Goal: Task Accomplishment & Management: Manage account settings

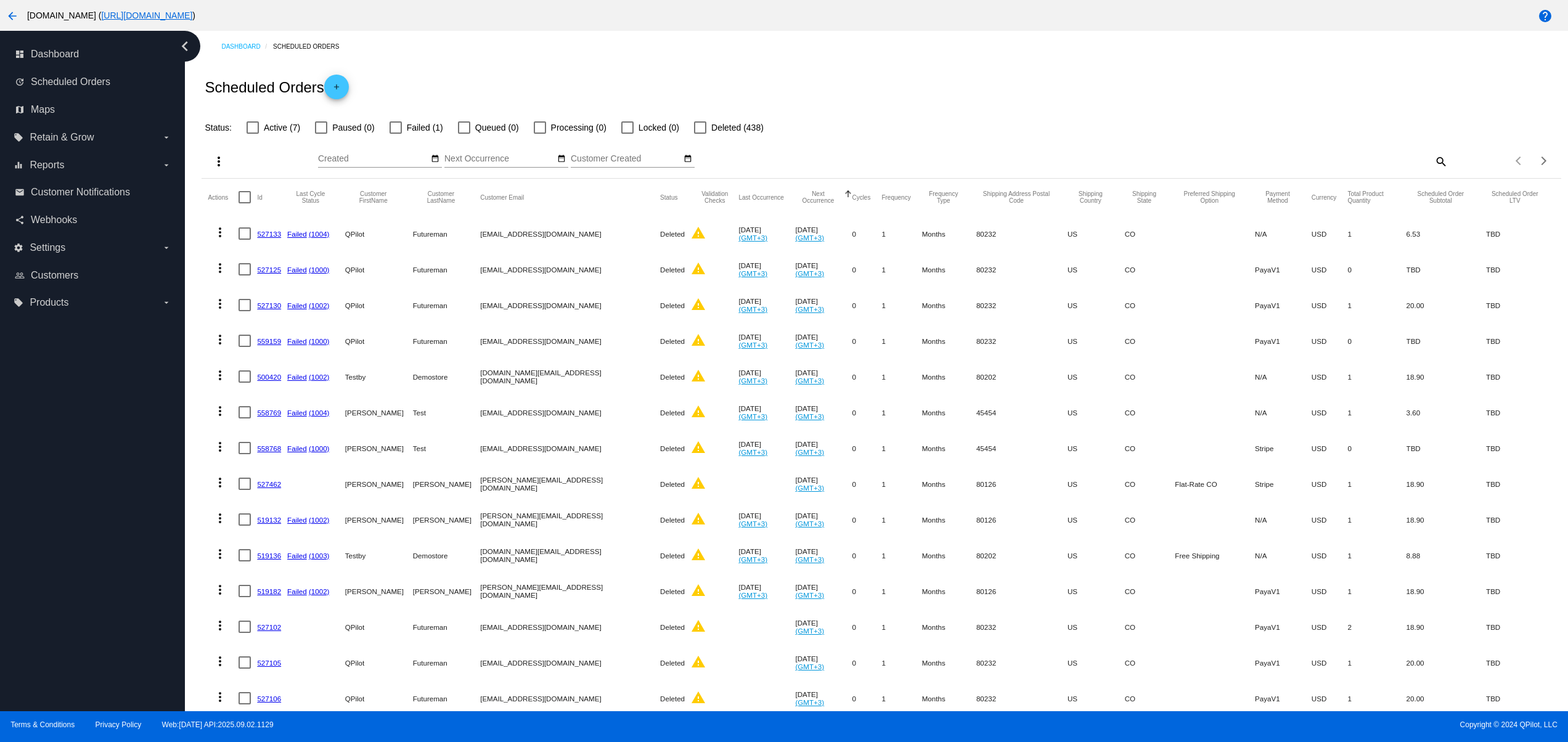
click at [338, 87] on mat-icon "add" at bounding box center [336, 90] width 14 height 14
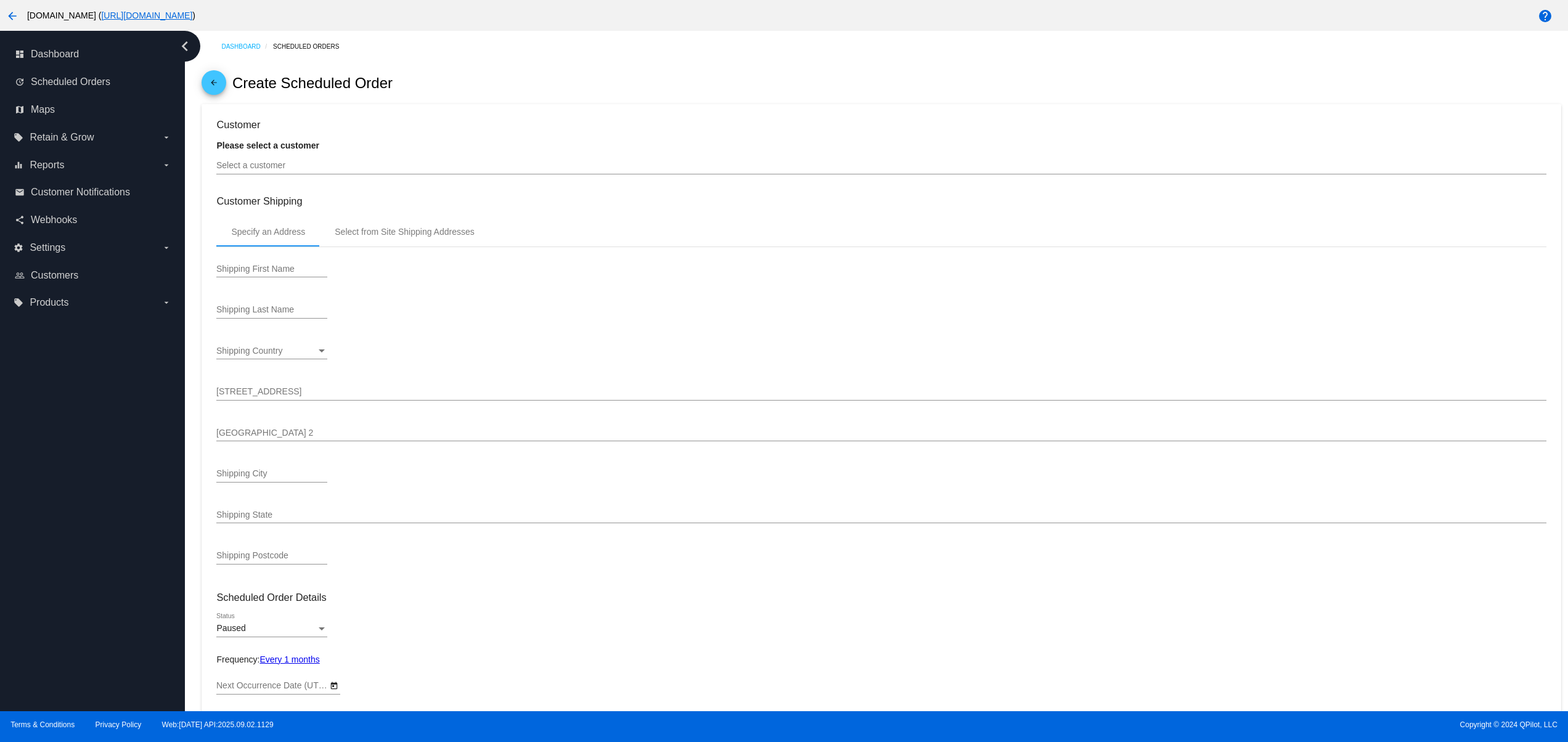
click at [382, 171] on input "Select a customer" at bounding box center [881, 166] width 1329 height 10
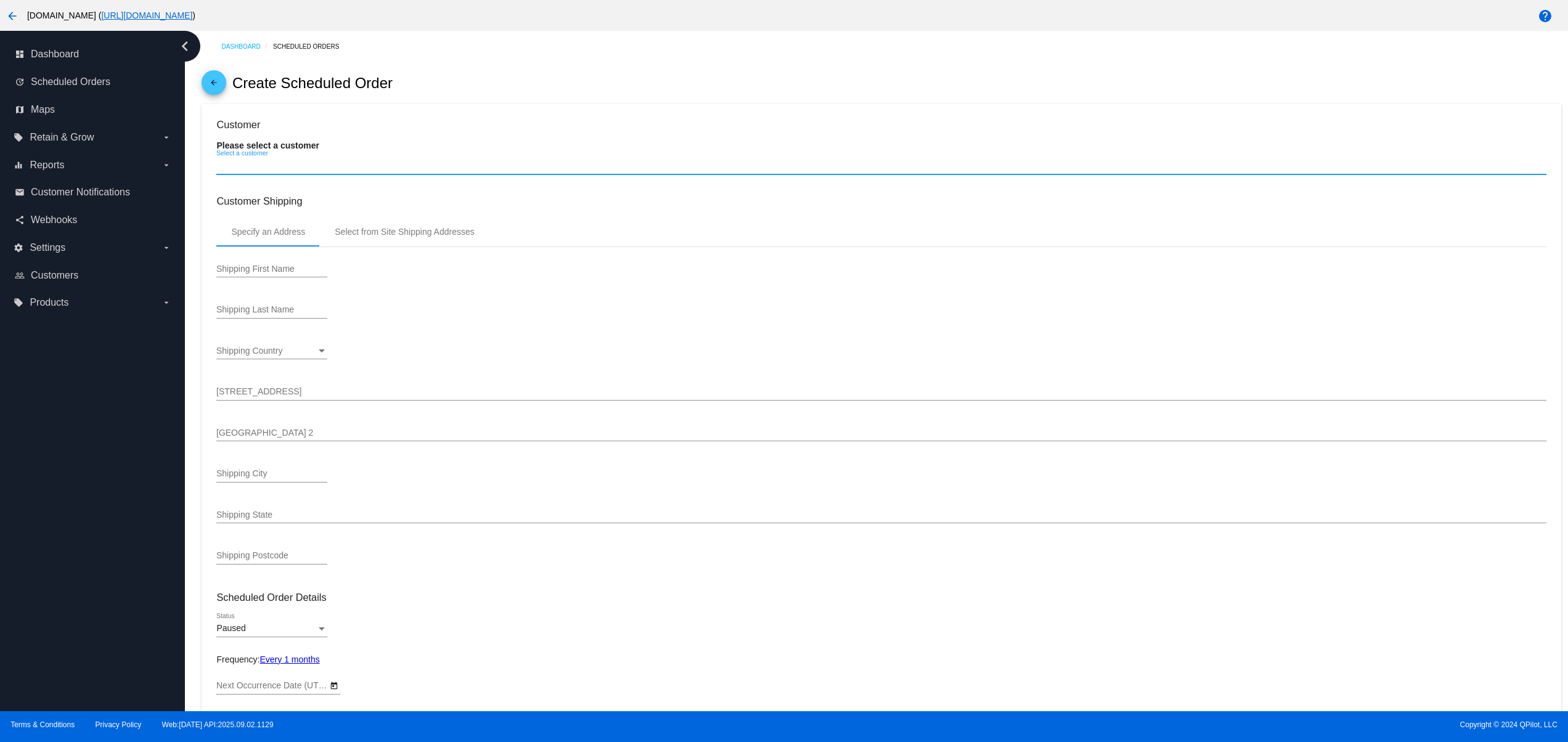
type input "10/2/2025"
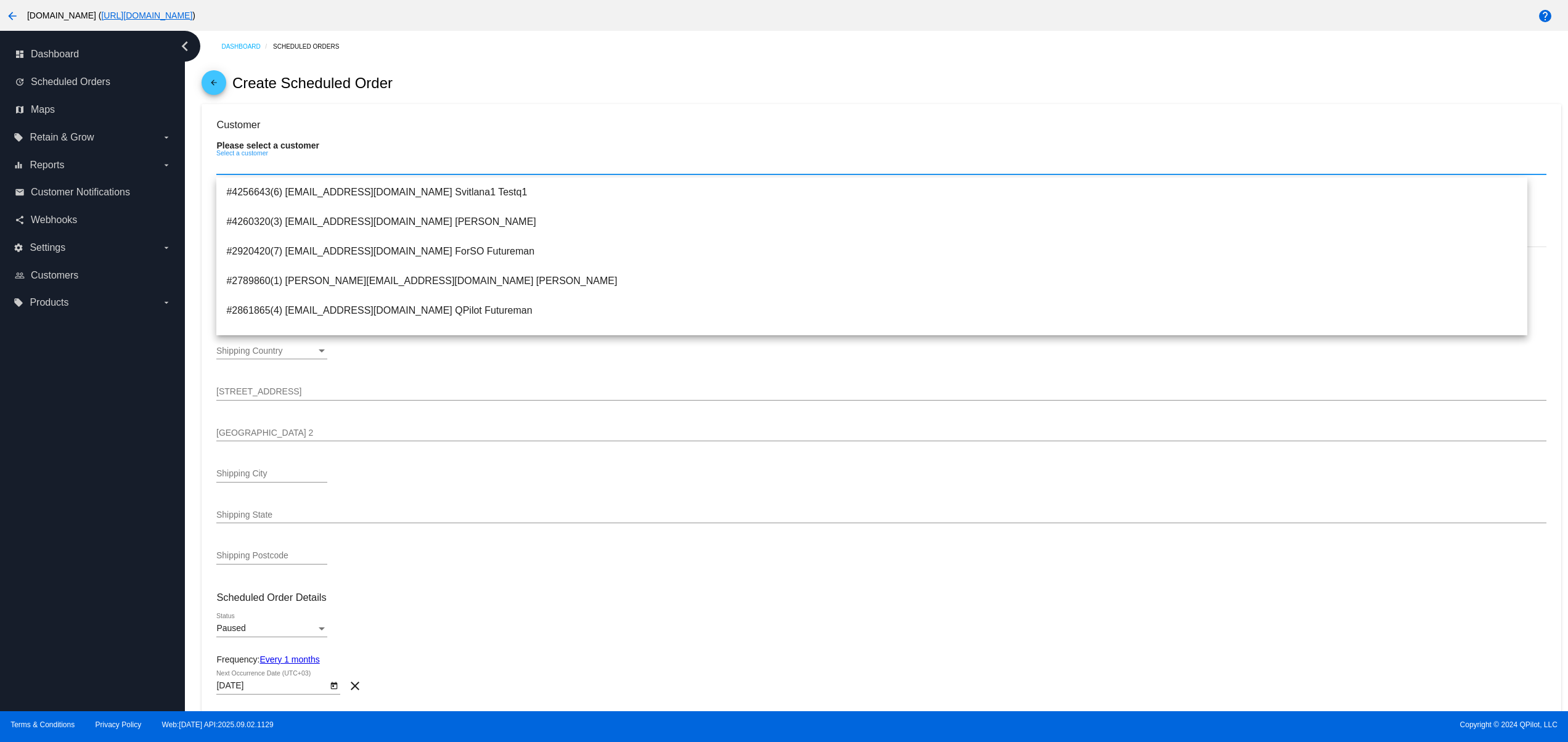
click at [14, 16] on mat-icon "arrow_back" at bounding box center [12, 15] width 14 height 14
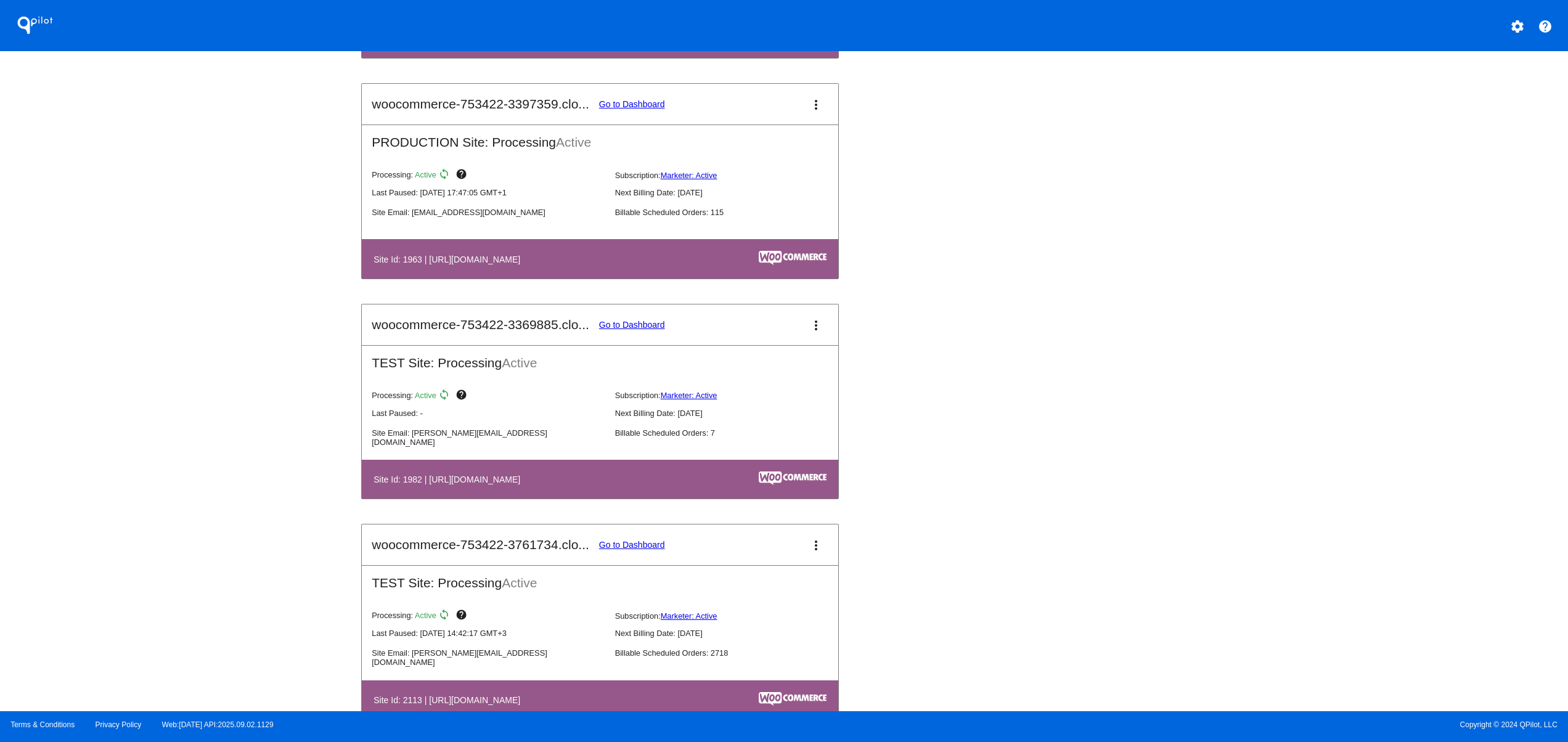
scroll to position [987, 0]
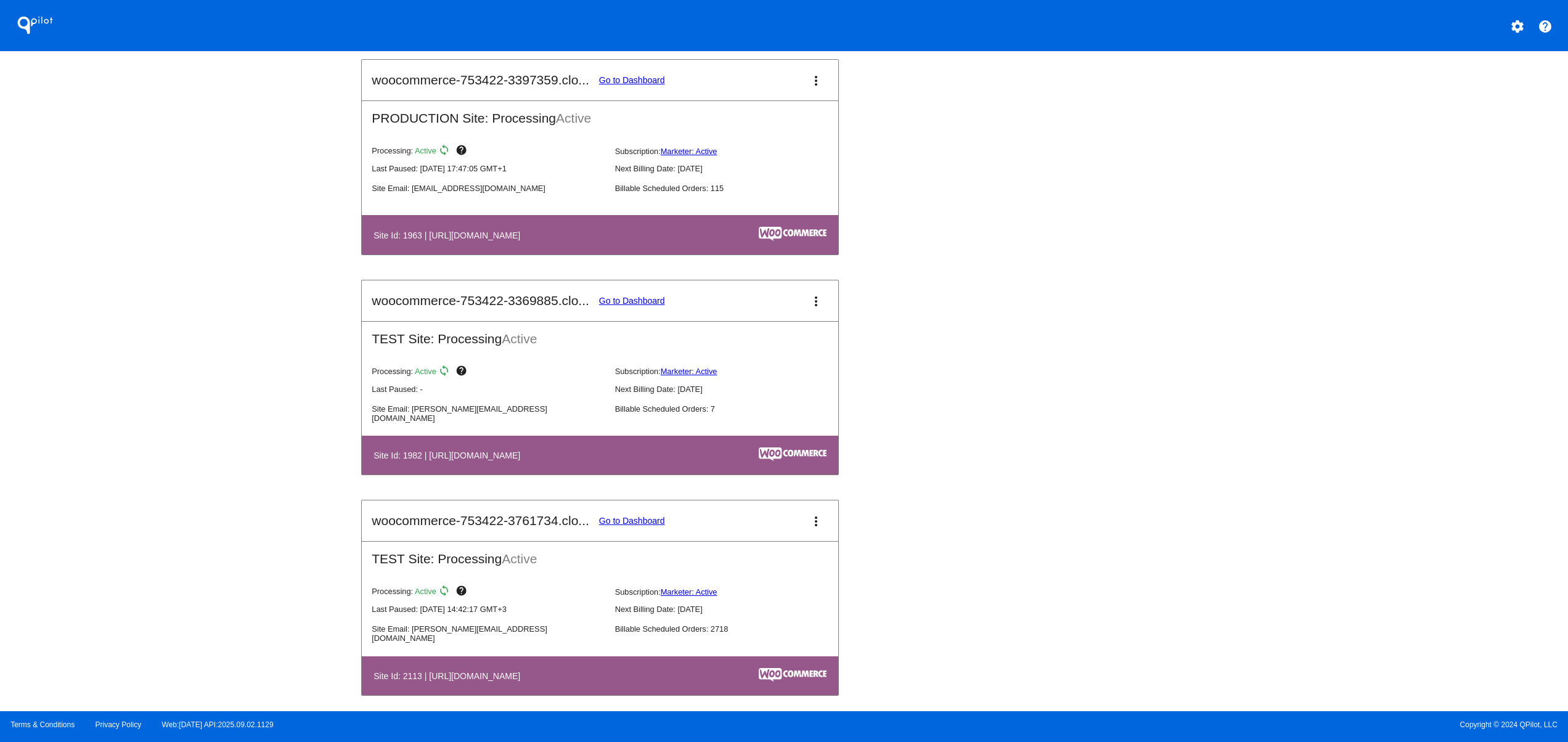
click at [640, 82] on link "Go to Dashboard" at bounding box center [632, 80] width 65 height 10
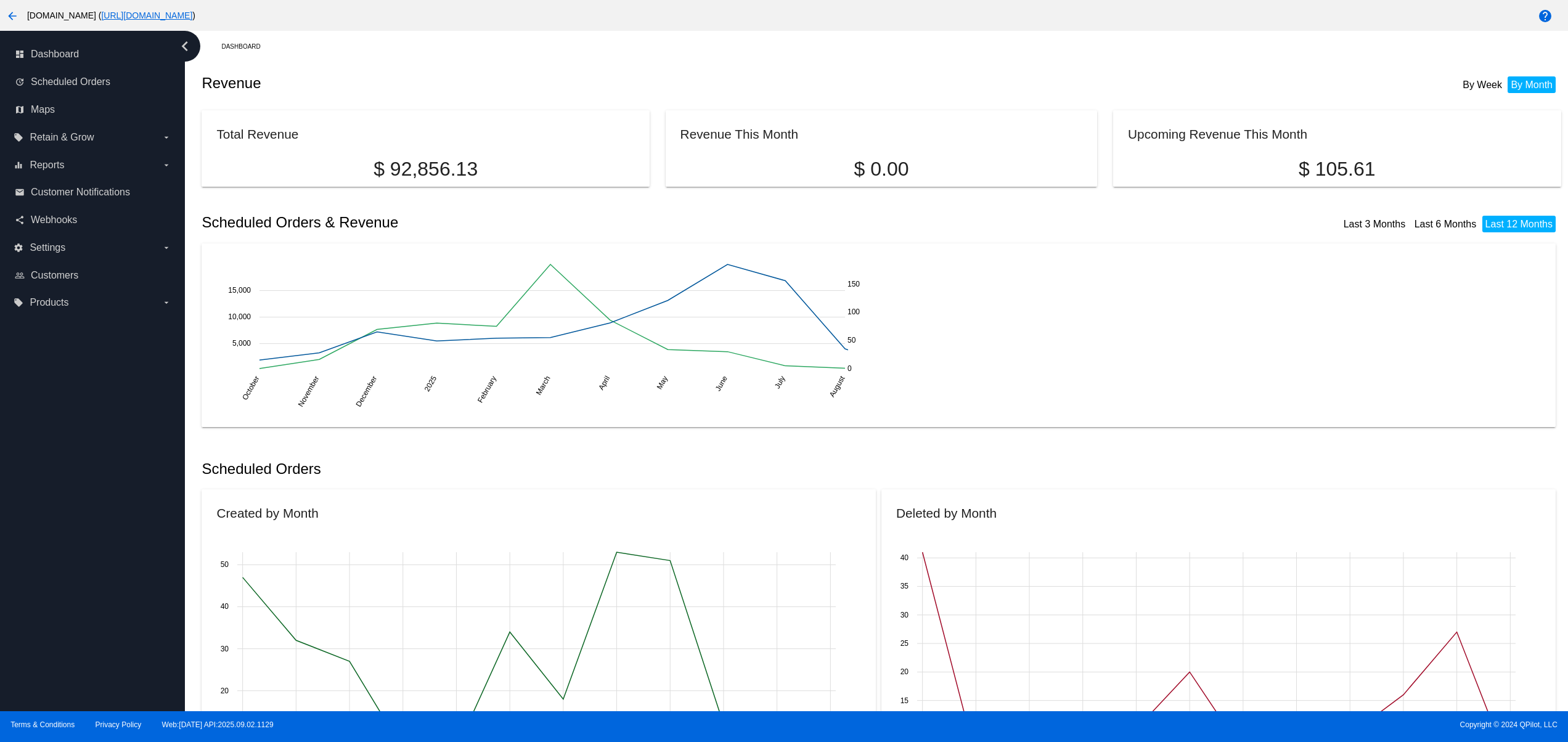
click at [1008, 376] on div "October October November November December December 2025 2025 February February…" at bounding box center [878, 335] width 1324 height 154
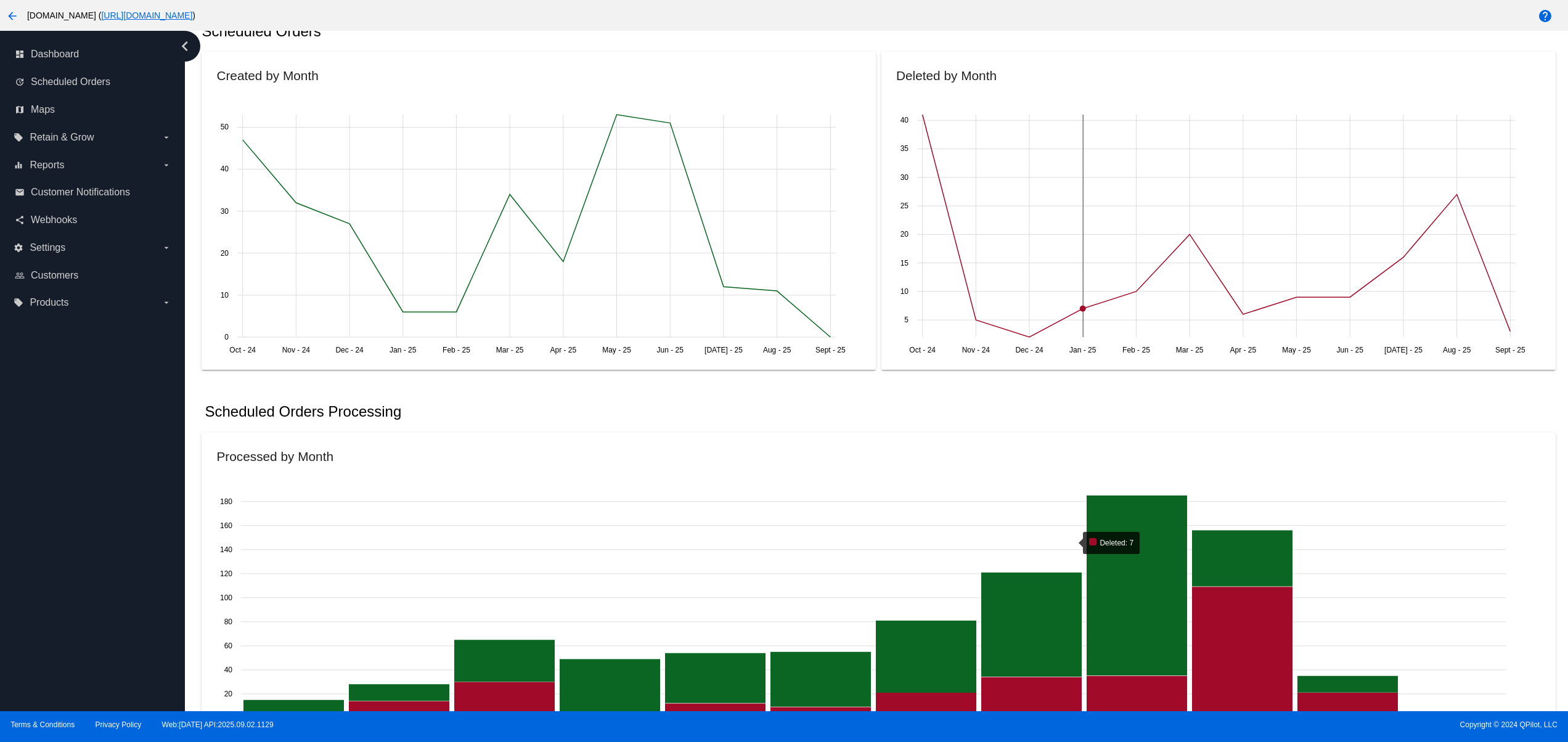
scroll to position [493, 0]
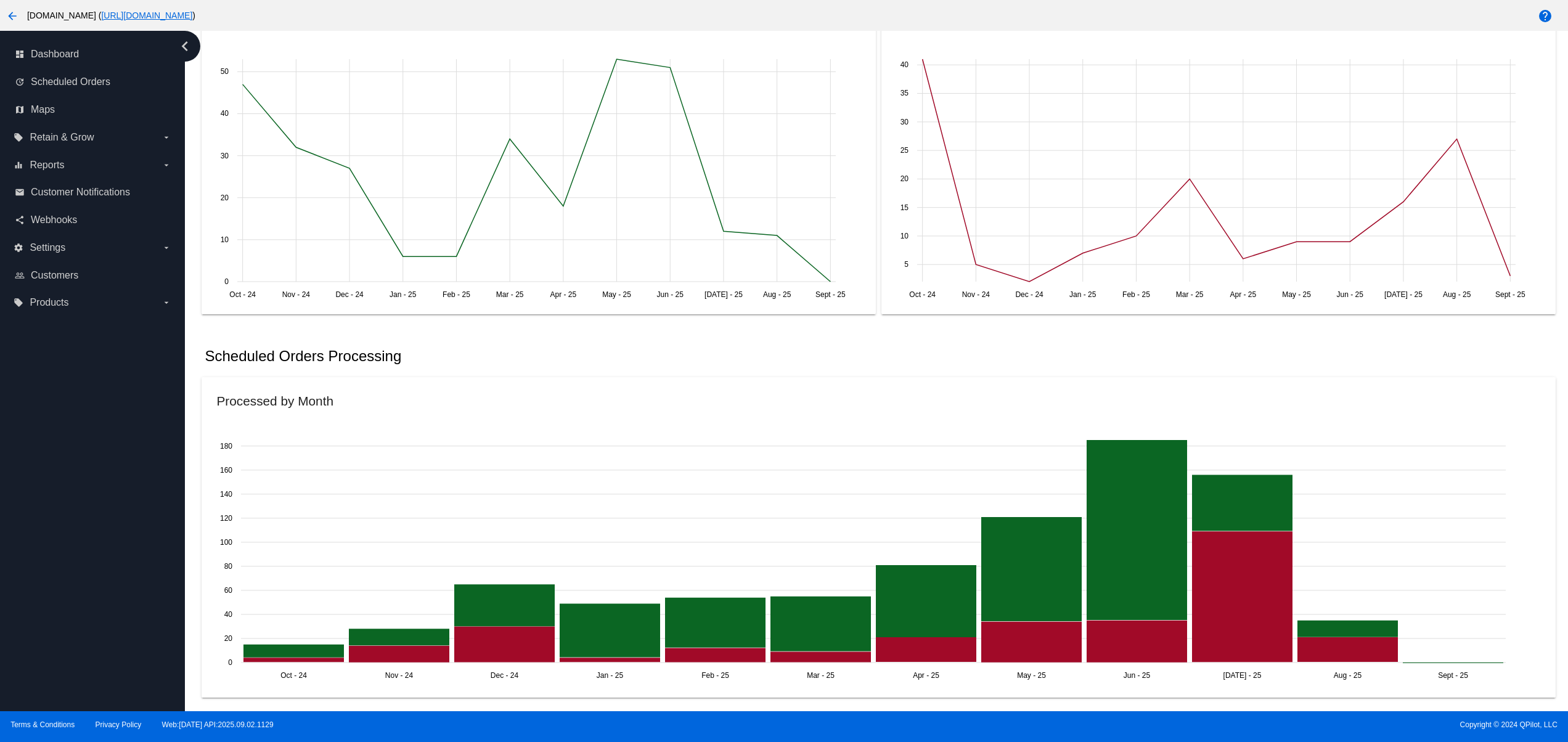
click at [578, 42] on mat-card "Created by Month Oct - 24 Oct - 24 Nov - 24 Nov - 24 Dec - 24 Dec - 24 Jan - 25…" at bounding box center [538, 155] width 674 height 318
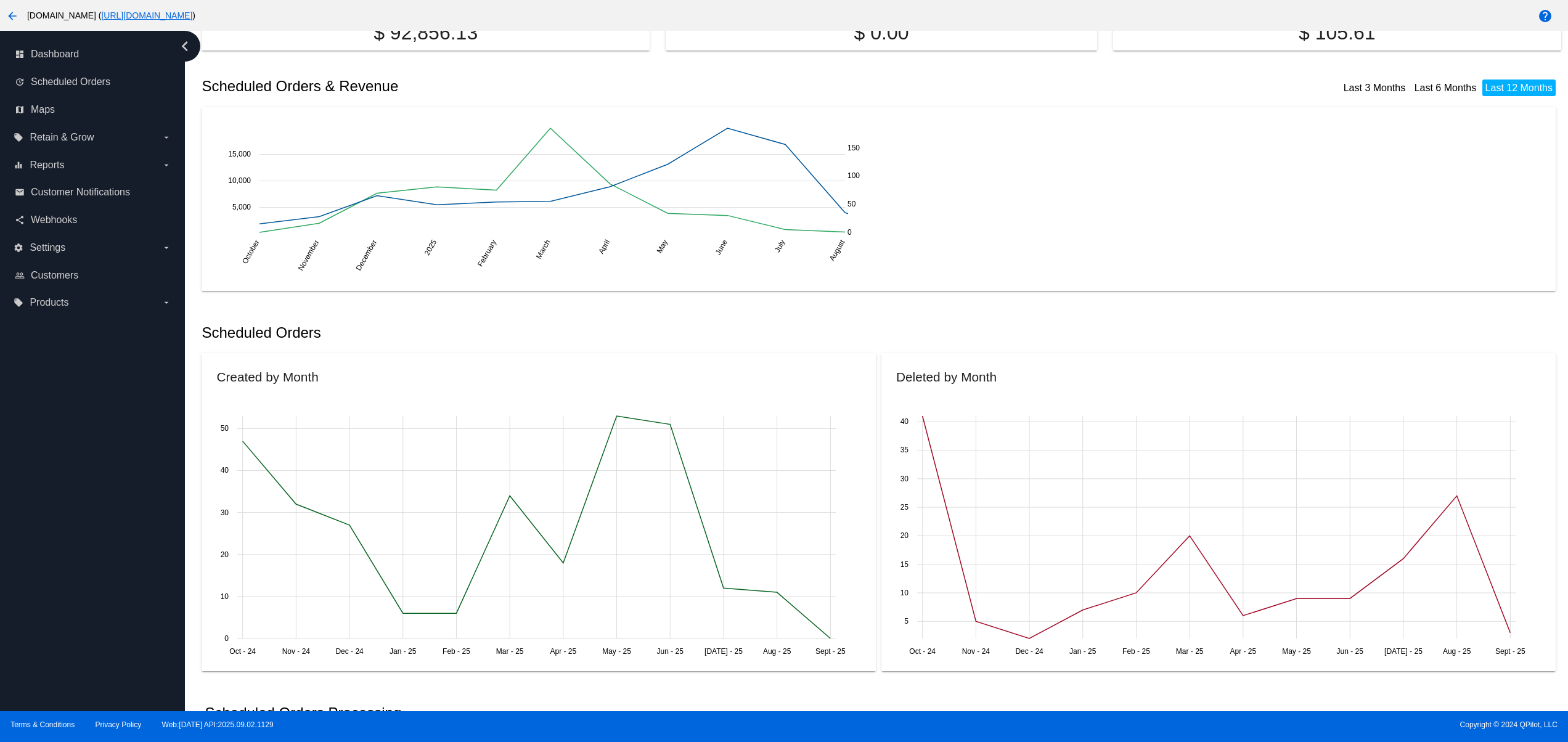
scroll to position [0, 0]
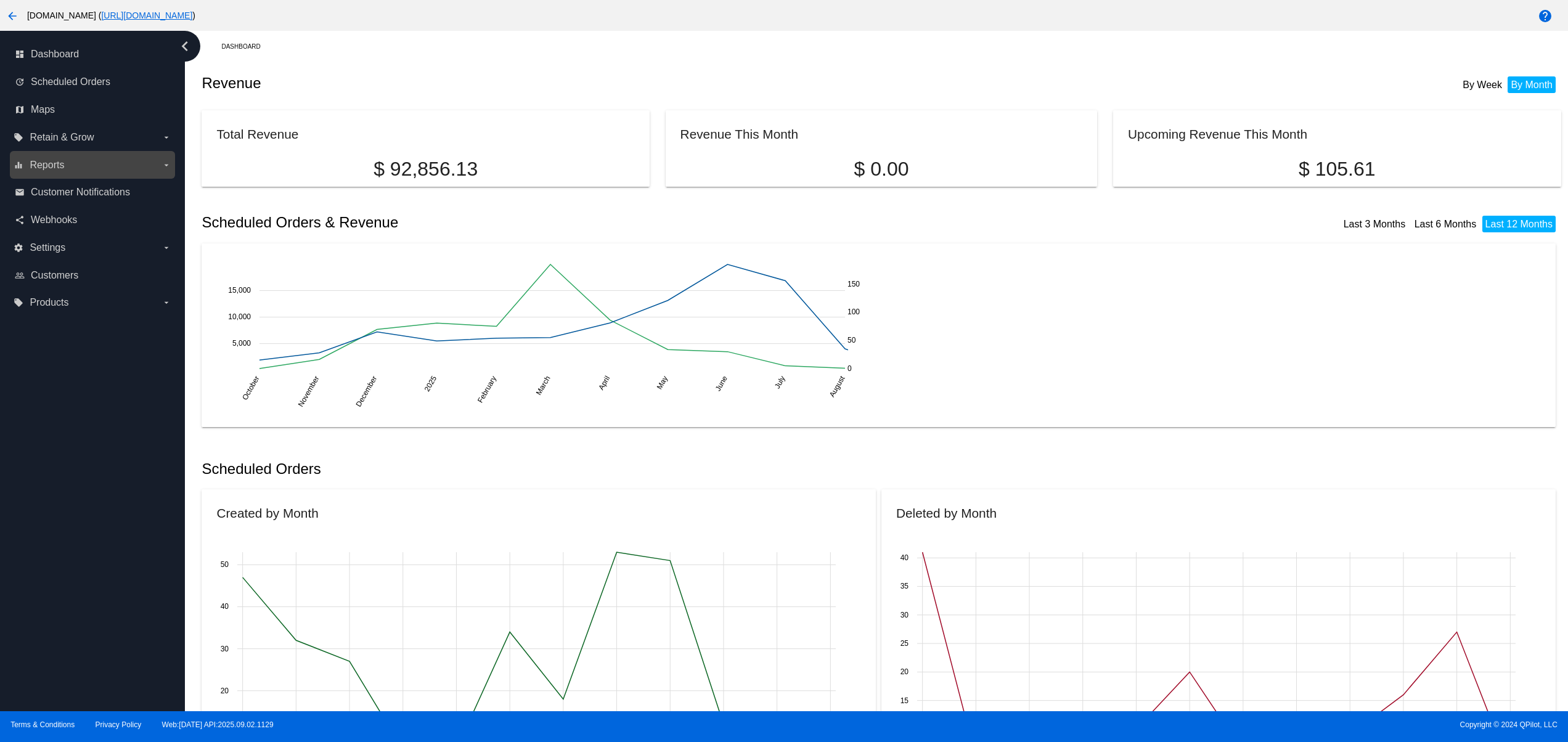
click at [50, 166] on span "Reports" at bounding box center [47, 166] width 35 height 12
click at [0, 0] on input "equalizer Reports arrow_drop_down" at bounding box center [0, 0] width 0 height 0
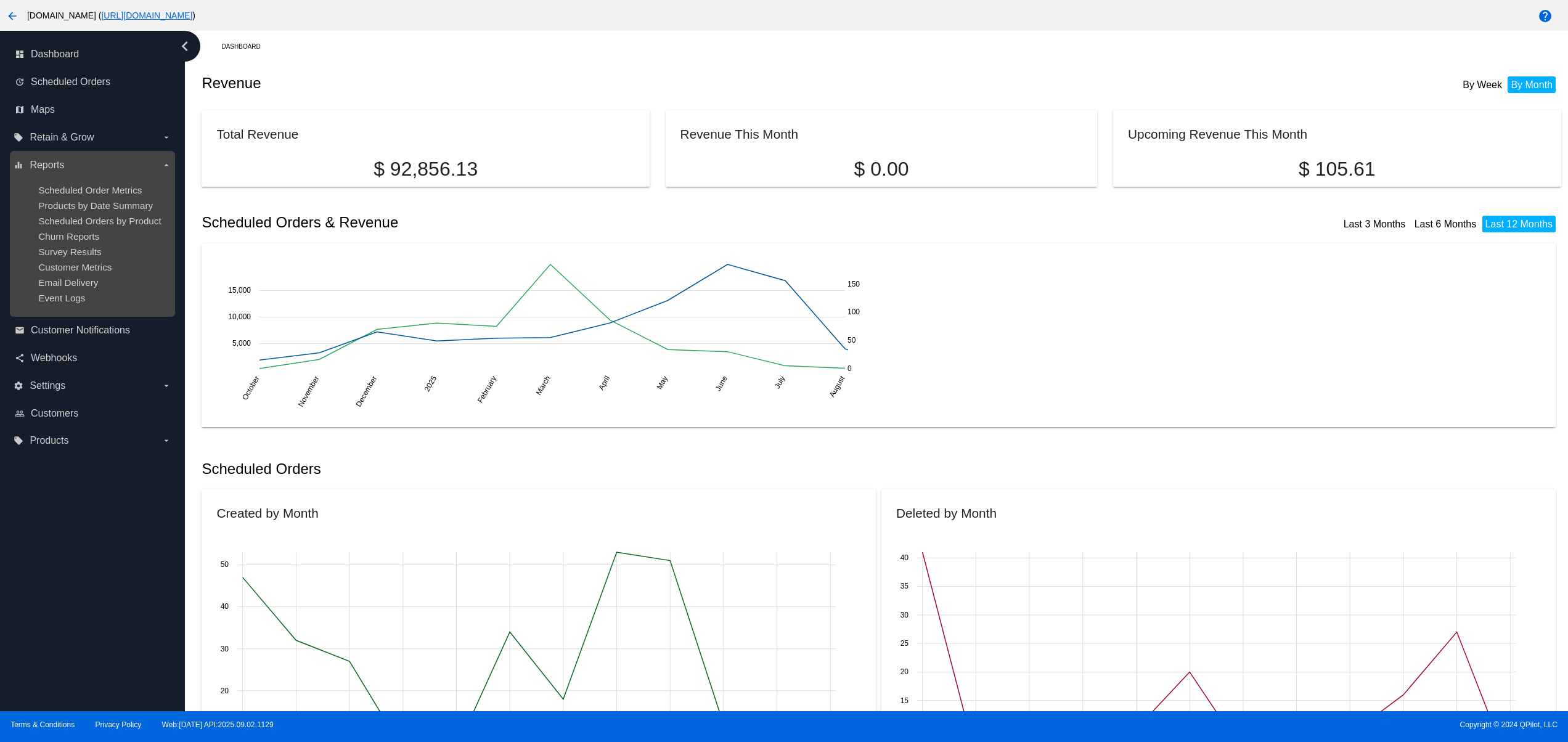
click at [119, 200] on ul "Scheduled Order Metrics Products by Date Summary Scheduled Orders by Product Ch…" at bounding box center [91, 244] width 157 height 138
click at [107, 177] on ul "Scheduled Order Metrics Products by Date Summary Scheduled Orders by Product Ch…" at bounding box center [91, 244] width 157 height 138
click at [131, 203] on span "Products by Date Summary" at bounding box center [95, 205] width 115 height 11
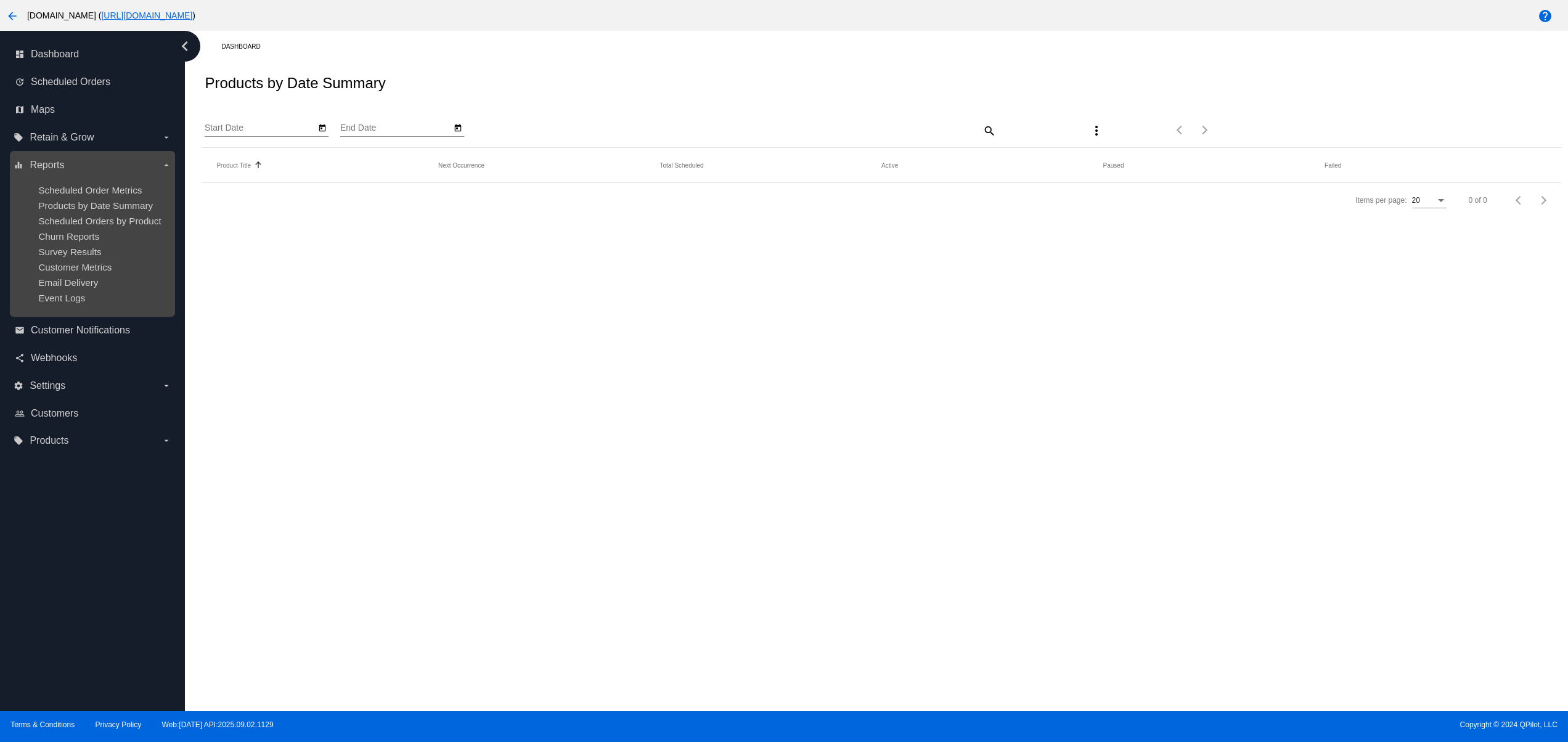
type input "9/2/2025"
type input "10/2/2025"
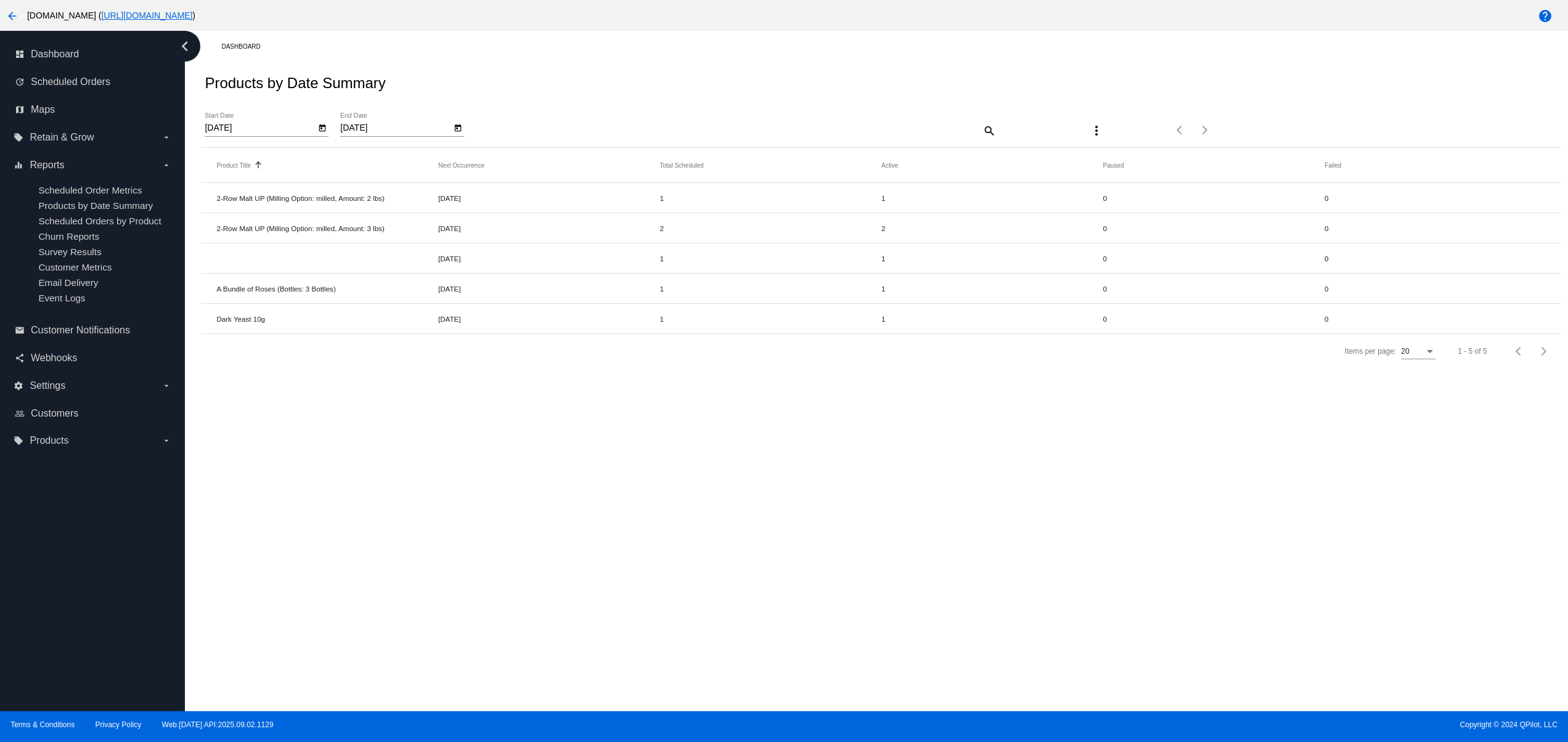
click at [328, 203] on mat-cell "2-Row Malt UP (Milling Option: milled, Amount: 2 lbs)" at bounding box center [327, 198] width 222 height 14
click at [367, 447] on div "Dashboard Products by Date Summary 9/2/2025 Start Date 10/2/2025 End Date searc…" at bounding box center [876, 371] width 1383 height 680
drag, startPoint x: 267, startPoint y: 316, endPoint x: 339, endPoint y: 311, distance: 72.2
click at [333, 311] on mat-row "Dark Yeast 10g Sep 10 2025 1 1 0 0" at bounding box center [880, 318] width 1359 height 30
click at [464, 439] on div "Dashboard Products by Date Summary 9/2/2025 Start Date 10/2/2025 End Date searc…" at bounding box center [876, 371] width 1383 height 680
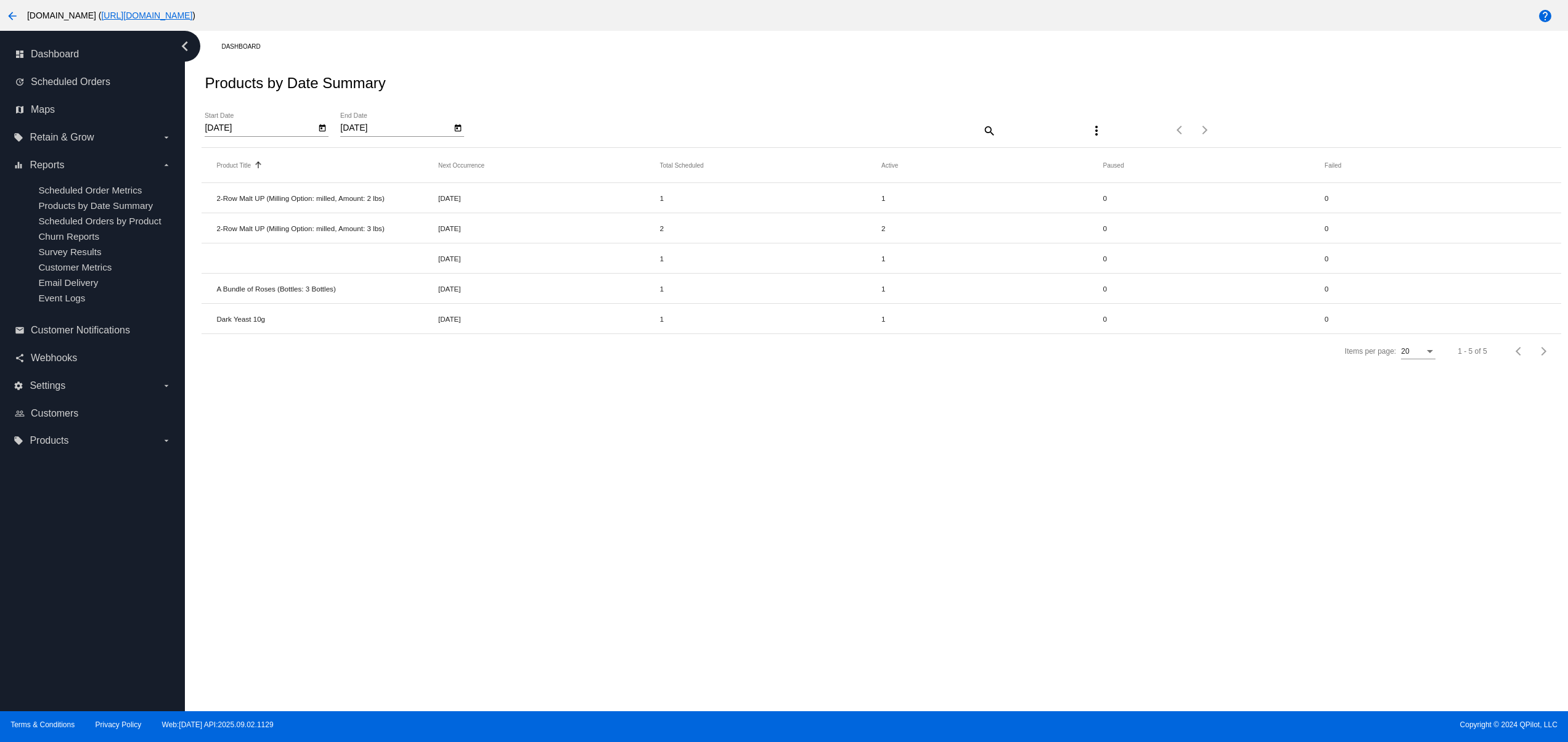
drag, startPoint x: 227, startPoint y: 321, endPoint x: 329, endPoint y: 322, distance: 102.0
click at [319, 321] on mat-row "Dark Yeast 10g Sep 10 2025 1 1 0 0" at bounding box center [880, 318] width 1359 height 30
click at [412, 408] on div "Dashboard Products by Date Summary 9/2/2025 Start Date 10/2/2025 End Date searc…" at bounding box center [876, 371] width 1383 height 680
drag, startPoint x: 466, startPoint y: 340, endPoint x: 487, endPoint y: 340, distance: 21.0
click at [486, 340] on app-dashboard-products-by-date-summary "Products by Date Summary 9/2/2025 Start Date 10/2/2025 End Date search more_ver…" at bounding box center [880, 216] width 1359 height 306
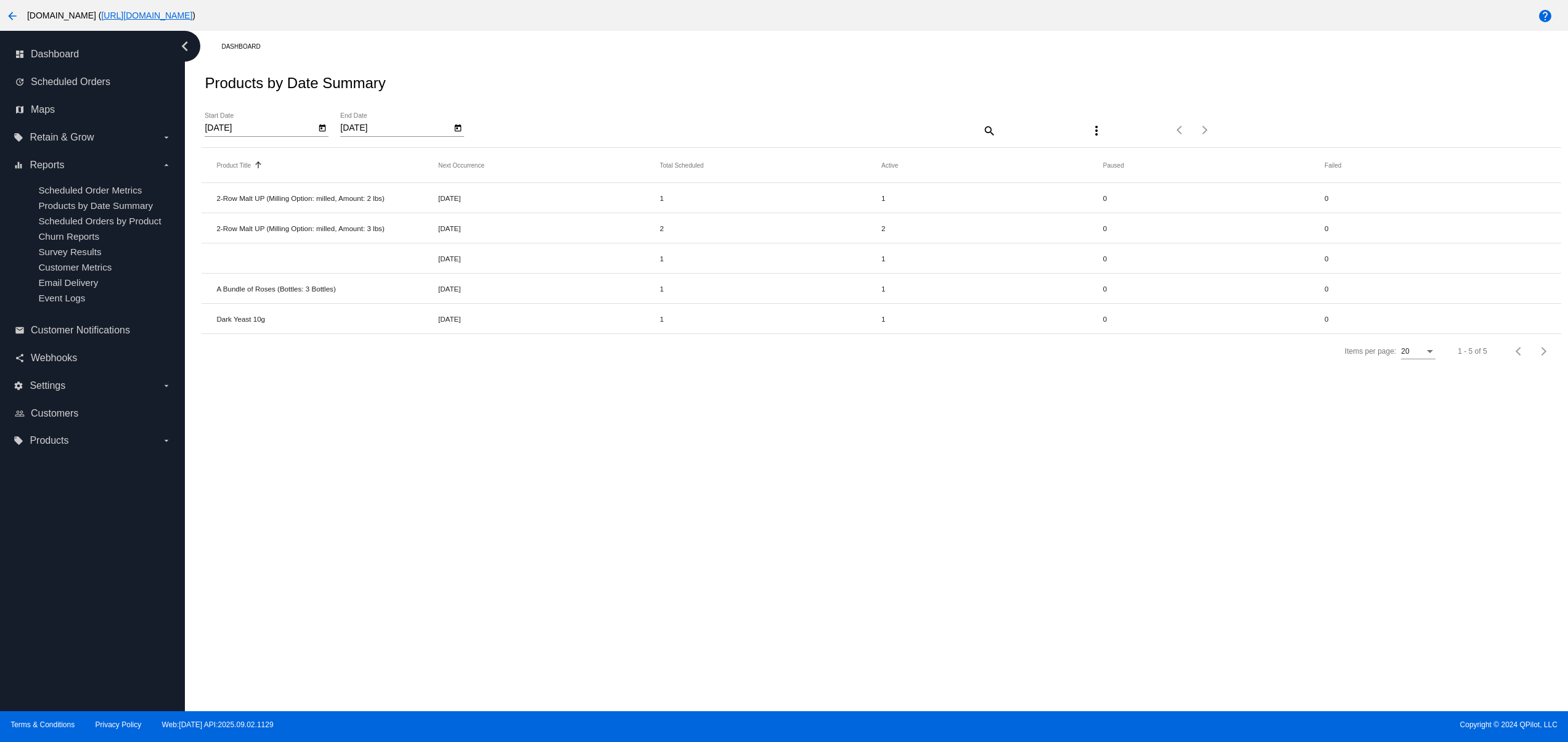
click at [536, 475] on div "Dashboard Products by Date Summary 9/2/2025 Start Date 10/2/2025 End Date searc…" at bounding box center [876, 371] width 1383 height 680
click at [664, 489] on div "Dashboard Products by Date Summary 9/2/2025 Start Date 10/2/2025 End Date searc…" at bounding box center [876, 371] width 1383 height 680
click at [1237, 558] on div "Dashboard Products by Date Summary 9/2/2025 Start Date 10/2/2025 End Date searc…" at bounding box center [876, 371] width 1383 height 680
click at [91, 83] on span "Scheduled Orders" at bounding box center [70, 82] width 80 height 12
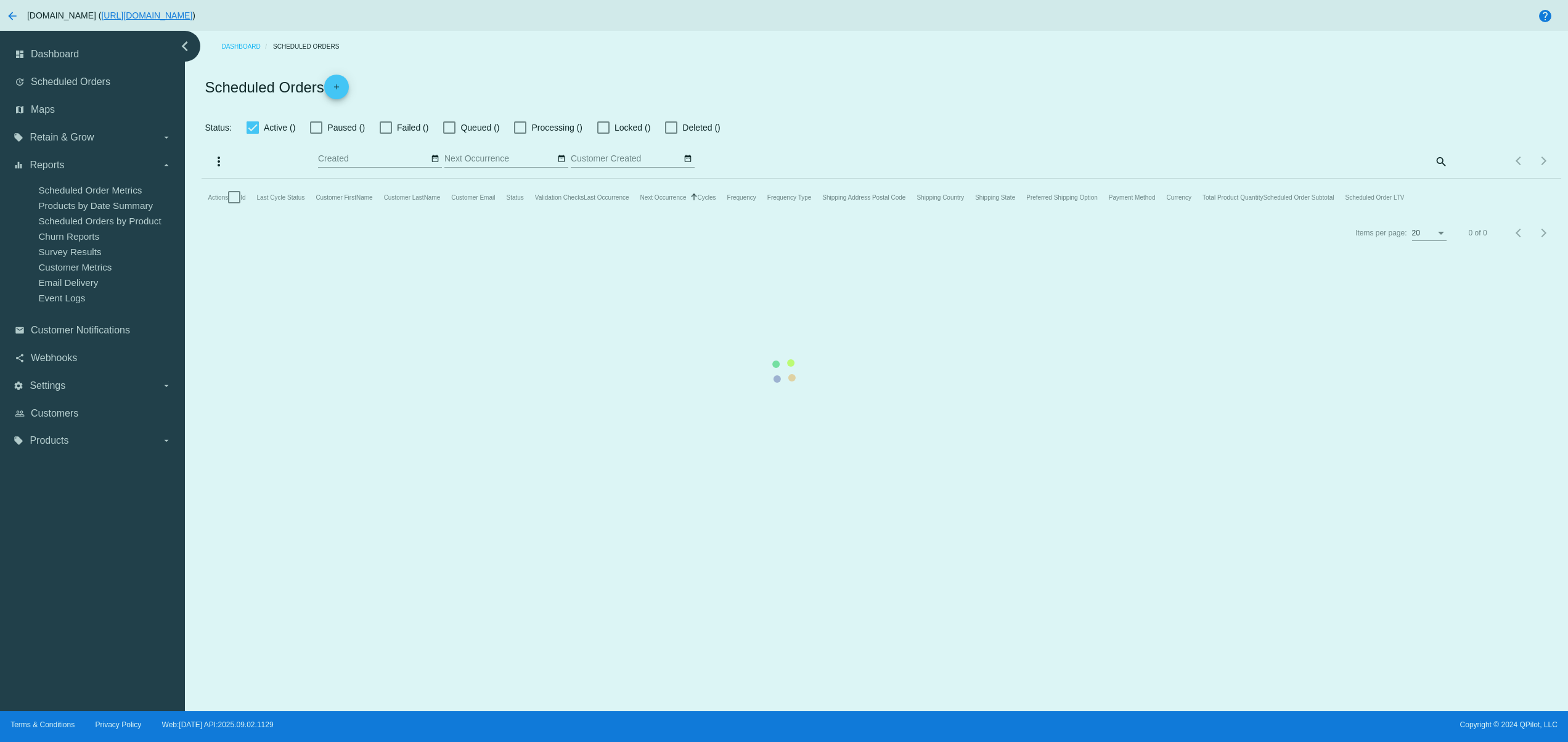
checkbox input "false"
click at [587, 216] on mat-table "Actions Id Last Cycle Status Customer FirstName Customer LastName Customer Emai…" at bounding box center [880, 198] width 1359 height 37
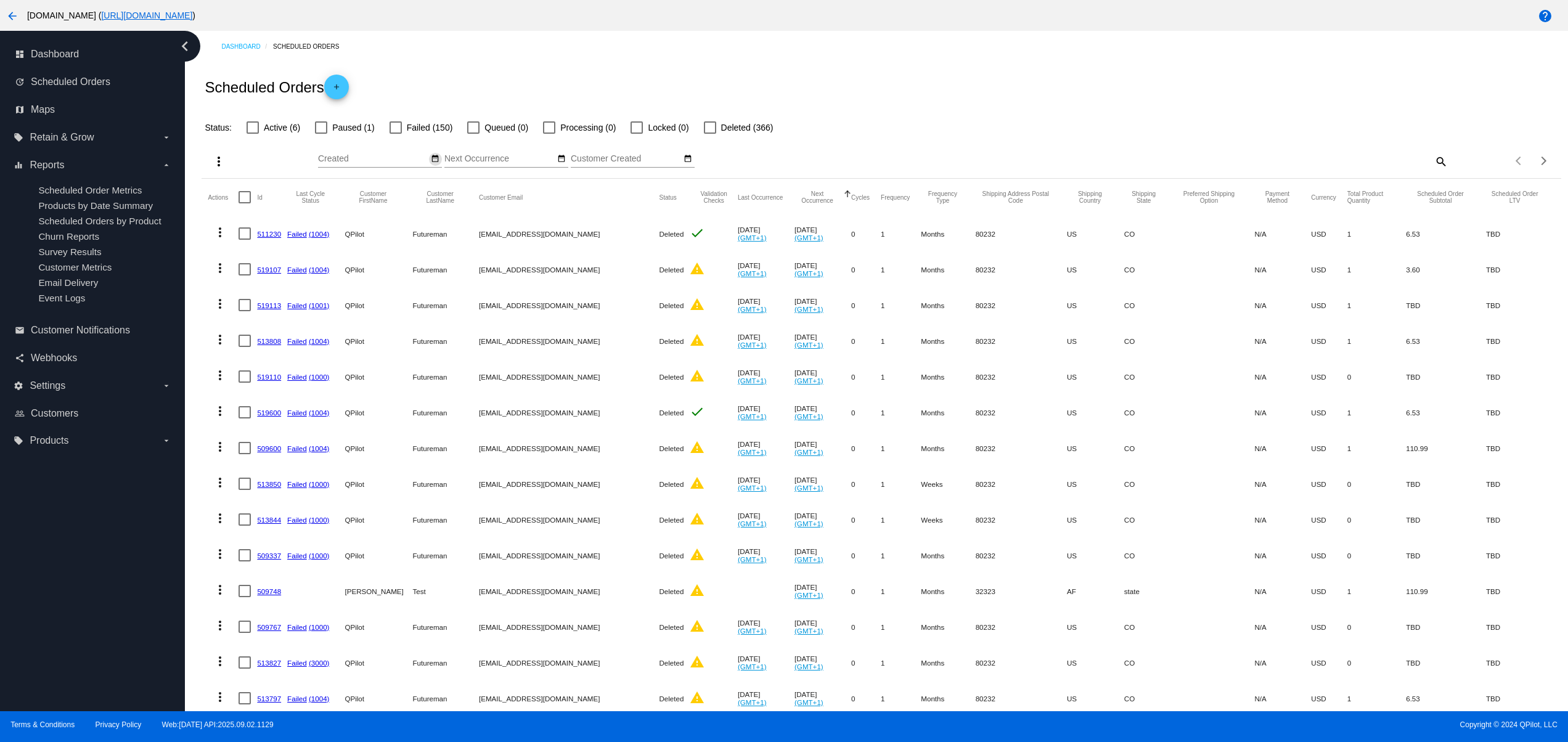
click at [435, 158] on mat-icon "date_range" at bounding box center [434, 159] width 9 height 10
click at [378, 210] on td "2" at bounding box center [382, 215] width 21 height 18
type input "09/02/2025 - 09/02/2025"
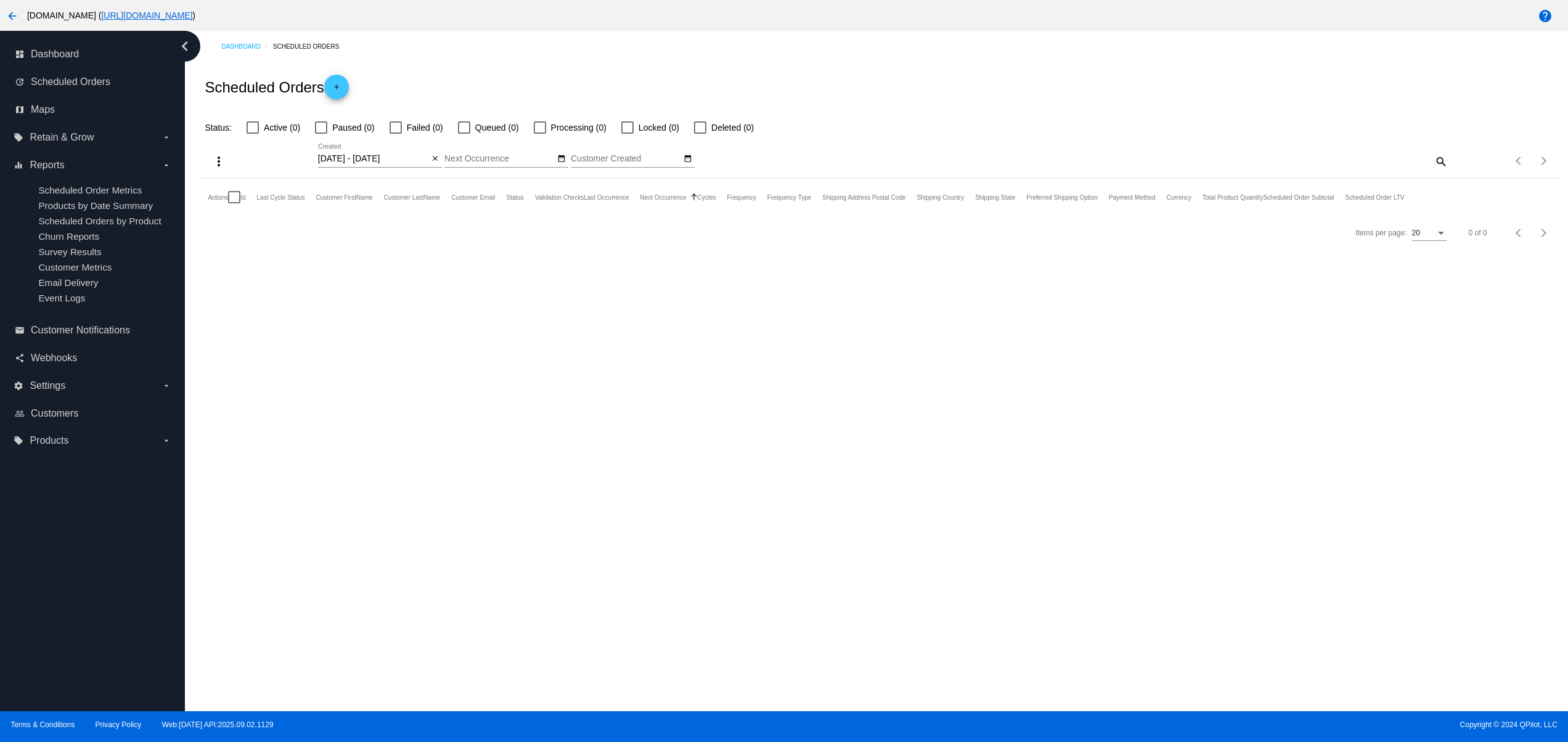
click at [342, 87] on mat-icon "add" at bounding box center [336, 90] width 14 height 14
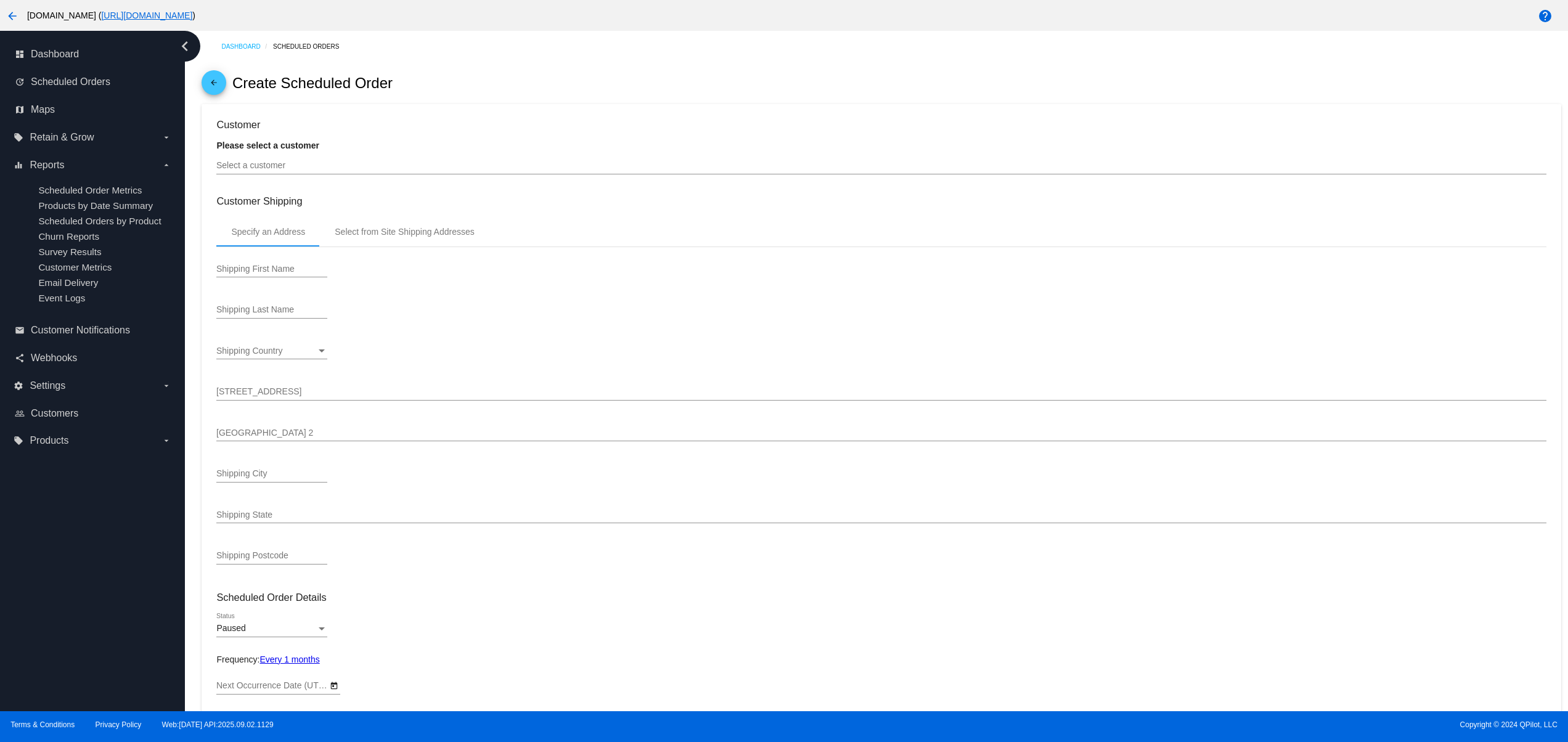
type input "10/2/2025"
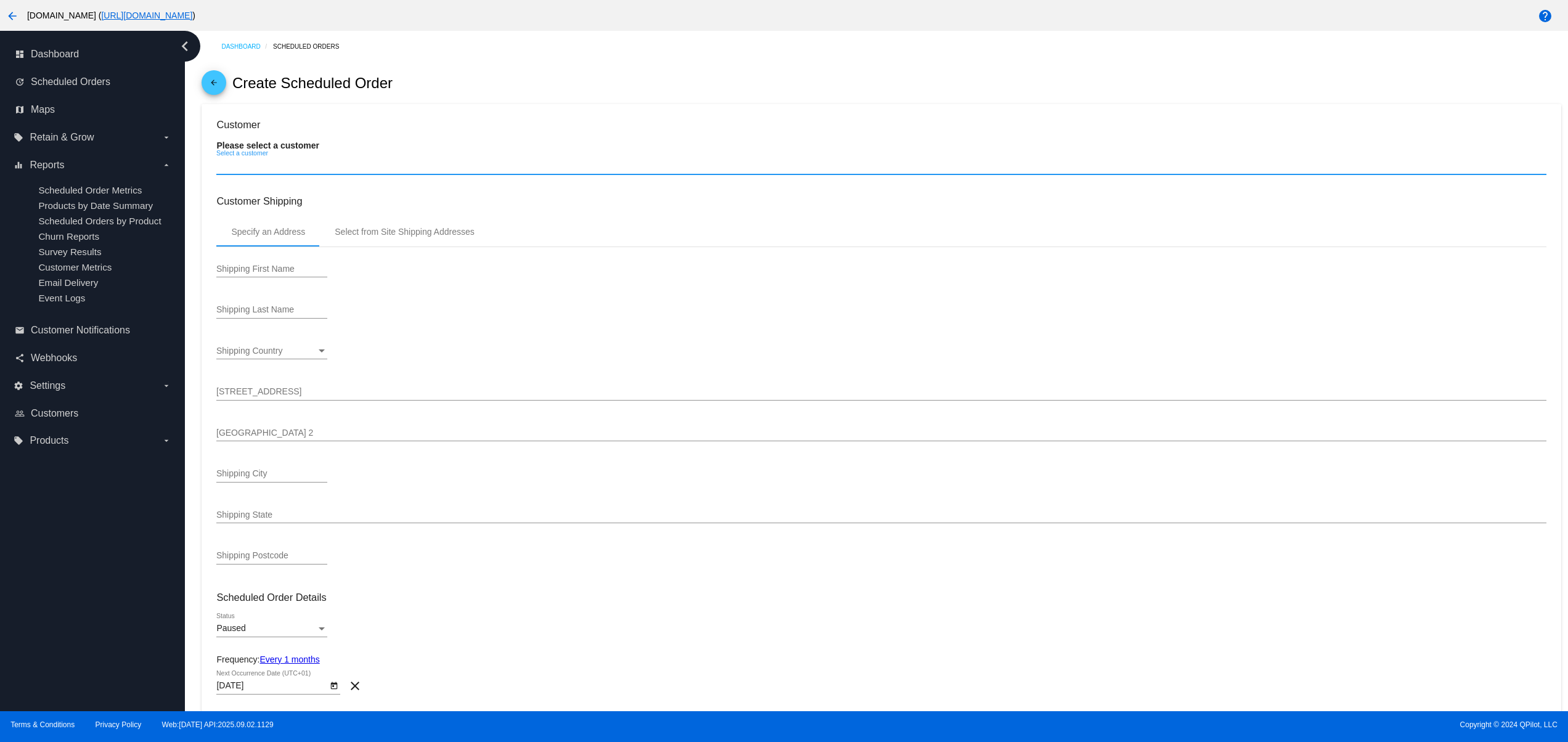
click at [284, 169] on input "Select a customer" at bounding box center [881, 166] width 1329 height 10
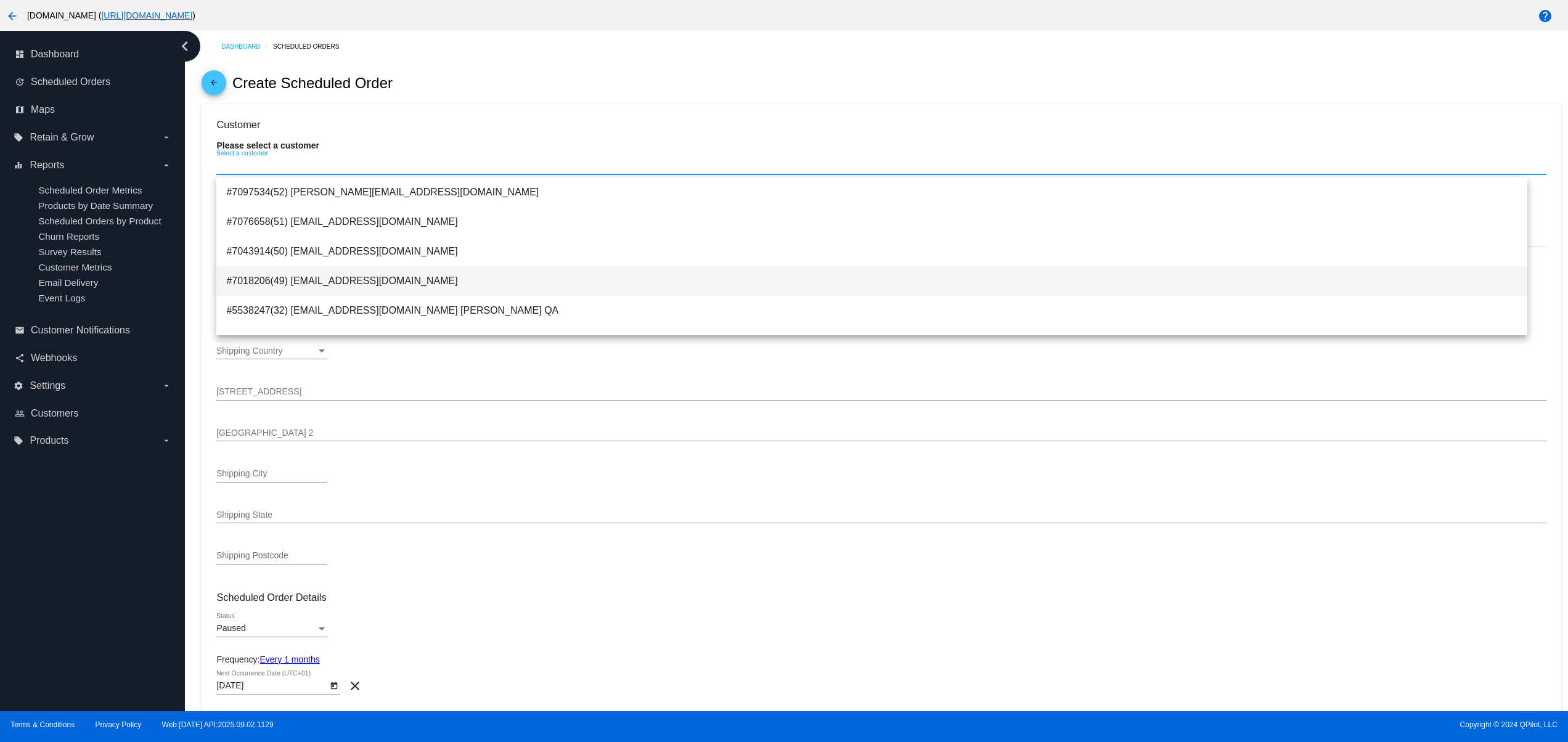
click at [464, 284] on span "#7018206(49) svetglus3+123@gmail.com" at bounding box center [872, 280] width 1292 height 30
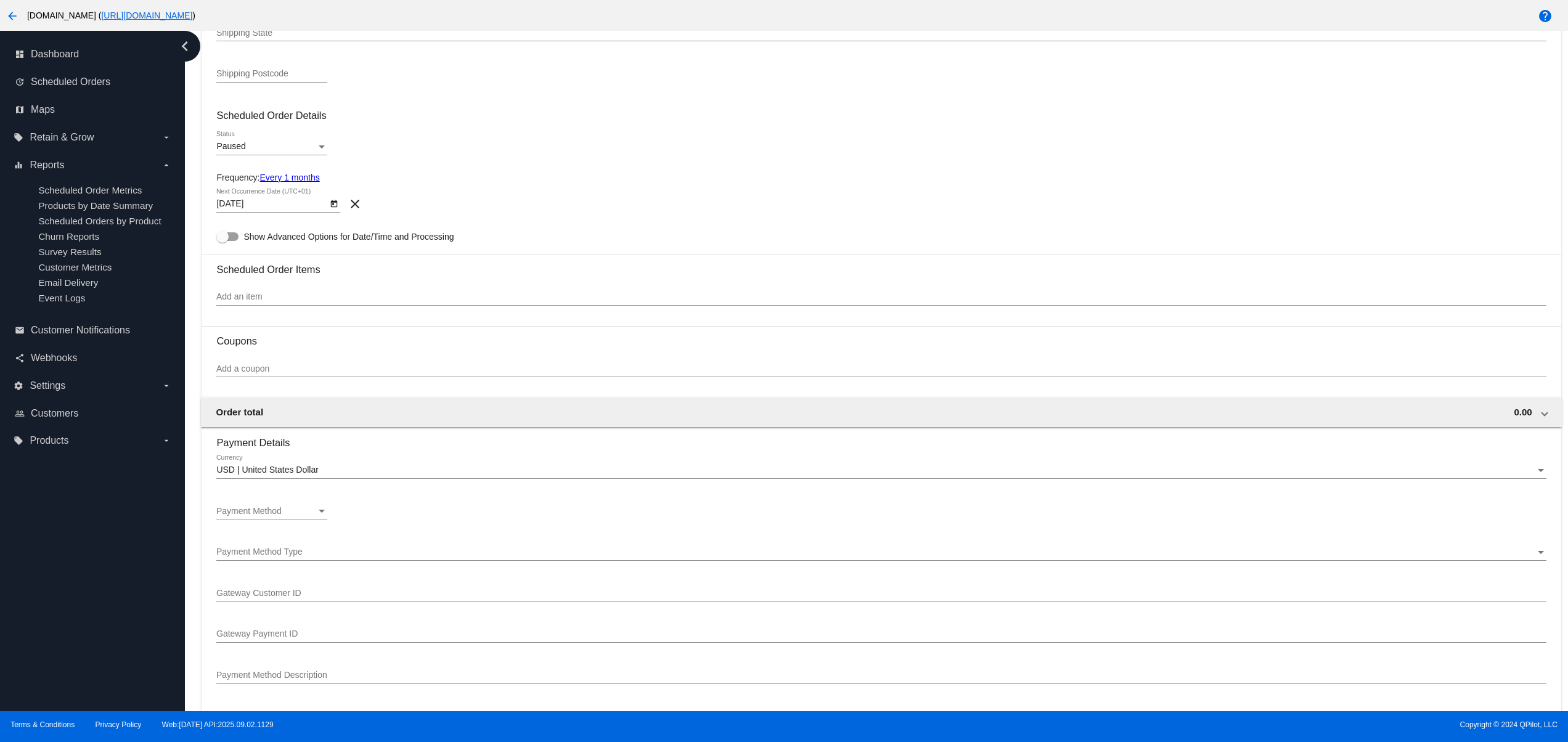
scroll to position [493, 0]
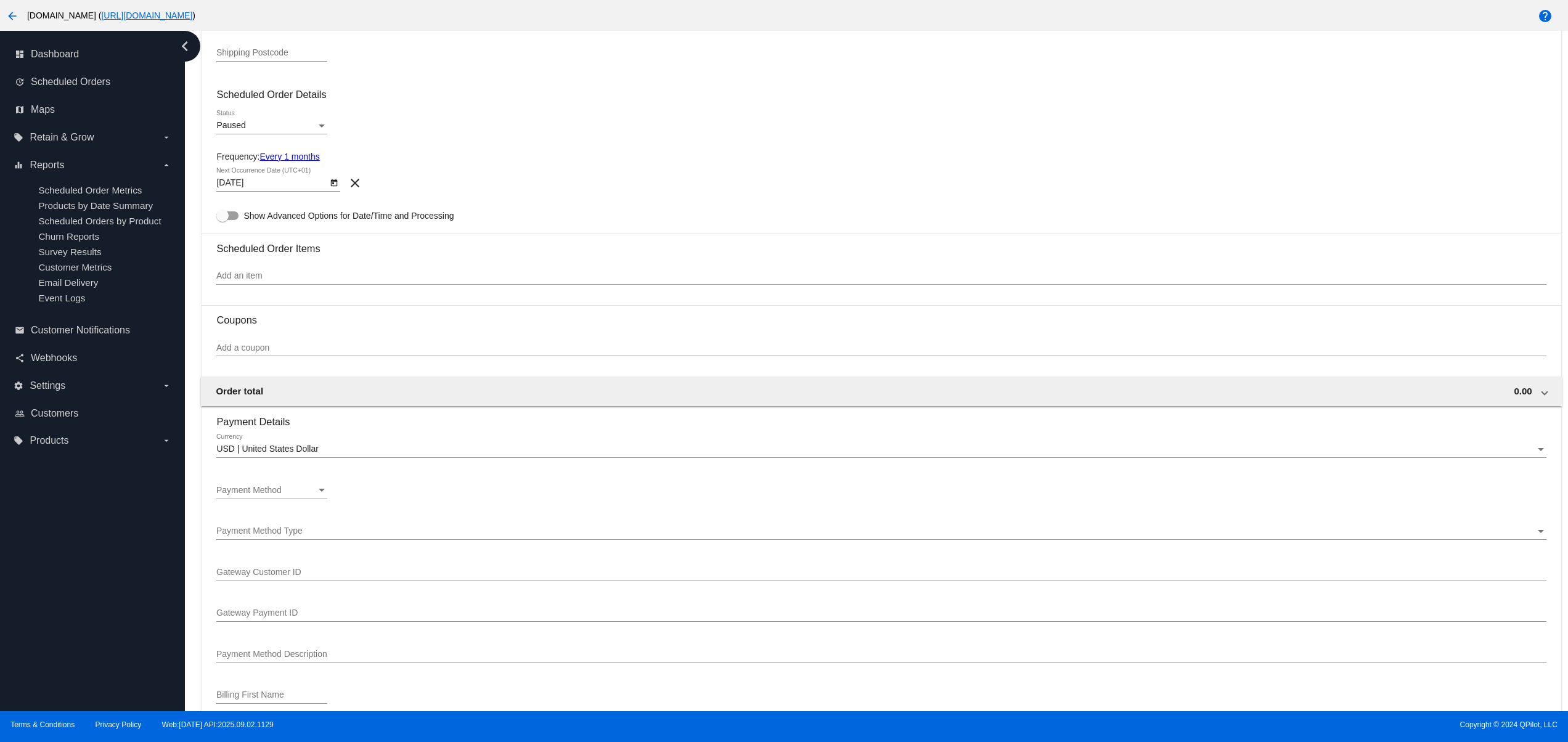
click at [281, 482] on section "Payment Details USD | United States Dollar Currency Payment Method Payment Meth…" at bounding box center [881, 703] width 1329 height 595
click at [281, 484] on div "Payment Method Payment Method" at bounding box center [272, 487] width 111 height 24
click at [481, 309] on div at bounding box center [784, 371] width 1568 height 742
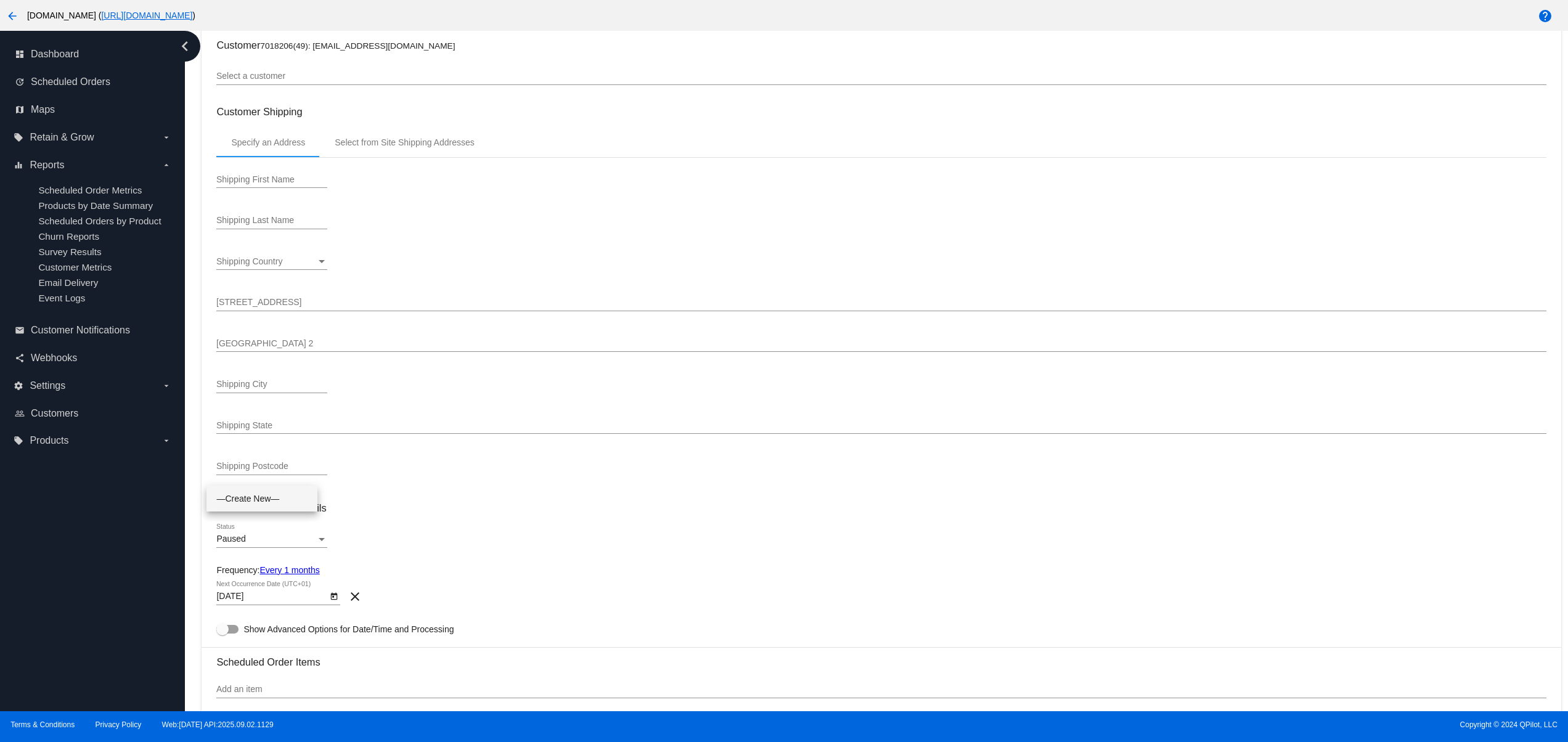
scroll to position [0, 0]
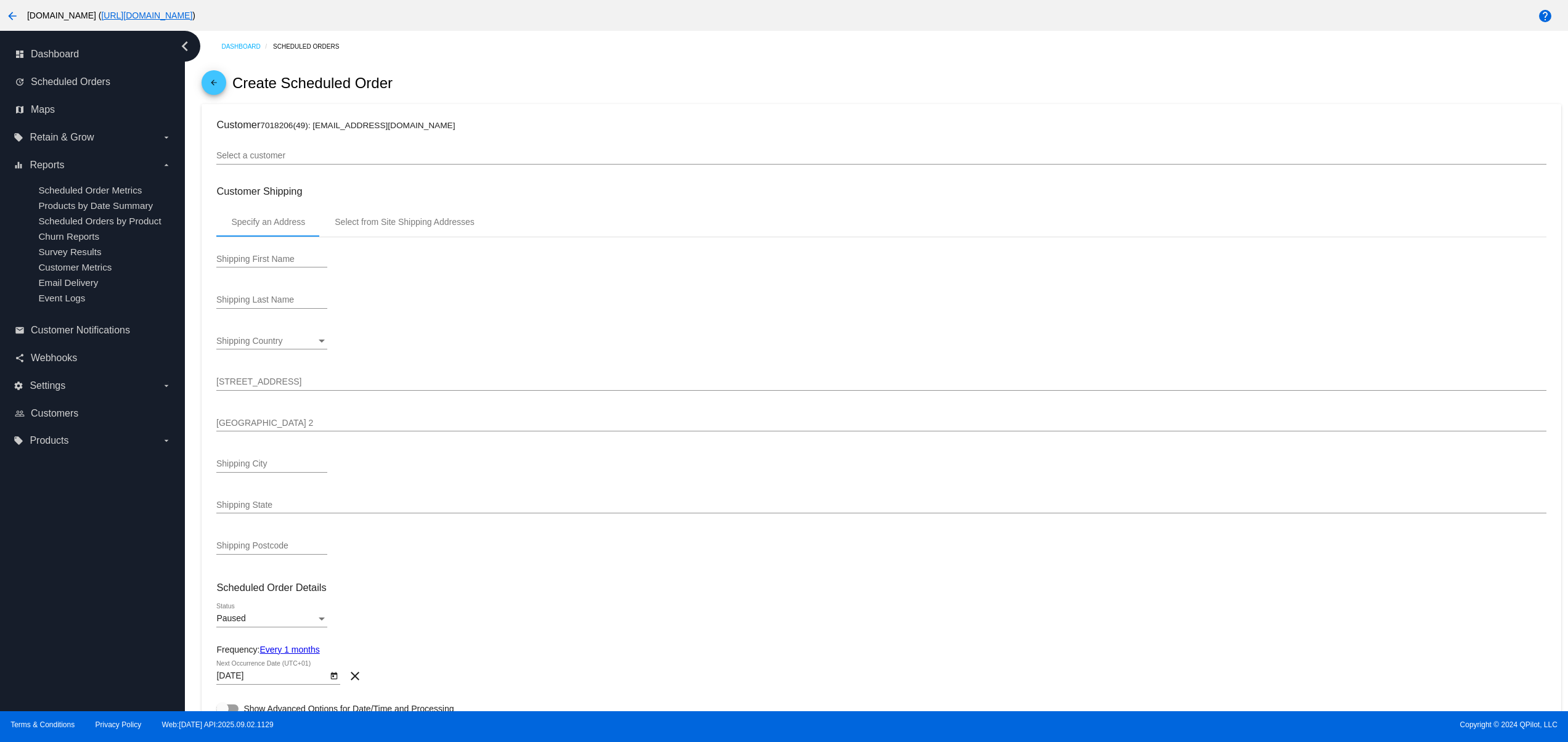
click at [295, 144] on div "Select a customer" at bounding box center [881, 152] width 1329 height 24
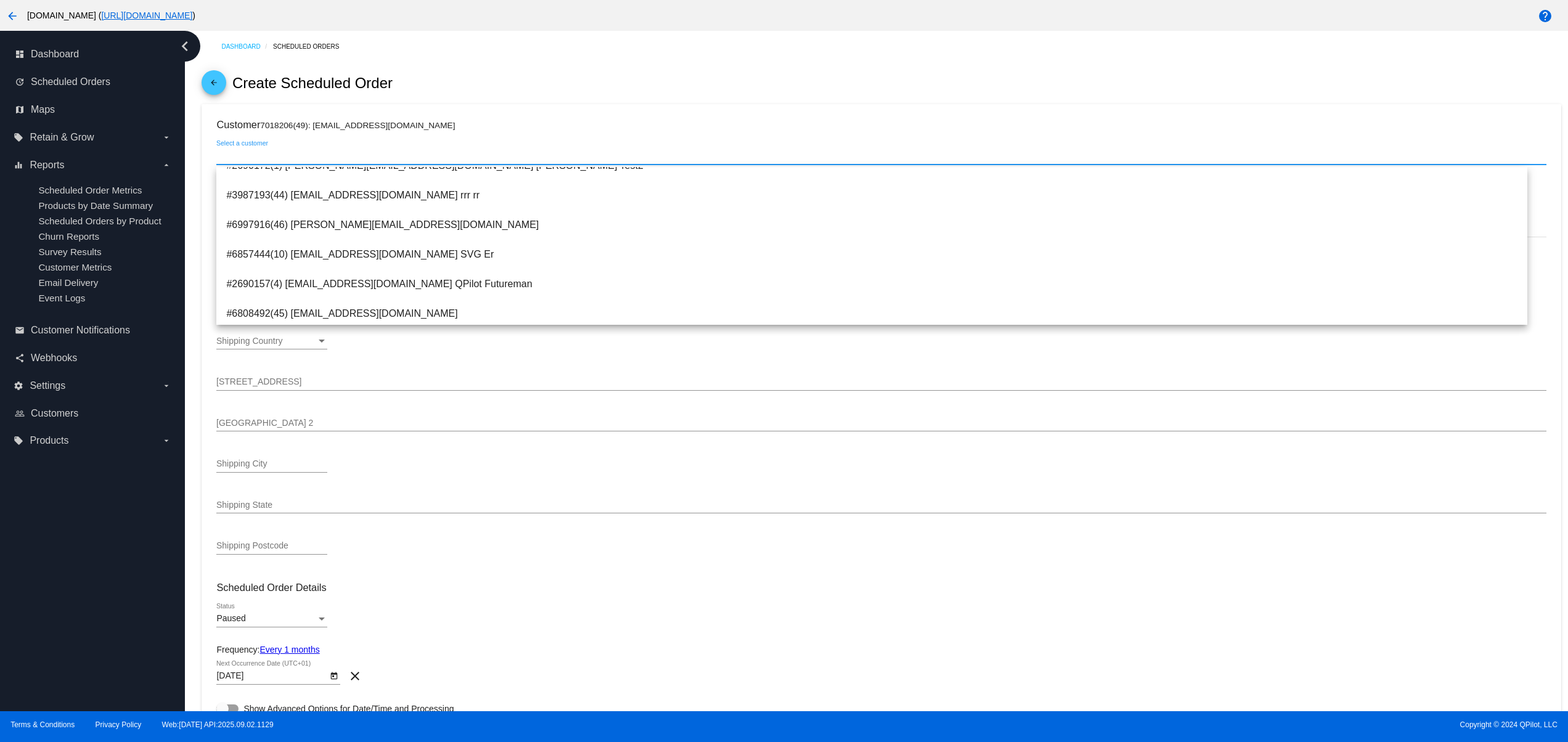
scroll to position [247, 0]
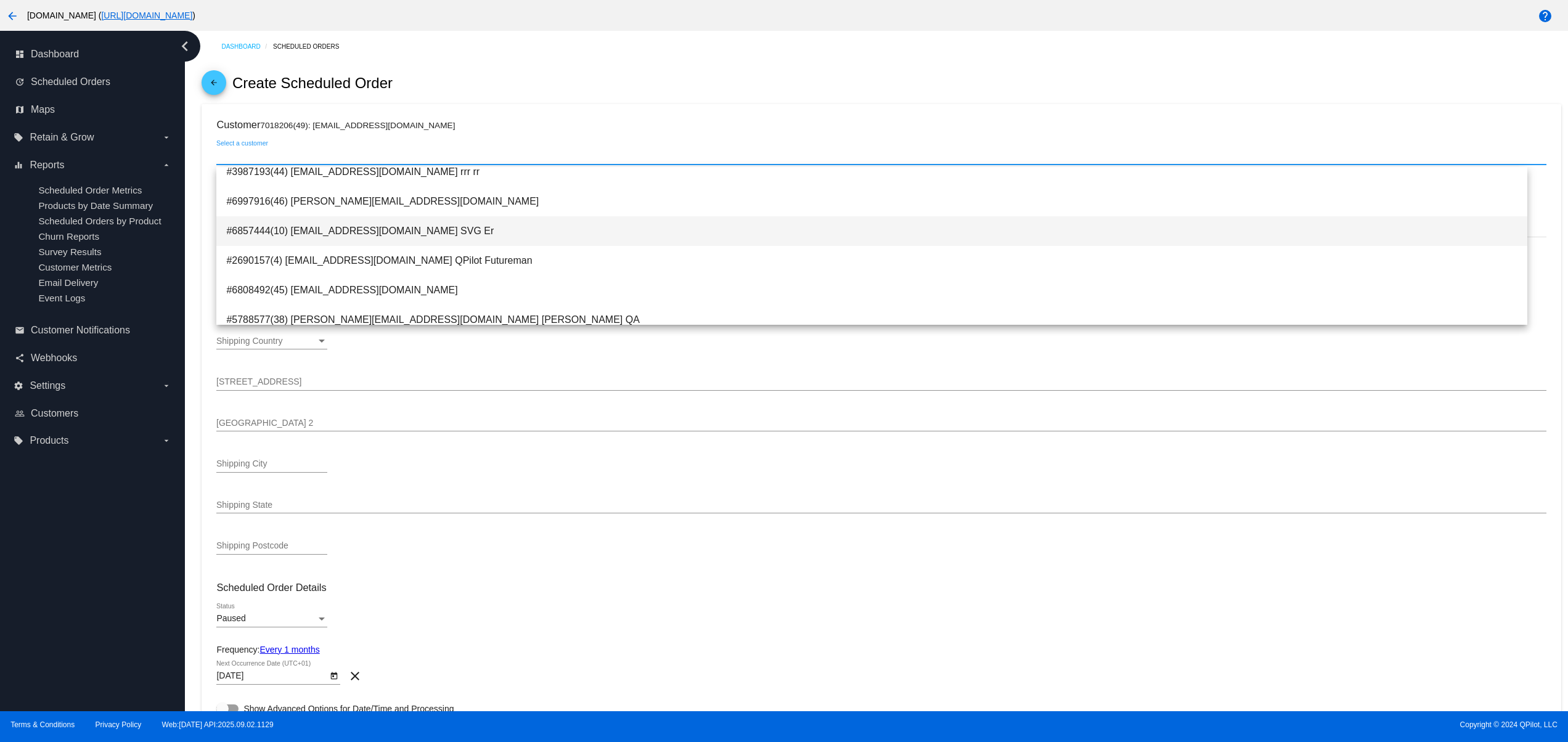
click at [425, 237] on span "#6857444(10) svitglus+3@gmail.com SVG Er" at bounding box center [872, 231] width 1292 height 30
type input "SVG"
type input "Er"
type input "Bdleg 1"
type input "Waterloo"
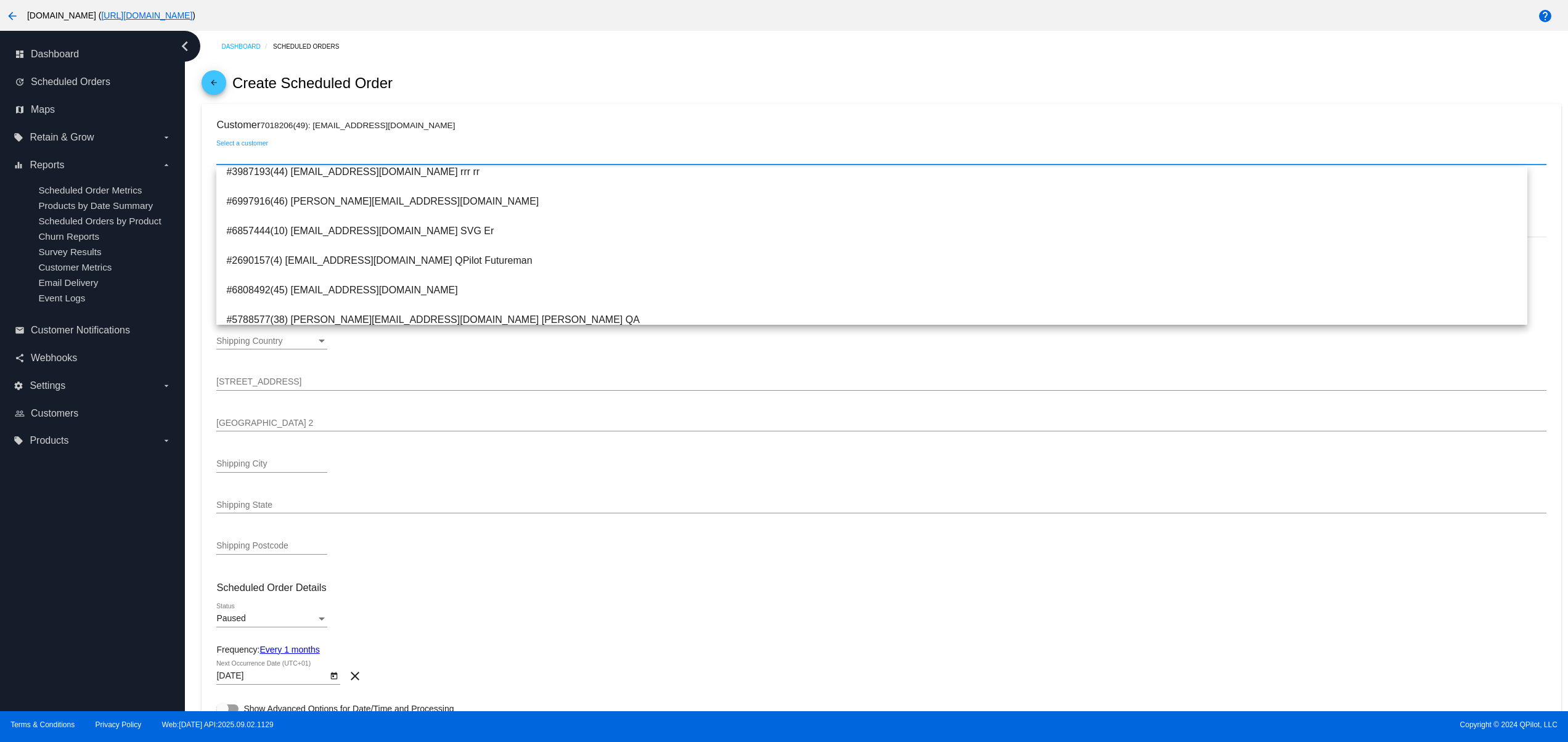
type input "Kitchener"
type input "1410"
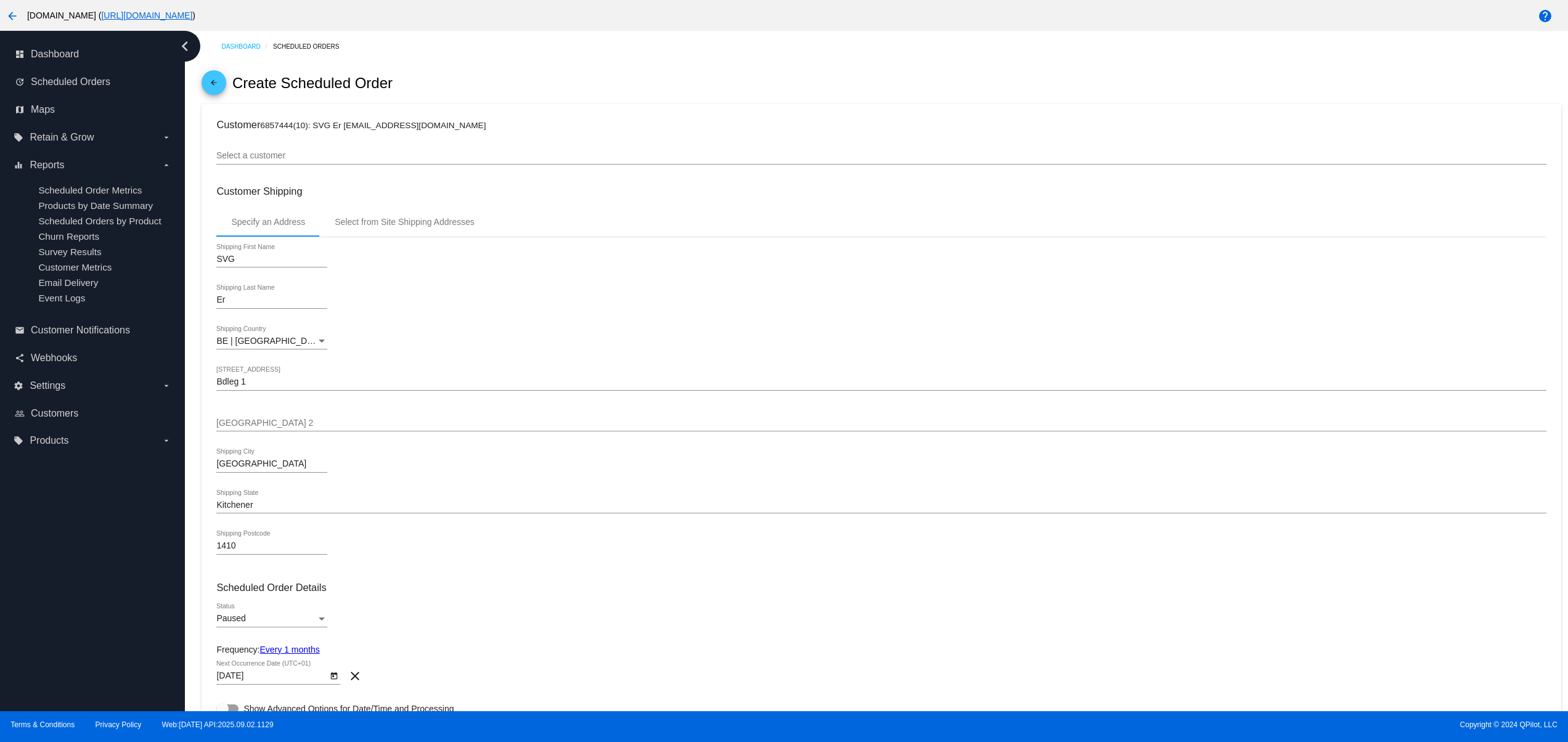
drag, startPoint x: 336, startPoint y: 129, endPoint x: 496, endPoint y: 126, distance: 160.0
click at [496, 126] on h3 "Customer 6857444(10): SVG Er svitglus+3@gmail.com" at bounding box center [881, 124] width 1329 height 12
click at [464, 161] on input "Select a customer" at bounding box center [881, 156] width 1329 height 10
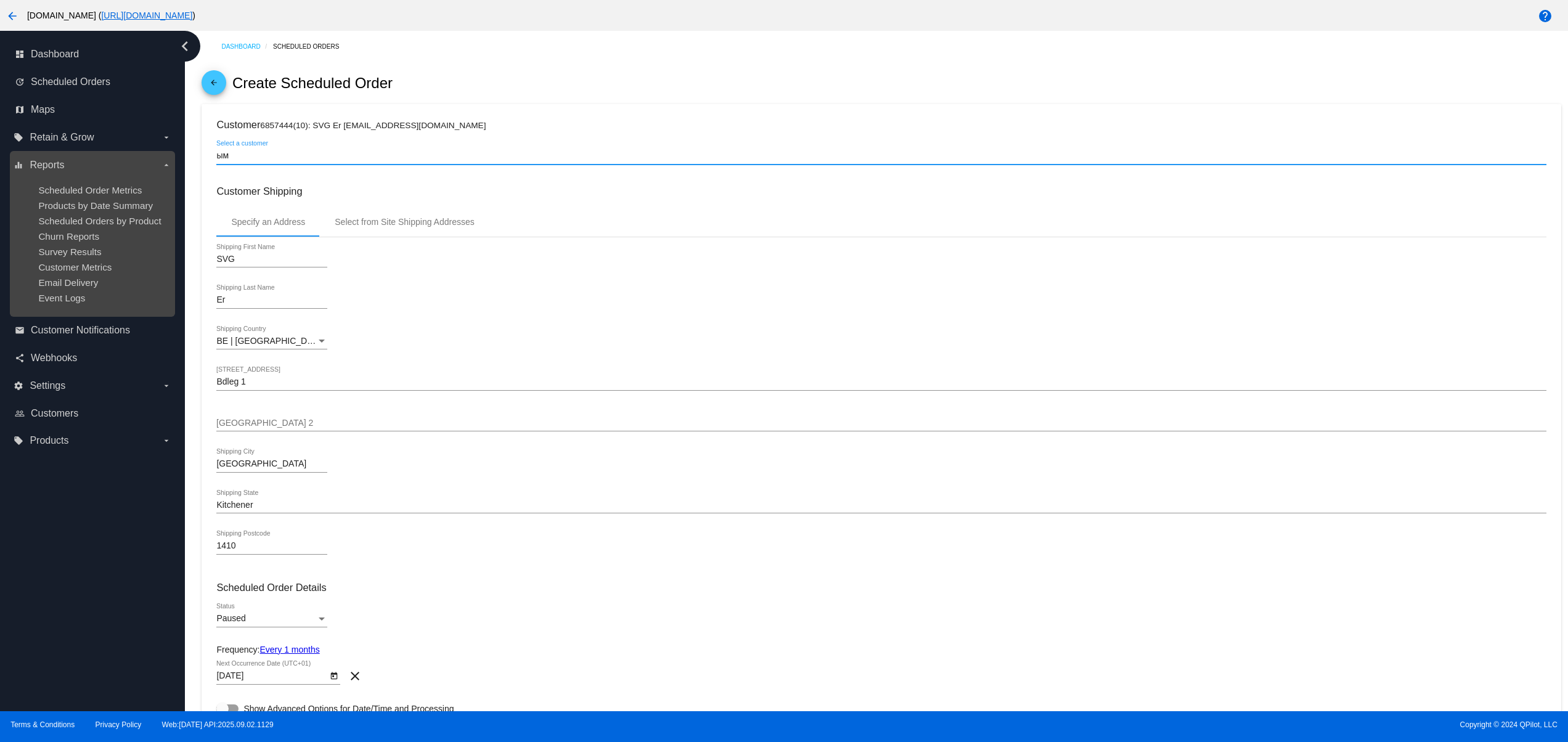
drag, startPoint x: 294, startPoint y: 157, endPoint x: 154, endPoint y: 158, distance: 140.0
click at [155, 158] on div "dashboard Dashboard update Scheduled Orders map Maps local_offer Retain & Grow …" at bounding box center [784, 371] width 1568 height 680
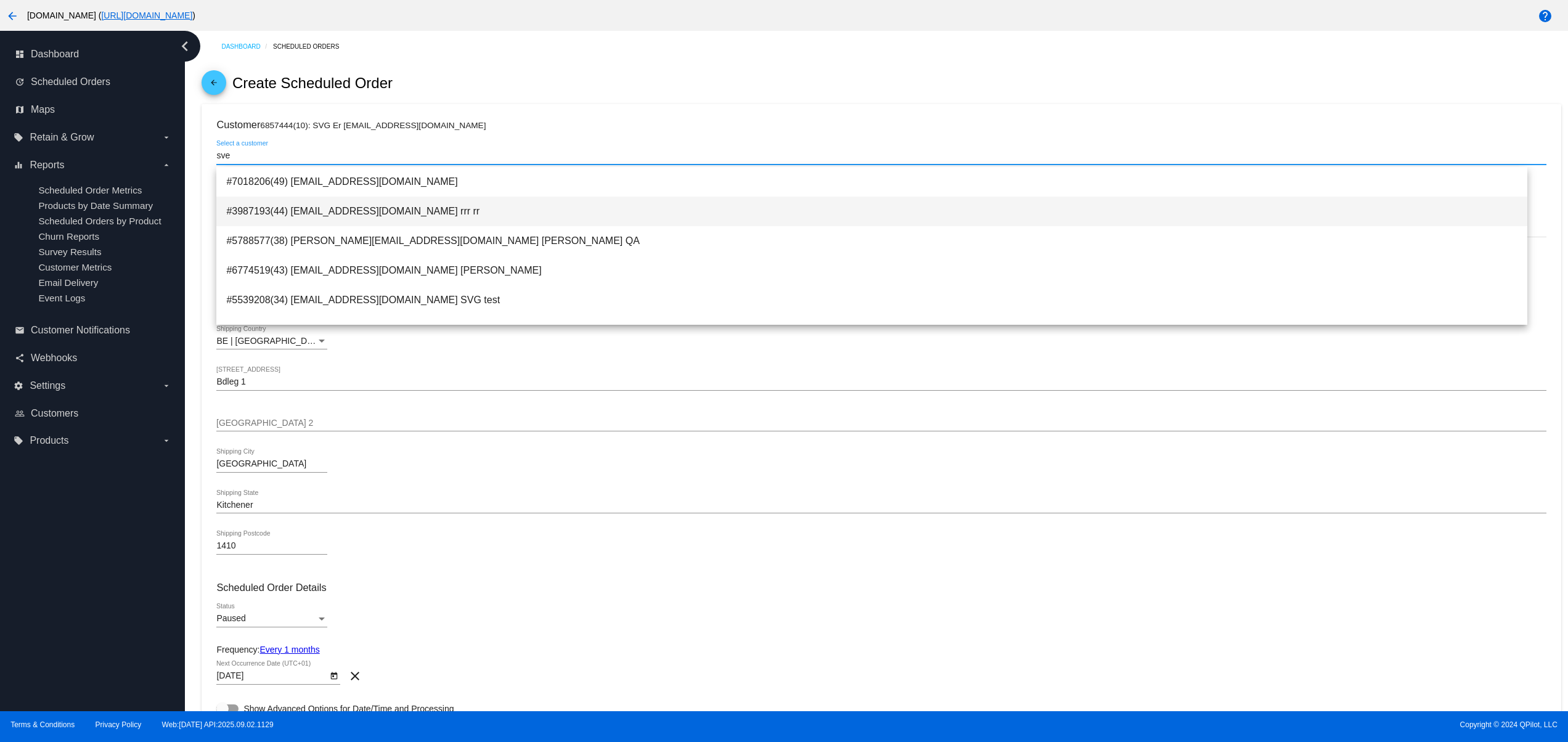
type input "sve"
click at [457, 205] on span "#3987193(44) svetglus3+20@gmail.com rrr rr" at bounding box center [872, 211] width 1292 height 30
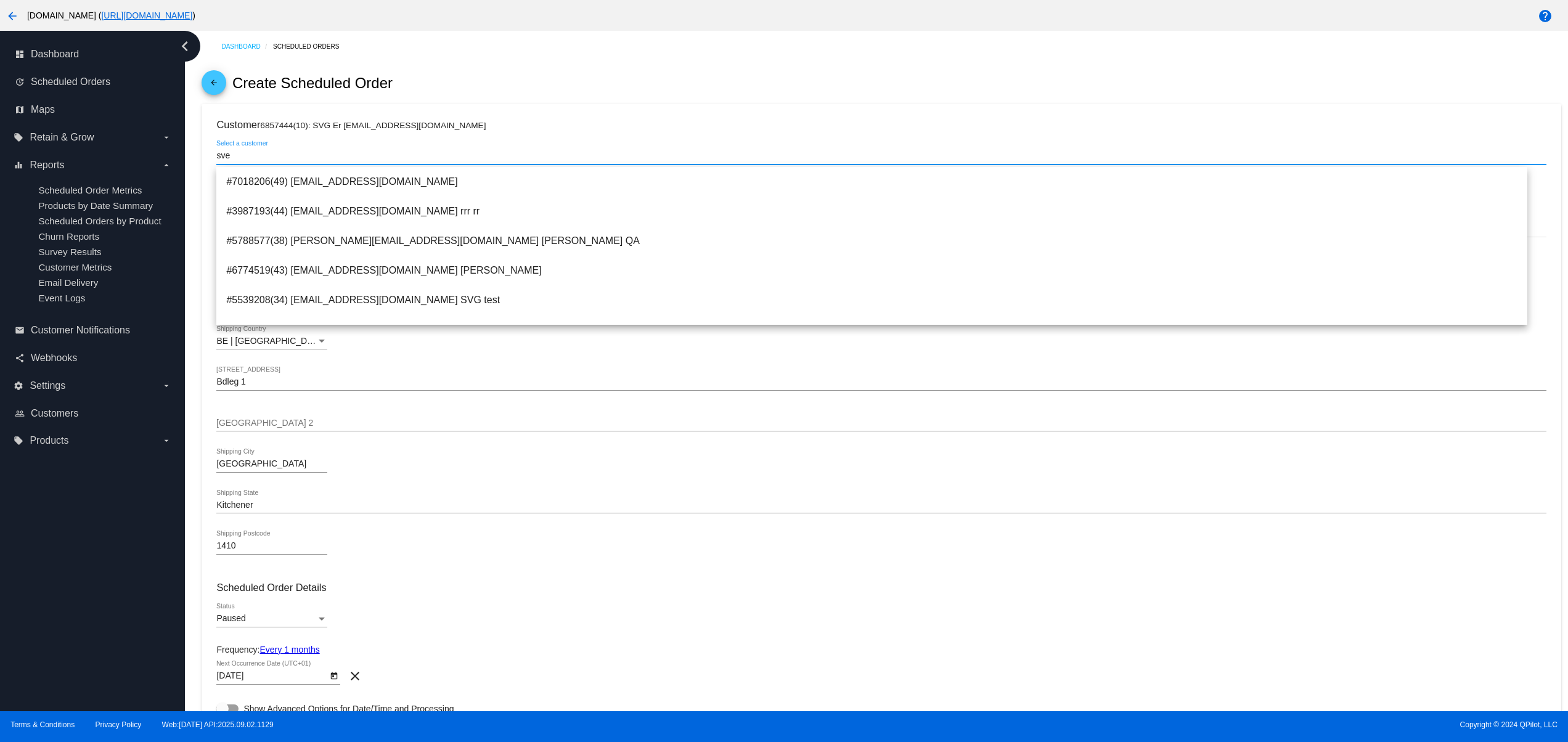
type input "rrr"
type input "rr"
type input "rerr 1"
type input "Mountain View"
type input "94043"
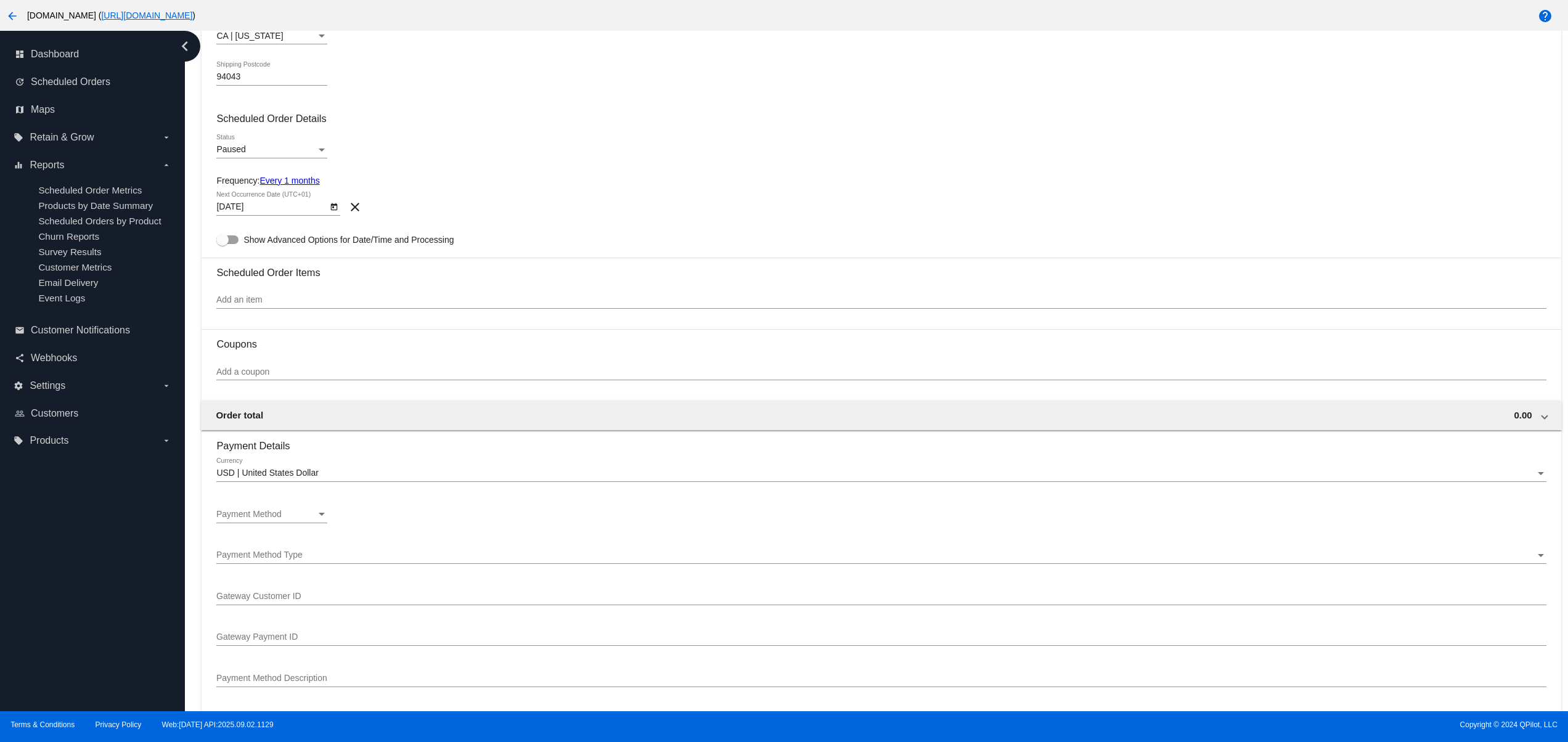
scroll to position [493, 0]
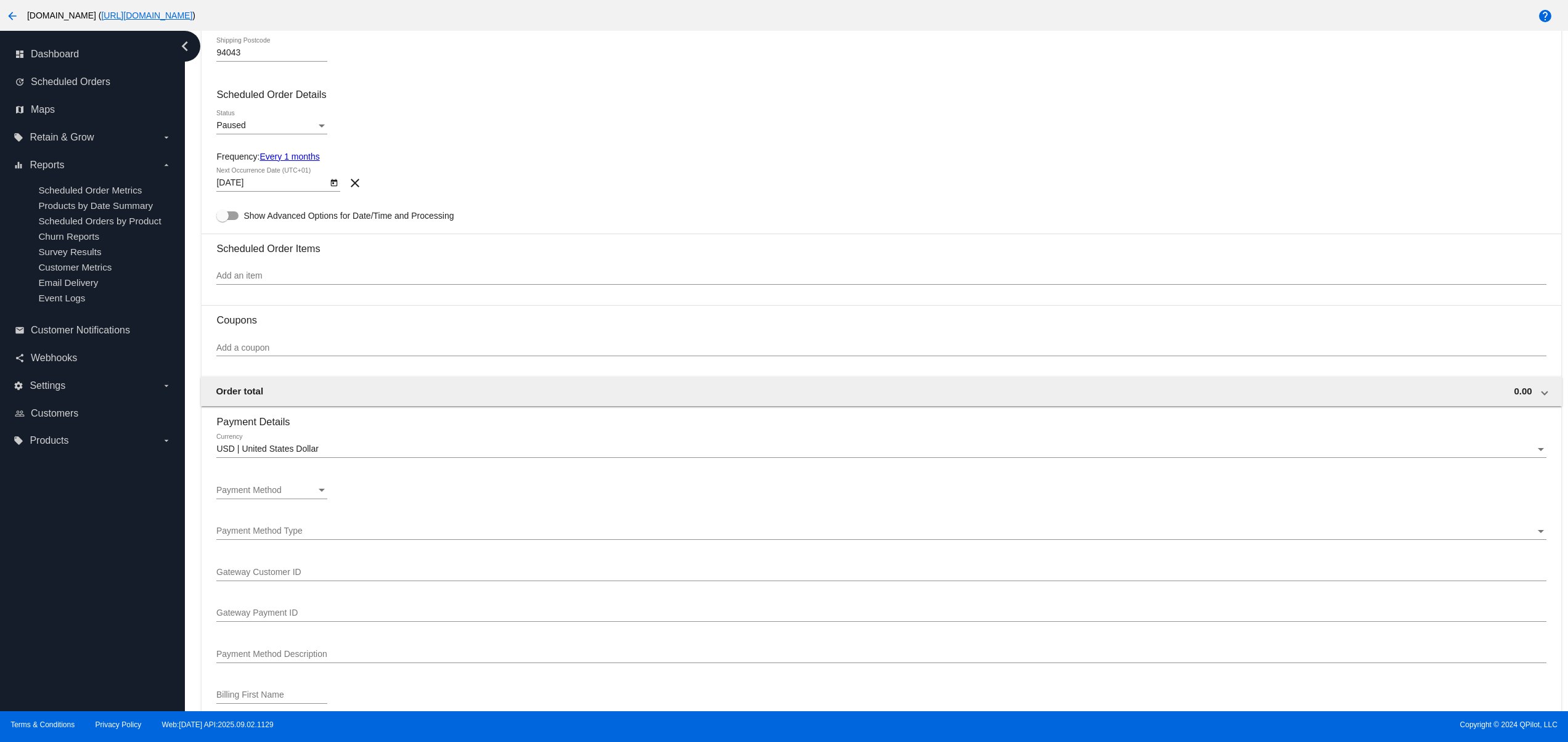
click at [256, 123] on div "Paused Status" at bounding box center [272, 122] width 111 height 24
click at [259, 107] on span "Active" at bounding box center [272, 104] width 111 height 26
click at [281, 469] on div "USD | United States Dollar Currency" at bounding box center [881, 451] width 1329 height 35
click at [281, 485] on div "Payment Method Payment Method" at bounding box center [272, 487] width 111 height 24
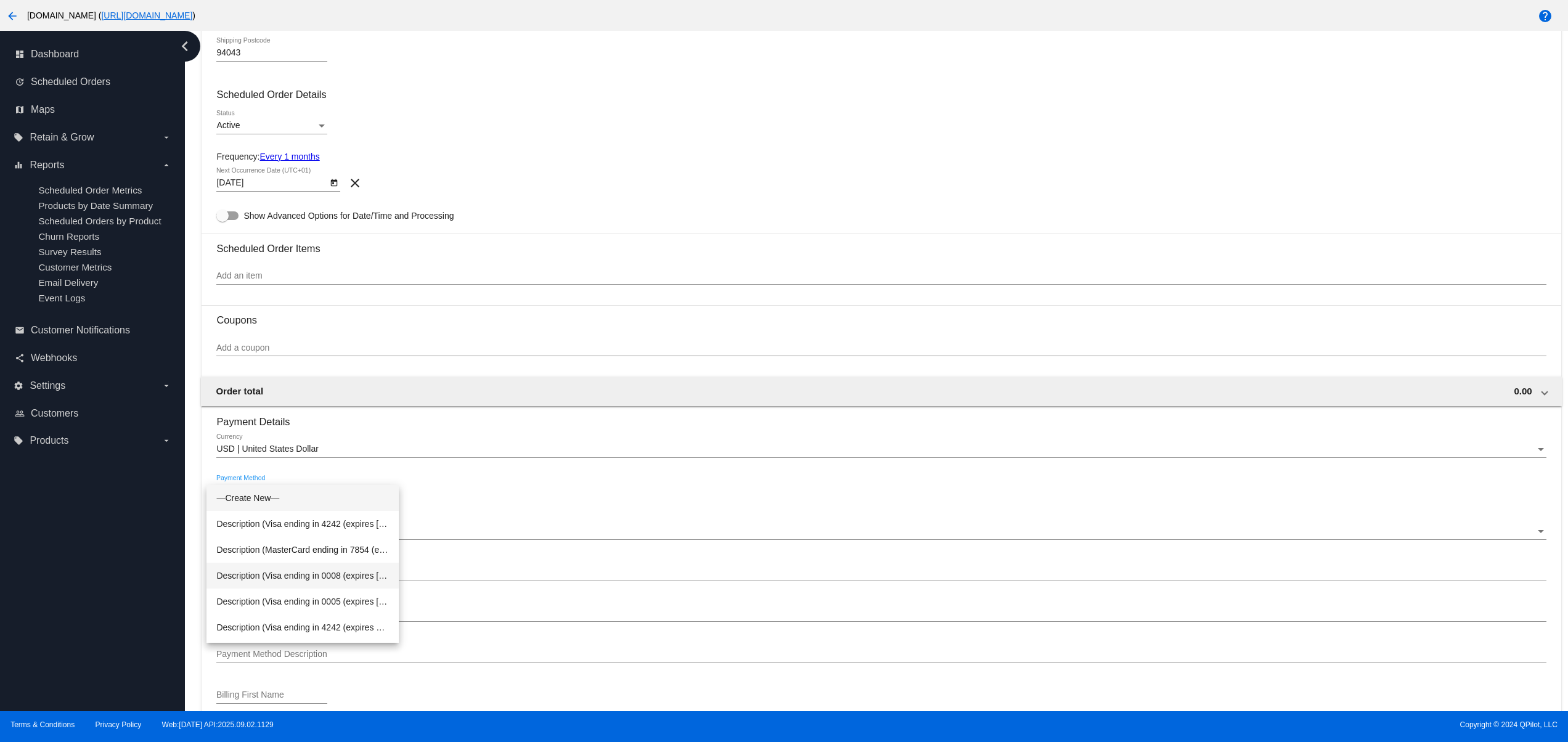
scroll to position [23, 0]
click at [340, 599] on span "Description (Visa ending in 4242 (expires 2/28)) GatewayCustomerId (cus_SLG9N6W…" at bounding box center [302, 604] width 172 height 26
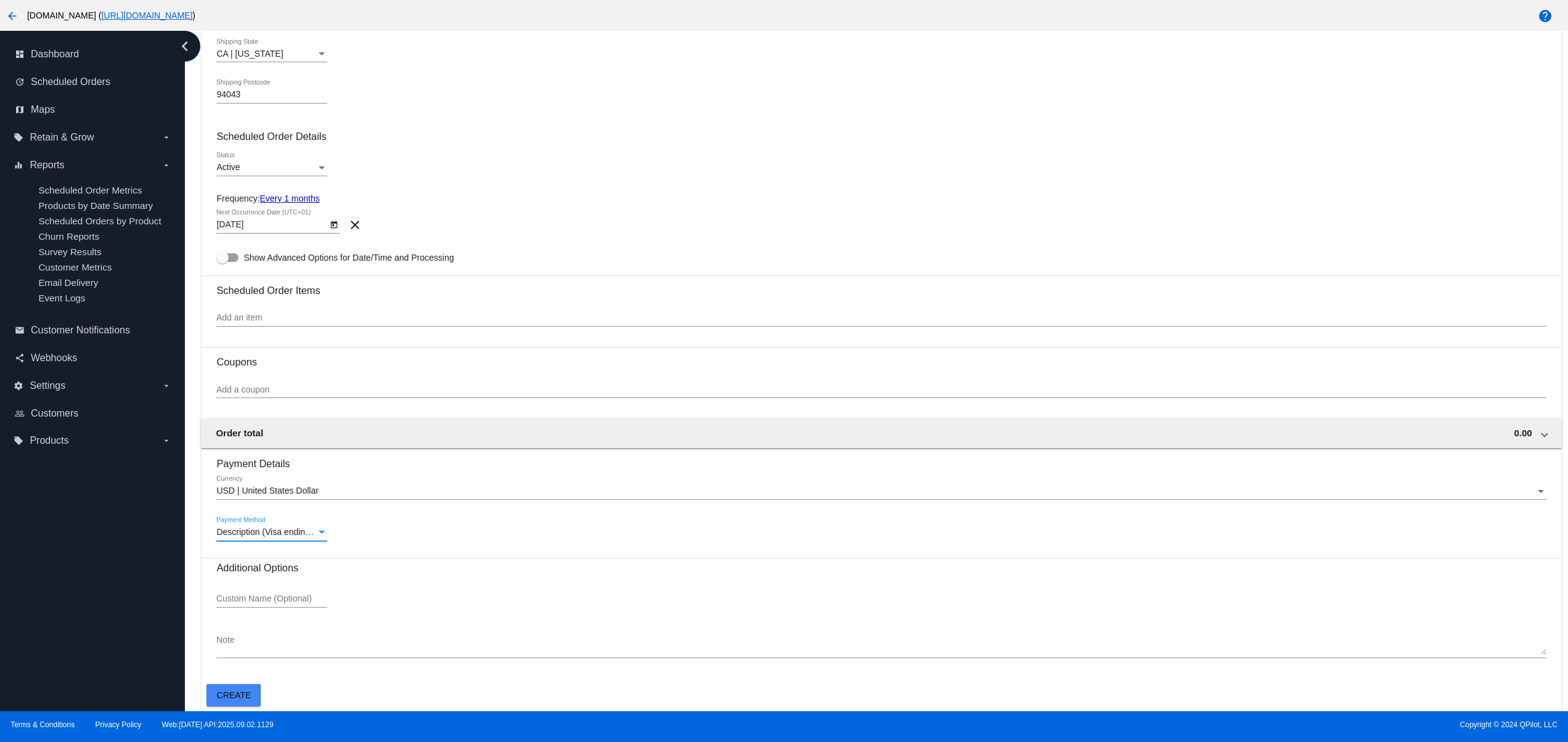
click at [230, 691] on span "Create" at bounding box center [234, 696] width 35 height 10
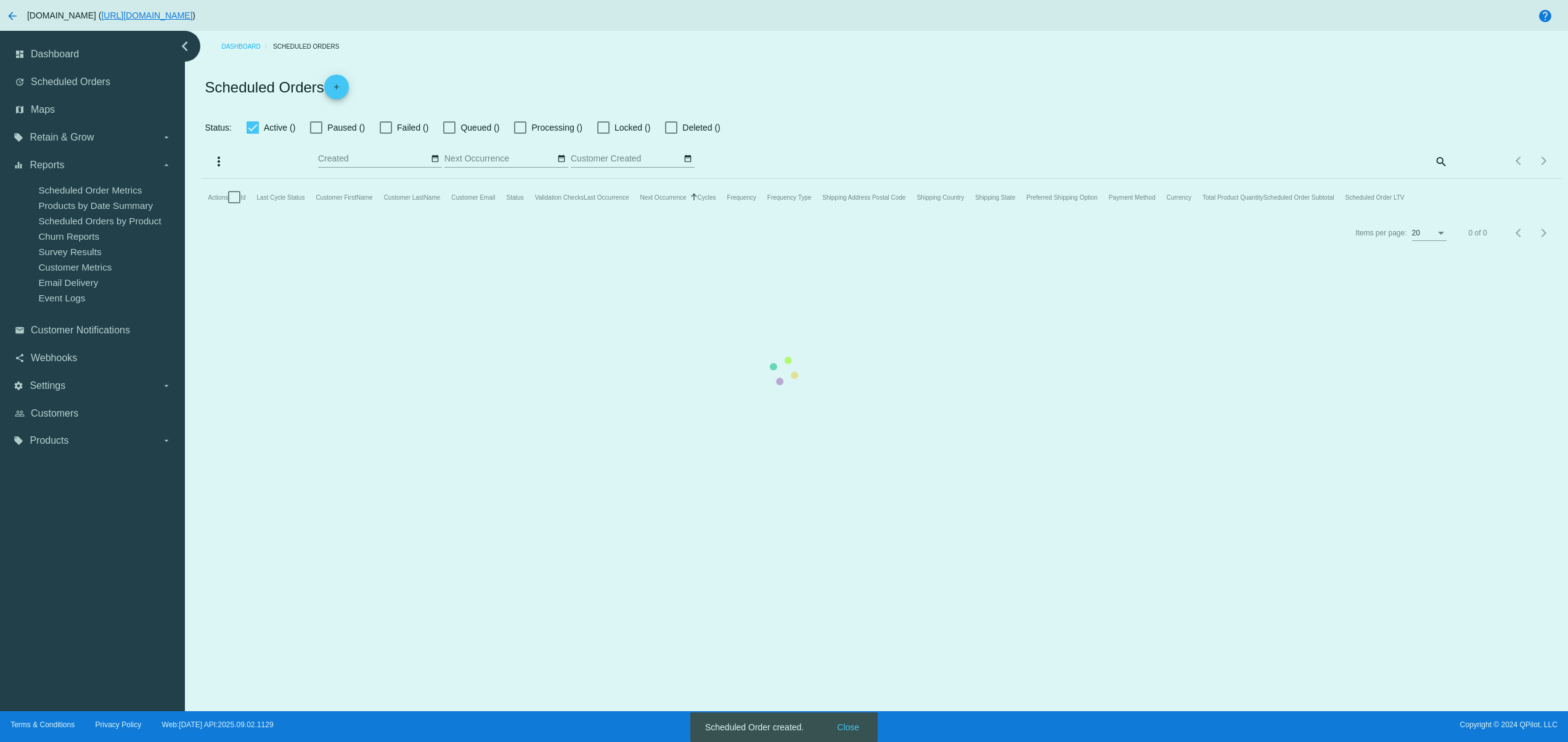
checkbox input "false"
type input "09/02/2025 - 09/03/2025"
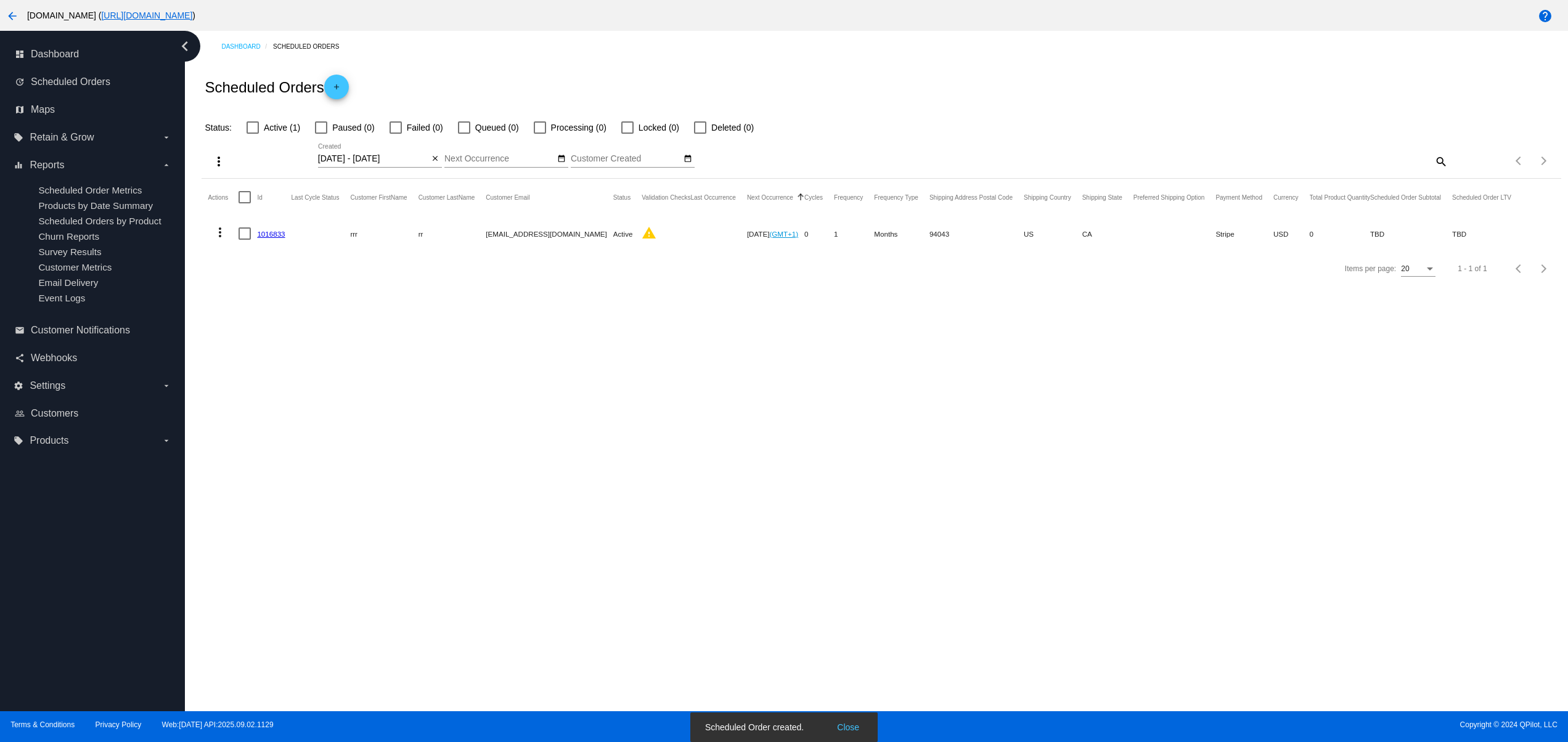
click at [853, 719] on snack-bar-container "Scheduled Order created. Close" at bounding box center [784, 728] width 188 height 30
click at [840, 724] on button "Close" at bounding box center [848, 728] width 30 height 13
drag, startPoint x: 564, startPoint y: 230, endPoint x: 589, endPoint y: 252, distance: 33.3
click at [580, 230] on mat-row "more_vert 1016833 rrr rr svetglus3+20@gmail.com Active warning Oct 2 2025 (GMT+…" at bounding box center [865, 233] width 1315 height 36
click at [596, 311] on div "Dashboard Scheduled Orders Scheduled Orders add Status: Active (1) Paused (0) F…" at bounding box center [876, 371] width 1383 height 680
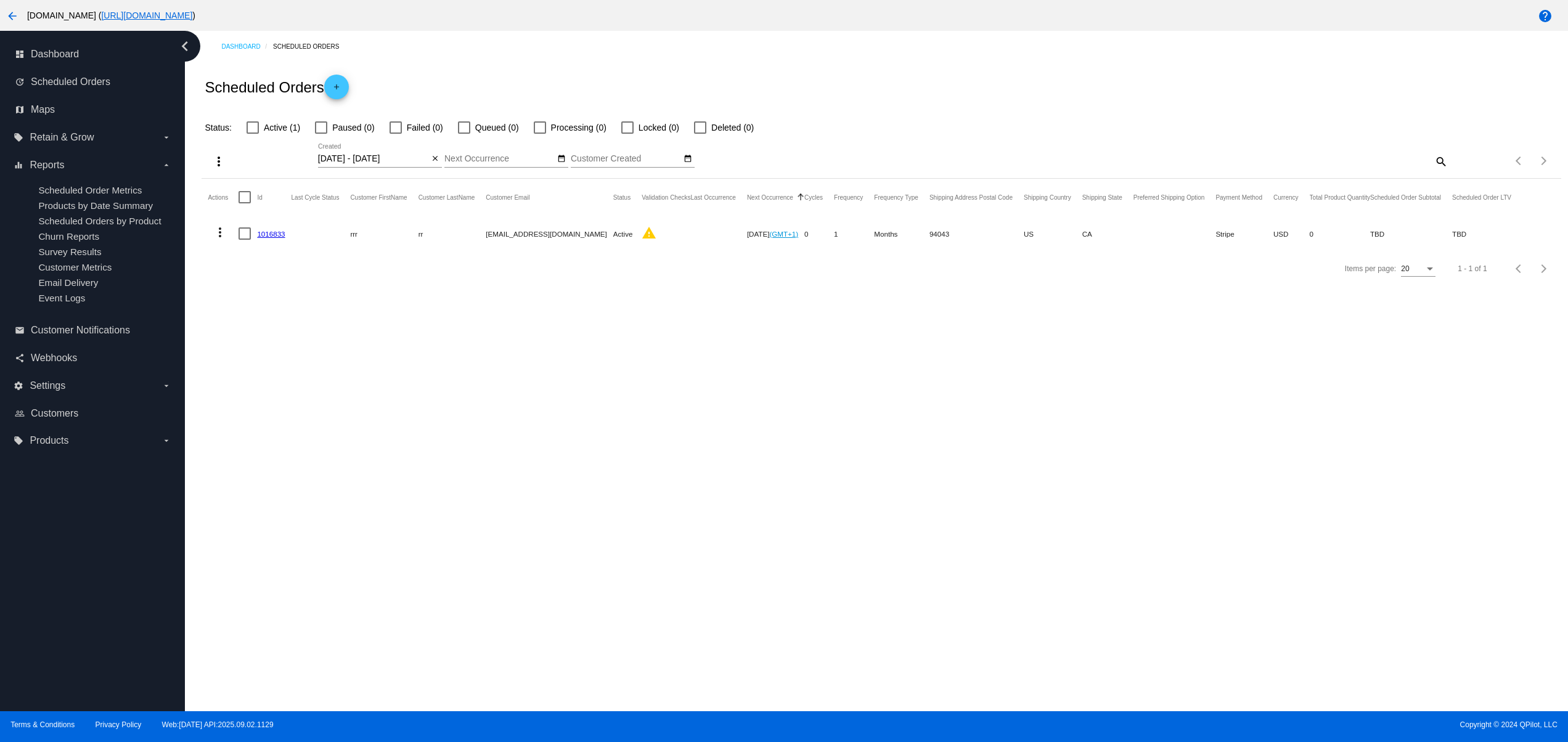
click at [278, 229] on mat-cell "1016833" at bounding box center [274, 233] width 34 height 36
click at [277, 235] on link "1016833" at bounding box center [271, 234] width 28 height 8
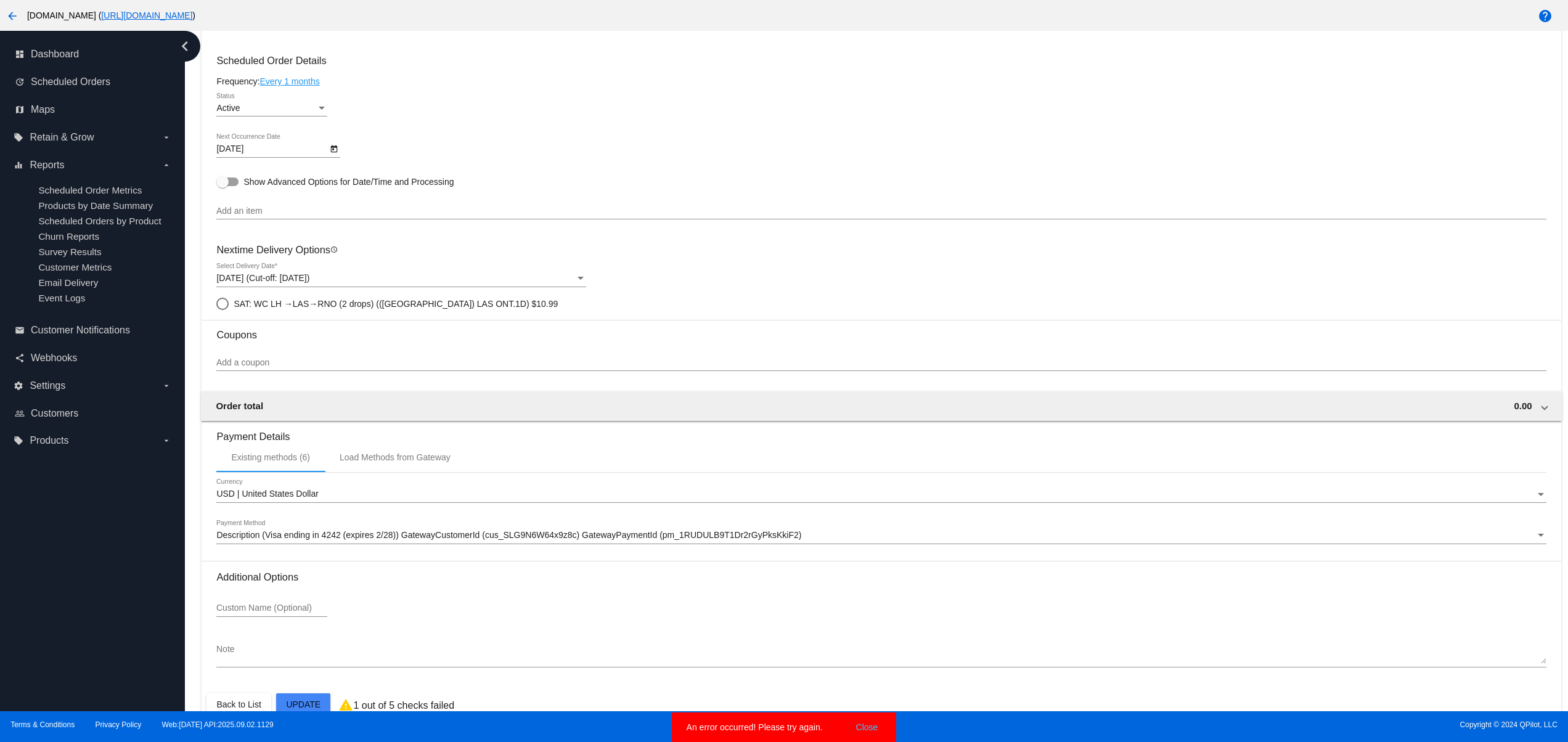
scroll to position [644, 0]
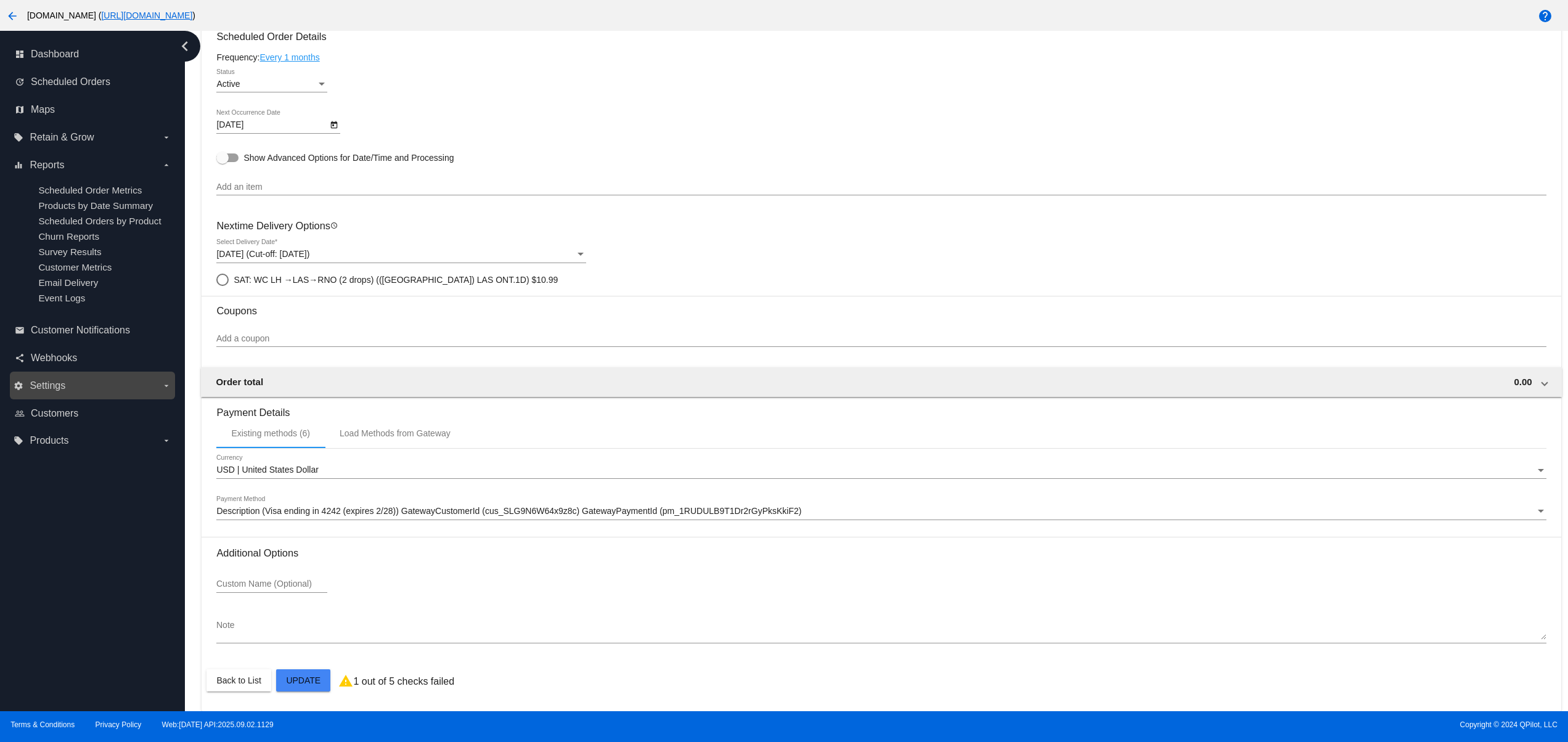
click at [52, 396] on label "settings Settings arrow_drop_down" at bounding box center [91, 385] width 157 height 19
click at [0, 0] on input "settings Settings arrow_drop_down" at bounding box center [0, 0] width 0 height 0
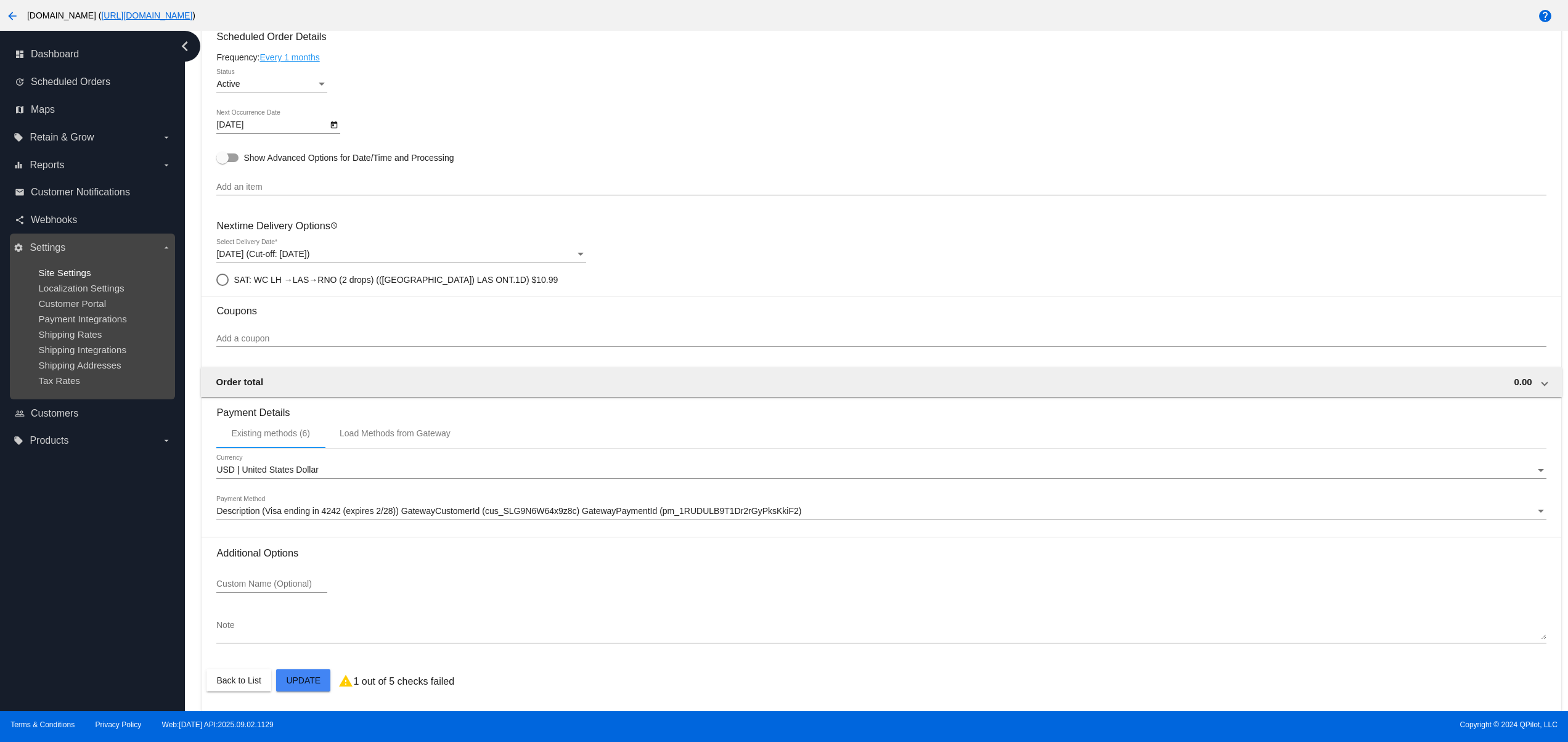
click at [67, 270] on span "Site Settings" at bounding box center [65, 273] width 52 height 11
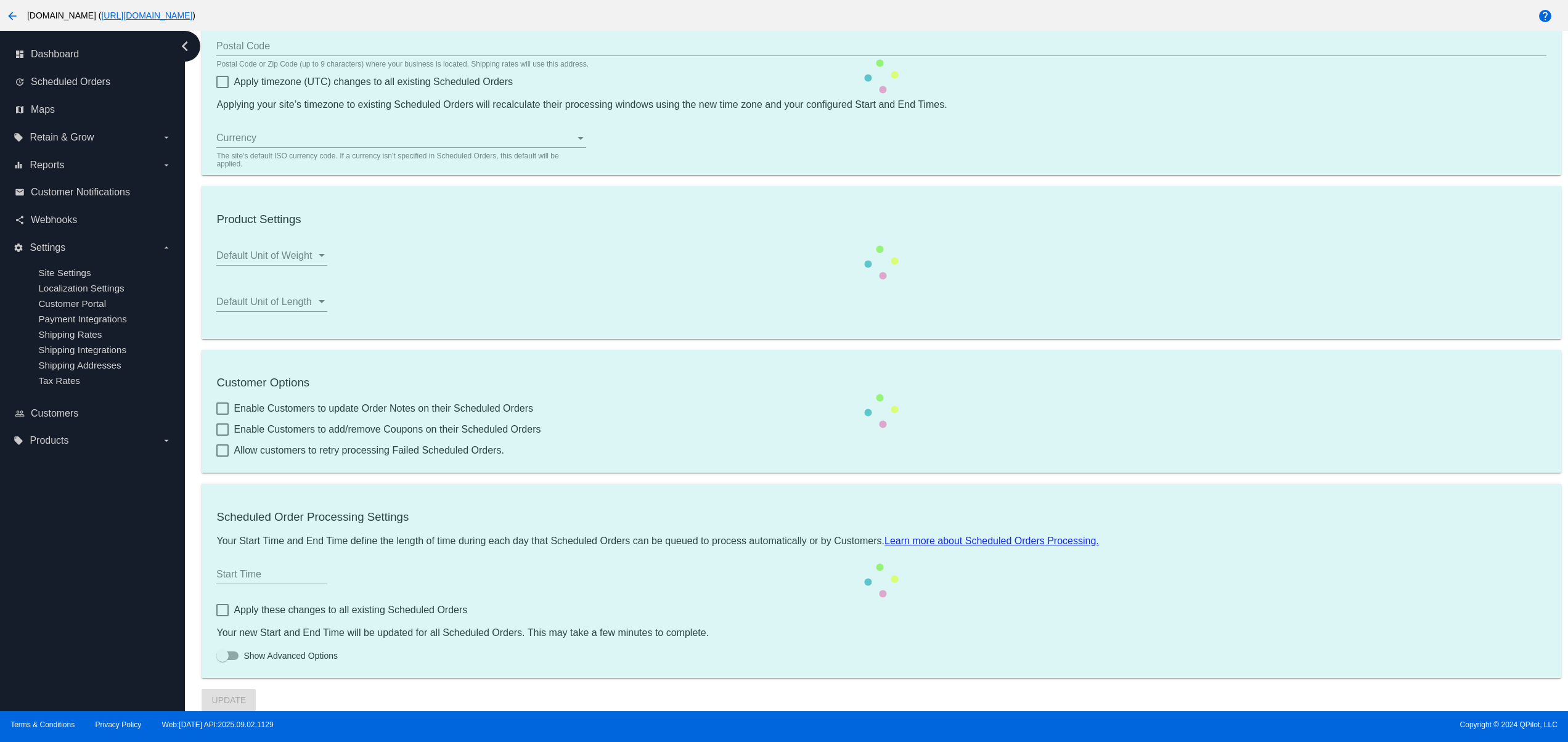
type input "80033"
checkbox input "true"
type input "13:00"
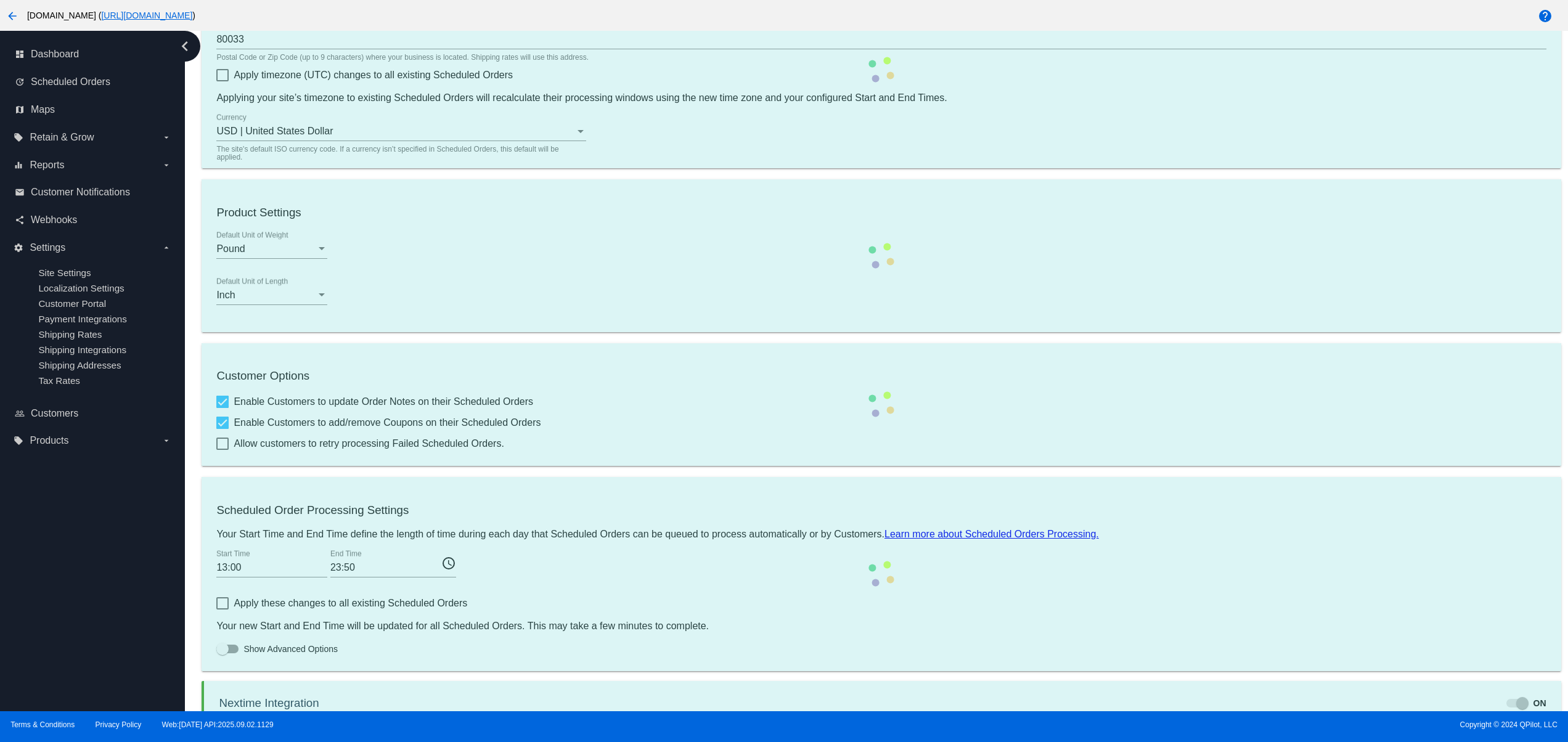
checkbox input "true"
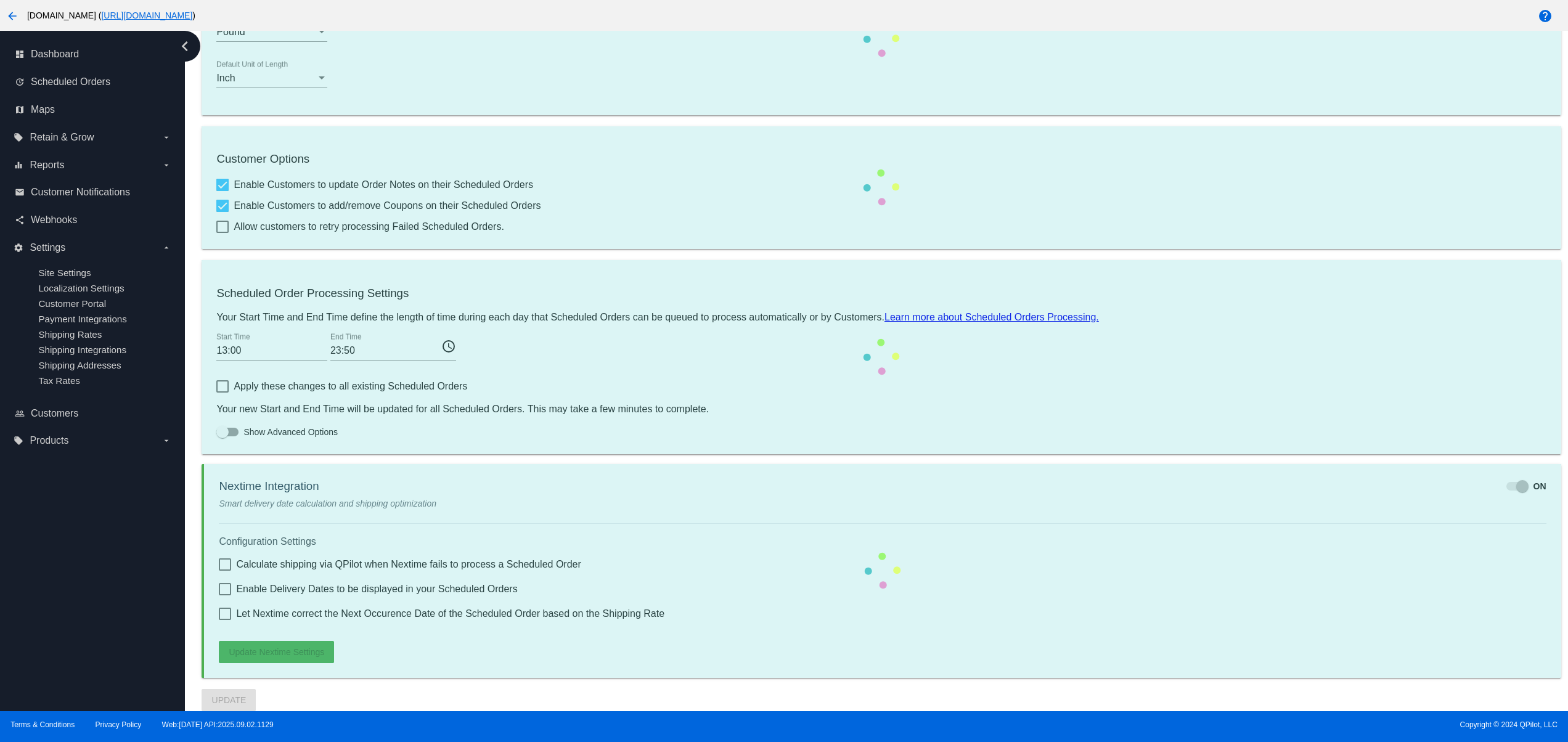
checkbox input "true"
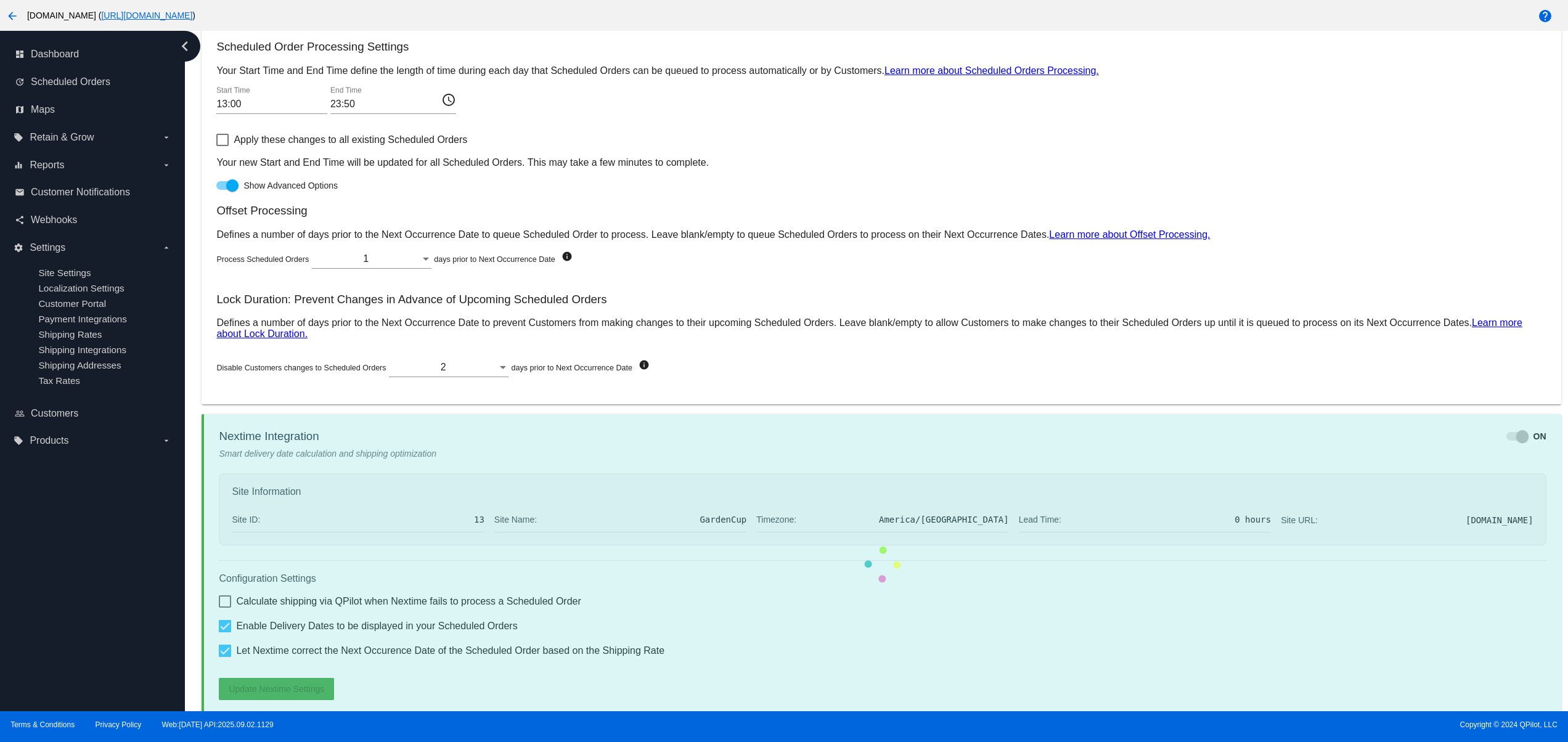
checkbox input "true"
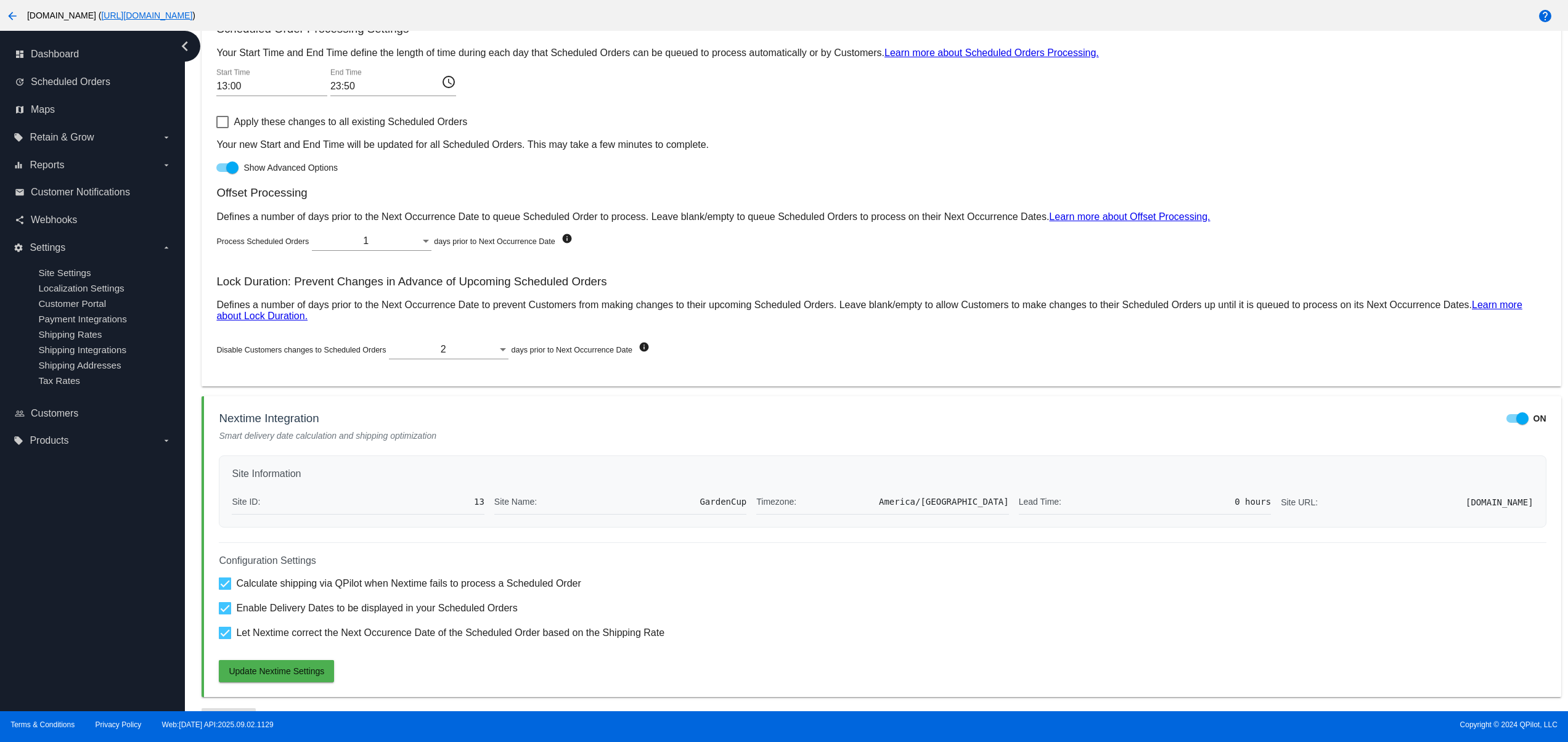
scroll to position [694, 0]
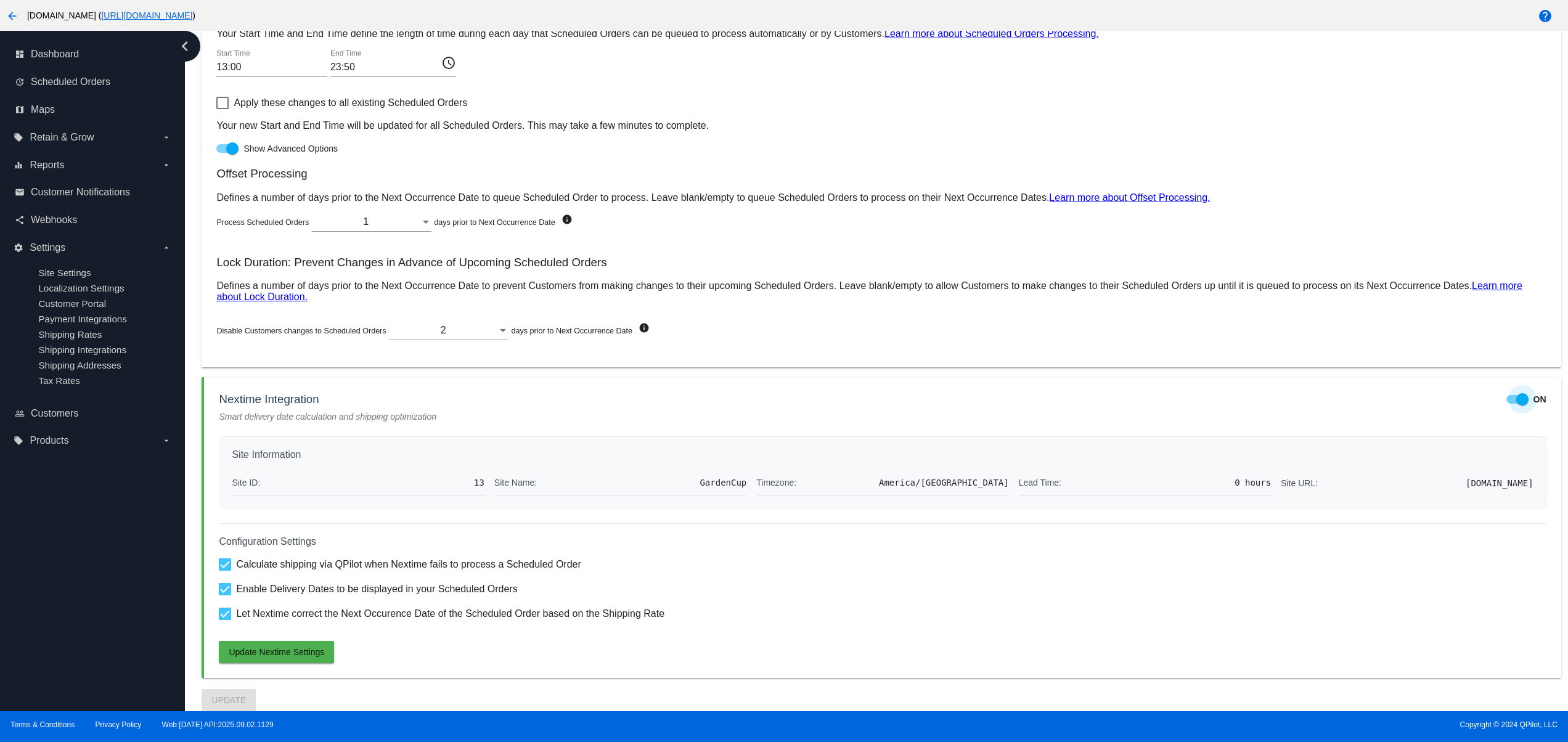
click at [1516, 397] on div at bounding box center [1522, 399] width 13 height 13
click at [1512, 404] on input "ON" at bounding box center [1512, 404] width 1 height 1
checkbox input "false"
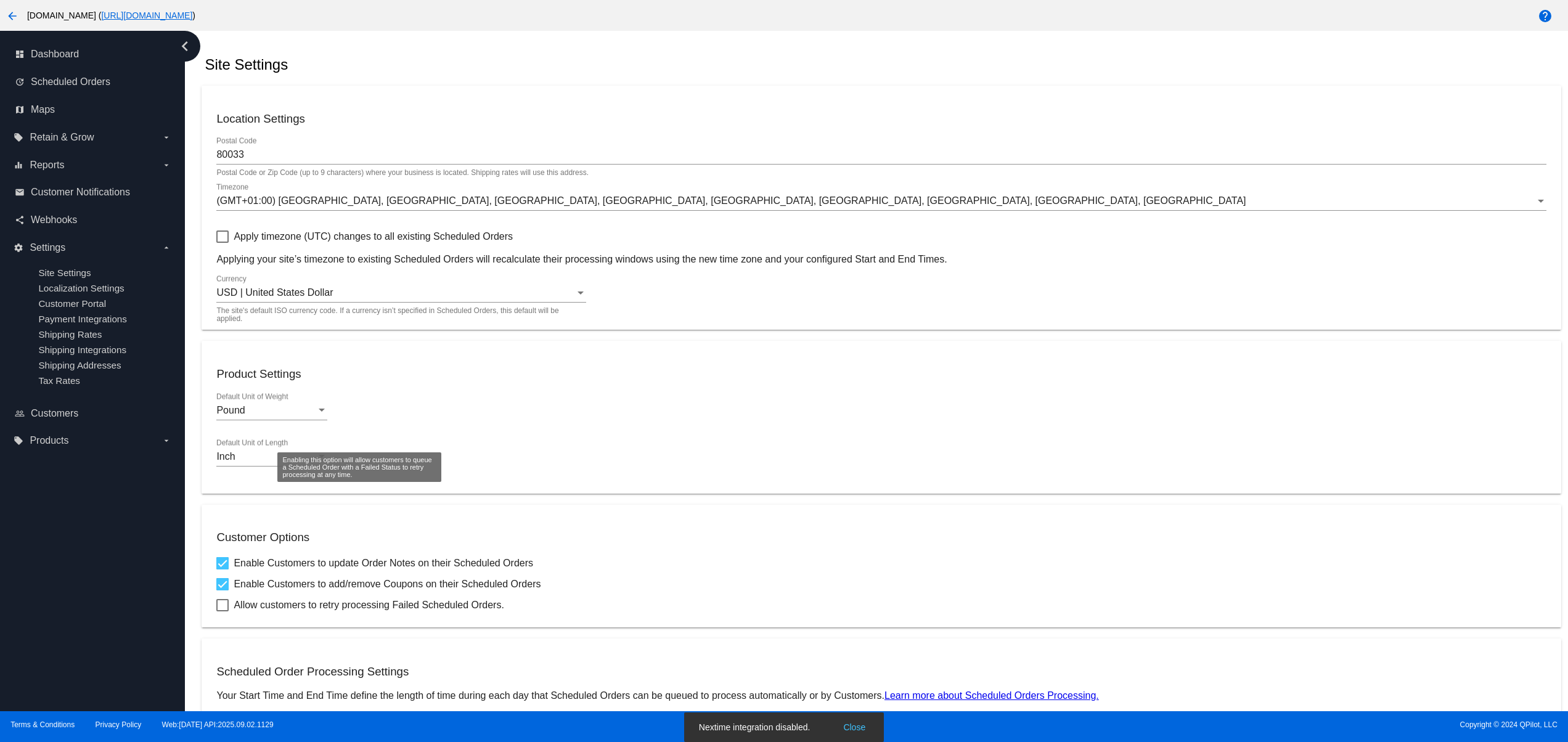
scroll to position [0, 0]
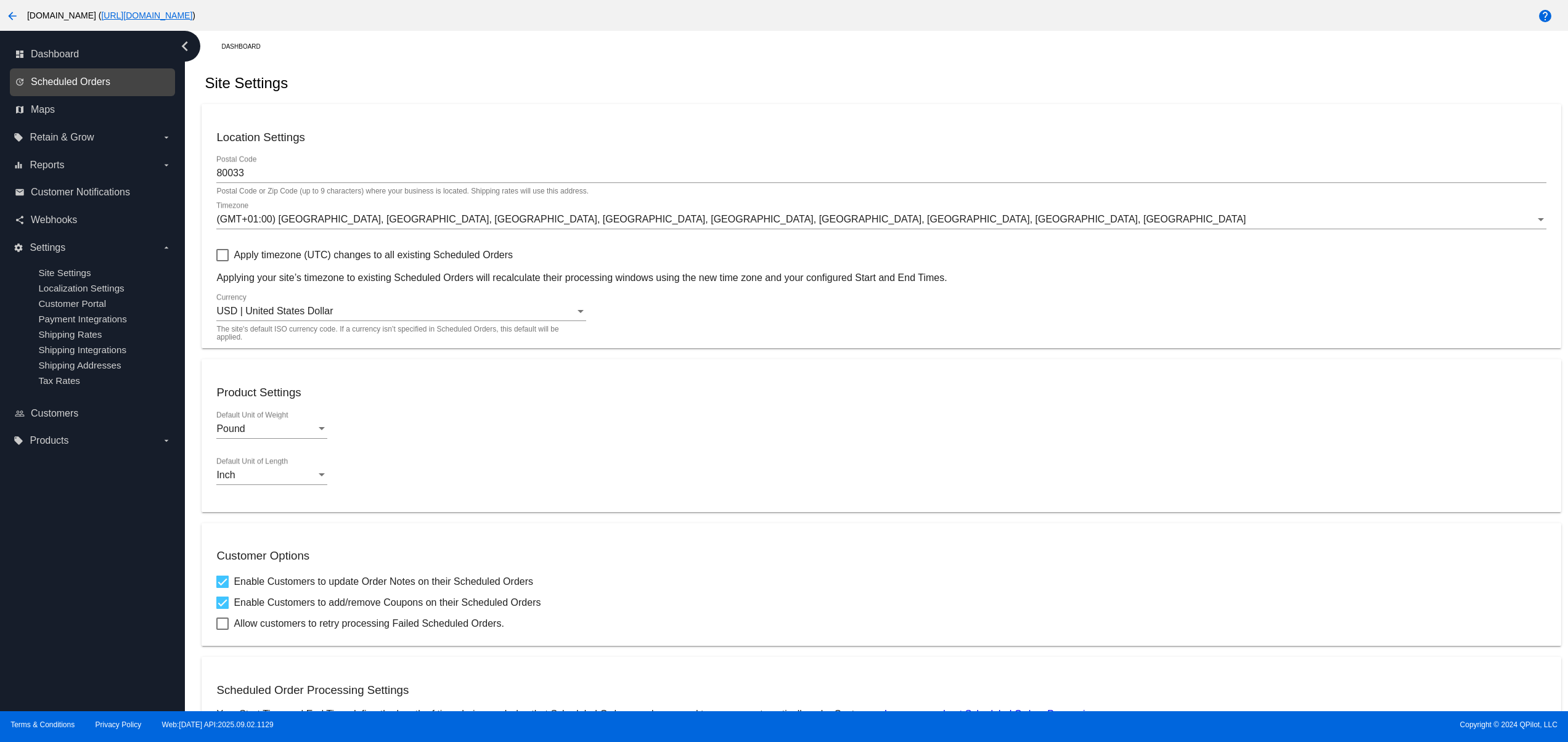
click at [66, 82] on span "Scheduled Orders" at bounding box center [70, 82] width 80 height 12
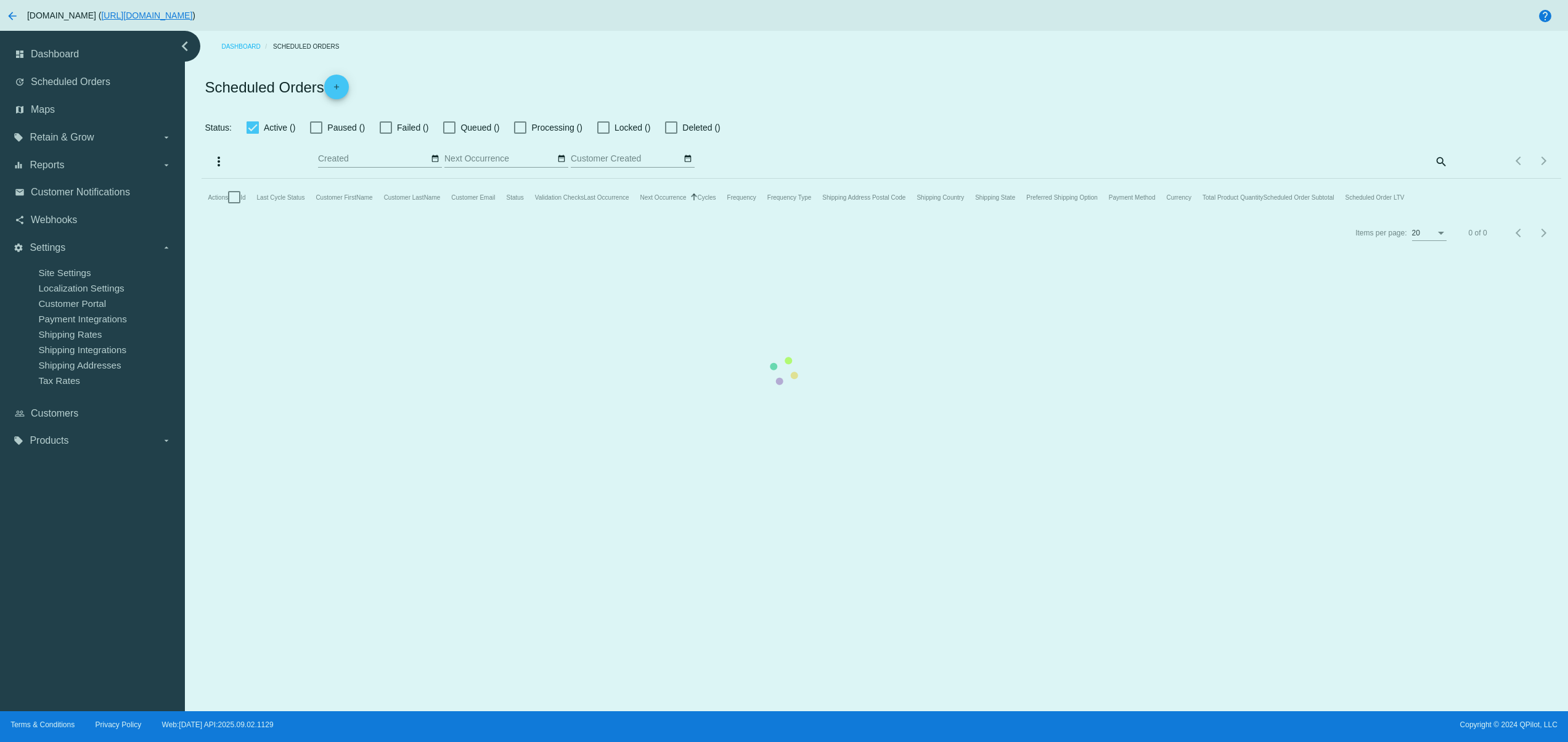
checkbox input "false"
type input "09/02/2025 - 09/03/2025"
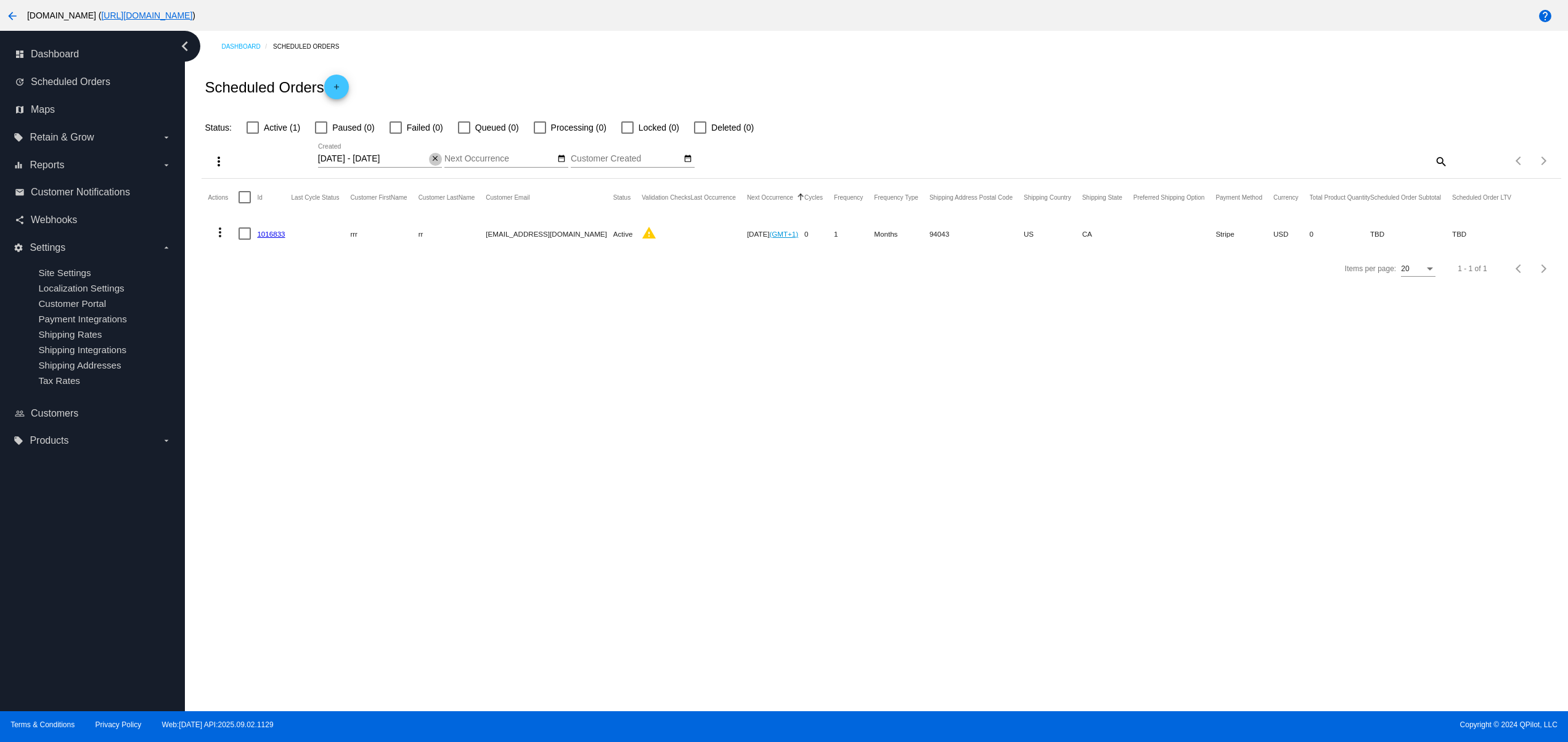
click at [437, 153] on button "close" at bounding box center [434, 159] width 13 height 13
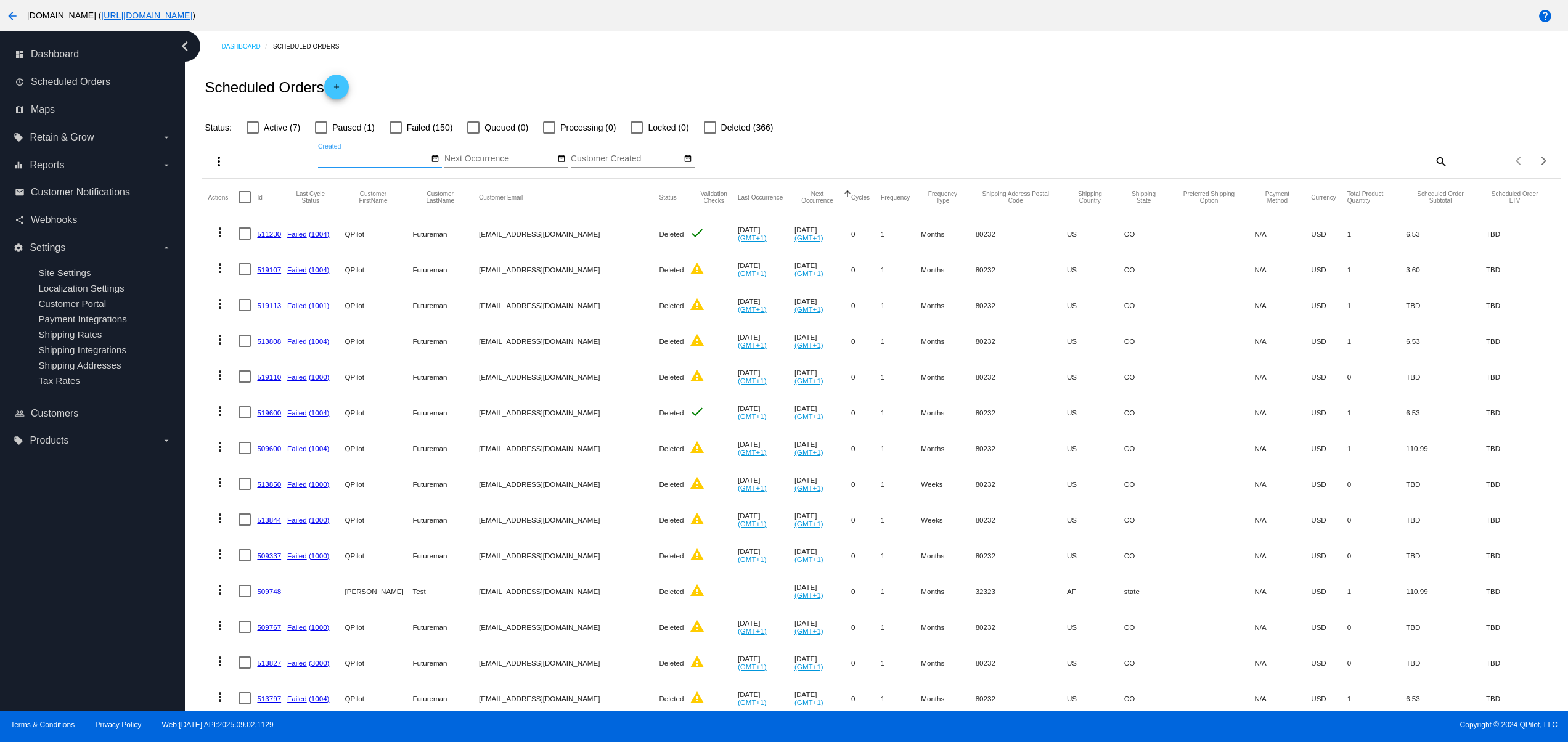
click at [338, 80] on span "add" at bounding box center [336, 89] width 14 height 30
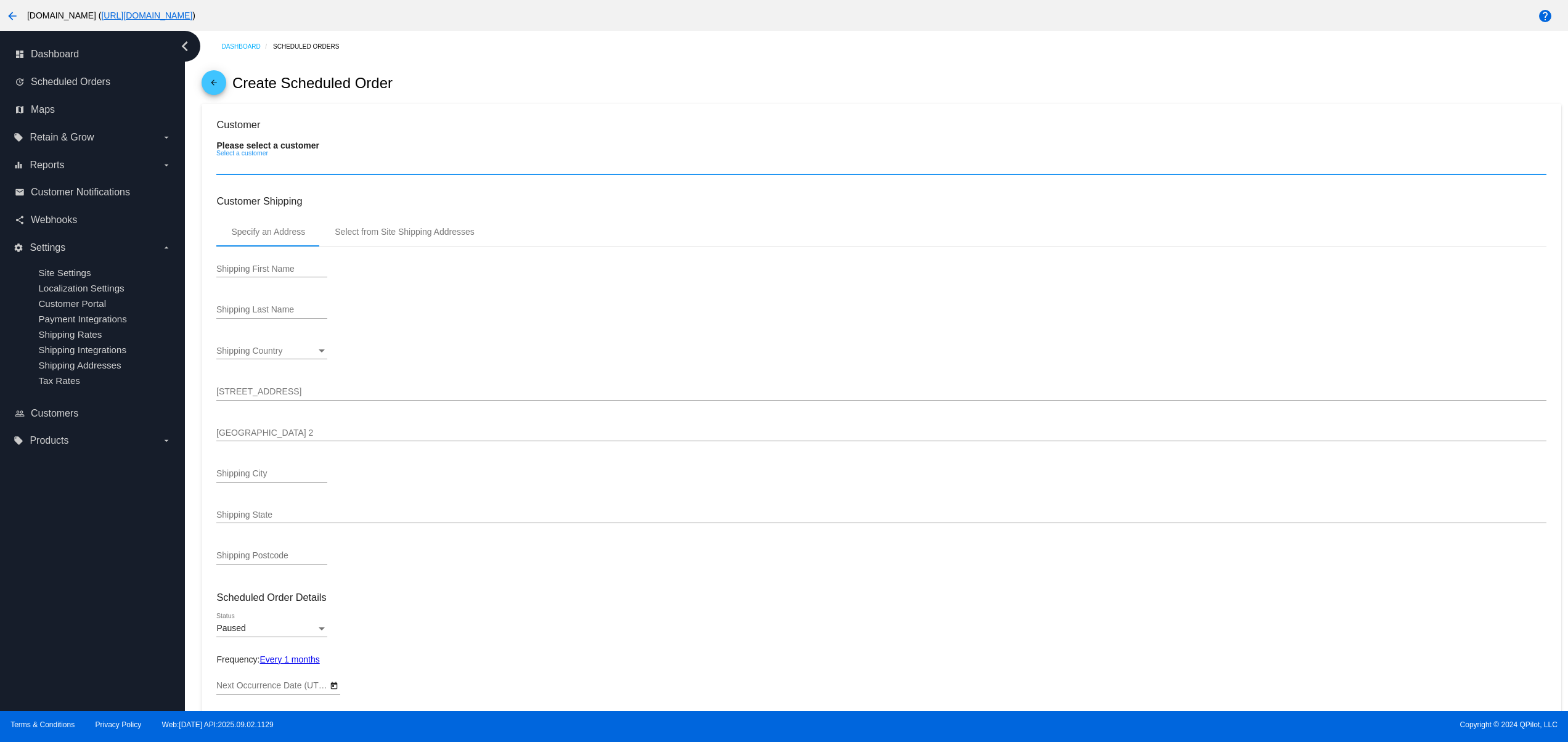
click at [292, 166] on input "Select a customer" at bounding box center [881, 166] width 1329 height 10
type input "10/2/2025"
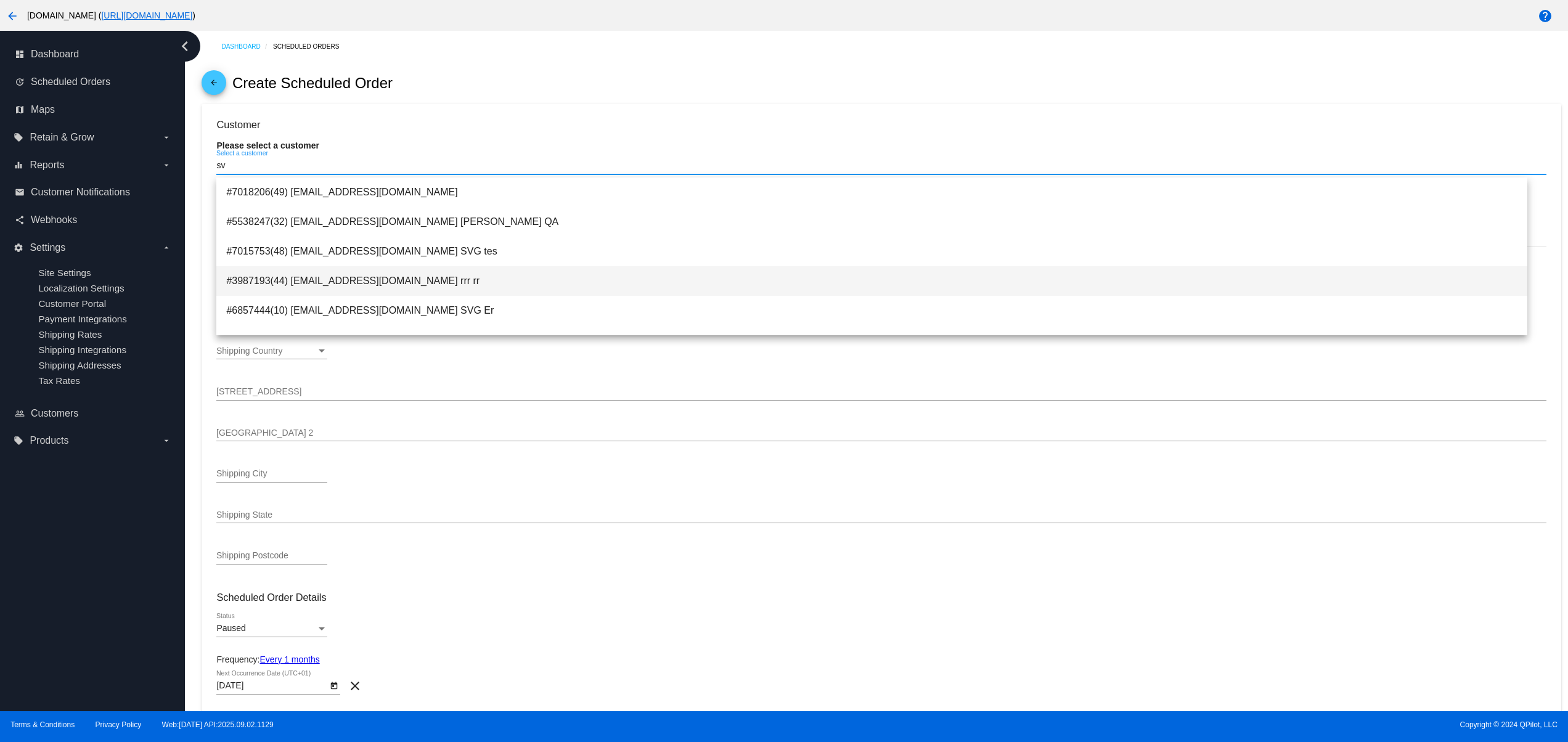
type input "sv"
click at [431, 284] on span "#3987193(44) svetglus3+20@gmail.com rrr rr" at bounding box center [872, 280] width 1292 height 30
type input "rrr"
type input "rr"
type input "rerr 1"
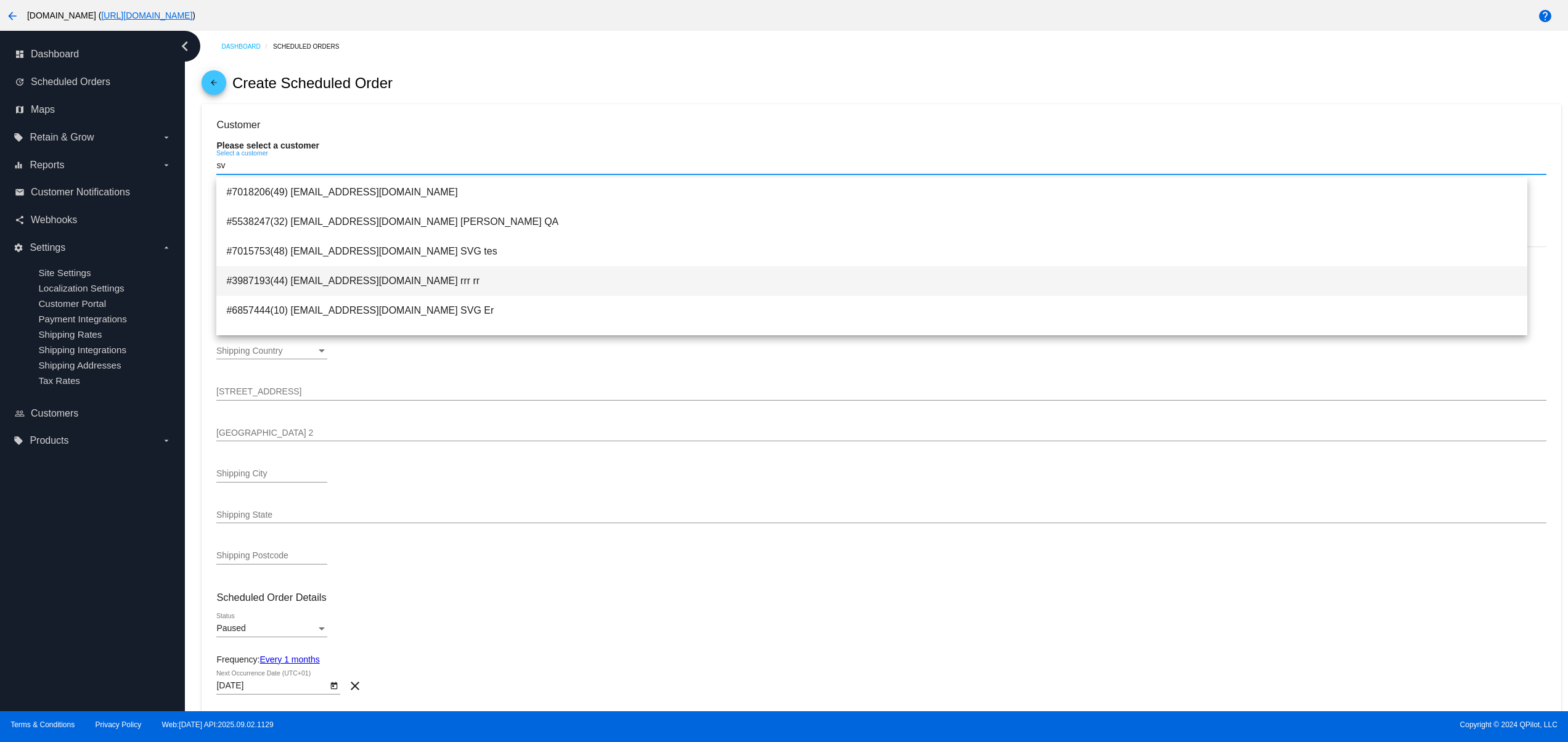
type input "Mountain View"
type input "94043"
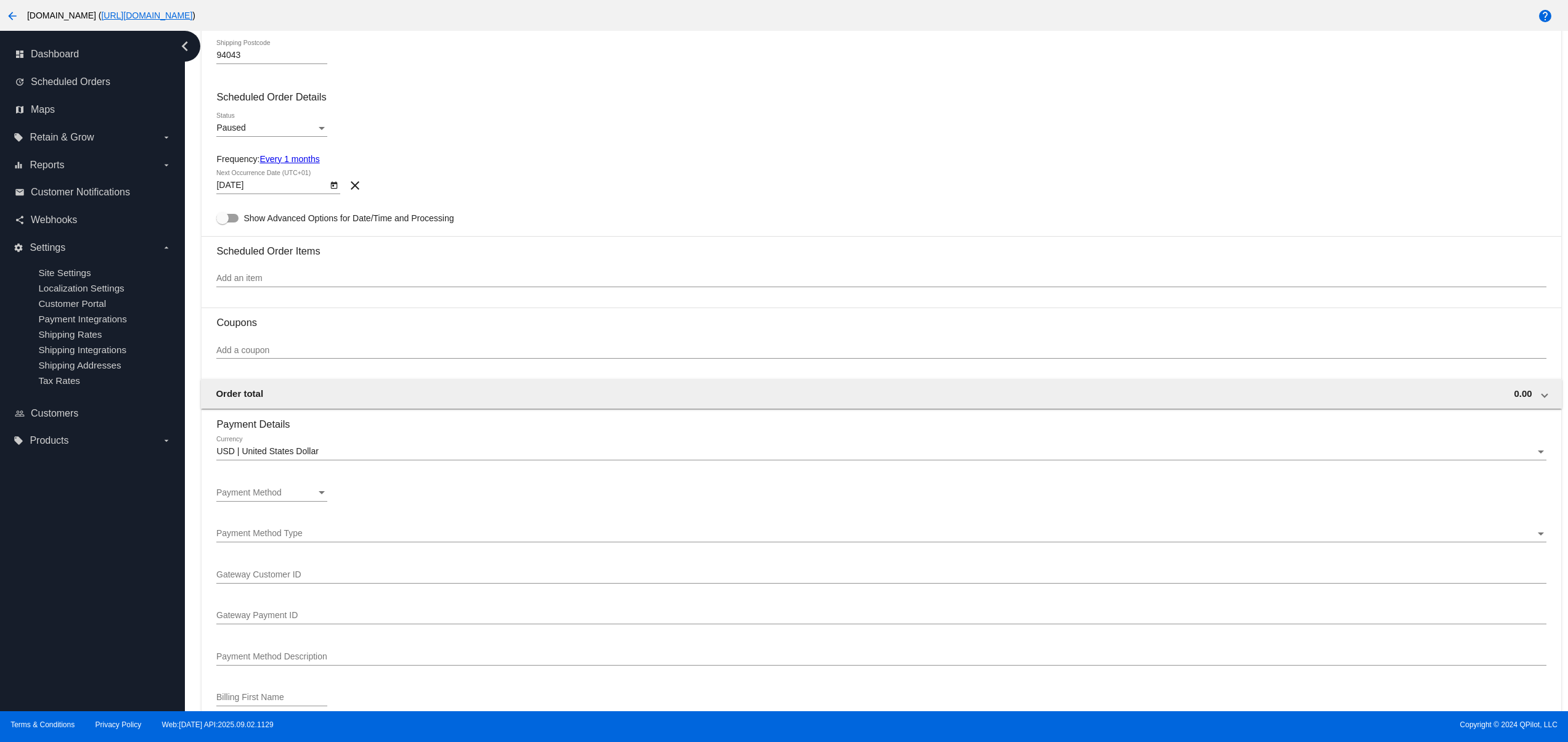
scroll to position [493, 0]
click at [238, 121] on div "Paused Status" at bounding box center [272, 122] width 111 height 24
click at [237, 107] on span "Active" at bounding box center [272, 104] width 111 height 26
click at [229, 270] on div "Add an item" at bounding box center [881, 273] width 1329 height 24
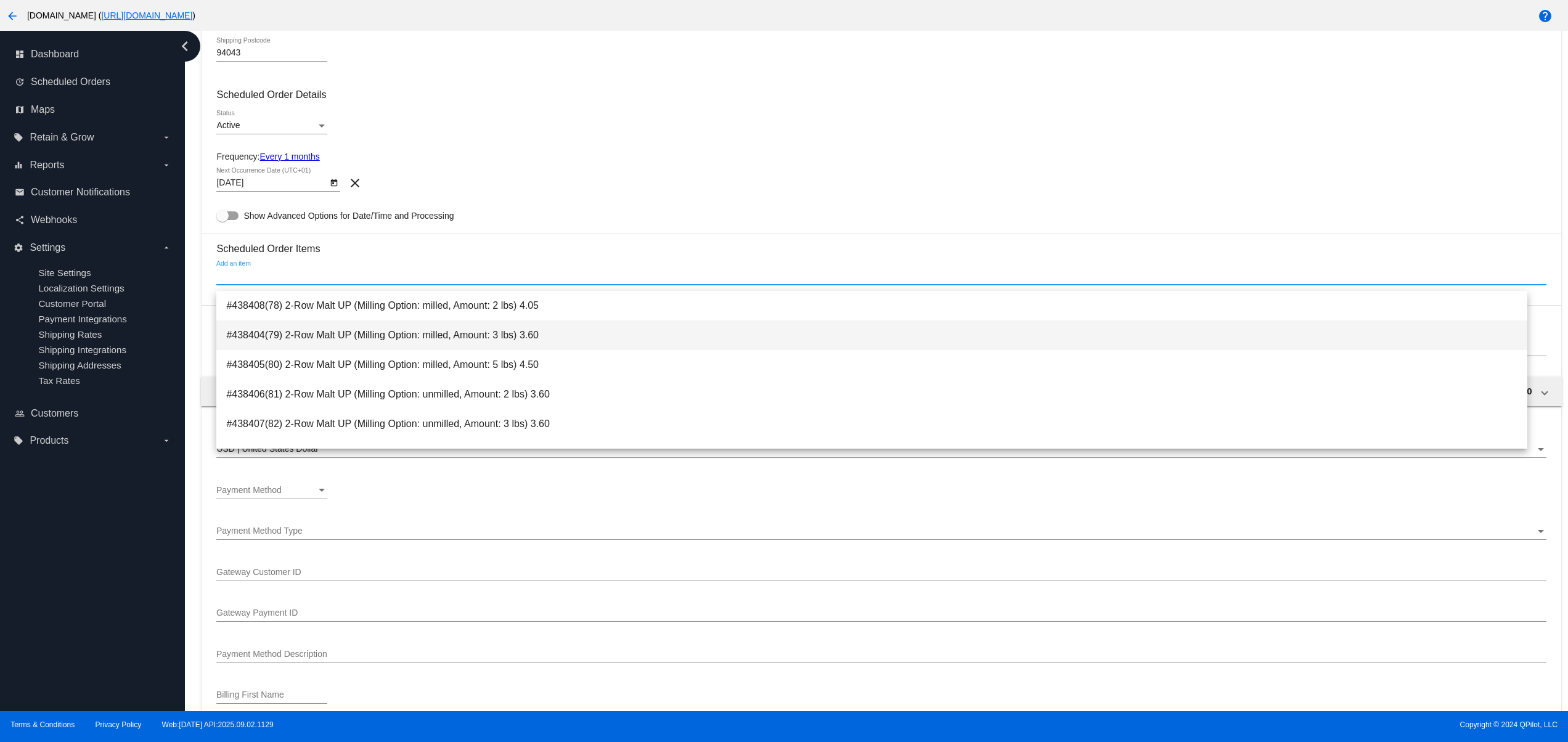
click at [299, 330] on span "#438404(79) 2-Row Malt UP (Milling Option: milled, Amount: 3 lbs) 3.60" at bounding box center [872, 335] width 1292 height 30
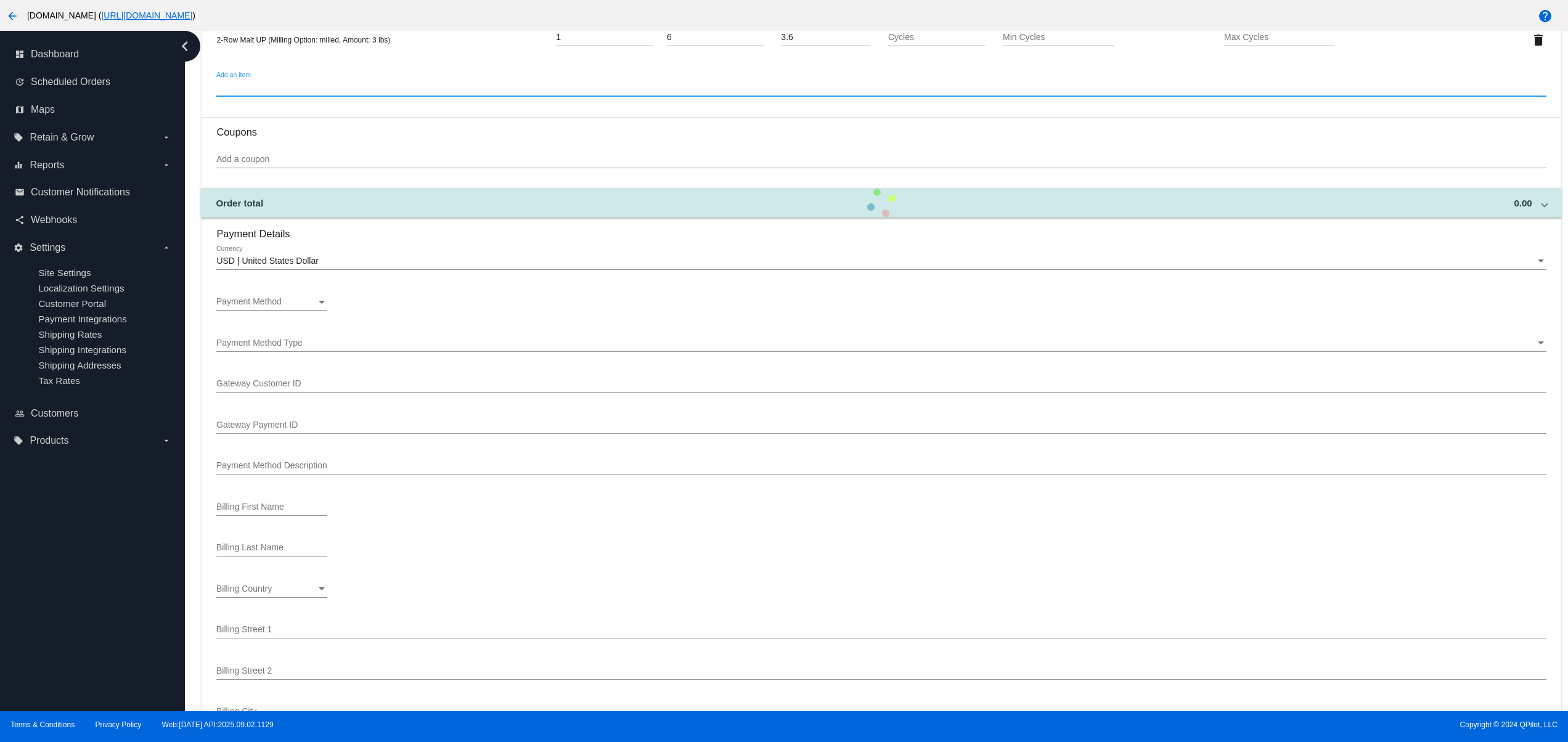
scroll to position [740, 0]
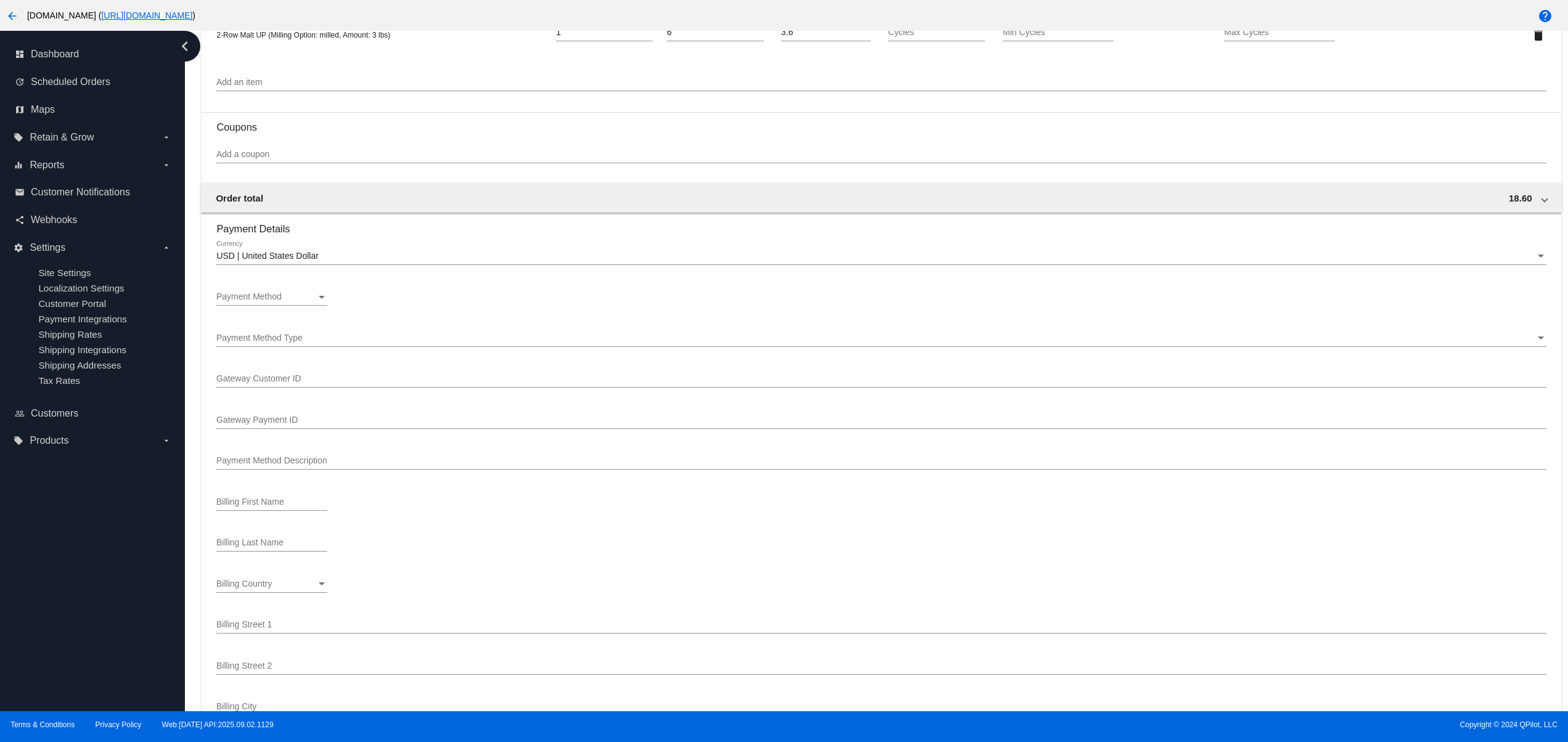
click at [276, 316] on div "Payment Method Payment Method" at bounding box center [272, 299] width 111 height 35
click at [276, 297] on div "Payment Method Payment Method" at bounding box center [272, 293] width 111 height 24
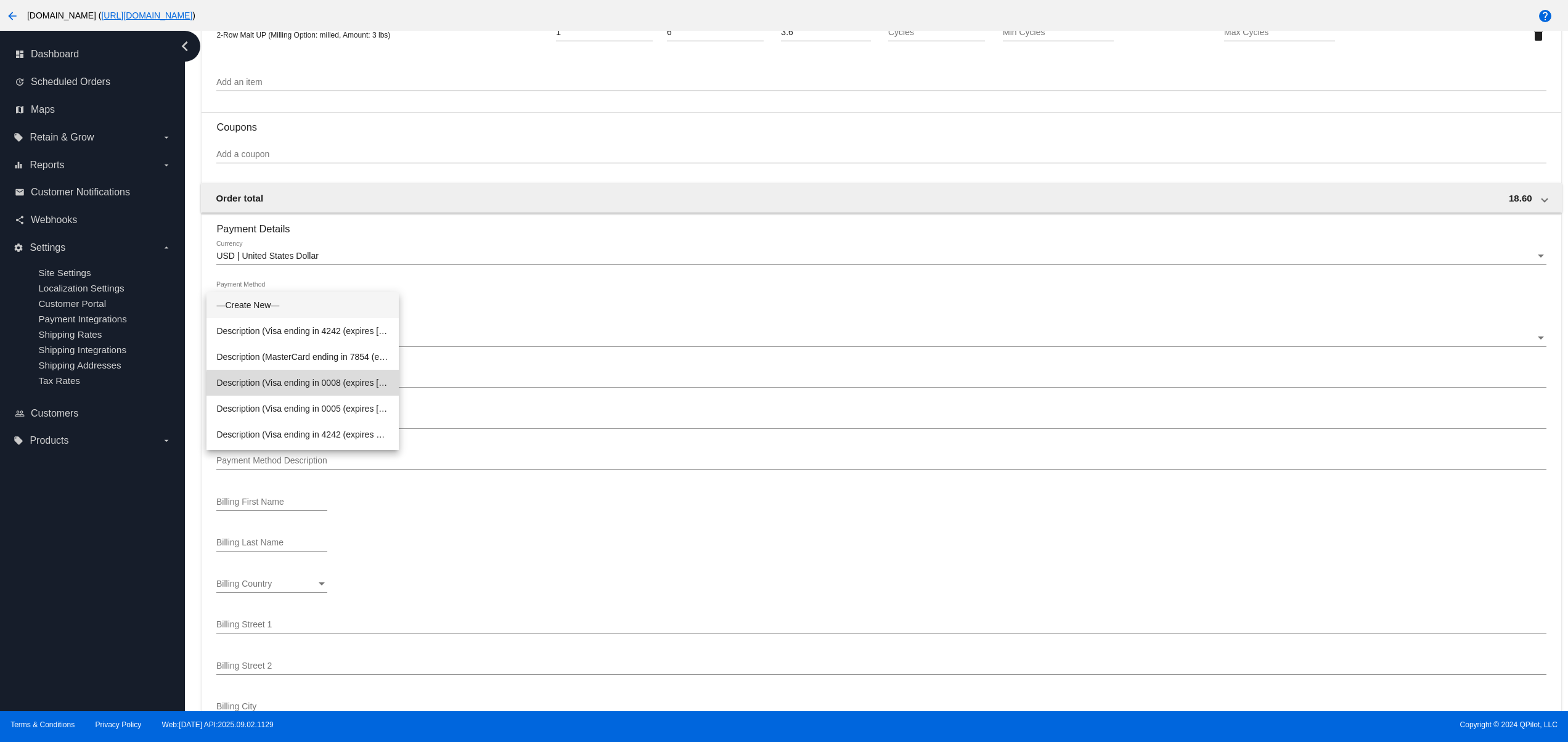
click at [343, 391] on span "Description (Visa ending in 0008 (expires 02/28)) GatewayCustomerId (cus_hkdmj5…" at bounding box center [302, 383] width 172 height 26
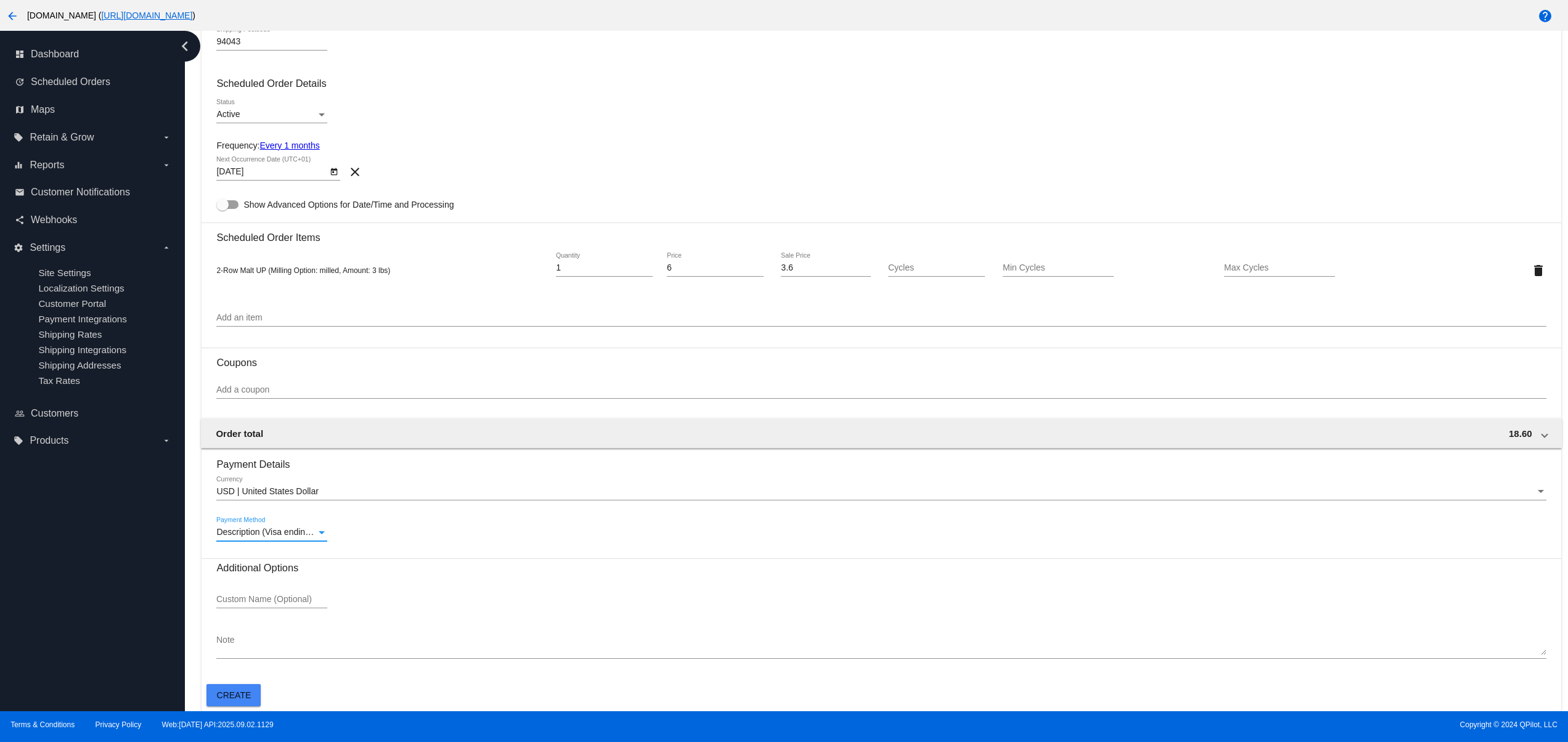
scroll to position [512, 0]
click at [245, 689] on button "Create" at bounding box center [233, 695] width 54 height 22
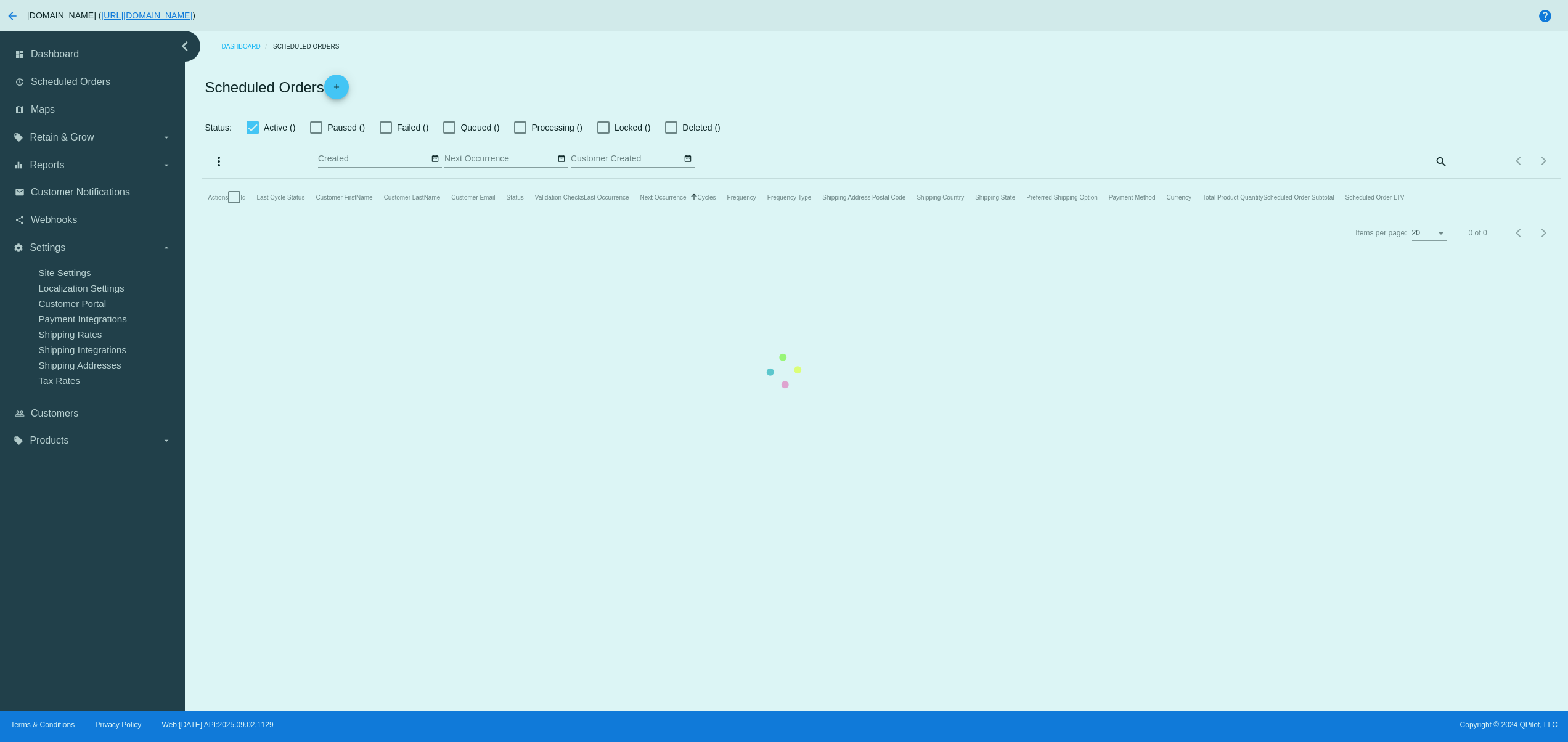
checkbox input "false"
click at [849, 216] on mat-table "Actions Id Last Cycle Status Customer FirstName Customer LastName Customer Emai…" at bounding box center [880, 198] width 1359 height 37
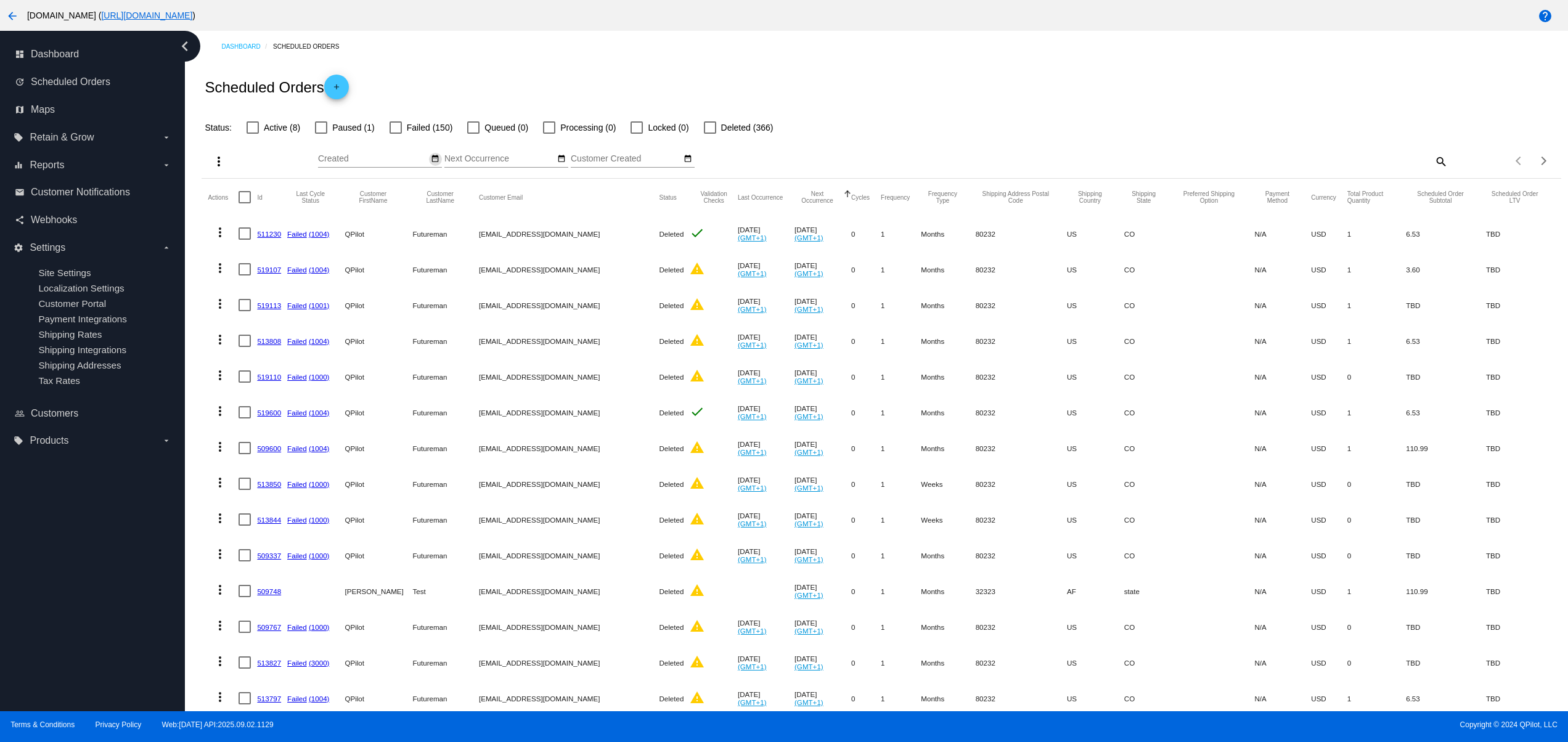
click at [433, 160] on mat-icon "date_range" at bounding box center [434, 159] width 9 height 10
click at [386, 213] on td "2" at bounding box center [382, 215] width 21 height 18
type input "09/02/2025 - 09/02/2025"
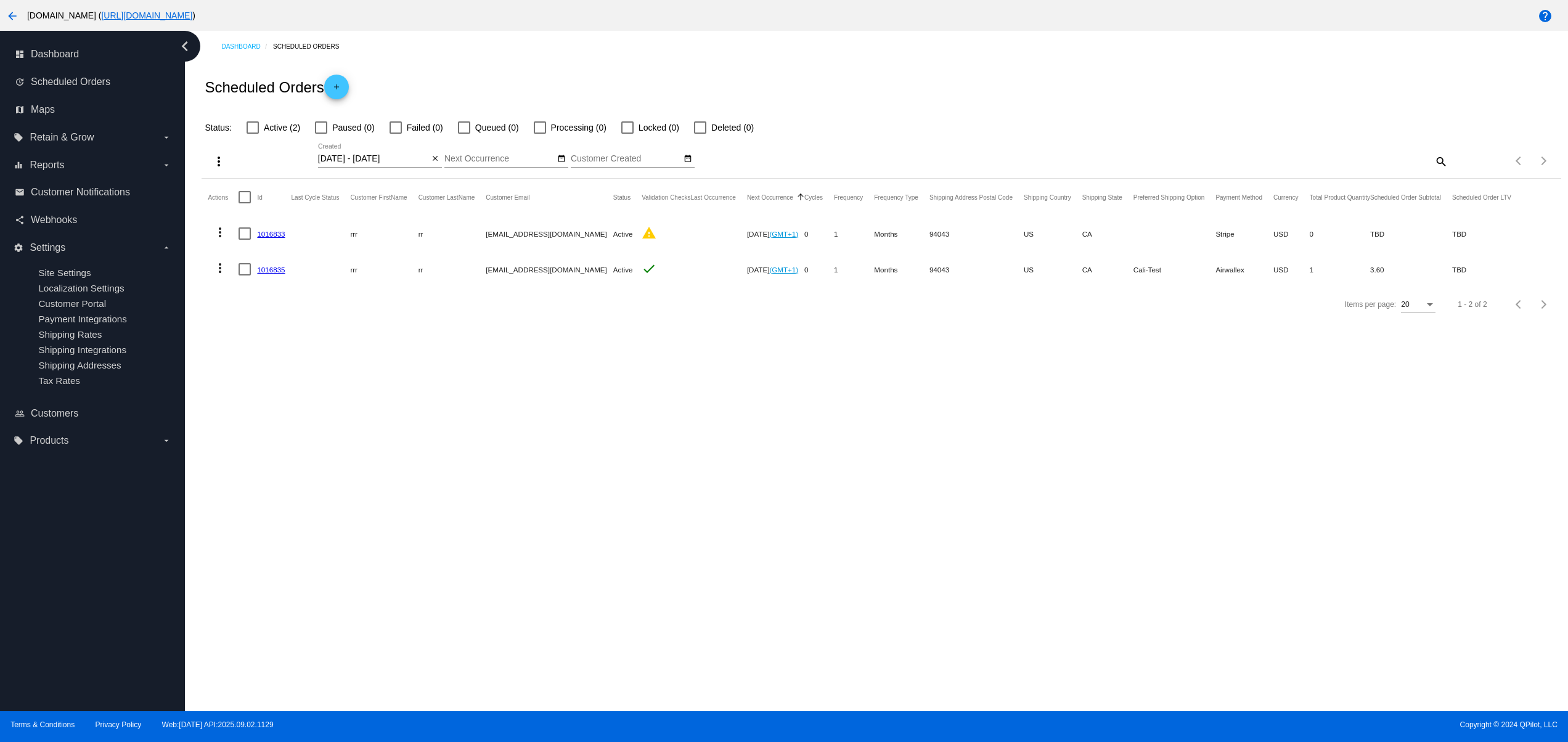
drag, startPoint x: 977, startPoint y: 460, endPoint x: 938, endPoint y: 458, distance: 39.1
click at [977, 459] on div "Dashboard Scheduled Orders Scheduled Orders add Status: Active (2) Paused (0) F…" at bounding box center [876, 371] width 1383 height 680
click at [276, 267] on link "1016835" at bounding box center [271, 270] width 28 height 8
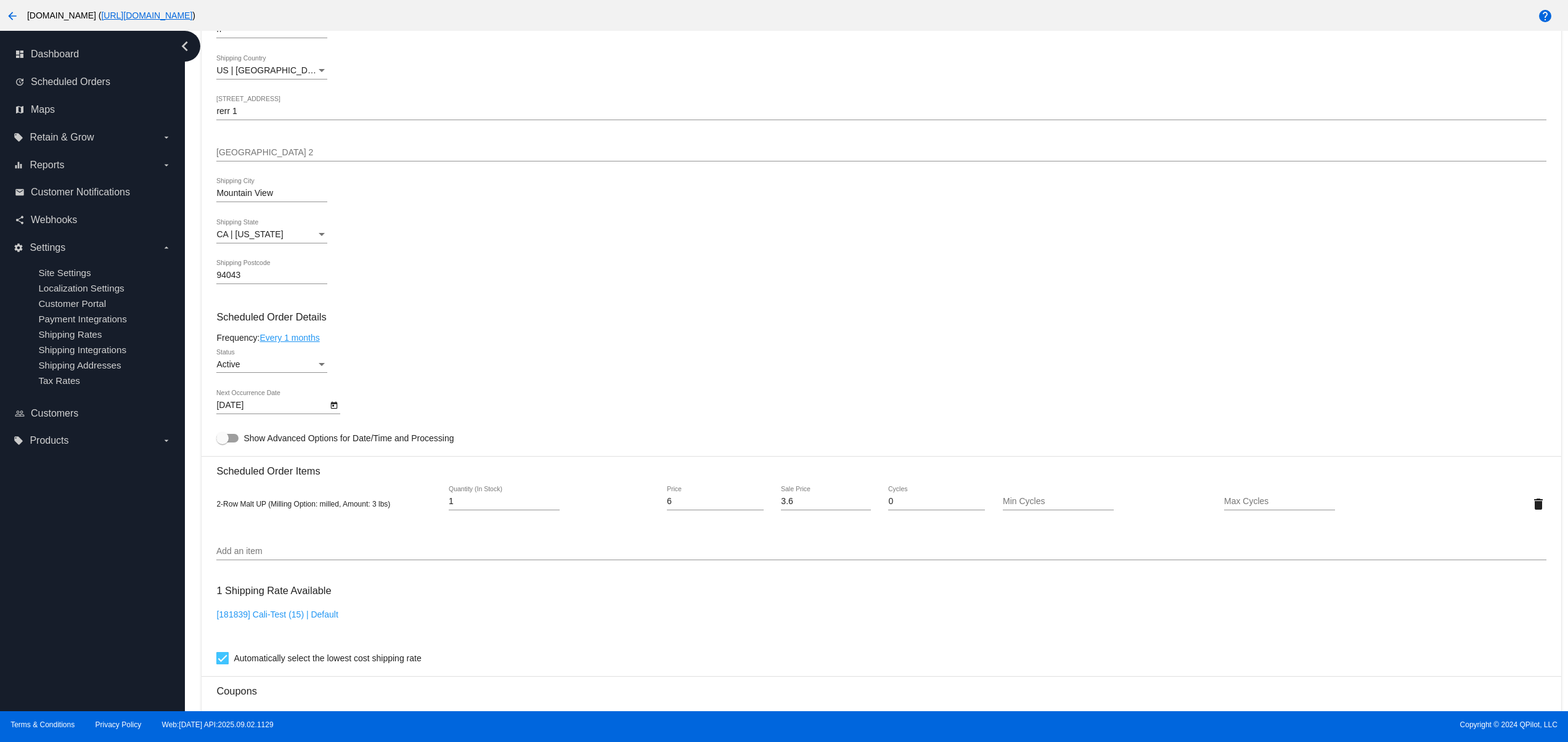
scroll to position [744, 0]
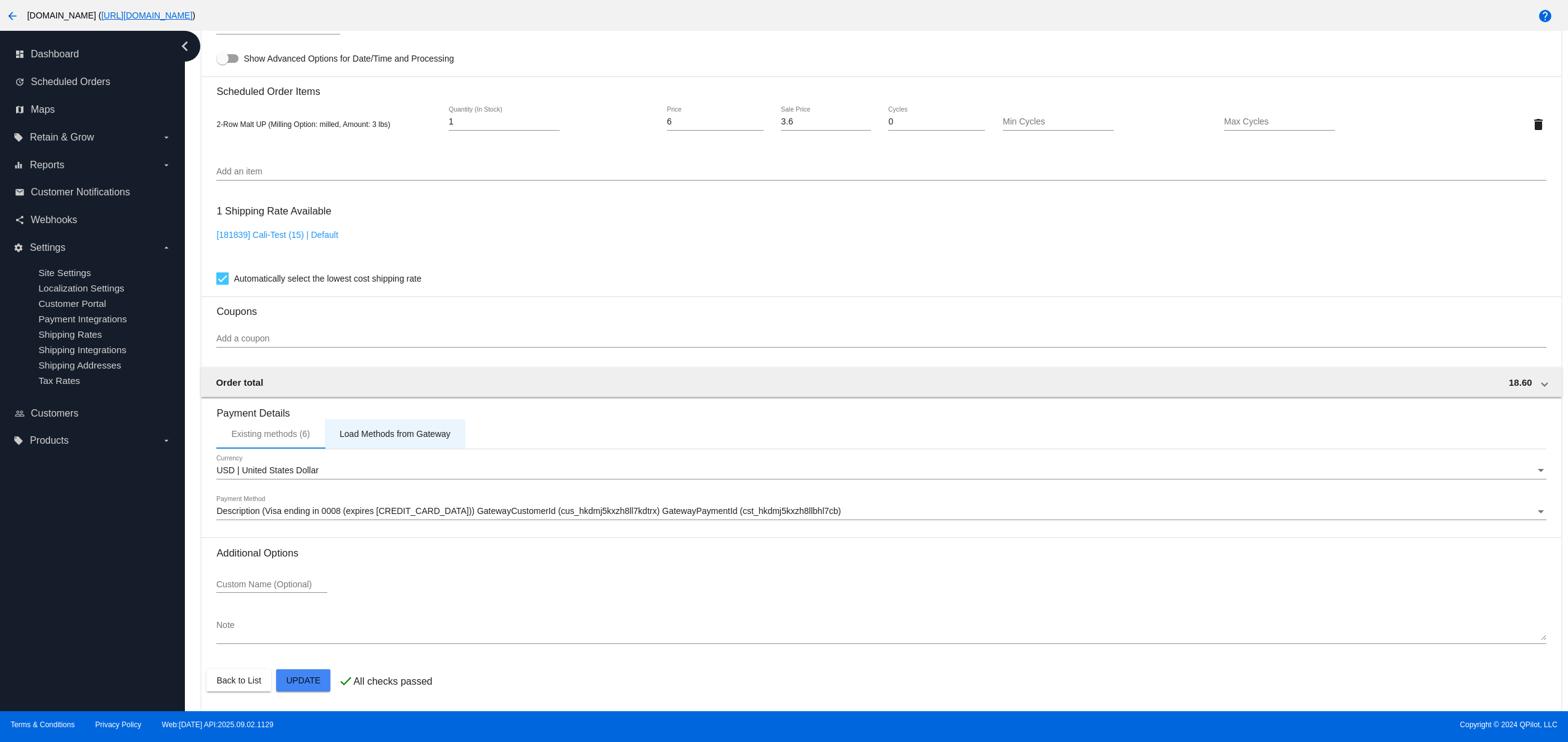
click at [393, 436] on div "Load Methods from Gateway" at bounding box center [395, 434] width 111 height 10
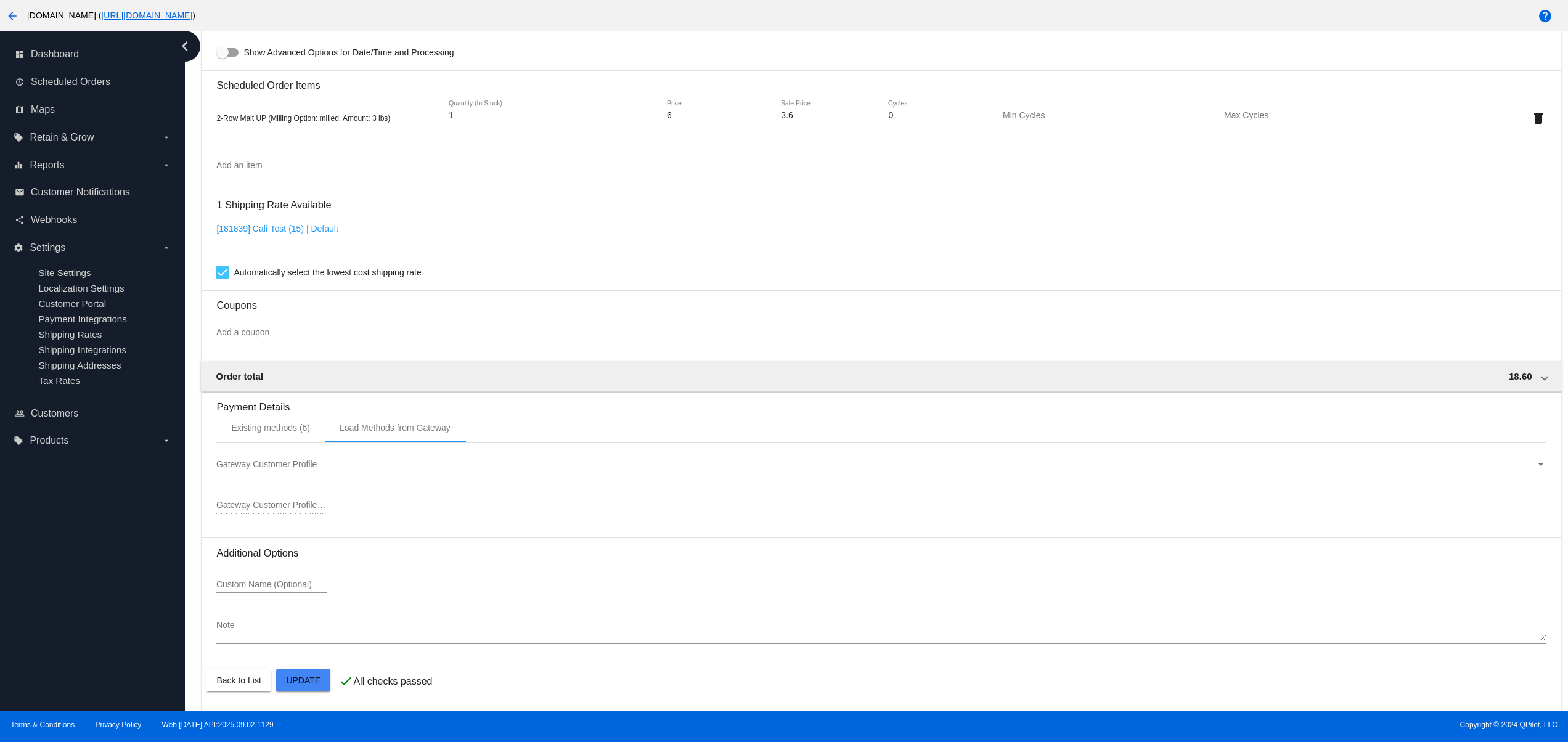
click at [345, 470] on div "Gateway Customer Profile" at bounding box center [875, 464] width 1319 height 10
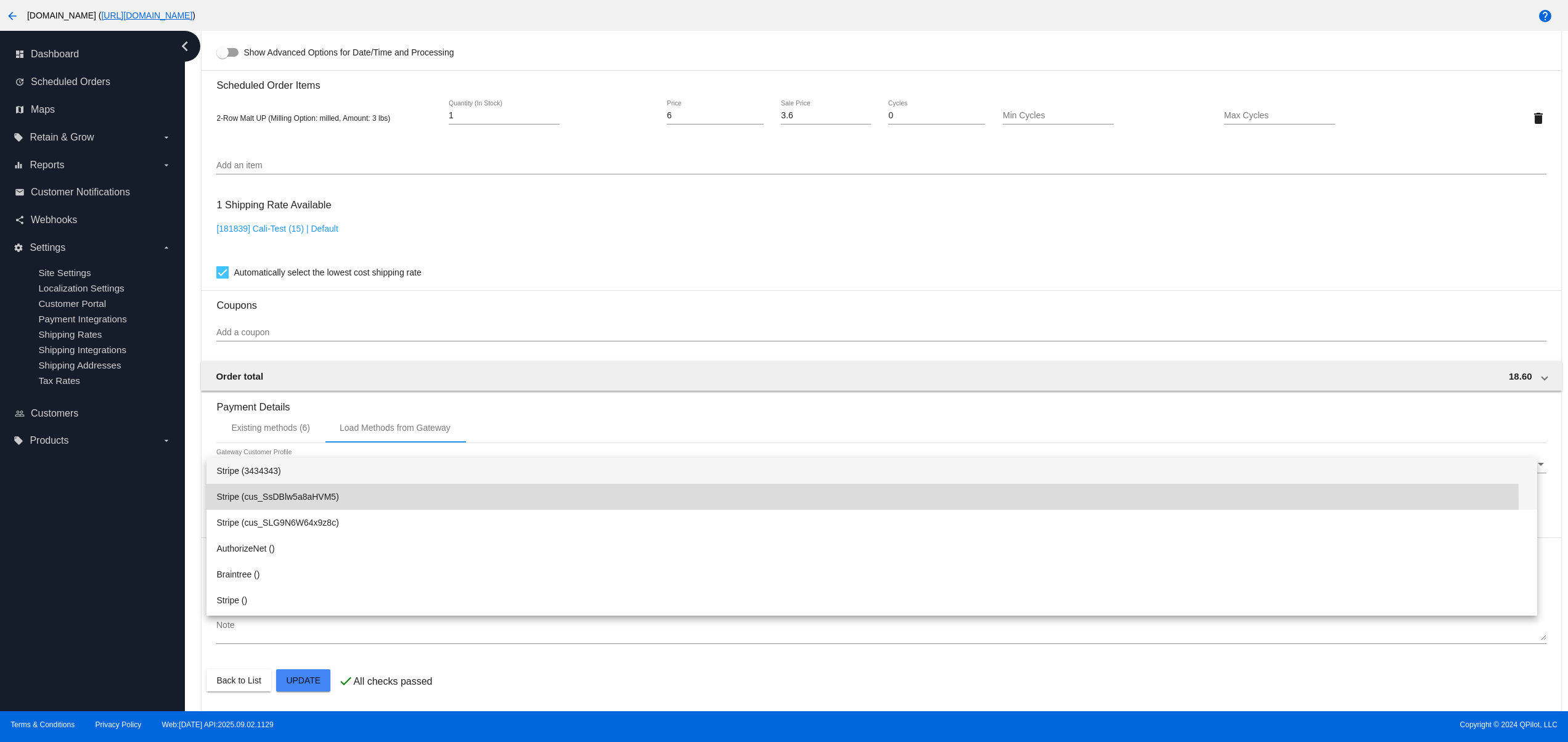
click at [336, 503] on span "Stripe (cus_SsDBlw5a8aHVM5)" at bounding box center [872, 496] width 1311 height 26
type input "cus_SsDBlw5a8aHVM5"
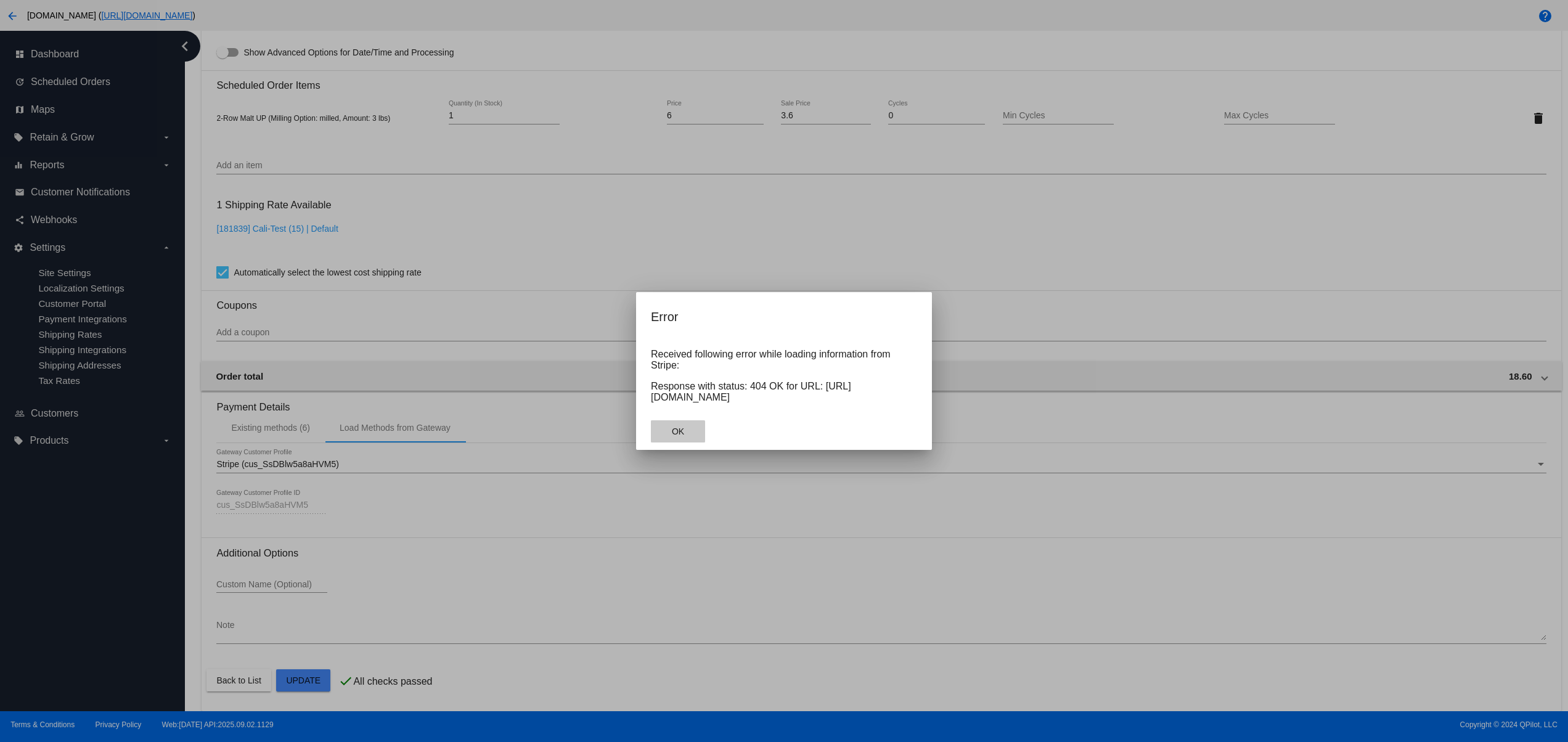
click at [666, 442] on button "OK" at bounding box center [678, 431] width 54 height 22
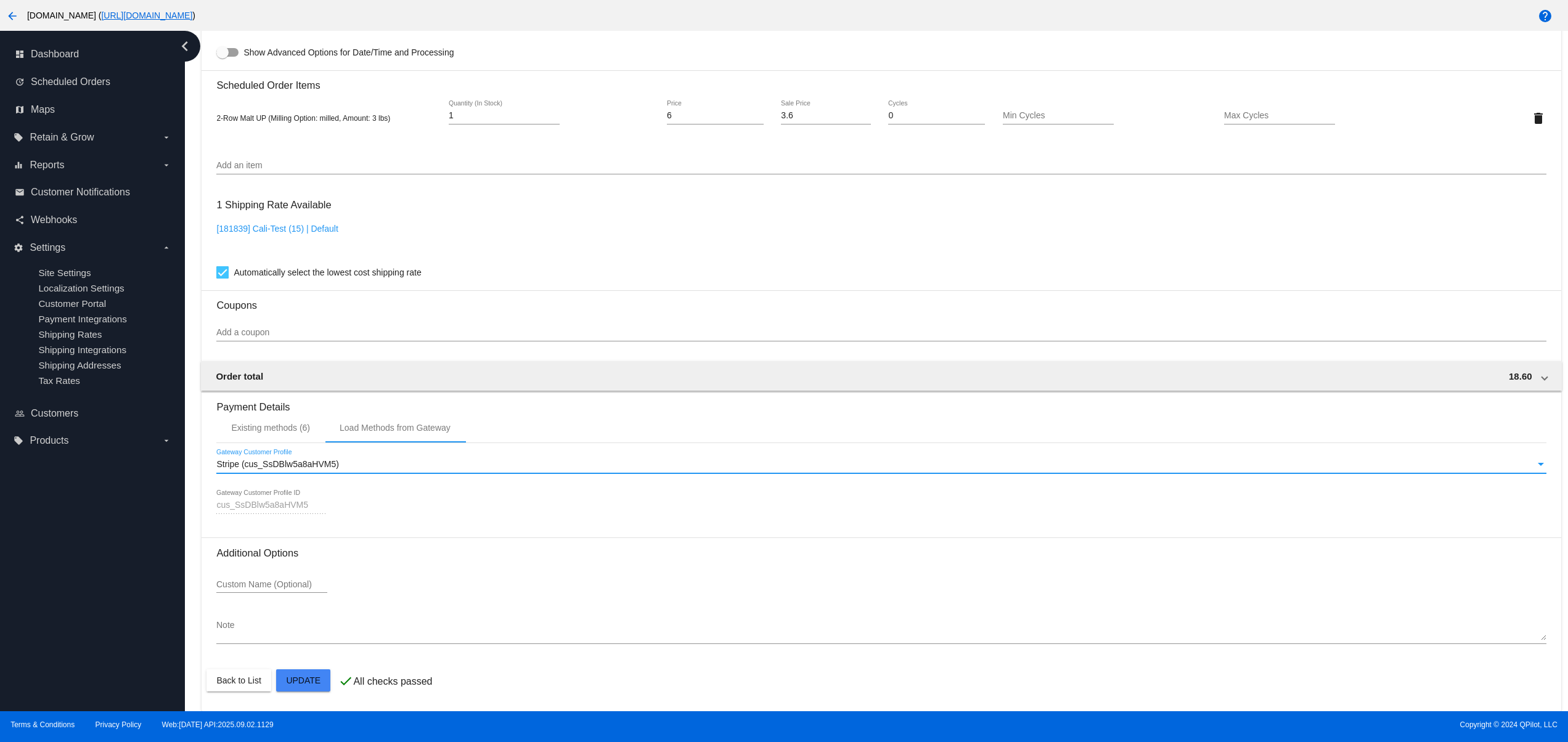
click at [360, 480] on div "Stripe (cus_SsDBlw5a8aHVM5) Gateway Customer Profile" at bounding box center [881, 466] width 1329 height 35
click at [353, 470] on div "Stripe (cus_SsDBlw5a8aHVM5)" at bounding box center [875, 464] width 1319 height 10
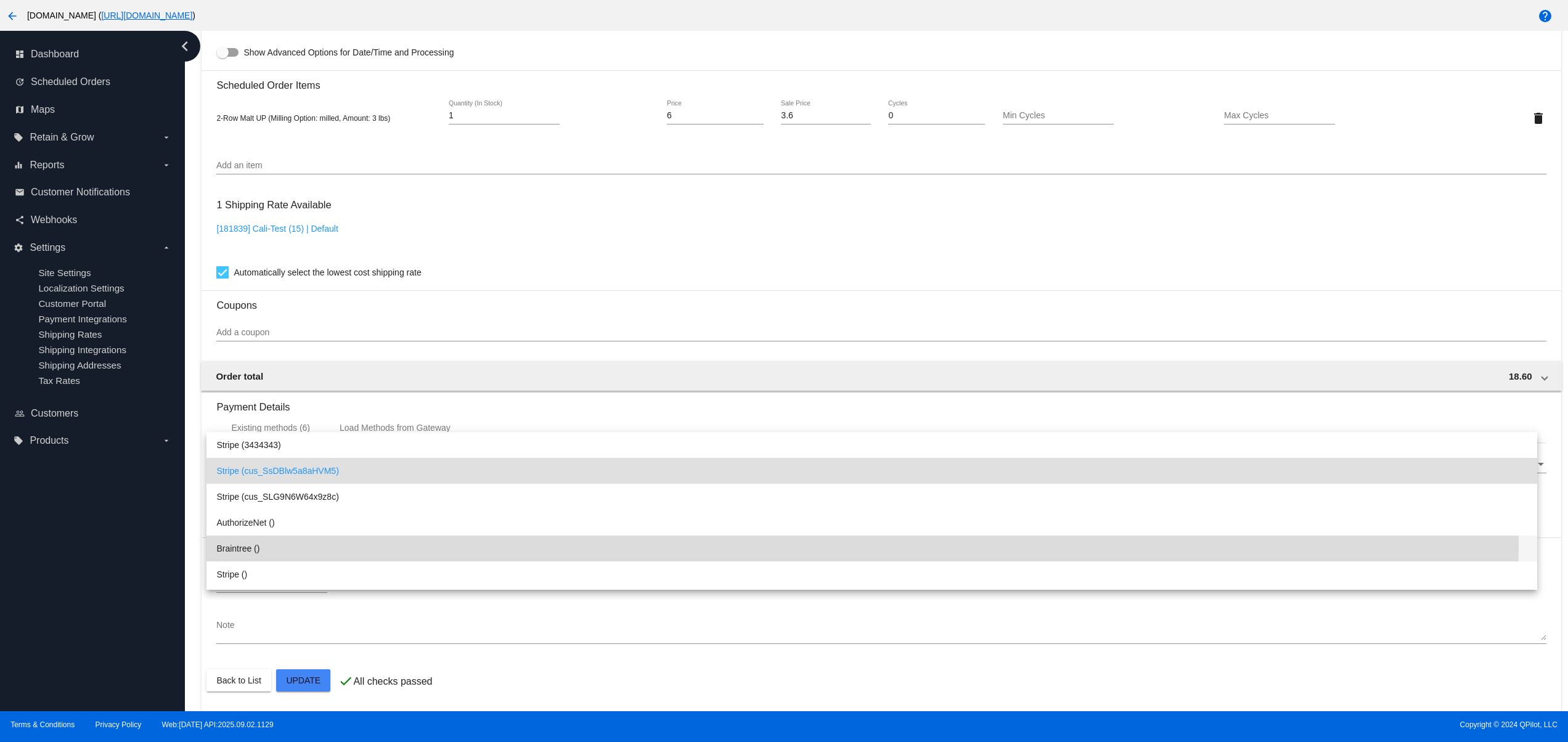
click at [317, 541] on span "Braintree ()" at bounding box center [872, 548] width 1311 height 26
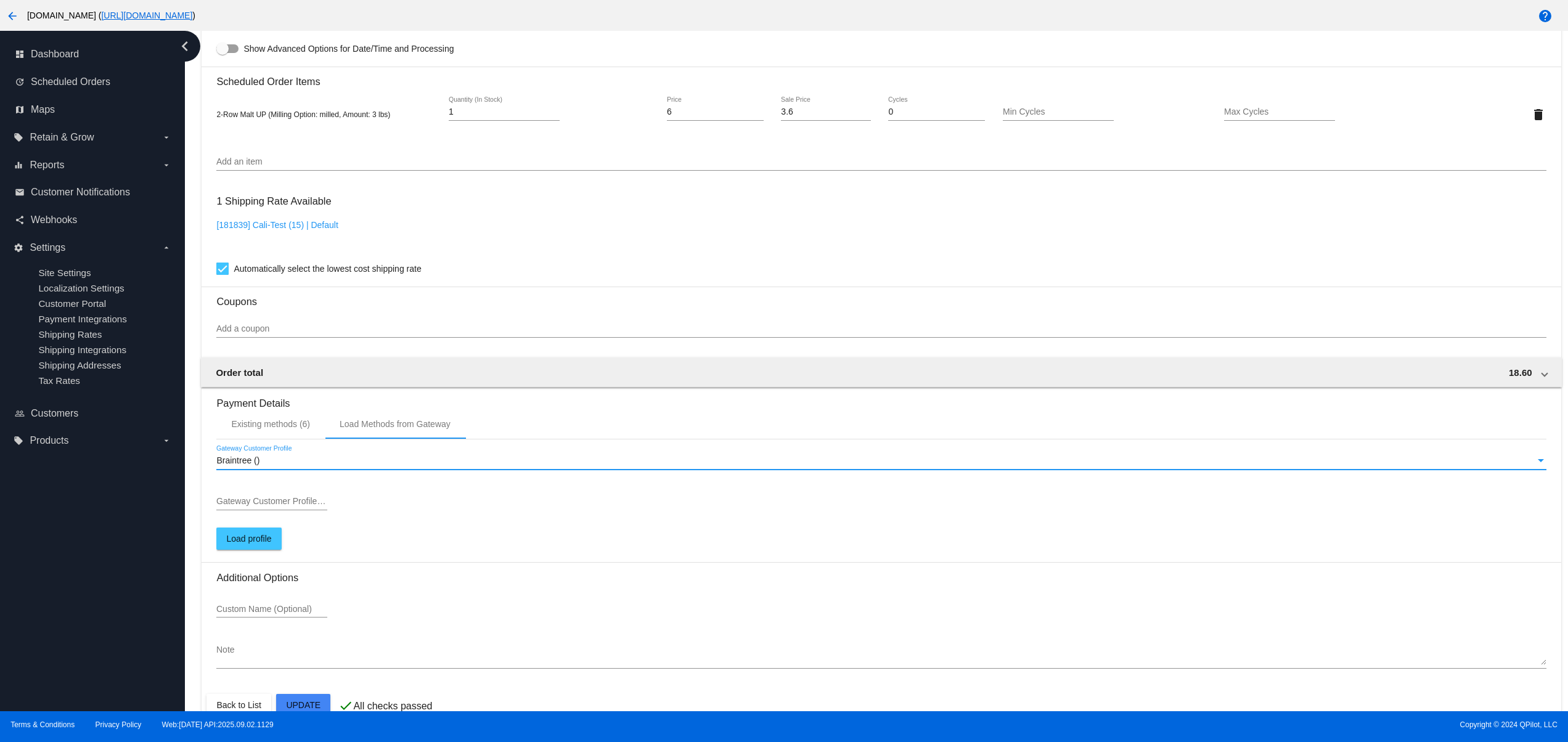
click at [309, 466] on div "Braintree ()" at bounding box center [875, 462] width 1319 height 10
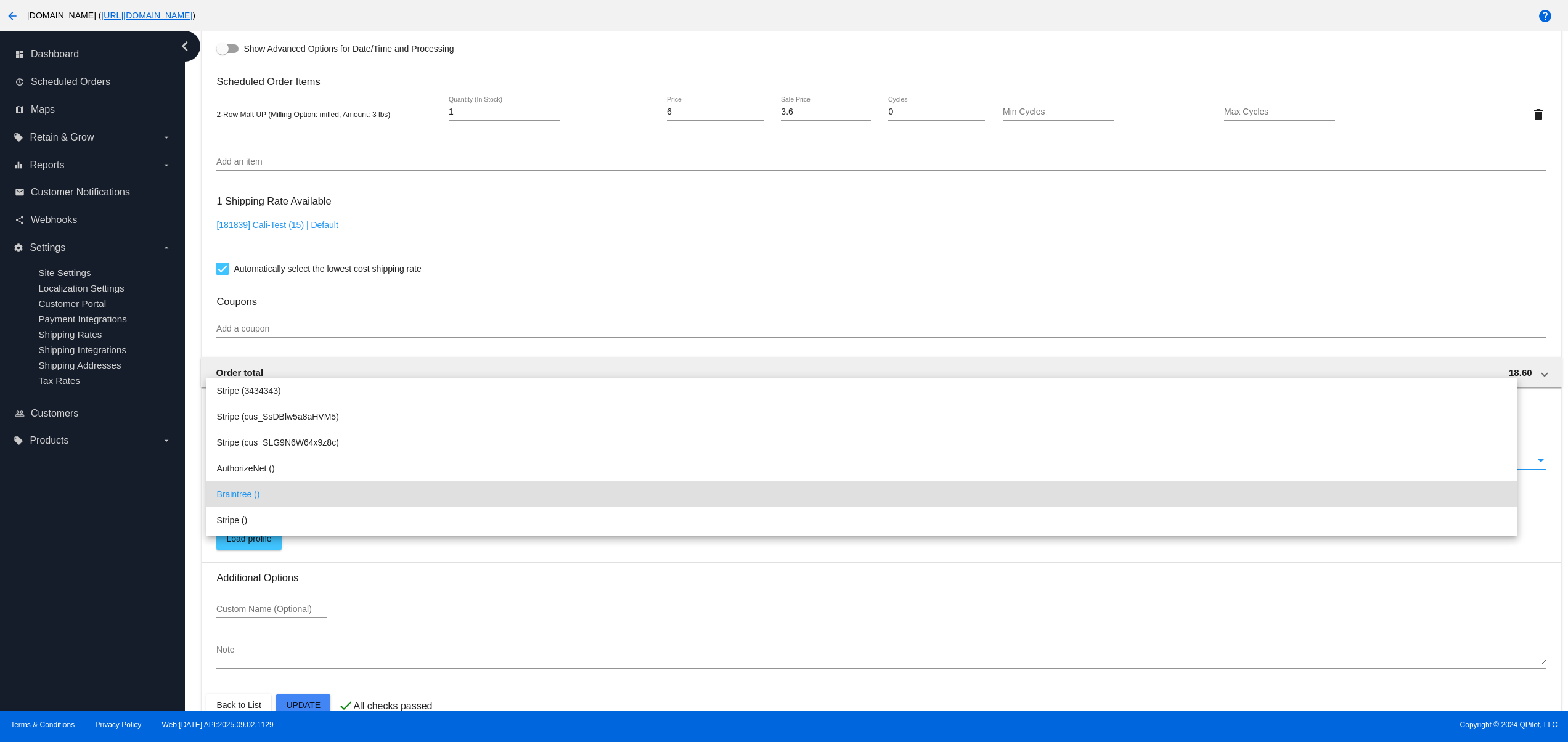
scroll to position [23, 0]
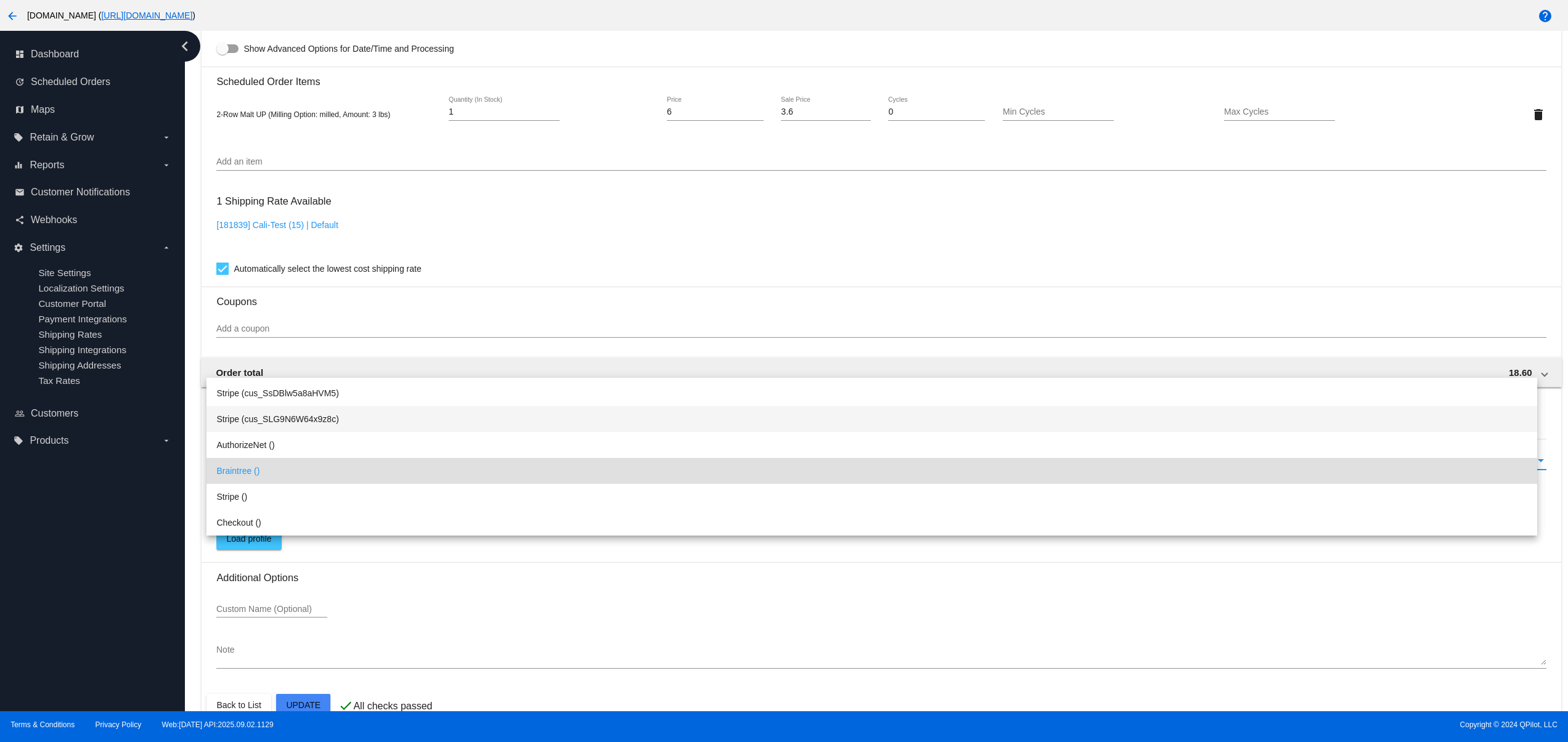
click at [299, 427] on span "Stripe (cus_SLG9N6W64x9z8c)" at bounding box center [872, 419] width 1311 height 26
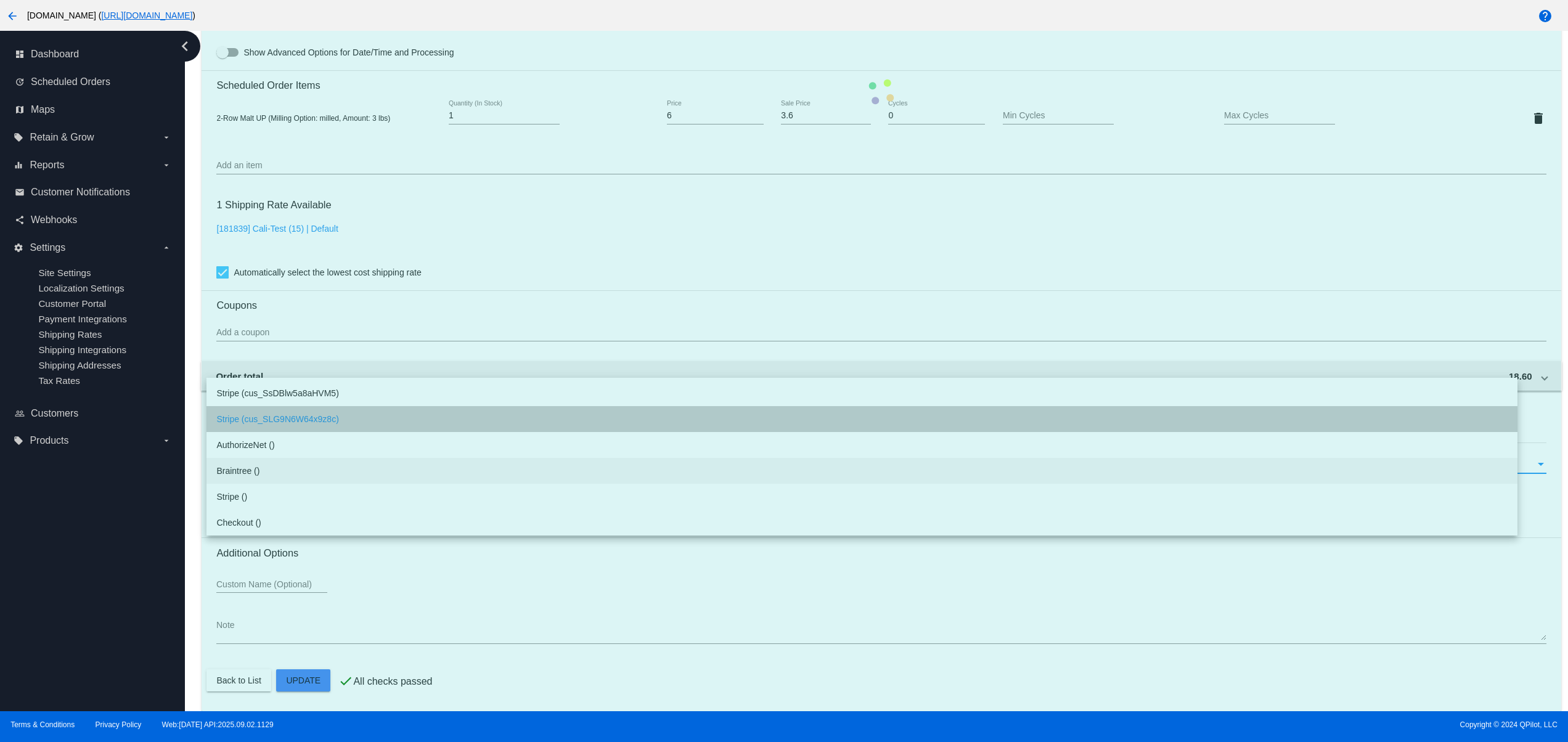
type input "cus_SLG9N6W64x9z8c"
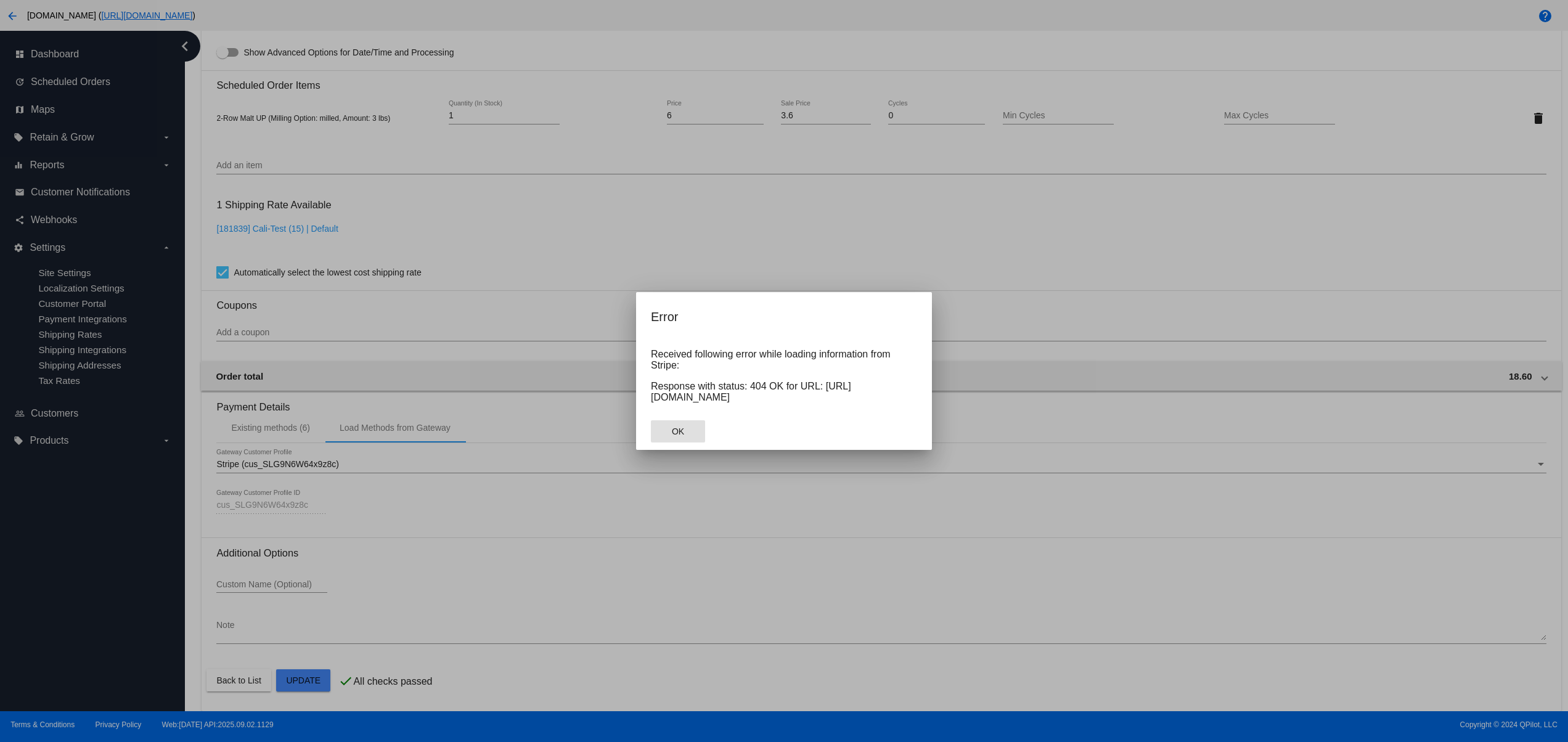
click at [688, 432] on button "OK" at bounding box center [678, 431] width 54 height 22
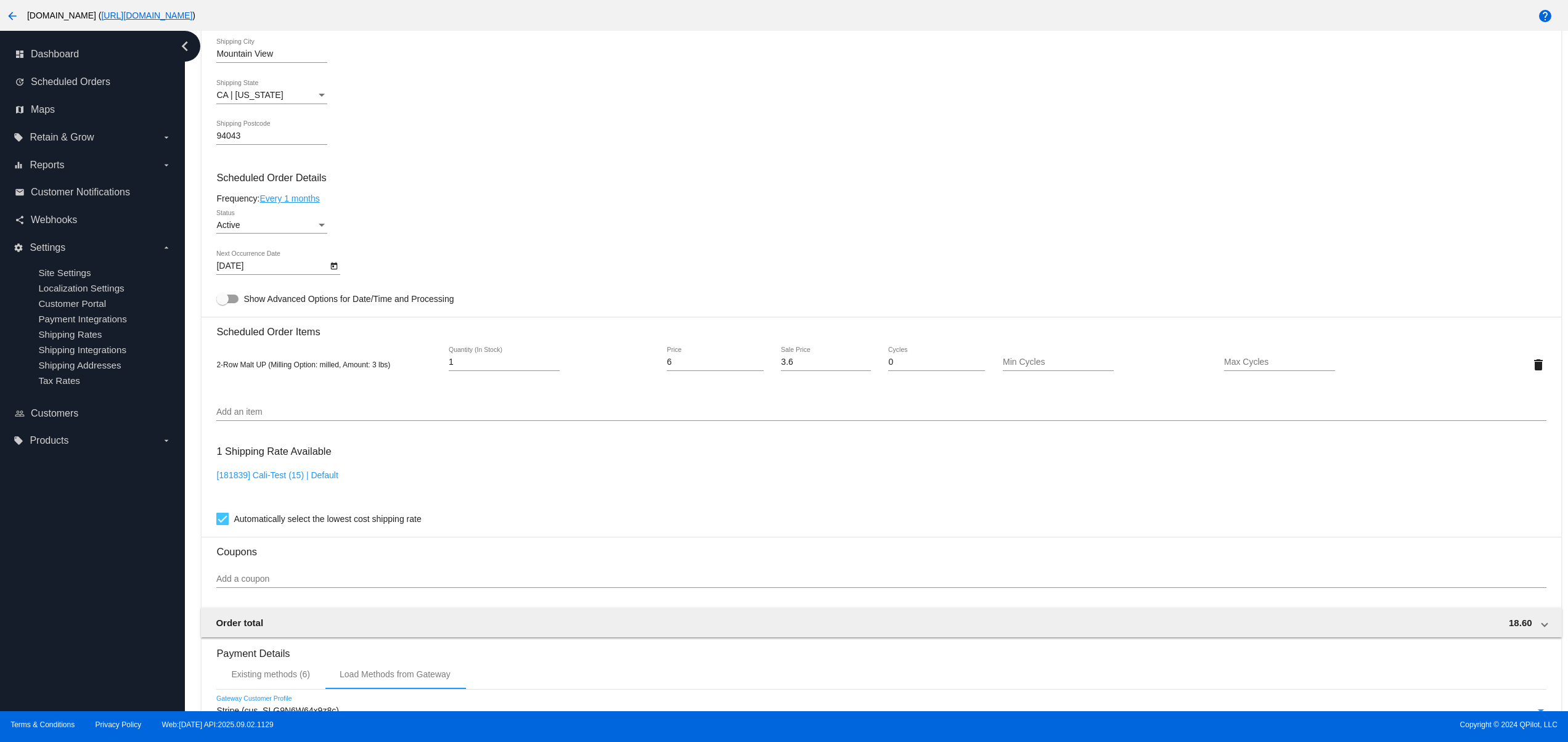
scroll to position [740, 0]
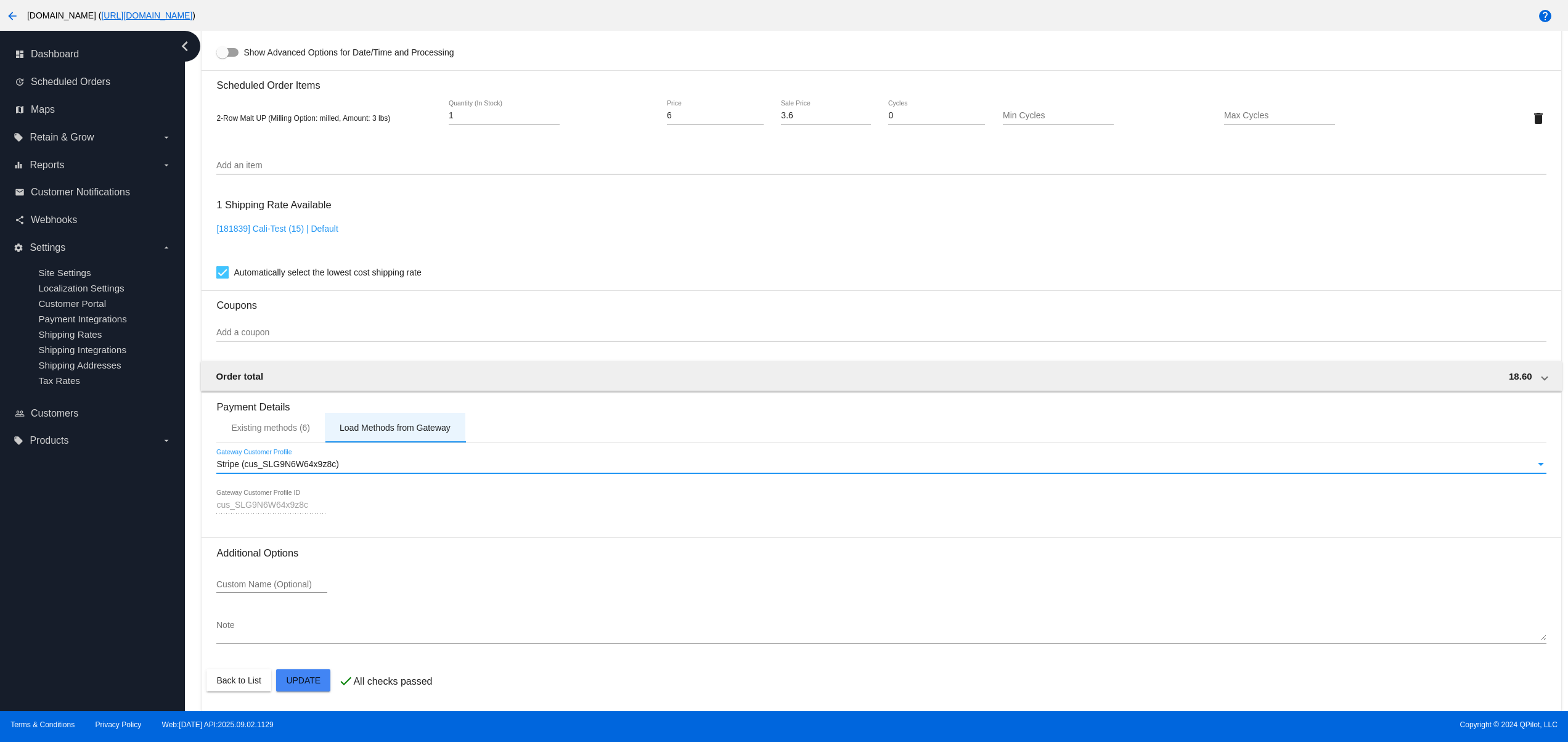
click at [405, 432] on div "Load Methods from Gateway" at bounding box center [395, 428] width 141 height 30
click at [278, 464] on div "Stripe (cus_SLG9N6W64x9z8c) Gateway Customer Profile" at bounding box center [881, 461] width 1329 height 24
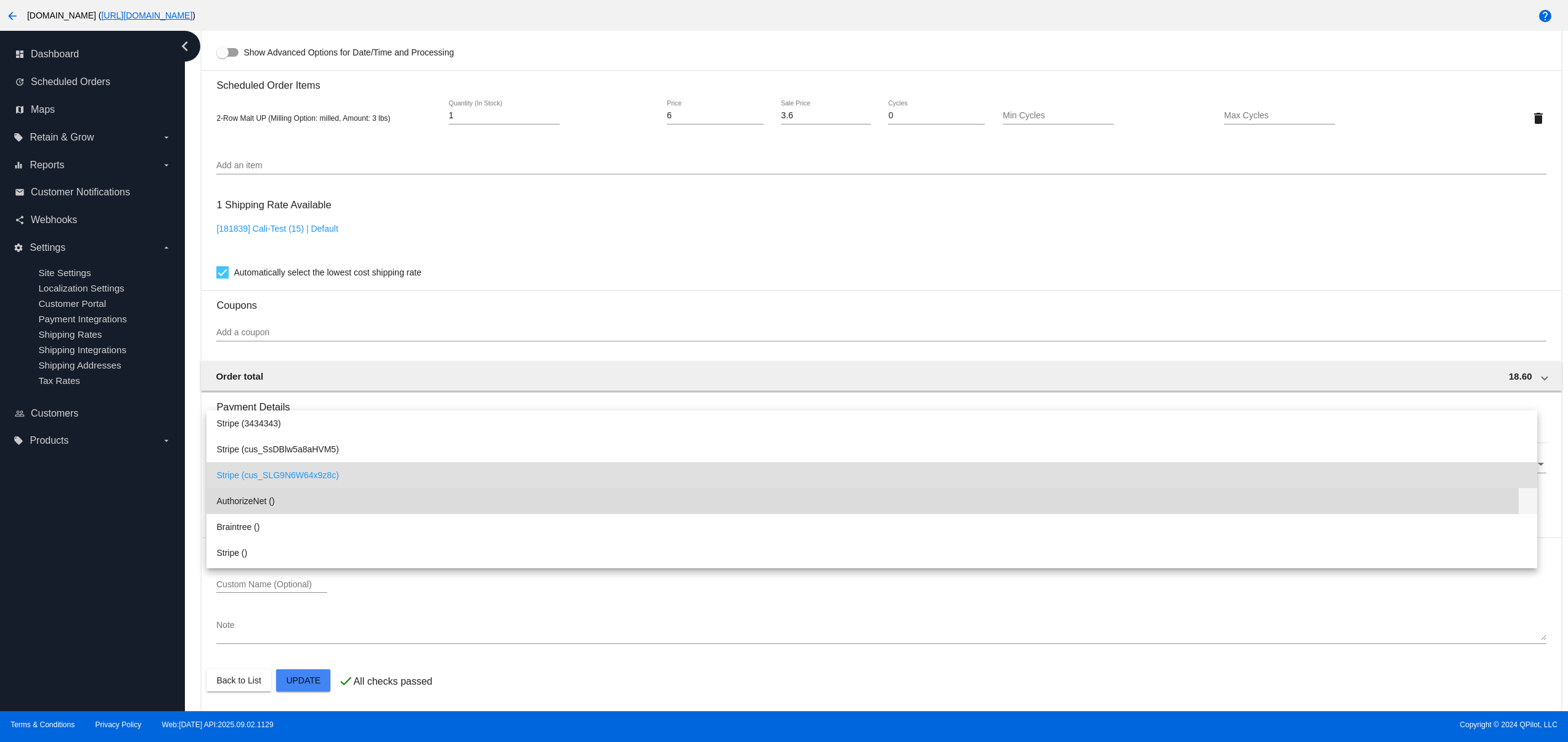
click at [296, 511] on span "AuthorizeNet ()" at bounding box center [872, 501] width 1311 height 26
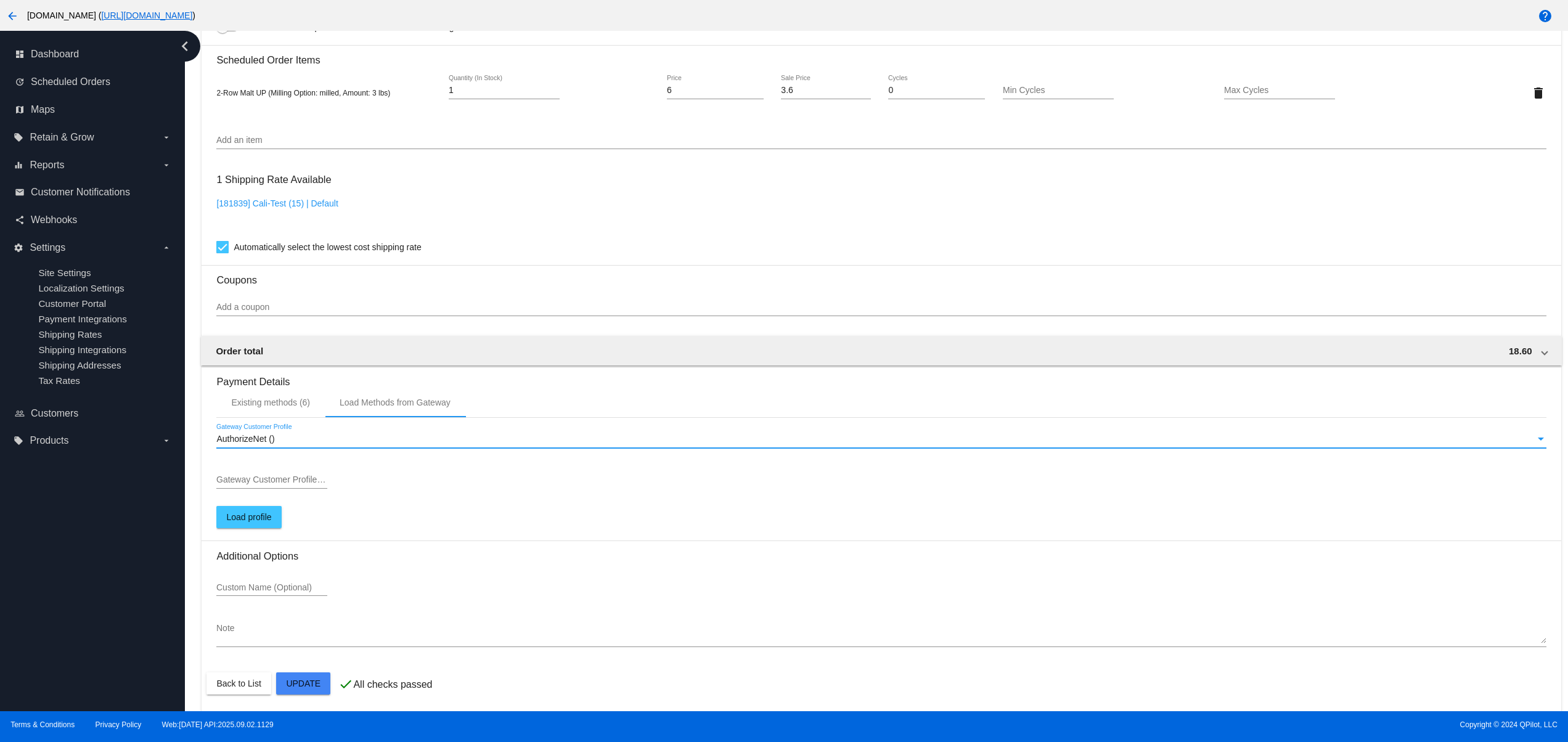
scroll to position [780, 0]
drag, startPoint x: 305, startPoint y: 676, endPoint x: 301, endPoint y: 671, distance: 6.4
click at [303, 678] on mat-card "Customer 3987193: rrr rr svetglus3+20@gmail.com Customer Shipping Enter Shippin…" at bounding box center [880, 78] width 1359 height 1268
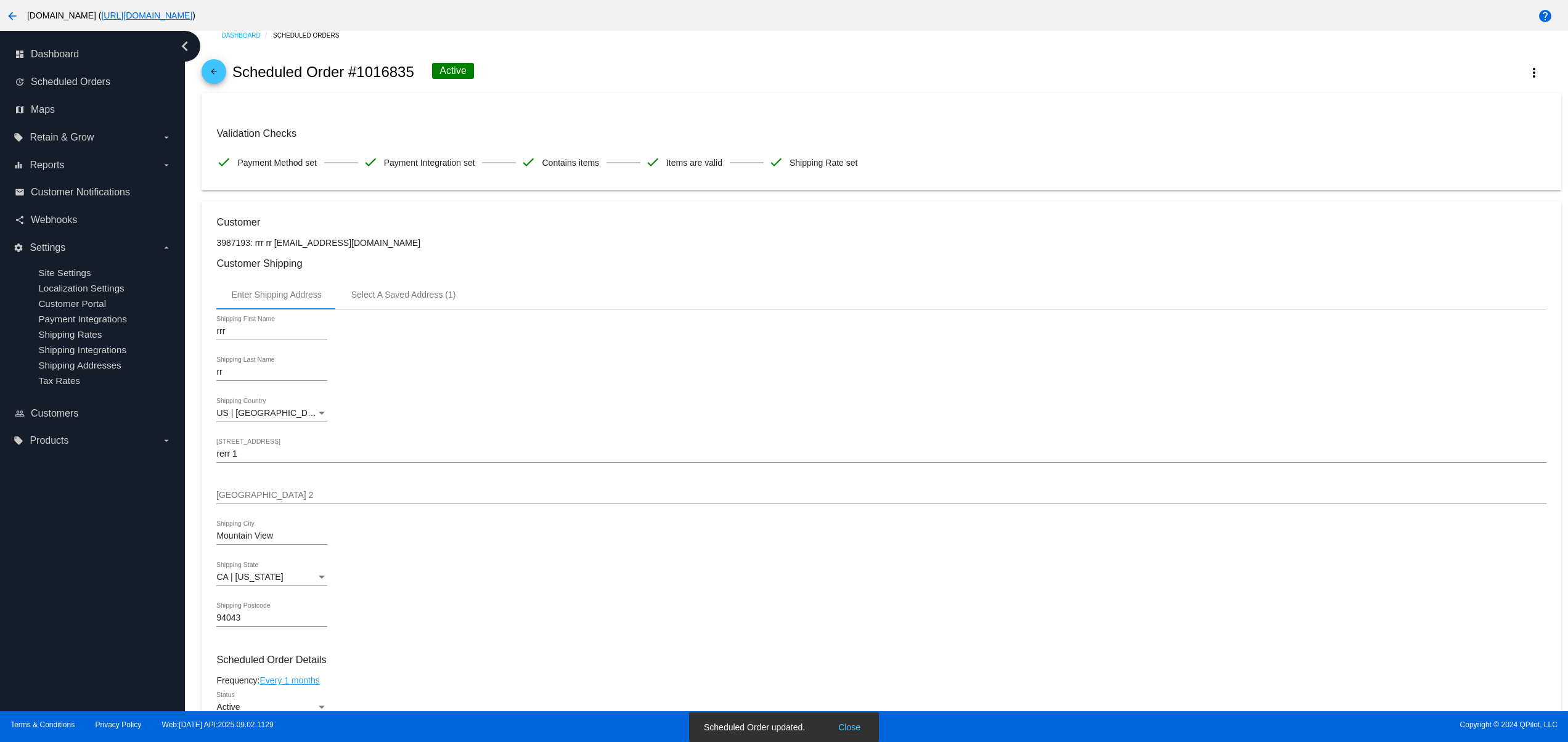
scroll to position [0, 0]
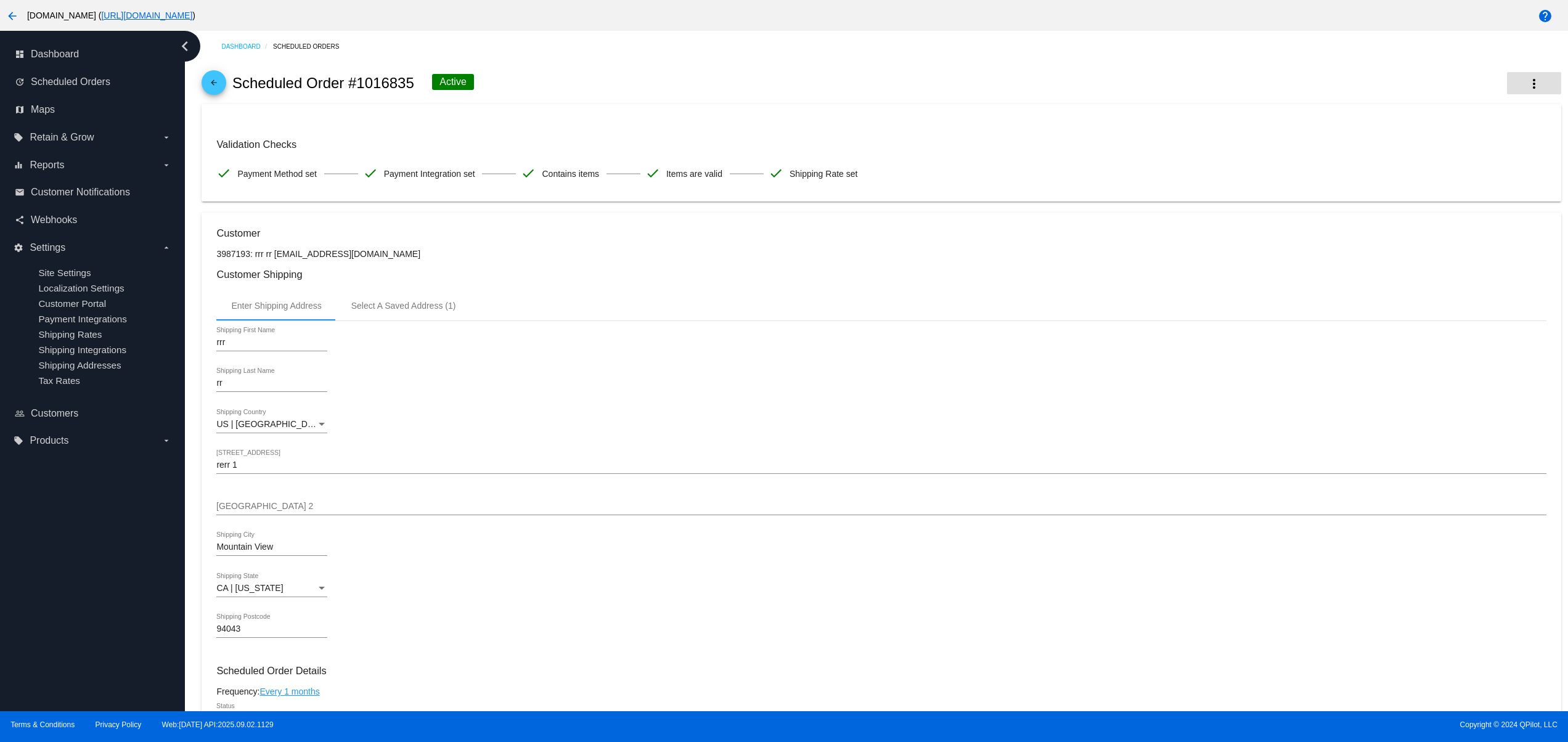
click at [1524, 87] on button "more_vert" at bounding box center [1534, 83] width 54 height 22
click at [1408, 150] on span "Process Now" at bounding box center [1431, 151] width 50 height 10
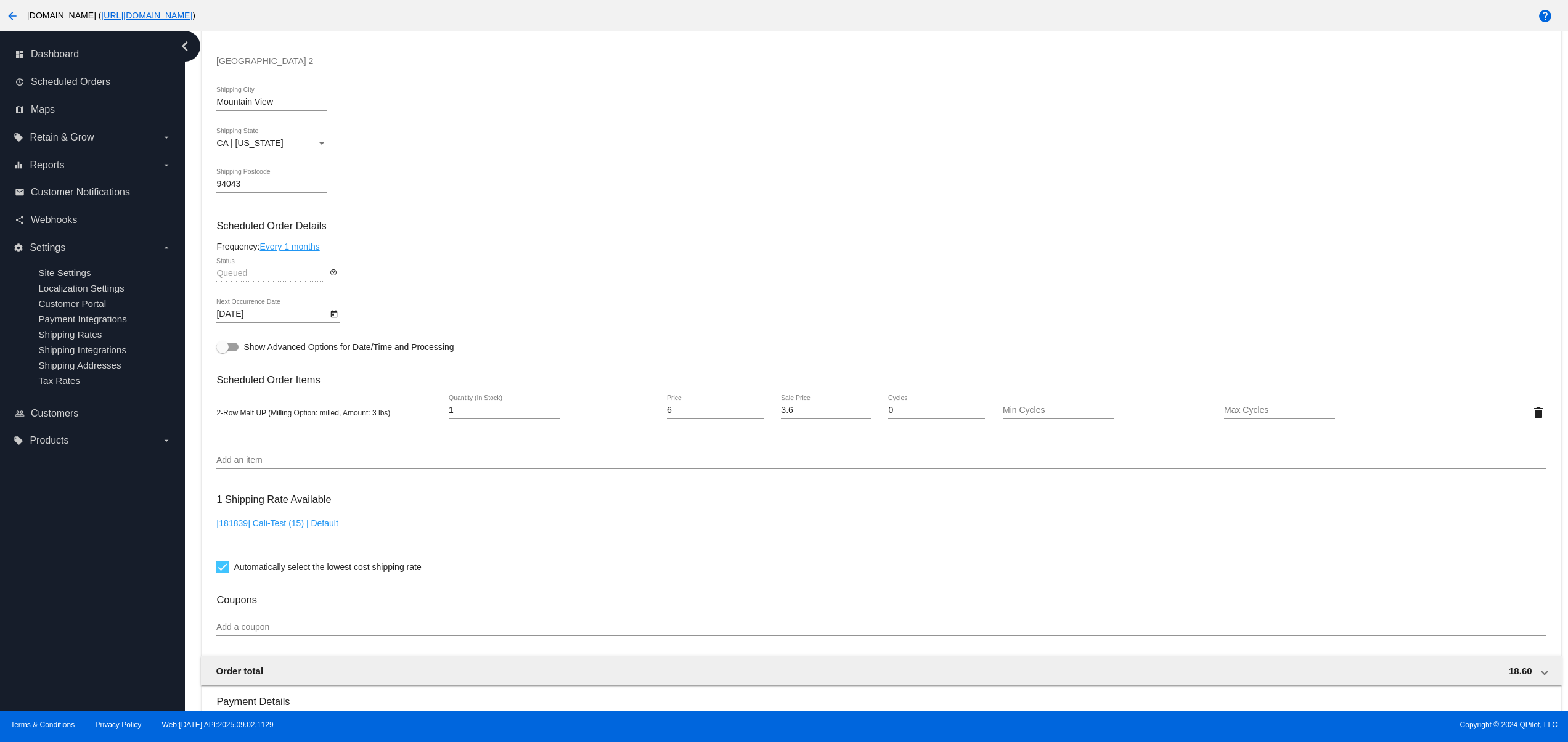
scroll to position [780, 0]
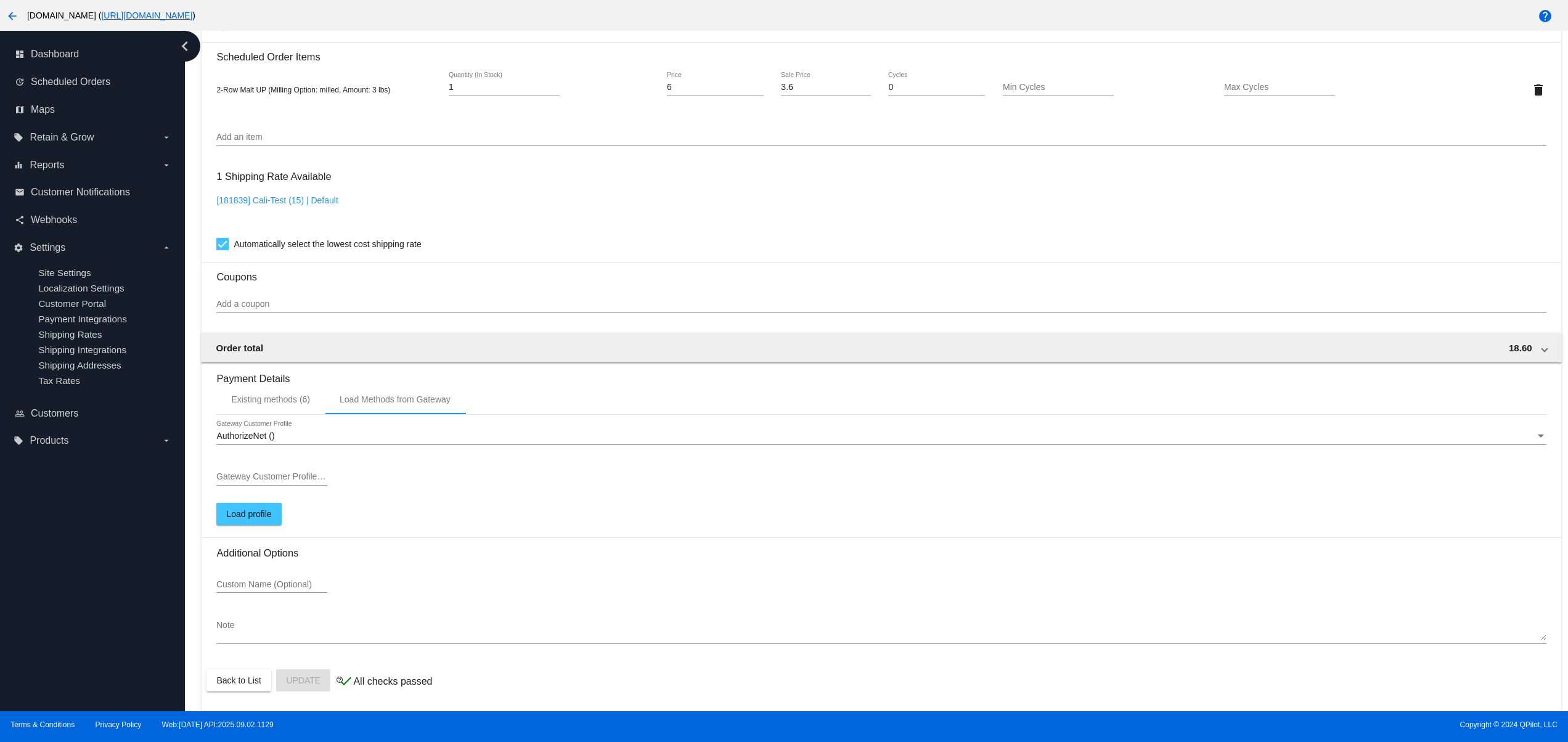
click at [333, 421] on div "AuthorizeNet () Gateway Customer Profile" at bounding box center [881, 433] width 1329 height 24
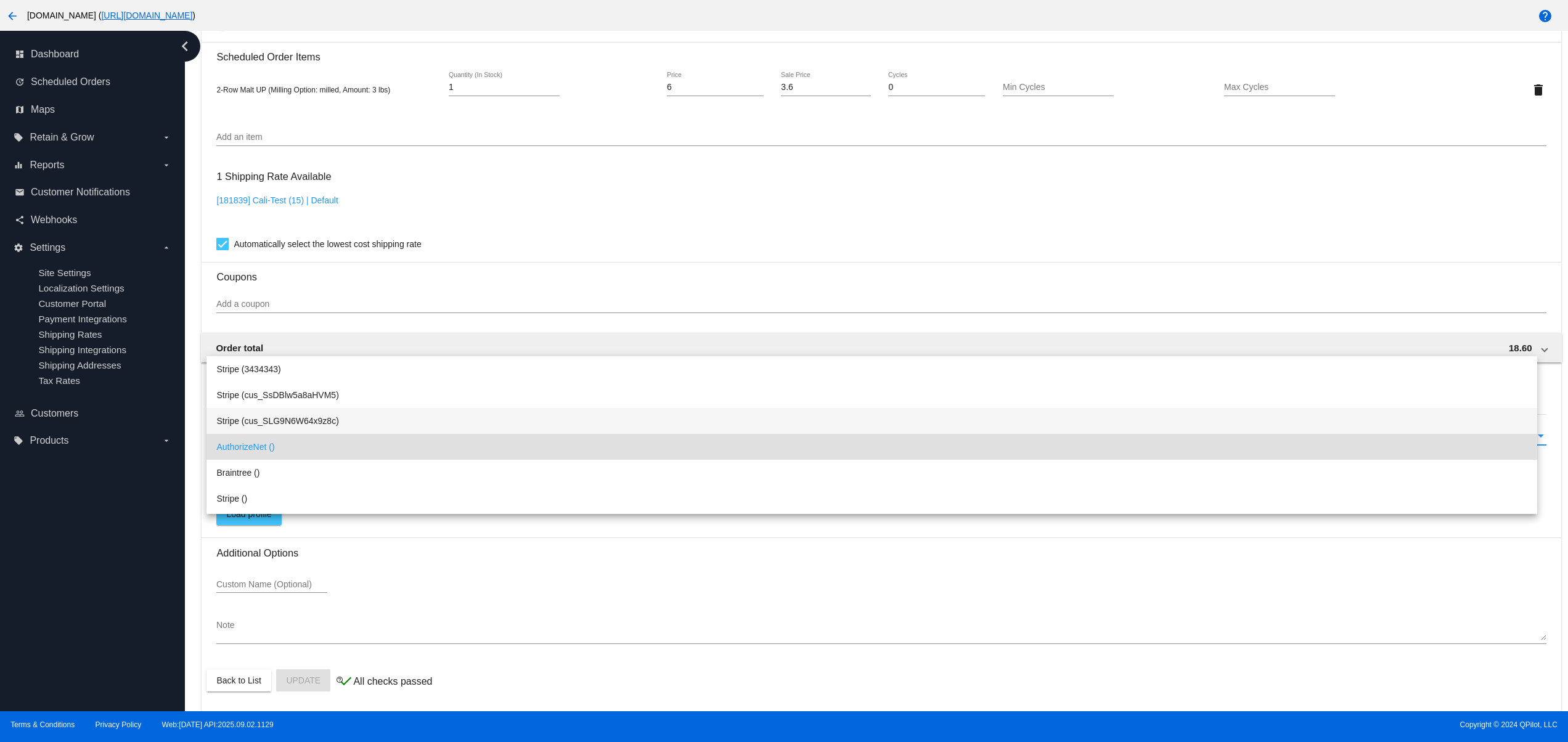
scroll to position [12, 0]
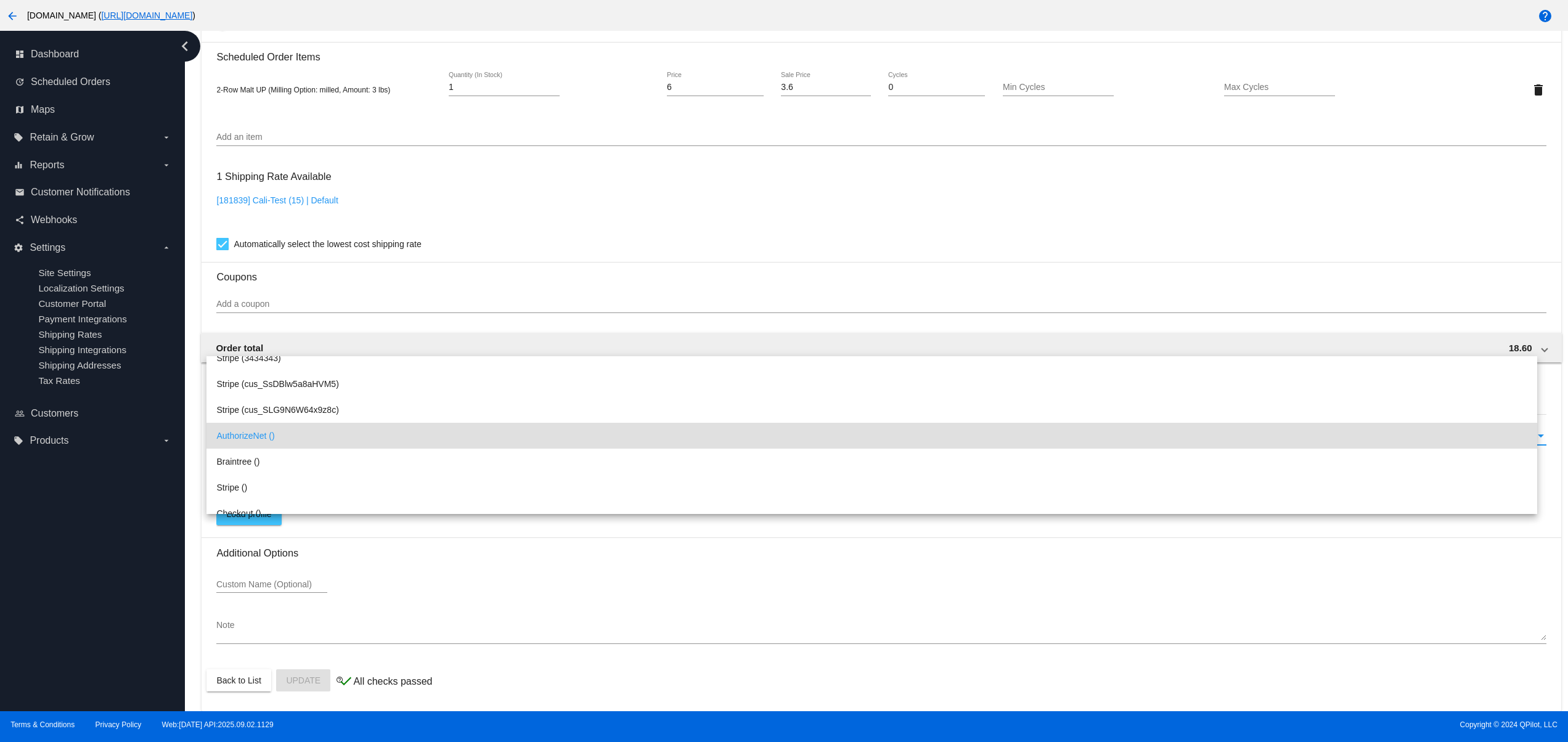
click at [151, 521] on div at bounding box center [784, 371] width 1568 height 742
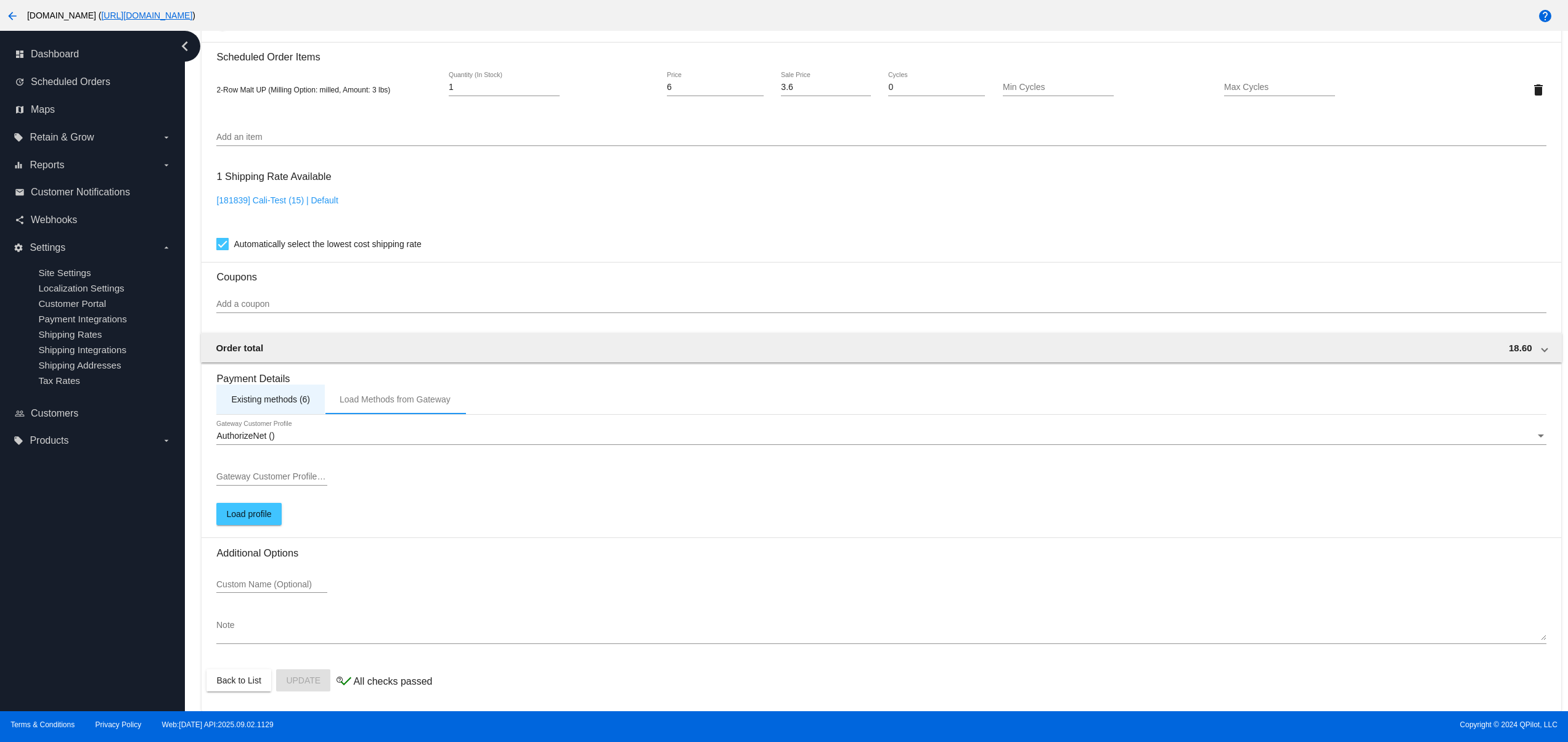
click at [252, 392] on div "Existing methods (6)" at bounding box center [271, 399] width 109 height 30
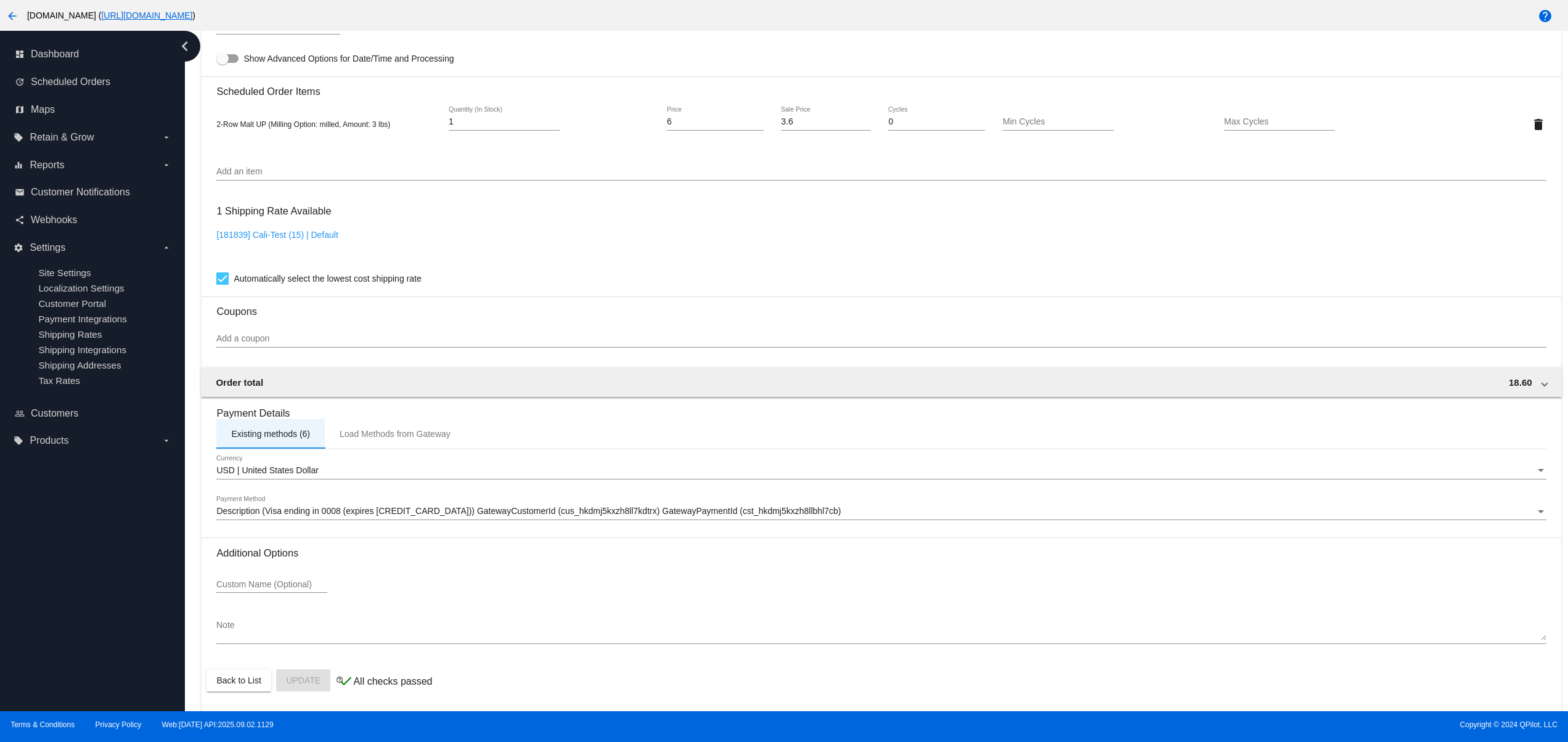
scroll to position [0, 0]
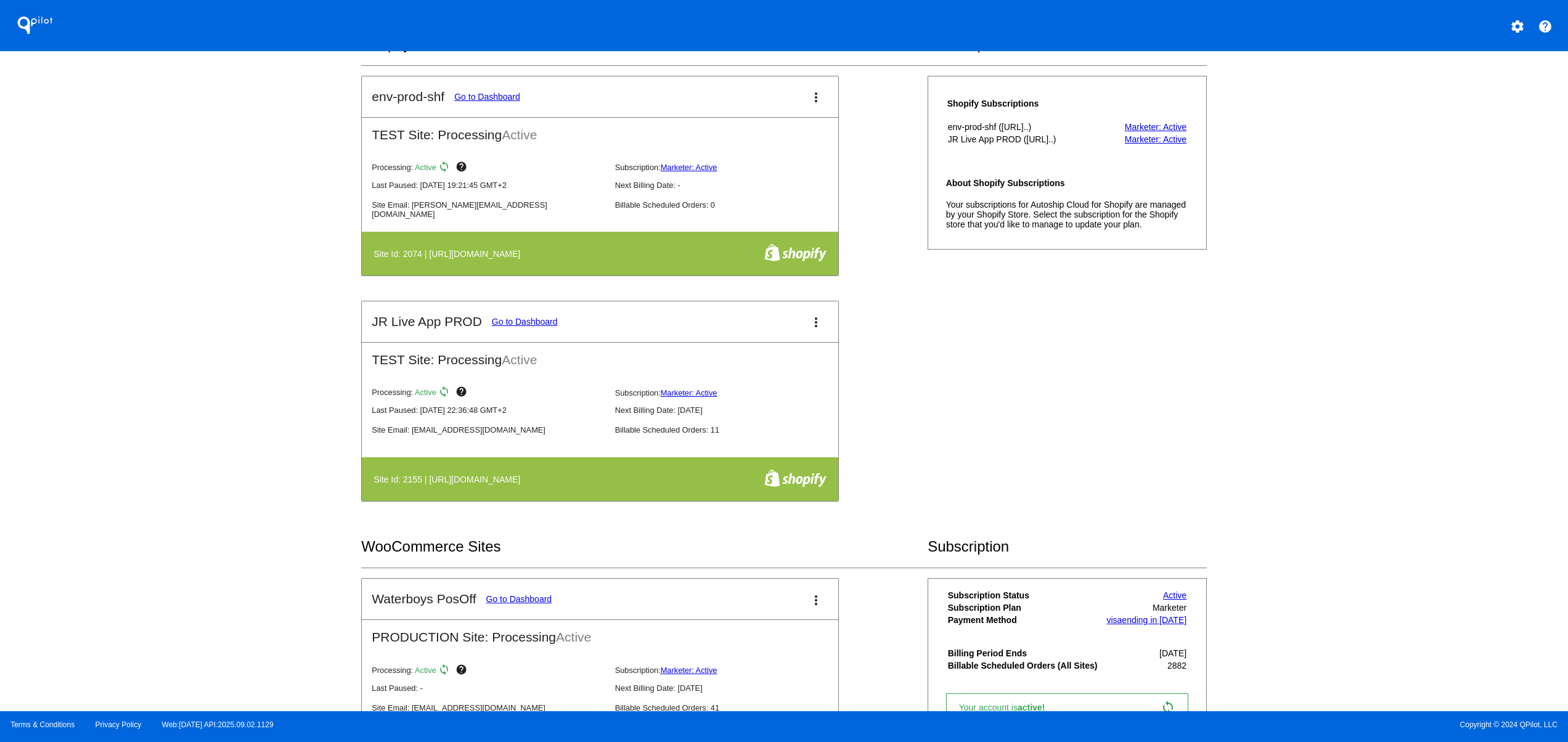
scroll to position [740, 0]
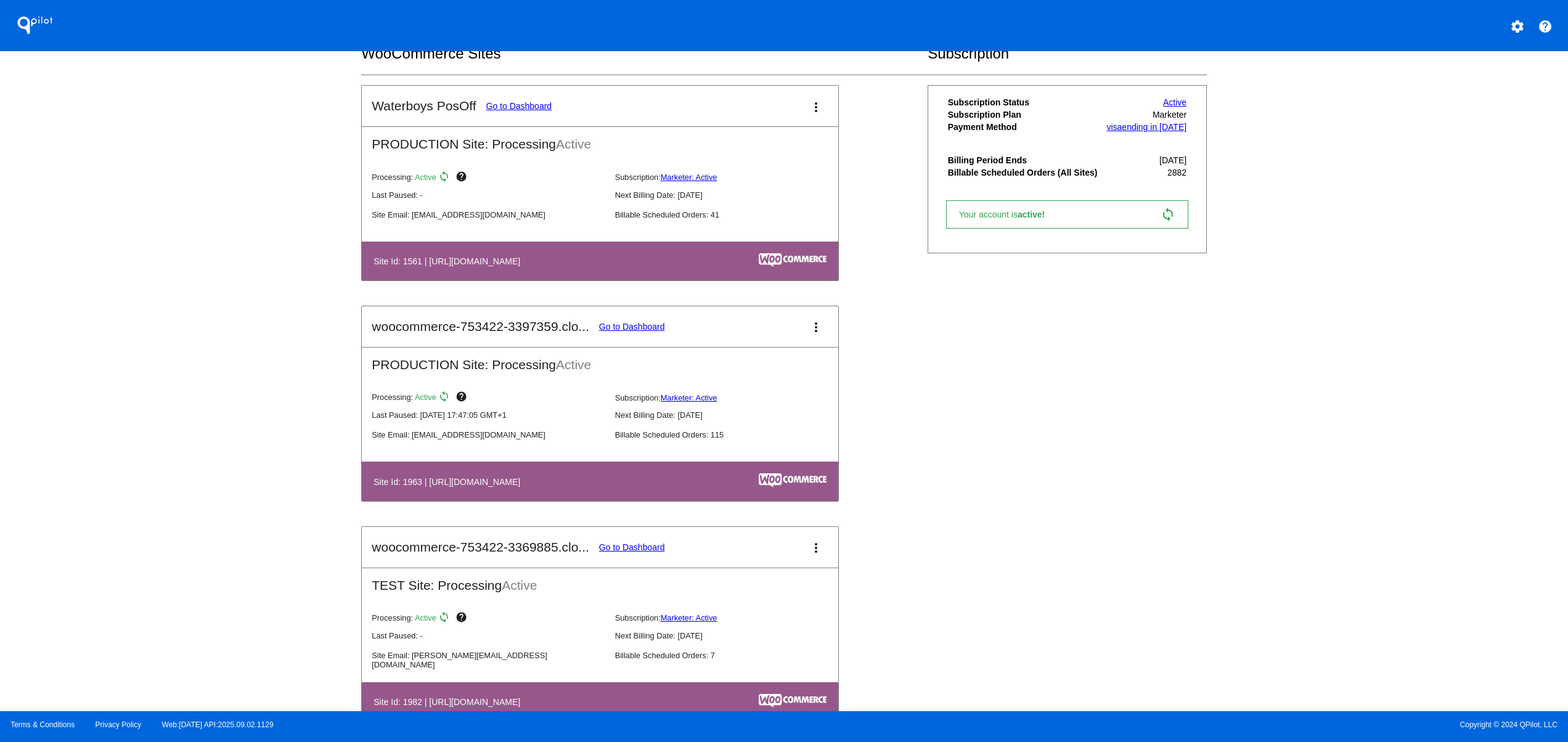
drag, startPoint x: 470, startPoint y: 477, endPoint x: 618, endPoint y: 477, distance: 148.0
click at [618, 477] on table "Site Id: 1963 | [URL][DOMAIN_NAME]" at bounding box center [600, 481] width 477 height 39
drag, startPoint x: 463, startPoint y: 449, endPoint x: 402, endPoint y: 449, distance: 61.0
click at [403, 449] on div "Processing: Active sync help Subscription: Marketer: Active Last Paused: [DATE]…" at bounding box center [610, 422] width 496 height 79
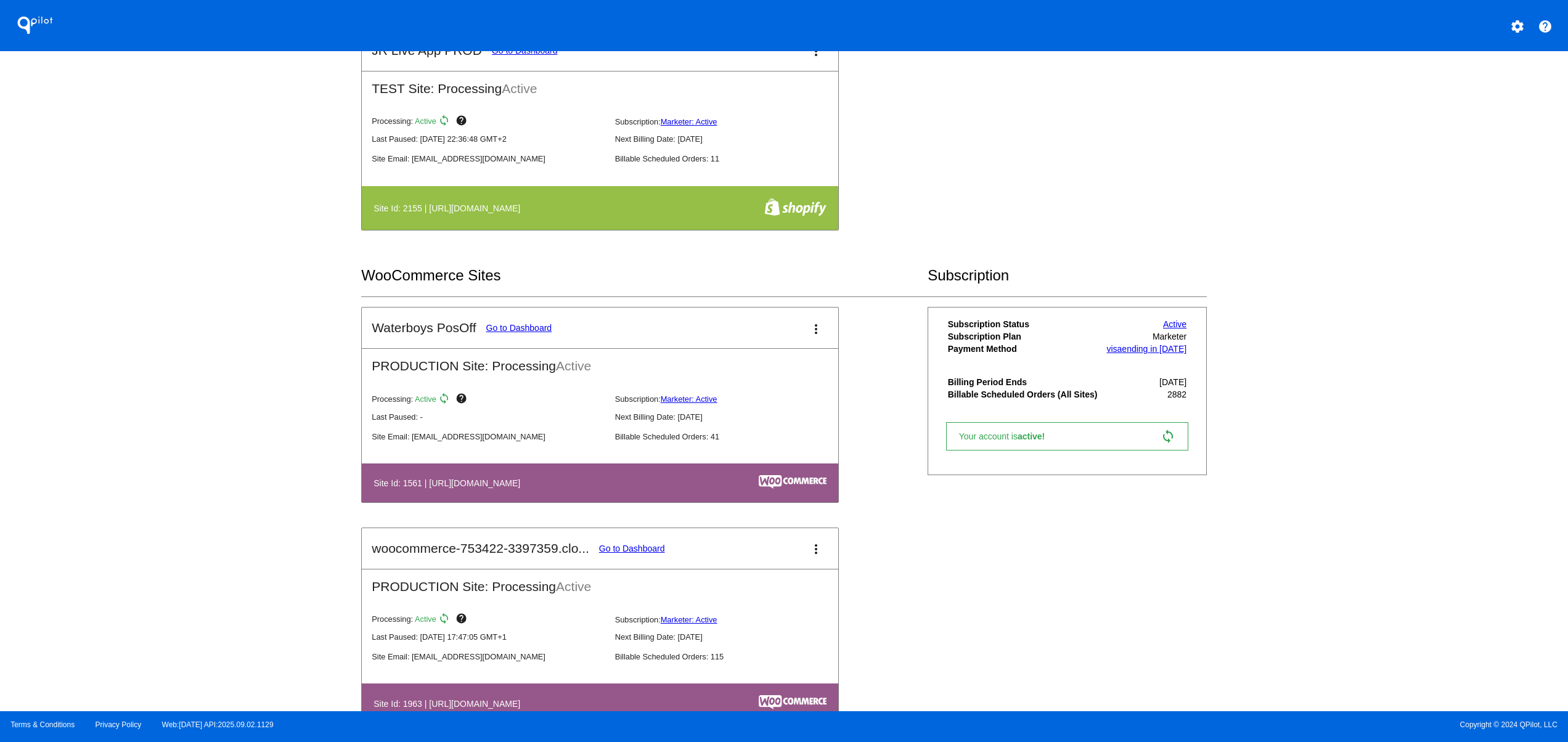
scroll to position [493, 0]
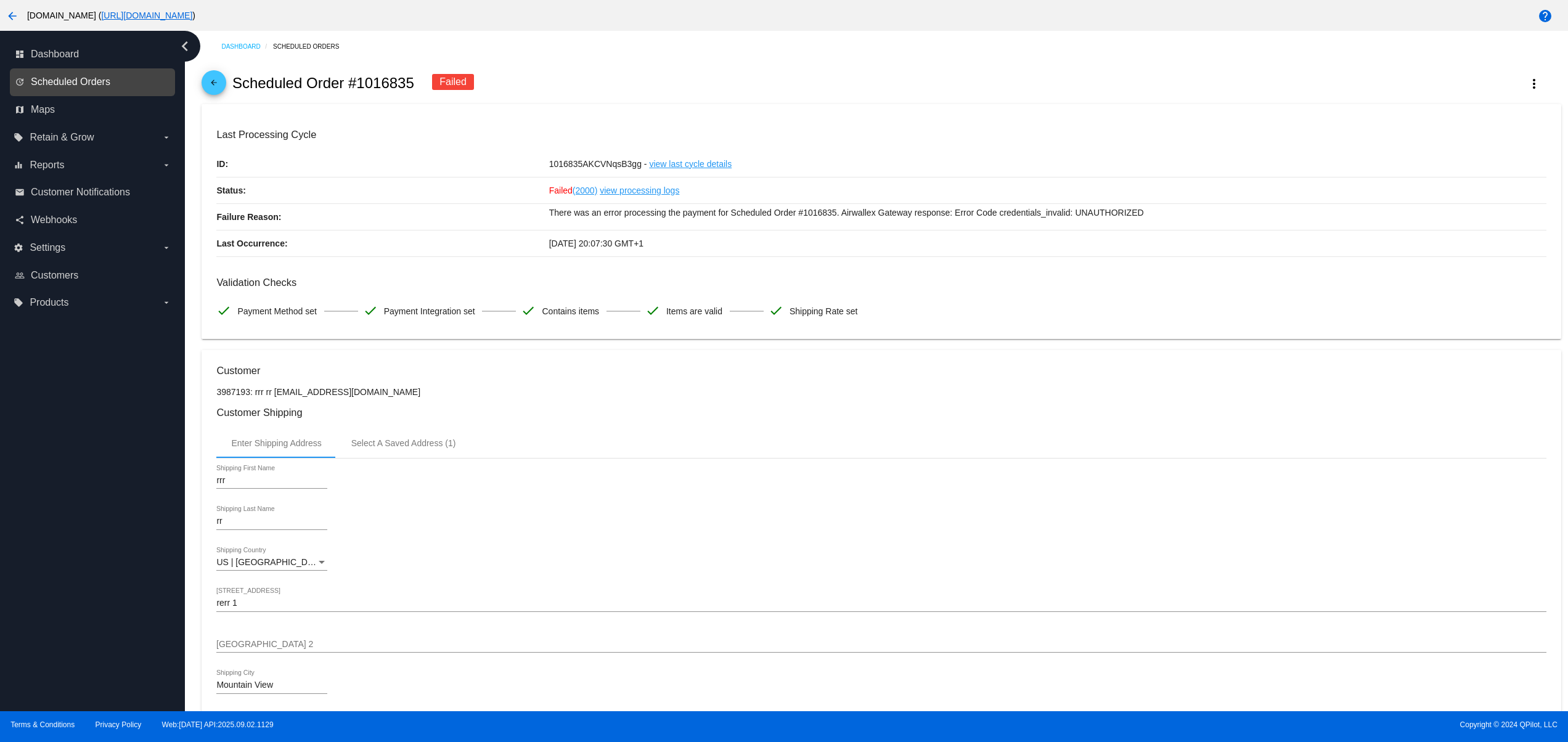
click at [91, 87] on span "Scheduled Orders" at bounding box center [70, 82] width 80 height 12
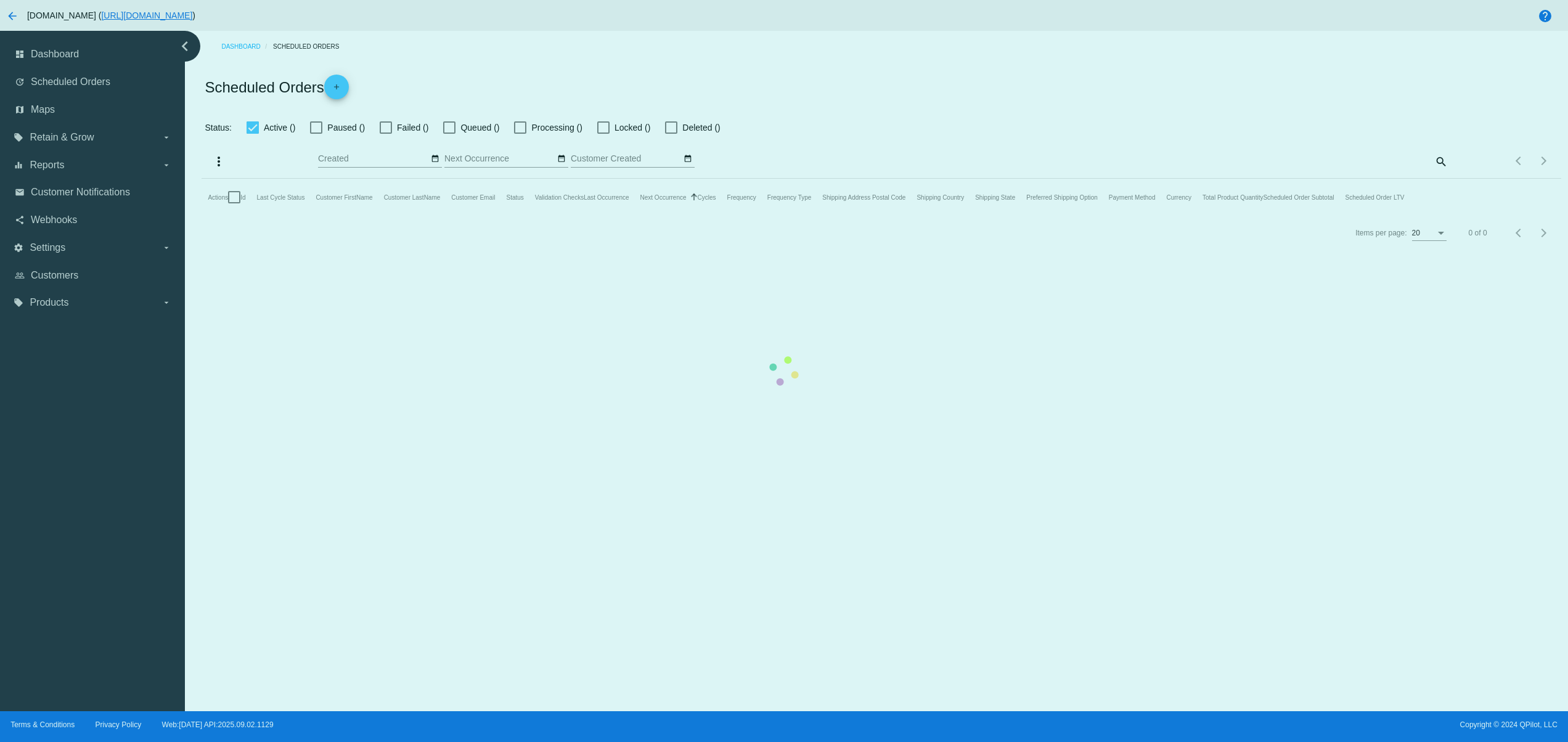
checkbox input "false"
type input "09/02/2025 - 09/03/2025"
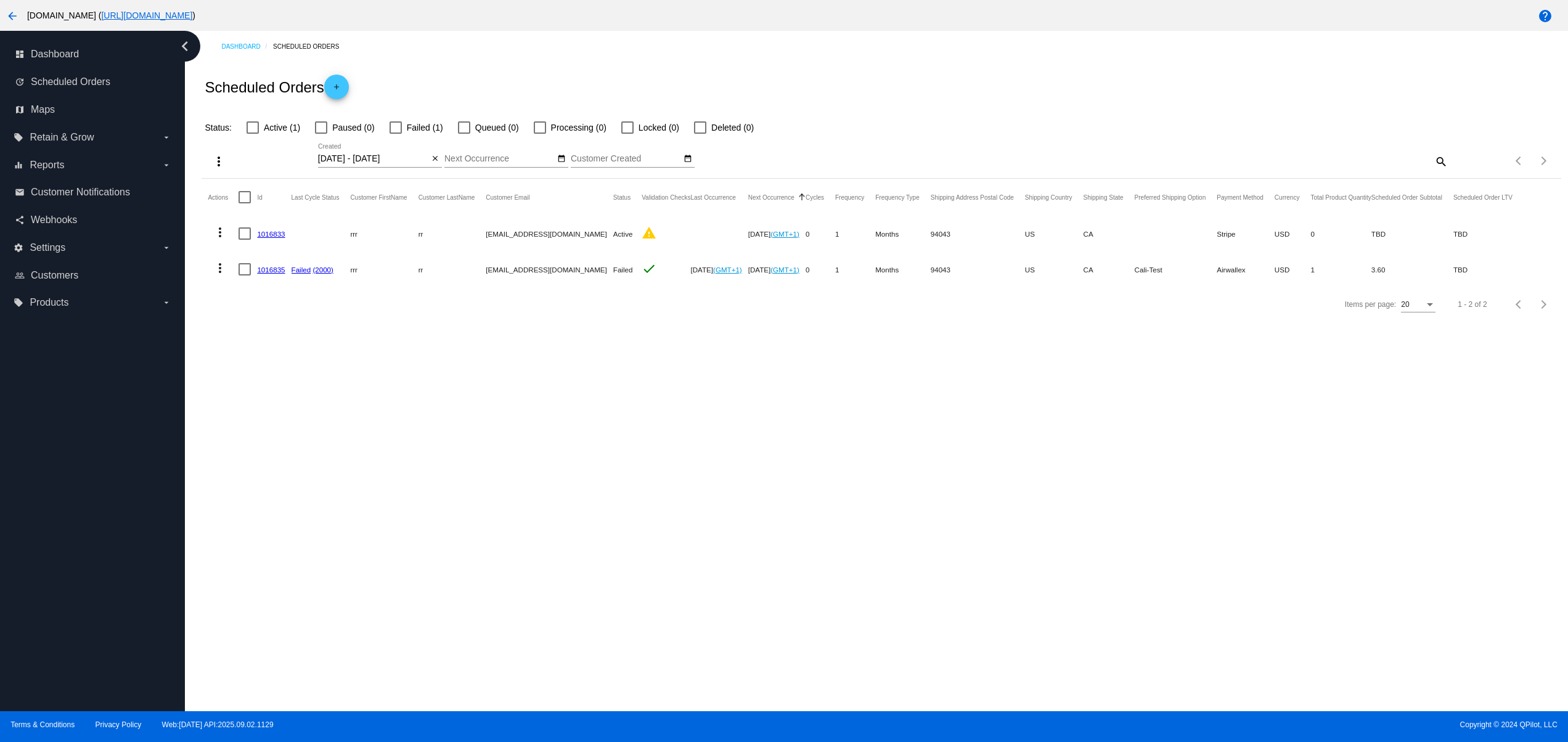
drag, startPoint x: 593, startPoint y: 244, endPoint x: 644, endPoint y: 291, distance: 69.4
click at [630, 247] on mat-row "more_vert 1016833 rrr rr svetglus3+20@gmail.com Active warning Oct 2 2025 (GMT+…" at bounding box center [866, 233] width 1316 height 36
click at [636, 422] on div "Dashboard Scheduled Orders Scheduled Orders add Status: Active (1) Paused (0) F…" at bounding box center [876, 371] width 1383 height 680
click at [581, 277] on mat-row "more_vert 1016835 Failed (2000) rrr rr svetglus3+20@gmail.com Failed check Sep …" at bounding box center [866, 269] width 1316 height 36
click at [569, 398] on div "Dashboard Scheduled Orders Scheduled Orders add Status: Active (1) Paused (0) F…" at bounding box center [876, 371] width 1383 height 680
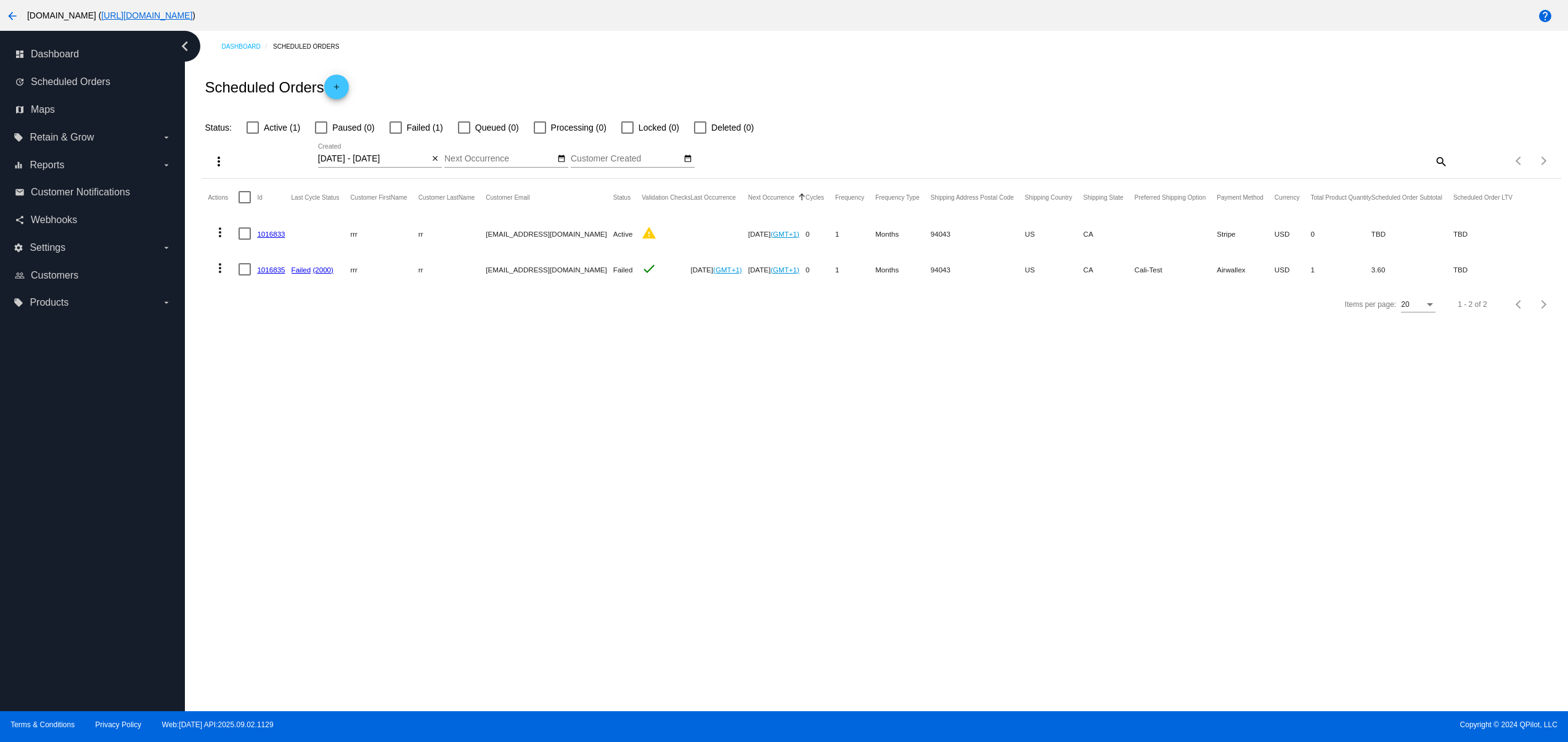
click at [267, 232] on link "1016833" at bounding box center [271, 234] width 28 height 8
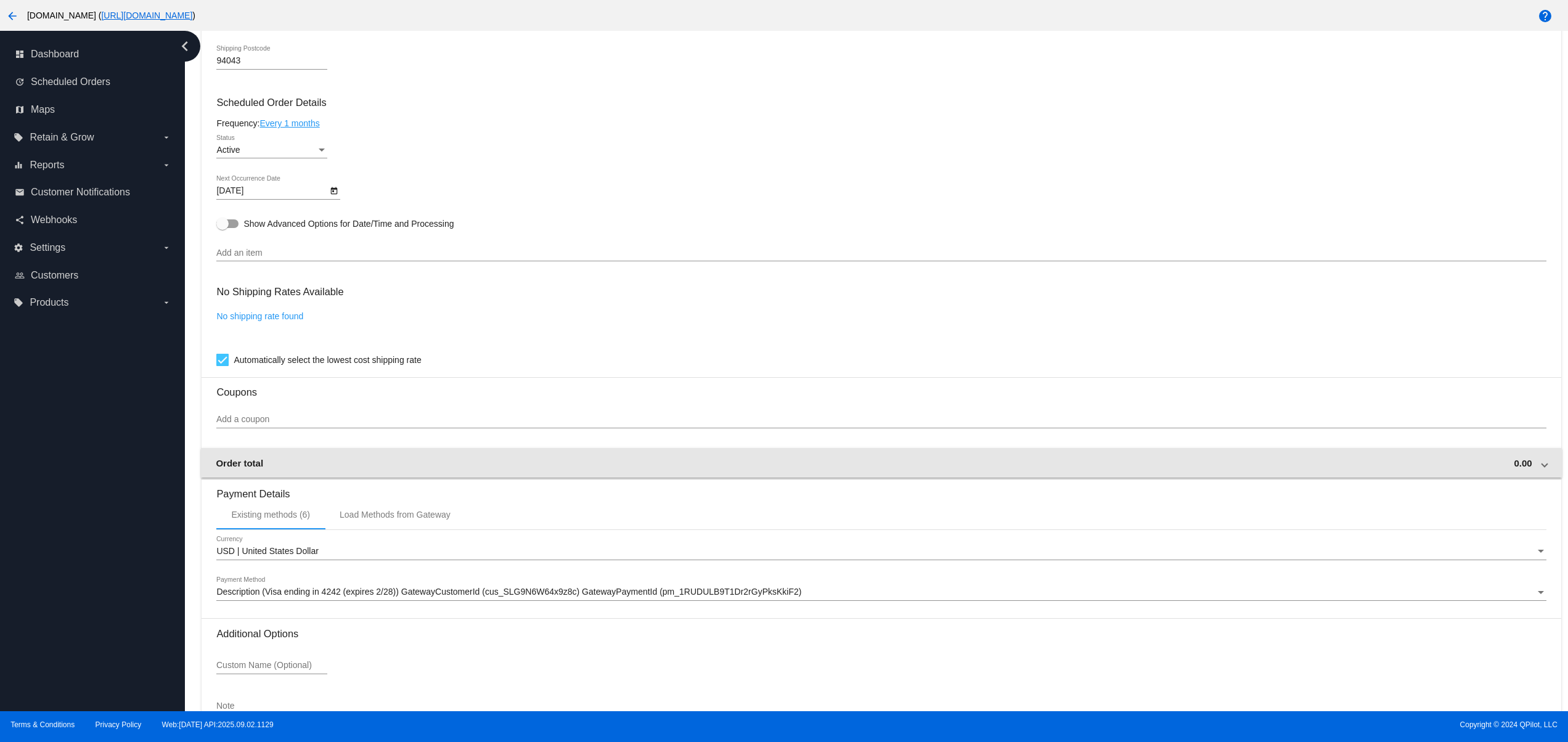
scroll to position [659, 0]
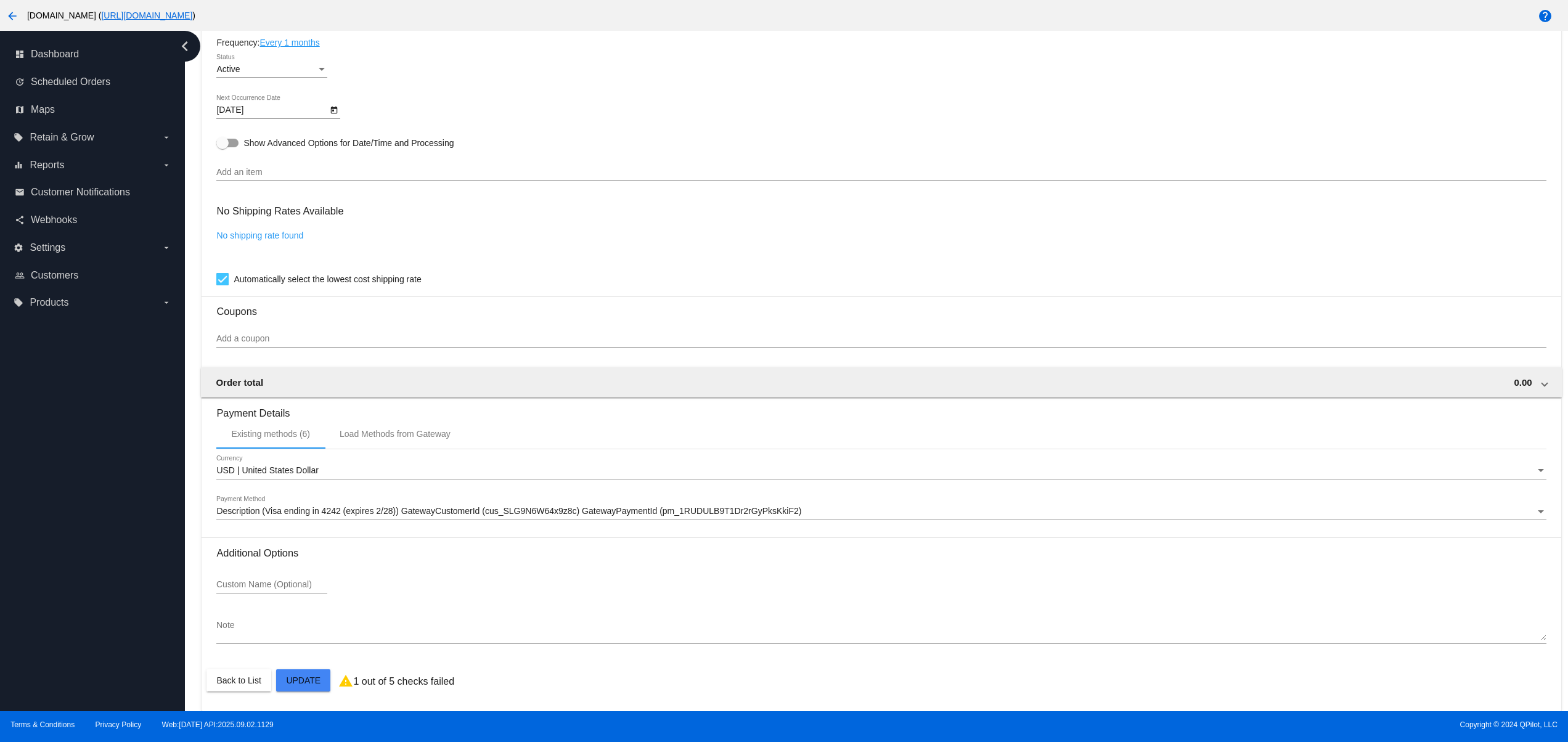
click at [351, 163] on div "Add an item" at bounding box center [881, 169] width 1329 height 24
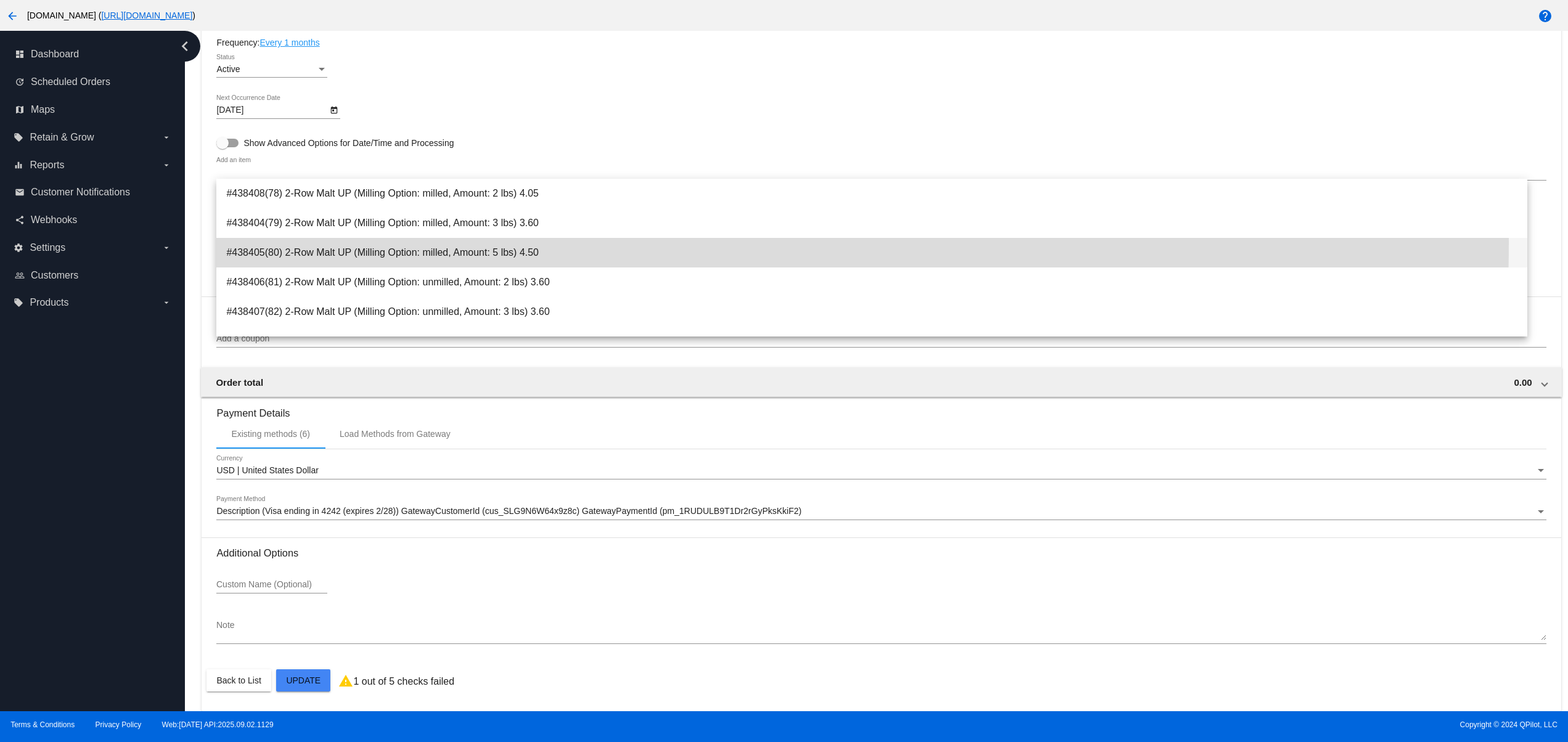
click at [380, 242] on span "#438405(80) 2-Row Malt UP (Milling Option: milled, Amount: 5 lbs) 4.50" at bounding box center [872, 252] width 1292 height 30
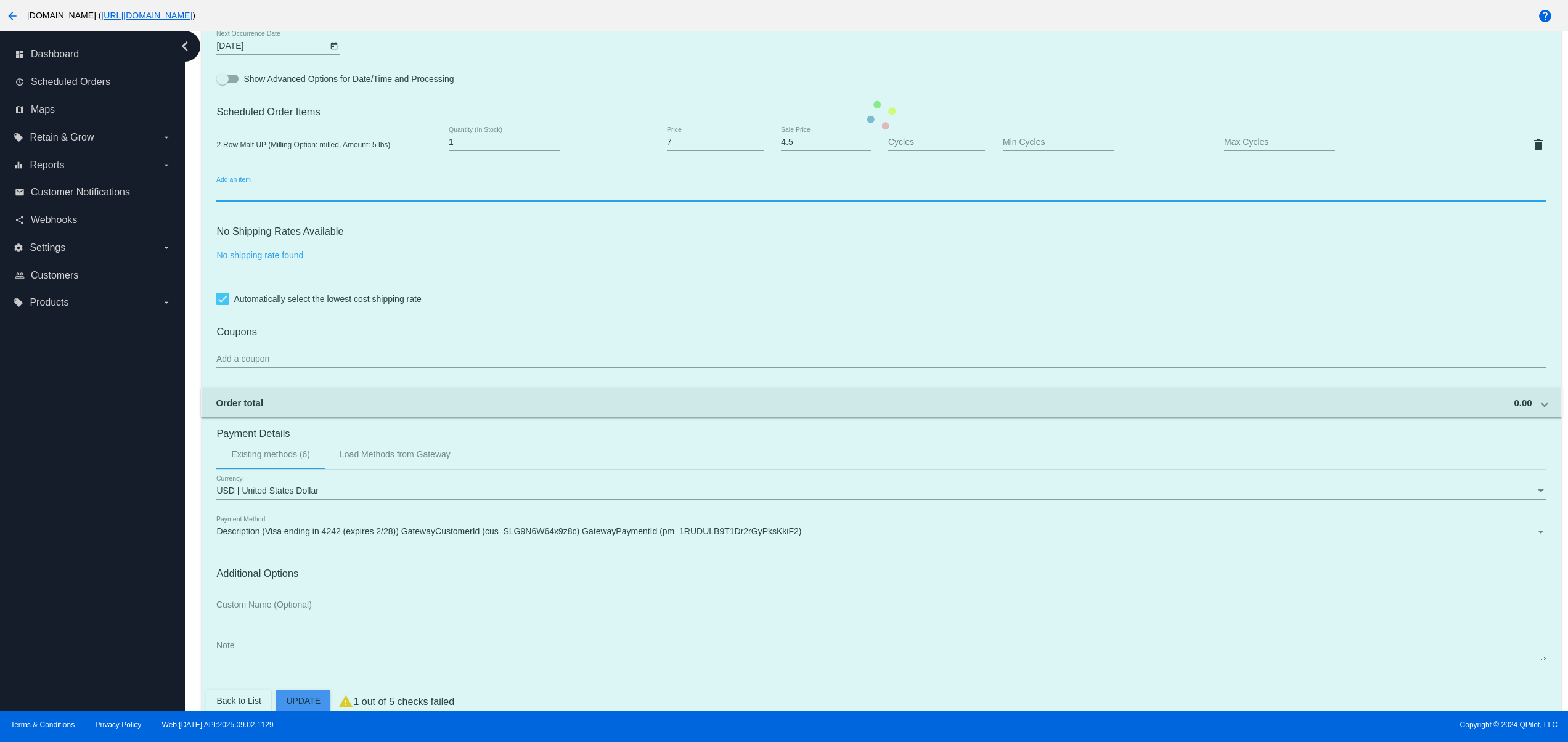
scroll to position [744, 0]
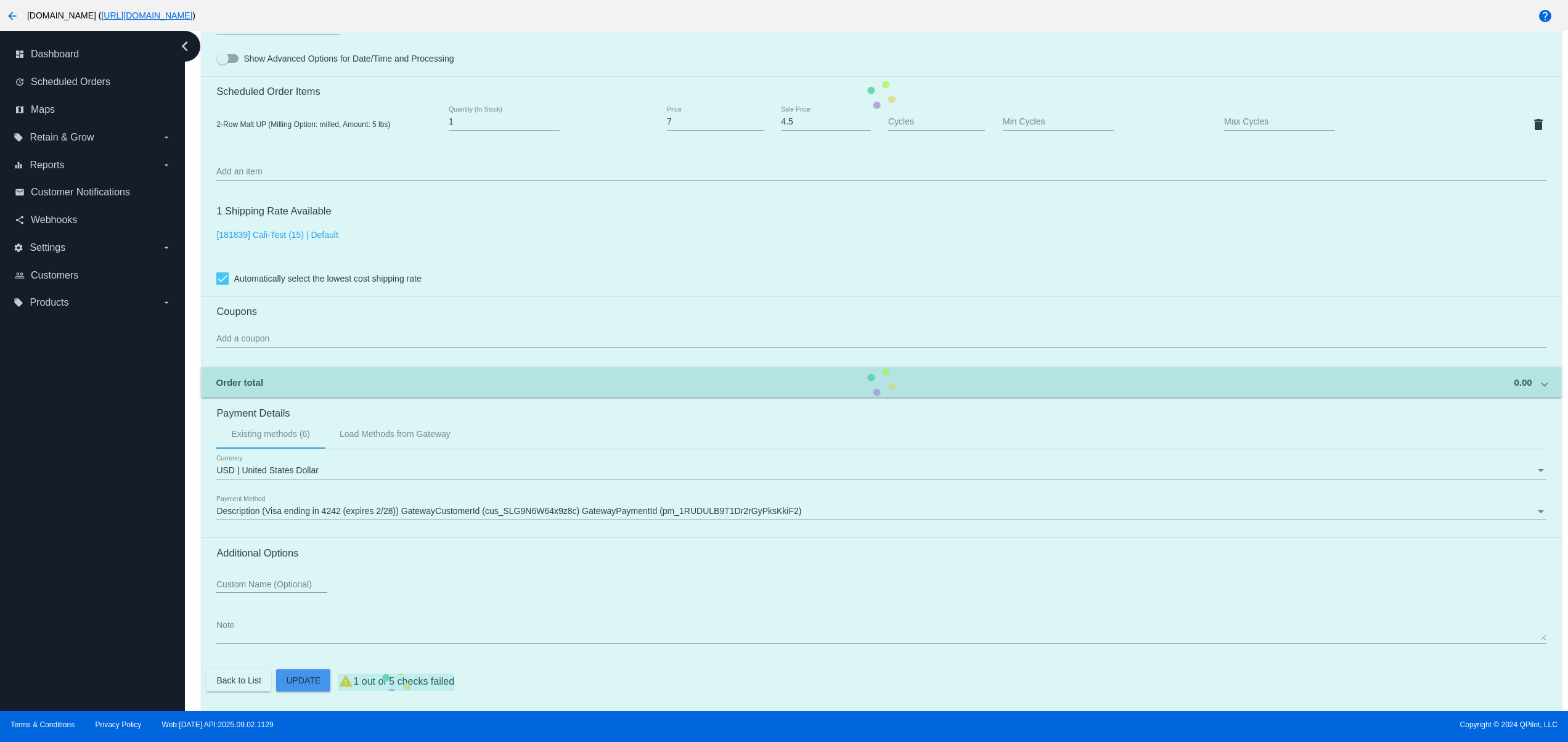
click at [232, 348] on mat-card "Customer 3987193: rrr rr svetglus3+20@gmail.com Customer Shipping Enter Shippin…" at bounding box center [880, 95] width 1359 height 1233
click at [248, 336] on mat-card "Customer 3987193: rrr rr svetglus3+20@gmail.com Customer Shipping Enter Shippin…" at bounding box center [880, 95] width 1359 height 1233
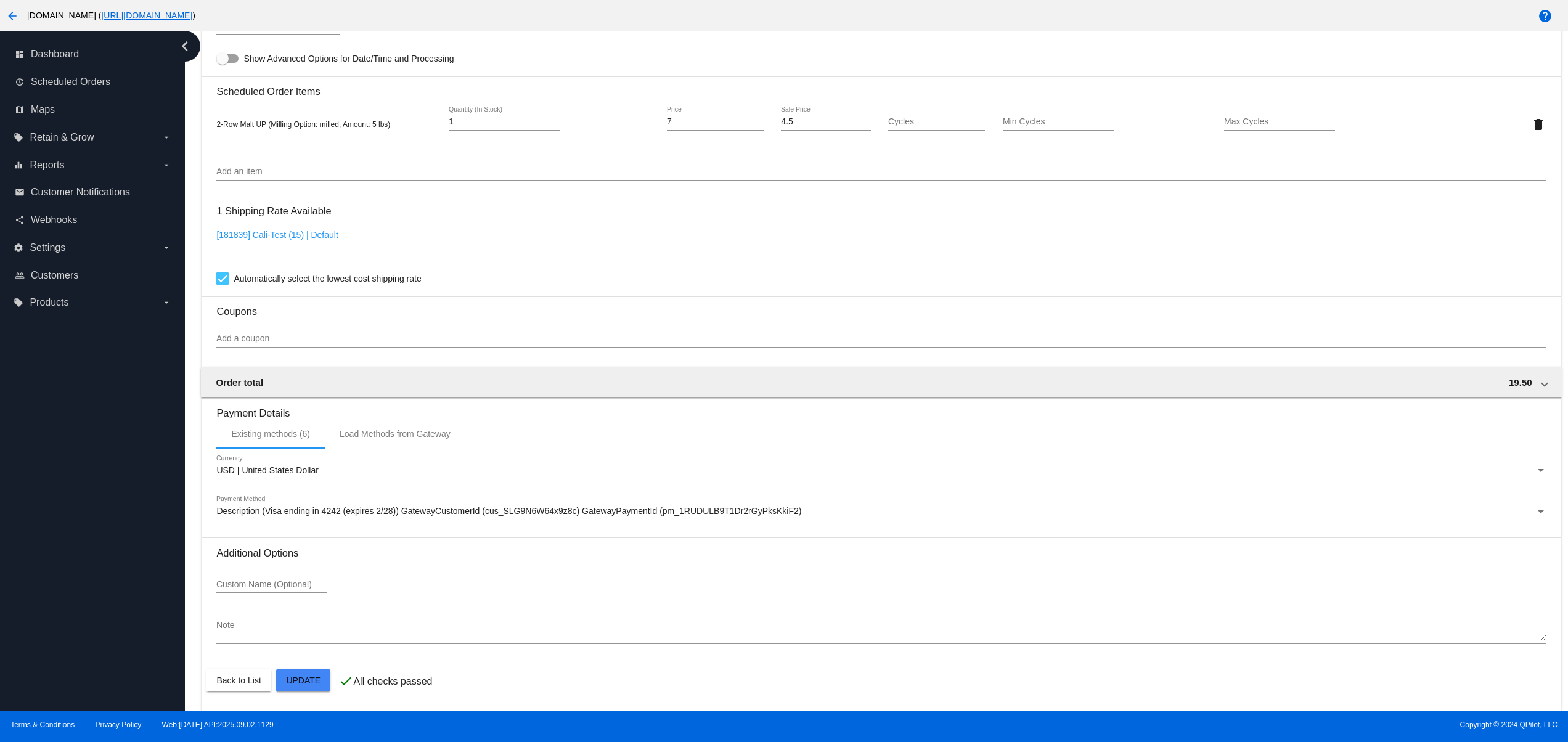
click at [262, 343] on input "Add a coupon" at bounding box center [881, 339] width 1329 height 10
type input "е"
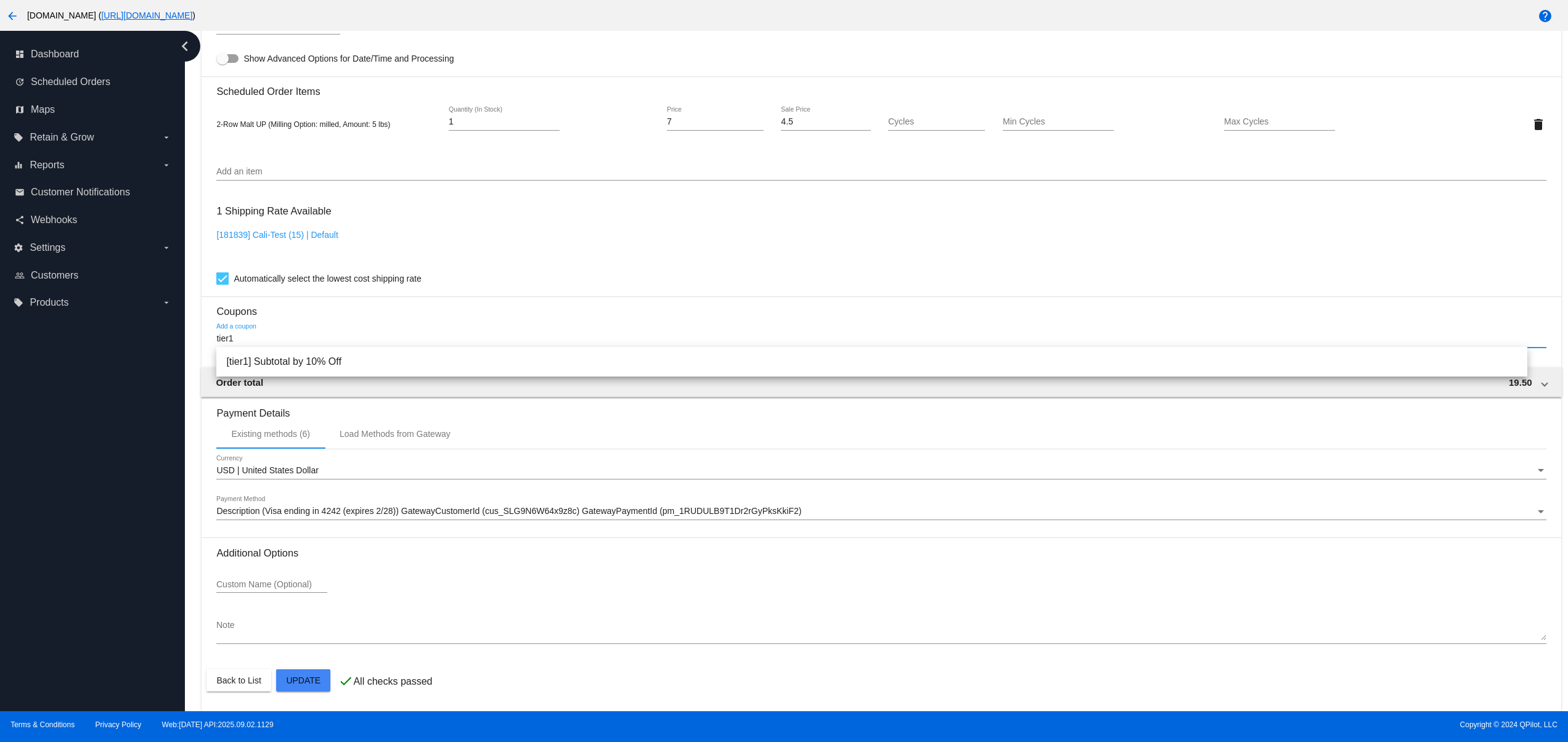
type input "tier1"
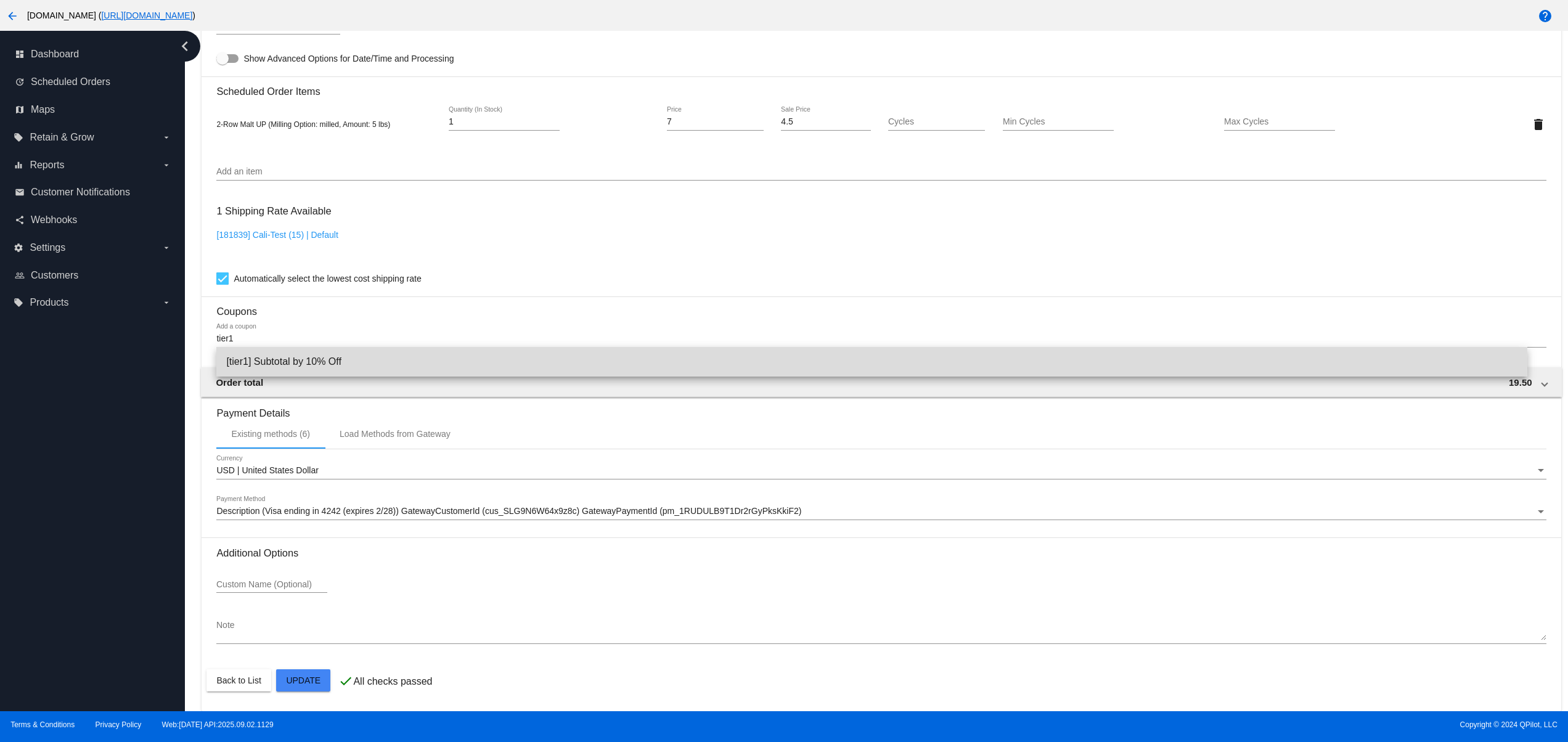
click at [261, 363] on span "[tier1] Subtotal by 10% Off" at bounding box center [872, 361] width 1292 height 30
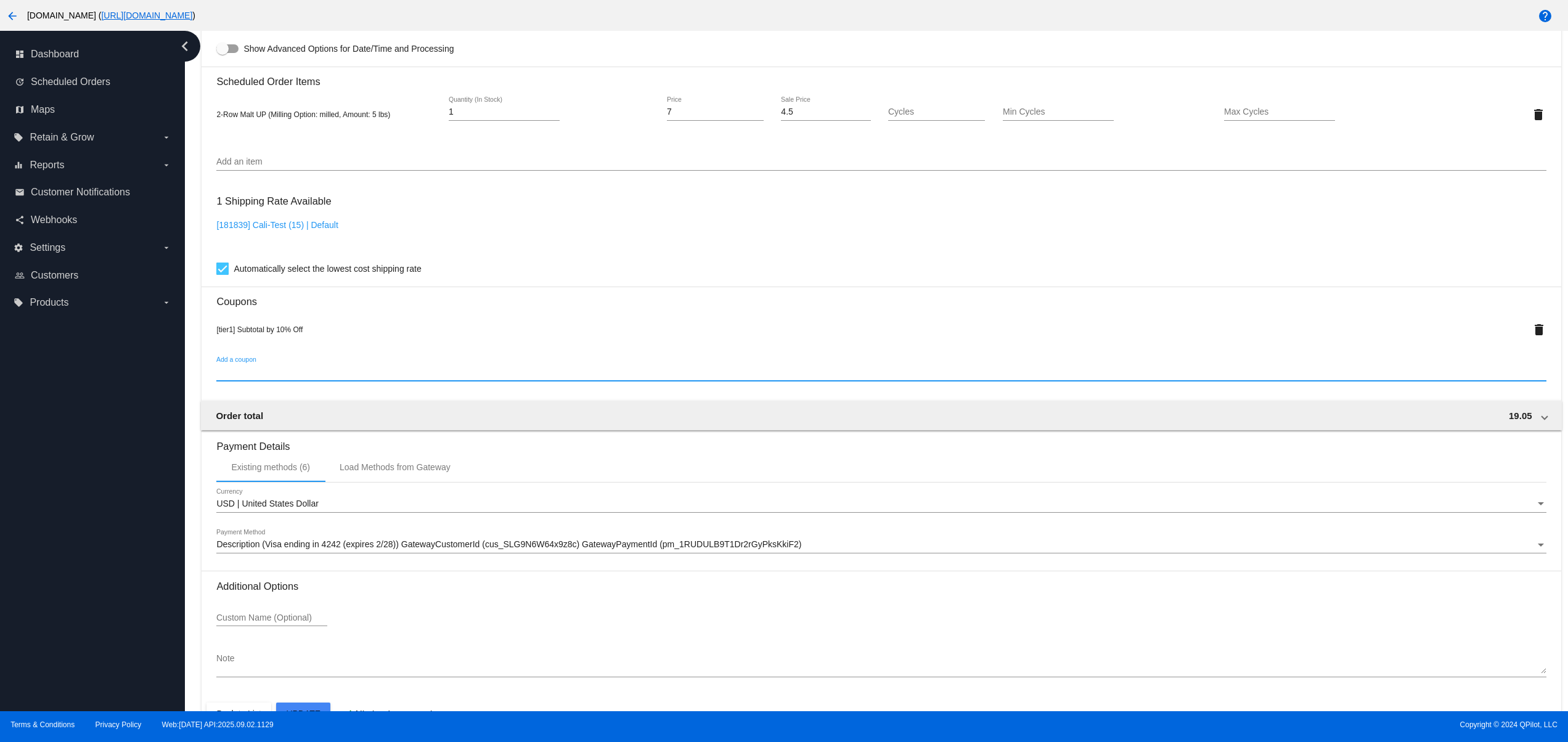
scroll to position [787, 0]
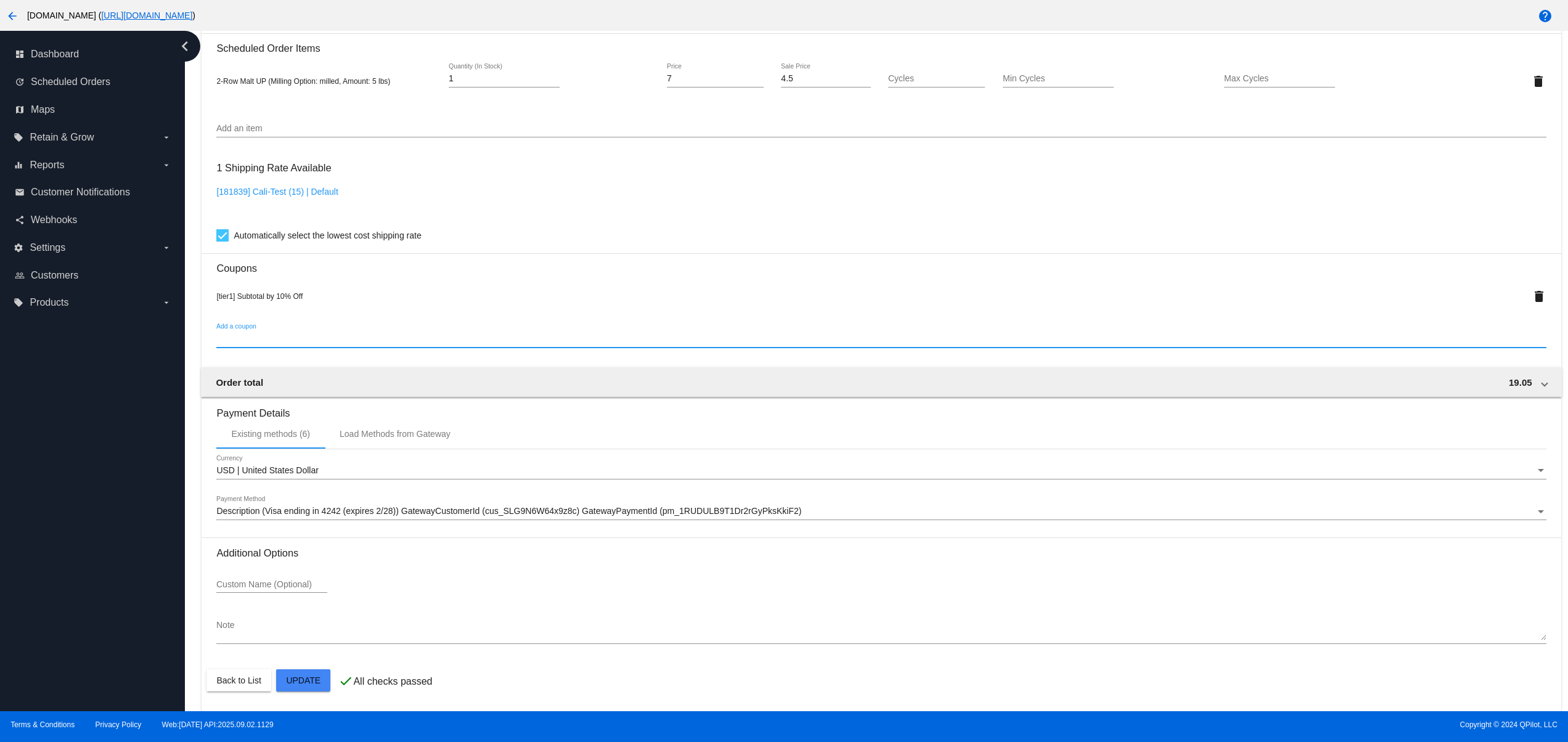
click at [321, 679] on mat-card "Customer 3987193: rrr rr svetglus3+20@gmail.com Customer Shipping Enter Shippin…" at bounding box center [880, 73] width 1359 height 1277
click at [1317, 381] on div "Order total 19.05" at bounding box center [878, 383] width 1325 height 11
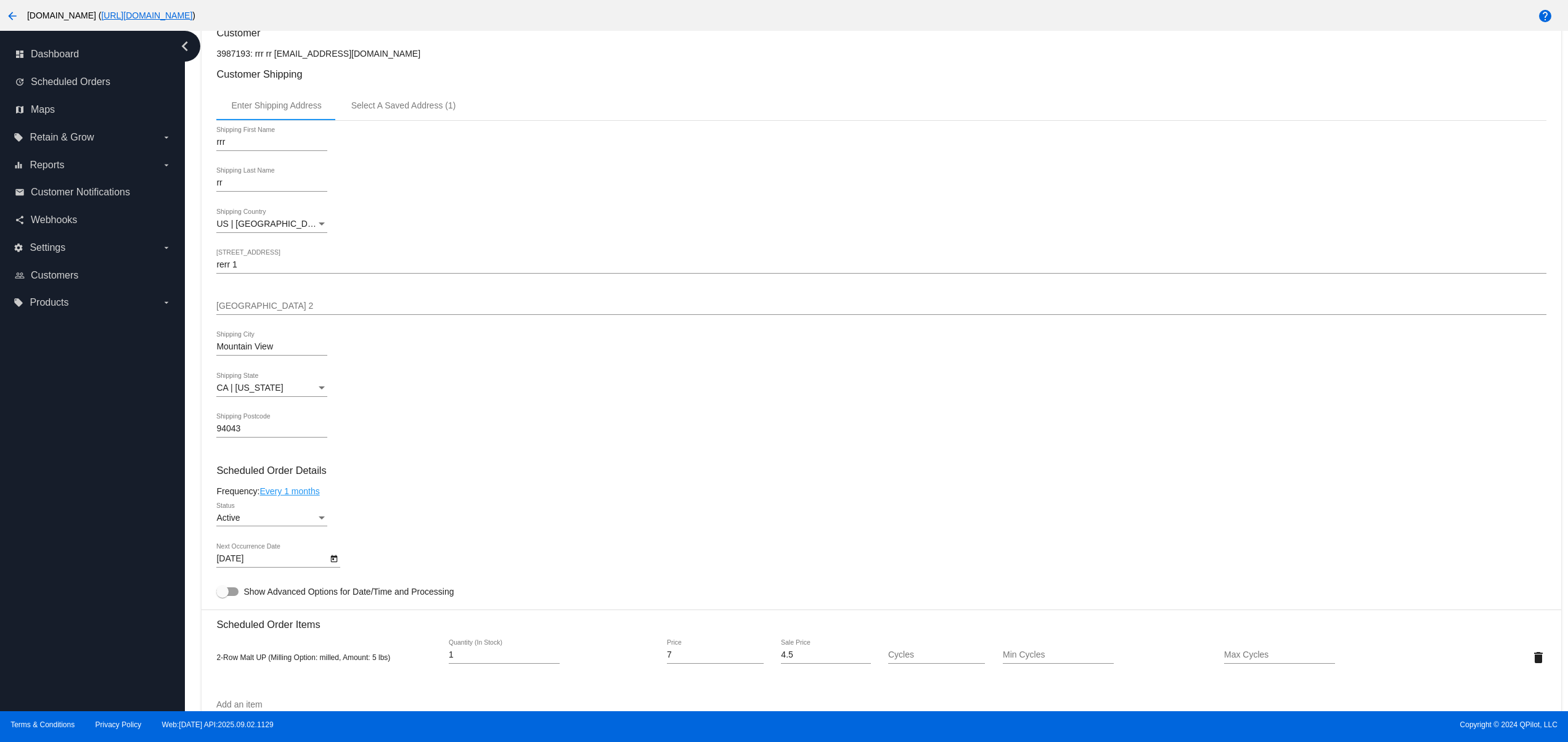
scroll to position [0, 0]
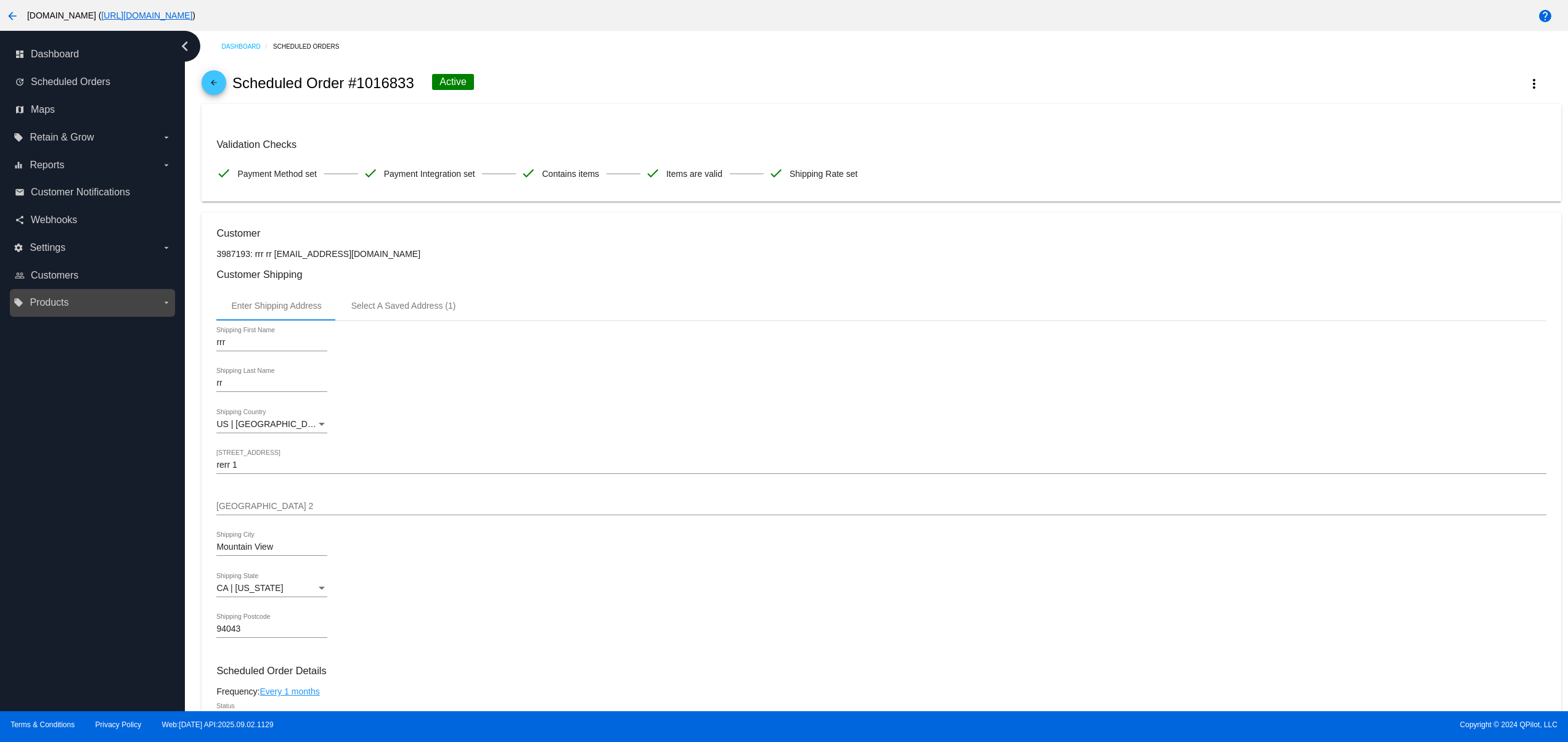
click at [33, 295] on label "local_offer Products arrow_drop_down" at bounding box center [91, 303] width 157 height 19
click at [0, 0] on input "local_offer Products arrow_drop_down" at bounding box center [0, 0] width 0 height 0
click at [63, 252] on span "Settings" at bounding box center [47, 248] width 36 height 12
click at [0, 0] on input "settings Settings arrow_drop_down" at bounding box center [0, 0] width 0 height 0
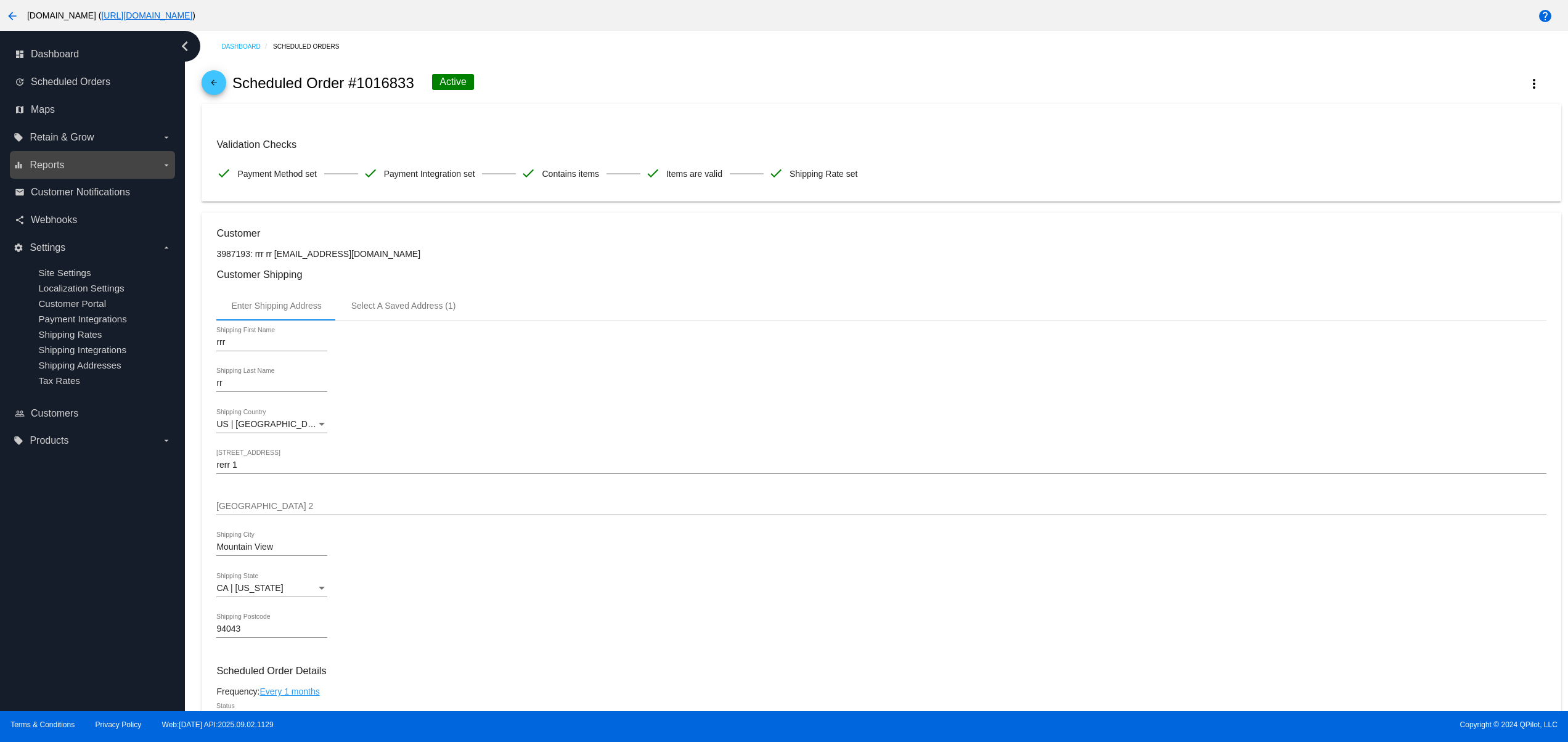
click at [63, 169] on span "Reports" at bounding box center [47, 166] width 35 height 12
click at [0, 0] on input "equalizer Reports arrow_drop_down" at bounding box center [0, 0] width 0 height 0
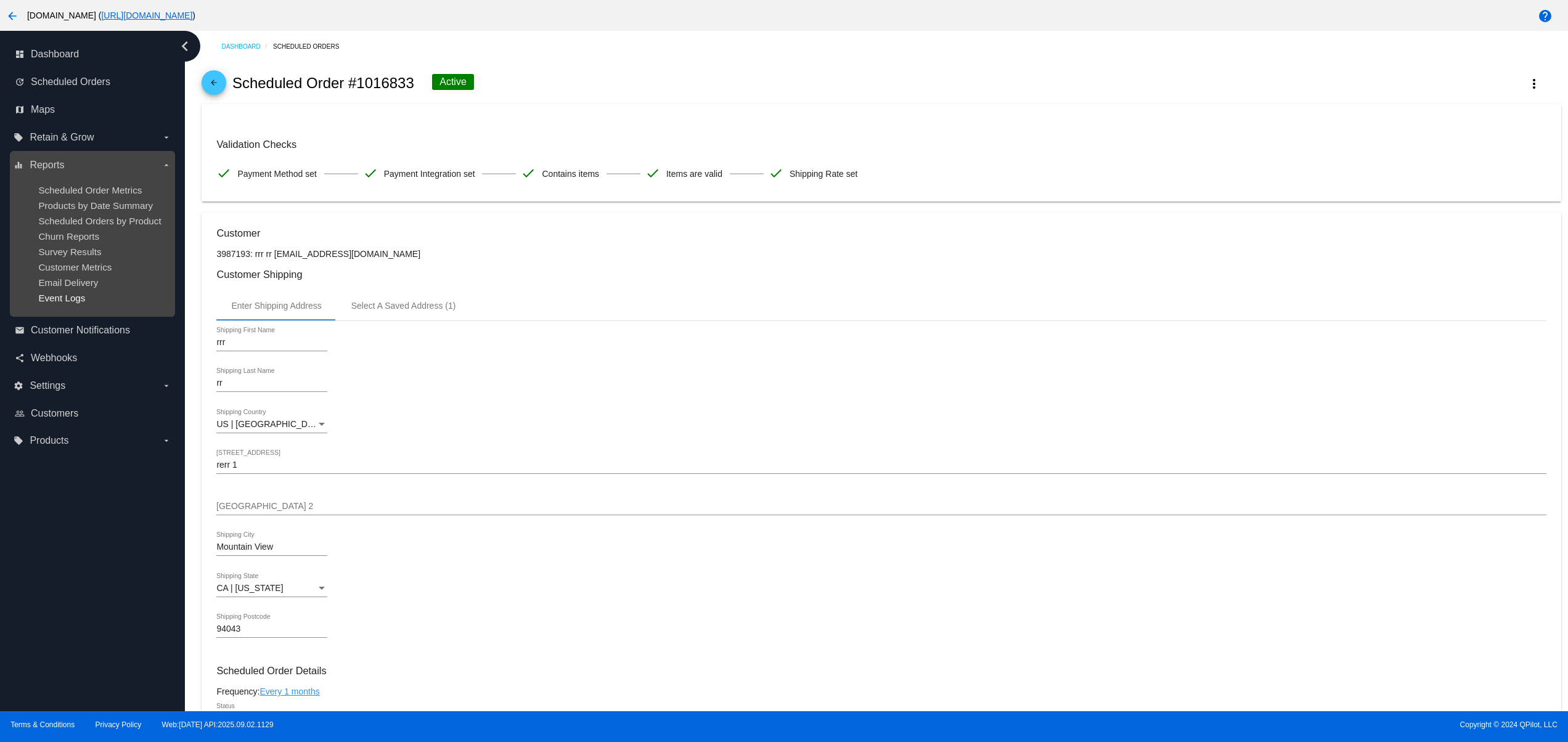
click at [69, 304] on span "Event Logs" at bounding box center [62, 298] width 47 height 11
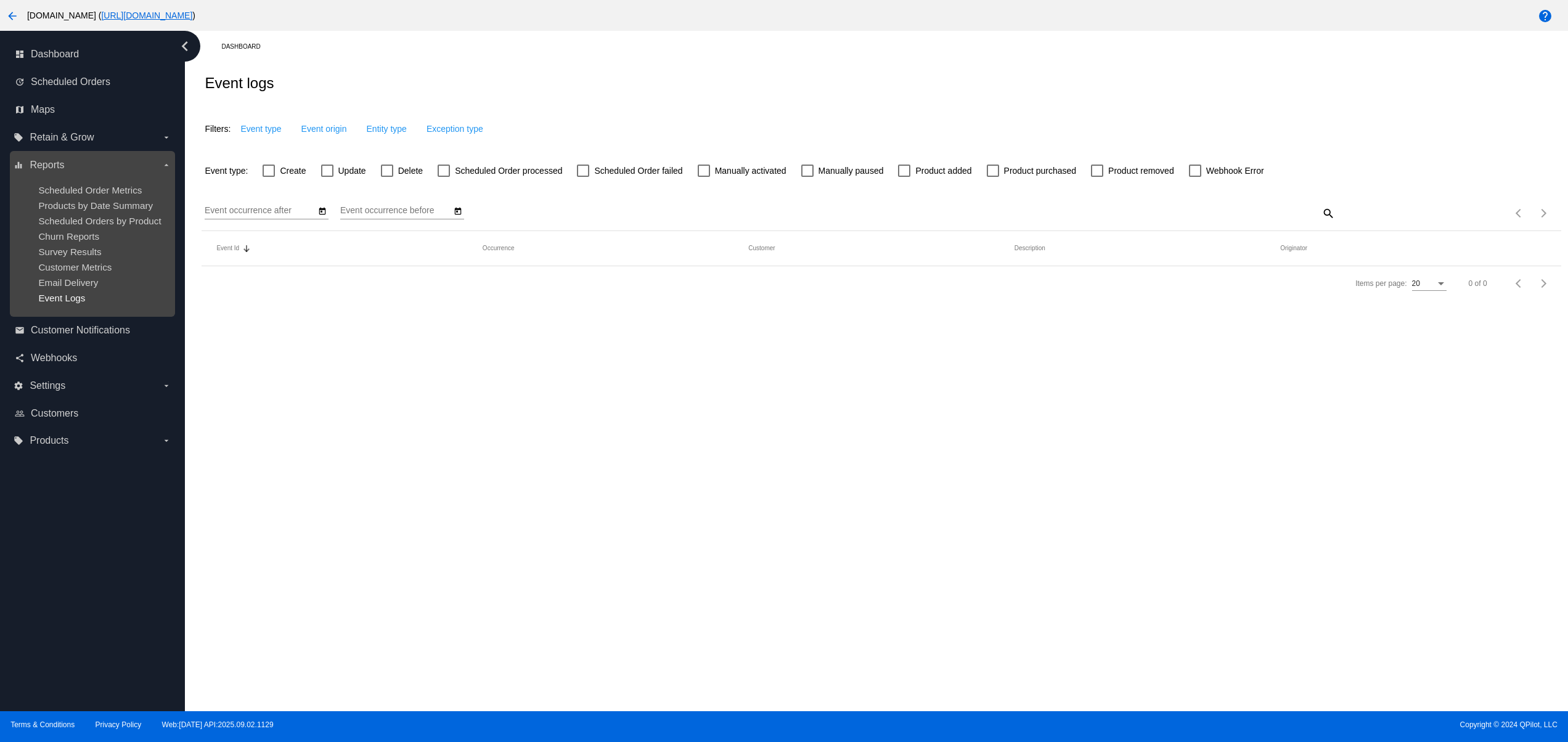
click at [62, 304] on span "Event Logs" at bounding box center [62, 298] width 47 height 11
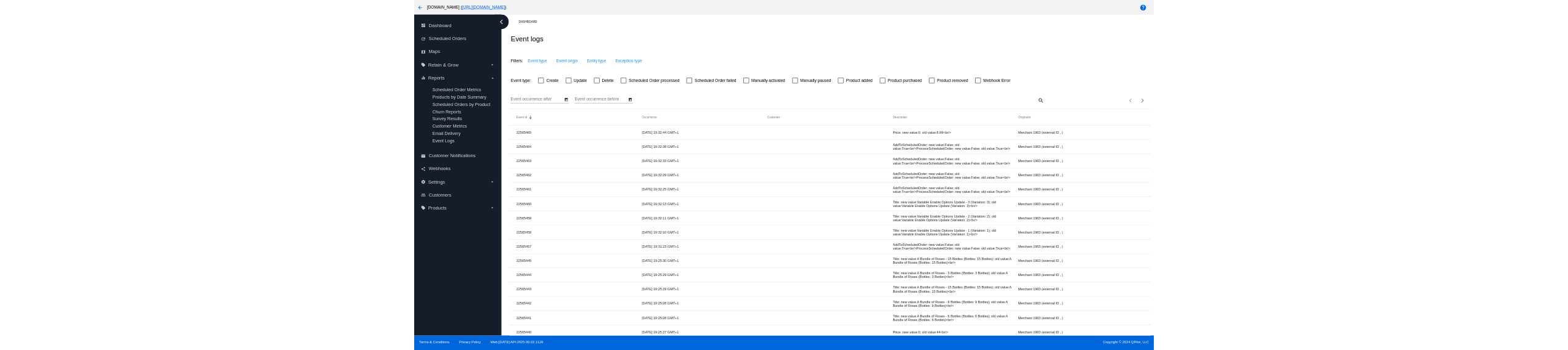
scroll to position [563, 0]
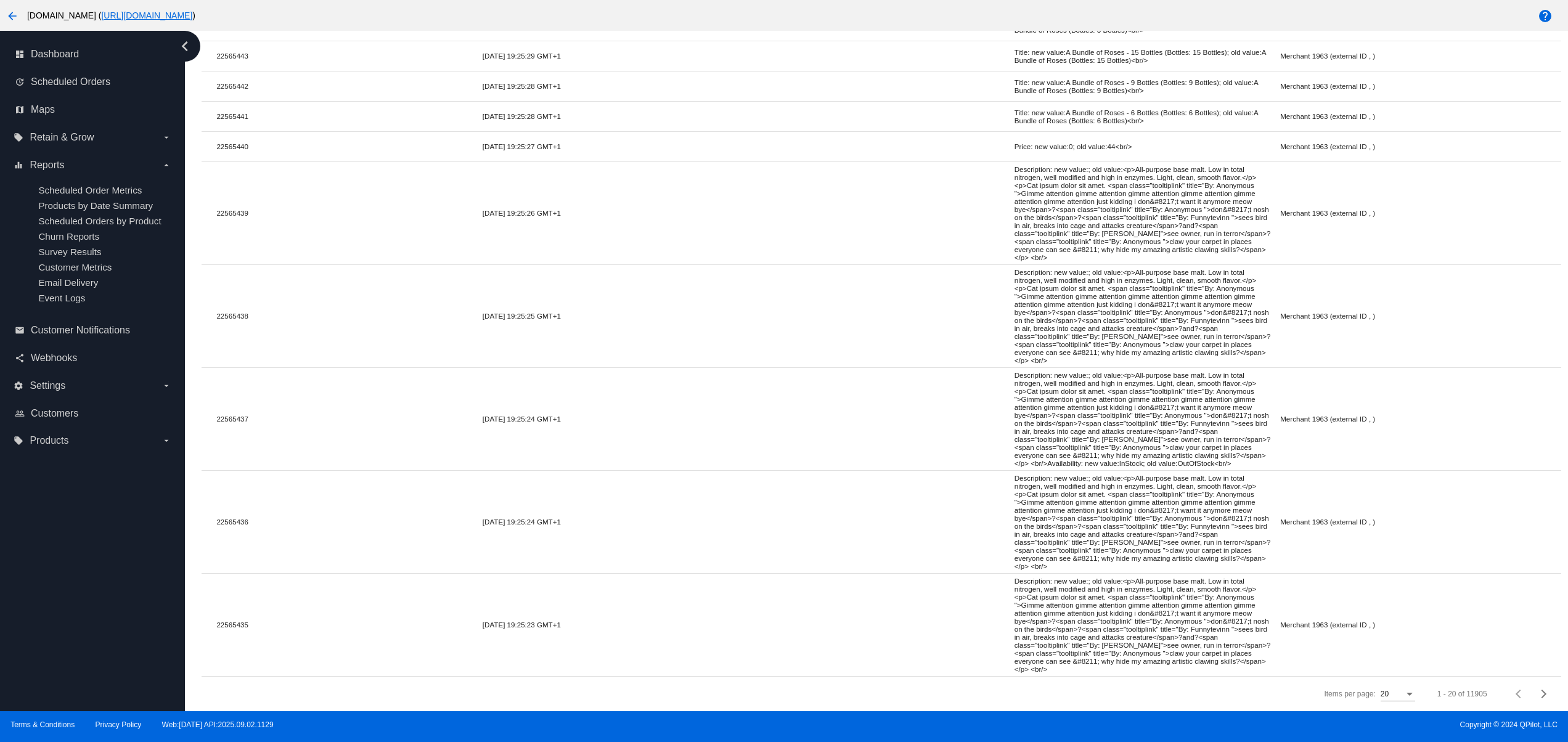
click at [898, 709] on div "Items per page: 20 1 - 20 of 11905" at bounding box center [880, 695] width 1359 height 35
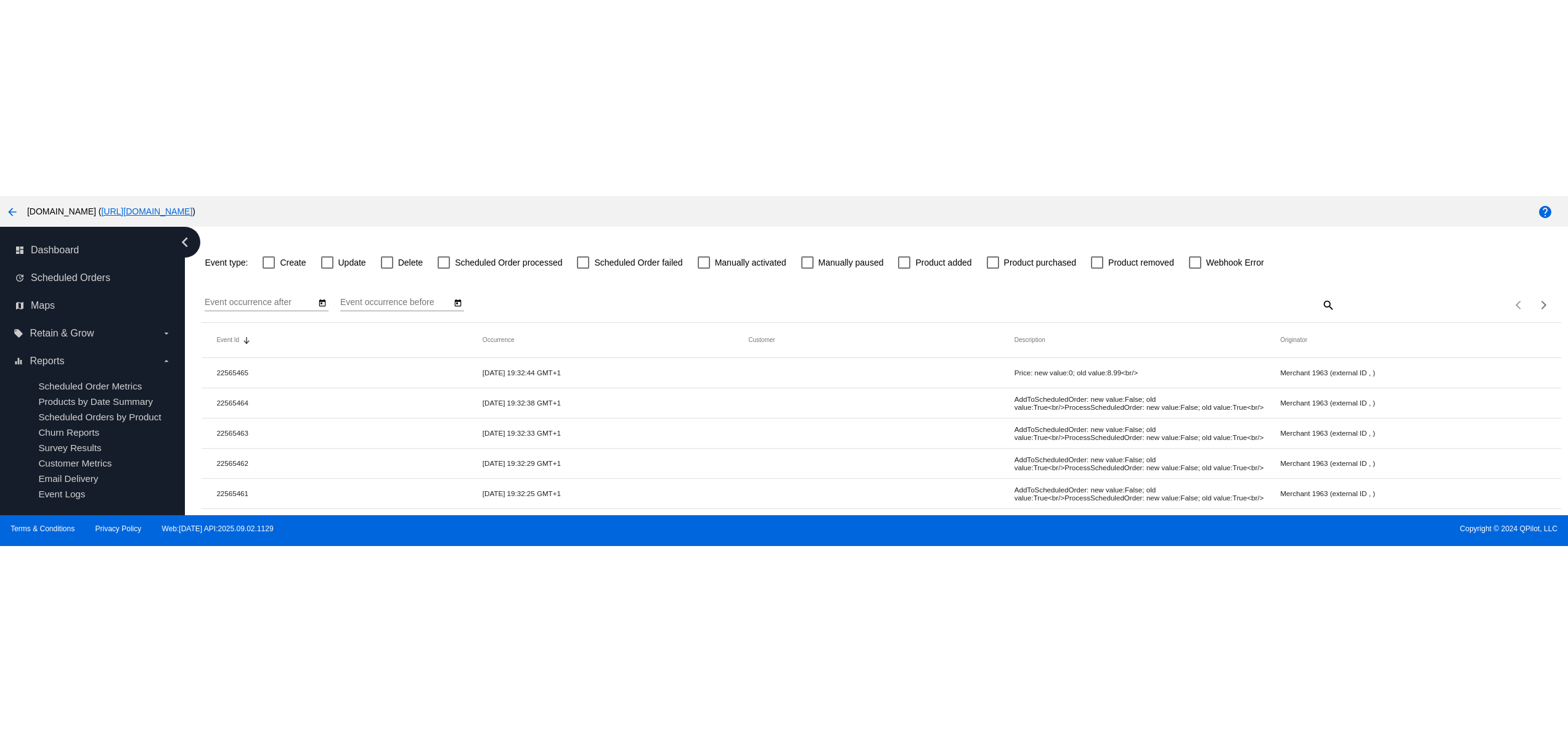
scroll to position [0, 0]
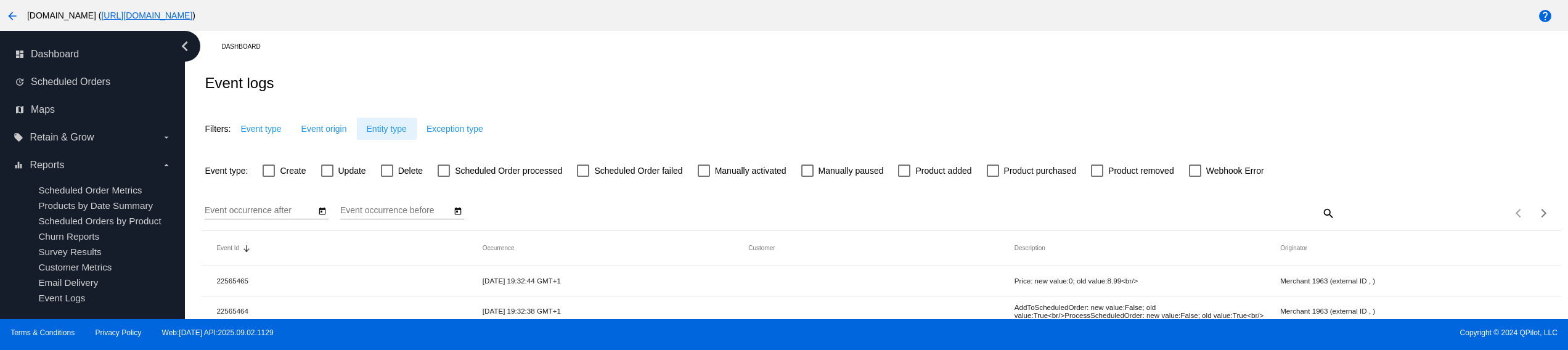
click at [378, 129] on span "Entity type" at bounding box center [387, 129] width 40 height 10
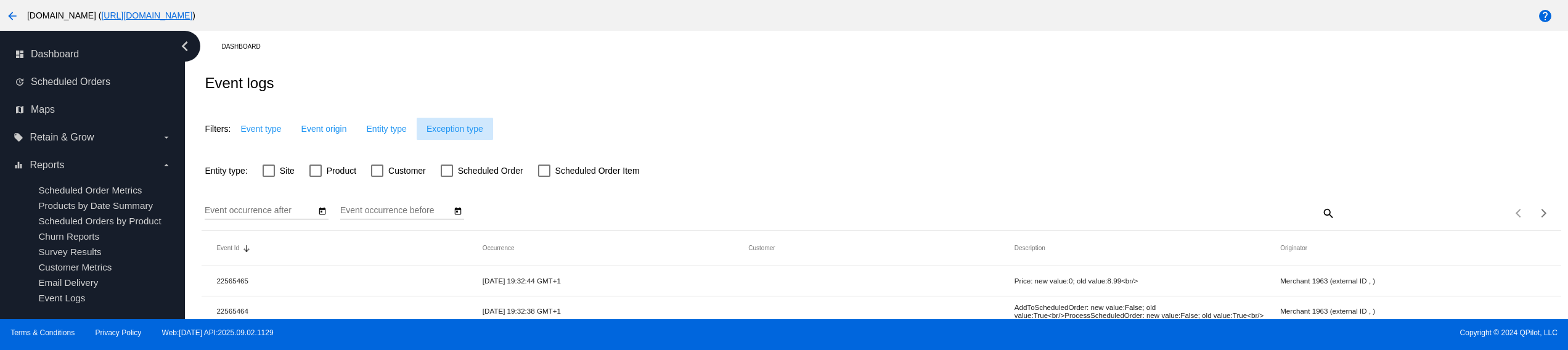
click at [461, 129] on span "Exception type" at bounding box center [455, 129] width 57 height 10
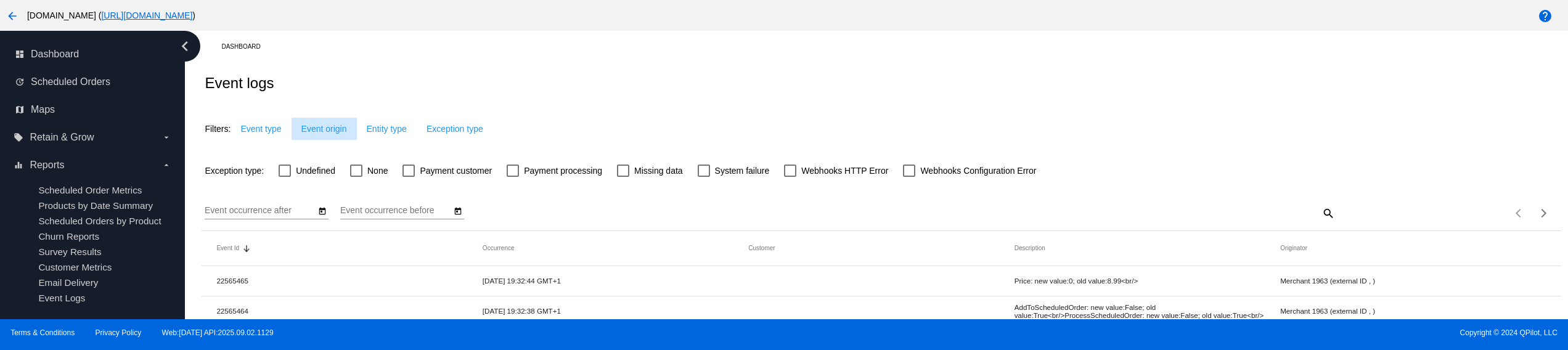
click at [328, 134] on span "Event origin" at bounding box center [324, 129] width 45 height 10
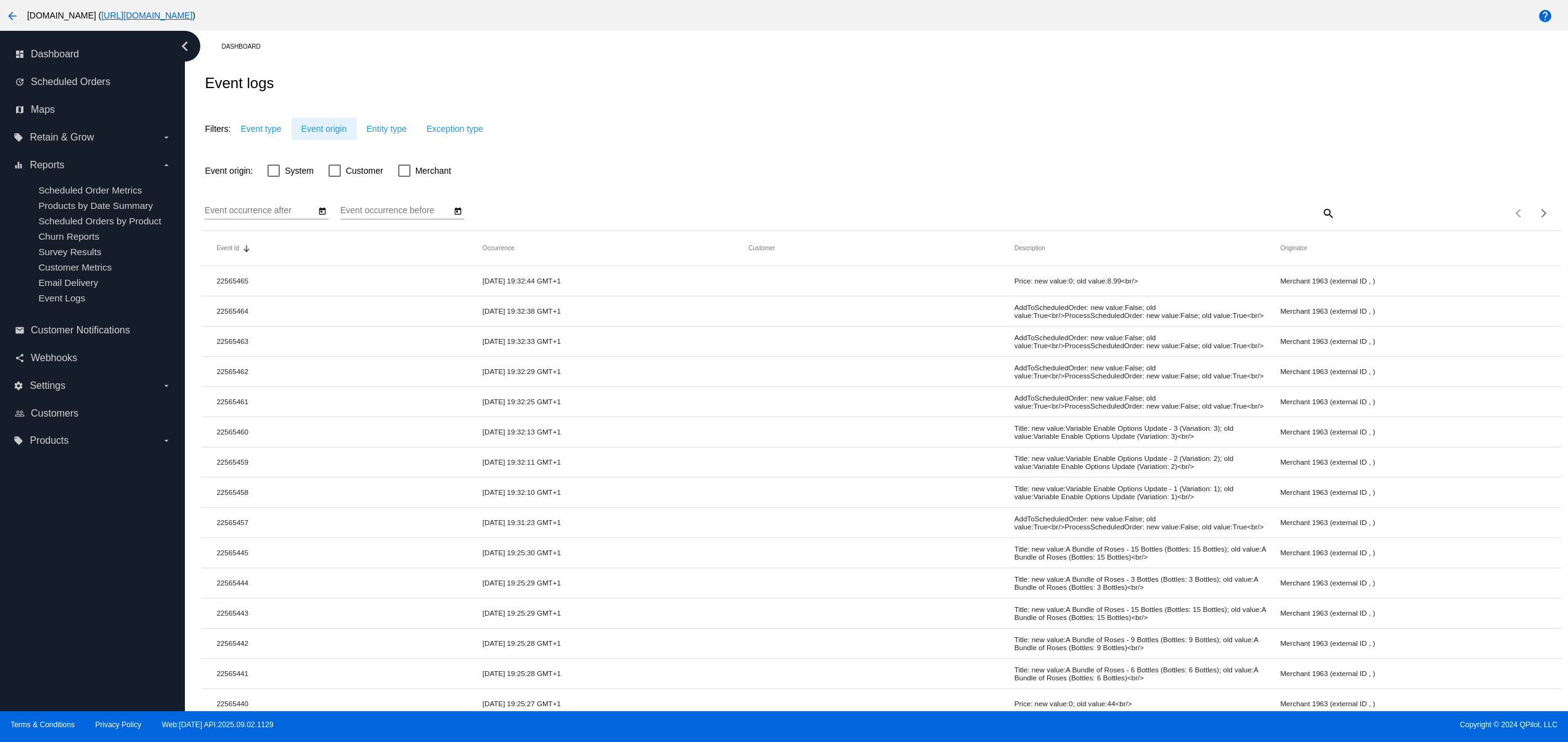
click at [314, 129] on span "Event origin" at bounding box center [324, 129] width 45 height 10
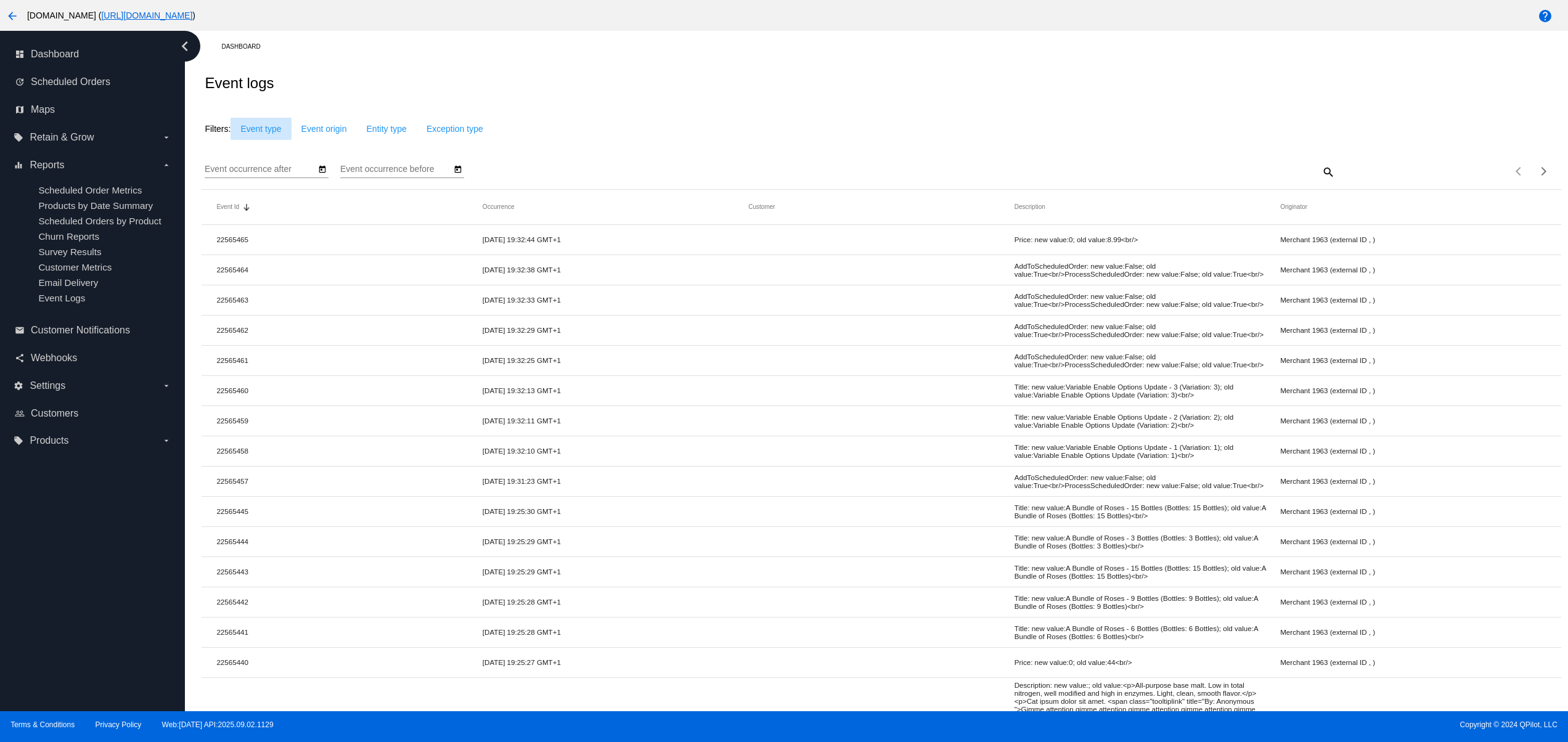
click at [265, 120] on button "Event type" at bounding box center [260, 128] width 61 height 22
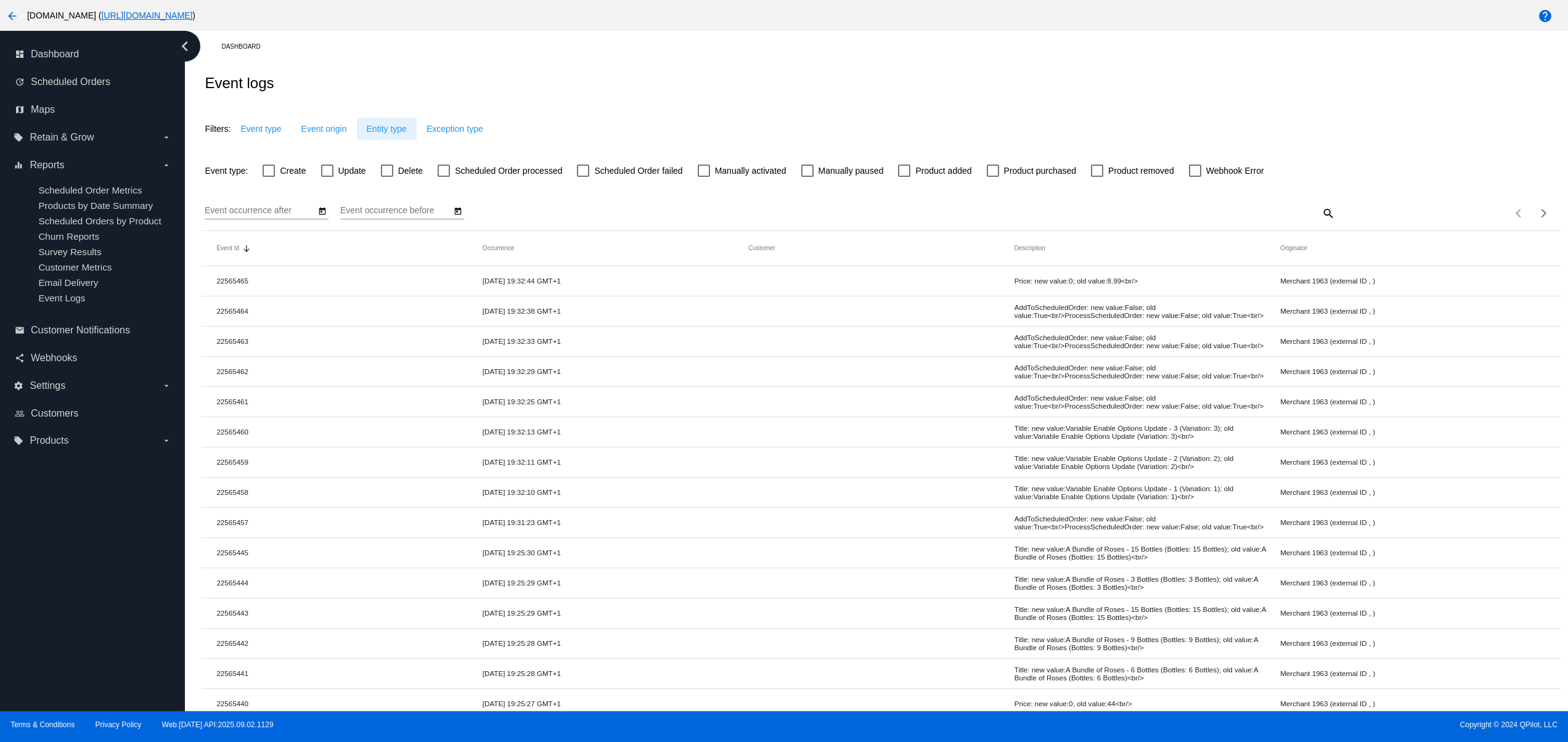
click at [356, 129] on button "Entity type" at bounding box center [386, 128] width 60 height 22
click at [450, 128] on span "Exception type" at bounding box center [455, 129] width 57 height 10
click at [367, 172] on span "None" at bounding box center [377, 171] width 20 height 14
click at [356, 177] on input "None" at bounding box center [355, 177] width 1 height 1
checkbox input "true"
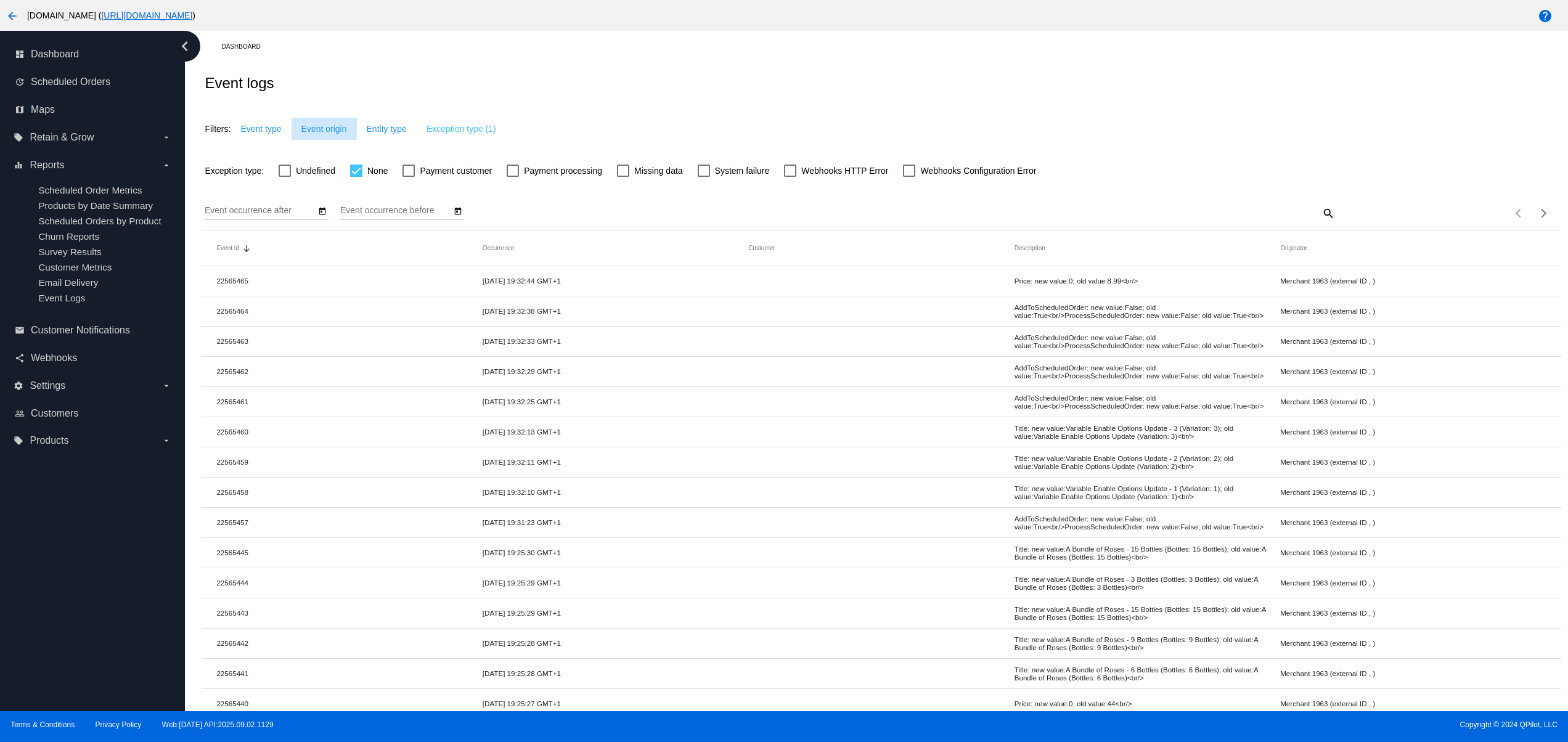
click at [318, 124] on span "Event origin" at bounding box center [324, 129] width 45 height 10
click at [265, 128] on span "Event type" at bounding box center [261, 129] width 40 height 10
click at [455, 126] on span "Exception type (1)" at bounding box center [461, 129] width 69 height 10
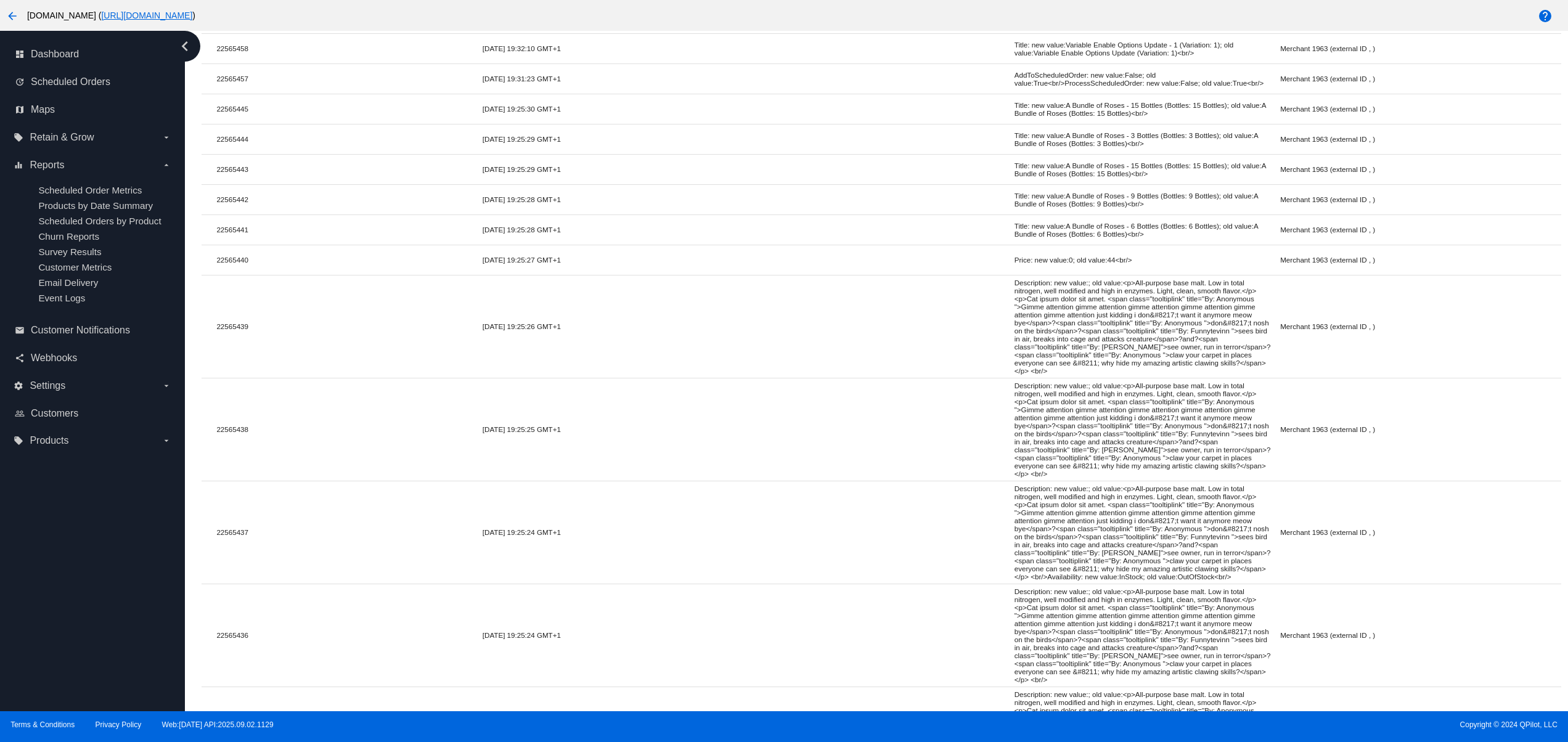
scroll to position [563, 0]
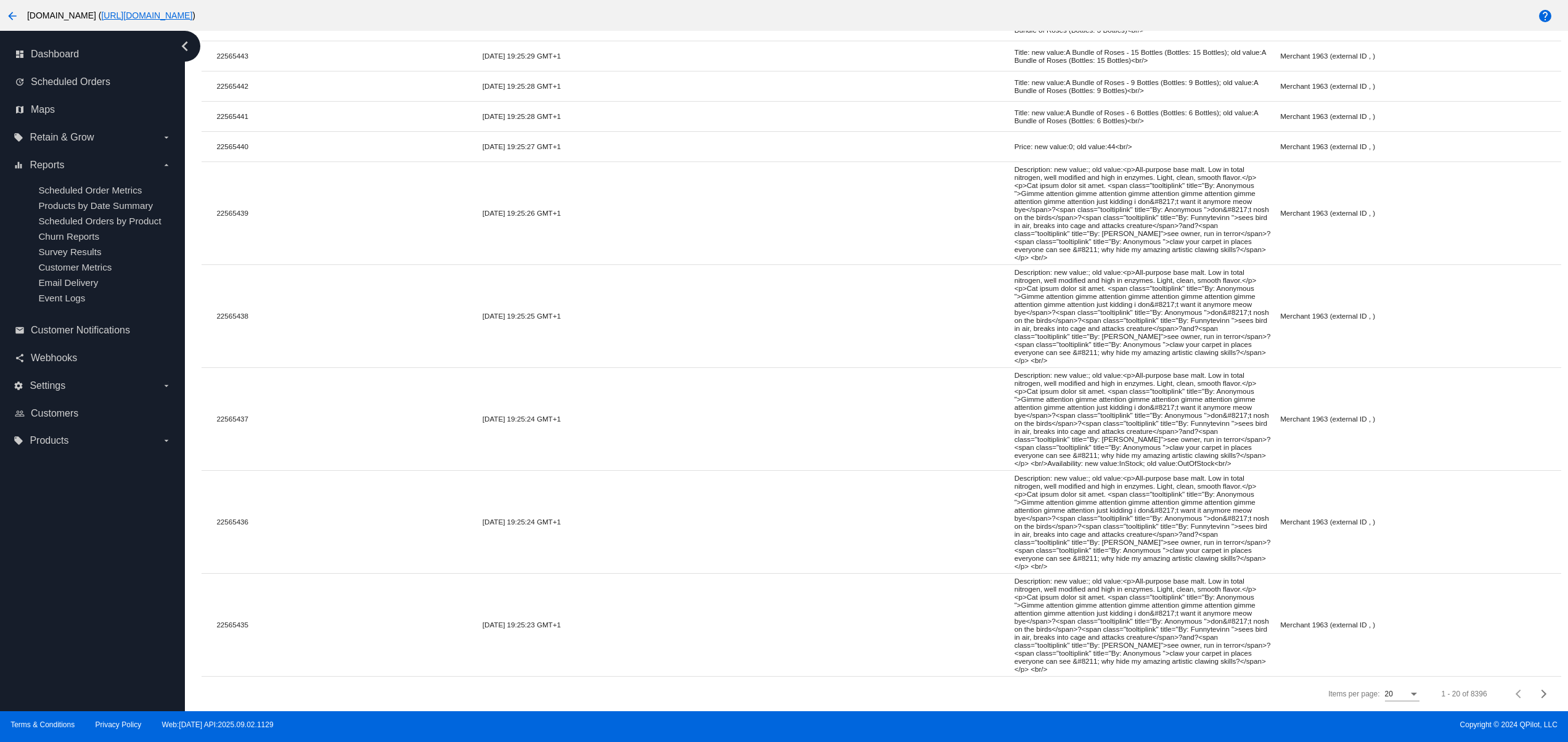
drag, startPoint x: 439, startPoint y: 617, endPoint x: 651, endPoint y: 617, distance: 212.0
click at [635, 617] on mat-row "22565435 07/01/2025 19:25:23 GMT+1 Description: new value:; old value:<p>All-pu…" at bounding box center [880, 625] width 1359 height 103
click at [657, 617] on mat-row "22565435 07/01/2025 19:25:23 GMT+1 Description: new value:; old value:<p>All-pu…" at bounding box center [880, 625] width 1359 height 103
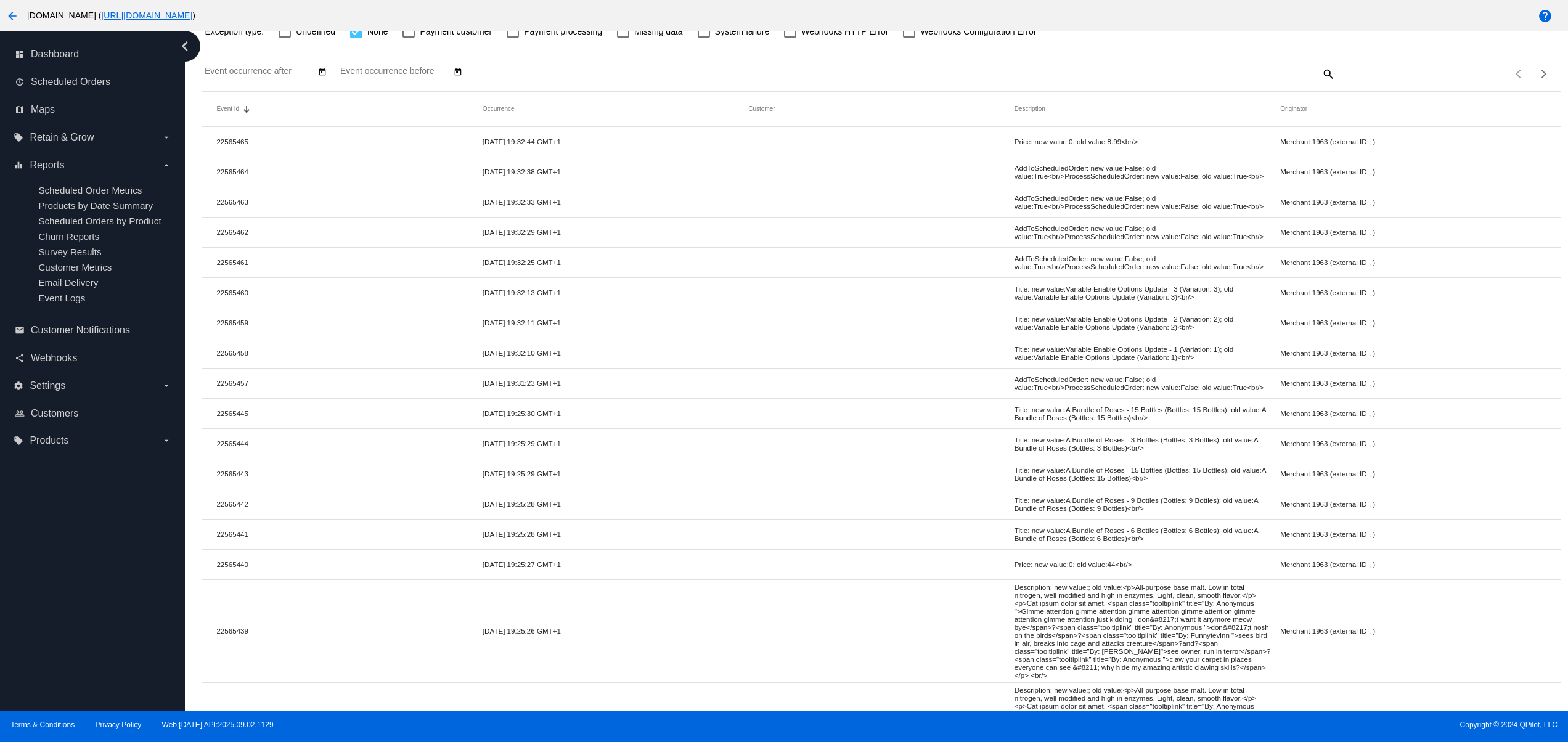
scroll to position [0, 0]
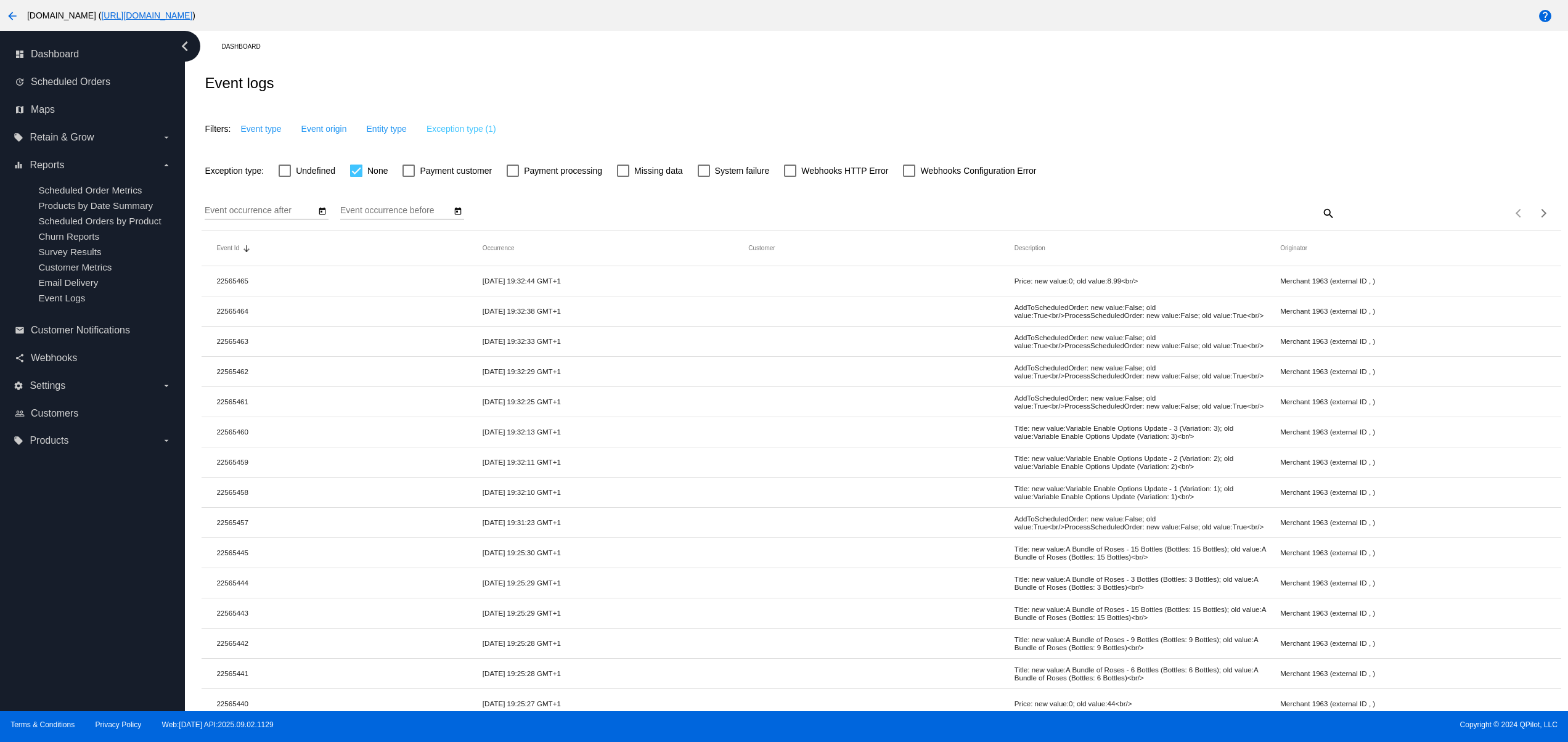
drag, startPoint x: 499, startPoint y: 305, endPoint x: 666, endPoint y: 309, distance: 167.0
click at [586, 297] on mat-table "Event Id Sorted by Id descending Occurrence Customer Description Originator 225…" at bounding box center [880, 732] width 1359 height 1003
click at [694, 345] on mat-cell "[DATE] 19:32:33 GMT+1" at bounding box center [615, 341] width 266 height 14
click at [124, 336] on span "Customer Notifications" at bounding box center [80, 331] width 99 height 12
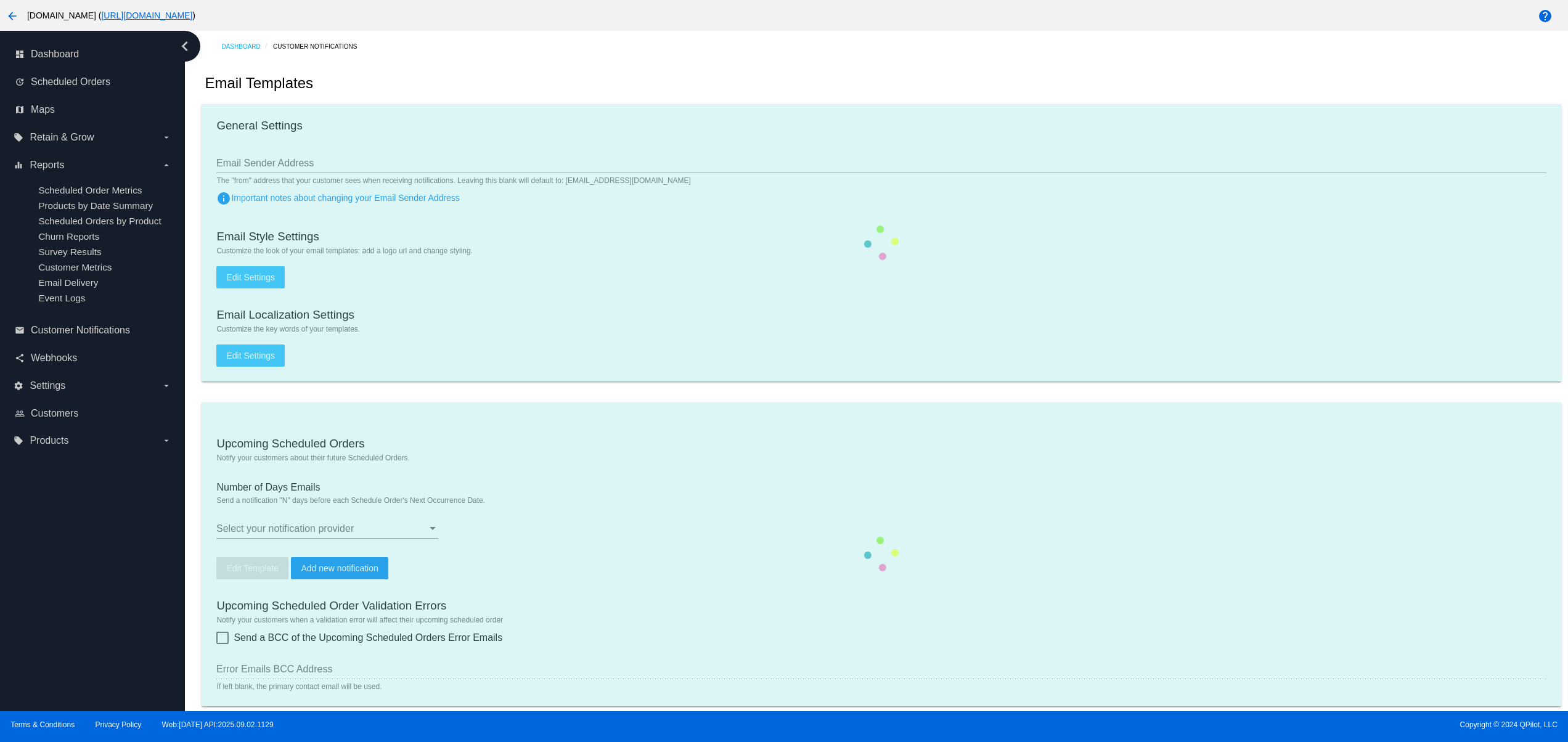
checkbox input "true"
type input "2"
checkbox input "true"
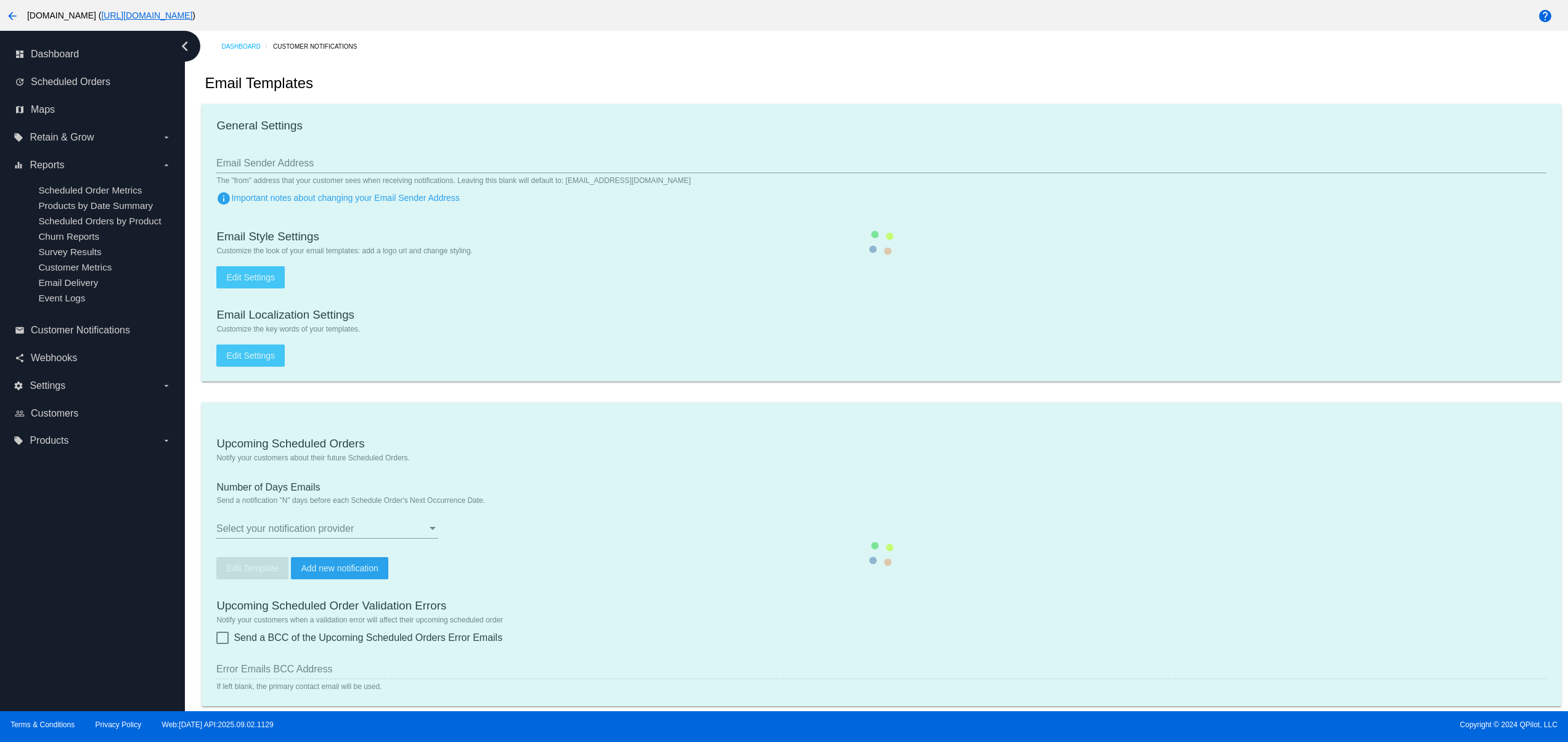
checkbox input "true"
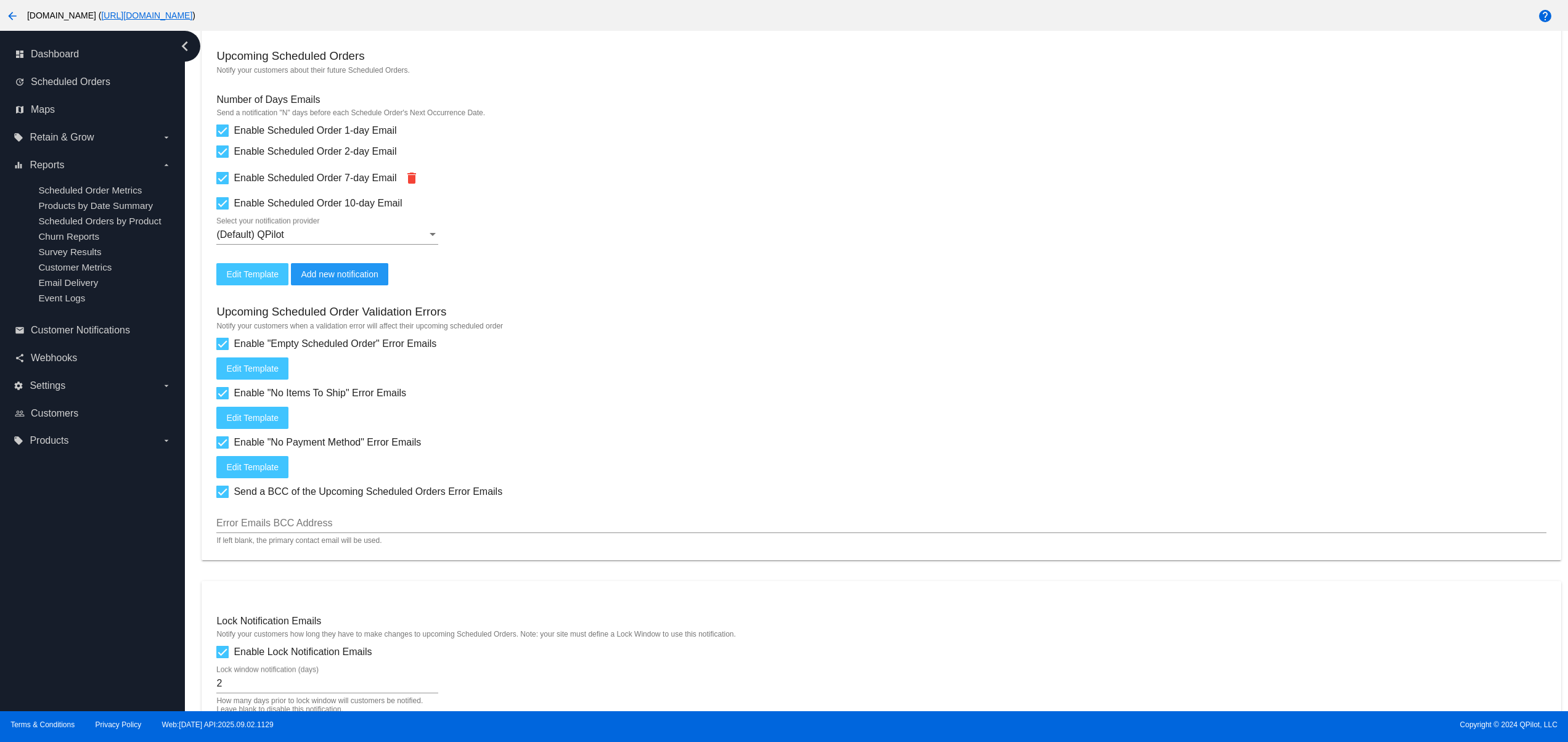
scroll to position [740, 0]
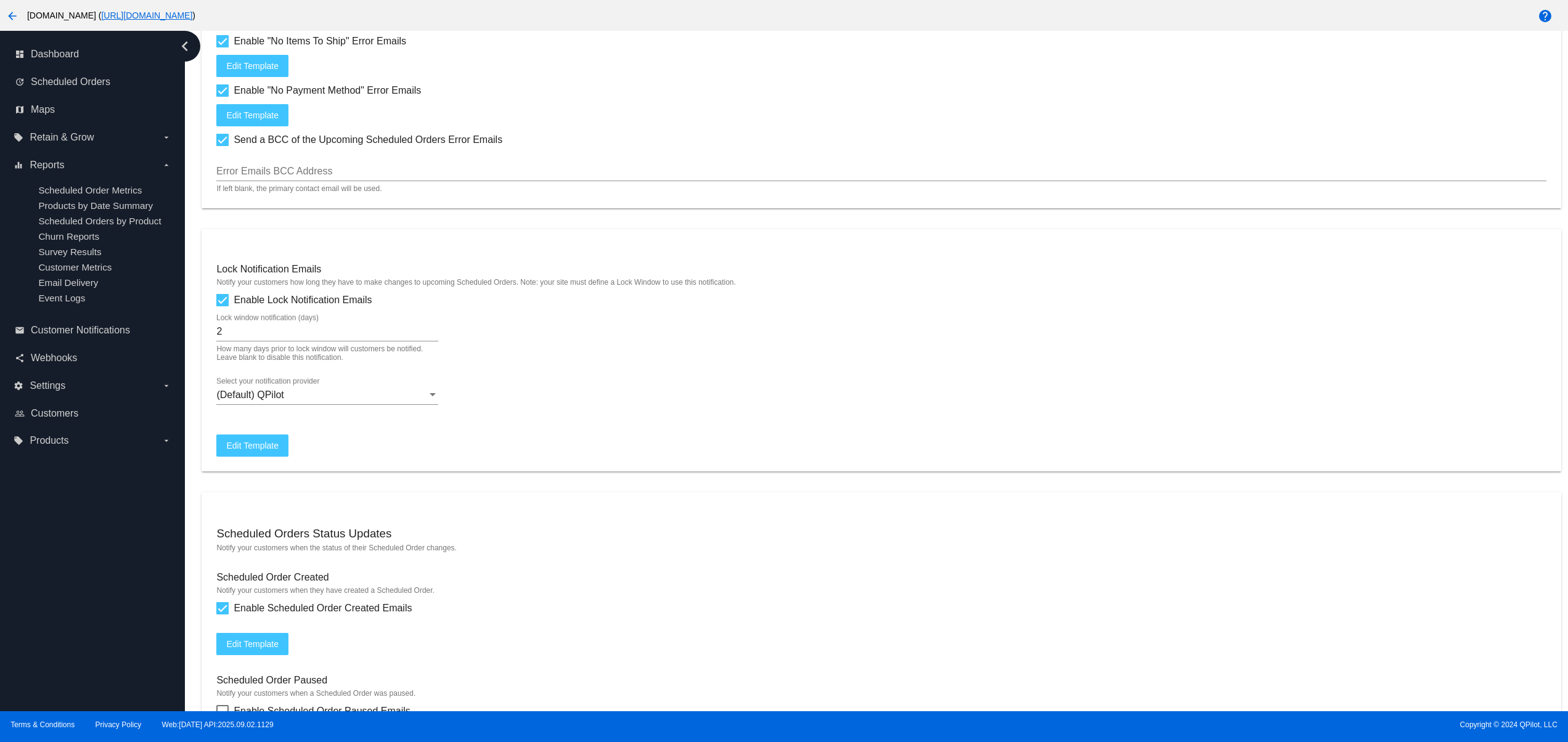
click at [272, 472] on mat-card "Lock Notification Emails Notify your customers how long they have to make chang…" at bounding box center [880, 350] width 1359 height 242
click at [256, 451] on span "Edit Template" at bounding box center [252, 446] width 52 height 10
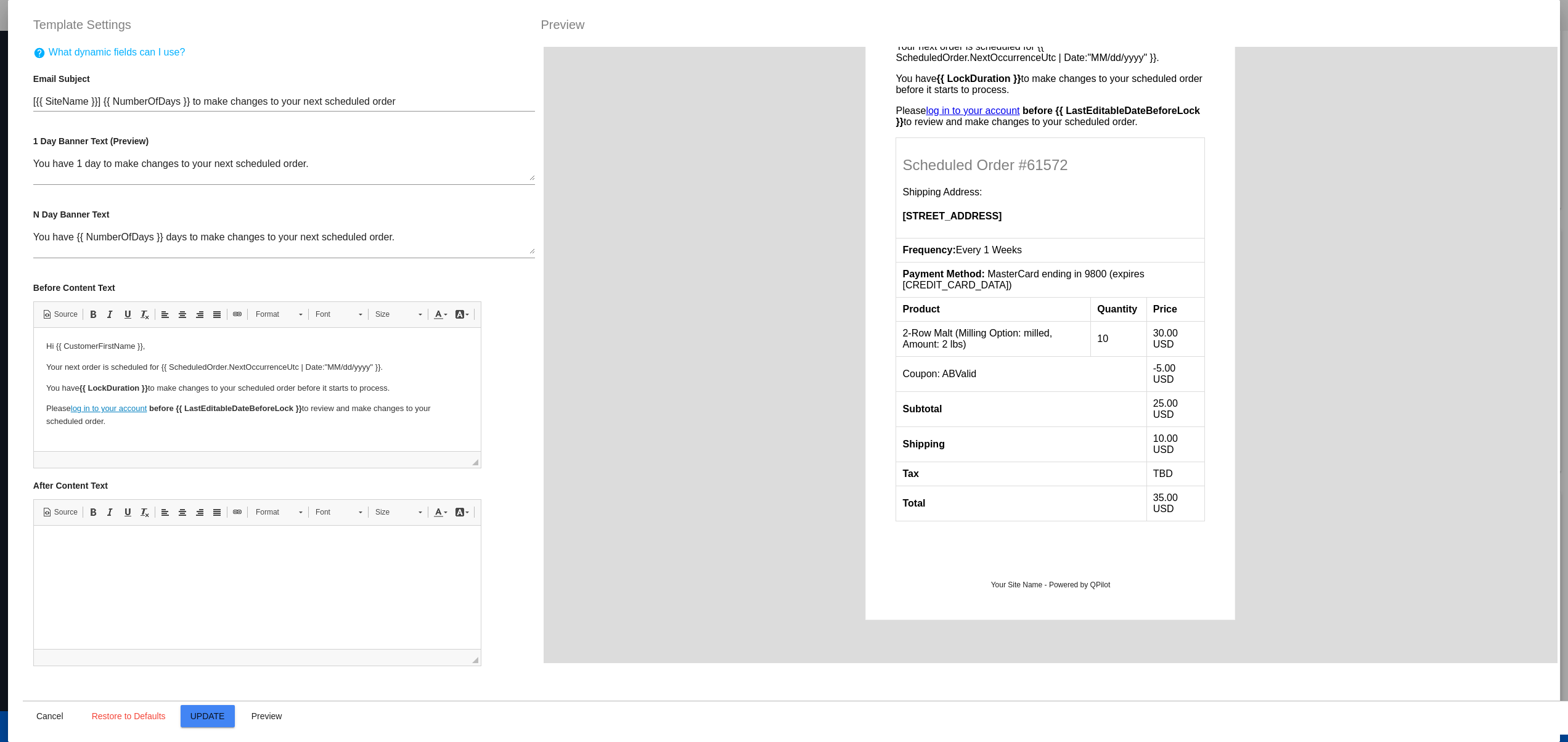
scroll to position [247, 0]
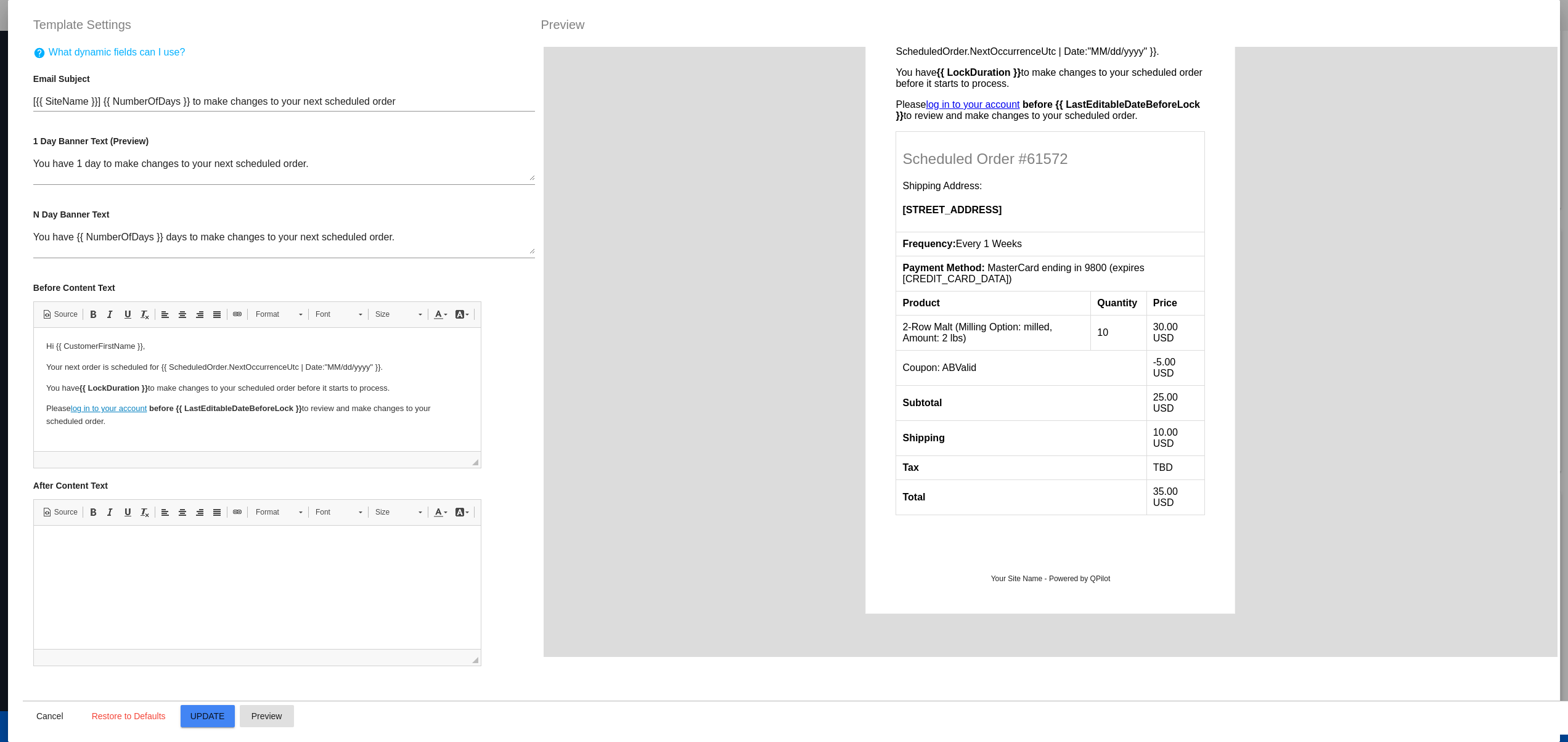
click at [249, 723] on button "Preview" at bounding box center [267, 716] width 54 height 22
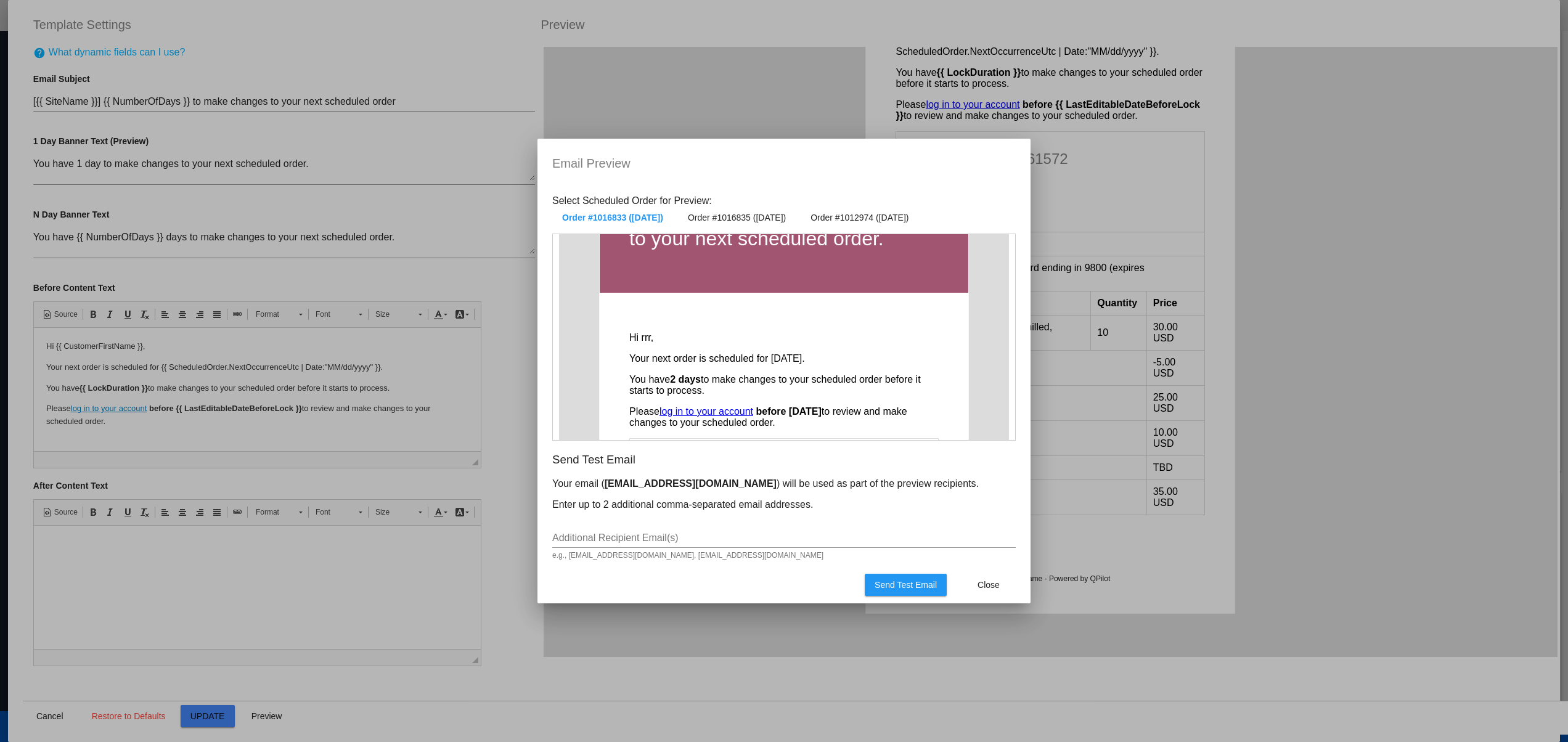
scroll to position [0, 0]
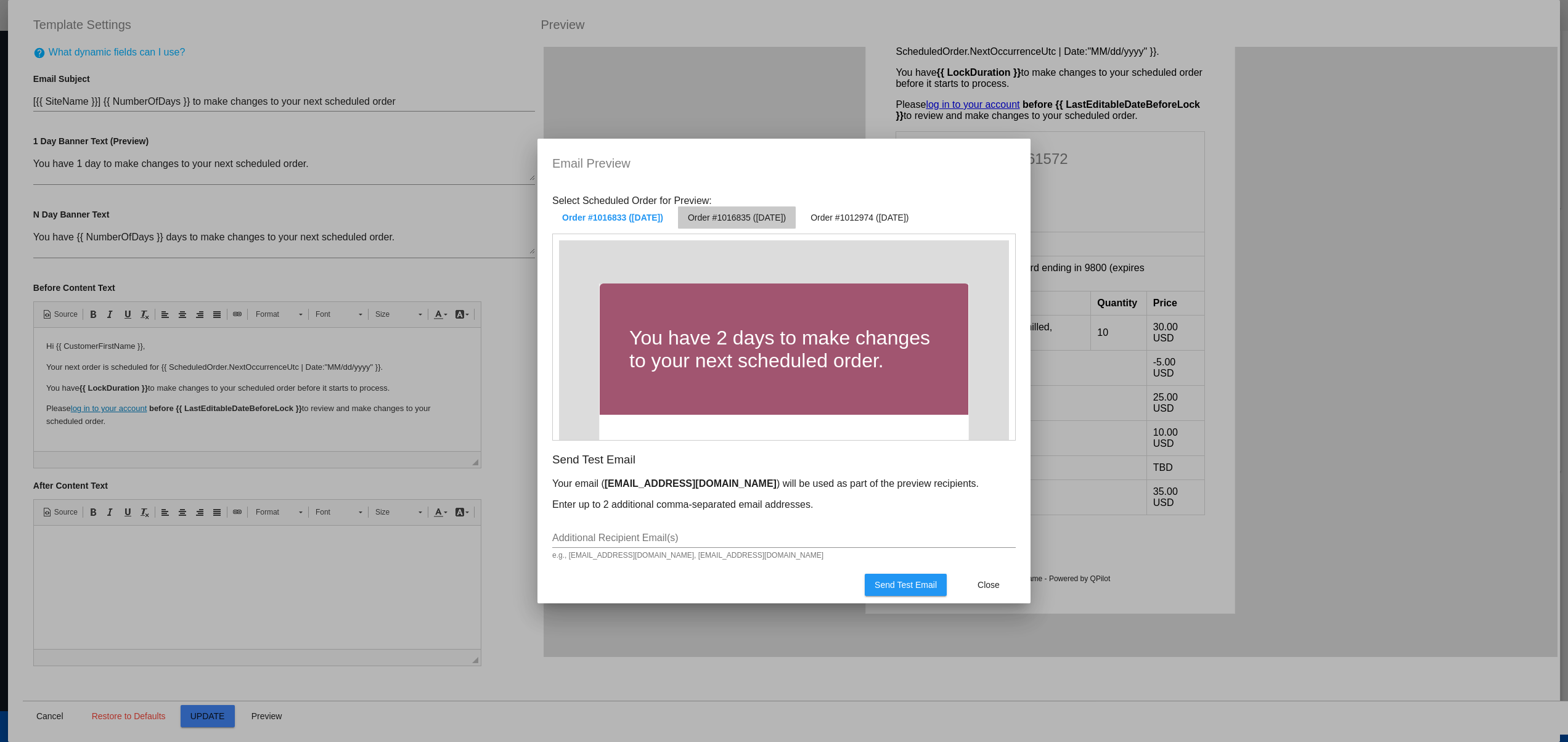
click at [779, 210] on button "Order #1016835 (Oct 2 2025)" at bounding box center [737, 217] width 118 height 22
click at [779, 220] on span "Order #1016835 (Oct 2 2025)" at bounding box center [735, 218] width 101 height 10
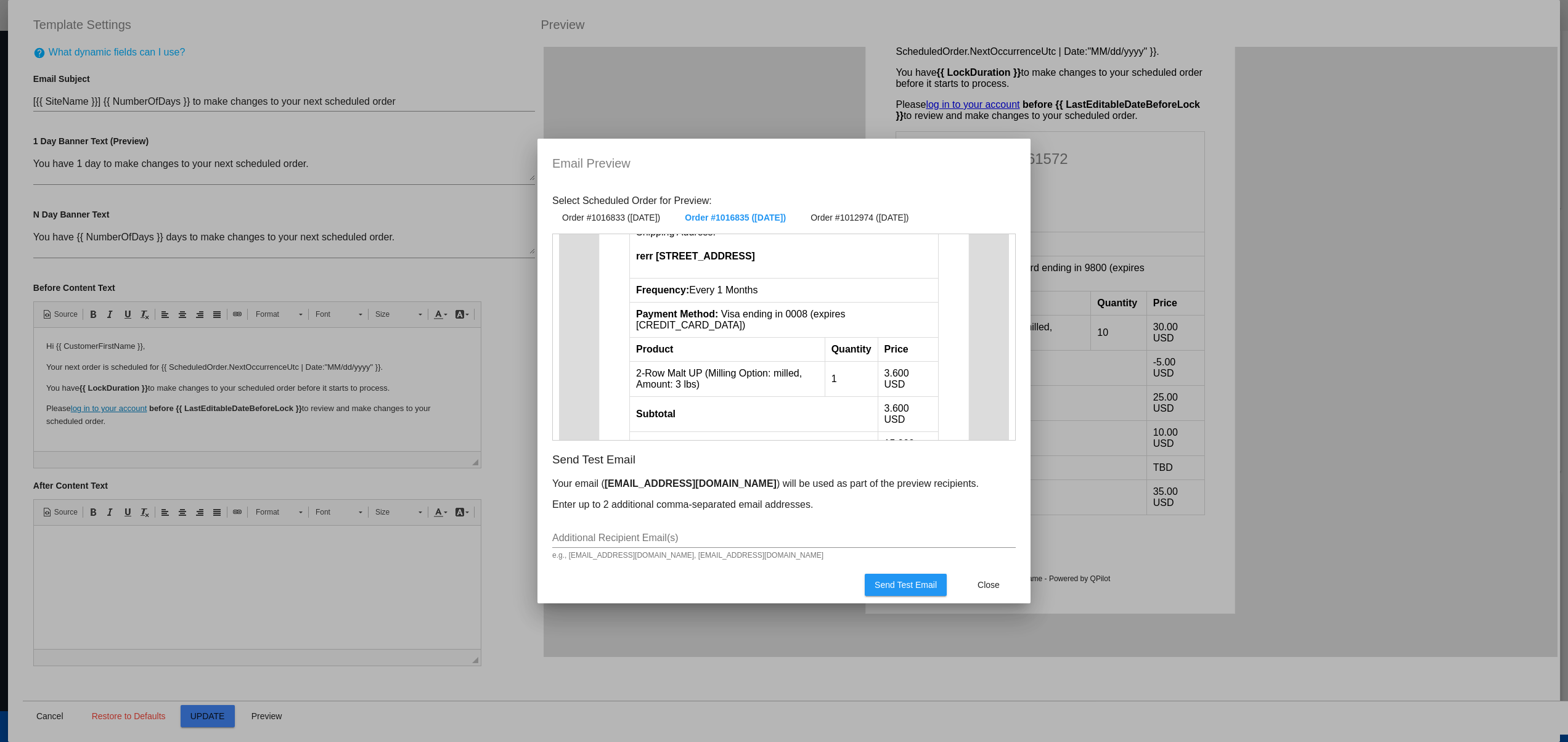
scroll to position [370, 0]
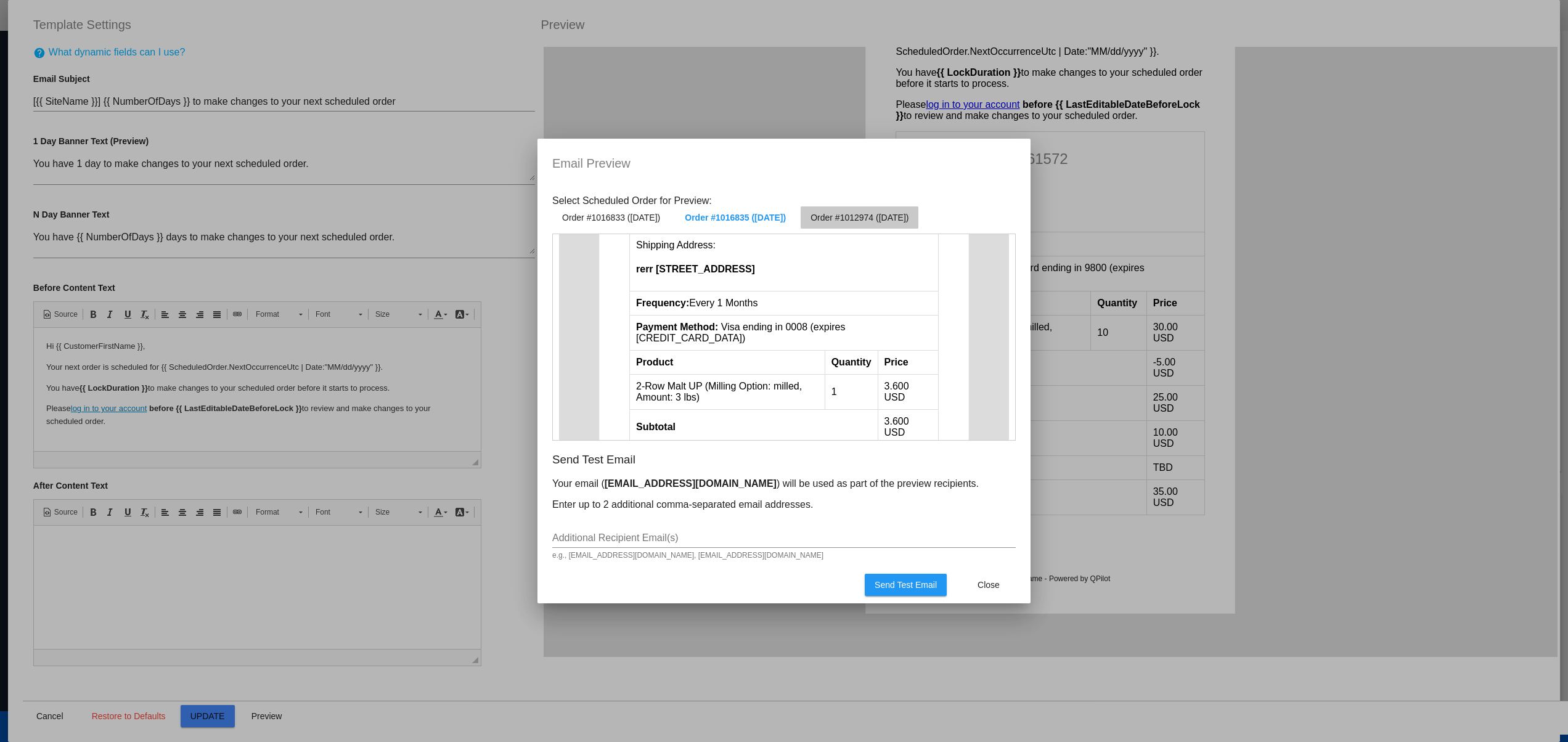
click at [908, 215] on span "Order #1012974 (Aug 31 2025)" at bounding box center [859, 218] width 98 height 10
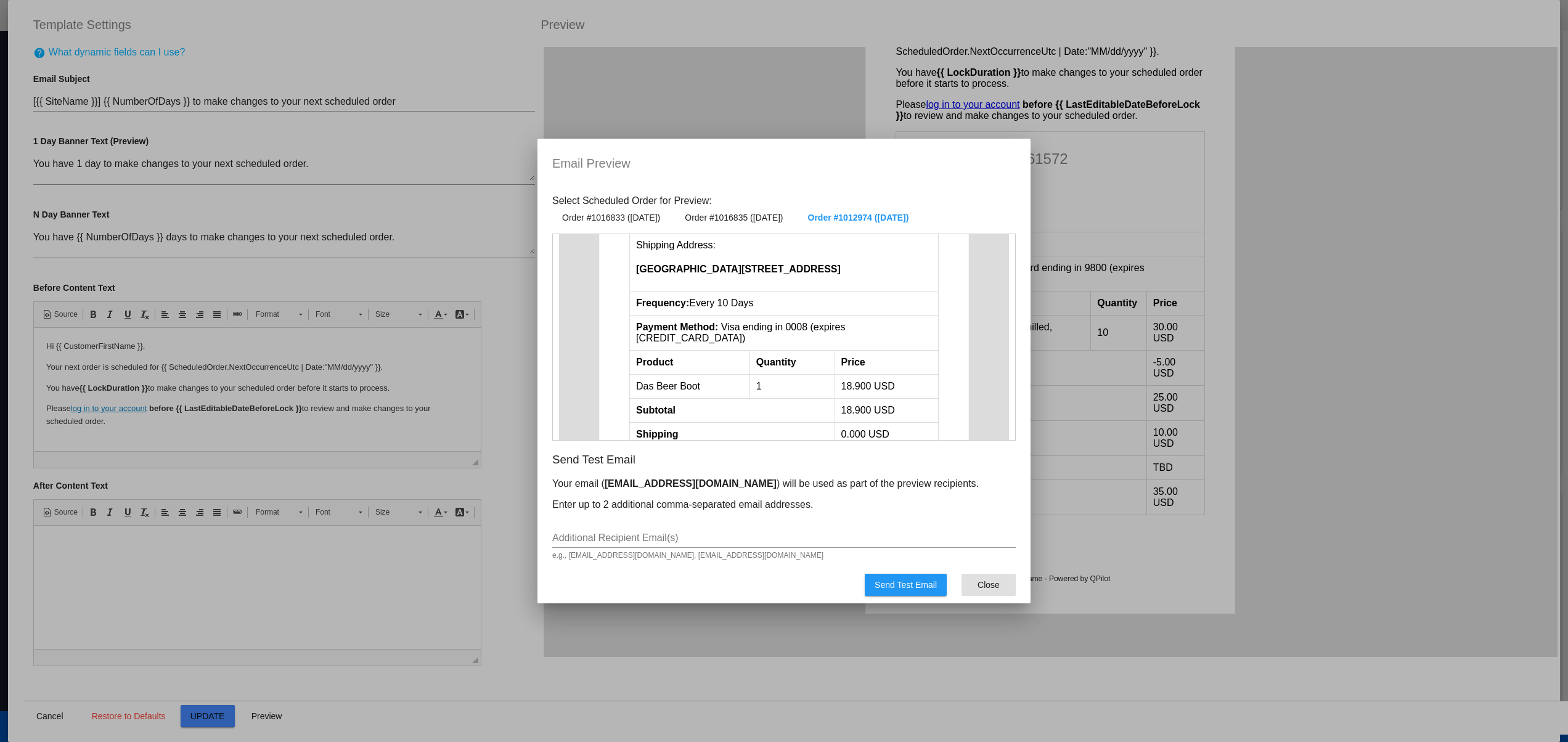
click at [1004, 585] on button "Close" at bounding box center [988, 585] width 54 height 22
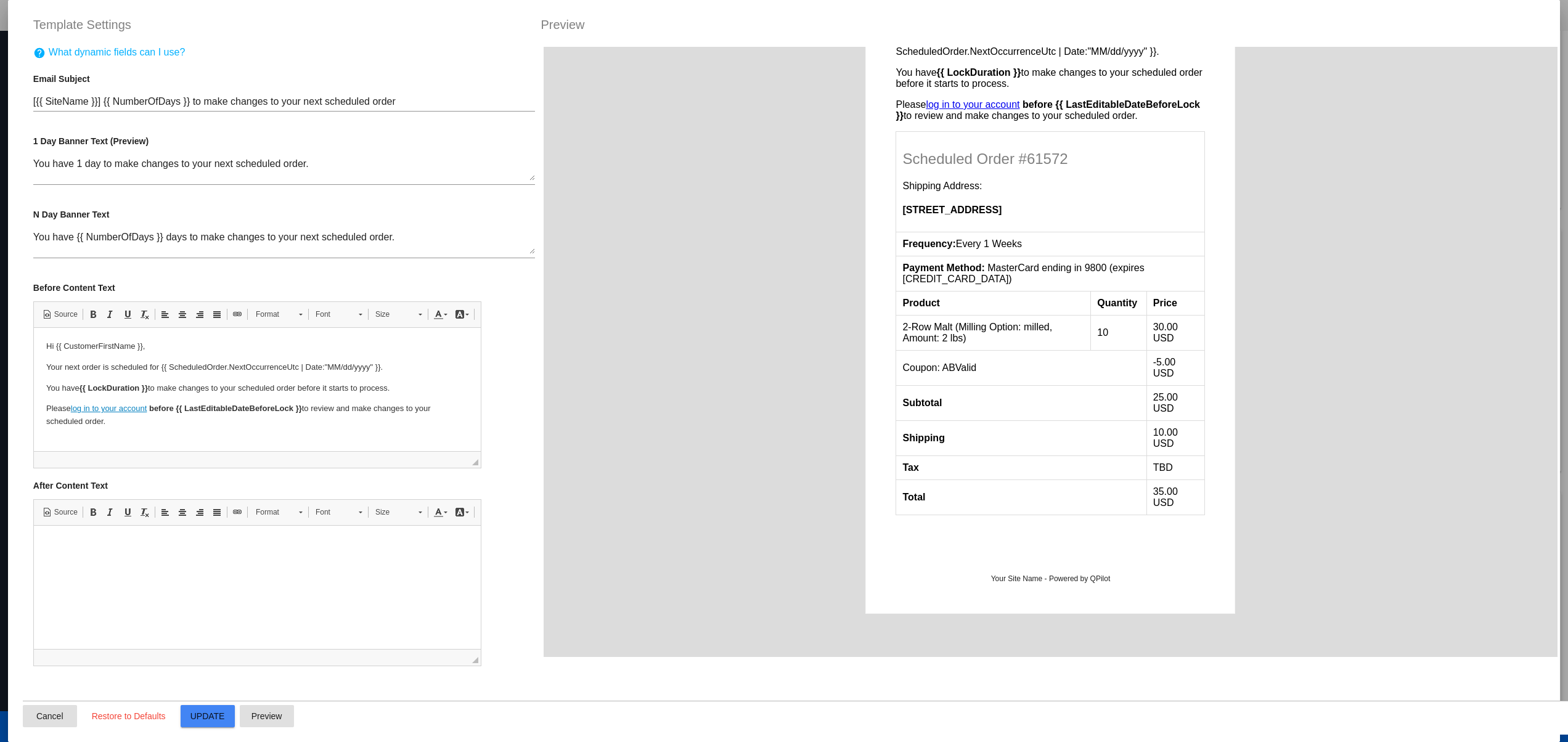
click at [62, 711] on span "Cancel" at bounding box center [50, 716] width 27 height 10
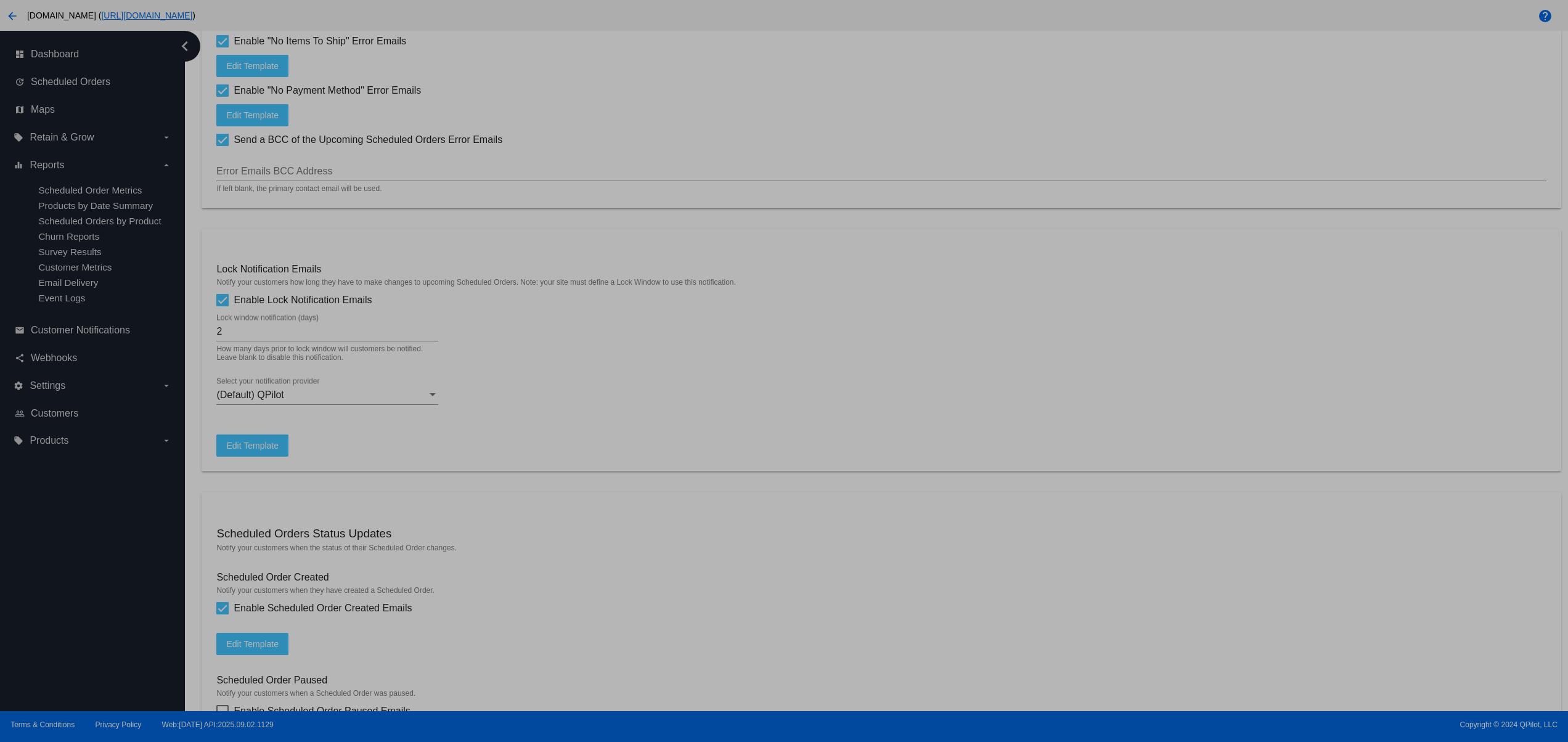
type input "[{{ ScheduledOrder.Customer.Site.Name }}] {{ NumberOfDays }} to make changes to…"
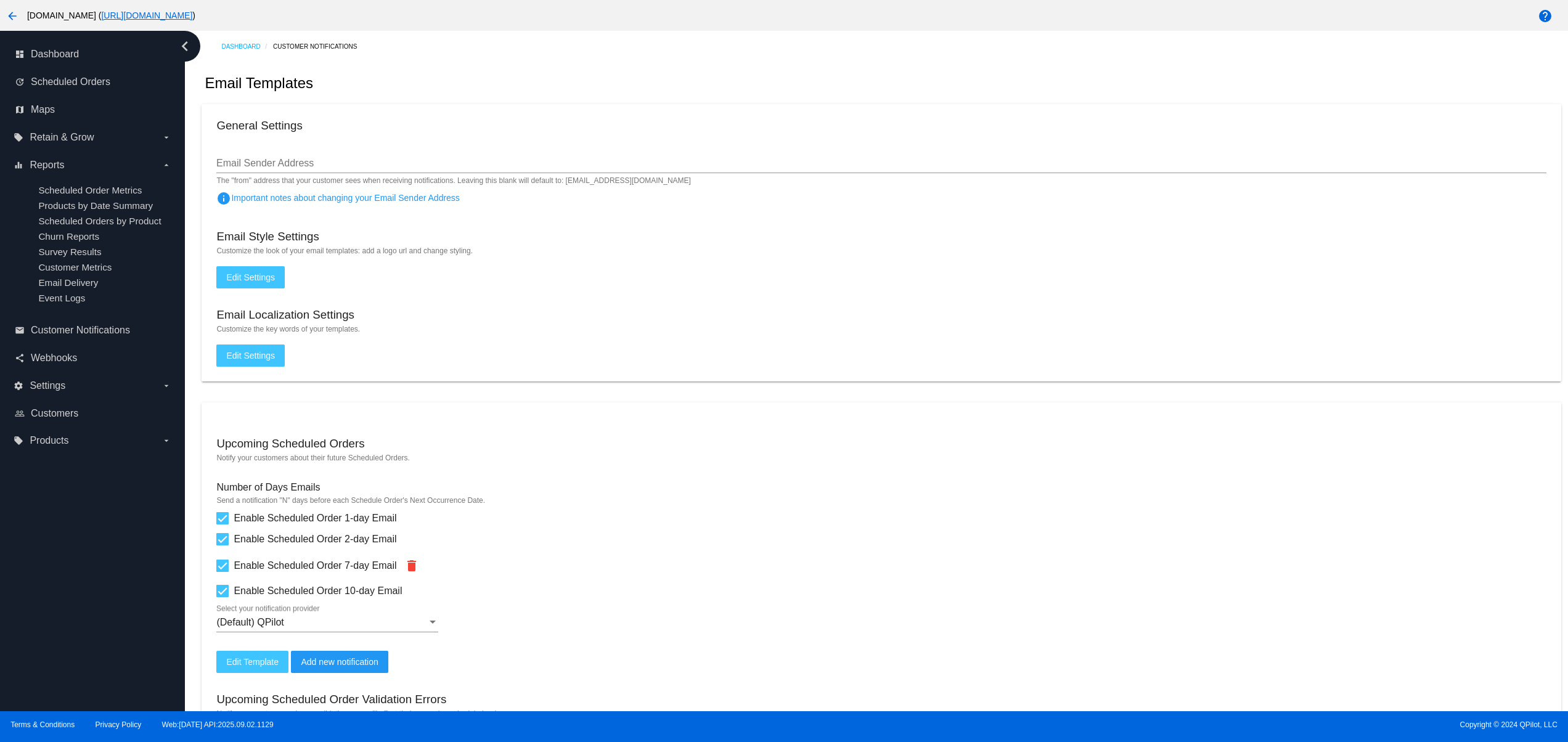
scroll to position [493, 0]
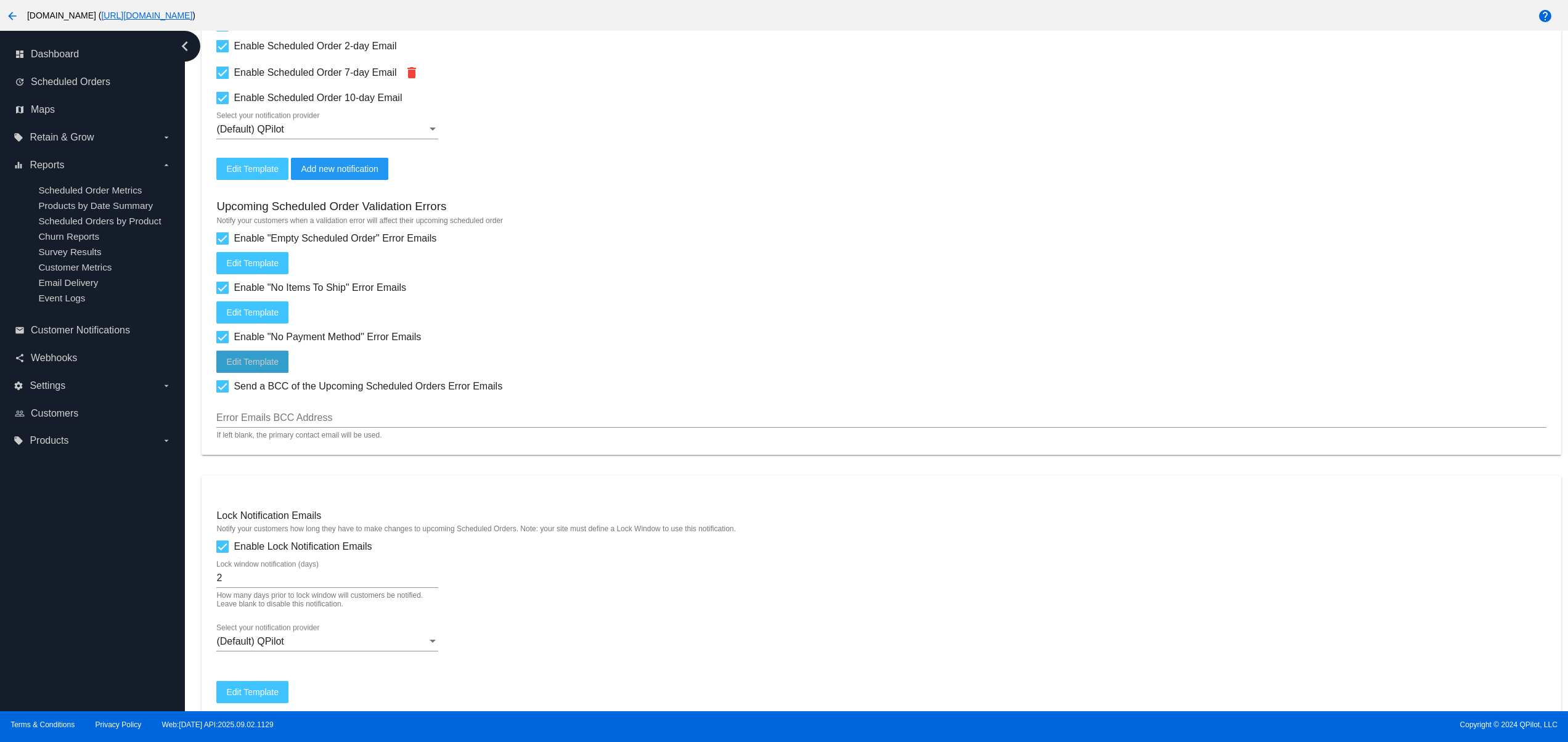
click at [272, 365] on span "Edit Template" at bounding box center [252, 361] width 52 height 10
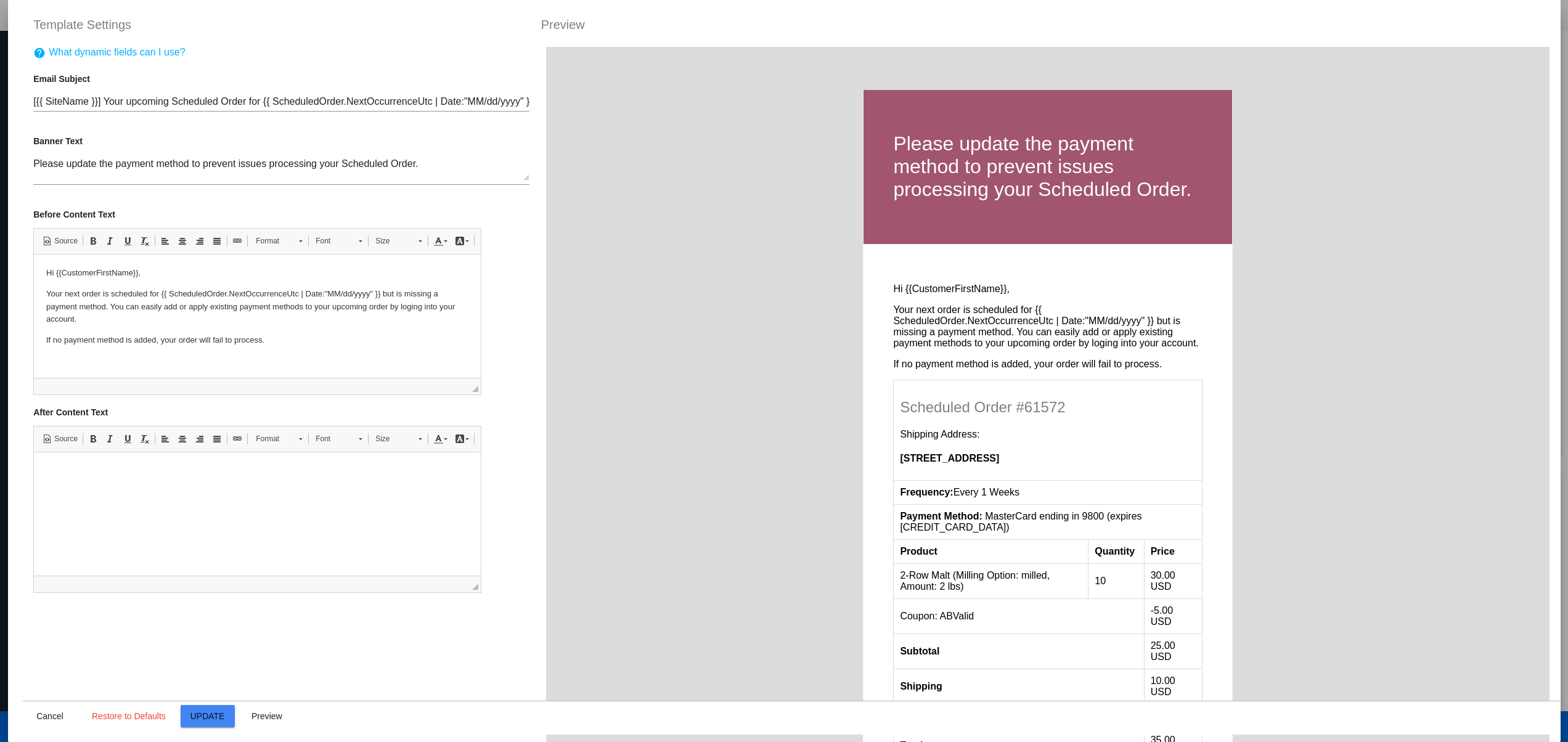
scroll to position [0, 0]
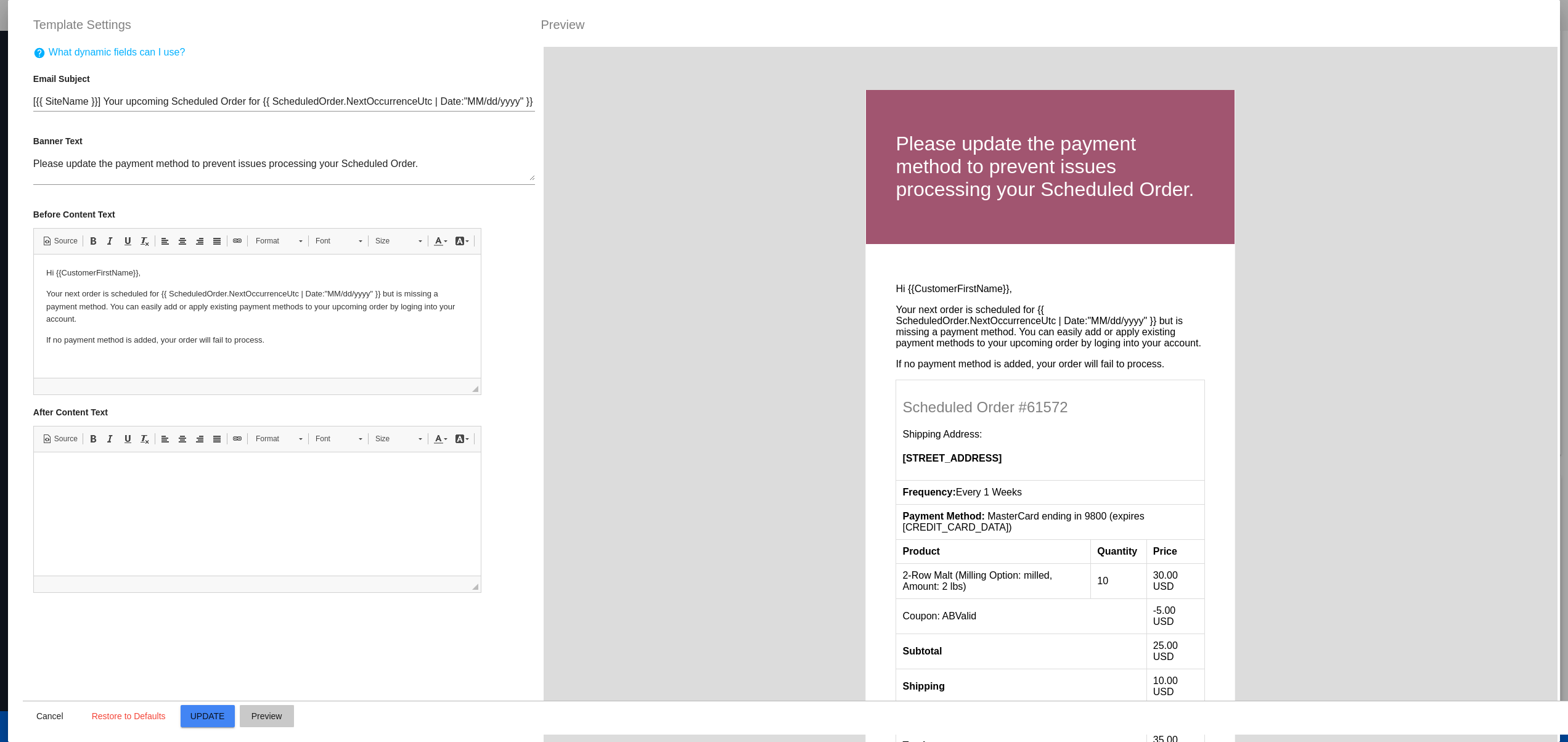
click at [272, 718] on span "Preview" at bounding box center [267, 716] width 31 height 10
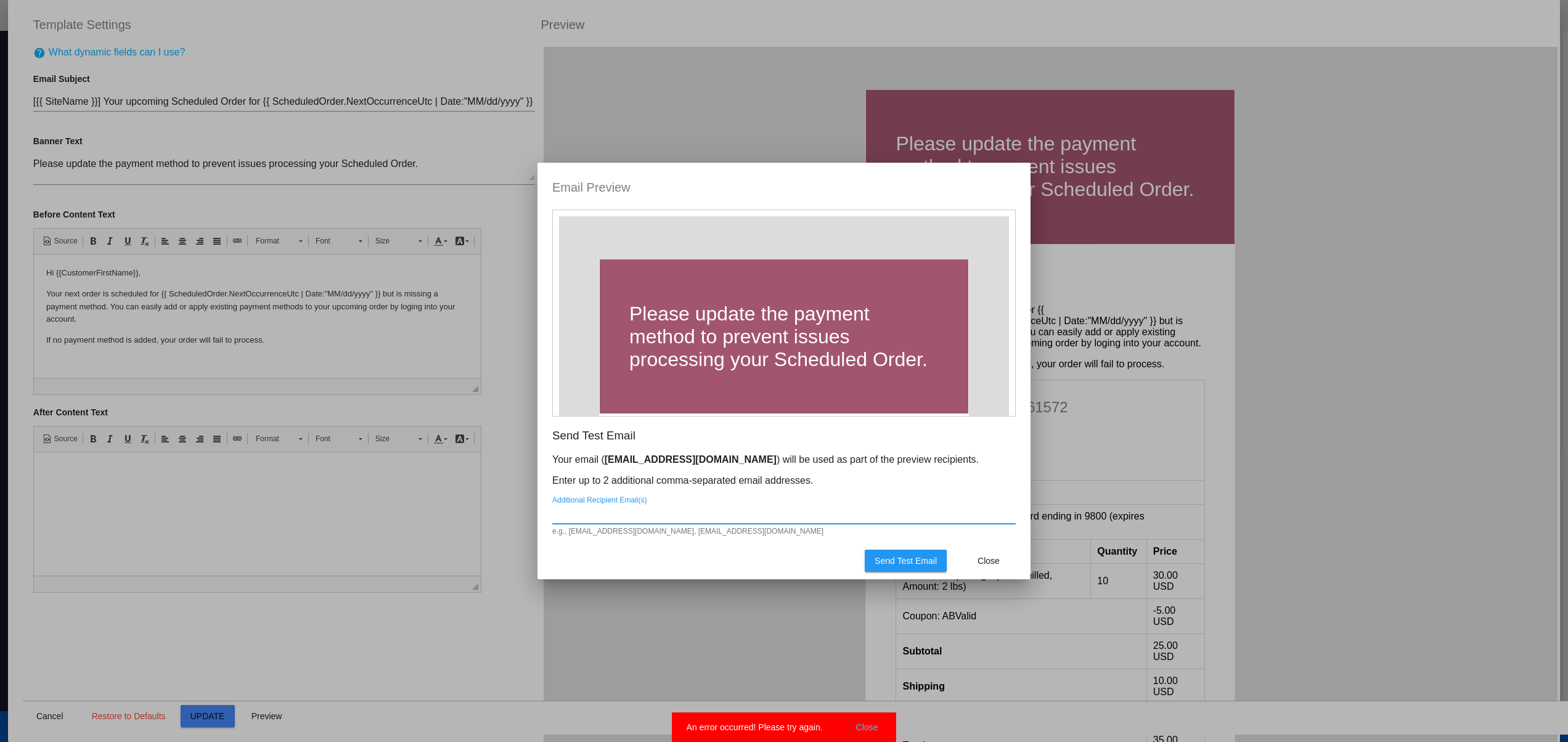
click at [863, 726] on button "Close" at bounding box center [867, 728] width 30 height 13
click at [994, 566] on span "Close" at bounding box center [988, 561] width 22 height 10
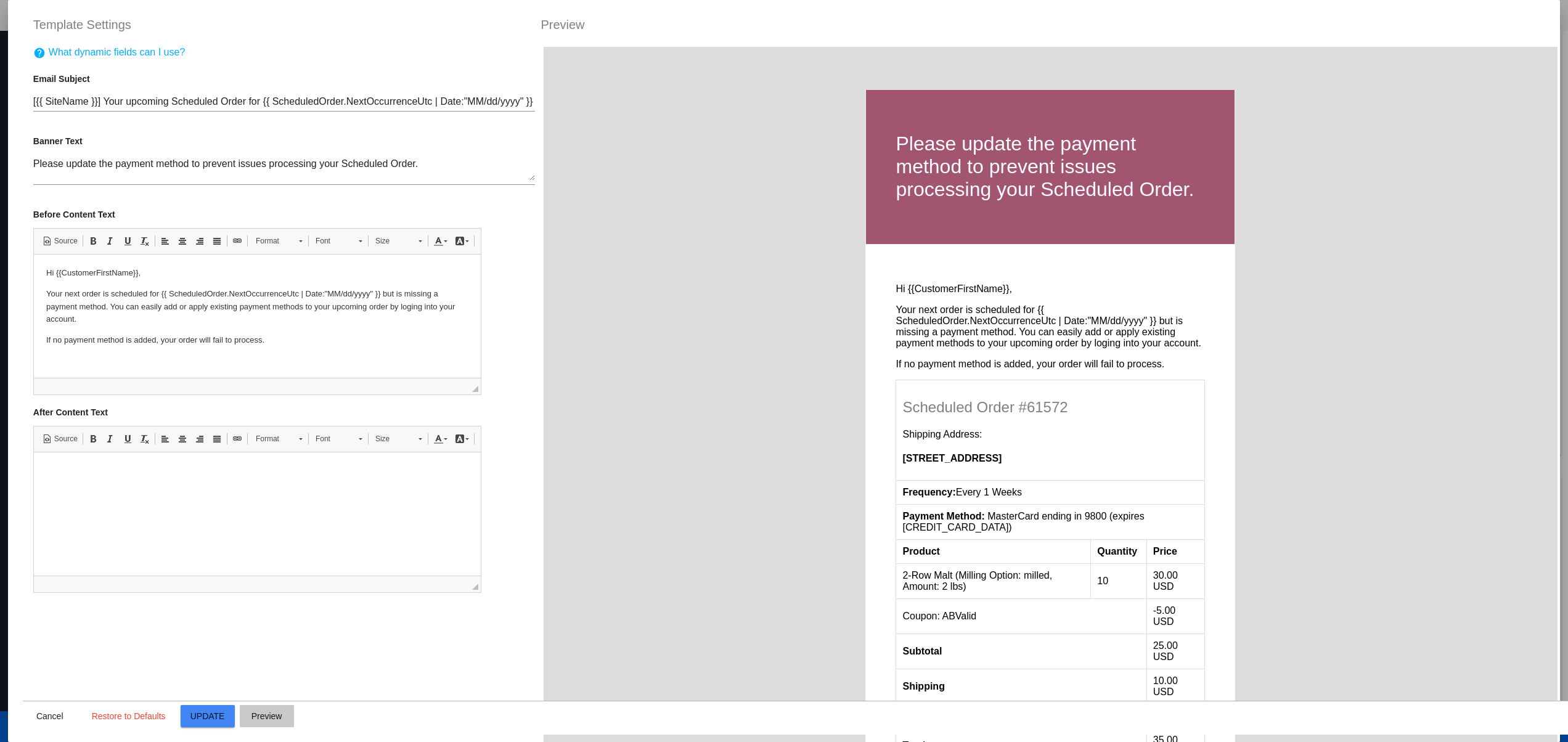
click at [284, 722] on button "Preview" at bounding box center [267, 716] width 54 height 22
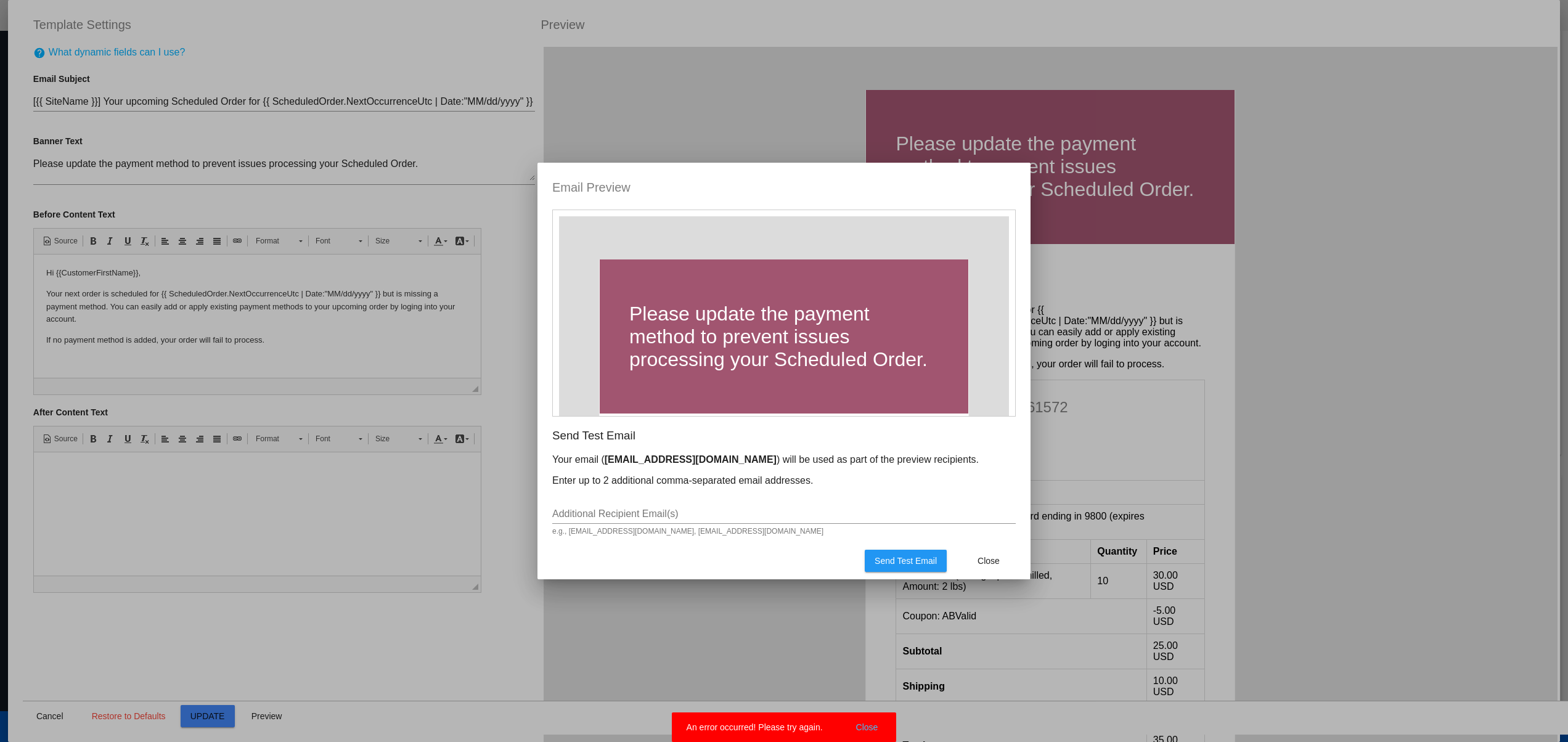
click at [680, 550] on mat-dialog-actions "Send Test Email Close" at bounding box center [783, 561] width 463 height 37
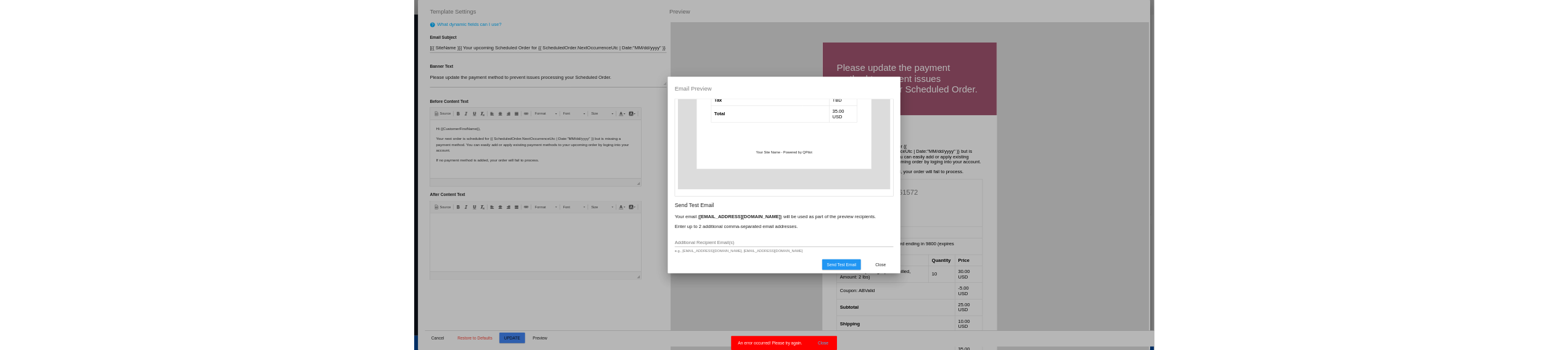
scroll to position [432, 0]
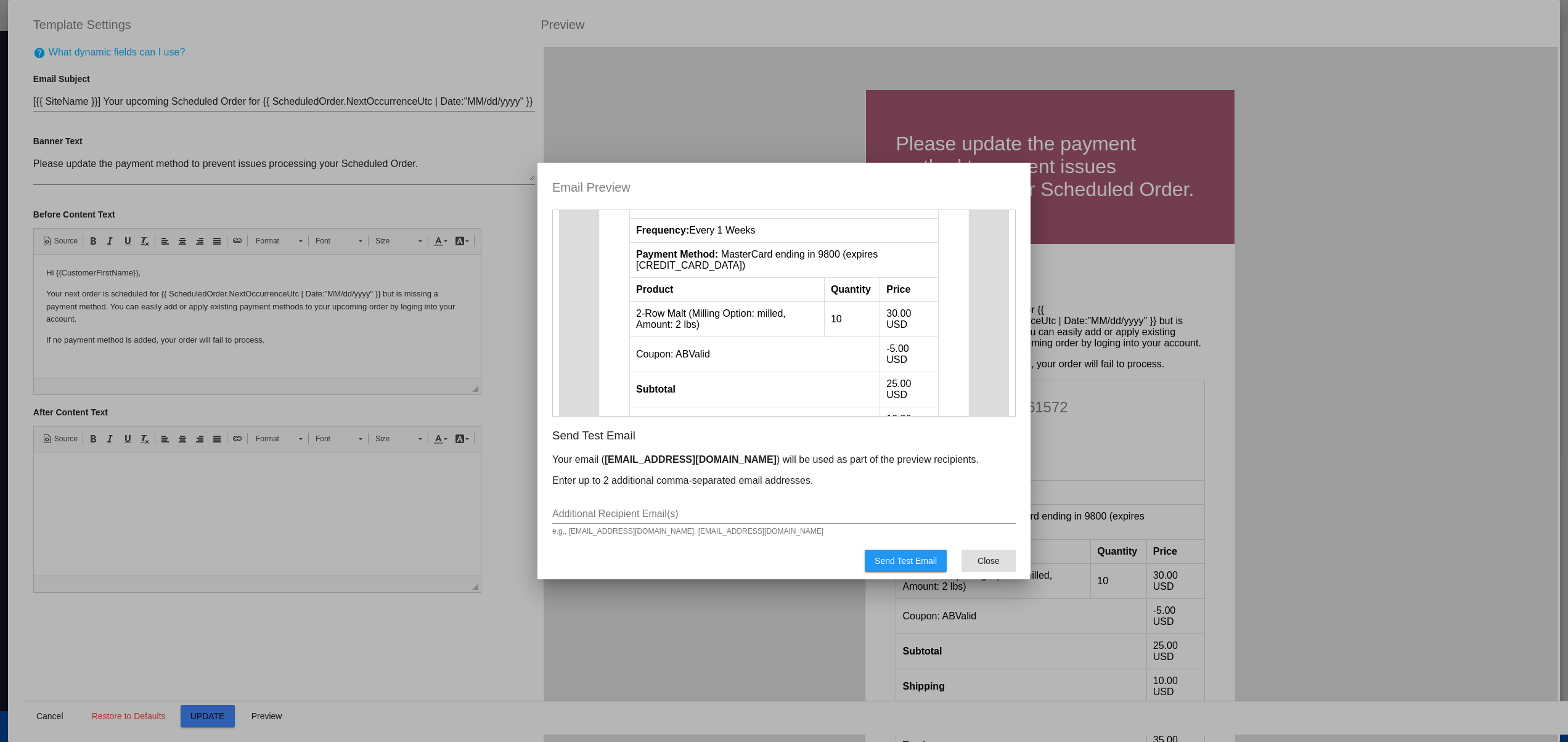
click at [989, 563] on span "Close" at bounding box center [988, 561] width 22 height 10
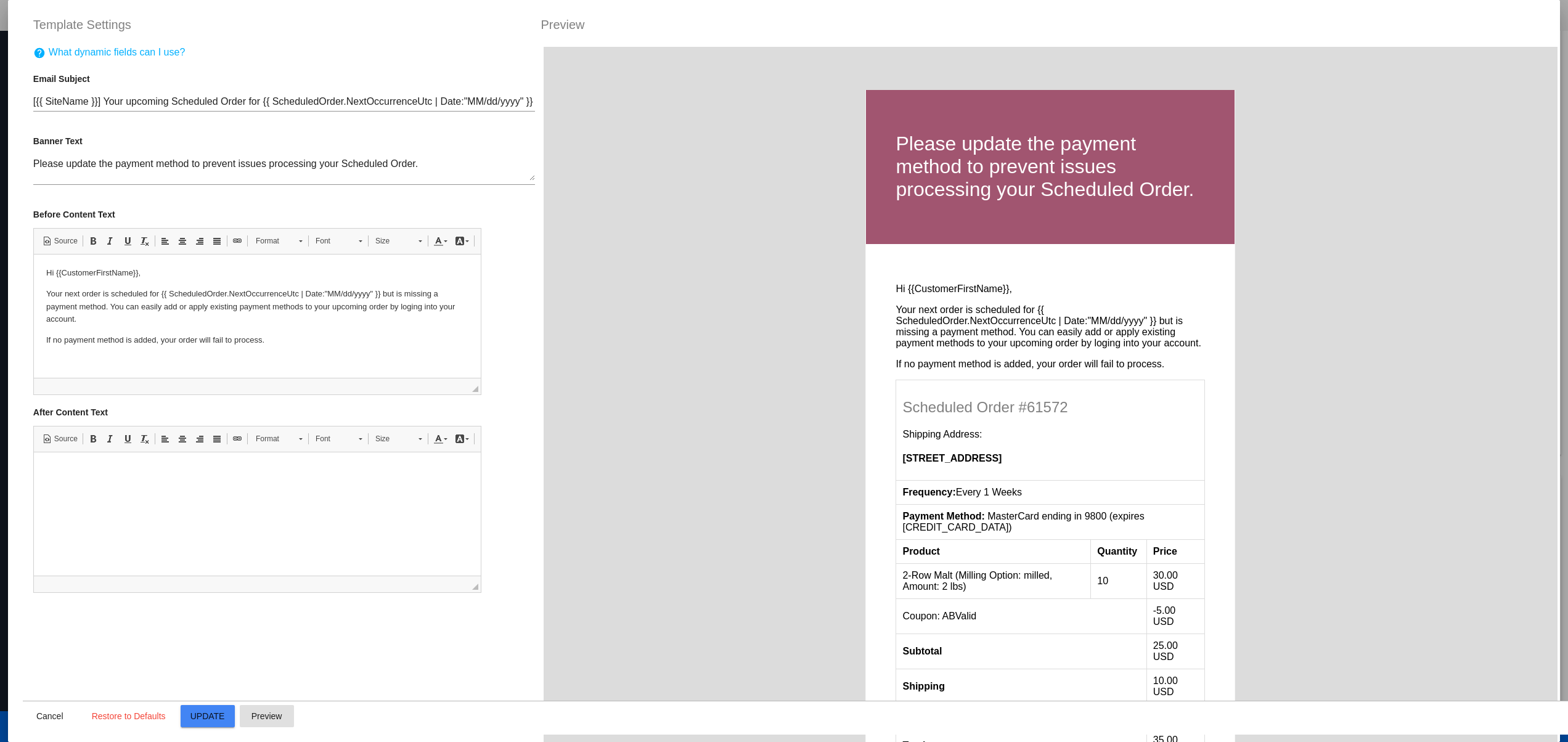
click at [270, 714] on span "Preview" at bounding box center [267, 716] width 31 height 10
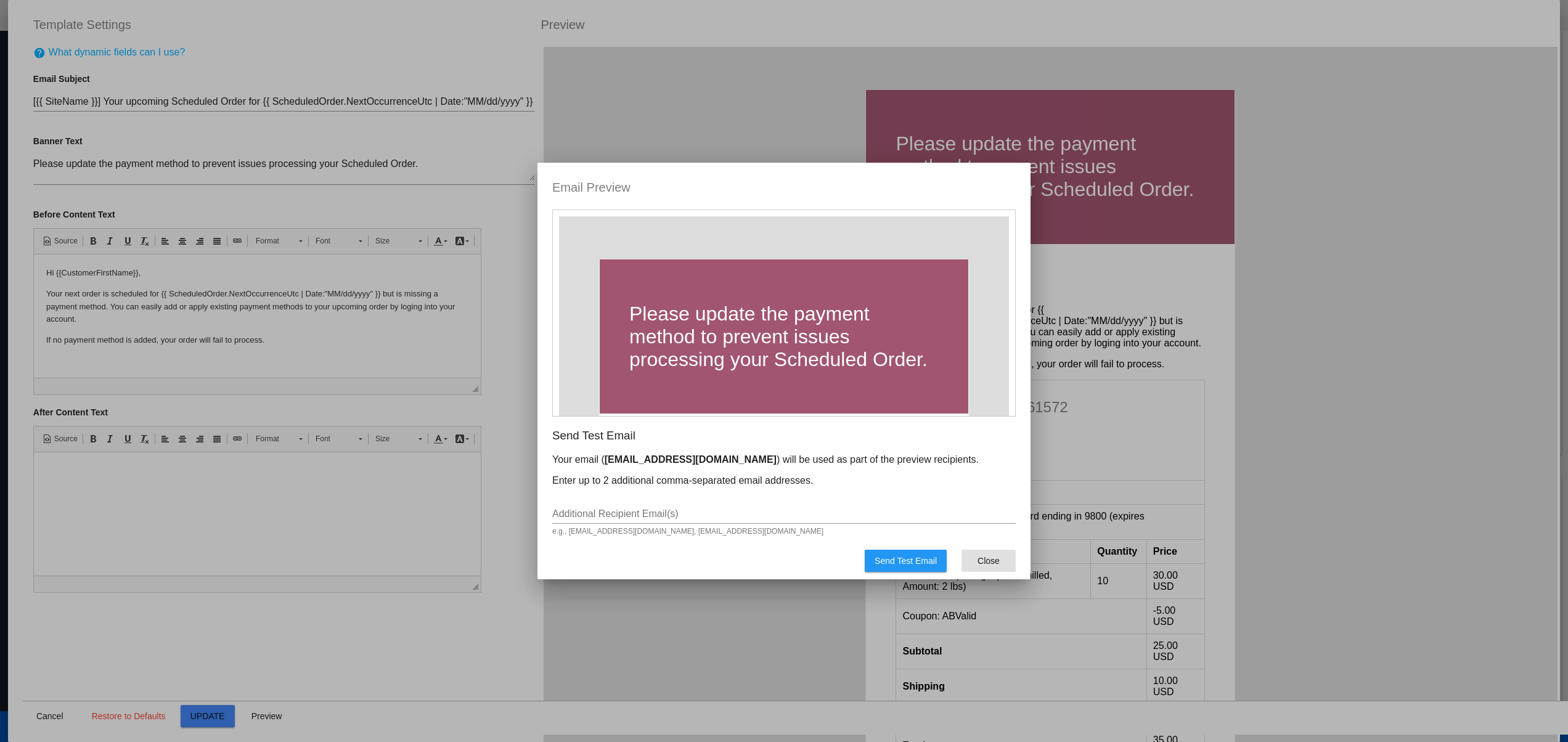
click at [997, 553] on button "Close" at bounding box center [988, 561] width 54 height 22
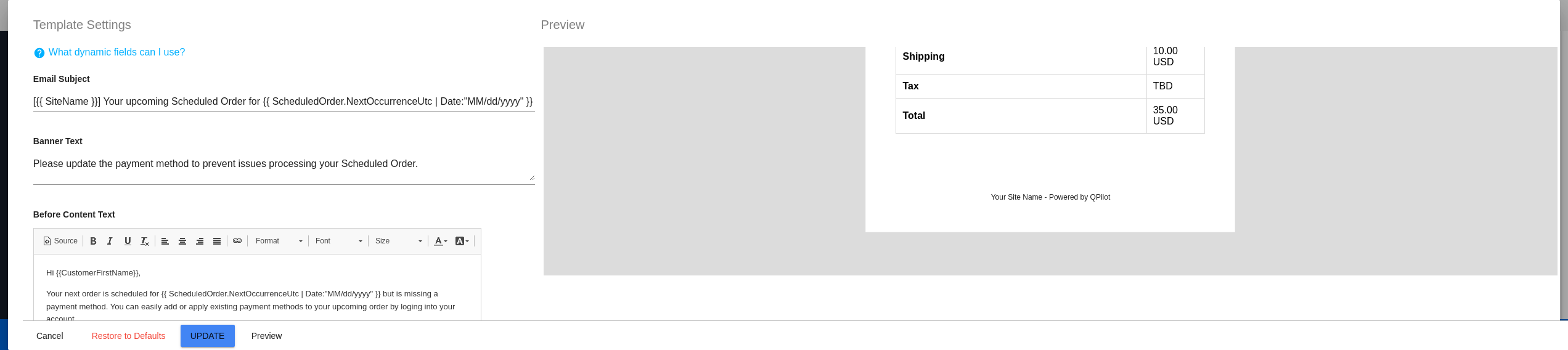
scroll to position [670, 0]
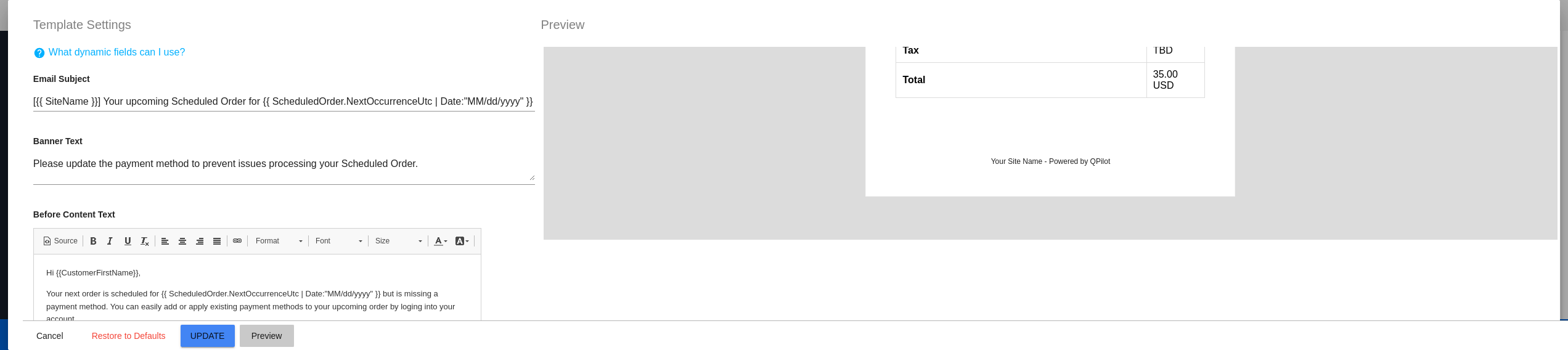
click at [279, 339] on span "Preview" at bounding box center [267, 337] width 31 height 10
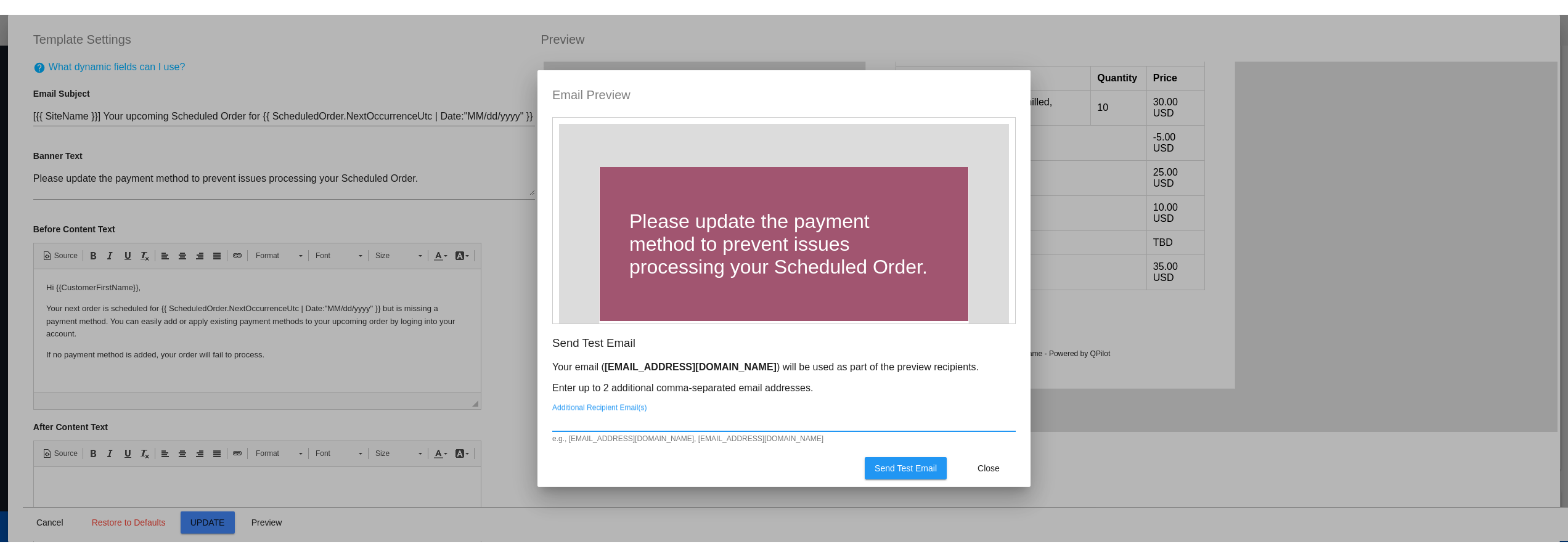
scroll to position [463, 0]
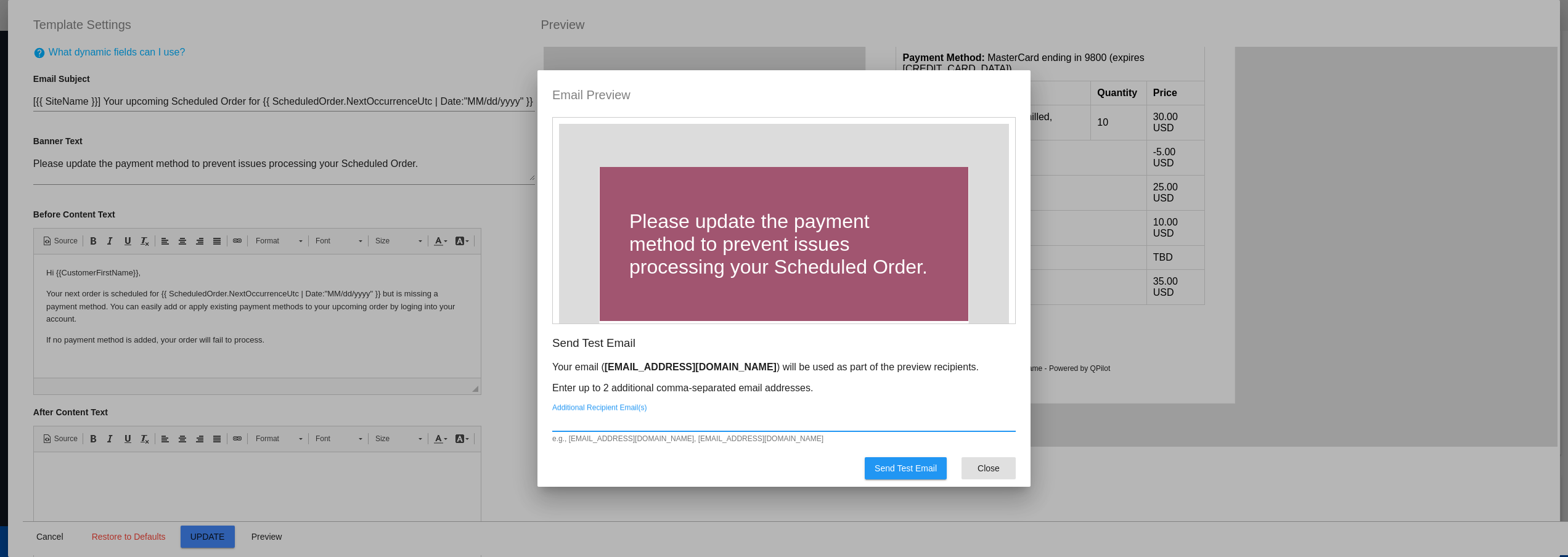
click at [983, 473] on span "Close" at bounding box center [988, 468] width 22 height 10
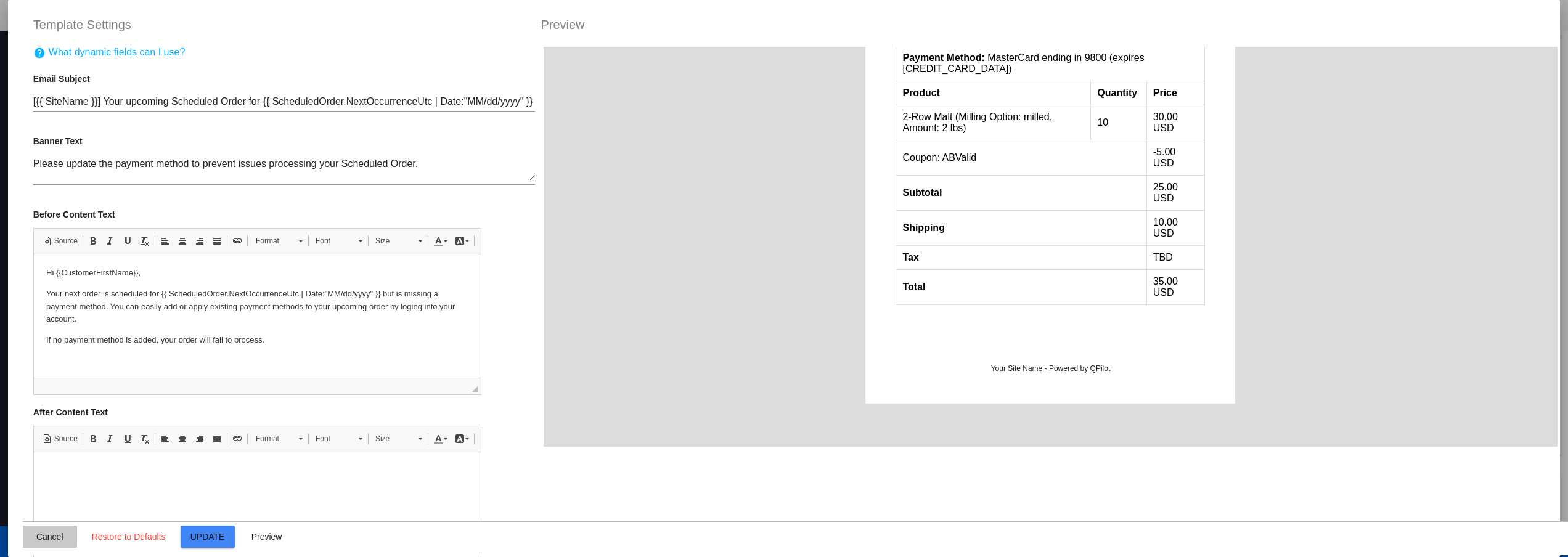
click at [60, 541] on span "Cancel" at bounding box center [50, 537] width 27 height 10
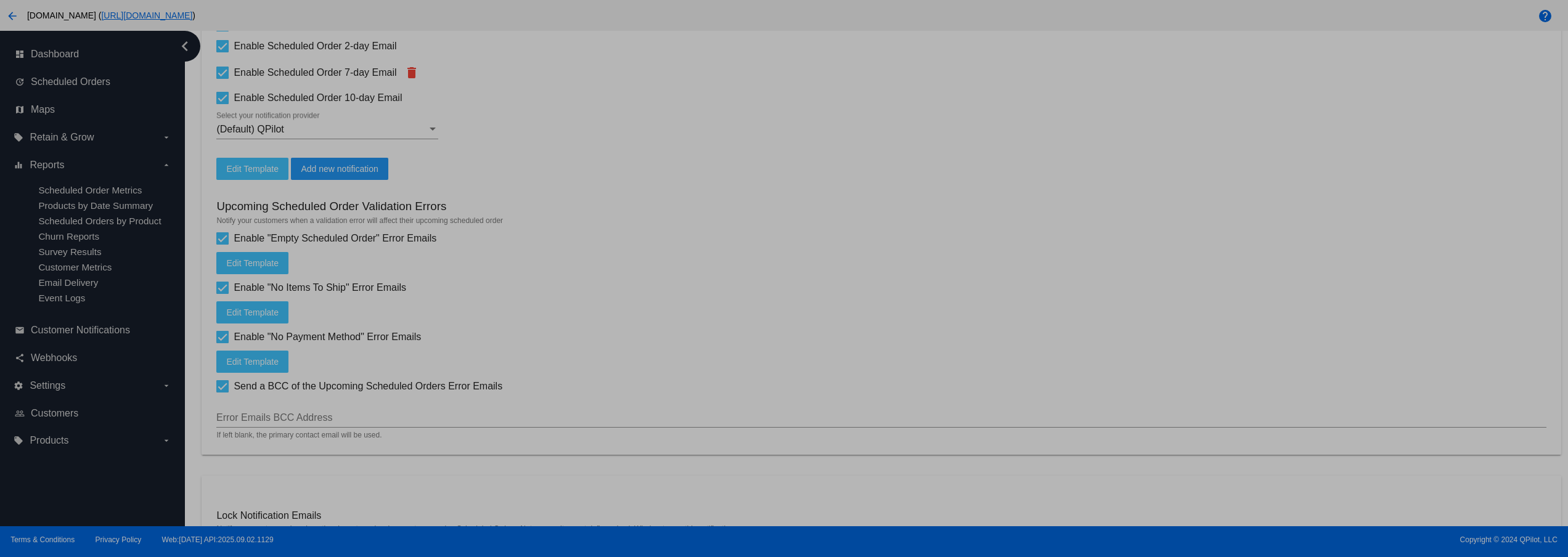
scroll to position [479, 0]
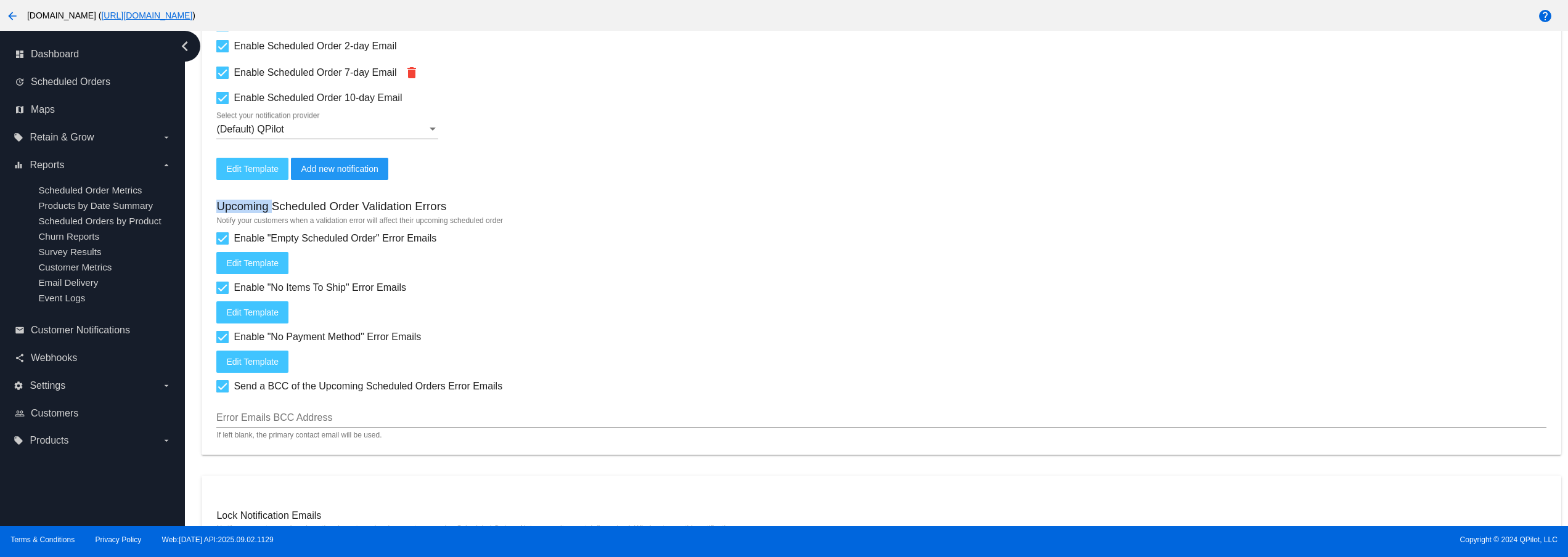
drag, startPoint x: 459, startPoint y: 204, endPoint x: 376, endPoint y: 212, distance: 83.4
click at [290, 213] on div "Upcoming Scheduled Order Validation Errors Notify your customers when a validat…" at bounding box center [881, 310] width 1329 height 260
click at [378, 211] on h3 "Upcoming Scheduled Order Validation Errors" at bounding box center [331, 206] width 230 height 13
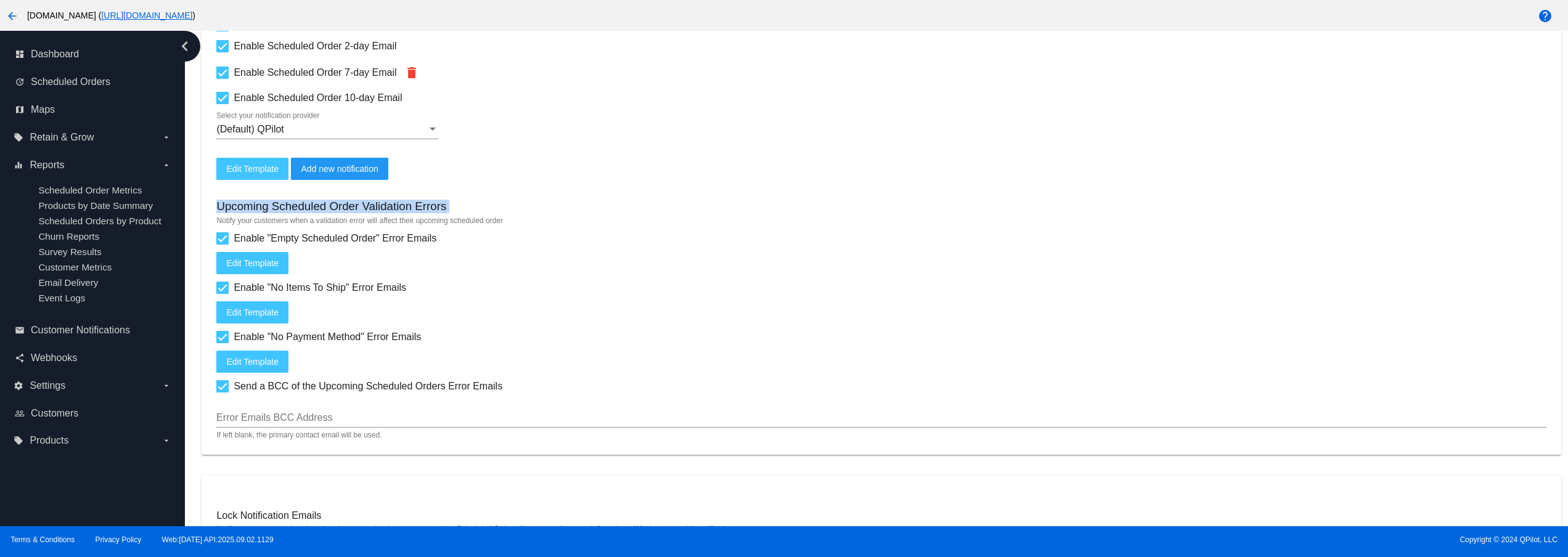
copy div "Upcoming Scheduled Order Validation Errors"
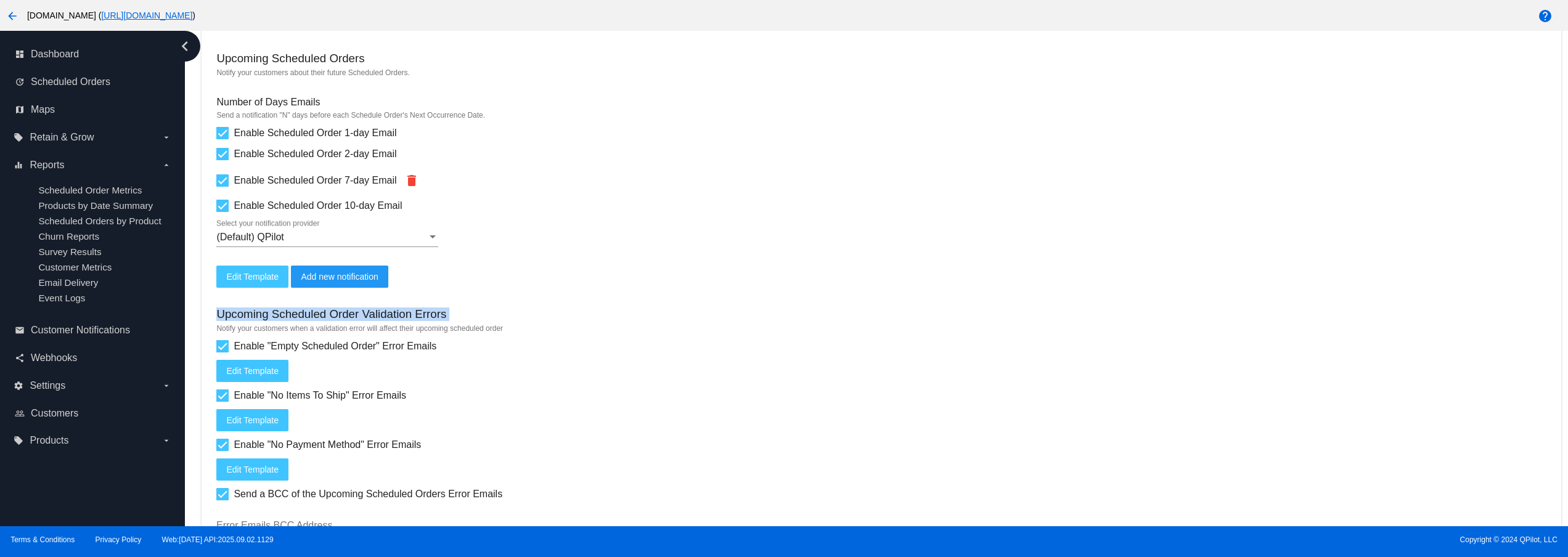
scroll to position [247, 0]
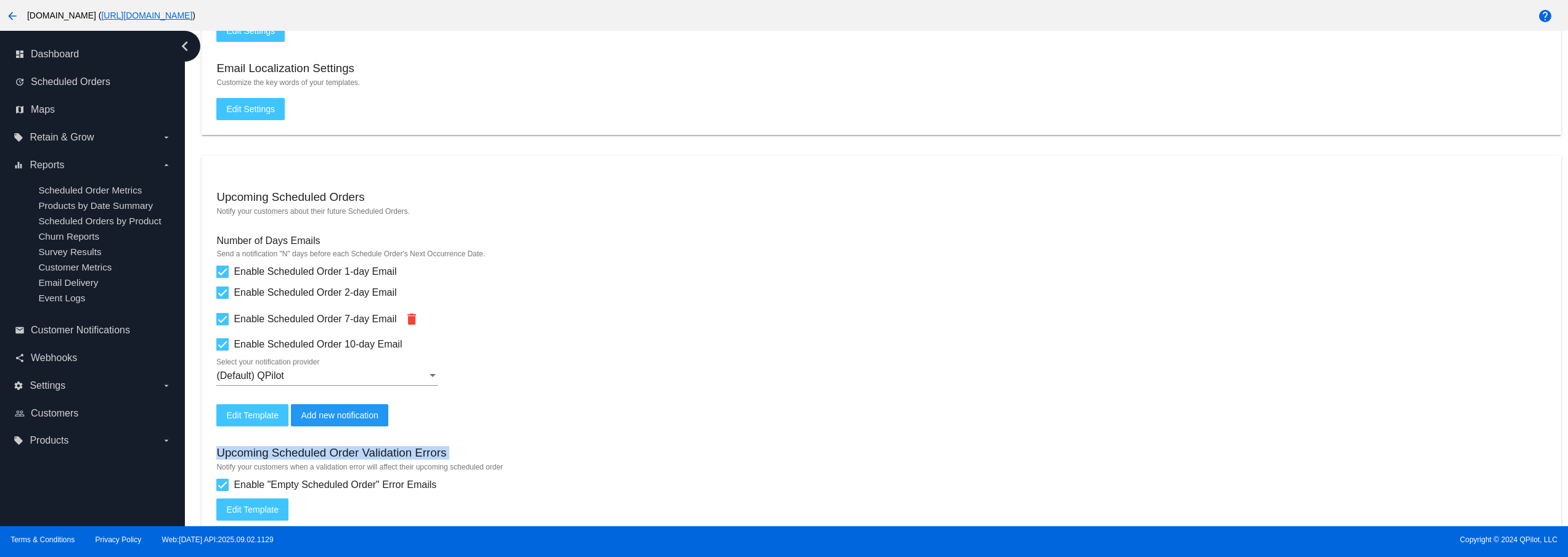
click at [411, 455] on h3 "Upcoming Scheduled Order Validation Errors" at bounding box center [331, 453] width 230 height 13
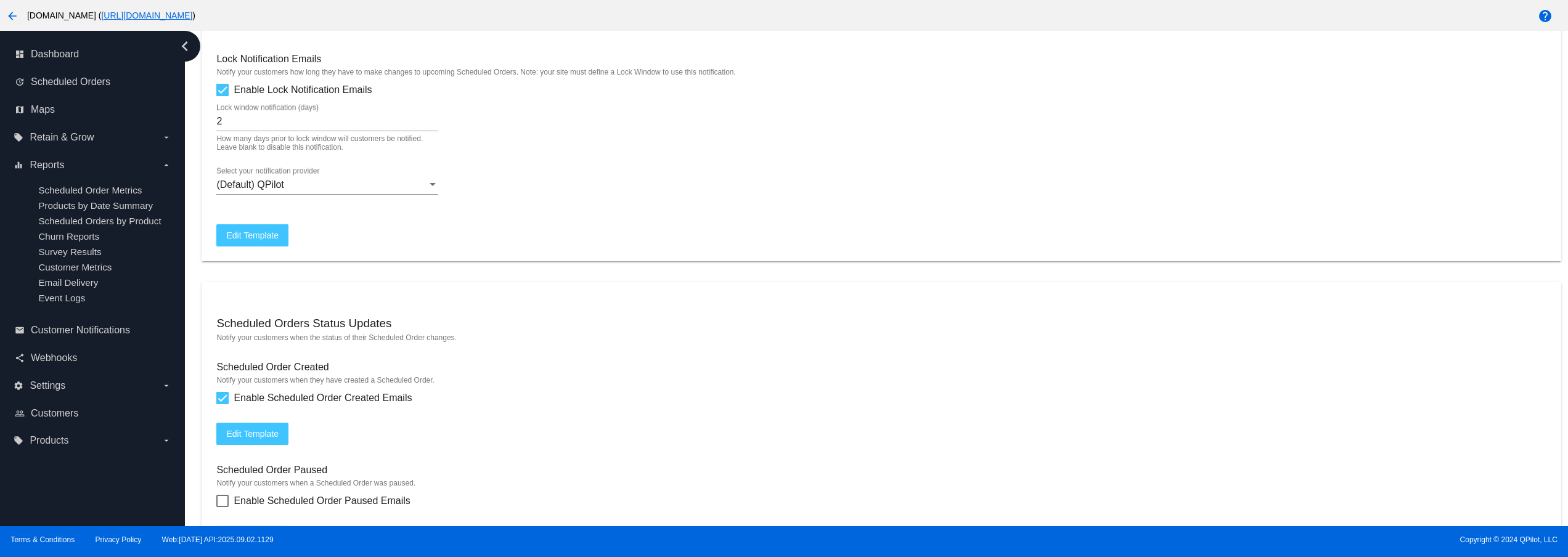
scroll to position [987, 0]
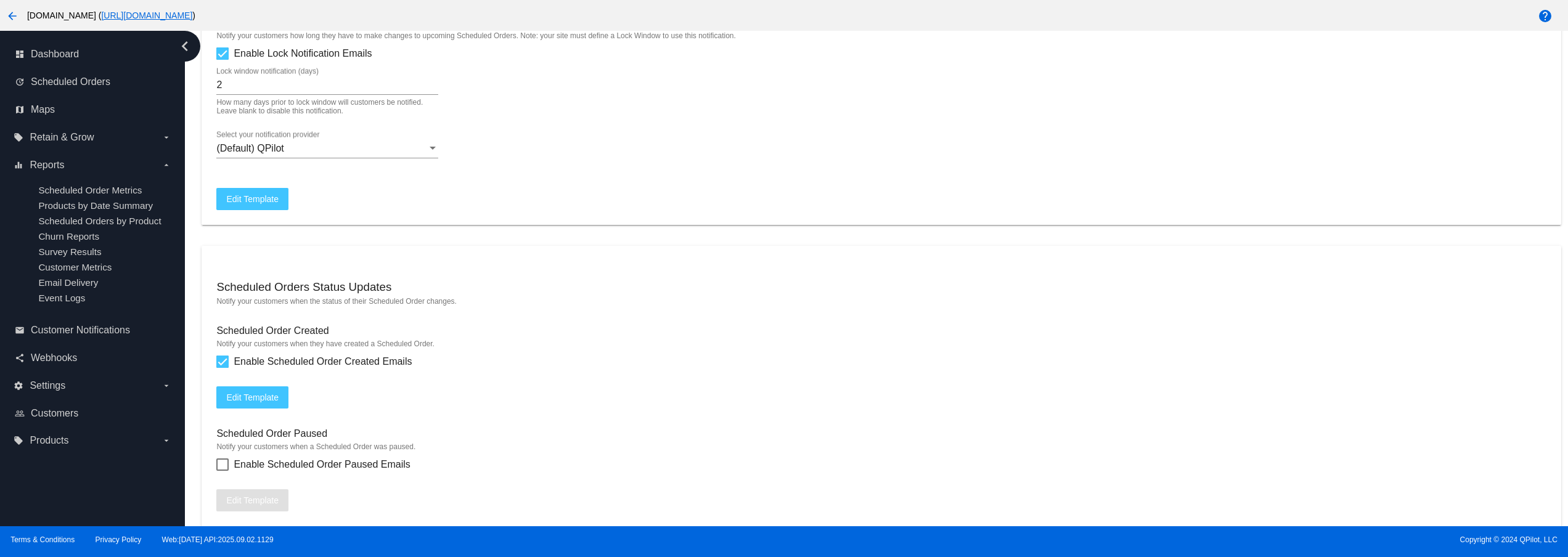
click at [248, 409] on button "Edit Template" at bounding box center [252, 397] width 72 height 22
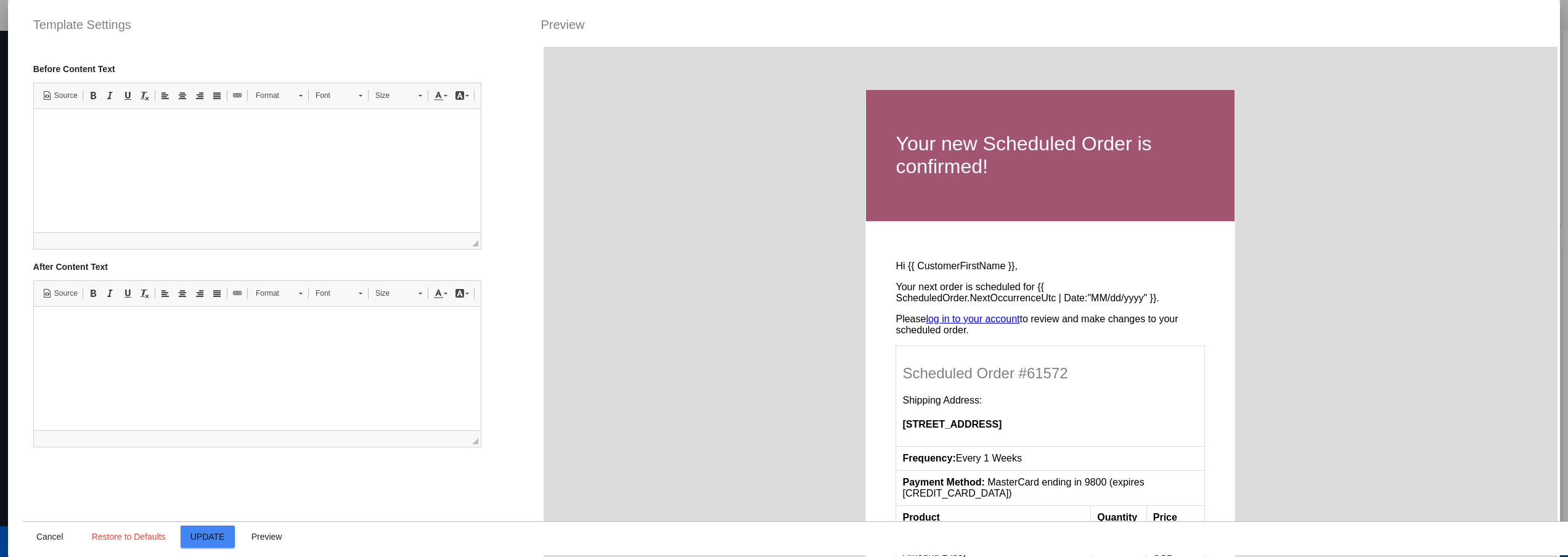
scroll to position [427, 0]
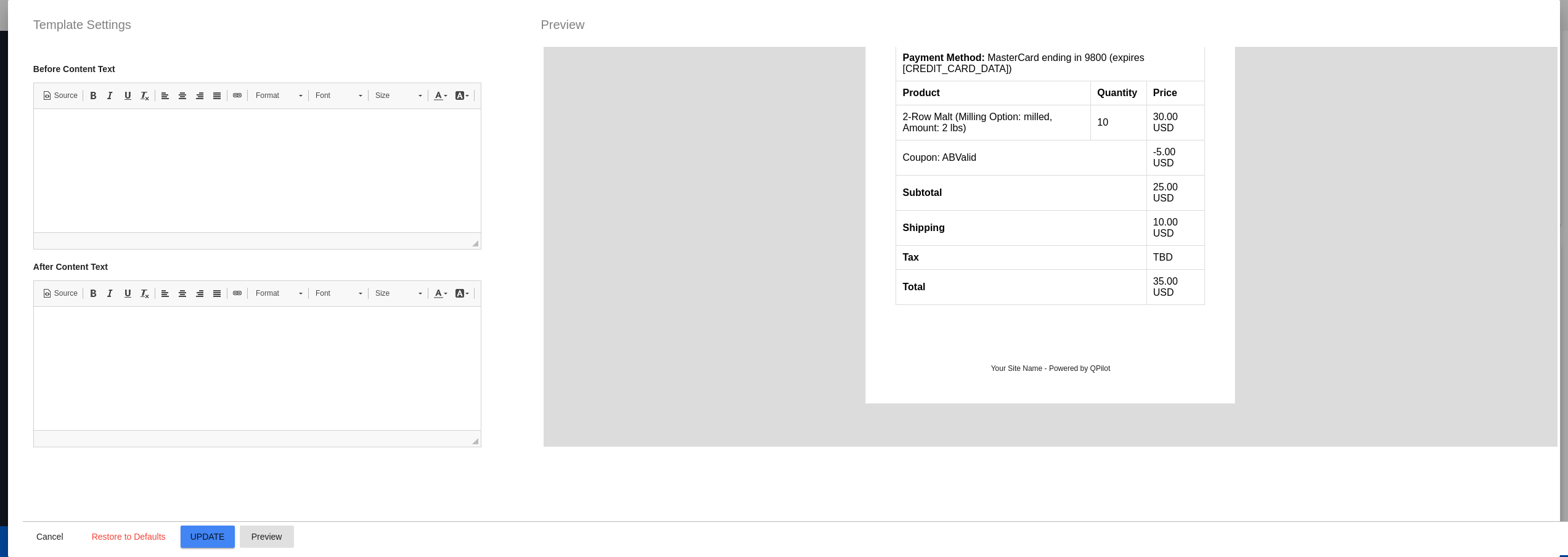
click at [269, 532] on span "Preview" at bounding box center [267, 537] width 31 height 10
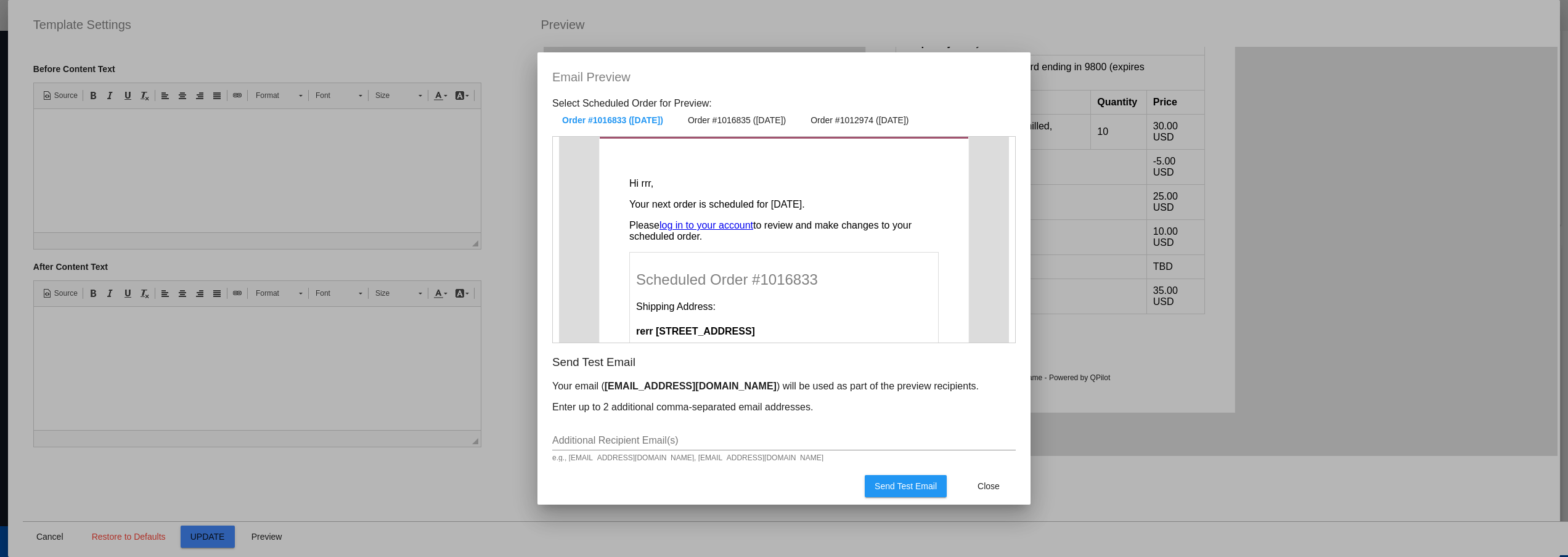
scroll to position [13, 0]
click at [758, 122] on span "Order #1016835 (Oct 2 2025)" at bounding box center [737, 119] width 98 height 10
click at [913, 124] on button "Order #1012974 (Aug 31 2025)" at bounding box center [859, 119] width 118 height 22
click at [614, 123] on button "Order #1016833 (Oct 2 2025)" at bounding box center [611, 119] width 118 height 22
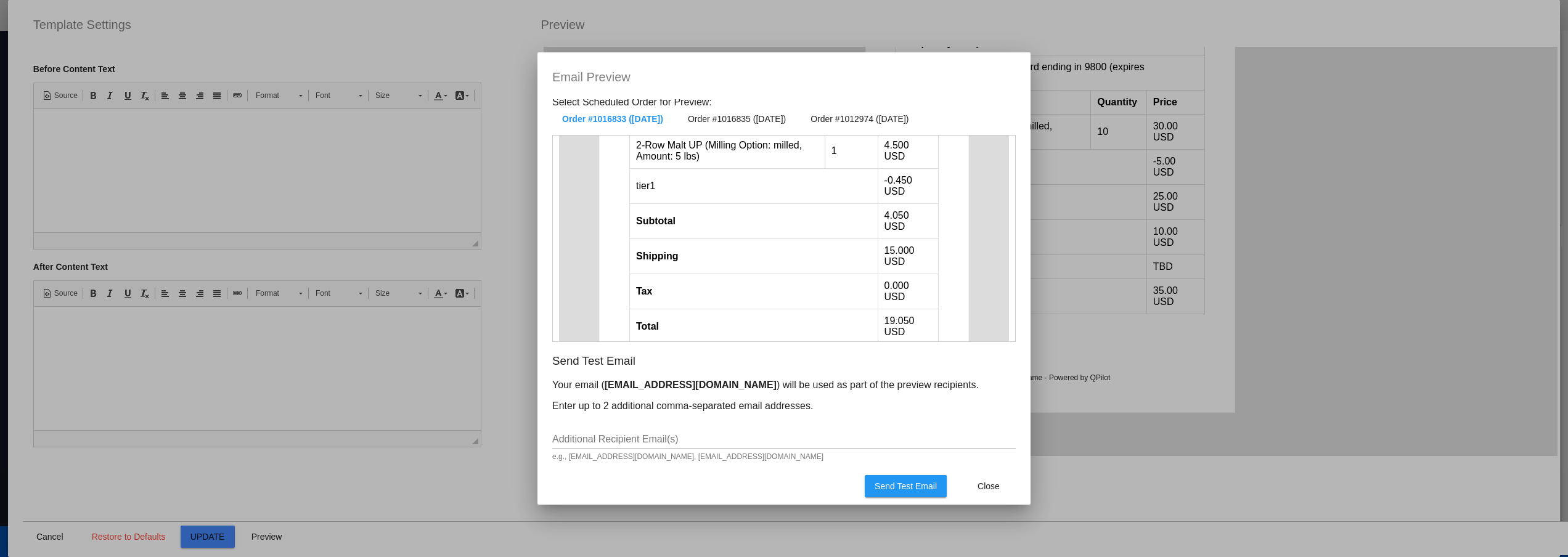
scroll to position [373, 0]
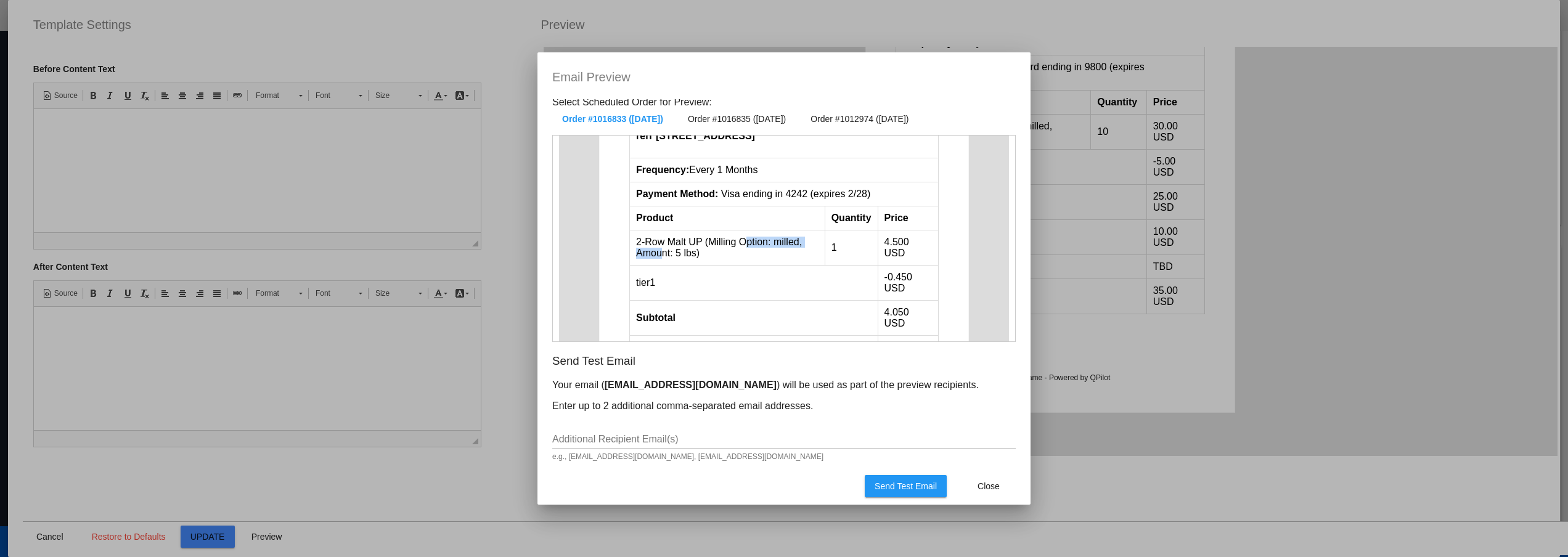
drag, startPoint x: 656, startPoint y: 252, endPoint x: 752, endPoint y: 252, distance: 96.0
click at [997, 495] on button "Close" at bounding box center [988, 486] width 54 height 22
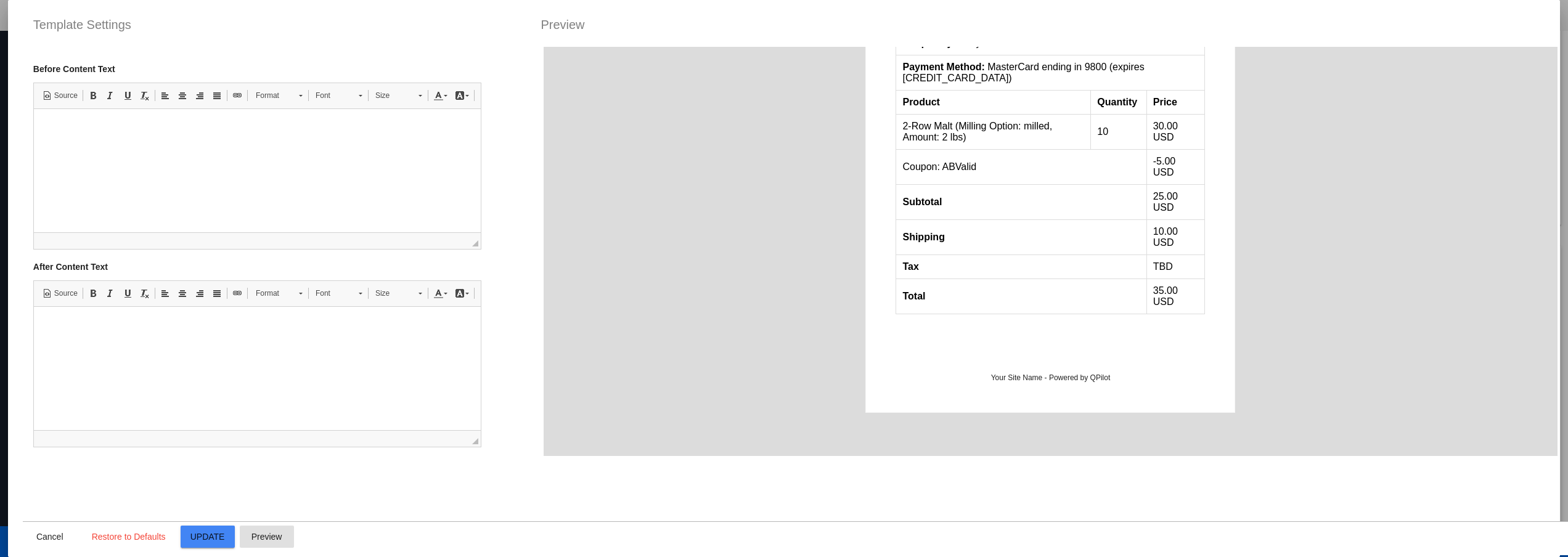
scroll to position [427, 0]
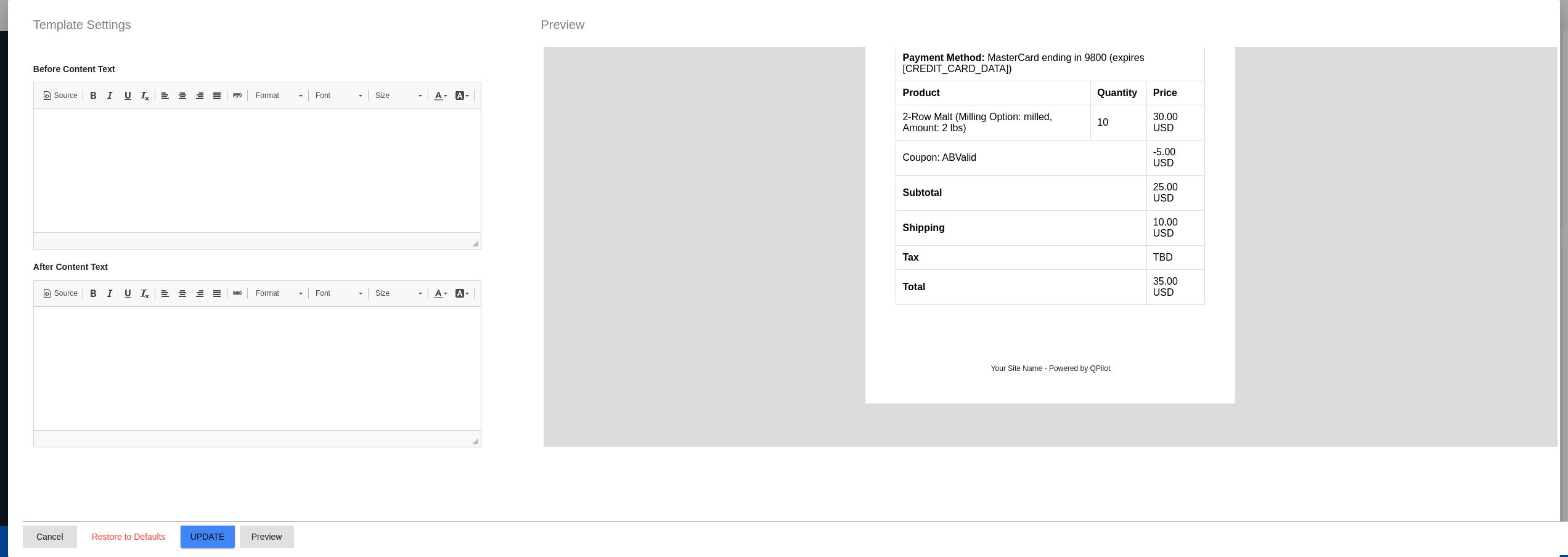
click at [42, 547] on button "Cancel" at bounding box center [50, 537] width 54 height 22
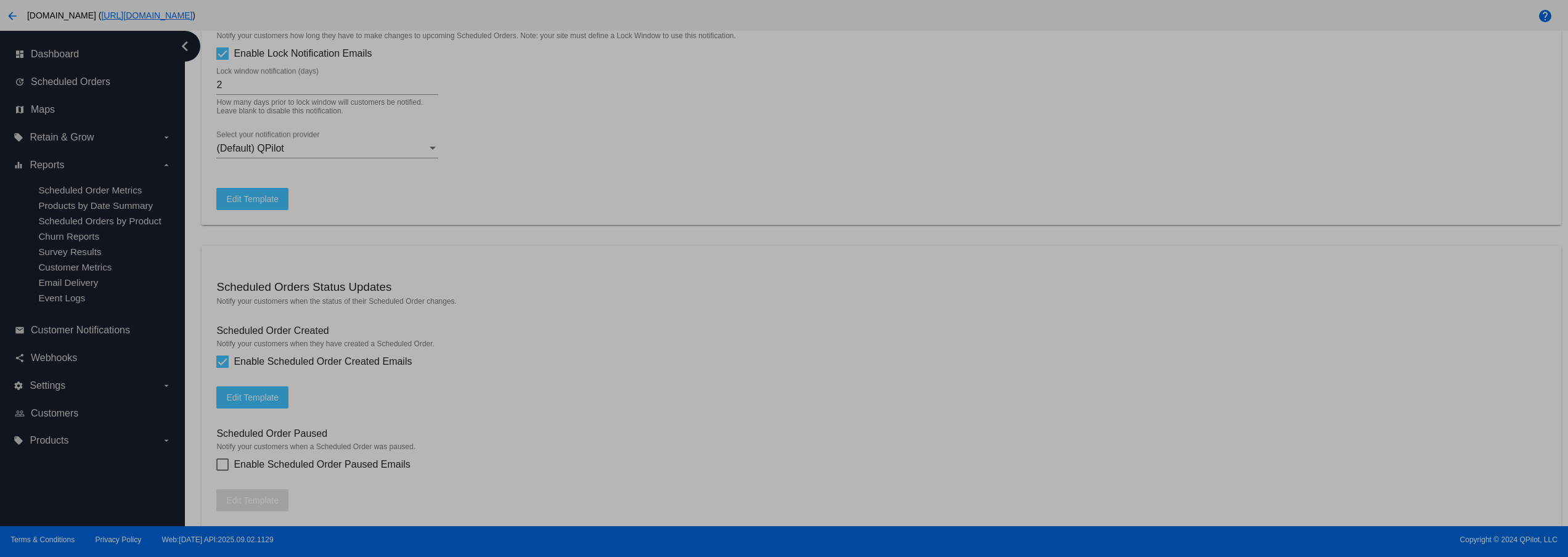
type input "[{{ ScheduledOrder.Customer.Site.Name }}] Thanks for starting your new Schedule…"
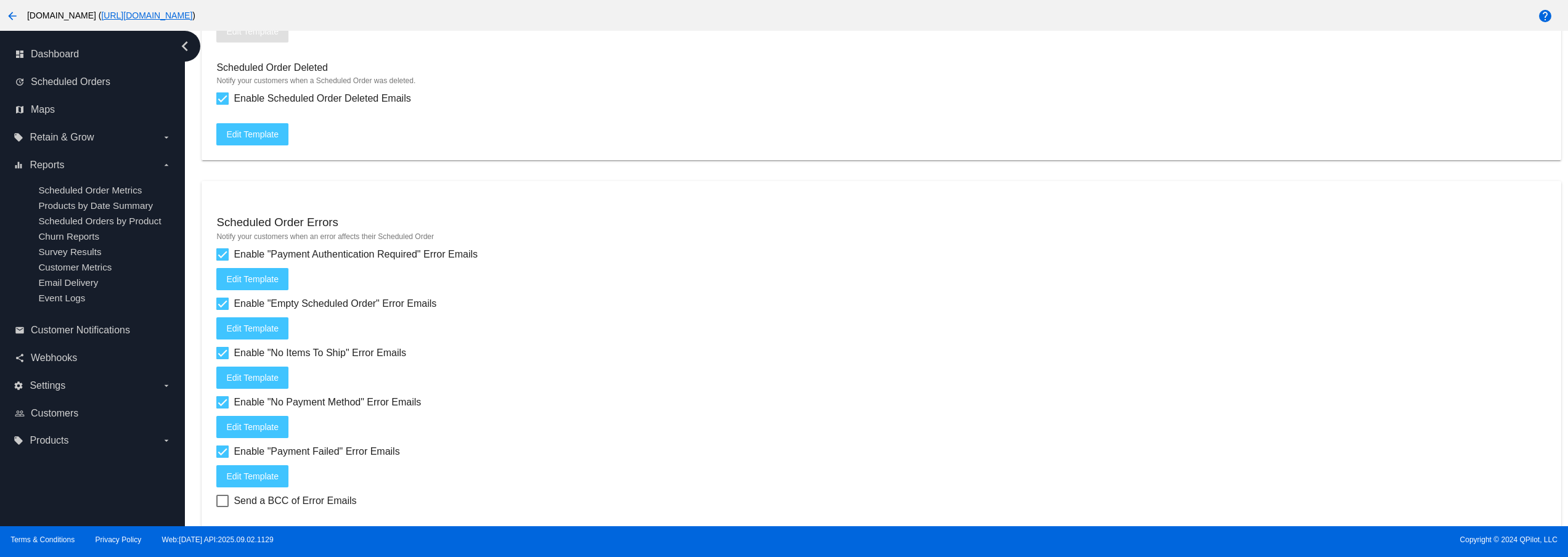
scroll to position [1480, 0]
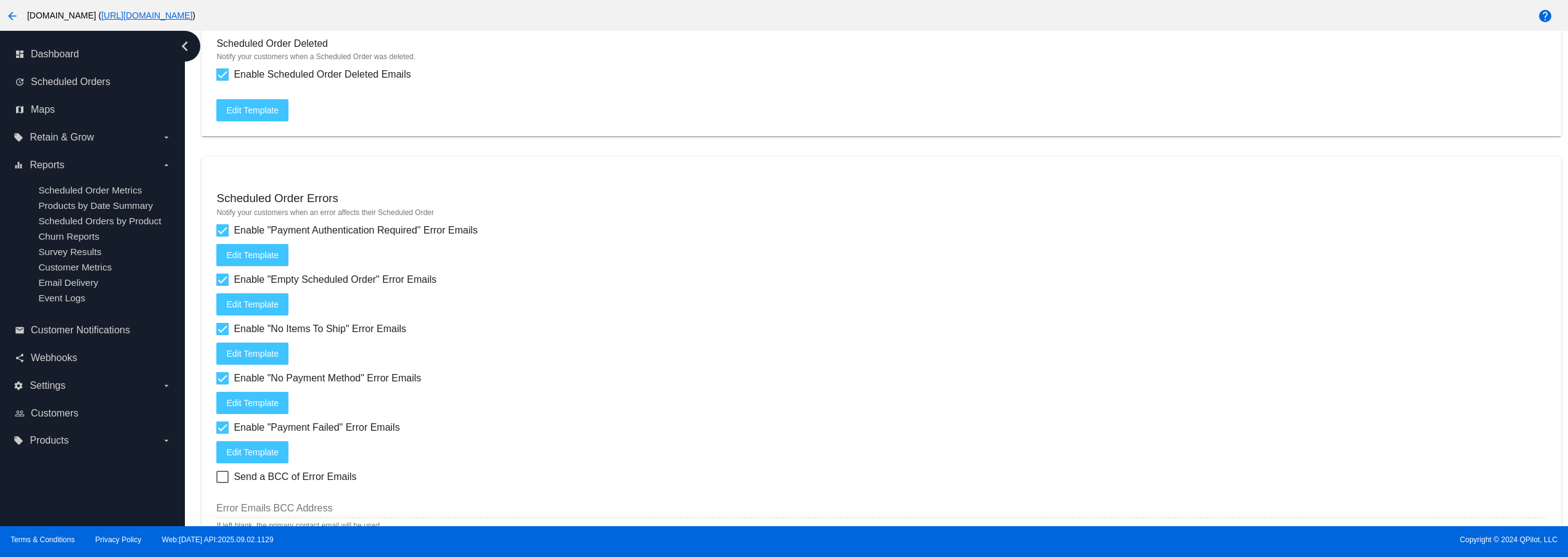
click at [264, 360] on button "Edit Template" at bounding box center [252, 354] width 72 height 22
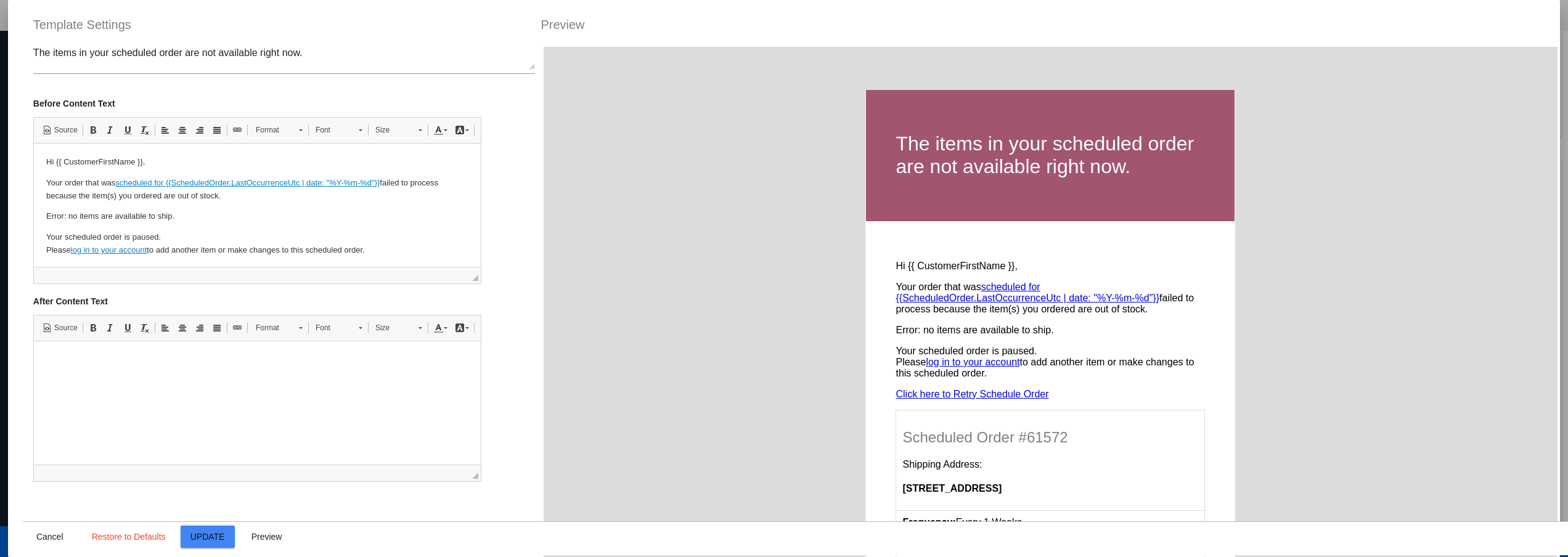
scroll to position [151, 0]
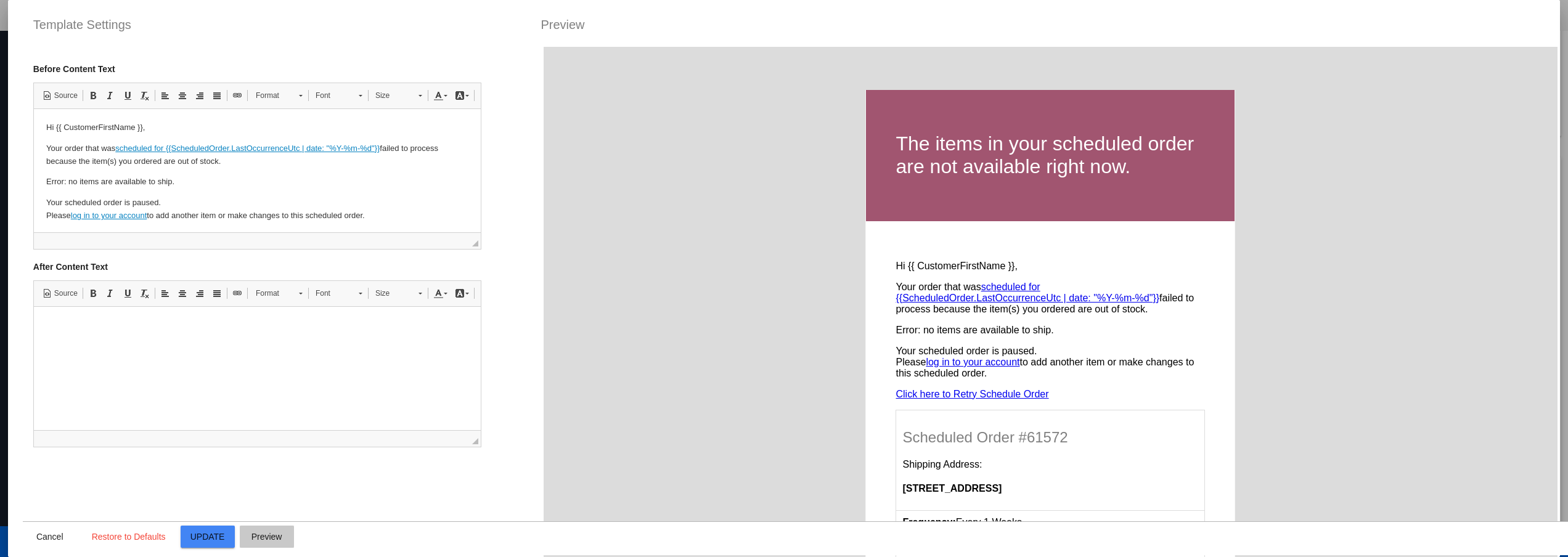
click at [276, 547] on button "Preview" at bounding box center [267, 537] width 54 height 22
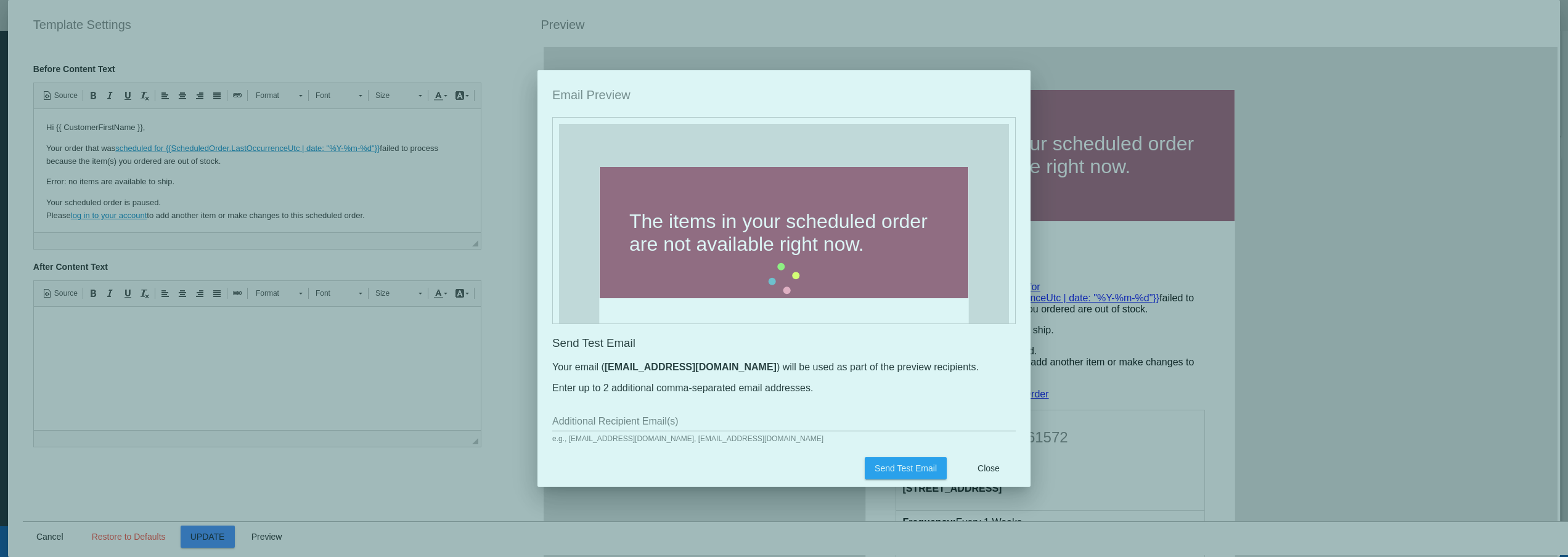
scroll to position [151, 0]
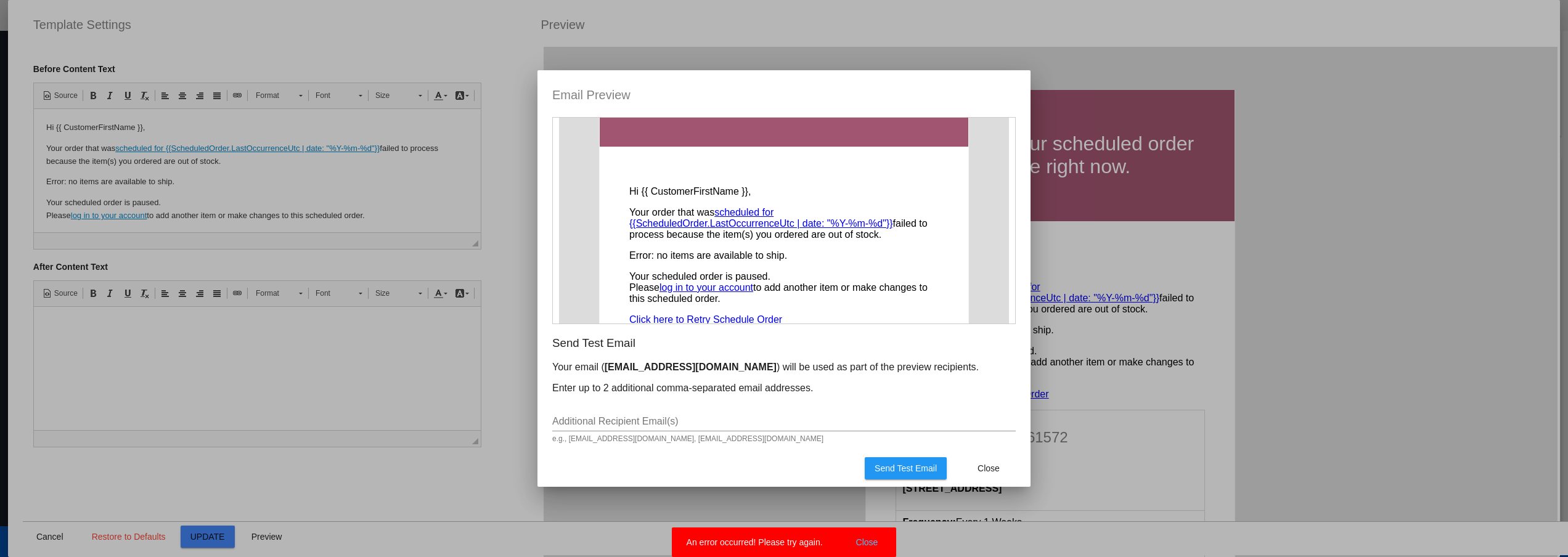
click at [877, 550] on snack-bar-container "An error occurred! Please try again. Close" at bounding box center [784, 543] width 225 height 30
click at [875, 547] on button "Close" at bounding box center [867, 543] width 30 height 13
click at [42, 539] on div at bounding box center [784, 278] width 1568 height 557
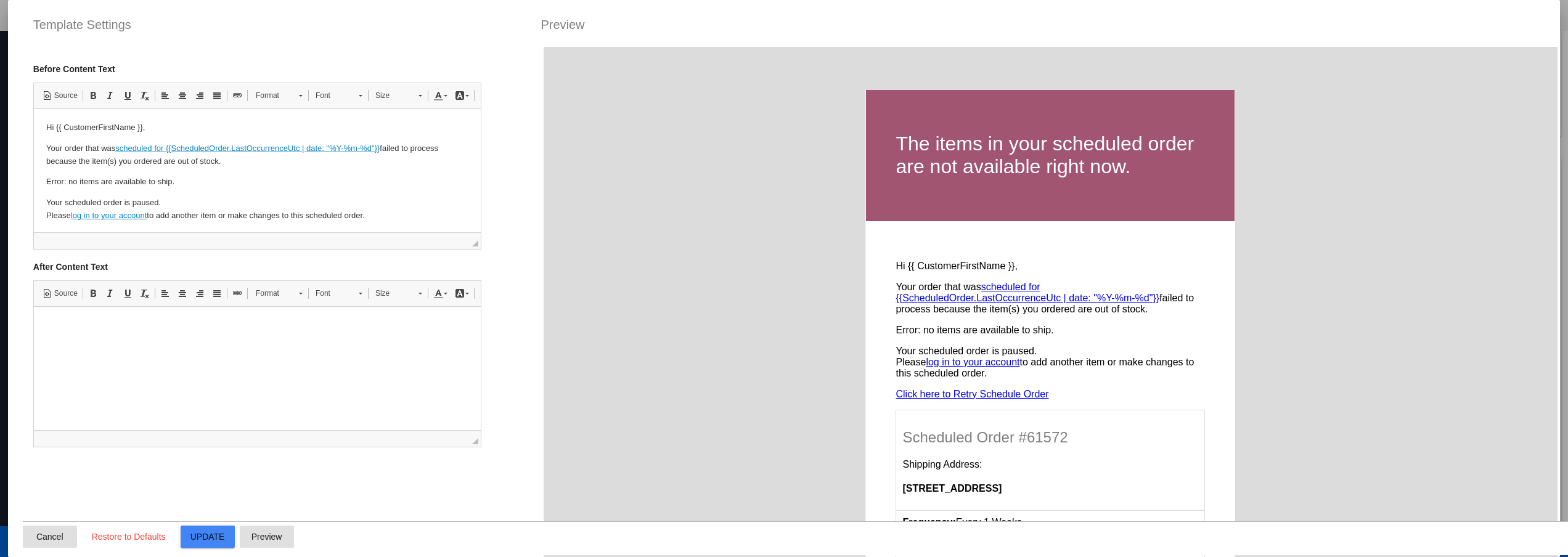
click at [52, 541] on span "Cancel" at bounding box center [50, 537] width 27 height 10
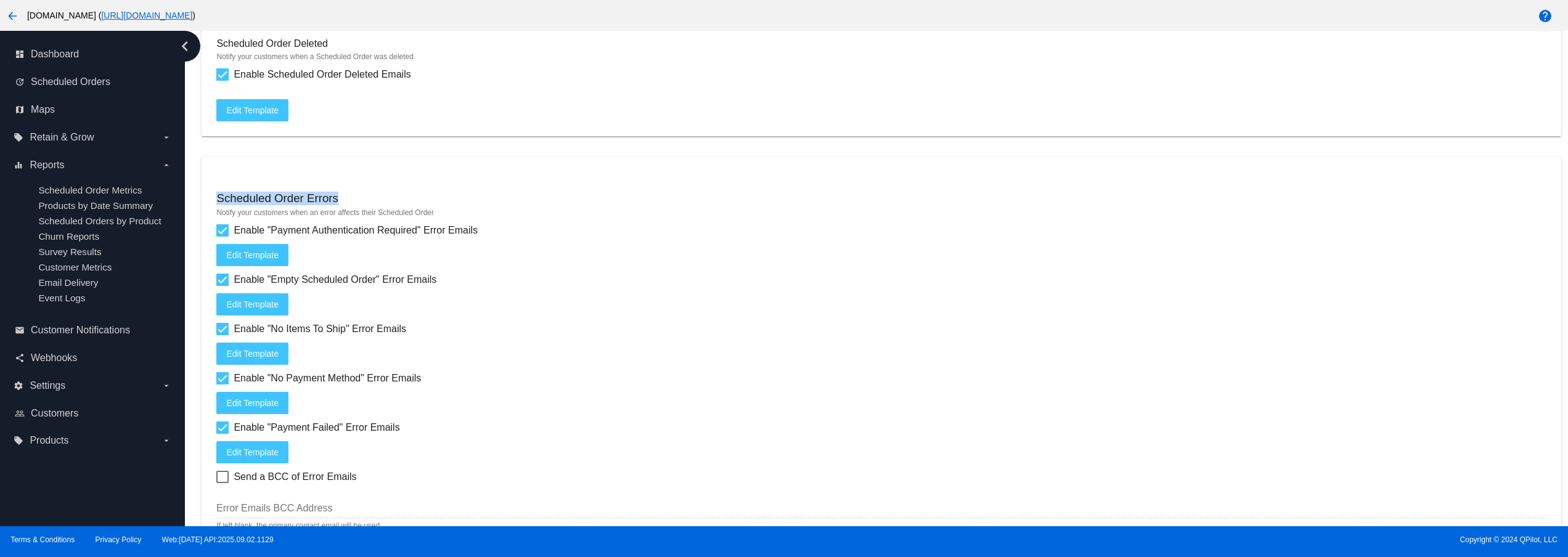
drag, startPoint x: 355, startPoint y: 211, endPoint x: 208, endPoint y: 208, distance: 147.0
click at [208, 208] on mat-card "Scheduled Order Errors Notify your customers when an error affects their Schedu…" at bounding box center [880, 351] width 1359 height 388
copy h3 "Scheduled Order Errors"
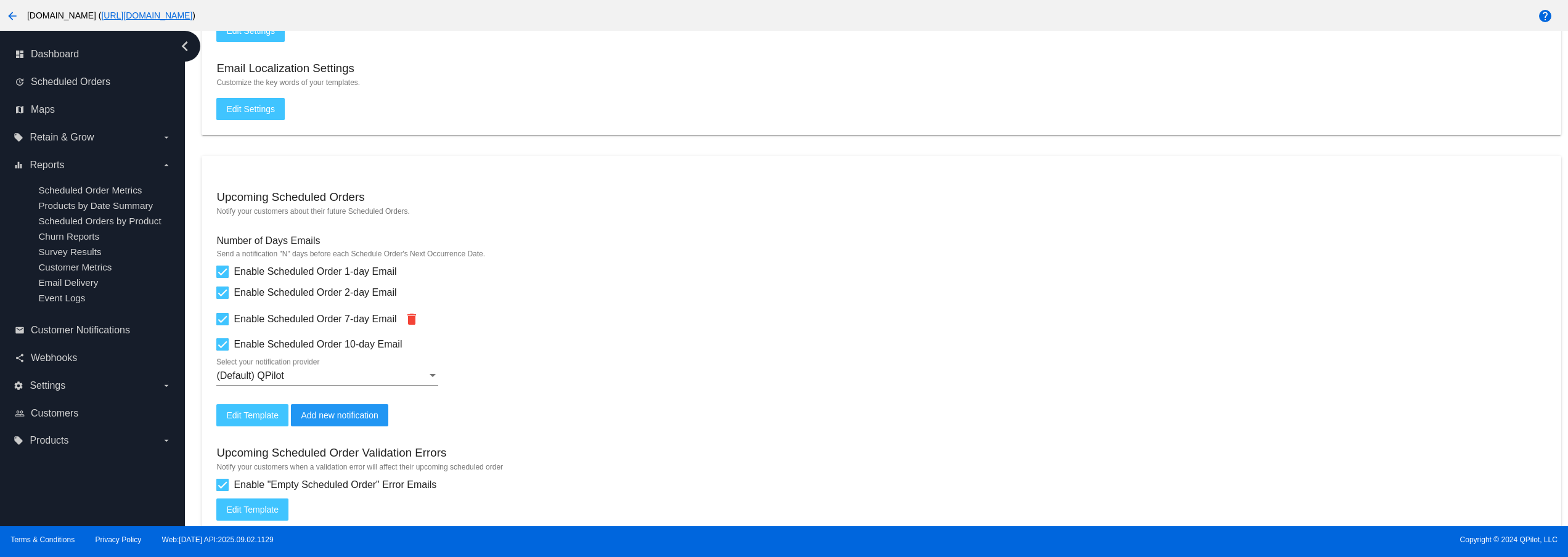
scroll to position [493, 0]
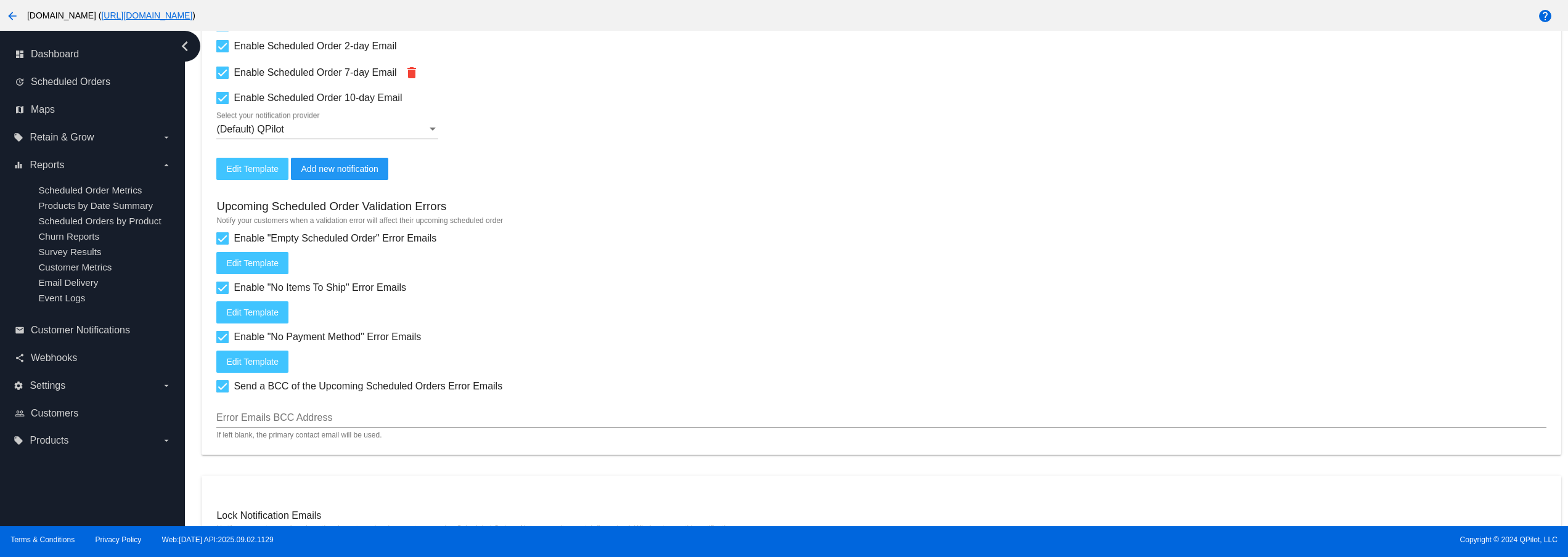
drag, startPoint x: 268, startPoint y: 205, endPoint x: 405, endPoint y: 202, distance: 137.0
click at [374, 202] on div "Upcoming Scheduled Order Validation Errors Notify your customers when a validat…" at bounding box center [881, 310] width 1329 height 260
click at [502, 202] on div "Upcoming Scheduled Order Validation Errors Notify your customers when a validat…" at bounding box center [881, 310] width 1329 height 260
click at [249, 260] on button "Edit Template" at bounding box center [252, 263] width 72 height 22
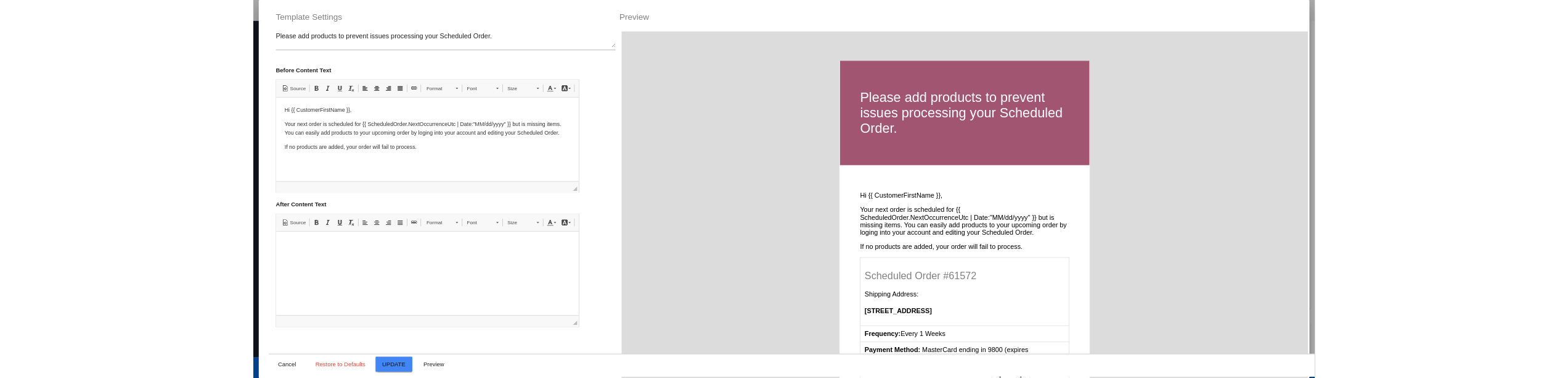
scroll to position [151, 0]
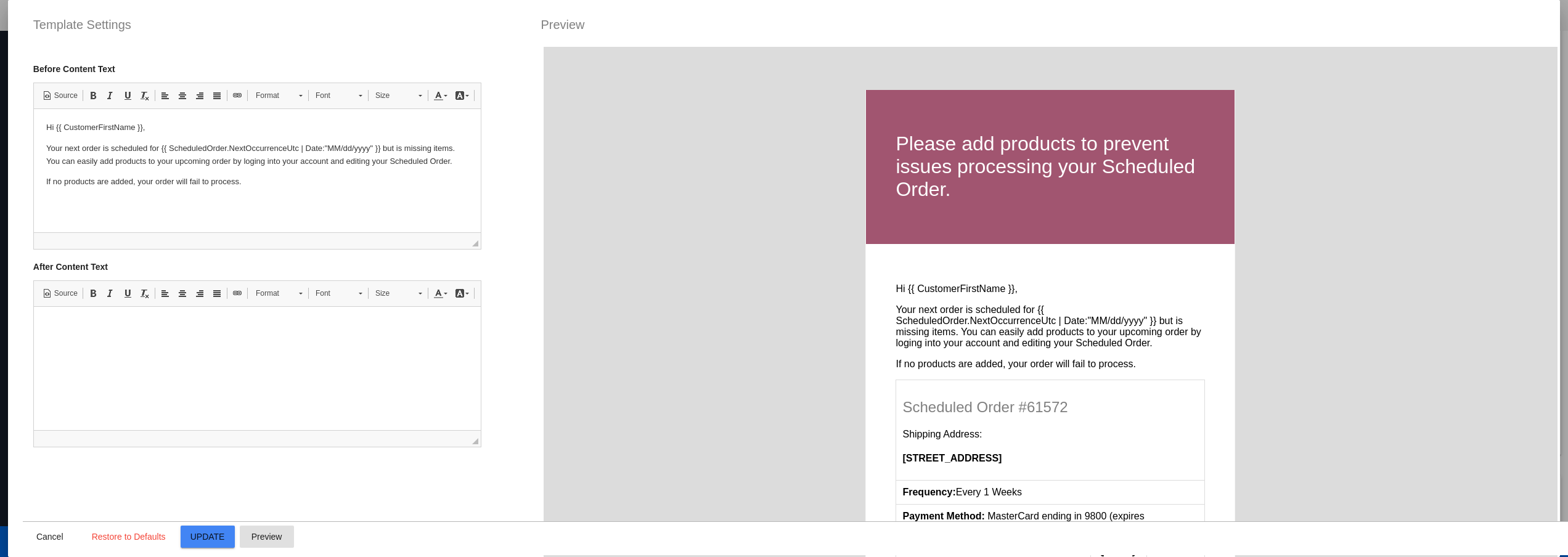
click at [272, 533] on span "Preview" at bounding box center [267, 537] width 31 height 10
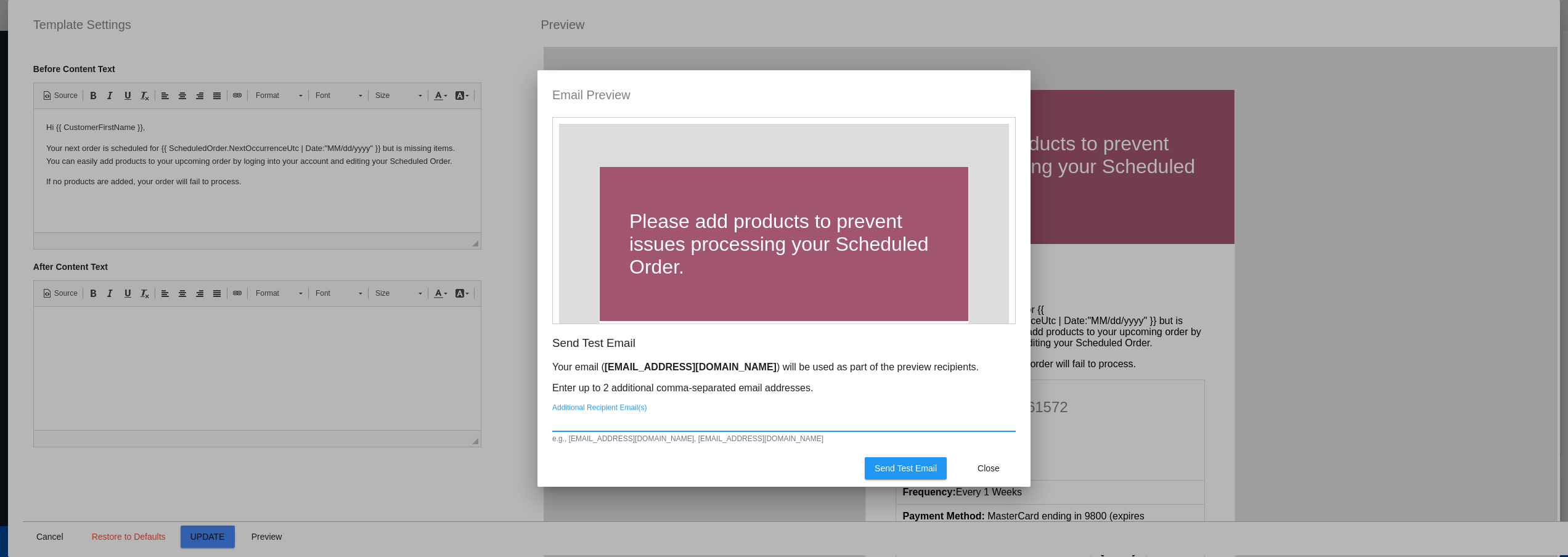
click at [655, 423] on input "Additional Recipient Email(s)" at bounding box center [783, 422] width 463 height 12
type input "svetlana@qpilot.cloud"
click at [918, 446] on app-email-preview-modal "Email Preview Please add products to prevent issues processing your Scheduled O…" at bounding box center [783, 285] width 463 height 402
click at [921, 466] on span "Send Test Email" at bounding box center [905, 468] width 63 height 10
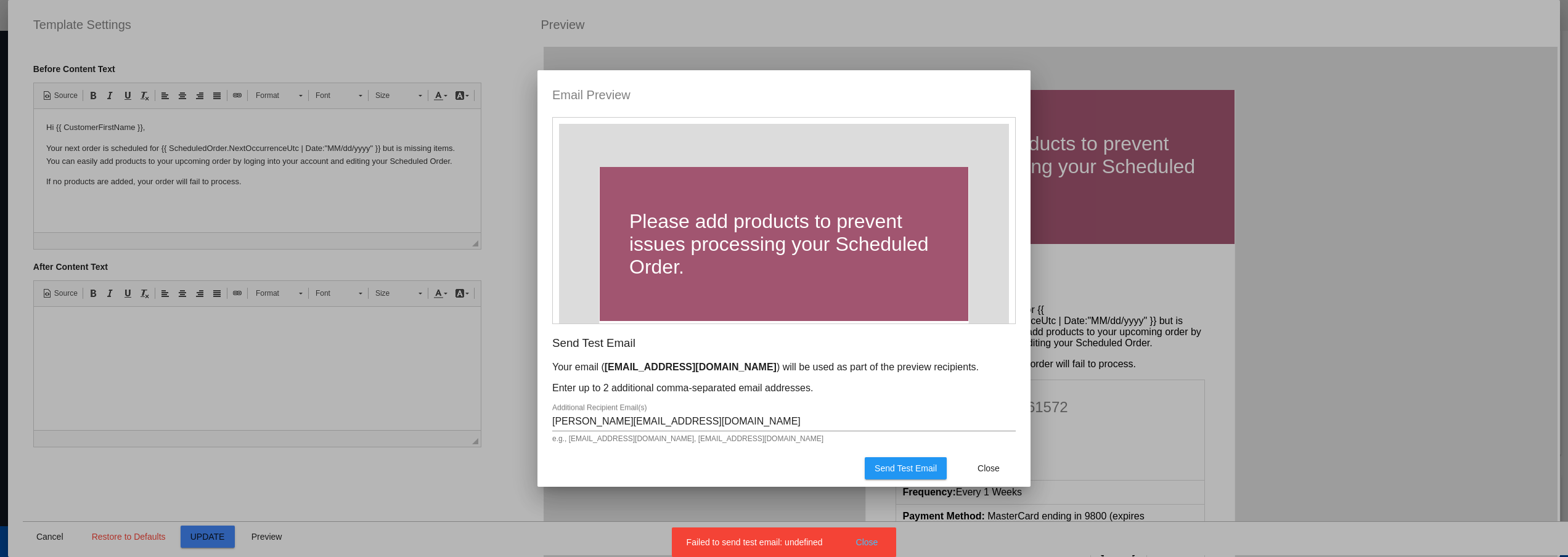
drag, startPoint x: 689, startPoint y: 549, endPoint x: 825, endPoint y: 543, distance: 136.1
click at [825, 543] on snack-bar-container "Failed to send test email: undefined Close" at bounding box center [784, 543] width 225 height 30
click at [777, 480] on mat-dialog-actions "Send Test Email Close" at bounding box center [783, 468] width 463 height 37
click at [736, 459] on mat-dialog-actions "Send Test Email Close" at bounding box center [783, 468] width 463 height 37
click at [913, 464] on span "Send Test Email" at bounding box center [905, 468] width 63 height 10
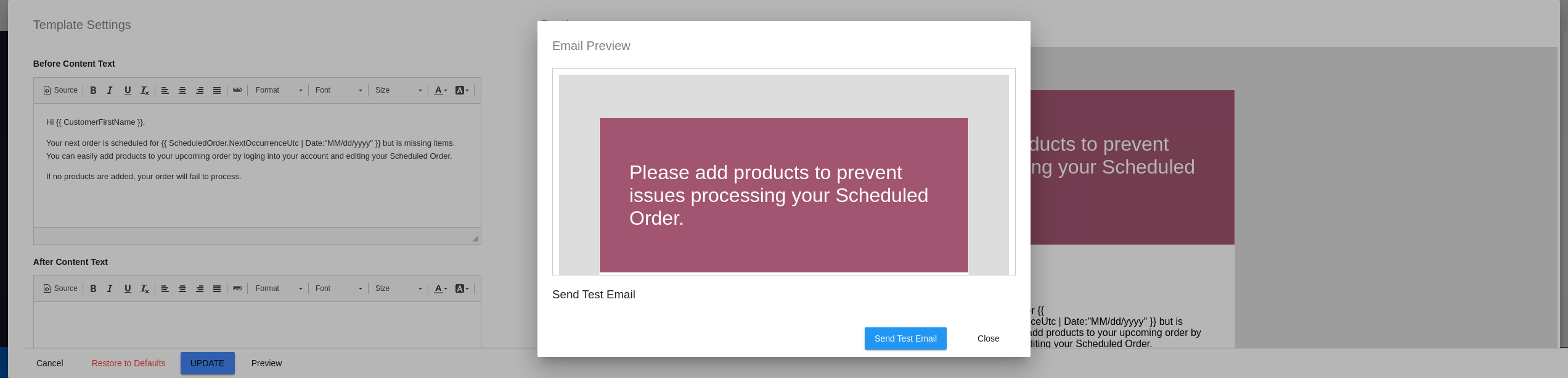
click at [918, 337] on span "Send Test Email" at bounding box center [905, 338] width 63 height 10
click at [933, 331] on button "Send Test Email" at bounding box center [905, 338] width 82 height 22
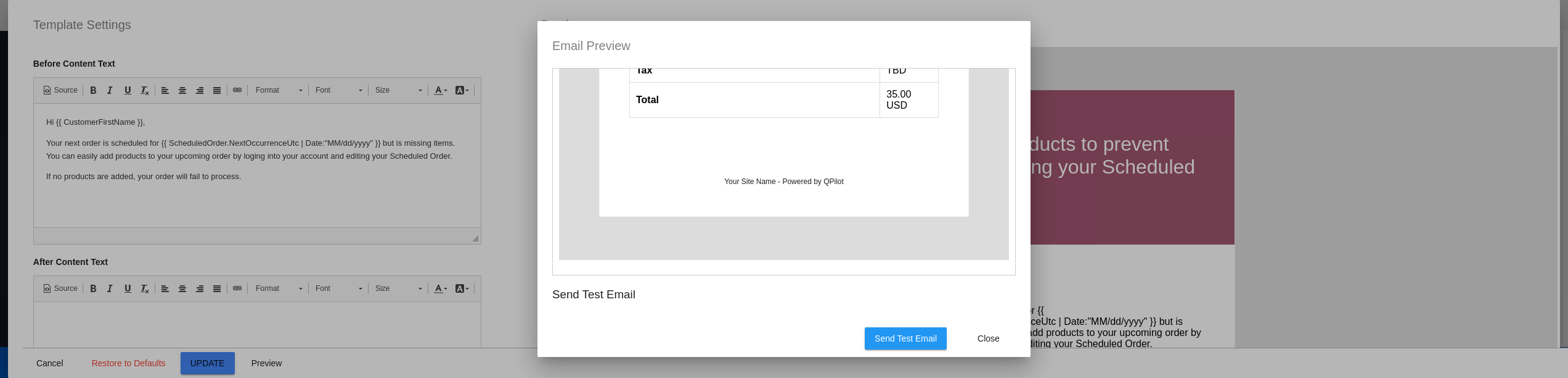
scroll to position [83, 0]
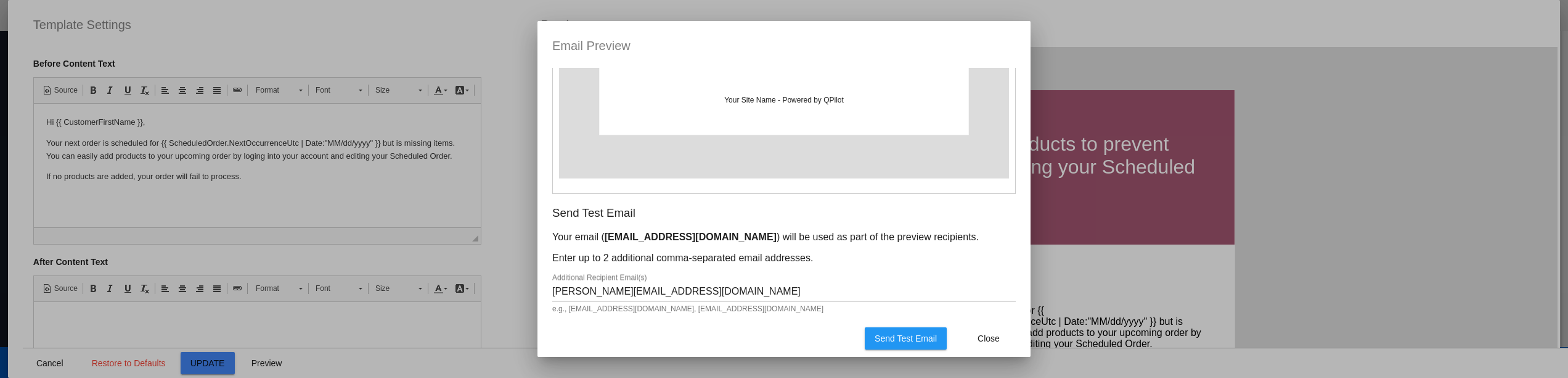
click at [696, 297] on div "svetlana@qpilot.cloud Additional Recipient Email(s)" at bounding box center [783, 286] width 463 height 28
click at [689, 291] on input "svetlana@qpilot.cloud" at bounding box center [783, 291] width 463 height 12
click at [911, 341] on span "Send Test Email" at bounding box center [905, 338] width 63 height 10
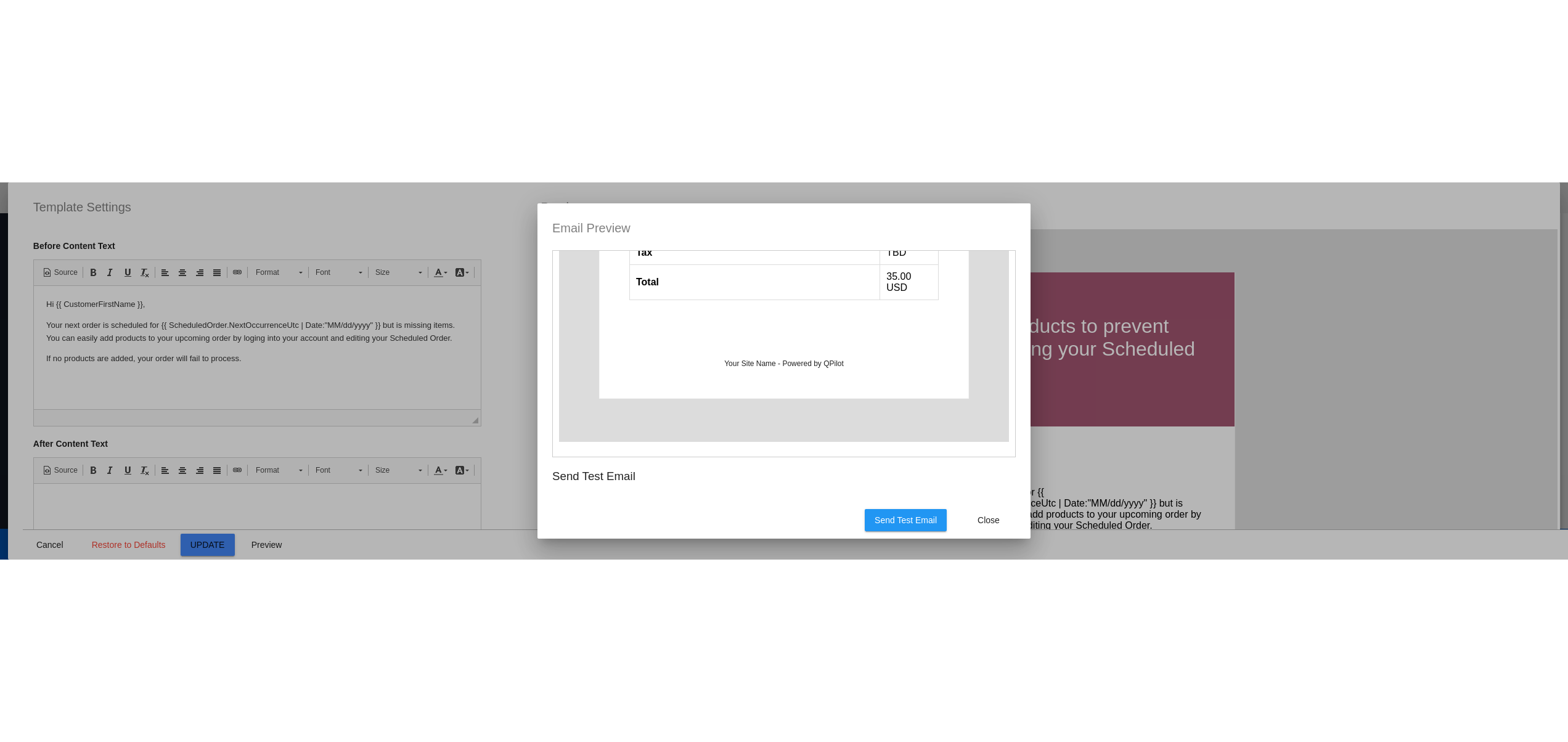
scroll to position [0, 0]
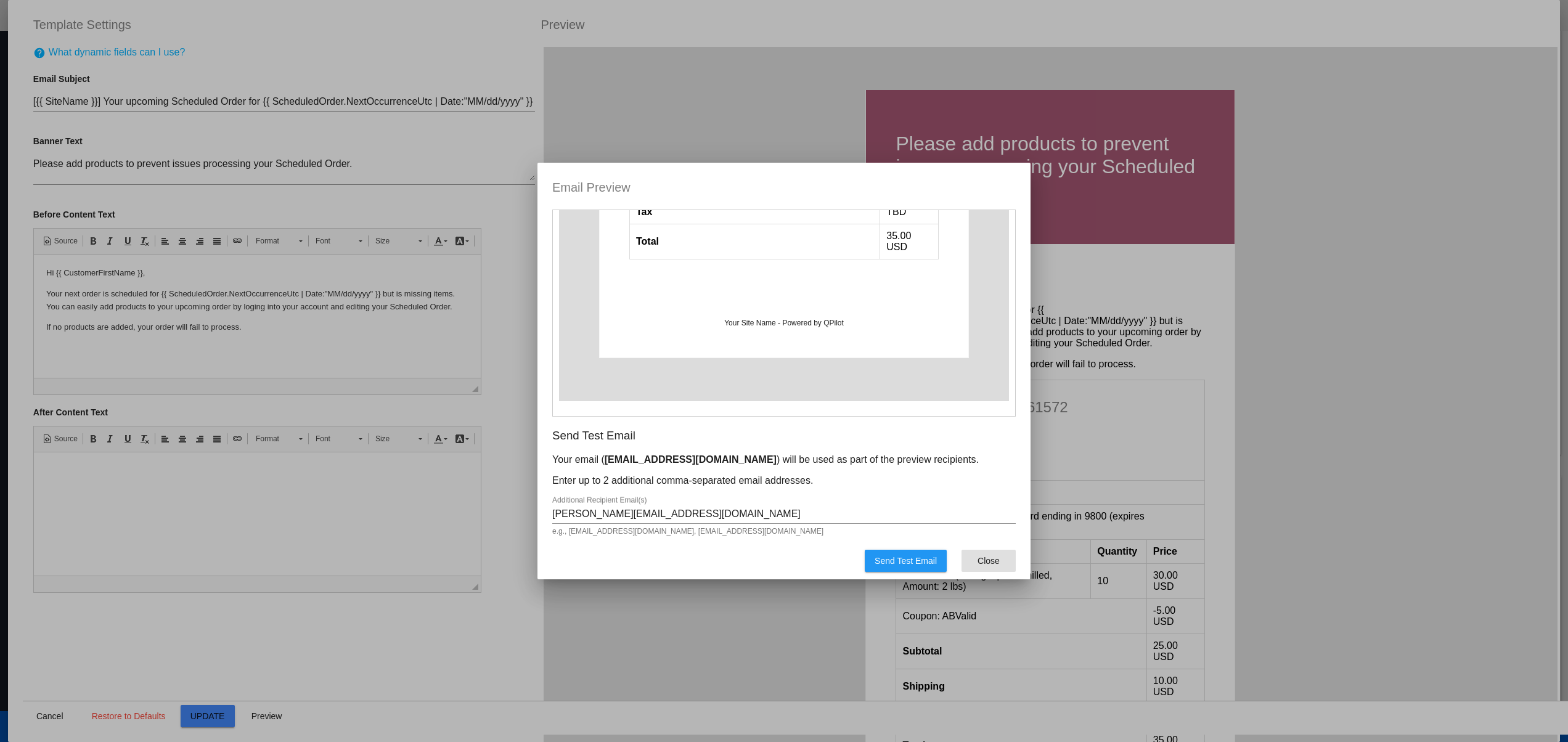
click at [980, 558] on span "Close" at bounding box center [988, 561] width 22 height 10
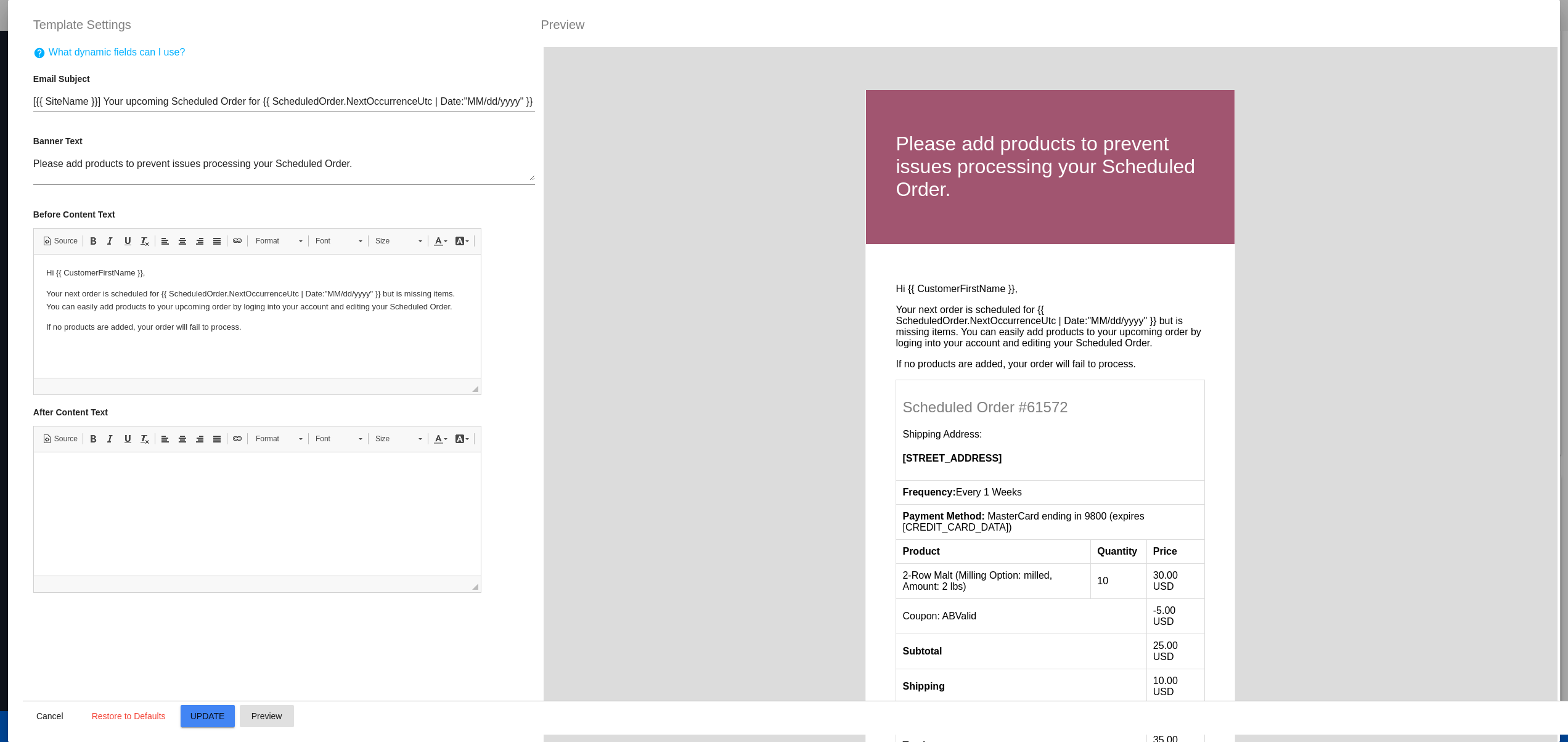
drag, startPoint x: 115, startPoint y: 686, endPoint x: 69, endPoint y: 702, distance: 48.7
click at [117, 687] on div "help What dynamic fields can I use? Email Subject [{{ SiteName }}] Your upcomin…" at bounding box center [284, 418] width 523 height 742
click at [27, 722] on button "Cancel" at bounding box center [50, 716] width 54 height 22
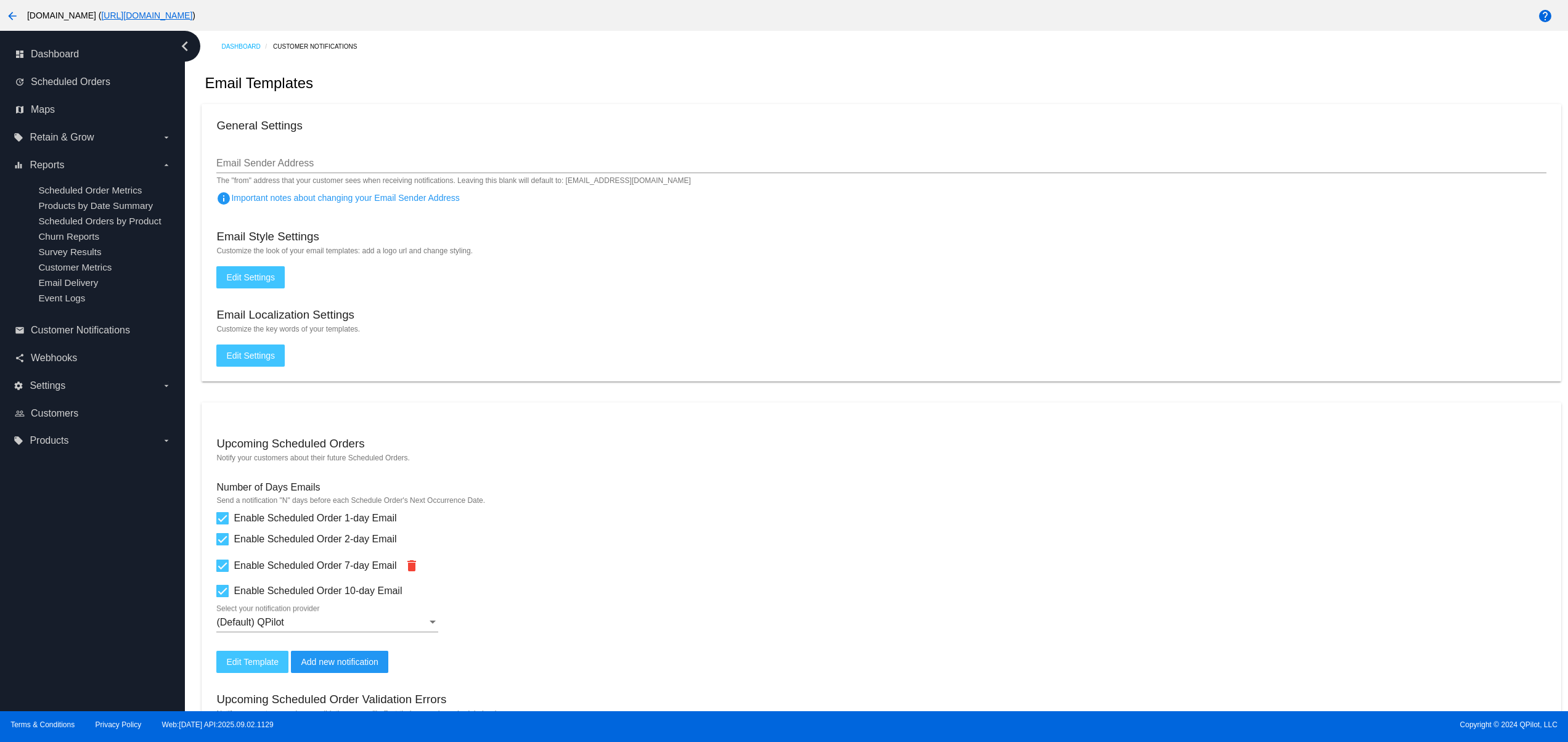
drag, startPoint x: 365, startPoint y: 8, endPoint x: 343, endPoint y: 15, distance: 23.1
click at [59, 396] on label "settings Settings arrow_drop_down" at bounding box center [91, 385] width 157 height 19
click at [0, 0] on input "settings Settings arrow_drop_down" at bounding box center [0, 0] width 0 height 0
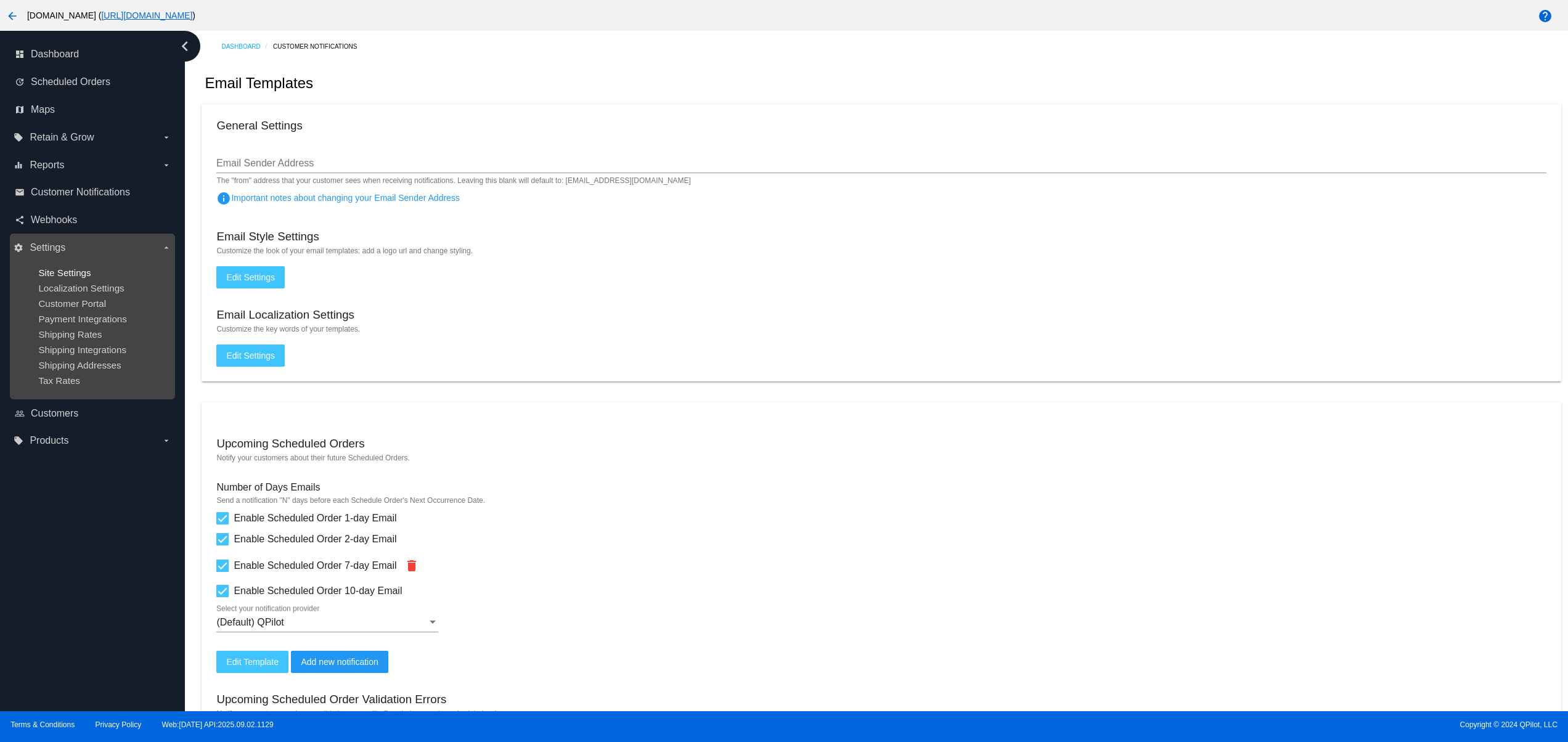
click at [80, 272] on span "Site Settings" at bounding box center [65, 273] width 52 height 11
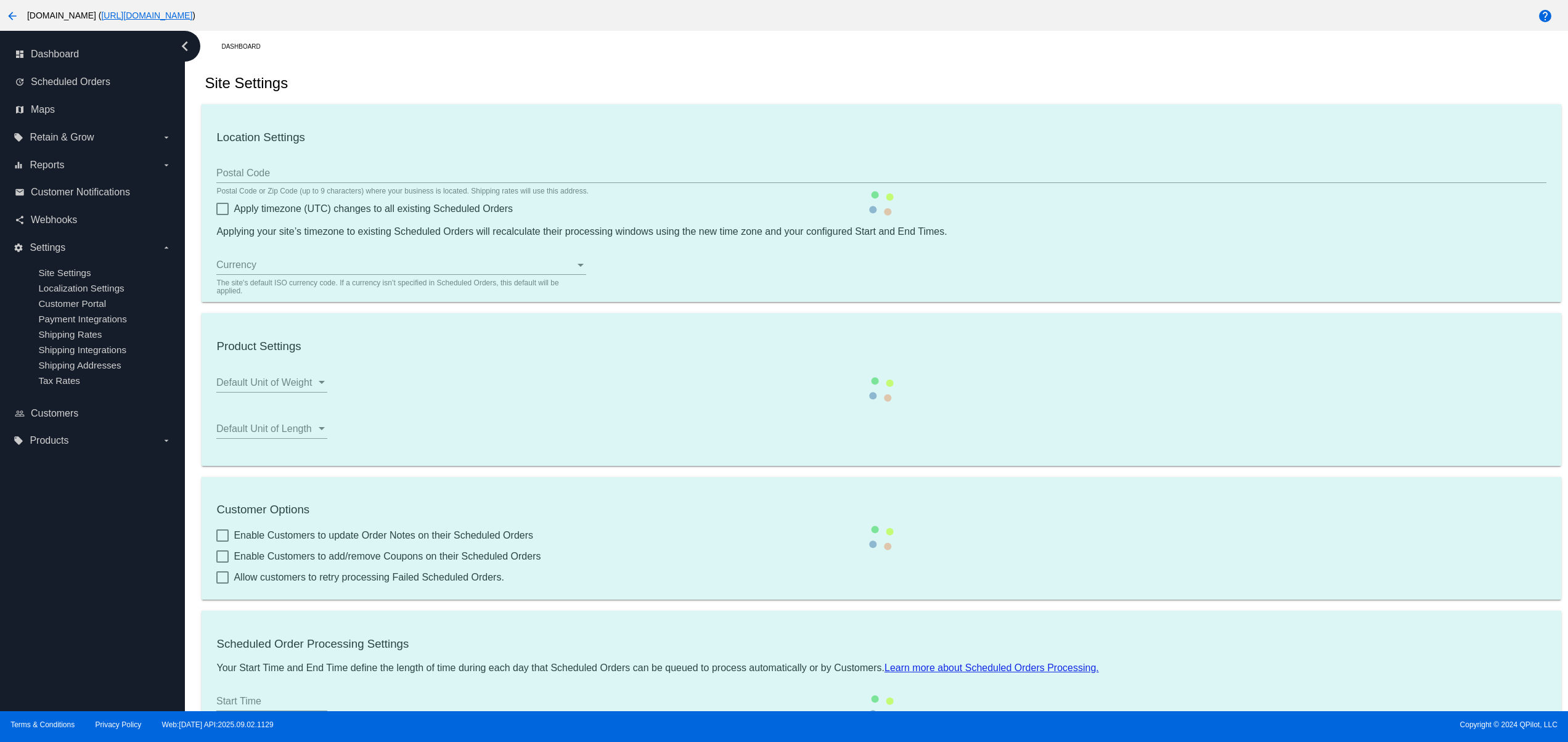
type input "80033"
checkbox input "true"
type input "13:00"
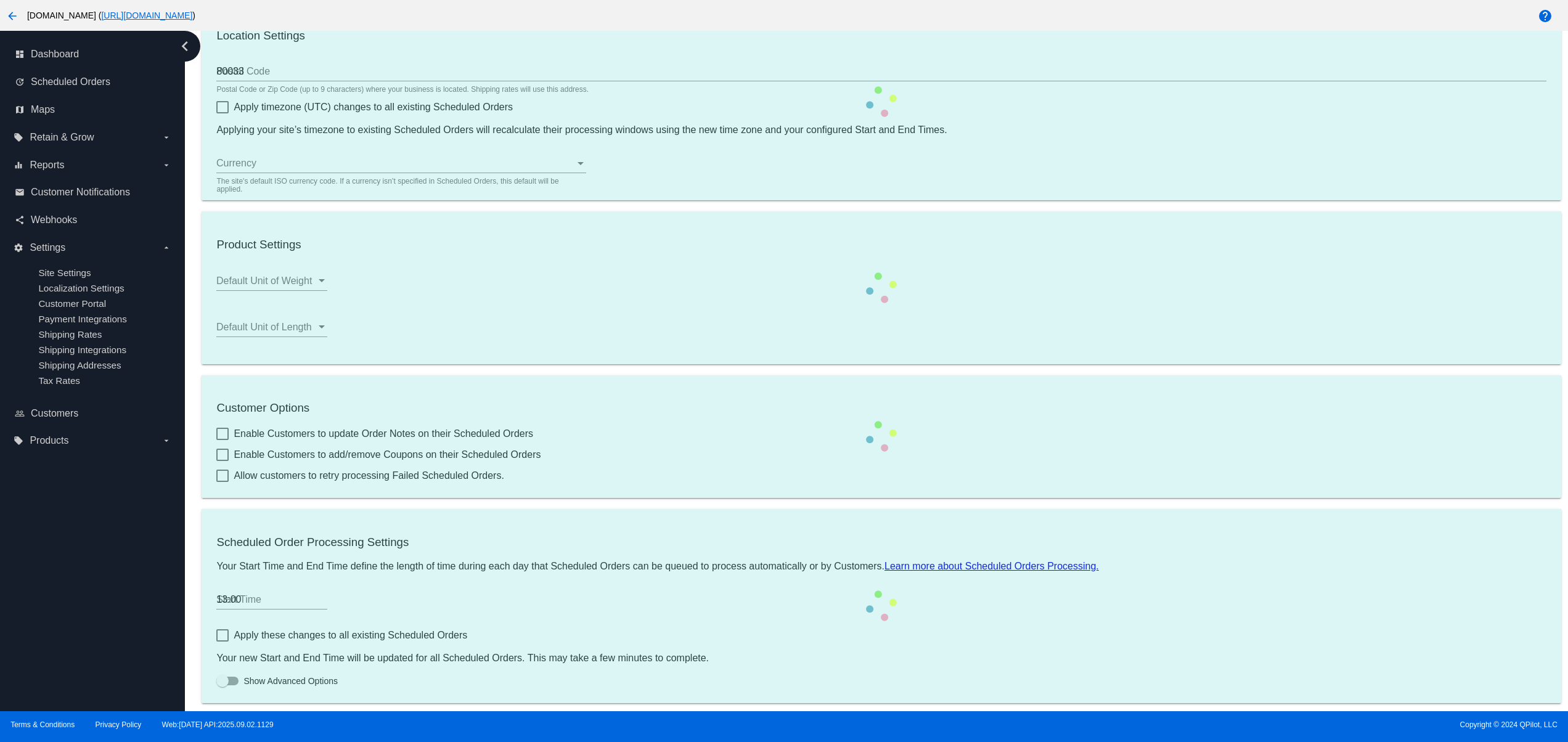
scroll to position [133, 0]
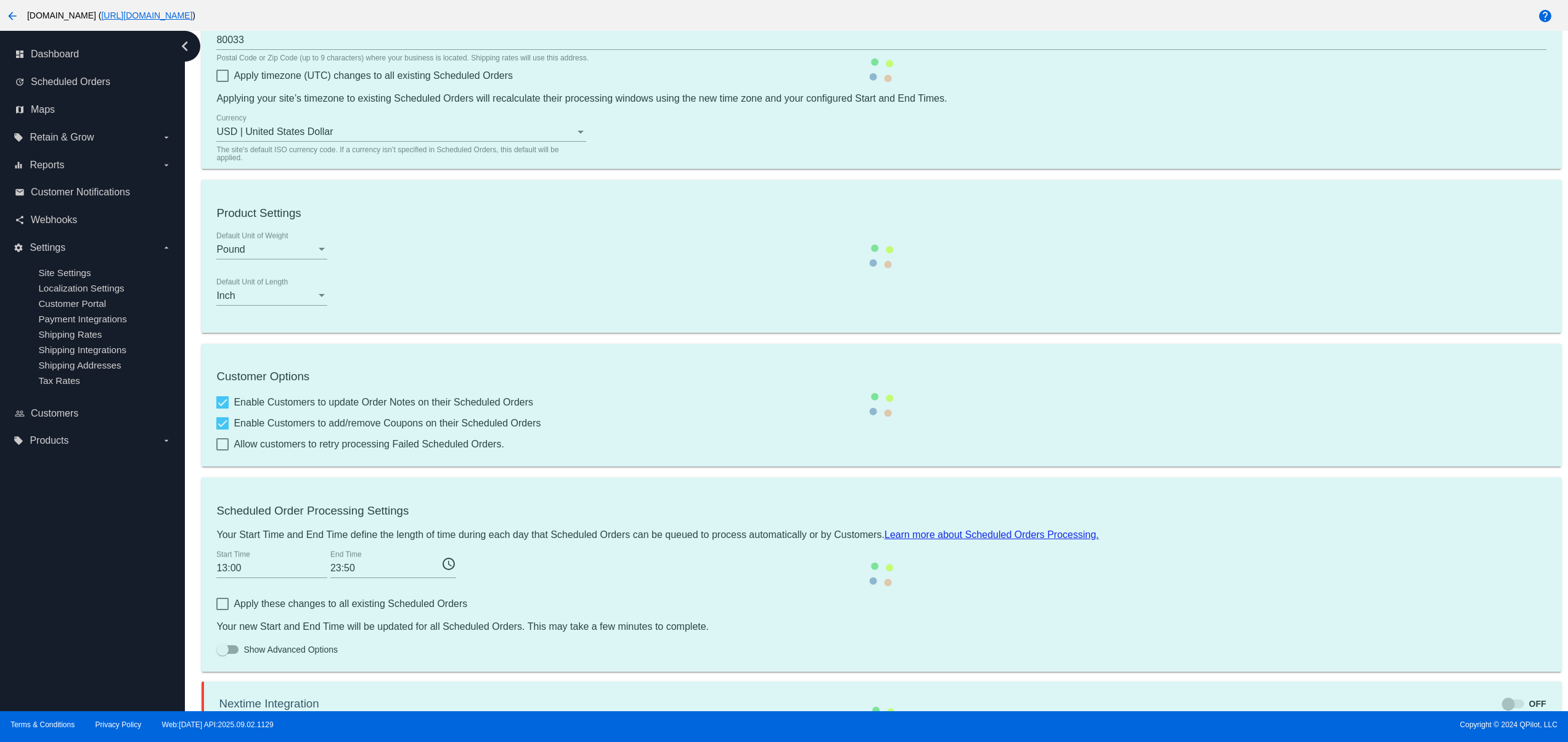
checkbox input "true"
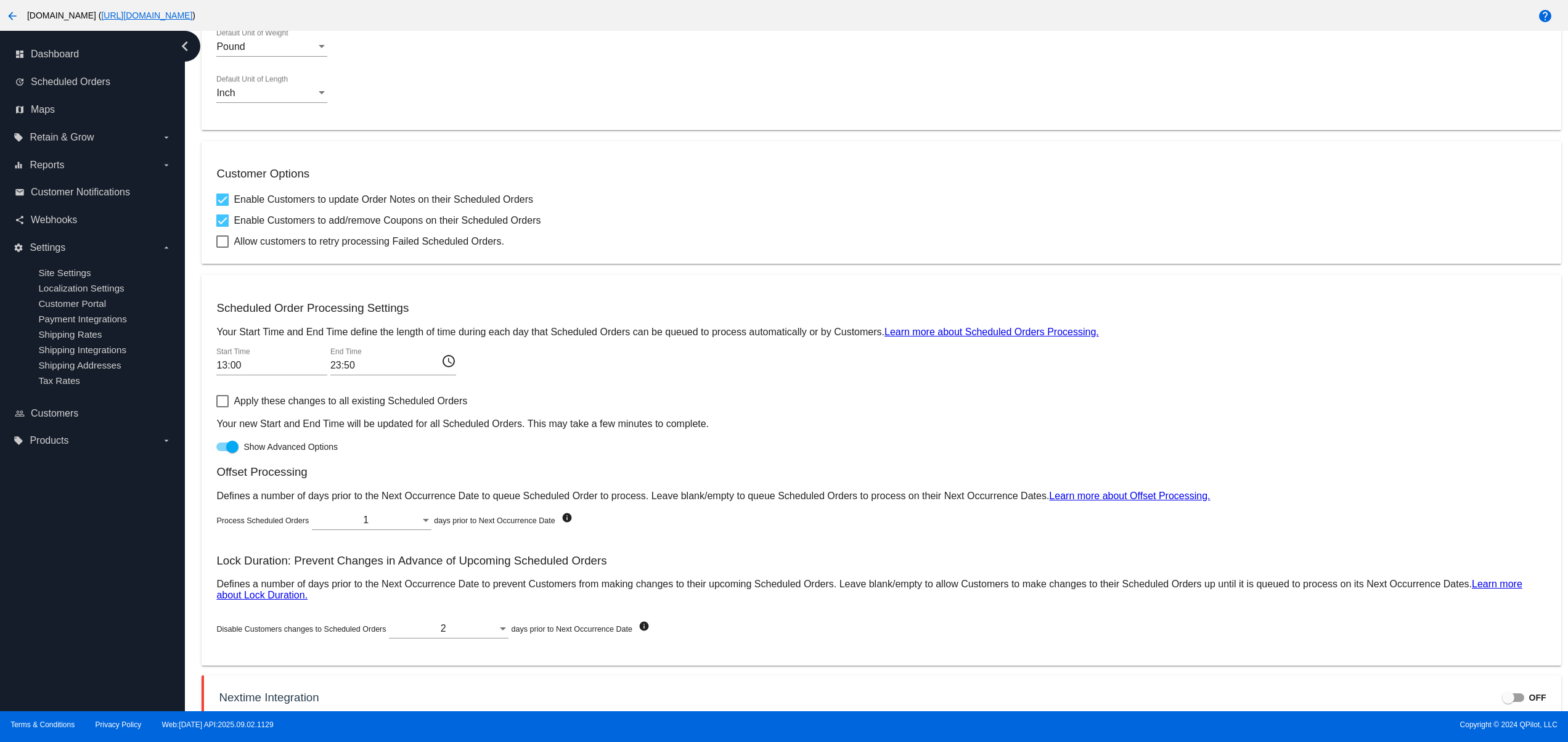
scroll to position [464, 0]
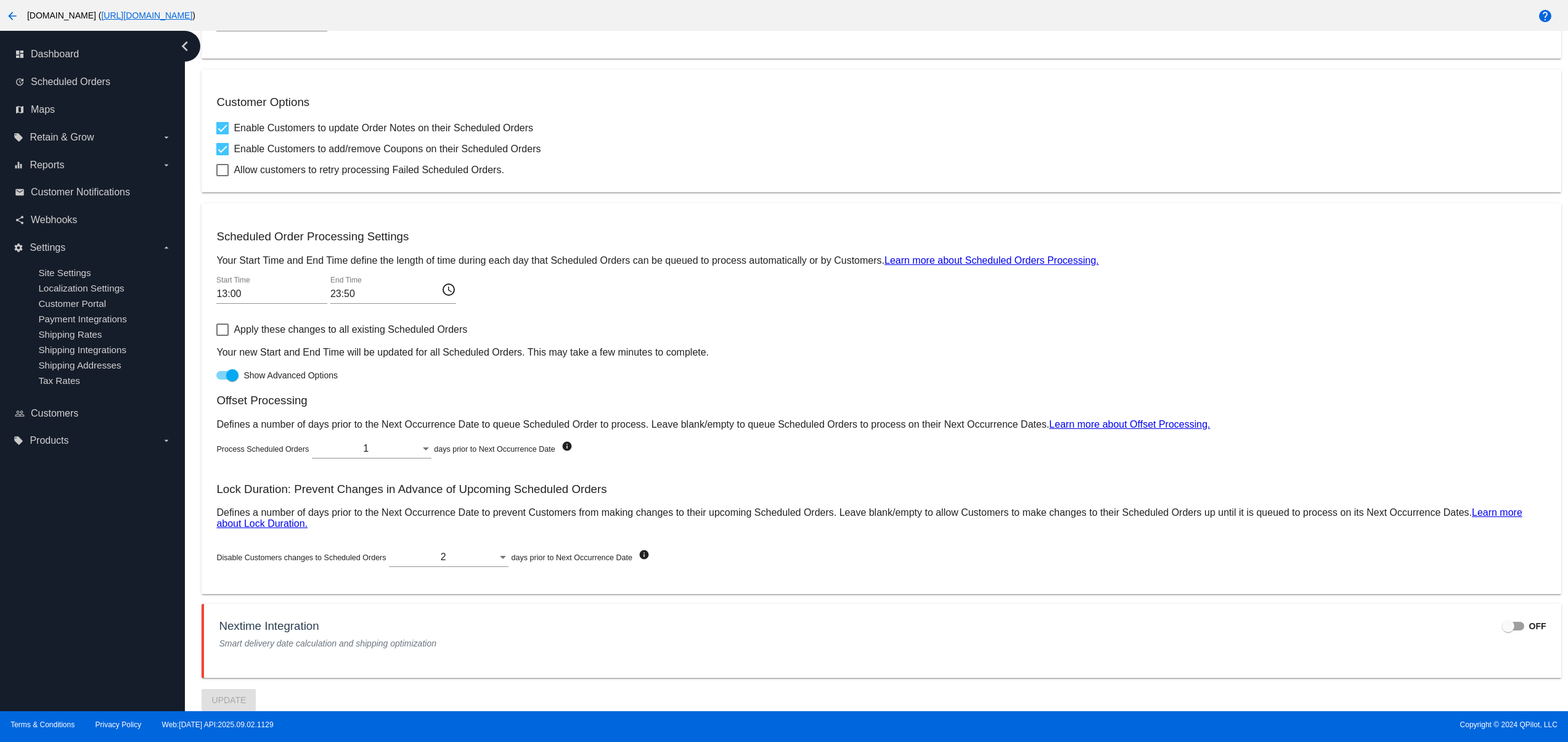
click at [1503, 625] on div at bounding box center [1512, 626] width 22 height 9
click at [1507, 631] on input "OFF" at bounding box center [1507, 631] width 1 height 1
checkbox input "true"
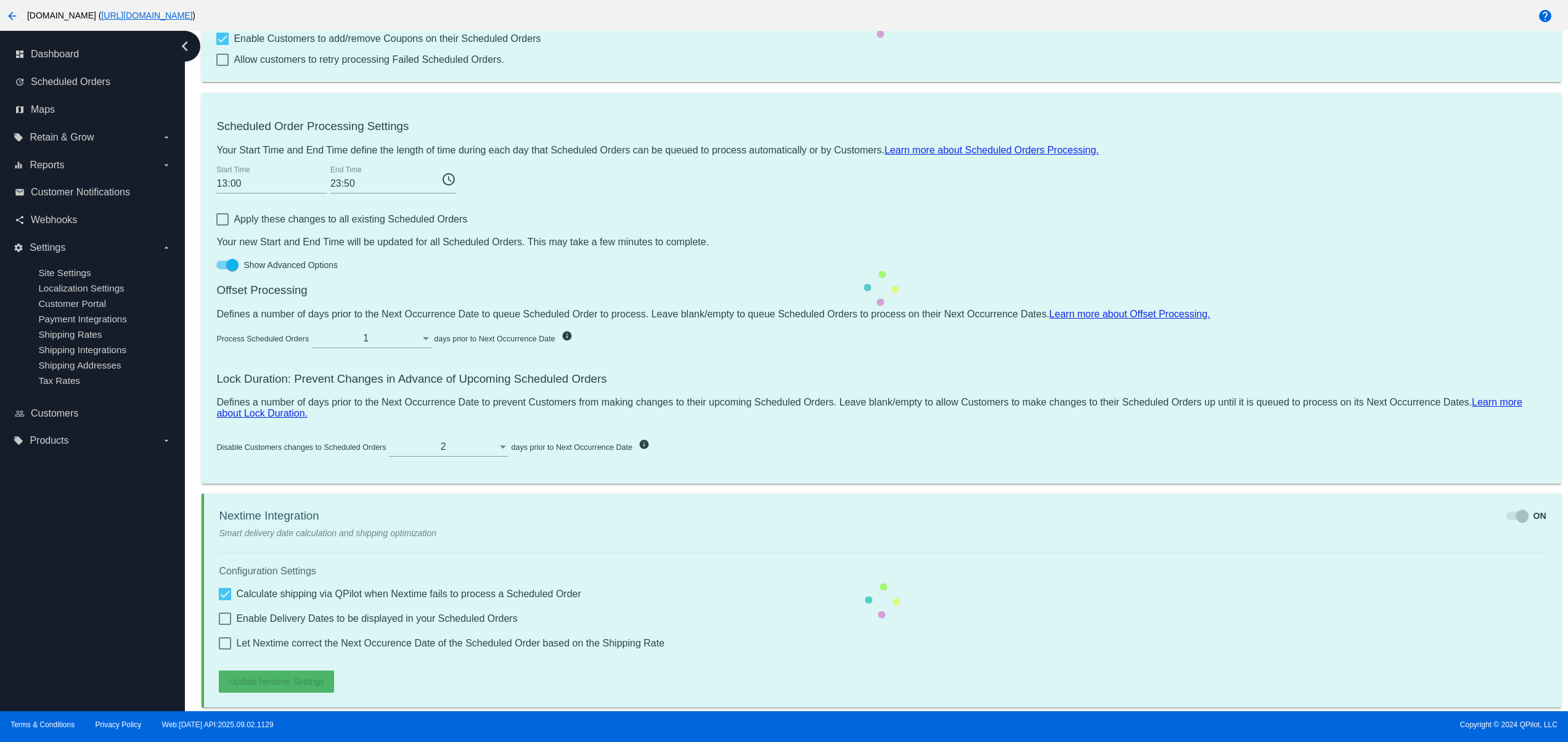
scroll to position [558, 0]
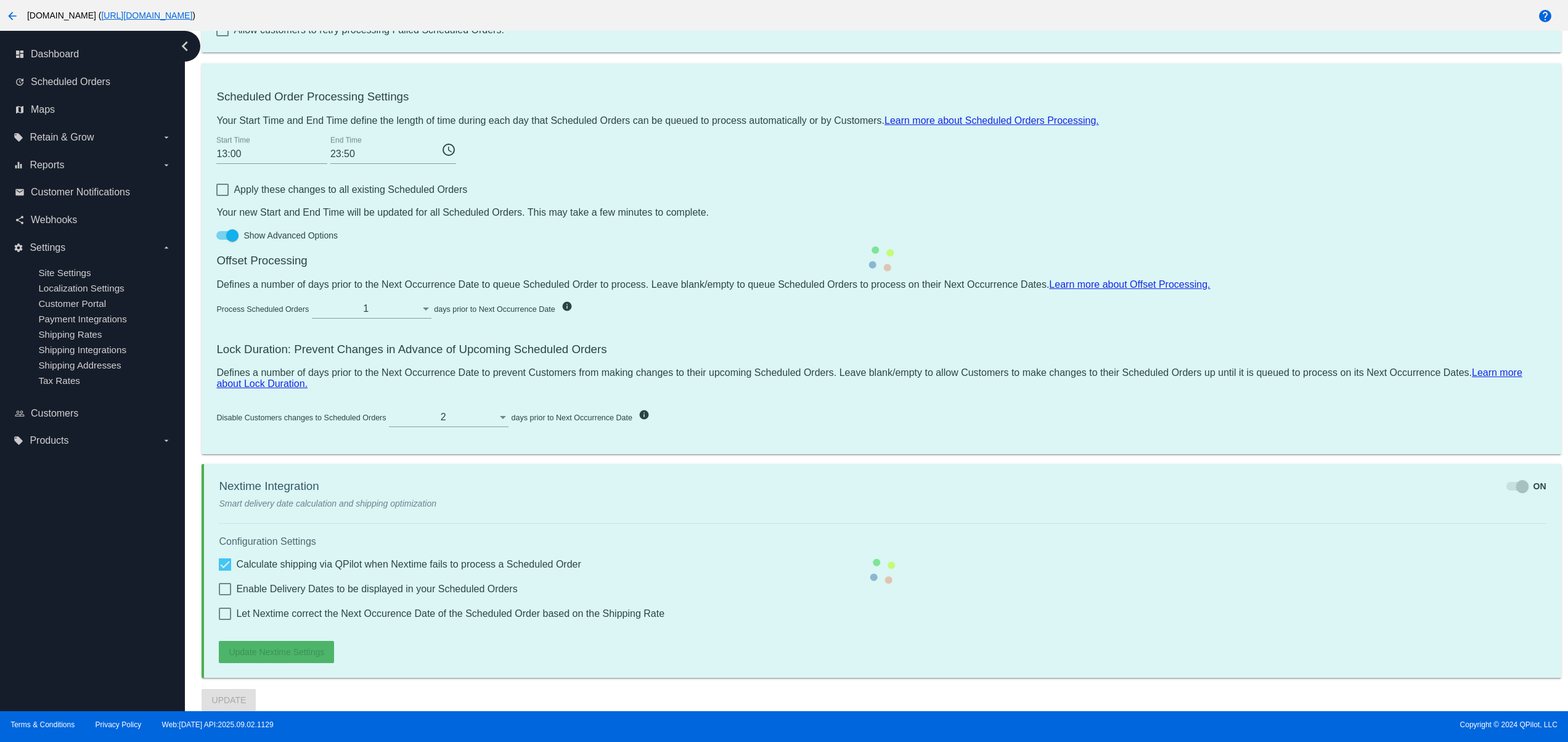
checkbox input "true"
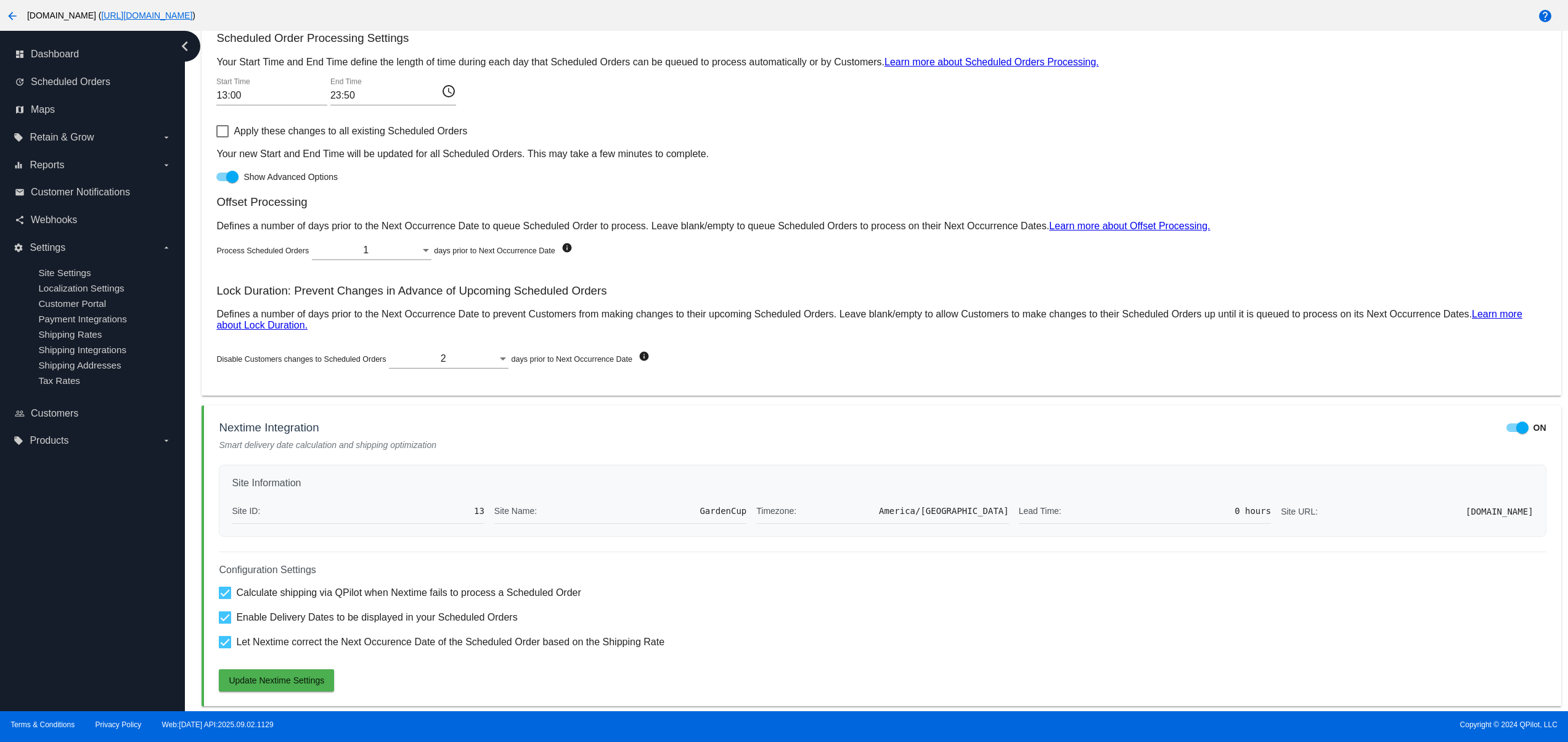
scroll to position [694, 0]
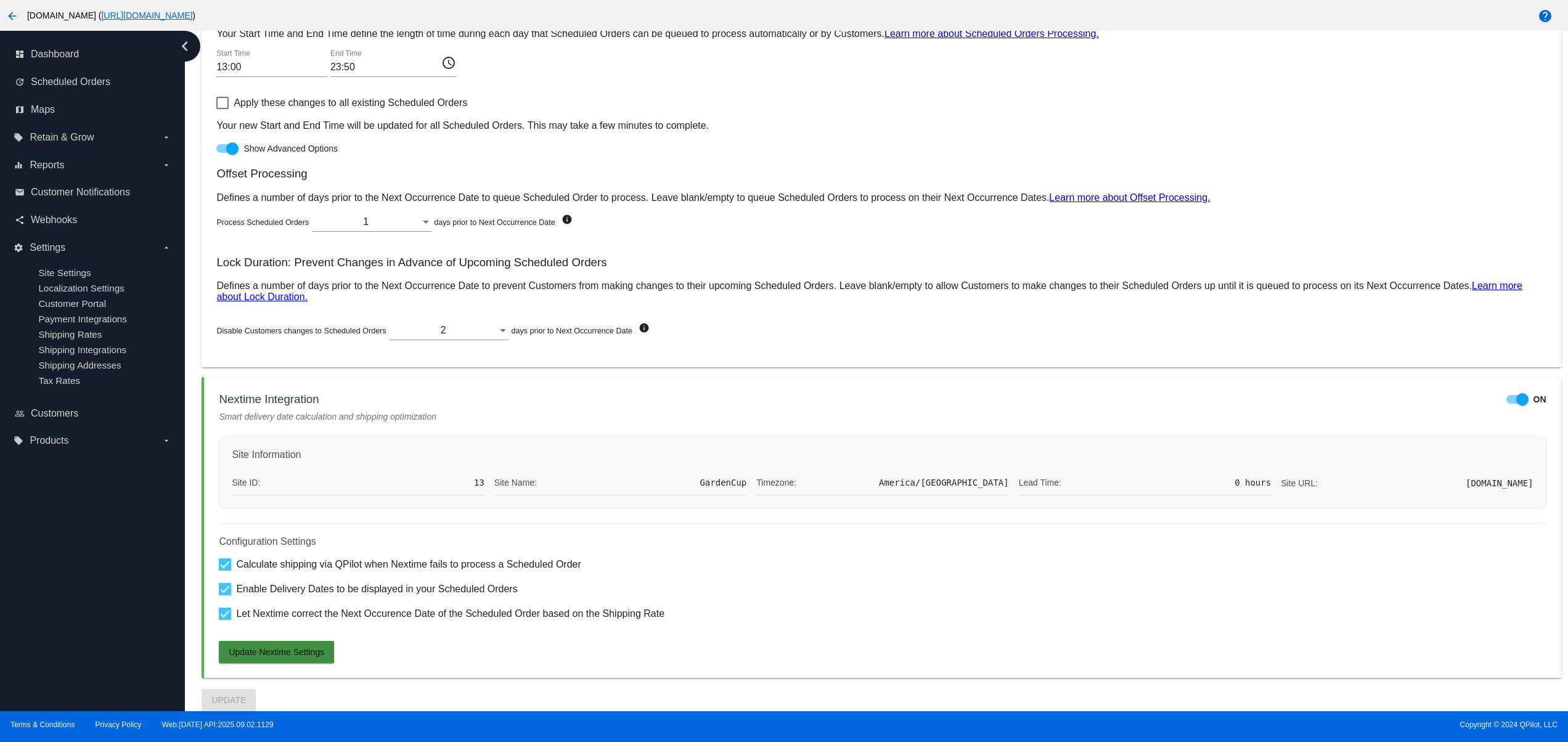
click at [299, 654] on span "Update Nextime Settings" at bounding box center [275, 652] width 95 height 10
click at [94, 88] on span "Scheduled Orders" at bounding box center [70, 82] width 80 height 12
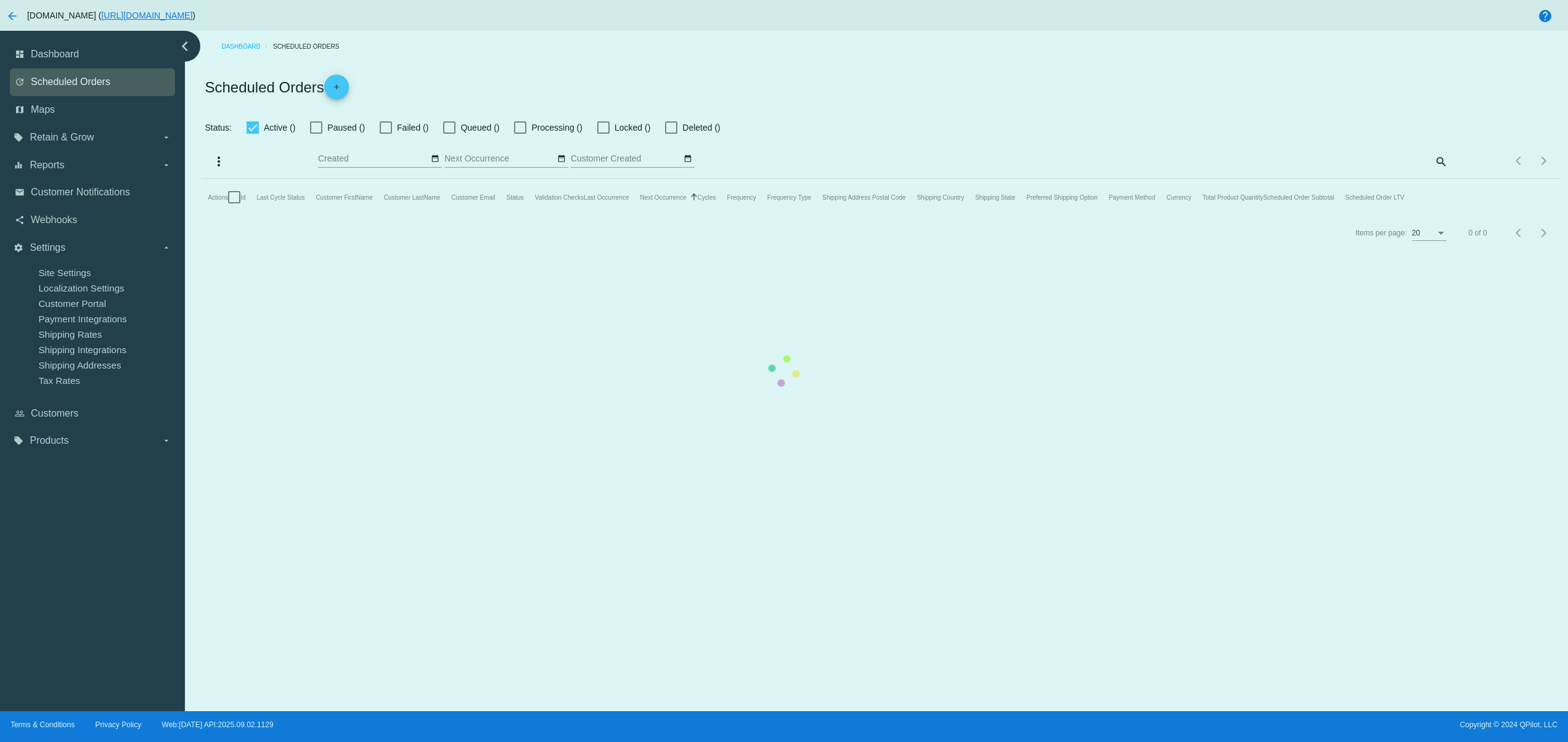
checkbox input "false"
type input "09/02/2025 - 09/03/2025"
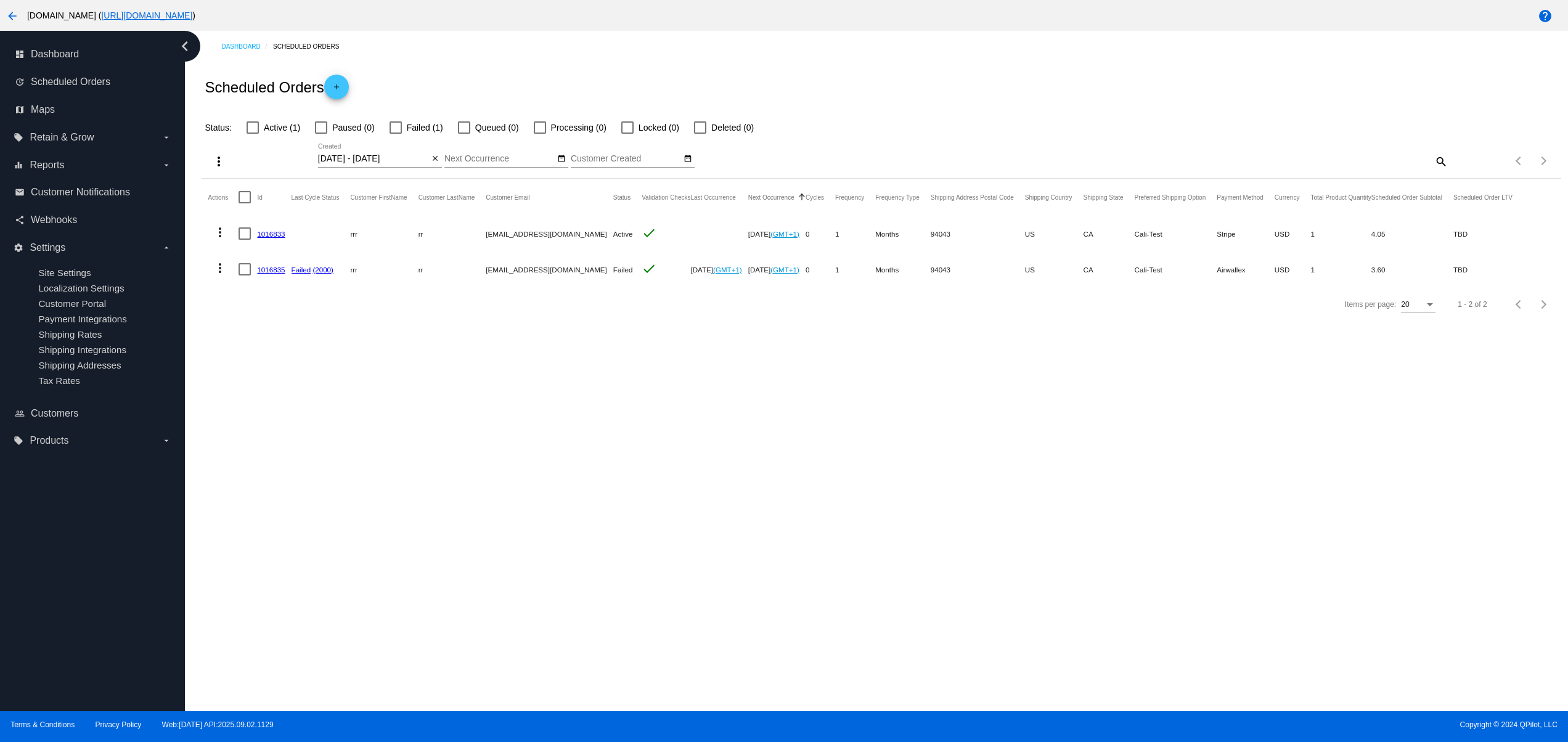
click at [336, 89] on mat-icon "add" at bounding box center [336, 90] width 14 height 14
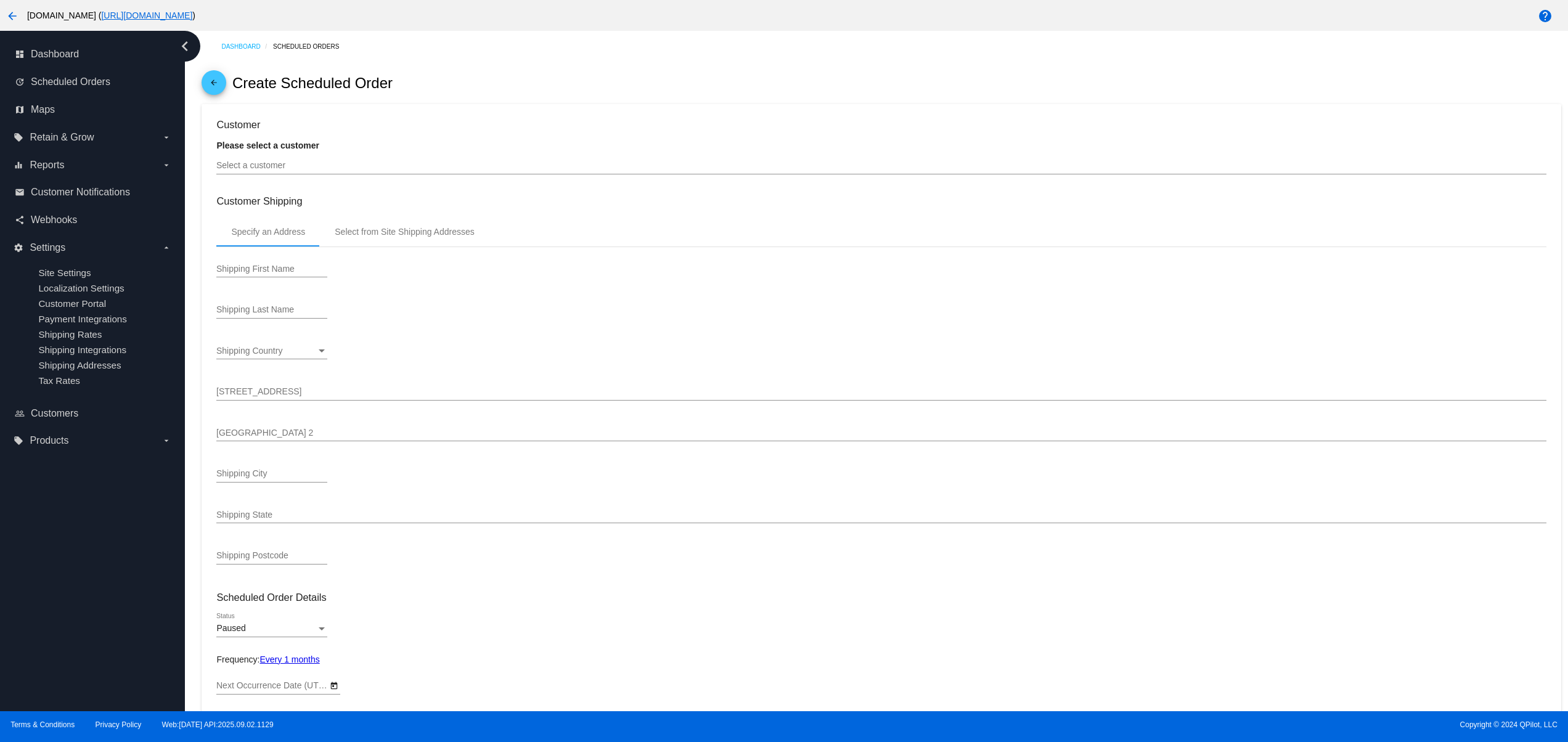
type input "10/2/2025"
click at [303, 171] on input "Select a customer" at bounding box center [881, 166] width 1329 height 10
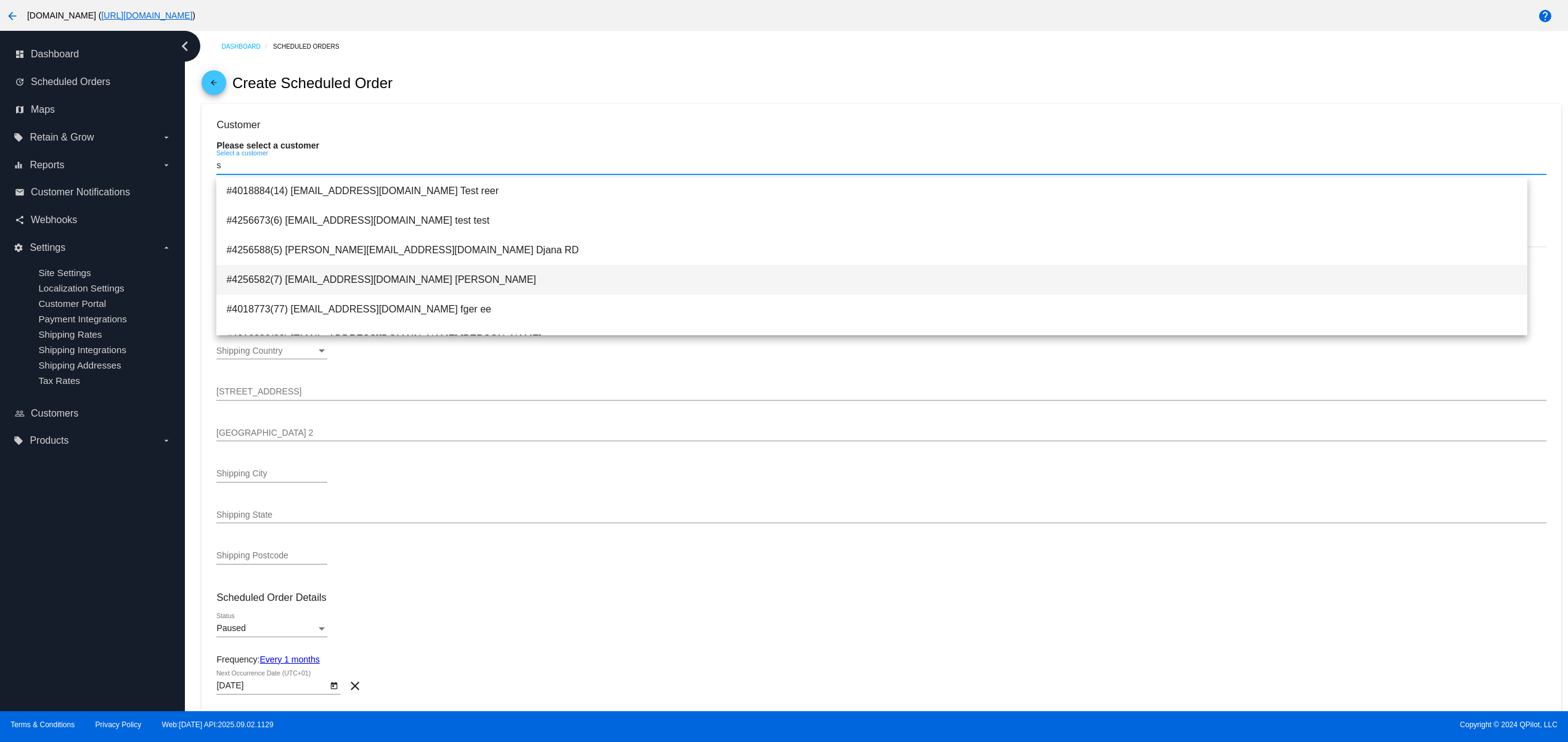
scroll to position [1026, 0]
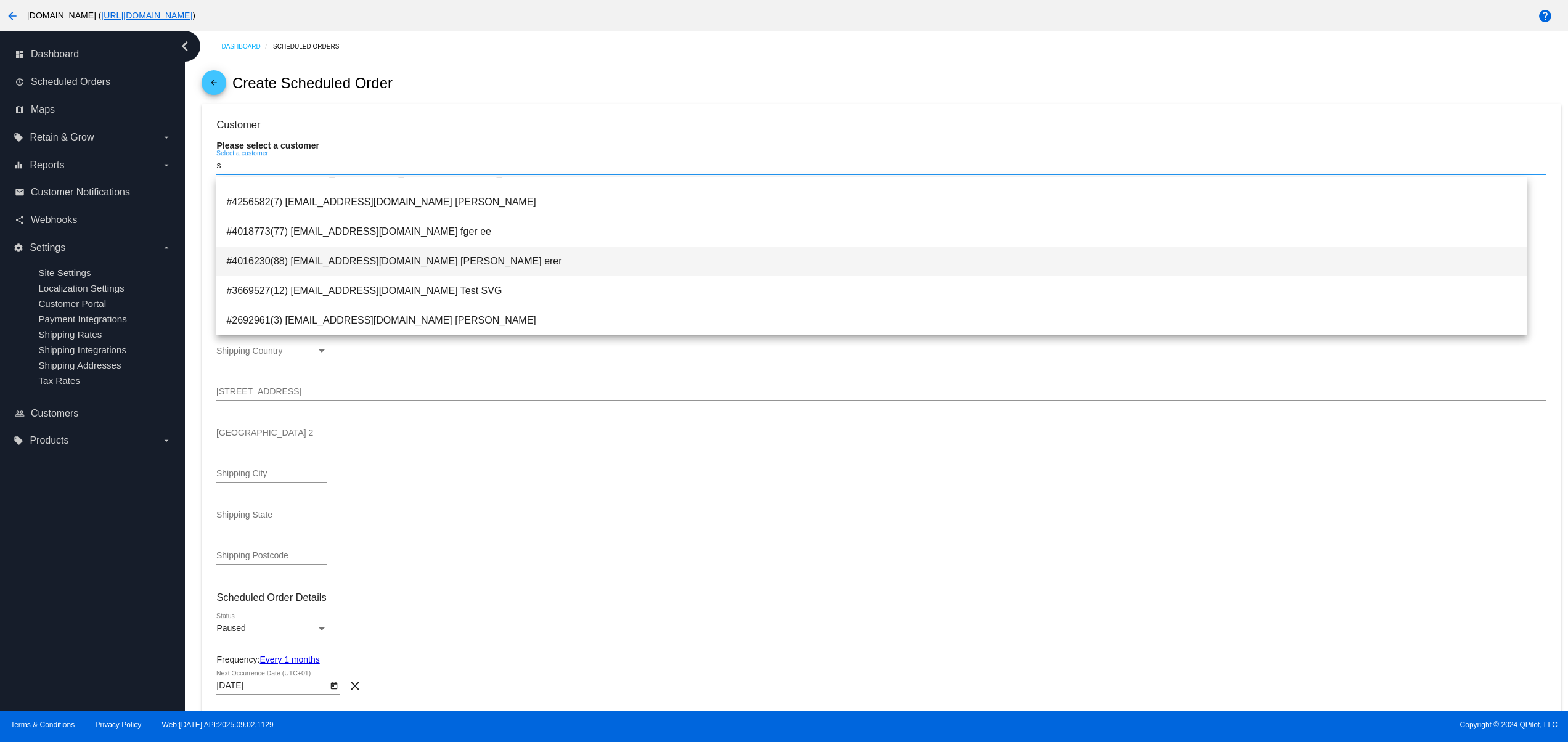
type input "s"
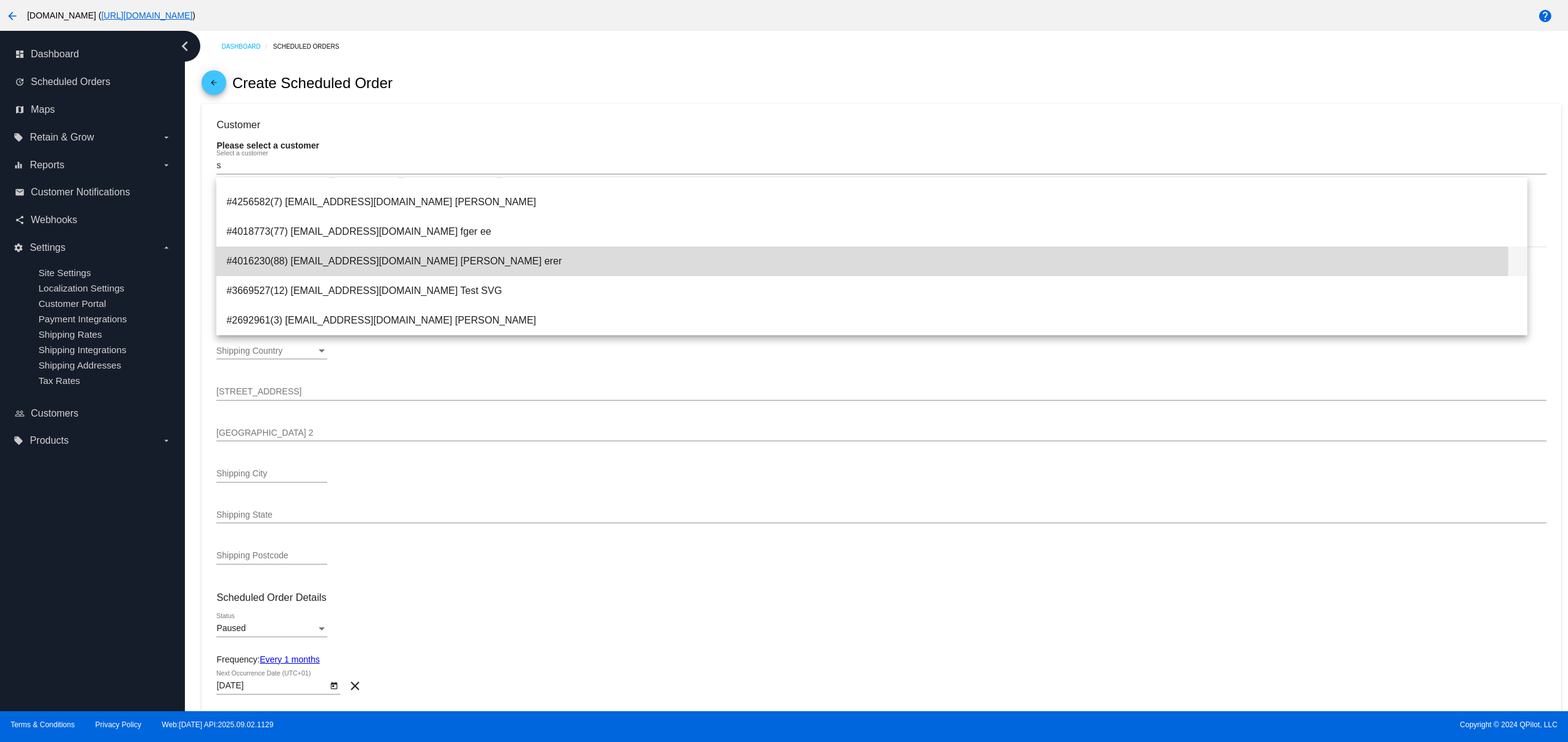
click at [417, 259] on span "#4016230(88) svetglus3+2@gmail.com Teer erer" at bounding box center [872, 261] width 1292 height 30
type input "Rest"
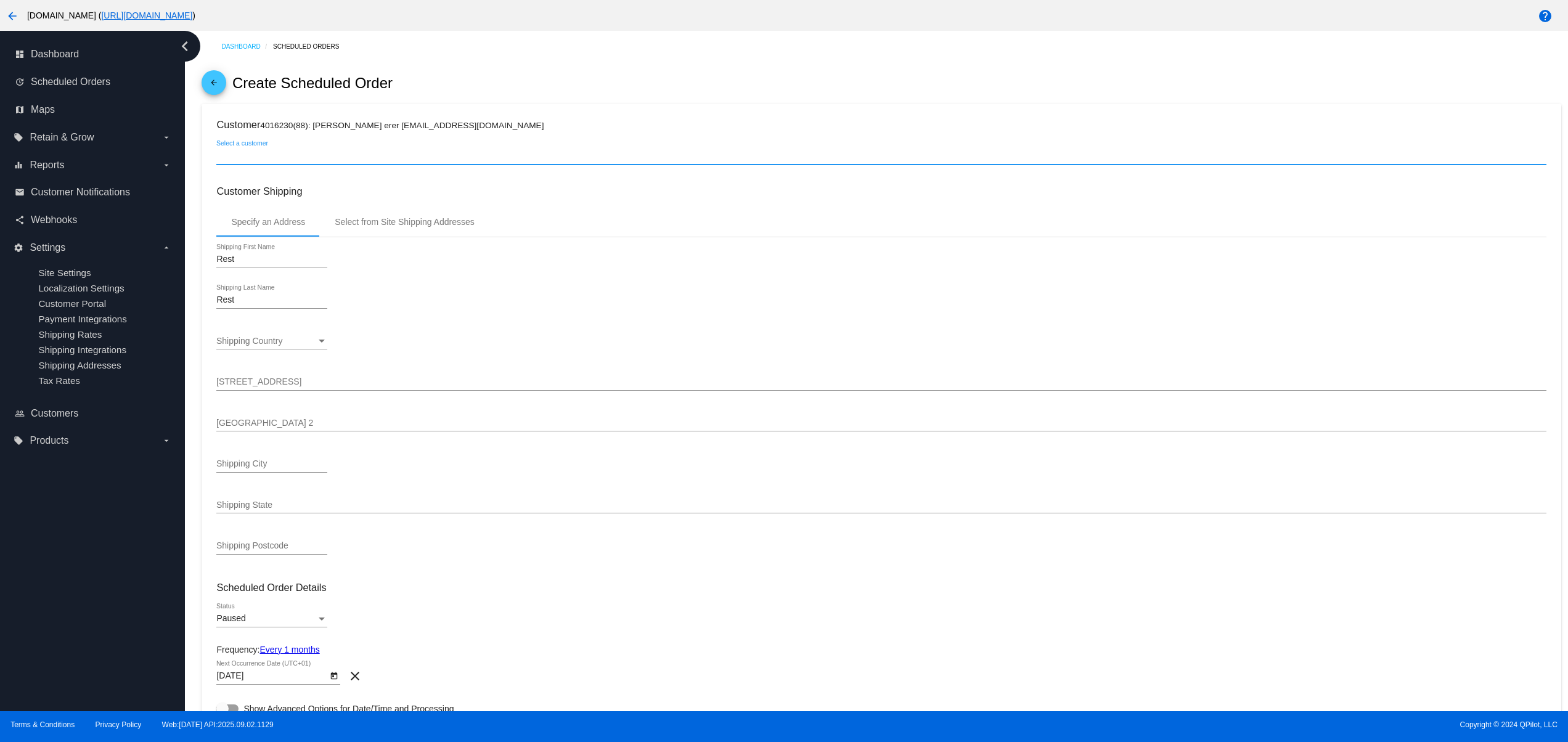
scroll to position [247, 0]
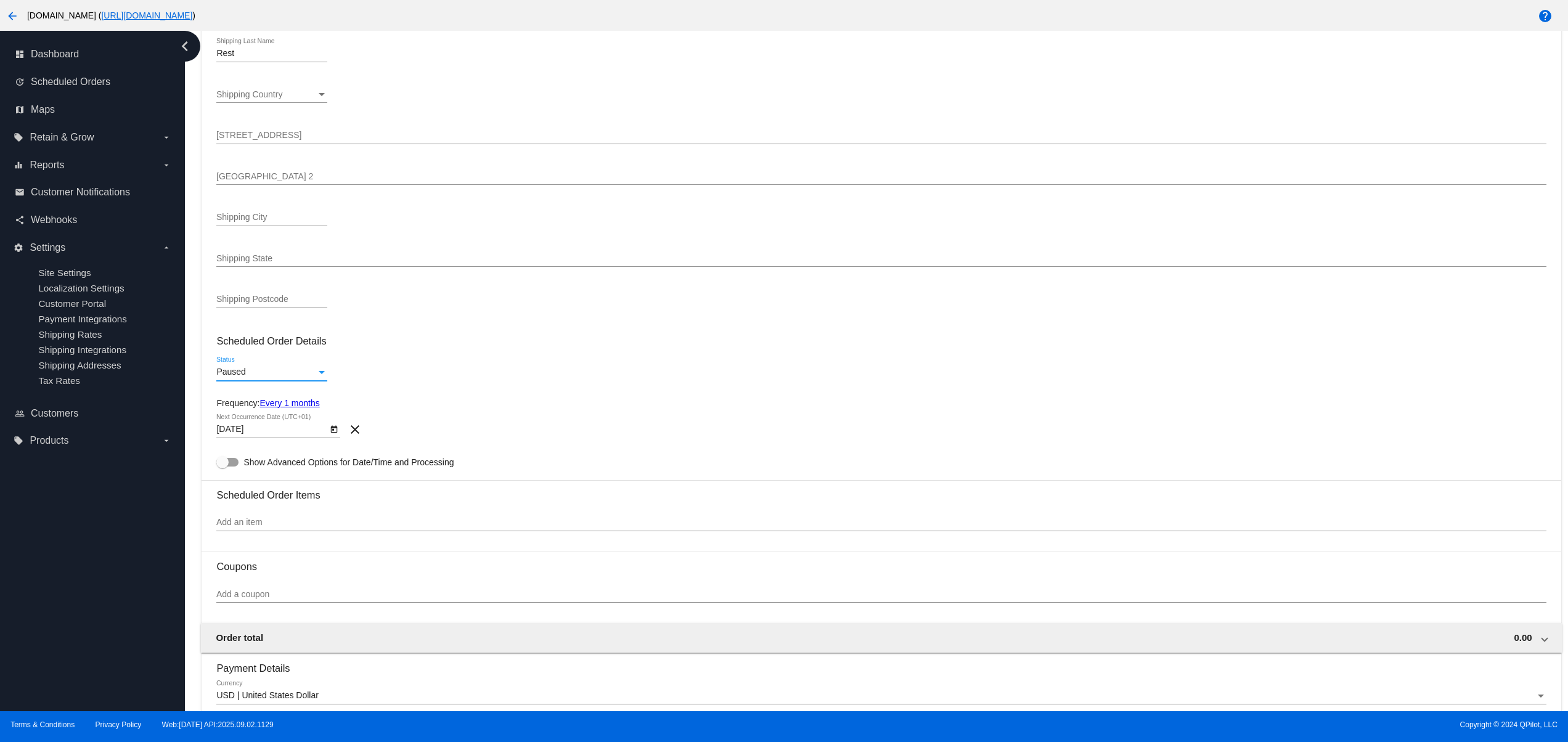
click at [292, 378] on div "Paused" at bounding box center [267, 372] width 100 height 10
click at [248, 343] on span "Active" at bounding box center [272, 351] width 111 height 26
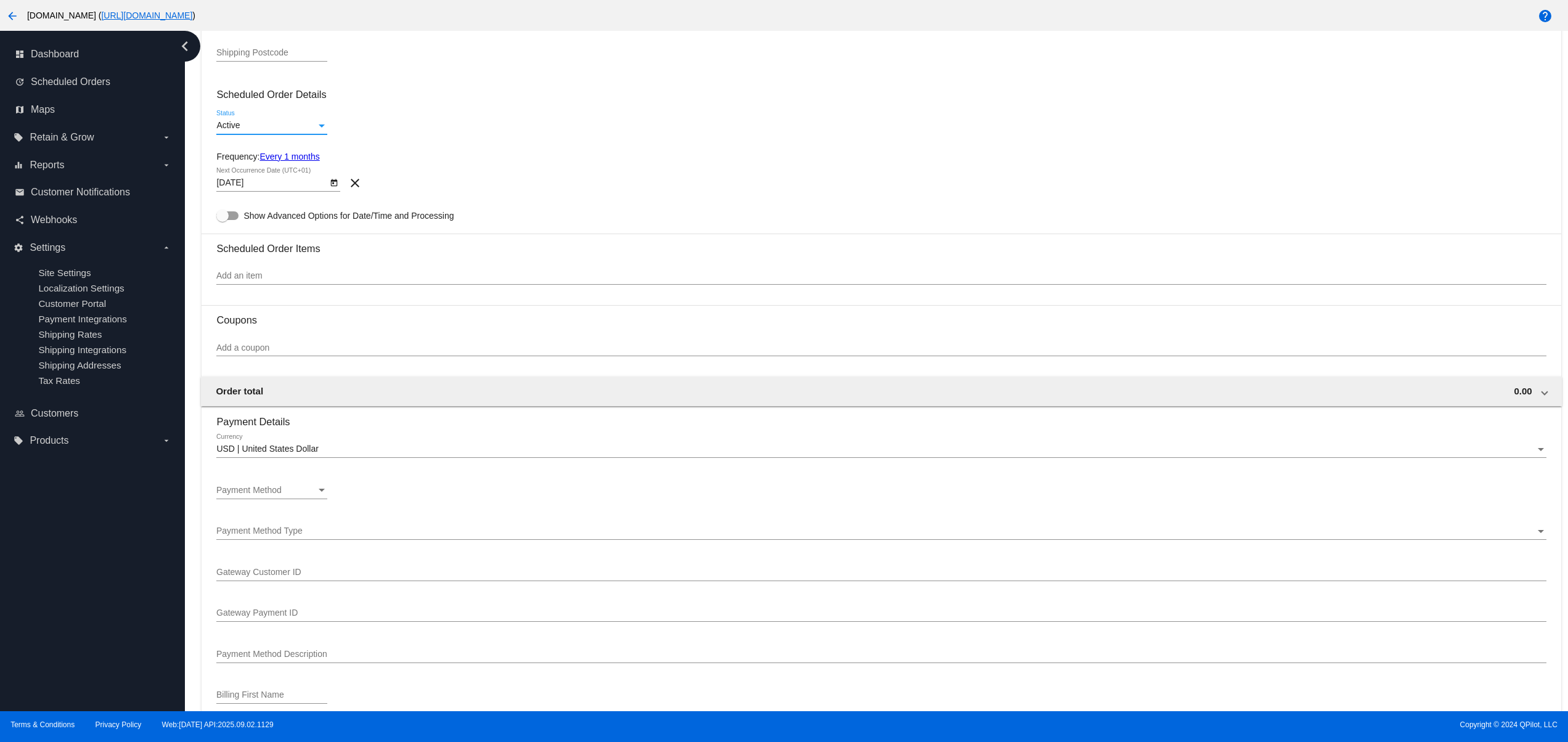
click at [274, 272] on div "Add an item" at bounding box center [881, 273] width 1329 height 24
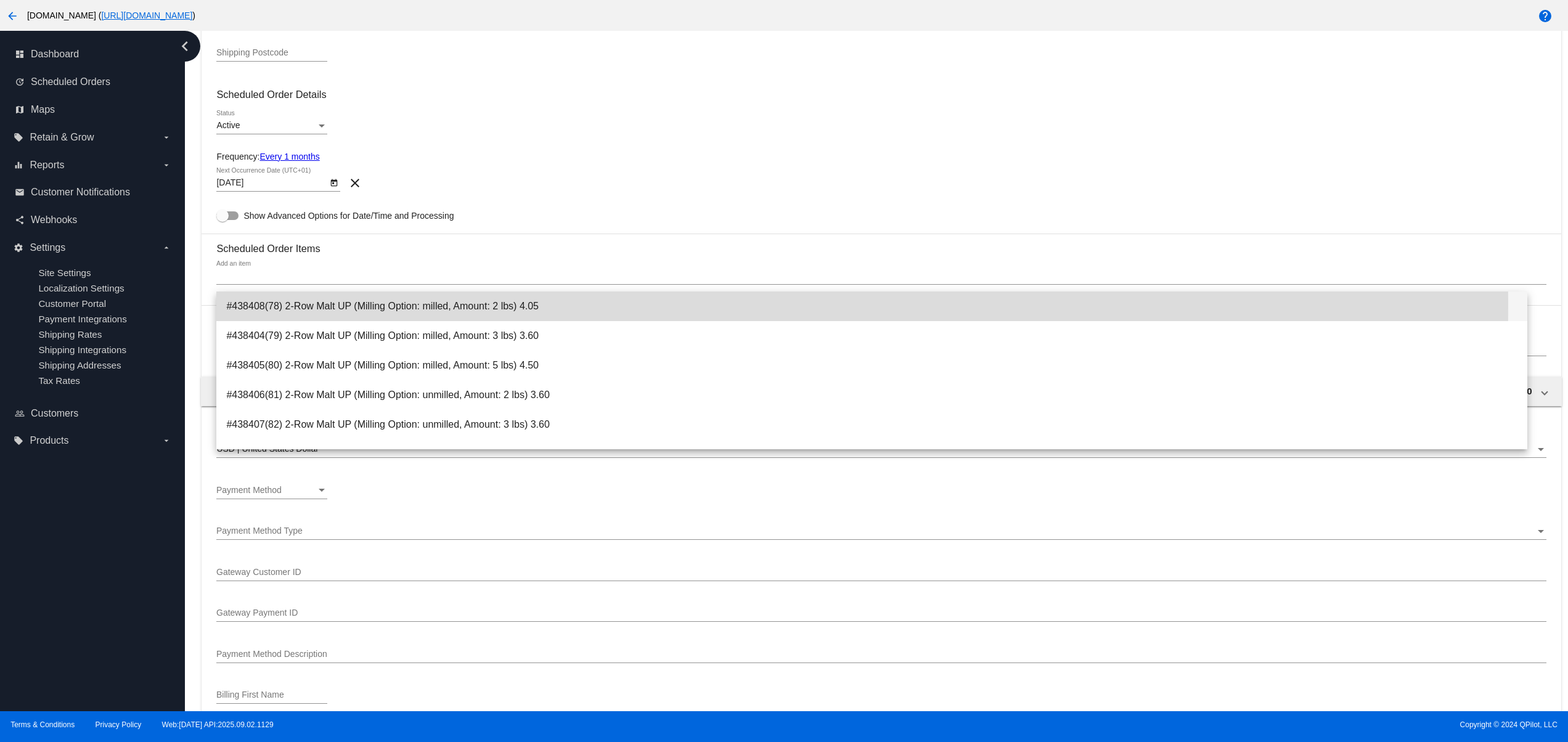
click at [329, 305] on span "#438408(78) 2-Row Malt UP (Milling Option: milled, Amount: 2 lbs) 4.05" at bounding box center [872, 306] width 1292 height 30
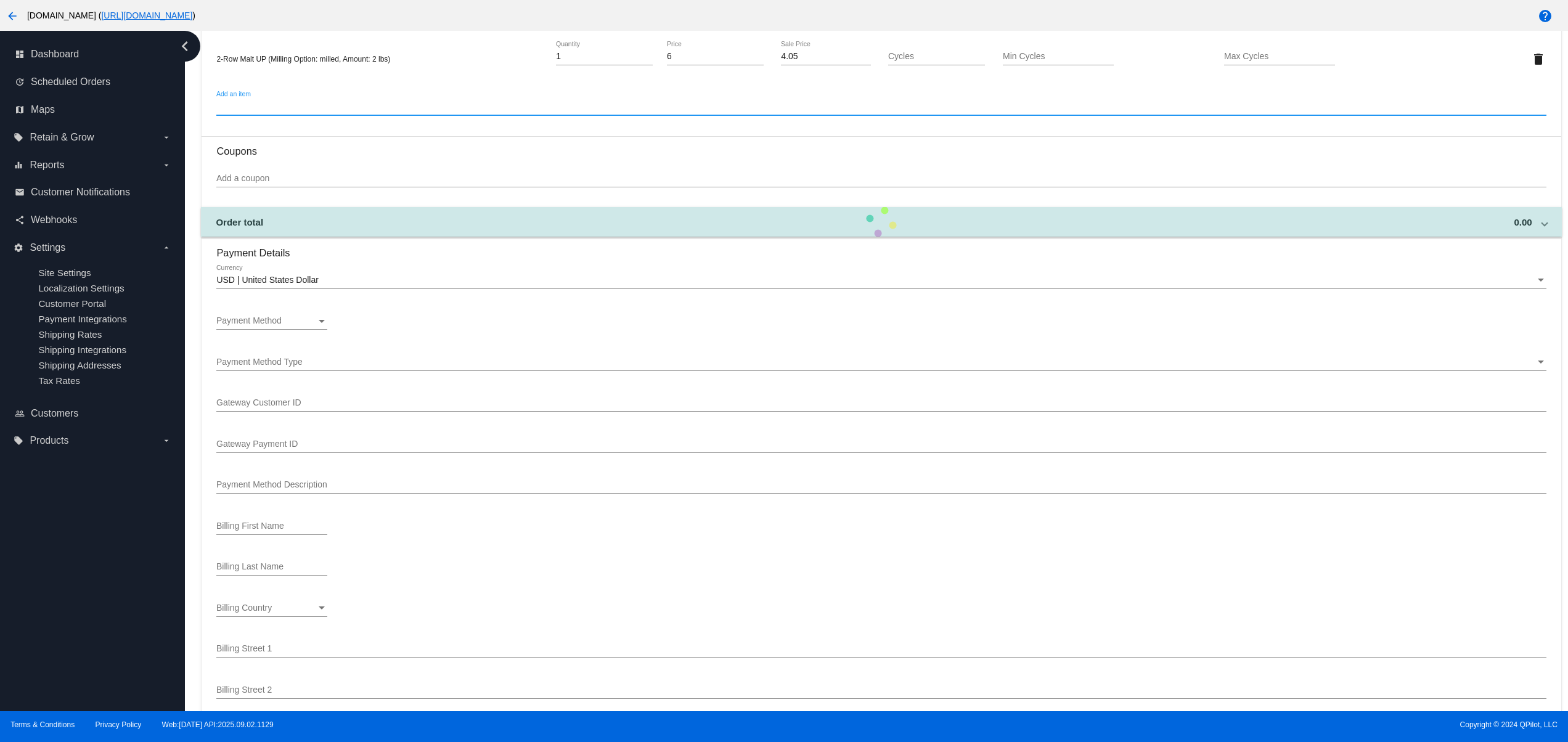
scroll to position [740, 0]
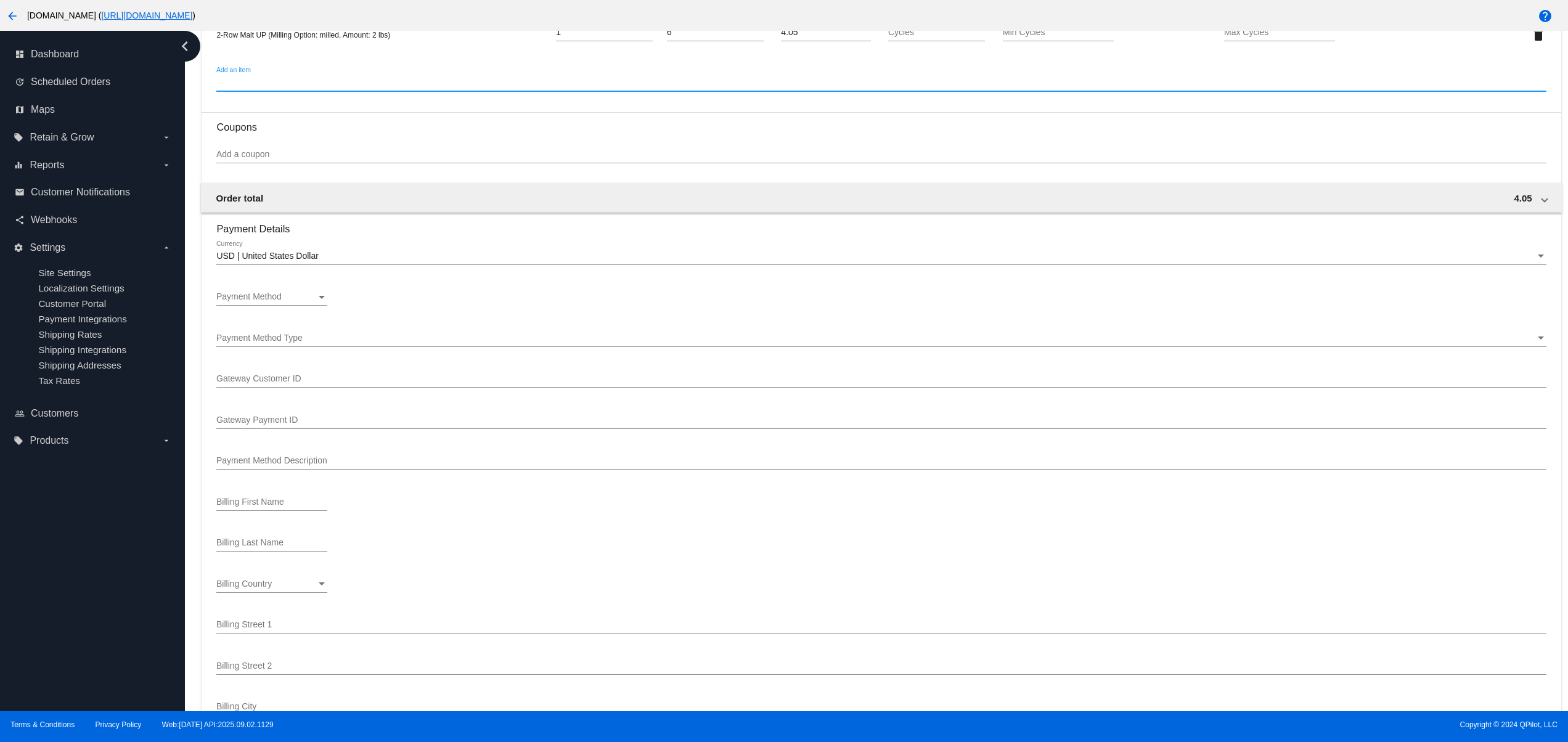
click at [281, 294] on div "Payment Method Payment Method" at bounding box center [272, 293] width 111 height 24
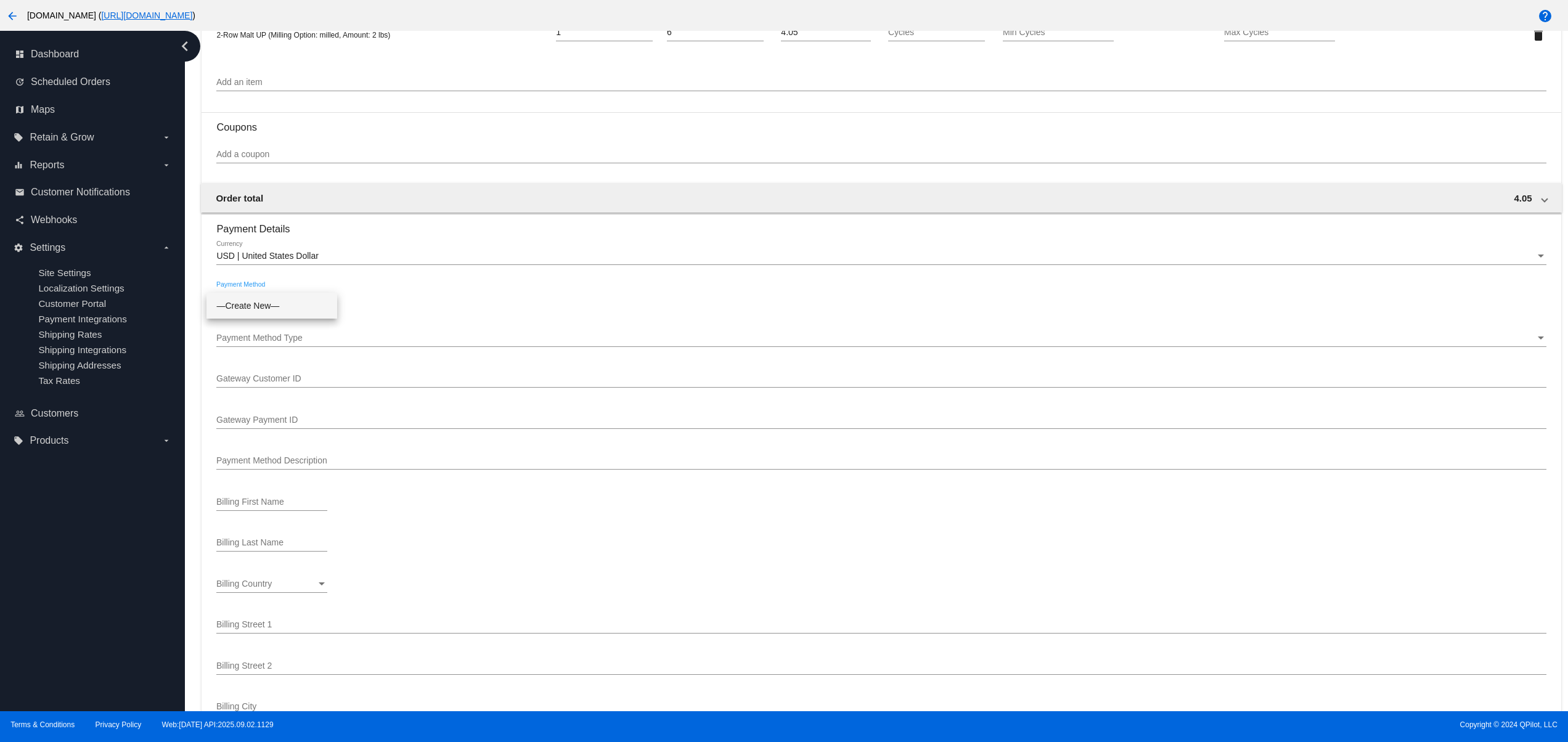
click at [619, 354] on div at bounding box center [784, 371] width 1568 height 742
click at [274, 302] on span "Payment Method" at bounding box center [249, 297] width 65 height 10
click at [452, 262] on div at bounding box center [784, 371] width 1568 height 742
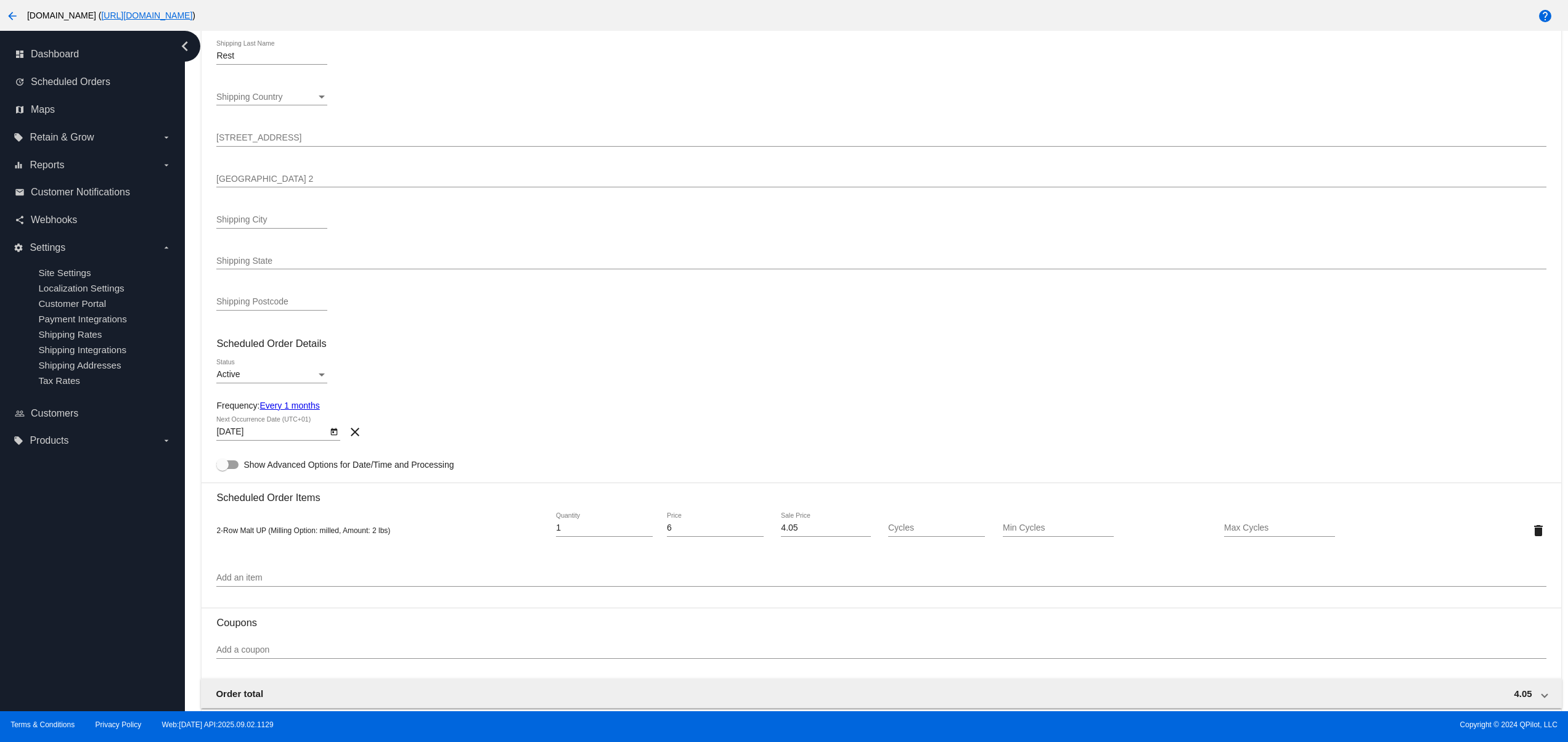
scroll to position [0, 0]
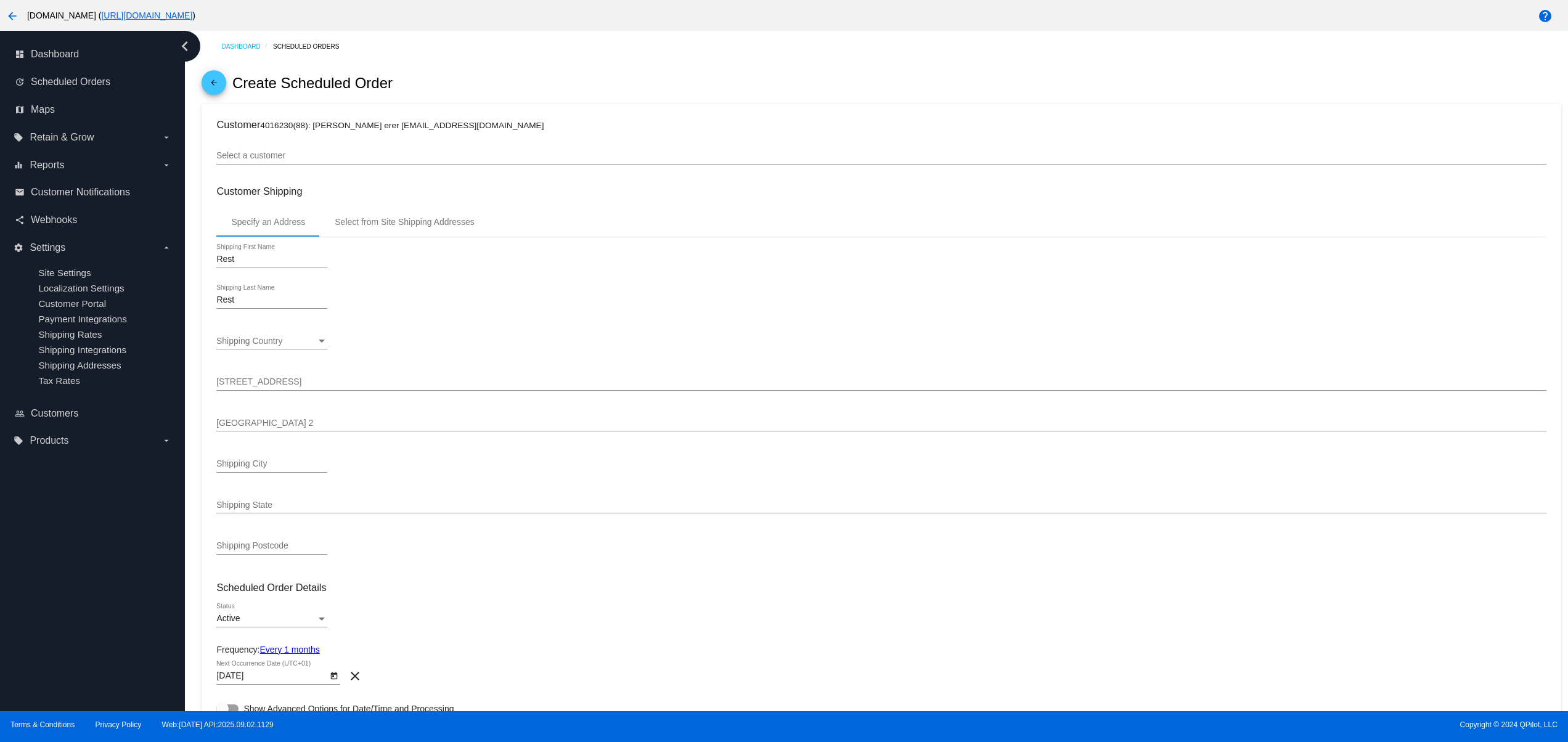
click at [392, 154] on input "Select a customer" at bounding box center [881, 156] width 1329 height 10
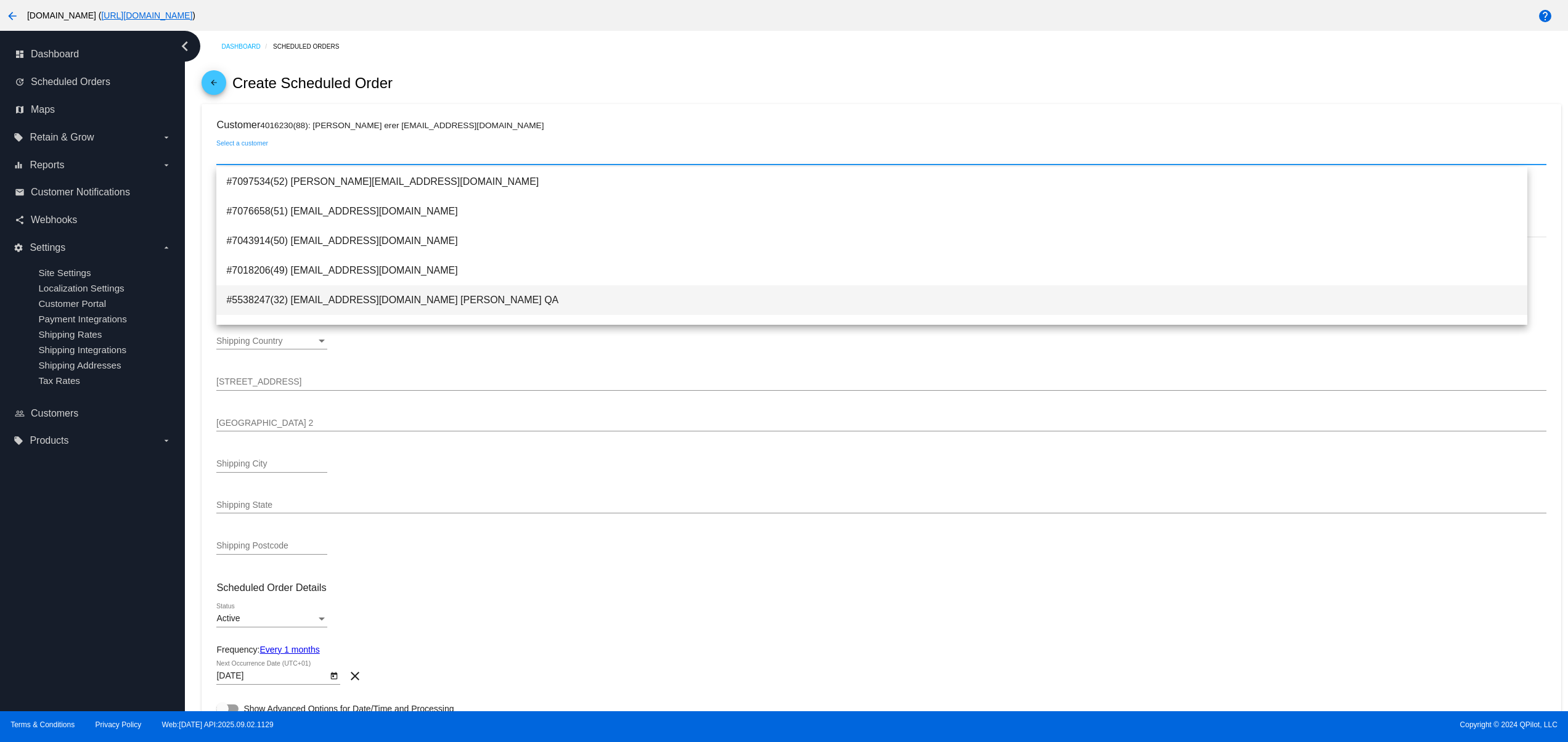
click at [410, 306] on span "#5538247(32) svitglus@gmail.com Svitlana QA" at bounding box center [872, 300] width 1292 height 30
type input "Renata"
type input "Klein"
type input "100000 Wads"
type input "Mountain View"
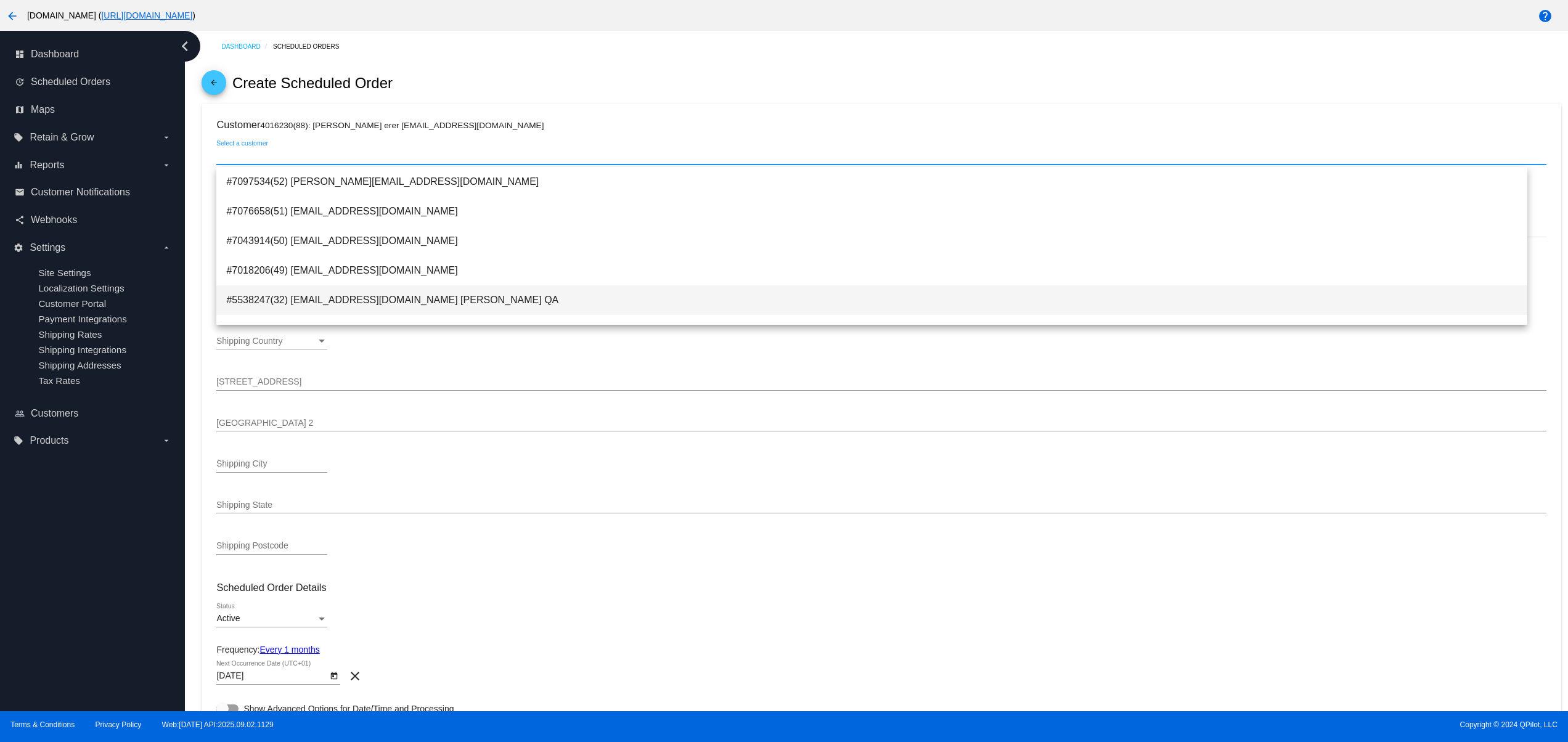
type input "94043"
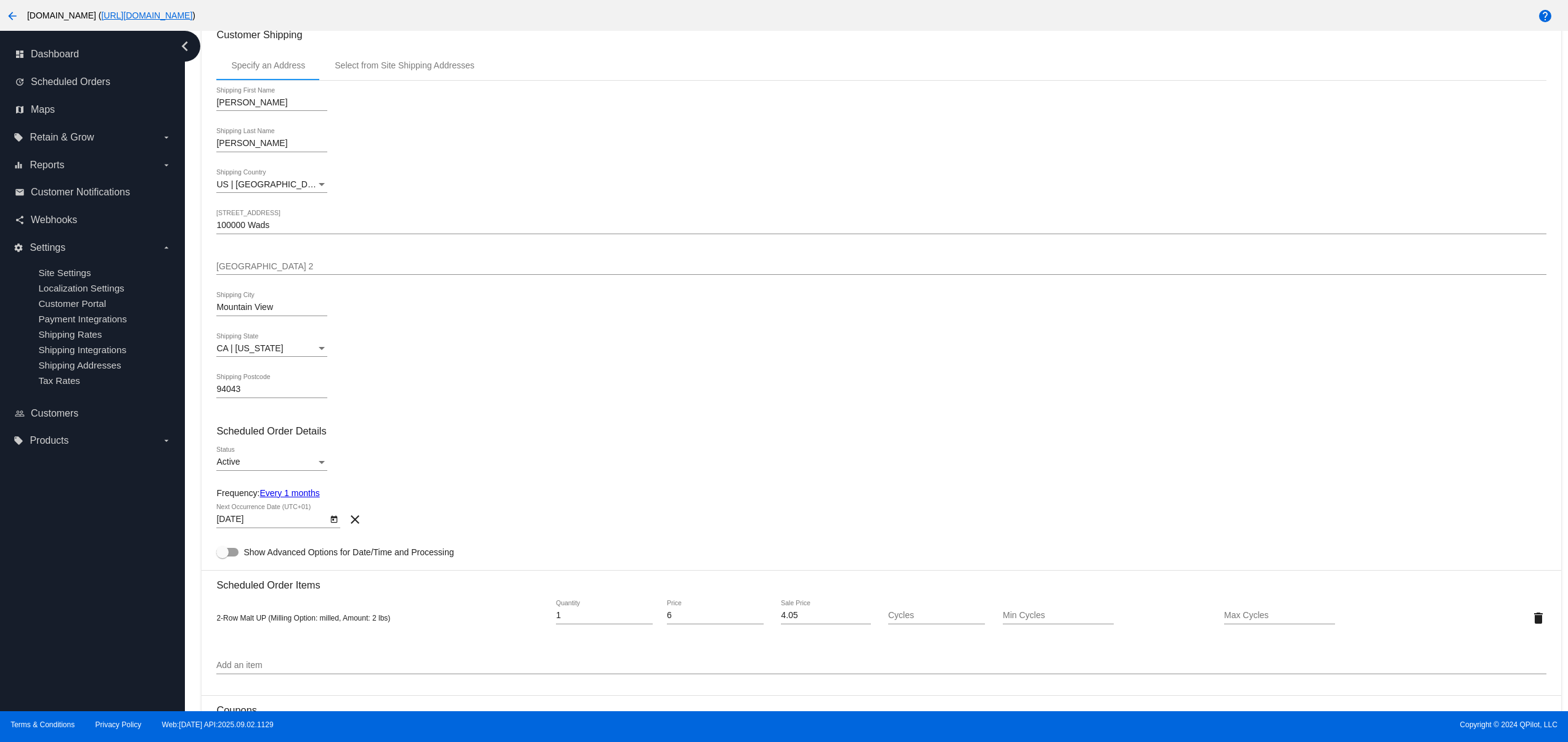
scroll to position [493, 0]
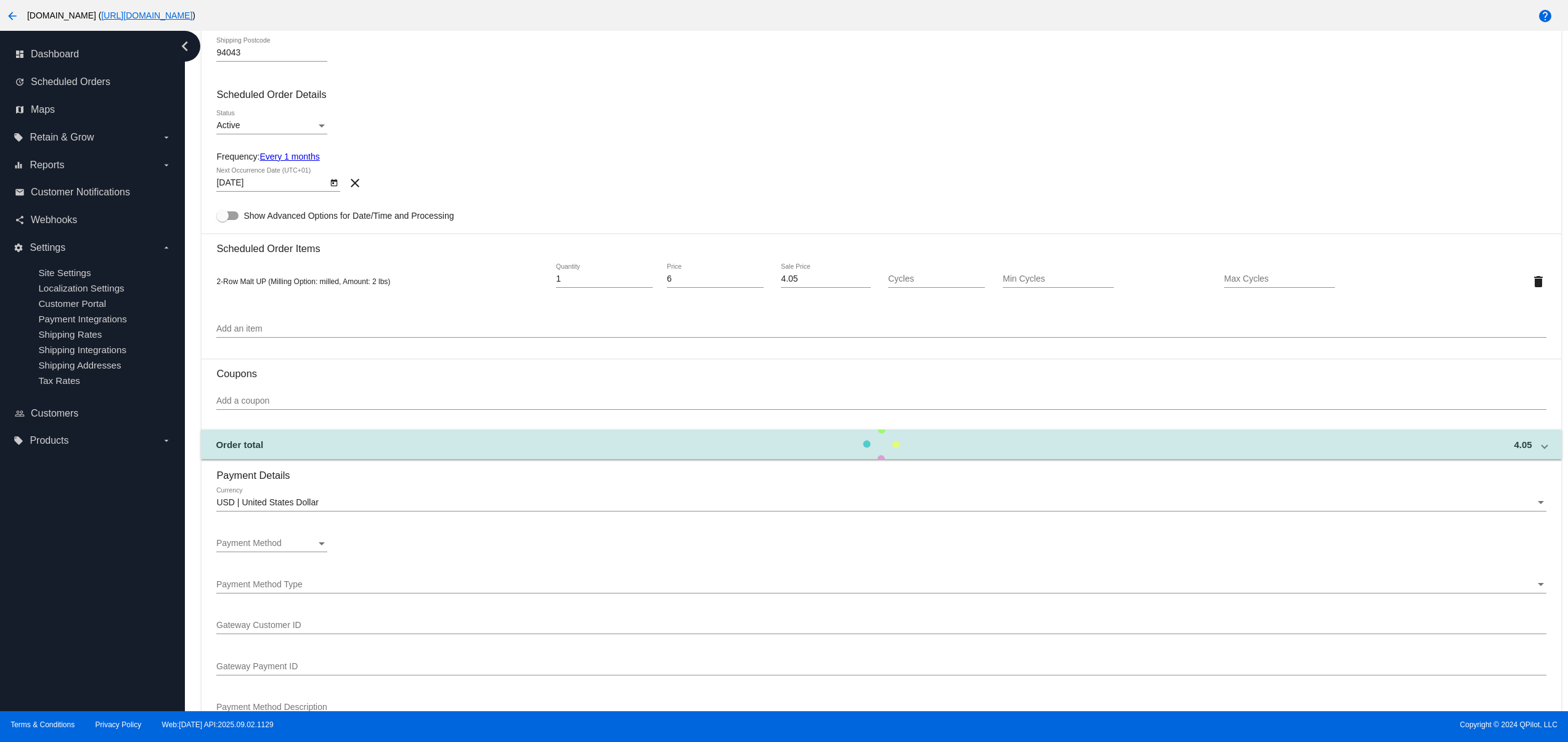
click at [343, 308] on div "2-Row Malt UP (Milling Option: milled, Amount: 2 lbs) 1 Quantity 6 Price 4.05 S…" at bounding box center [881, 281] width 1329 height 54
click at [294, 548] on div "Payment Method" at bounding box center [267, 543] width 100 height 10
click at [503, 274] on div at bounding box center [784, 371] width 1568 height 742
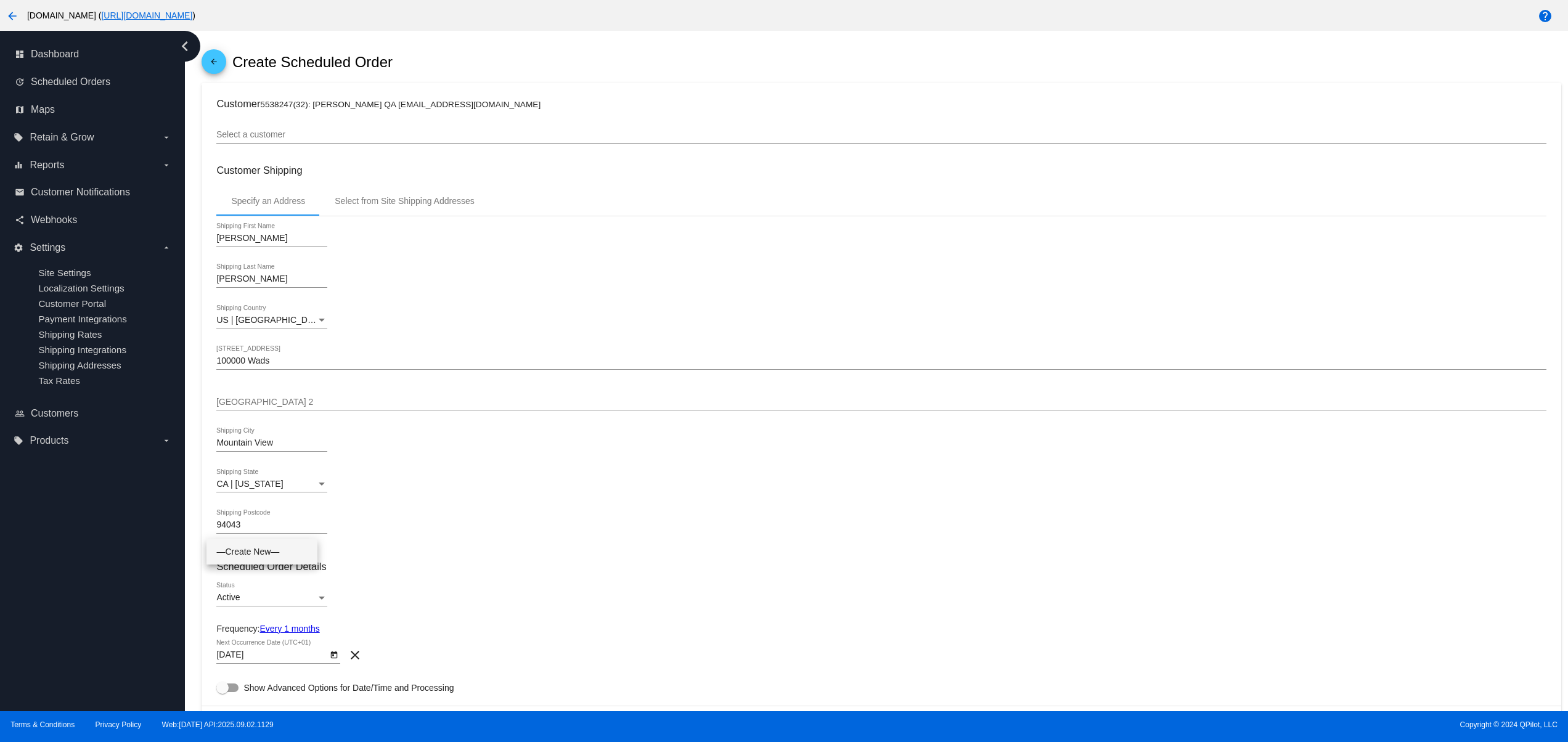
scroll to position [0, 0]
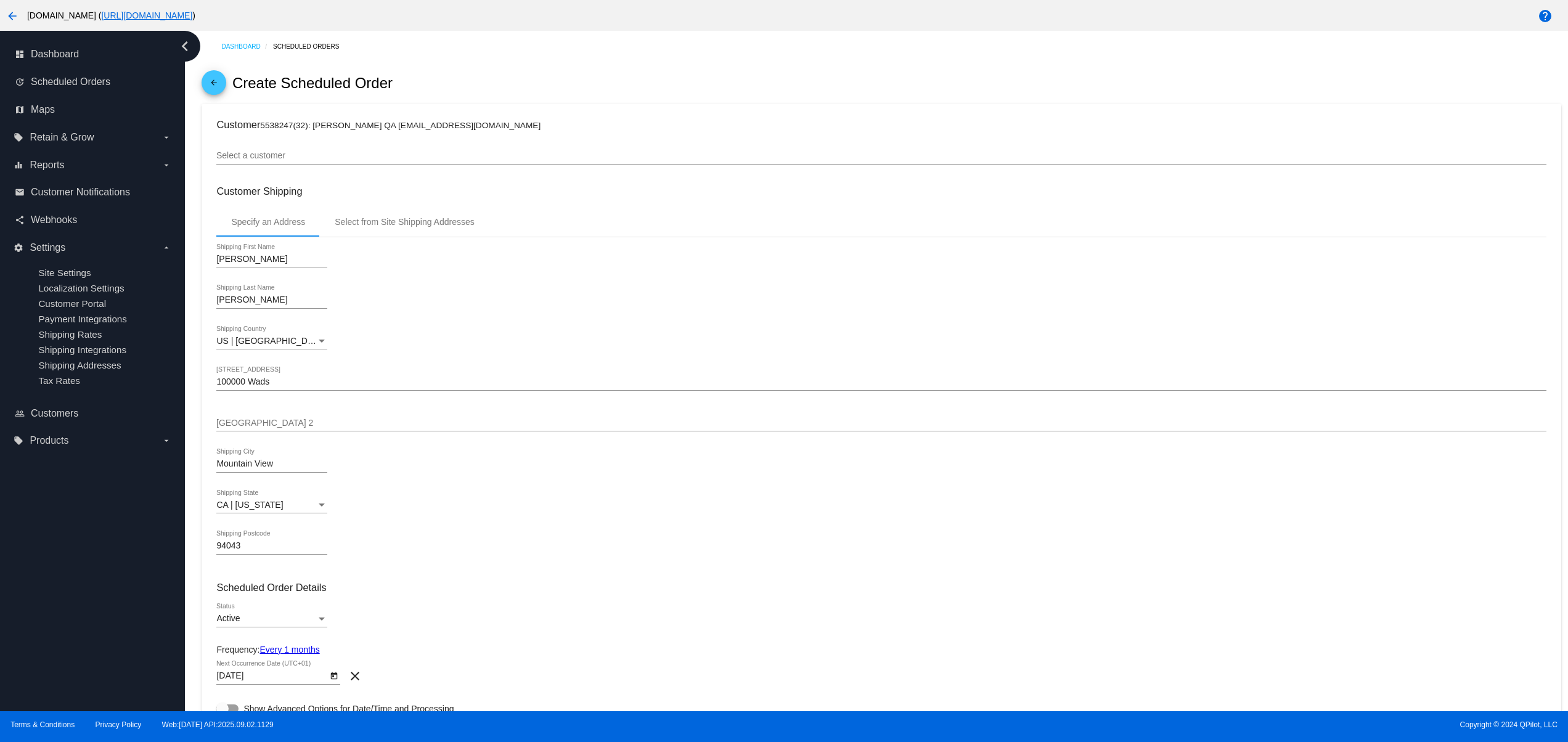
click at [556, 146] on div "Select a customer" at bounding box center [881, 152] width 1329 height 24
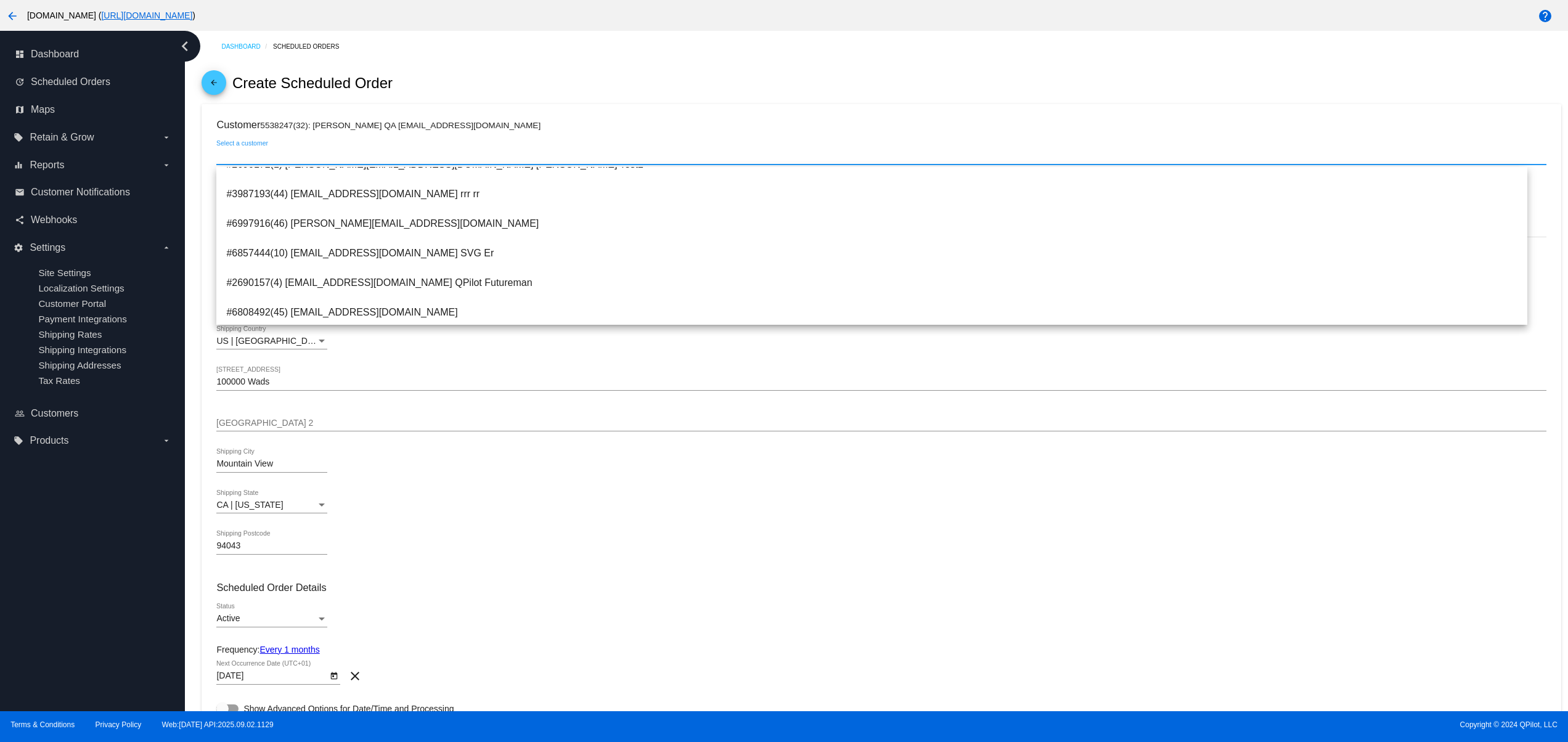
scroll to position [247, 0]
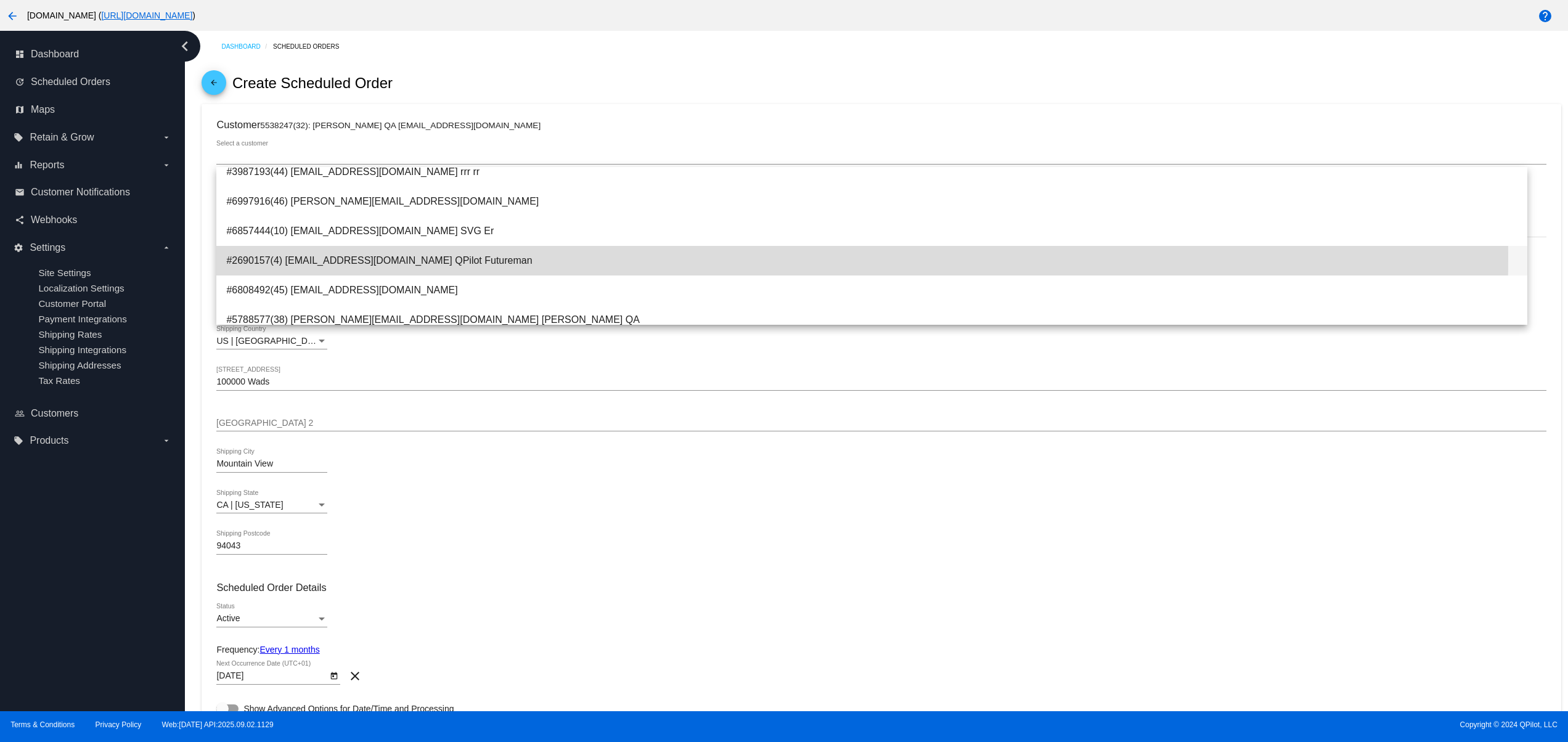
click at [380, 257] on span "#2690157(4) qpilot.futuremane@yahoo.com QPilot Futureman" at bounding box center [872, 260] width 1292 height 30
type input "QPilot"
type input "Futureman"
type input "Westminster"
type input "80232"
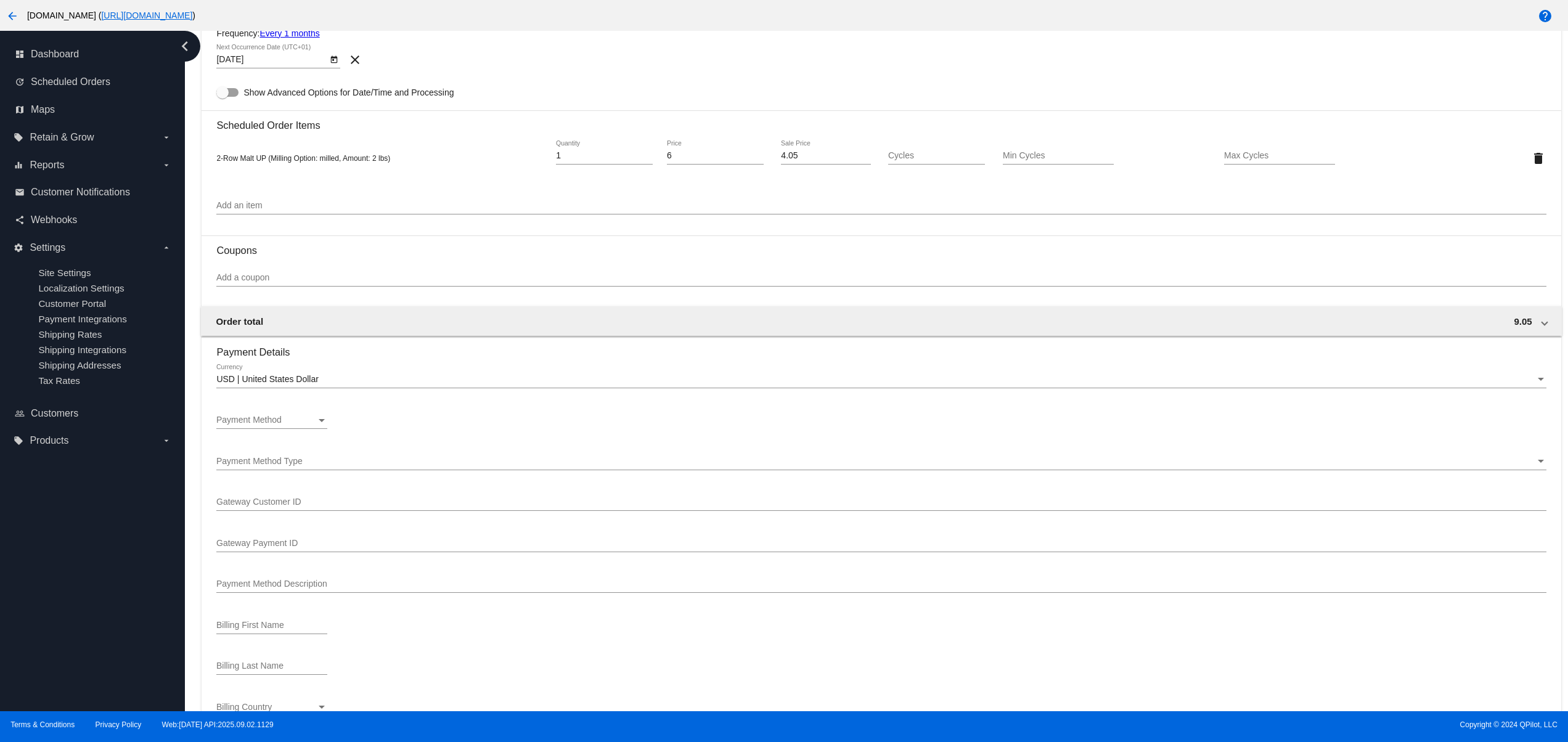
scroll to position [740, 0]
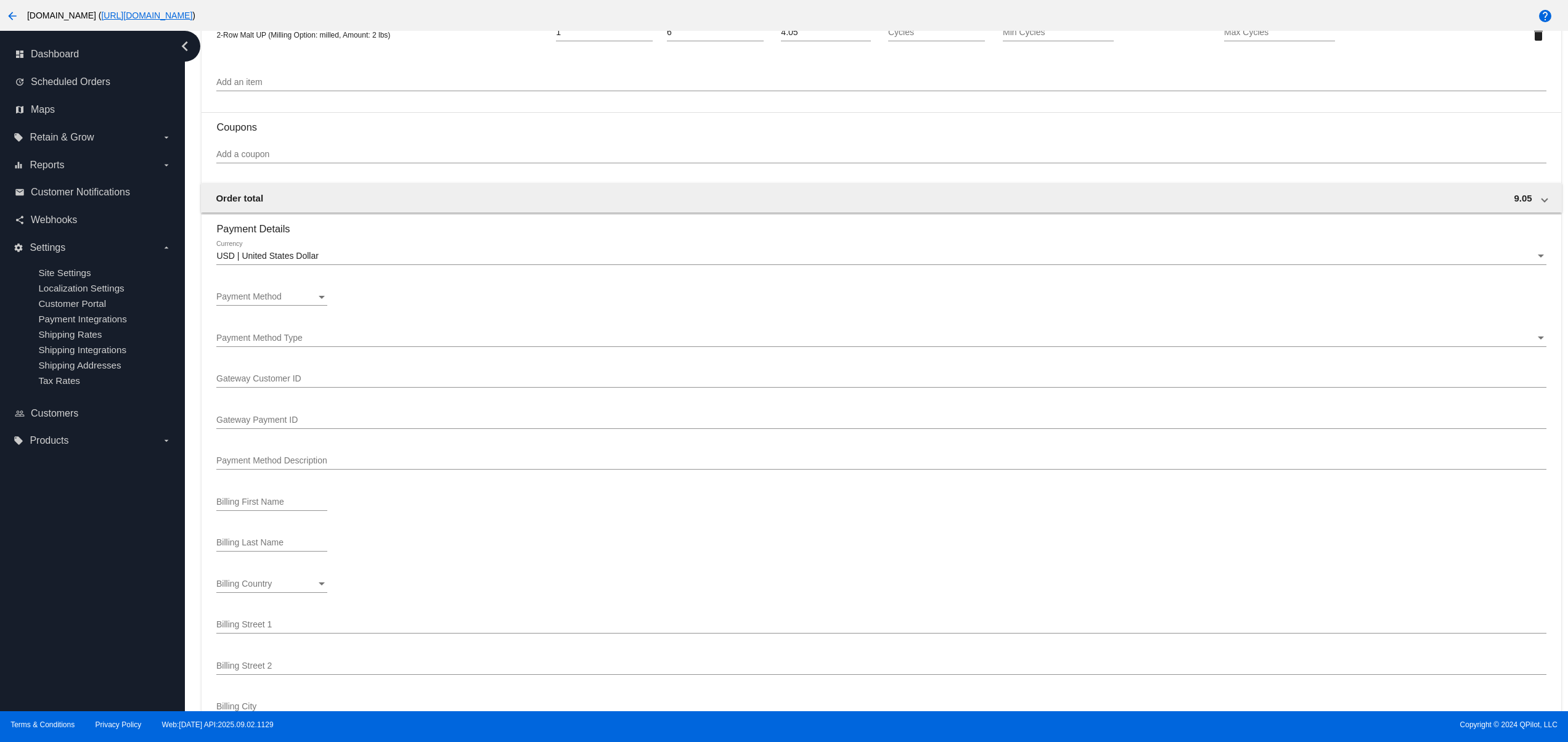
click at [316, 508] on input "Billing First Name" at bounding box center [272, 502] width 111 height 10
click at [305, 297] on div "Payment Method Payment Method" at bounding box center [272, 293] width 111 height 24
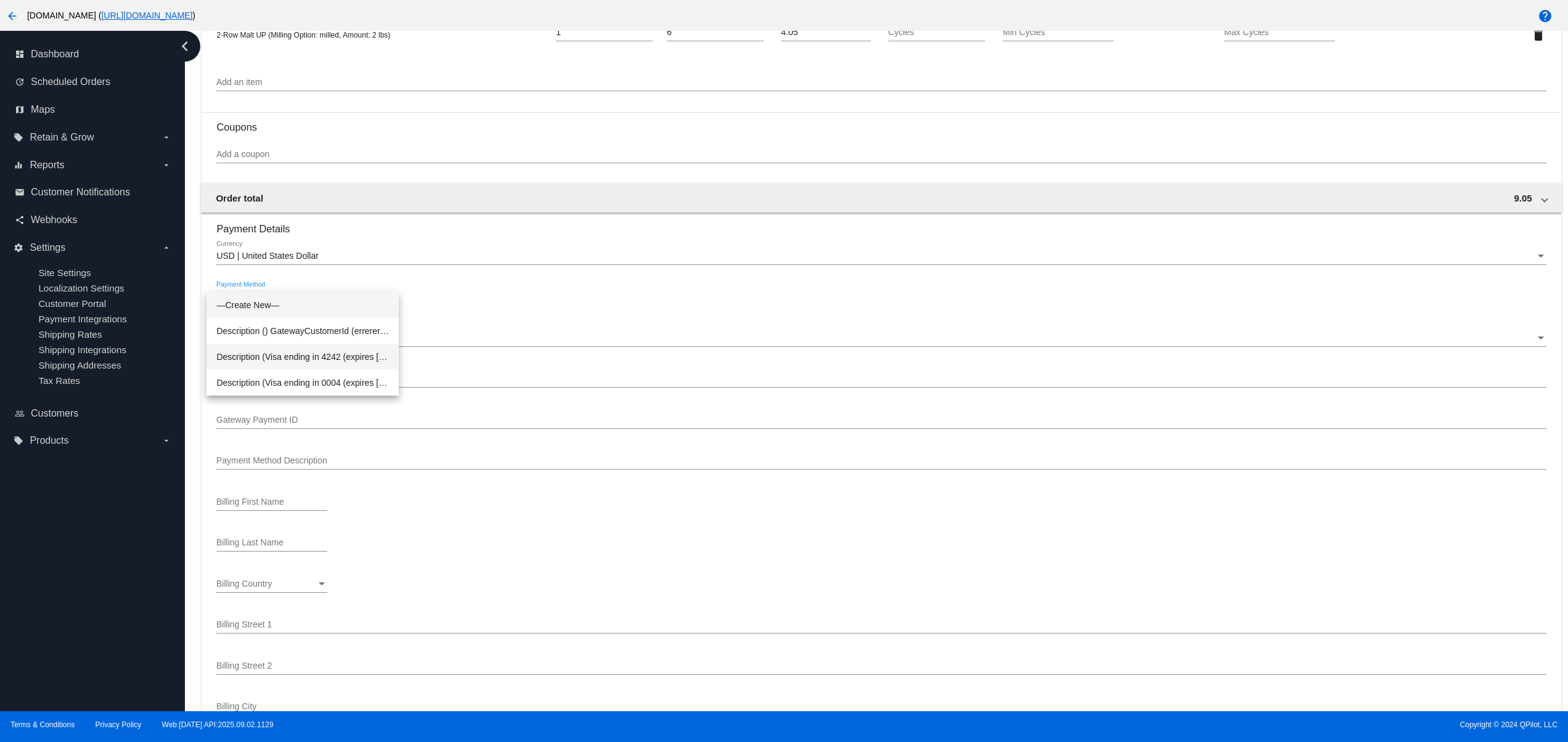
click at [314, 361] on span "Description (Visa ending in 4242 (expires 08/26)) GatewayCustomerId (cus_NmH4T3…" at bounding box center [302, 357] width 172 height 26
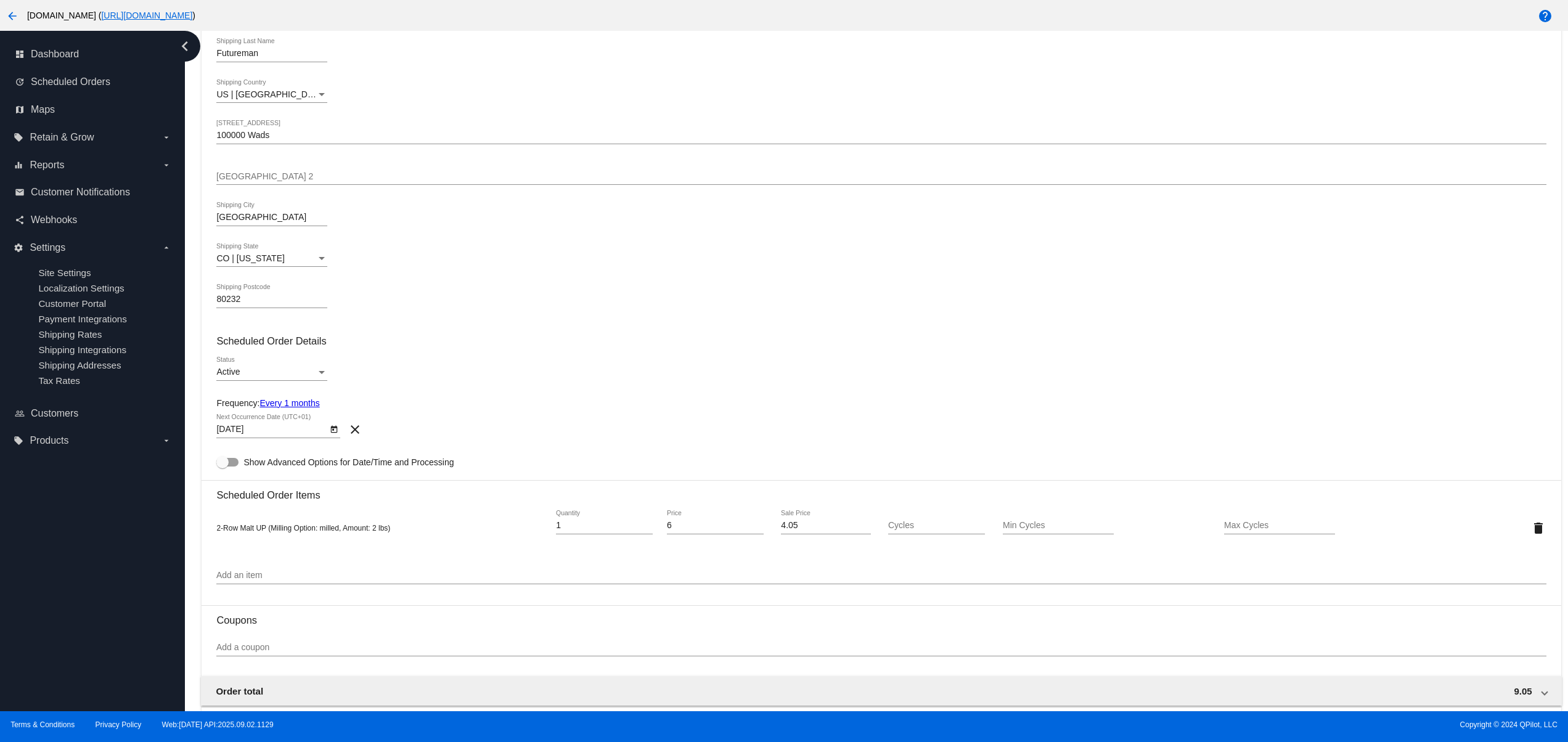
scroll to position [493, 0]
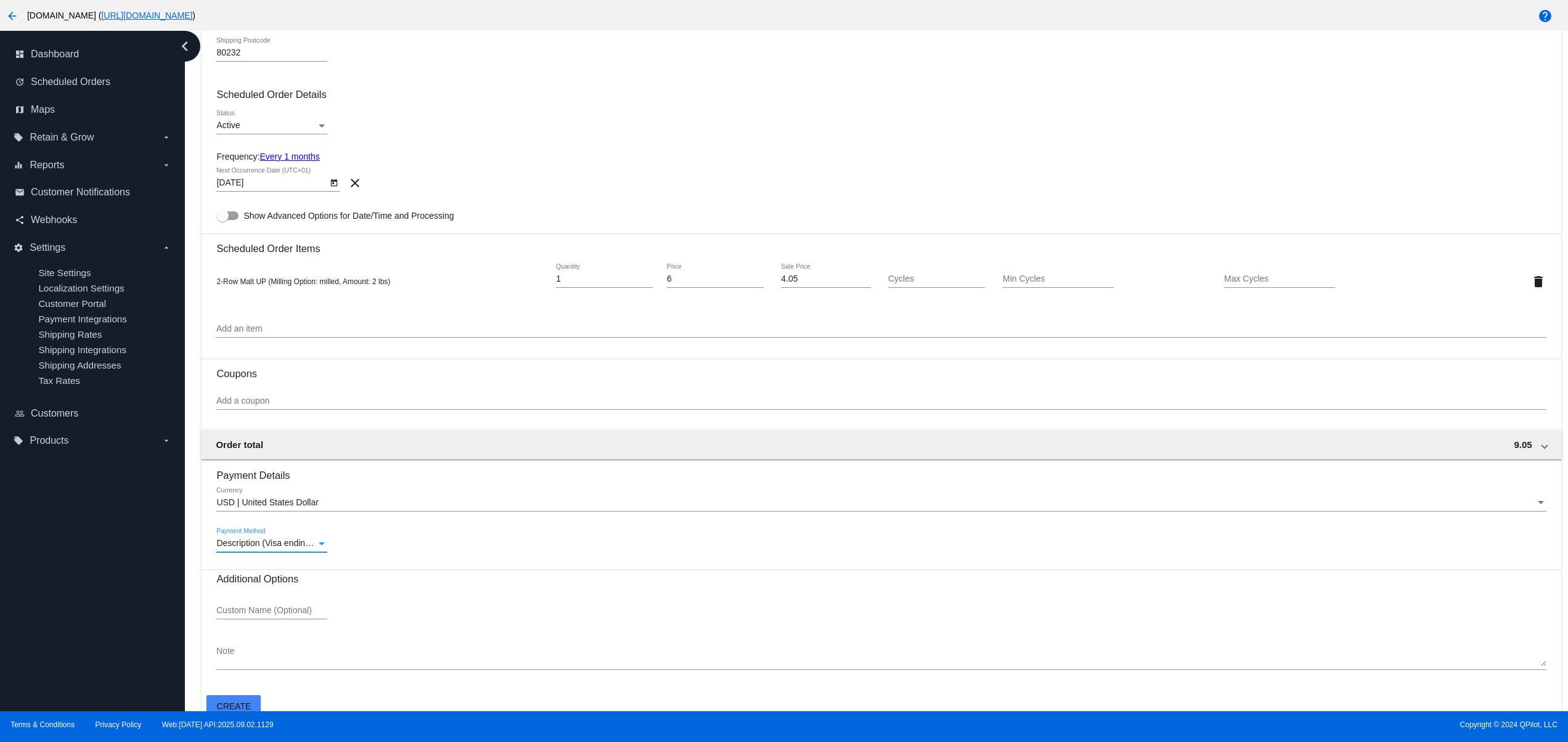
click at [349, 222] on span "Show Advanced Options for Date/Time and Processing" at bounding box center [349, 216] width 210 height 13
click at [222, 221] on input "Show Advanced Options for Date/Time and Processing" at bounding box center [222, 220] width 1 height 1
checkbox input "true"
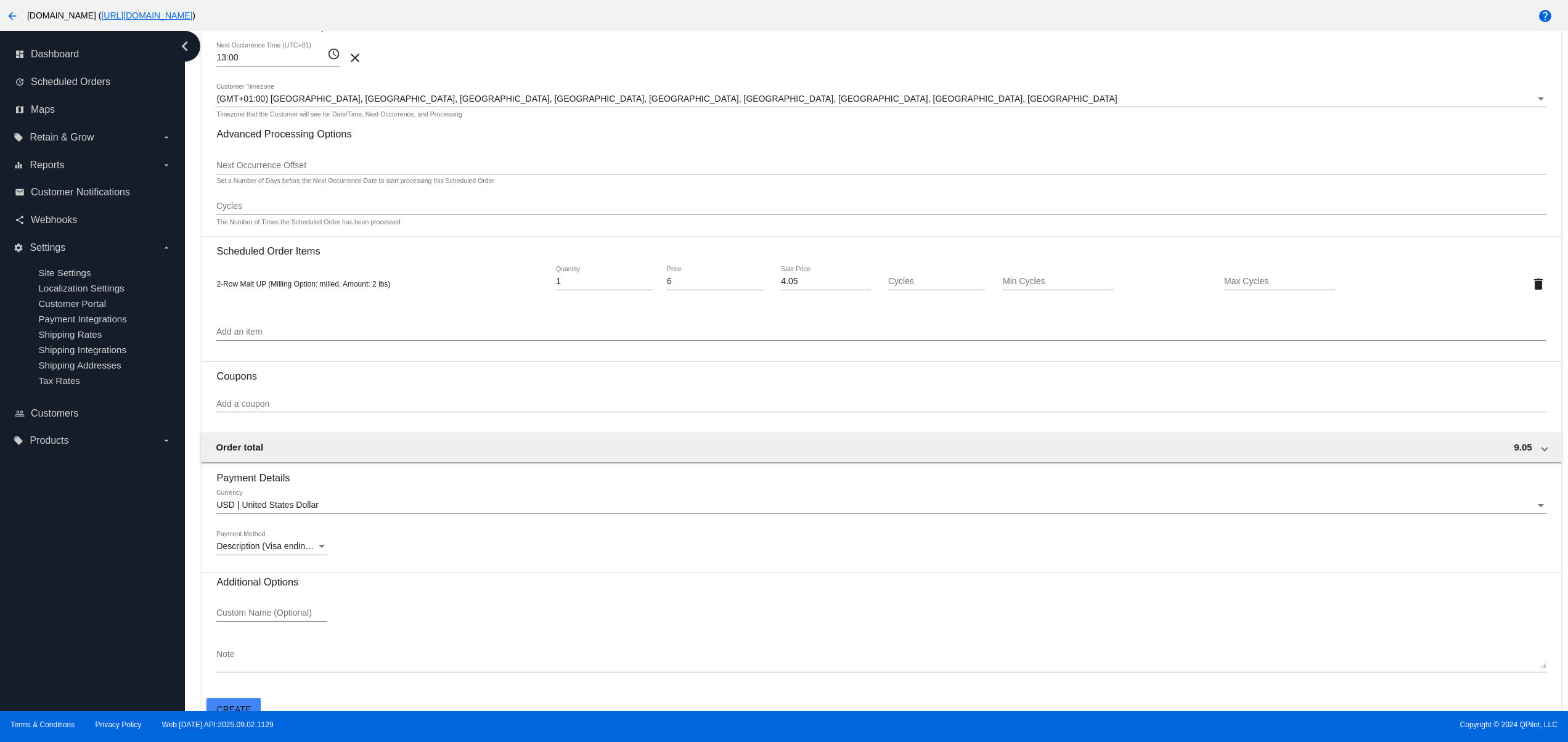
scroll to position [730, 0]
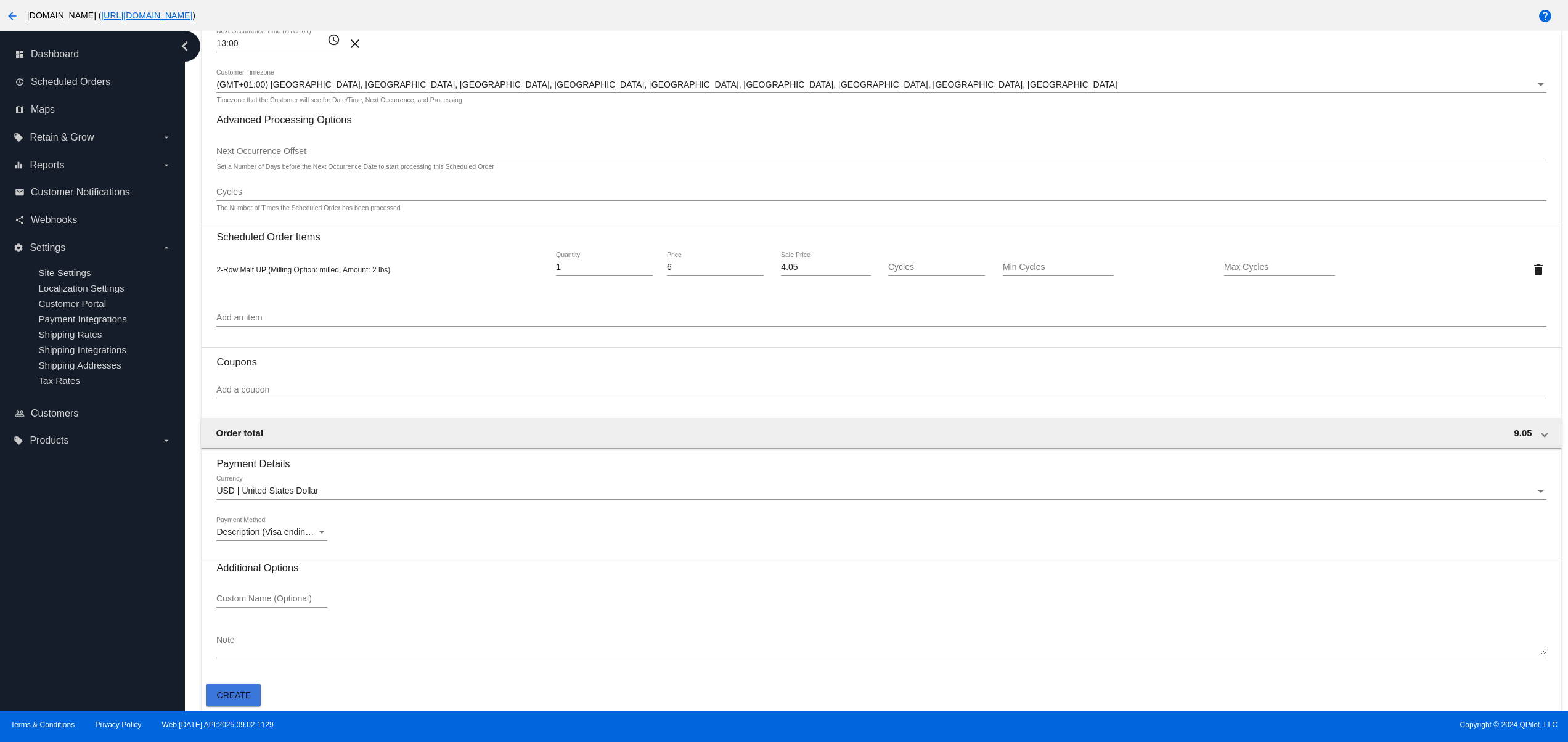
click at [239, 692] on span "Create" at bounding box center [234, 696] width 35 height 10
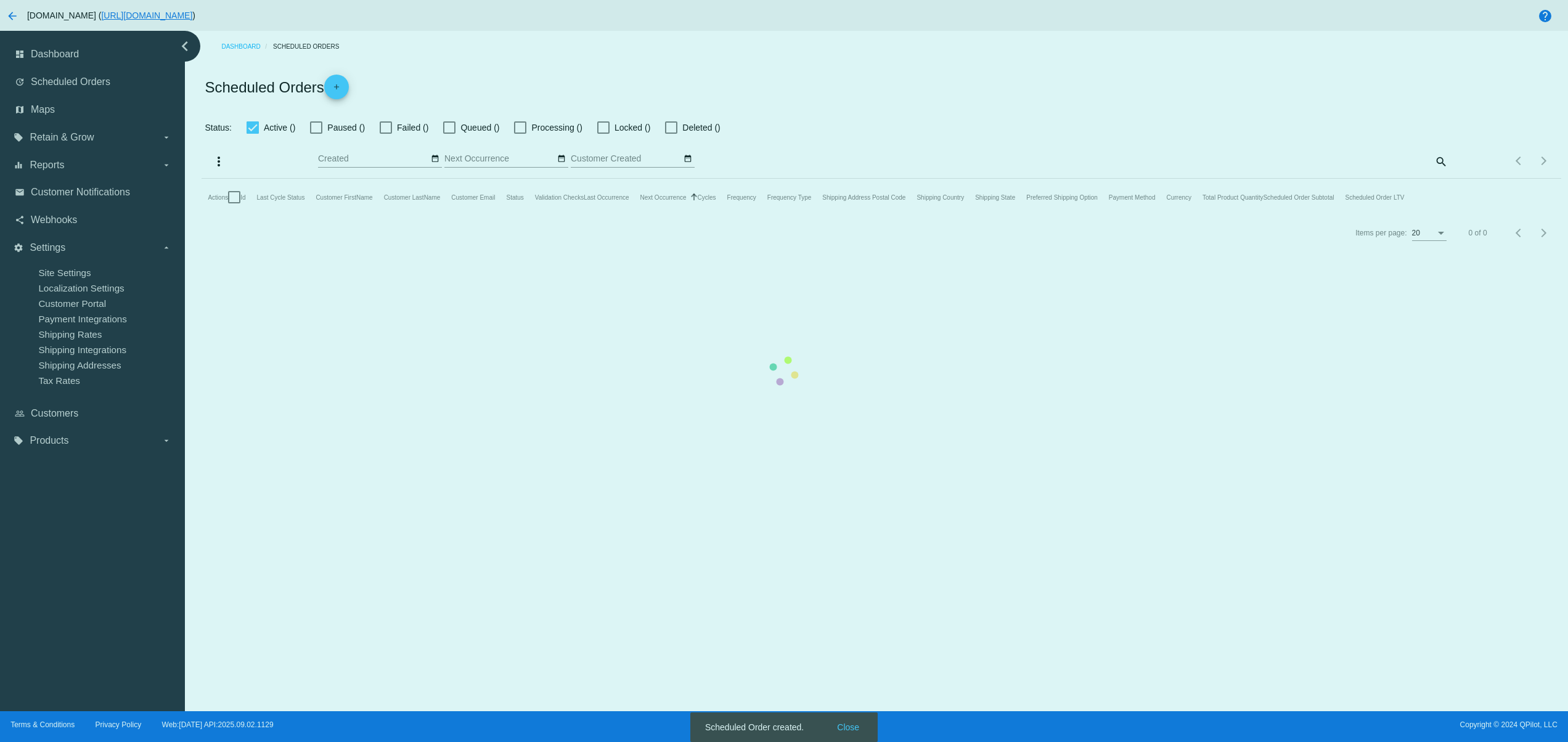
checkbox input "false"
type input "09/02/2025 - 09/03/2025"
click at [853, 722] on div "Scheduled Order created. Close" at bounding box center [784, 728] width 188 height 30
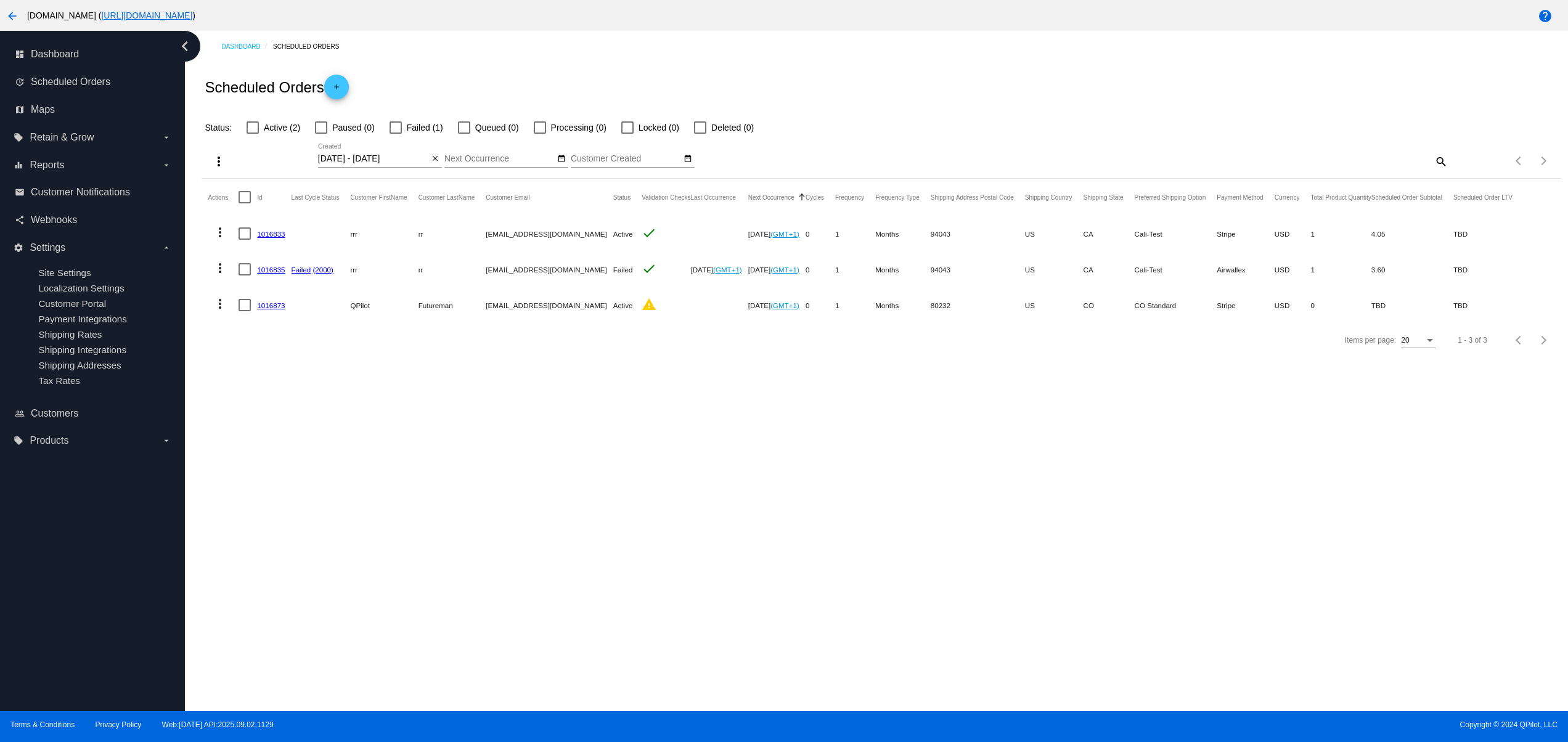
click at [279, 233] on link "1016833" at bounding box center [271, 234] width 28 height 8
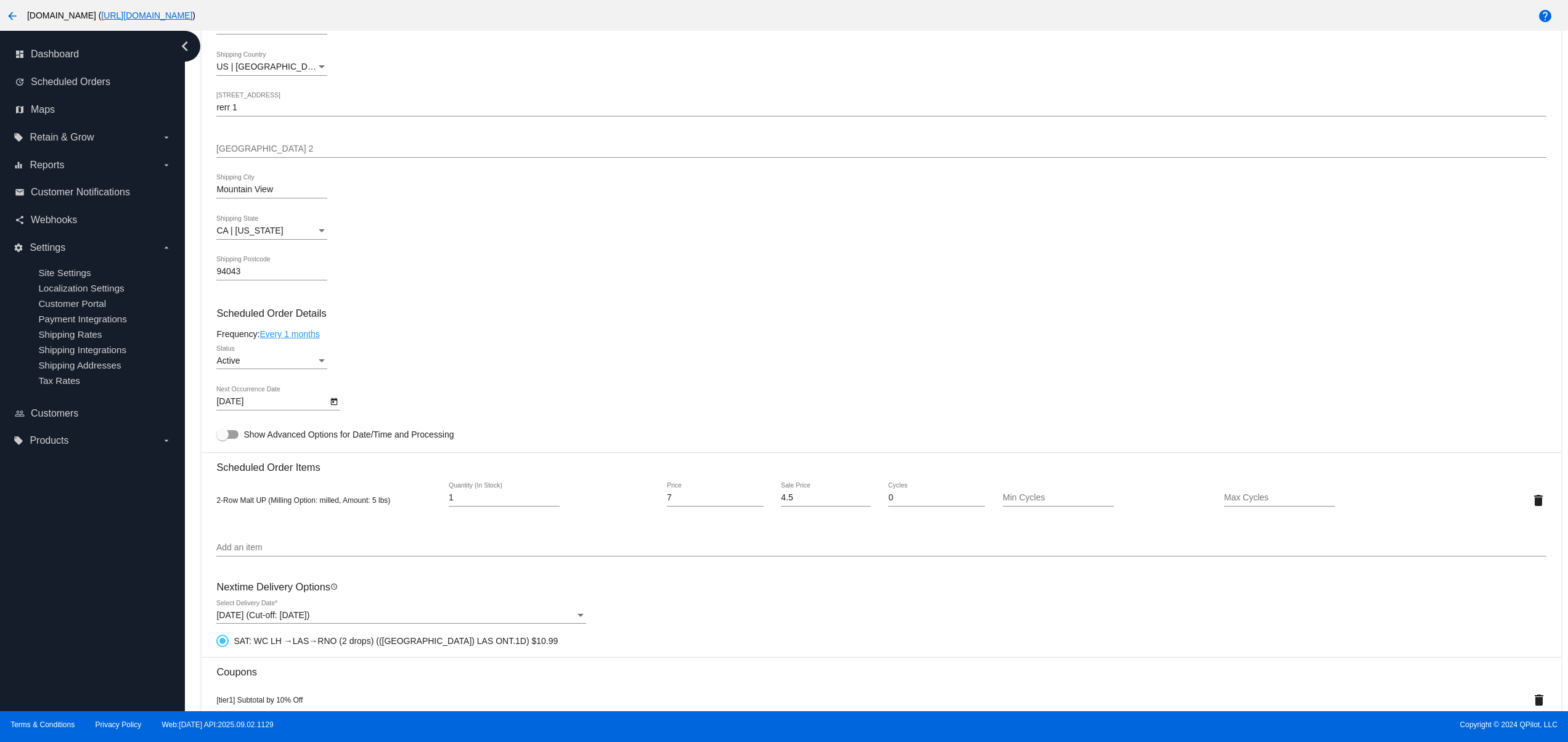
scroll to position [772, 0]
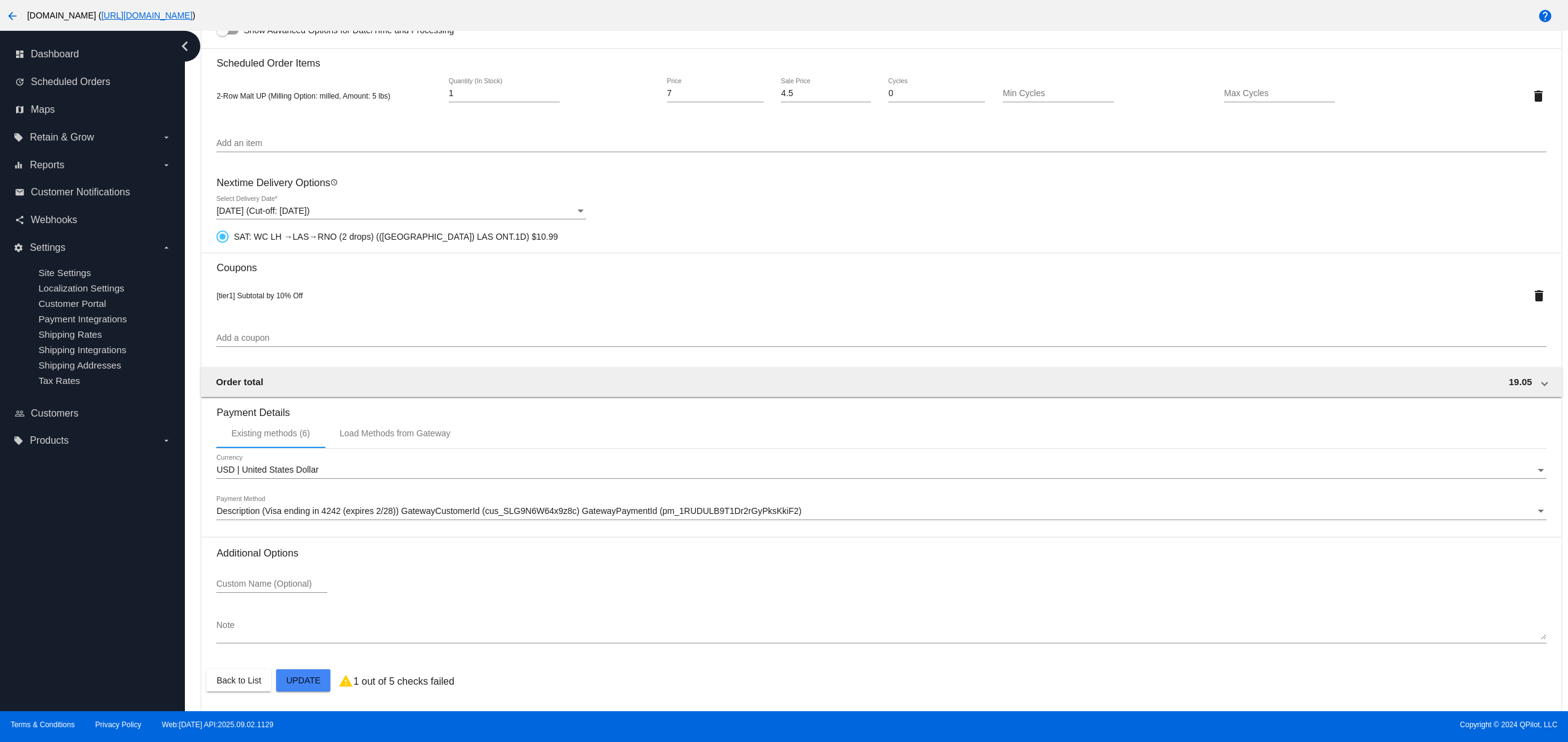
click at [378, 202] on div "Oct 13, 2025 (Cut-off: Oct 11, 2025) Select Delivery Date *" at bounding box center [402, 207] width 370 height 24
click at [446, 228] on div at bounding box center [784, 371] width 1568 height 742
click at [309, 206] on span "Oct 13, 2025 (Cut-off: Oct 11, 2025)" at bounding box center [263, 211] width 93 height 10
click at [743, 204] on div at bounding box center [784, 371] width 1568 height 742
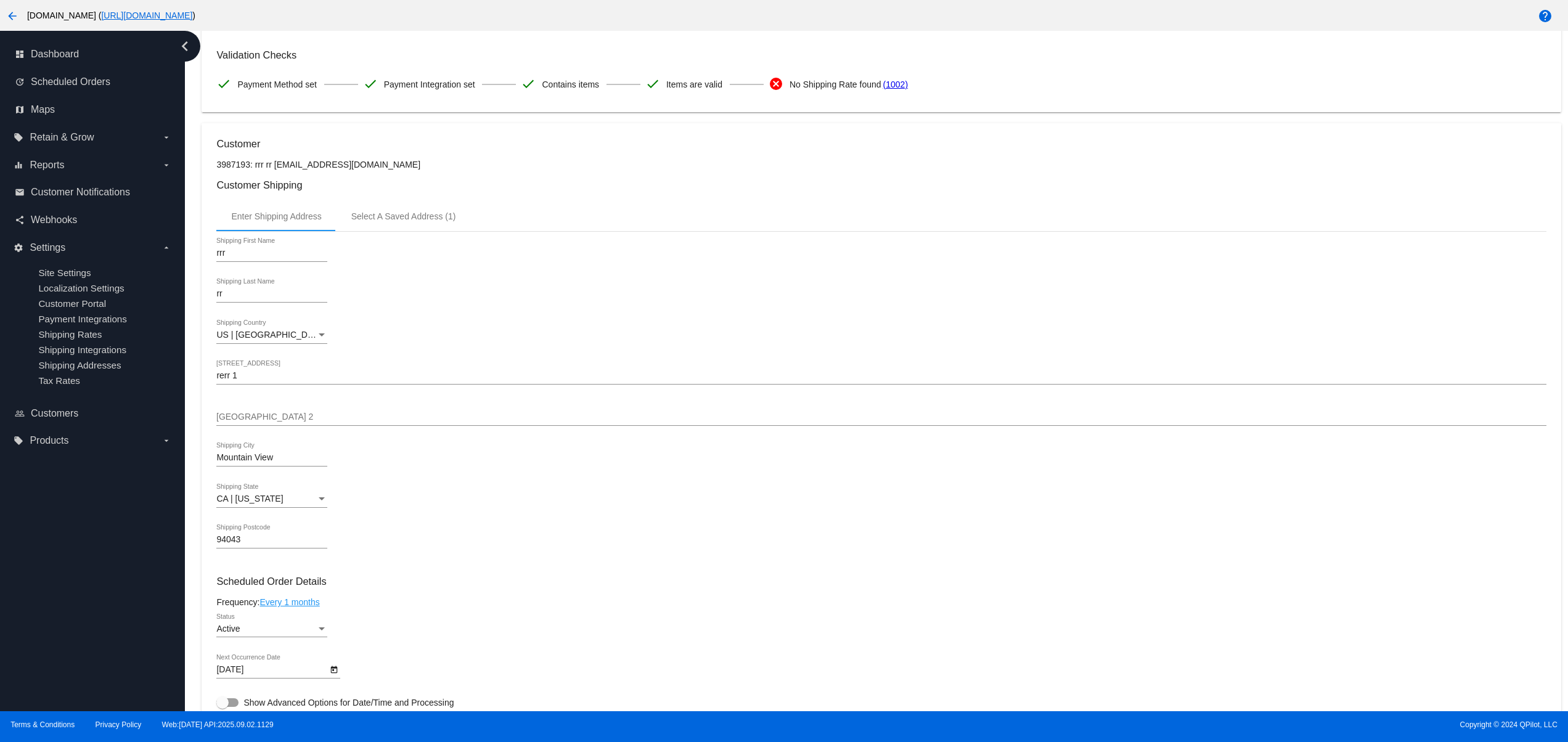
scroll to position [0, 0]
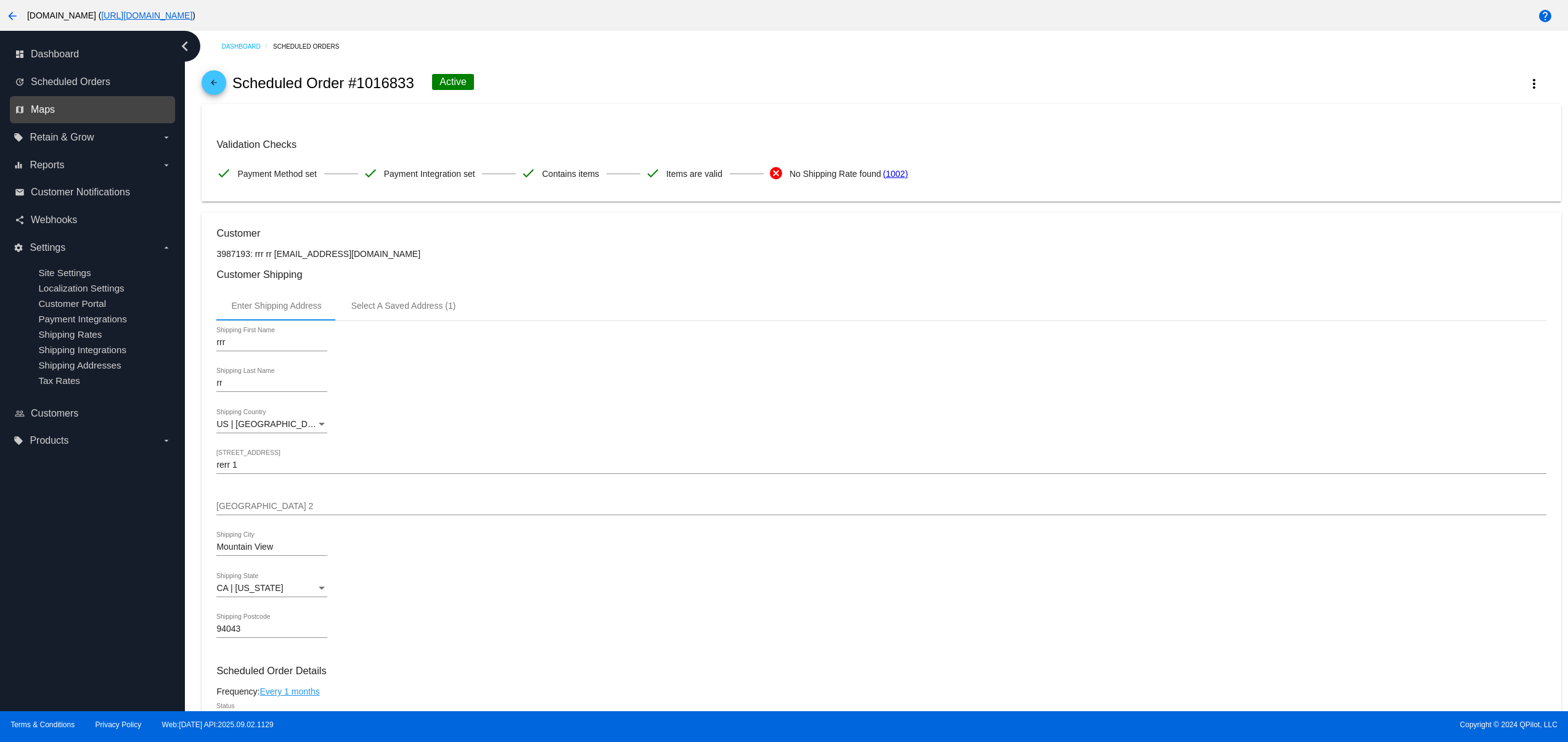
click at [40, 110] on span "Maps" at bounding box center [42, 110] width 24 height 12
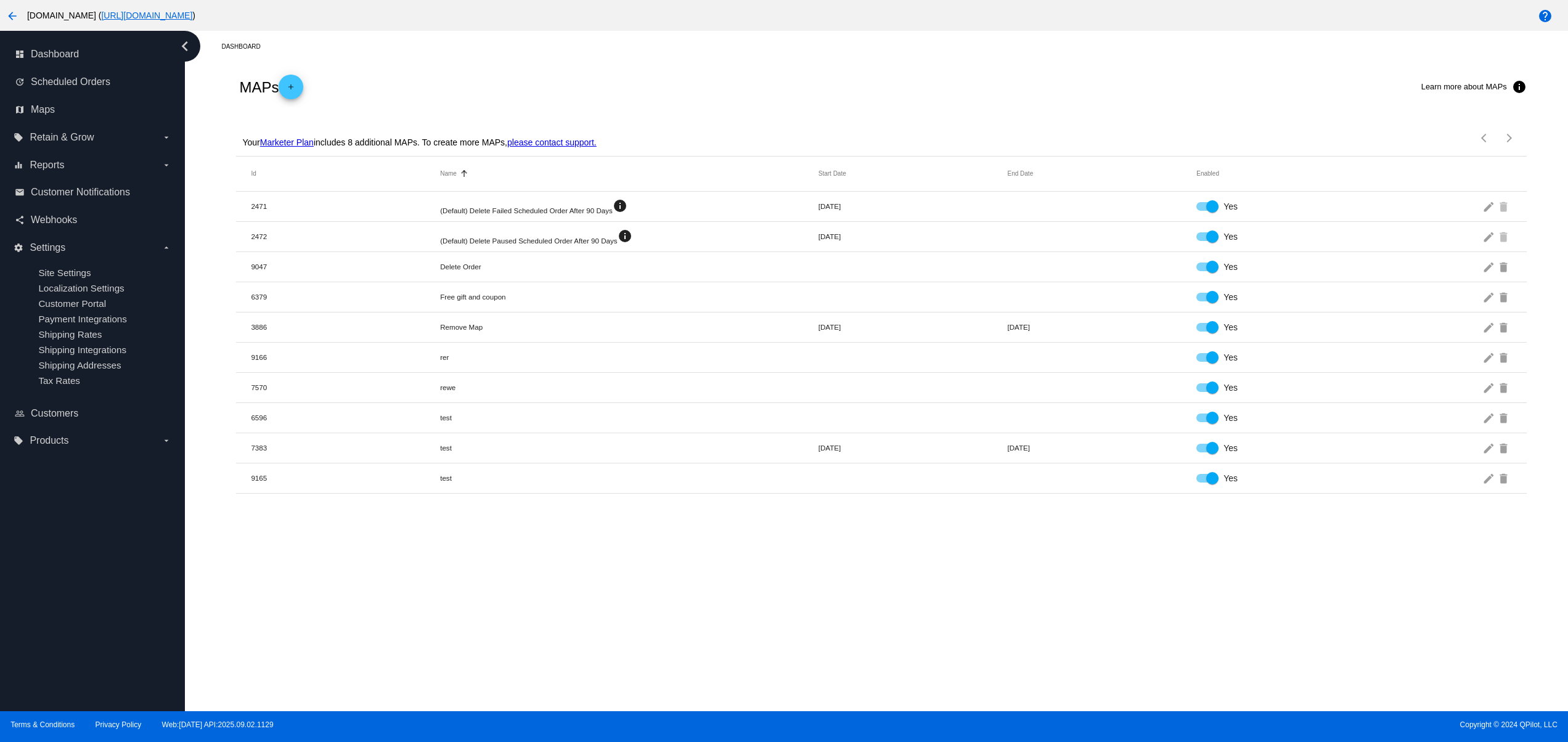
click at [303, 146] on link "Marketer Plan" at bounding box center [287, 143] width 54 height 10
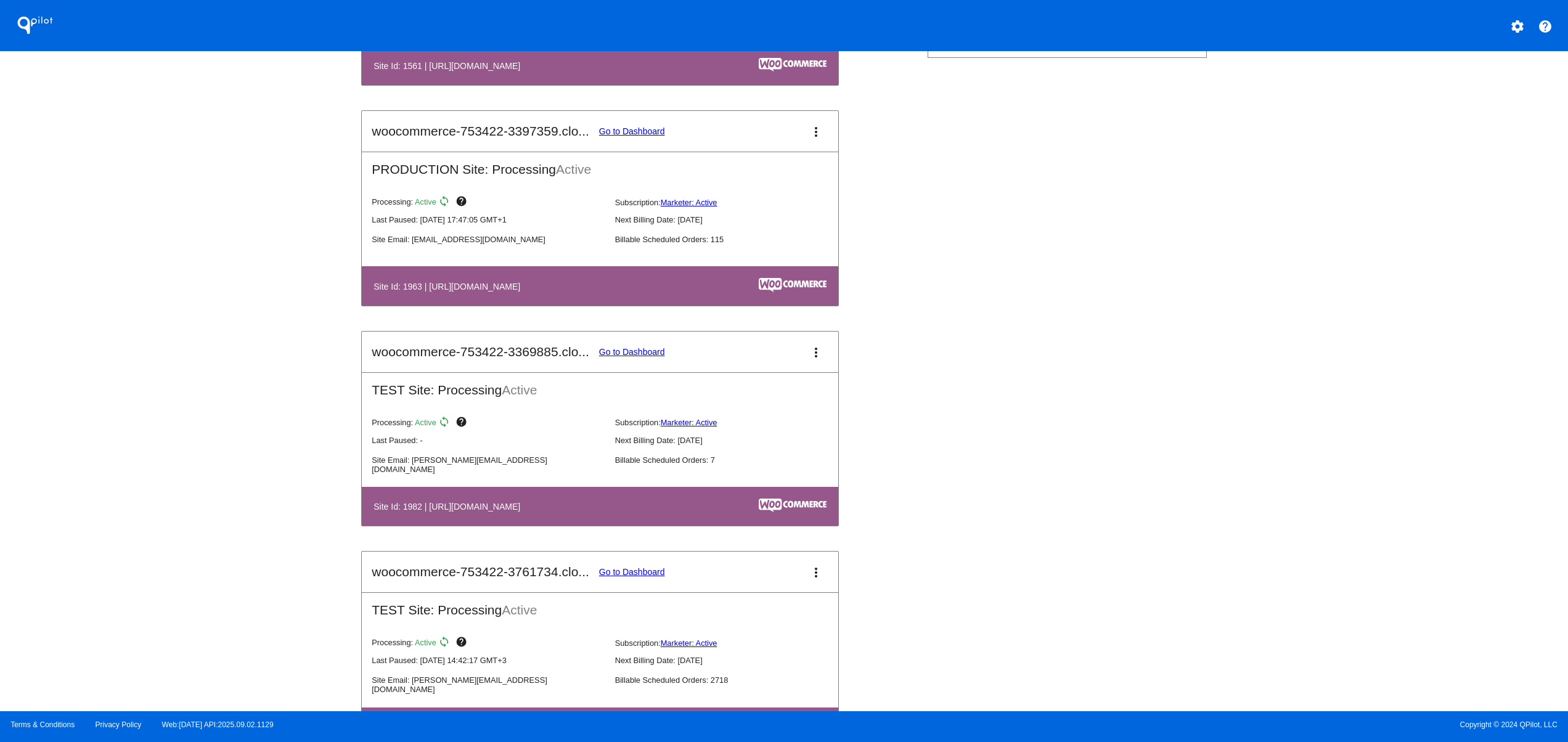
scroll to position [740, 0]
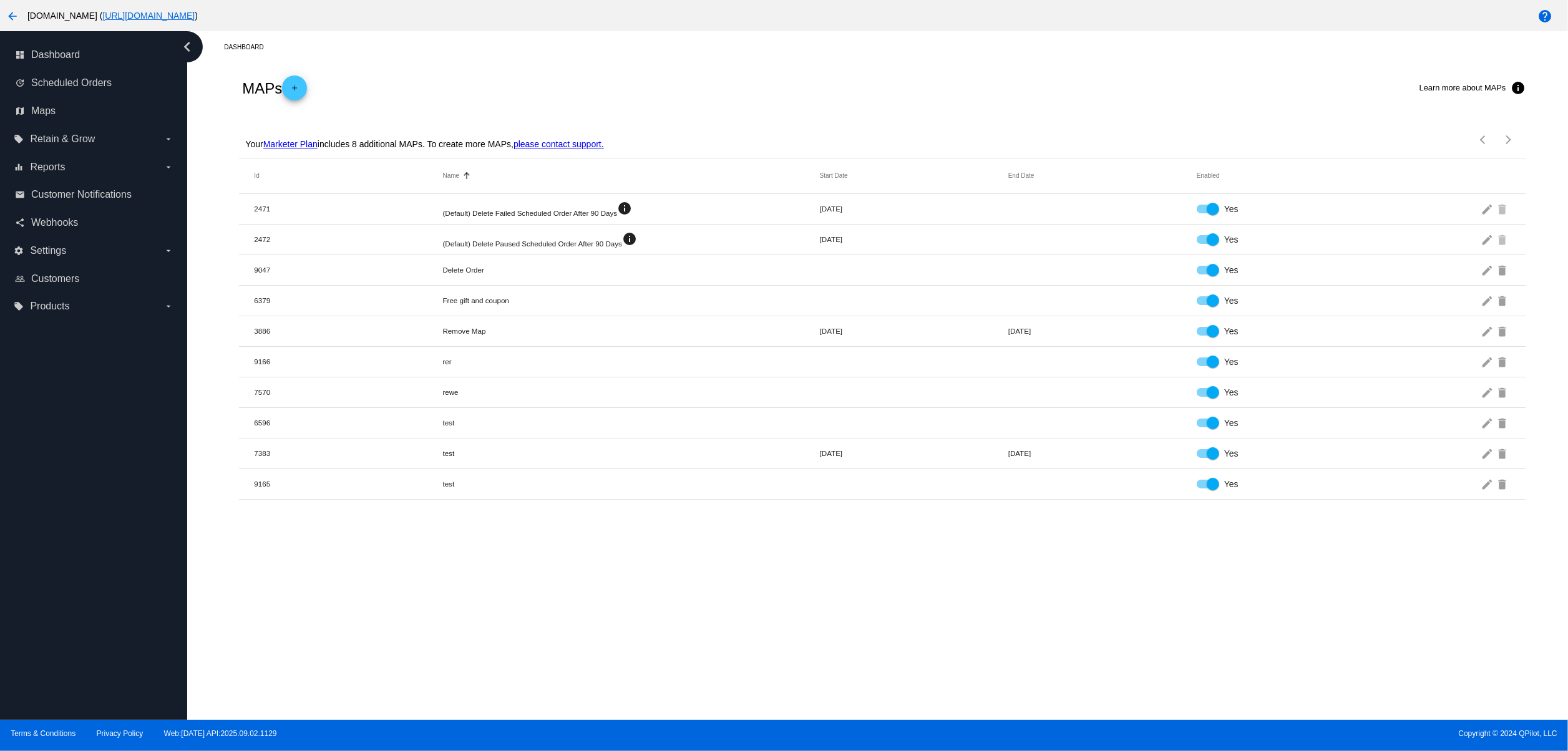
click at [286, 143] on link "Marketer Plan" at bounding box center [291, 144] width 55 height 10
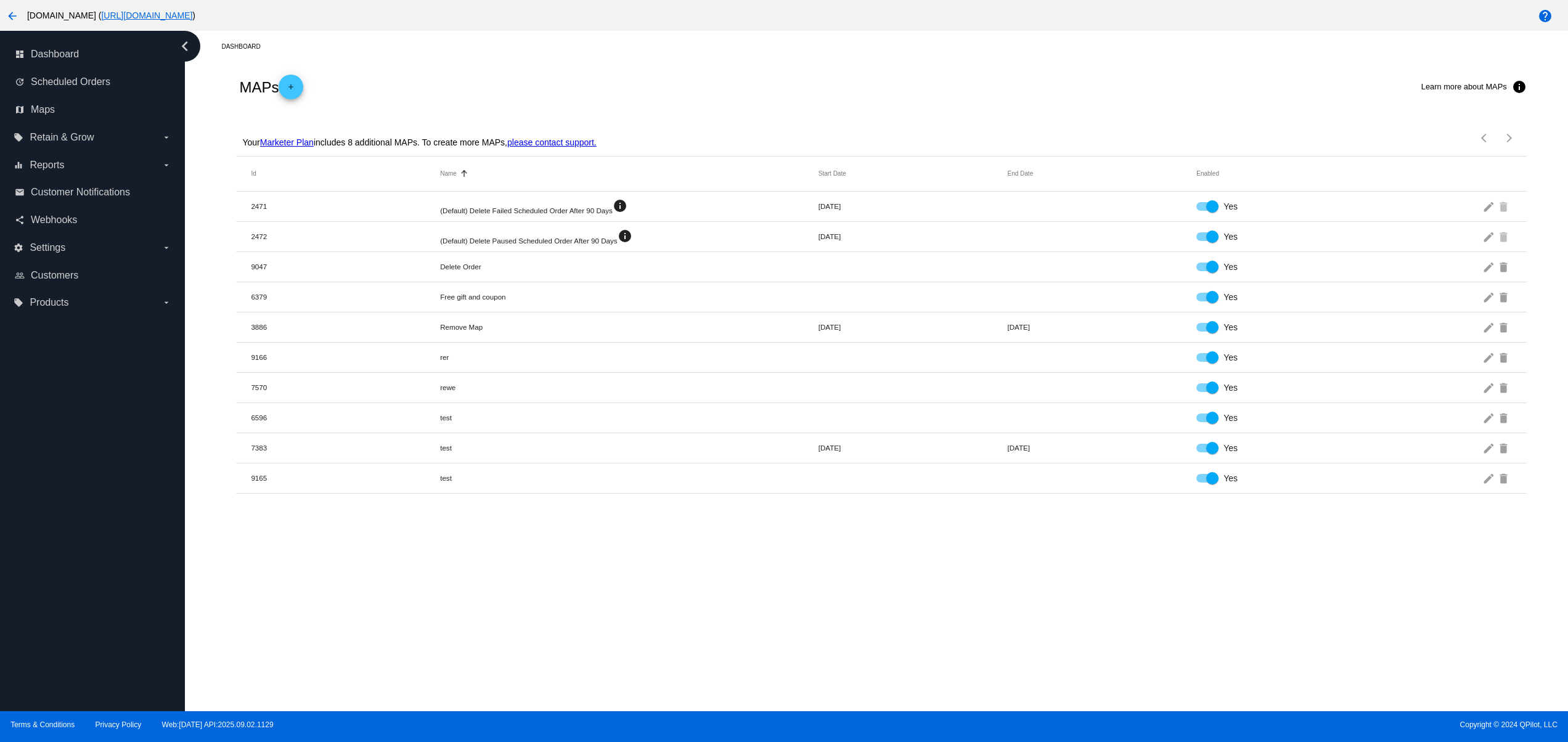
drag, startPoint x: 403, startPoint y: 139, endPoint x: 695, endPoint y: 119, distance: 292.7
click at [616, 119] on div "Your Marketer Plan includes 8 additional MAPs. To create more MAPs, please cont…" at bounding box center [880, 134] width 1290 height 44
click at [807, 452] on mat-cell "test" at bounding box center [629, 448] width 379 height 8
drag, startPoint x: 365, startPoint y: 156, endPoint x: 479, endPoint y: 151, distance: 114.1
click at [473, 146] on div "Your Marketer Plan includes 8 additional MAPs. To create more MAPs, please cont…" at bounding box center [417, 138] width 356 height 36
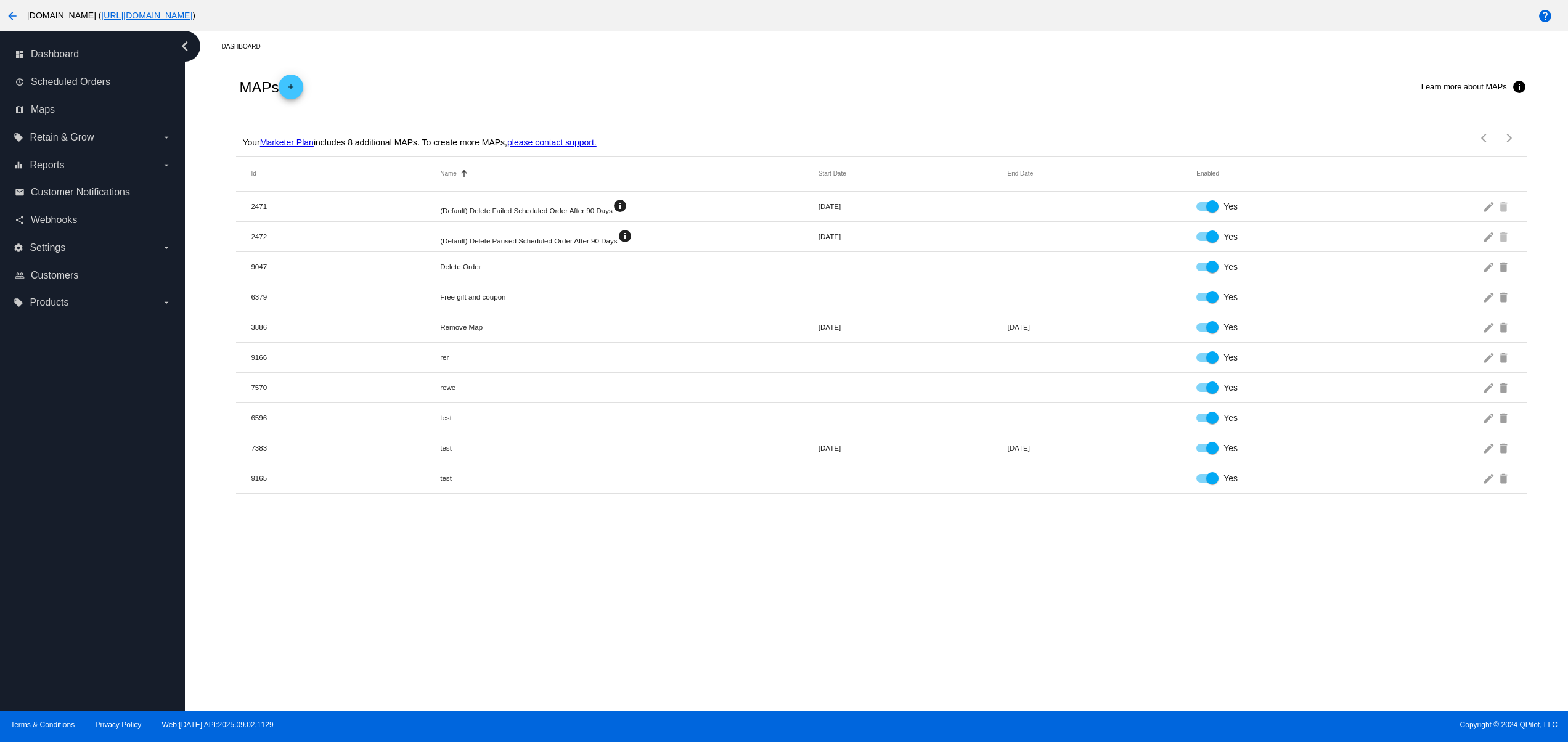
click at [580, 542] on div "Dashboard MAPs add Learn more about MAPs info Your Marketer Plan includes 8 add…" at bounding box center [876, 371] width 1383 height 680
click at [299, 141] on link "Marketer Plan" at bounding box center [287, 143] width 54 height 10
click at [193, 18] on link "[URL][DOMAIN_NAME]" at bounding box center [146, 15] width 91 height 10
click at [299, 133] on div "Your Marketer Plan includes 8 additional MAPs. To create more MAPs, please cont…" at bounding box center [417, 138] width 356 height 36
click at [297, 141] on link "Marketer Plan" at bounding box center [287, 143] width 54 height 10
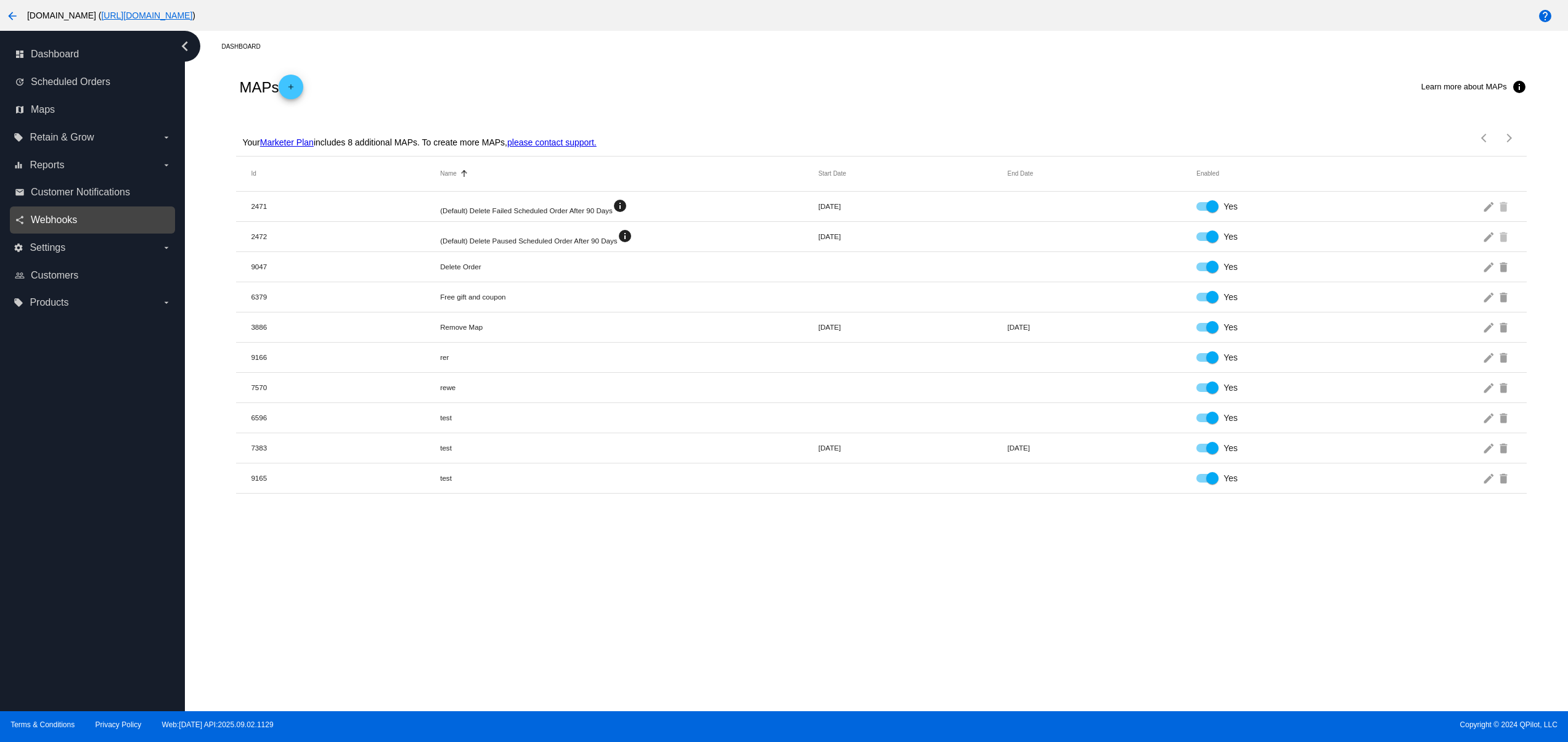
click at [50, 220] on span "Webhooks" at bounding box center [54, 221] width 46 height 12
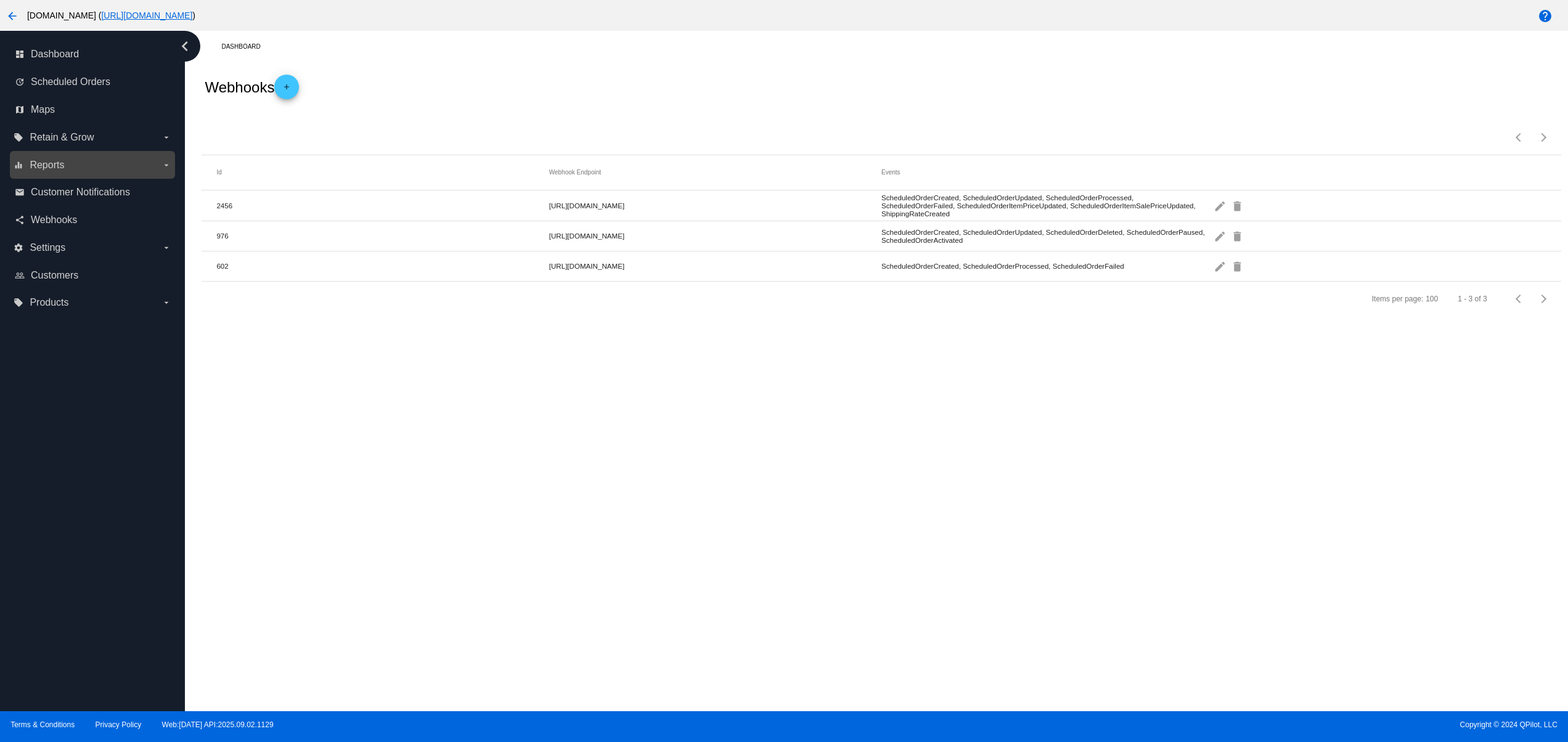
click at [45, 173] on label "equalizer Reports arrow_drop_down" at bounding box center [91, 165] width 157 height 19
click at [0, 0] on input "equalizer Reports arrow_drop_down" at bounding box center [0, 0] width 0 height 0
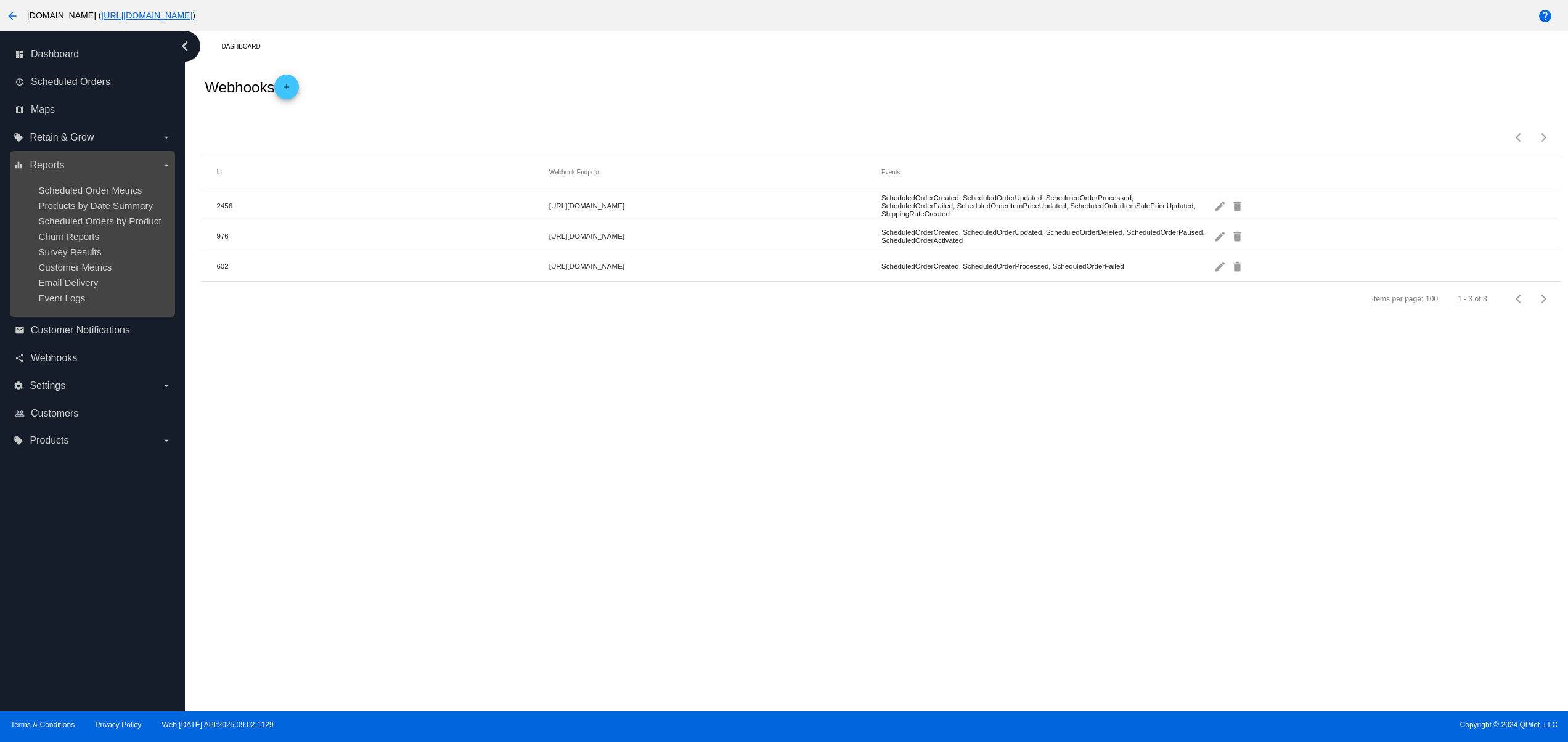
click at [61, 183] on ul "Scheduled Order Metrics Products by Date Summary Scheduled Orders by Product Ch…" at bounding box center [91, 244] width 157 height 138
click at [109, 194] on span "Scheduled Order Metrics" at bounding box center [91, 190] width 104 height 11
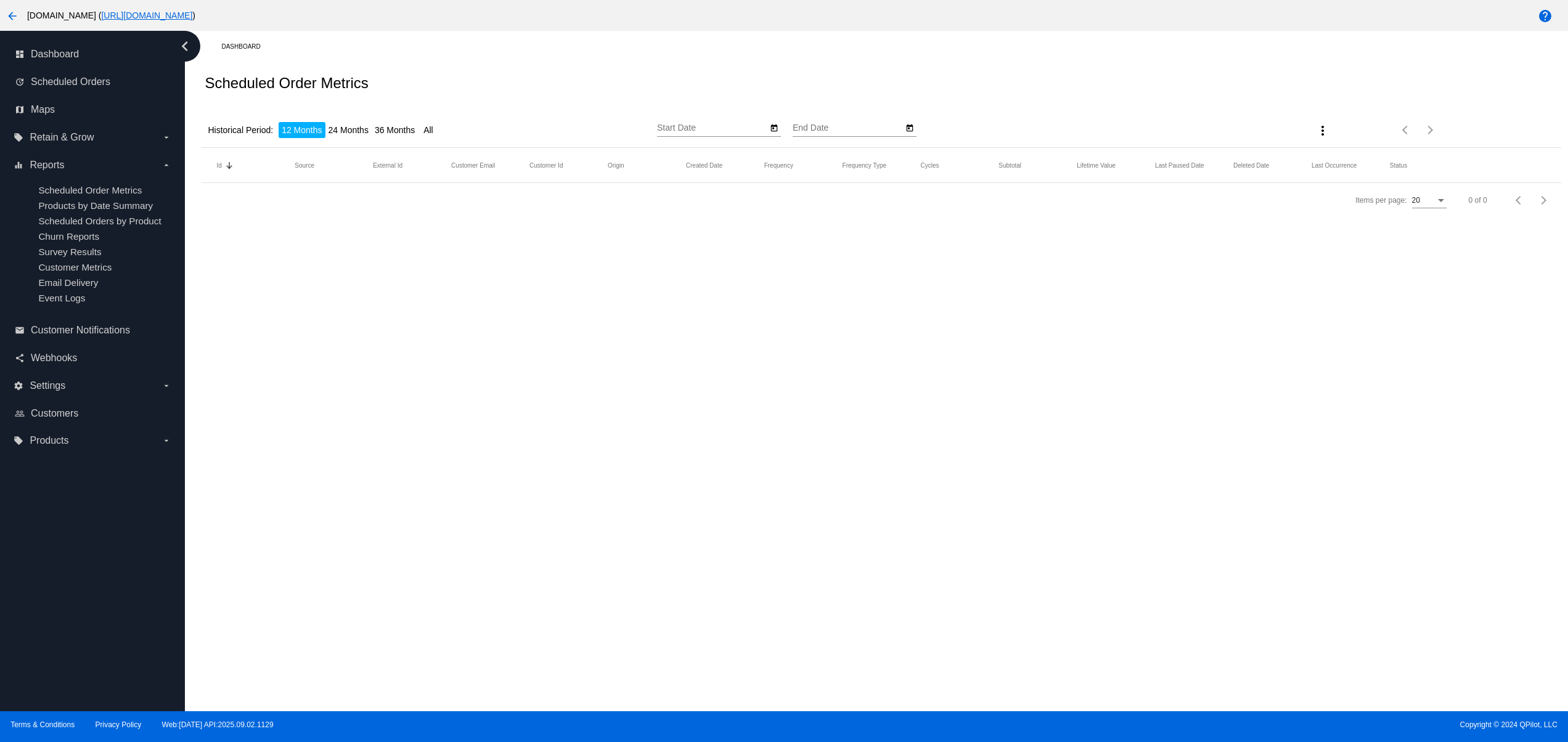
type input "[DATE]"
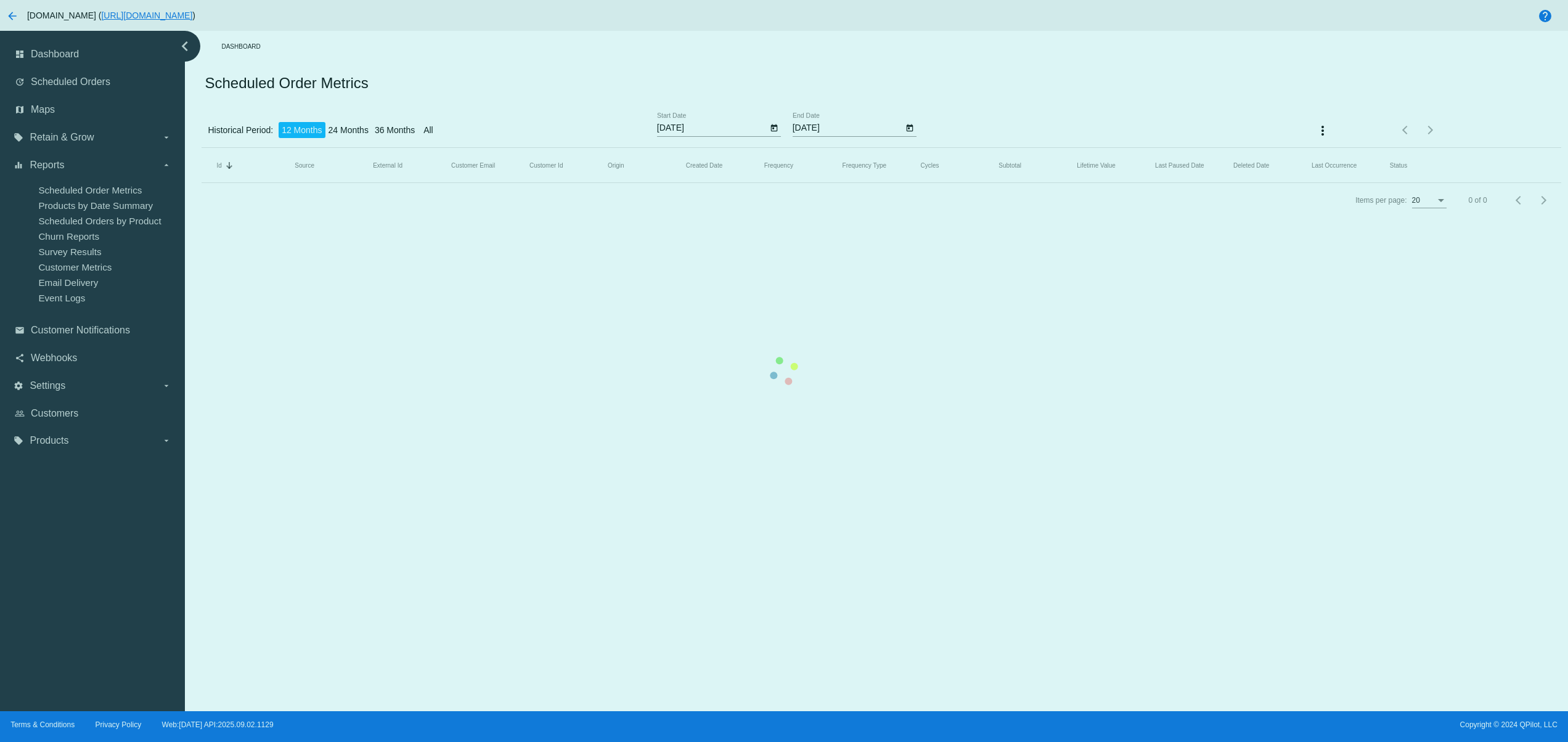
click at [731, 563] on div "Dashboard Scheduled Order Metrics Historical Period: 12 Months 24 Months 36 Mon…" at bounding box center [876, 371] width 1383 height 680
click at [201, 148] on mat-table "Id Sorted by Id descending Source External Id Customer Email Customer Id Origin…" at bounding box center [880, 166] width 1359 height 35
click at [457, 183] on mat-table "Id Sorted by Id descending Source External Id Customer Email Customer Id Origin…" at bounding box center [880, 166] width 1359 height 35
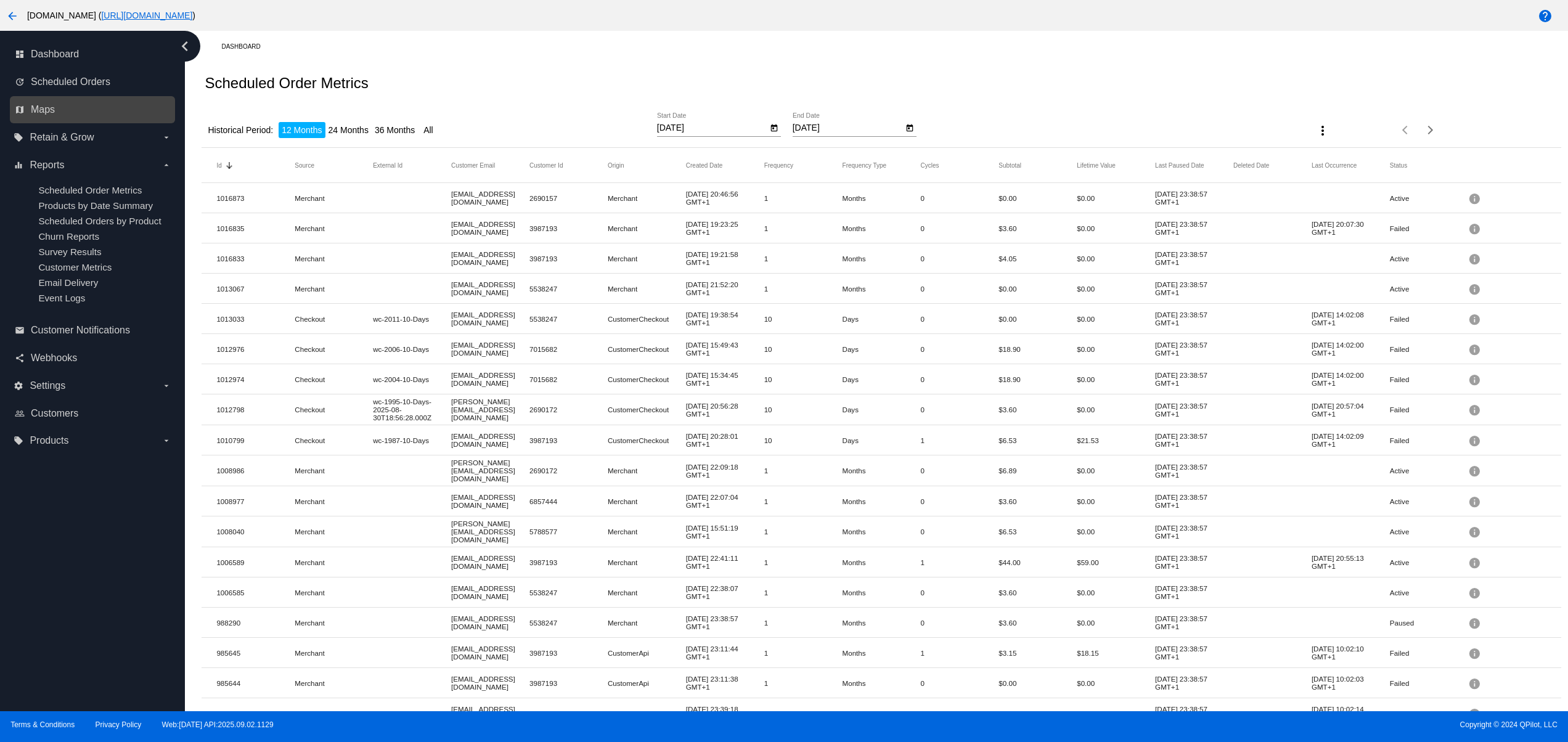
click at [52, 119] on link "map Maps" at bounding box center [92, 110] width 157 height 19
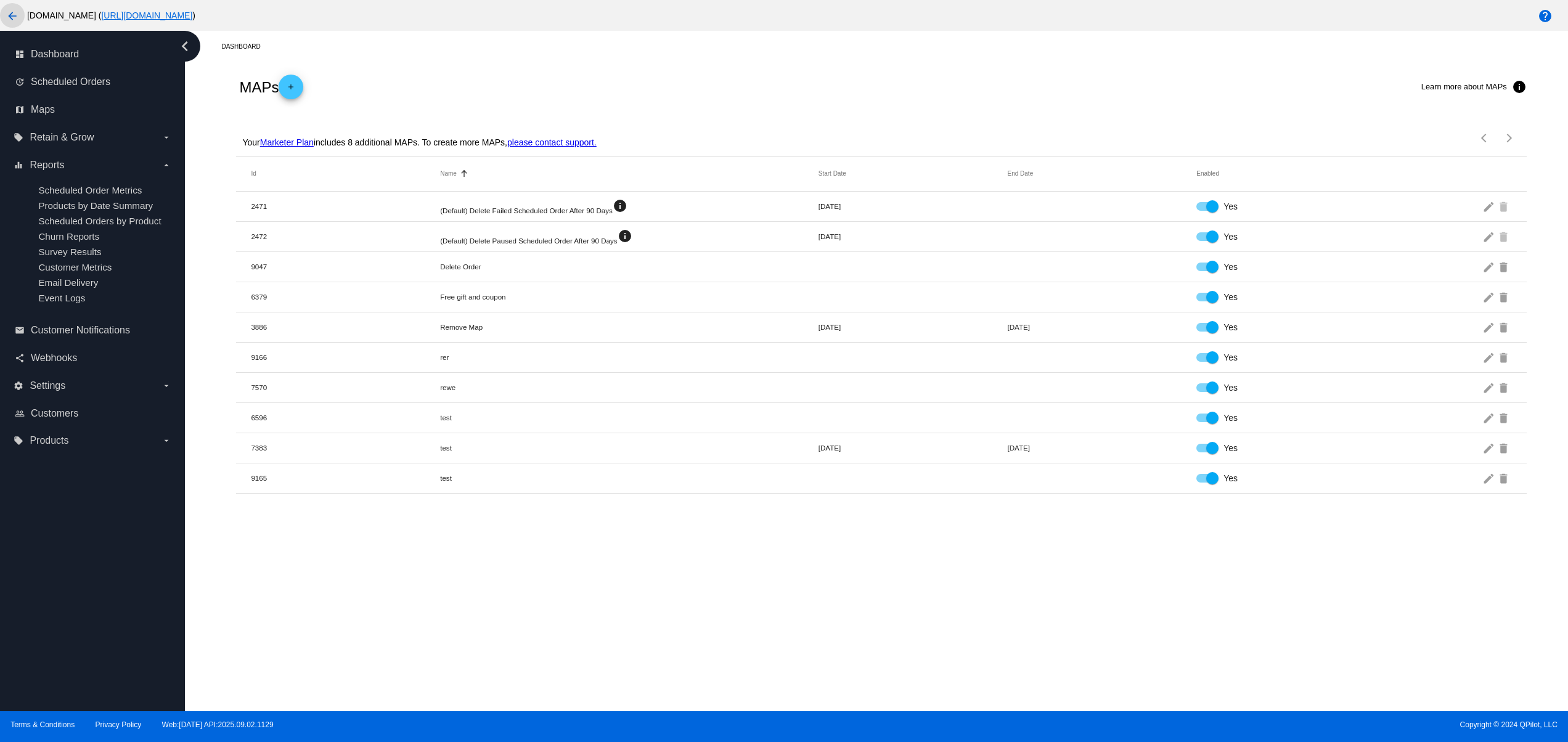
click at [6, 9] on mat-icon "arrow_back" at bounding box center [12, 15] width 14 height 14
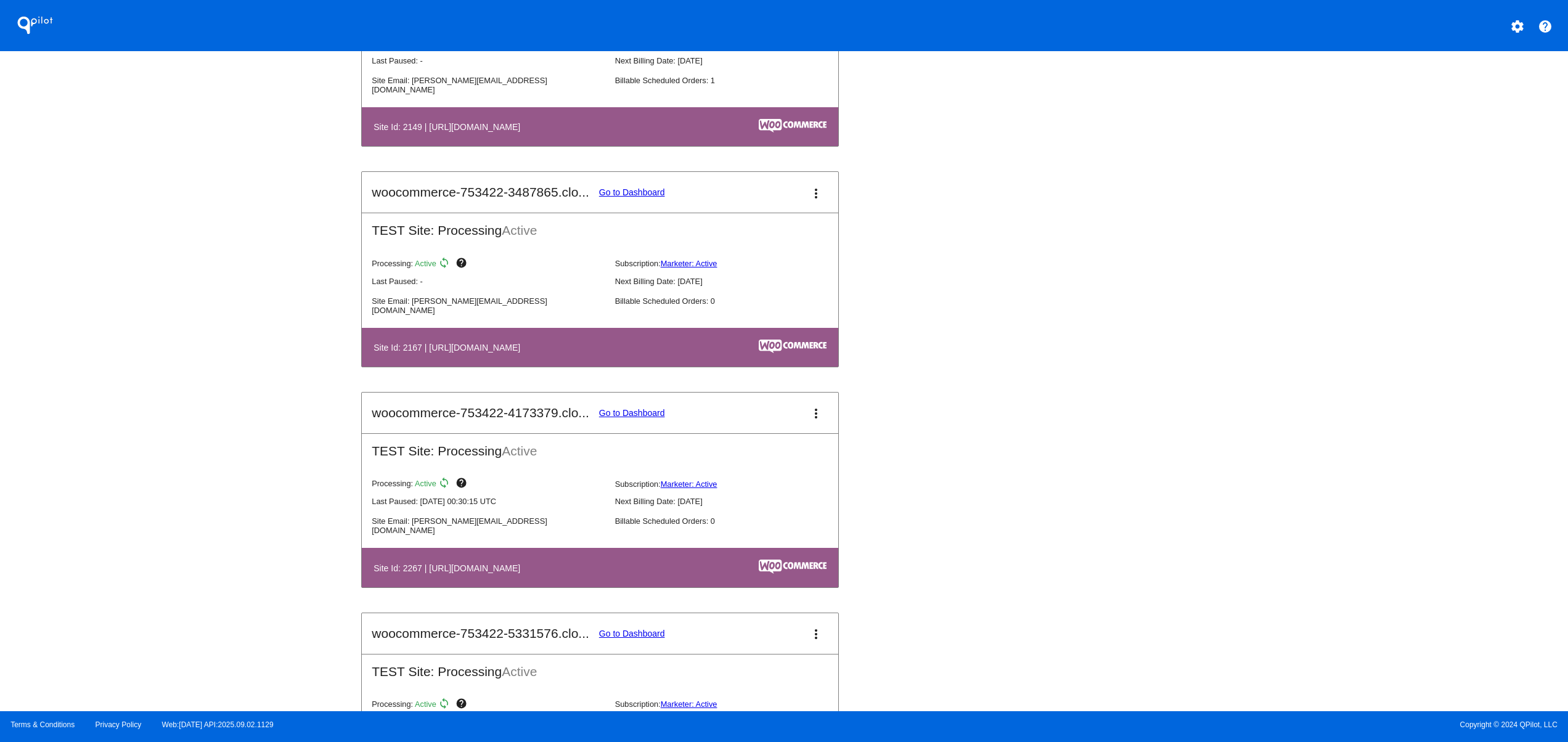
scroll to position [1893, 0]
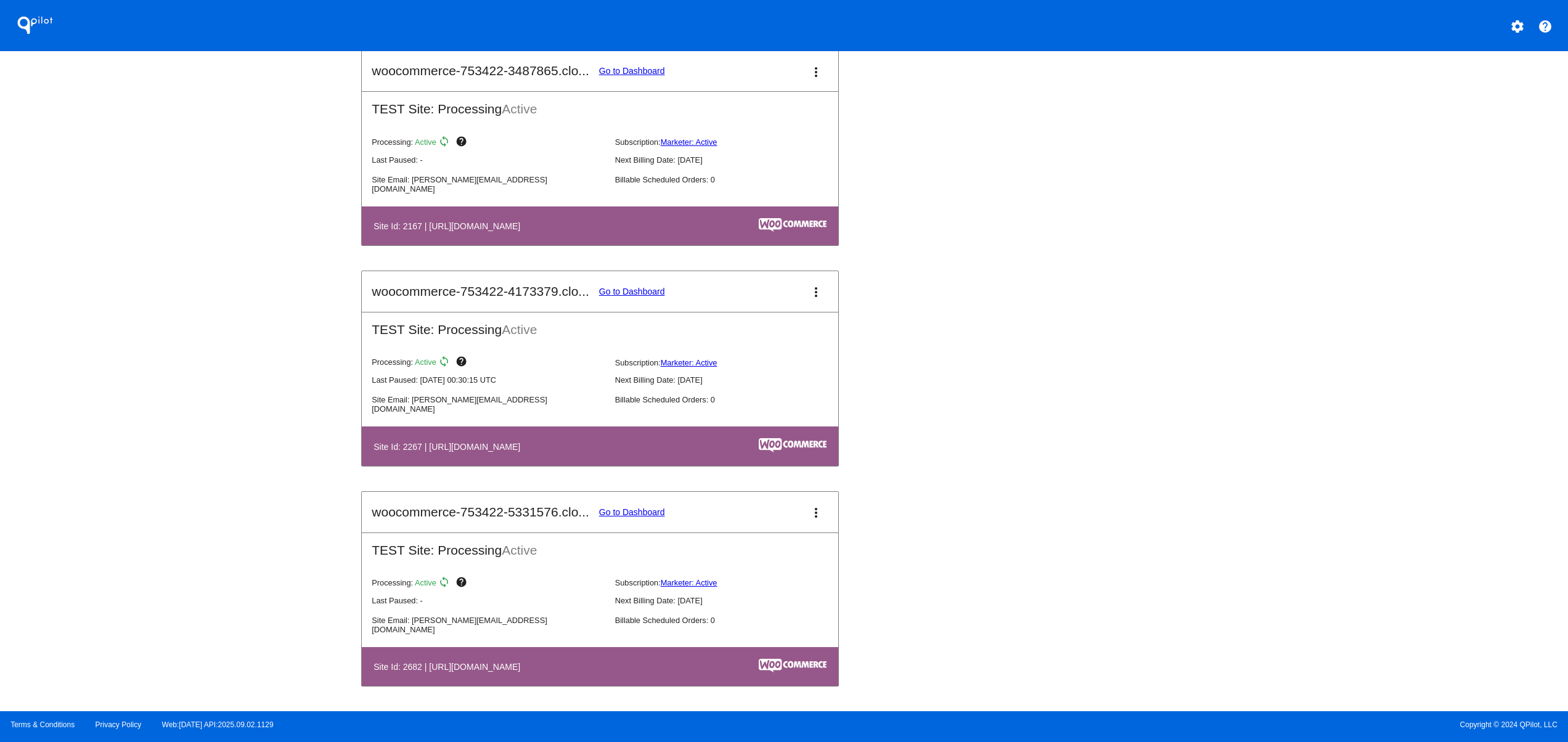
drag, startPoint x: 600, startPoint y: 445, endPoint x: 635, endPoint y: 445, distance: 35.0
click at [635, 445] on th "Site Id: 2267 | https://woocommerce-753422-4173379.cloudwaysapps.com" at bounding box center [529, 445] width 312 height 16
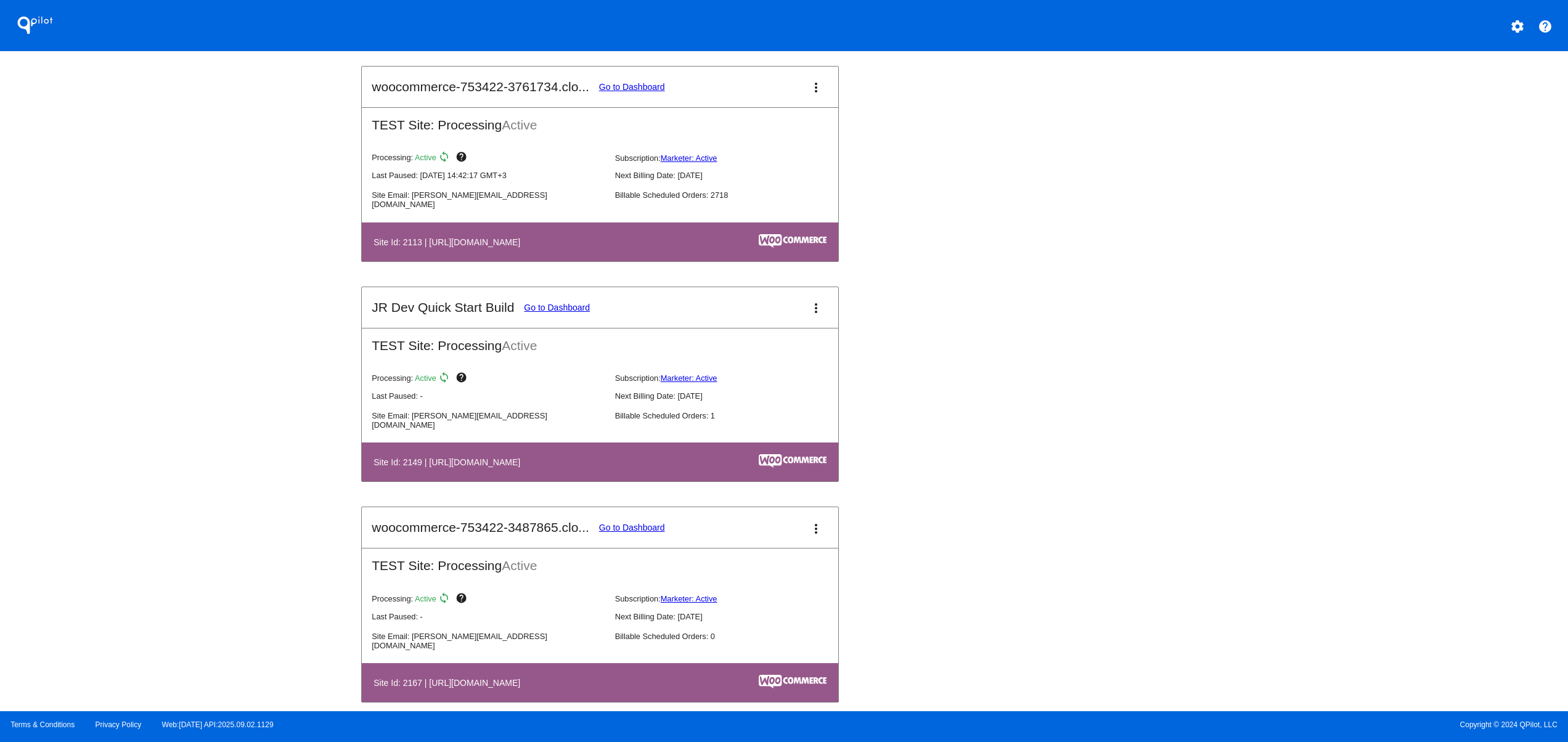
scroll to position [1399, 0]
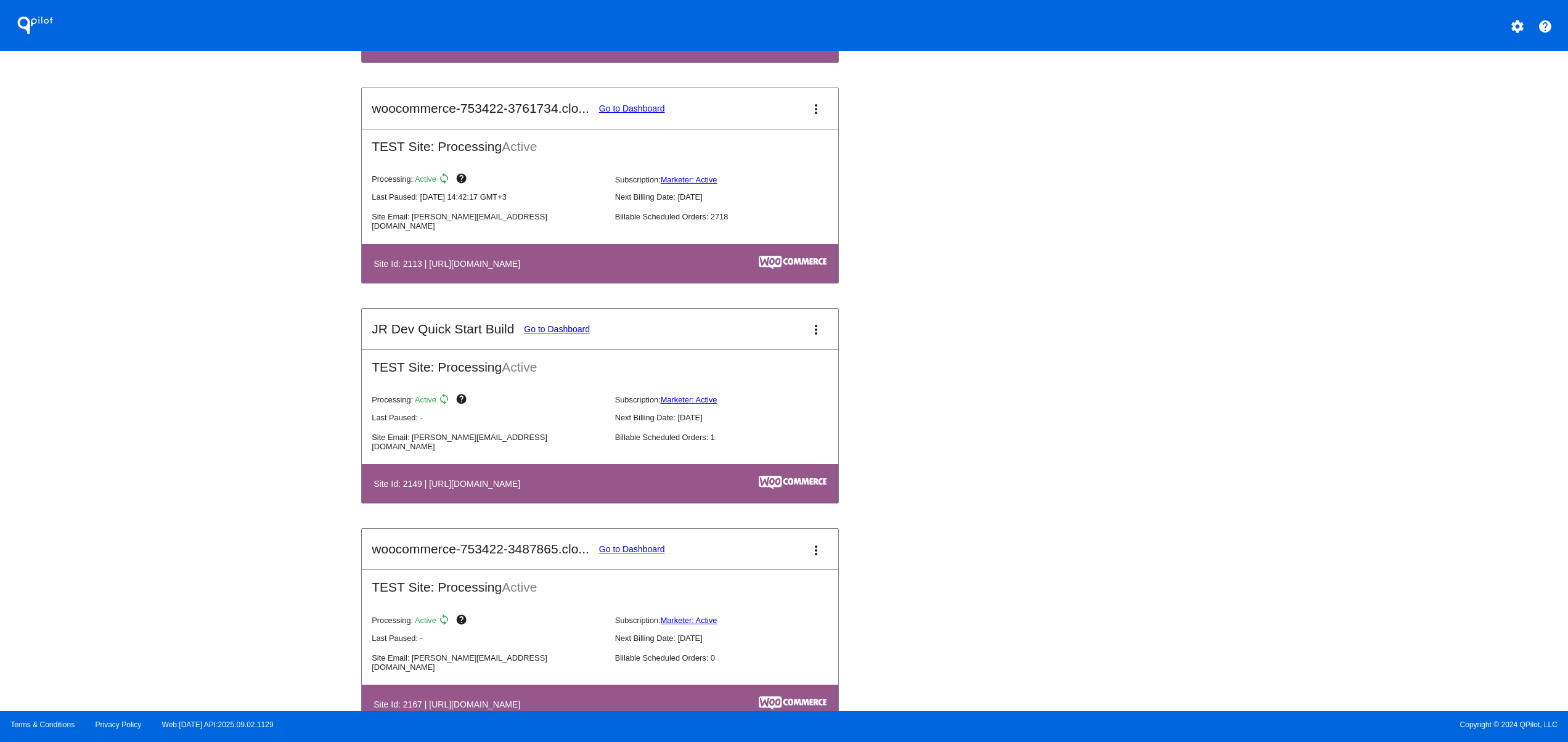
drag, startPoint x: 549, startPoint y: 479, endPoint x: 700, endPoint y: 487, distance: 151.2
click at [656, 479] on table "Site Id: 2149 | https://woocommerce-753422-3843304.cloudwaysapps.com" at bounding box center [600, 484] width 477 height 39
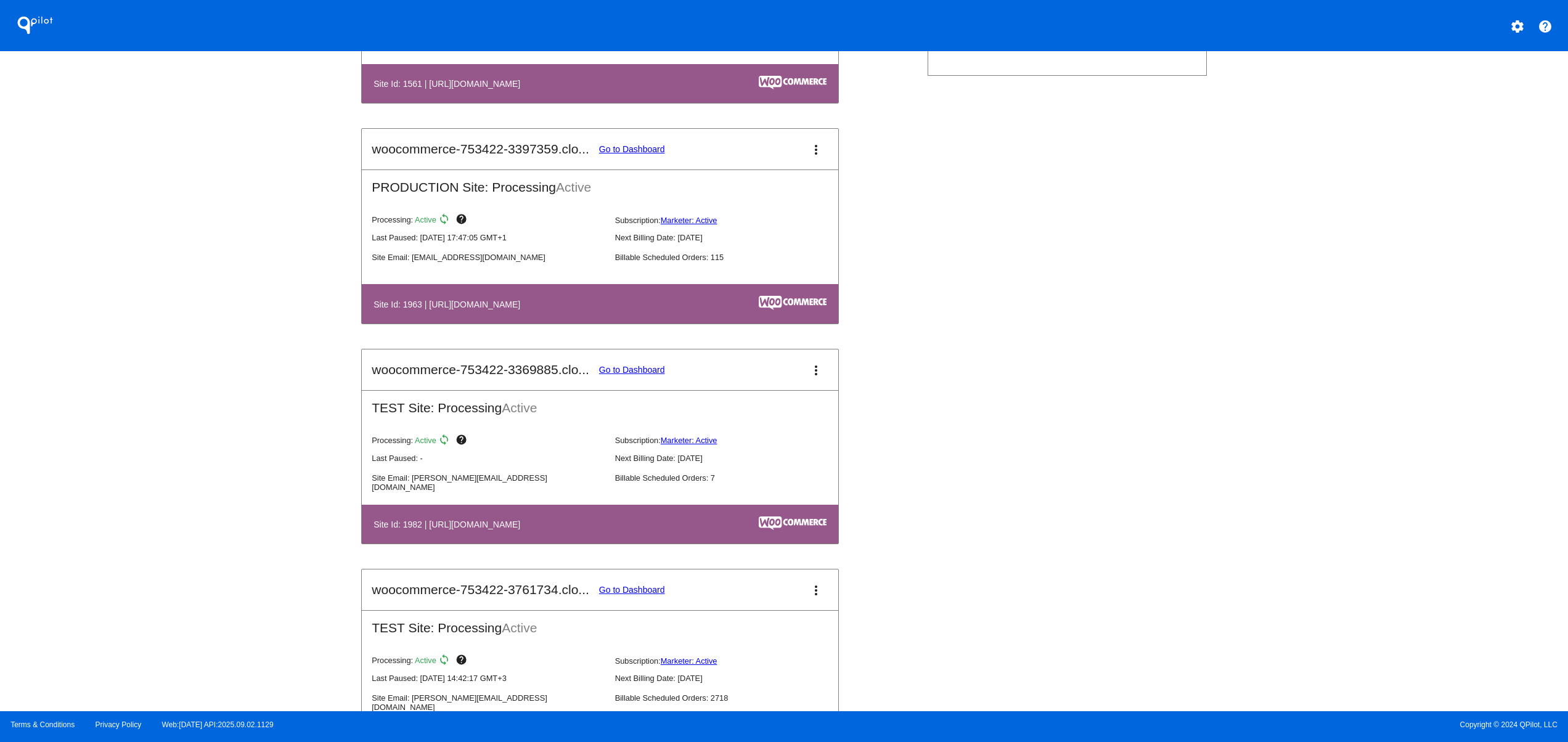
scroll to position [906, 0]
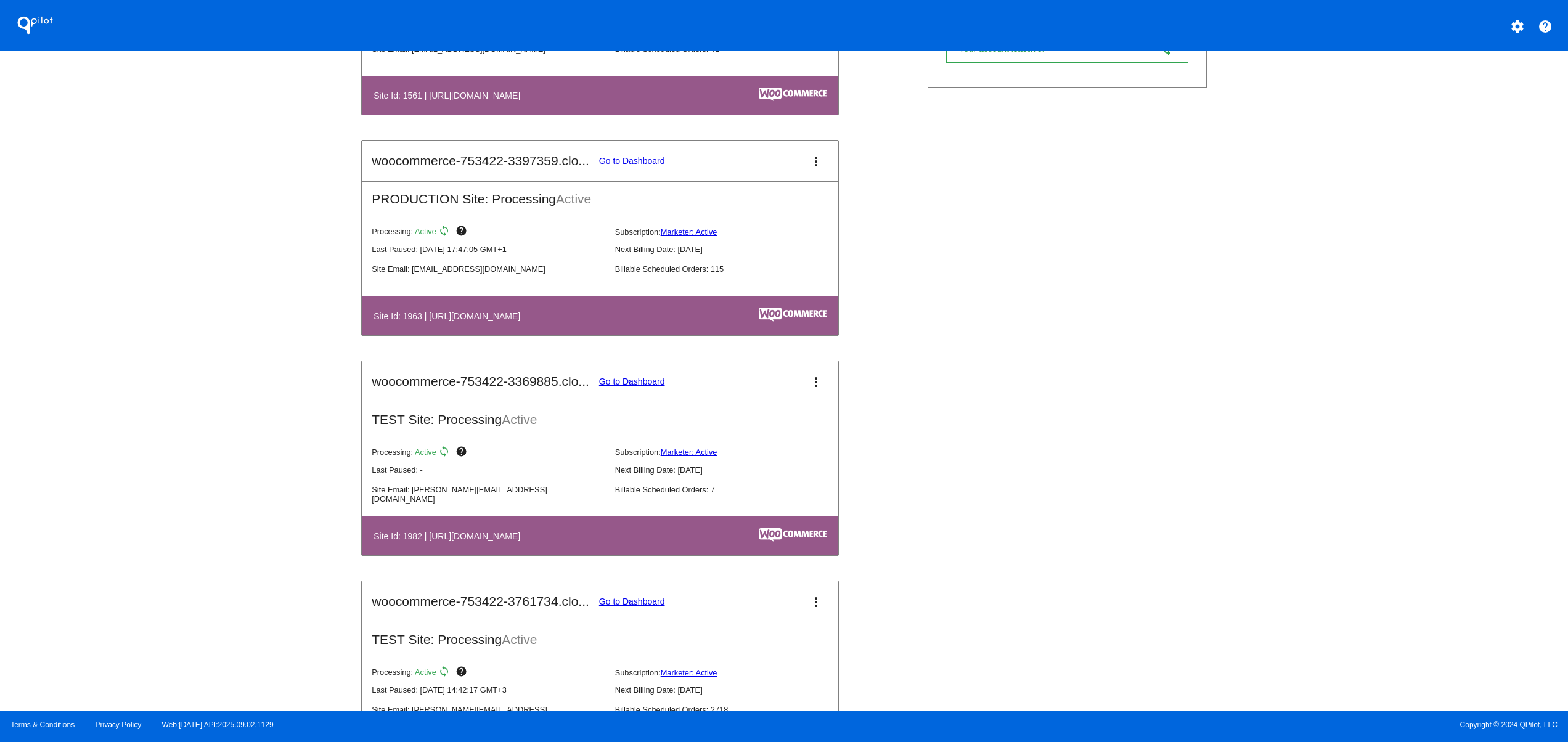
drag, startPoint x: 536, startPoint y: 314, endPoint x: 613, endPoint y: 325, distance: 77.8
click at [609, 324] on th "Site Id: 1963 | https://woocommerce-753422-3397359.cloudwaysapps.com" at bounding box center [529, 315] width 312 height 16
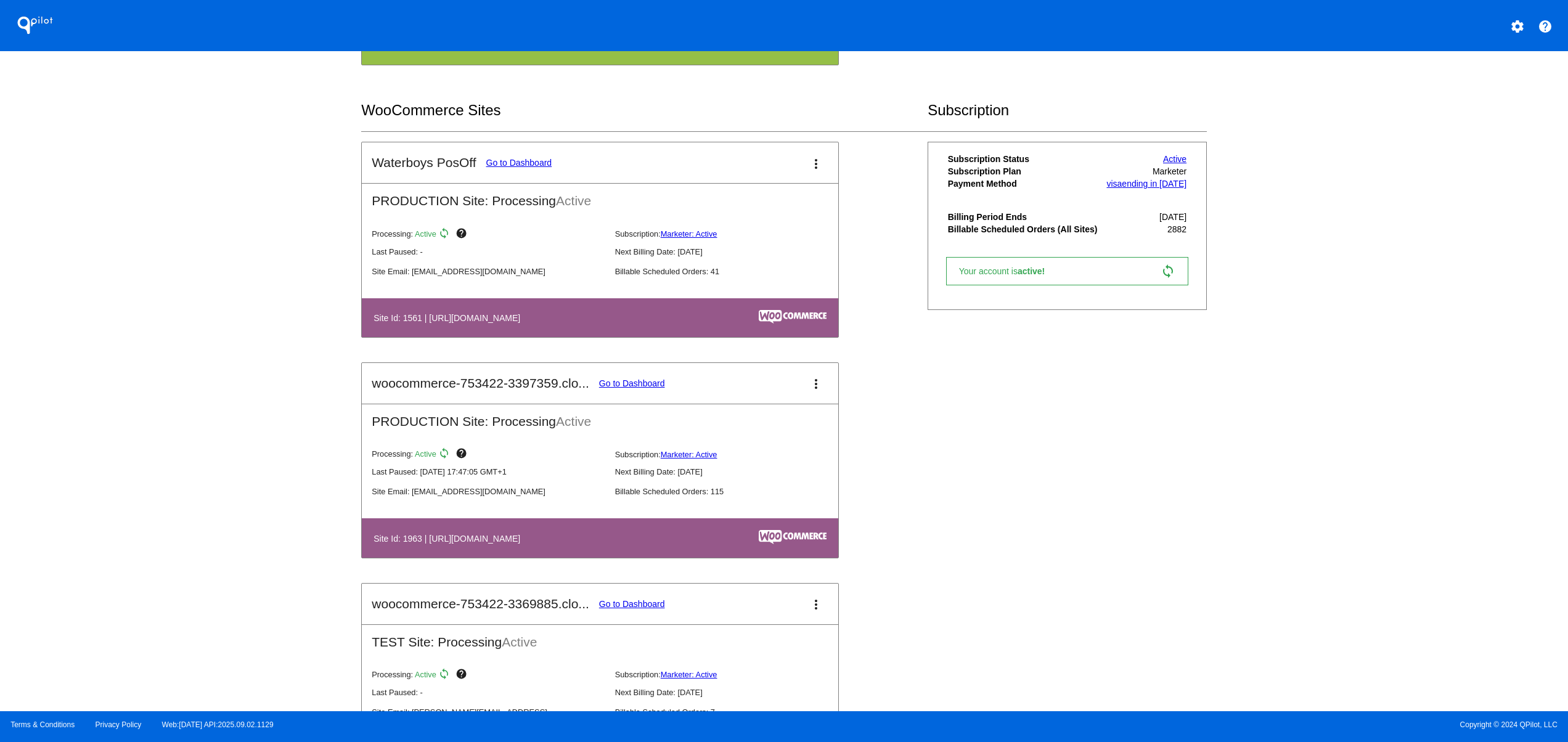
scroll to position [659, 0]
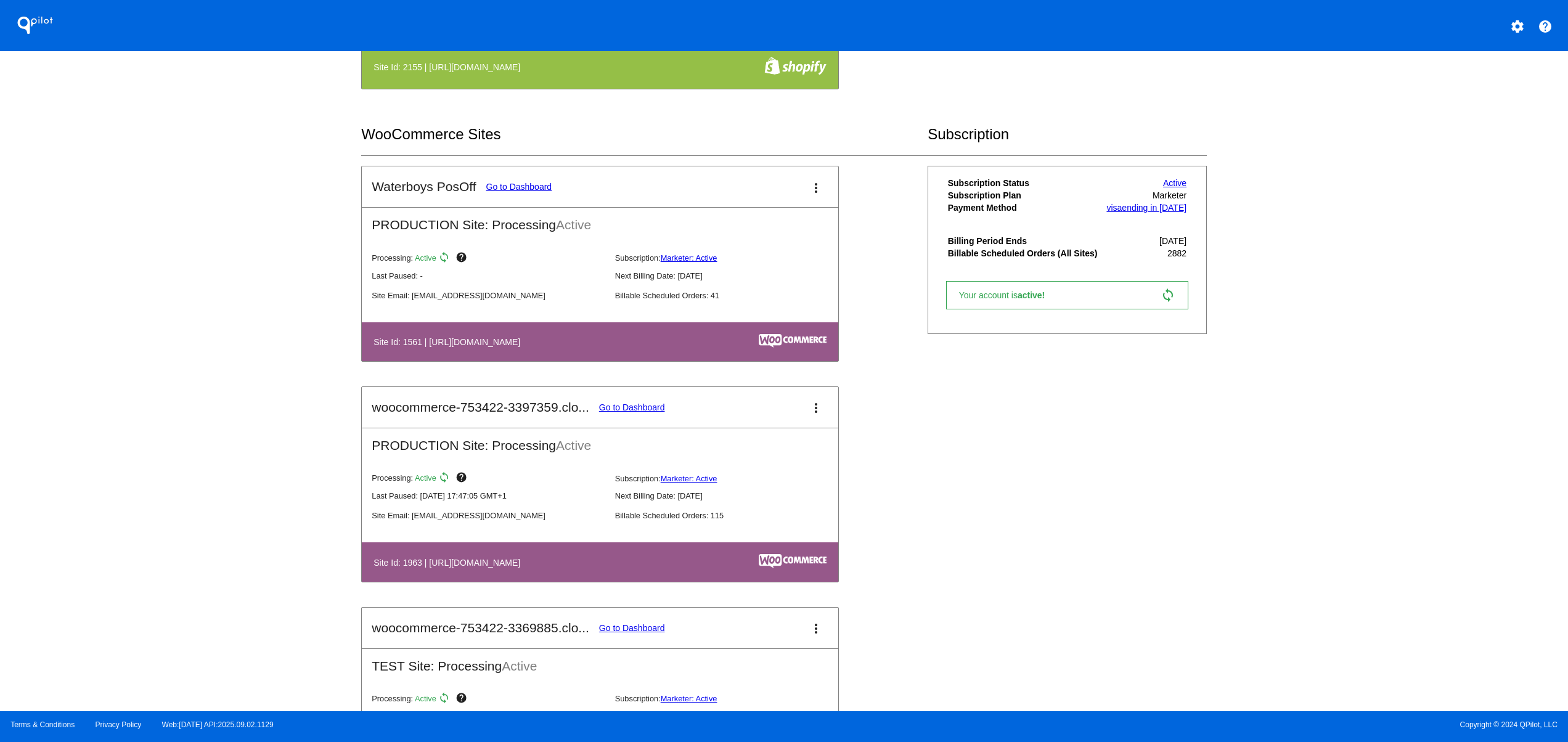
click at [654, 400] on mat-card-header "woocommerce-753422-3397359.clo... Go to Dashboard more_vert" at bounding box center [600, 408] width 477 height 40
drag, startPoint x: 589, startPoint y: 511, endPoint x: 726, endPoint y: 511, distance: 137.0
click at [726, 511] on div "Site Email: svetglus3@gmail.com Billable Scheduled Orders: 115" at bounding box center [610, 513] width 477 height 19
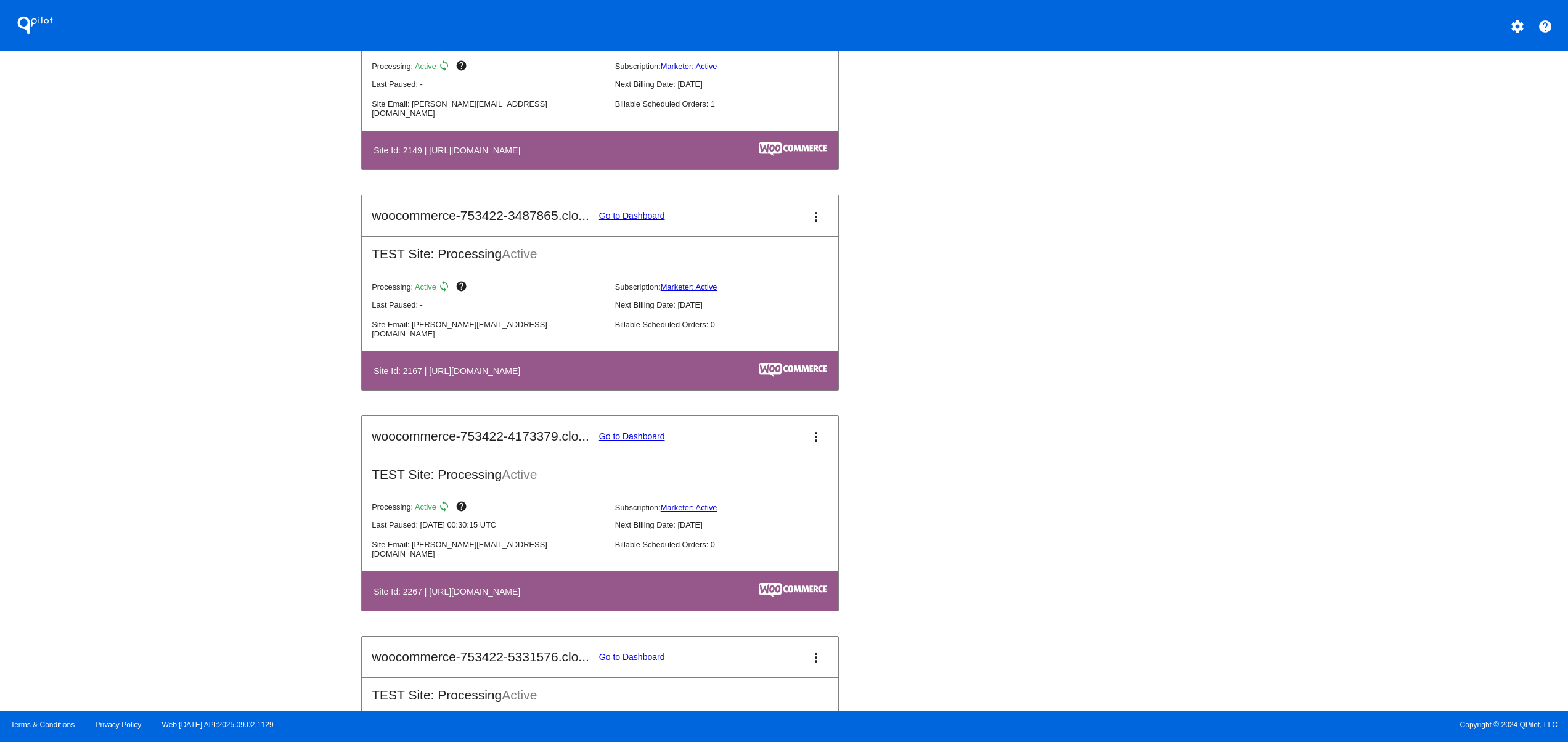
scroll to position [1893, 0]
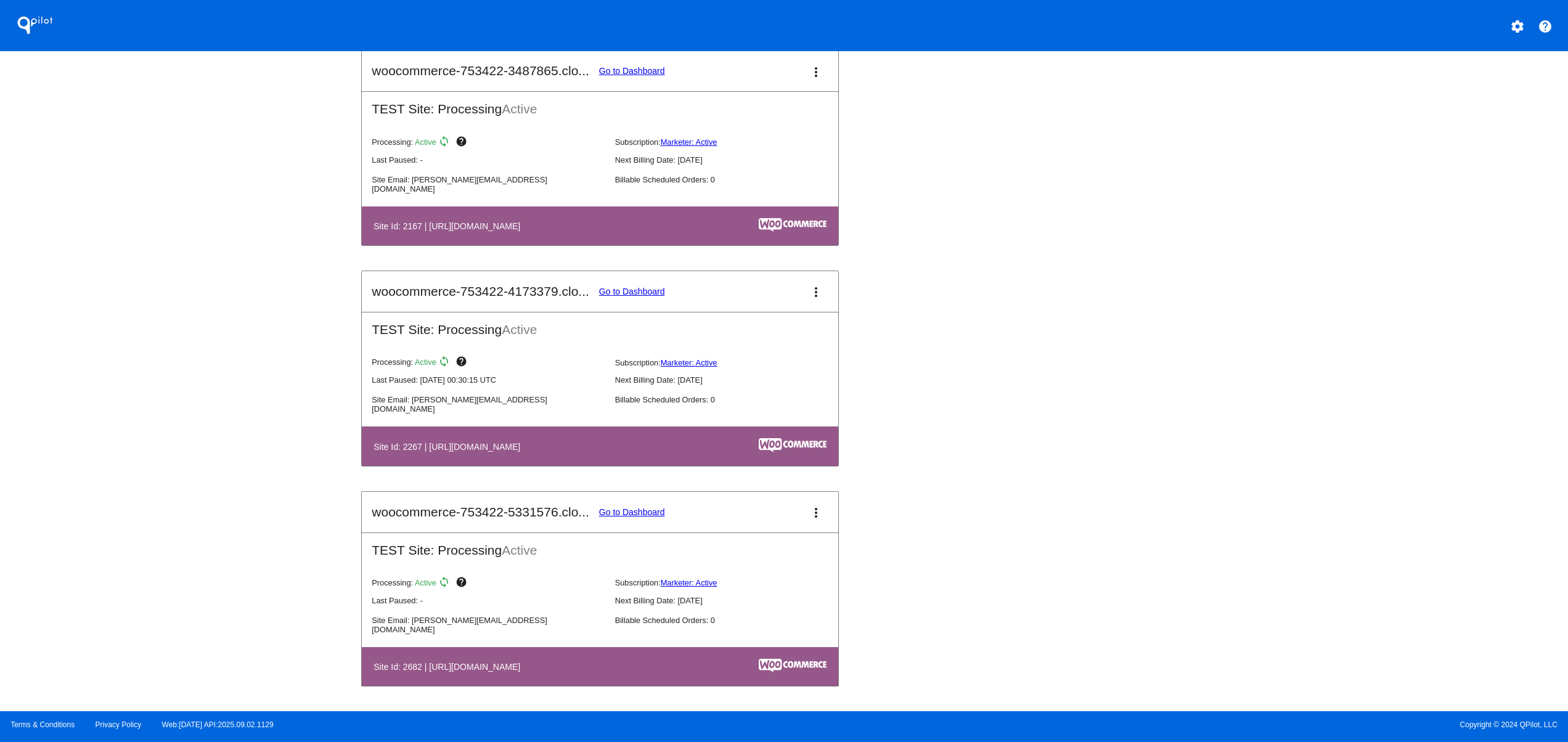
click at [336, 392] on div "QPilot settings help Connected Sites and Apps Get Started with WooCommerce play…" at bounding box center [784, 356] width 1568 height 711
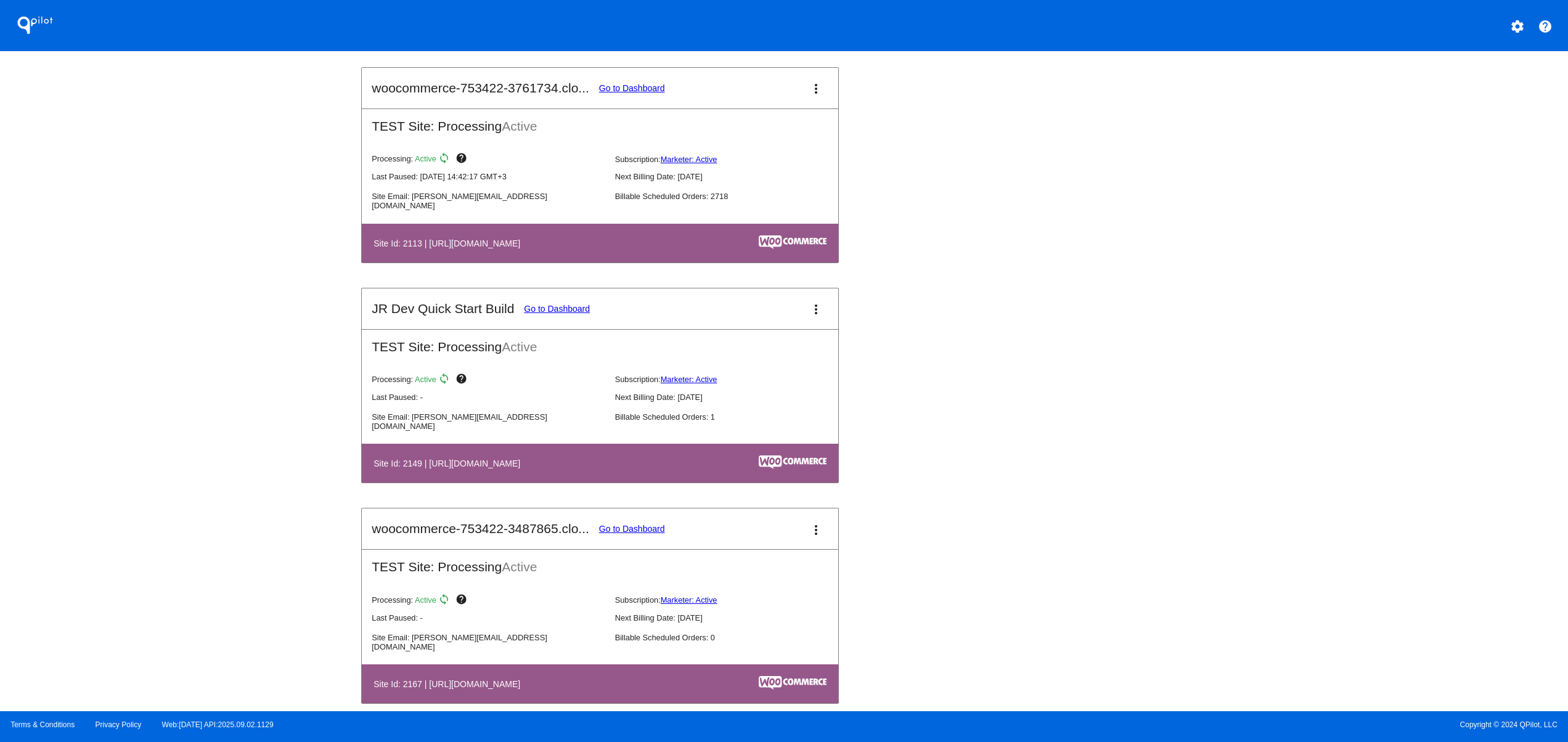
scroll to position [1399, 0]
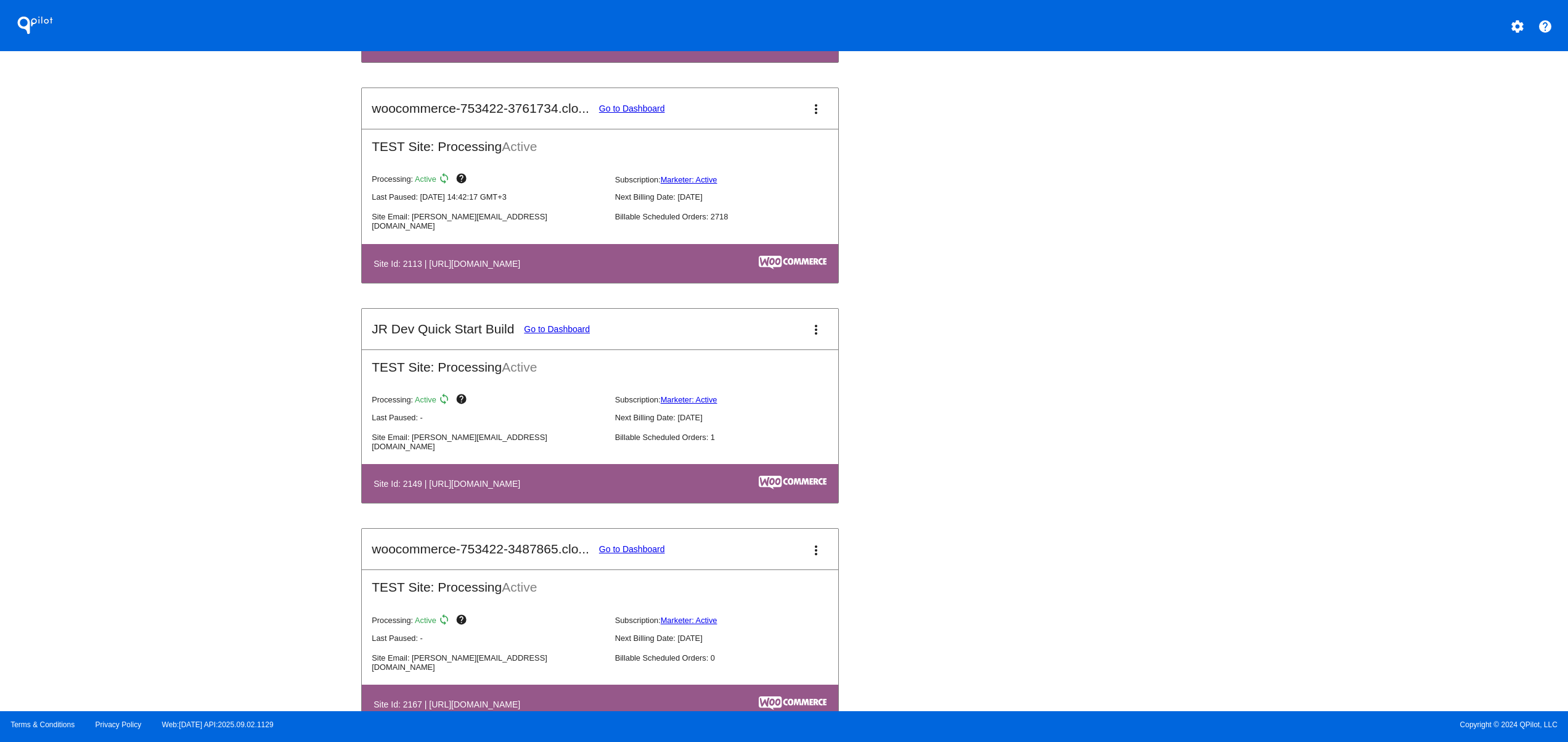
drag, startPoint x: 596, startPoint y: 430, endPoint x: 887, endPoint y: 464, distance: 293.0
click at [710, 435] on dl "Processing: Active sync help Subscription: Marketer: Active Last Paused: - Next…" at bounding box center [610, 414] width 477 height 59
click at [946, 479] on div "Waterboys PosOff Go to Dashboard more_vert PRODUCTION Site: Processing Active P…" at bounding box center [783, 307] width 845 height 1764
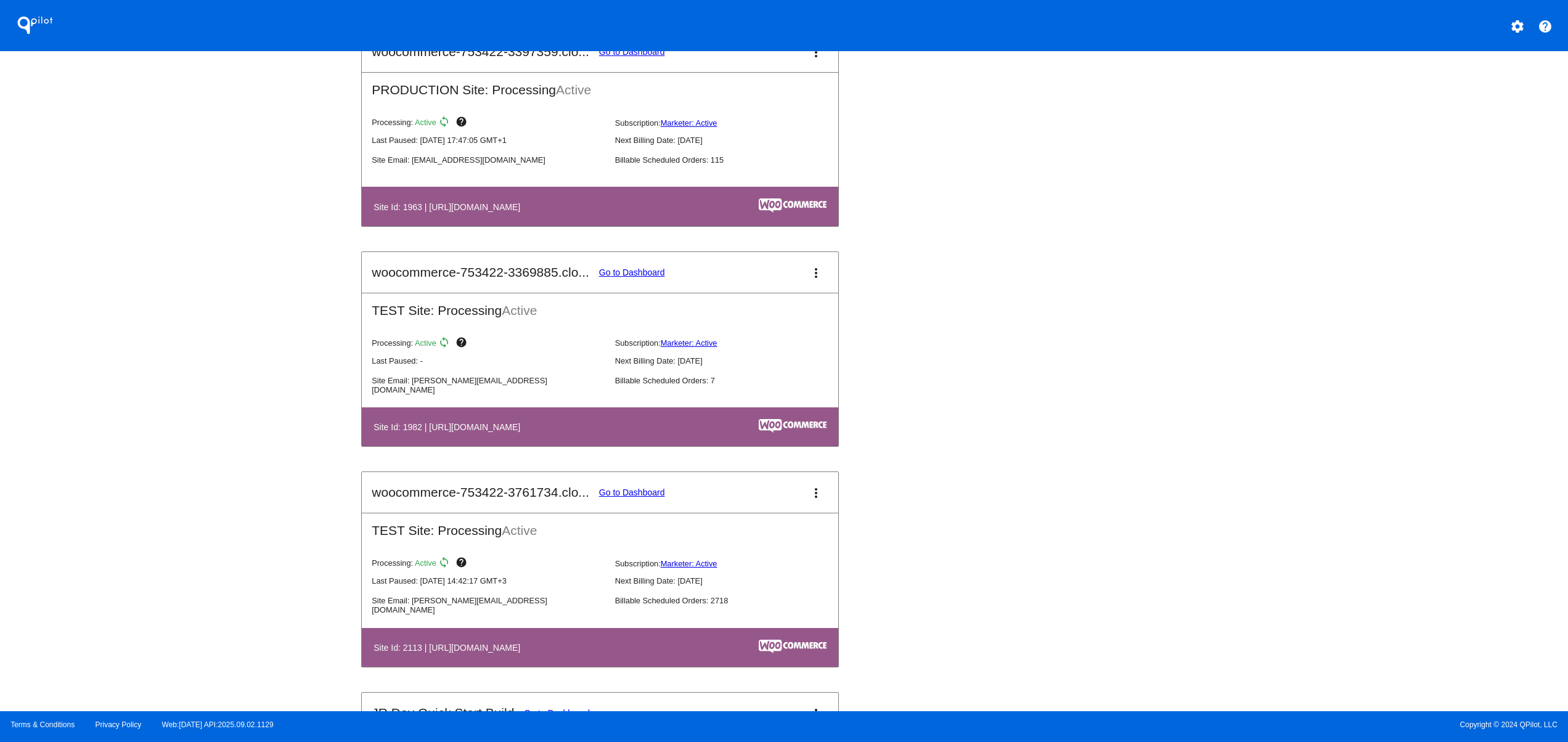
scroll to position [659, 0]
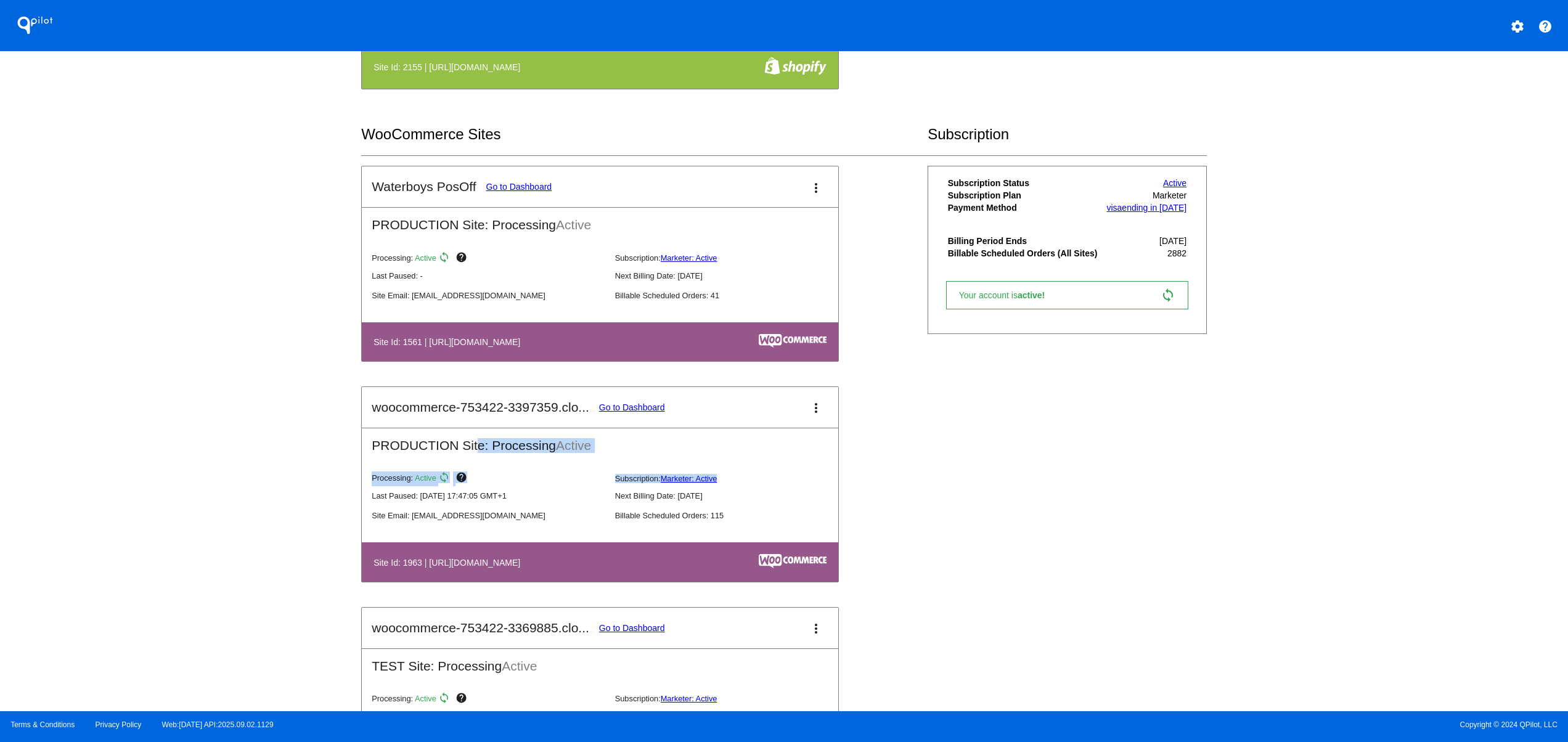
drag, startPoint x: 679, startPoint y: 466, endPoint x: 369, endPoint y: 459, distance: 310.1
click at [369, 459] on mat-card-content "PRODUCTION Site: Processing Active Processing: Active sync help Subscription: M…" at bounding box center [600, 505] width 477 height 154
click at [365, 497] on div "Processing: Active sync help Subscription: Marketer: Active Last Paused: [DATE]…" at bounding box center [610, 503] width 496 height 79
click at [674, 409] on mat-card-header "woocommerce-753422-3397359.clo... Go to Dashboard more_vert" at bounding box center [600, 408] width 477 height 40
click at [634, 412] on link "Go to Dashboard" at bounding box center [632, 408] width 65 height 10
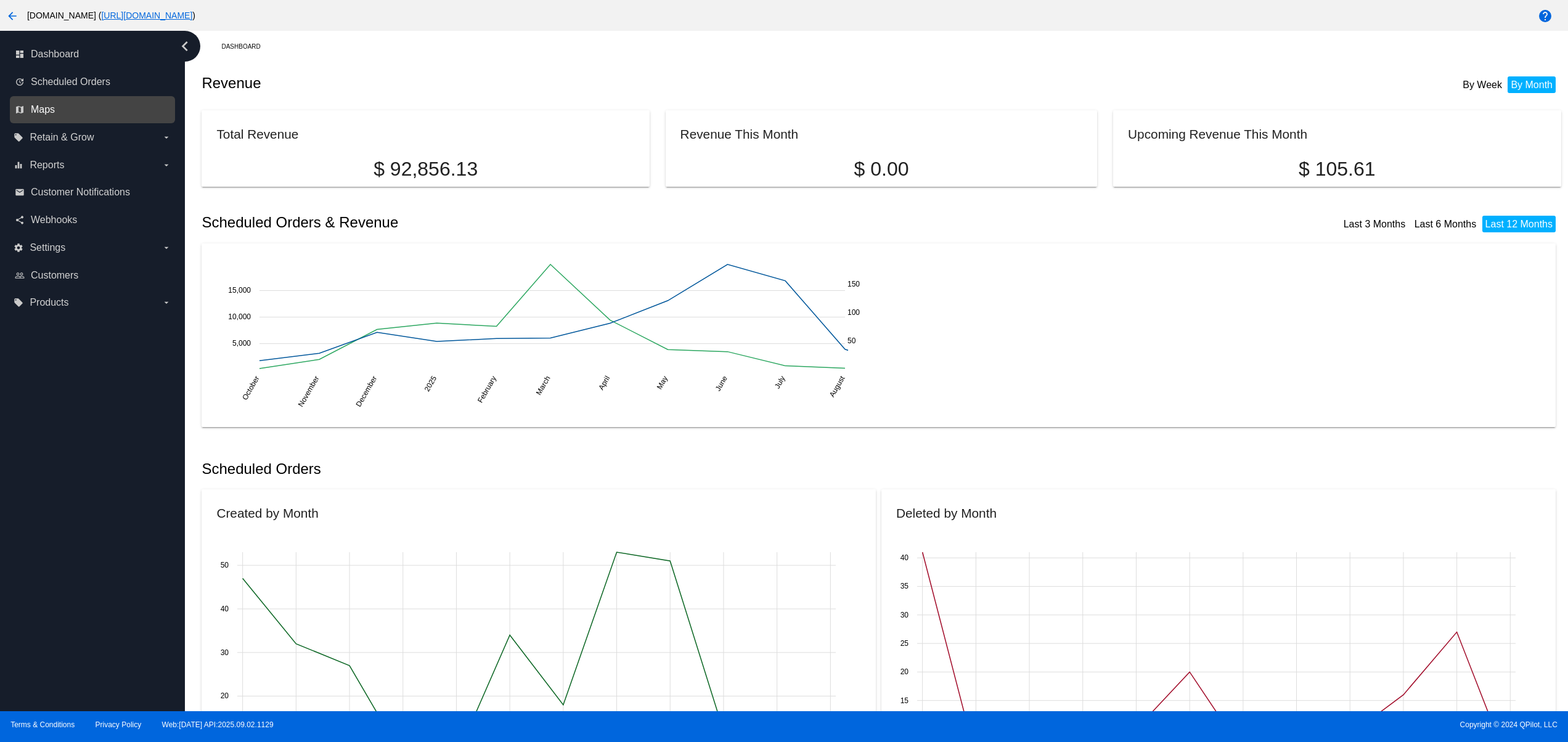
click at [50, 109] on span "Maps" at bounding box center [42, 110] width 24 height 12
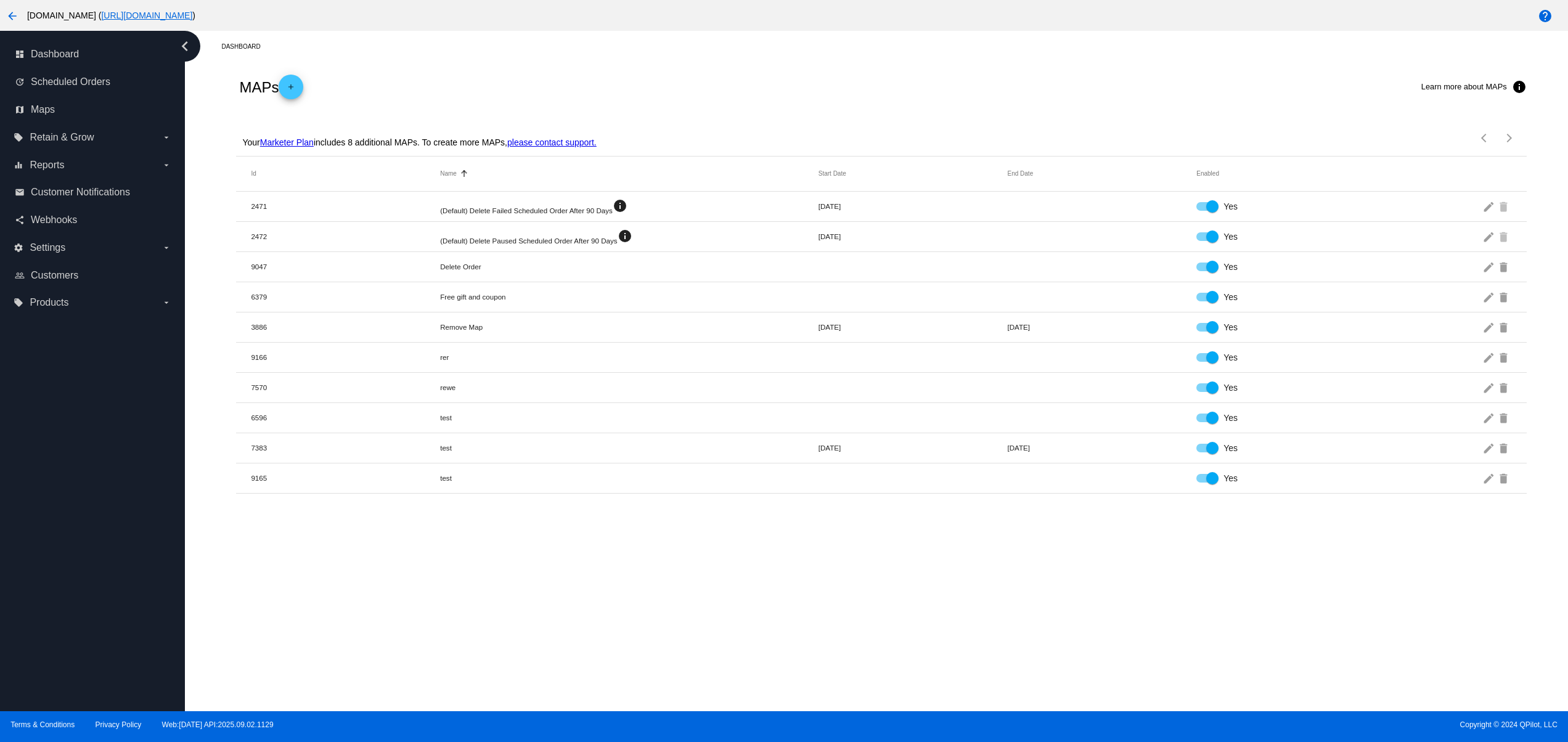
click at [287, 142] on link "Marketer Plan" at bounding box center [287, 143] width 54 height 10
click at [309, 138] on link "Marketer Plan" at bounding box center [287, 143] width 54 height 10
click at [18, 4] on button "arrow_back" at bounding box center [13, 15] width 25 height 25
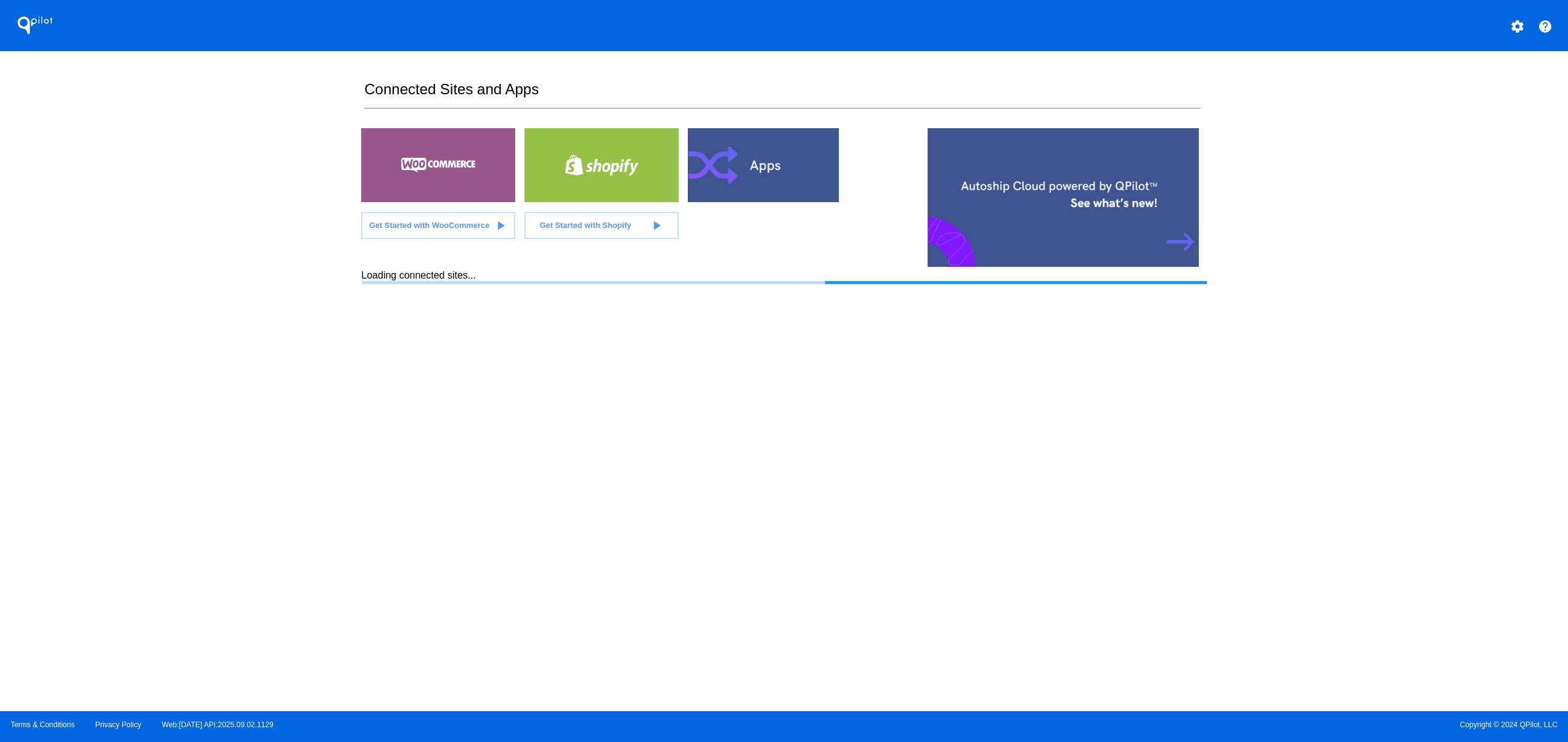
click at [237, 405] on div "QPilot settings help Connected Sites and Apps Get Started with WooCommerce play…" at bounding box center [784, 356] width 1568 height 711
drag, startPoint x: 274, startPoint y: 432, endPoint x: 274, endPoint y: 448, distance: 16.0
click at [274, 432] on div "QPilot settings help Connected Sites and Apps Get Started with WooCommerce play…" at bounding box center [784, 356] width 1568 height 711
click at [1515, 20] on mat-icon "settings" at bounding box center [1517, 26] width 14 height 14
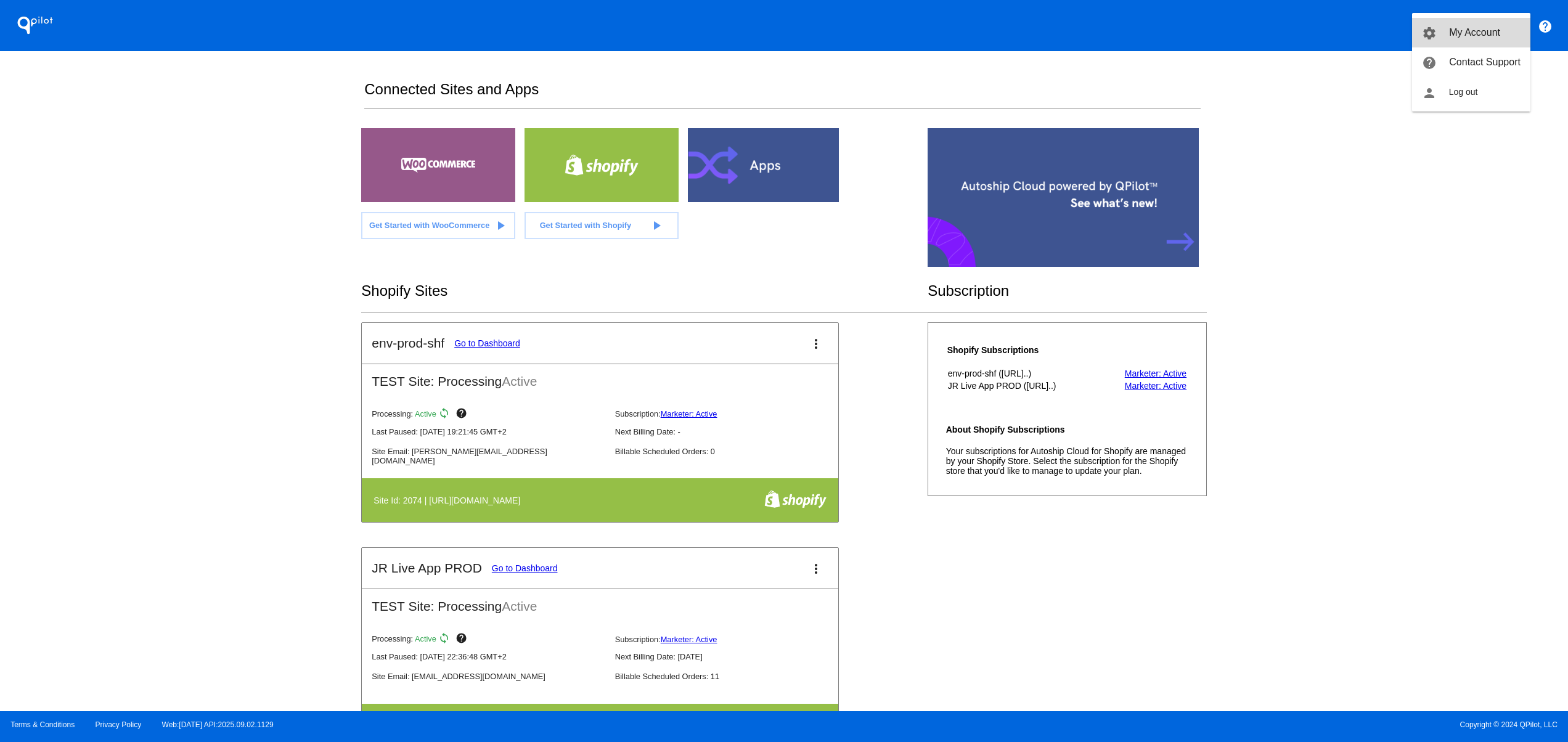
click at [1488, 38] on span "My Account" at bounding box center [1474, 32] width 51 height 11
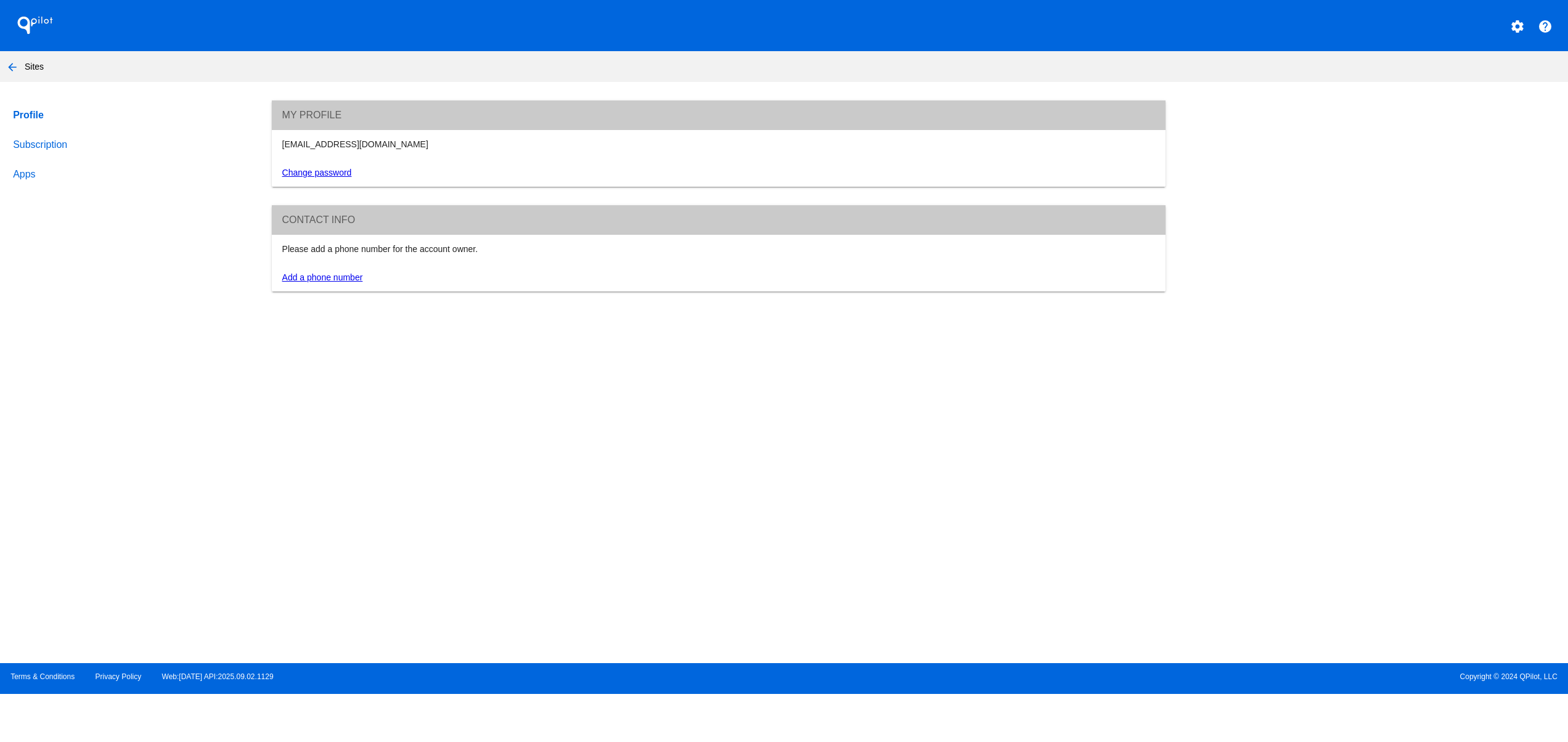
click at [26, 140] on link "Subscription" at bounding box center [131, 145] width 241 height 30
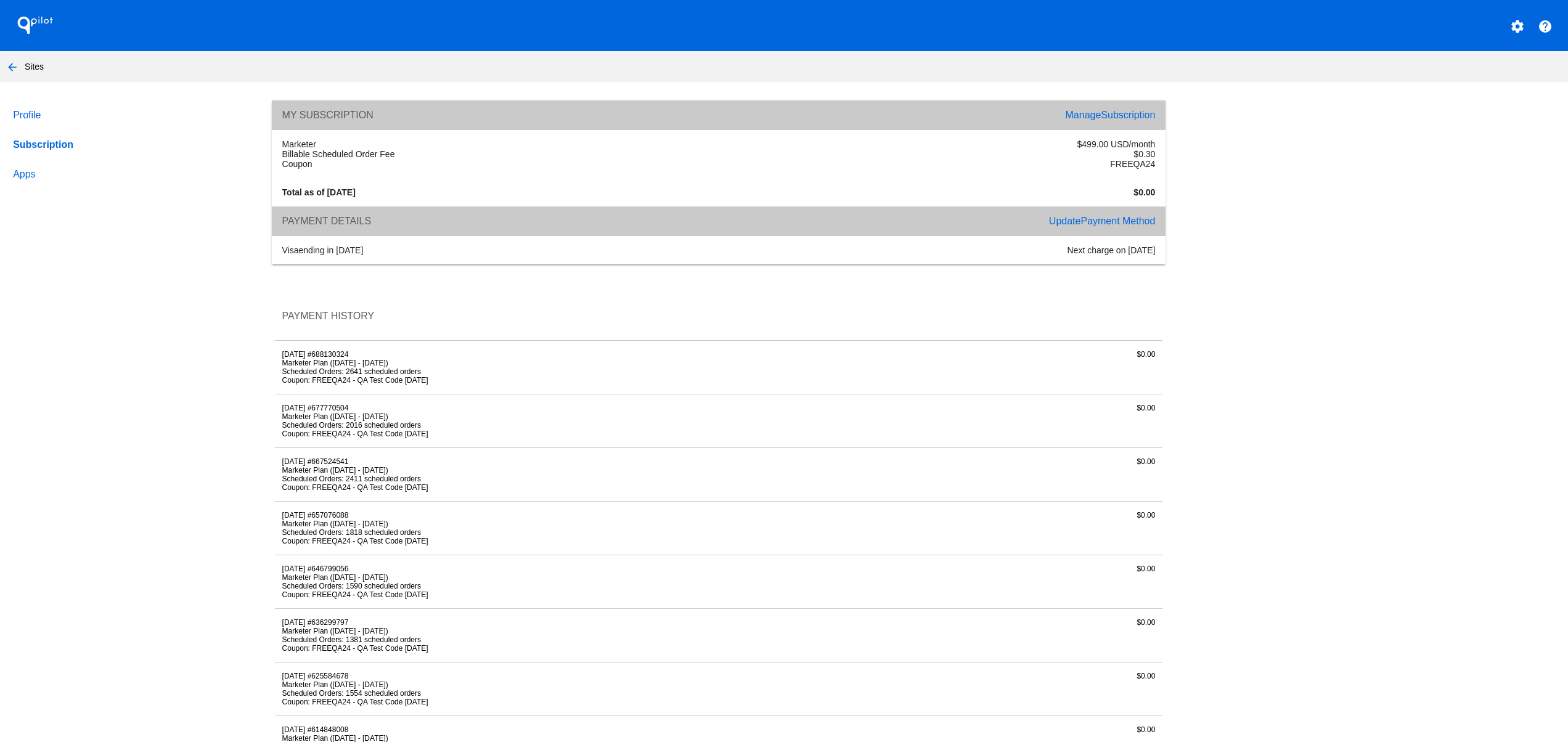
click at [1115, 114] on span "Subscription" at bounding box center [1128, 115] width 54 height 11
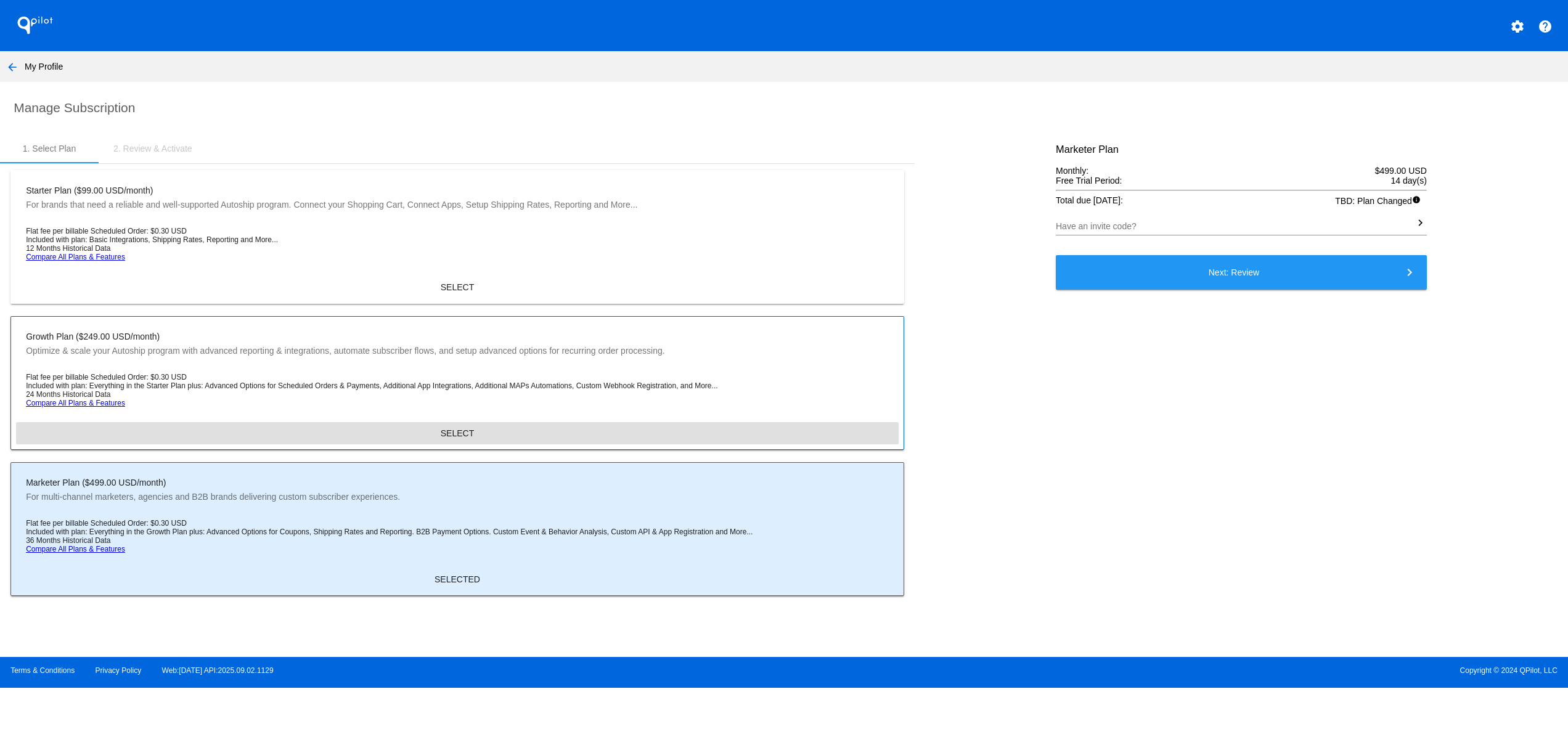
click at [454, 438] on span "SELECT" at bounding box center [457, 434] width 34 height 10
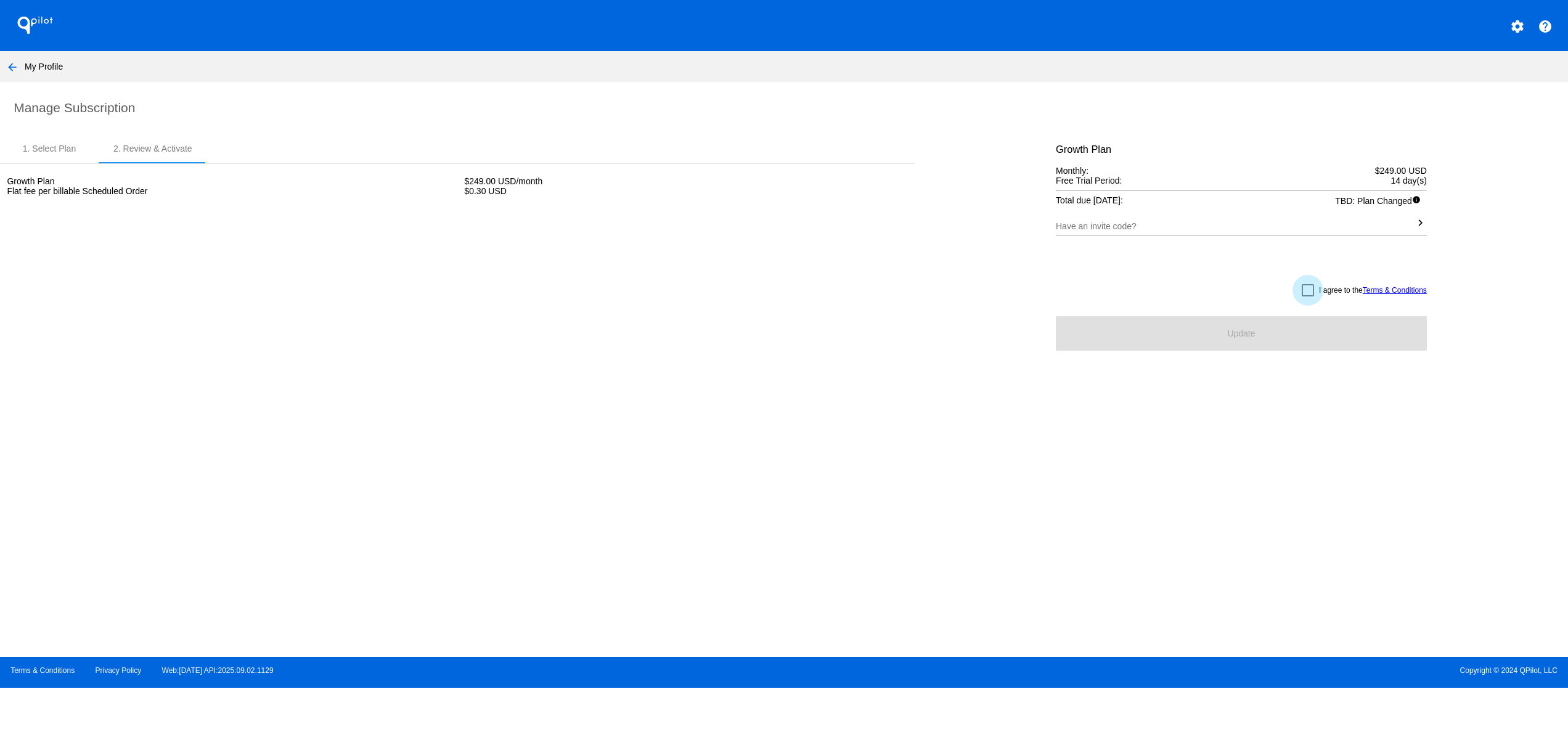
click at [1301, 294] on div at bounding box center [1307, 290] width 13 height 13
click at [1307, 297] on input "I agree to the Terms & Conditions" at bounding box center [1307, 297] width 1 height 1
checkbox input "true"
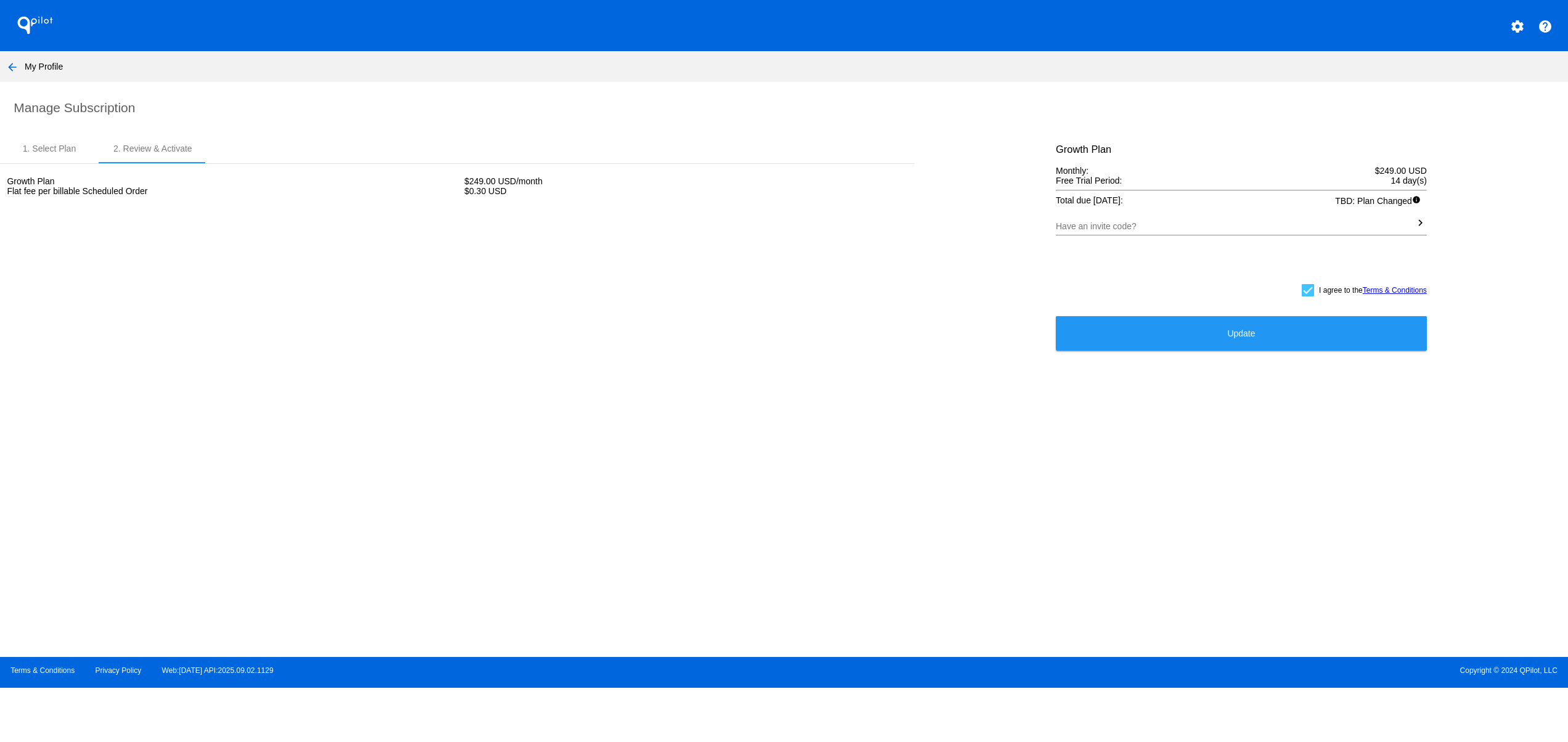
click at [1291, 334] on button "Update" at bounding box center [1241, 333] width 371 height 35
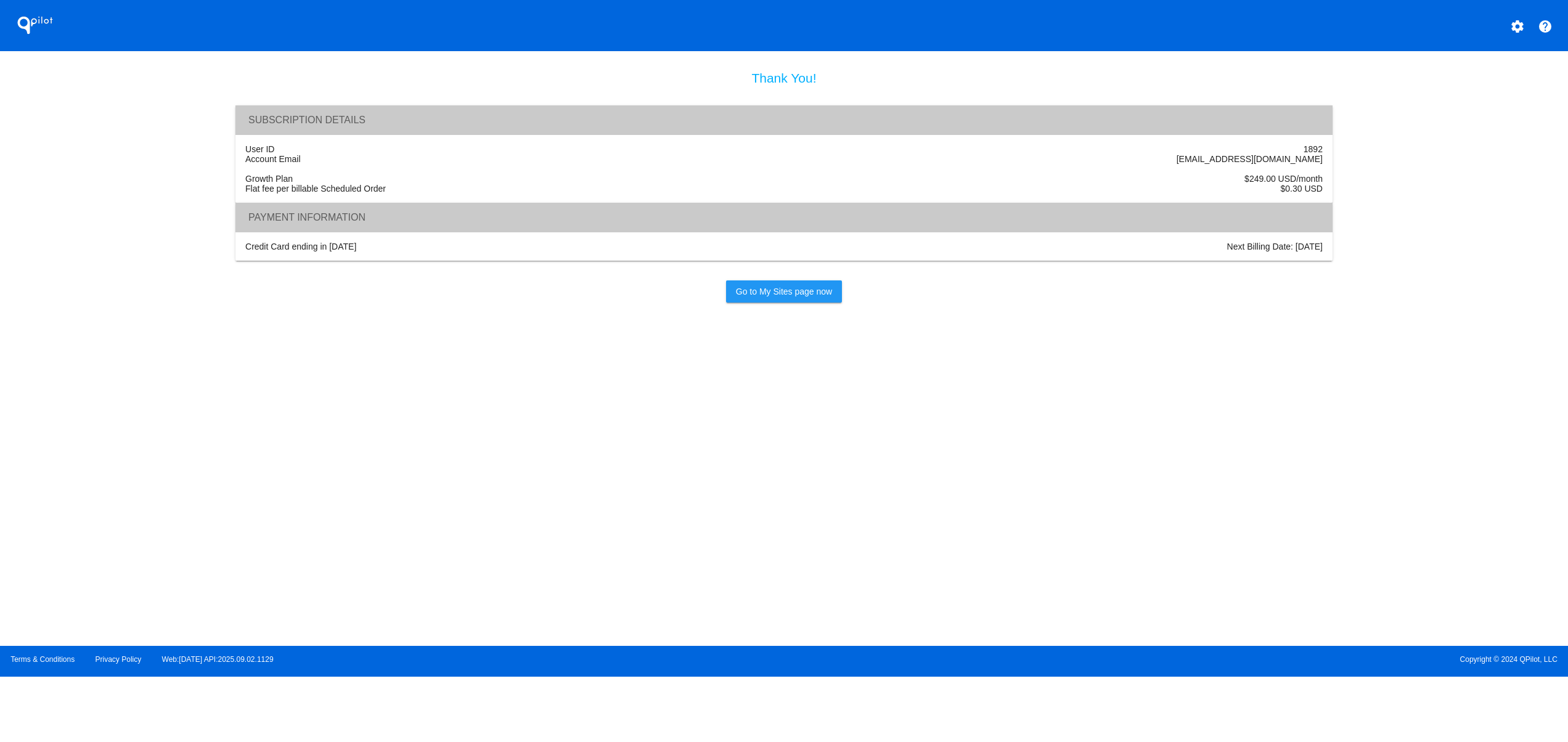
drag, startPoint x: 1264, startPoint y: 171, endPoint x: 513, endPoint y: 175, distance: 751.0
click at [513, 175] on section "Thank You! Subscription Details User ID 1892 Account Email [EMAIL_ADDRESS][DOMA…" at bounding box center [784, 350] width 1568 height 557
drag, startPoint x: 442, startPoint y: 188, endPoint x: 277, endPoint y: 165, distance: 166.6
click at [277, 165] on div "User ID 1892 Account Email [EMAIL_ADDRESS][DOMAIN_NAME] Growth Plan $249.00 USD…" at bounding box center [784, 169] width 1098 height 67
drag, startPoint x: 338, startPoint y: 342, endPoint x: 376, endPoint y: 347, distance: 38.3
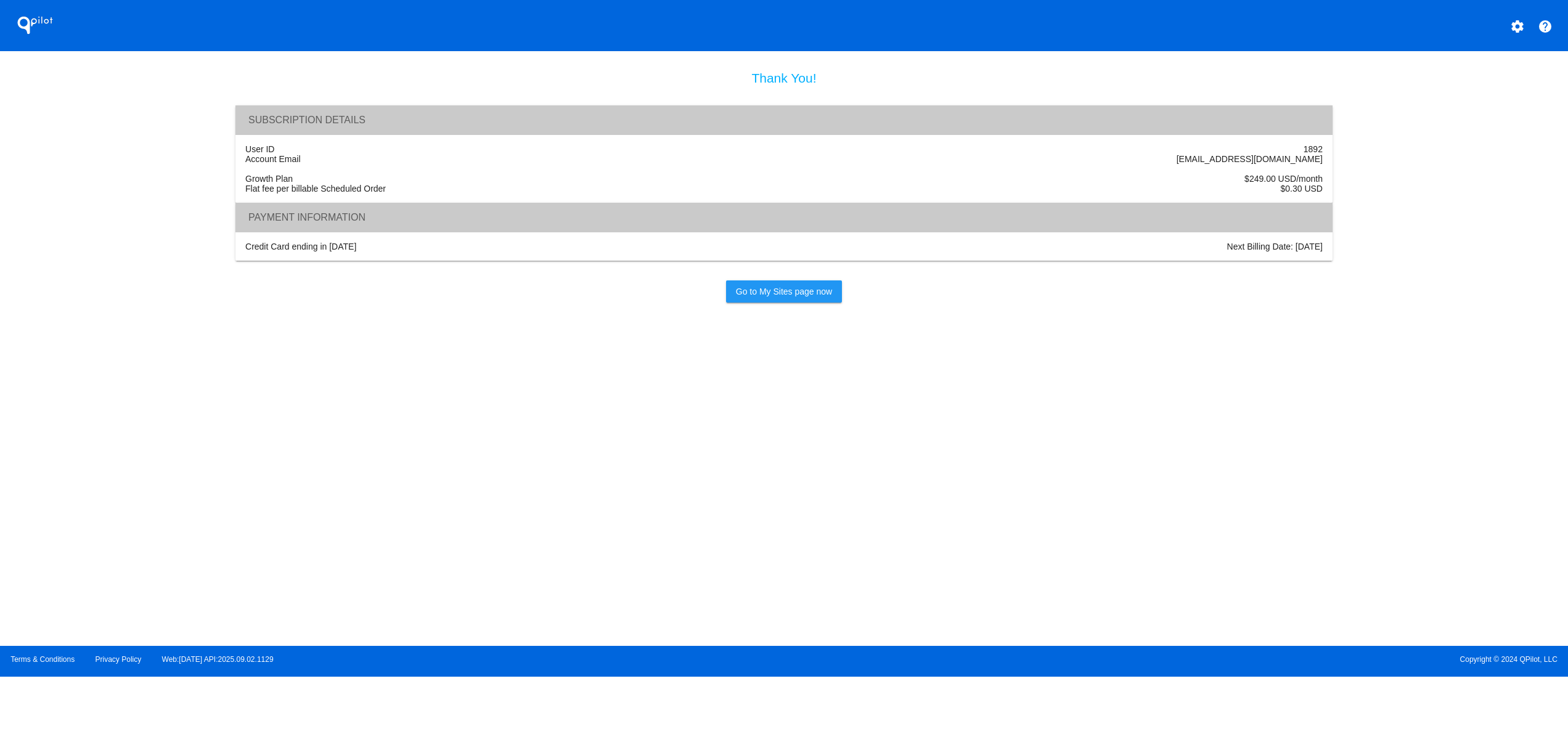
click at [342, 346] on section "Thank You! Subscription Details User ID 1892 Account Email [EMAIL_ADDRESS][DOMA…" at bounding box center [784, 350] width 1568 height 557
click at [812, 286] on div "Thank You! Subscription Details User ID 1892 Account Email [EMAIL_ADDRESS][DOMA…" at bounding box center [784, 187] width 1098 height 232
click at [809, 297] on span "Go to My Sites page now" at bounding box center [784, 292] width 96 height 10
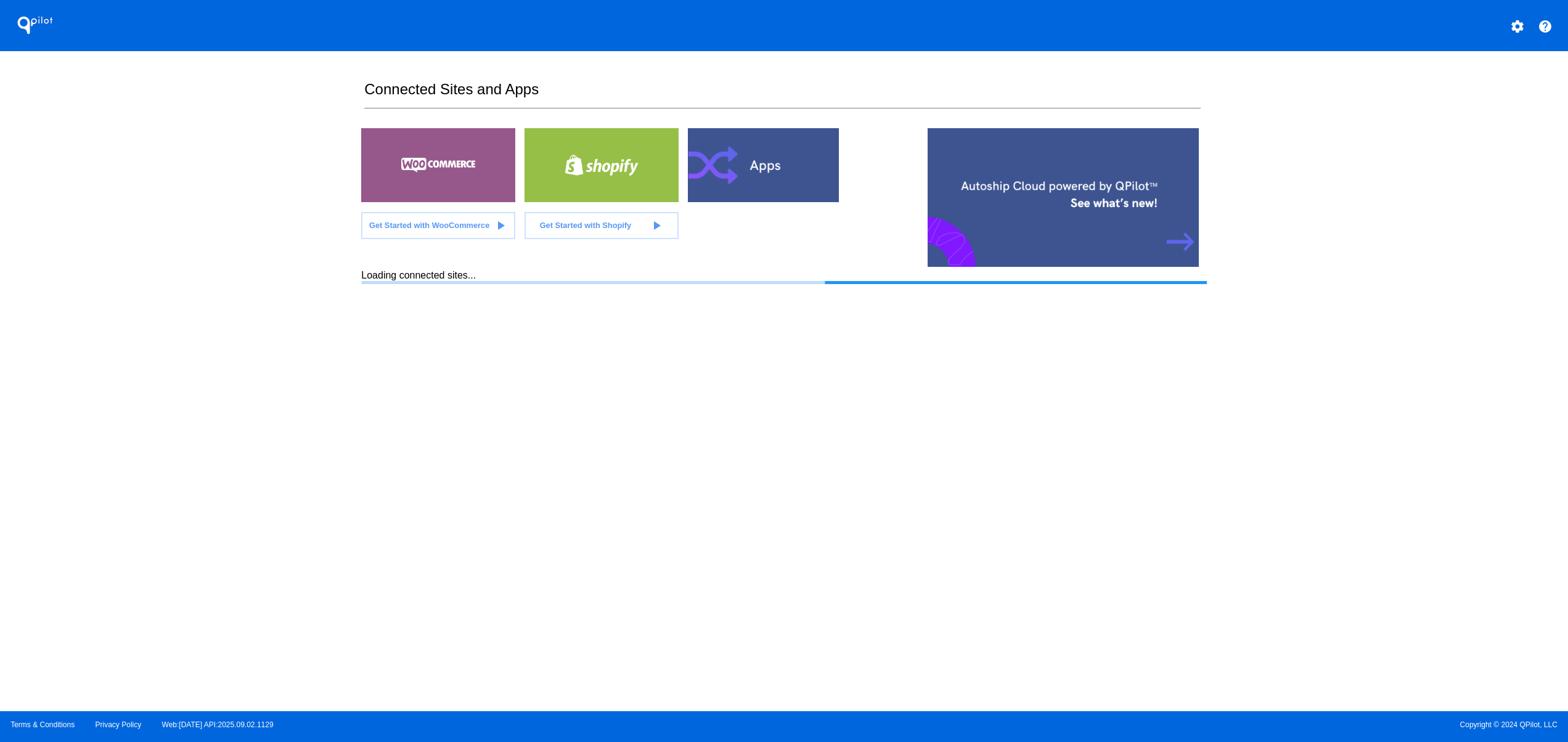
click at [405, 691] on section "Connected Sites and Apps Get Started with WooCommerce play_arrow Get Started wi…" at bounding box center [783, 381] width 845 height 660
click at [228, 400] on div "QPilot settings help Connected Sites and Apps Get Started with WooCommerce play…" at bounding box center [784, 356] width 1568 height 711
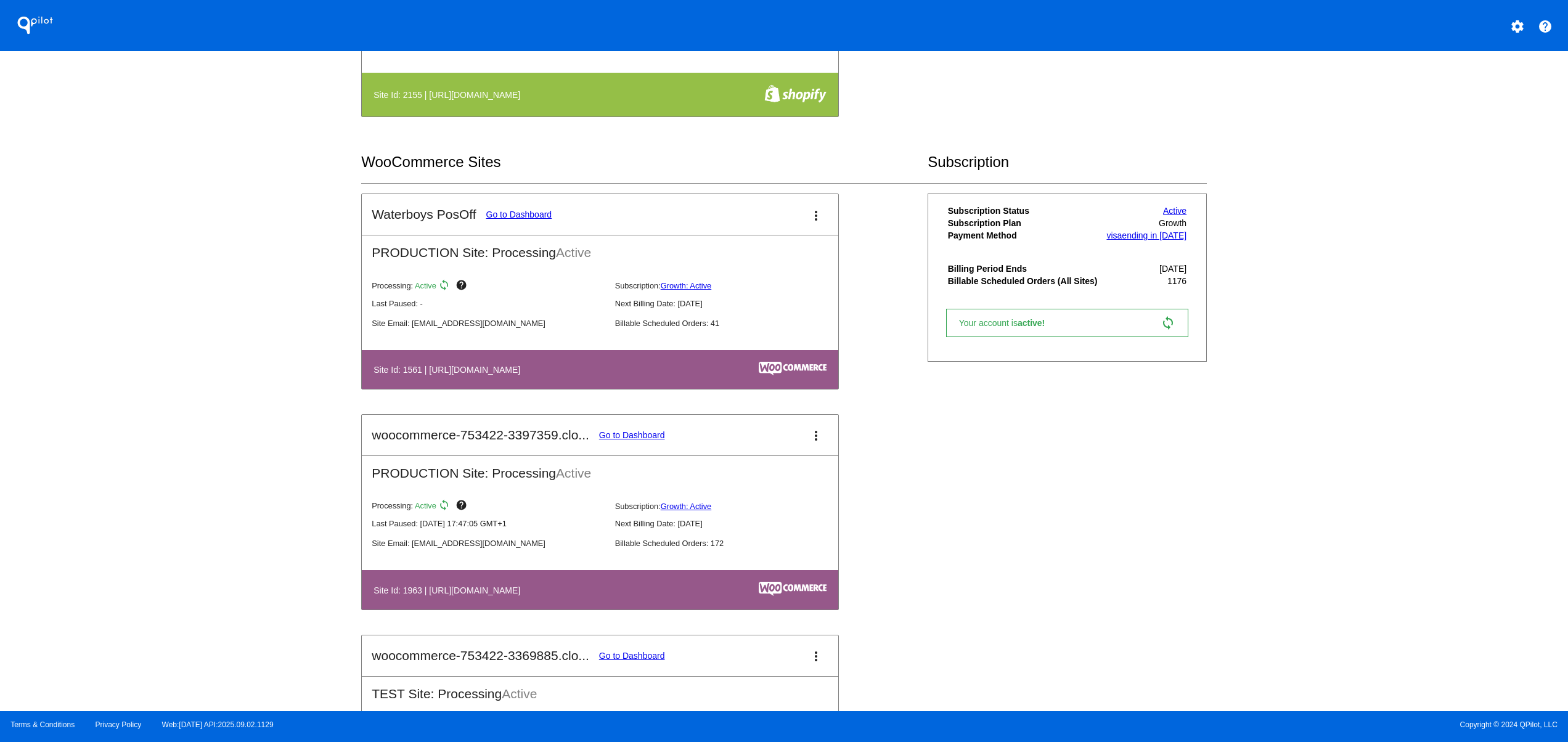
scroll to position [493, 0]
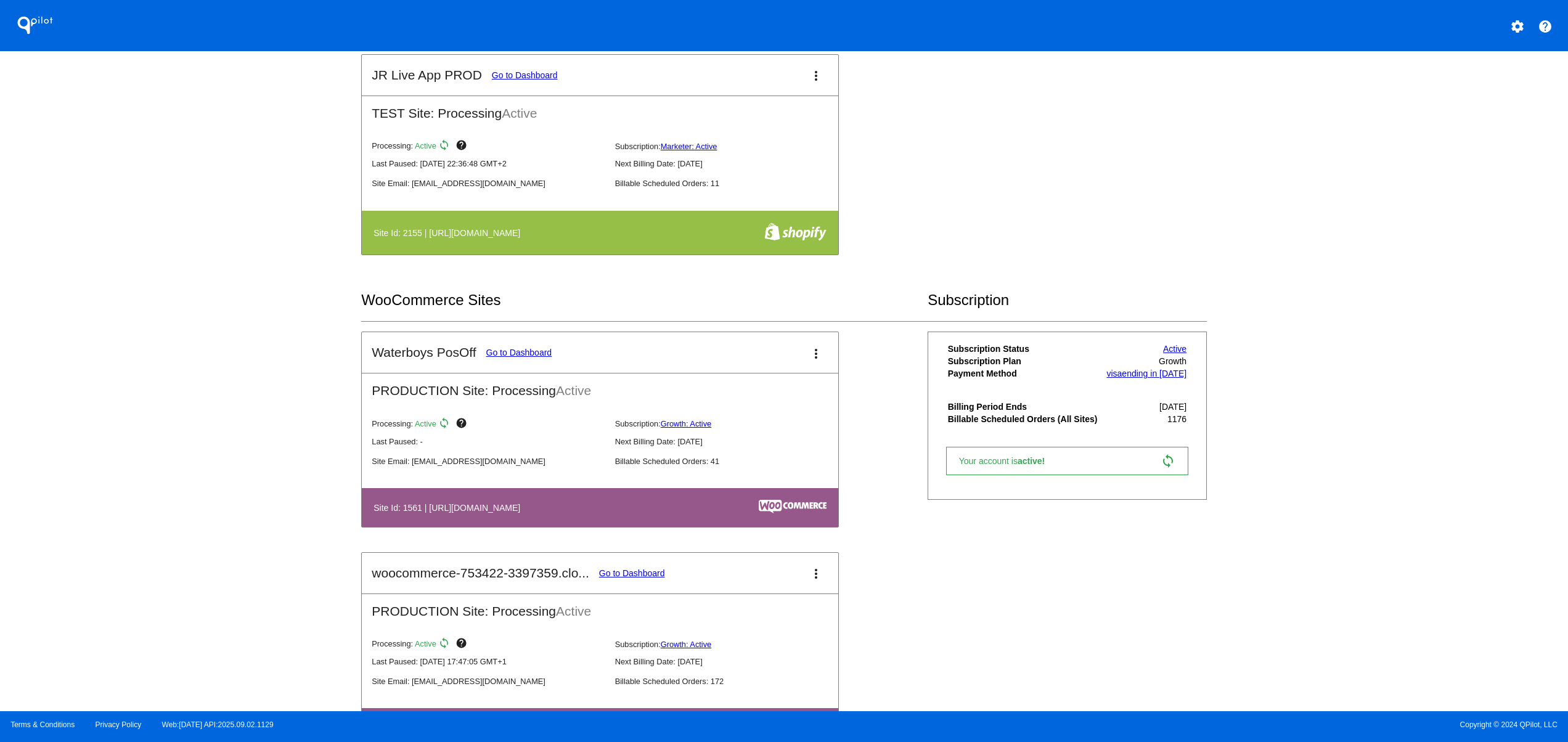
drag, startPoint x: 435, startPoint y: 405, endPoint x: 640, endPoint y: 413, distance: 205.2
click at [607, 398] on h2 "PRODUCTION Site: Processing Active" at bounding box center [600, 386] width 477 height 25
click at [674, 449] on div "Last Paused: - Next Billing Date: [DATE]" at bounding box center [610, 438] width 477 height 19
click at [588, 446] on p "Last Paused: -" at bounding box center [488, 442] width 233 height 10
click at [778, 494] on table "Site Id: 1561 | [URL][DOMAIN_NAME]" at bounding box center [600, 508] width 477 height 39
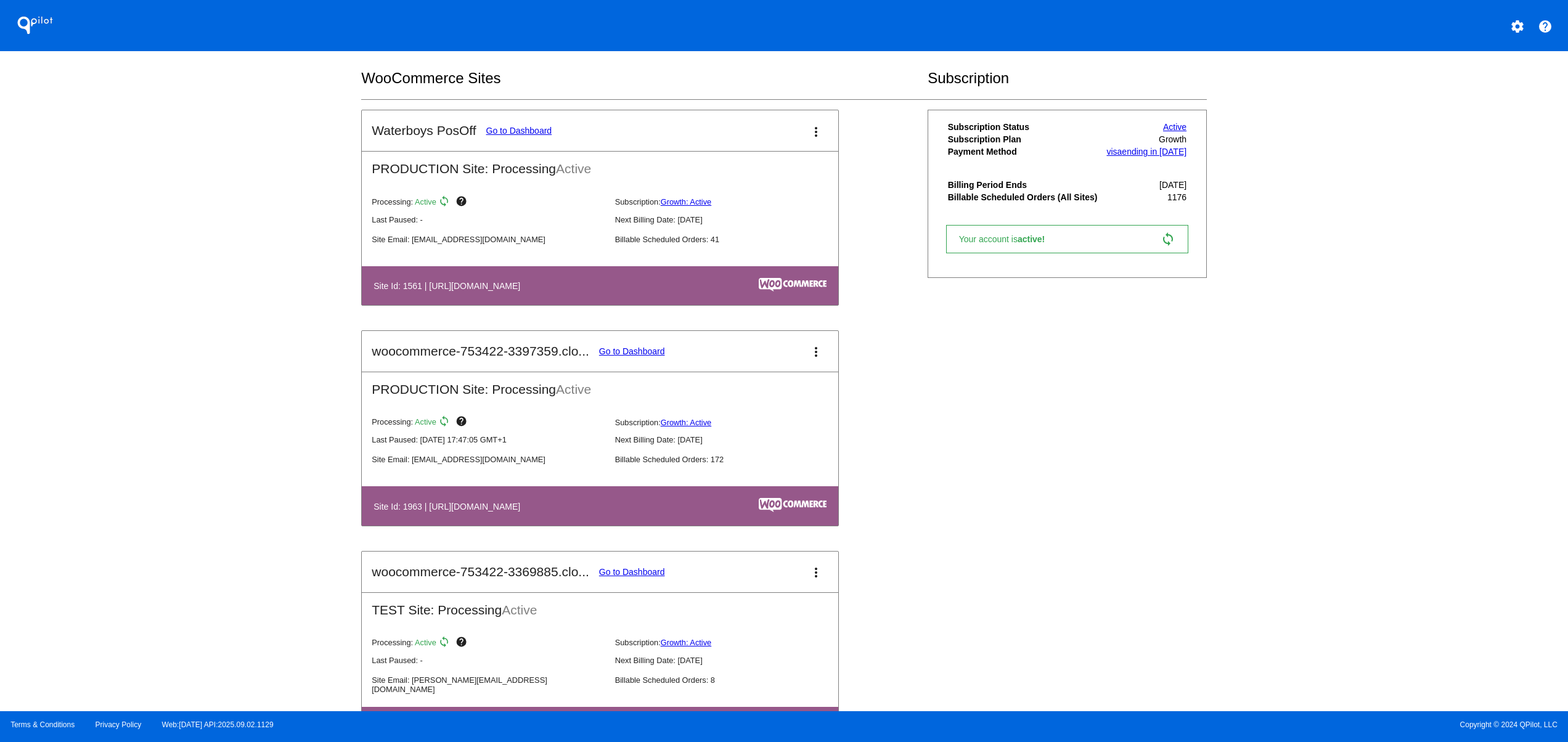
scroll to position [740, 0]
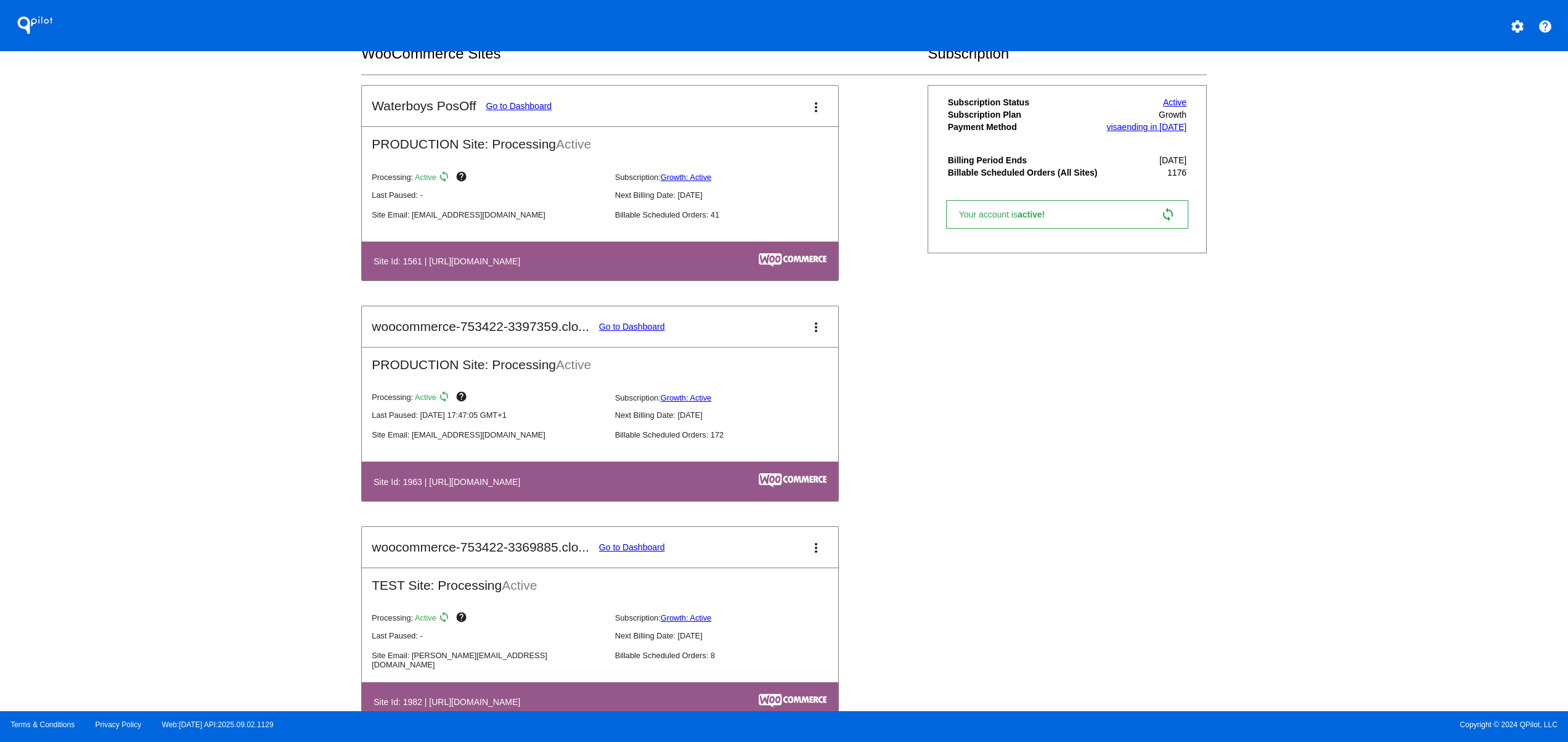
click at [625, 326] on mat-card-title "woocommerce-753422-3397359.clo... Go to Dashboard" at bounding box center [518, 326] width 293 height 14
click at [625, 331] on link "Go to Dashboard" at bounding box center [632, 327] width 65 height 10
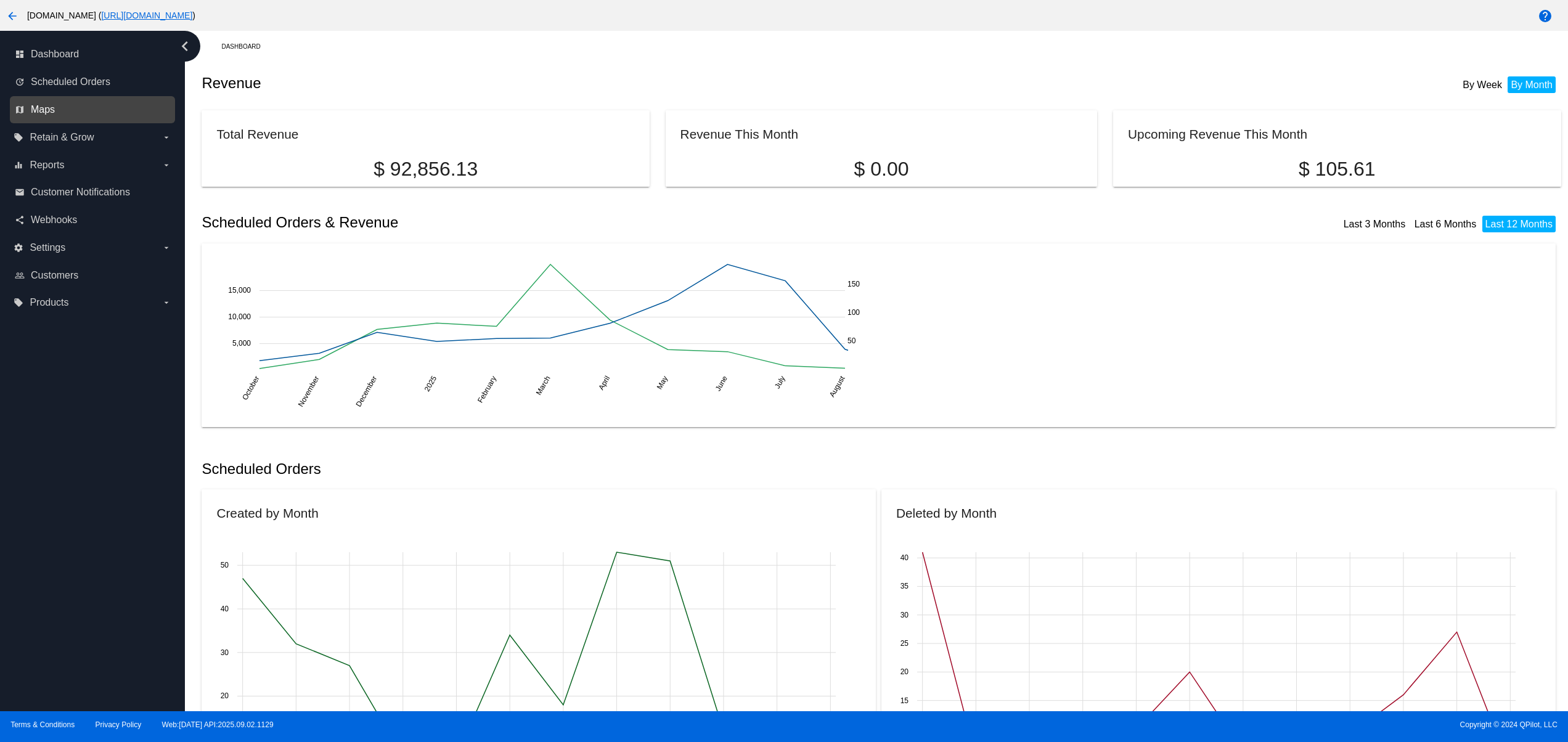
click at [50, 114] on span "Maps" at bounding box center [42, 110] width 24 height 12
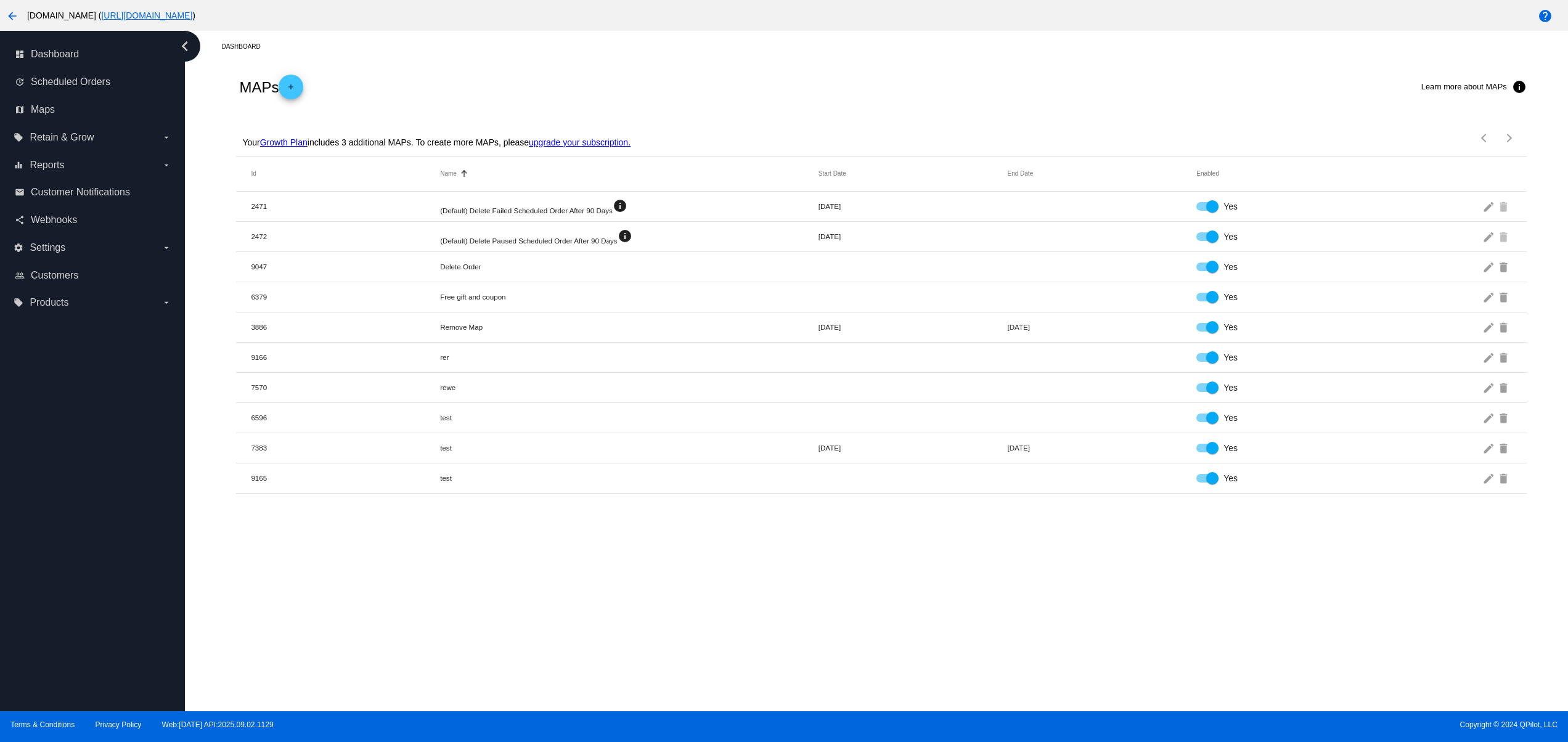
click at [397, 148] on div "Your Growth Plan includes 3 additional MAPs. To create more MAPs, please upgrad…" at bounding box center [434, 138] width 391 height 36
click at [380, 278] on mat-row "9047 Delete Order Yes edit delete" at bounding box center [880, 267] width 1290 height 30
drag, startPoint x: 562, startPoint y: 137, endPoint x: 562, endPoint y: 115, distance: 22.0
click at [562, 115] on div "Your Growth Plan includes 3 additional MAPs. To create more MAPs, please upgrad…" at bounding box center [880, 134] width 1290 height 44
click at [562, 147] on link "upgrade your subscription." at bounding box center [580, 143] width 102 height 10
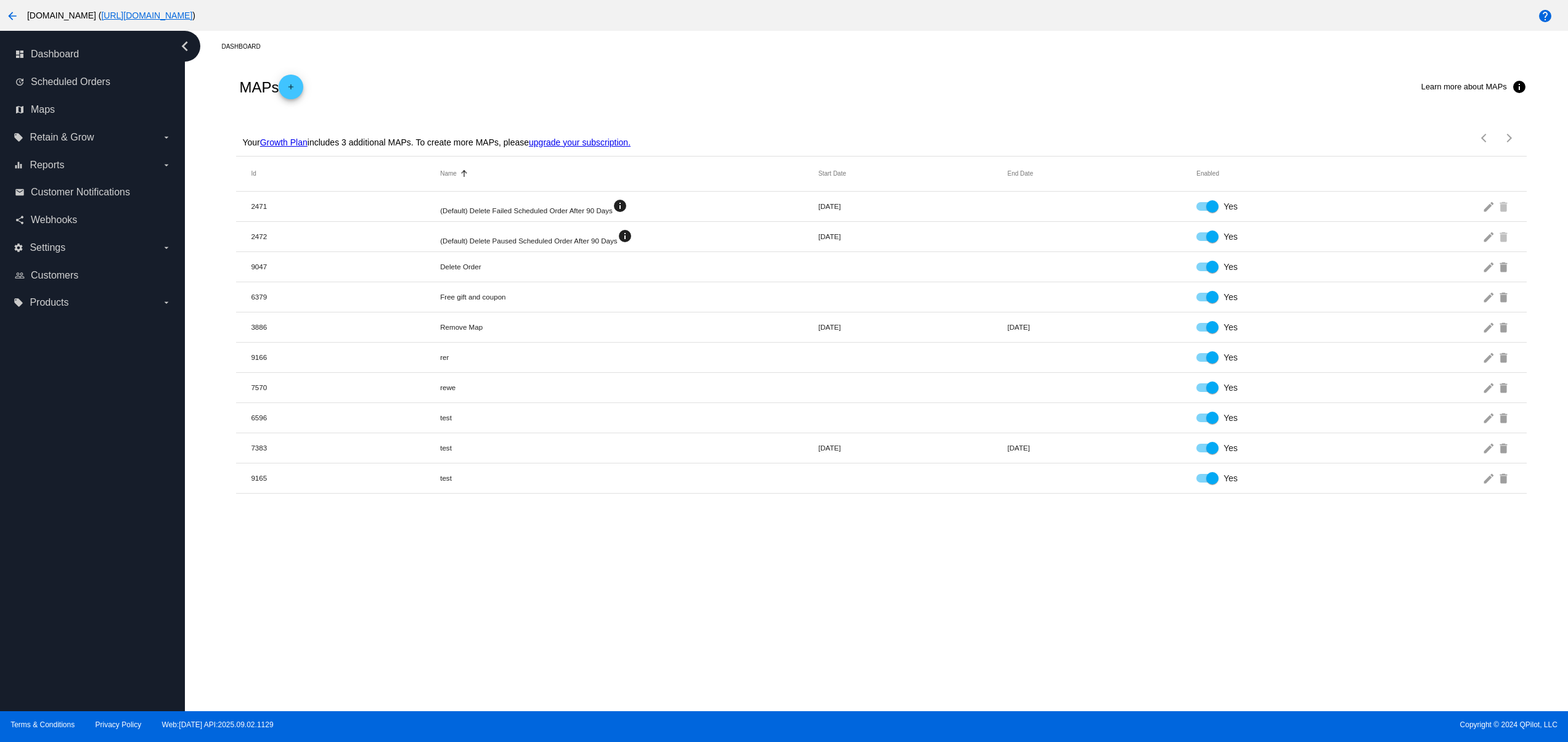
click at [565, 143] on link "upgrade your subscription." at bounding box center [580, 143] width 102 height 10
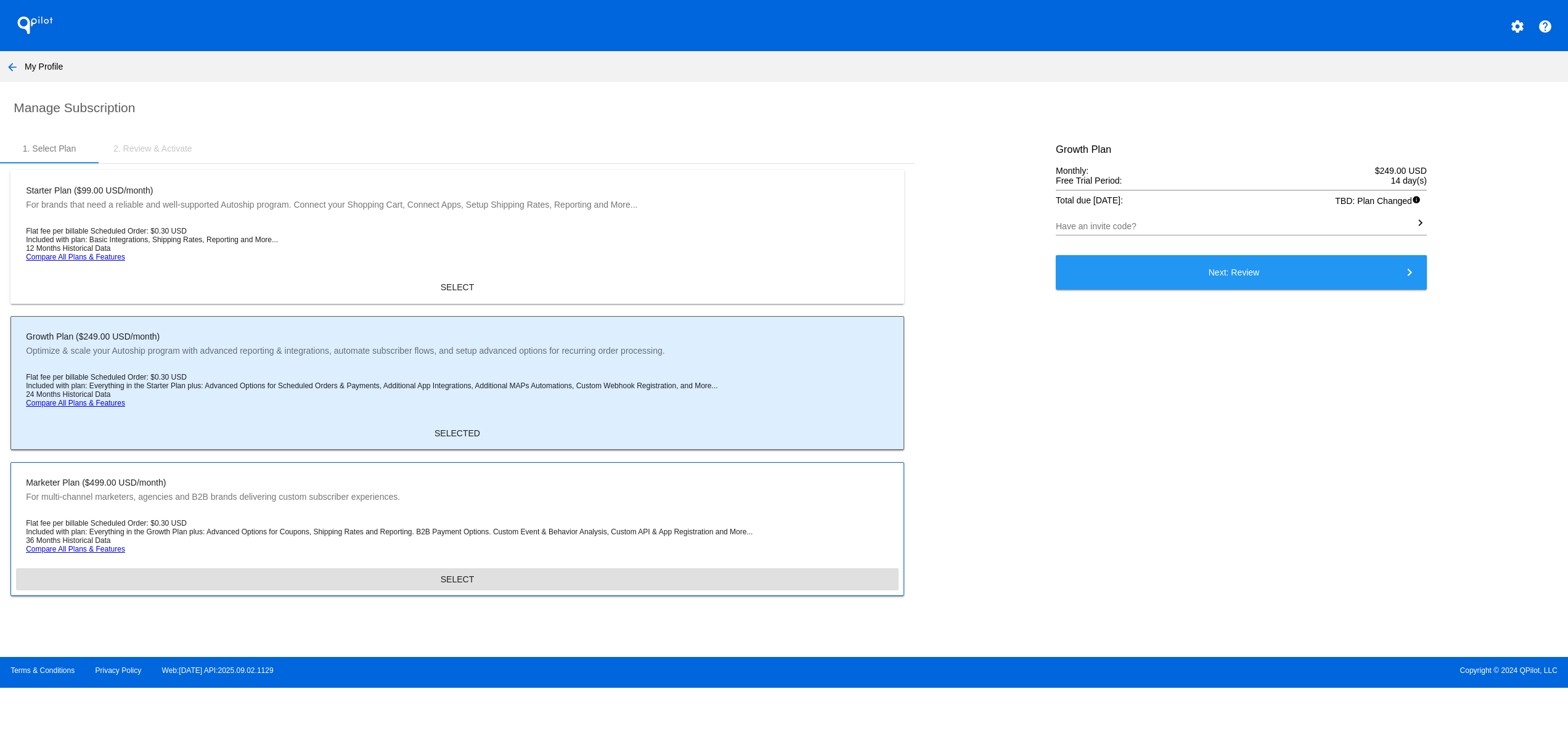
click at [457, 583] on span "SELECT" at bounding box center [457, 579] width 34 height 10
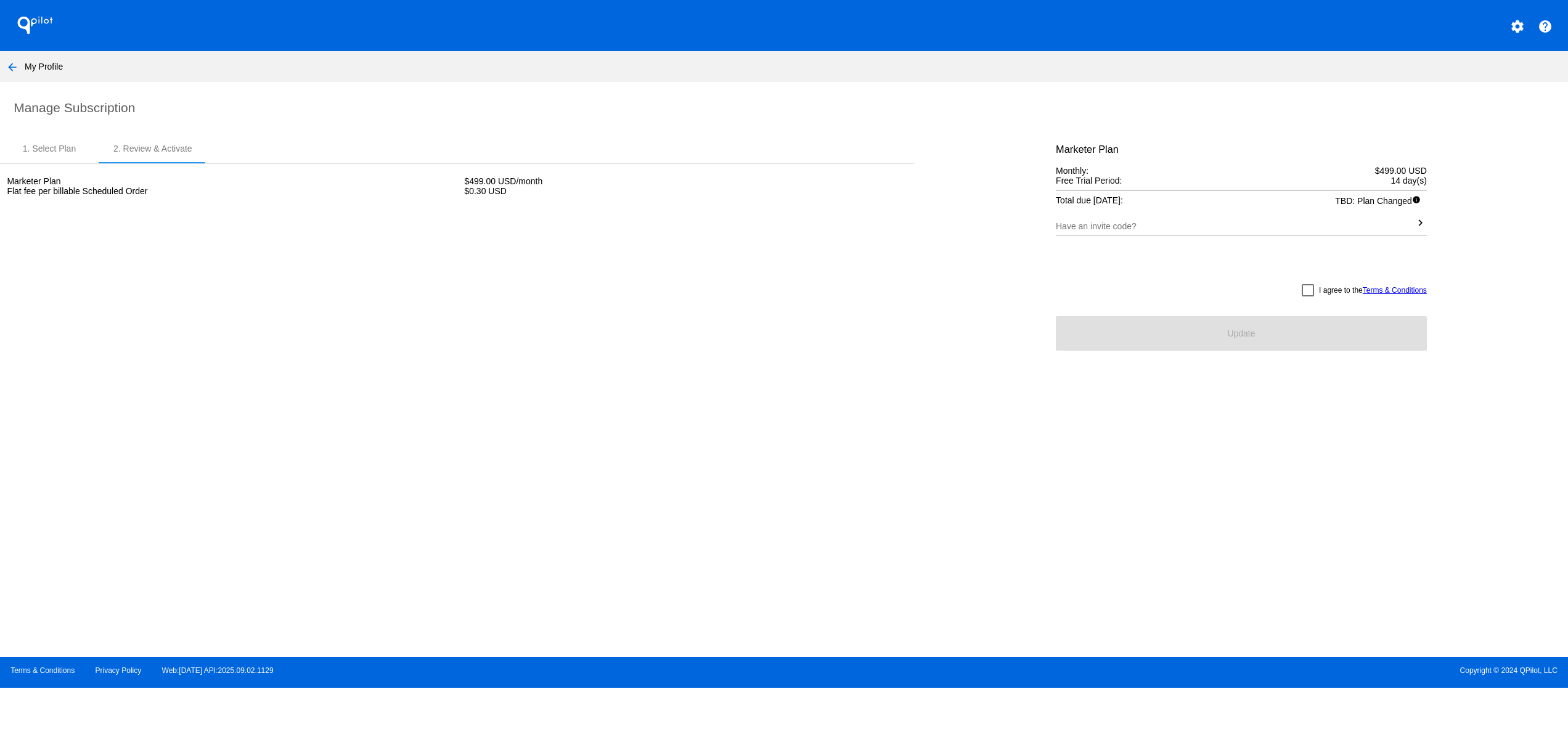
click at [1307, 289] on div at bounding box center [1307, 290] width 13 height 13
click at [1307, 297] on input "I agree to the Terms & Conditions" at bounding box center [1307, 297] width 1 height 1
checkbox input "true"
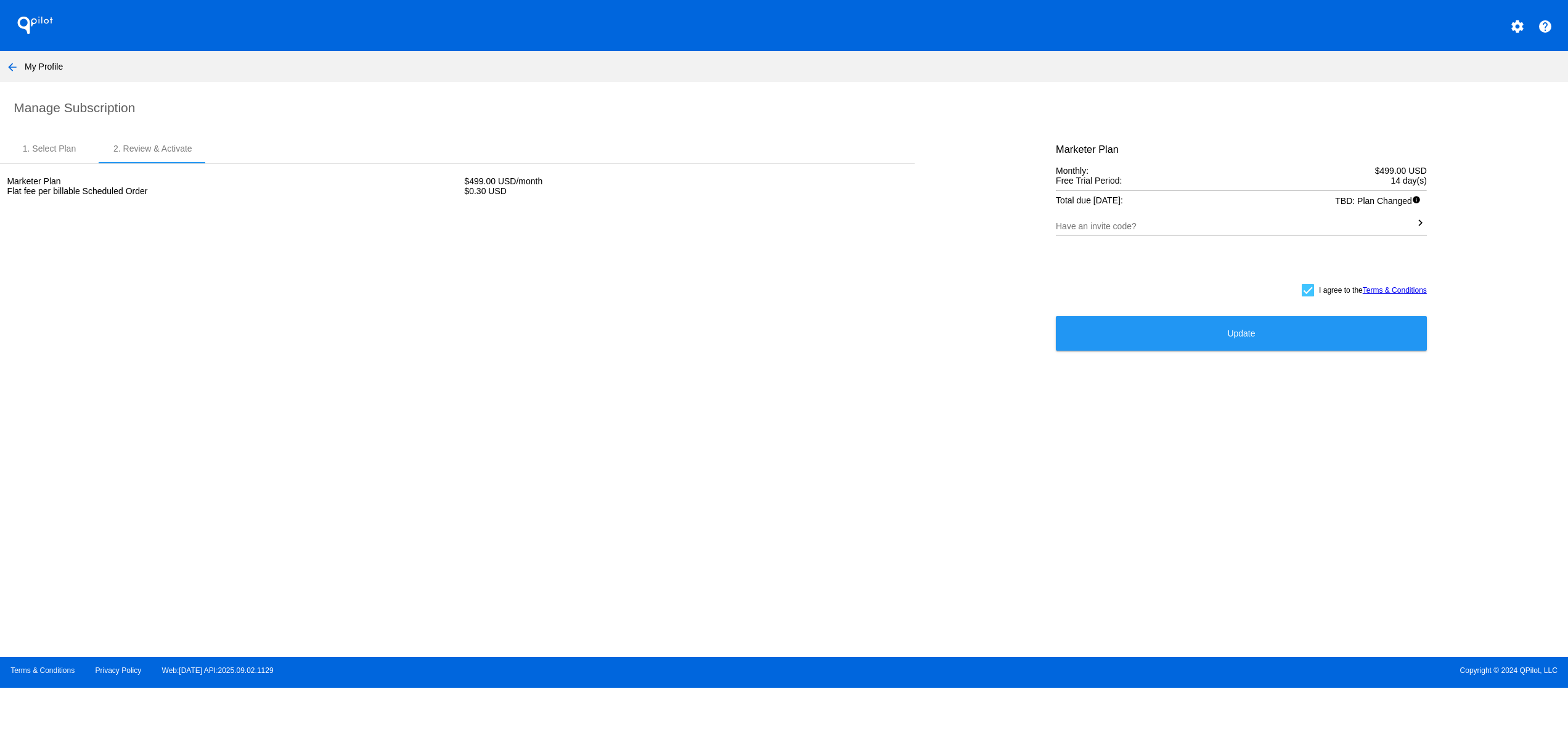
click at [1294, 331] on button "Update" at bounding box center [1241, 333] width 371 height 35
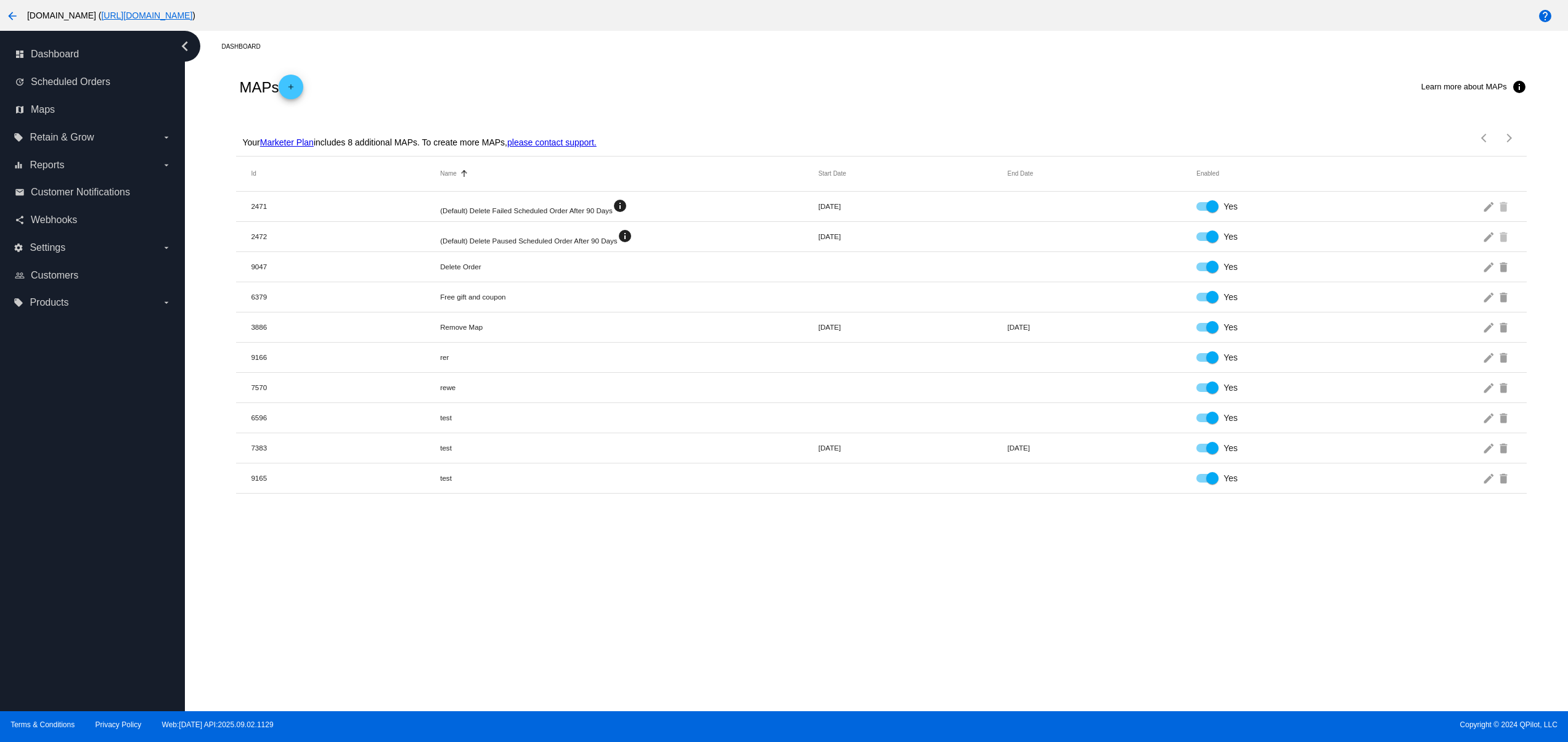
click at [415, 45] on div "Dashboard" at bounding box center [891, 46] width 1339 height 19
click at [50, 166] on span "Reports" at bounding box center [47, 166] width 35 height 12
click at [0, 0] on input "equalizer Reports arrow_drop_down" at bounding box center [0, 0] width 0 height 0
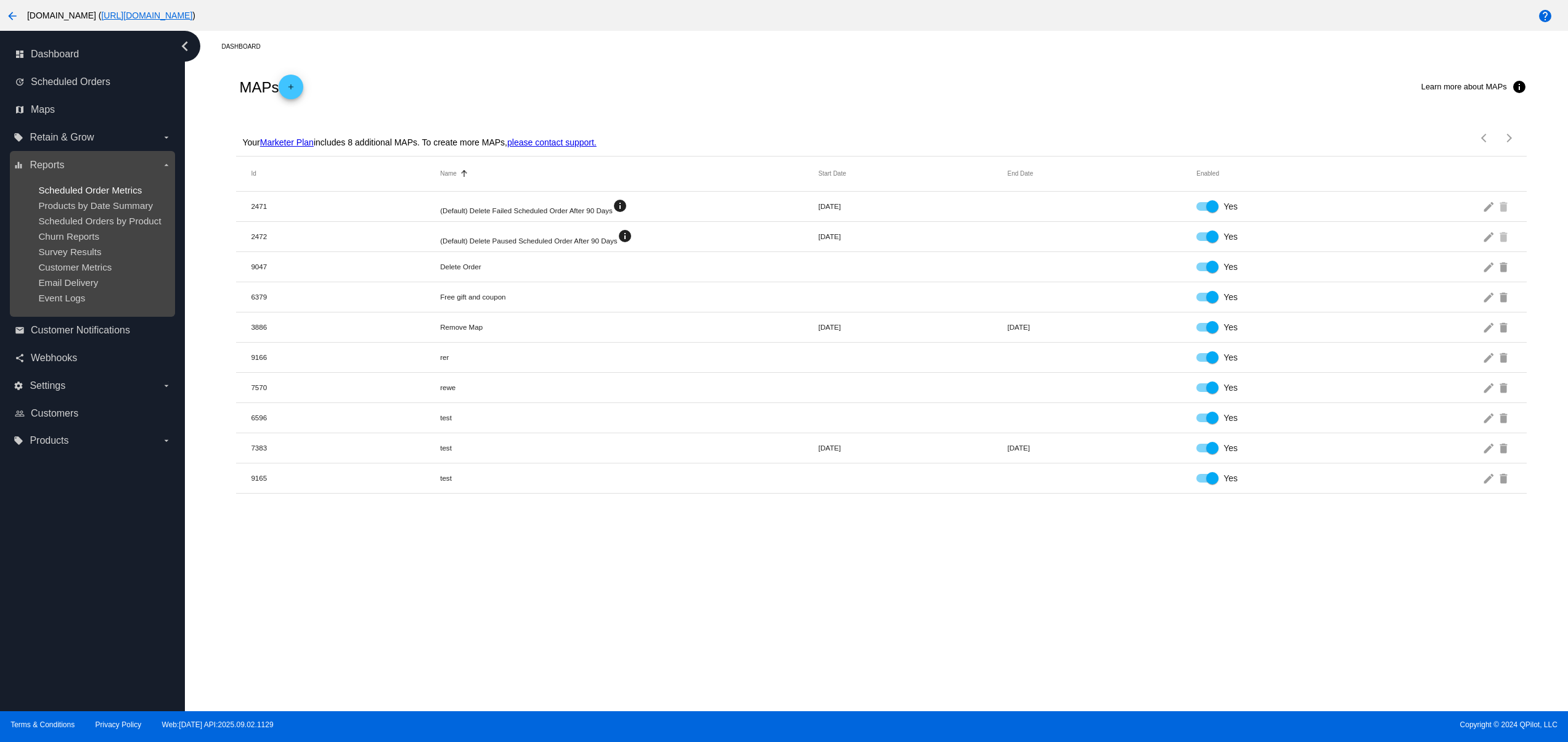
click at [78, 186] on span "Scheduled Order Metrics" at bounding box center [91, 190] width 104 height 11
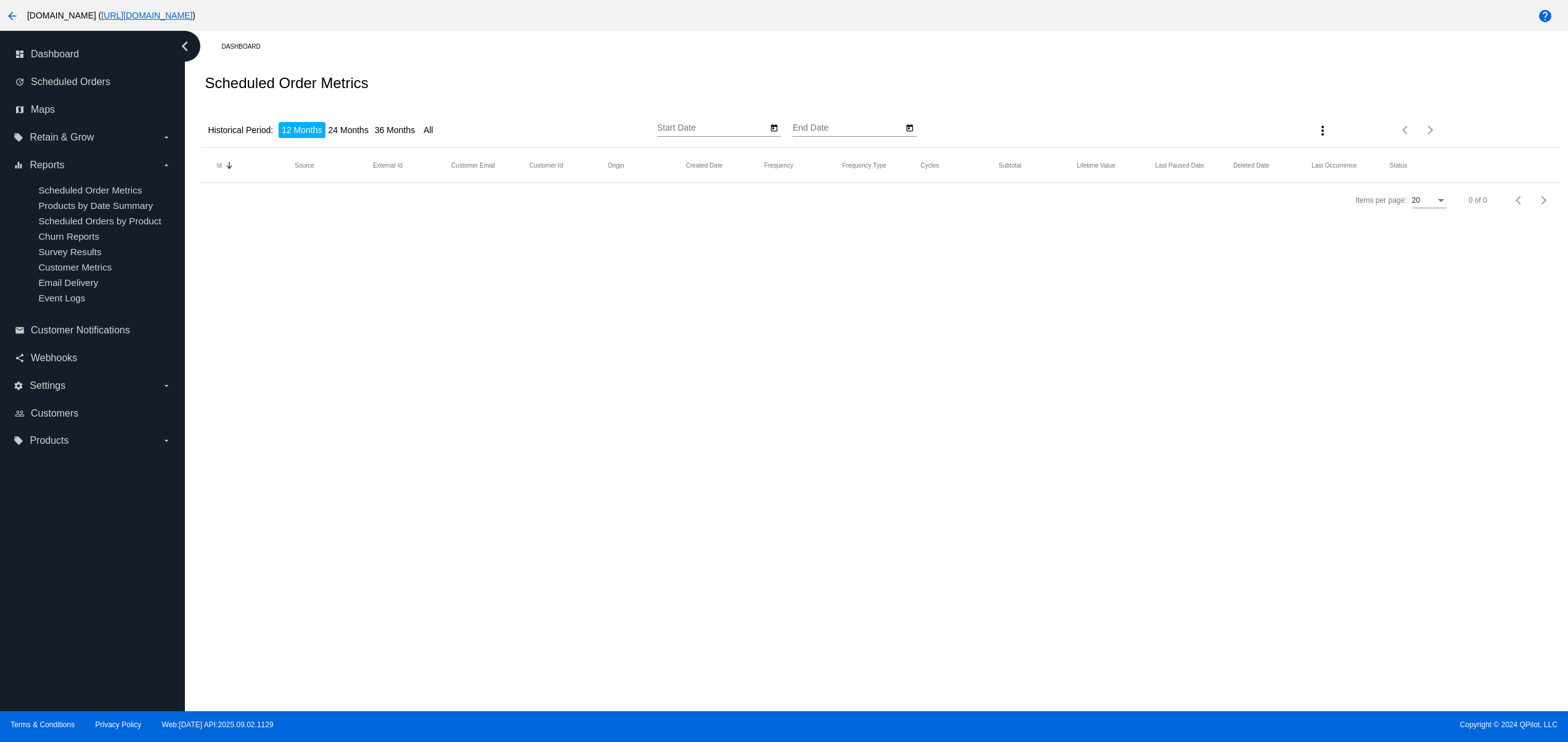
type input "[DATE]"
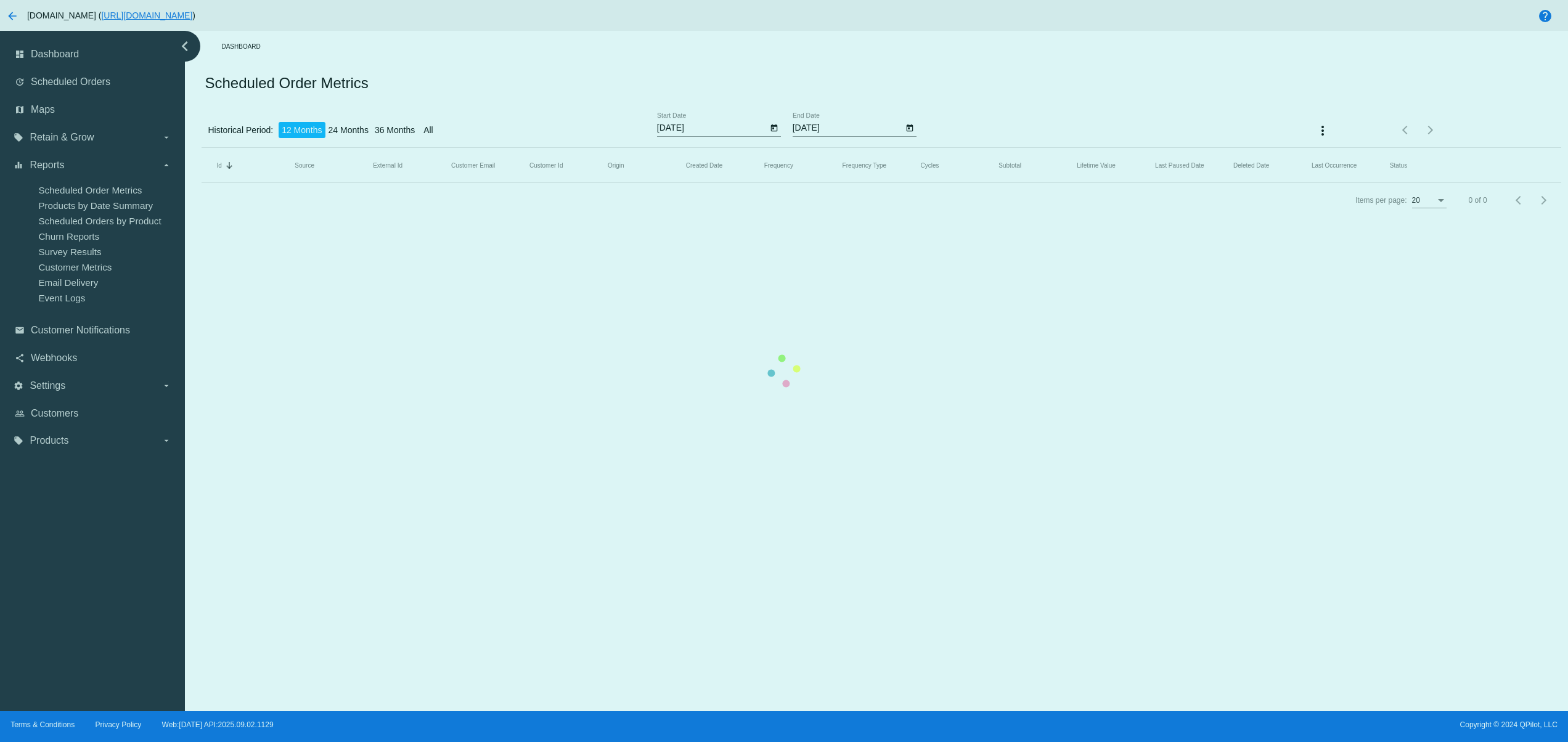
click at [403, 148] on mat-table "Id Sorted by Id descending Source External Id Customer Email Customer Id Origin…" at bounding box center [880, 166] width 1359 height 35
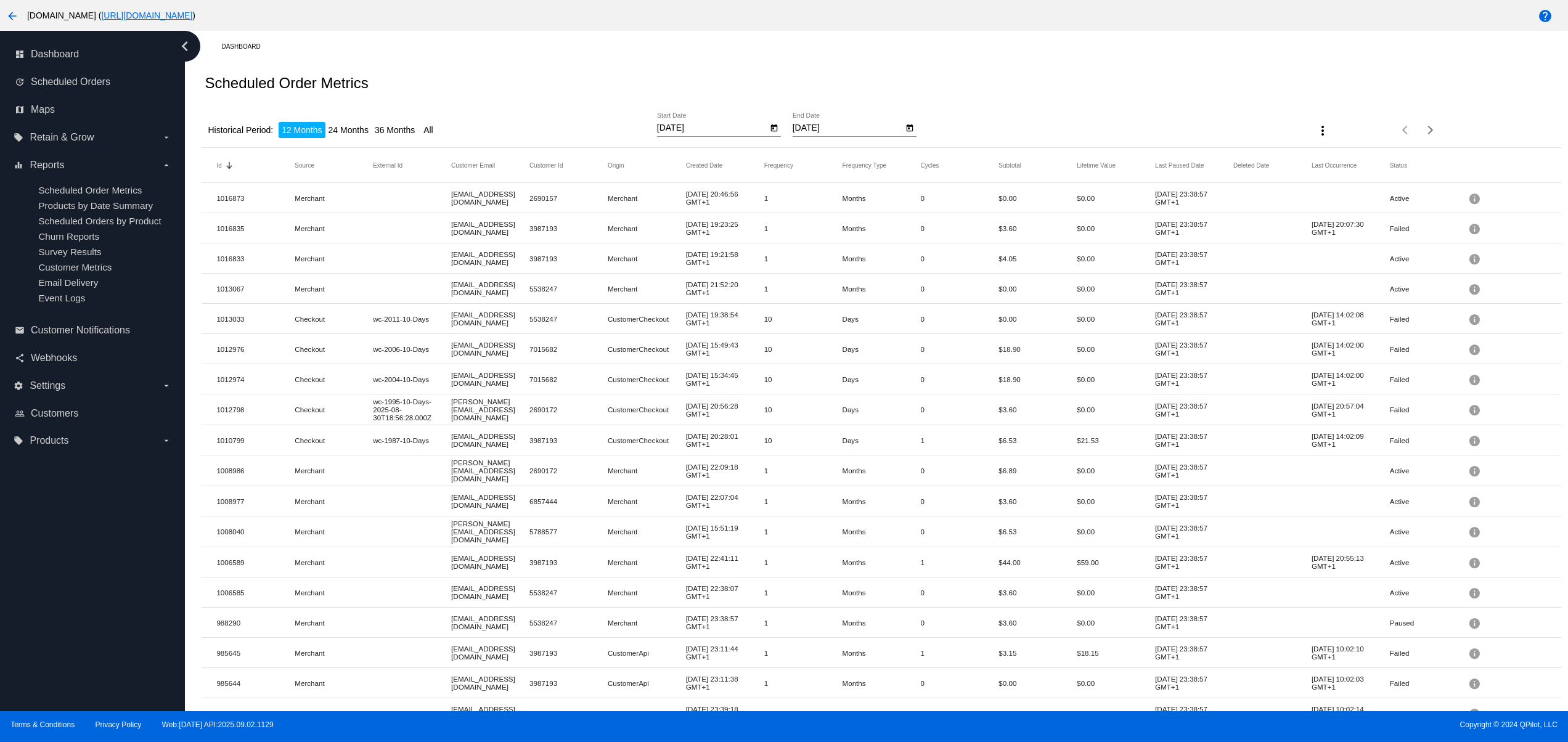
click at [410, 134] on li "36 Months" at bounding box center [395, 130] width 46 height 16
type input "[DATE]"
click at [432, 134] on app-dashboard-scheduled-orders-subscriber-metrics-report "Scheduled Order Metrics Historical Period: 12 Months 24 Months 36 Months All [D…" at bounding box center [880, 443] width 1359 height 762
click at [436, 129] on li "All" at bounding box center [428, 130] width 16 height 16
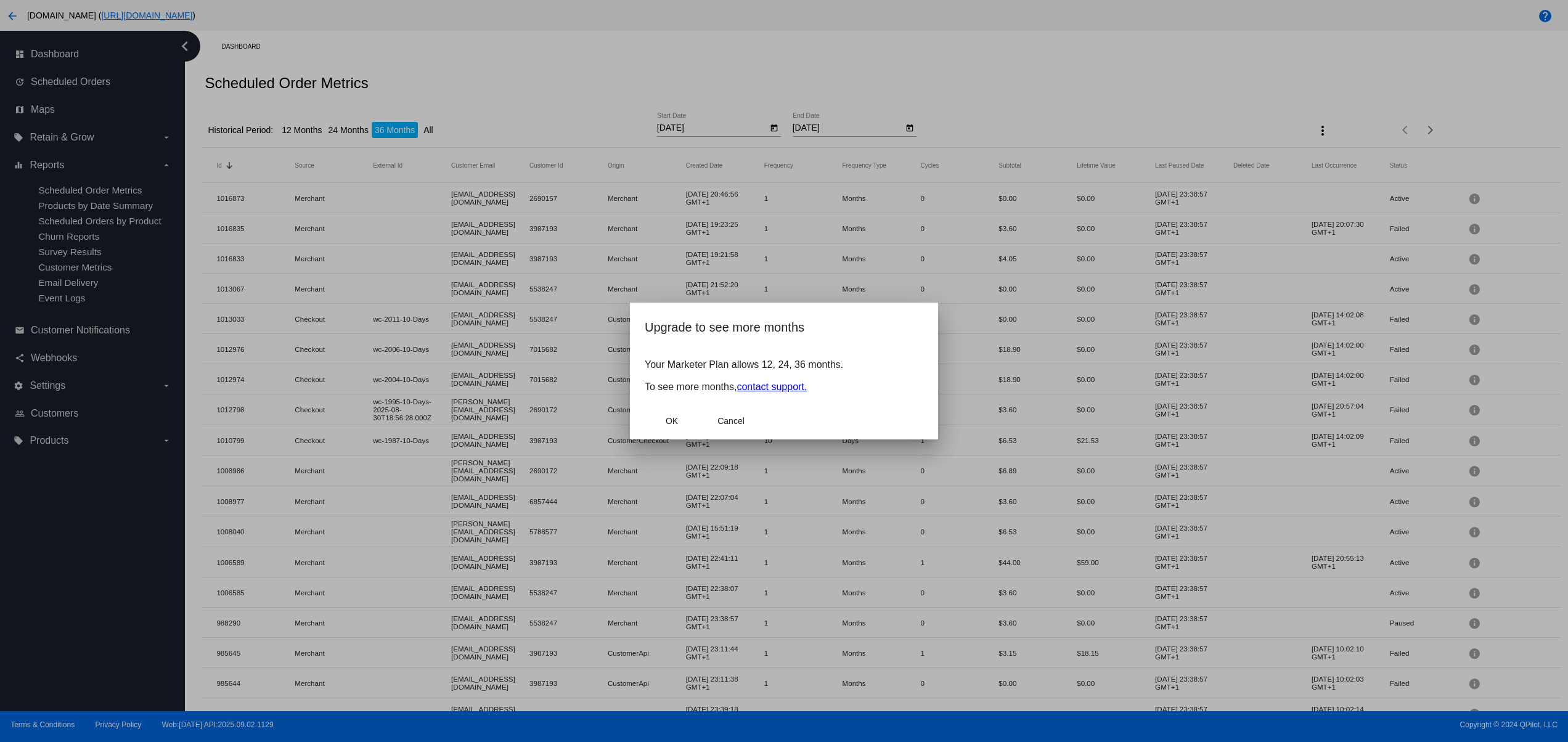
click at [524, 388] on div at bounding box center [784, 371] width 1568 height 742
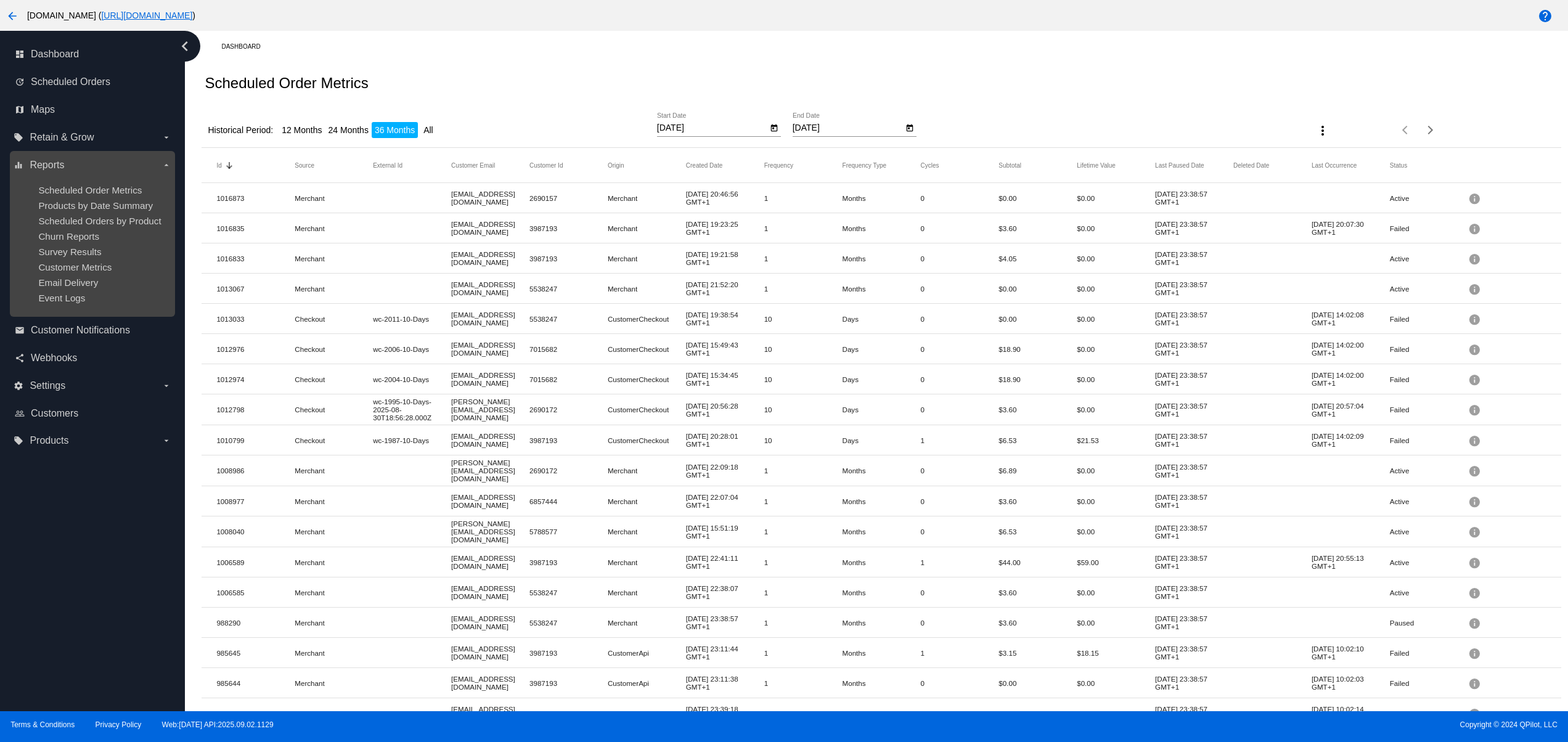
click at [69, 313] on ul "Scheduled Order Metrics Products by Date Summary Scheduled Orders by Product Ch…" at bounding box center [91, 244] width 157 height 138
click at [67, 304] on span "Event Logs" at bounding box center [62, 298] width 47 height 11
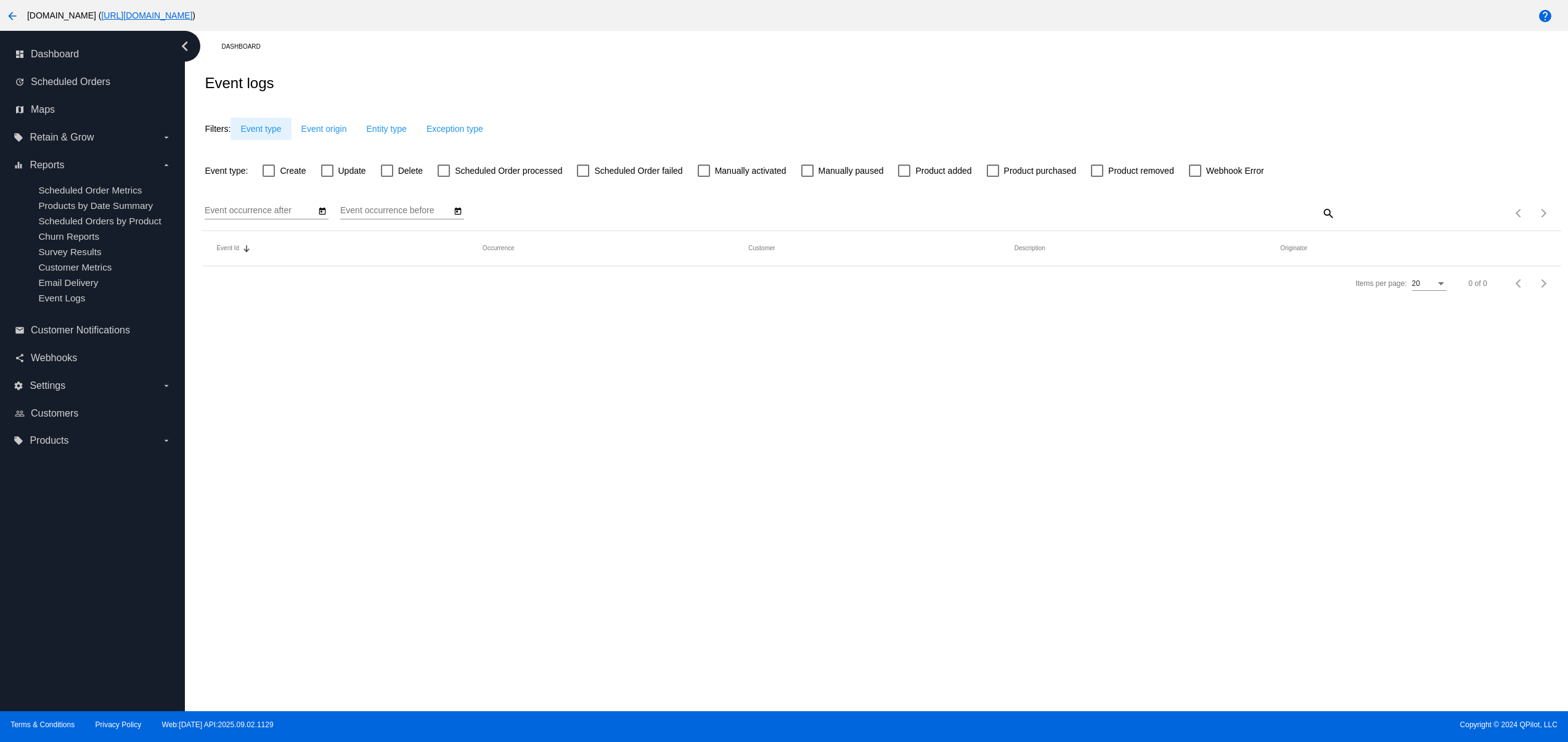
click at [259, 119] on div "Filters: Event type Event origin Entity type Exception type" at bounding box center [880, 124] width 1359 height 41
click at [470, 129] on span "Exception type" at bounding box center [455, 129] width 57 height 10
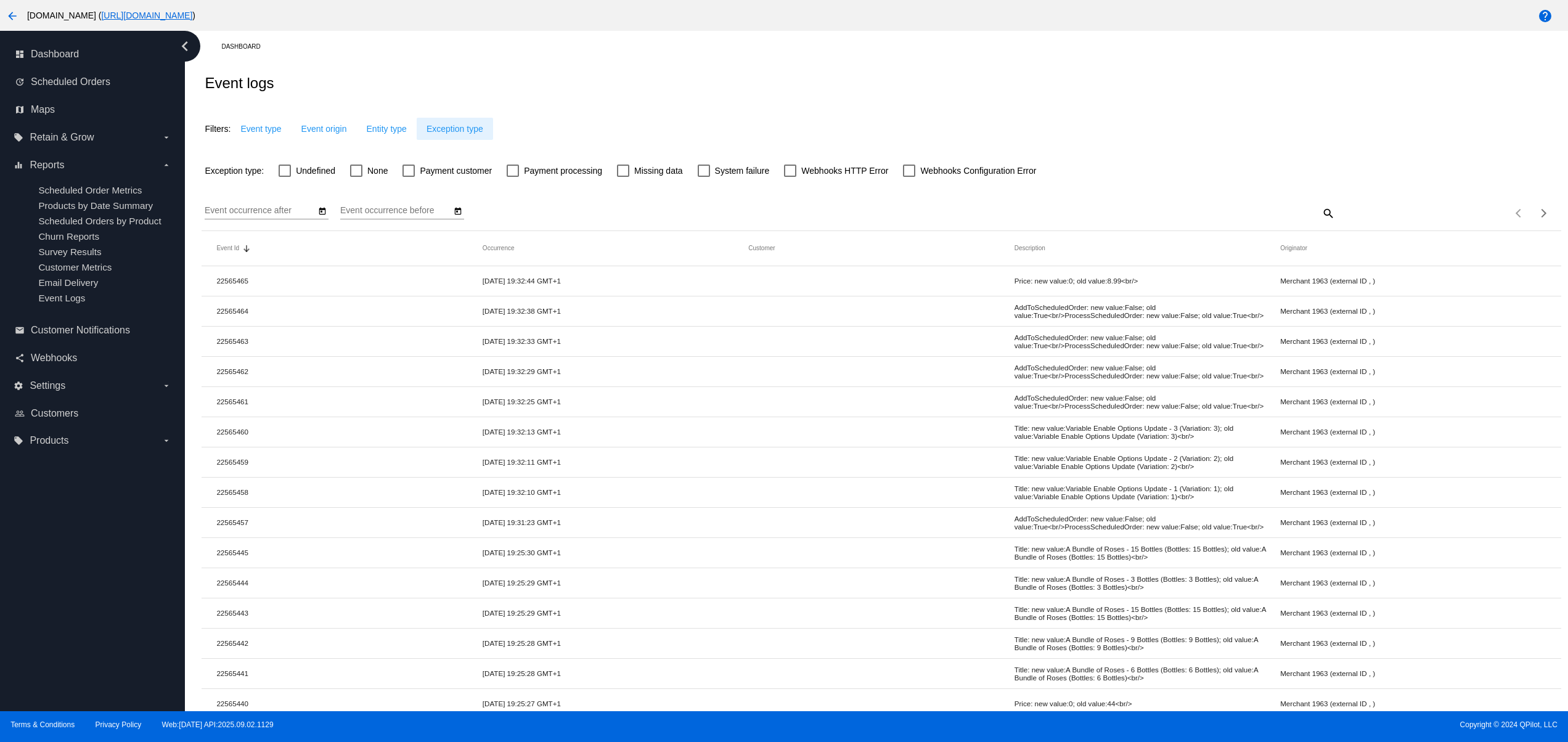
click at [439, 129] on span "Exception type" at bounding box center [455, 129] width 57 height 10
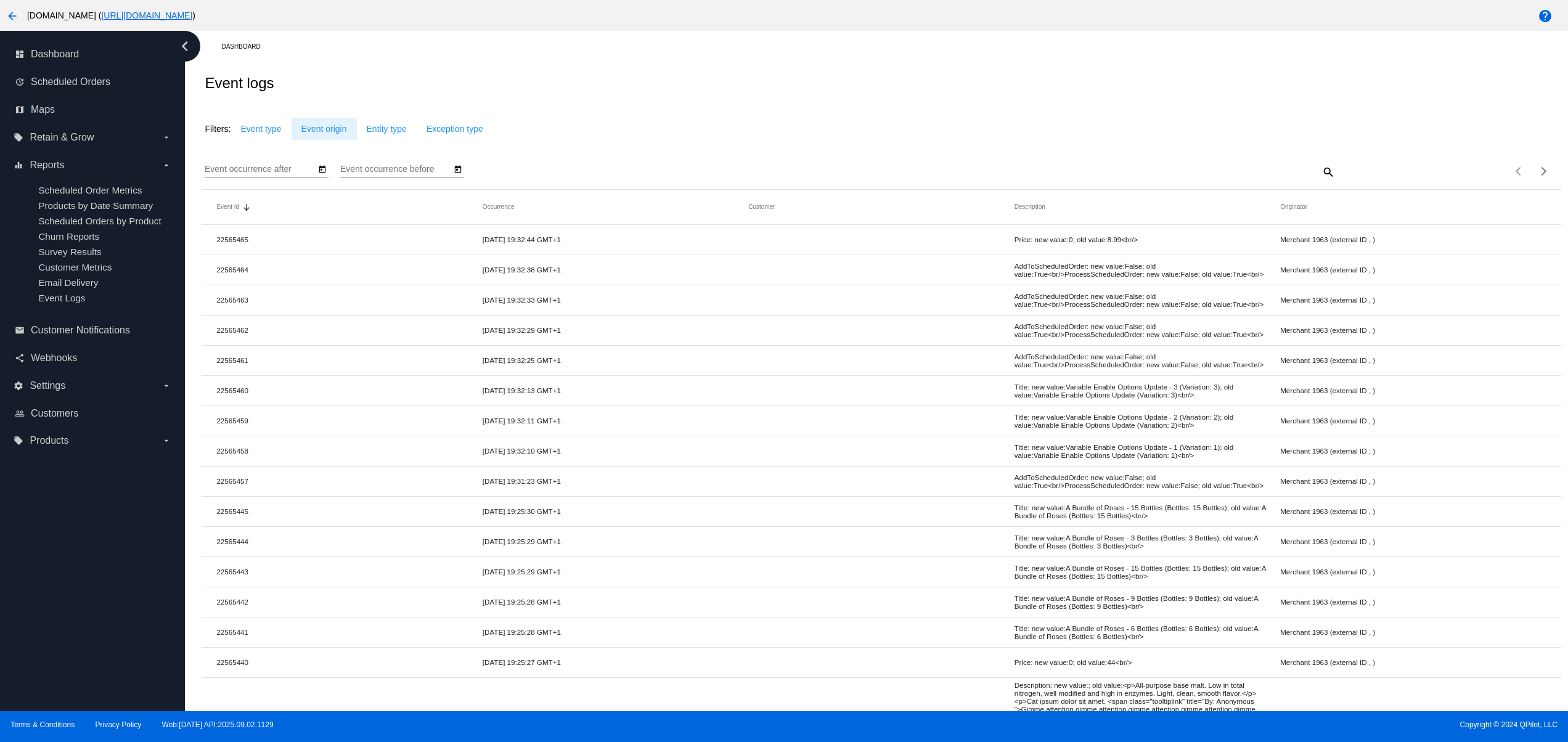
click at [344, 126] on span "Event origin" at bounding box center [324, 129] width 45 height 10
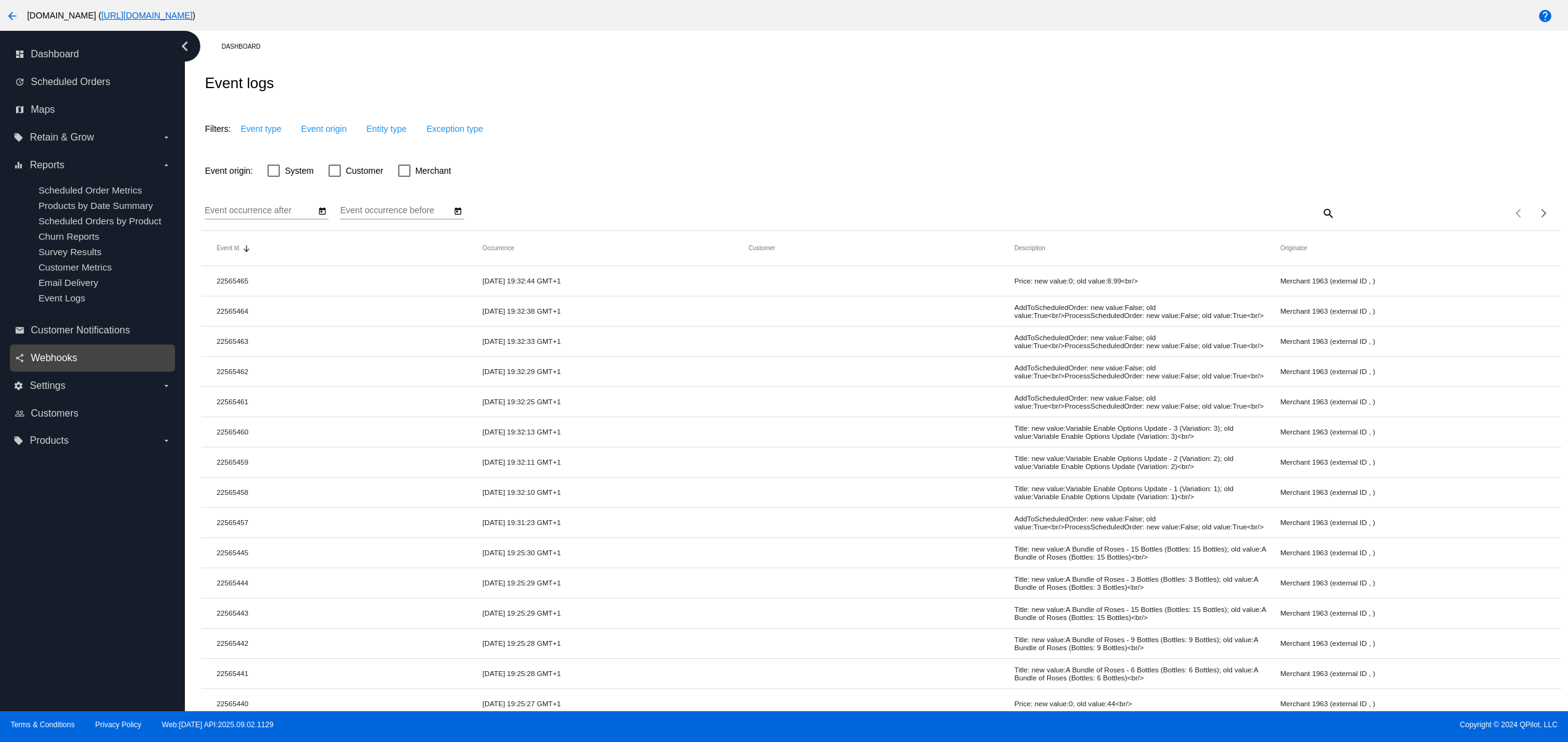
click at [61, 364] on span "Webhooks" at bounding box center [54, 358] width 46 height 12
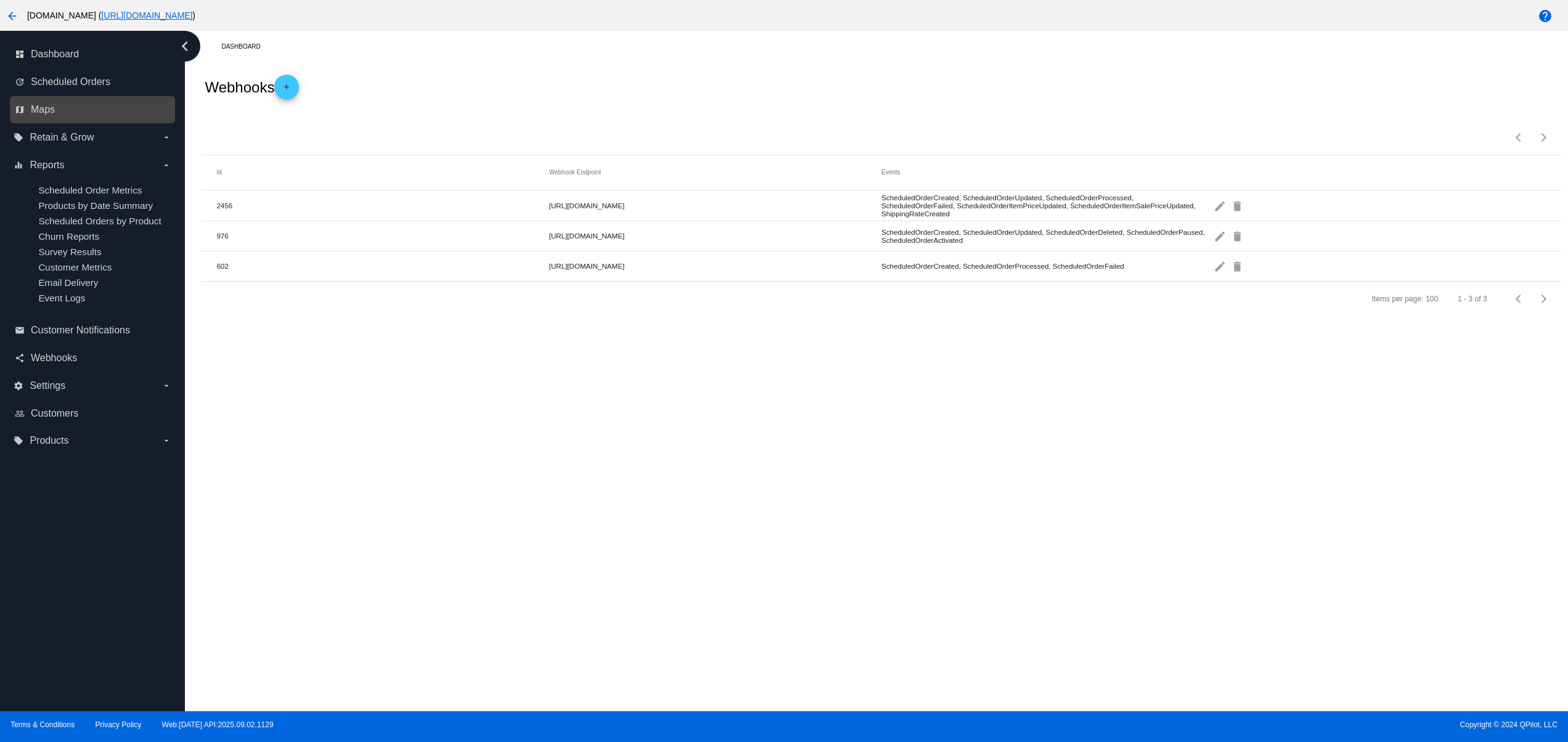
click at [65, 114] on link "map Maps" at bounding box center [92, 110] width 157 height 19
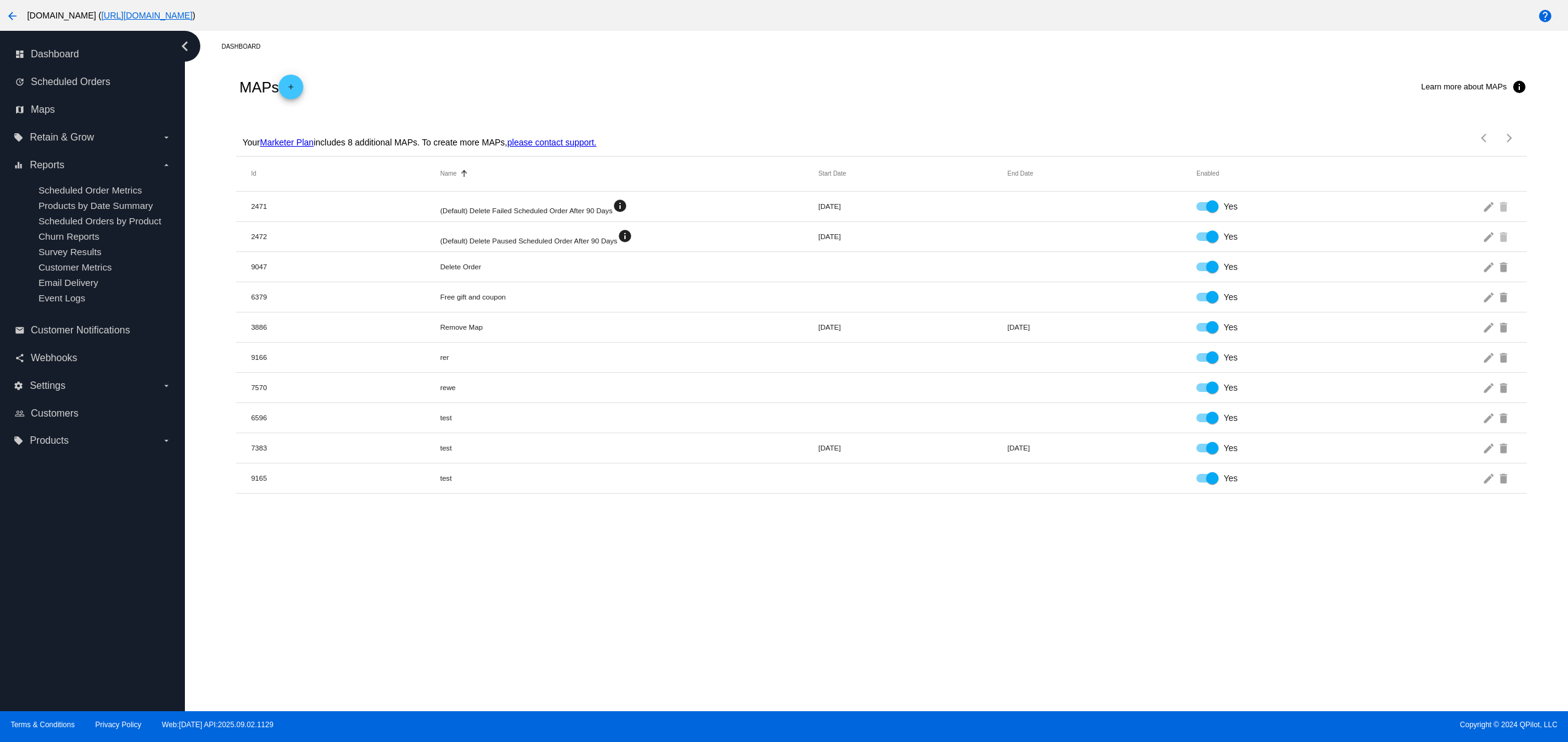
click at [287, 138] on link "Marketer Plan" at bounding box center [287, 143] width 54 height 10
click at [497, 442] on mat-row "7383 test [DATE] [DATE] Yes edit delete" at bounding box center [880, 448] width 1290 height 30
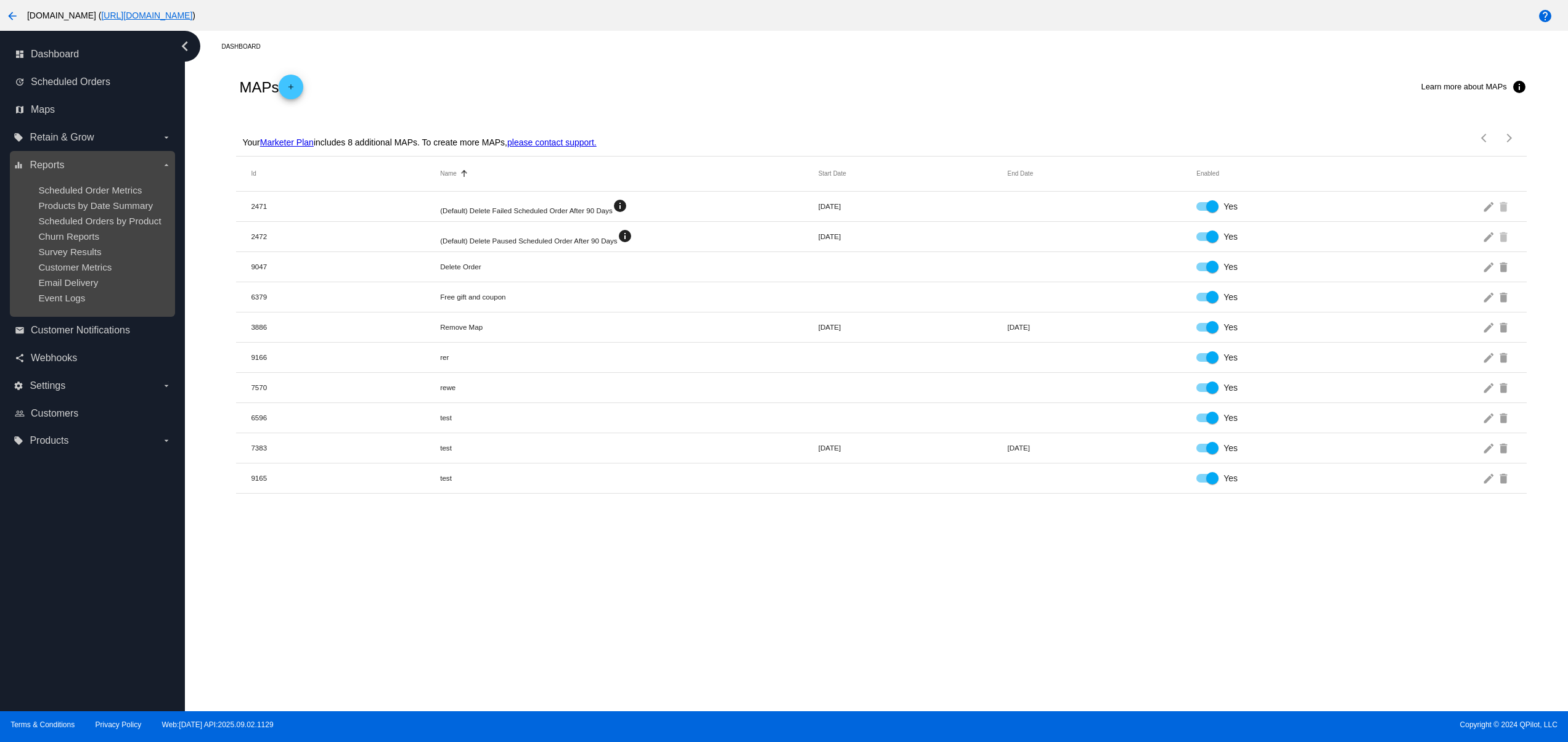
click at [118, 273] on div "Customer Metrics" at bounding box center [102, 267] width 127 height 11
click at [96, 273] on span "Customer Metrics" at bounding box center [75, 267] width 73 height 11
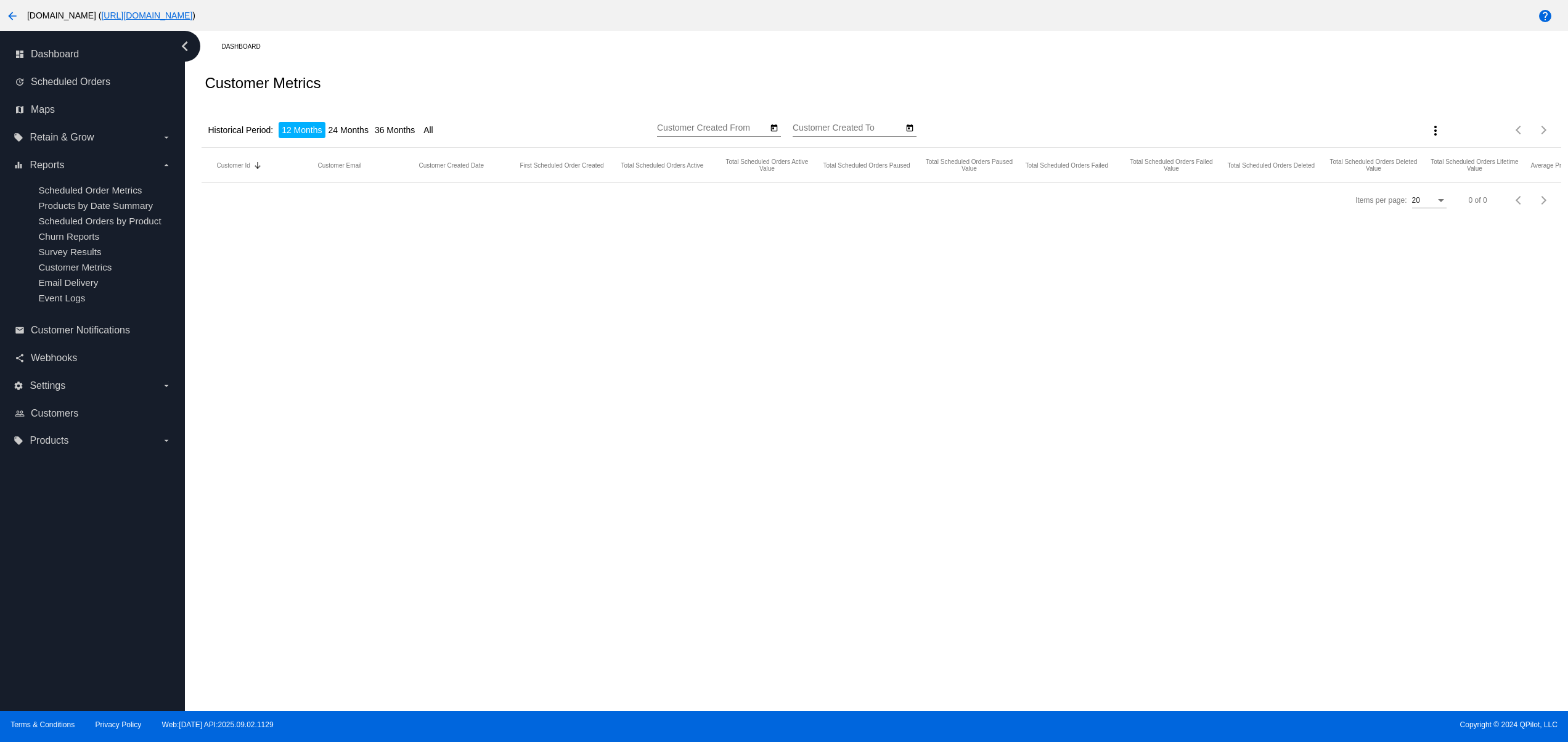
type input "[DATE]"
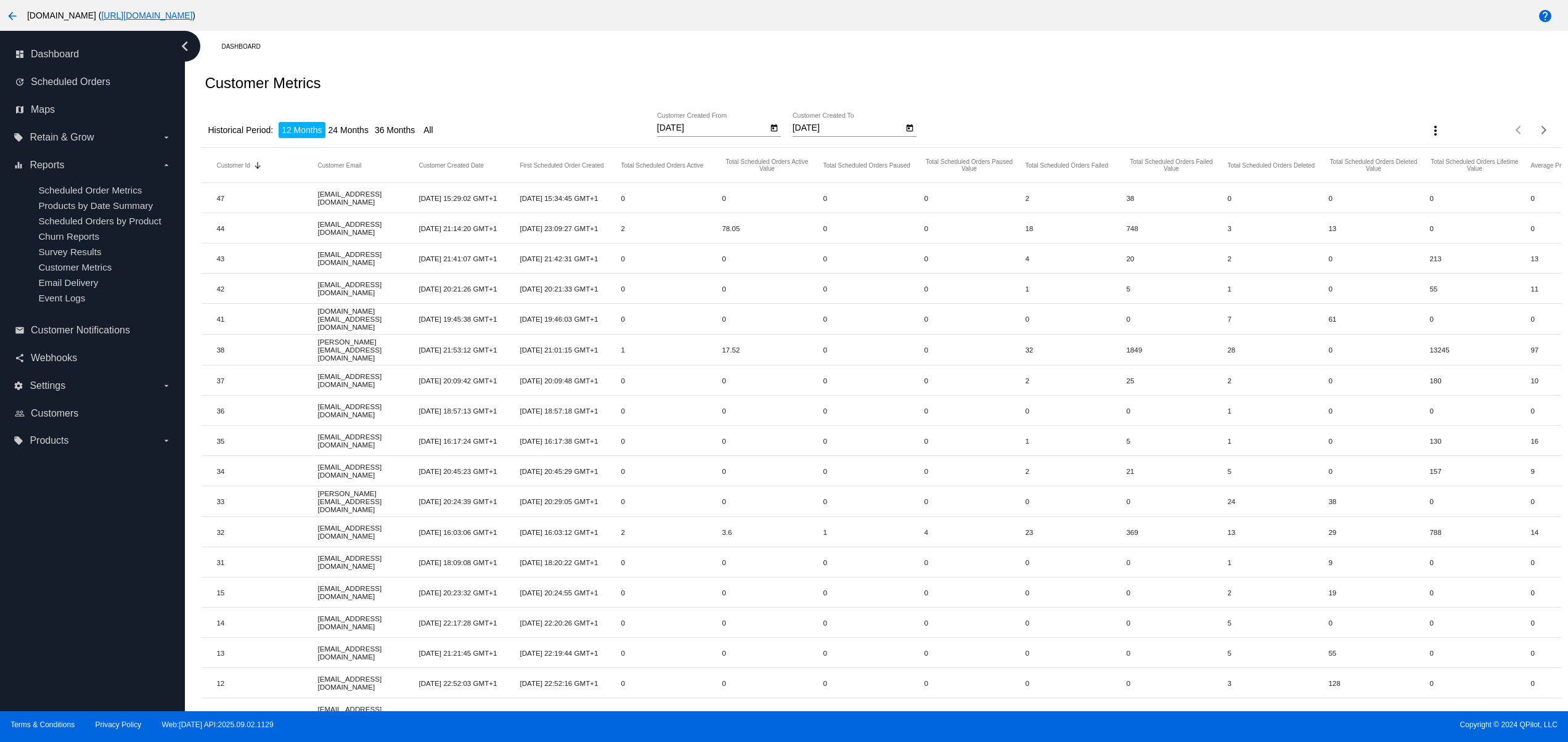
click at [361, 120] on div "Historical Period: 12 Months 24 Months 36 Months All [DATE] Customer Created Fr…" at bounding box center [880, 125] width 1359 height 43
click at [358, 127] on li "24 Months" at bounding box center [349, 130] width 46 height 16
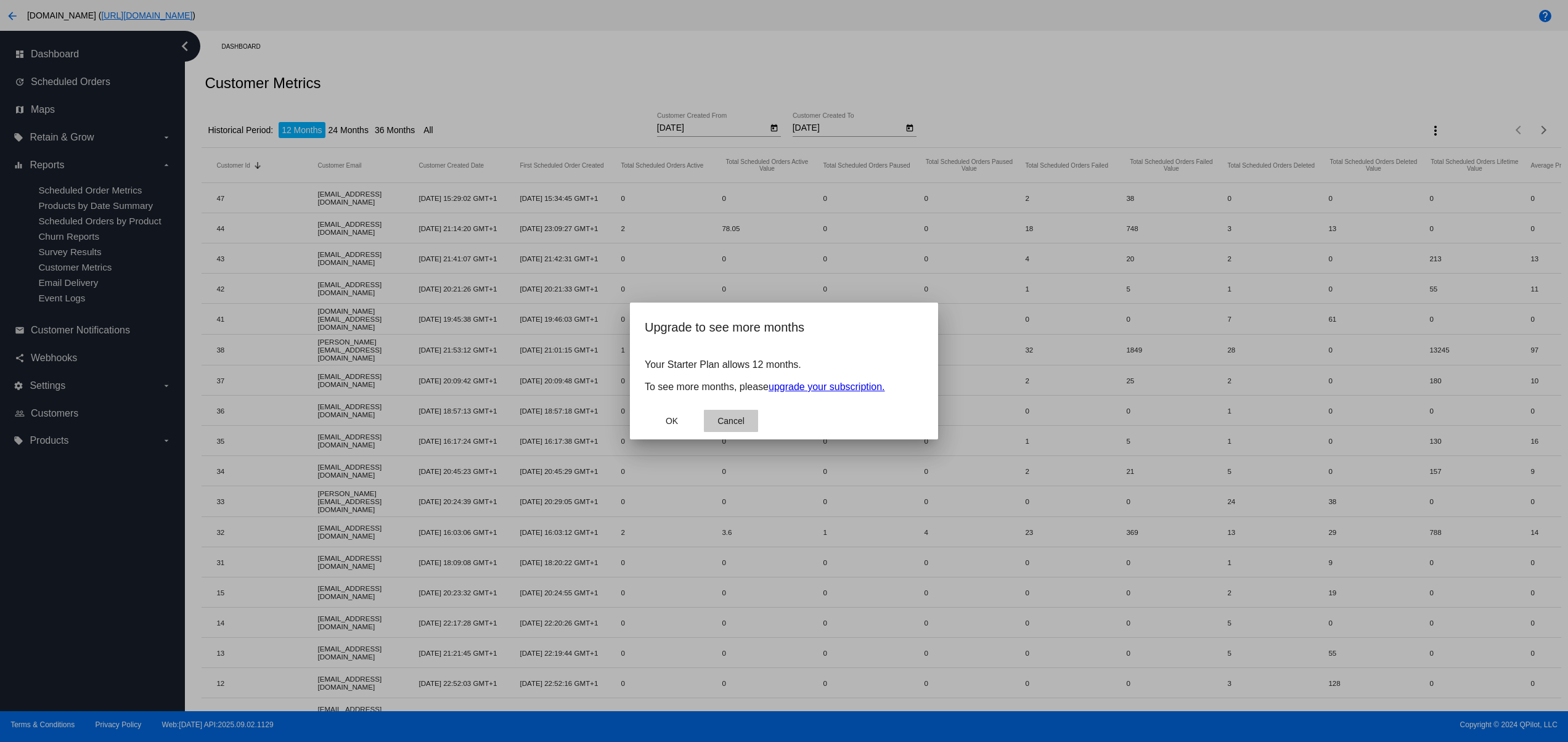
click at [736, 415] on button "Cancel" at bounding box center [731, 421] width 54 height 22
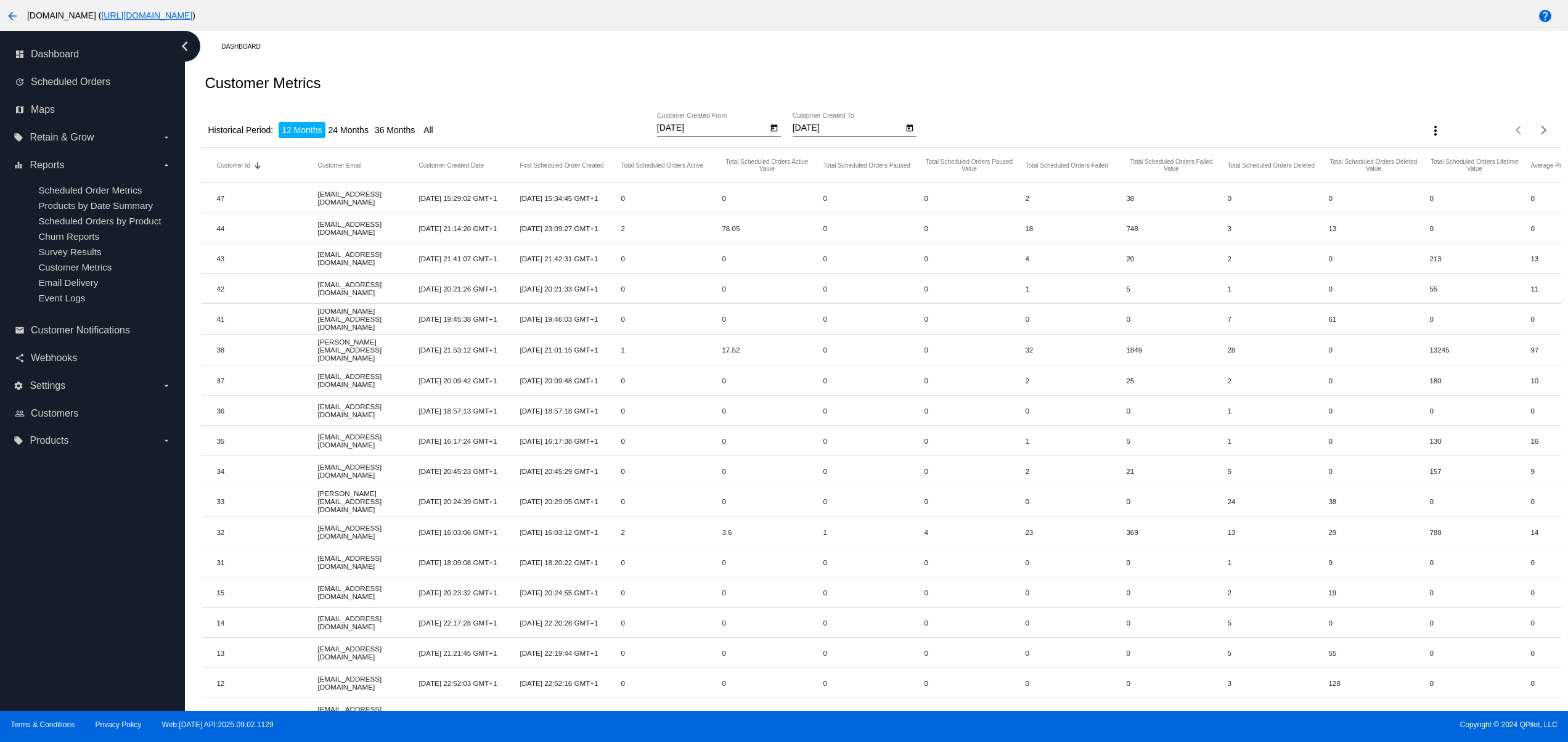
click at [436, 124] on li "All" at bounding box center [428, 130] width 16 height 16
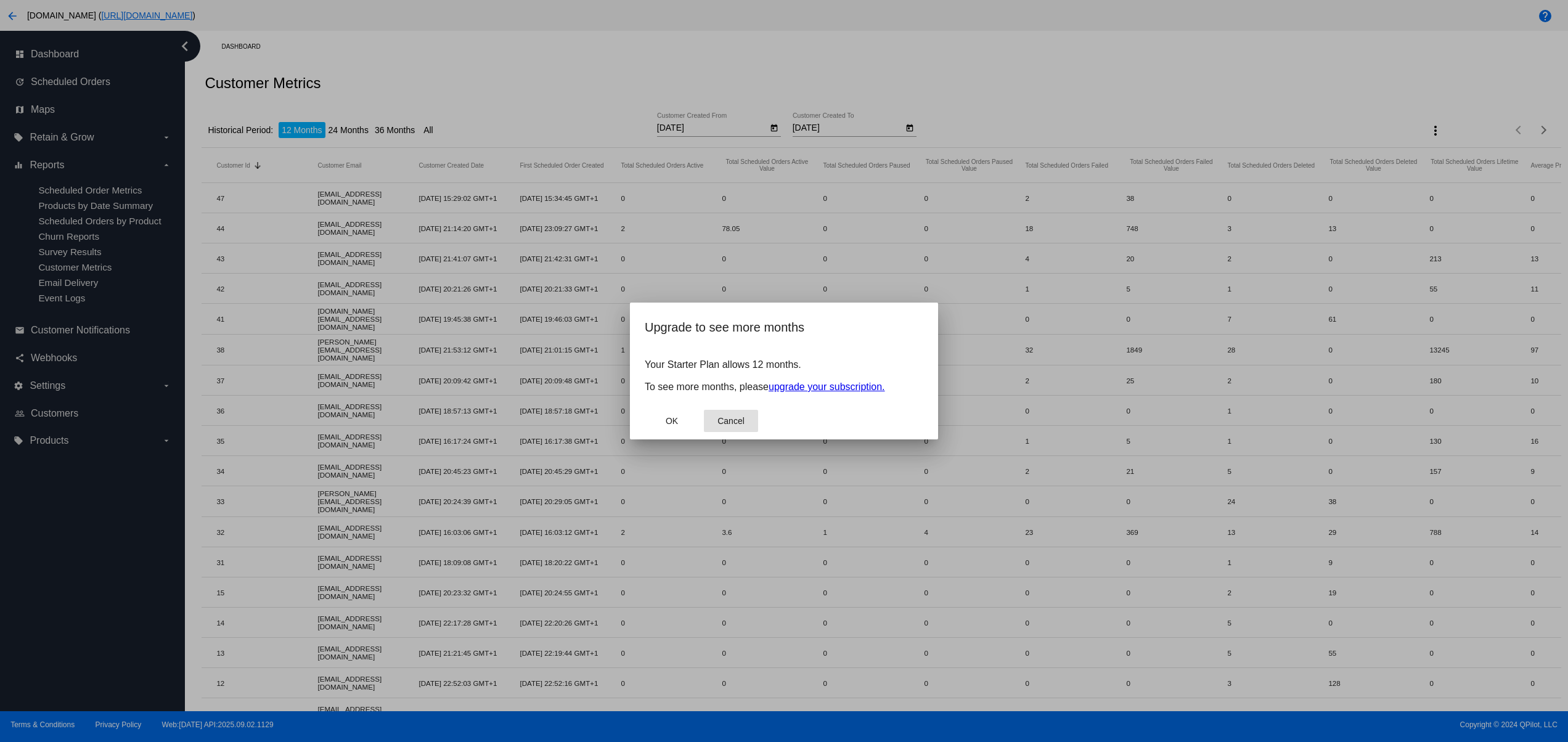
click at [744, 425] on span "Cancel" at bounding box center [731, 421] width 27 height 10
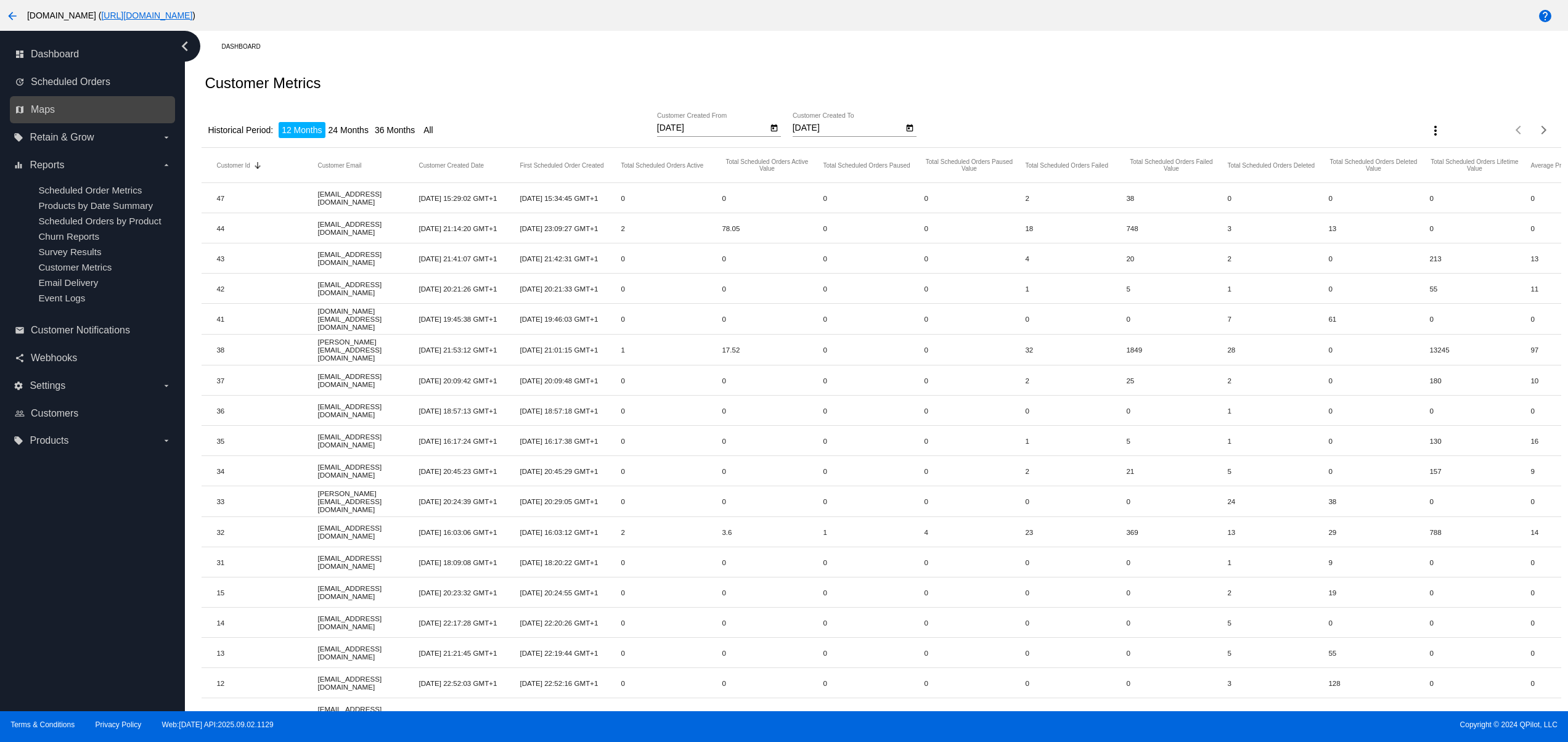
click at [40, 117] on link "map Maps" at bounding box center [92, 110] width 157 height 19
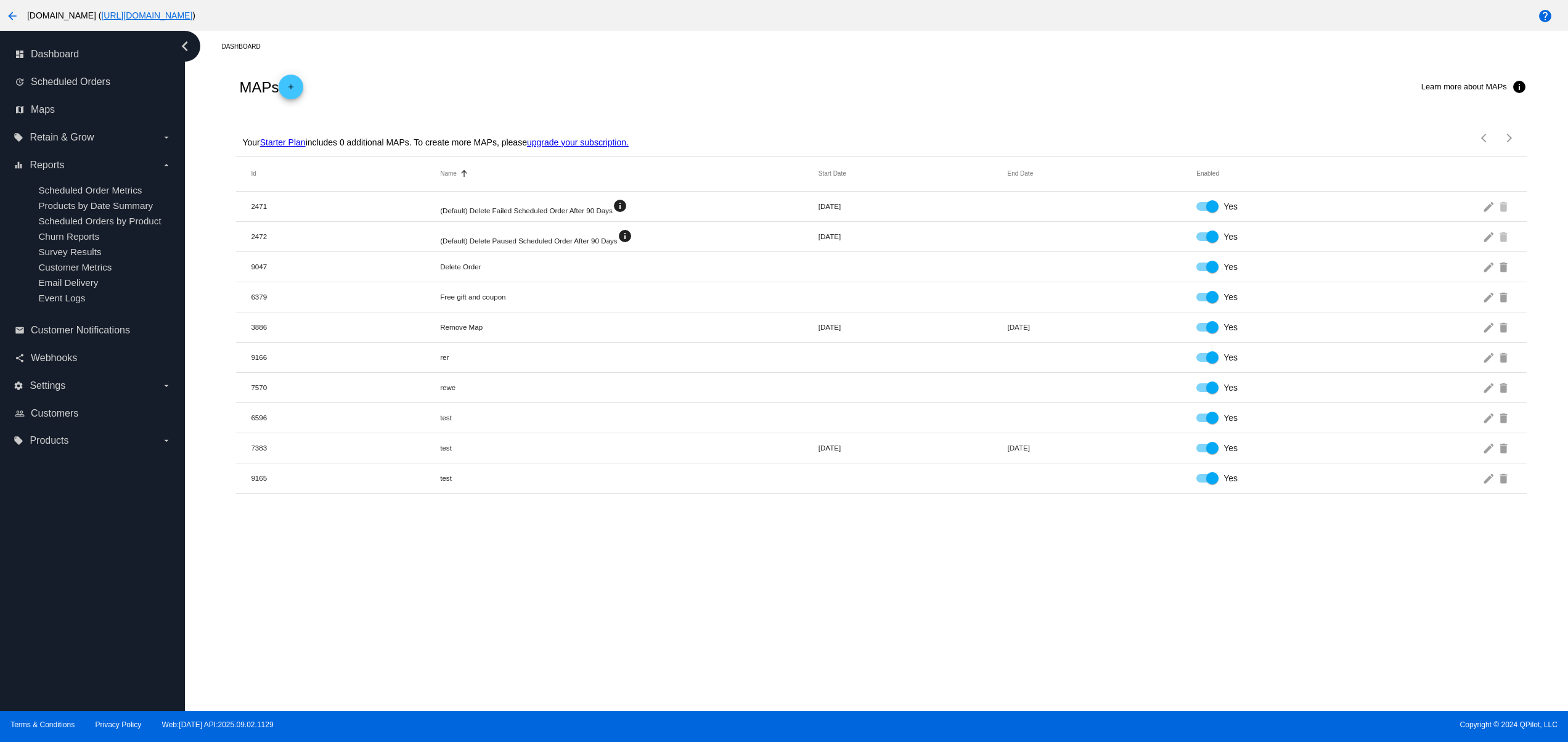
drag, startPoint x: 254, startPoint y: 141, endPoint x: 440, endPoint y: 131, distance: 186.3
click at [440, 131] on app-dashboard-maps "MAPs add Learn more about MAPs info Your Starter Plan includes 0 additional MAP…" at bounding box center [880, 278] width 1359 height 432
click at [482, 504] on div "Dashboard MAPs add Learn more about MAPs info Your Starter Plan includes 0 addi…" at bounding box center [876, 371] width 1383 height 680
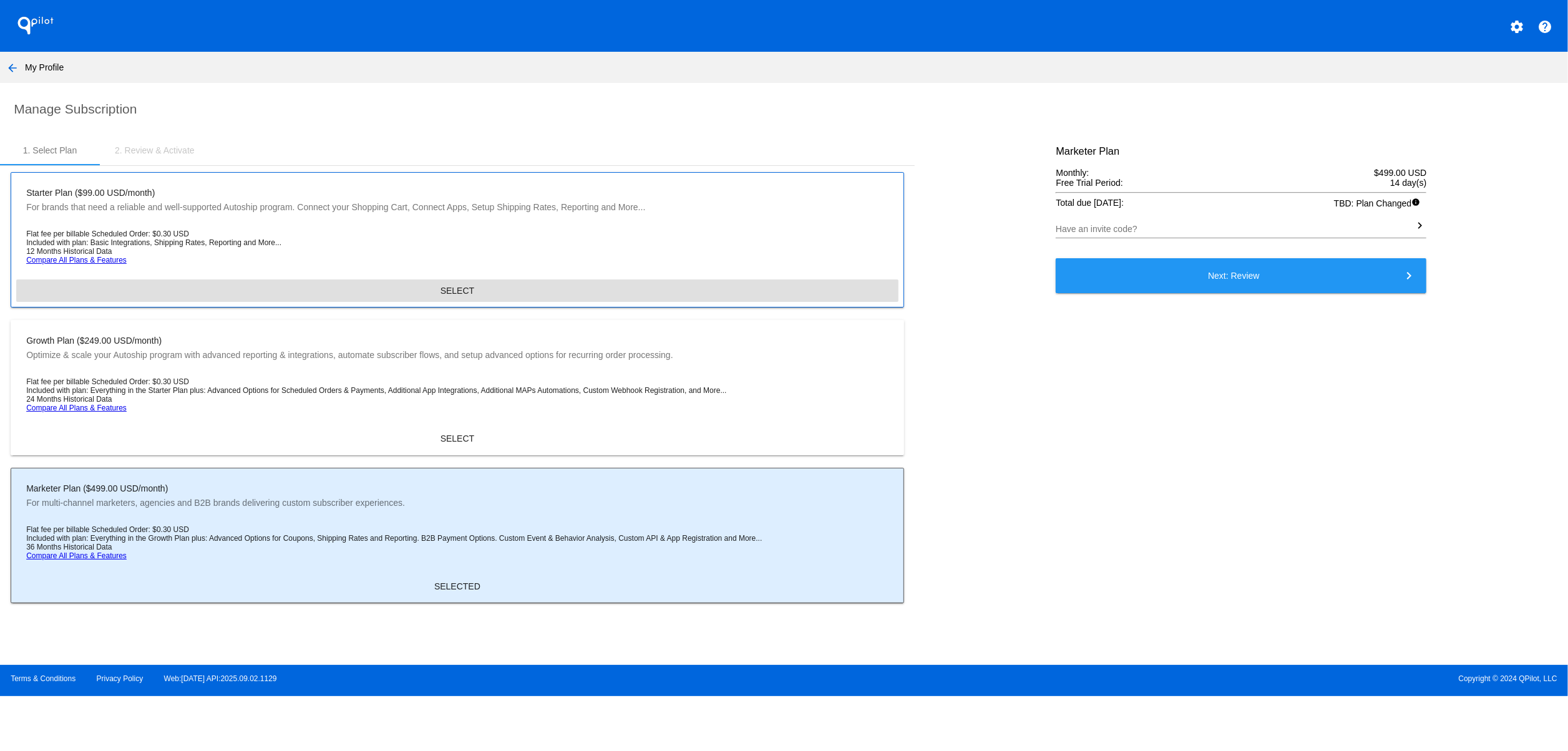
click at [438, 298] on button "SELECT" at bounding box center [457, 291] width 882 height 22
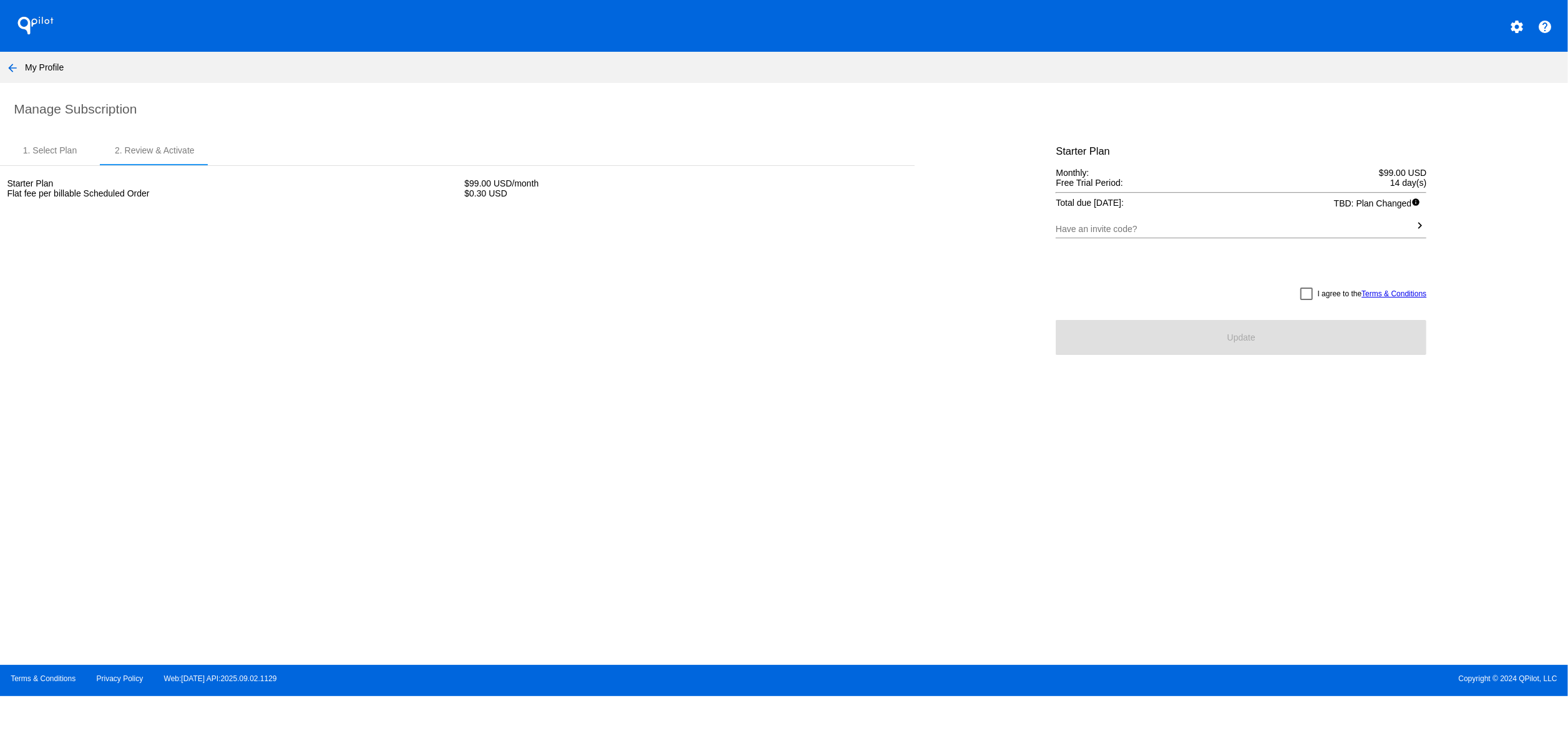
click at [1307, 293] on mat-checkbox "I agree to the Terms & Conditions" at bounding box center [1241, 294] width 371 height 15
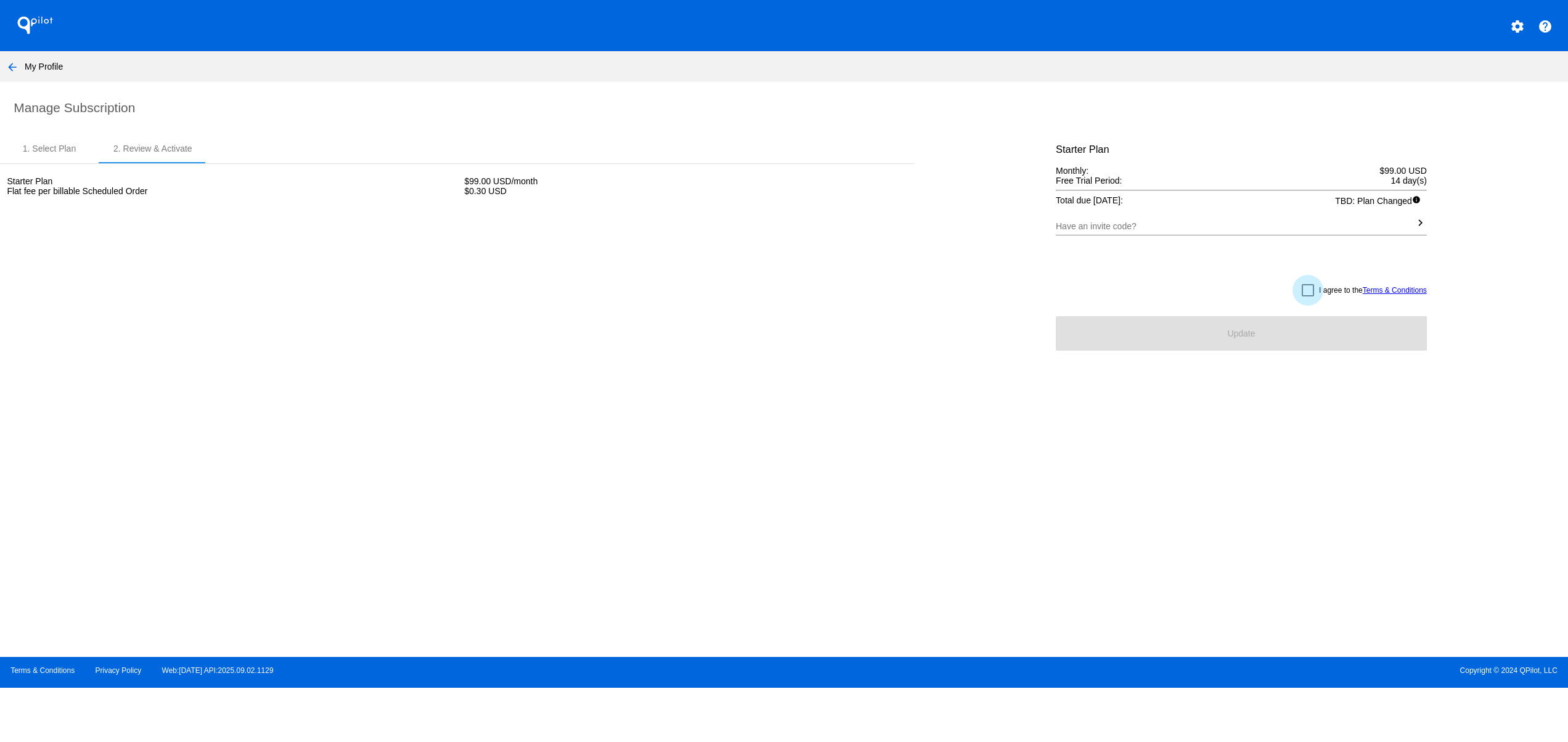
click at [1304, 297] on div at bounding box center [1307, 290] width 13 height 13
click at [1307, 297] on input "I agree to the Terms & Conditions" at bounding box center [1307, 297] width 1 height 1
checkbox input "true"
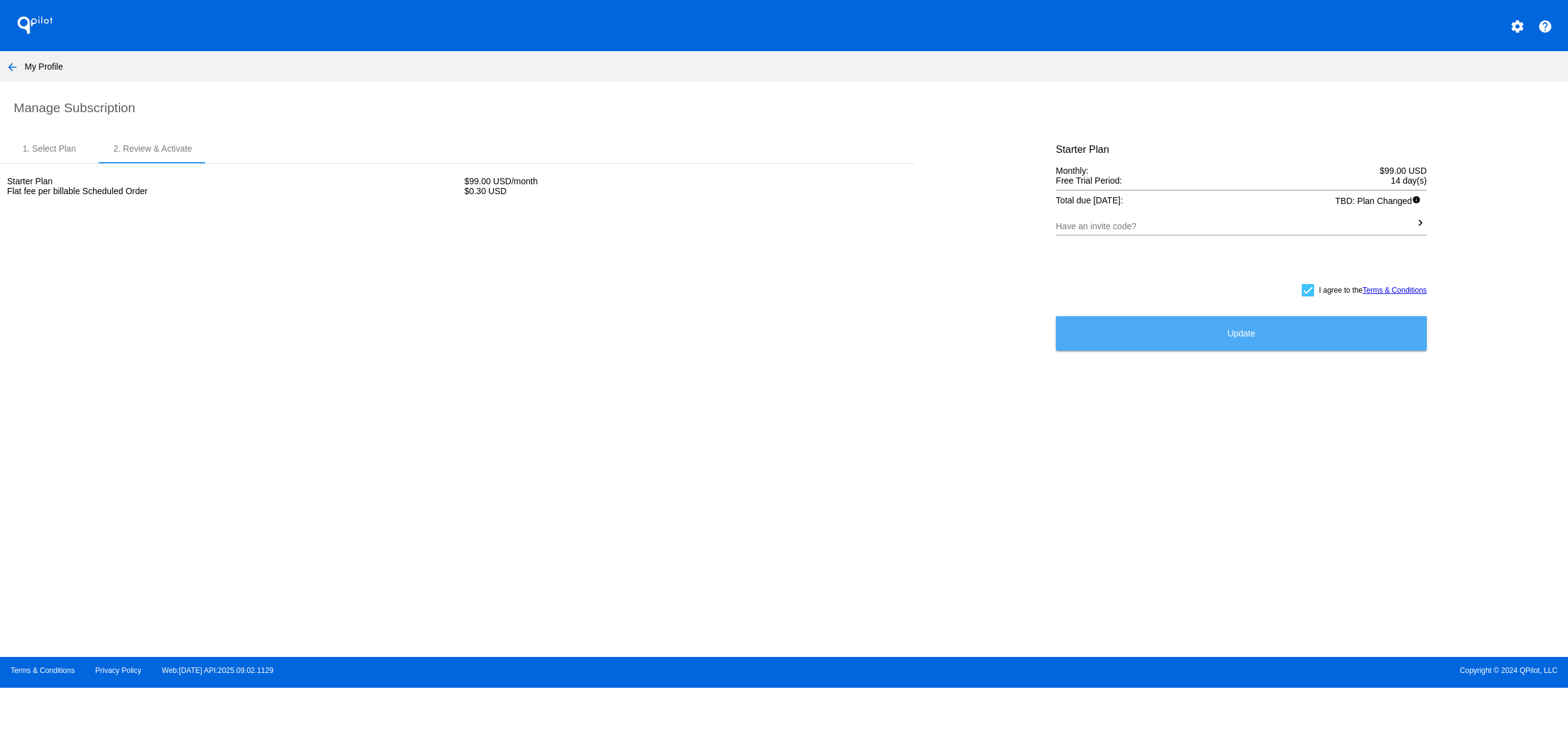
click at [1276, 331] on button "Update" at bounding box center [1241, 333] width 371 height 35
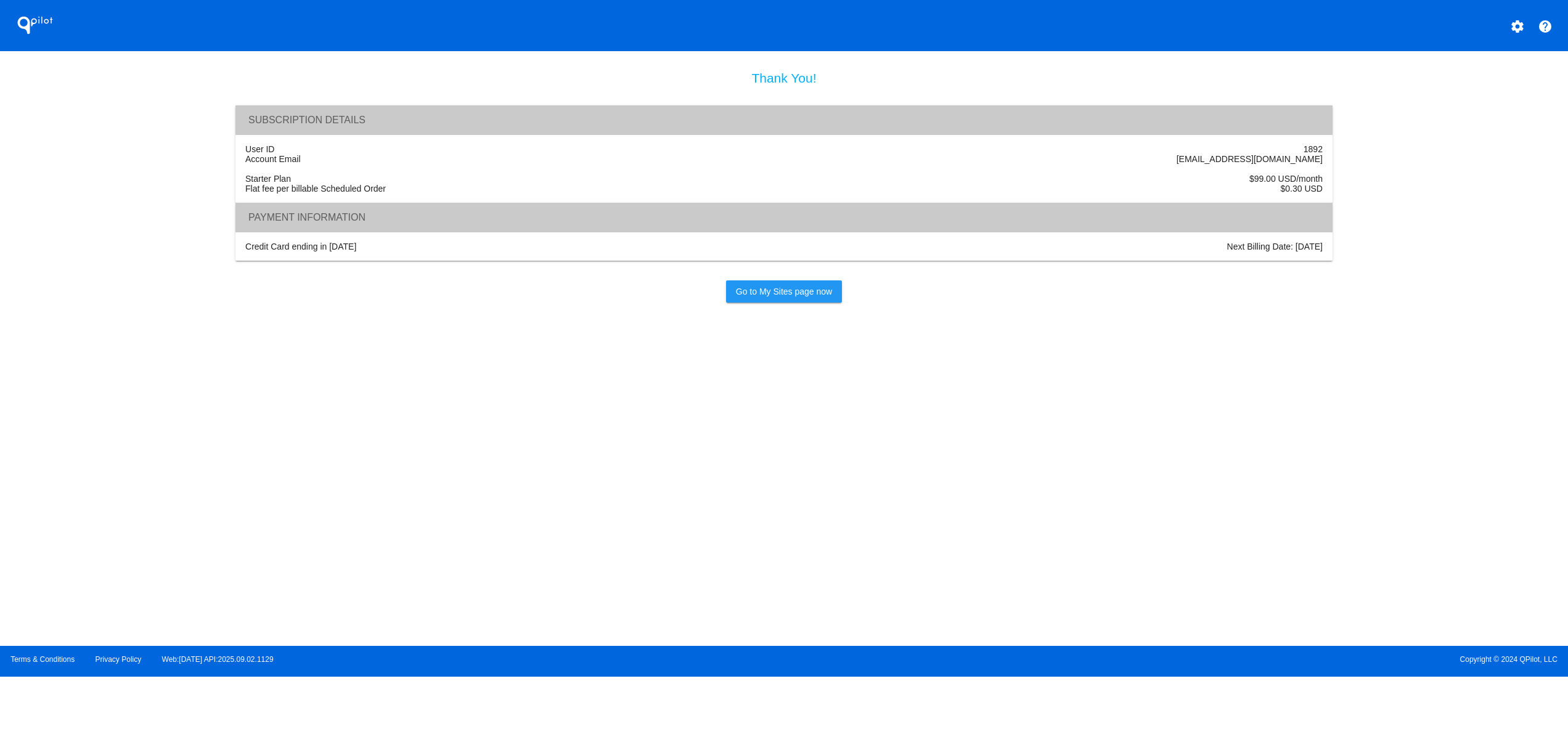
click at [795, 297] on span "Go to My Sites page now" at bounding box center [784, 292] width 96 height 10
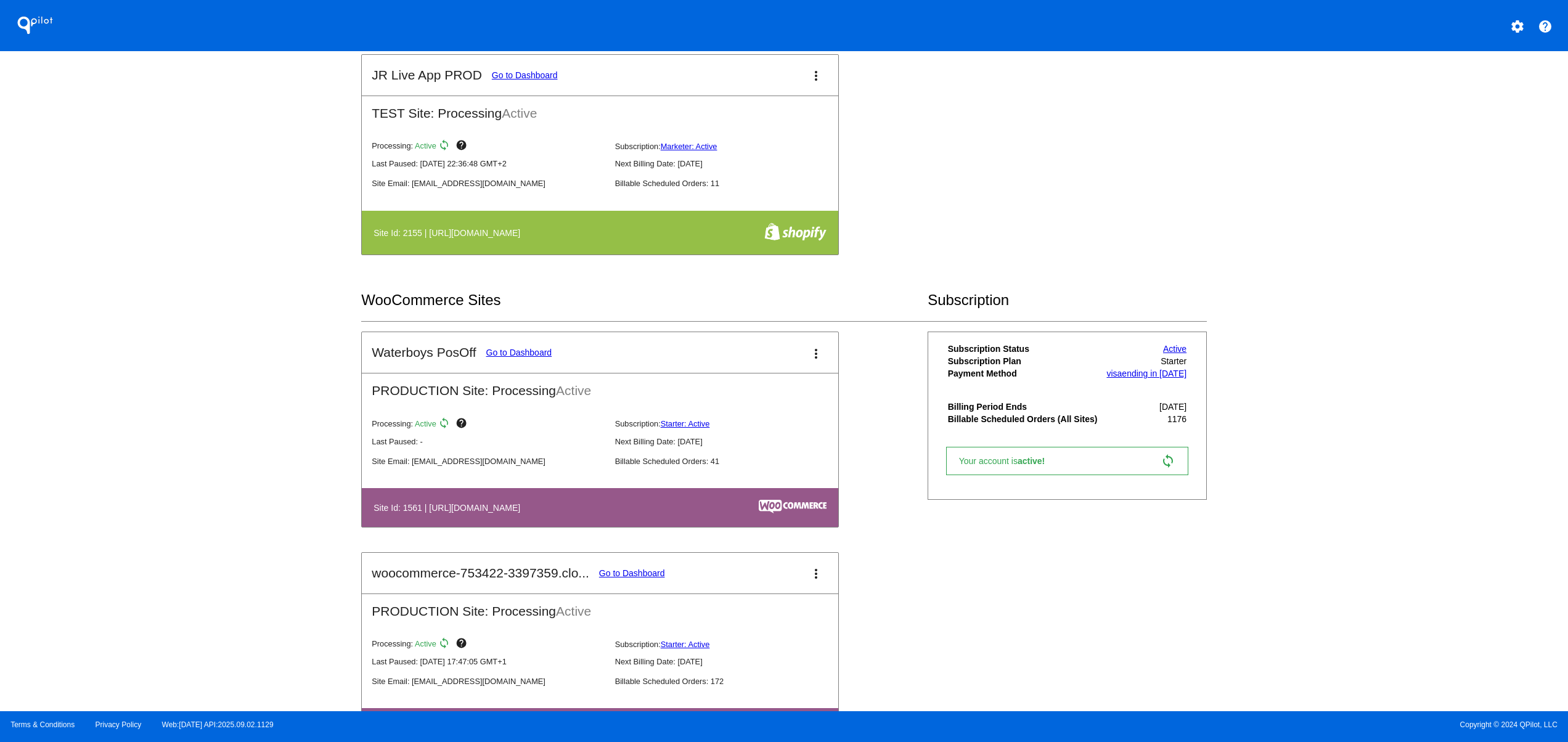
scroll to position [987, 0]
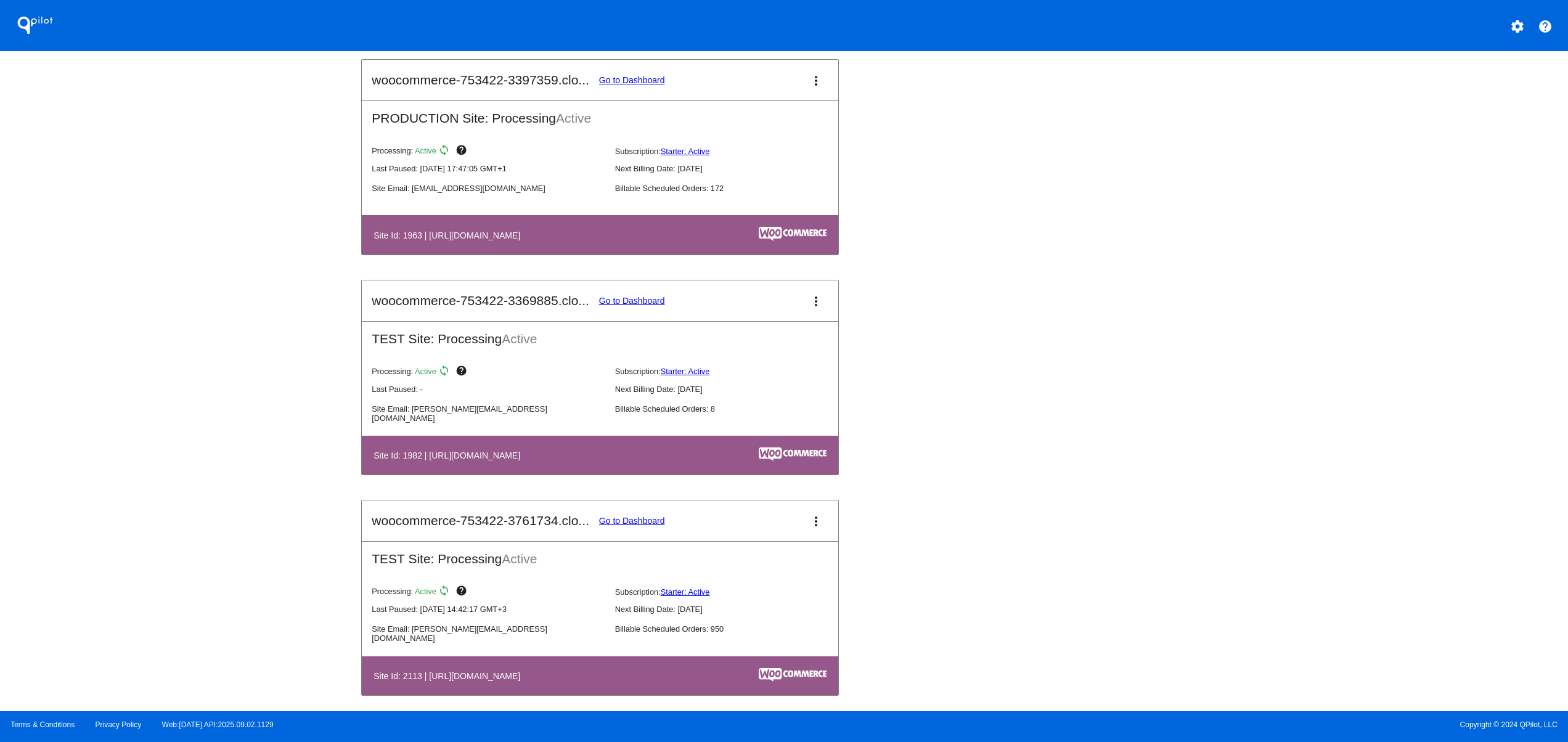
drag, startPoint x: 603, startPoint y: 240, endPoint x: 657, endPoint y: 251, distance: 55.1
click at [640, 240] on th "Site Id: 1963 | https://woocommerce-753422-3397359.cloudwaysapps.com" at bounding box center [529, 234] width 312 height 16
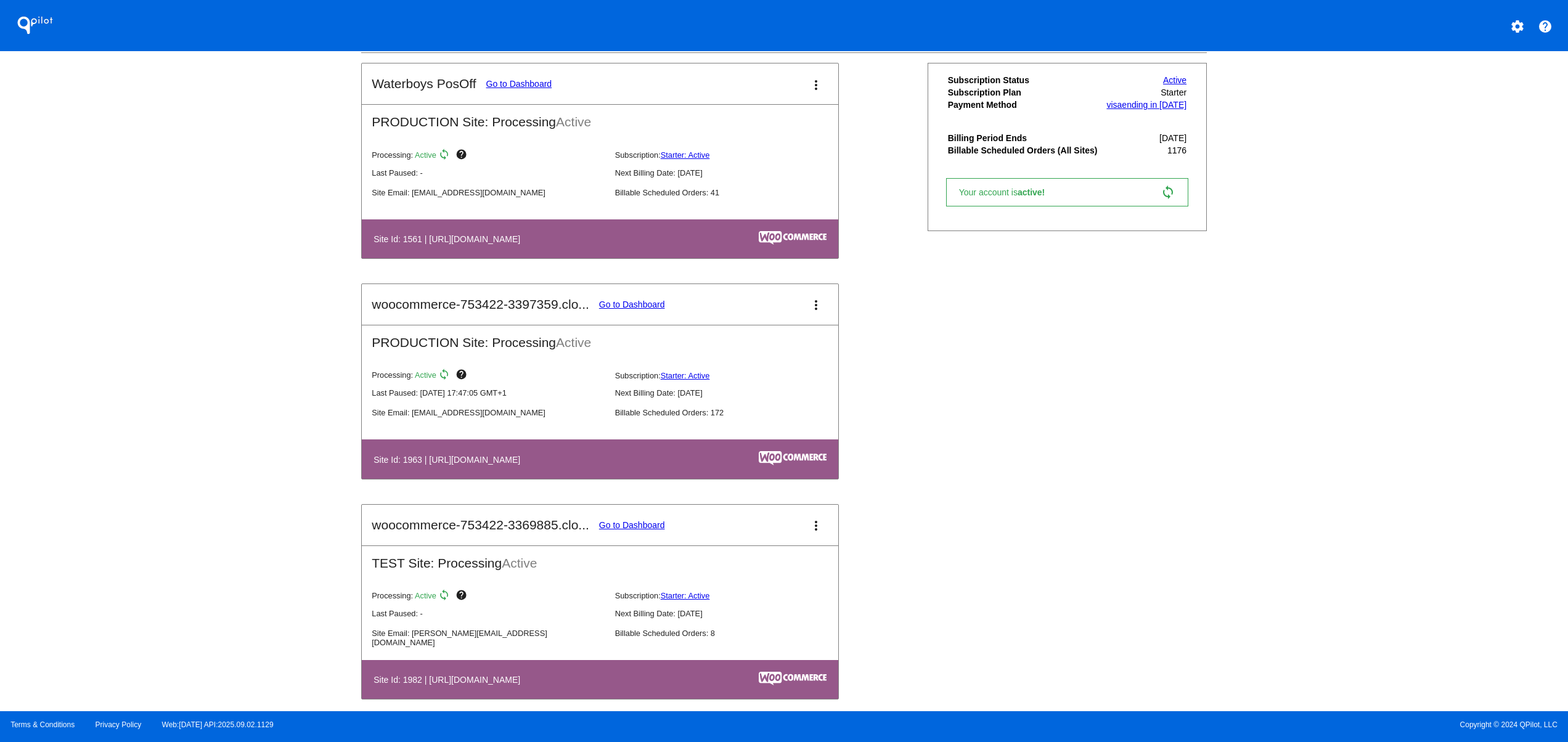
scroll to position [740, 0]
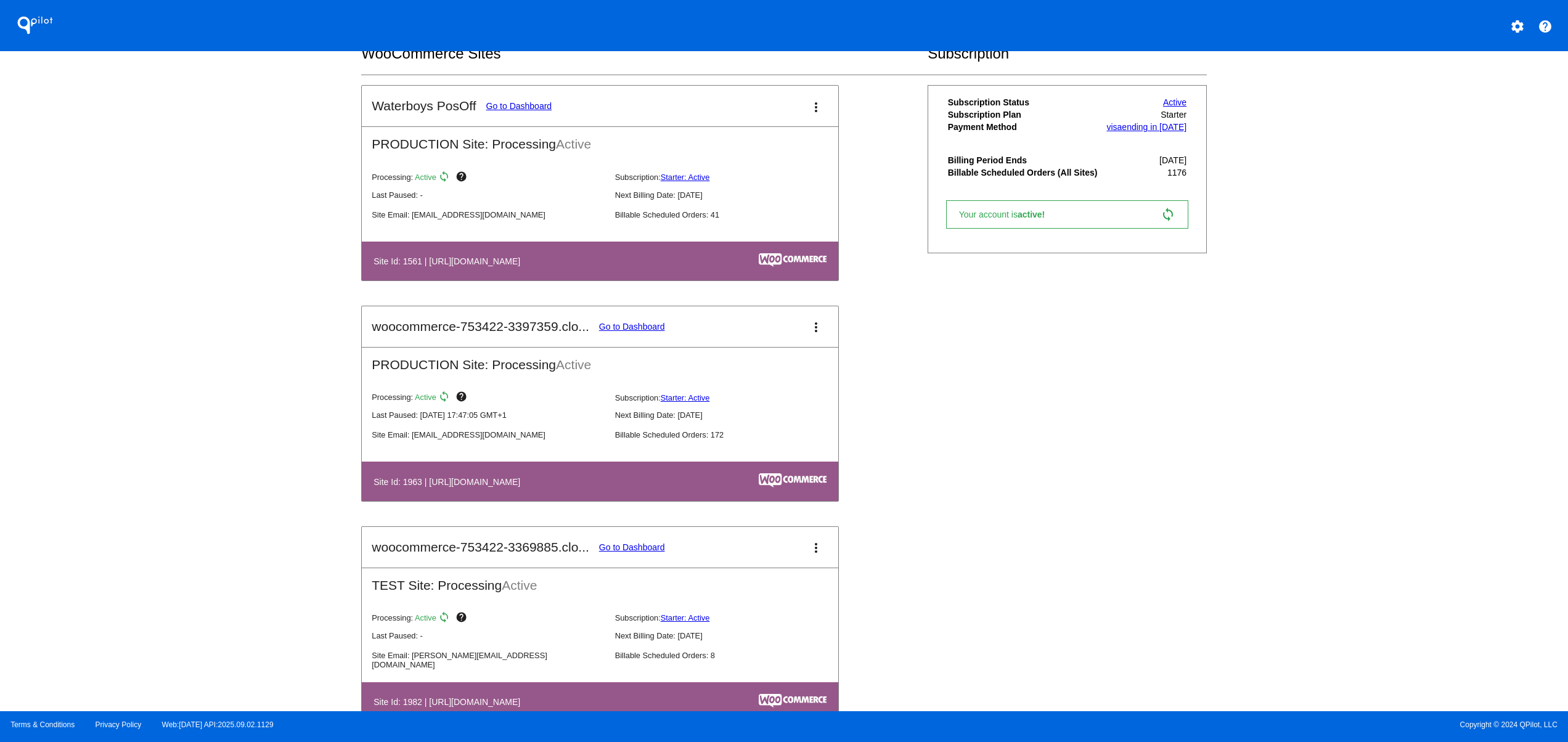
click at [647, 331] on link "Go to Dashboard" at bounding box center [632, 327] width 65 height 10
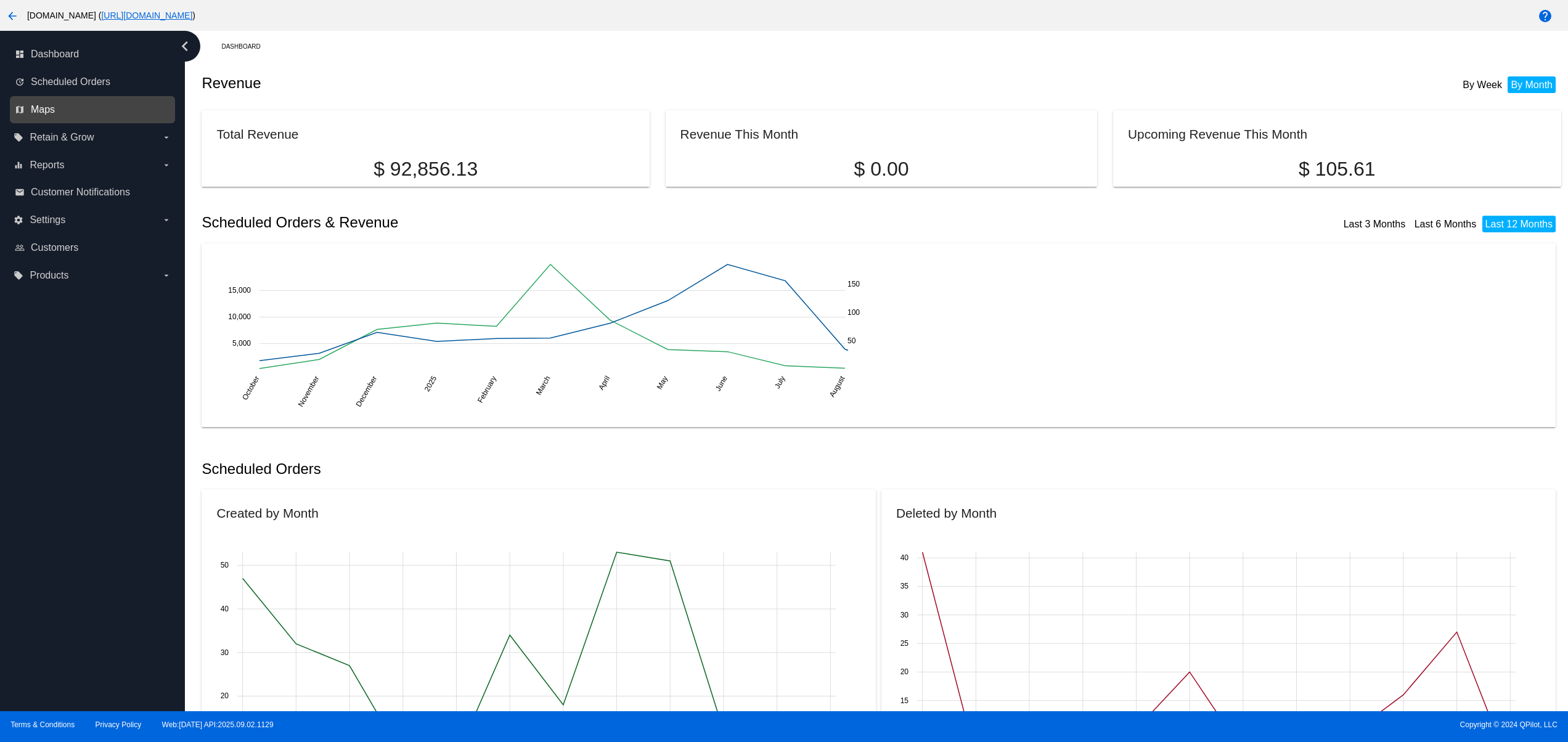
click at [53, 109] on span "Maps" at bounding box center [42, 110] width 24 height 12
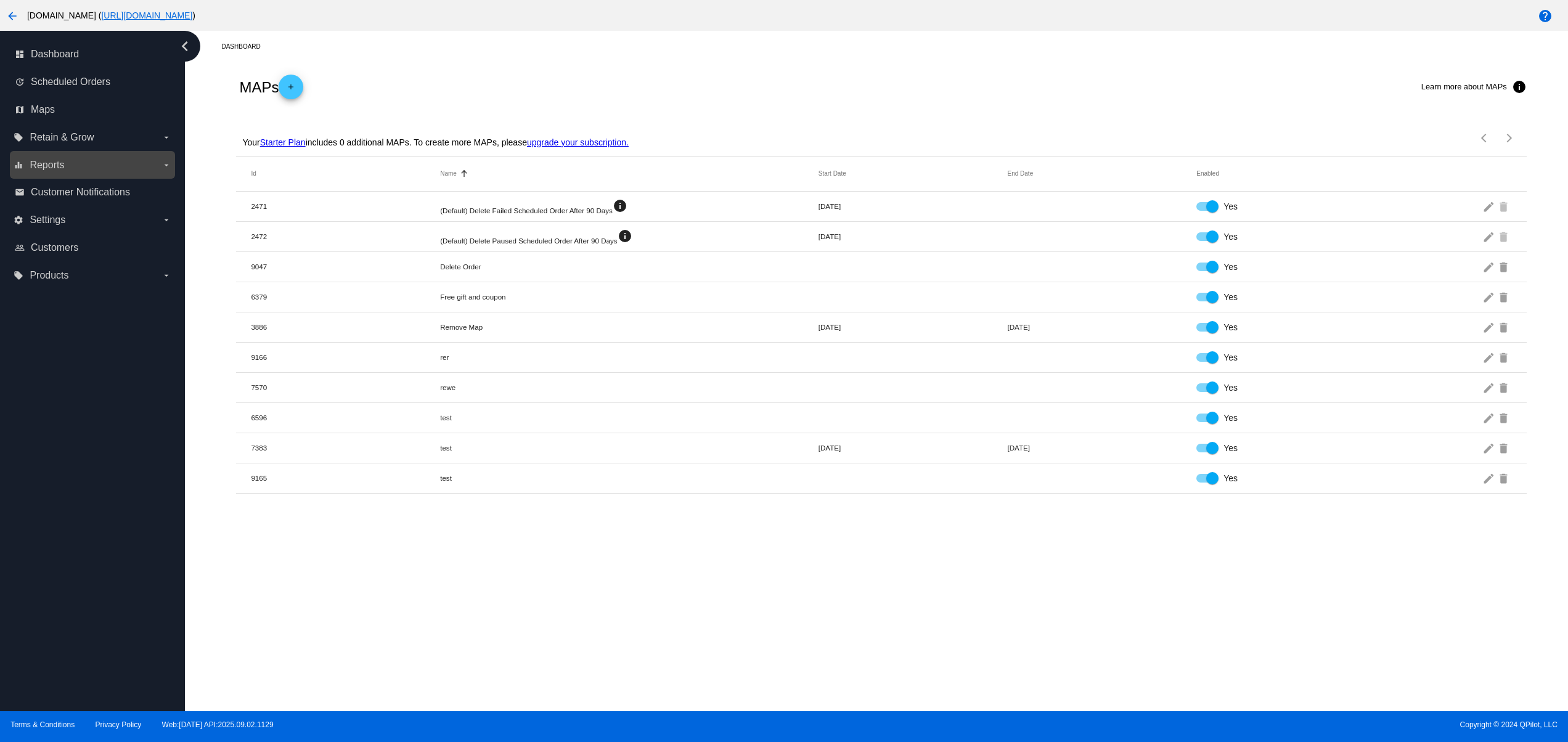
click at [85, 164] on label "equalizer Reports arrow_drop_down" at bounding box center [91, 165] width 157 height 19
click at [0, 0] on input "equalizer Reports arrow_drop_down" at bounding box center [0, 0] width 0 height 0
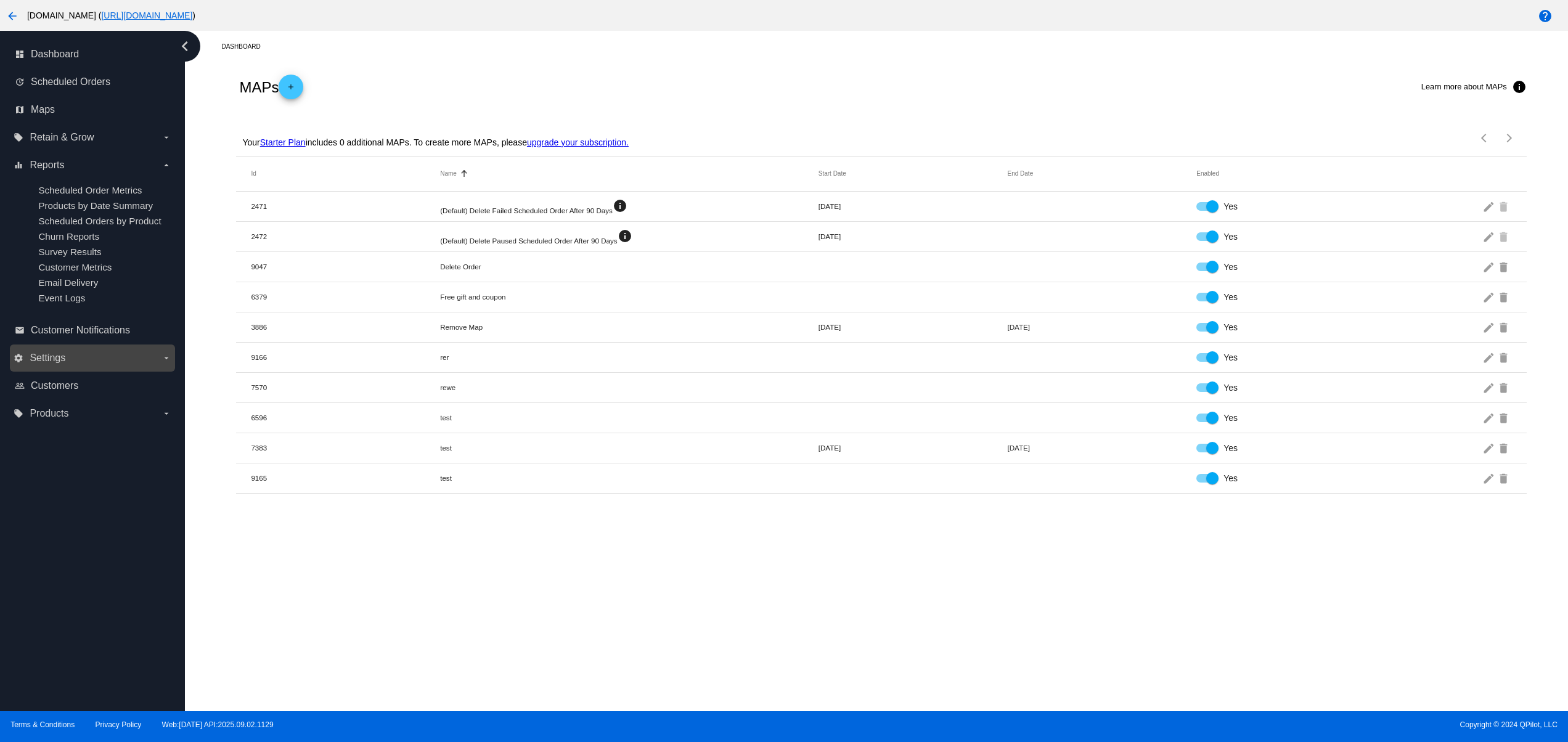
click at [75, 368] on label "settings Settings arrow_drop_down" at bounding box center [91, 358] width 157 height 19
click at [0, 0] on input "settings Settings arrow_drop_down" at bounding box center [0, 0] width 0 height 0
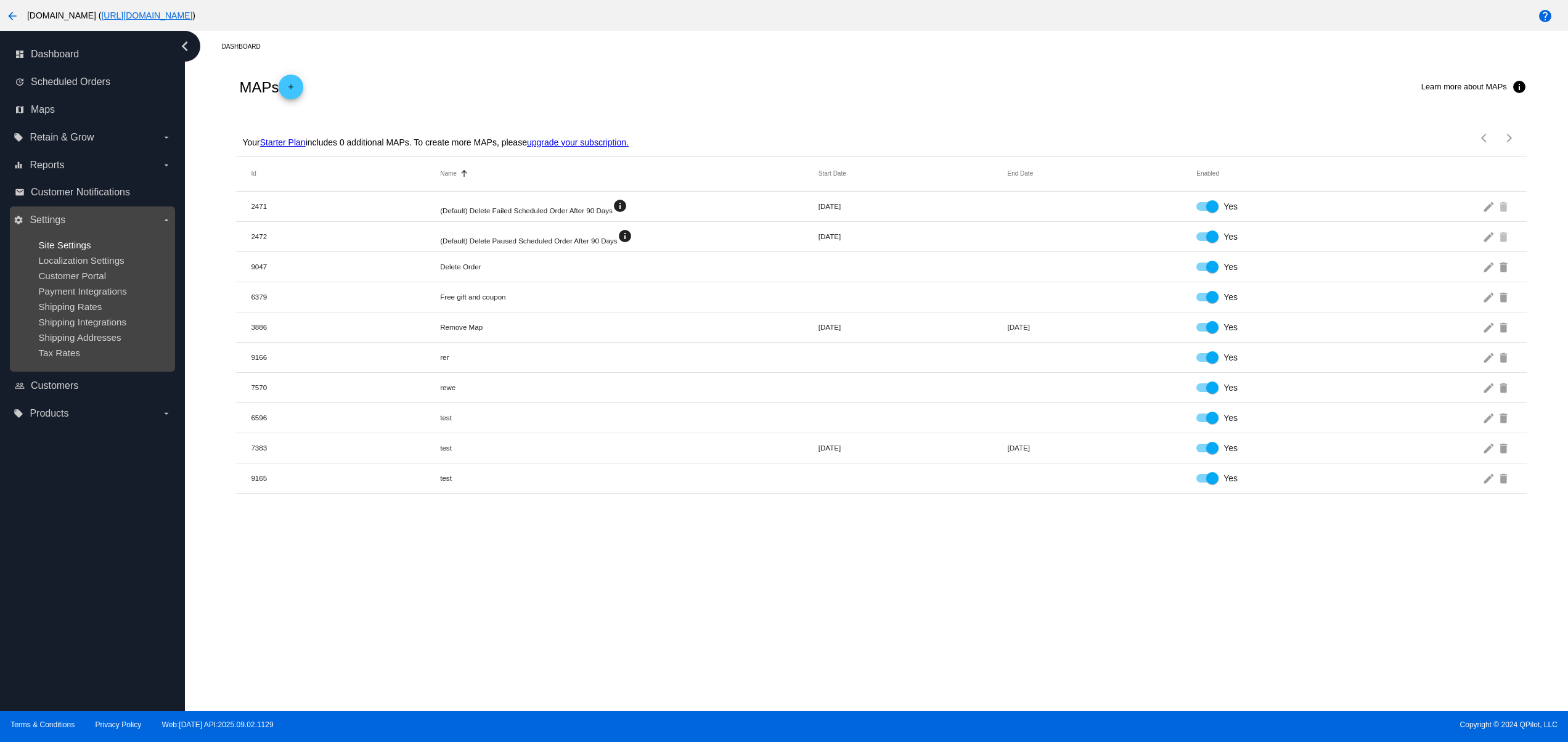
click at [69, 240] on span "Site Settings" at bounding box center [65, 245] width 52 height 11
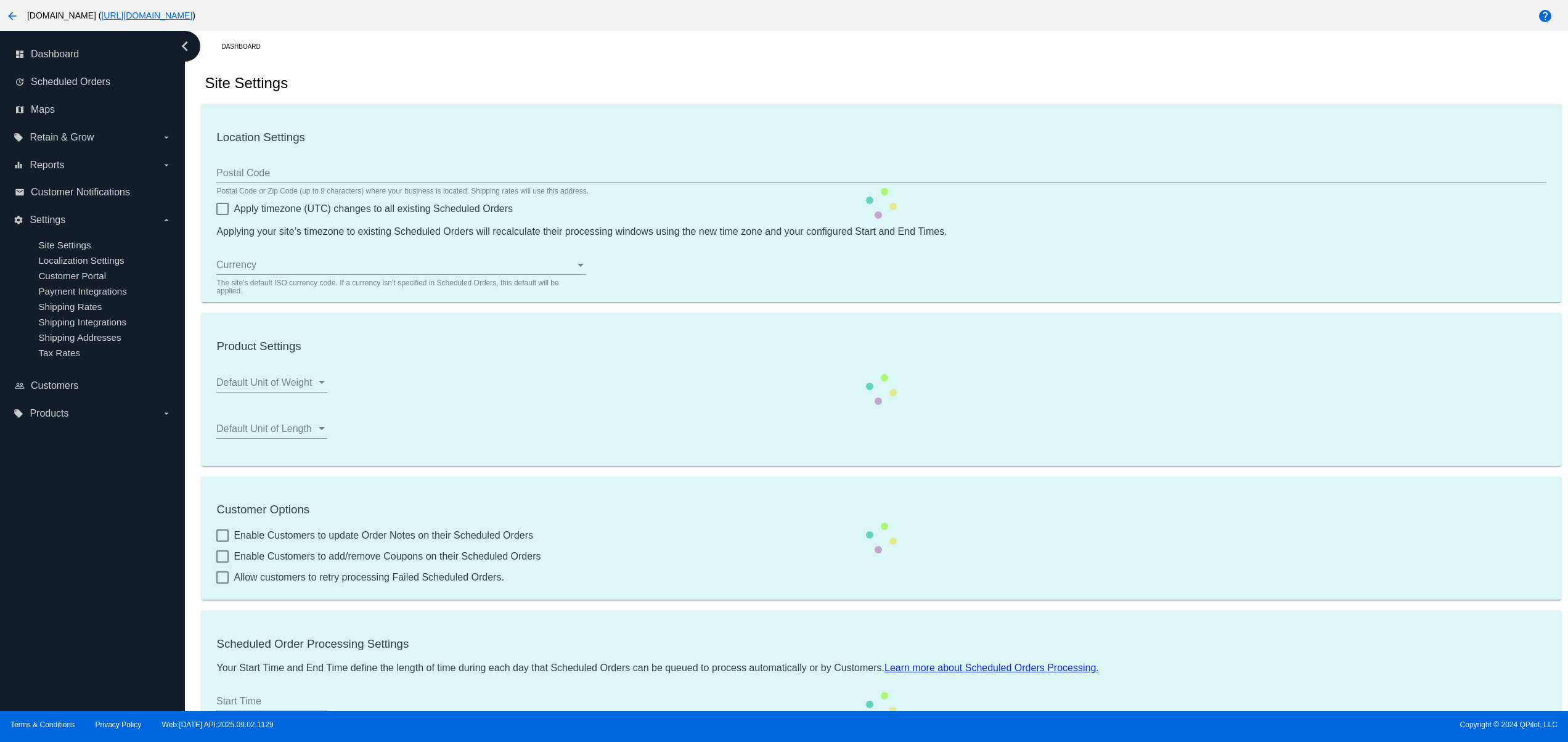
type input "80033"
checkbox input "true"
type input "13:00"
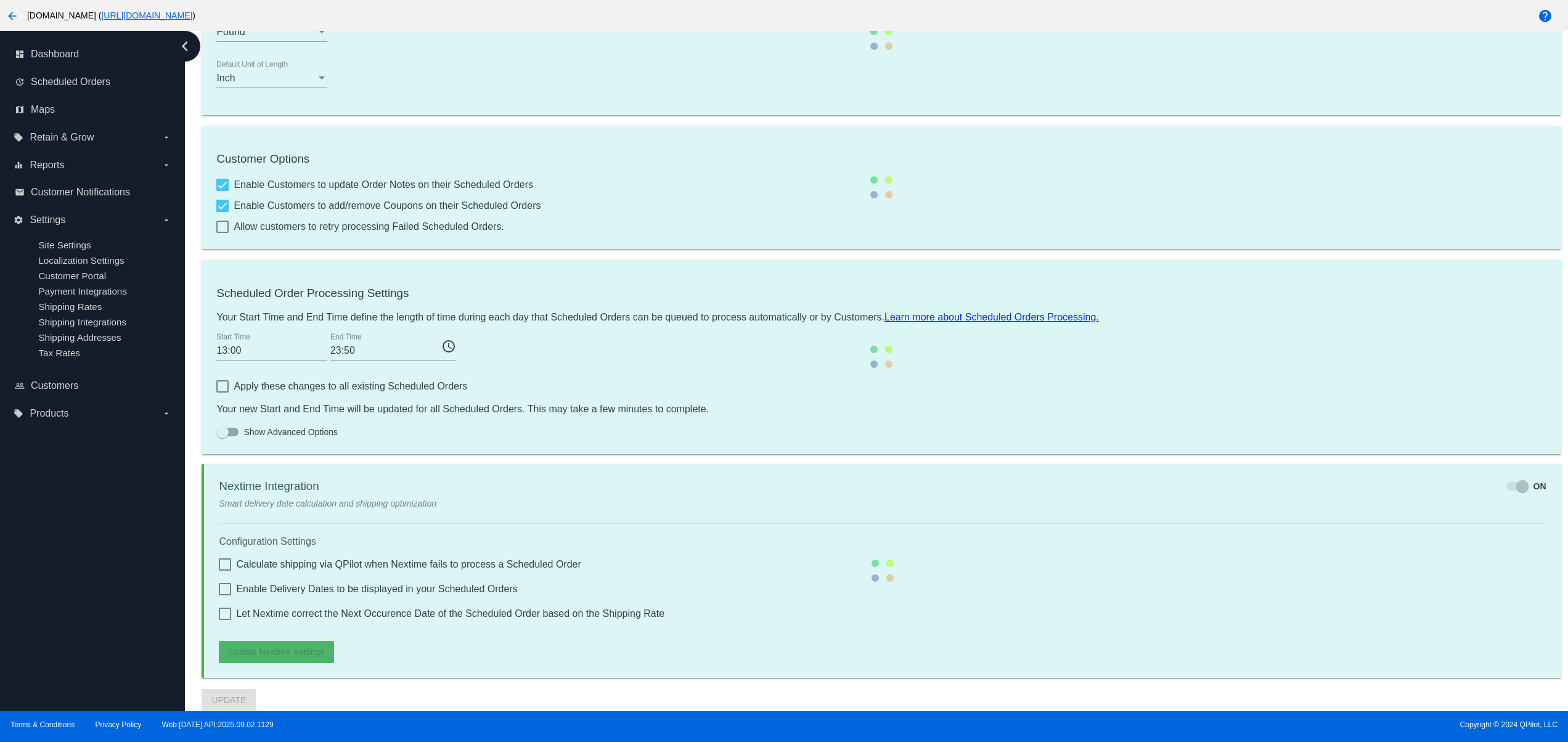
scroll to position [405, 0]
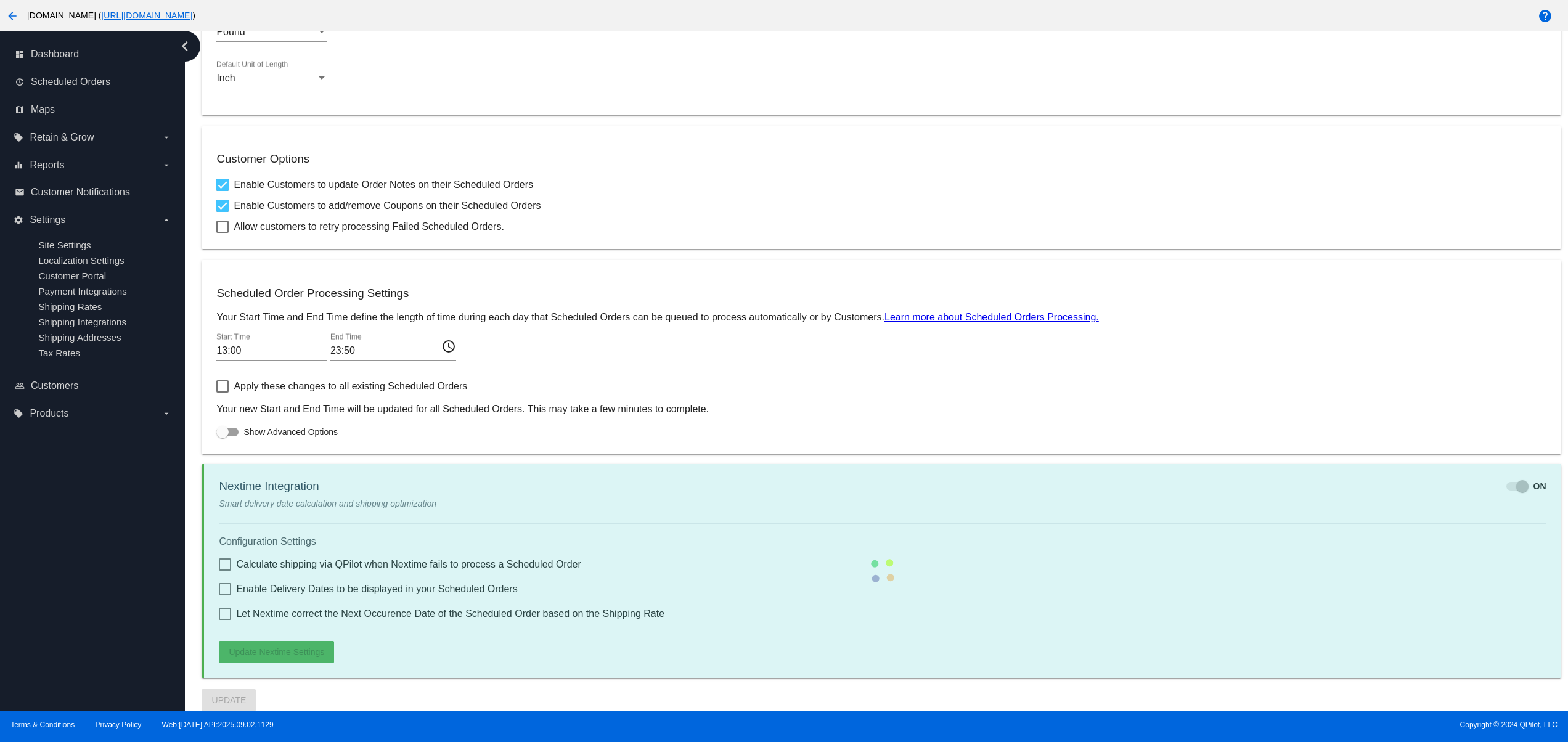
checkbox input "true"
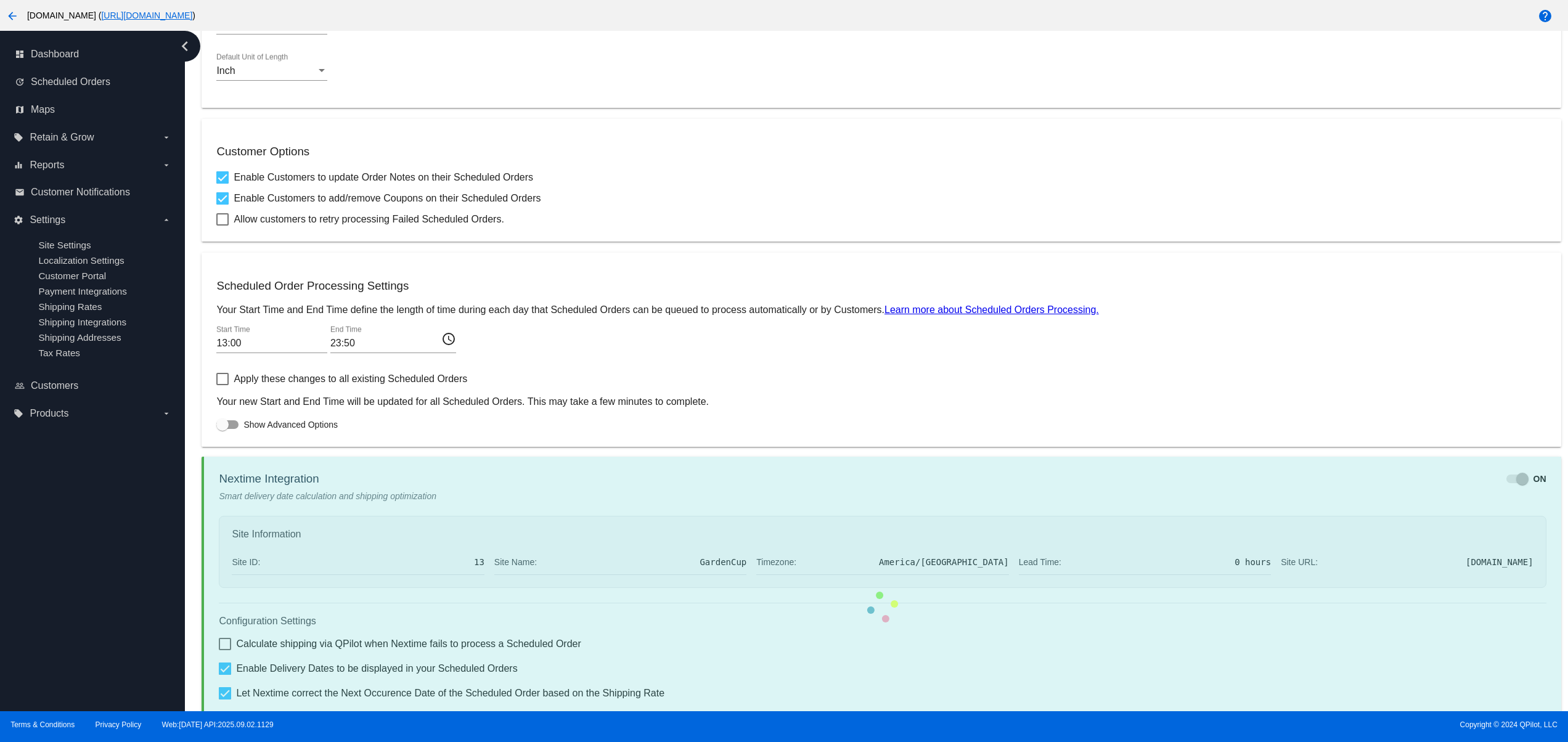
checkbox input "true"
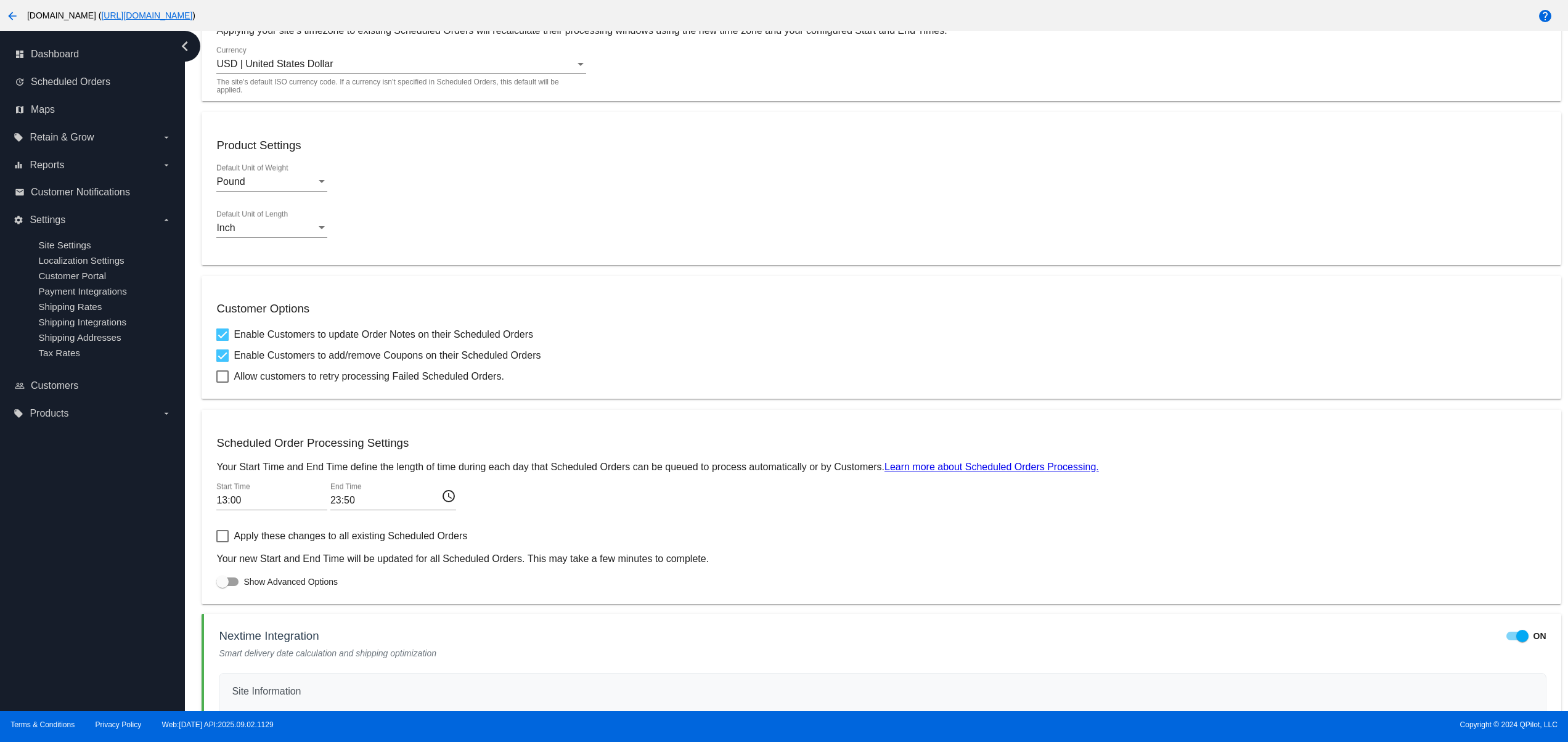
scroll to position [0, 0]
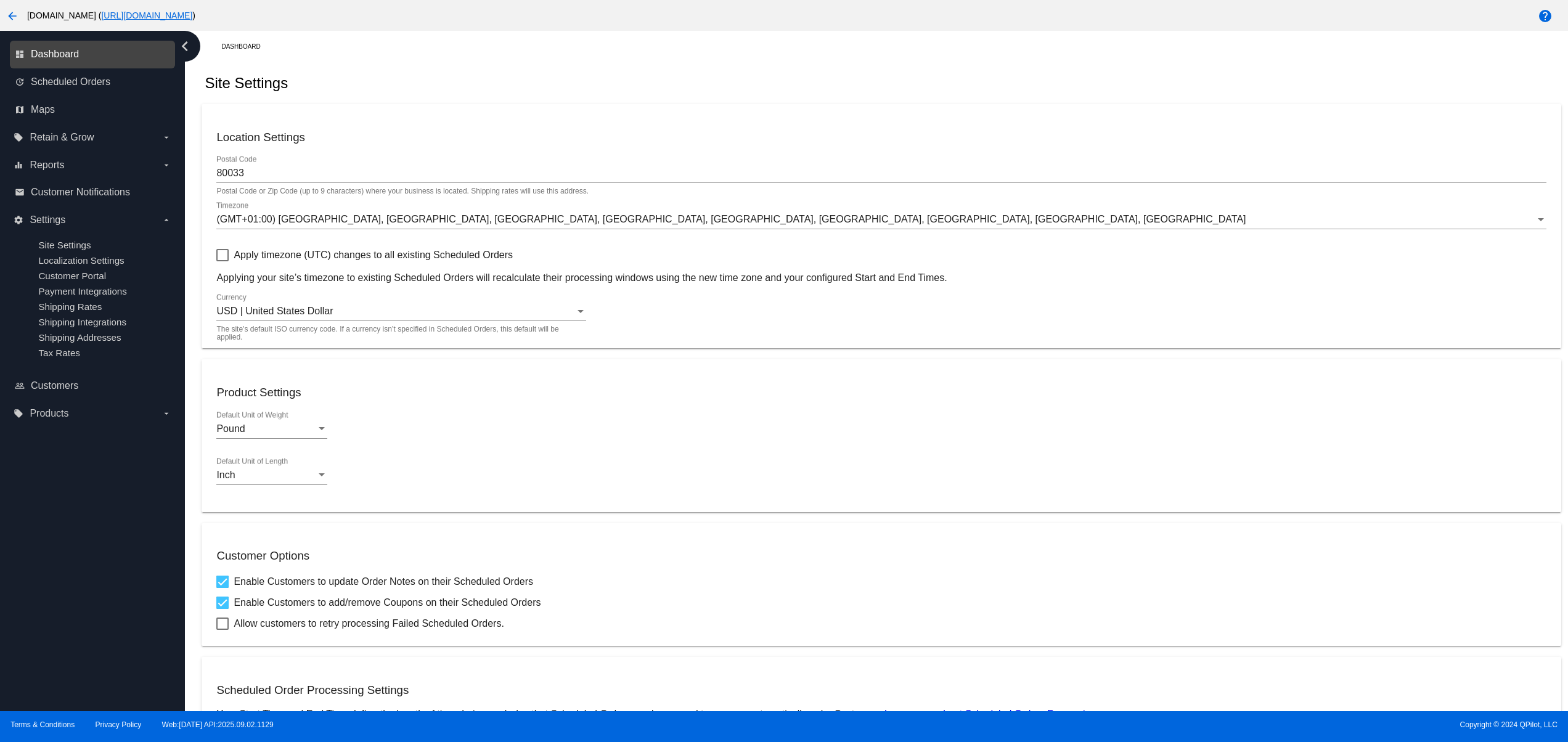
click at [48, 54] on span "Dashboard" at bounding box center [55, 55] width 48 height 12
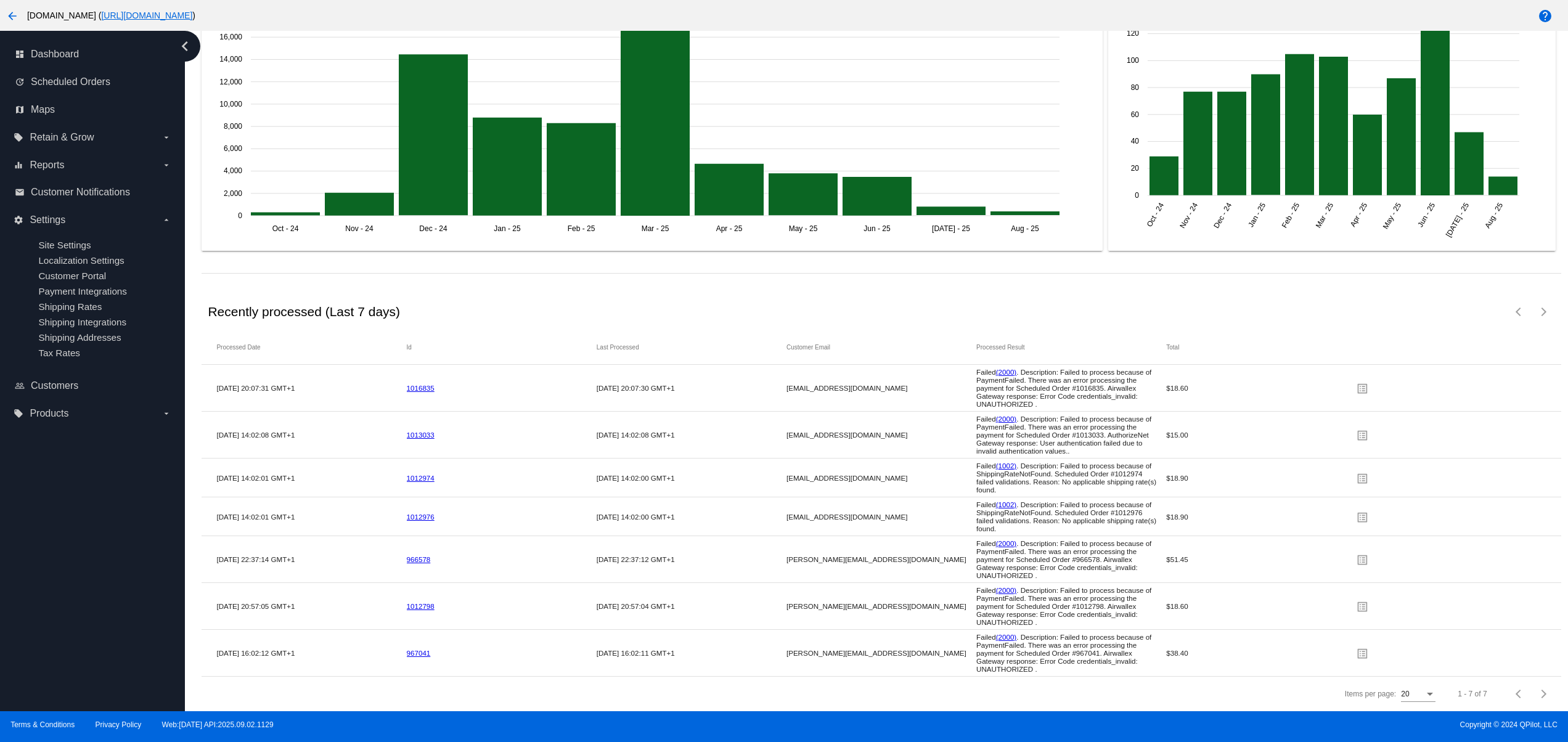
scroll to position [1744, 0]
click at [65, 164] on span "Reports" at bounding box center [47, 166] width 35 height 12
click at [0, 0] on input "equalizer Reports arrow_drop_down" at bounding box center [0, 0] width 0 height 0
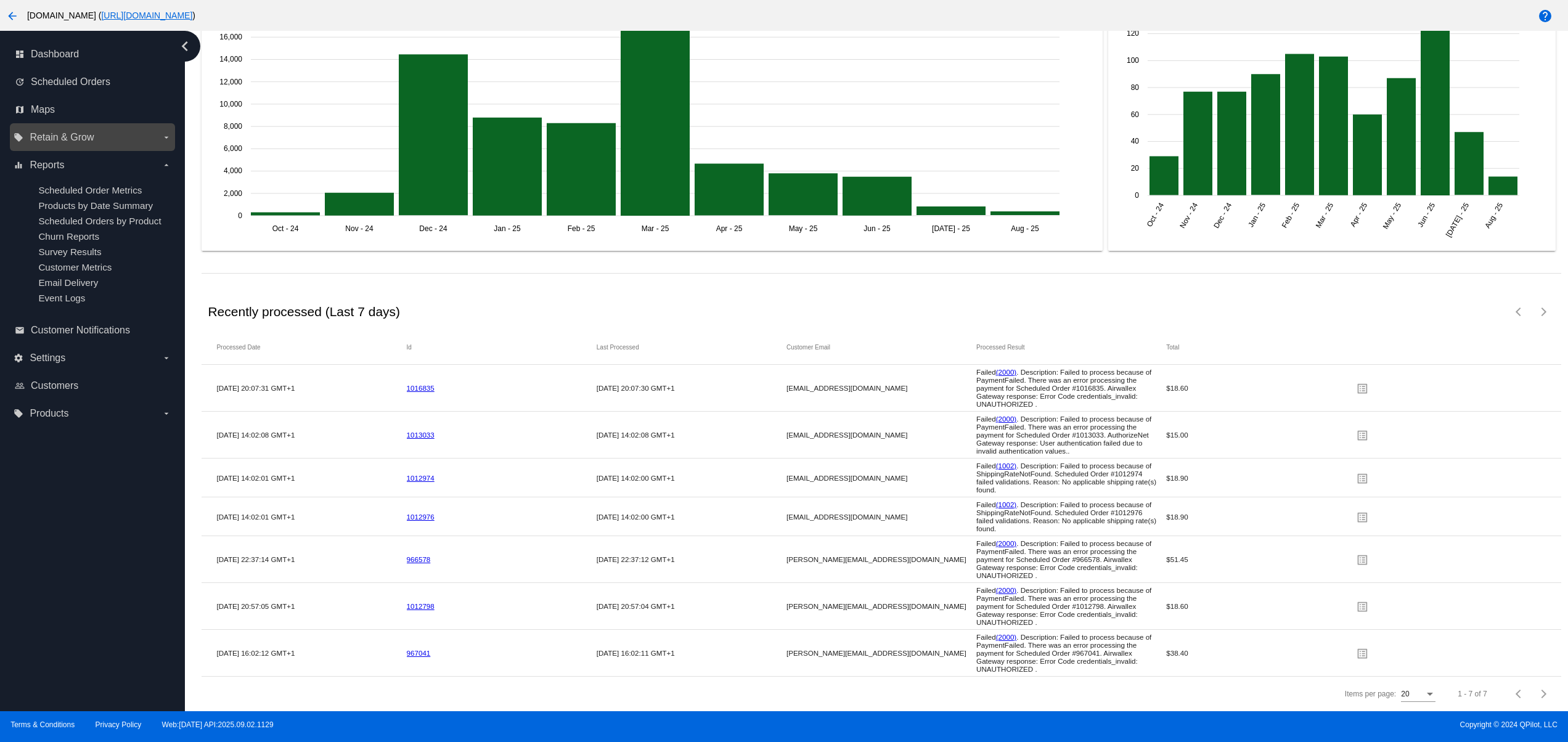
click at [55, 136] on span "Retain & Grow" at bounding box center [62, 138] width 65 height 12
click at [0, 0] on input "local_offer Retain & Grow arrow_drop_down" at bounding box center [0, 0] width 0 height 0
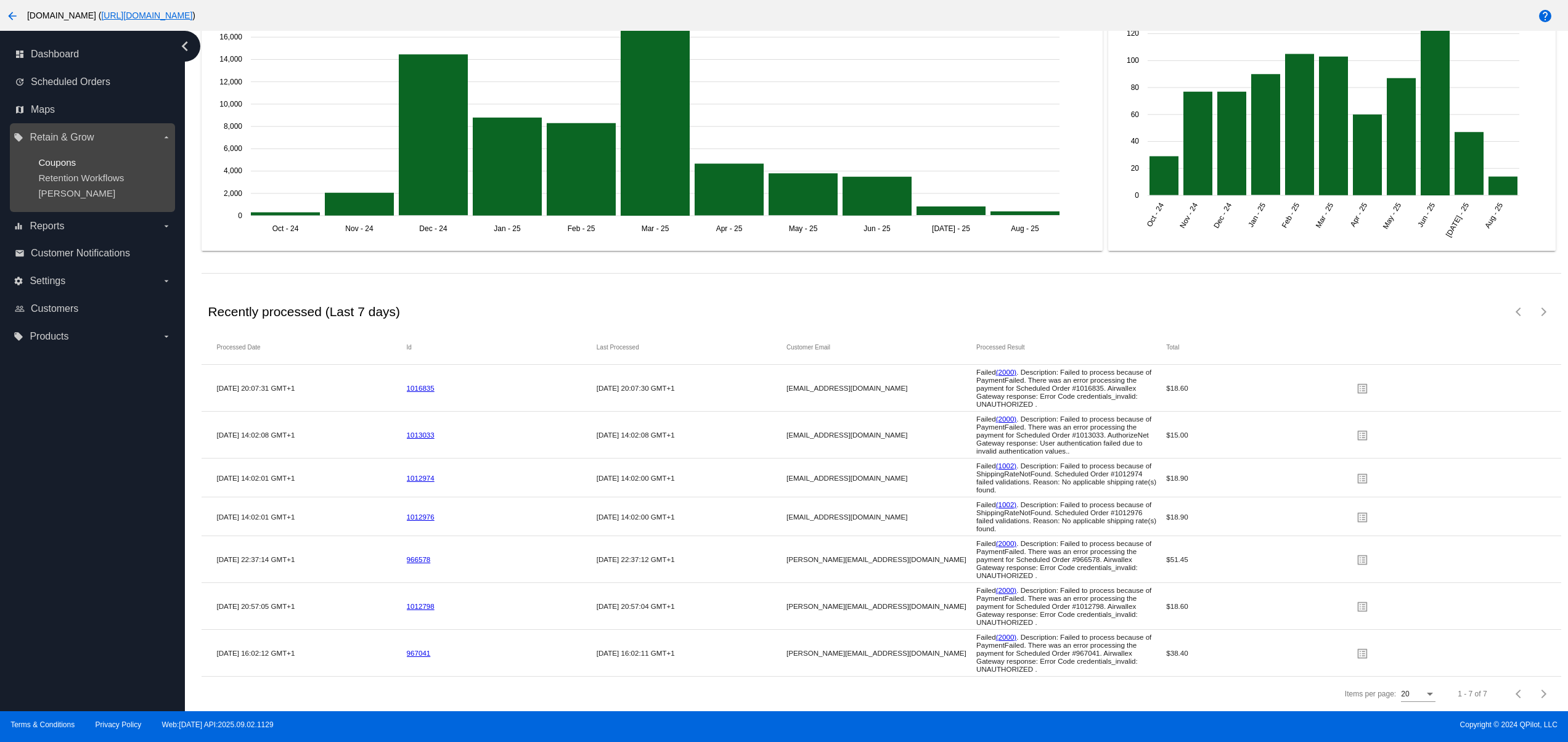
click at [65, 158] on span "Coupons" at bounding box center [57, 162] width 38 height 11
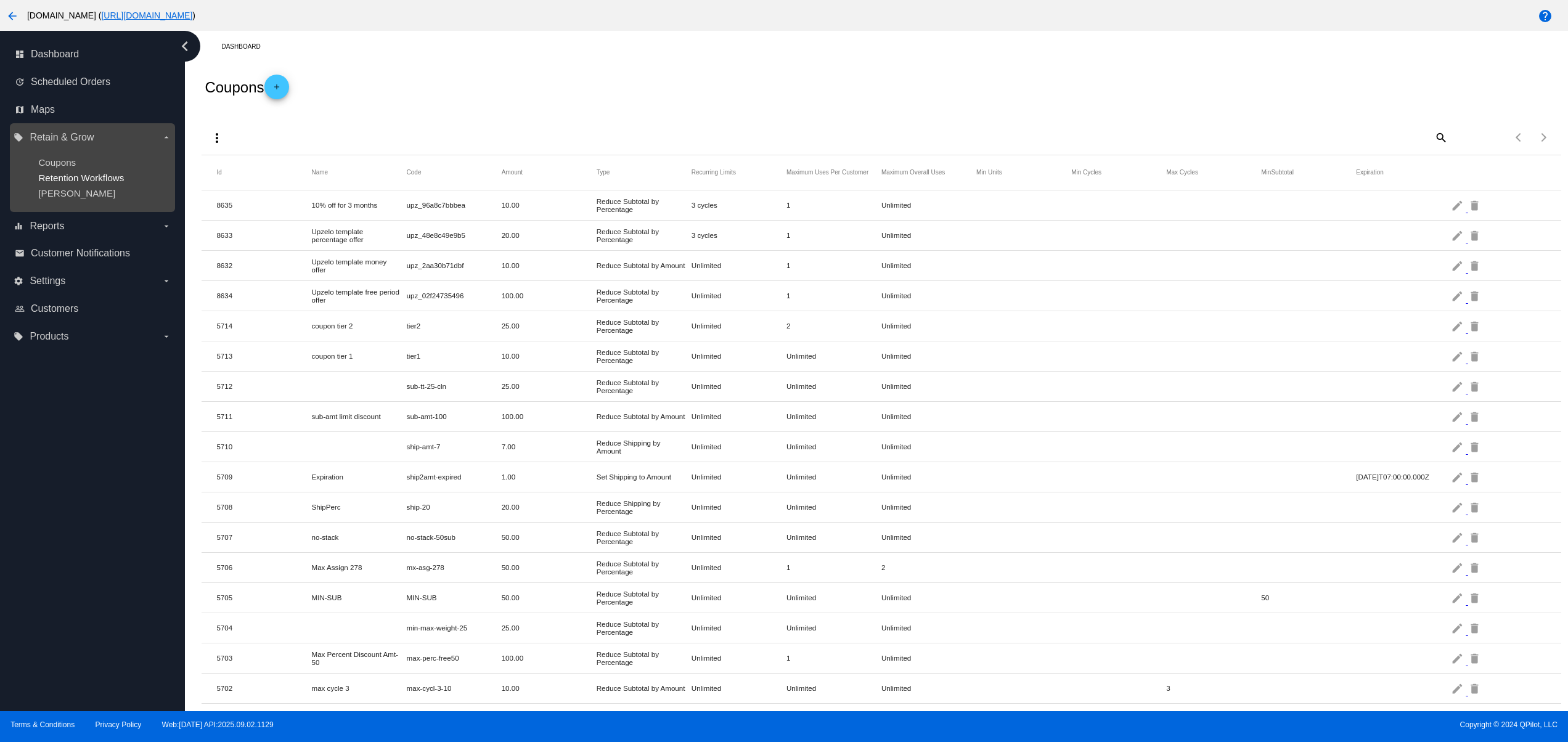
click at [96, 177] on span "Retention Workflows" at bounding box center [81, 177] width 86 height 11
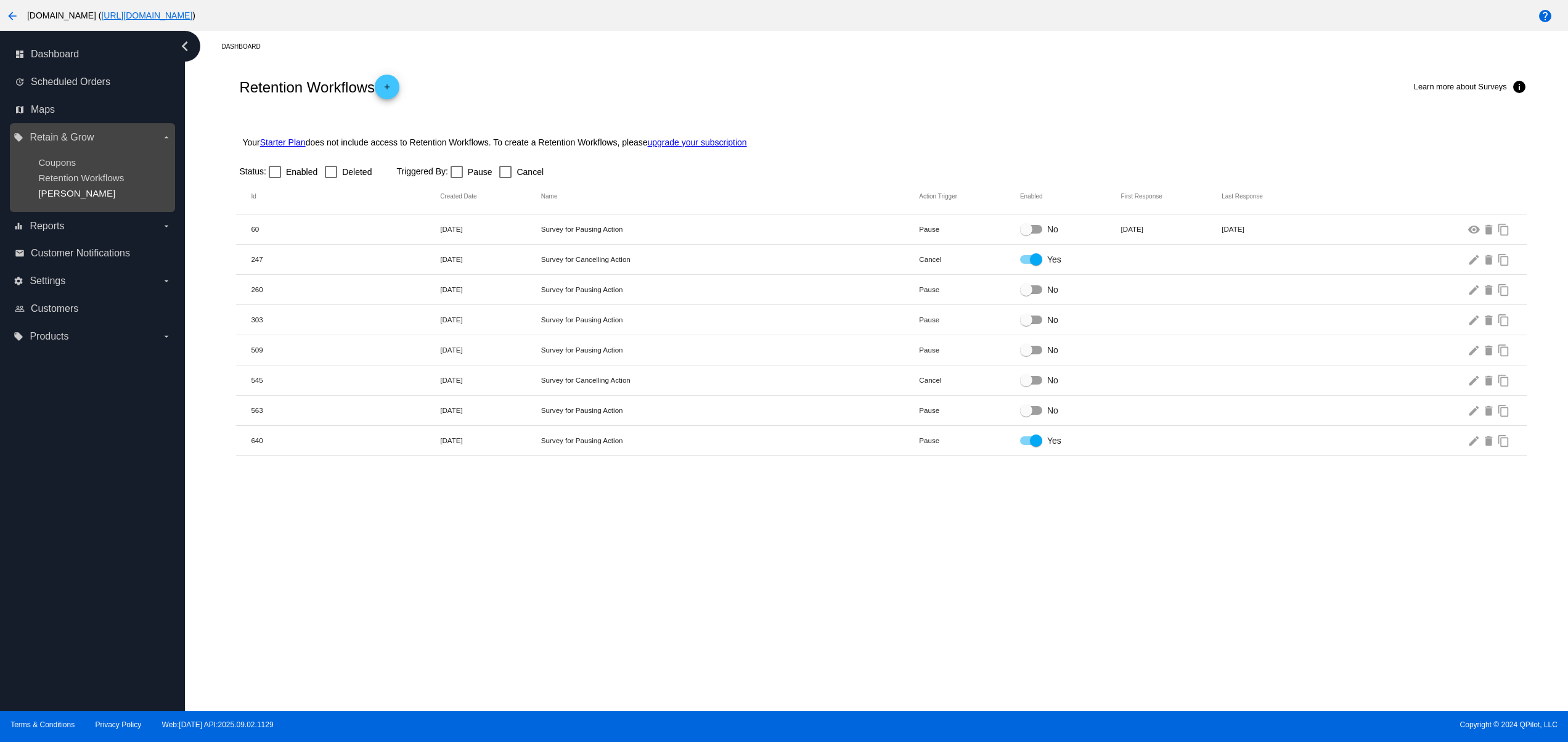
click at [72, 196] on span "[PERSON_NAME]" at bounding box center [77, 193] width 77 height 11
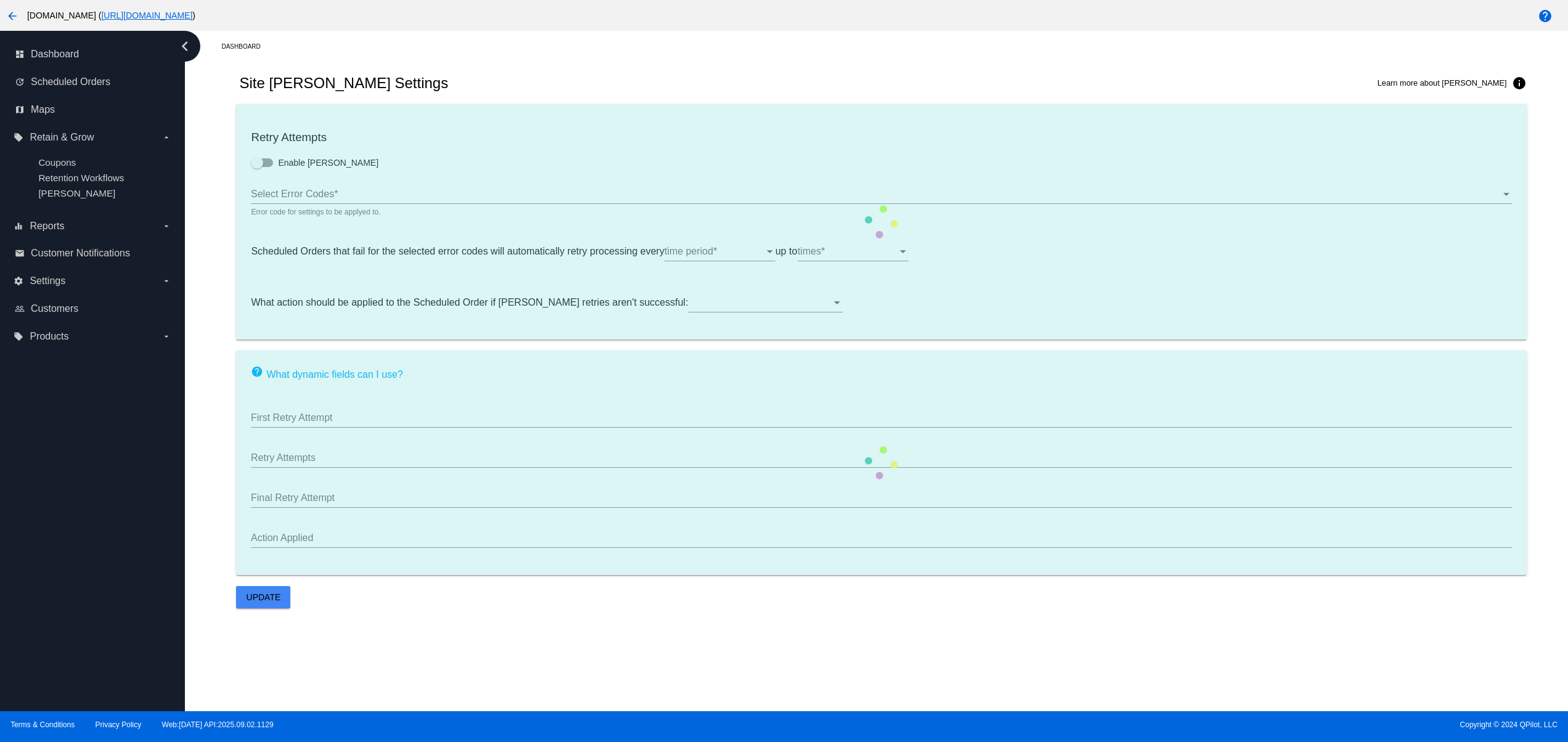
type input "If no changes are made, we will automatically retry processing your {{Scheduled…"
type input "If no changes are made, we will automatically {{DunningAction}} your {{Schedule…"
type input "Your {{ScheduledOrder}} was {{DunningAction}}."
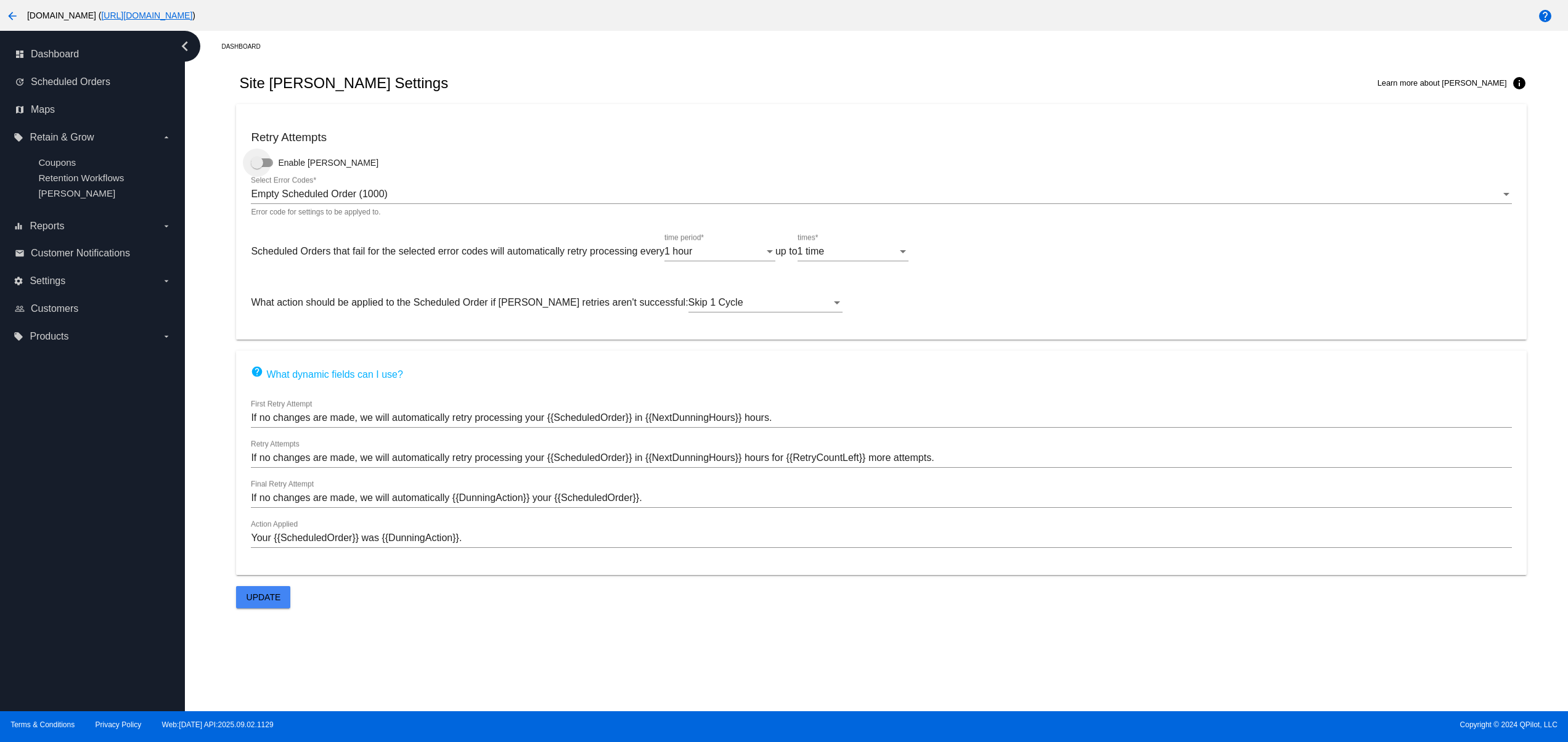
click at [319, 160] on span "Enable Dunning" at bounding box center [328, 163] width 100 height 13
click at [257, 167] on input "Enable Dunning" at bounding box center [256, 167] width 1 height 1
checkbox input "true"
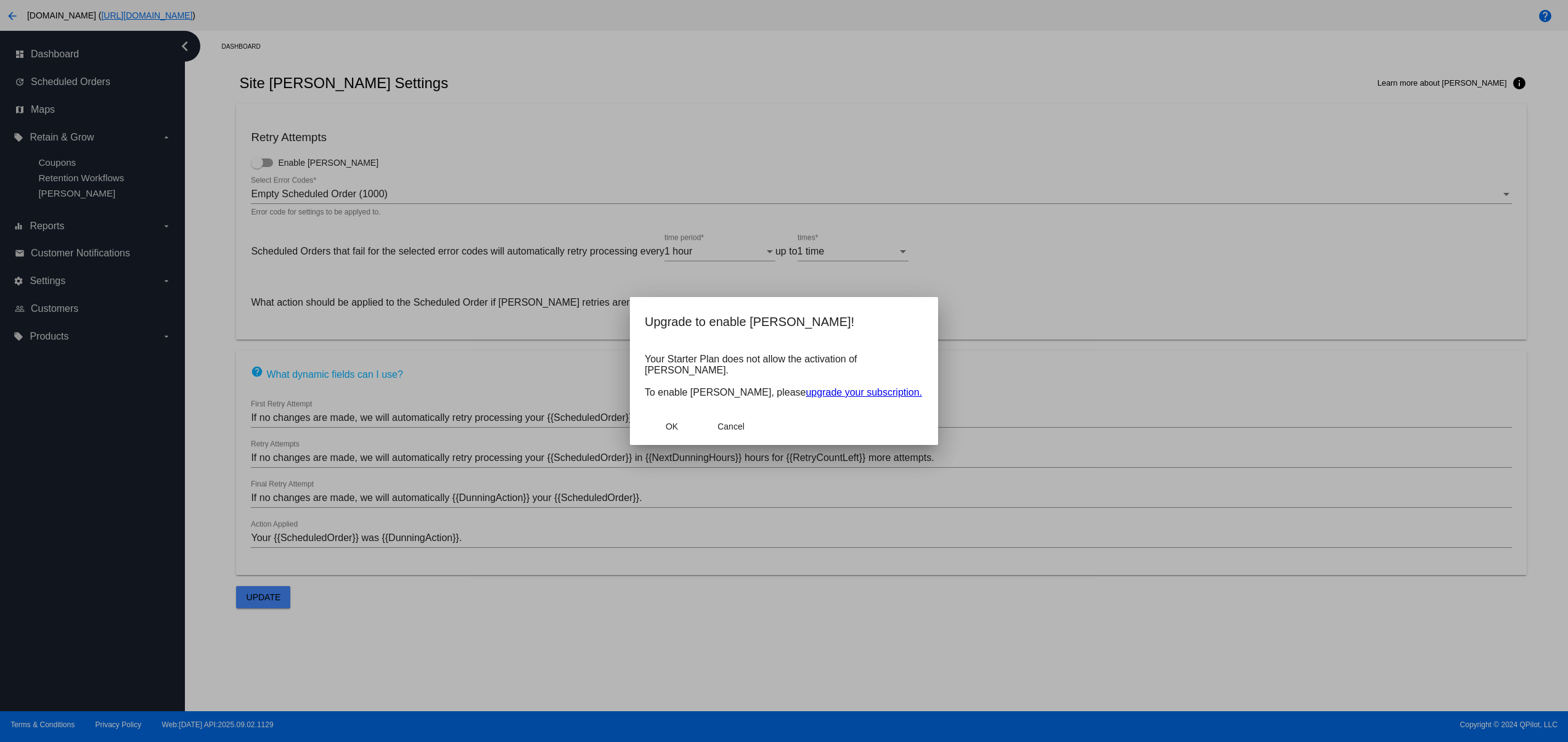
drag, startPoint x: 682, startPoint y: 390, endPoint x: 736, endPoint y: 387, distance: 54.1
click at [731, 387] on p "Your Starter Plan does not allow the activation of Dunning. To enable Dunning, …" at bounding box center [783, 376] width 278 height 44
click at [355, 289] on div at bounding box center [784, 371] width 1568 height 742
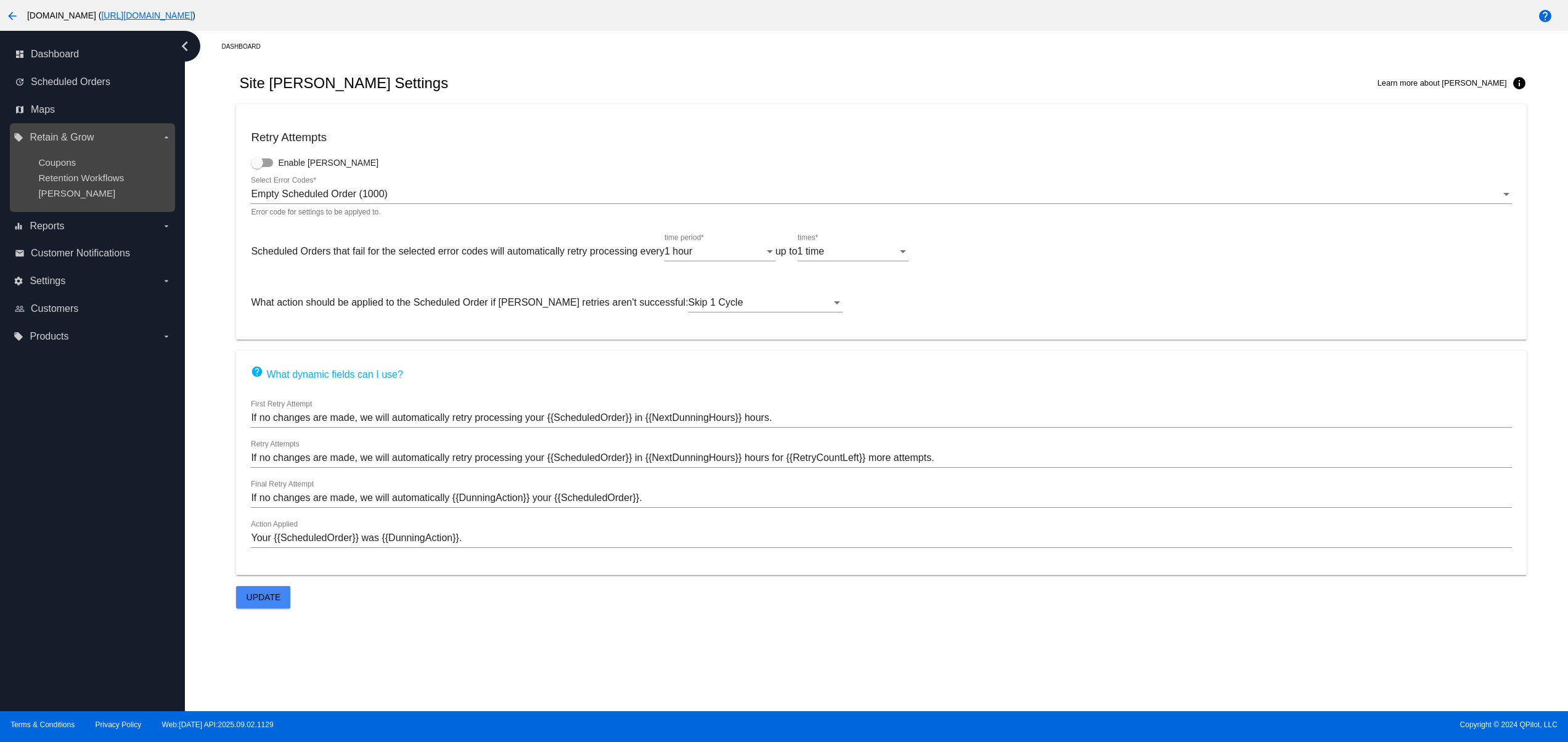
click at [73, 171] on ul "Coupons Retention Workflows Dunning" at bounding box center [91, 177] width 157 height 61
click at [58, 161] on span "Coupons" at bounding box center [57, 162] width 38 height 11
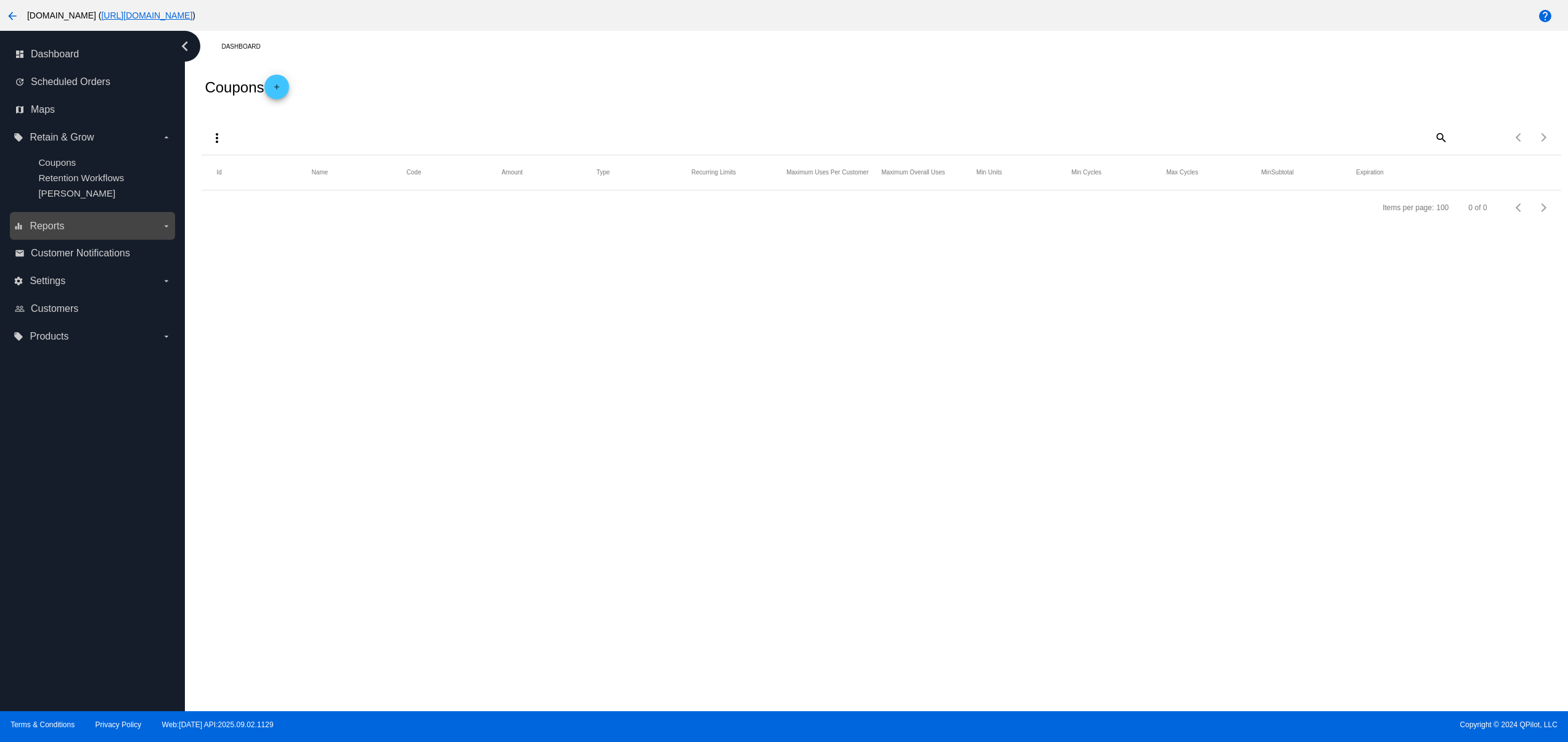
click at [77, 228] on label "equalizer Reports arrow_drop_down" at bounding box center [91, 226] width 157 height 19
click at [0, 0] on input "equalizer Reports arrow_drop_down" at bounding box center [0, 0] width 0 height 0
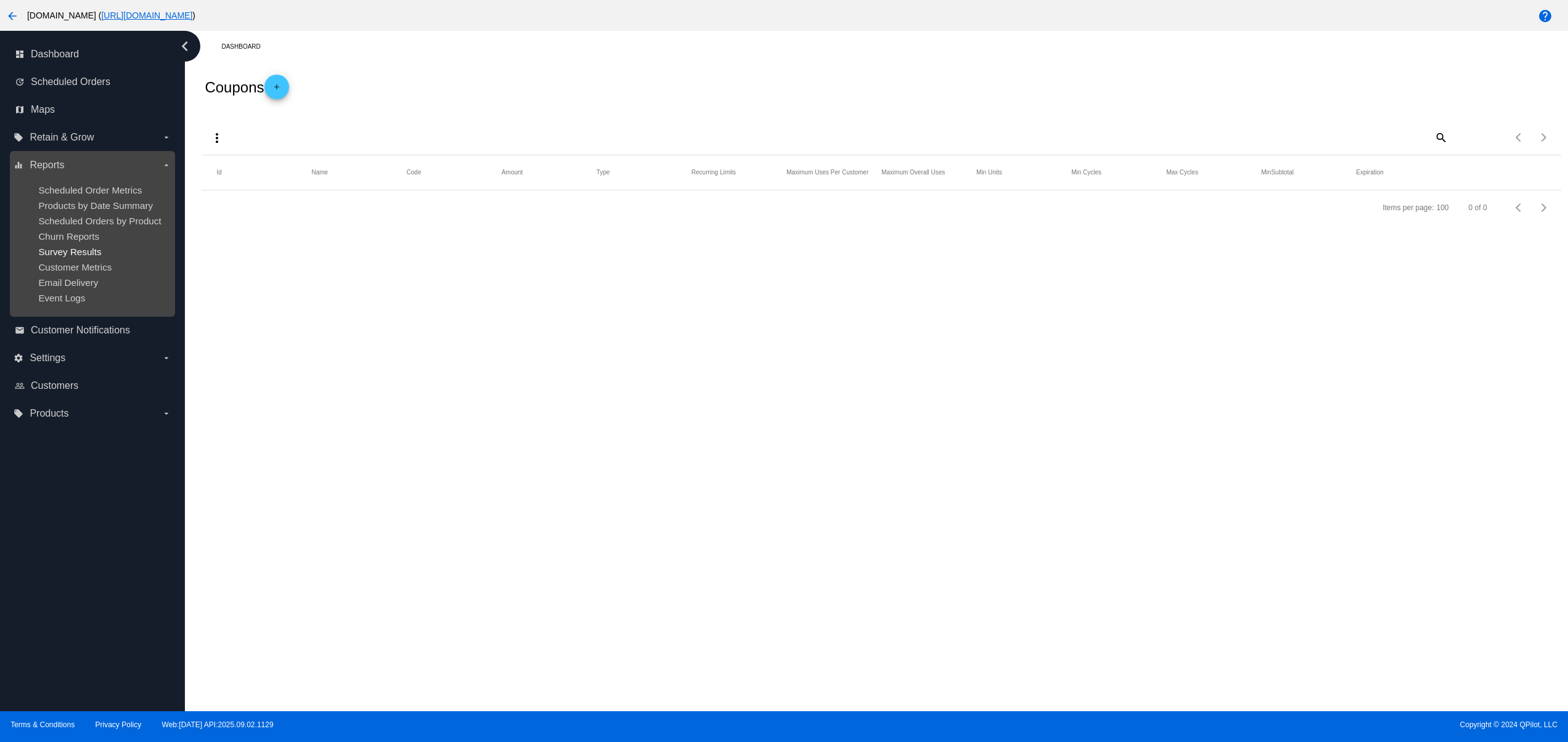
click at [95, 257] on span "Survey Results" at bounding box center [69, 252] width 63 height 11
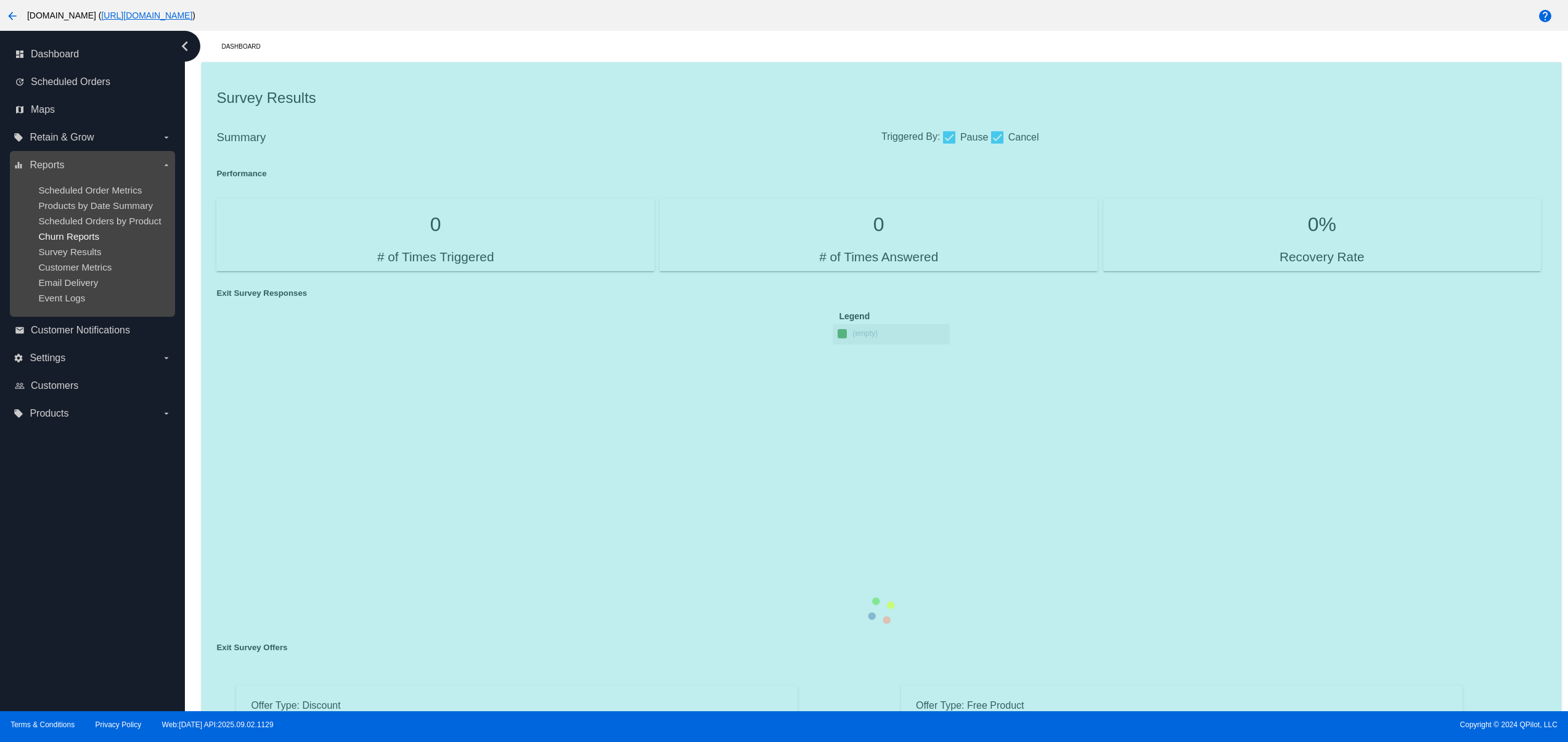
click at [74, 242] on span "Churn Reports" at bounding box center [68, 236] width 61 height 11
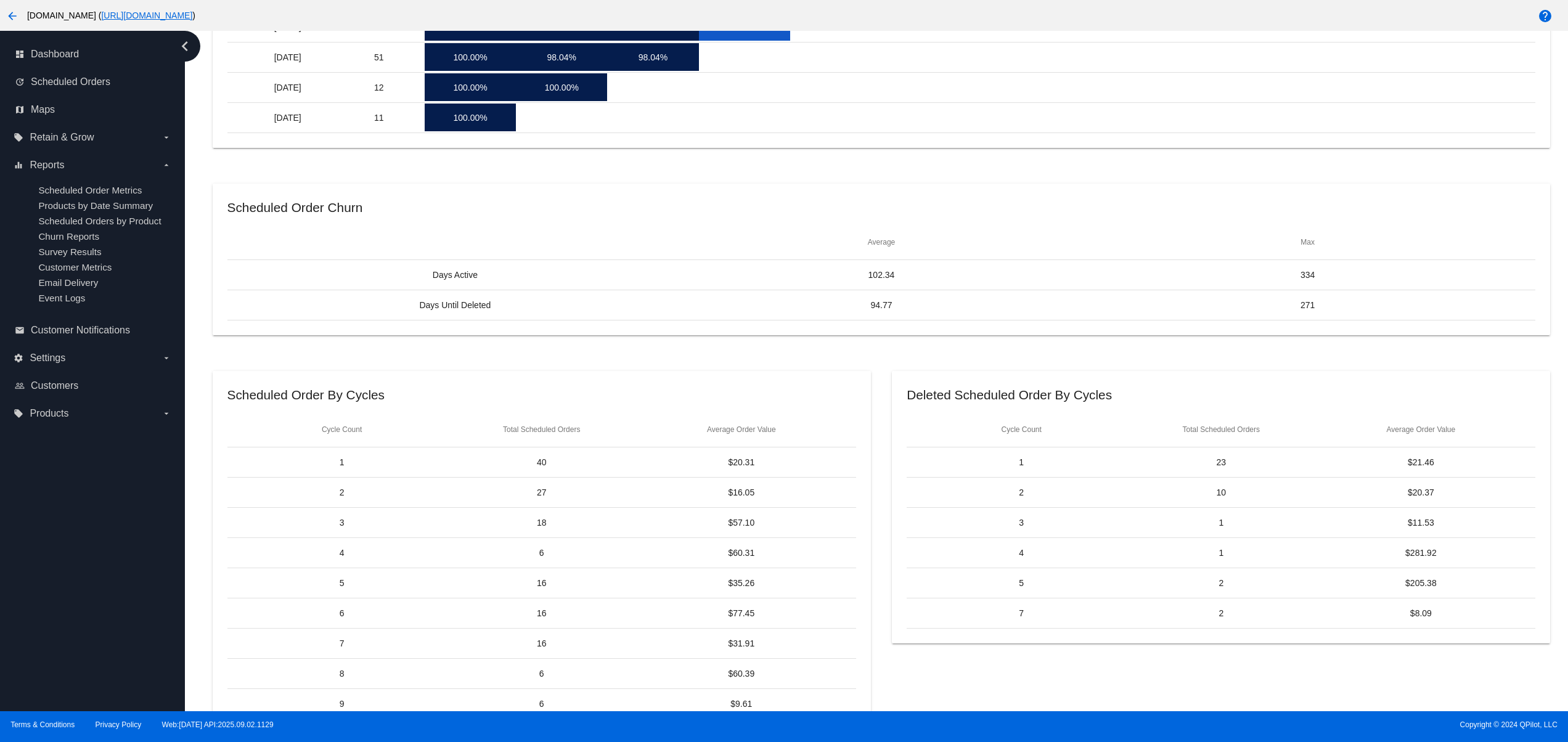
scroll to position [515, 0]
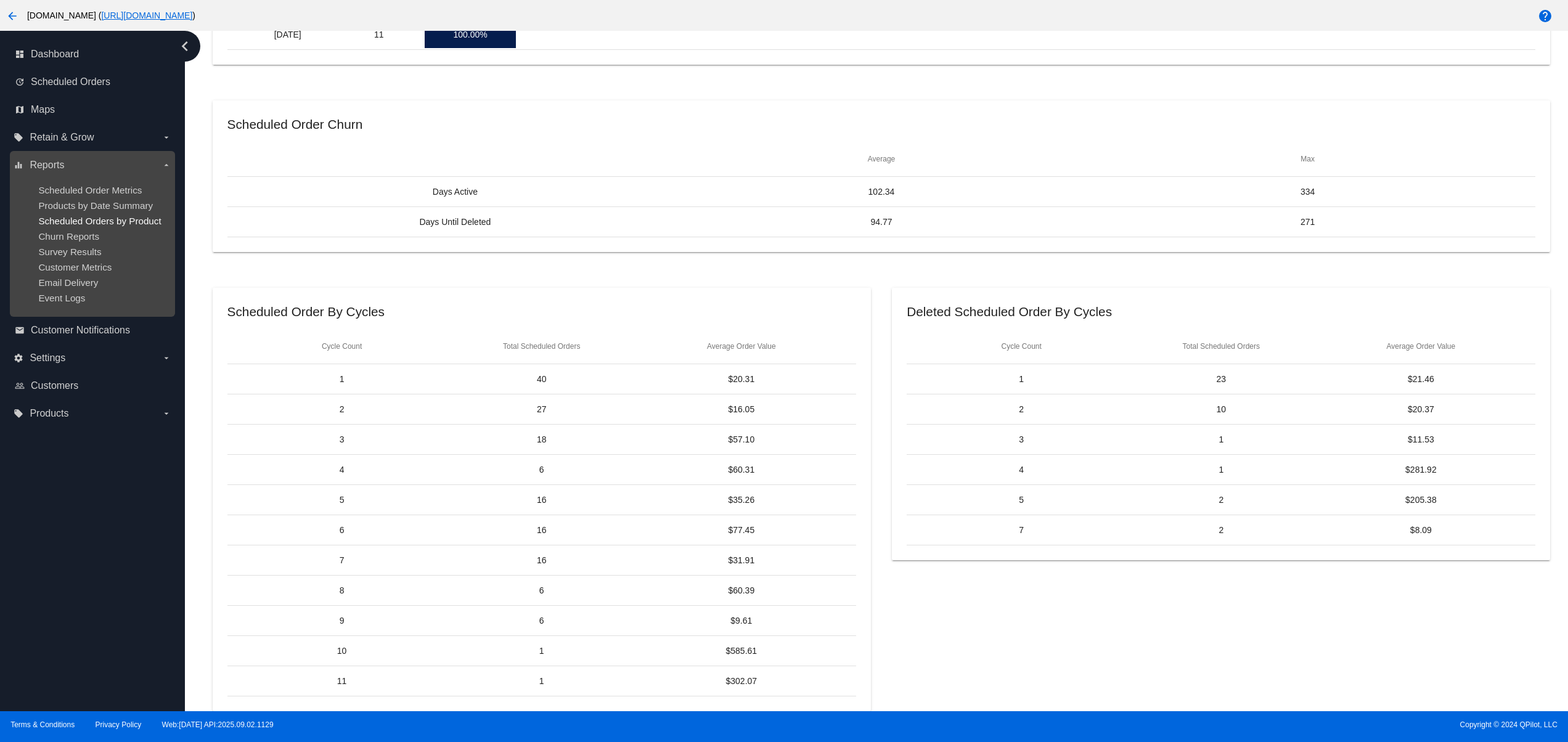
click at [117, 225] on span "Scheduled Orders by Product" at bounding box center [99, 221] width 122 height 11
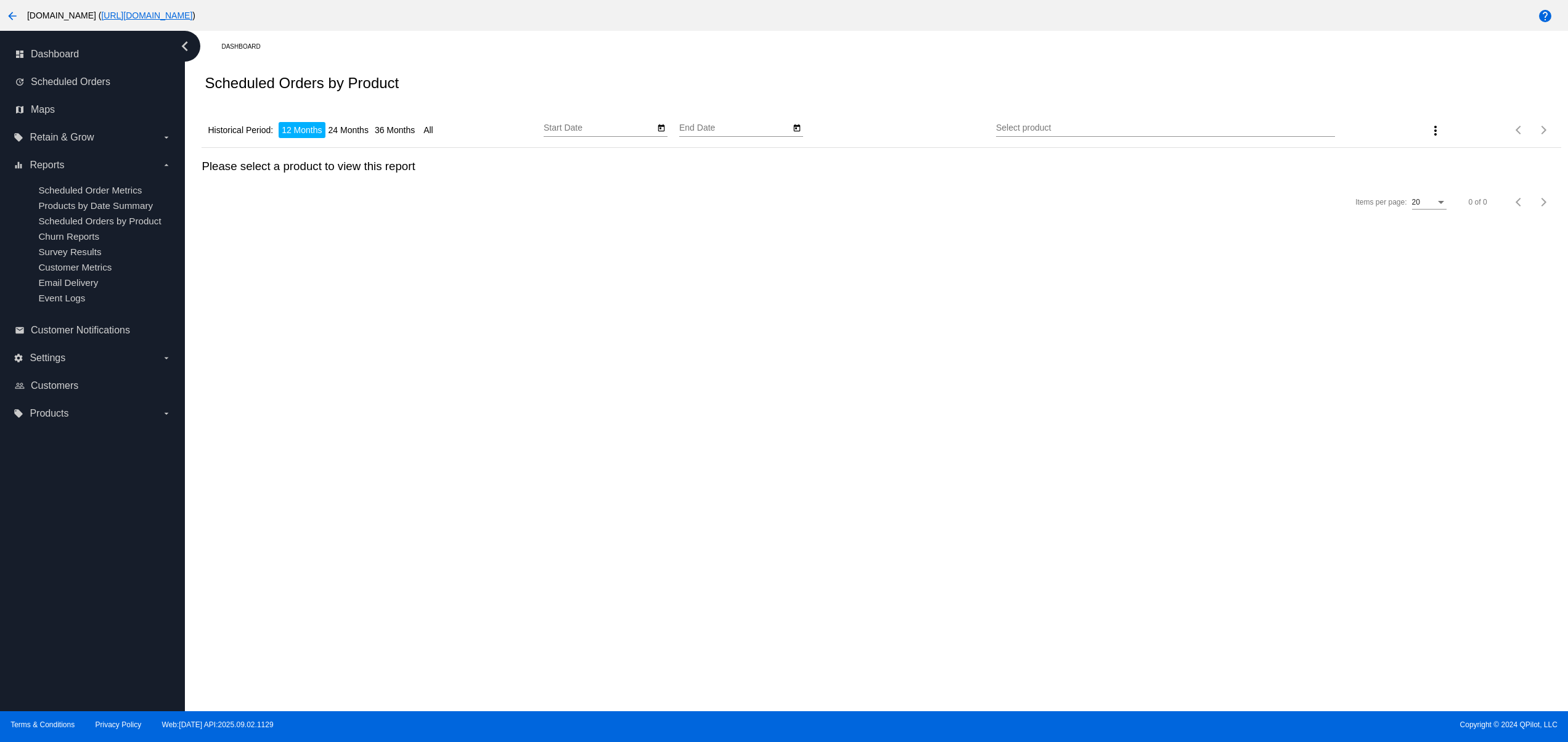
type input "[DATE]"
click at [922, 415] on div "Dashboard Scheduled Orders by Product Historical Period: 12 Months 24 Months 36…" at bounding box center [876, 371] width 1383 height 680
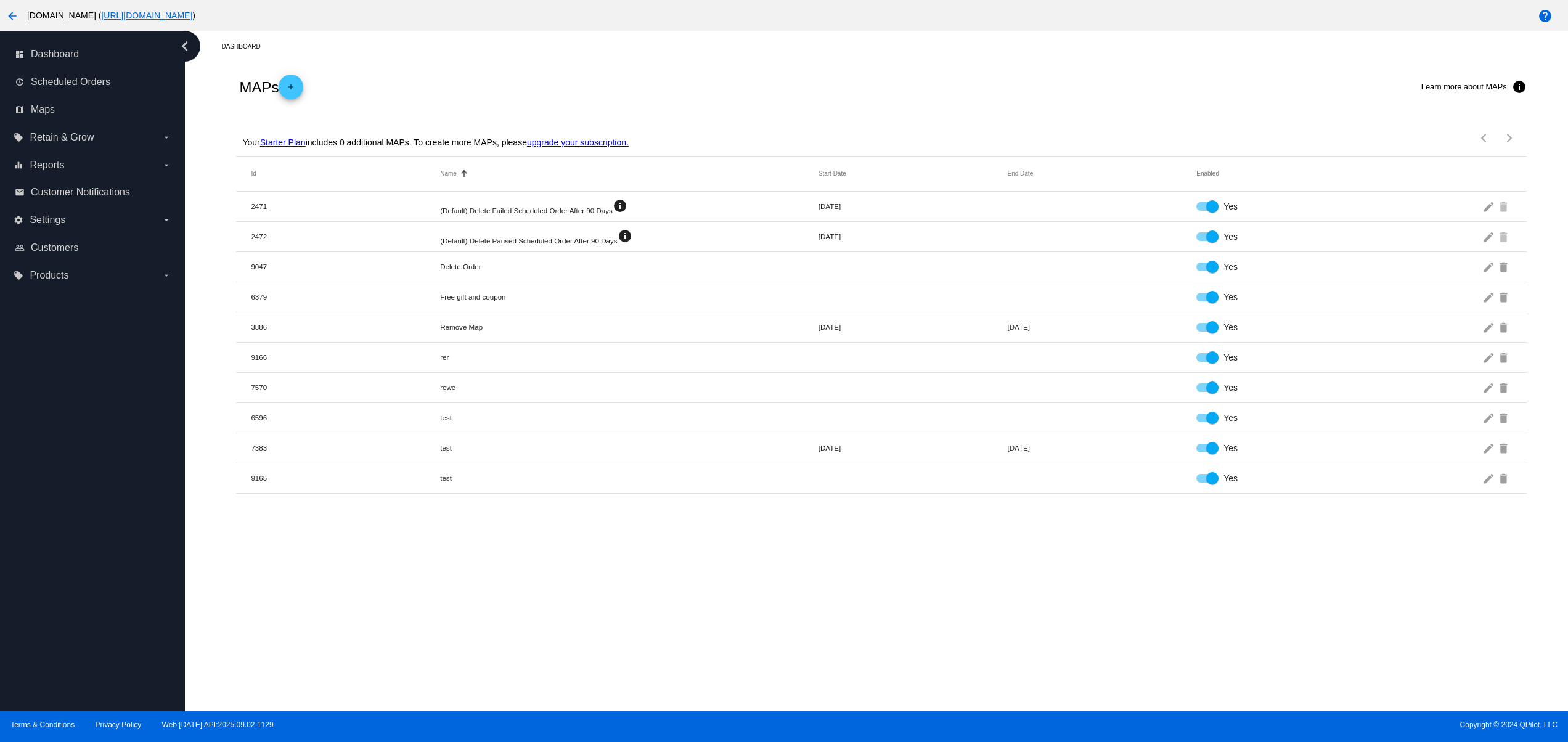
click at [797, 120] on div "Your Starter Plan includes 0 additional MAPs. To create more MAPs, please upgra…" at bounding box center [880, 134] width 1290 height 44
drag, startPoint x: 484, startPoint y: 185, endPoint x: 670, endPoint y: 215, distance: 188.4
click at [624, 185] on mat-header-row "Id Name Sorted by Name ascending Start Date End Date Enabled" at bounding box center [880, 174] width 1290 height 35
click at [802, 469] on mat-row "9165 test Yes edit delete" at bounding box center [880, 478] width 1290 height 30
click at [1512, 89] on mat-icon "info" at bounding box center [1519, 87] width 14 height 14
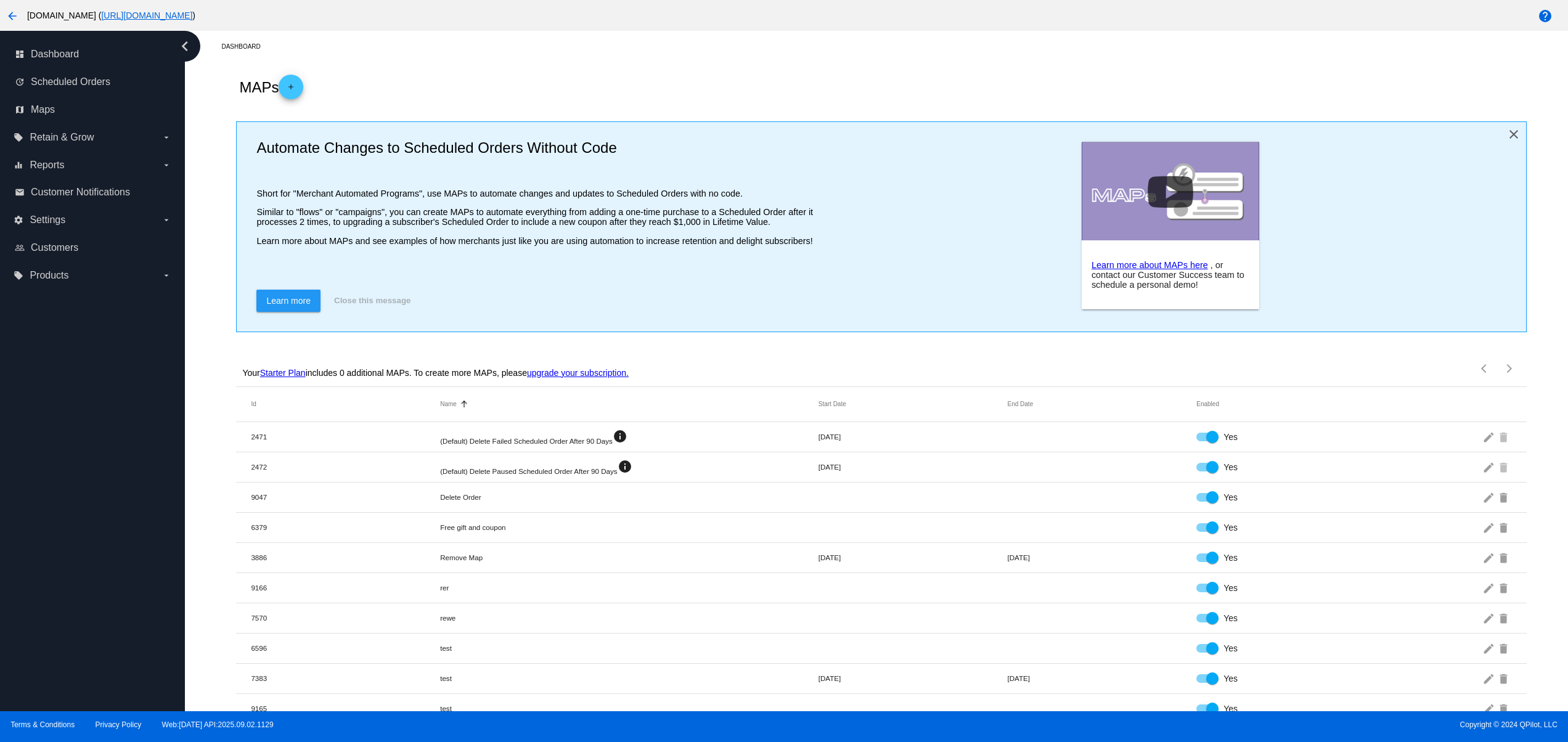
click at [1506, 132] on mat-icon "close" at bounding box center [1513, 134] width 14 height 14
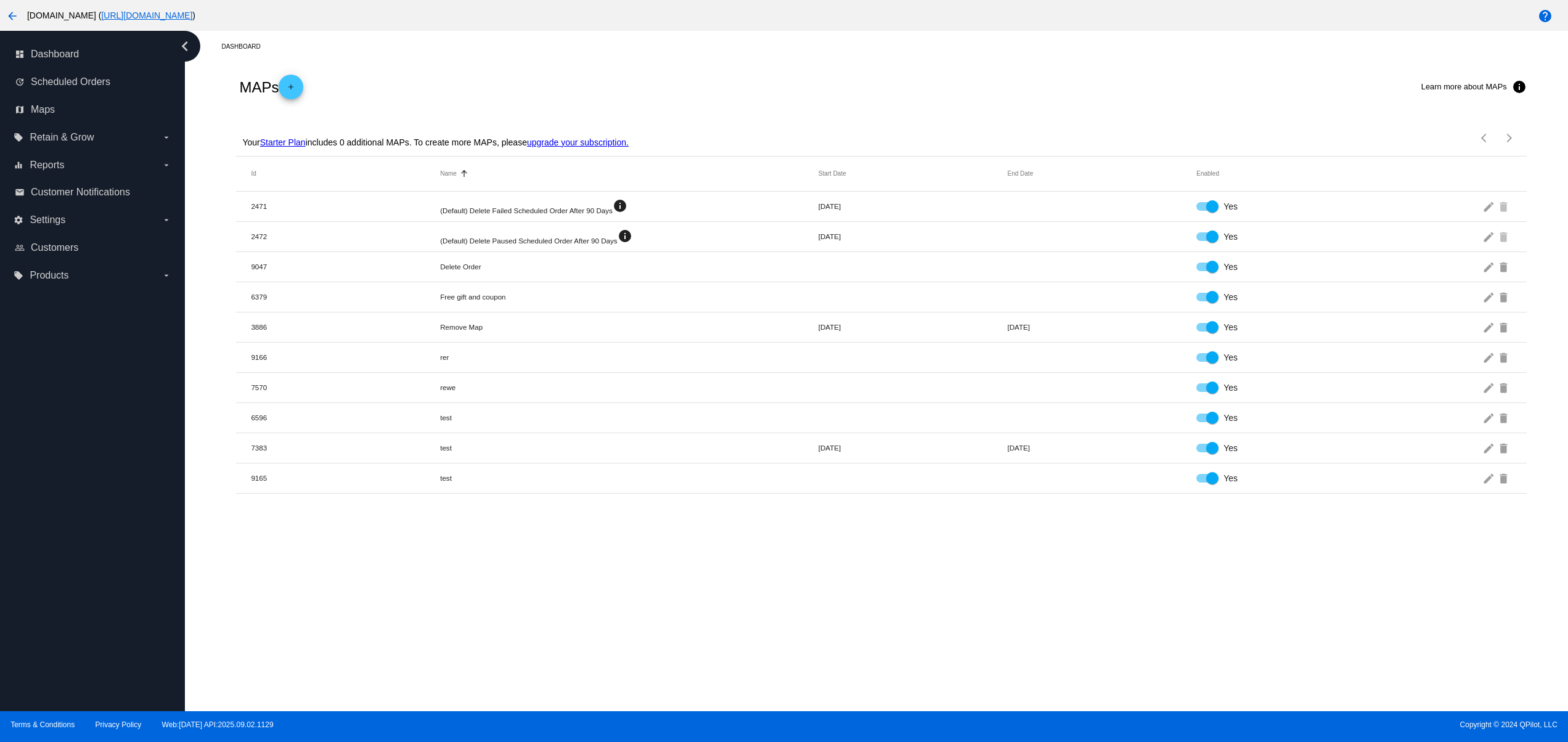
click at [902, 205] on mat-row "2471 (Default) Delete Failed Scheduled Order After 90 Days info [DATE] Yes edit…" at bounding box center [880, 206] width 1290 height 30
click at [1000, 428] on mat-row "6596 test Yes edit delete" at bounding box center [880, 417] width 1290 height 30
click at [1194, 484] on mat-row "9165 test Yes edit delete" at bounding box center [880, 478] width 1290 height 30
click at [1212, 482] on div at bounding box center [1212, 478] width 13 height 13
click at [1202, 483] on input "Yes" at bounding box center [1202, 483] width 1 height 1
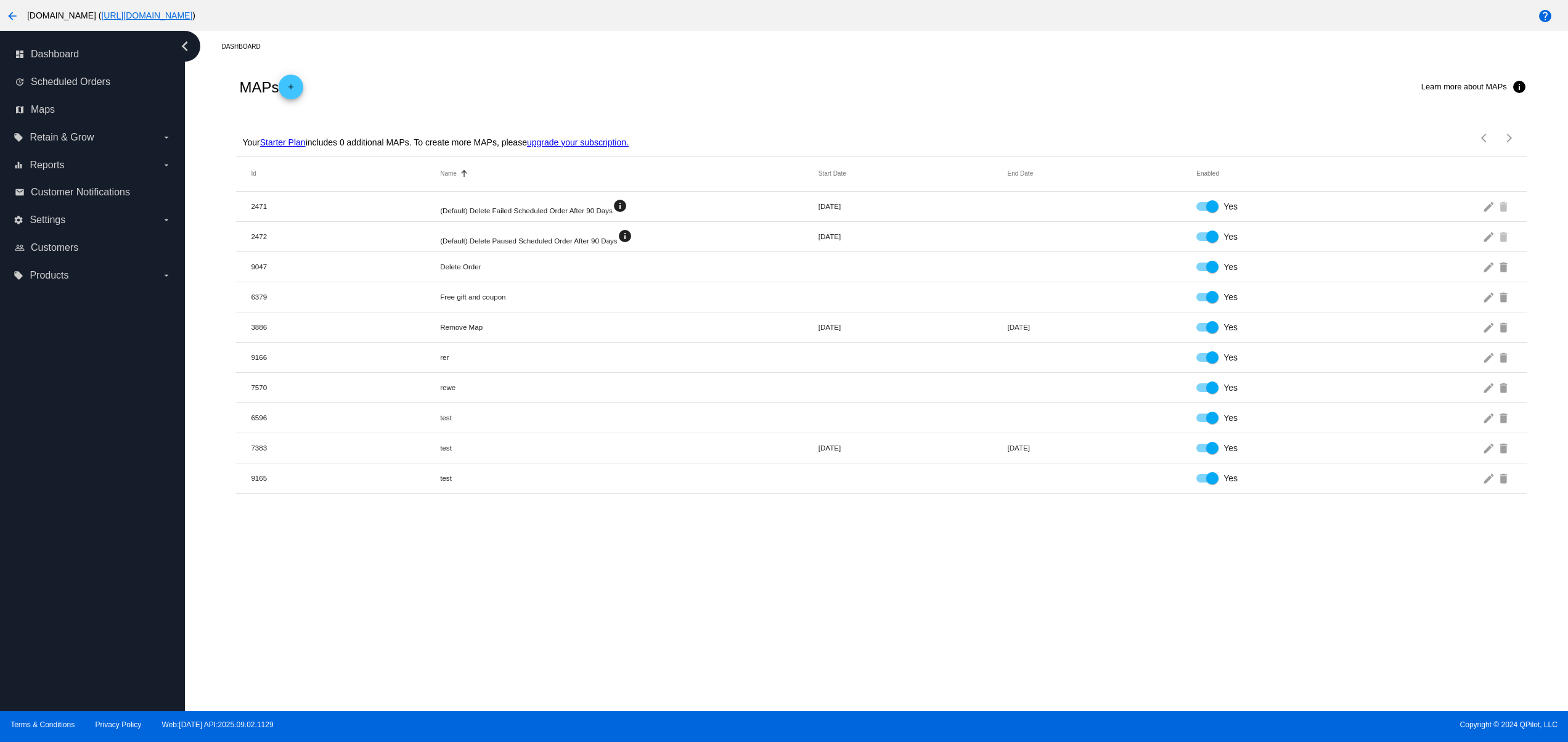
checkbox input "false"
click at [1201, 449] on div at bounding box center [1207, 448] width 22 height 9
click at [1202, 453] on input "Yes" at bounding box center [1202, 453] width 1 height 1
checkbox input "false"
click at [82, 78] on span "Scheduled Orders" at bounding box center [70, 82] width 80 height 12
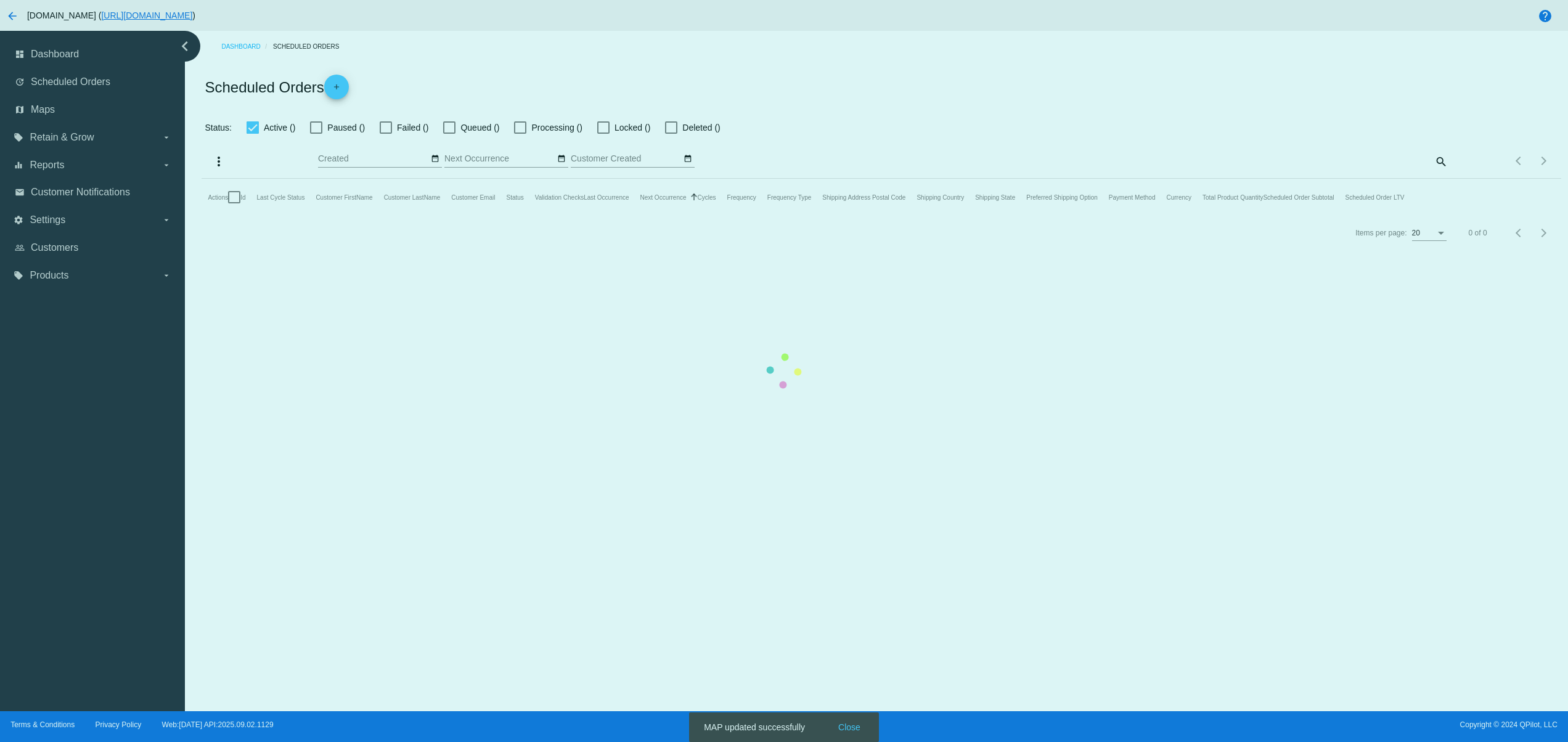
checkbox input "false"
type input "[DATE] - [DATE]"
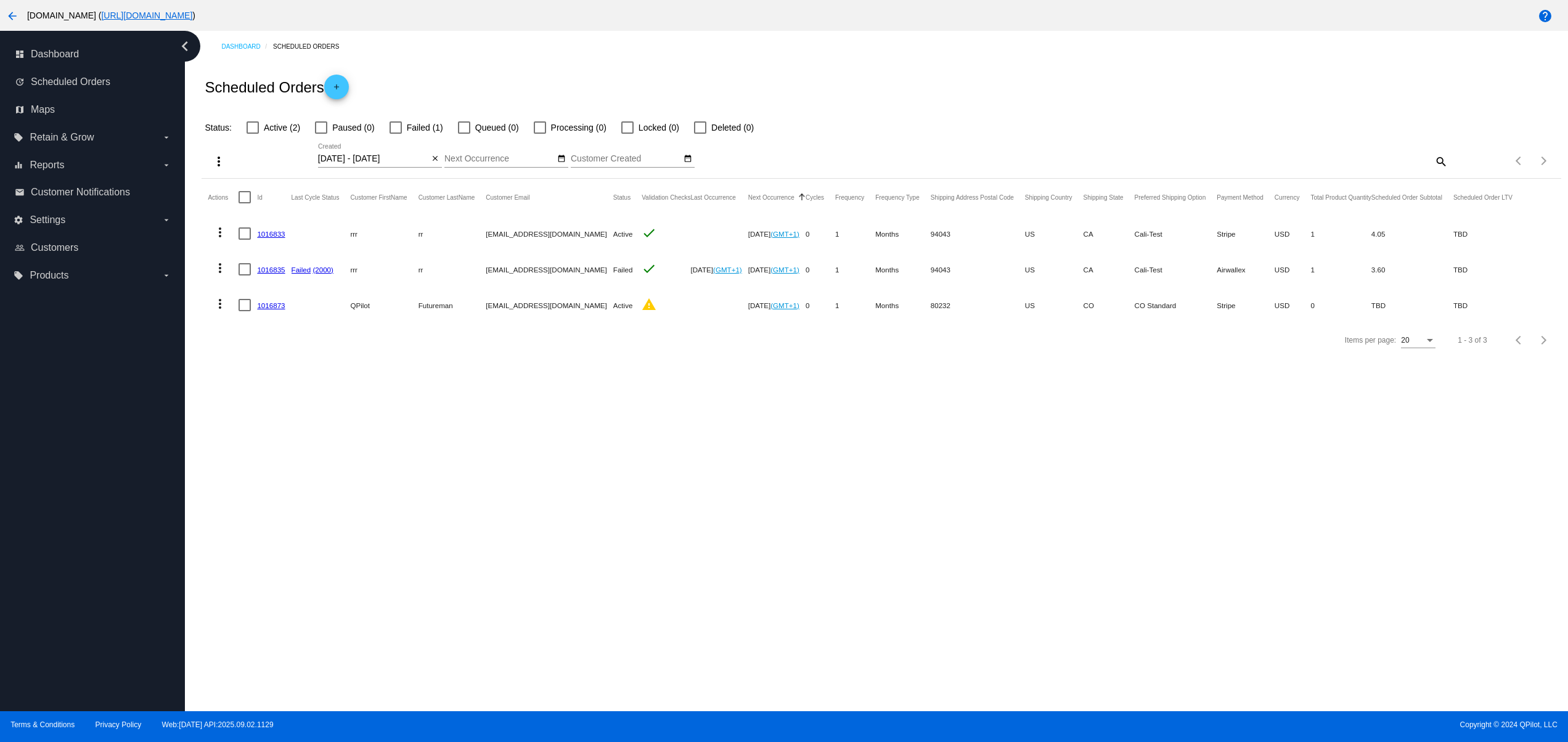
click at [213, 161] on mat-icon "more_vert" at bounding box center [218, 161] width 14 height 14
click at [247, 191] on span "Export" at bounding box center [254, 193] width 25 height 10
click at [221, 166] on mat-icon "more_vert" at bounding box center [218, 161] width 14 height 14
click at [249, 193] on span "Export" at bounding box center [254, 193] width 25 height 10
click at [329, 388] on div "Dashboard Scheduled Orders Scheduled Orders add Status: Active (2) Paused (0) F…" at bounding box center [876, 371] width 1383 height 680
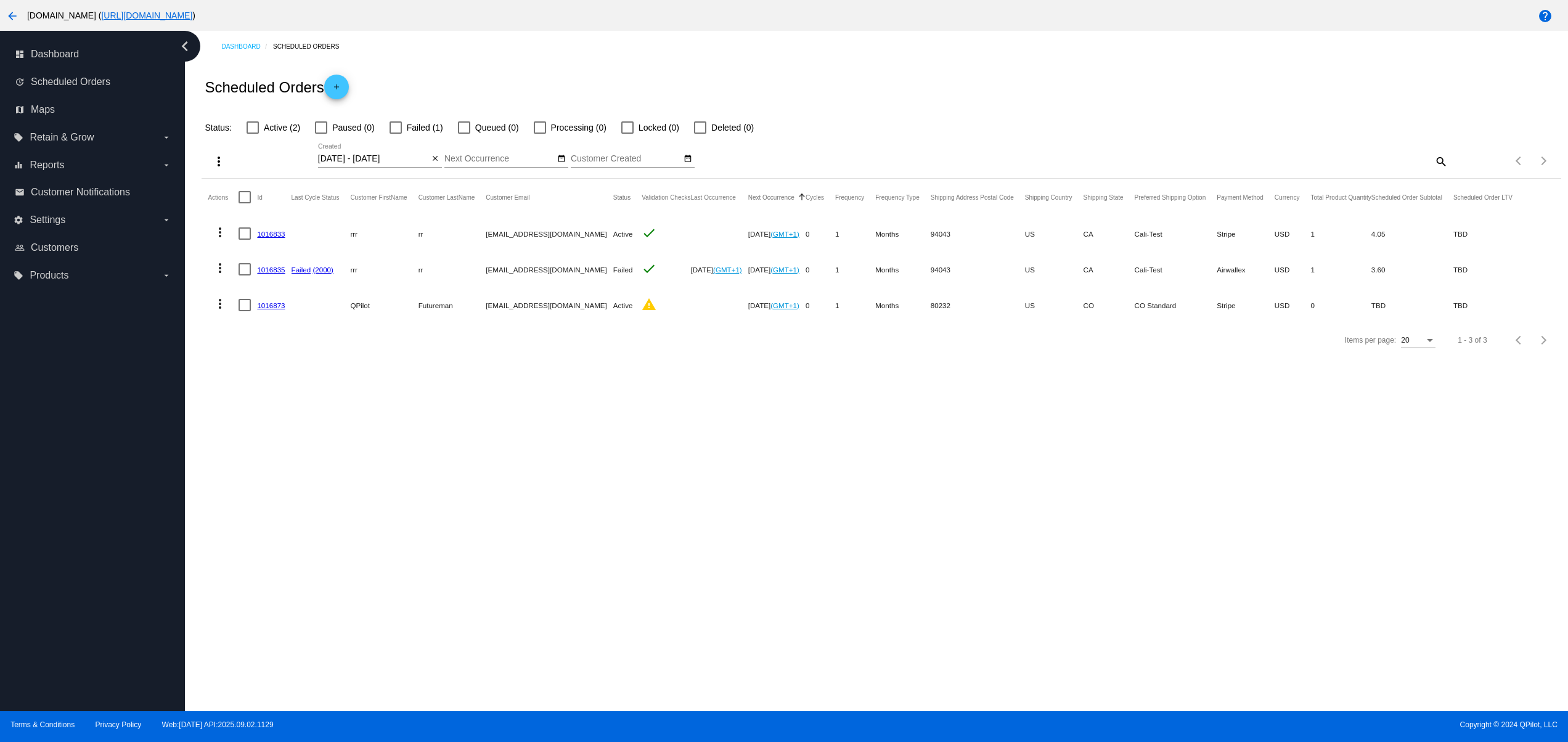
click at [242, 235] on div at bounding box center [245, 233] width 13 height 13
click at [244, 240] on input "checkbox" at bounding box center [244, 240] width 1 height 1
checkbox input "true"
click at [215, 171] on button "more_vert" at bounding box center [217, 161] width 25 height 25
click at [295, 227] on button "play_arrow Activate (1) Scheduled Orders" at bounding box center [295, 222] width 182 height 30
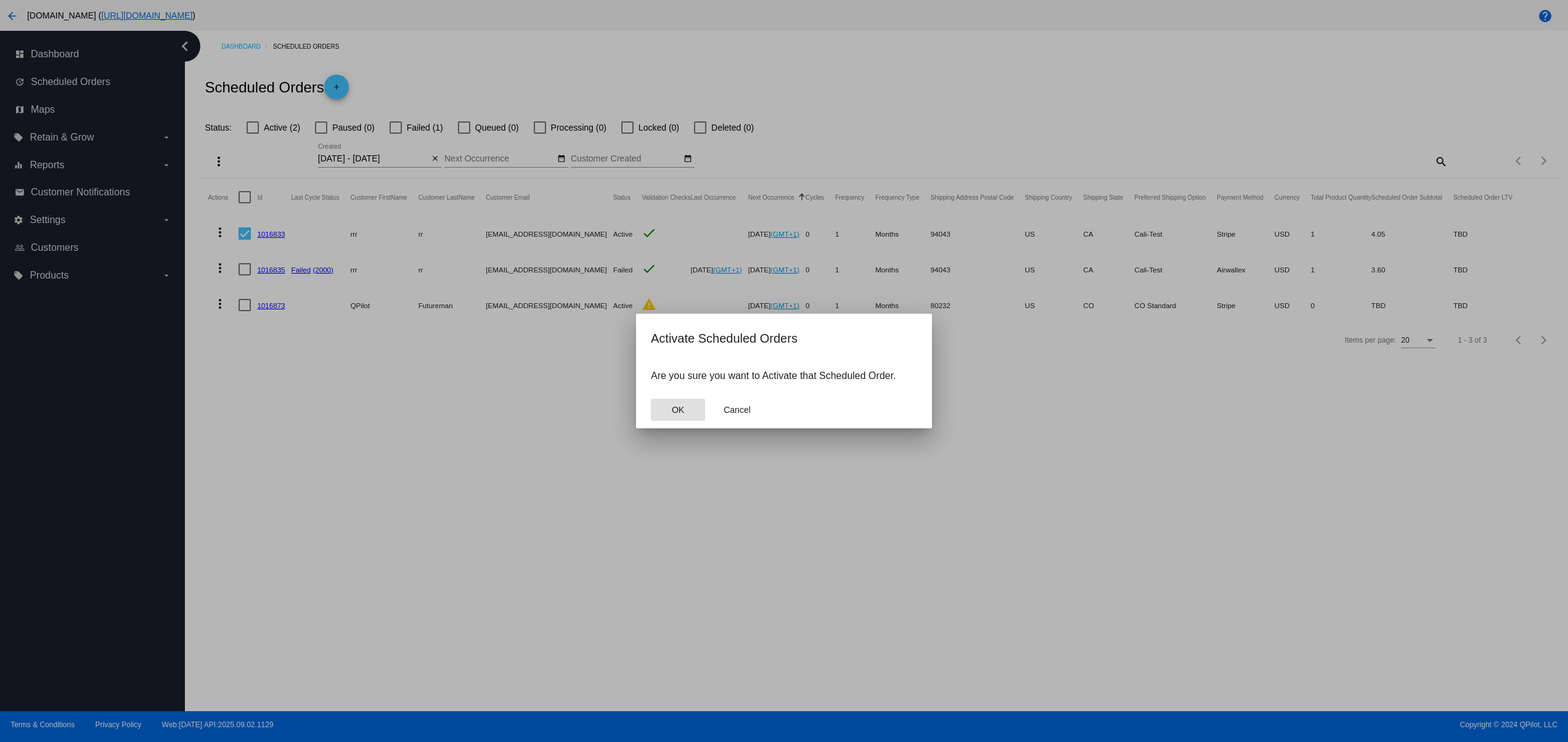
click at [691, 400] on button "OK" at bounding box center [678, 410] width 54 height 22
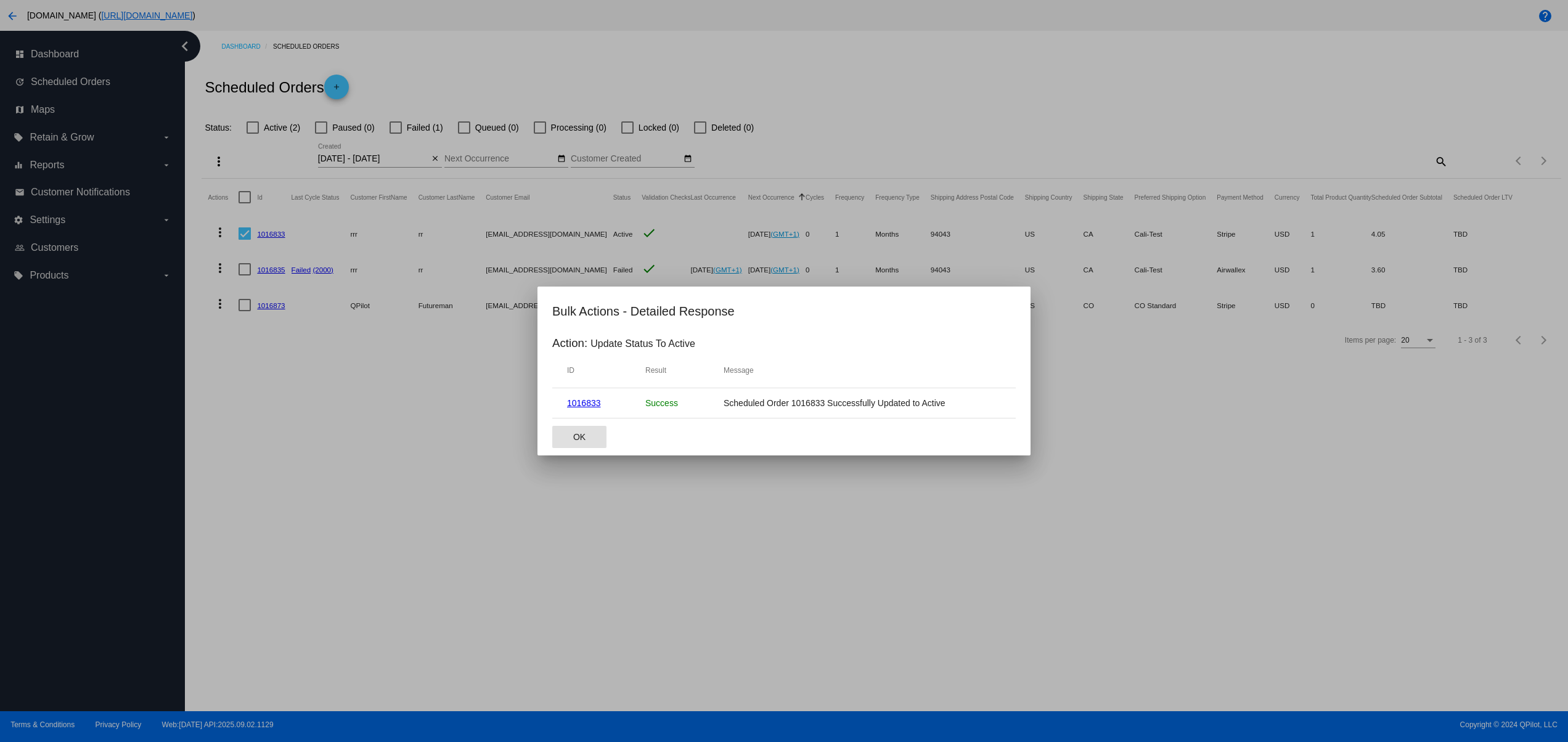
click at [593, 445] on button "OK" at bounding box center [579, 437] width 54 height 22
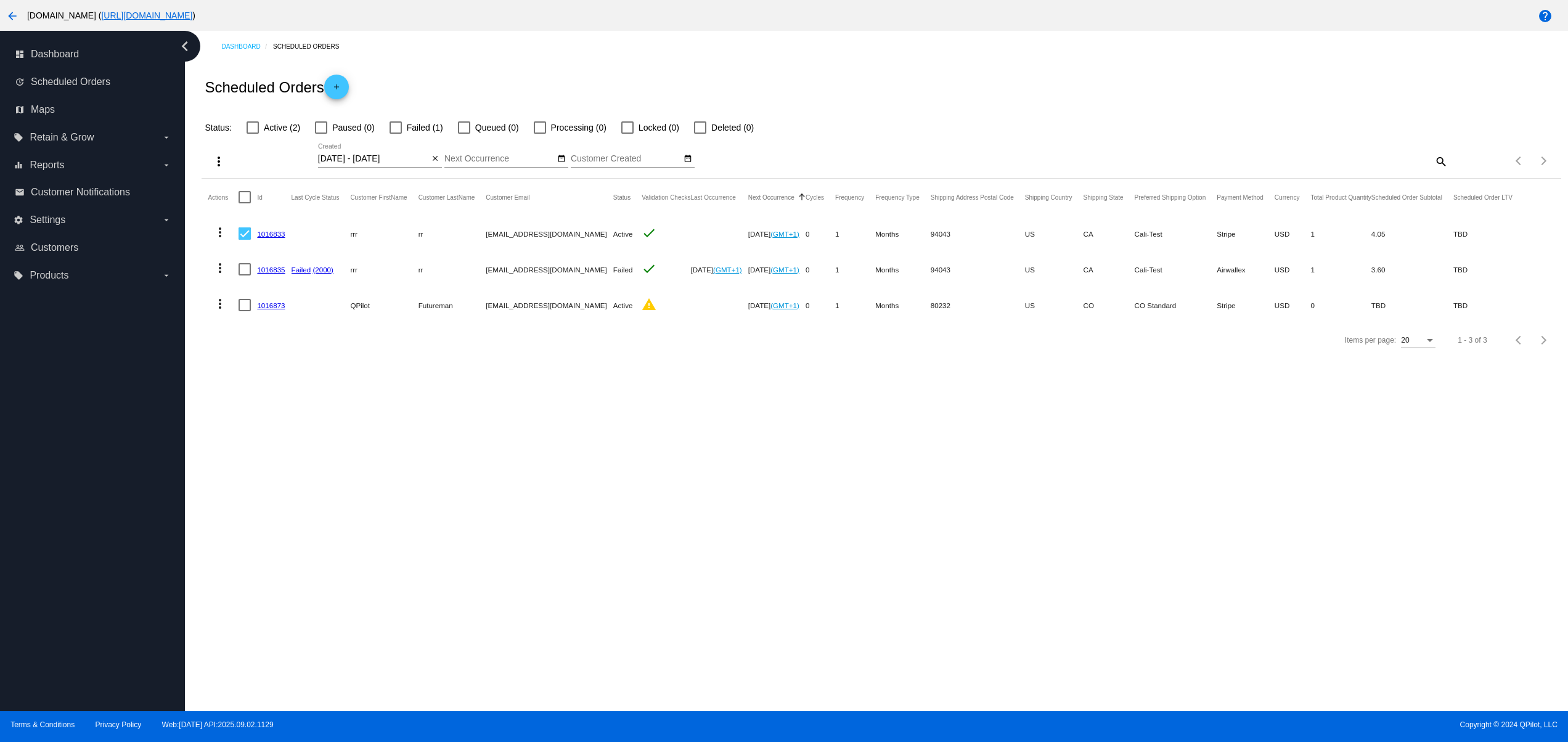
click at [221, 156] on mat-icon "more_vert" at bounding box center [218, 161] width 14 height 14
click at [291, 252] on span "Update Status for (1) Scheduled Orders" at bounding box center [318, 252] width 152 height 10
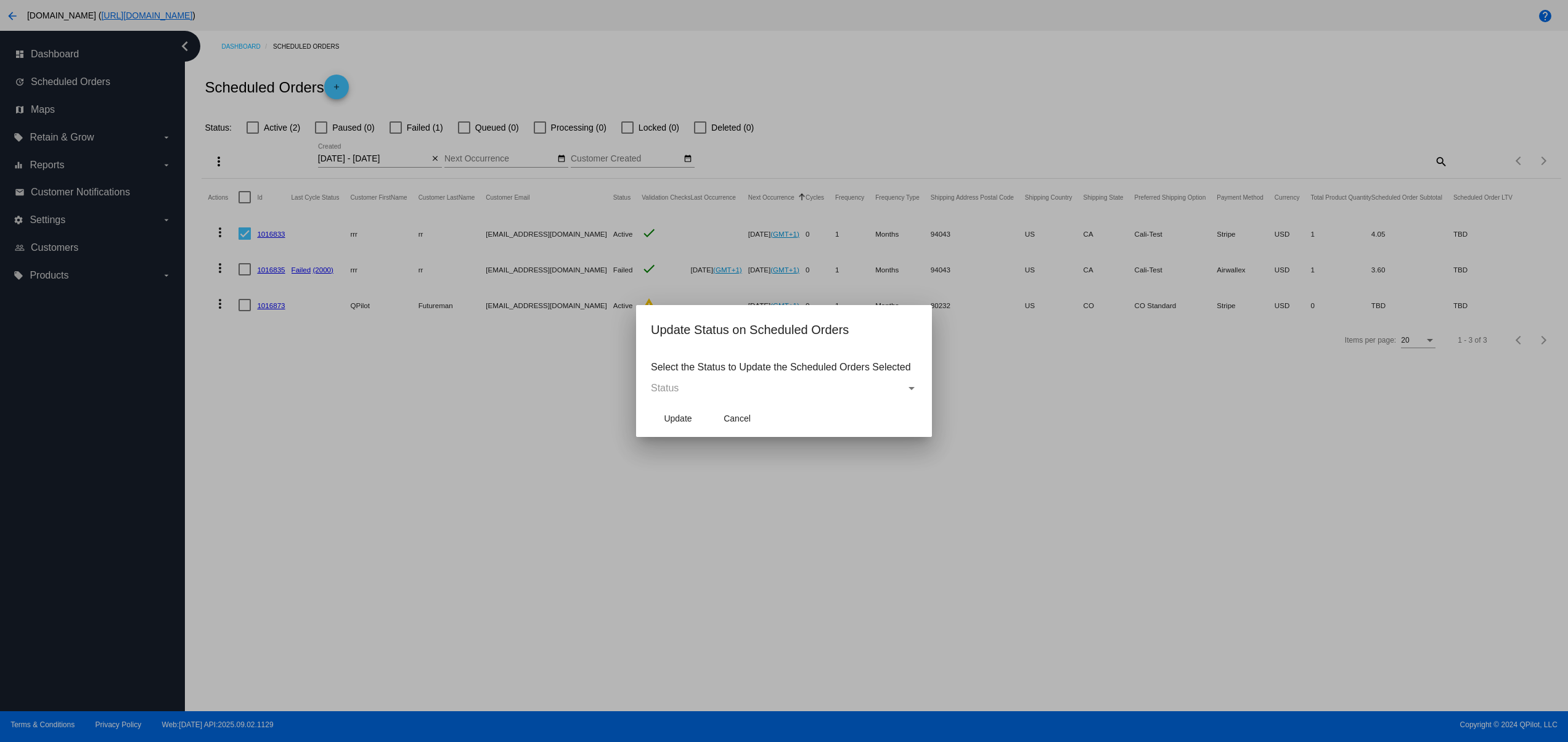
click at [772, 387] on div "Status" at bounding box center [778, 388] width 255 height 12
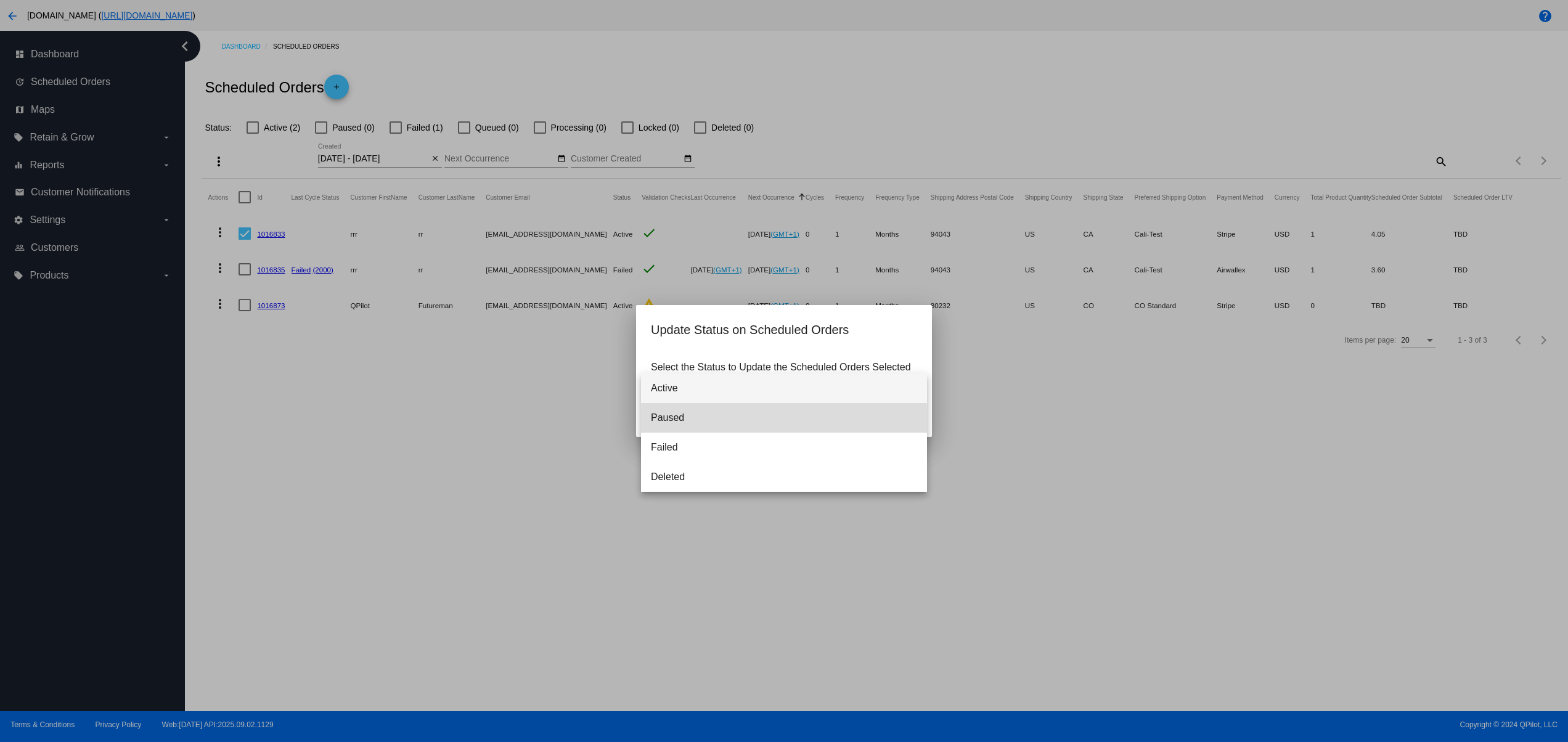
click at [765, 420] on span "Paused" at bounding box center [784, 417] width 266 height 30
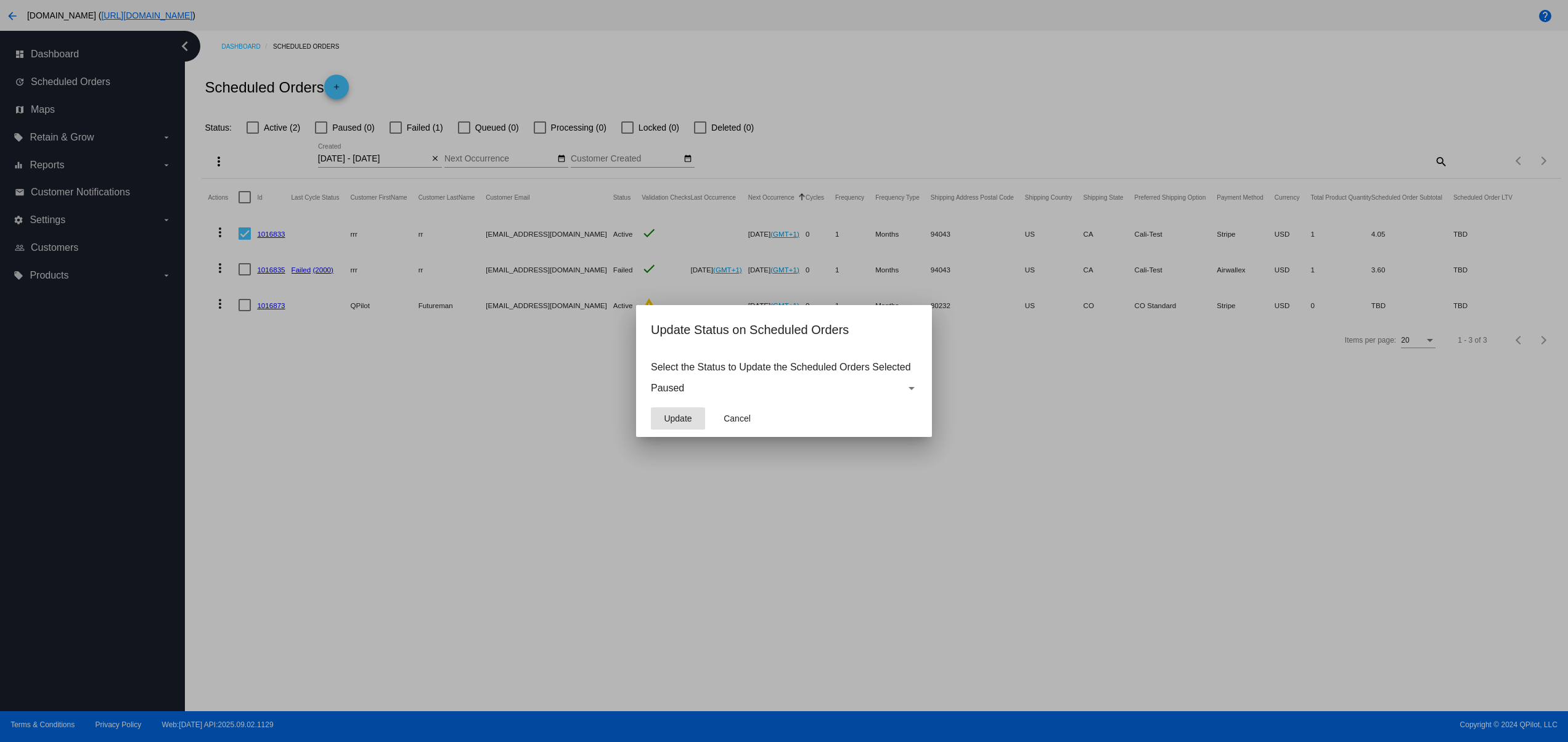
click at [687, 412] on button "Update" at bounding box center [678, 418] width 54 height 22
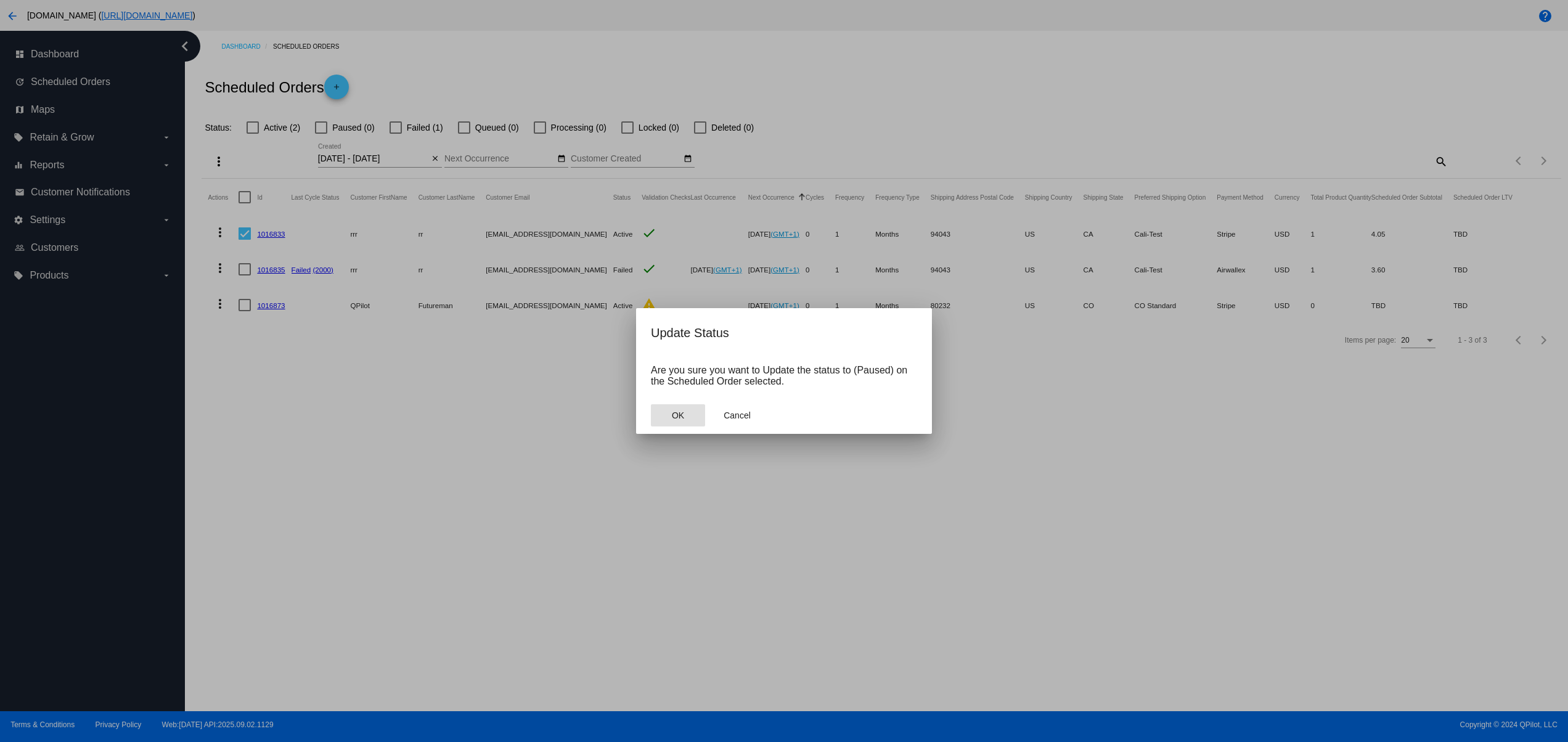
click at [679, 415] on span "OK" at bounding box center [677, 415] width 13 height 10
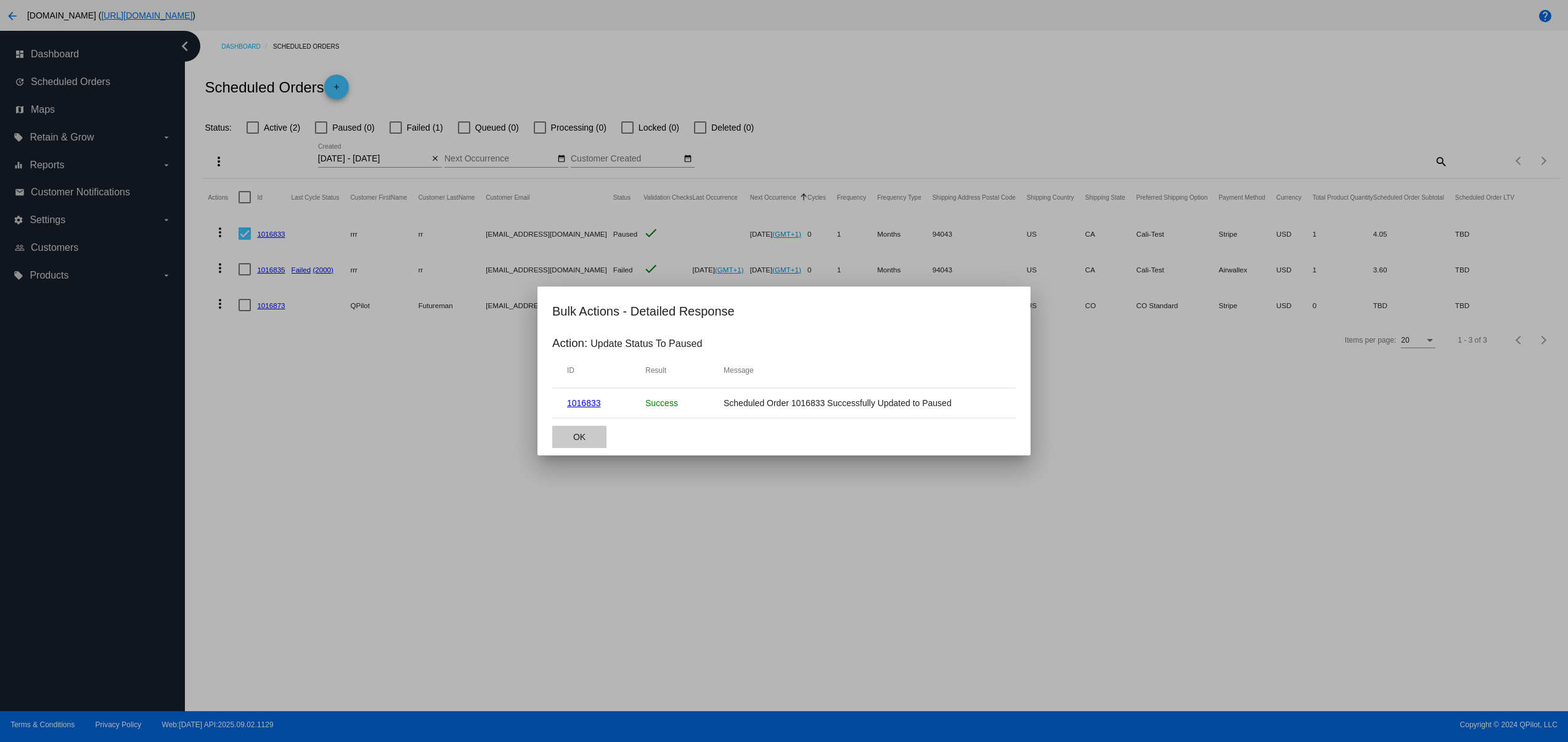
click at [578, 434] on span "OK" at bounding box center [579, 437] width 13 height 10
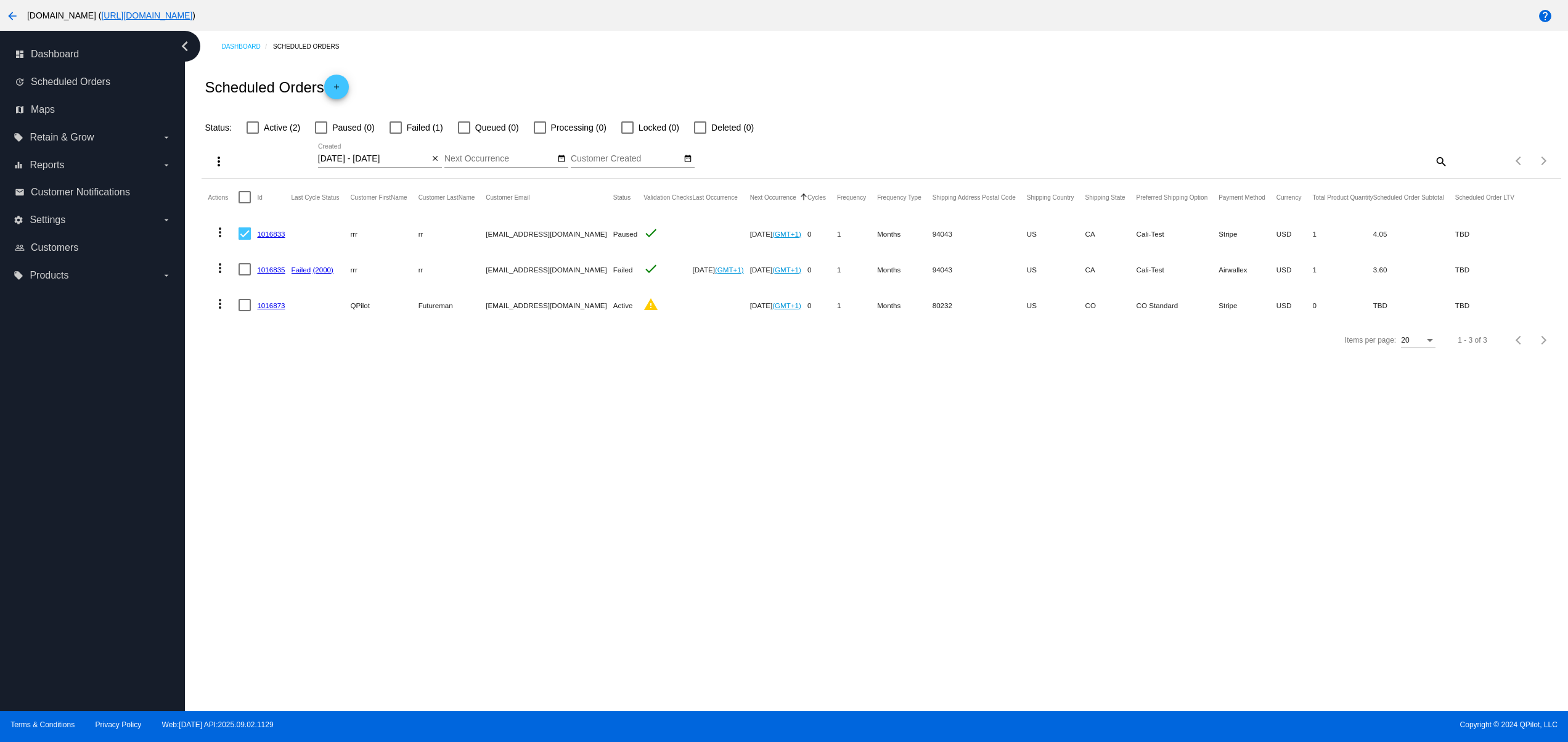
click at [228, 232] on button "more_vert" at bounding box center [221, 231] width 25 height 25
click at [215, 164] on div at bounding box center [784, 371] width 1568 height 742
click at [213, 163] on mat-icon "more_vert" at bounding box center [218, 161] width 14 height 14
click at [290, 243] on button "edit Update Status for (1) Scheduled Orders" at bounding box center [295, 252] width 182 height 30
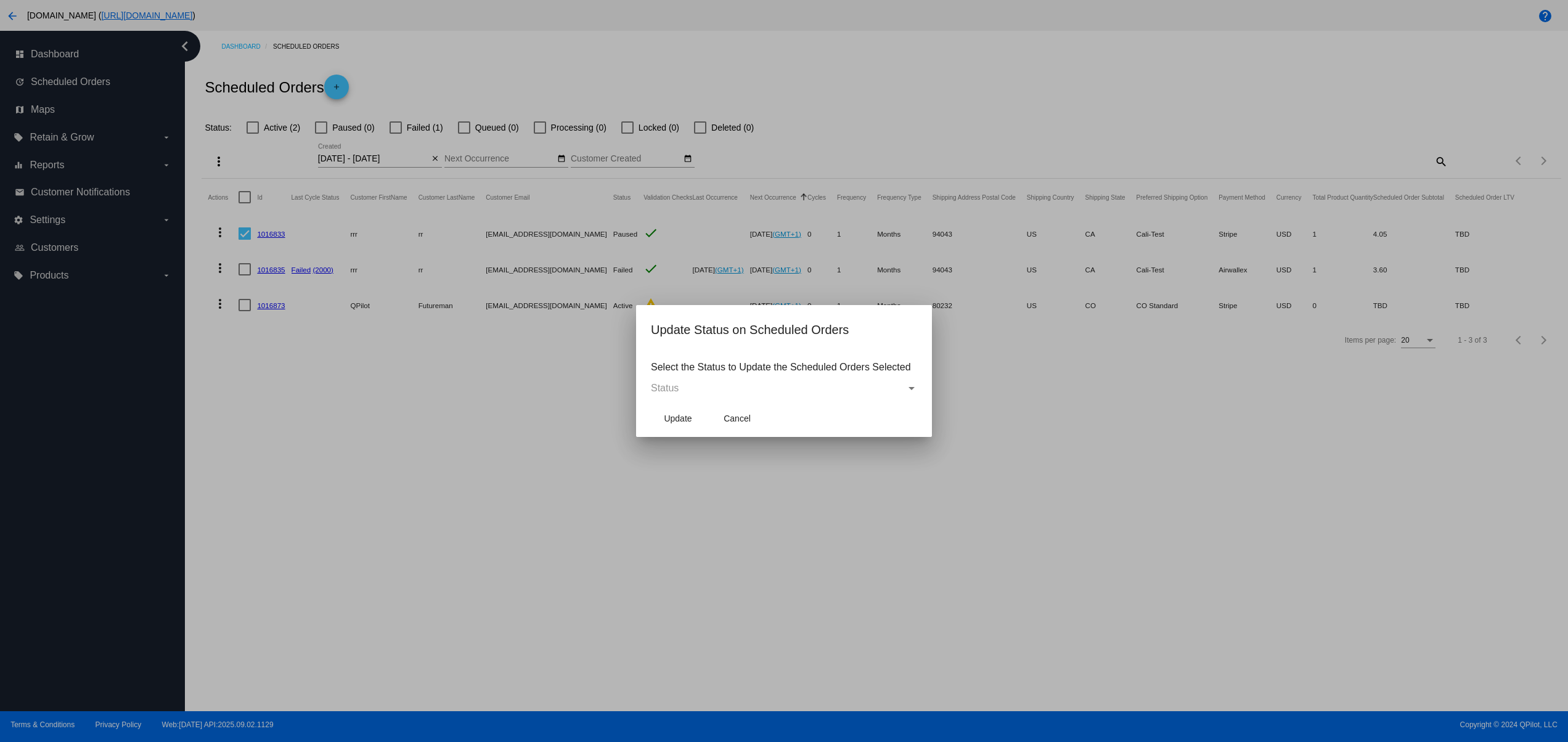
click at [723, 387] on div "Status" at bounding box center [778, 388] width 255 height 12
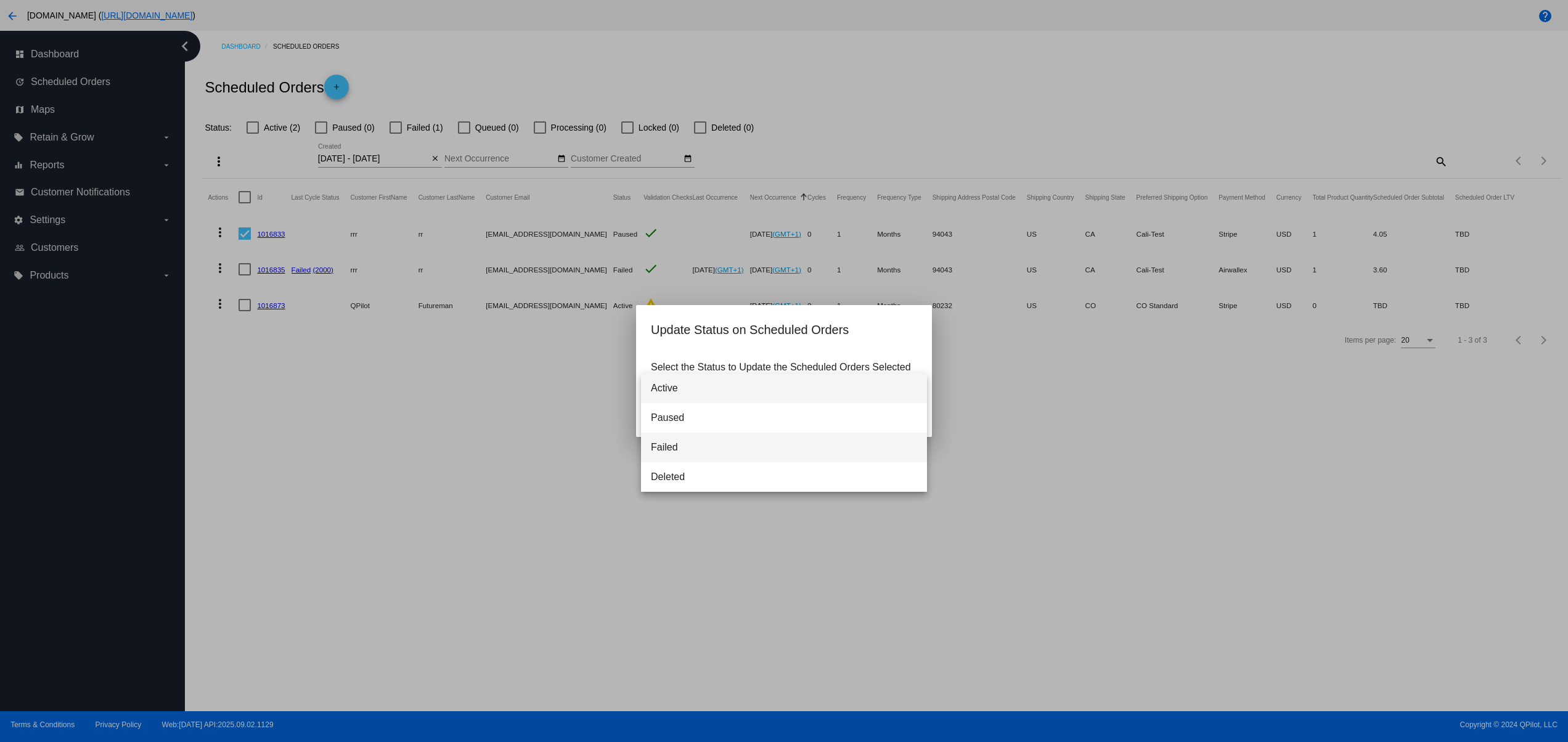
click at [699, 439] on span "Failed" at bounding box center [784, 447] width 266 height 30
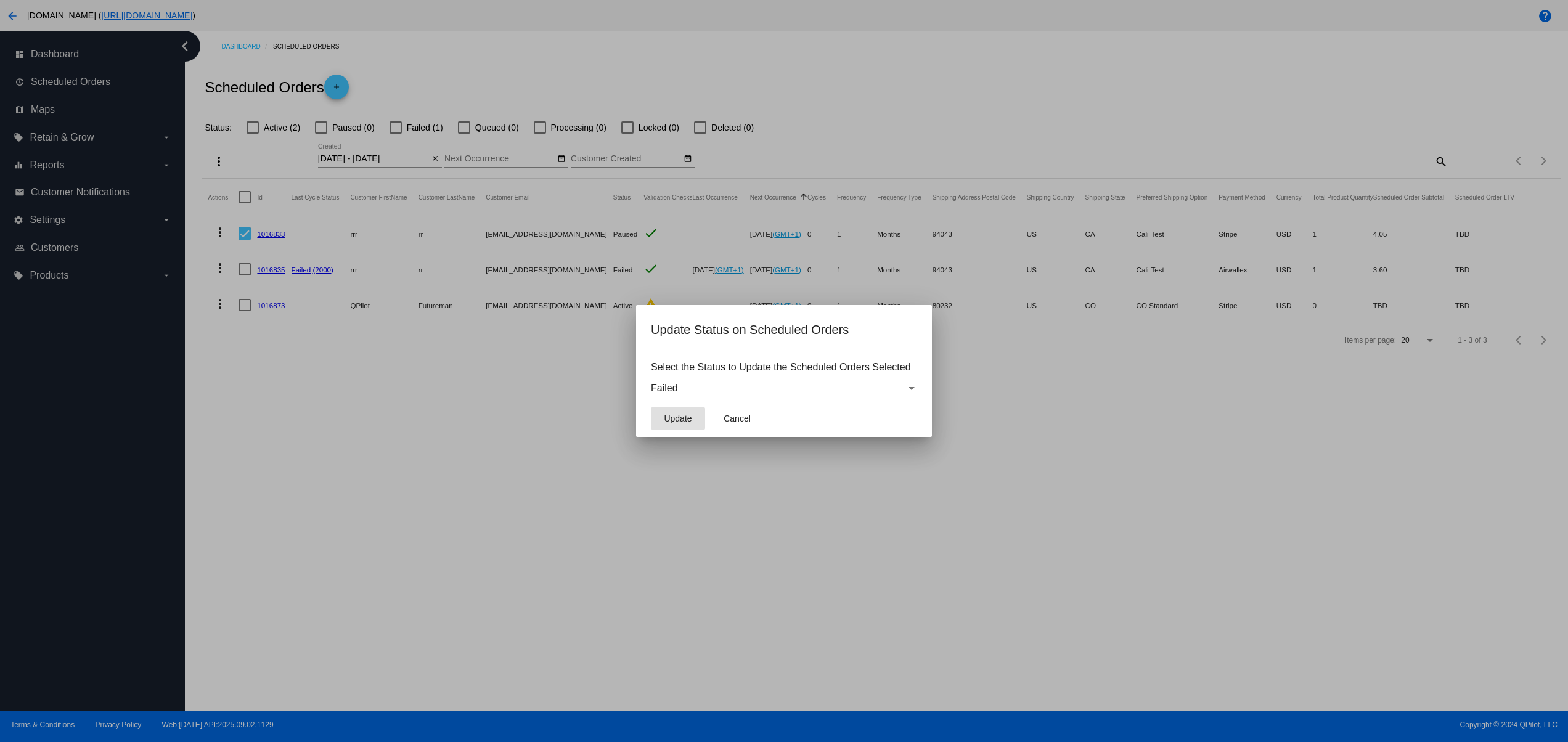
click at [684, 415] on span "Update" at bounding box center [677, 418] width 28 height 10
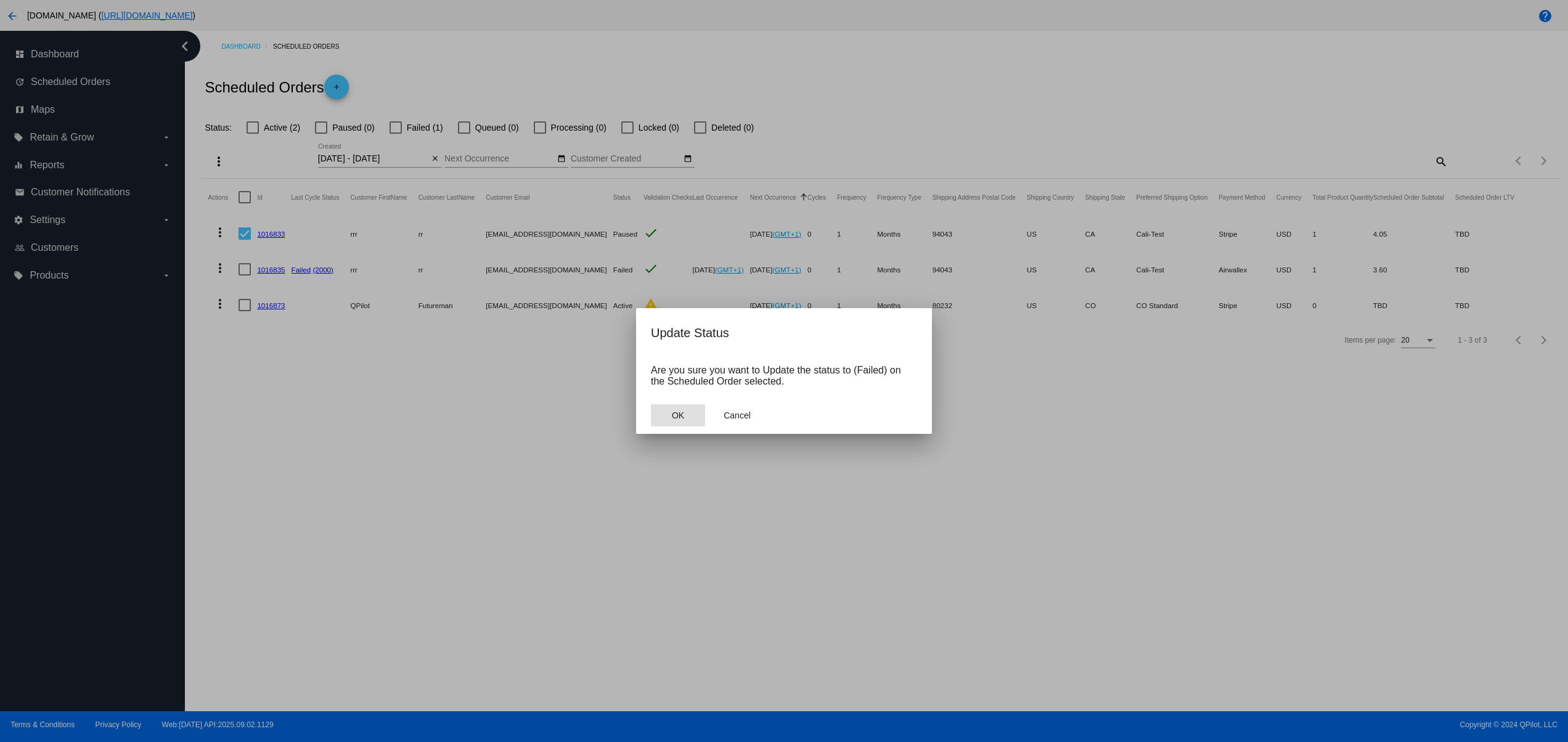
click at [682, 415] on span "OK" at bounding box center [677, 415] width 13 height 10
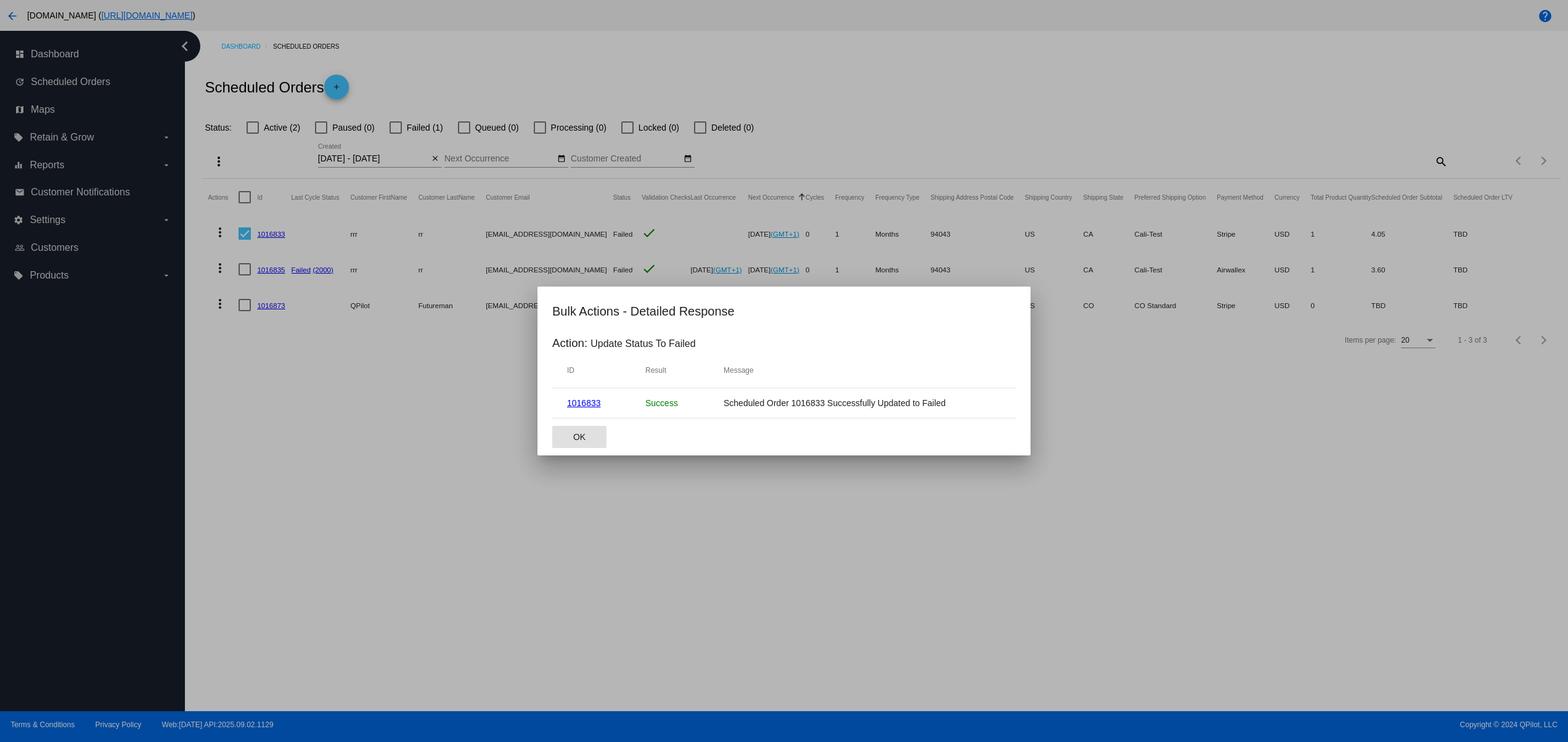
click at [598, 439] on button "OK" at bounding box center [579, 437] width 54 height 22
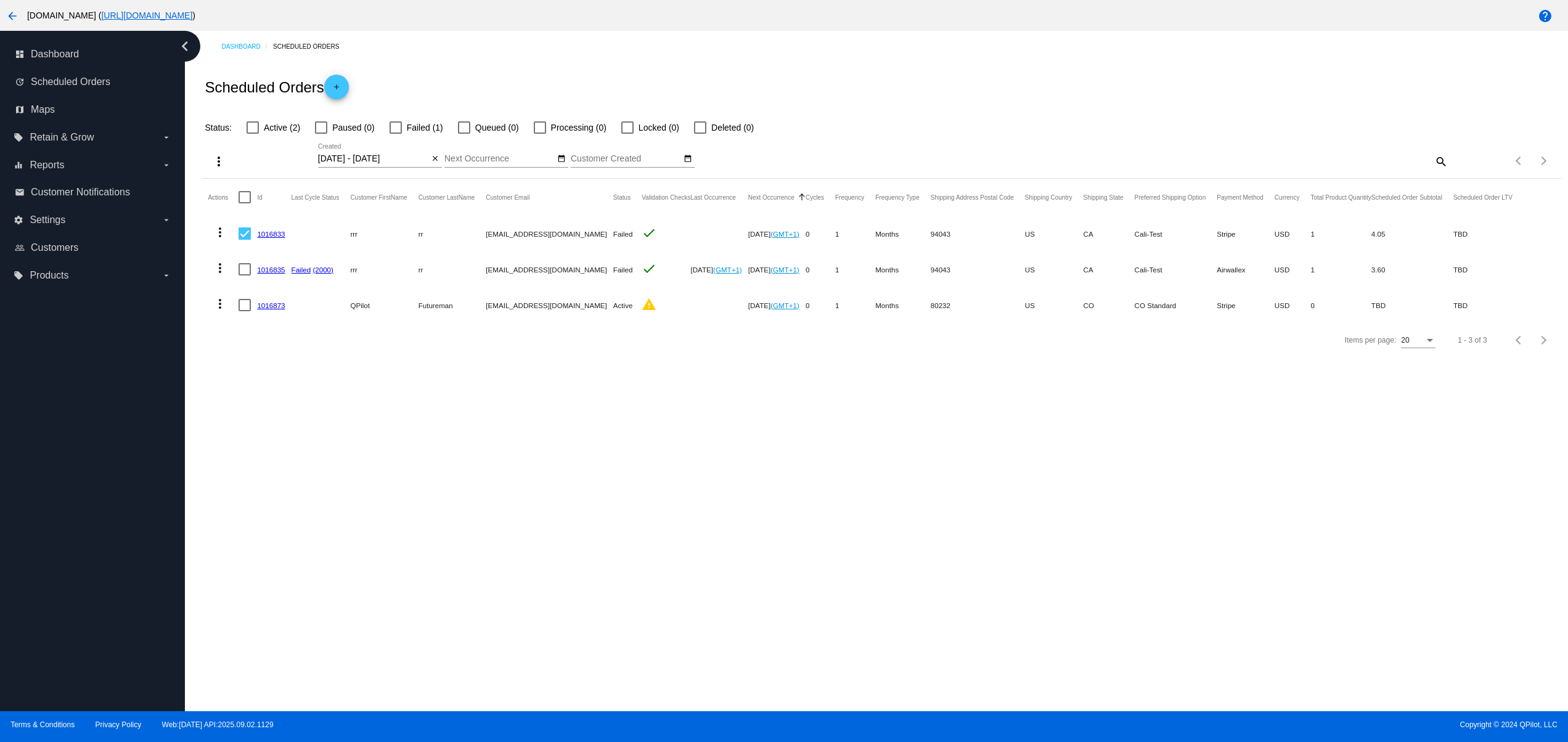
click at [506, 289] on mat-row "more_vert 1016873 QPilot Futureman [EMAIL_ADDRESS][DOMAIN_NAME] Active warning …" at bounding box center [866, 305] width 1316 height 36
click at [589, 455] on div "Dashboard Scheduled Orders Scheduled Orders add Status: Active (2) Paused (0) F…" at bounding box center [876, 371] width 1383 height 680
click at [1440, 164] on mat-icon "search" at bounding box center [1440, 161] width 14 height 19
drag, startPoint x: 346, startPoint y: 232, endPoint x: 449, endPoint y: 230, distance: 103.0
click at [434, 230] on mat-row "more_vert 1016833 rrr rr [EMAIL_ADDRESS][DOMAIN_NAME] Failed check [DATE] (GMT+…" at bounding box center [866, 233] width 1316 height 36
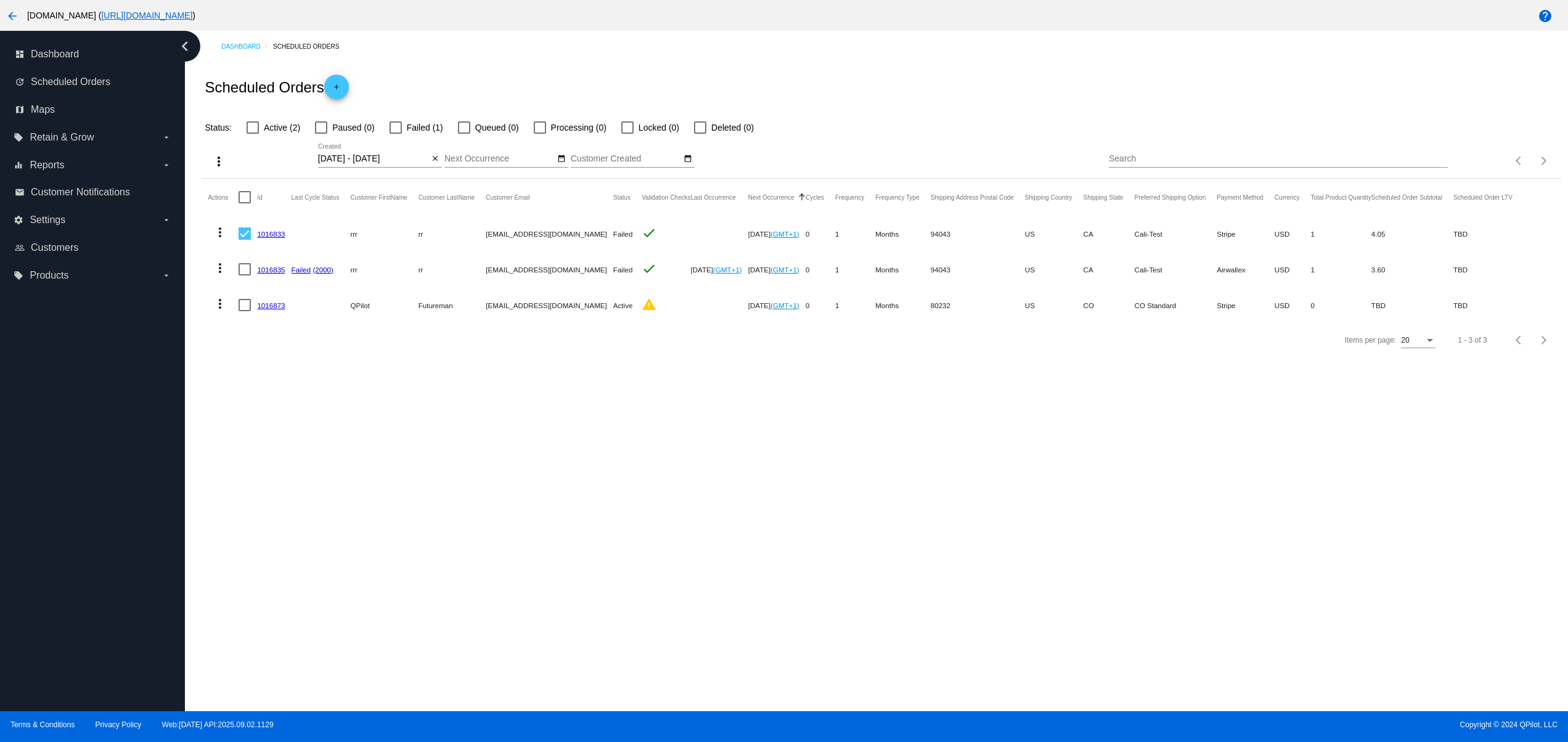
click at [1176, 156] on input "Search" at bounding box center [1278, 159] width 339 height 10
type input "rrrr"
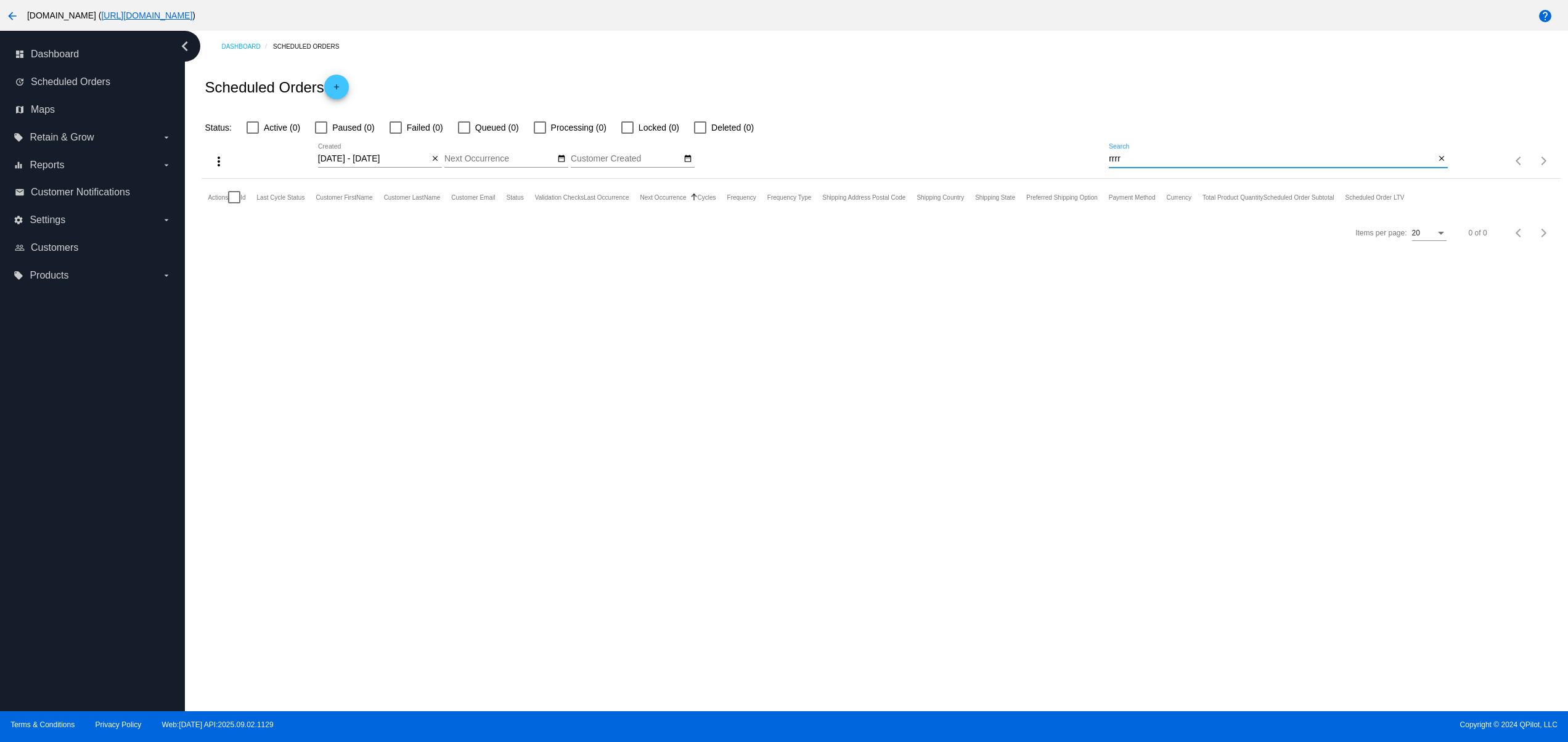
click at [1449, 158] on div "Items per page: 20 0 of 0" at bounding box center [1503, 161] width 113 height 35
click at [1440, 160] on mat-icon "close" at bounding box center [1441, 159] width 9 height 10
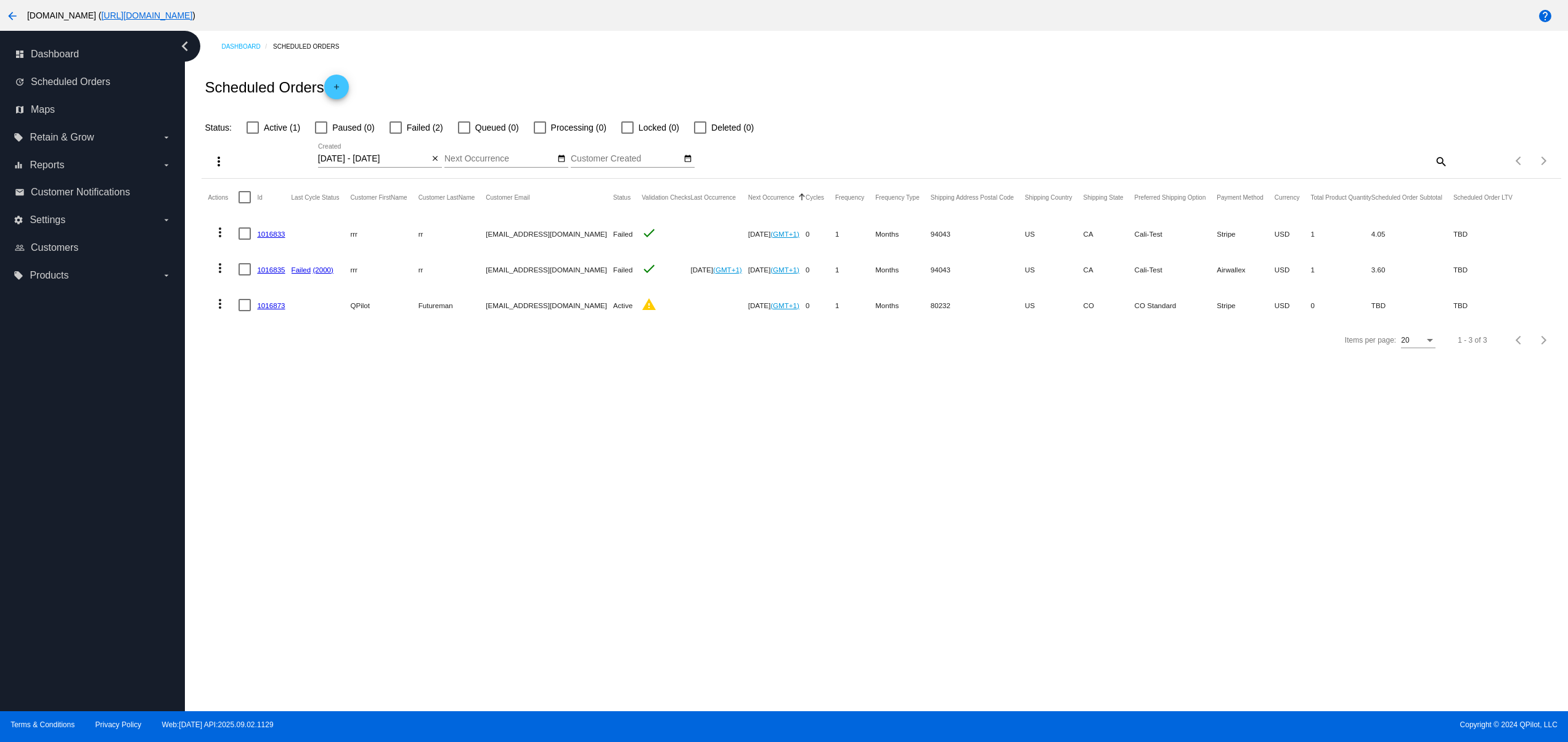
drag, startPoint x: 349, startPoint y: 308, endPoint x: 380, endPoint y: 308, distance: 31.0
click at [380, 308] on mat-row "more_vert 1016873 QPilot Futureman [EMAIL_ADDRESS][DOMAIN_NAME] Active warning …" at bounding box center [866, 305] width 1316 height 36
click at [439, 307] on mat-cell "Futureman" at bounding box center [452, 305] width 67 height 36
copy mat-cell "Futureman"
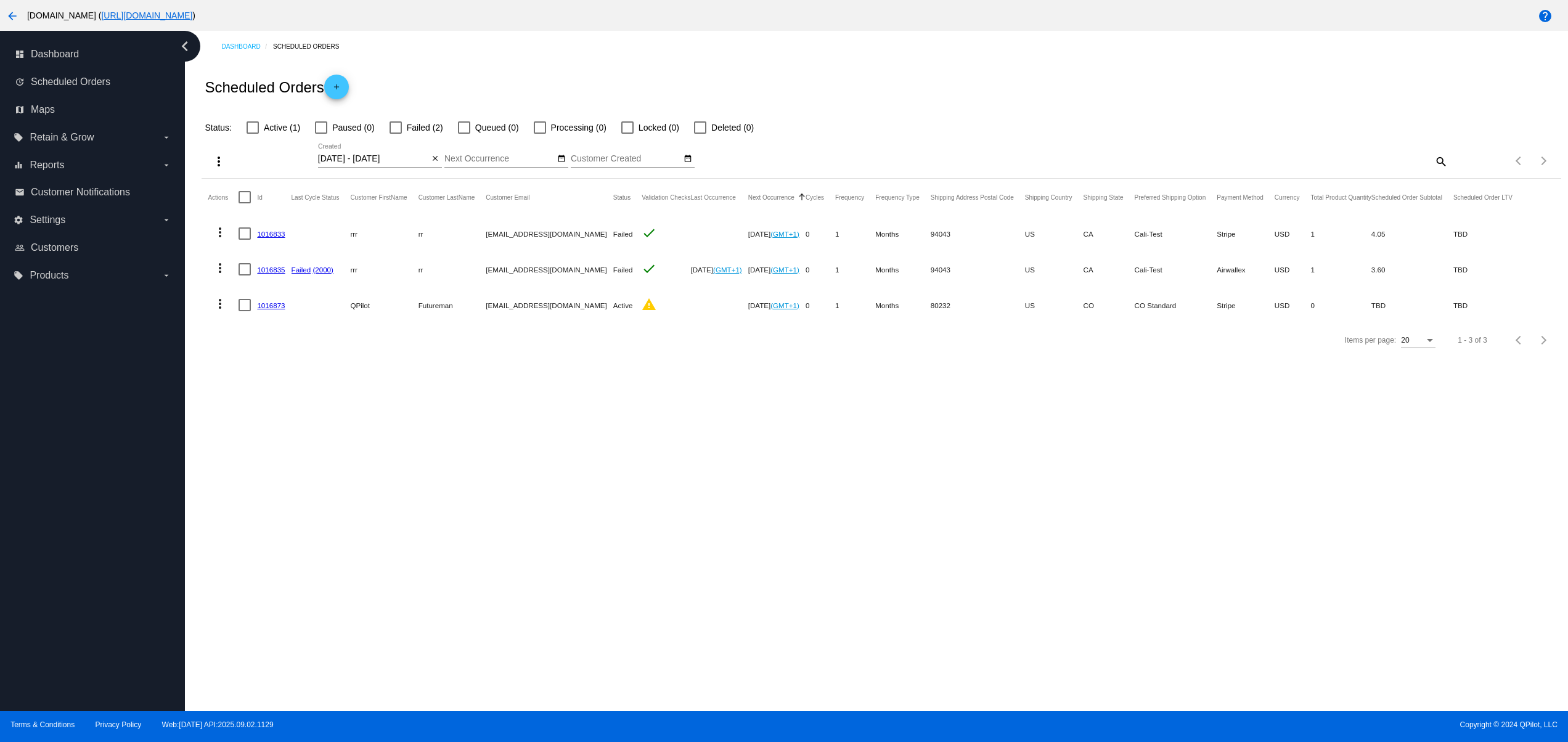
click at [1439, 161] on mat-icon "search" at bounding box center [1440, 161] width 14 height 19
click at [1341, 157] on input "Search" at bounding box center [1278, 159] width 339 height 10
paste input "Futureman"
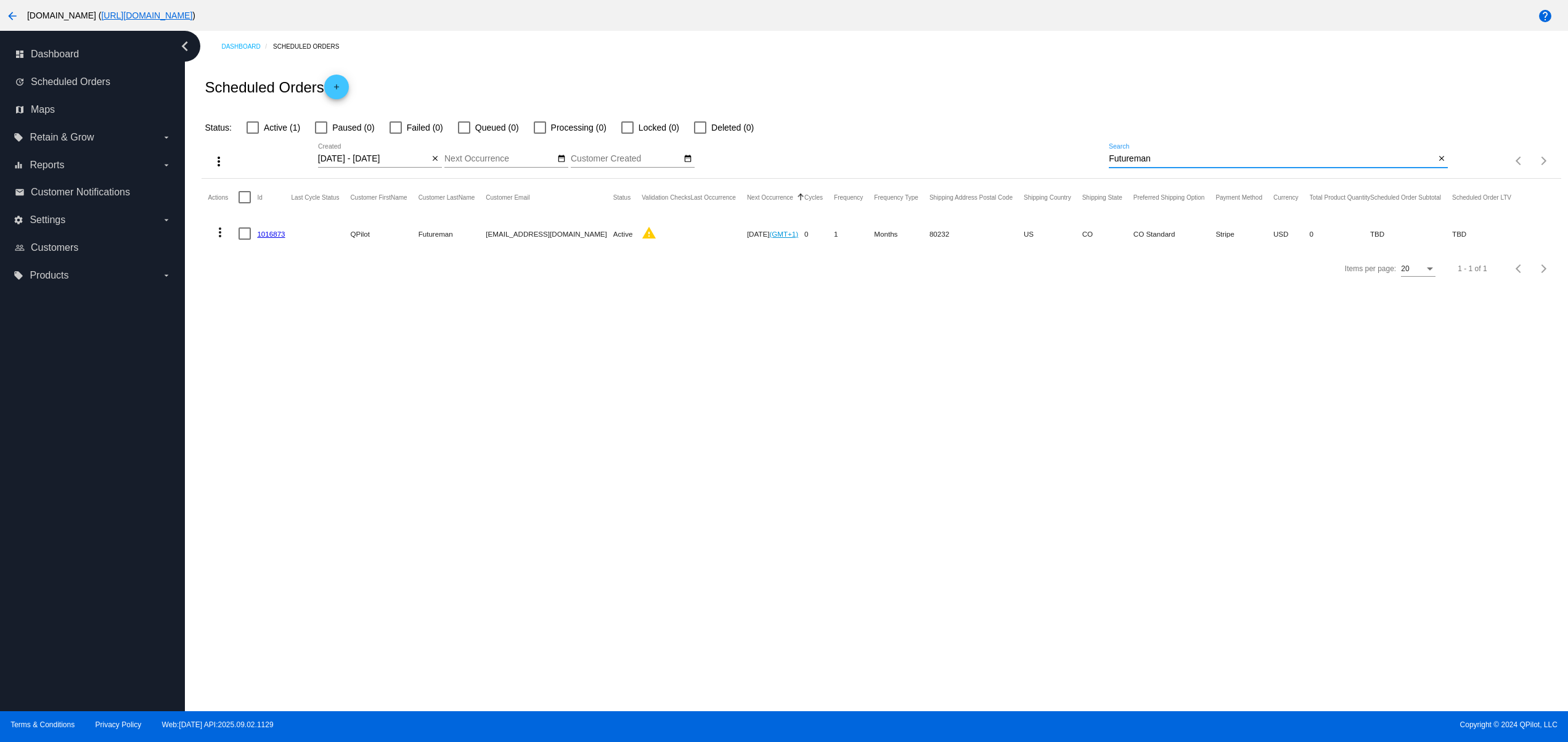
type input "Futureman"
drag, startPoint x: 321, startPoint y: 225, endPoint x: 605, endPoint y: 277, distance: 288.7
click at [504, 237] on mat-row "more_vert 1016873 QPilot Futureman [EMAIL_ADDRESS][DOMAIN_NAME] Active warning …" at bounding box center [865, 233] width 1315 height 36
click at [613, 286] on div "Items per page: 20 1 - 1 of 1" at bounding box center [880, 269] width 1359 height 35
click at [435, 159] on mat-icon "close" at bounding box center [434, 159] width 9 height 10
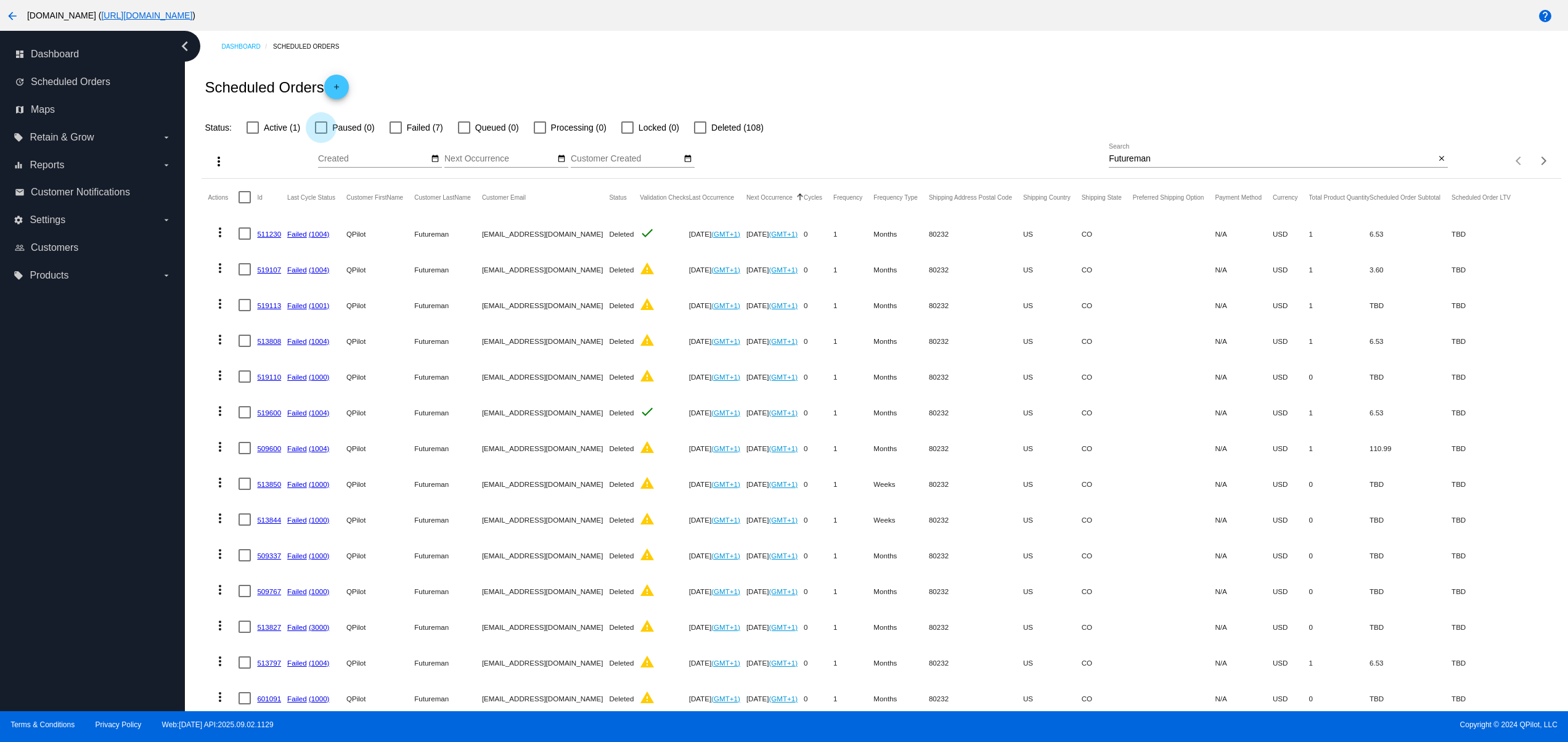
click at [341, 123] on span "Paused (0)" at bounding box center [353, 127] width 42 height 14
click at [321, 134] on input "Paused (0)" at bounding box center [321, 134] width 1 height 1
checkbox input "true"
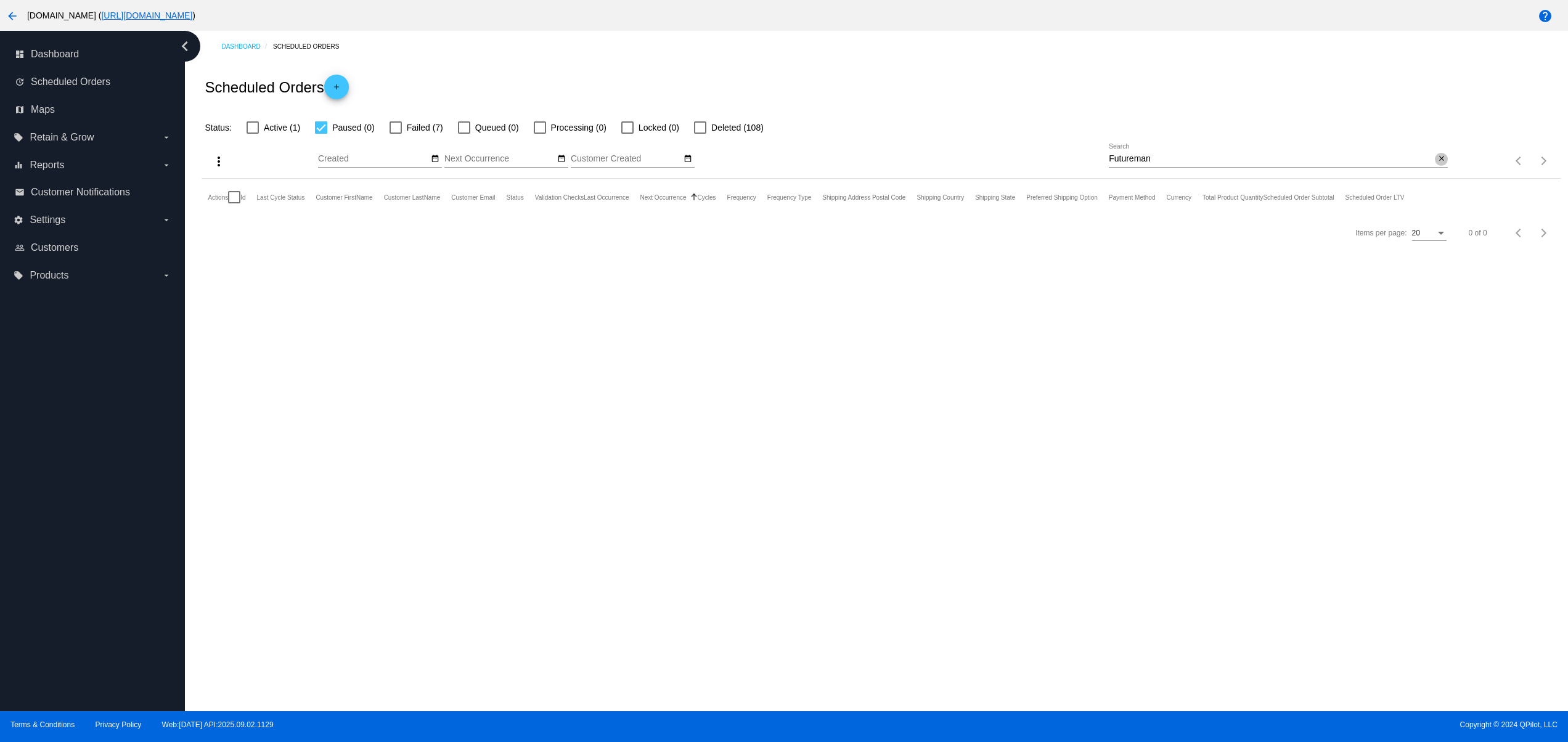
click at [1440, 159] on mat-icon "close" at bounding box center [1441, 159] width 9 height 10
click at [395, 131] on div at bounding box center [395, 127] width 13 height 13
click at [395, 134] on input "Failed (152)" at bounding box center [395, 134] width 1 height 1
checkbox input "true"
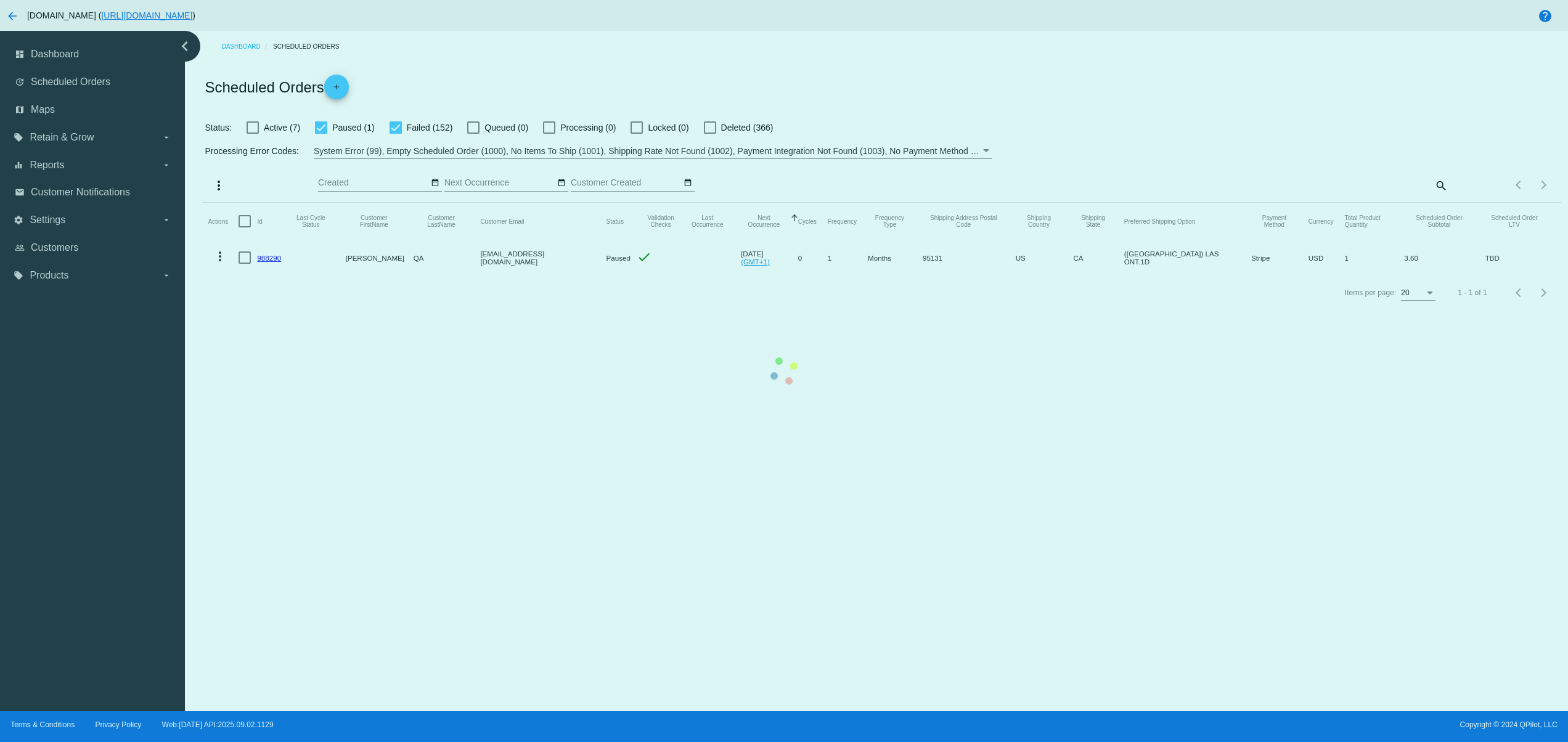
click at [327, 203] on mat-table "Actions Id Last Cycle Status Customer FirstName Customer LastName Customer Emai…" at bounding box center [880, 240] width 1359 height 73
click at [314, 203] on mat-table "Actions Id Last Cycle Status Customer FirstName Customer LastName Customer Emai…" at bounding box center [880, 240] width 1359 height 73
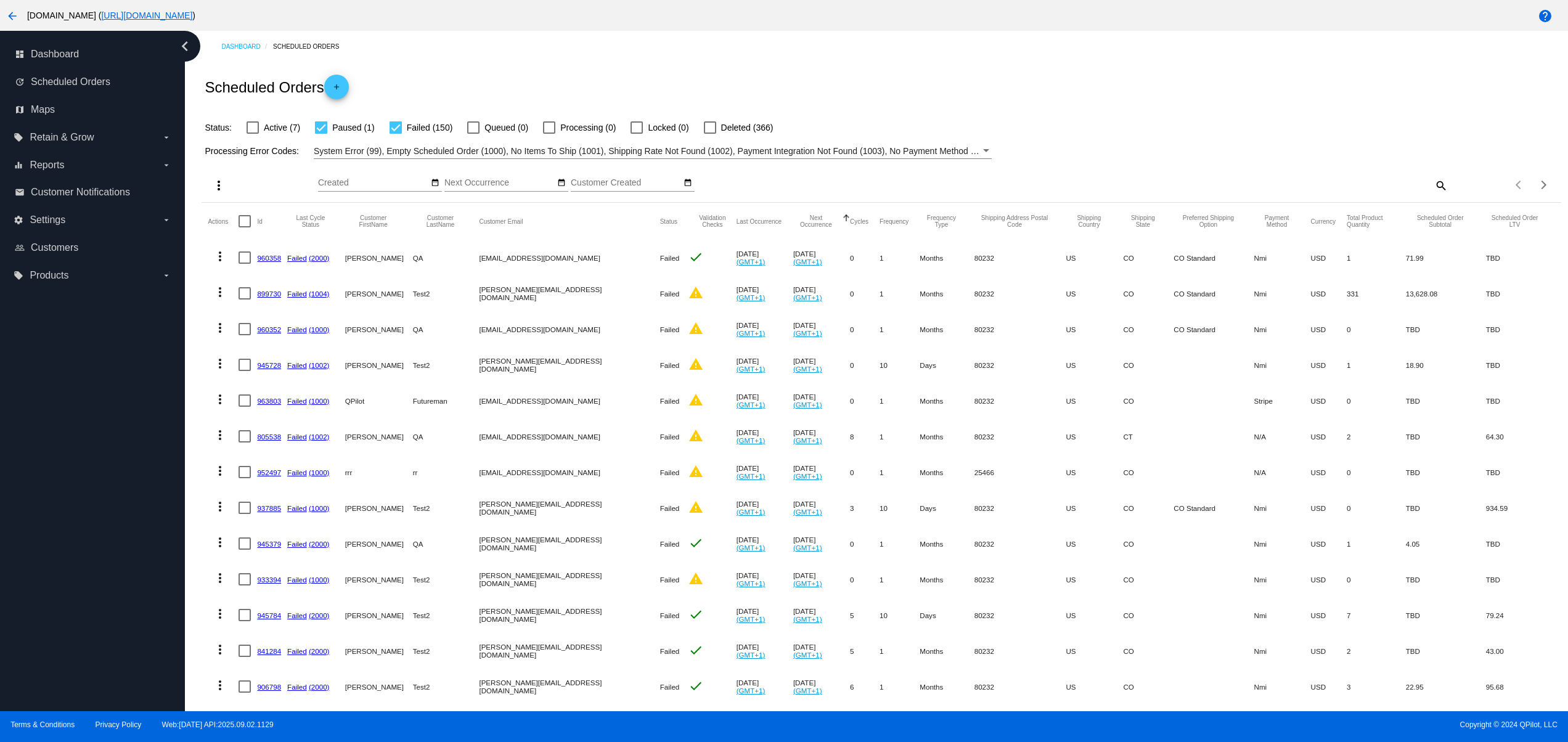
click at [314, 124] on mat-checkbox "Paused (1)" at bounding box center [337, 127] width 74 height 14
click at [321, 134] on label "Paused (1)" at bounding box center [344, 127] width 59 height 14
click at [321, 134] on input "Paused (1)" at bounding box center [321, 134] width 1 height 1
checkbox input "false"
click at [391, 123] on div at bounding box center [395, 127] width 13 height 13
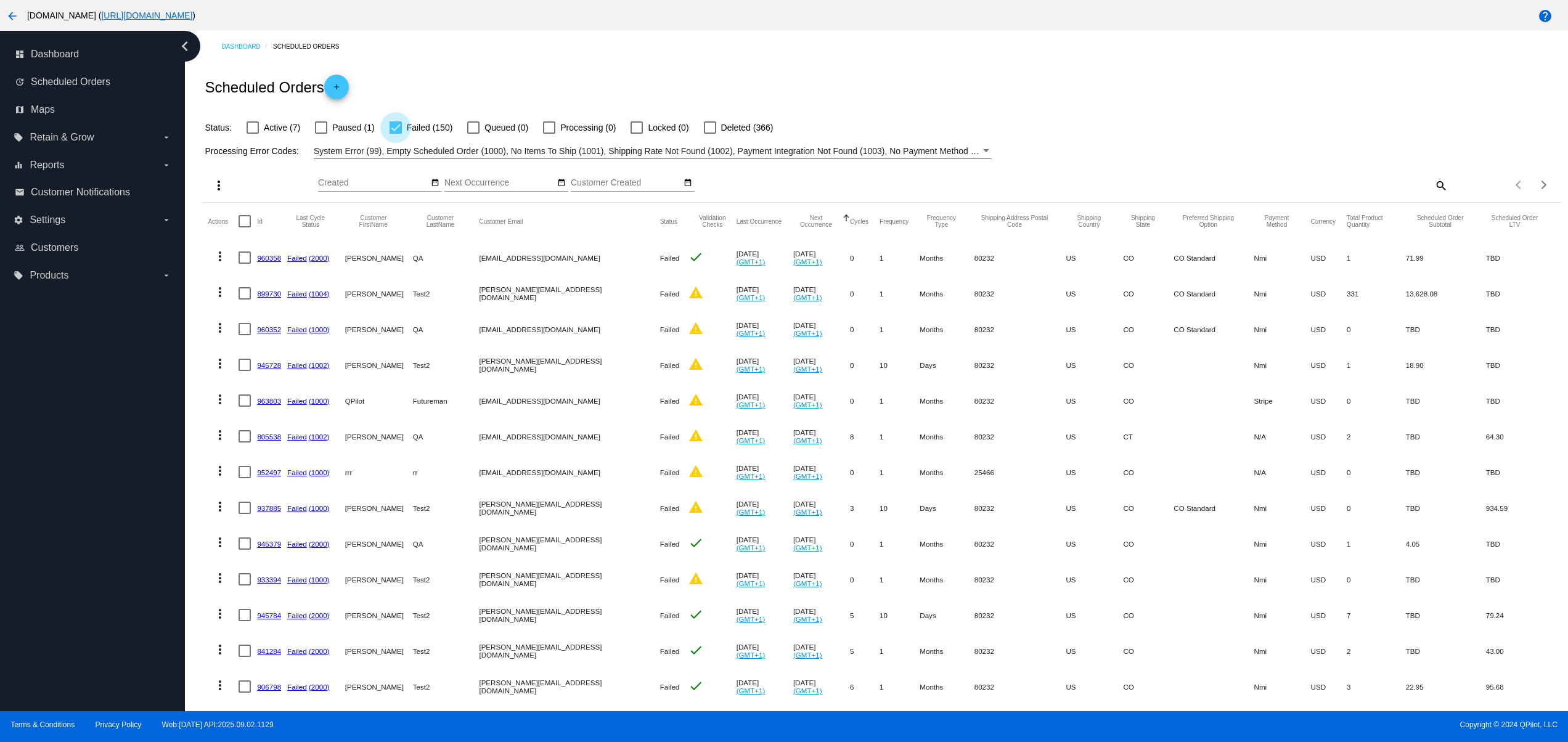
click at [395, 134] on input "Failed (150)" at bounding box center [395, 134] width 1 height 1
checkbox input "false"
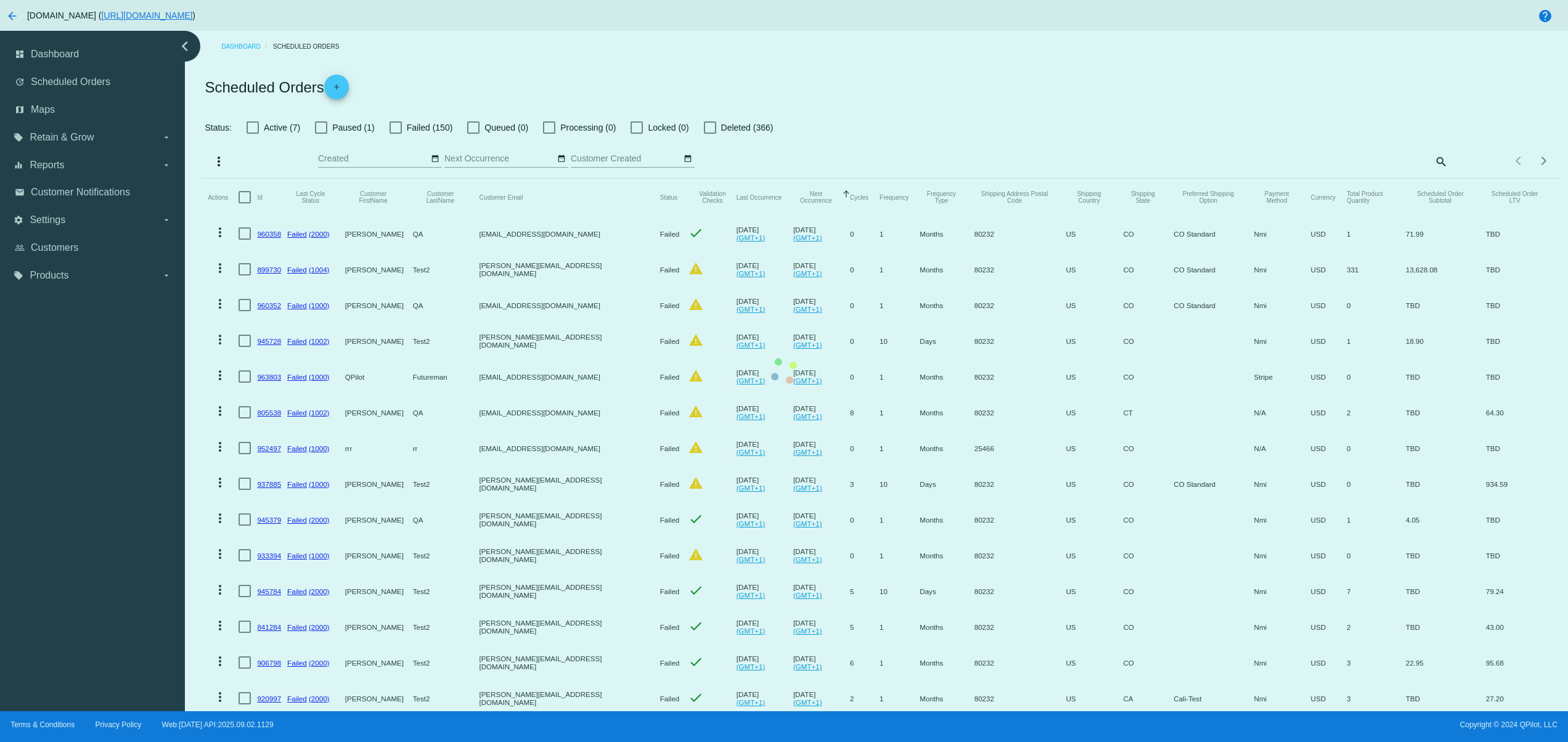
click at [752, 179] on mat-table "Actions Id Last Cycle Status Customer FirstName Customer LastName Customer Emai…" at bounding box center [880, 555] width 1359 height 753
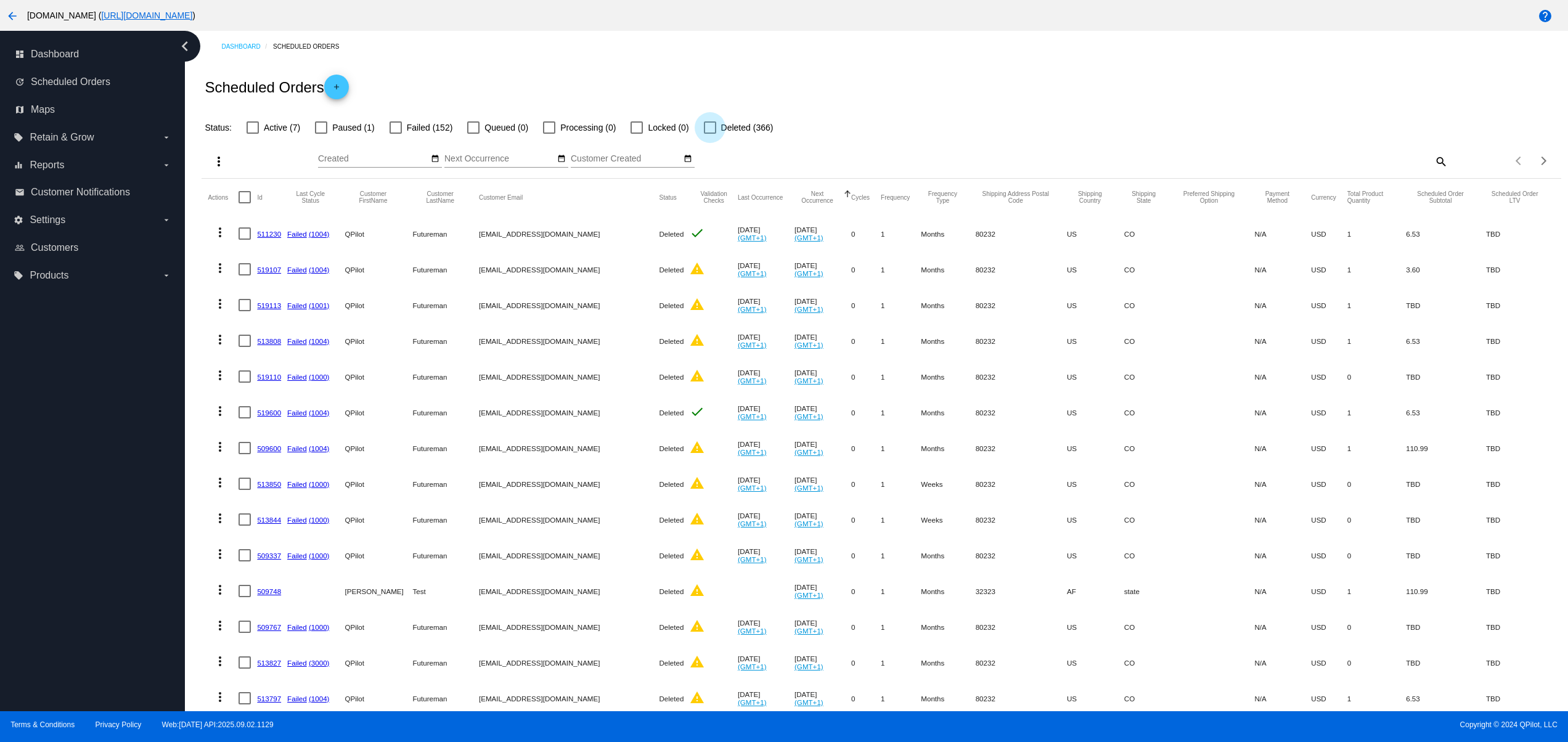
click at [752, 126] on span "Deleted (366)" at bounding box center [747, 127] width 52 height 14
click at [710, 134] on input "Deleted (366)" at bounding box center [710, 134] width 1 height 1
checkbox input "true"
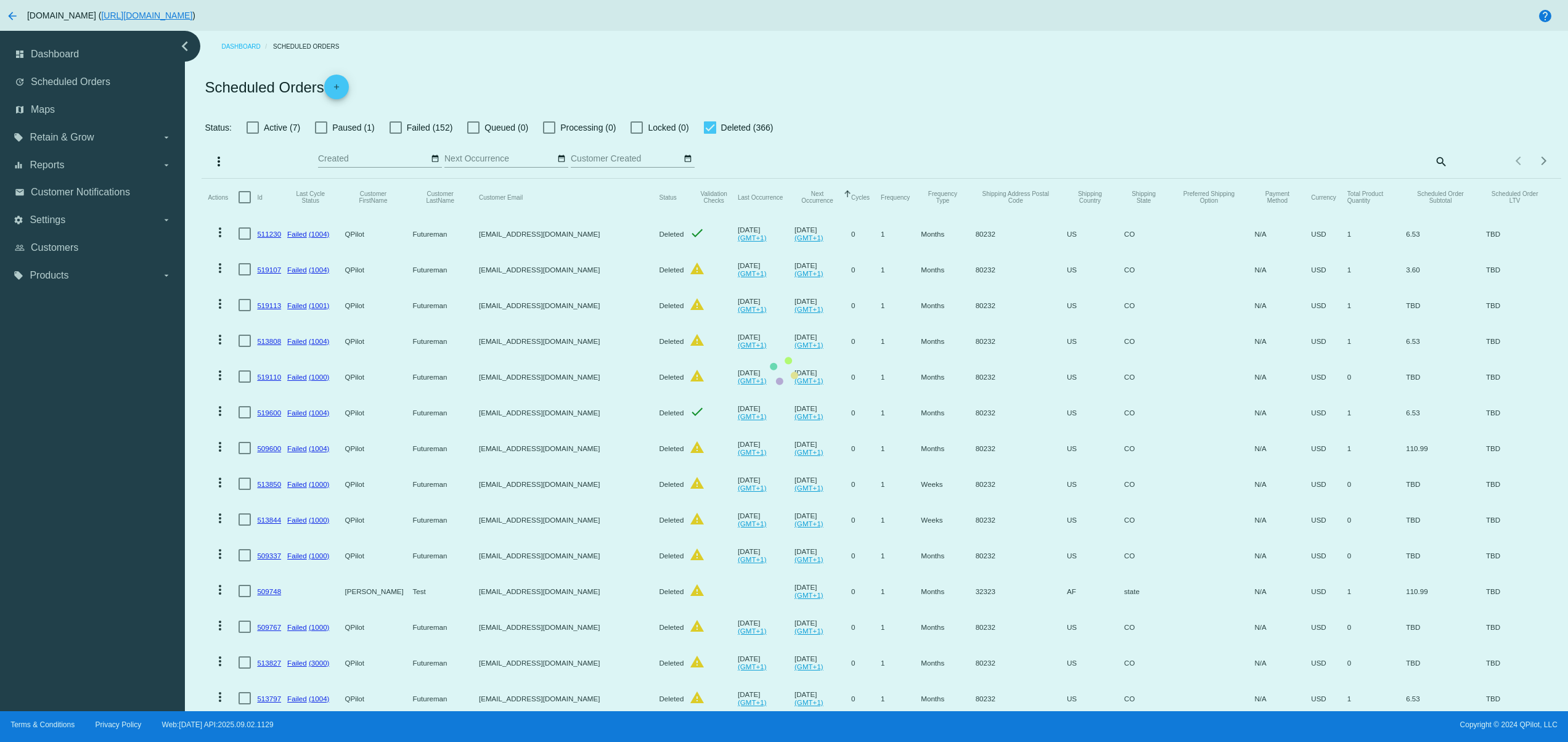
click at [1038, 179] on mat-table "Actions Id Last Cycle Status Customer FirstName Customer LastName Customer Emai…" at bounding box center [880, 555] width 1359 height 753
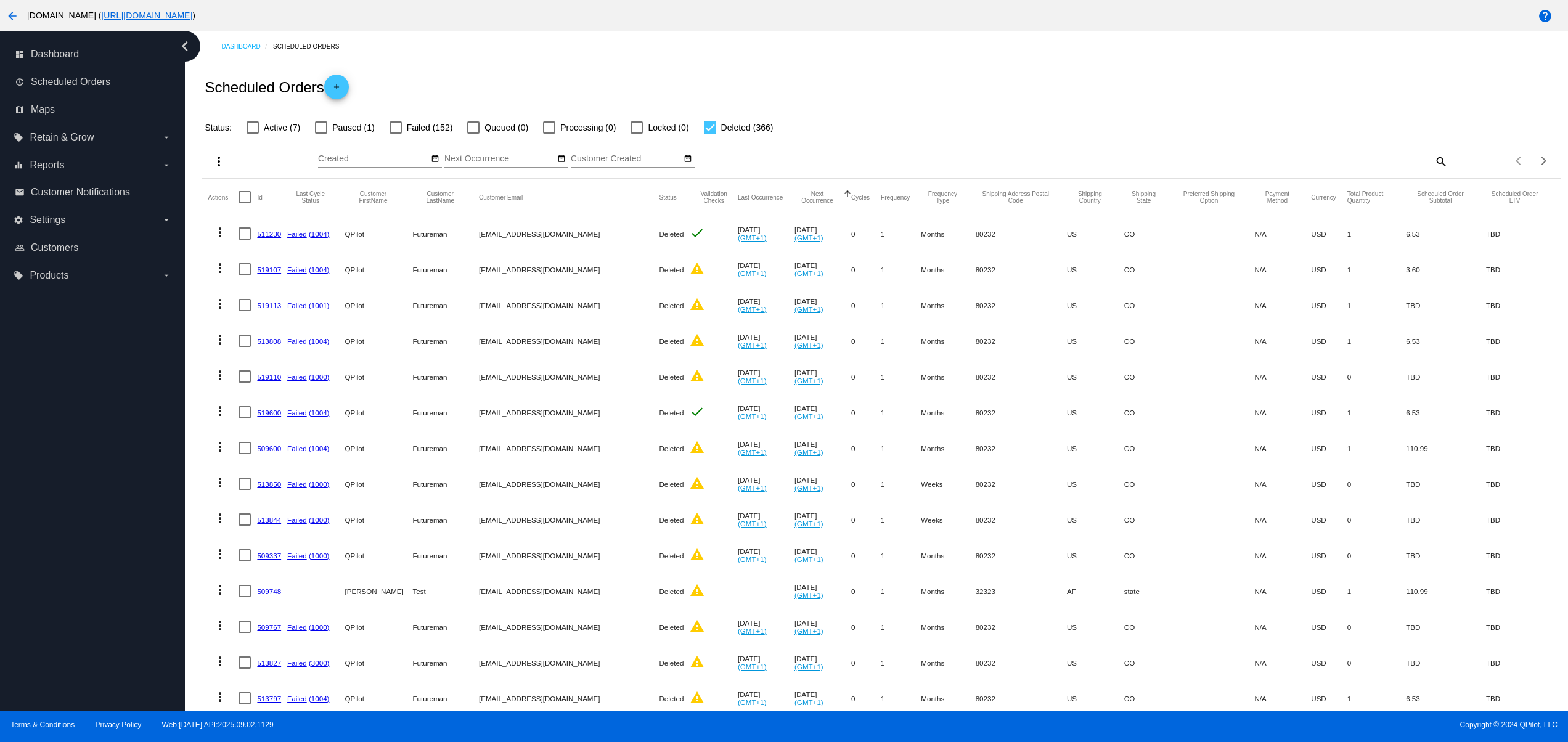
click at [266, 129] on span "Active (7)" at bounding box center [282, 127] width 37 height 14
click at [252, 134] on input "Active (7)" at bounding box center [252, 134] width 1 height 1
checkbox input "true"
click at [718, 124] on label "Deleted (366)" at bounding box center [739, 127] width 69 height 14
click at [710, 134] on input "Deleted (366)" at bounding box center [710, 134] width 1 height 1
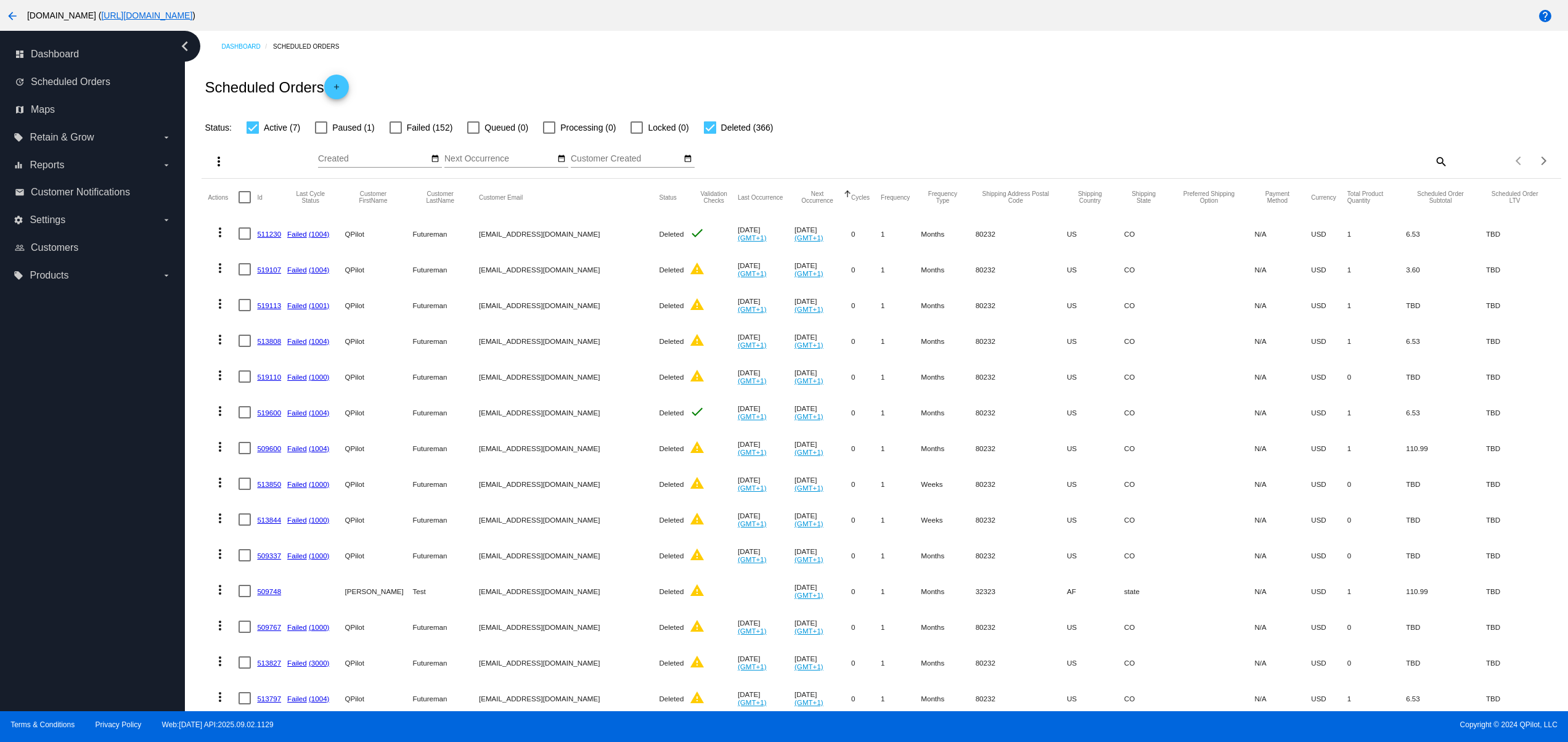
checkbox input "false"
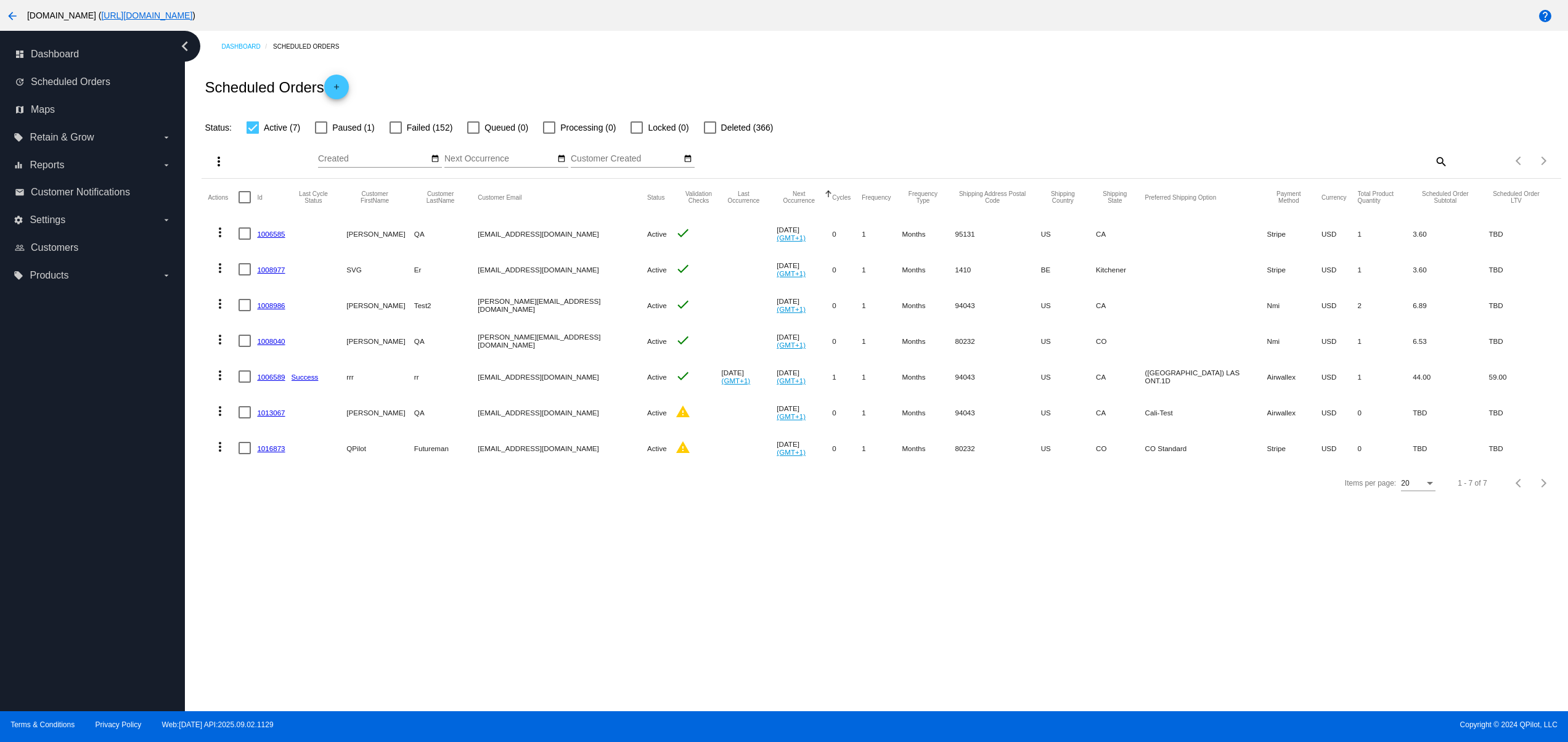
drag, startPoint x: 473, startPoint y: 411, endPoint x: 451, endPoint y: 408, distance: 22.2
click at [451, 408] on mat-row "more_vert 1013067 [PERSON_NAME] QA [EMAIL_ADDRESS][DOMAIN_NAME] Active warning …" at bounding box center [881, 412] width 1346 height 36
click at [516, 491] on div "Items per page: 20 1 - 7 of 7" at bounding box center [880, 484] width 1359 height 35
click at [215, 412] on mat-icon "more_vert" at bounding box center [220, 411] width 14 height 14
click at [261, 568] on button "delete Delete" at bounding box center [269, 560] width 122 height 30
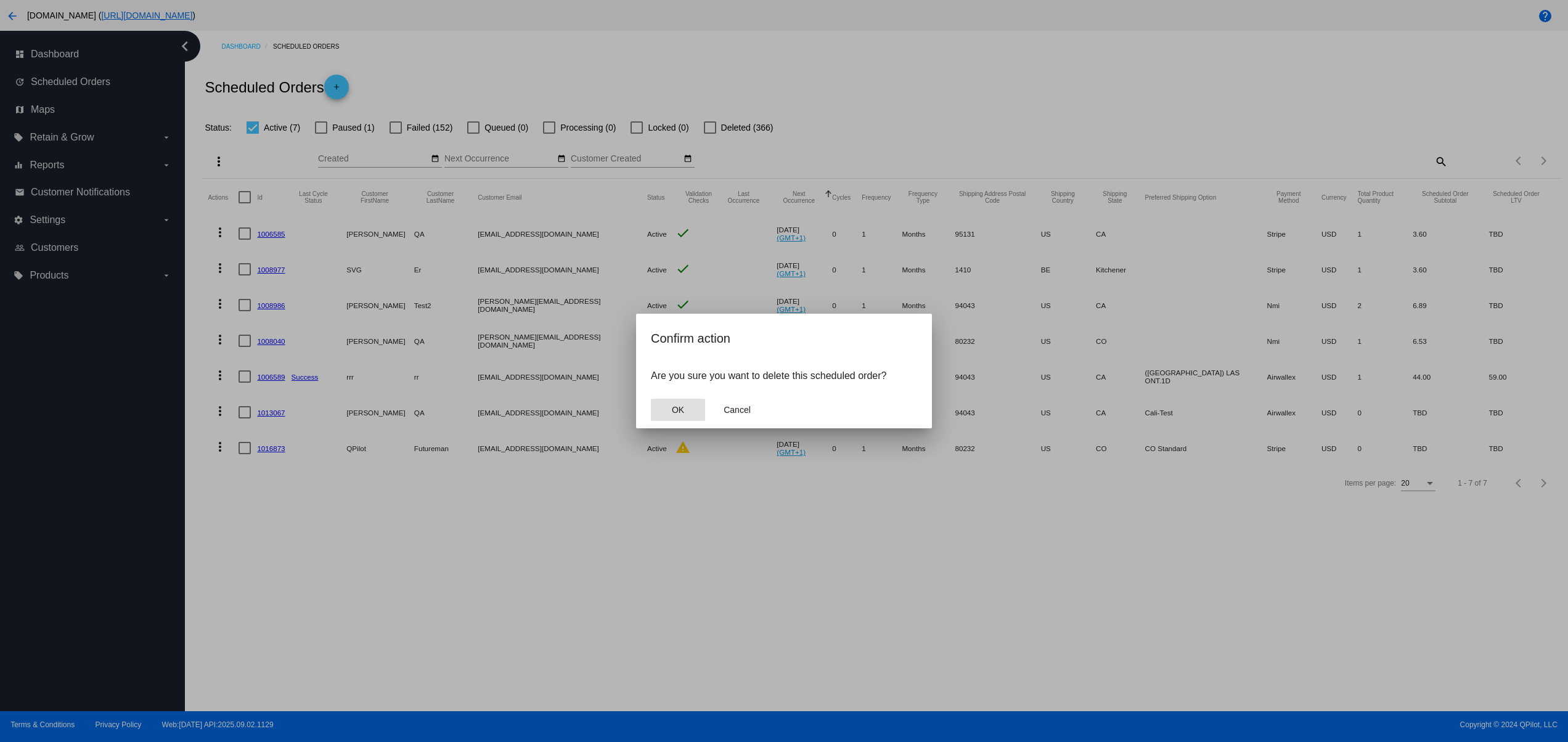
click at [679, 408] on span "OK" at bounding box center [677, 410] width 13 height 10
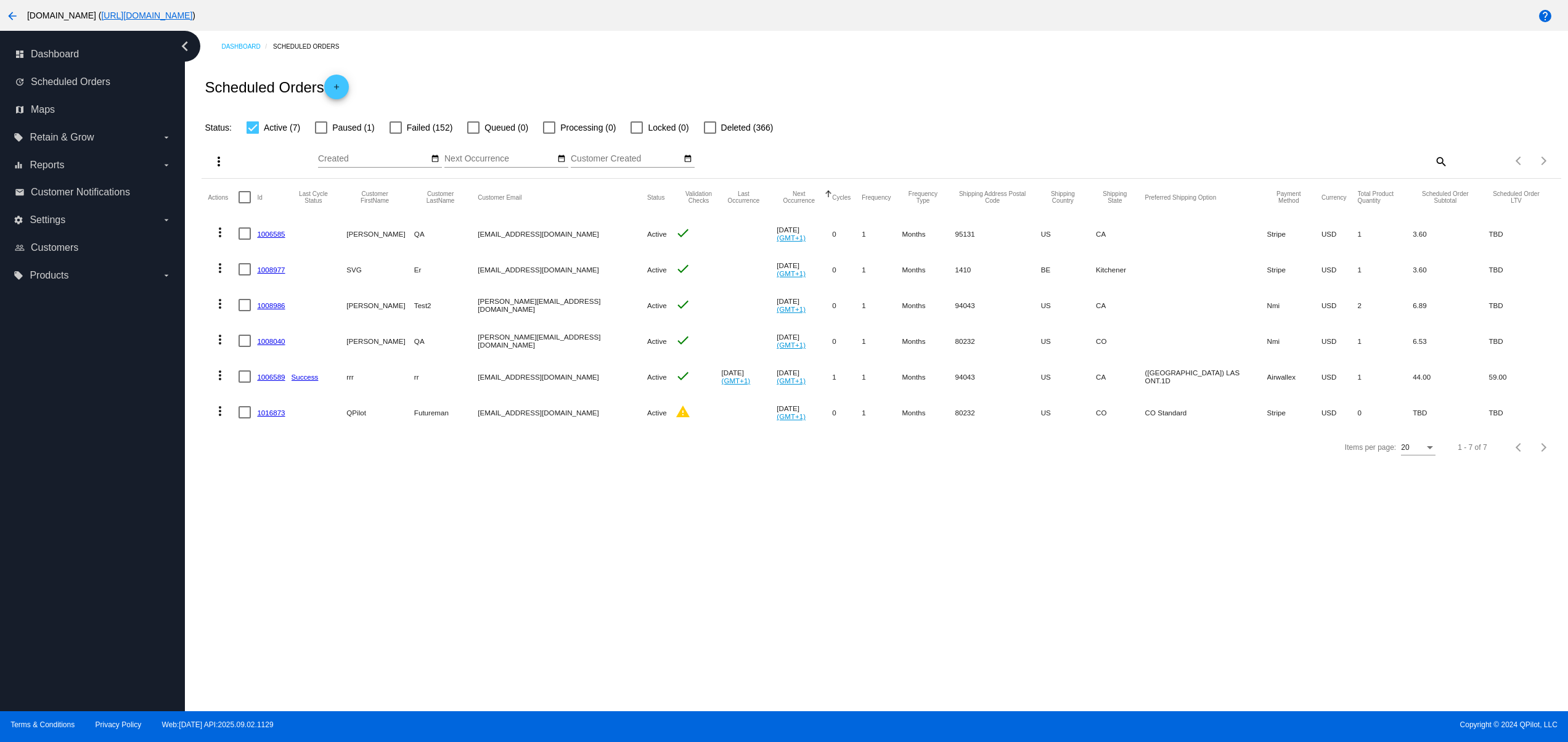
click at [276, 412] on link "1016873" at bounding box center [271, 412] width 28 height 8
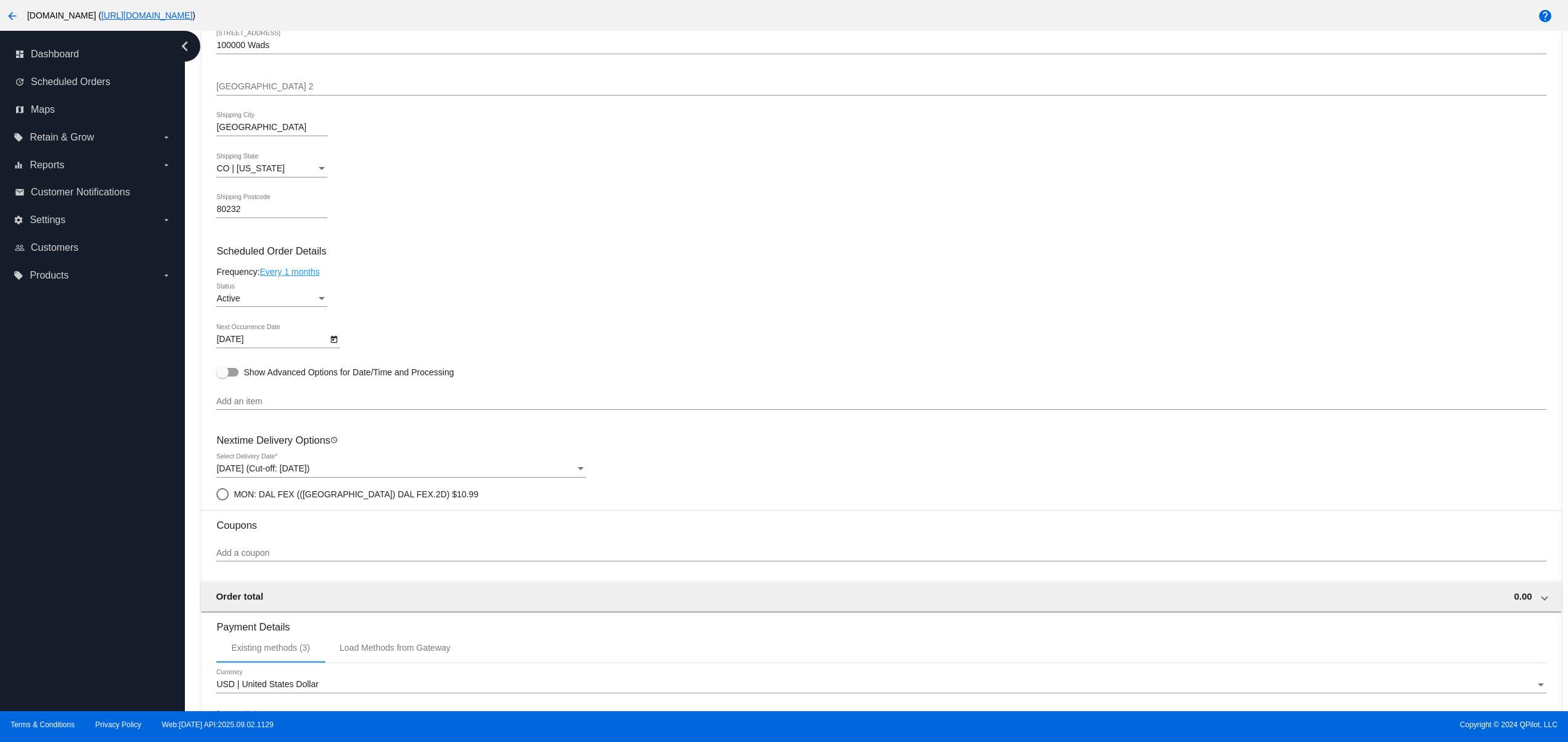
scroll to position [397, 0]
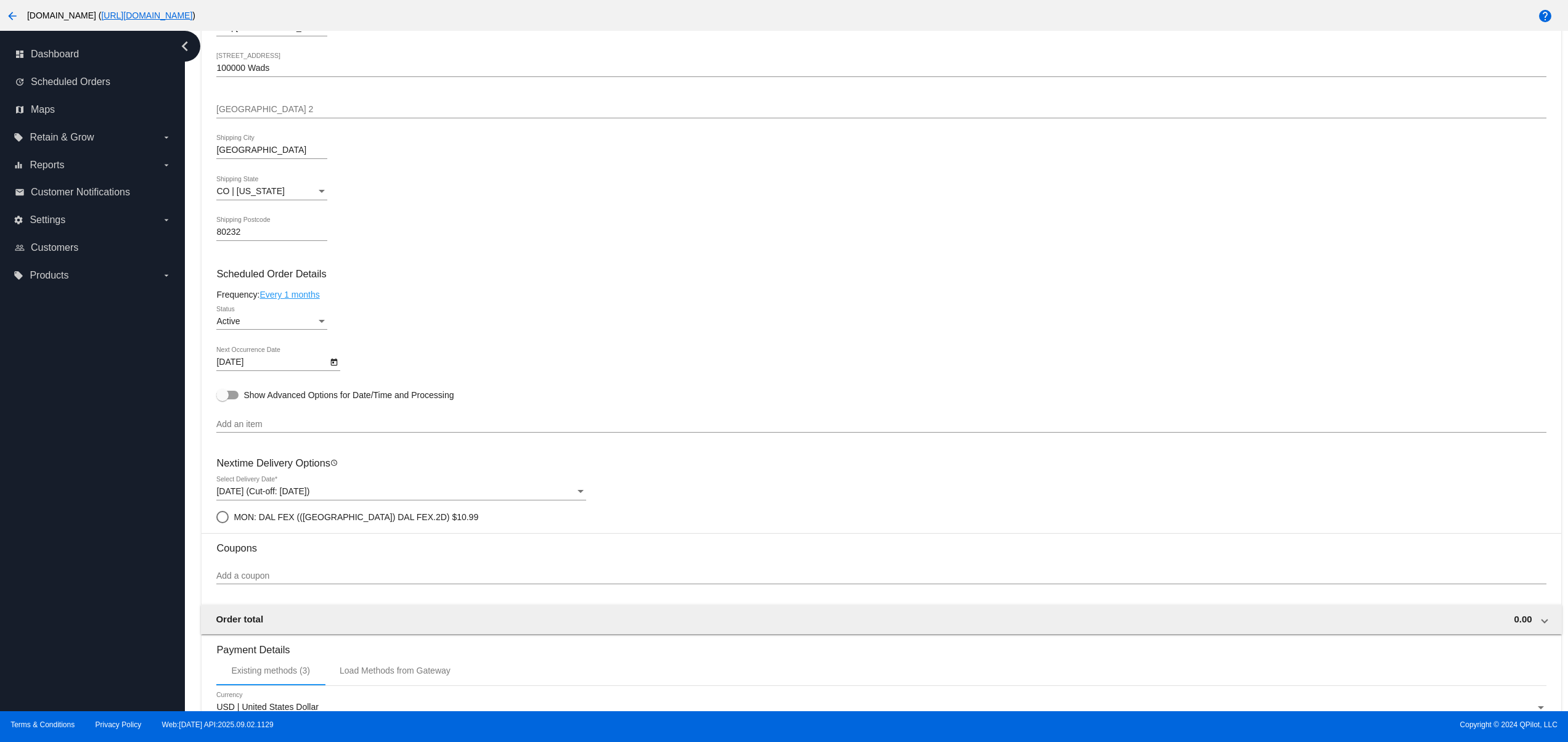
click at [308, 433] on div "Add an item" at bounding box center [881, 420] width 1329 height 24
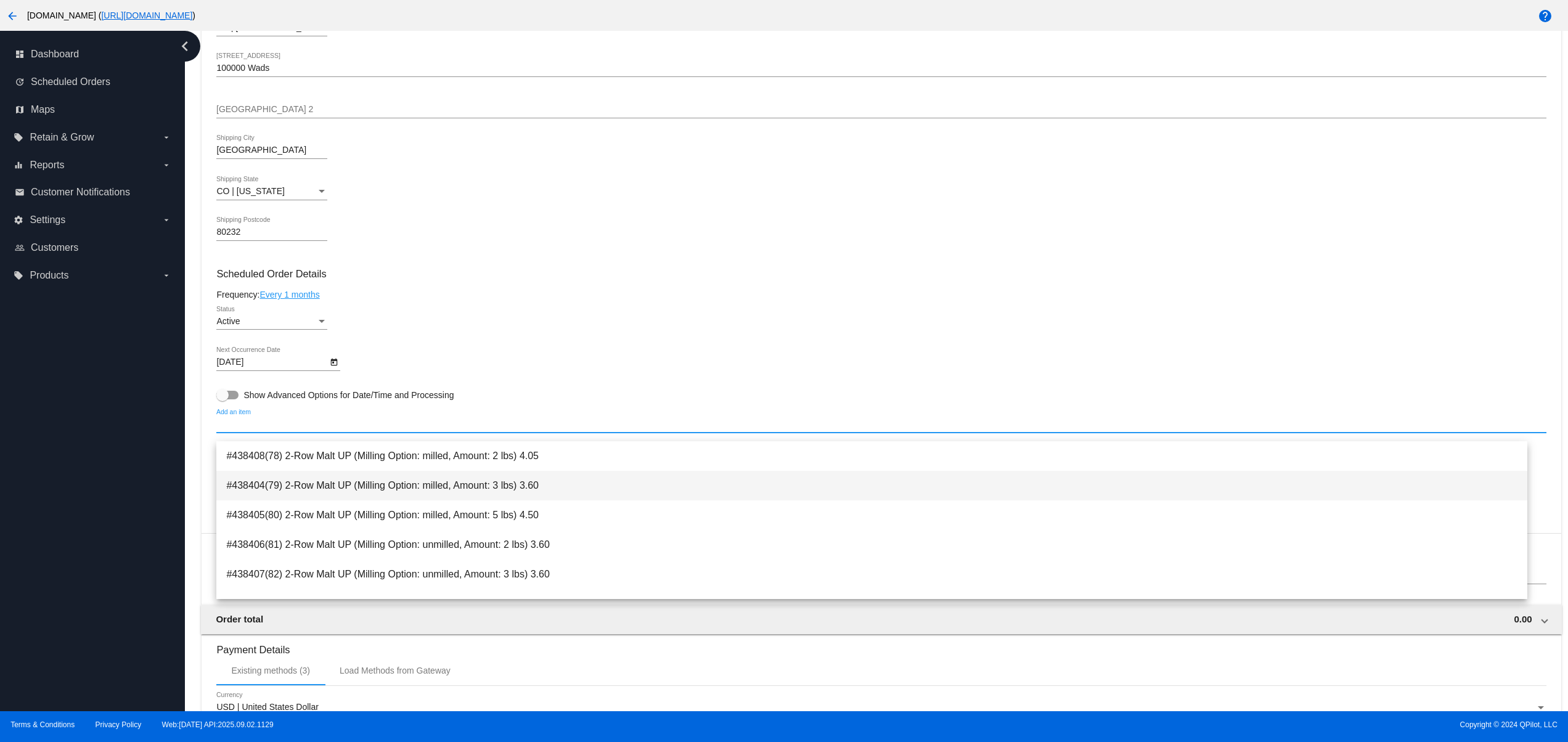
click at [304, 479] on span "#438404(79) 2-Row Malt UP (Milling Option: milled, Amount: 3 lbs) 3.60" at bounding box center [872, 486] width 1292 height 30
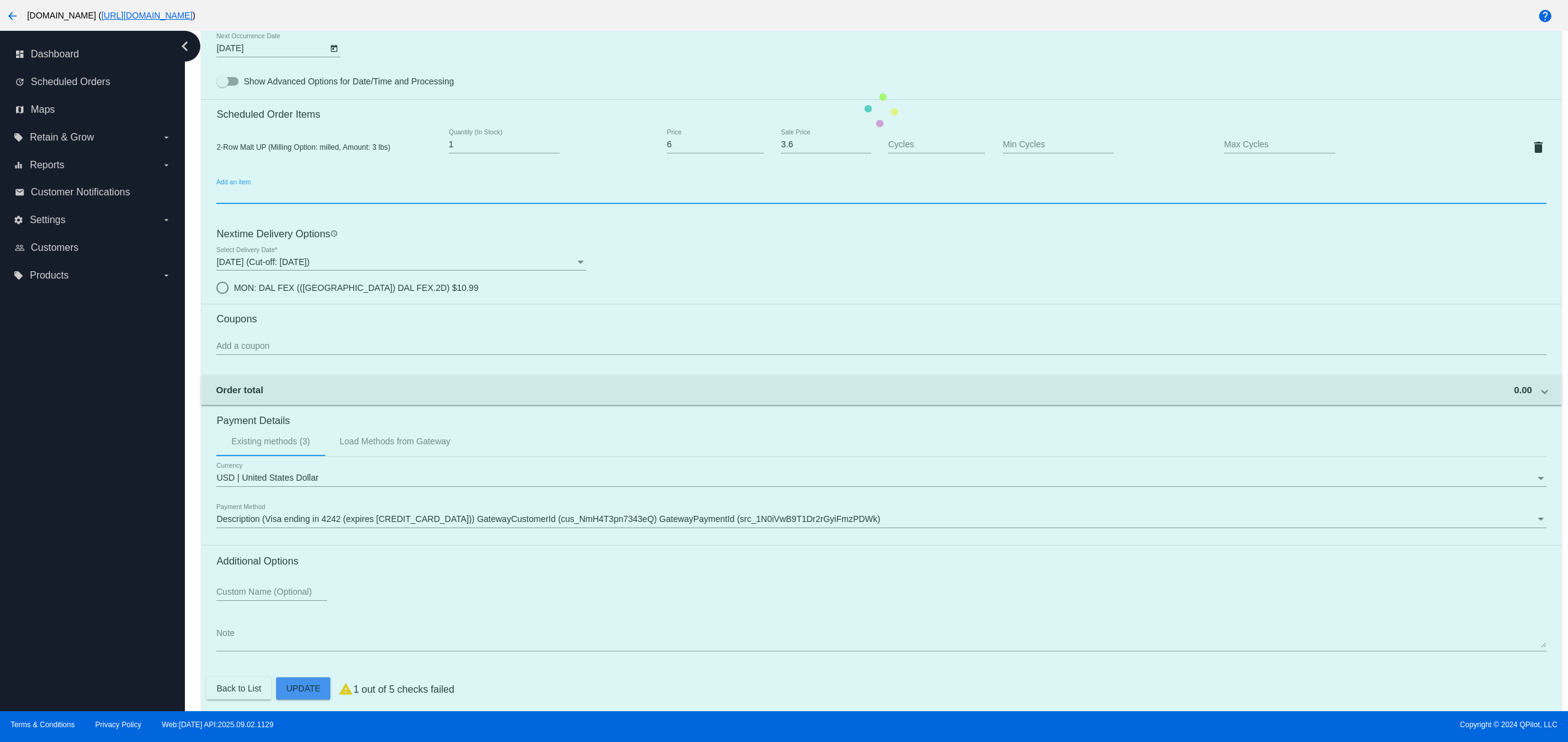
scroll to position [729, 0]
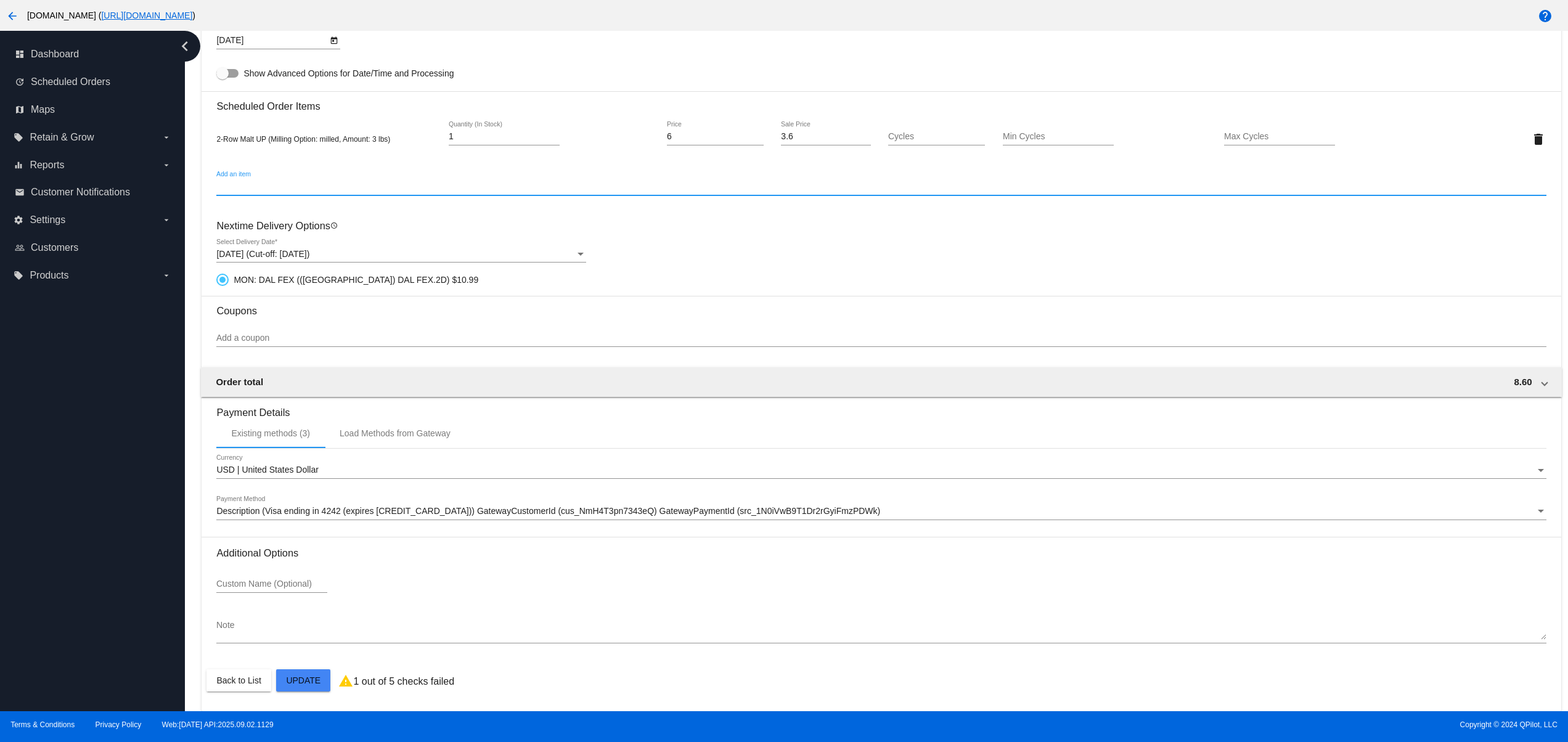
click at [303, 683] on mat-card "Customer 2690157: QPilot Futureman [EMAIL_ADDRESS][DOMAIN_NAME] Customer Shippi…" at bounding box center [880, 103] width 1359 height 1218
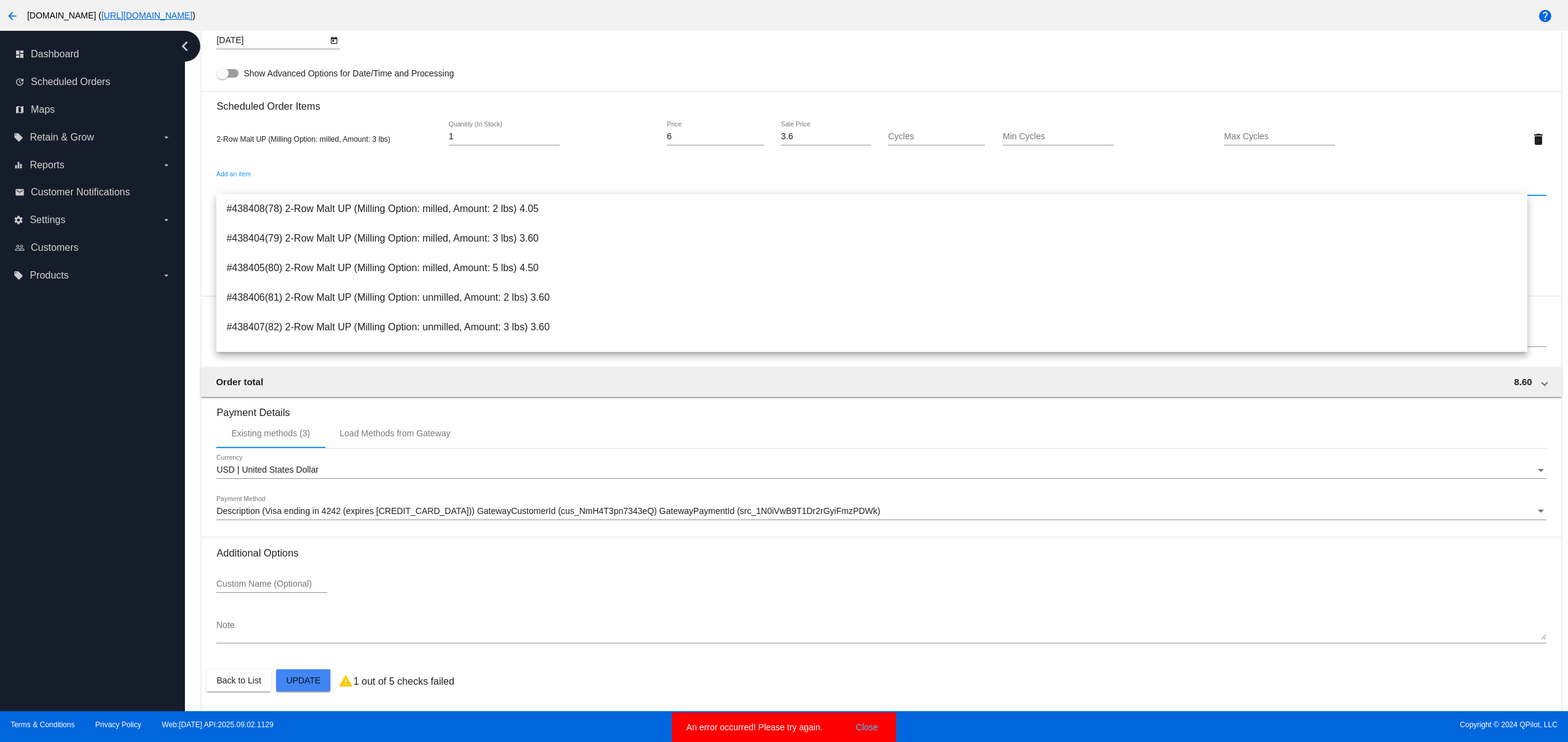
scroll to position [0, 0]
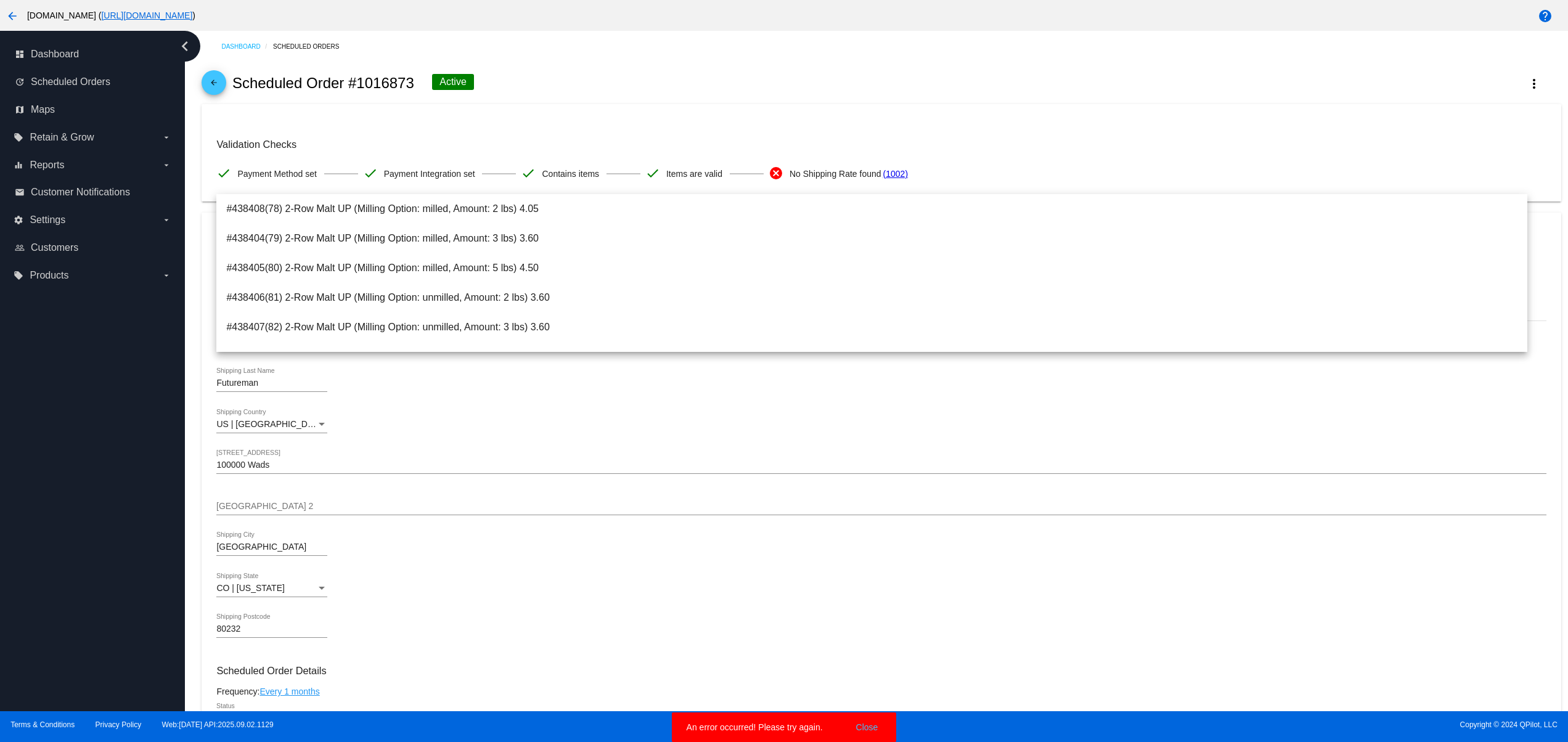
click at [861, 649] on div "80232 Shipping Postcode" at bounding box center [881, 631] width 1329 height 35
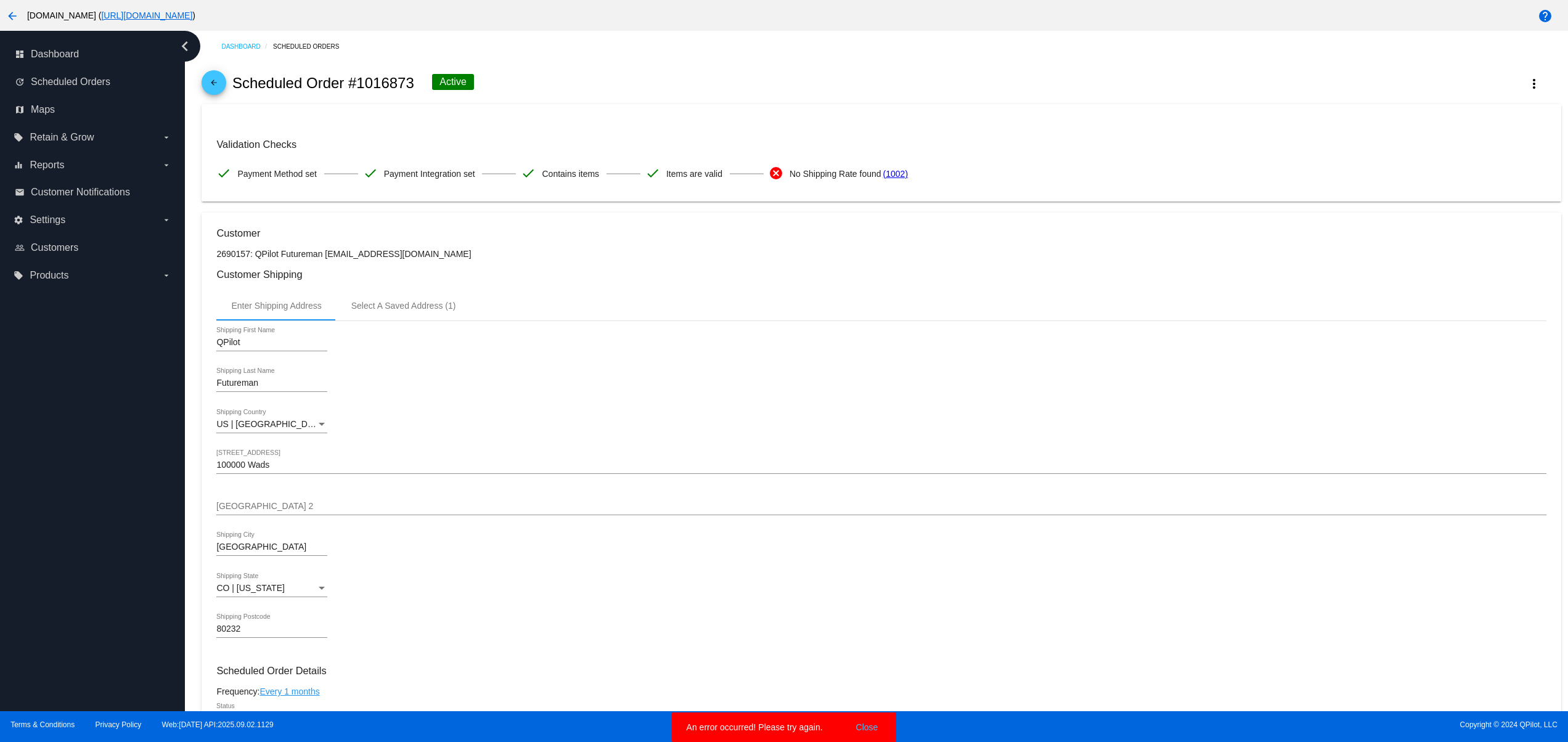
click at [863, 729] on button "Close" at bounding box center [867, 728] width 30 height 13
click at [365, 193] on mat-card "Validation Checks check Payment Method set check Payment Integration set check …" at bounding box center [880, 152] width 1359 height 97
click at [326, 211] on div "Dashboard Scheduled Orders arrow_back Scheduled Order #1016873 Active more_vert…" at bounding box center [881, 730] width 1373 height 1400
drag, startPoint x: 259, startPoint y: 240, endPoint x: 292, endPoint y: 251, distance: 34.8
click at [256, 239] on h3 "Customer" at bounding box center [881, 233] width 1329 height 12
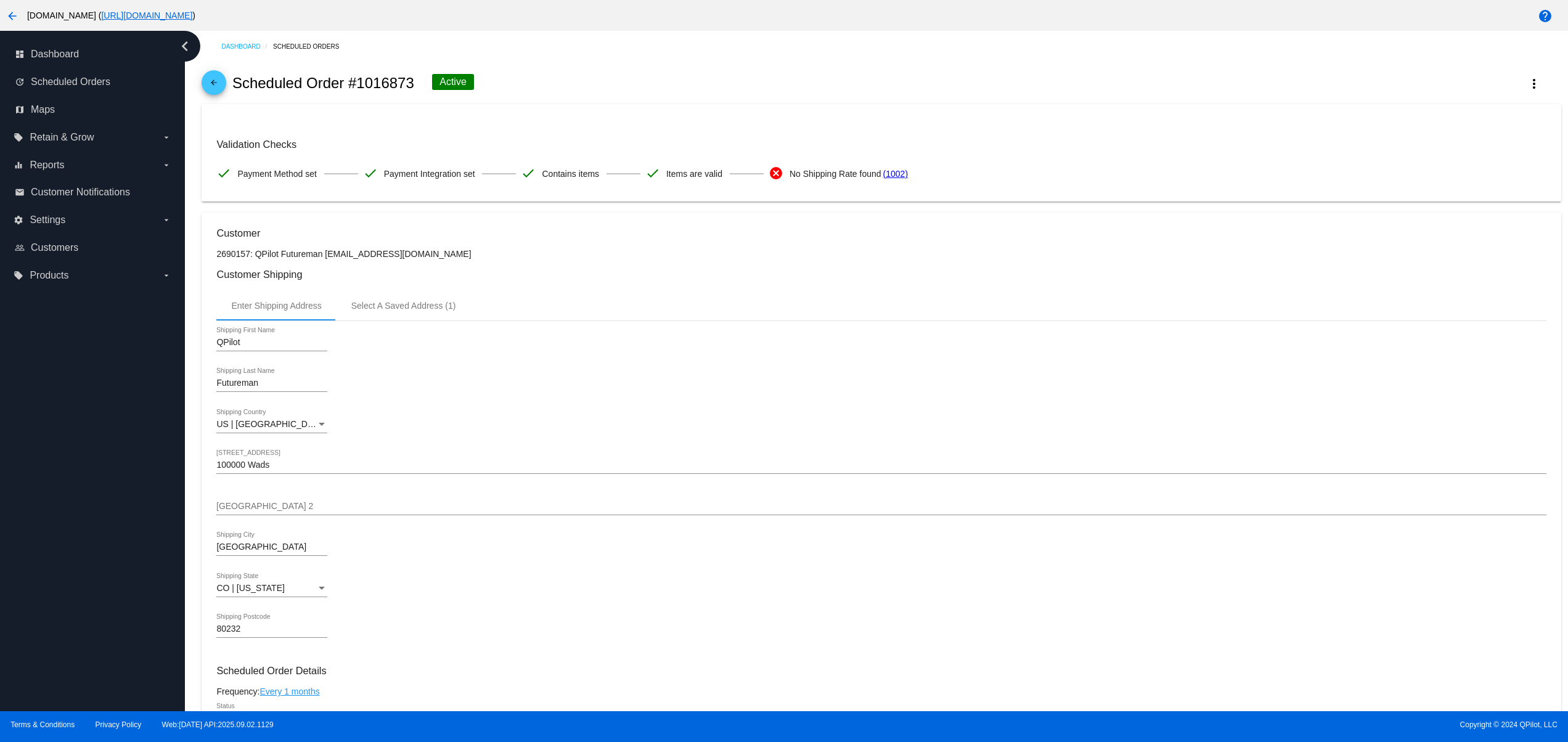
scroll to position [493, 0]
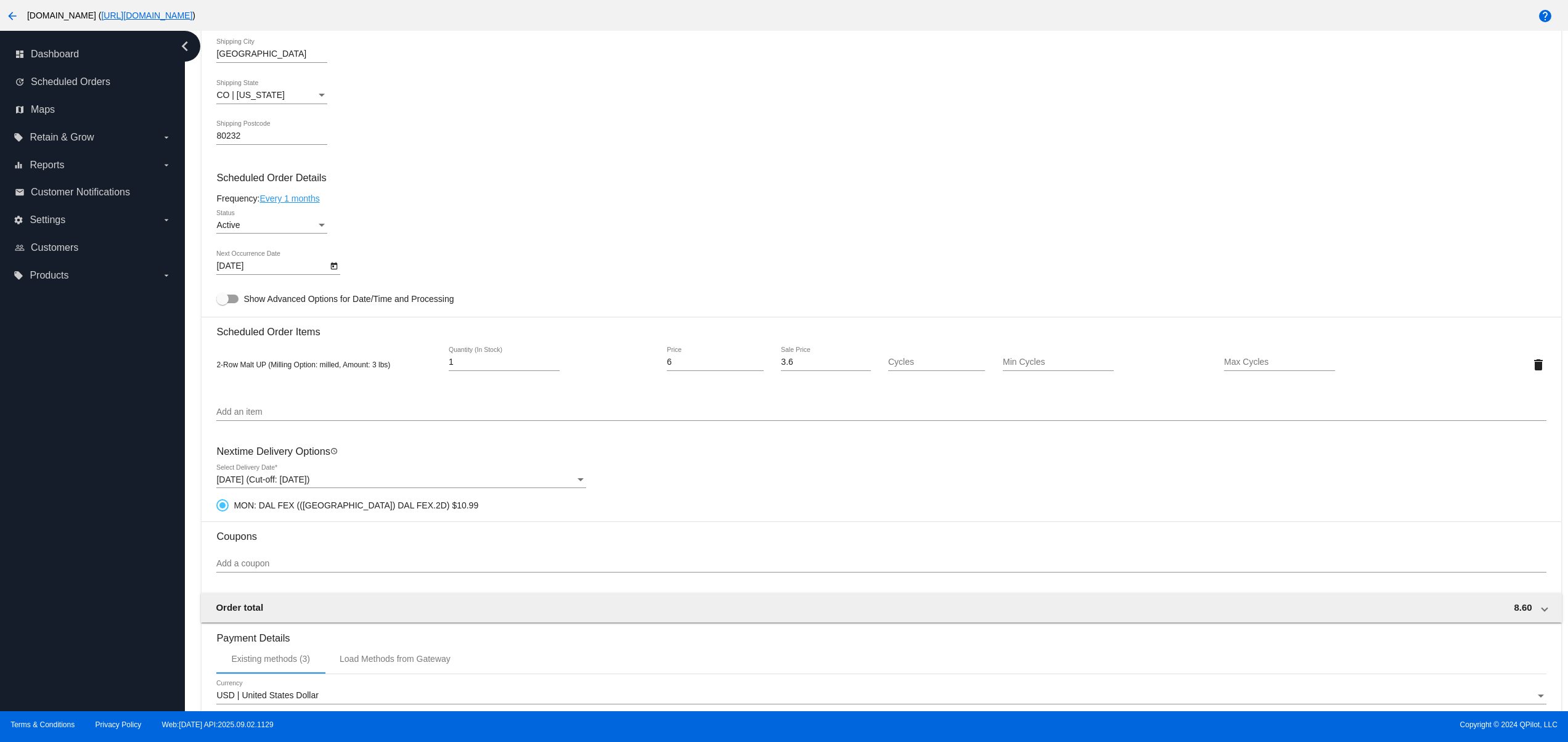
click at [309, 485] on span "[DATE] (Cut-off: [DATE])" at bounding box center [263, 480] width 93 height 10
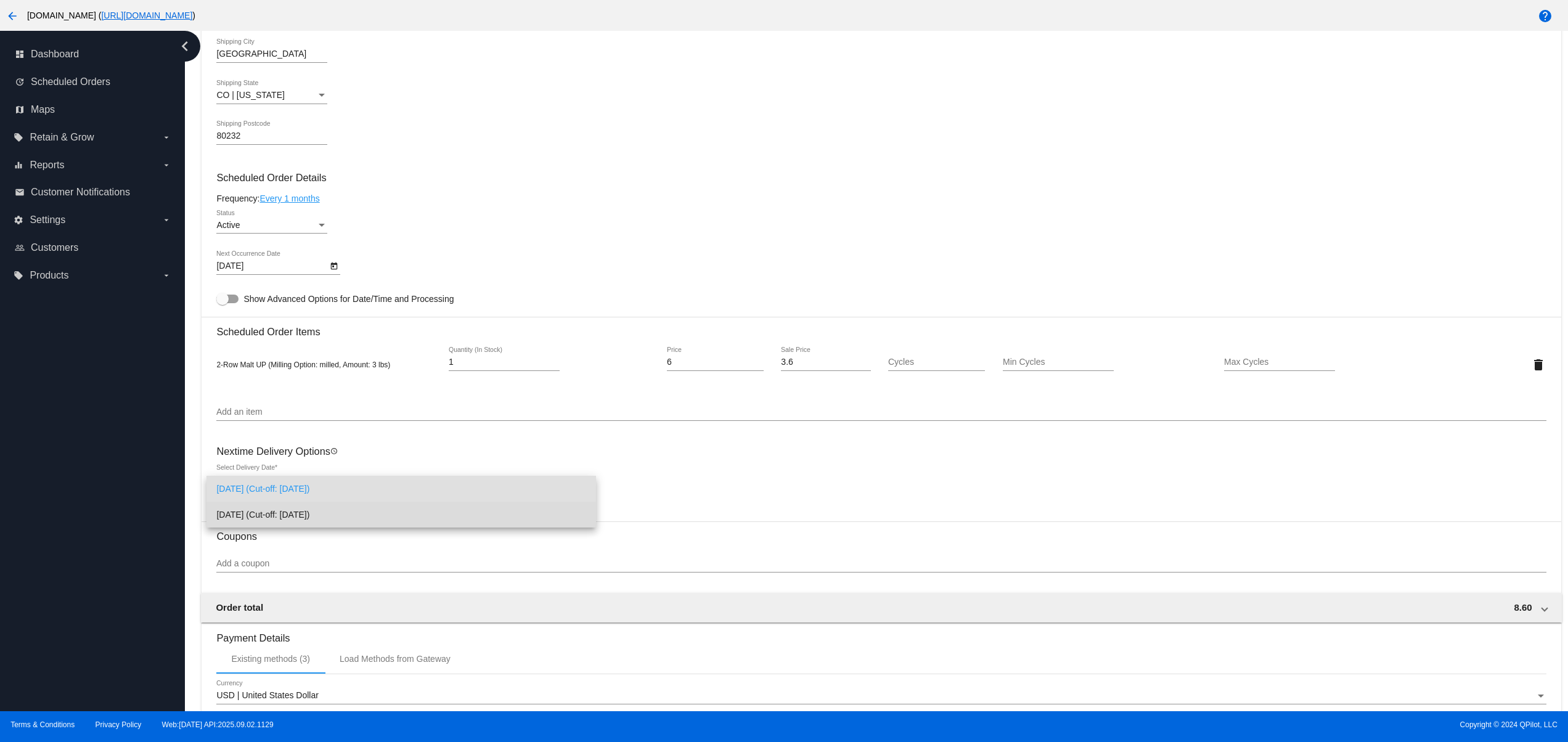
click at [313, 526] on span "[DATE] (Cut-off: [DATE])" at bounding box center [402, 515] width 370 height 26
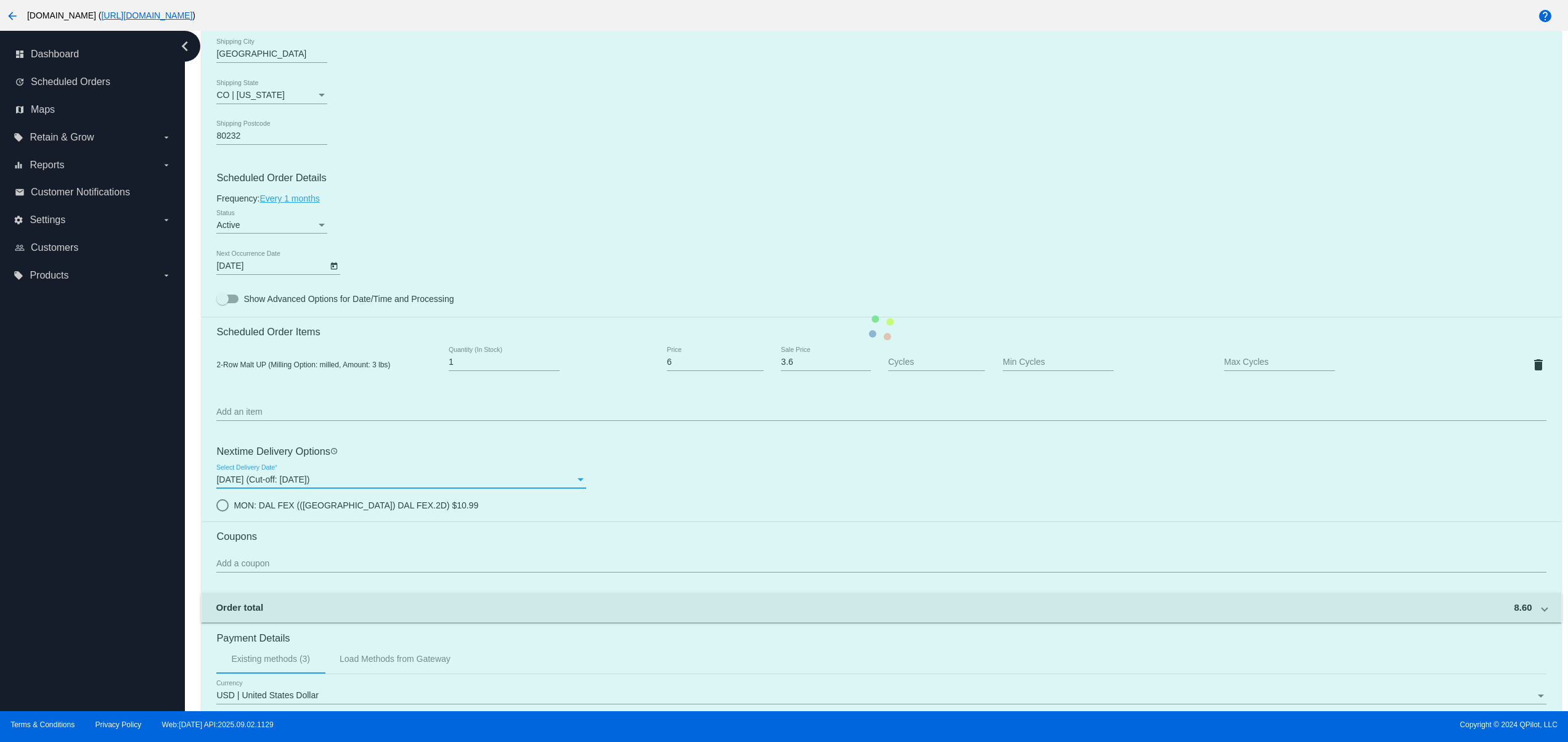
scroll to position [729, 0]
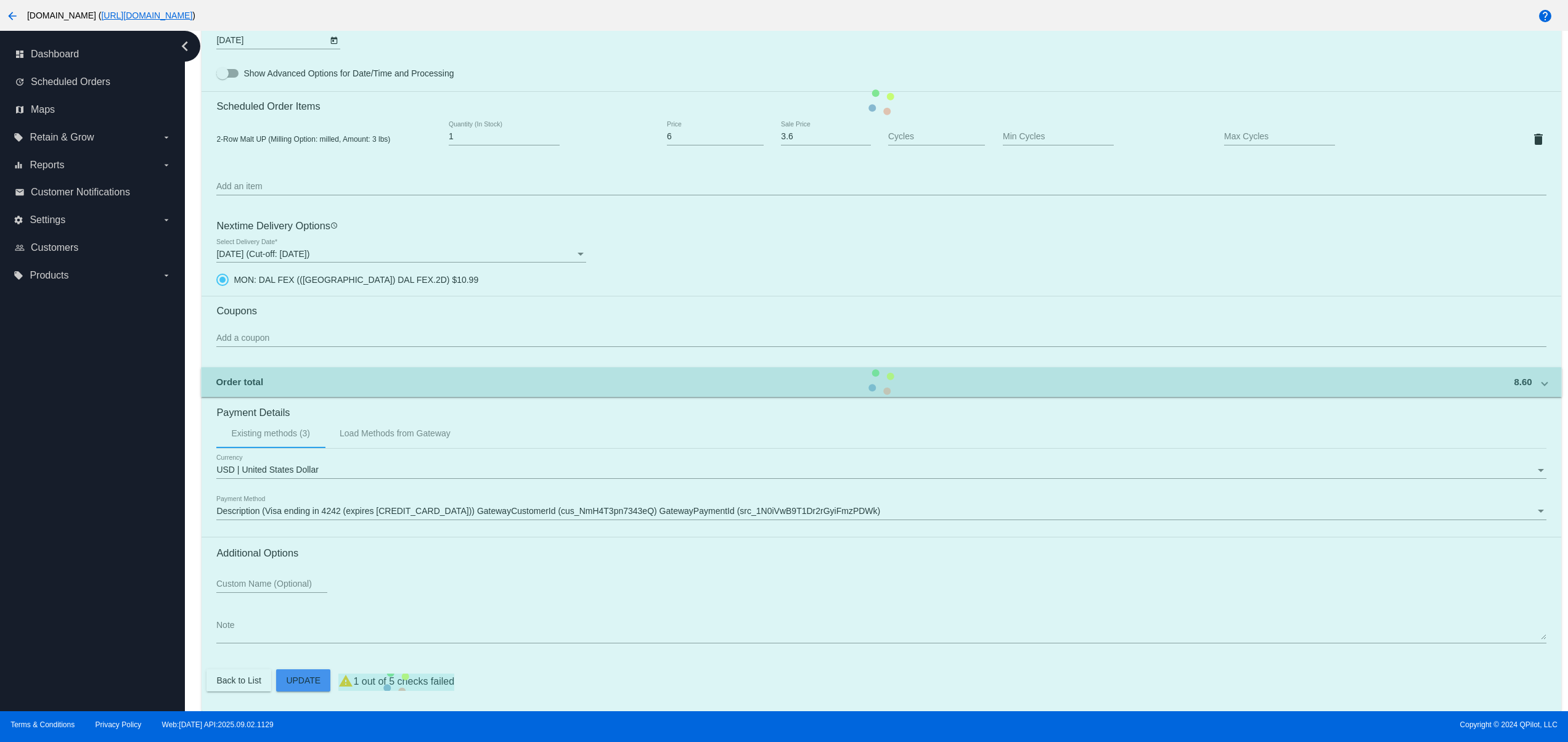
click at [299, 239] on mat-card "Customer 2690157: QPilot Futureman [EMAIL_ADDRESS][DOMAIN_NAME] Customer Shippi…" at bounding box center [880, 103] width 1359 height 1218
click at [297, 254] on mat-card "Customer 2690157: QPilot Futureman [EMAIL_ADDRESS][DOMAIN_NAME] Customer Shippi…" at bounding box center [880, 103] width 1359 height 1218
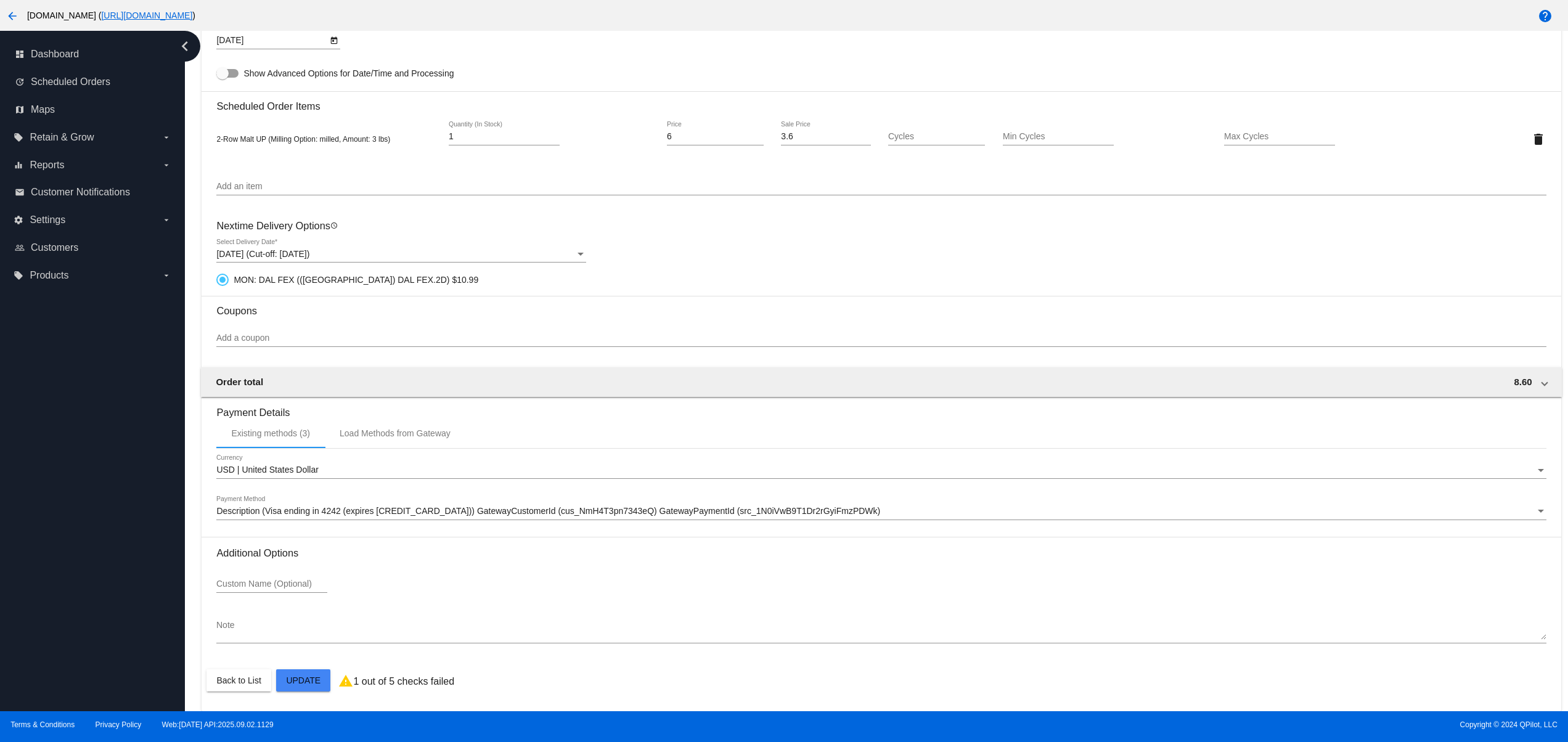
click at [297, 257] on div "[DATE] (Cut-off: [DATE]) Select Delivery Date *" at bounding box center [402, 251] width 370 height 24
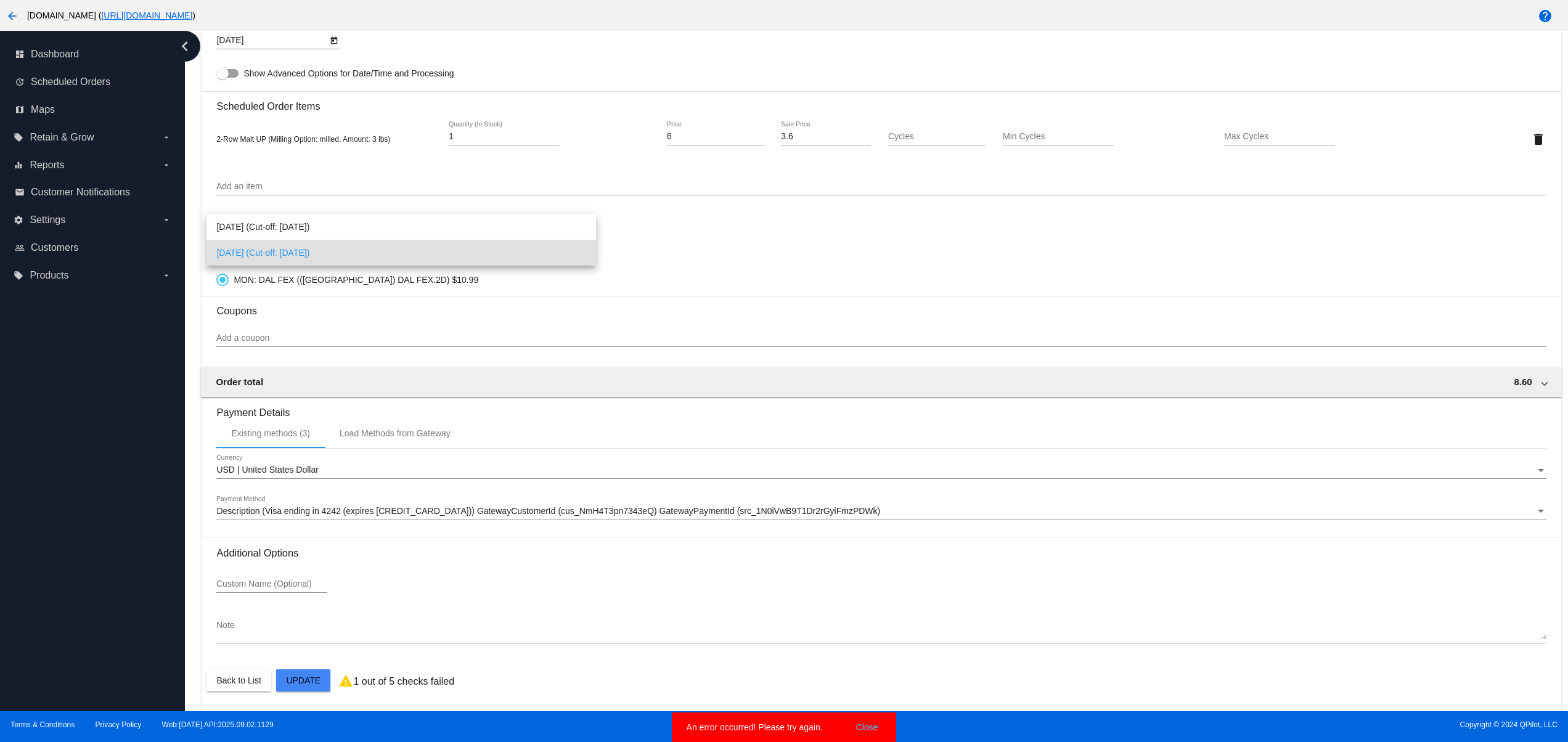
click at [664, 459] on div at bounding box center [784, 371] width 1568 height 742
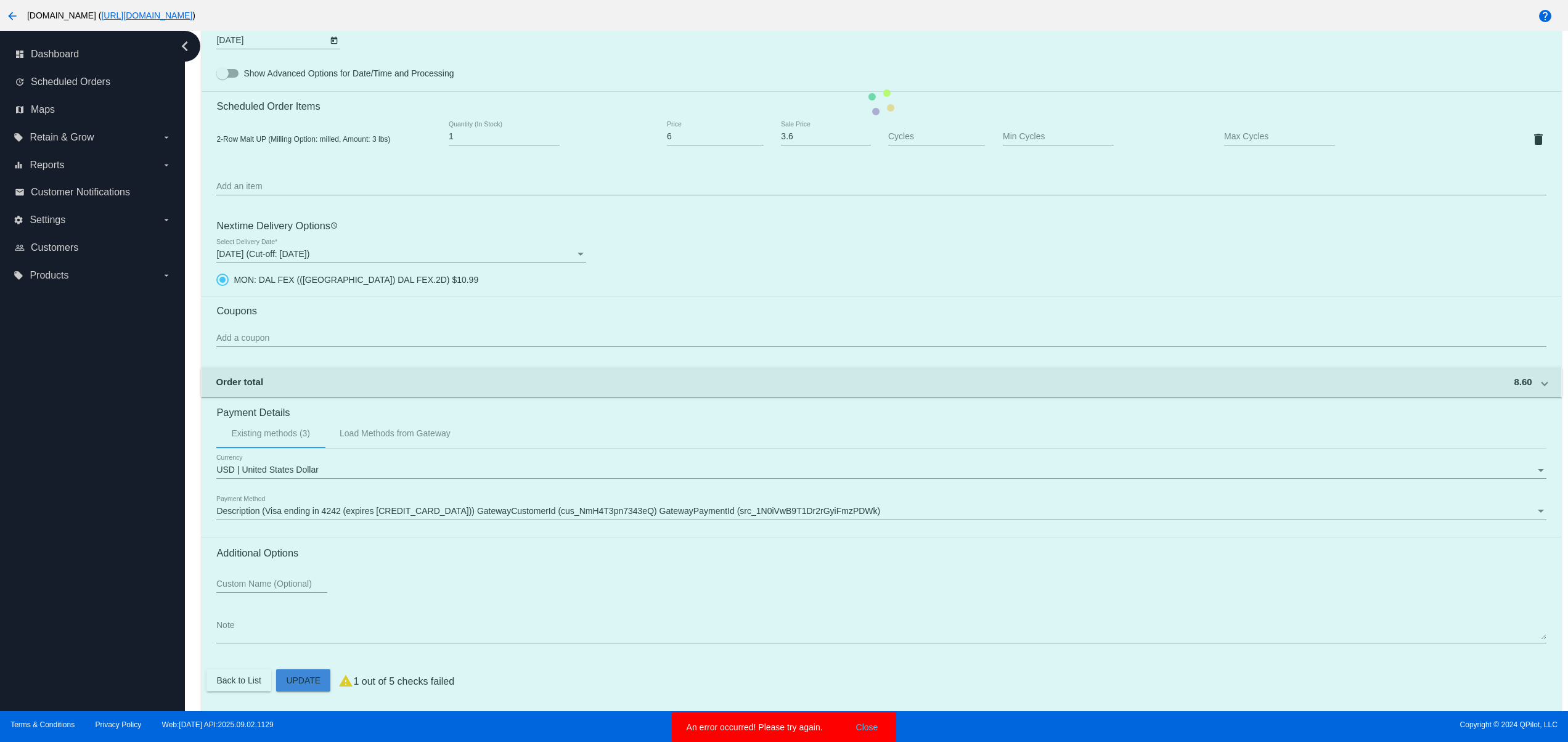
click at [308, 684] on mat-card "Customer 2690157: QPilot Futureman [EMAIL_ADDRESS][DOMAIN_NAME] Customer Shippi…" at bounding box center [880, 103] width 1359 height 1218
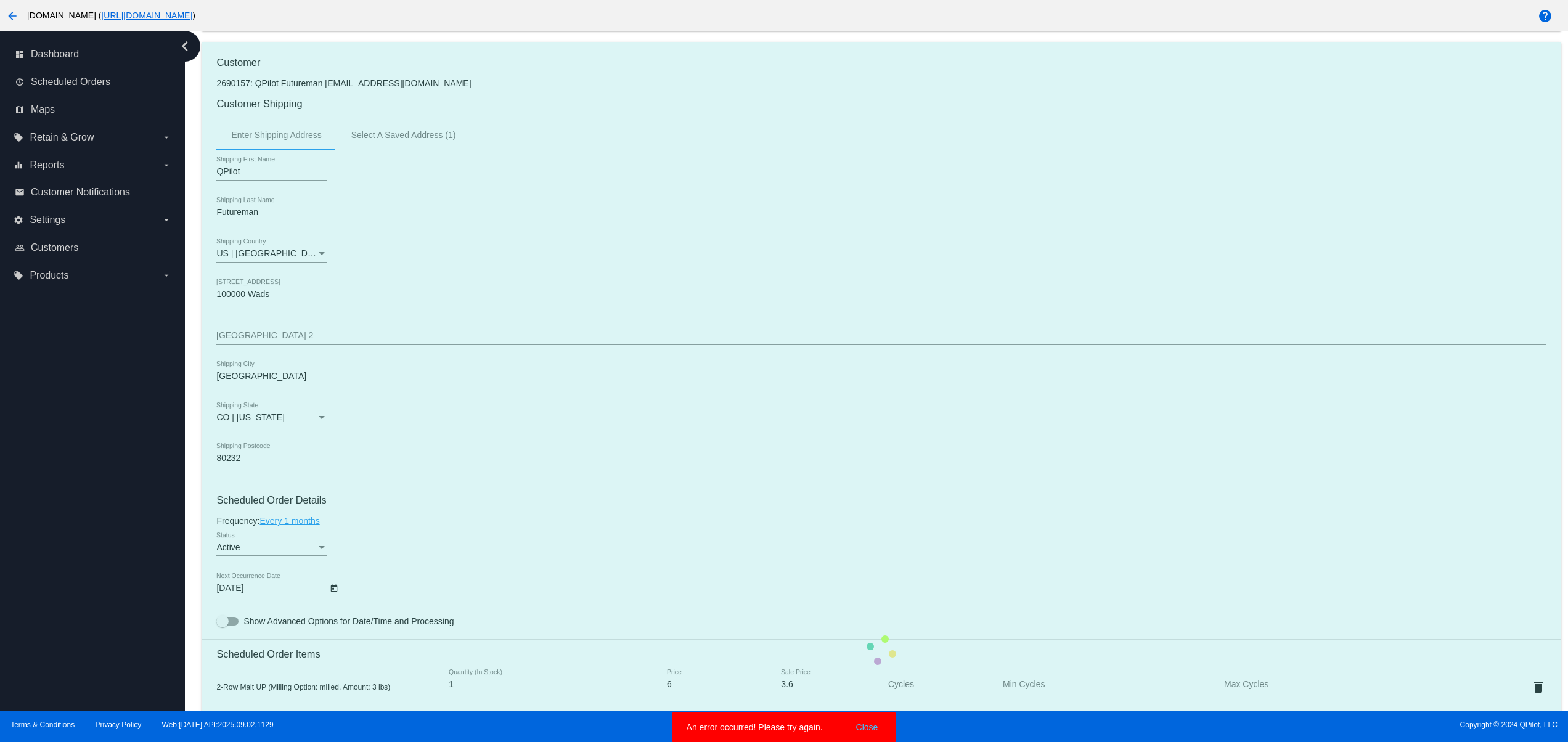
scroll to position [0, 0]
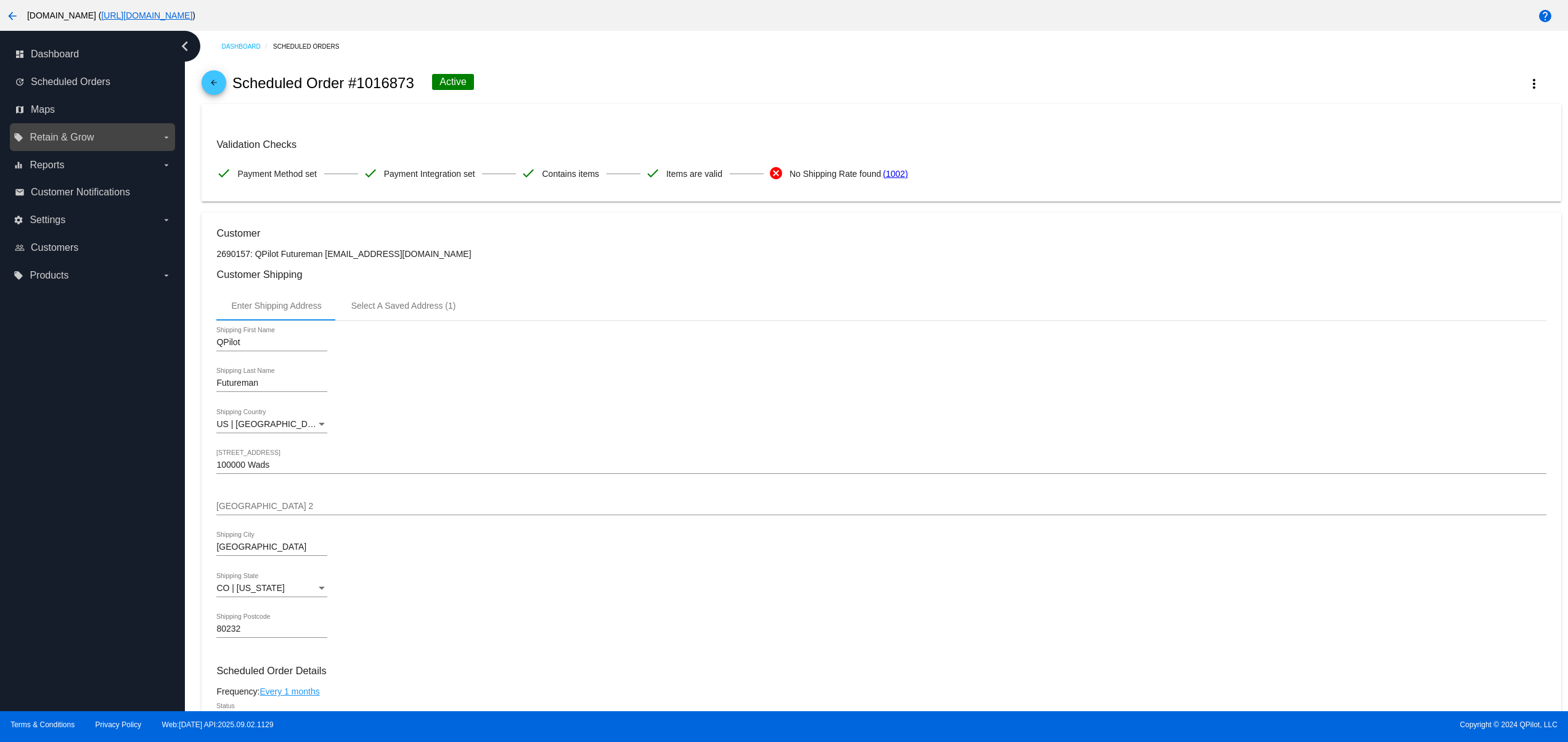
click at [50, 134] on span "Retain & Grow" at bounding box center [62, 138] width 65 height 12
click at [0, 0] on input "local_offer Retain & Grow arrow_drop_down" at bounding box center [0, 0] width 0 height 0
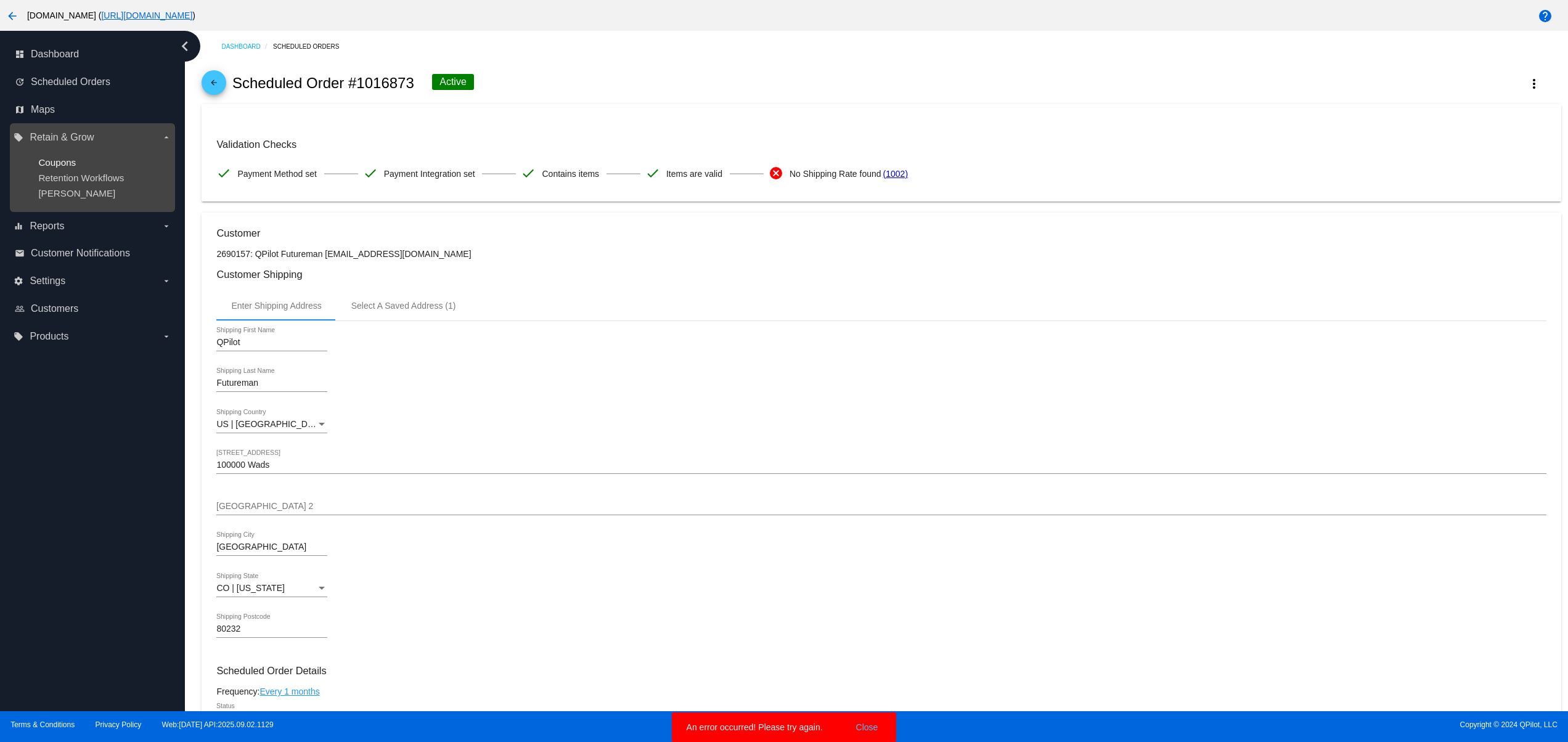
click at [67, 161] on span "Coupons" at bounding box center [57, 162] width 38 height 11
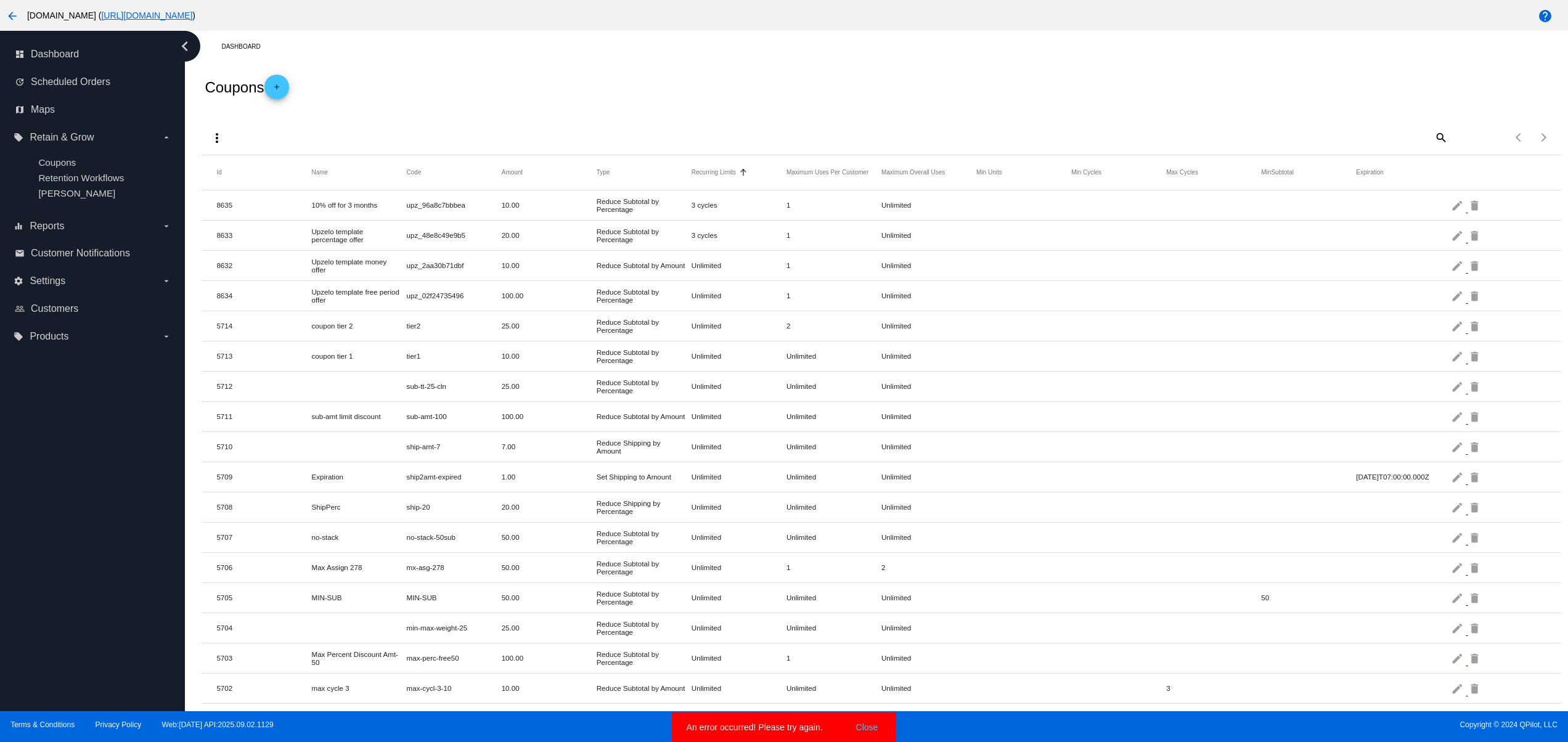
drag, startPoint x: 538, startPoint y: 169, endPoint x: 770, endPoint y: 189, distance: 232.9
click at [730, 172] on mat-header-row "Id Name Code Amount Type Recurring Limits Maximum Uses Per Customer Maximum Ove…" at bounding box center [880, 172] width 1359 height 35
drag, startPoint x: 878, startPoint y: 279, endPoint x: 877, endPoint y: 299, distance: 20.0
click at [878, 297] on mat-table "Id Name Code Amount Type Recurring Limits Maximum Uses Per Customer Maximum Ove…" at bounding box center [880, 671] width 1359 height 1032
click at [267, 95] on h2 "Coupons add" at bounding box center [246, 87] width 84 height 25
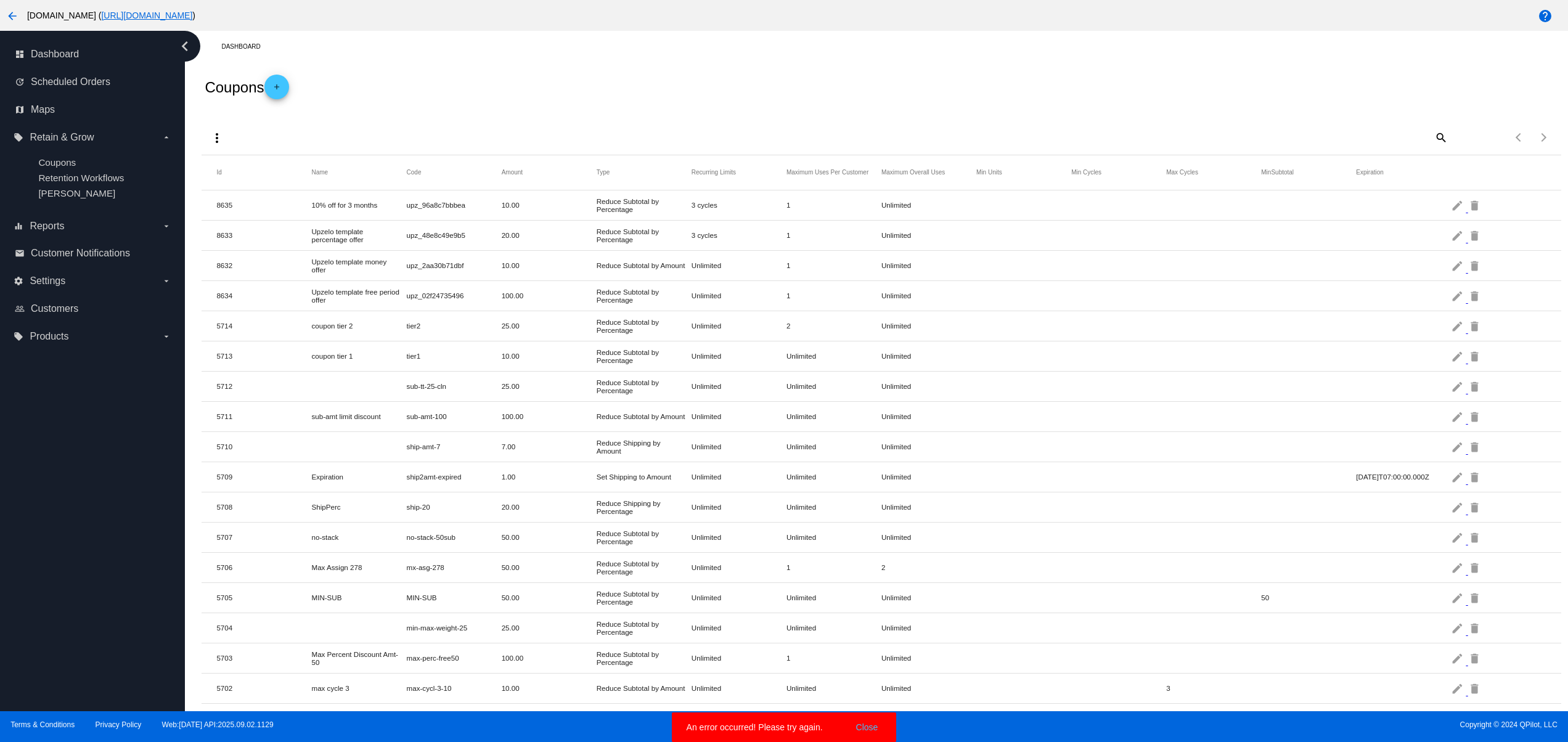
click at [270, 87] on link "add" at bounding box center [277, 87] width 25 height 25
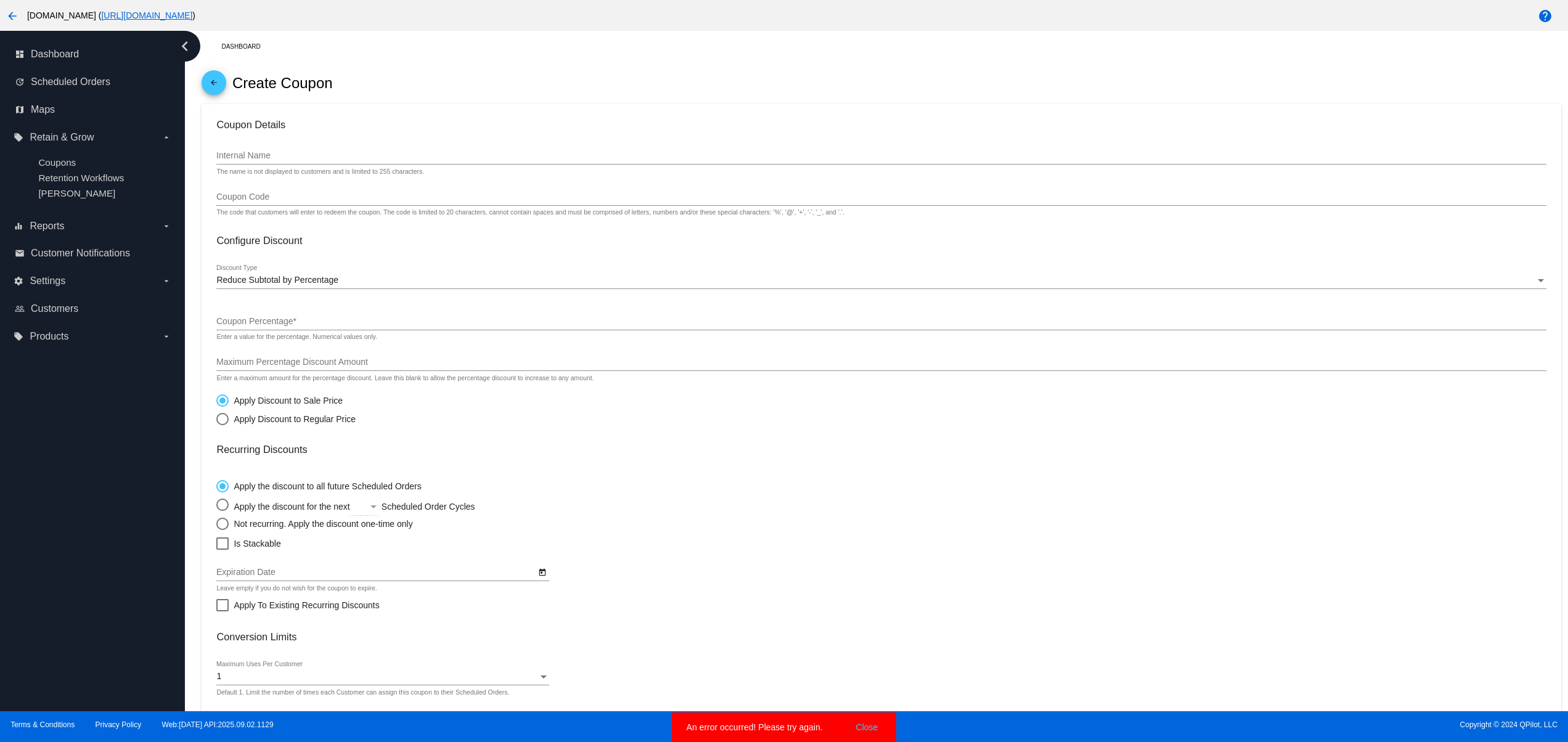
scroll to position [111, 0]
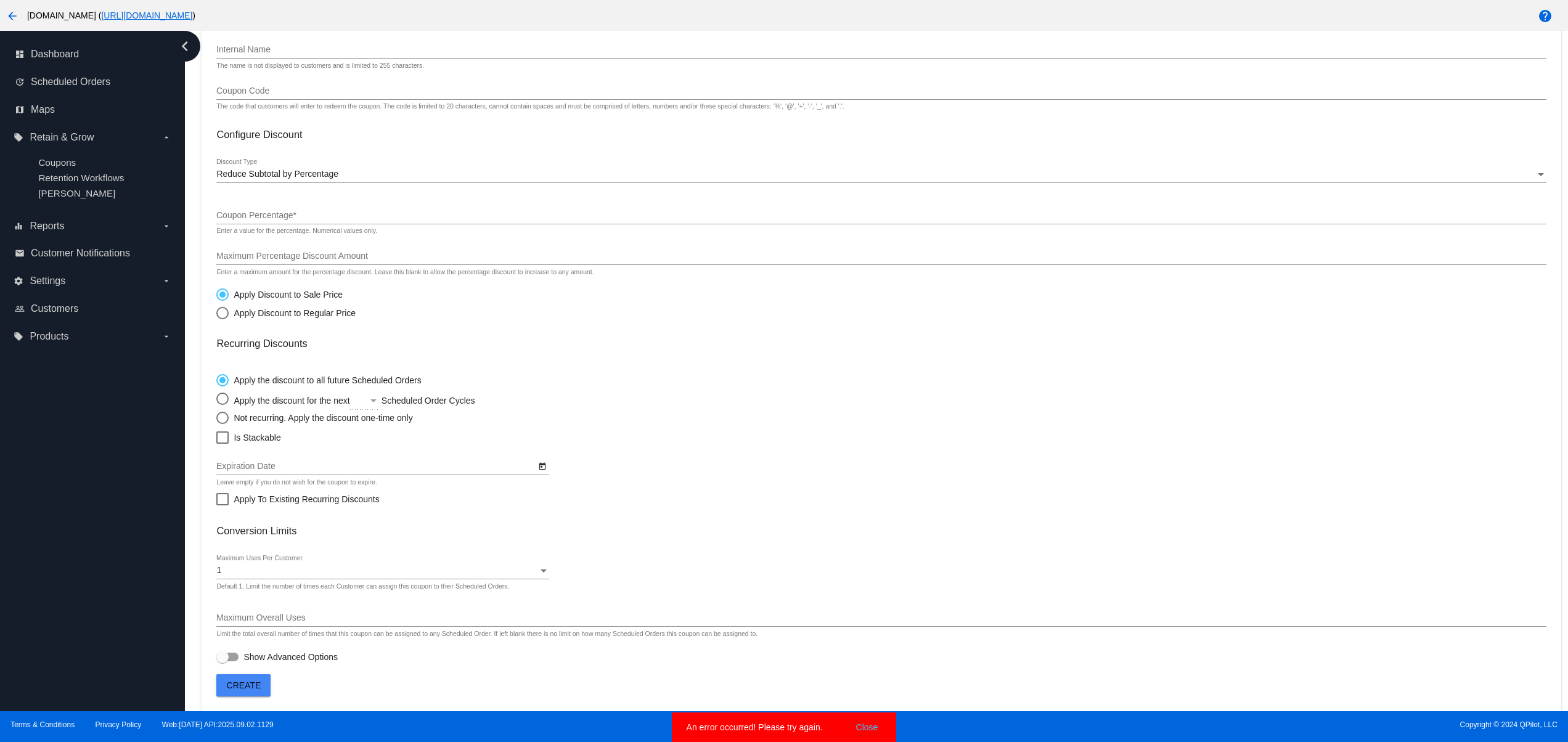
click at [225, 679] on button "Create" at bounding box center [244, 685] width 54 height 22
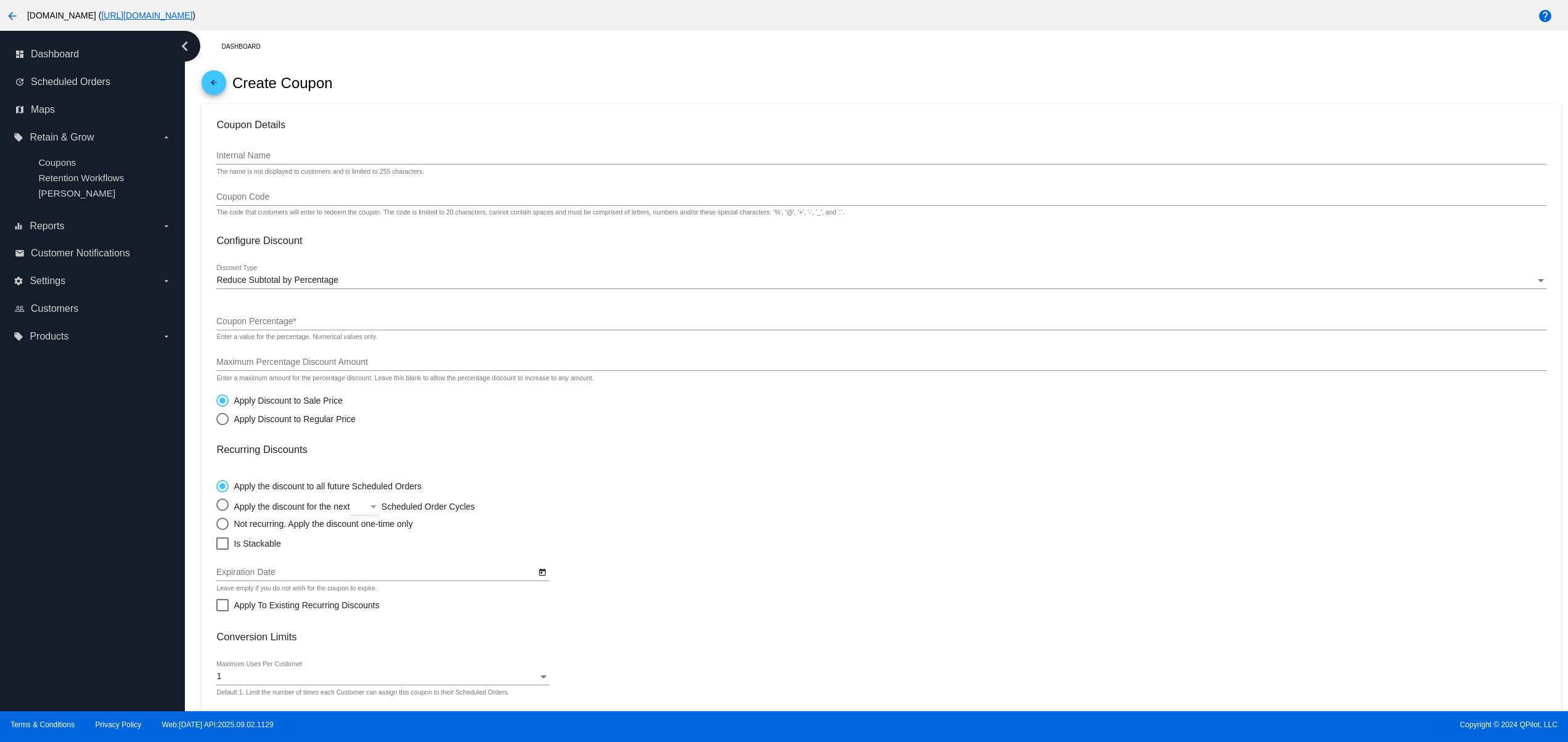
click at [301, 153] on input "Internal Name" at bounding box center [881, 156] width 1329 height 10
type input "eser"
click at [259, 324] on input "Coupon Percentage *" at bounding box center [881, 322] width 1329 height 10
type input "10"
click at [279, 198] on input "Coupon Code" at bounding box center [881, 198] width 1329 height 10
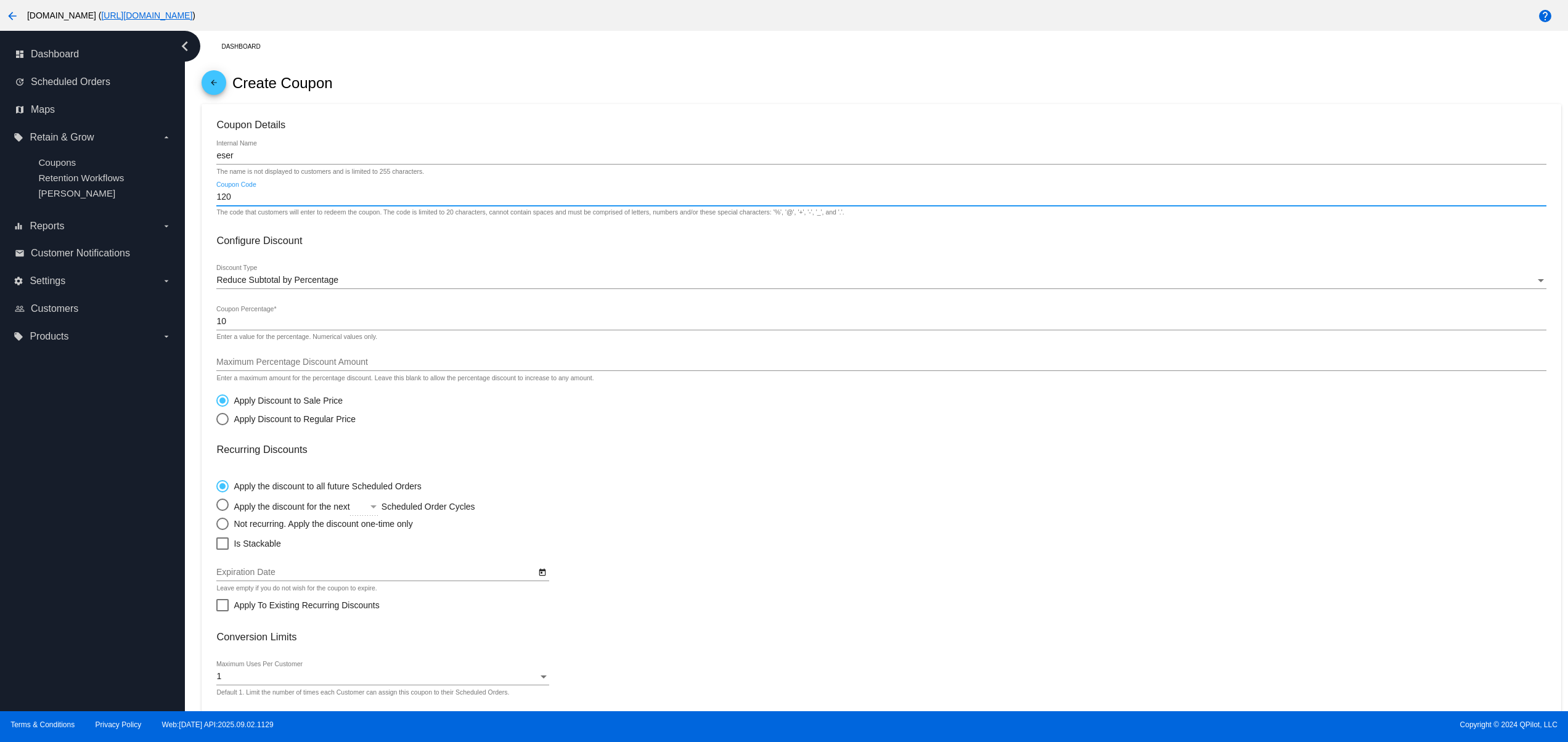
scroll to position [111, 0]
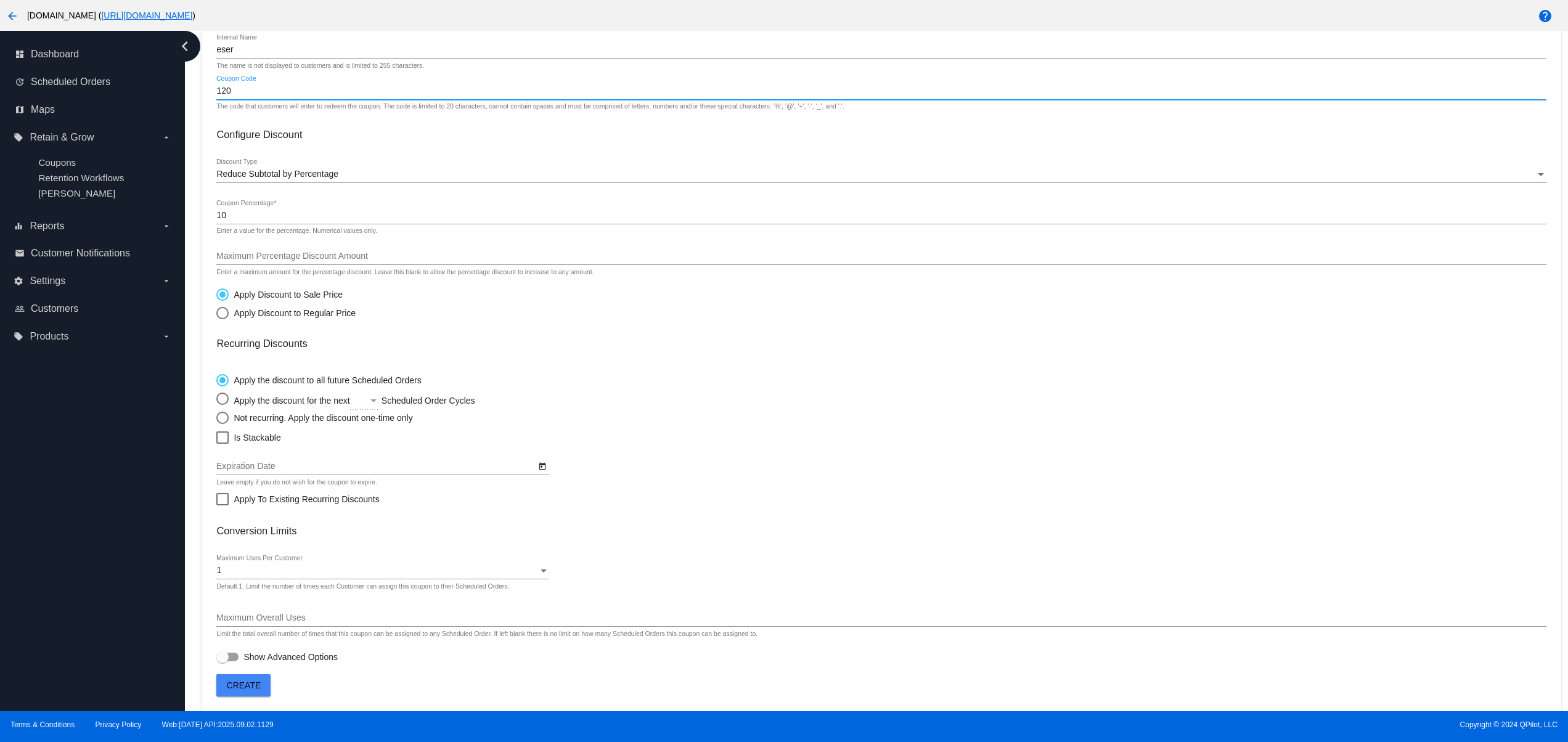
type input "120"
click at [245, 684] on span "Create" at bounding box center [244, 685] width 35 height 10
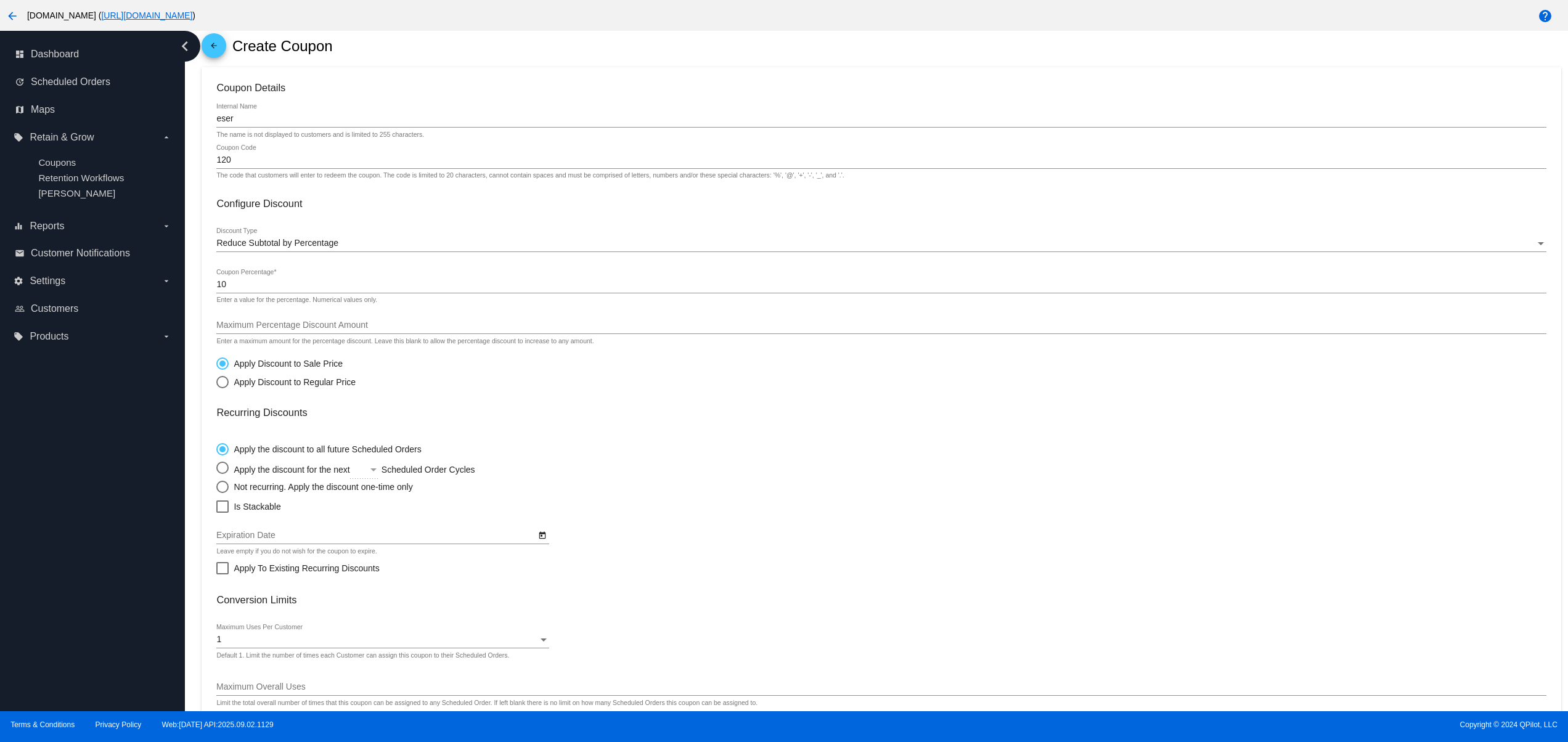
scroll to position [0, 0]
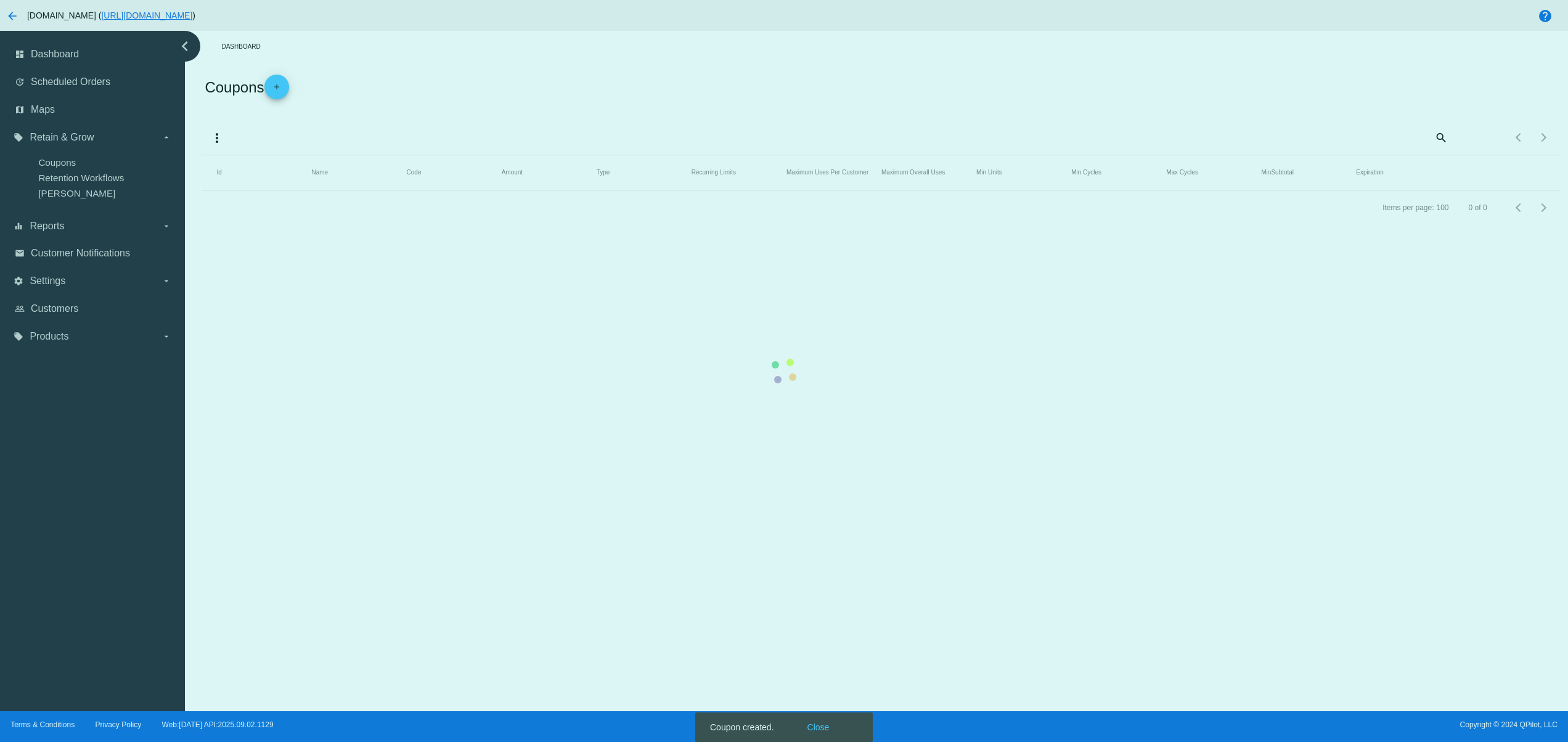
click at [831, 191] on mat-table "Id Name Code Amount Type Recurring Limits Maximum Uses Per Customer Maximum Ove…" at bounding box center [880, 172] width 1359 height 35
click at [823, 191] on mat-table "Id Name Code Amount Type Recurring Limits Maximum Uses Per Customer Maximum Ove…" at bounding box center [880, 172] width 1359 height 35
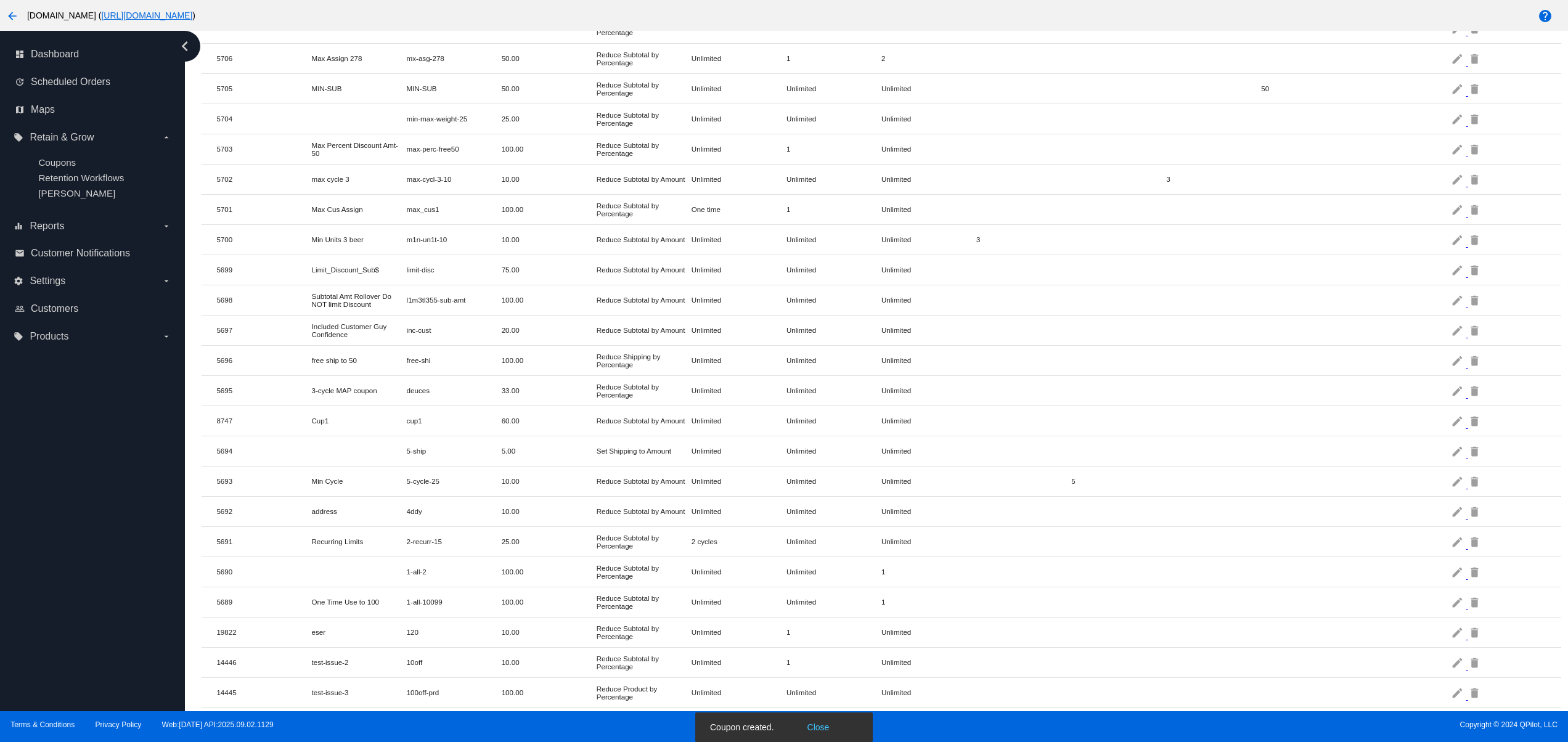
scroll to position [568, 0]
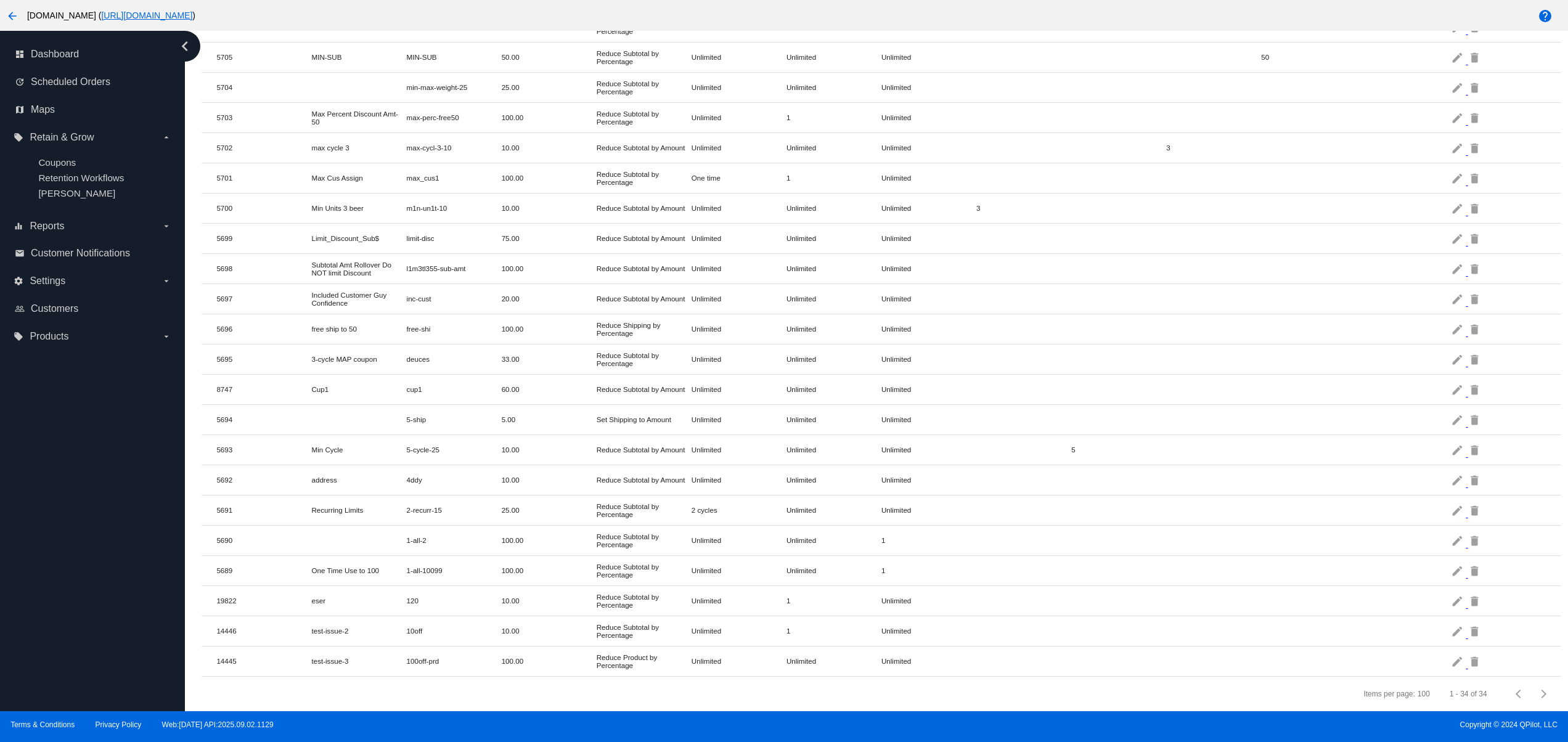
drag, startPoint x: 430, startPoint y: 686, endPoint x: 713, endPoint y: 686, distance: 283.0
click at [671, 686] on div "Items per page: 100 1 - 34 of 34" at bounding box center [880, 695] width 1359 height 35
drag, startPoint x: 442, startPoint y: 595, endPoint x: 1070, endPoint y: 593, distance: 628.0
click at [1070, 593] on mat-row "19822 eser 120 10.00 Reduce Subtotal by Percentage Unlimited 1 Unlimited edit d…" at bounding box center [880, 601] width 1359 height 30
click at [1468, 592] on mat-icon "delete" at bounding box center [1475, 601] width 14 height 19
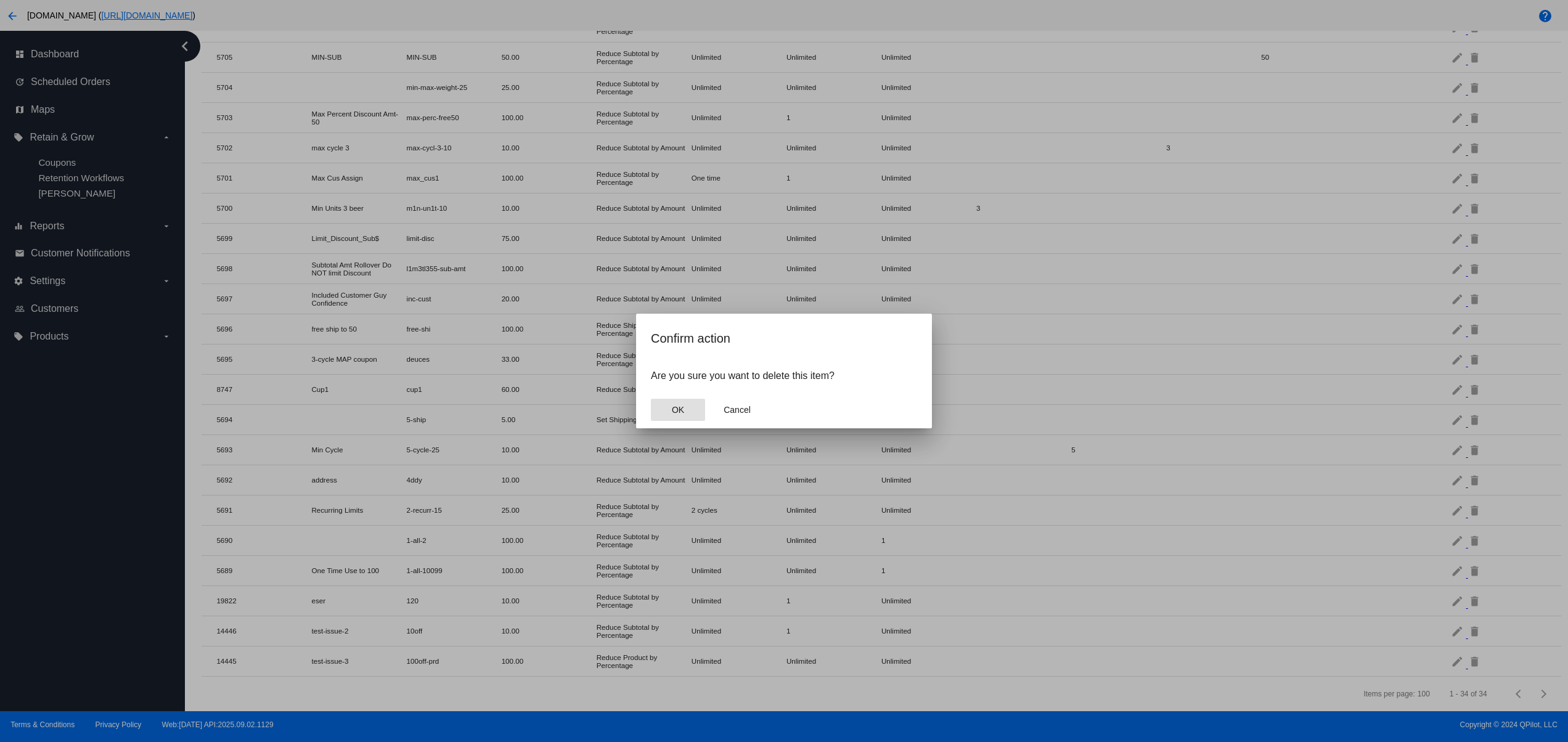
click at [662, 417] on button "OK" at bounding box center [678, 410] width 54 height 22
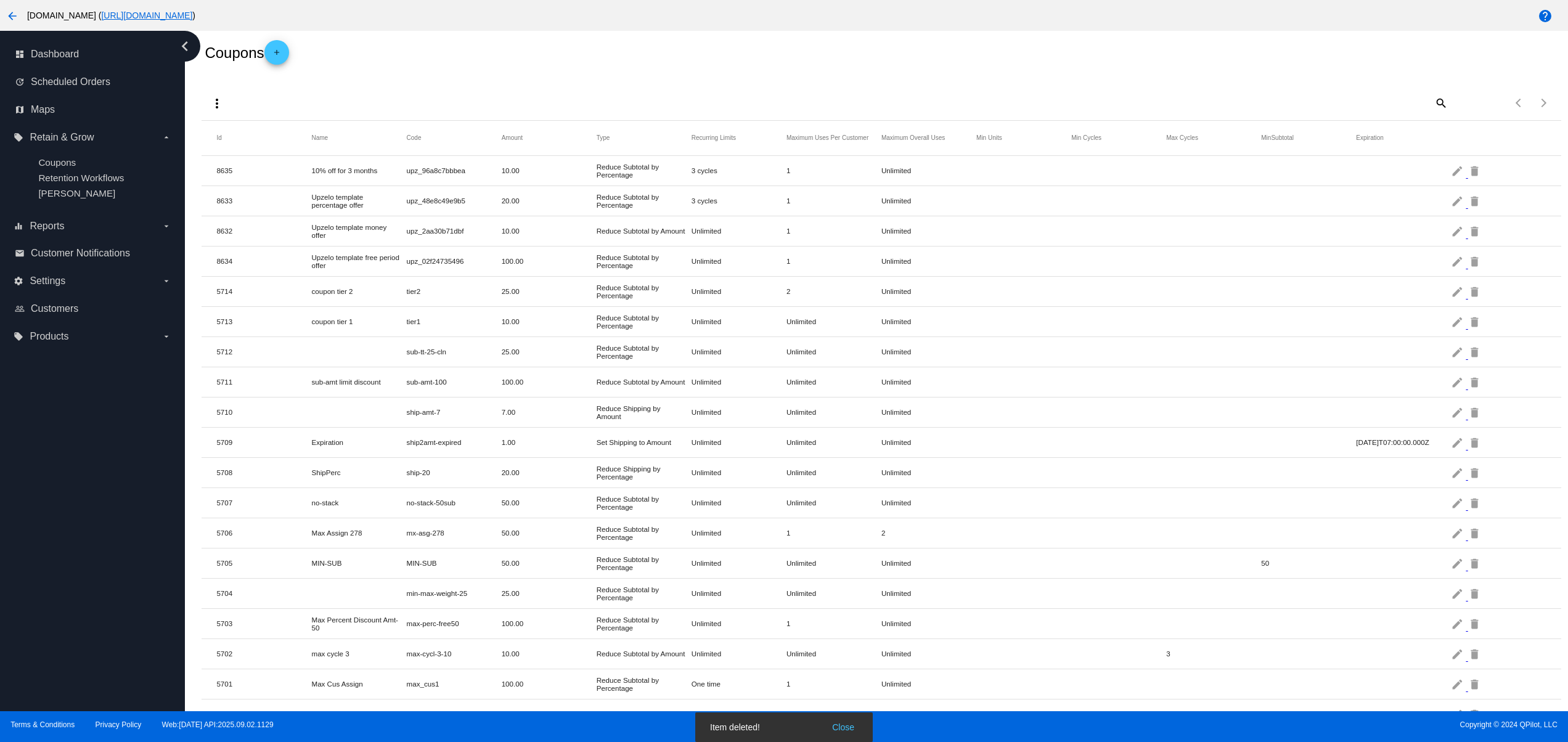
scroll to position [0, 0]
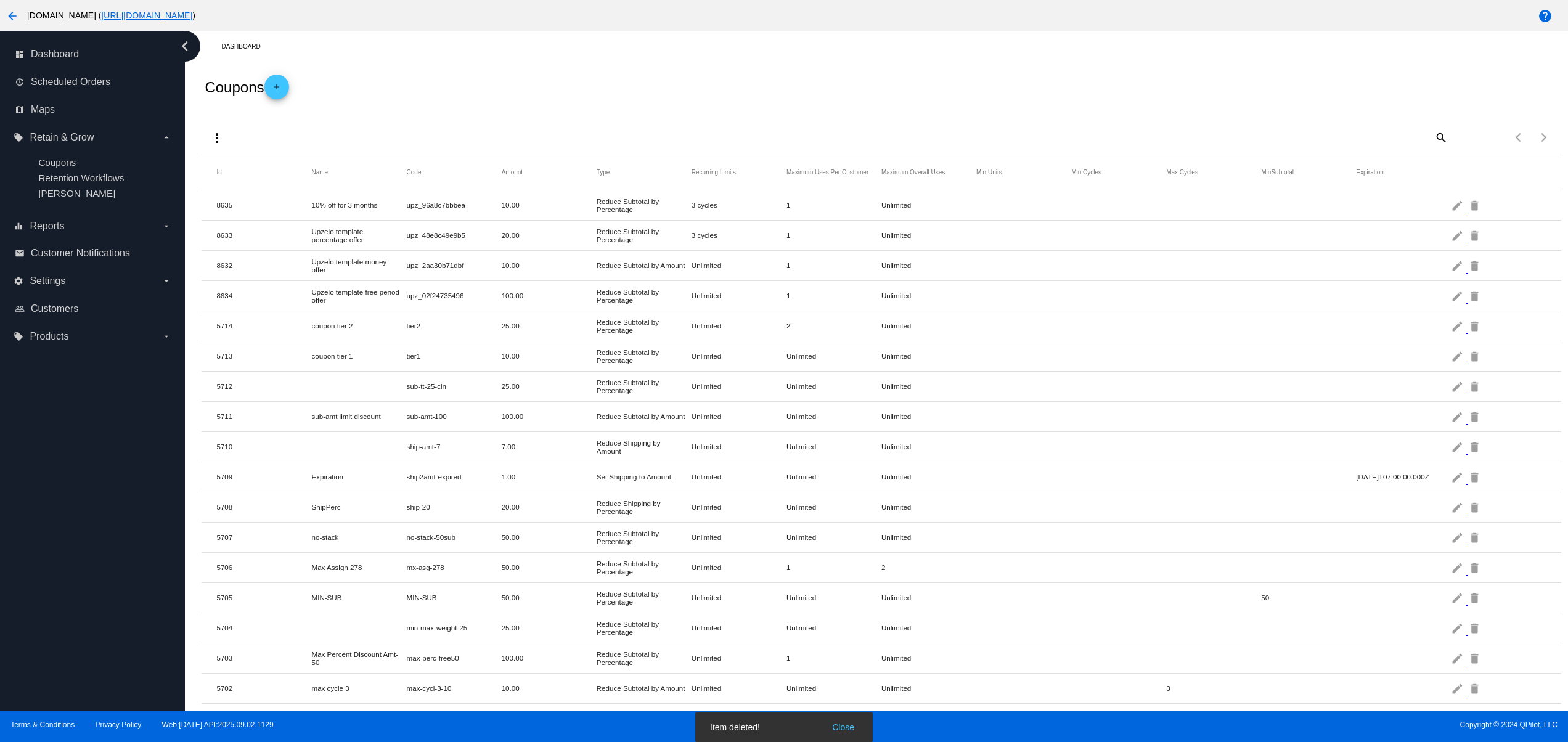
click at [222, 141] on mat-icon "more_vert" at bounding box center [217, 138] width 14 height 14
click at [268, 167] on button "file_download Export" at bounding box center [240, 169] width 71 height 30
click at [1450, 208] on mat-icon "edit" at bounding box center [1457, 205] width 14 height 19
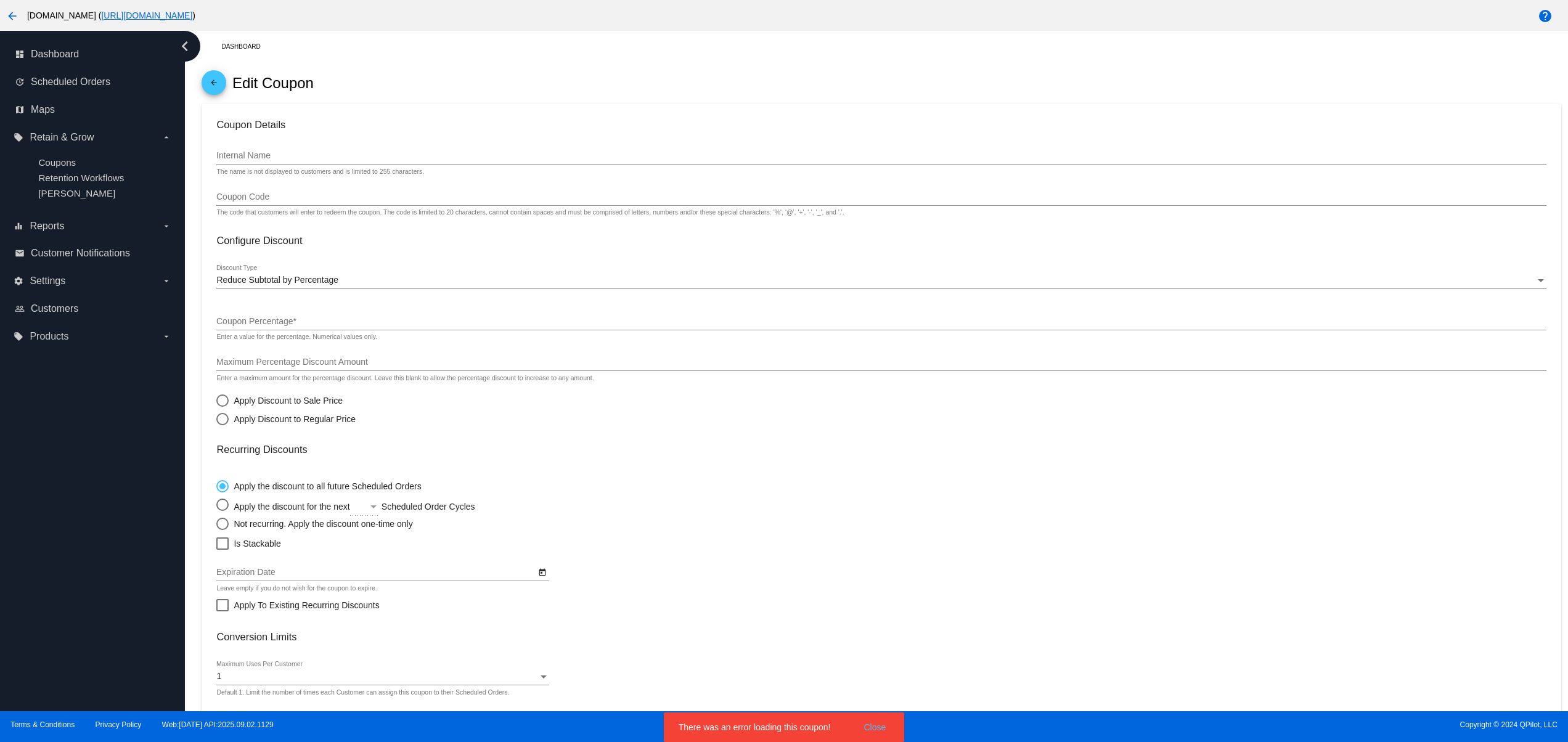
scroll to position [111, 0]
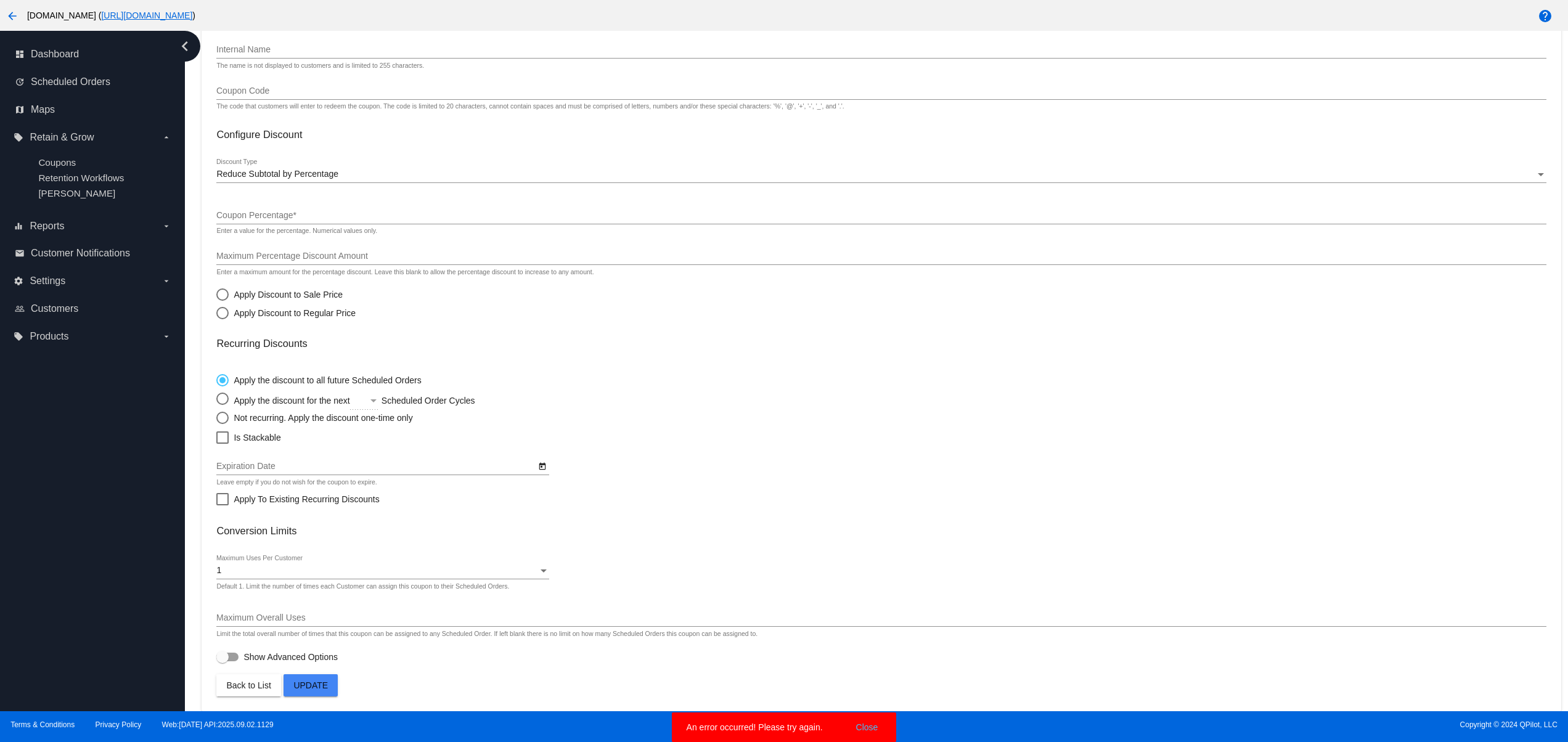
click at [303, 686] on span "Update" at bounding box center [311, 685] width 35 height 10
click at [251, 660] on span "Show Advanced Options" at bounding box center [291, 657] width 94 height 13
click at [222, 662] on input "Show Advanced Options" at bounding box center [222, 662] width 1 height 1
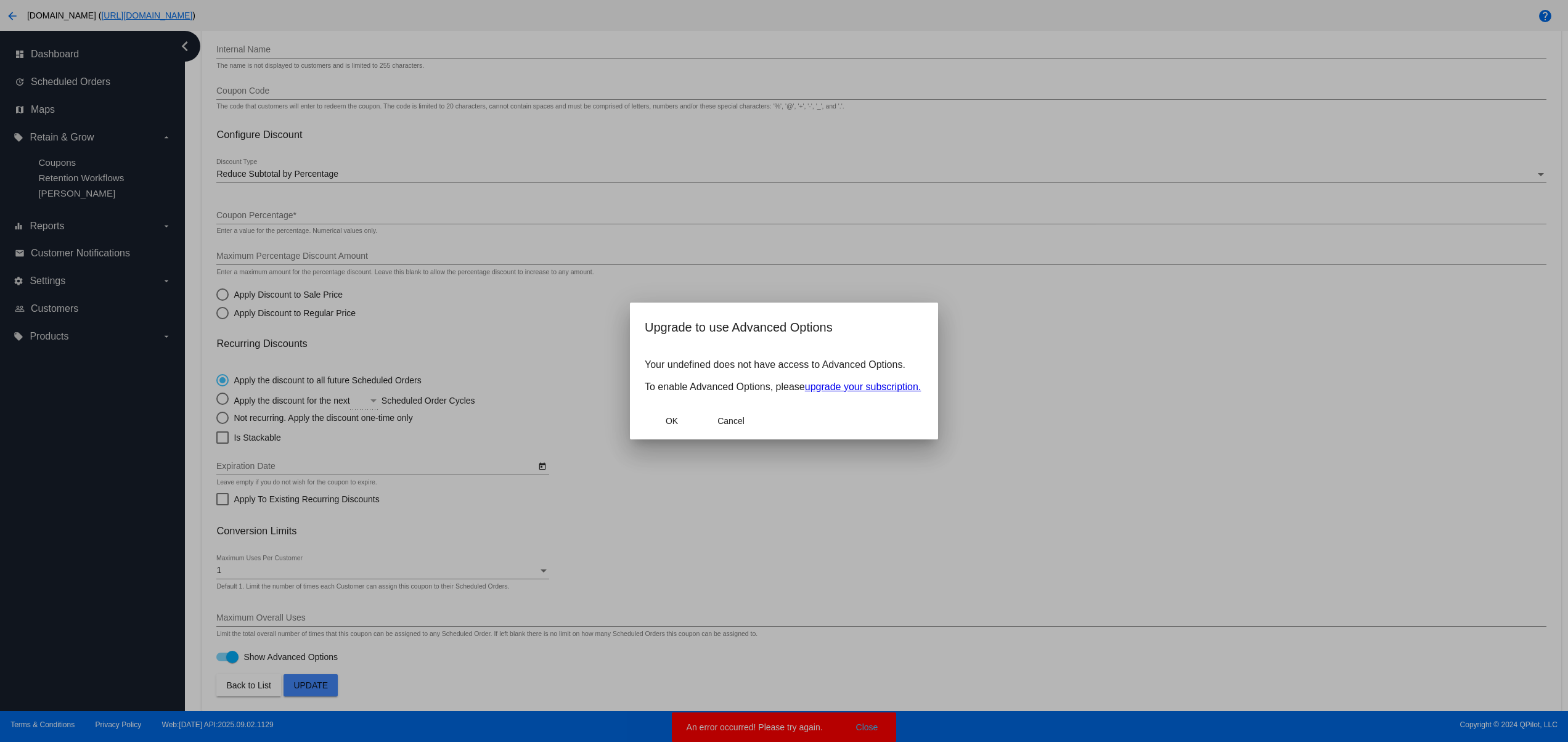
drag, startPoint x: 656, startPoint y: 369, endPoint x: 940, endPoint y: 356, distance: 284.3
click at [930, 358] on mat-dialog-content "Your undefined does not have access to Advanced Options. To enable Advanced Opt…" at bounding box center [784, 376] width 308 height 53
click at [728, 430] on button "Cancel" at bounding box center [731, 421] width 54 height 22
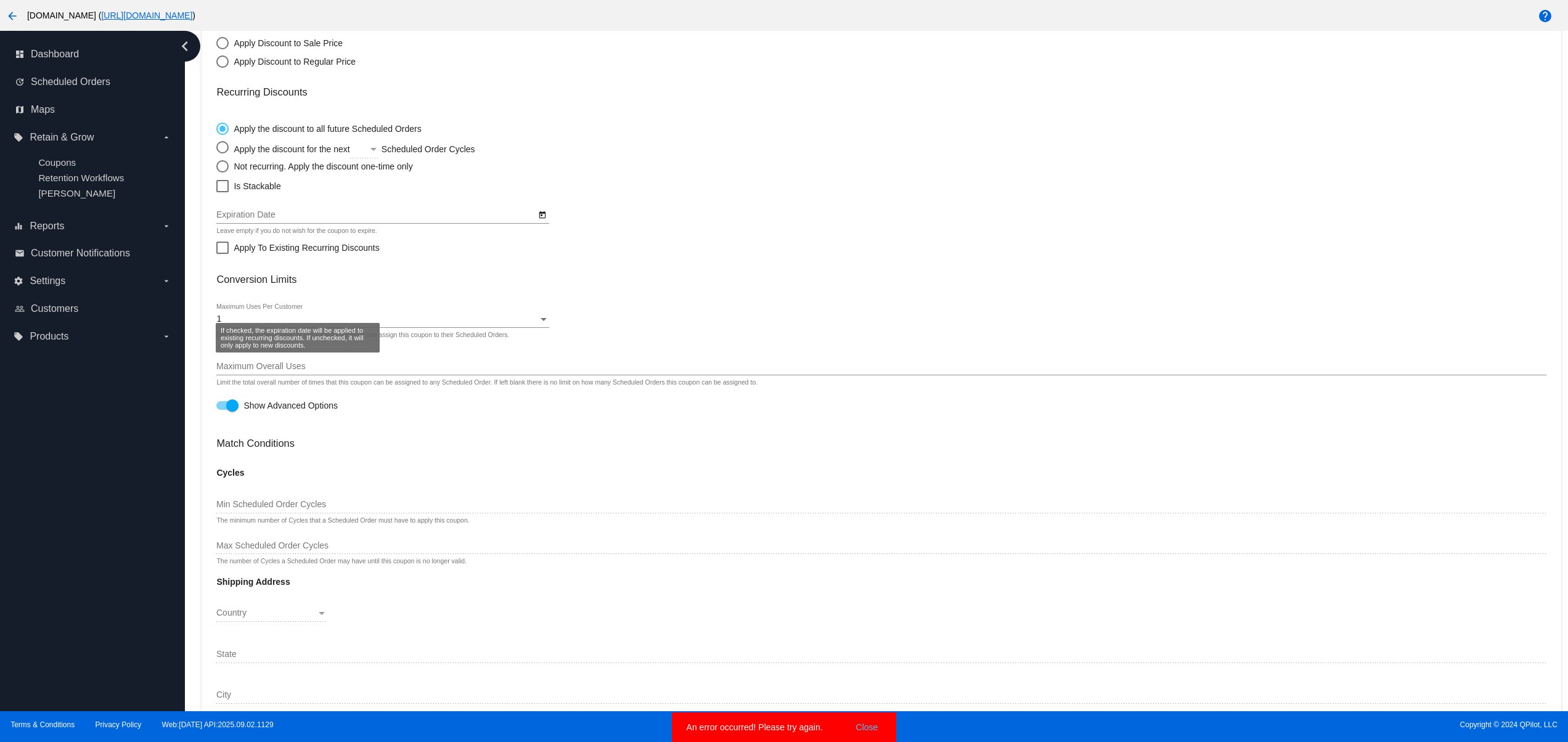
scroll to position [286, 0]
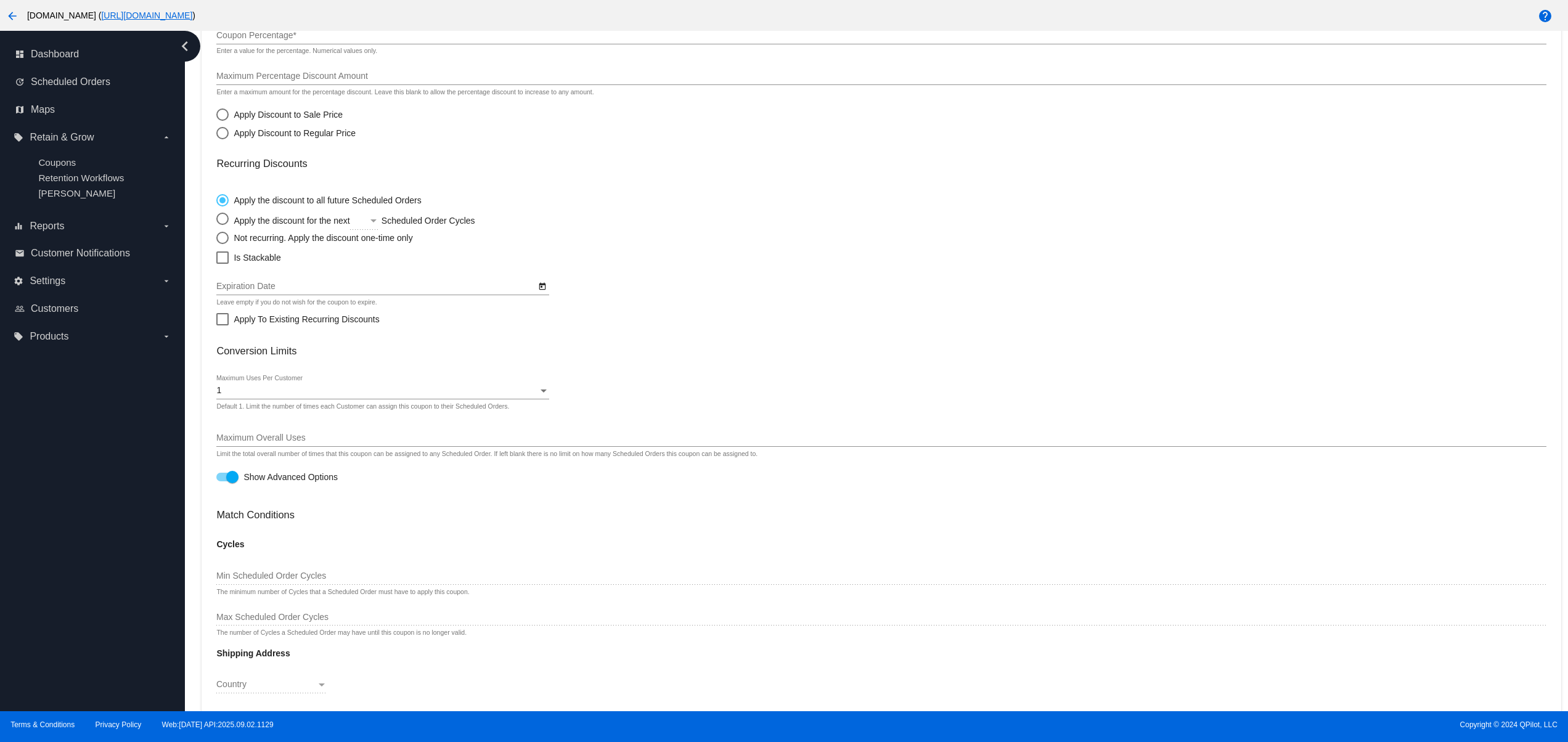
click at [220, 479] on div at bounding box center [227, 477] width 22 height 9
click at [222, 482] on input "Show Advanced Options" at bounding box center [222, 482] width 1 height 1
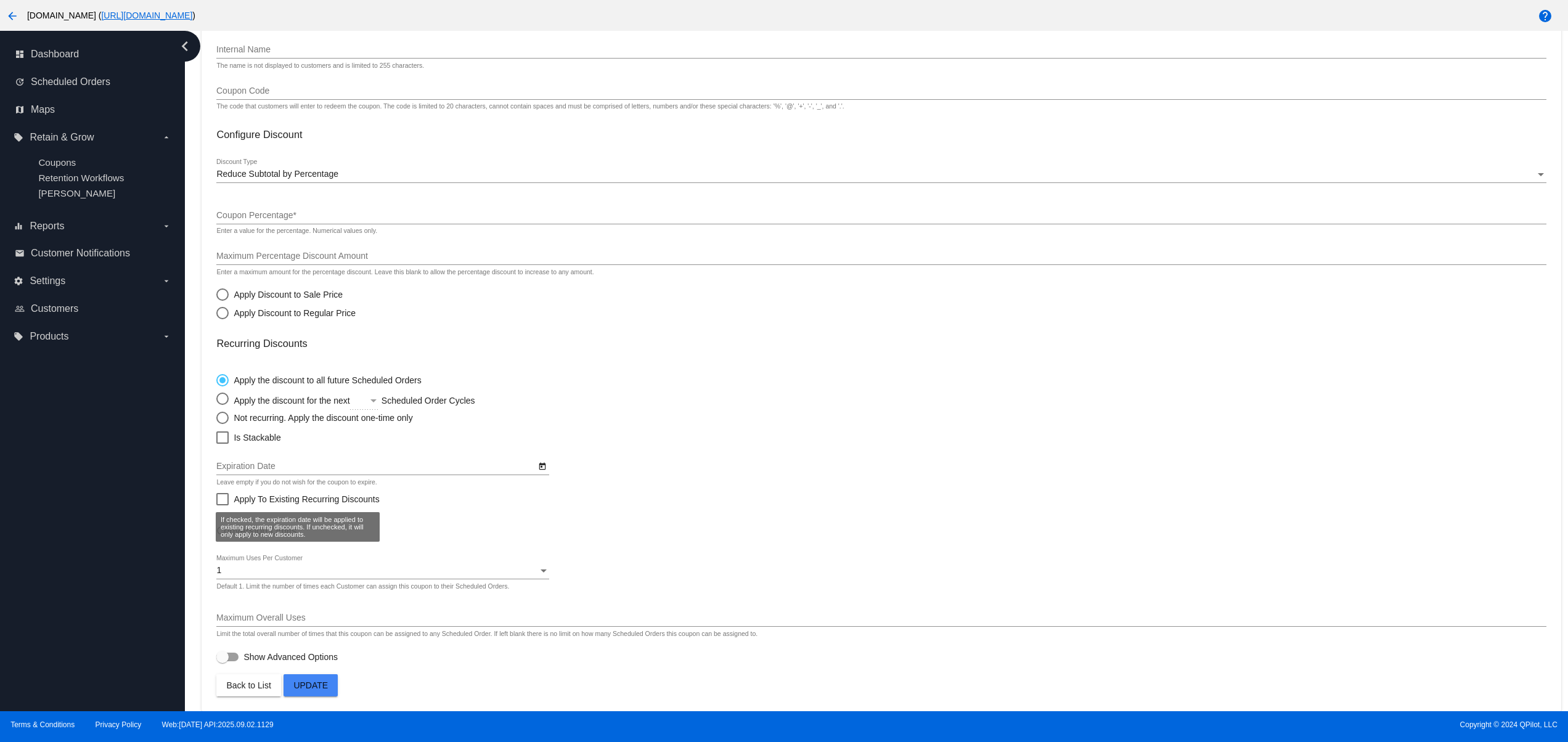
scroll to position [111, 0]
click at [254, 661] on span "Show Advanced Options" at bounding box center [291, 657] width 94 height 13
click at [222, 662] on input "Show Advanced Options" at bounding box center [222, 662] width 1 height 1
checkbox input "true"
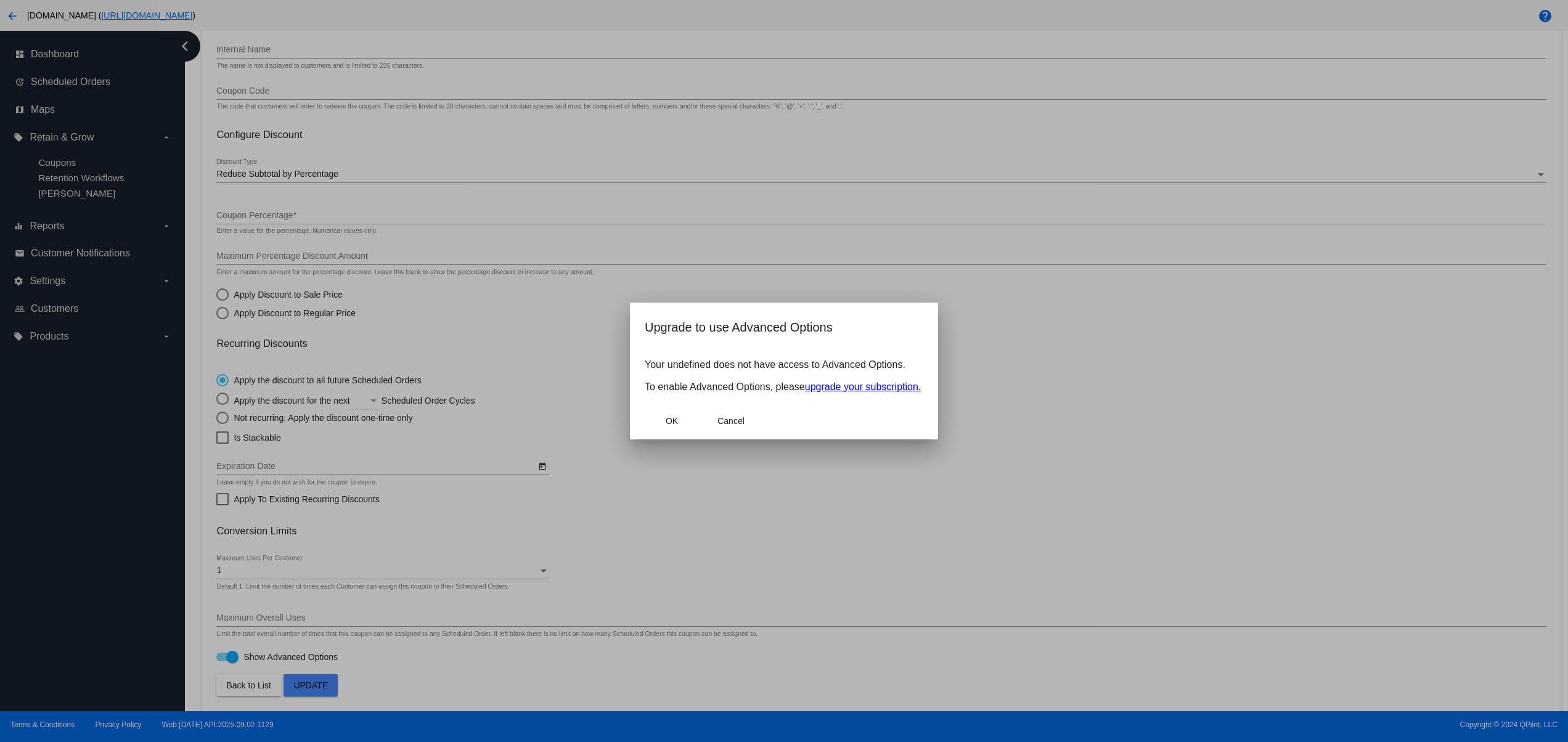
drag, startPoint x: 664, startPoint y: 358, endPoint x: 921, endPoint y: 349, distance: 257.2
click at [921, 350] on mat-dialog-content "Your undefined does not have access to Advanced Options. To enable Advanced Opt…" at bounding box center [784, 376] width 308 height 53
click at [814, 429] on mat-dialog-actions "OK Cancel" at bounding box center [783, 421] width 278 height 37
drag, startPoint x: 656, startPoint y: 392, endPoint x: 739, endPoint y: 388, distance: 83.1
click at [739, 388] on p "Your undefined does not have access to Advanced Options. To enable Advanced Opt…" at bounding box center [783, 376] width 278 height 34
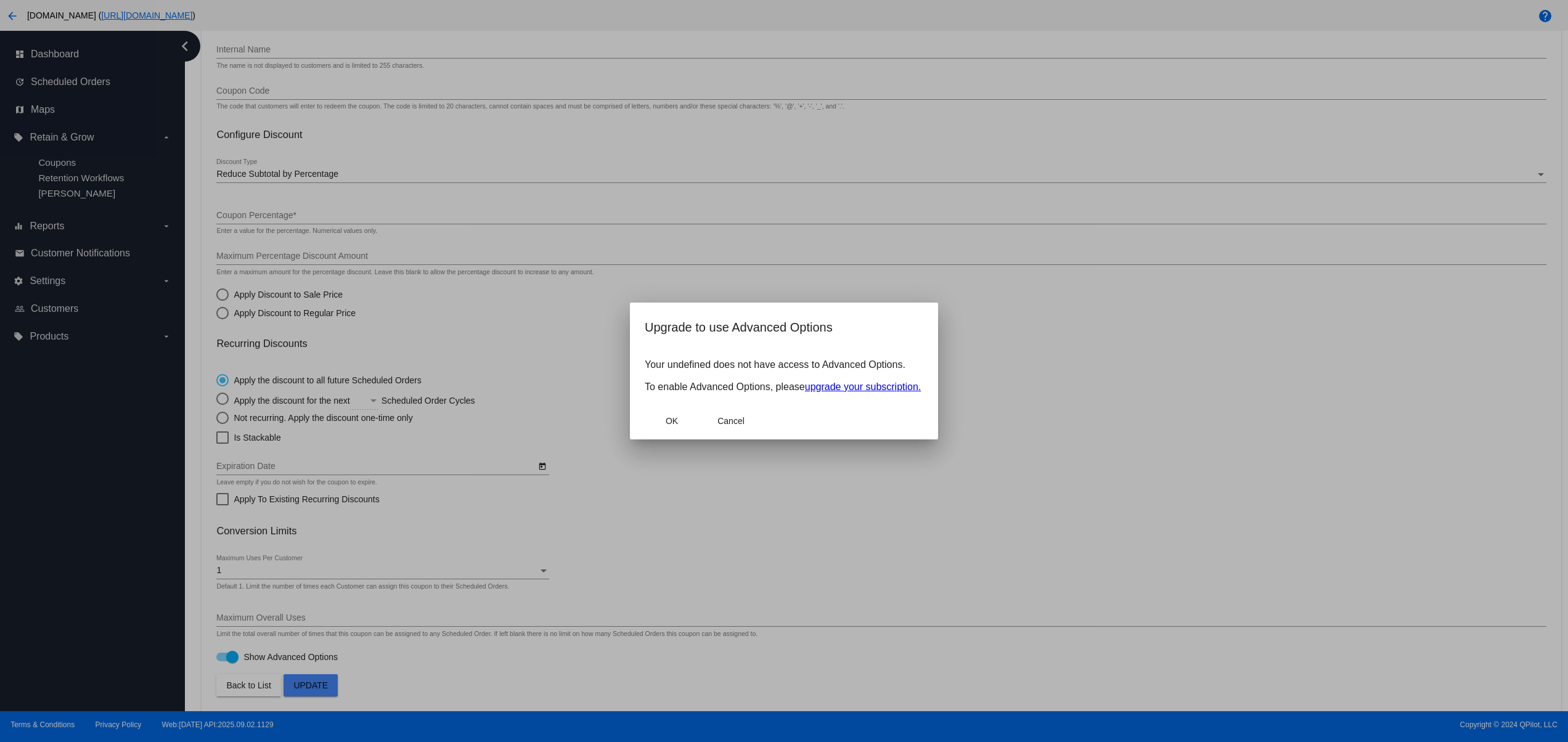
click at [750, 348] on app-confirm-dialog "Upgrade to use Advanced Options Your undefined does not have access to Advanced…" at bounding box center [783, 379] width 278 height 122
click at [718, 425] on span "Cancel" at bounding box center [731, 421] width 27 height 10
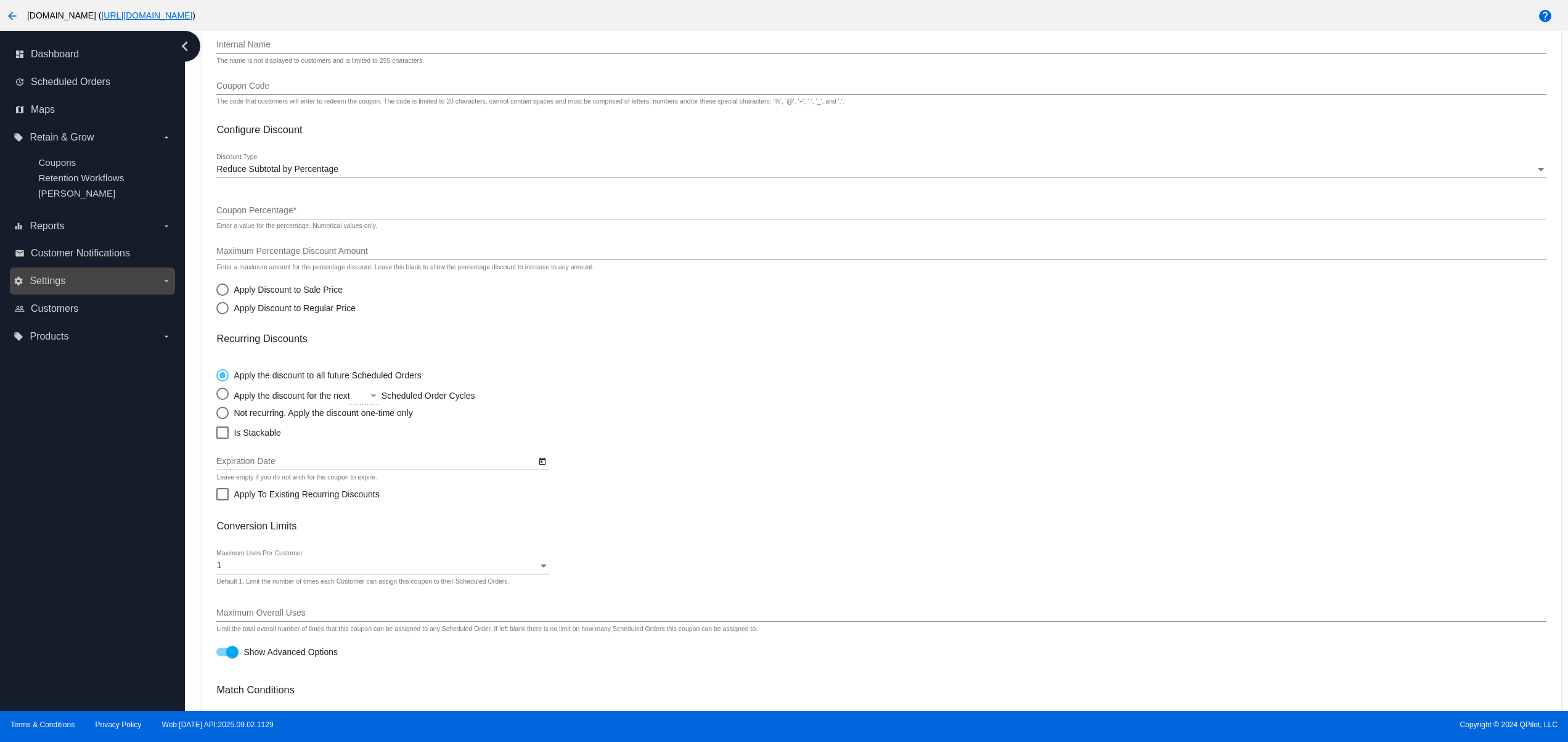
click at [52, 287] on span "Settings" at bounding box center [47, 281] width 36 height 12
click at [0, 0] on input "settings Settings arrow_drop_down" at bounding box center [0, 0] width 0 height 0
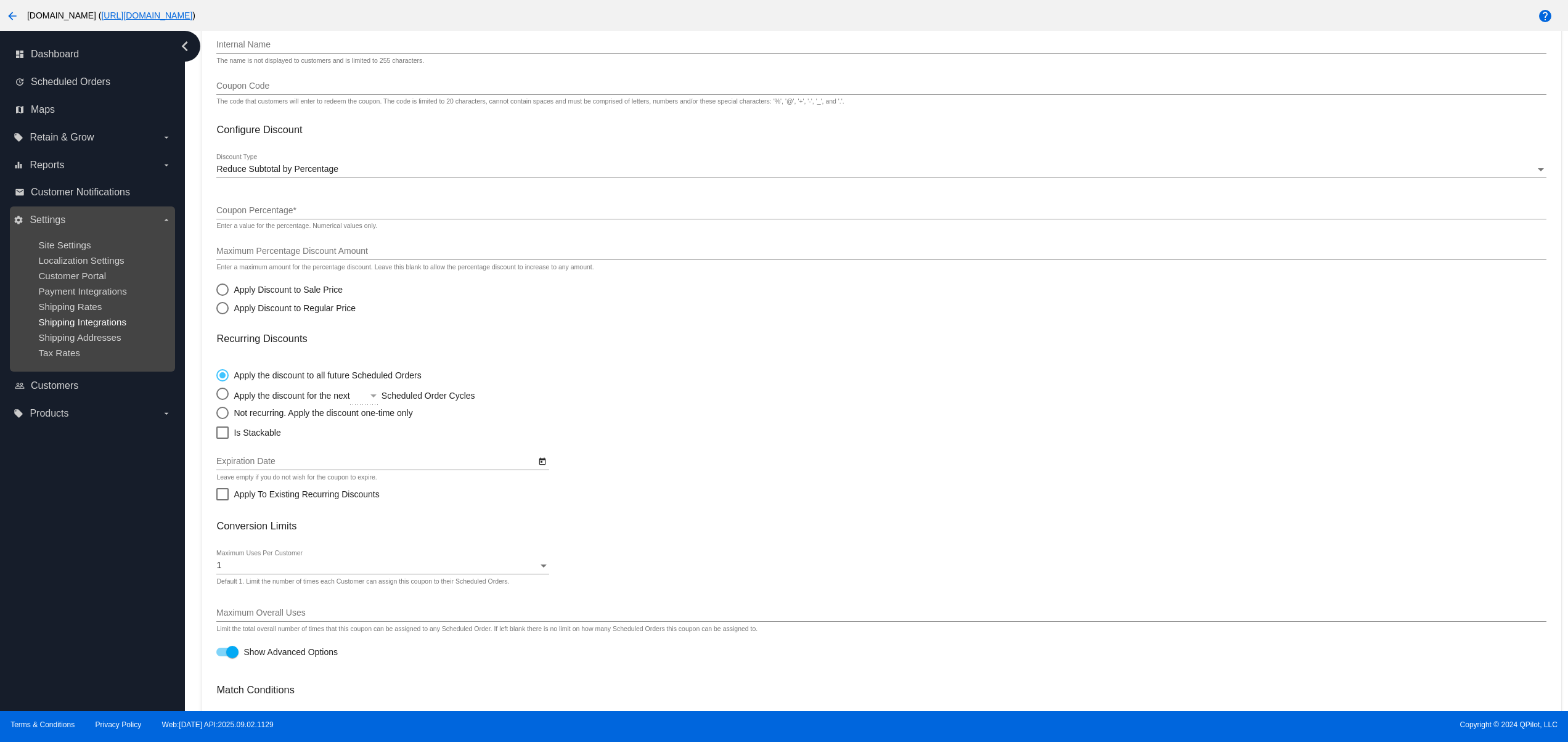
click at [75, 326] on span "Shipping Integrations" at bounding box center [83, 322] width 89 height 11
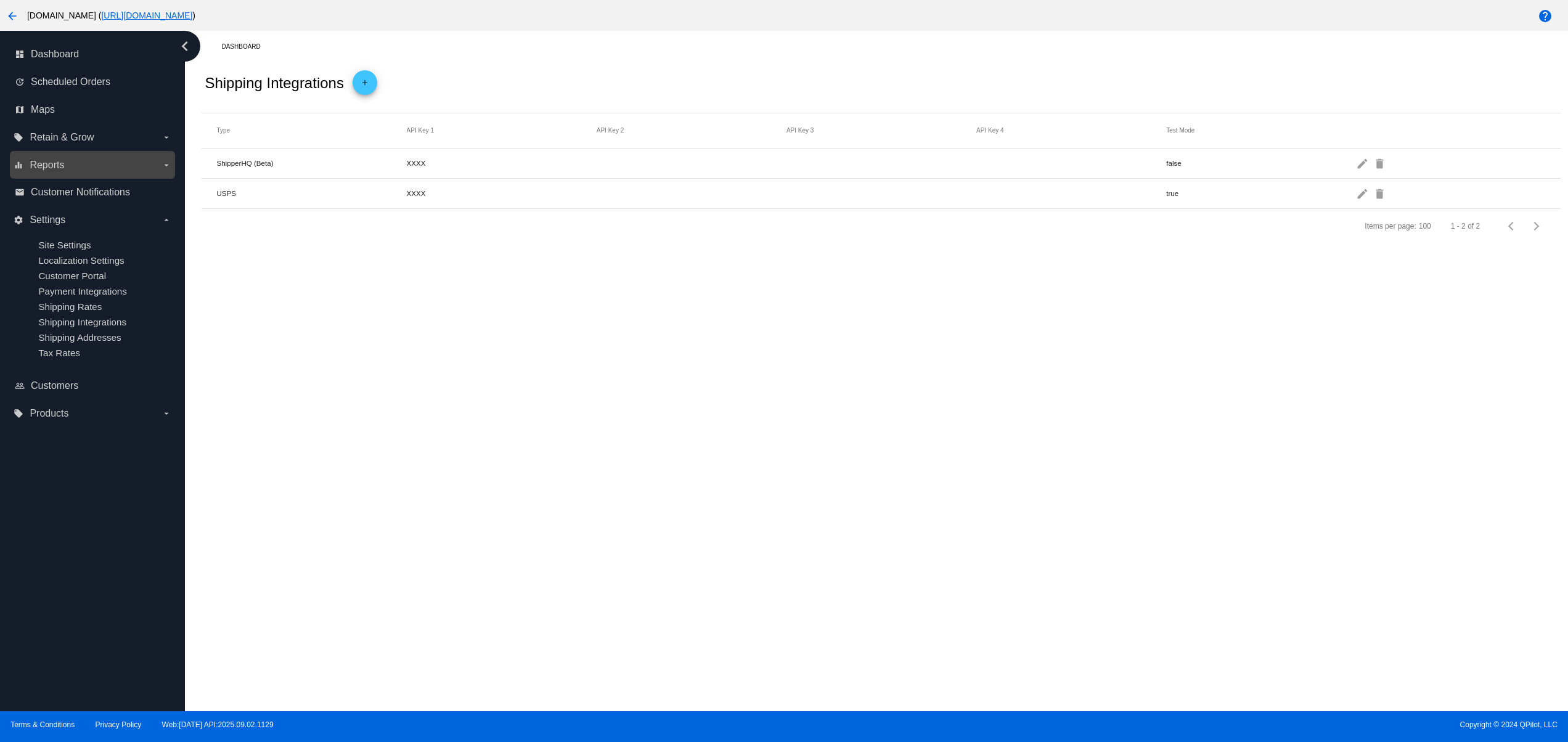
click at [62, 151] on div "equalizer Reports arrow_drop_down" at bounding box center [91, 165] width 165 height 28
click at [62, 141] on span "Retain & Grow" at bounding box center [62, 138] width 65 height 12
click at [0, 0] on input "local_offer Retain & Grow arrow_drop_down" at bounding box center [0, 0] width 0 height 0
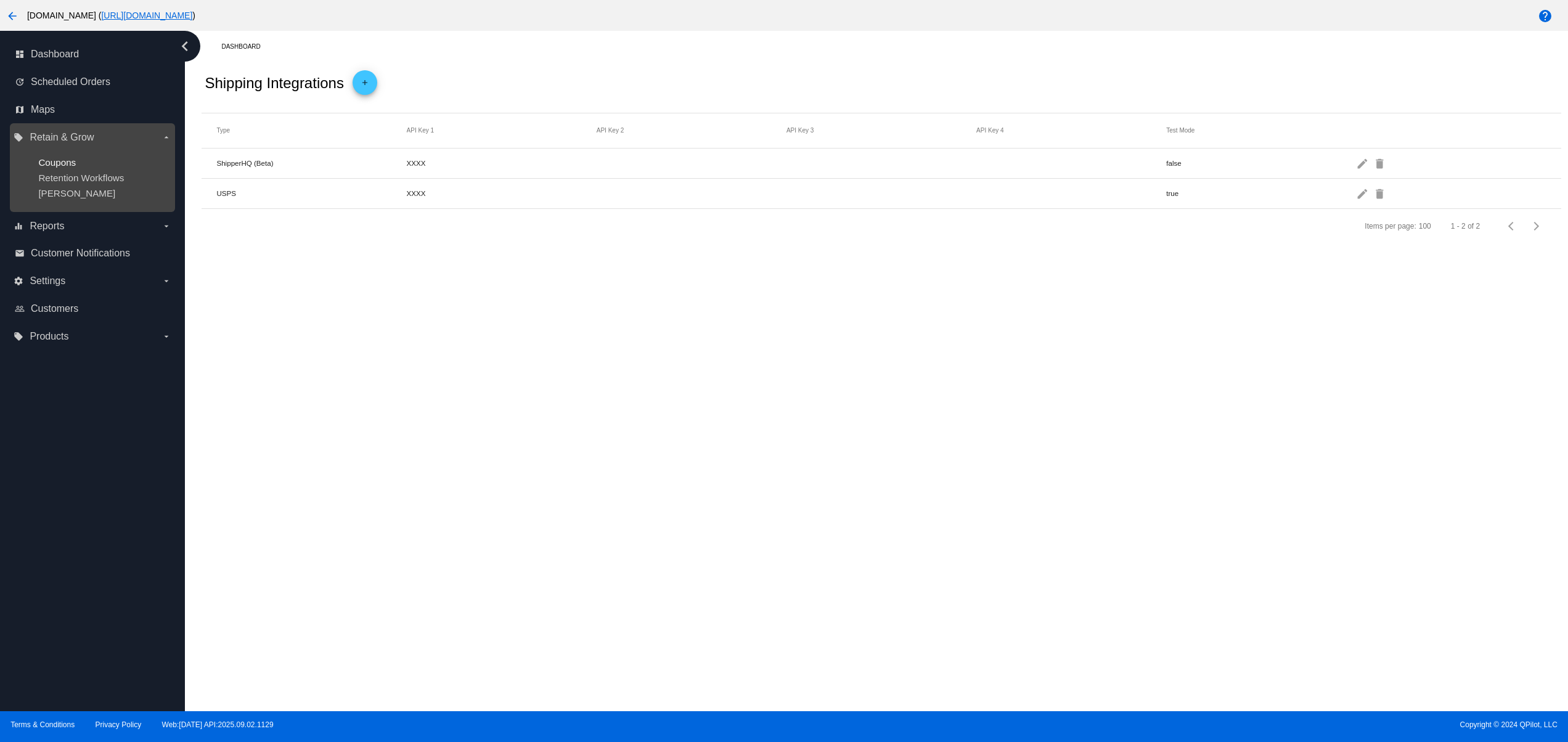
click at [69, 158] on span "Coupons" at bounding box center [57, 162] width 38 height 11
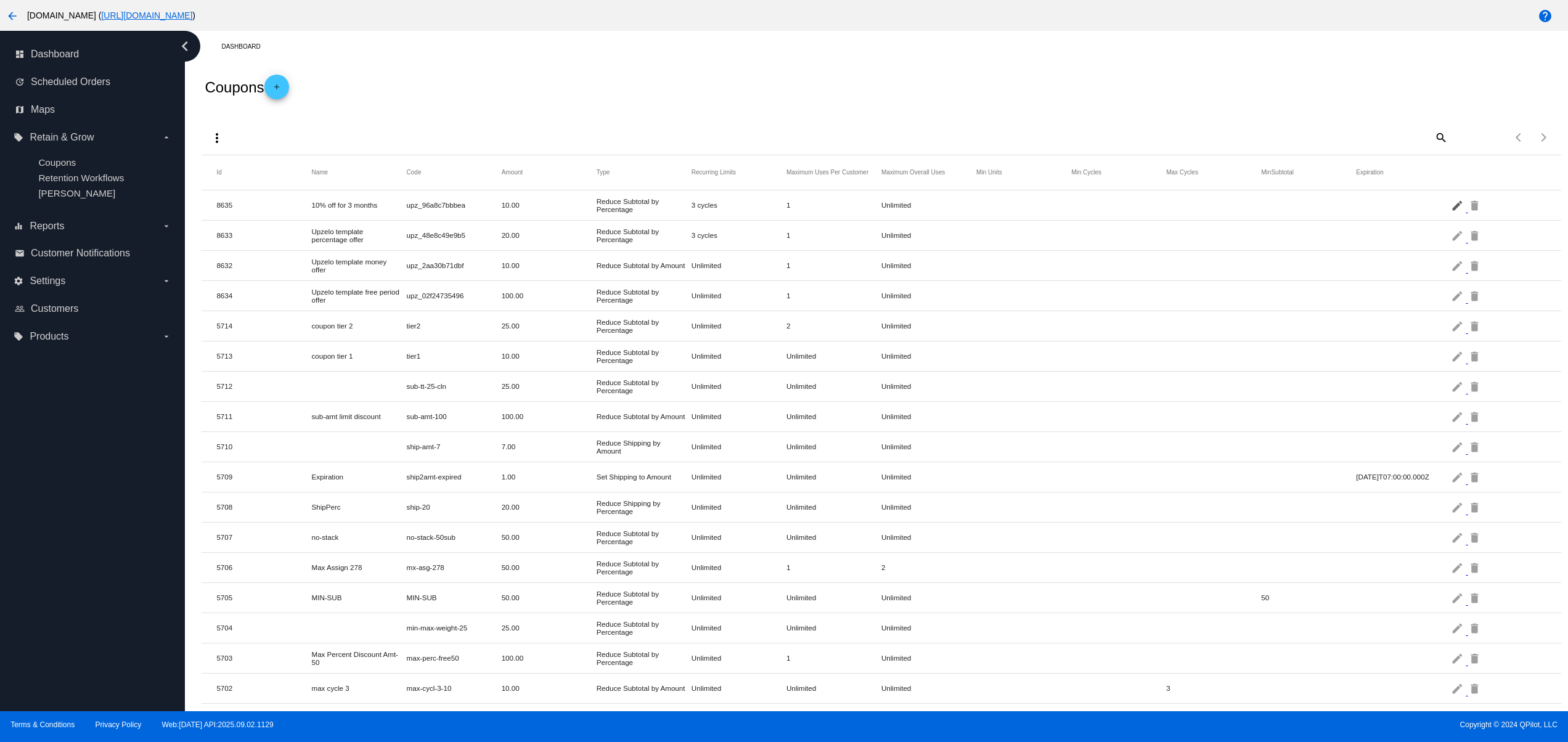
click at [1432, 204] on mat-cell at bounding box center [1403, 205] width 95 height 6
click at [1450, 215] on mat-icon "edit" at bounding box center [1457, 205] width 14 height 19
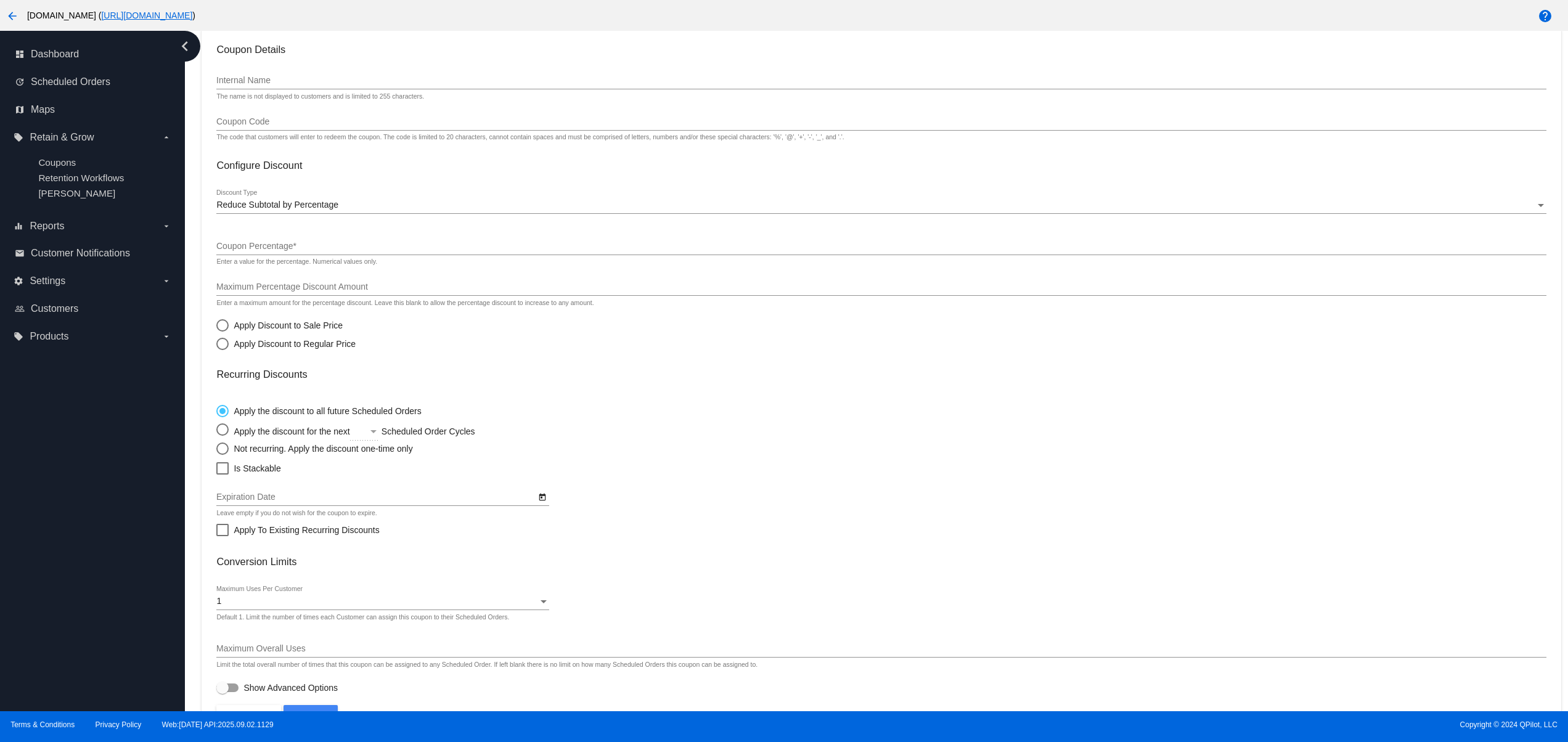
scroll to position [111, 0]
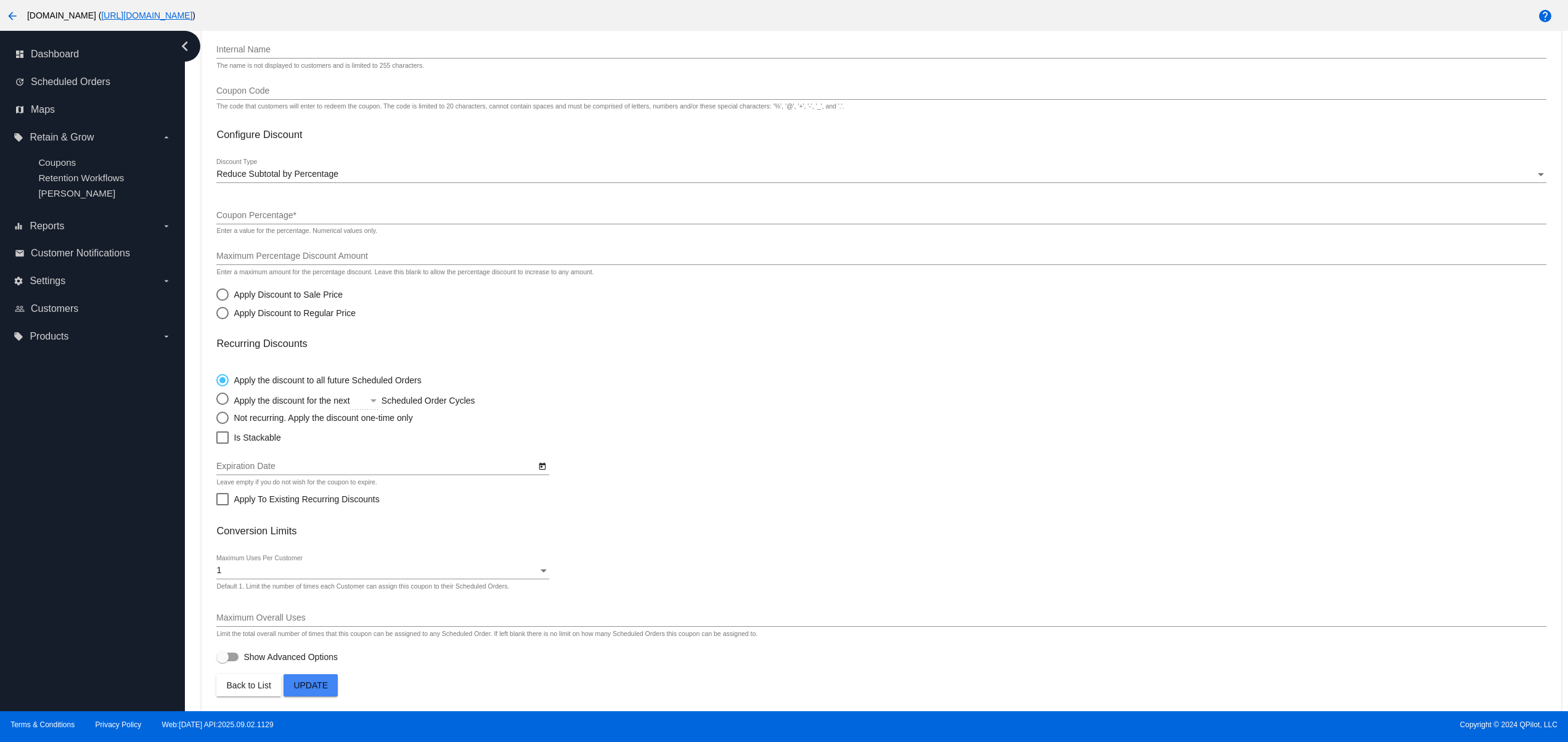
type input "10% off for 3 months"
type input "upz_96a8c7bbbea"
type input "10"
radio input "true"
radio input "false"
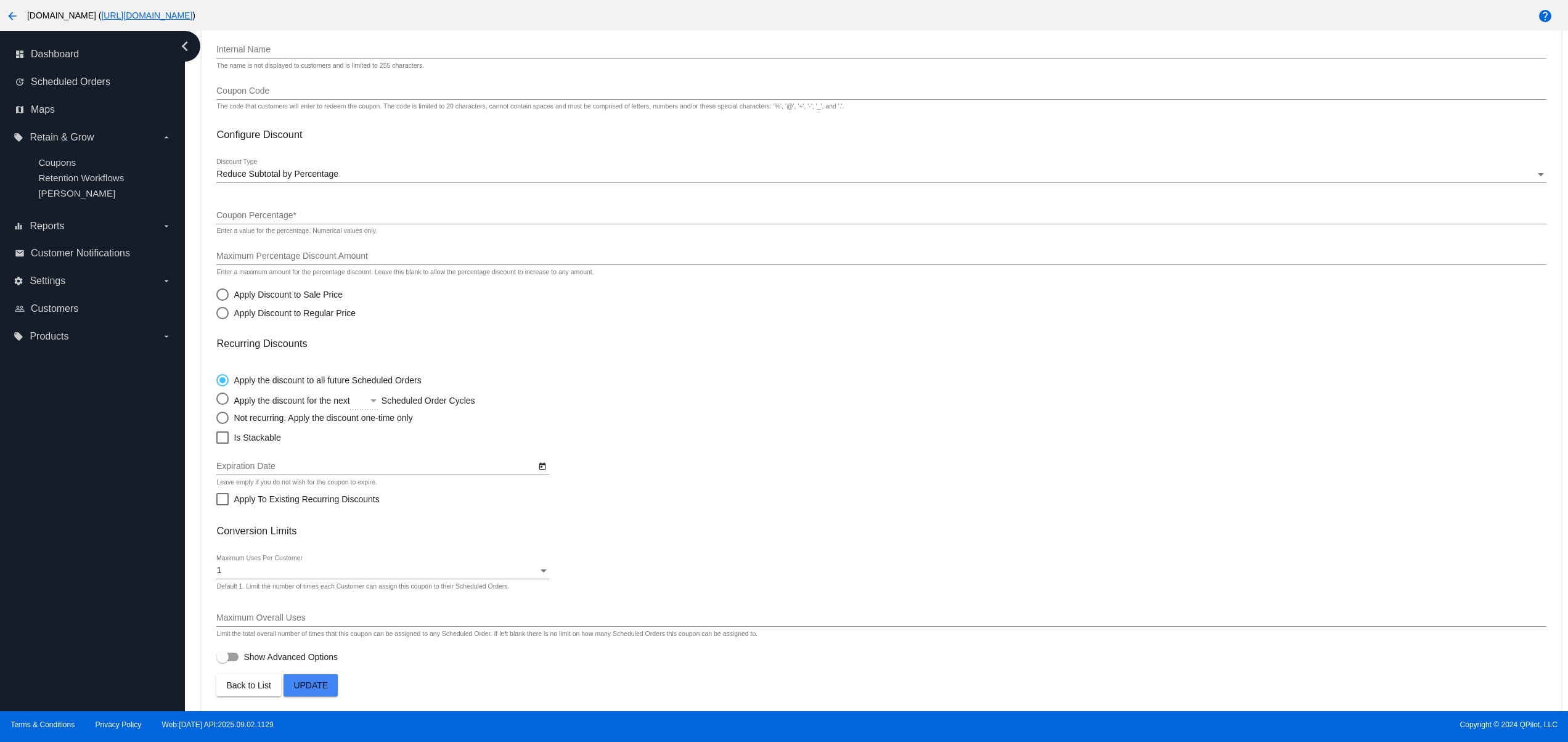
radio input "true"
checkbox input "true"
click at [261, 649] on label "Show Advanced Options" at bounding box center [277, 656] width 121 height 14
click at [222, 662] on input "Show Advanced Options" at bounding box center [222, 662] width 1 height 1
checkbox input "true"
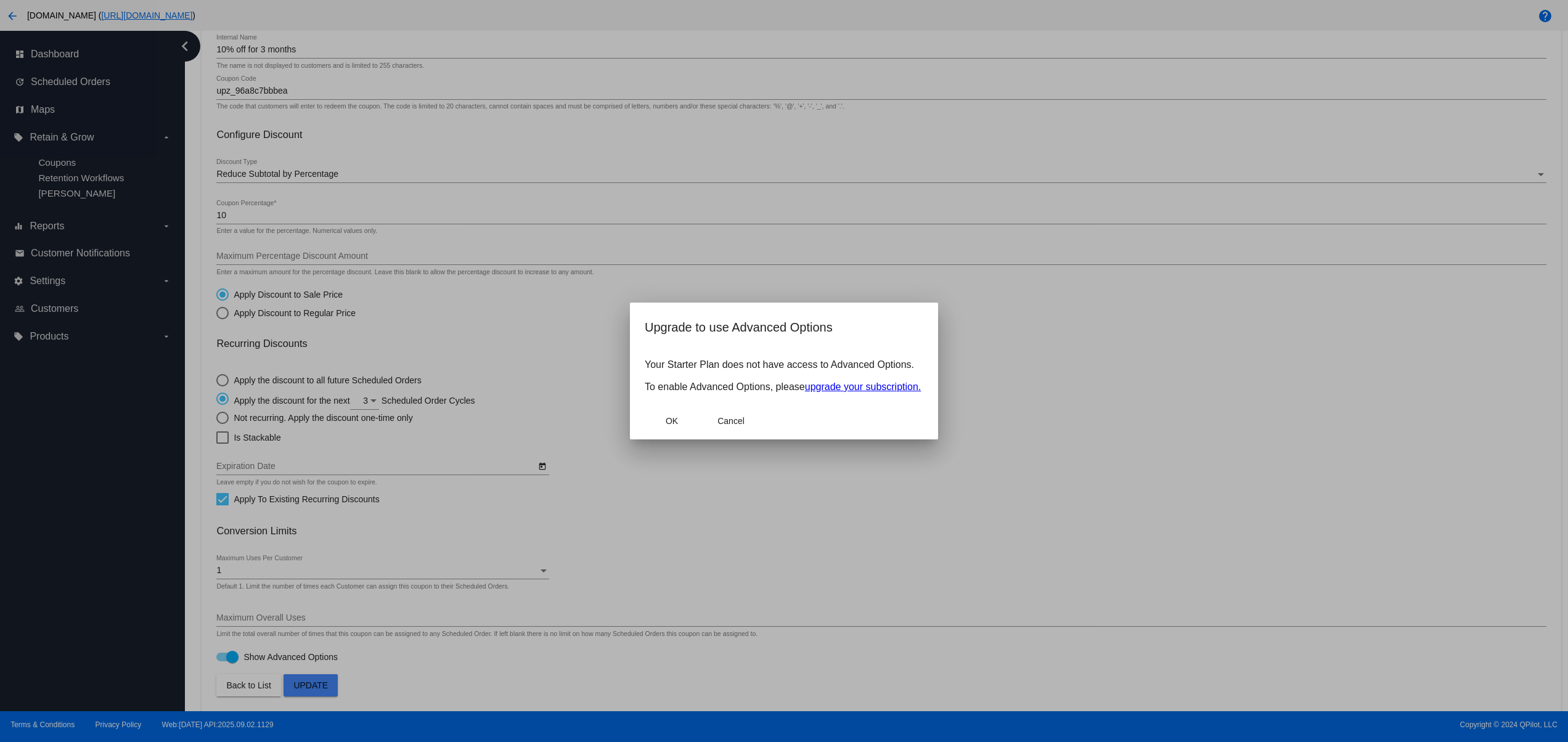
drag, startPoint x: 759, startPoint y: 372, endPoint x: 644, endPoint y: 362, distance: 115.4
click at [648, 362] on p "Your Starter Plan does not have access to Advanced Options. To enable Advanced …" at bounding box center [783, 376] width 278 height 34
click at [752, 410] on mat-dialog-actions "OK Cancel" at bounding box center [783, 421] width 278 height 37
click at [727, 419] on span "Cancel" at bounding box center [731, 421] width 27 height 10
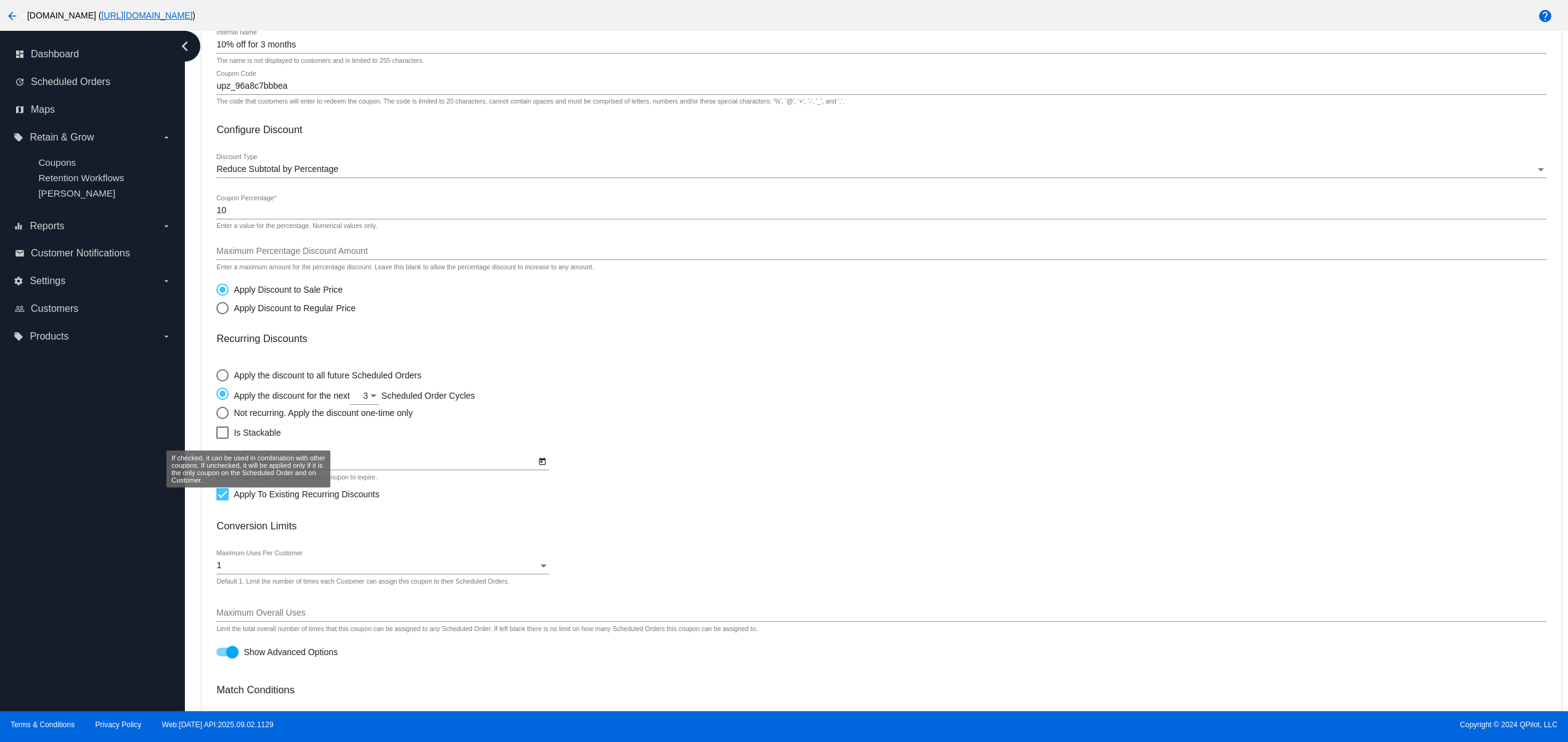
click at [230, 439] on label "Is Stackable" at bounding box center [248, 433] width 65 height 14
click at [222, 439] on input "Is Stackable" at bounding box center [222, 439] width 1 height 1
checkbox input "true"
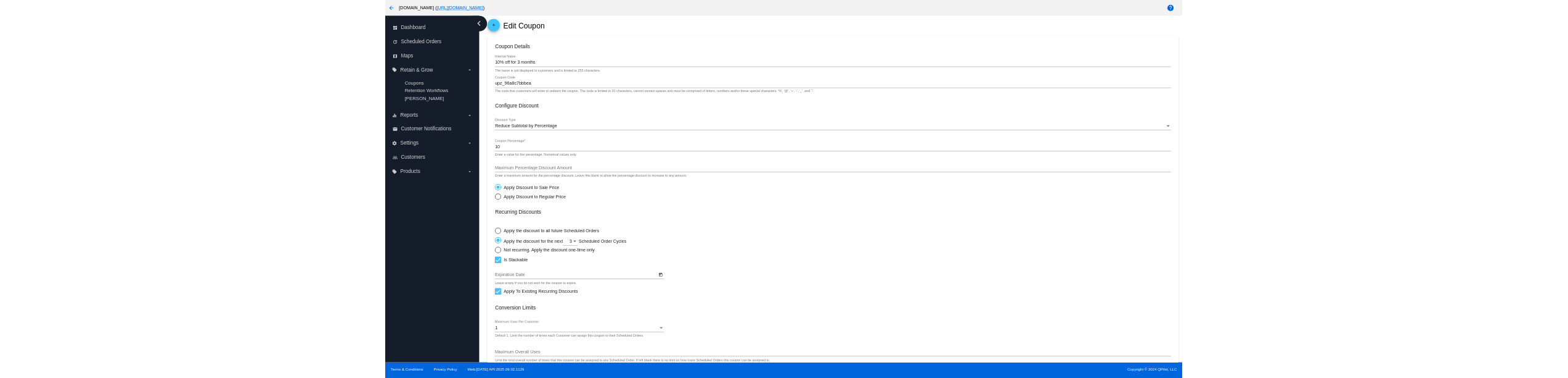
scroll to position [0, 0]
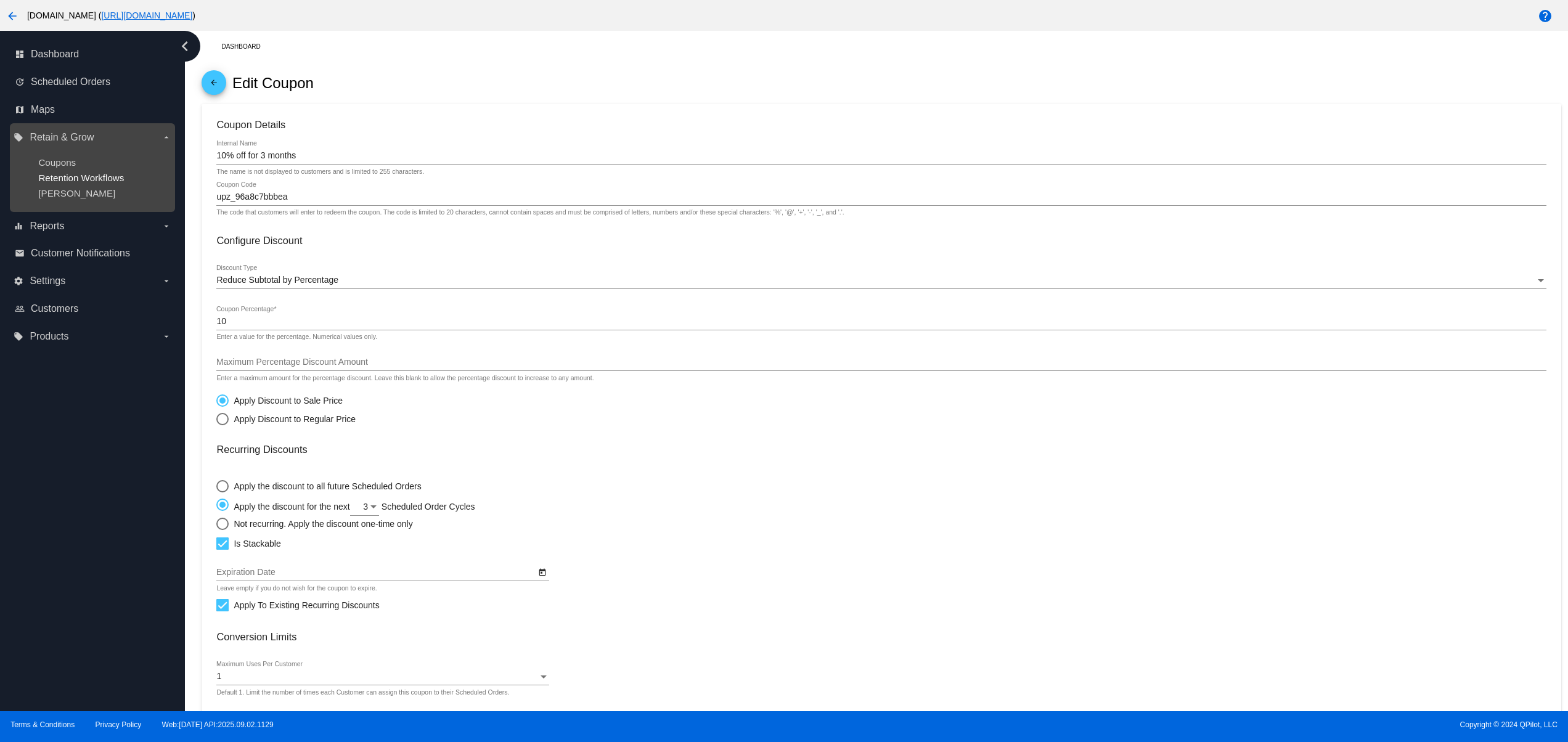
click at [73, 180] on span "Retention Workflows" at bounding box center [81, 177] width 86 height 11
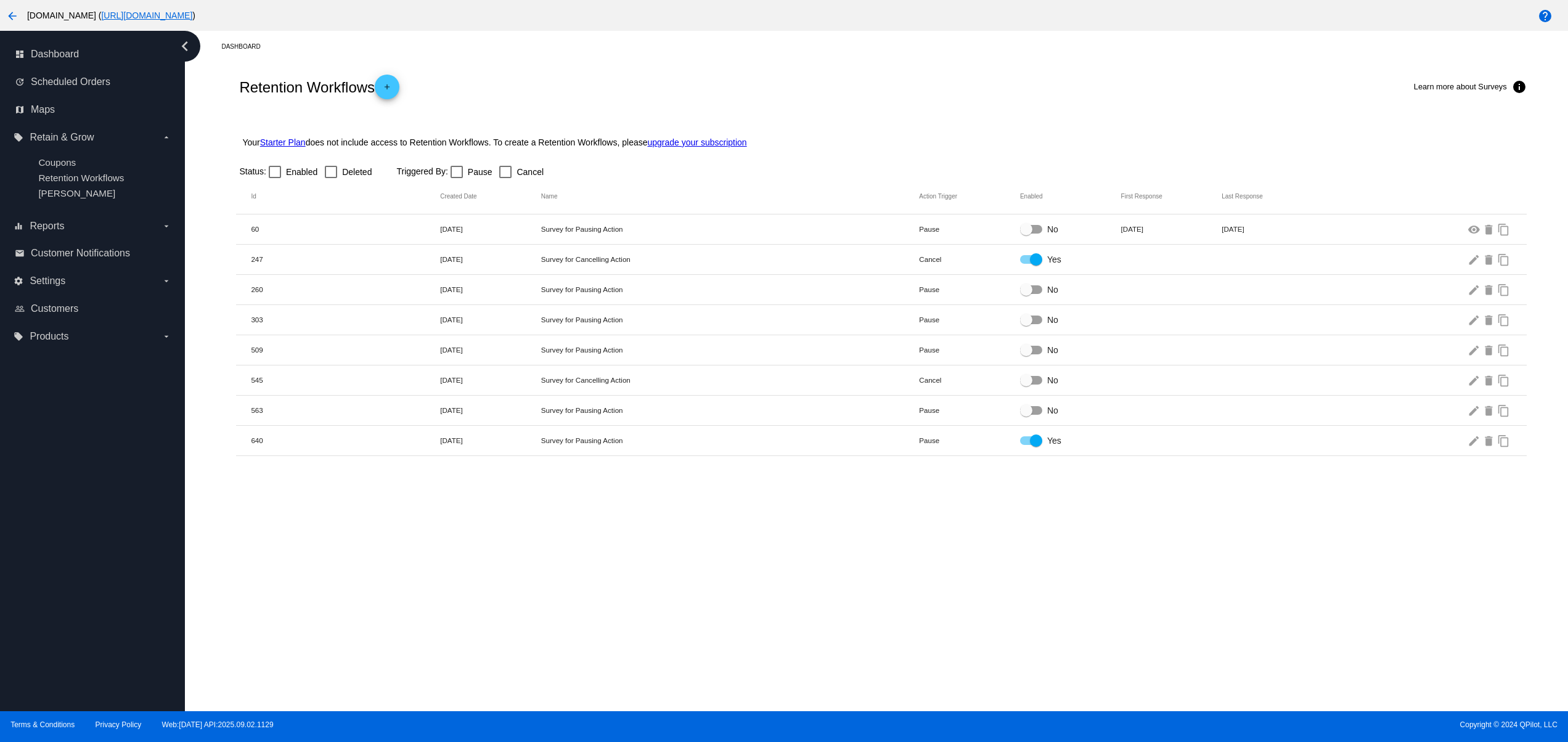
drag, startPoint x: 588, startPoint y: 266, endPoint x: 767, endPoint y: 336, distance: 192.2
click at [714, 266] on mat-row "247 [DATE] Survey for Cancelling Action Cancel Yes edit delete content_copy" at bounding box center [880, 259] width 1290 height 30
click at [776, 482] on div "Dashboard Retention Workflows add Learn more about Surveys info Your Starter Pl…" at bounding box center [876, 371] width 1383 height 680
click at [445, 172] on div "Triggered By: Pause Cancel" at bounding box center [472, 172] width 152 height 14
click at [451, 172] on div at bounding box center [457, 172] width 13 height 13
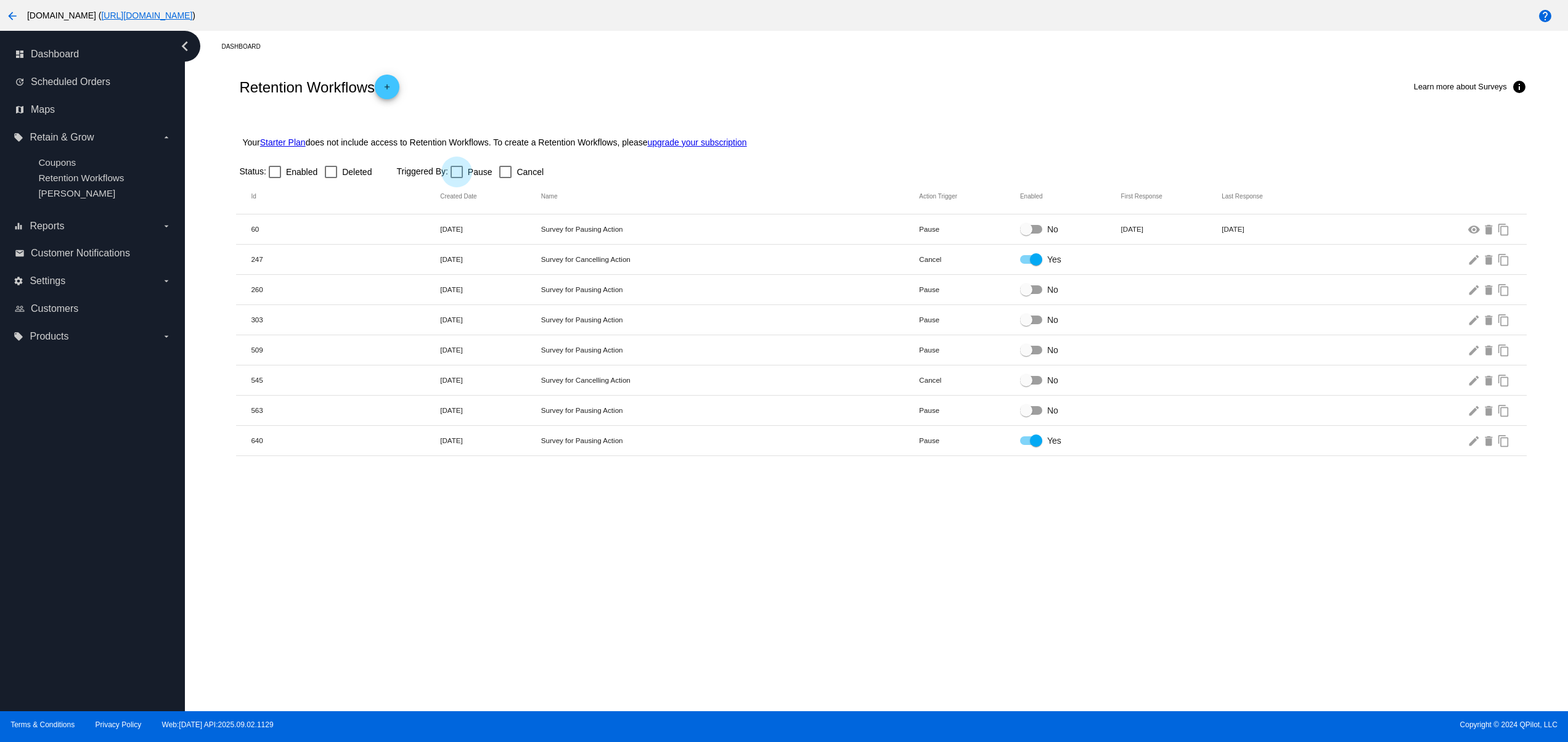
click at [457, 178] on input "Pause" at bounding box center [457, 178] width 1 height 1
checkbox input "true"
click at [329, 175] on div at bounding box center [330, 172] width 13 height 13
click at [330, 178] on input "Deleted" at bounding box center [330, 178] width 1 height 1
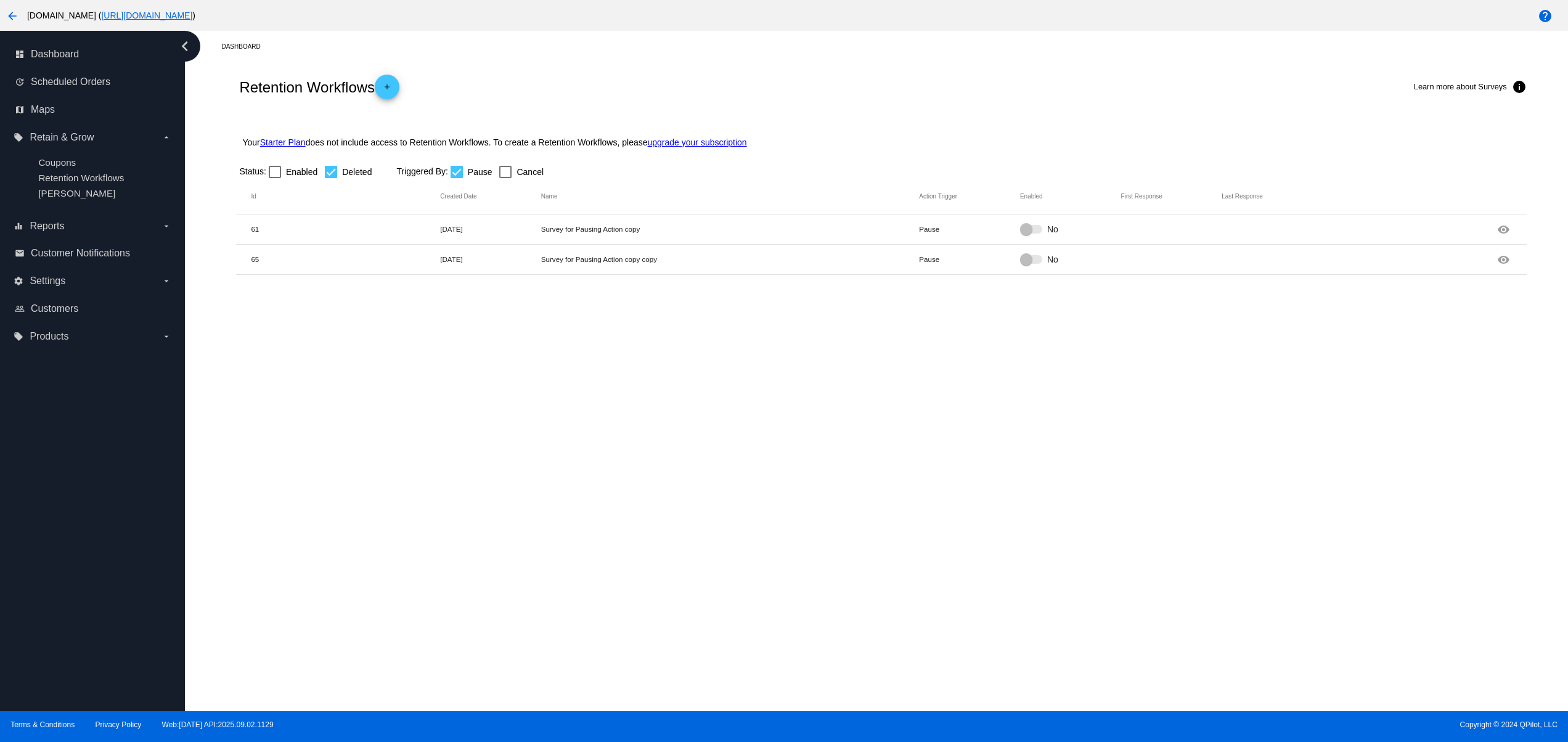
click at [334, 168] on div at bounding box center [330, 172] width 13 height 13
click at [331, 178] on input "Deleted" at bounding box center [330, 178] width 1 height 1
checkbox input "false"
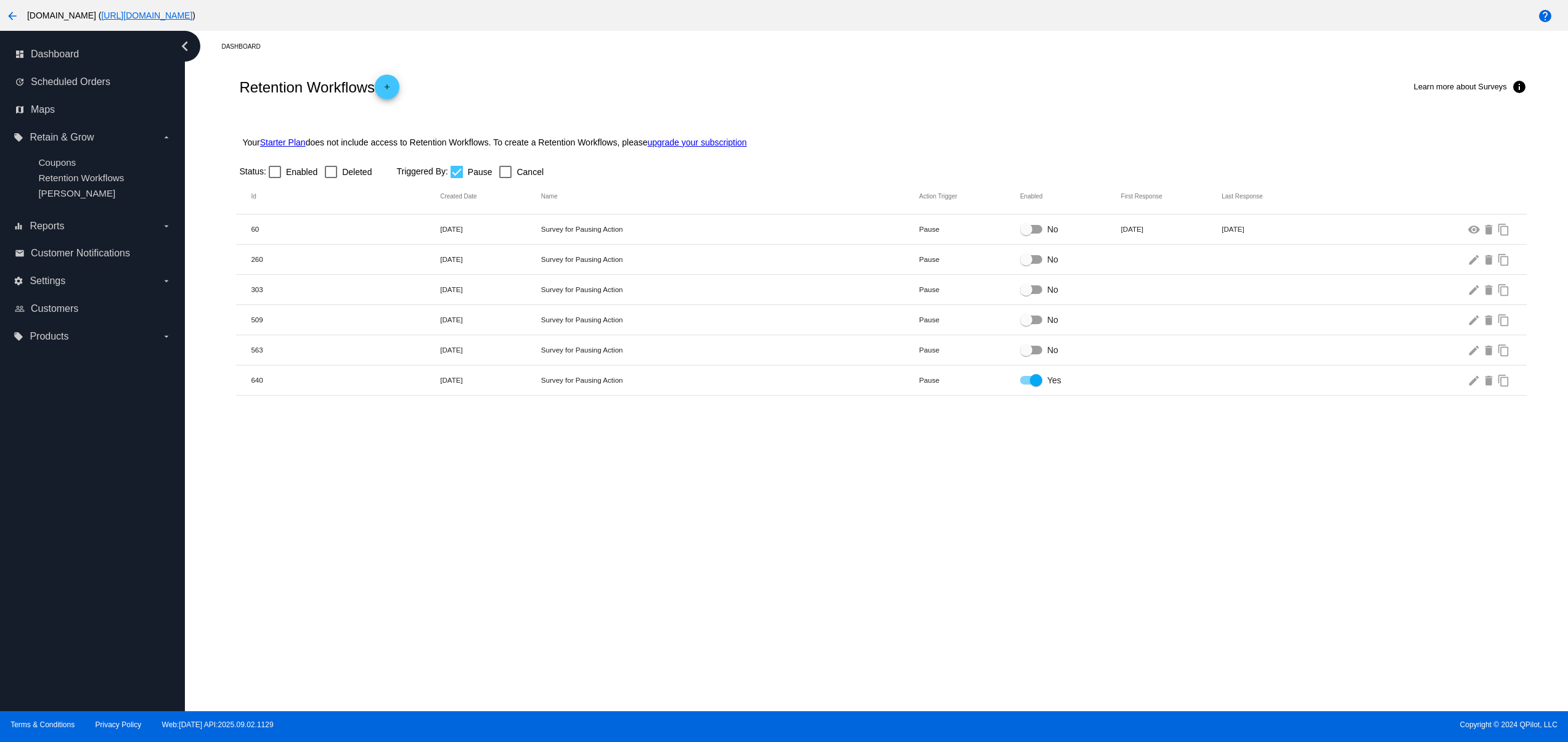
click at [451, 172] on div at bounding box center [457, 172] width 13 height 13
click at [457, 178] on input "Pause" at bounding box center [457, 178] width 1 height 1
checkbox input "false"
click at [1039, 291] on div at bounding box center [1031, 289] width 22 height 9
click at [1026, 294] on input "No" at bounding box center [1026, 294] width 1 height 1
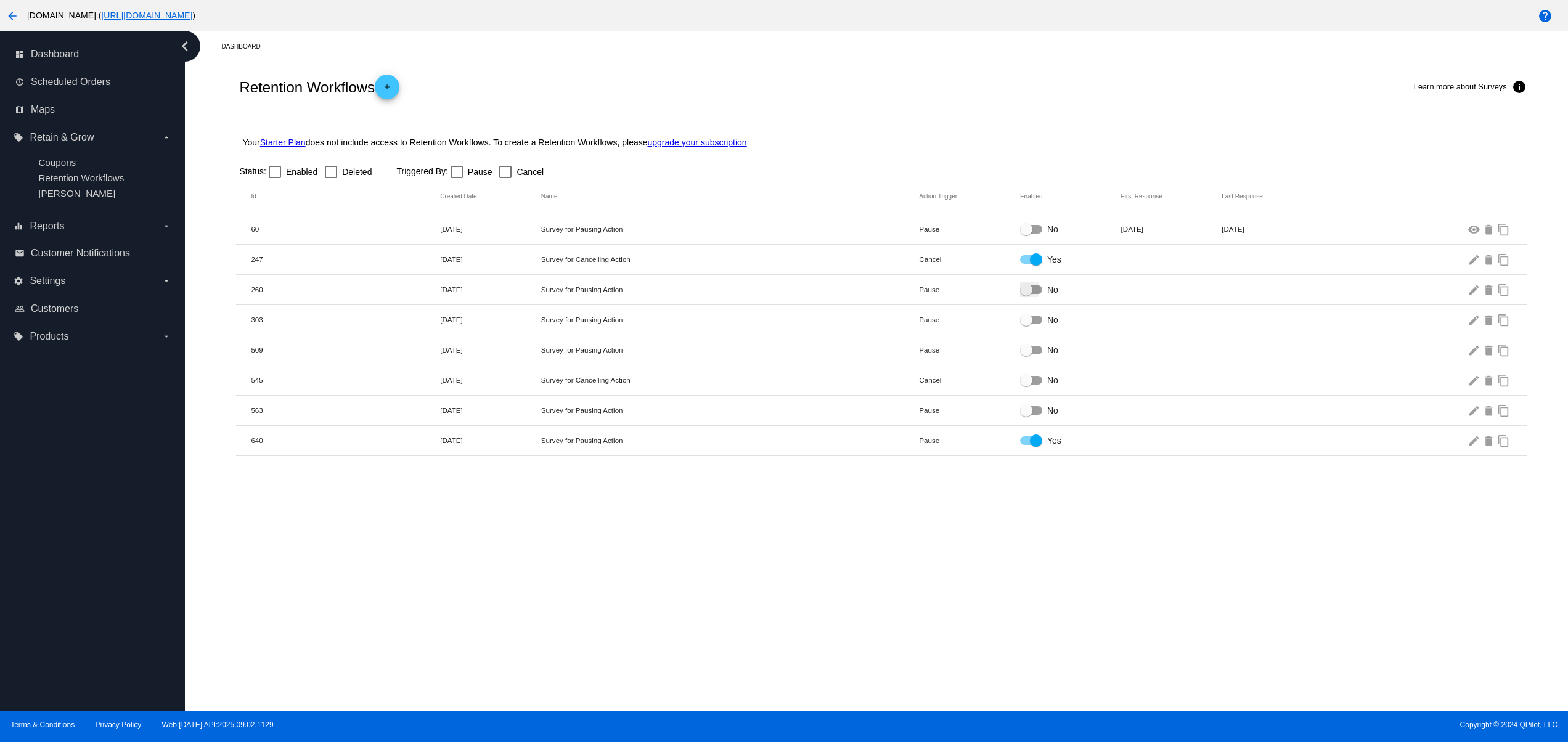
checkbox input "true"
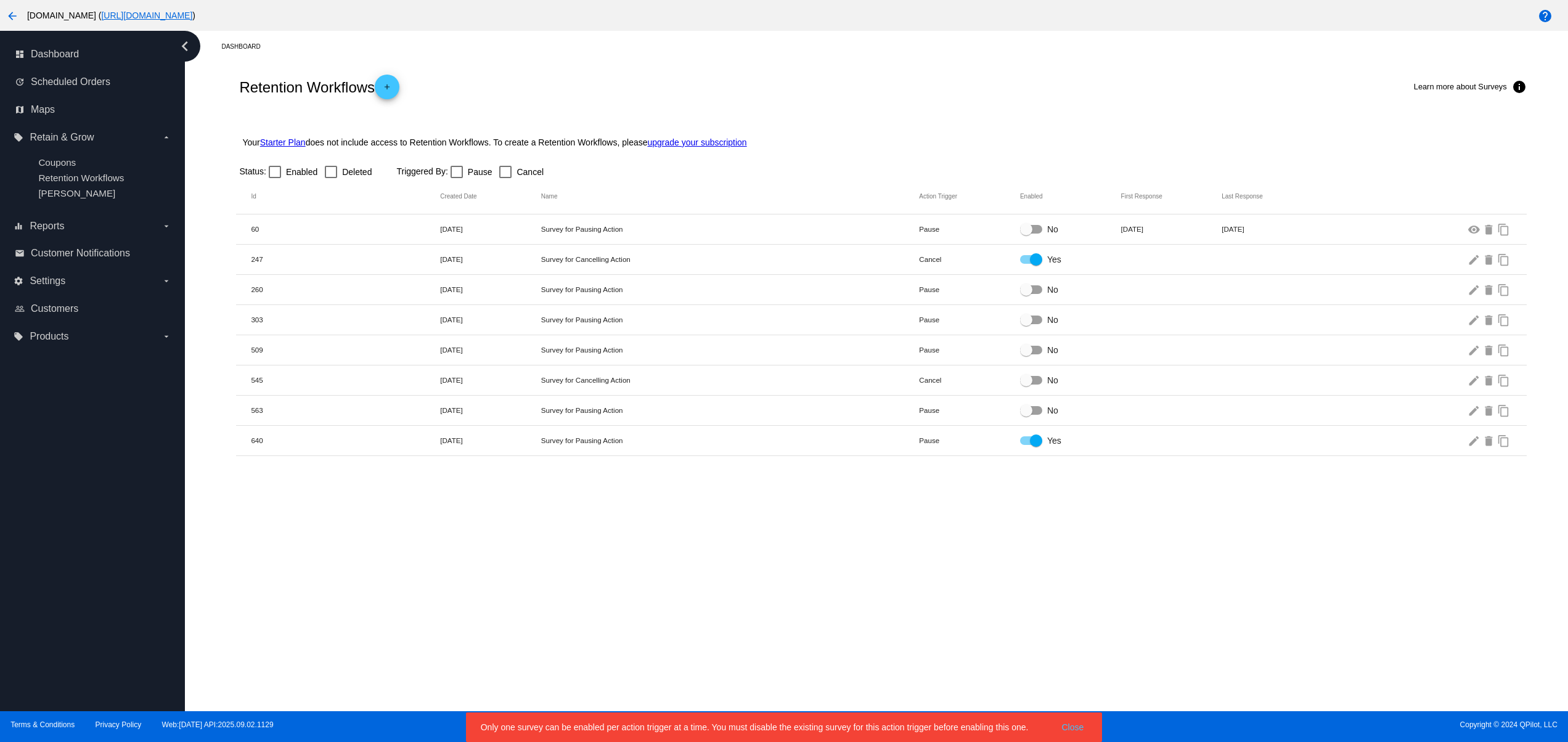
drag, startPoint x: 578, startPoint y: 732, endPoint x: 423, endPoint y: 730, distance: 155.0
click at [423, 730] on body "arrow_back [DOMAIN_NAME] ( [URL][DOMAIN_NAME] ) help dashboard Dashboard update…" at bounding box center [784, 371] width 1568 height 742
click at [495, 736] on snack-bar-container "Only one survey can be enabled per action trigger at a time. You must disable t…" at bounding box center [784, 728] width 637 height 30
drag, startPoint x: 489, startPoint y: 730, endPoint x: 881, endPoint y: 728, distance: 392.0
click at [881, 728] on simple-snack-bar "Only one survey can be enabled per action trigger at a time. You must disable t…" at bounding box center [784, 728] width 607 height 13
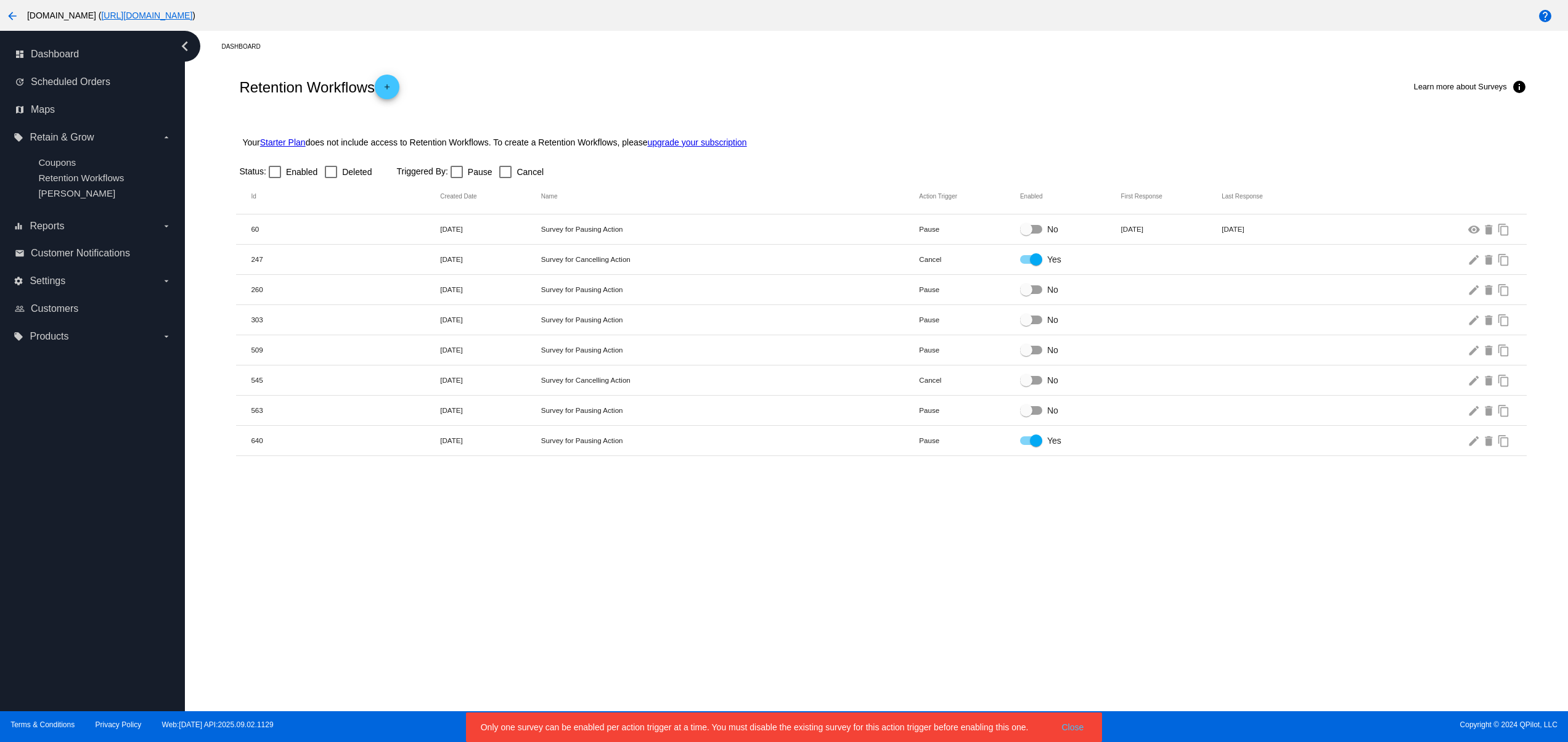
click at [778, 661] on div "Dashboard Retention Workflows add Learn more about Surveys info Your Starter Pl…" at bounding box center [876, 371] width 1383 height 680
drag, startPoint x: 728, startPoint y: 733, endPoint x: 581, endPoint y: 732, distance: 147.0
click at [581, 732] on simple-snack-bar "Only one survey can be enabled per action trigger at a time. You must disable t…" at bounding box center [784, 728] width 607 height 13
click at [781, 732] on simple-snack-bar "Only one survey can be enabled per action trigger at a time. You must disable t…" at bounding box center [784, 728] width 607 height 13
click at [779, 730] on simple-snack-bar "Only one survey can be enabled per action trigger at a time. You must disable t…" at bounding box center [784, 728] width 607 height 13
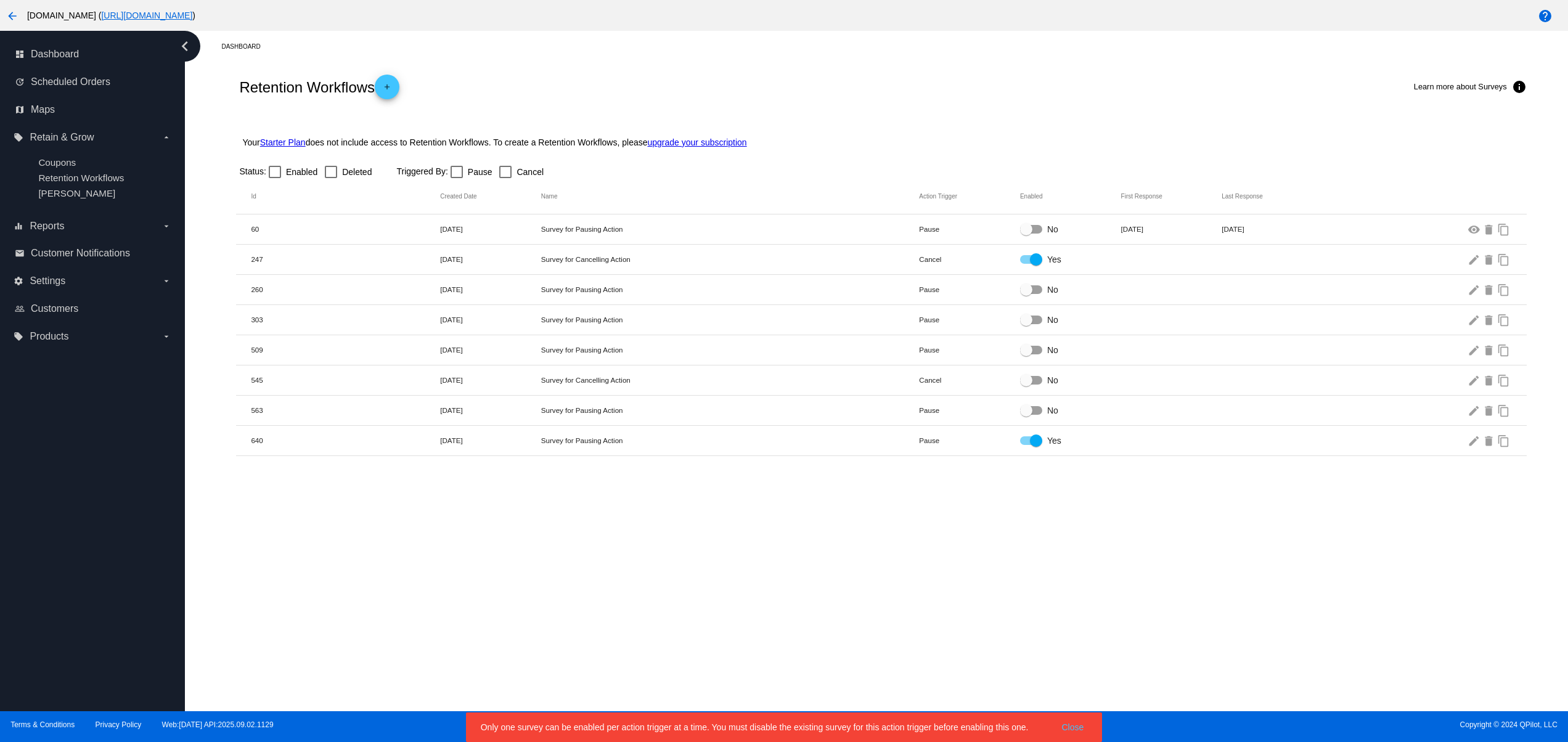
click at [1078, 720] on snack-bar-container "Only one survey can be enabled per action trigger at a time. You must disable t…" at bounding box center [784, 728] width 637 height 30
click at [1067, 722] on button "Close" at bounding box center [1072, 728] width 30 height 13
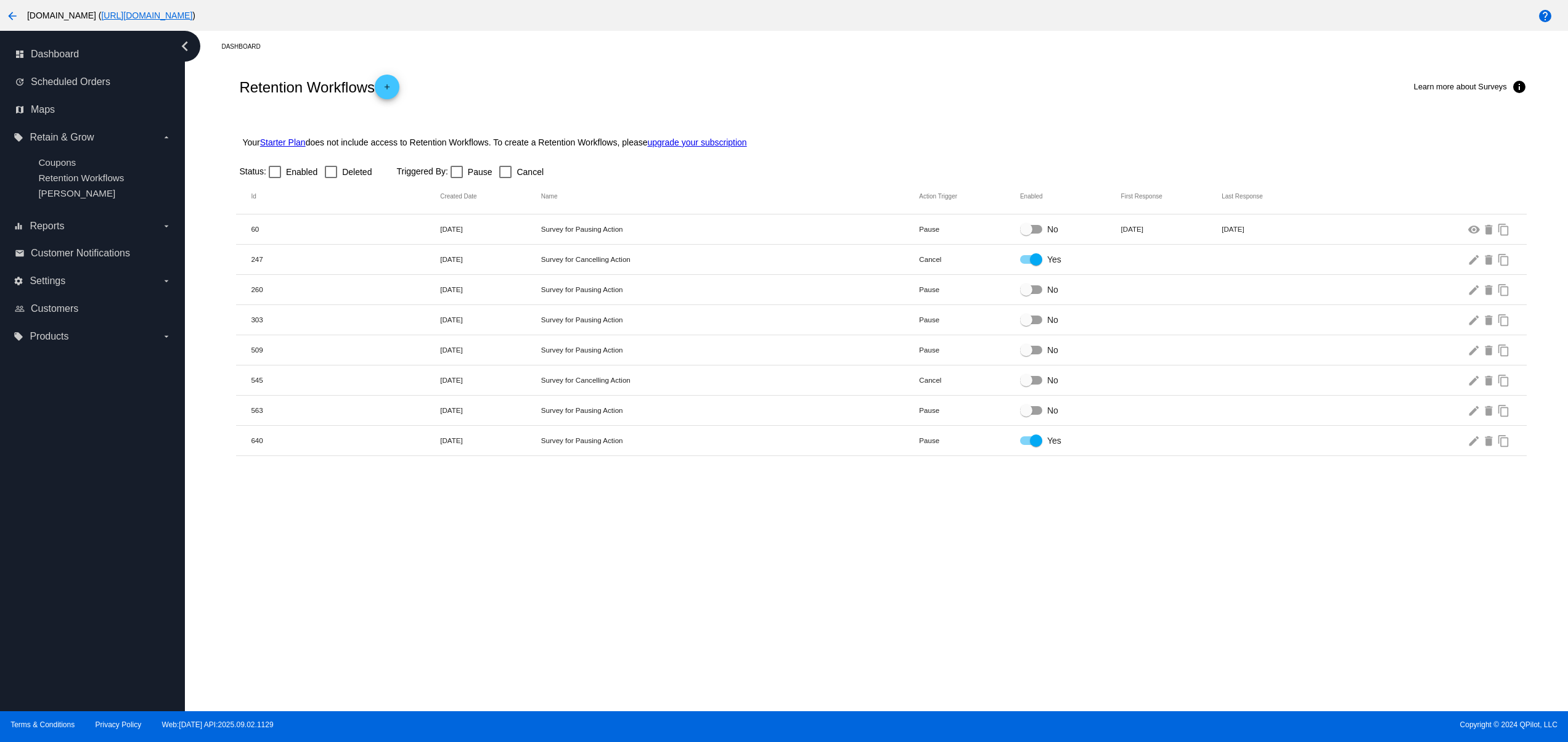
drag, startPoint x: 561, startPoint y: 256, endPoint x: 363, endPoint y: 265, distance: 198.2
click at [428, 259] on mat-row "247 [DATE] Survey for Cancelling Action Cancel Yes edit delete content_copy" at bounding box center [880, 259] width 1290 height 30
click at [80, 226] on label "equalizer Reports arrow_drop_down" at bounding box center [91, 226] width 157 height 19
click at [0, 0] on input "equalizer Reports arrow_drop_down" at bounding box center [0, 0] width 0 height 0
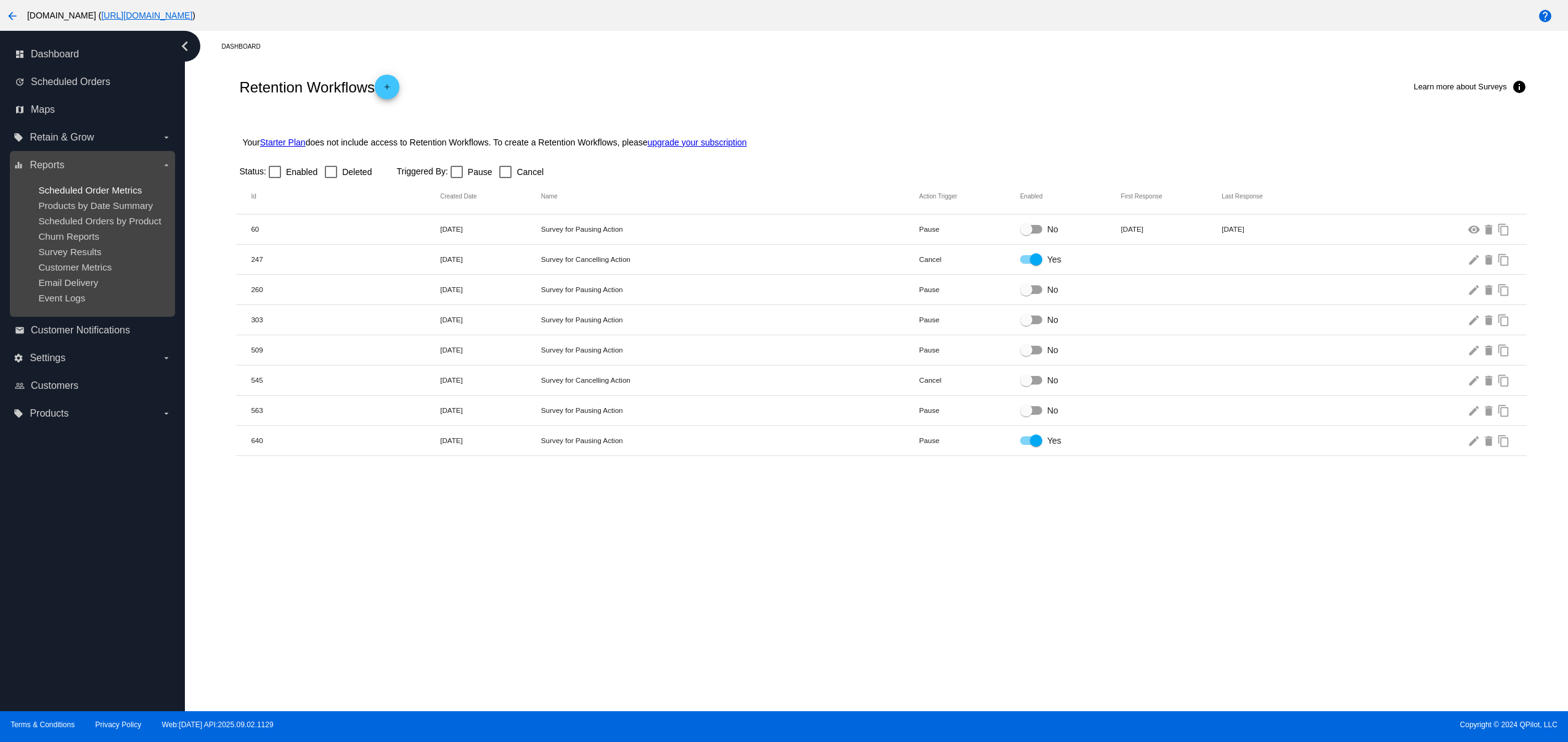
click at [82, 185] on span "Scheduled Order Metrics" at bounding box center [91, 190] width 104 height 11
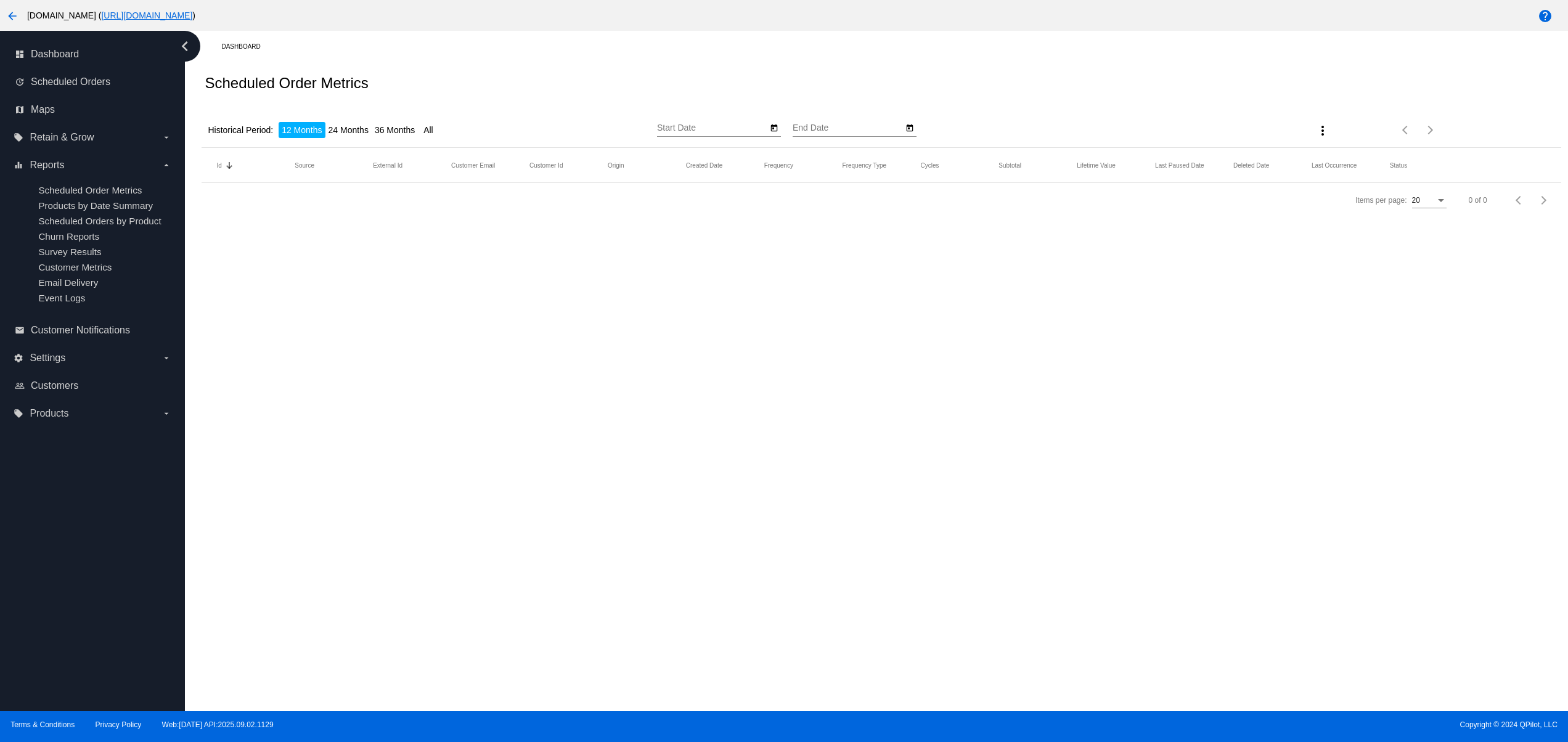
type input "[DATE]"
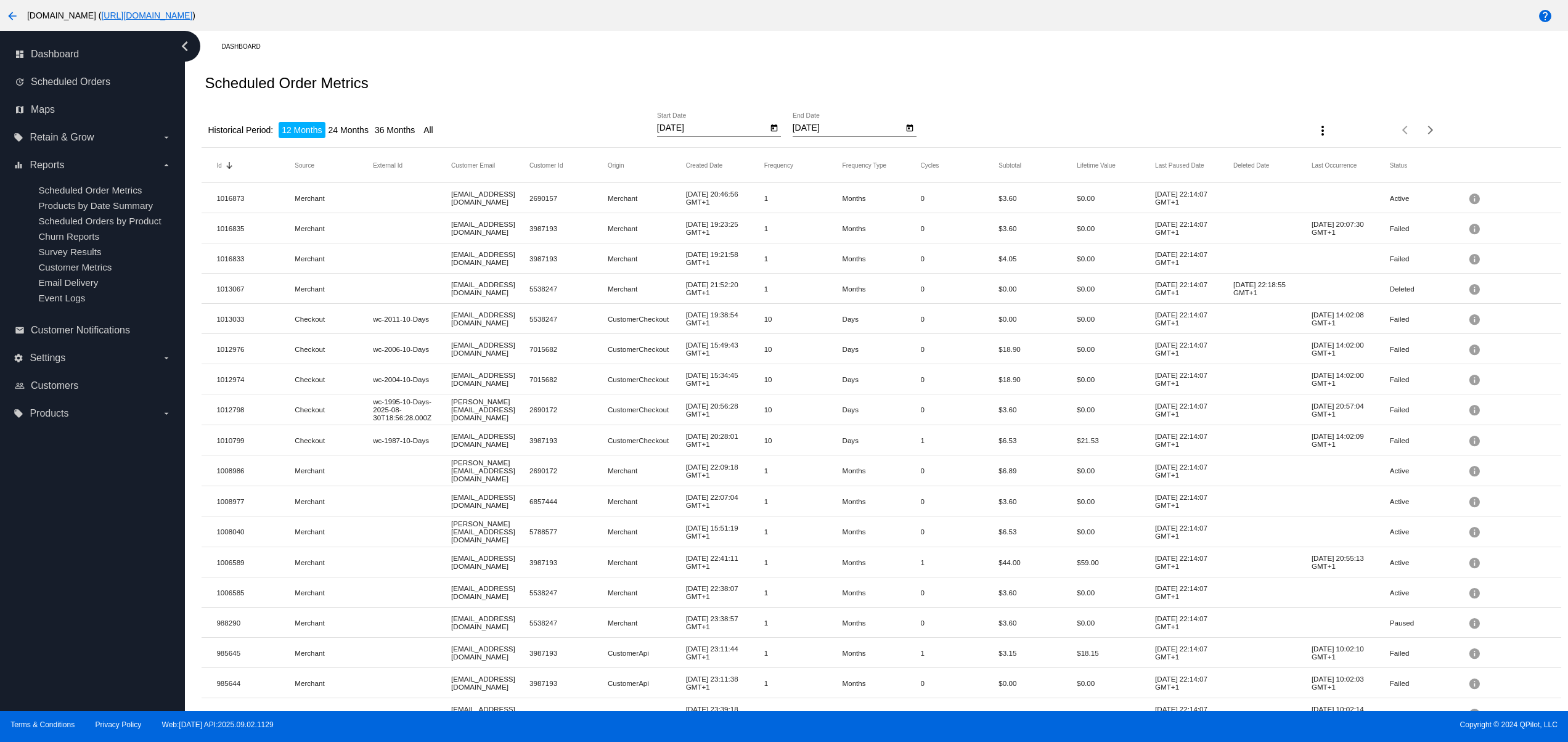
drag, startPoint x: 576, startPoint y: 444, endPoint x: 867, endPoint y: 439, distance: 291.0
click at [828, 440] on mat-row "1010799 Checkout wc-1987-10-Days [EMAIL_ADDRESS][DOMAIN_NAME] 3987193 CustomerC…" at bounding box center [880, 440] width 1359 height 30
drag, startPoint x: 1401, startPoint y: 228, endPoint x: 1006, endPoint y: 240, distance: 395.2
click at [1157, 225] on mat-row "1016835 Merchant [EMAIL_ADDRESS][DOMAIN_NAME] 3987193 Merchant [DATE] 19:23:25 …" at bounding box center [880, 227] width 1359 height 30
drag, startPoint x: 230, startPoint y: 233, endPoint x: 445, endPoint y: 247, distance: 215.5
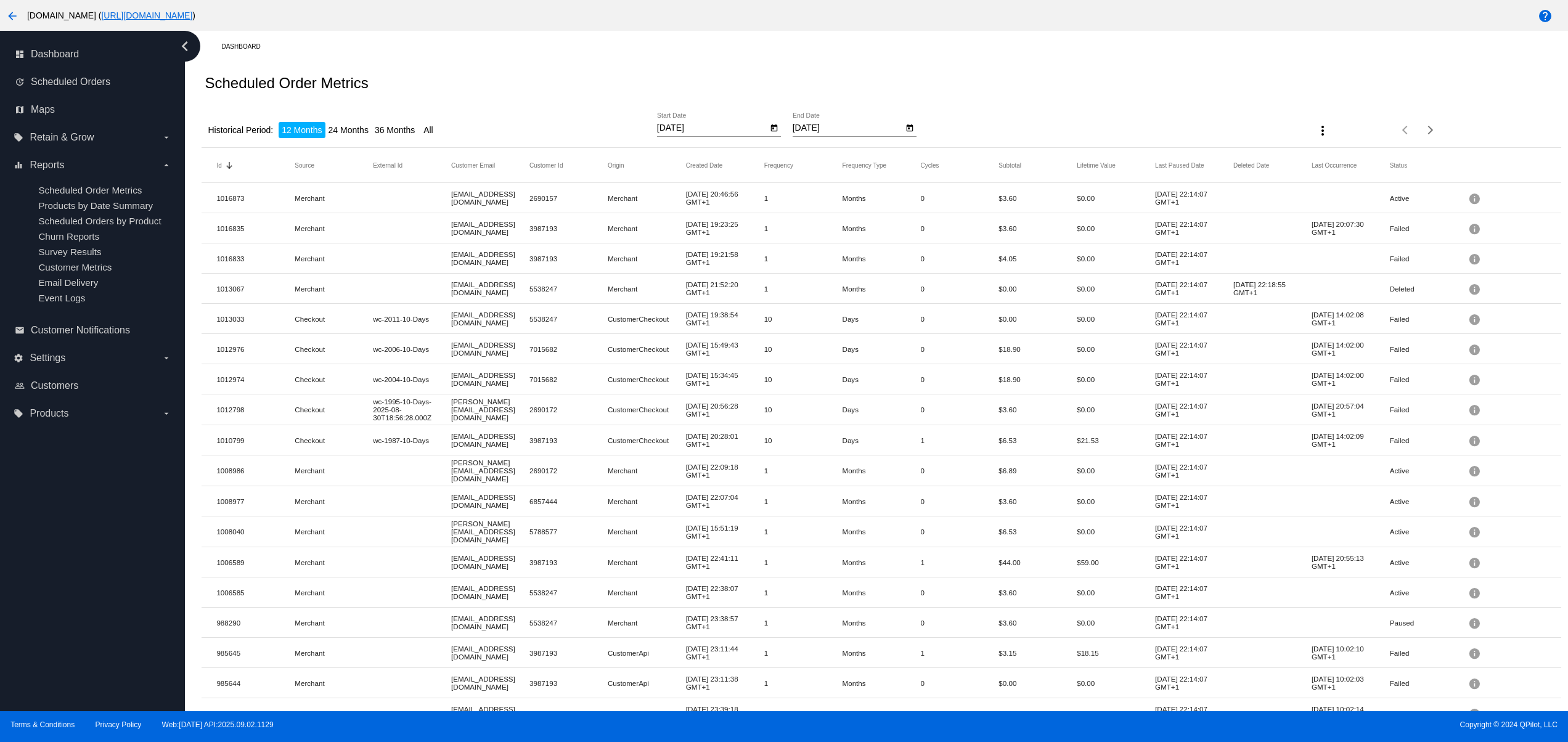
click at [248, 229] on mat-cell "1016835" at bounding box center [255, 228] width 78 height 14
click at [386, 129] on li "36 Months" at bounding box center [395, 130] width 46 height 16
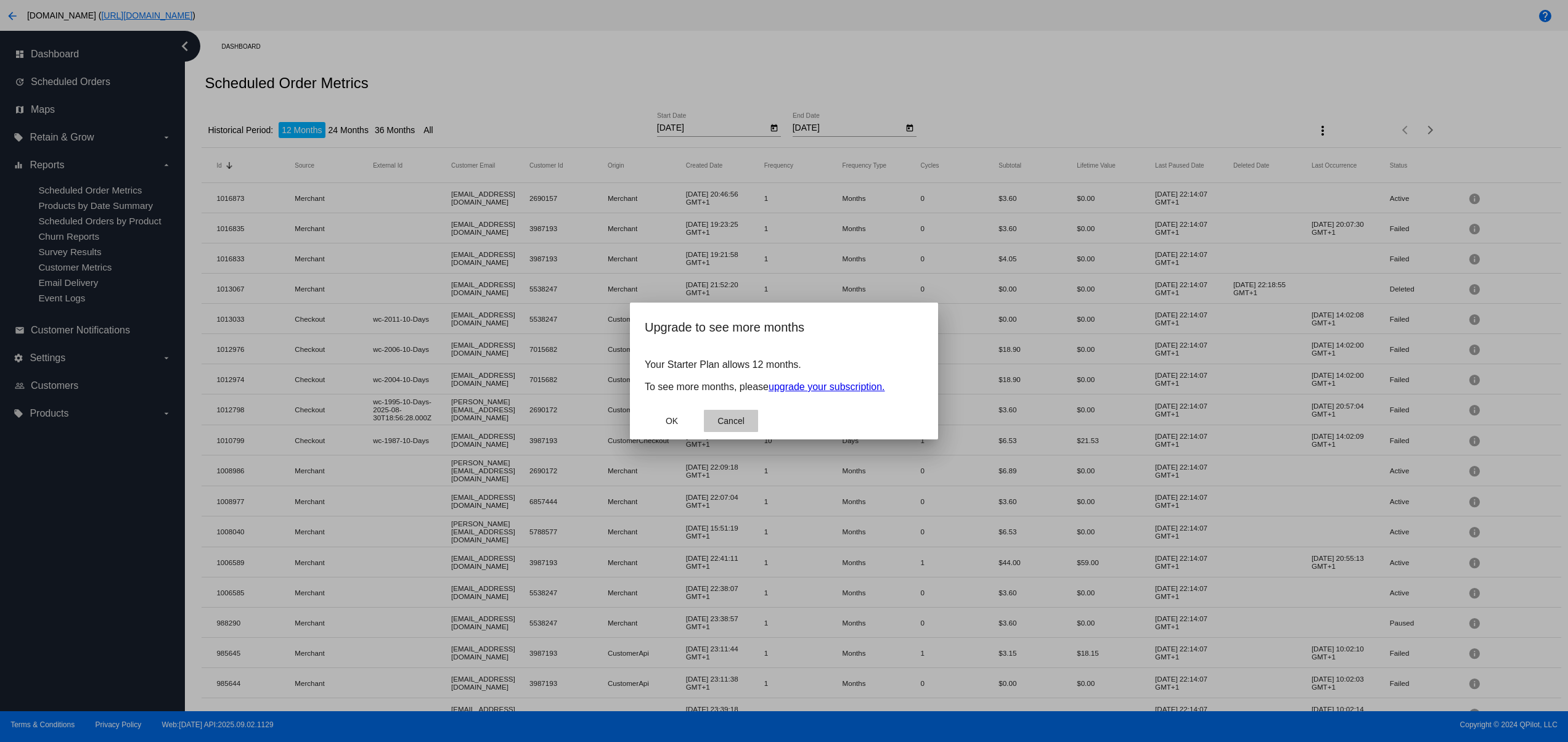
click at [740, 422] on span "Cancel" at bounding box center [731, 421] width 27 height 10
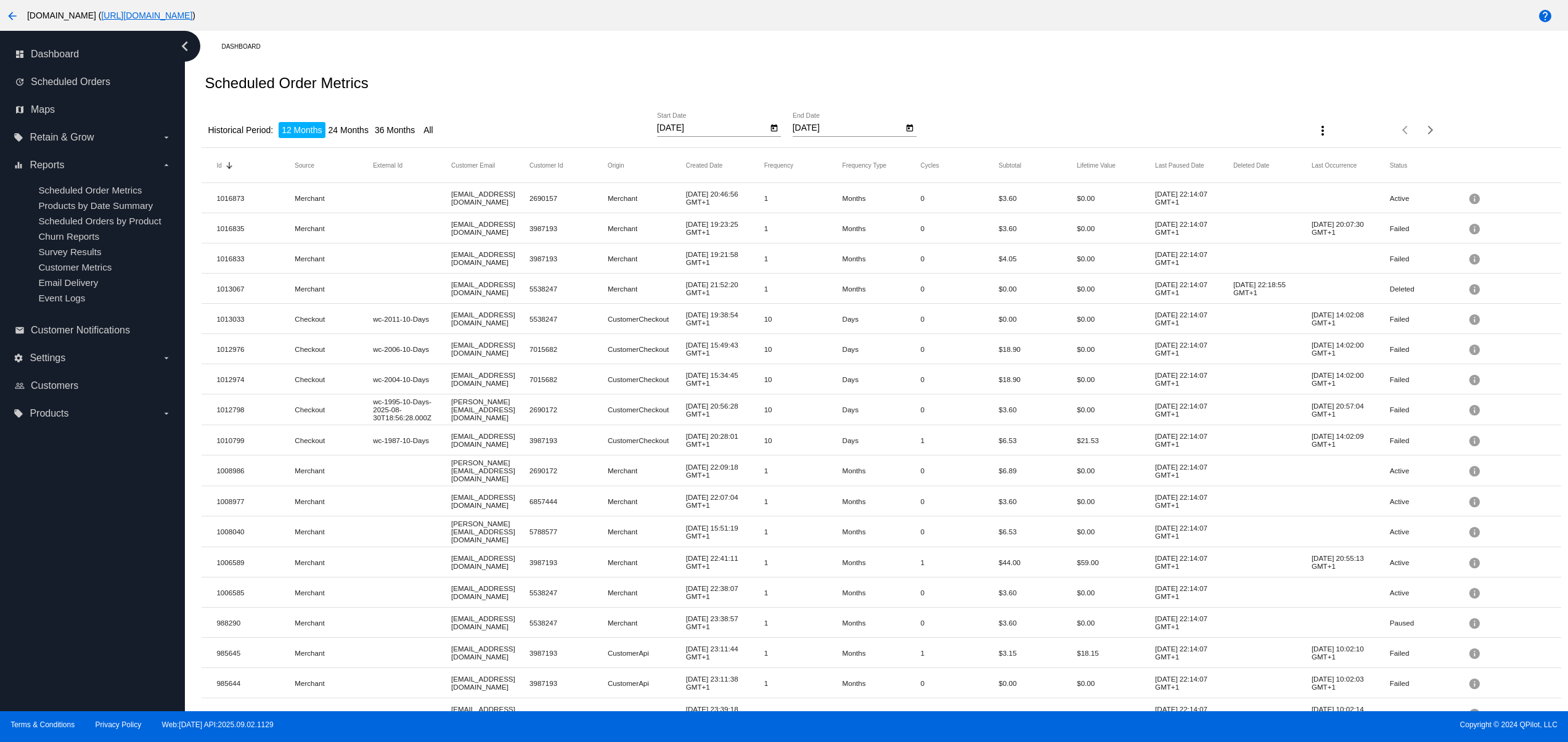
scroll to position [136, 0]
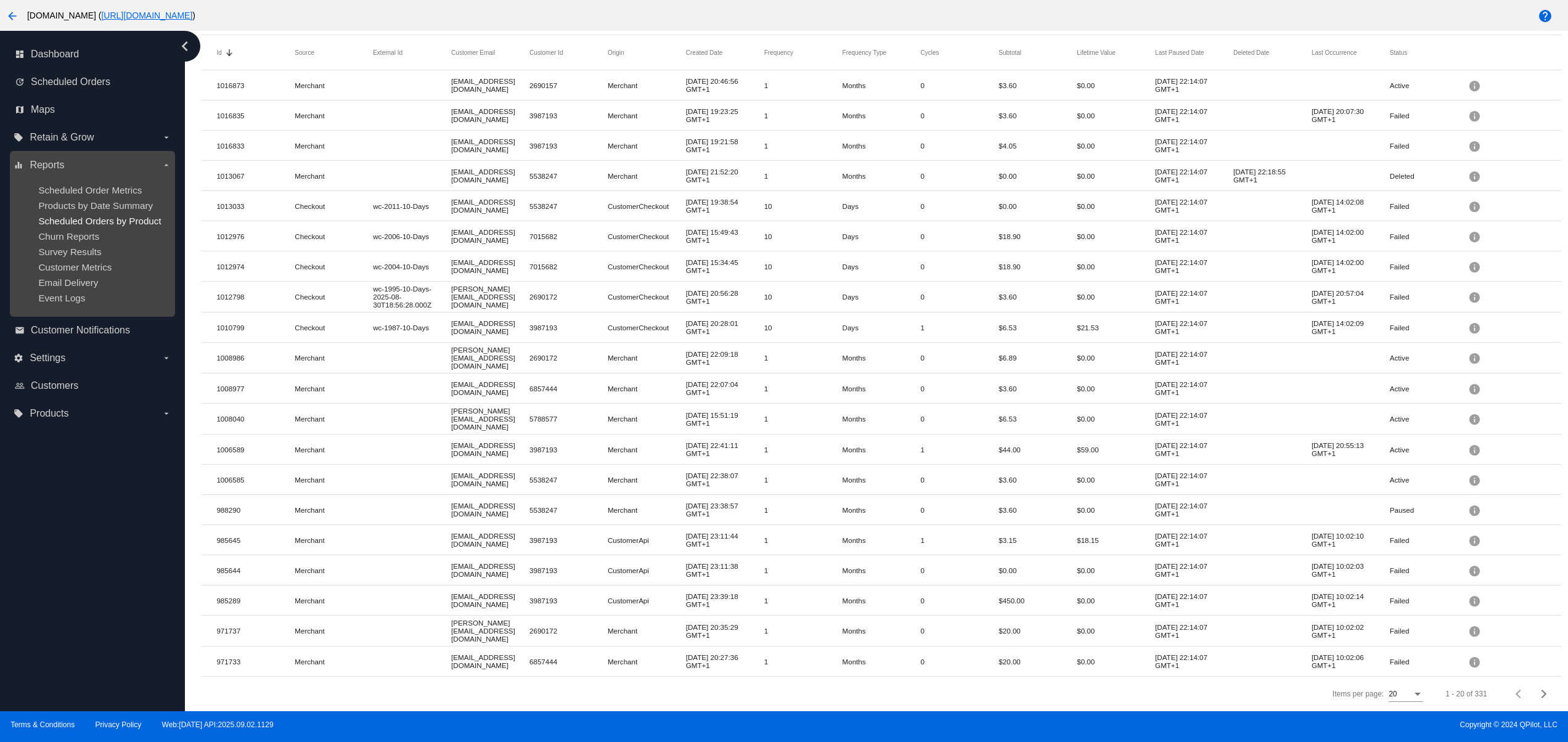
click at [58, 226] on span "Scheduled Orders by Product" at bounding box center [99, 221] width 122 height 11
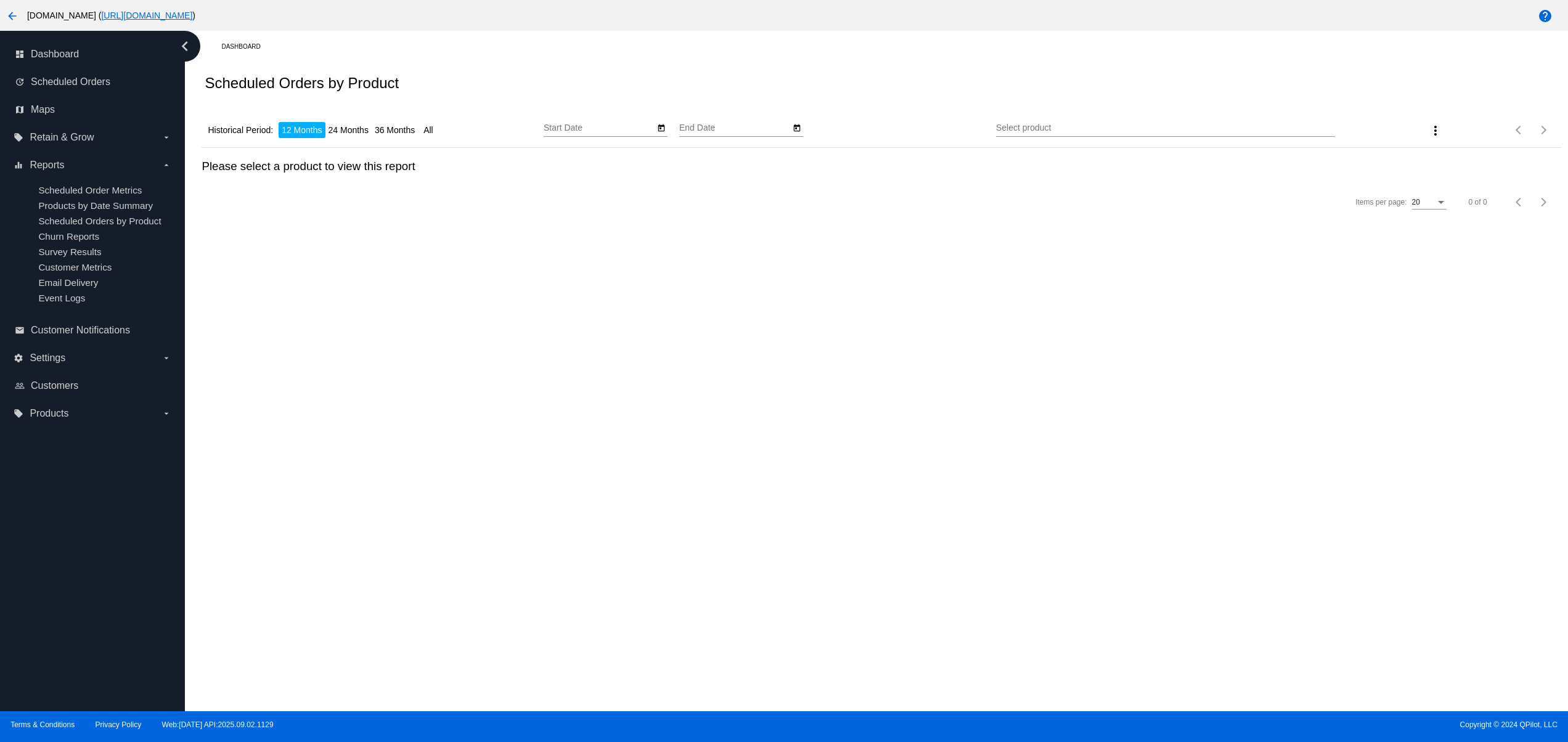
type input "[DATE]"
click at [431, 126] on li "All" at bounding box center [428, 130] width 16 height 16
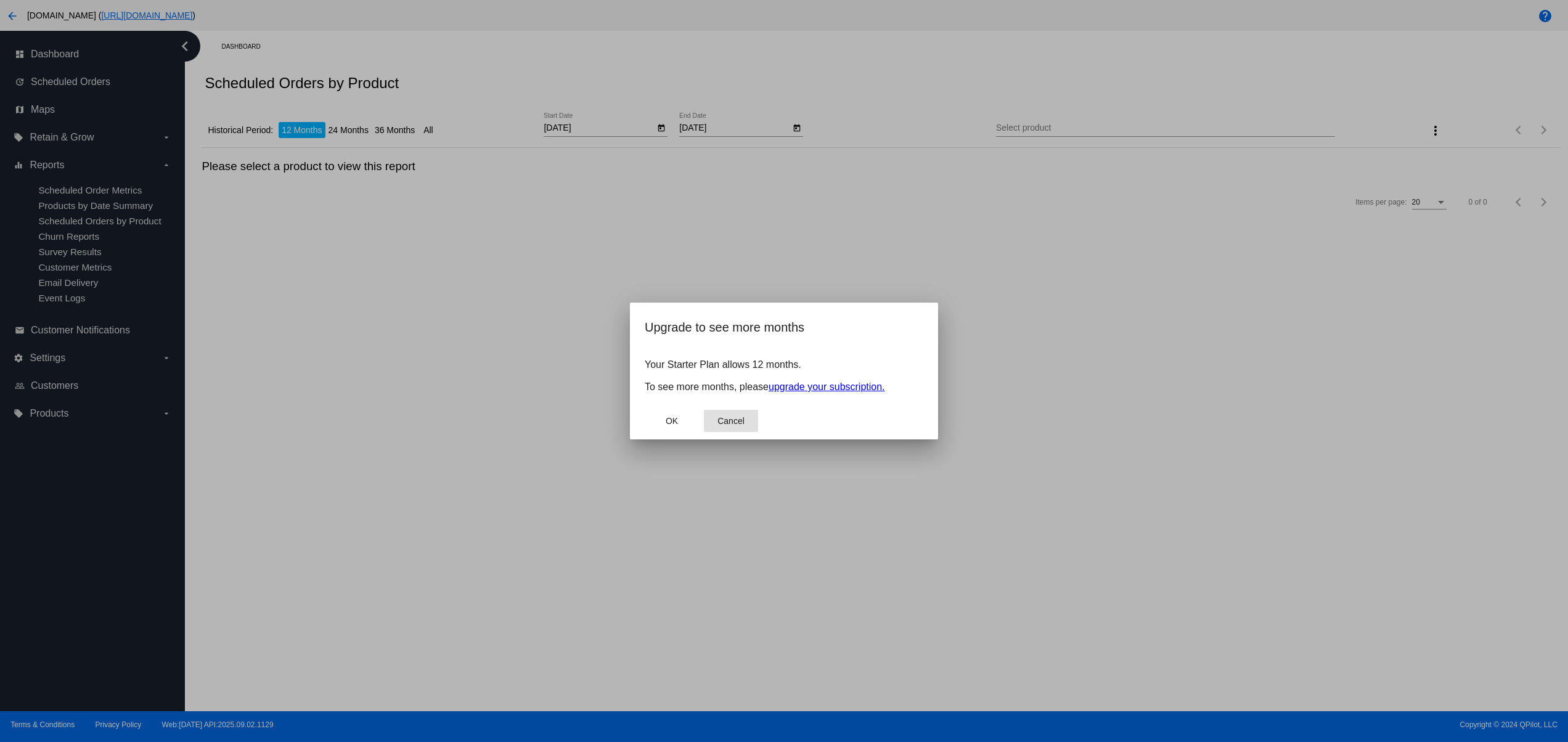
click at [716, 424] on button "Cancel" at bounding box center [731, 421] width 54 height 22
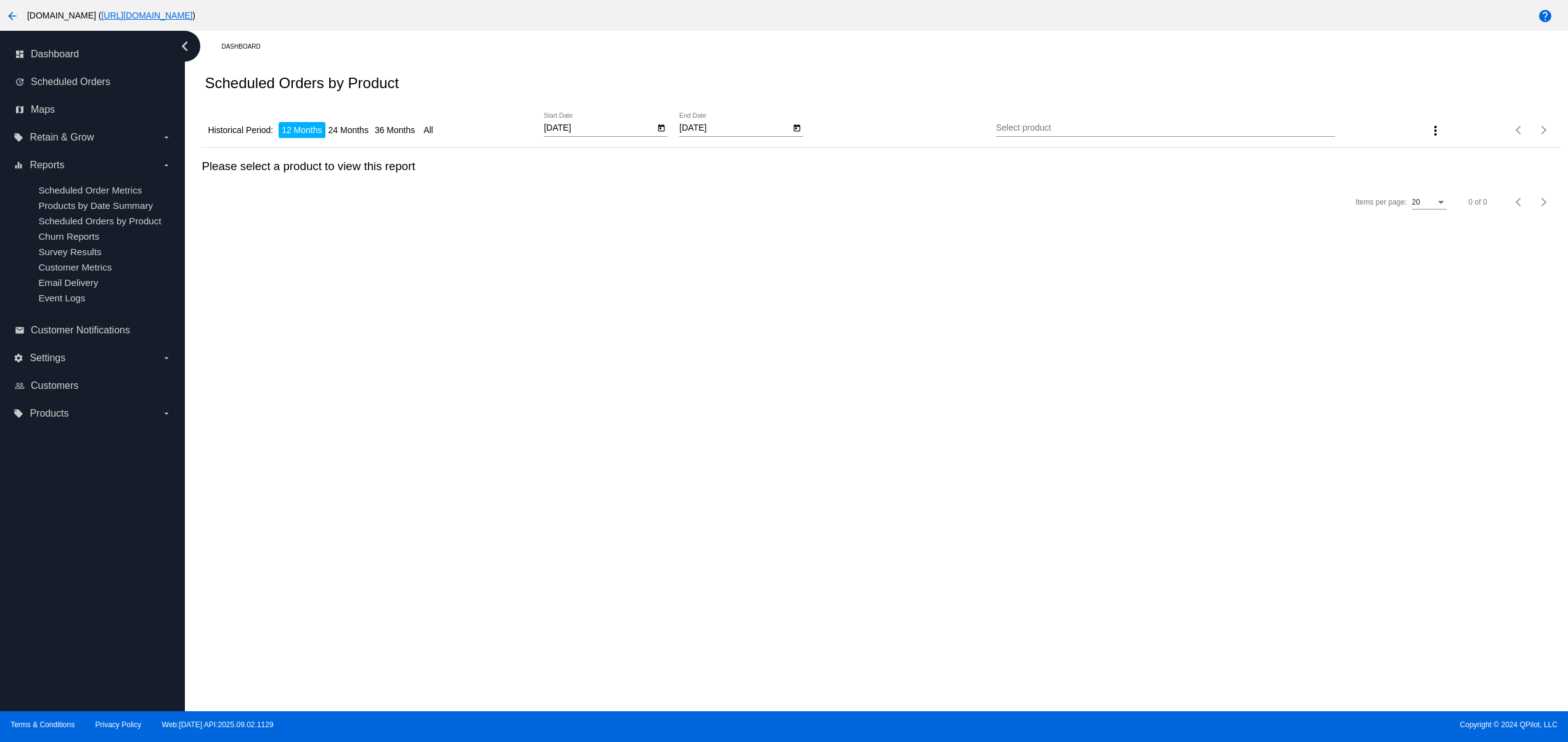
click at [1436, 129] on mat-icon "more_vert" at bounding box center [1435, 130] width 14 height 14
click at [1058, 126] on div at bounding box center [784, 371] width 1568 height 742
click at [1054, 128] on input "Select product" at bounding box center [1165, 128] width 339 height 10
click at [1071, 96] on div "Scheduled Orders by Product" at bounding box center [880, 84] width 1359 height 42
click at [1029, 120] on div "Select product" at bounding box center [1165, 124] width 339 height 24
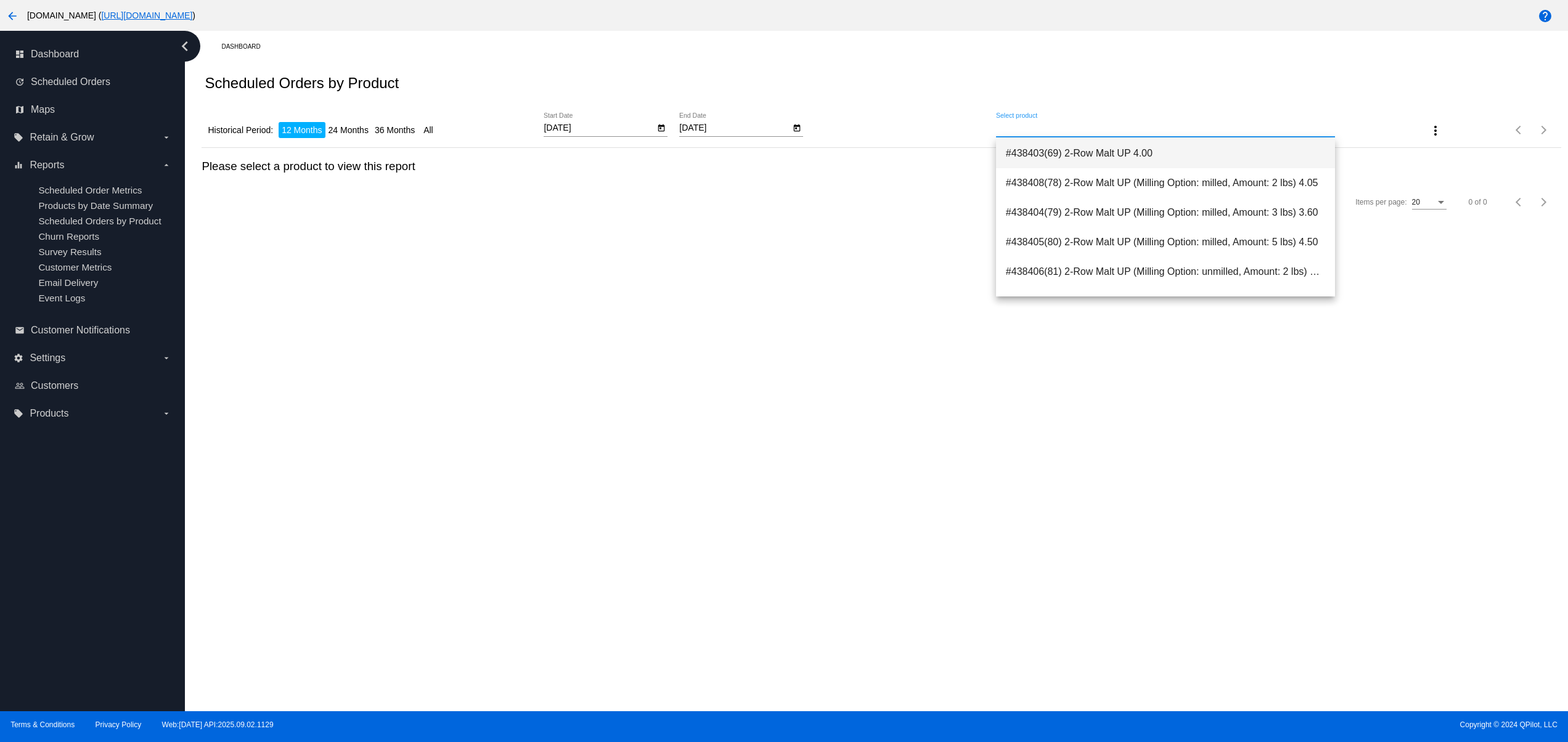
click at [1032, 164] on span "#438403(69) 2-Row Malt UP 4.00" at bounding box center [1164, 153] width 319 height 30
type input "2-Row Malt UP"
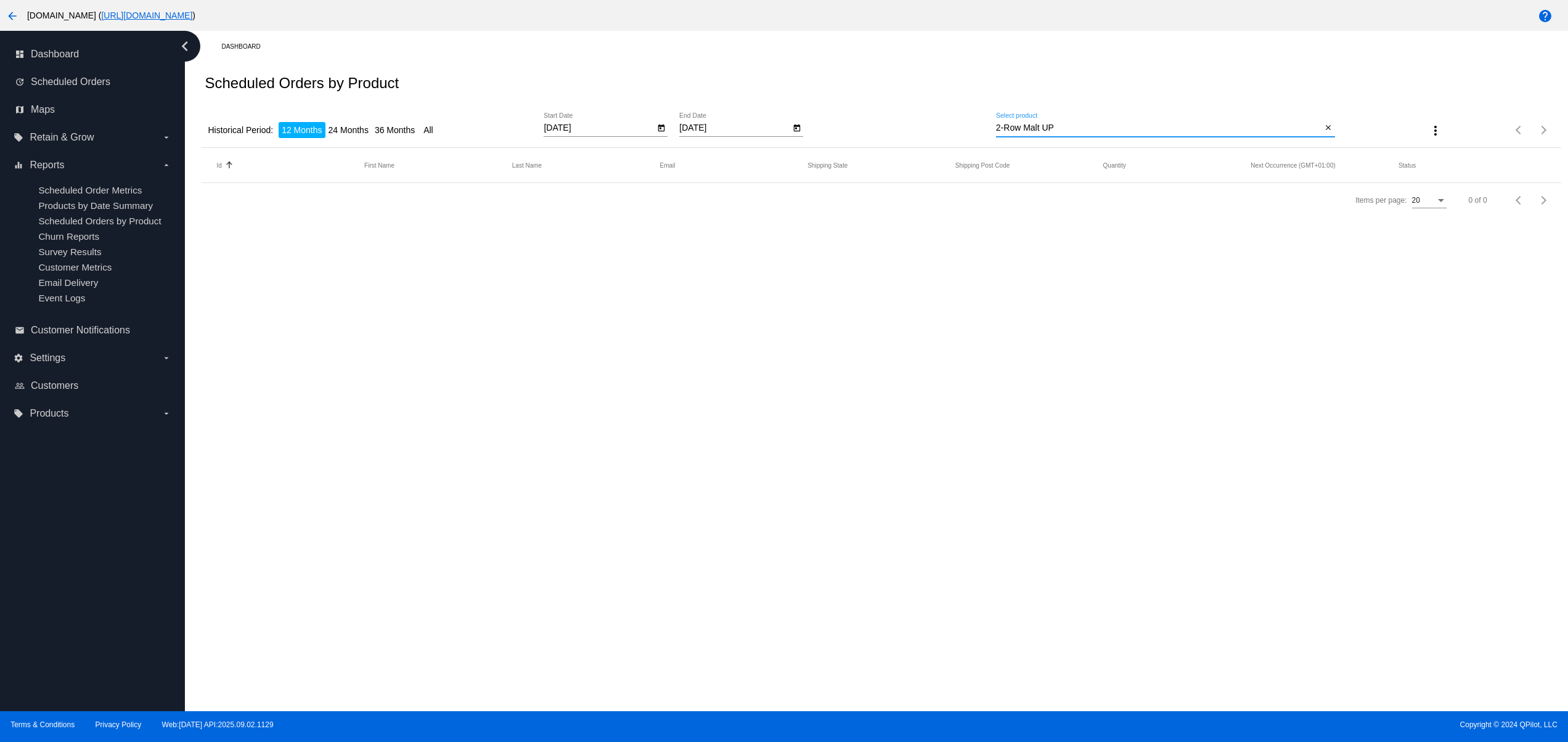
drag, startPoint x: 1085, startPoint y: 411, endPoint x: 1339, endPoint y: 333, distance: 265.7
click at [1195, 392] on div "Dashboard Scheduled Orders by Product Historical Period: 12 Months 24 Months 36…" at bounding box center [876, 371] width 1383 height 680
click at [738, 369] on div "Dashboard Scheduled Orders by Product Historical Period: 12 Months 24 Months 36…" at bounding box center [876, 371] width 1383 height 680
click at [1123, 122] on div "2-Row Malt UP Select product" at bounding box center [1159, 124] width 327 height 24
click at [666, 128] on button "Open calendar" at bounding box center [661, 126] width 13 height 13
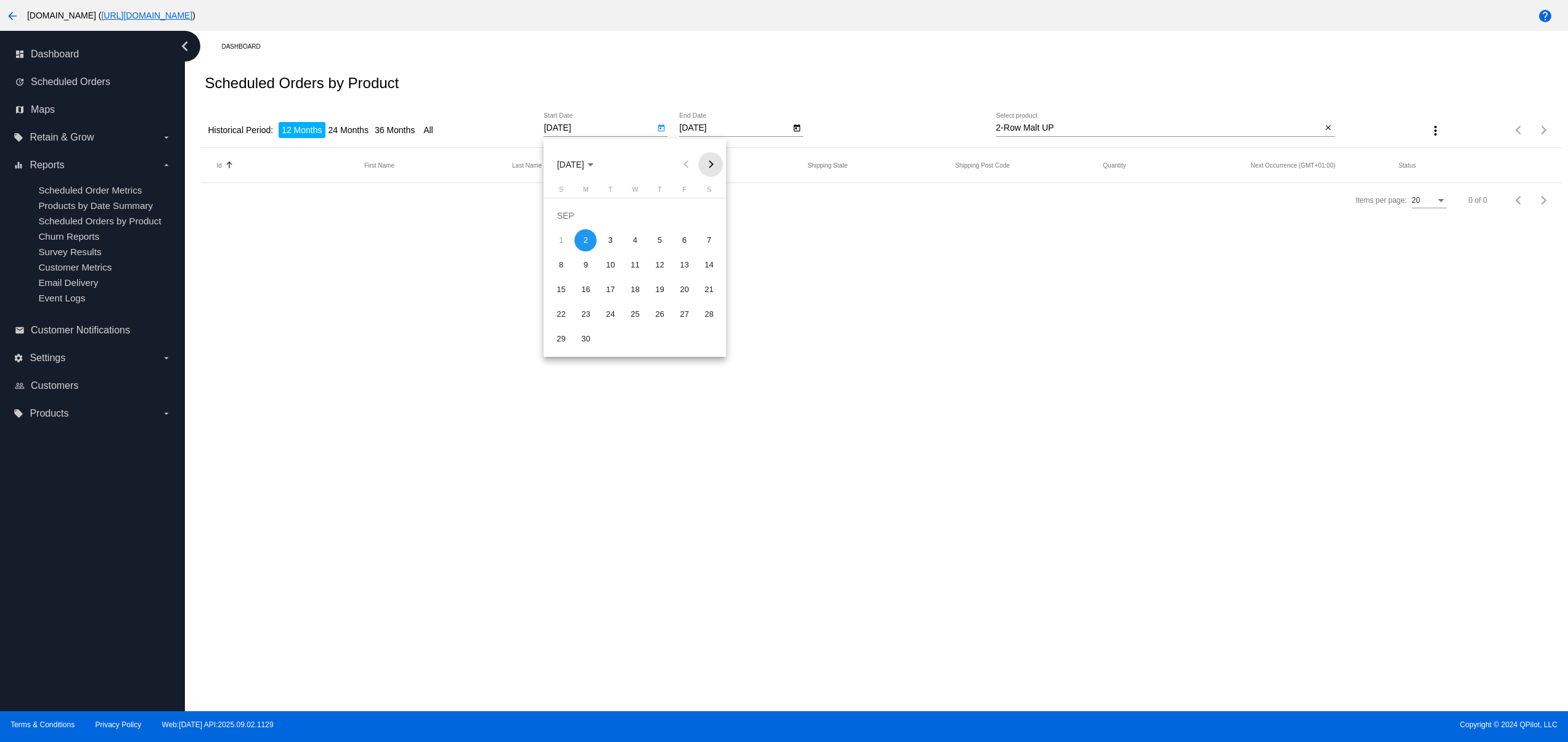
click at [714, 169] on button "Next month" at bounding box center [711, 165] width 25 height 25
click at [590, 167] on span "[DATE]" at bounding box center [575, 165] width 37 height 10
click at [621, 257] on div "2025" at bounding box center [614, 252] width 39 height 22
click at [561, 250] on div "MAY" at bounding box center [570, 252] width 39 height 22
click at [634, 247] on div "7" at bounding box center [635, 240] width 22 height 22
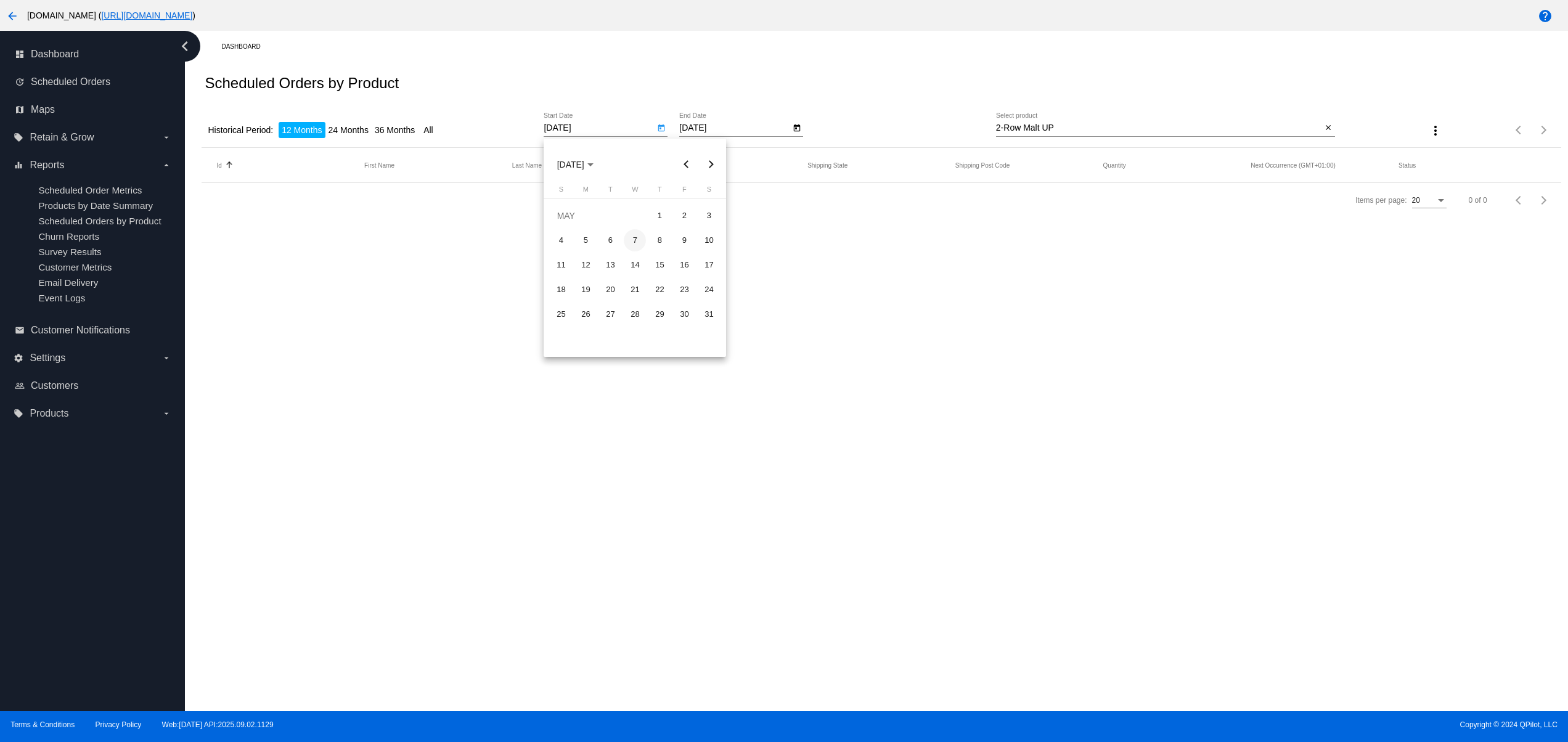
type input "[DATE]"
click at [355, 143] on div "Historical Period: 12 Months 24 Months 36 Months All [DATE] Start Date [DATE] E…" at bounding box center [880, 125] width 1359 height 43
click at [356, 137] on li "24 Months" at bounding box center [349, 130] width 46 height 16
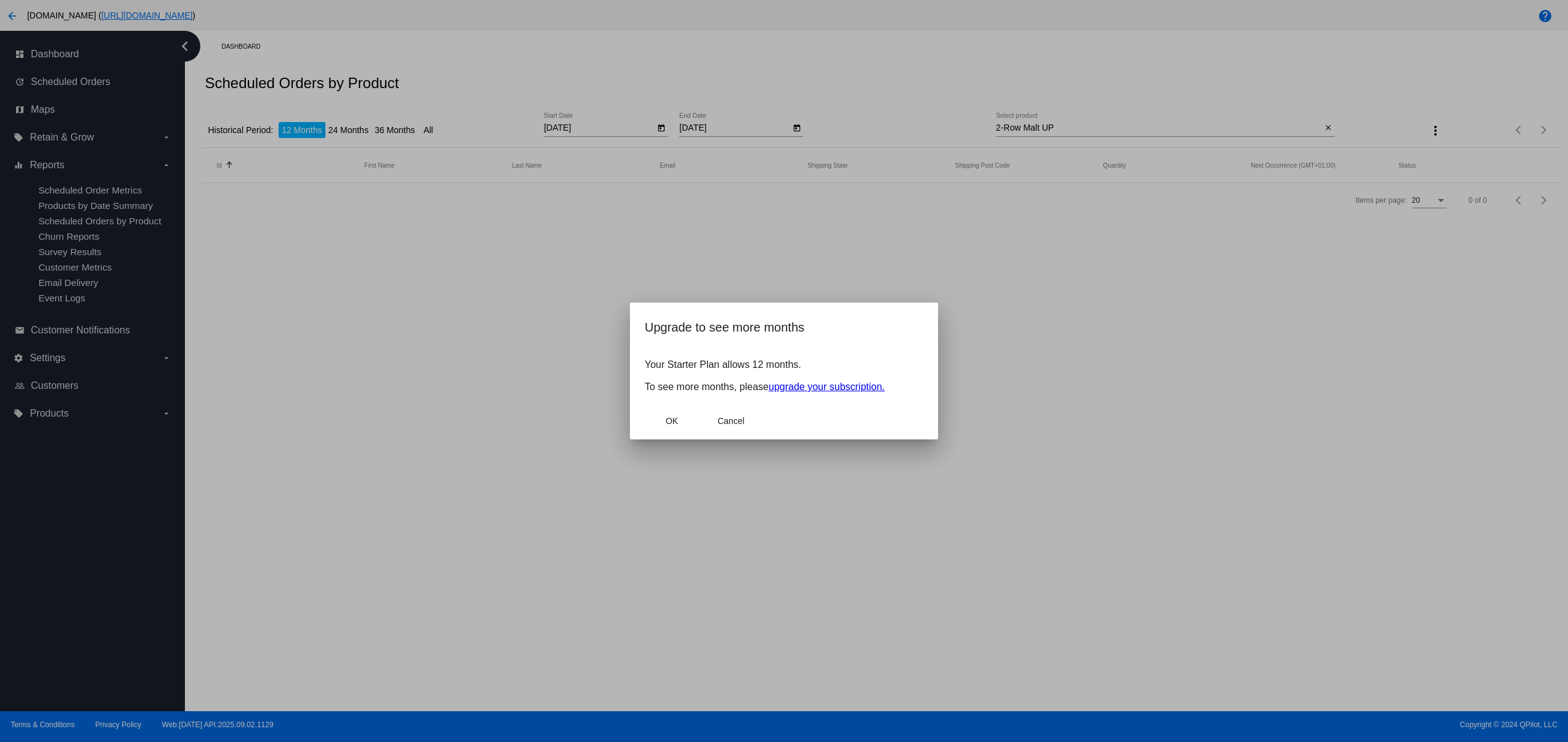
click at [720, 410] on mat-dialog-actions "OK Cancel" at bounding box center [783, 421] width 278 height 37
click at [732, 422] on span "Cancel" at bounding box center [731, 421] width 27 height 10
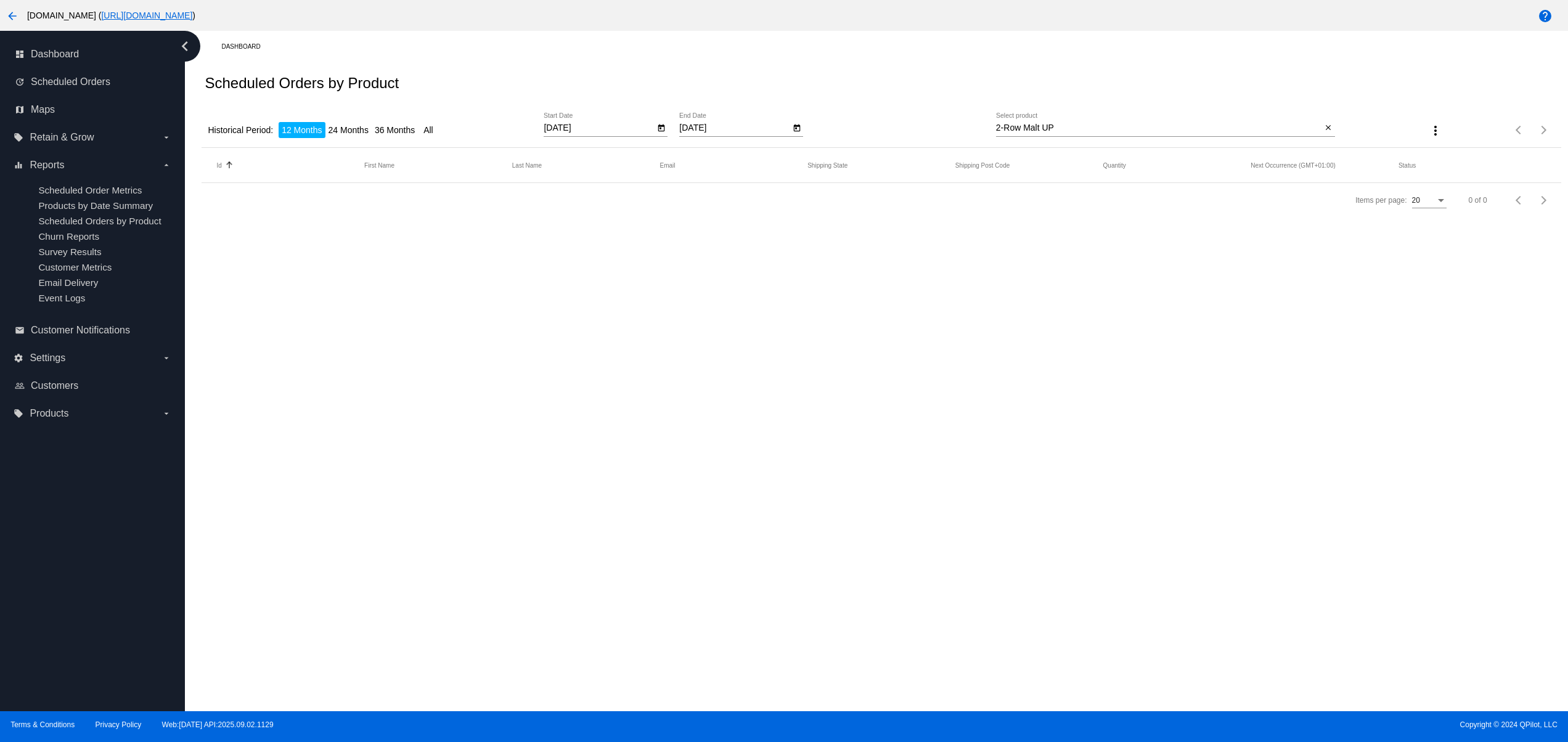
click at [455, 129] on div "Historical Period: 12 Months 24 Months 36 Months All" at bounding box center [374, 130] width 339 height 10
click at [432, 131] on li "All" at bounding box center [428, 130] width 16 height 16
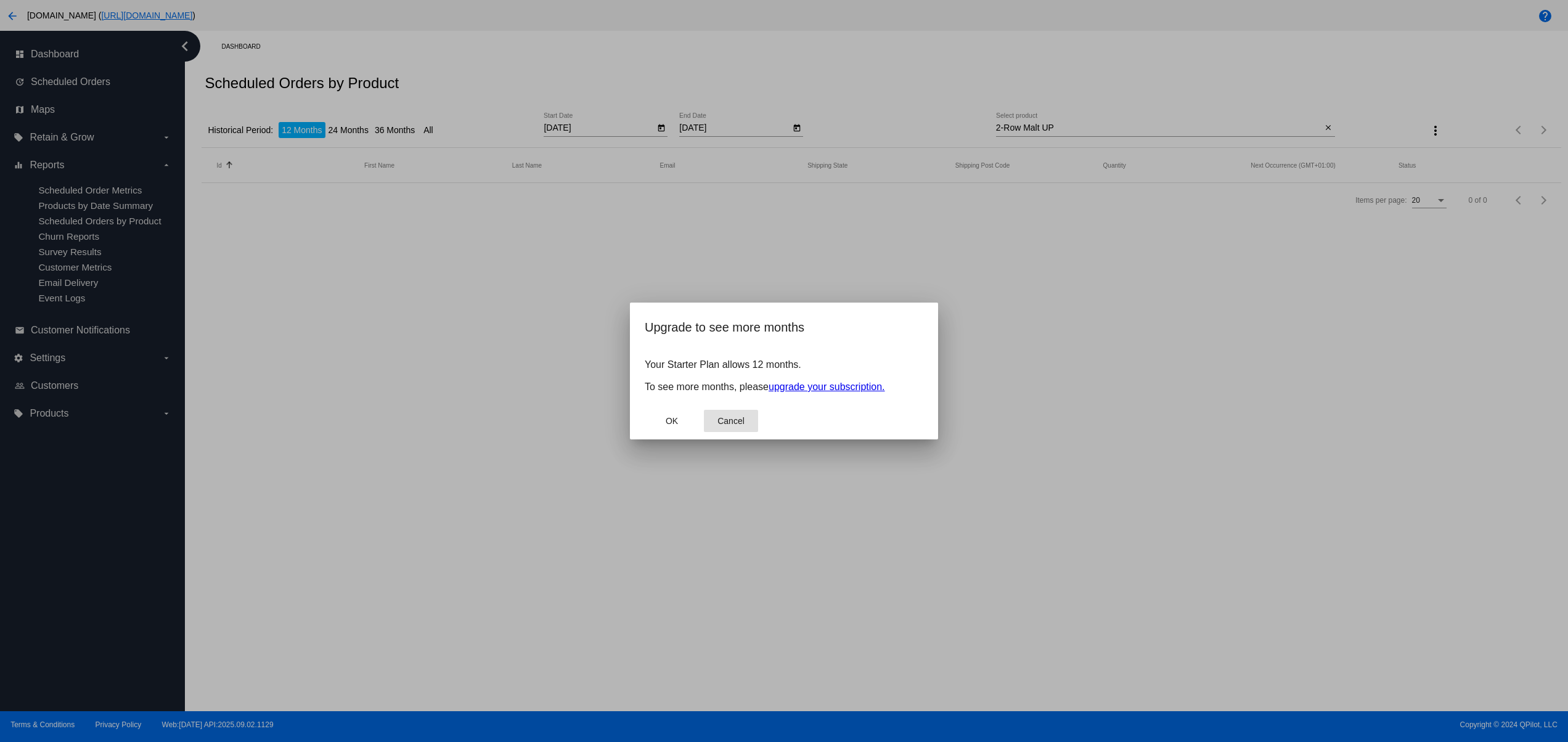
click at [735, 426] on span "Cancel" at bounding box center [731, 421] width 27 height 10
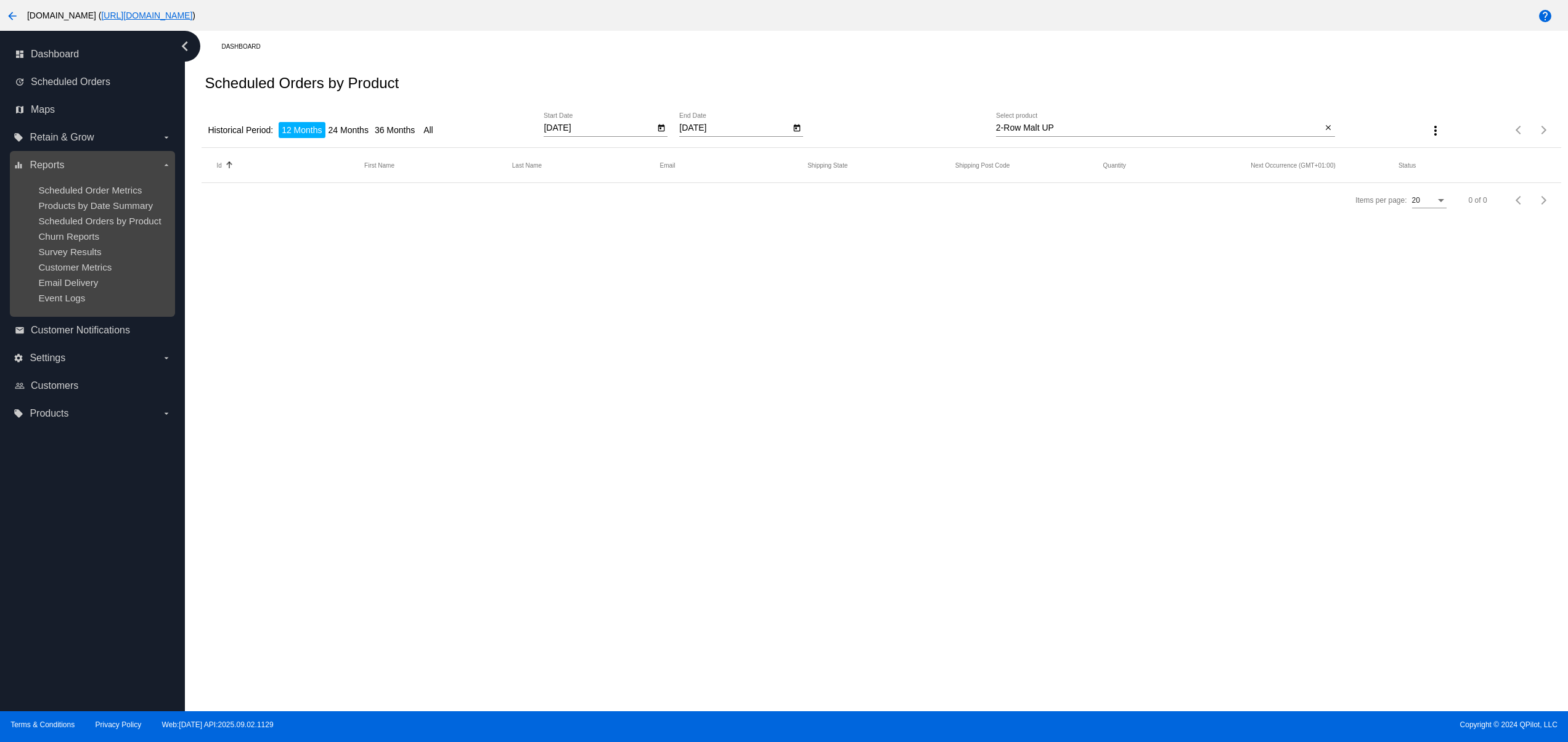
click at [90, 216] on ul "Scheduled Order Metrics Products by Date Summary Scheduled Orders by Product Ch…" at bounding box center [91, 244] width 157 height 138
click at [90, 220] on span "Scheduled Orders by Product" at bounding box center [99, 221] width 122 height 11
click at [94, 226] on span "Scheduled Orders by Product" at bounding box center [99, 221] width 122 height 11
click at [67, 242] on span "Churn Reports" at bounding box center [68, 236] width 61 height 11
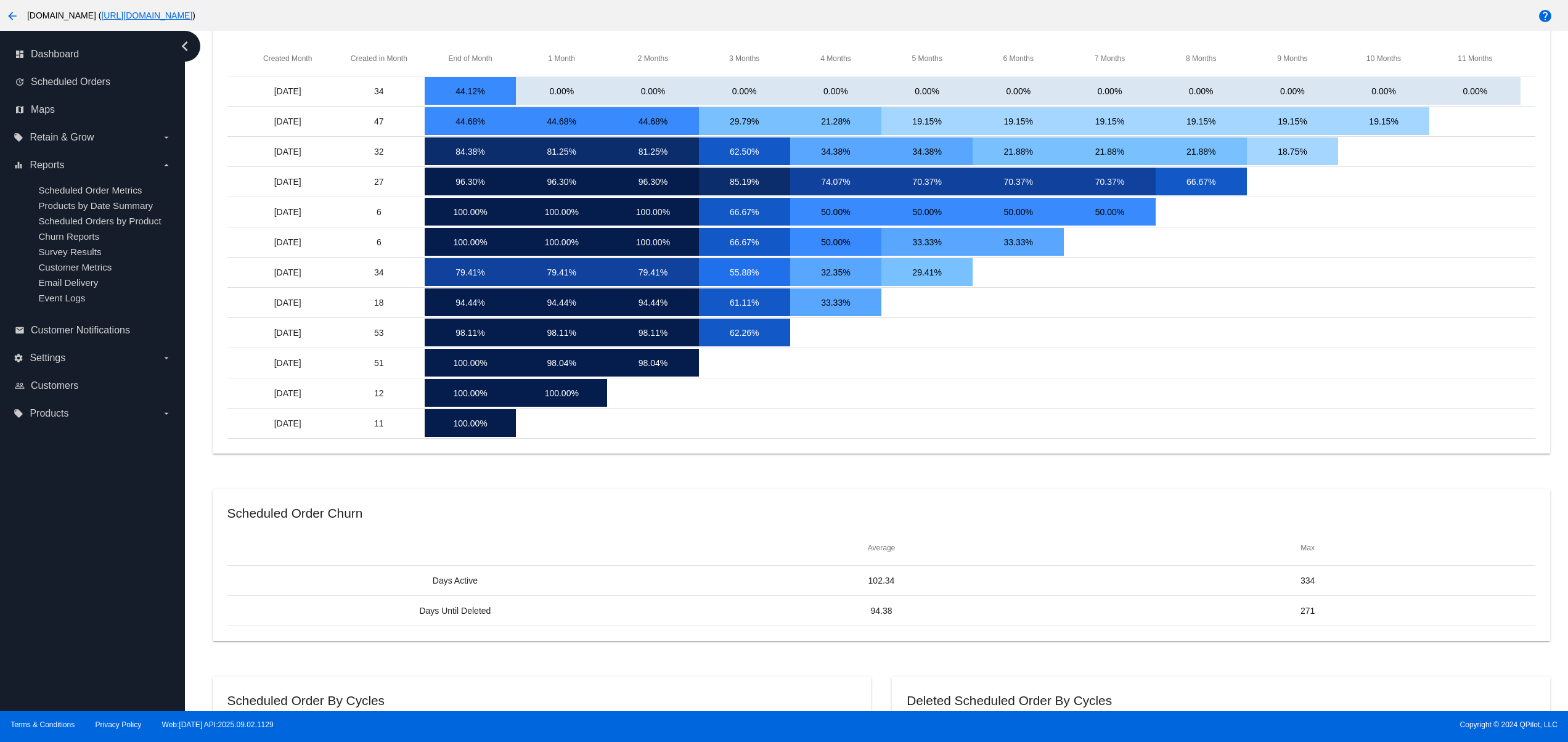
scroll to position [180, 0]
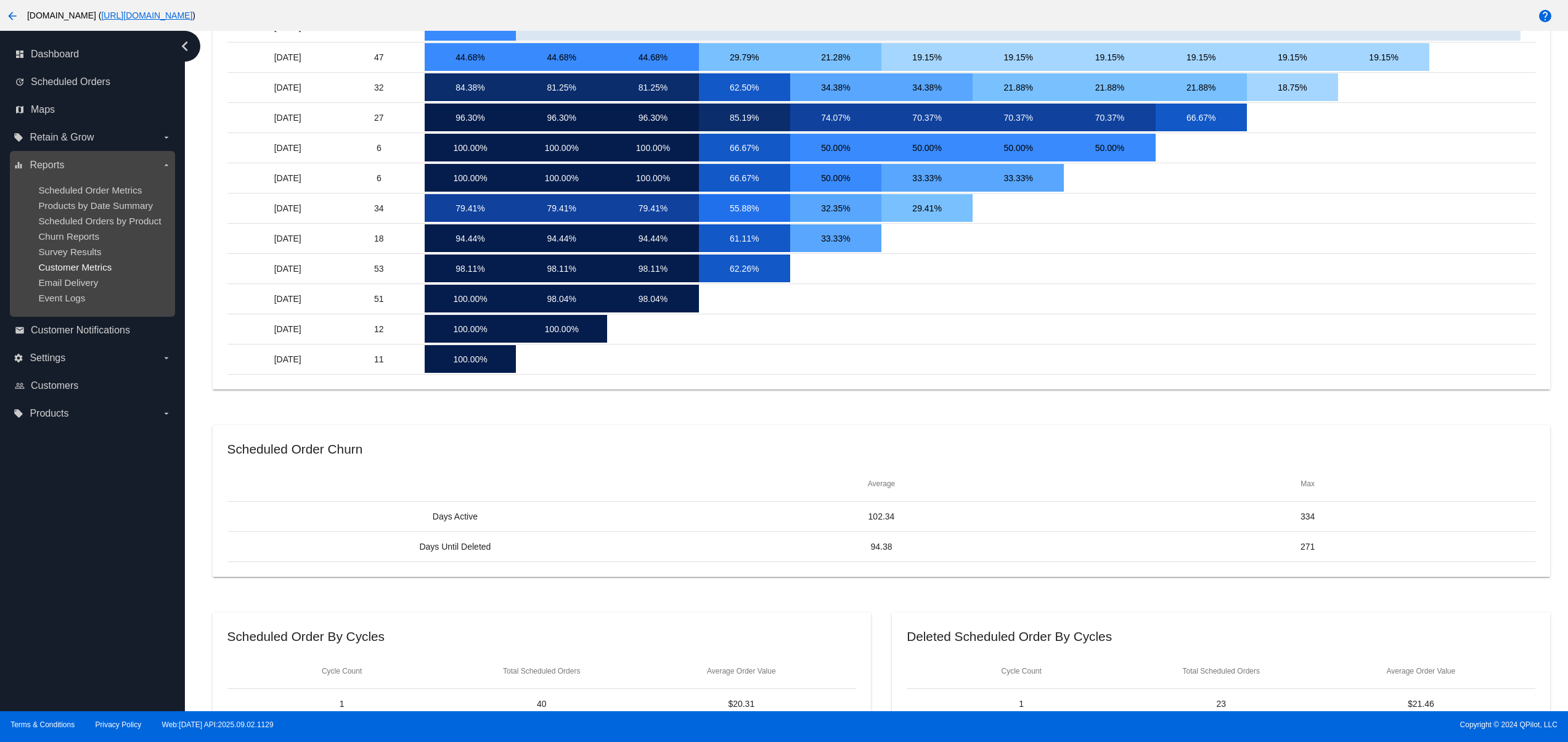
click at [76, 273] on span "Customer Metrics" at bounding box center [75, 267] width 73 height 11
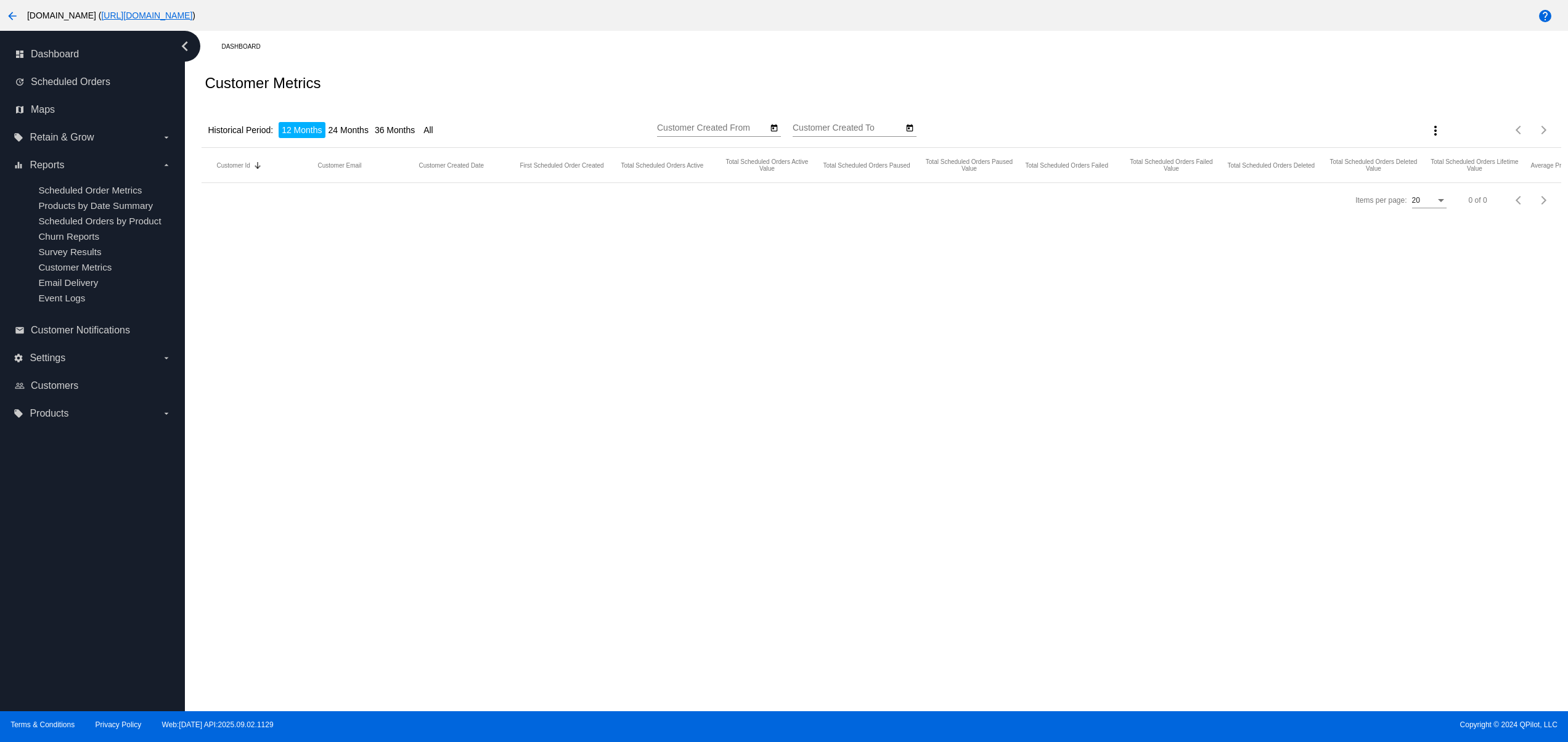
type input "[DATE]"
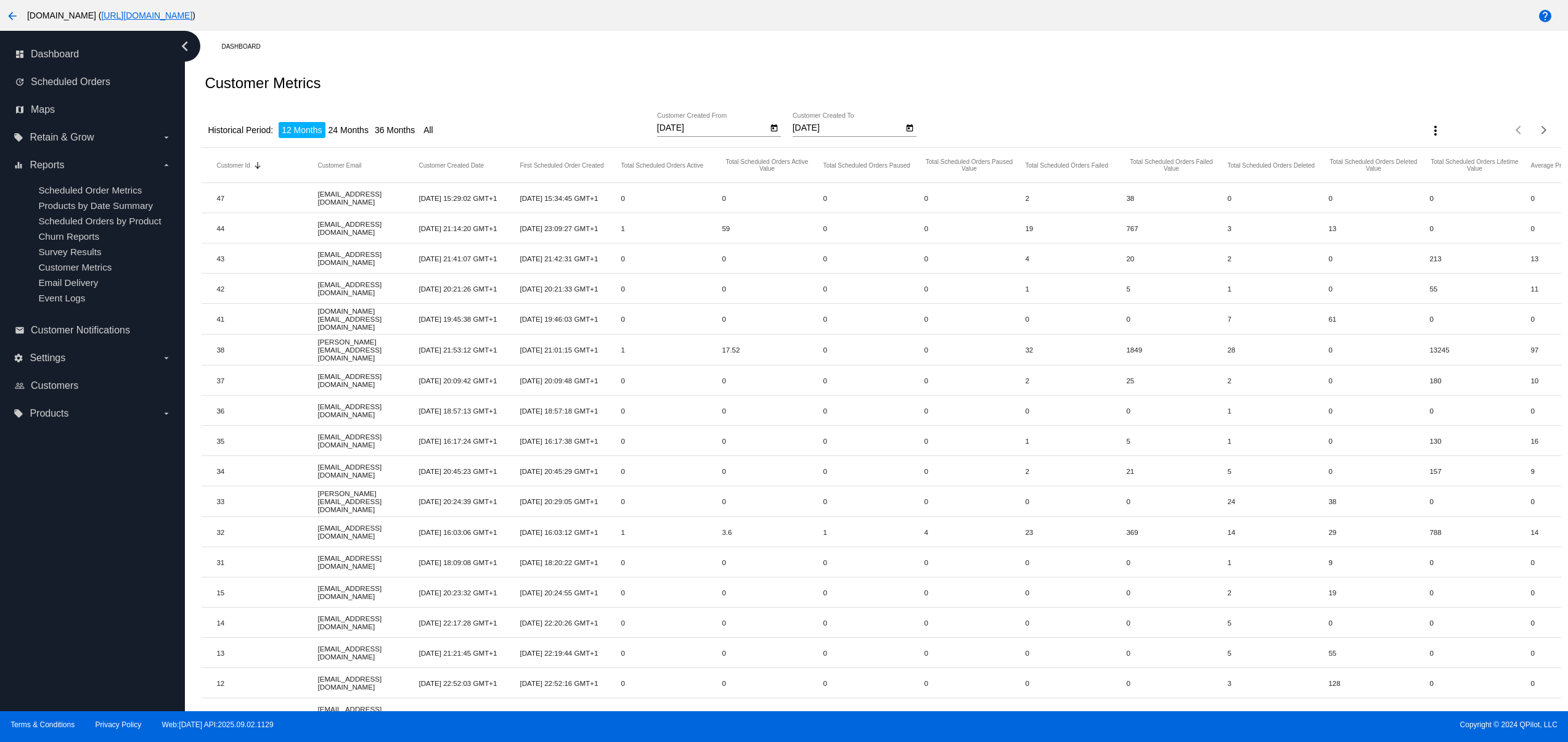
click at [1428, 136] on mat-icon "more_vert" at bounding box center [1435, 130] width 14 height 14
click at [1446, 167] on span "Export" at bounding box center [1455, 163] width 25 height 10
click at [578, 381] on mat-cell "[DATE] 20:09:48 GMT+1" at bounding box center [569, 381] width 101 height 14
click at [120, 340] on link "email Customer Notifications" at bounding box center [92, 331] width 157 height 19
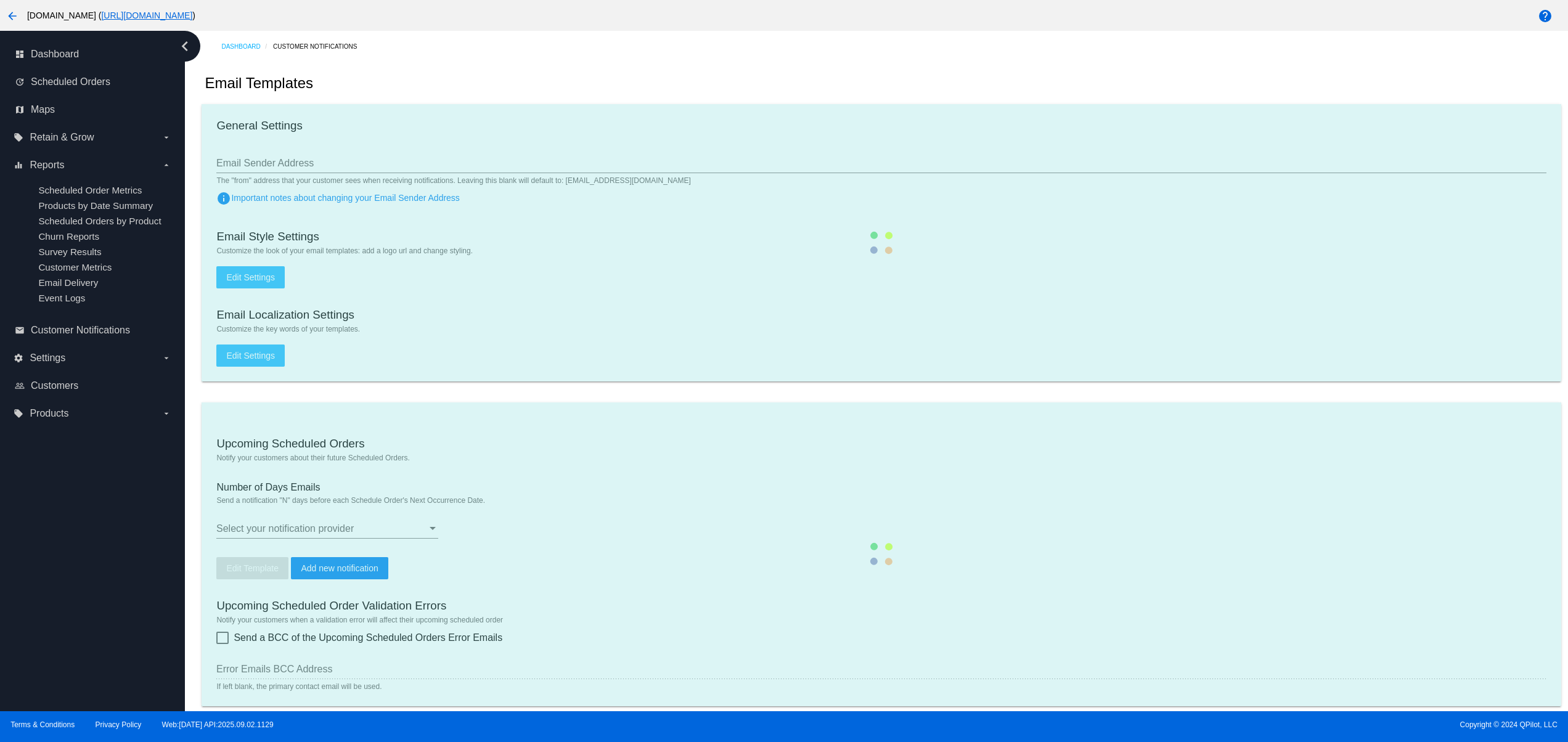
checkbox input "true"
type input "2"
checkbox input "true"
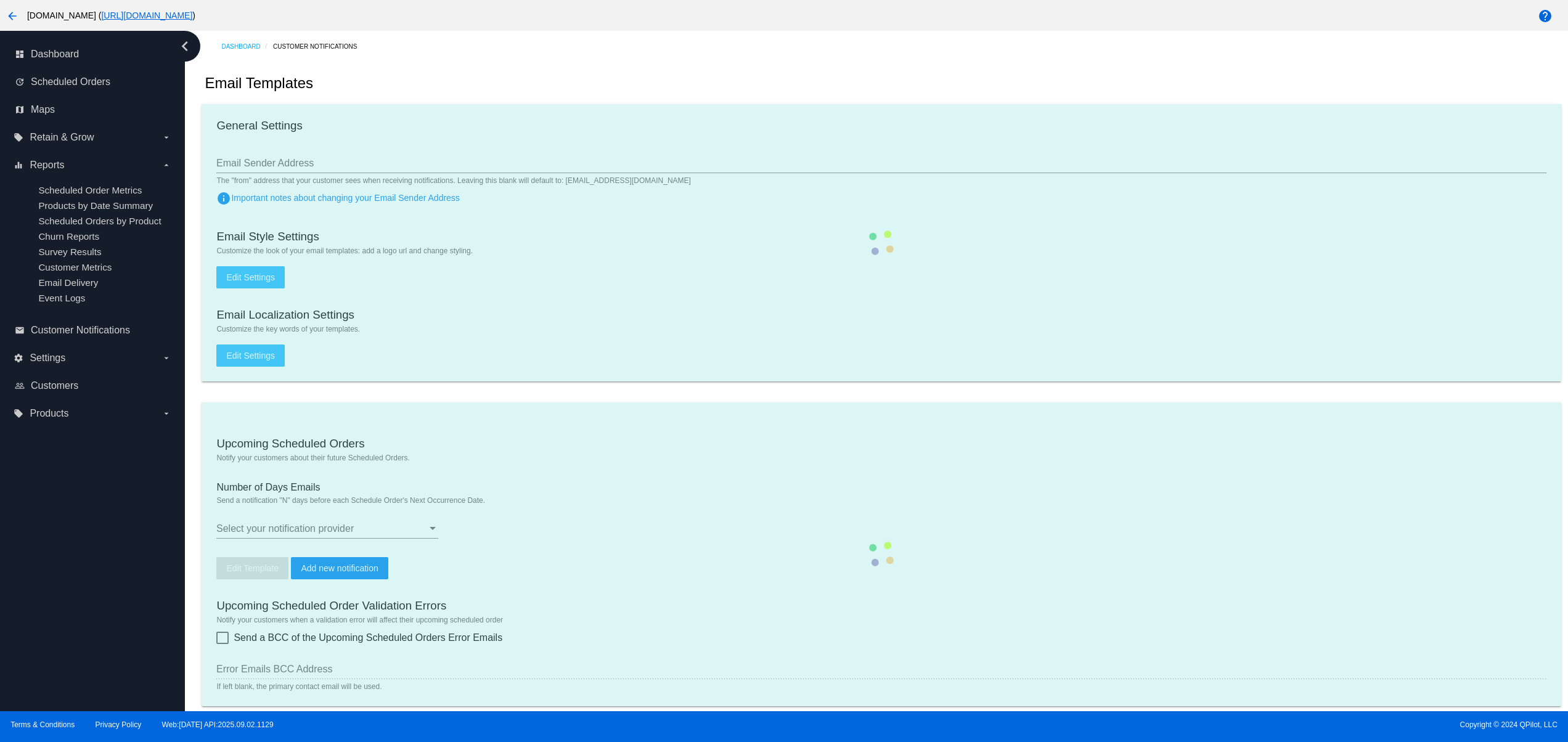
checkbox input "true"
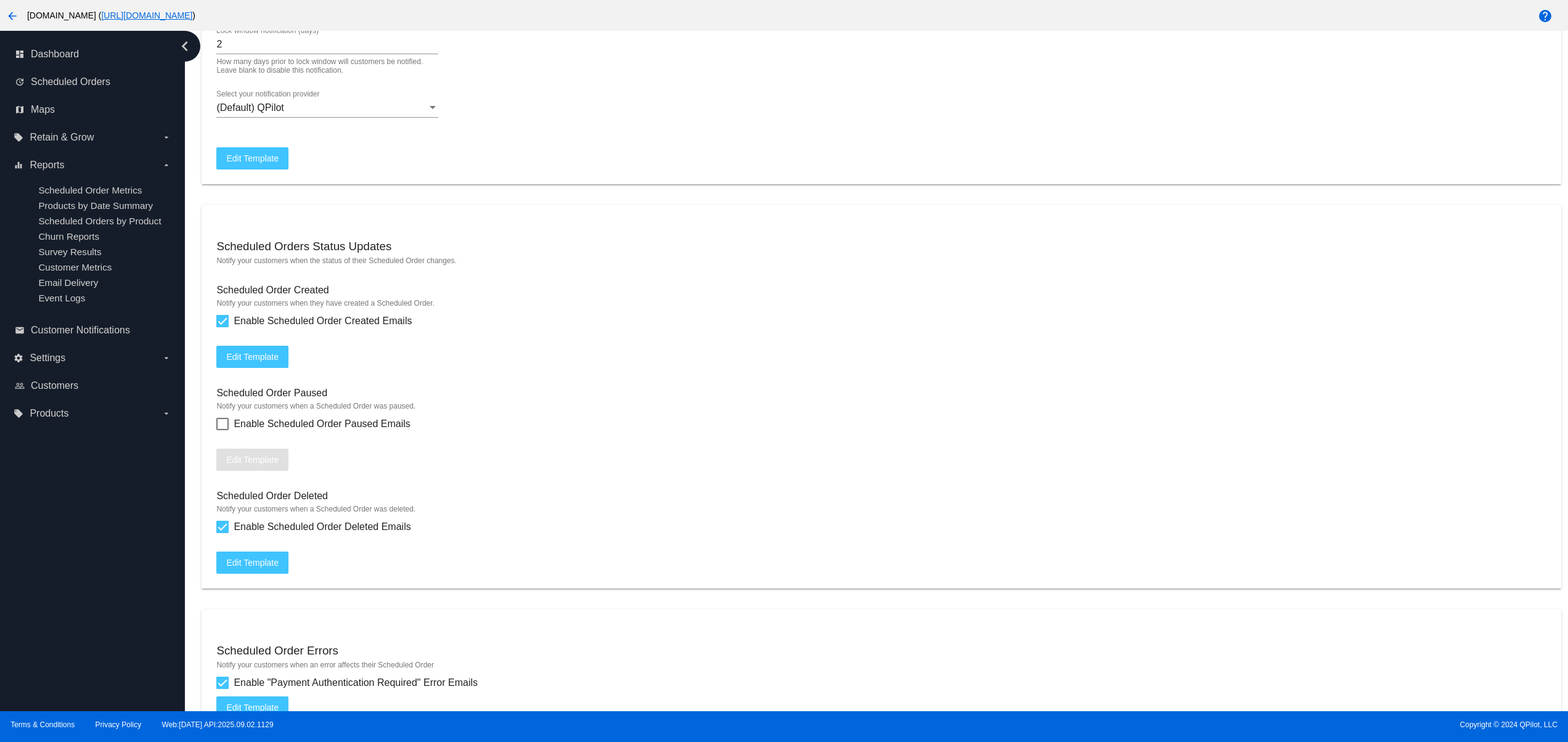
scroll to position [881, 0]
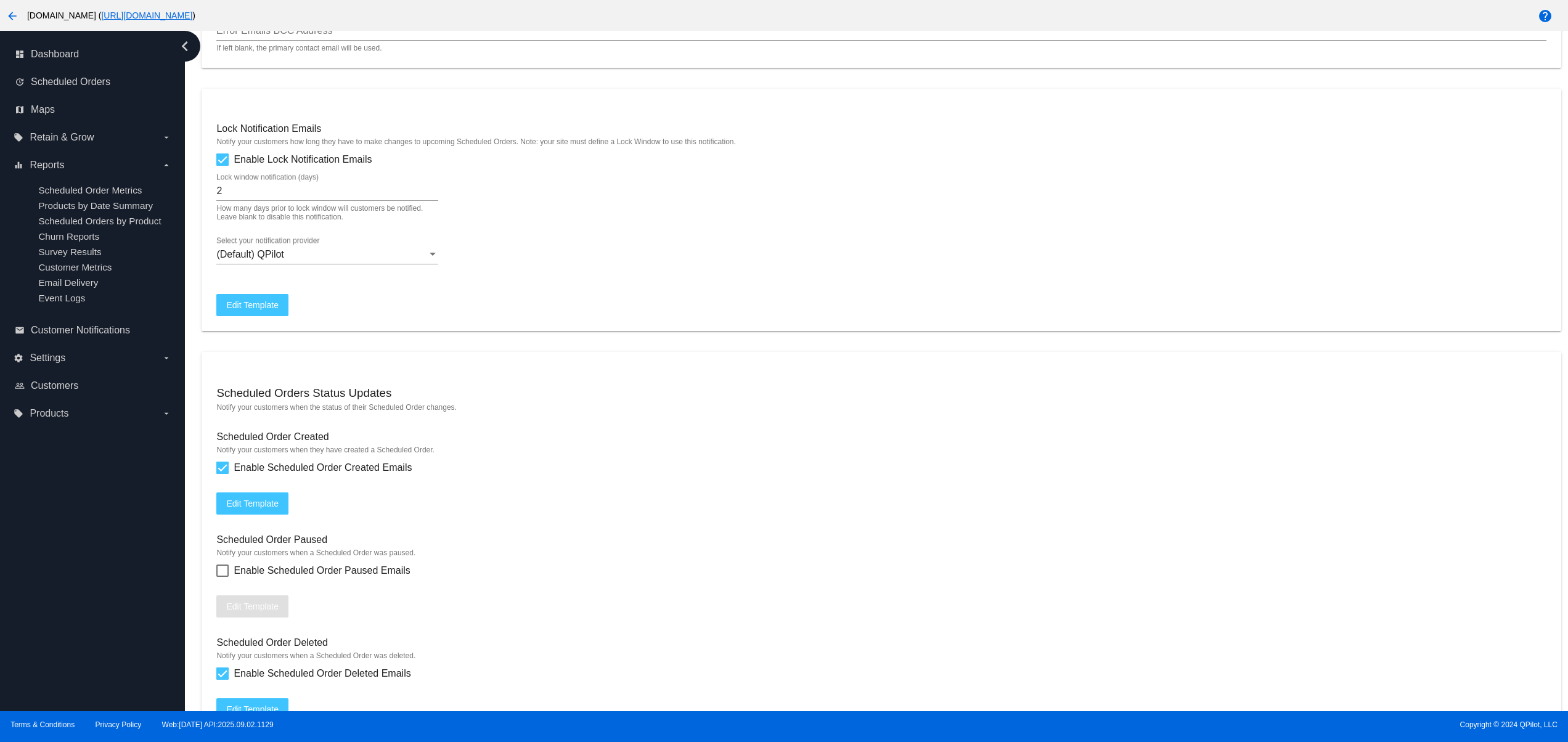
click at [249, 259] on span "(Default) QPilot" at bounding box center [250, 254] width 67 height 11
click at [814, 265] on div at bounding box center [784, 371] width 1568 height 742
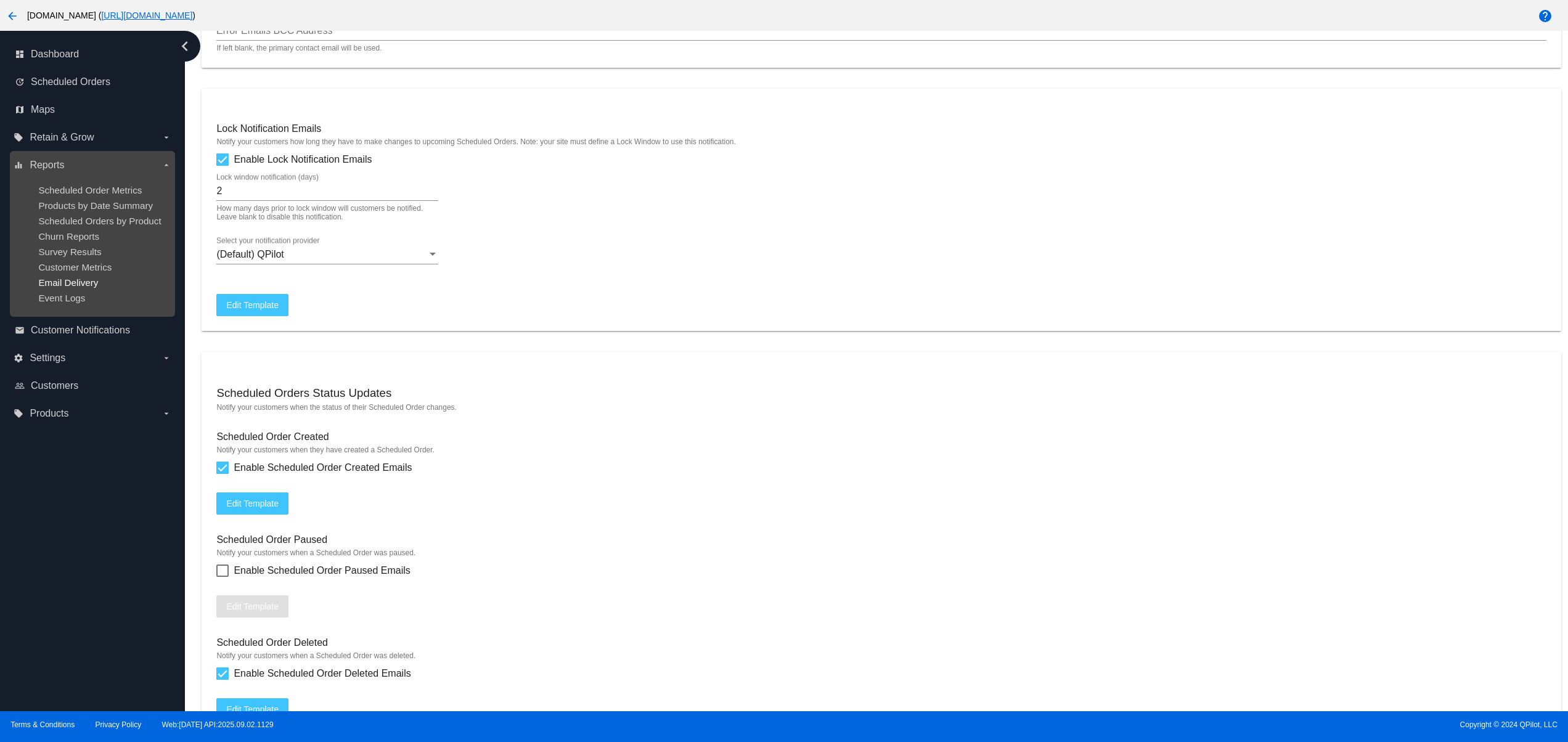
click at [60, 288] on span "Email Delivery" at bounding box center [68, 282] width 60 height 11
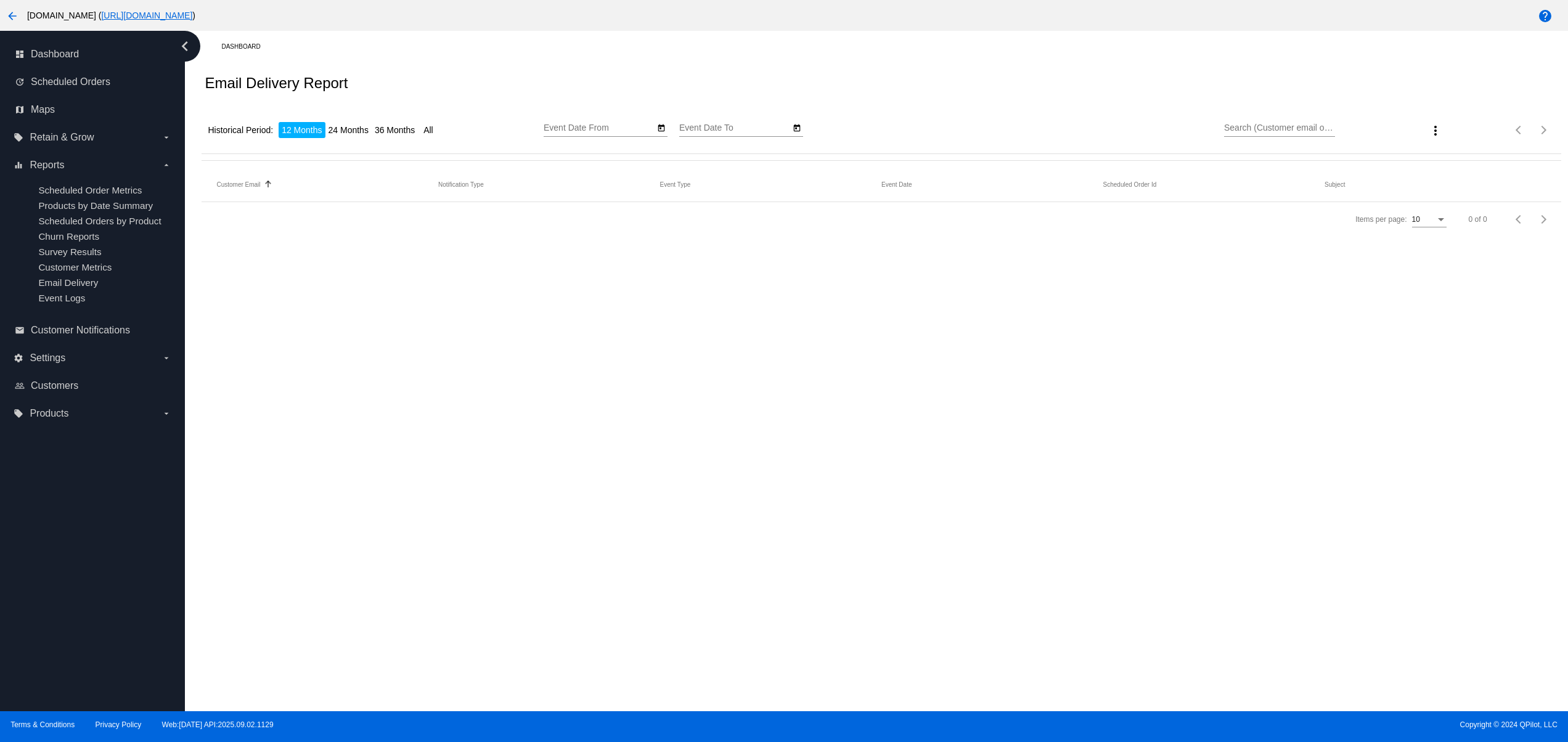
type input "[DATE]"
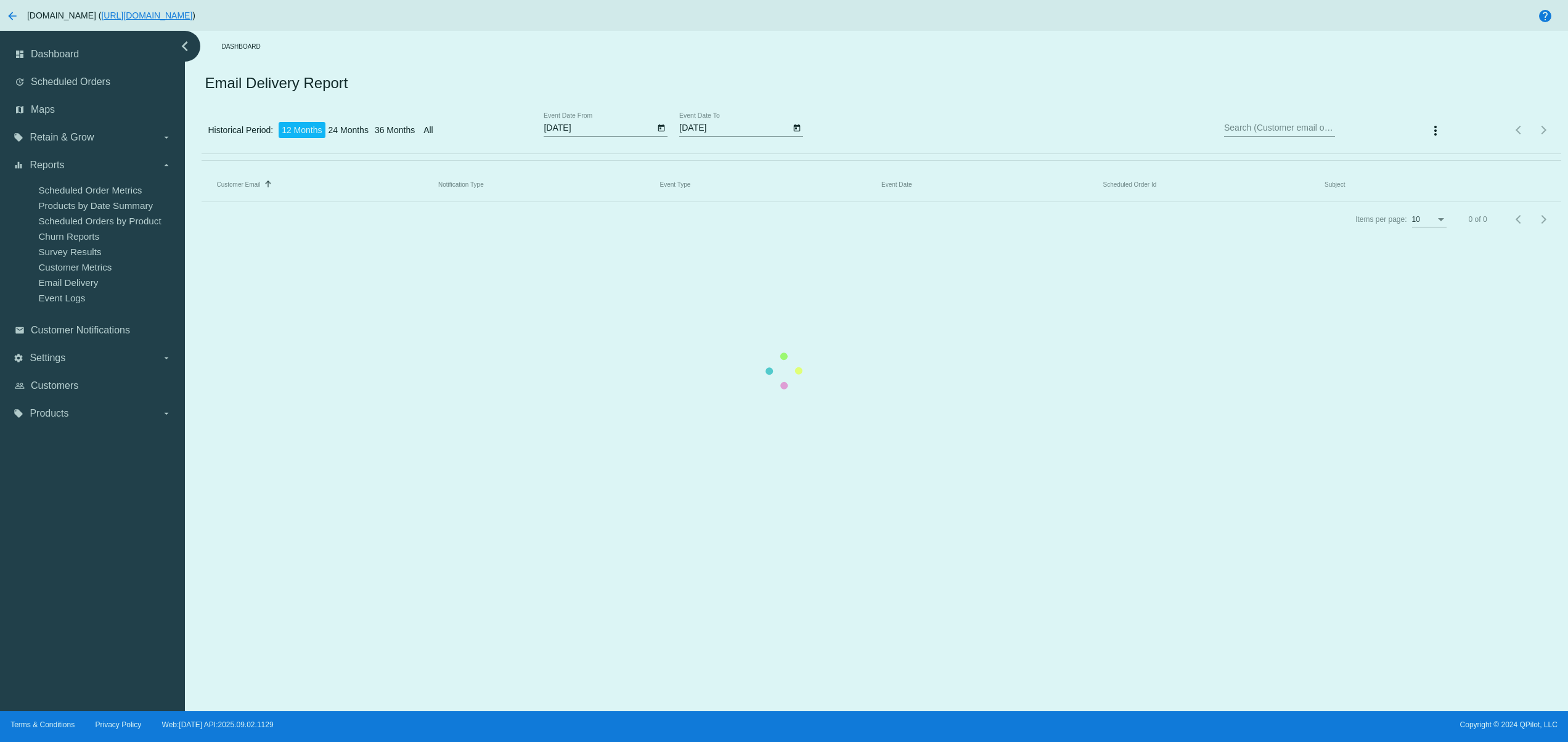
click at [1445, 167] on mat-table "Customer Email Sorted by EmailTo ascending Notification Type Event Type Event D…" at bounding box center [880, 184] width 1359 height 35
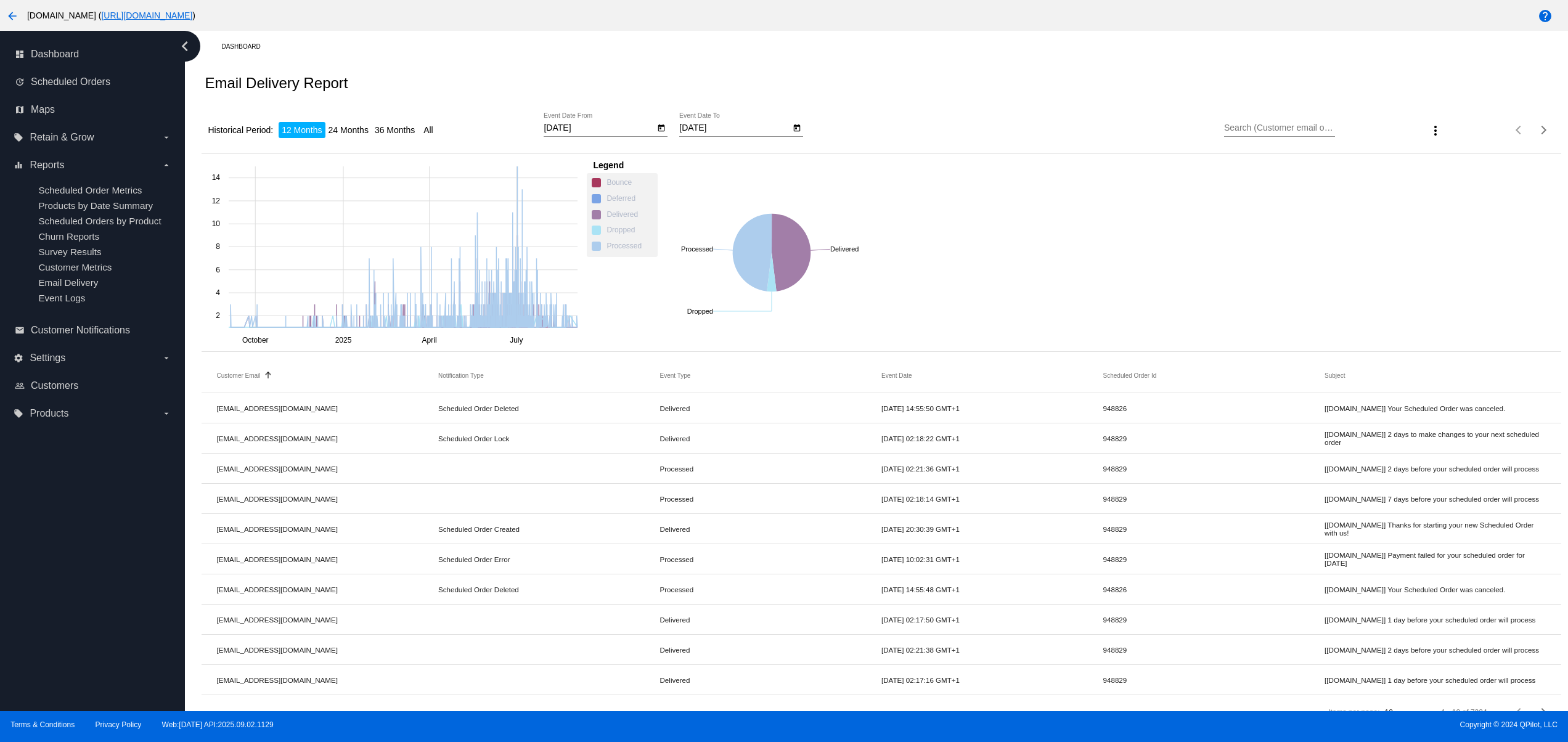
click at [1448, 131] on div "Items per page: 10 1 - 10 of 7234" at bounding box center [1503, 130] width 113 height 35
click at [1428, 131] on mat-icon "more_vert" at bounding box center [1435, 130] width 14 height 14
click at [1452, 159] on span "Export" at bounding box center [1455, 163] width 25 height 10
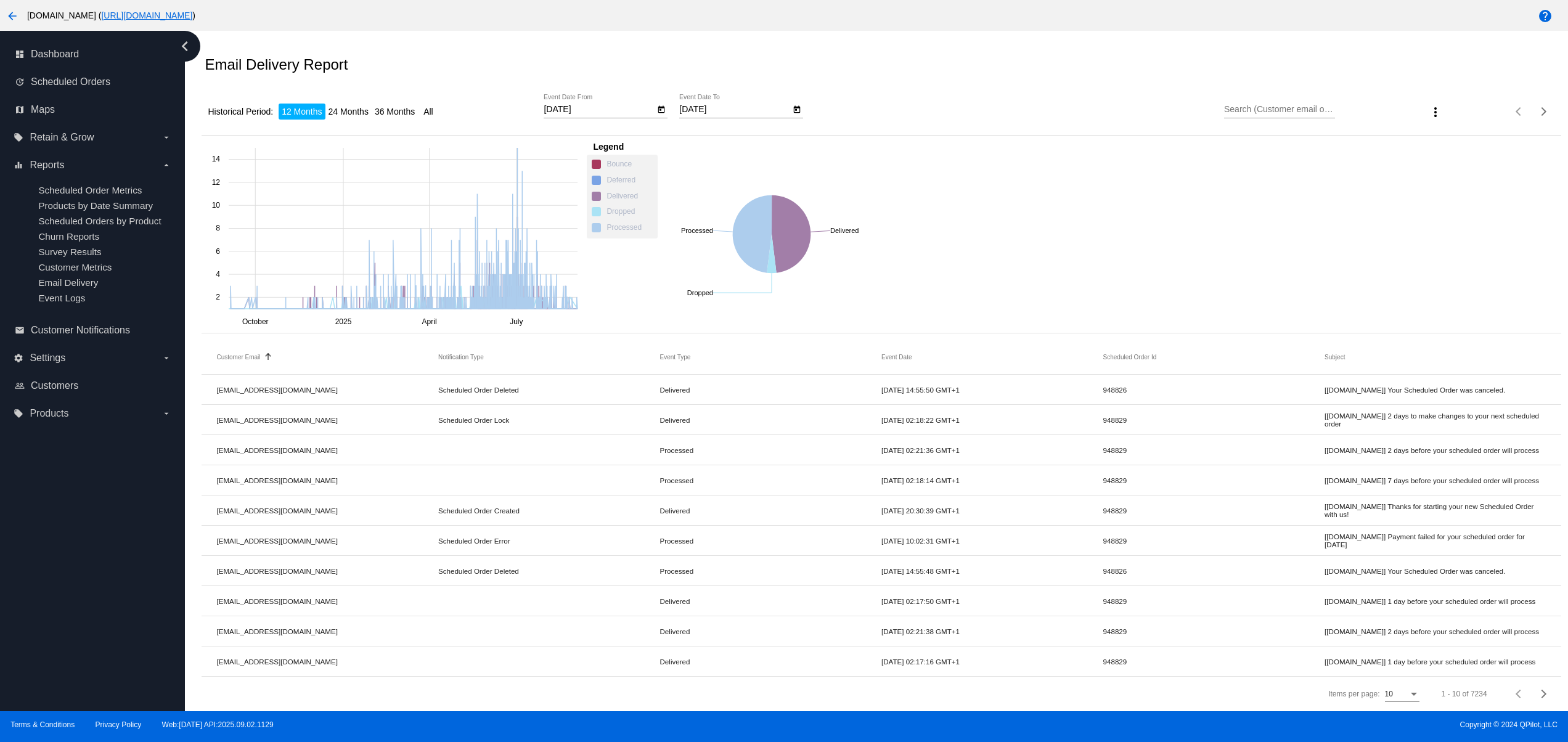
scroll to position [42, 0]
click at [720, 375] on mat-row "[EMAIL_ADDRESS][DOMAIN_NAME] Scheduled Order Deleted Delivered [DATE] 14:55:50 …" at bounding box center [880, 389] width 1359 height 30
click at [65, 368] on label "settings Settings arrow_drop_down" at bounding box center [91, 358] width 157 height 19
click at [0, 0] on input "settings Settings arrow_drop_down" at bounding box center [0, 0] width 0 height 0
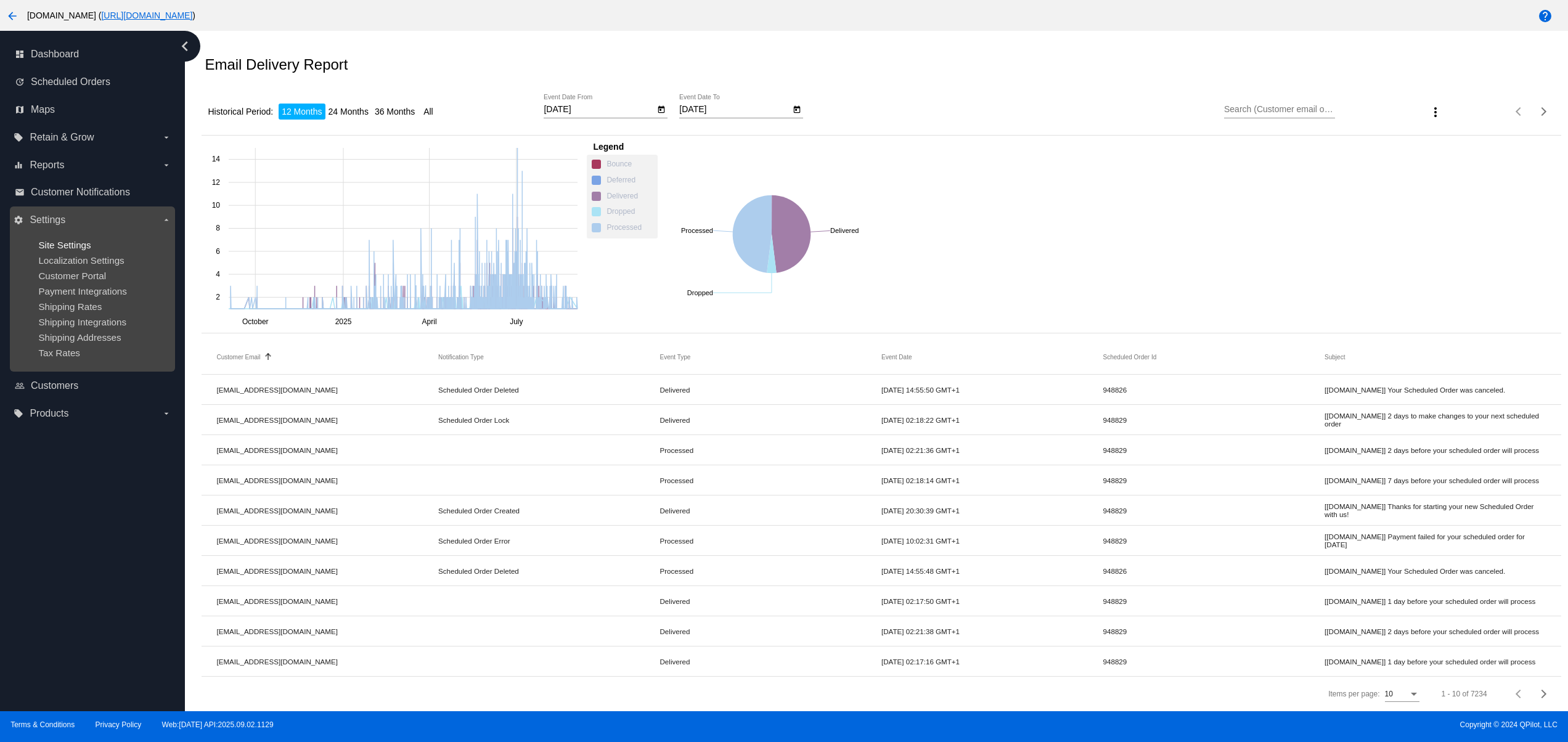
click at [78, 243] on span "Site Settings" at bounding box center [65, 245] width 52 height 11
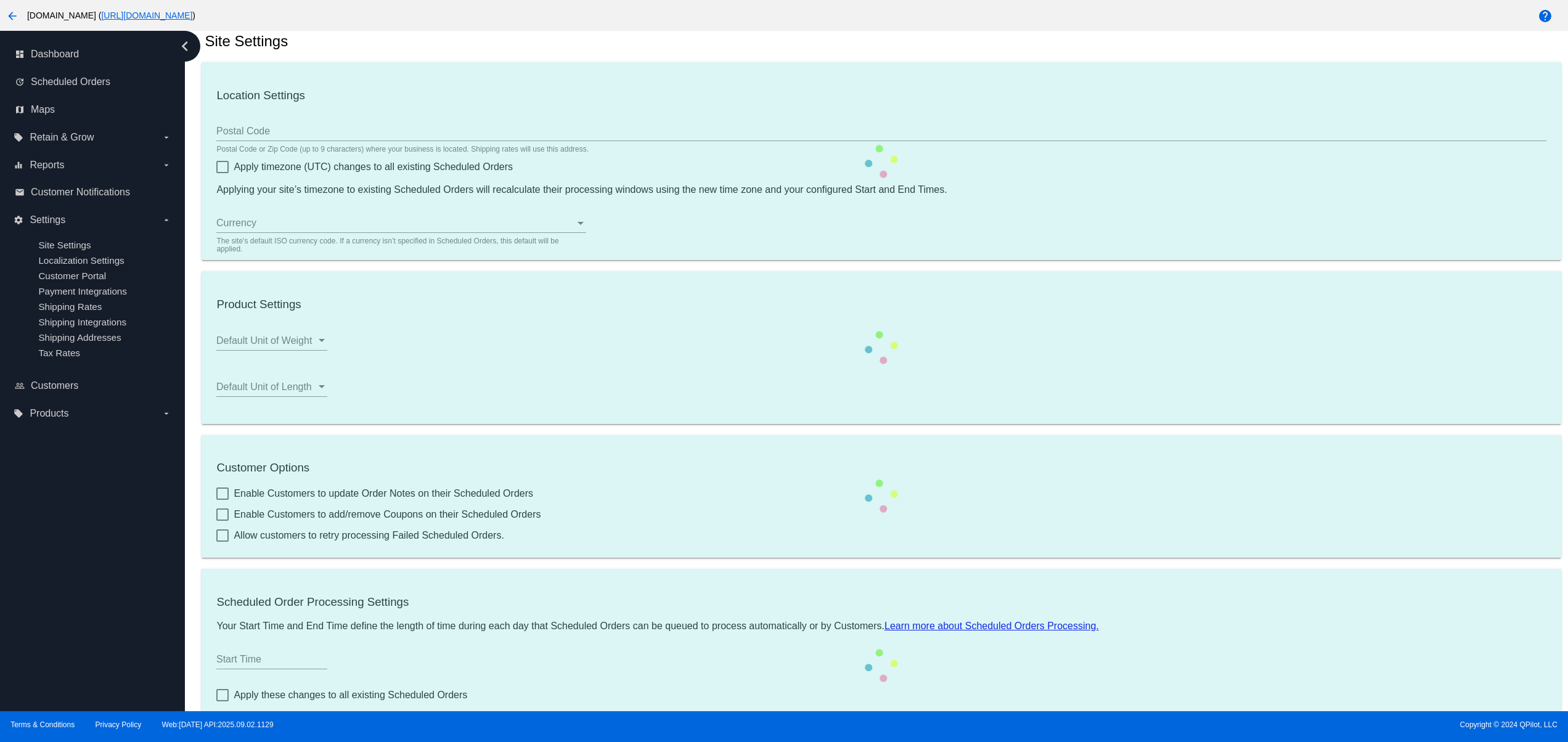
scroll to position [14, 0]
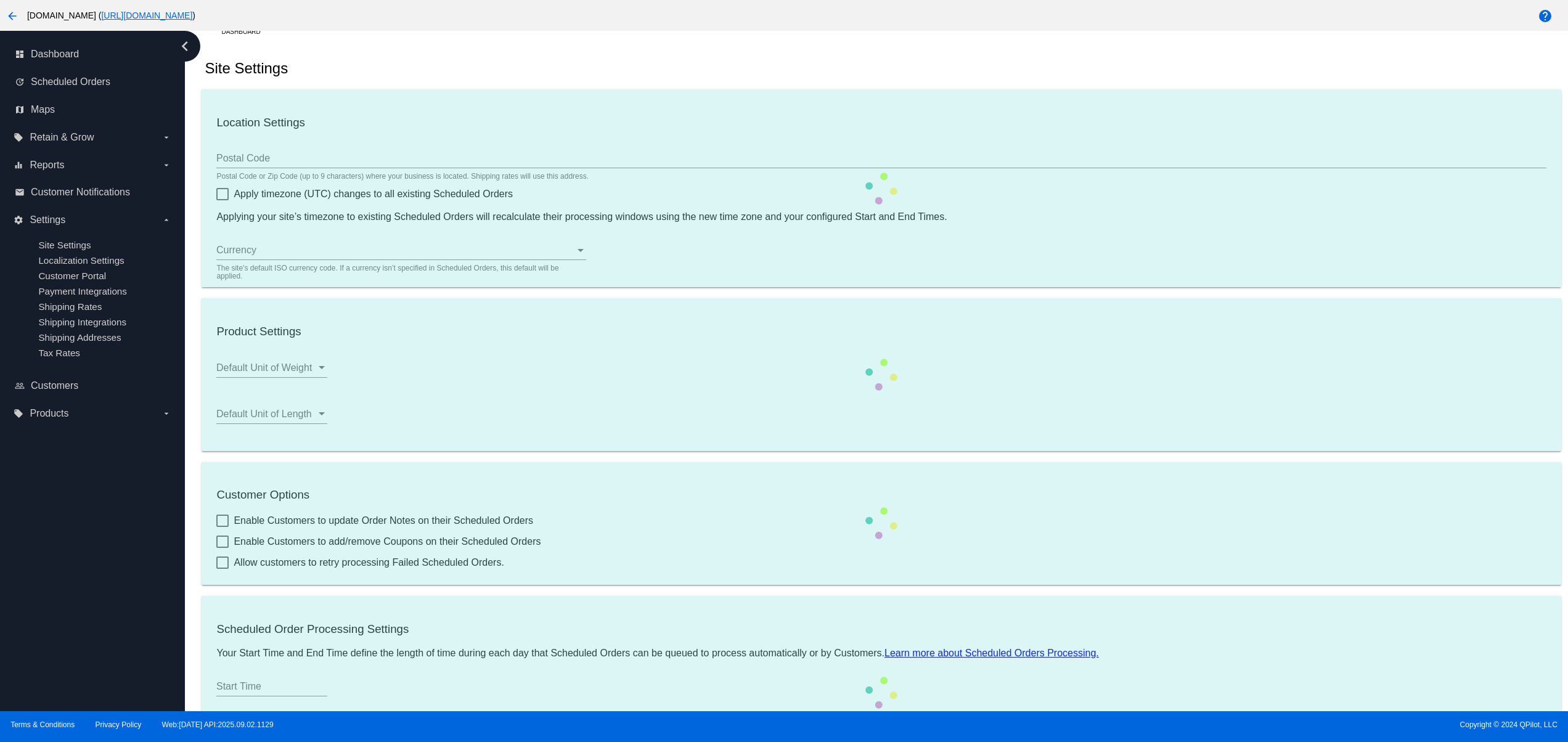
type input "80033"
checkbox input "true"
type input "13:00"
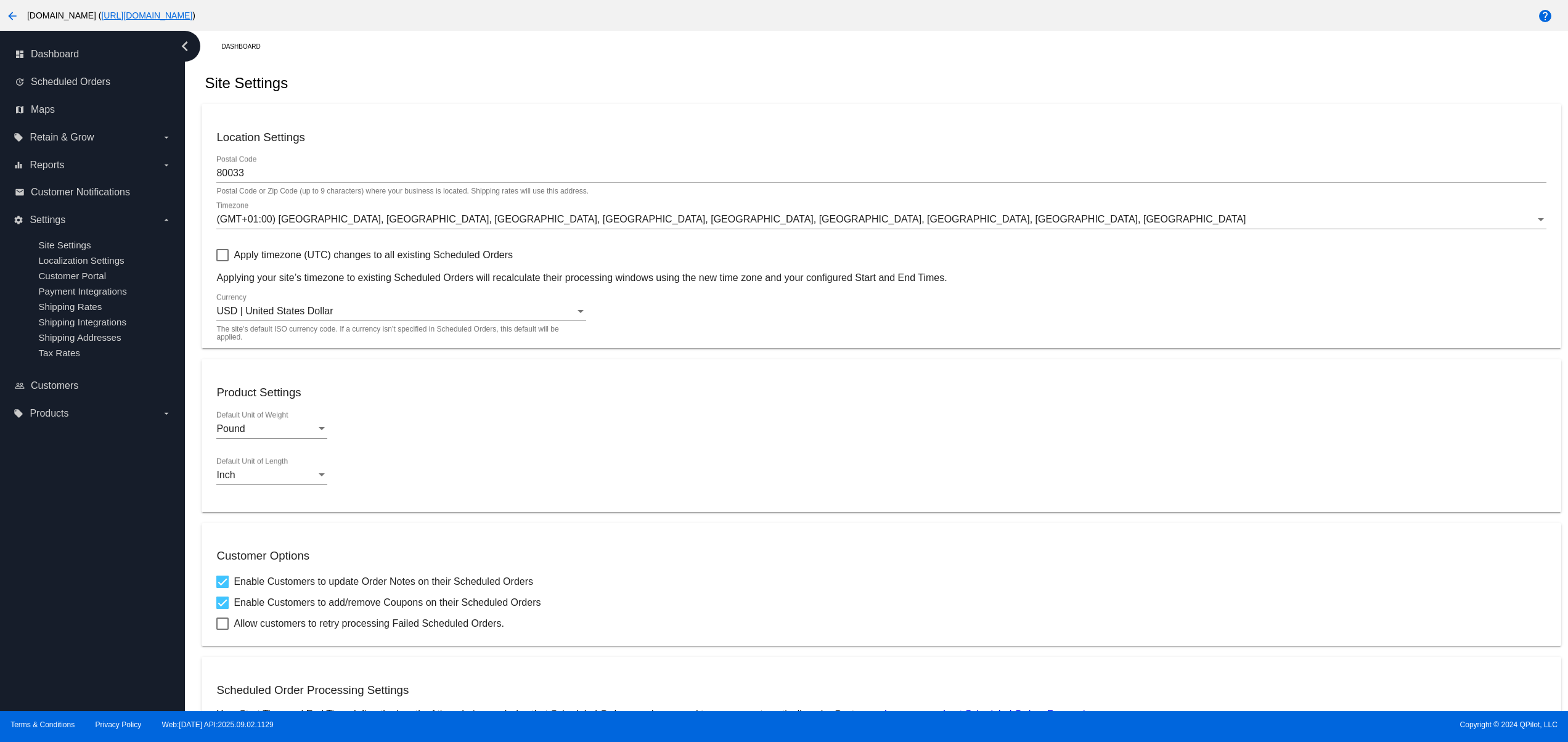
checkbox input "true"
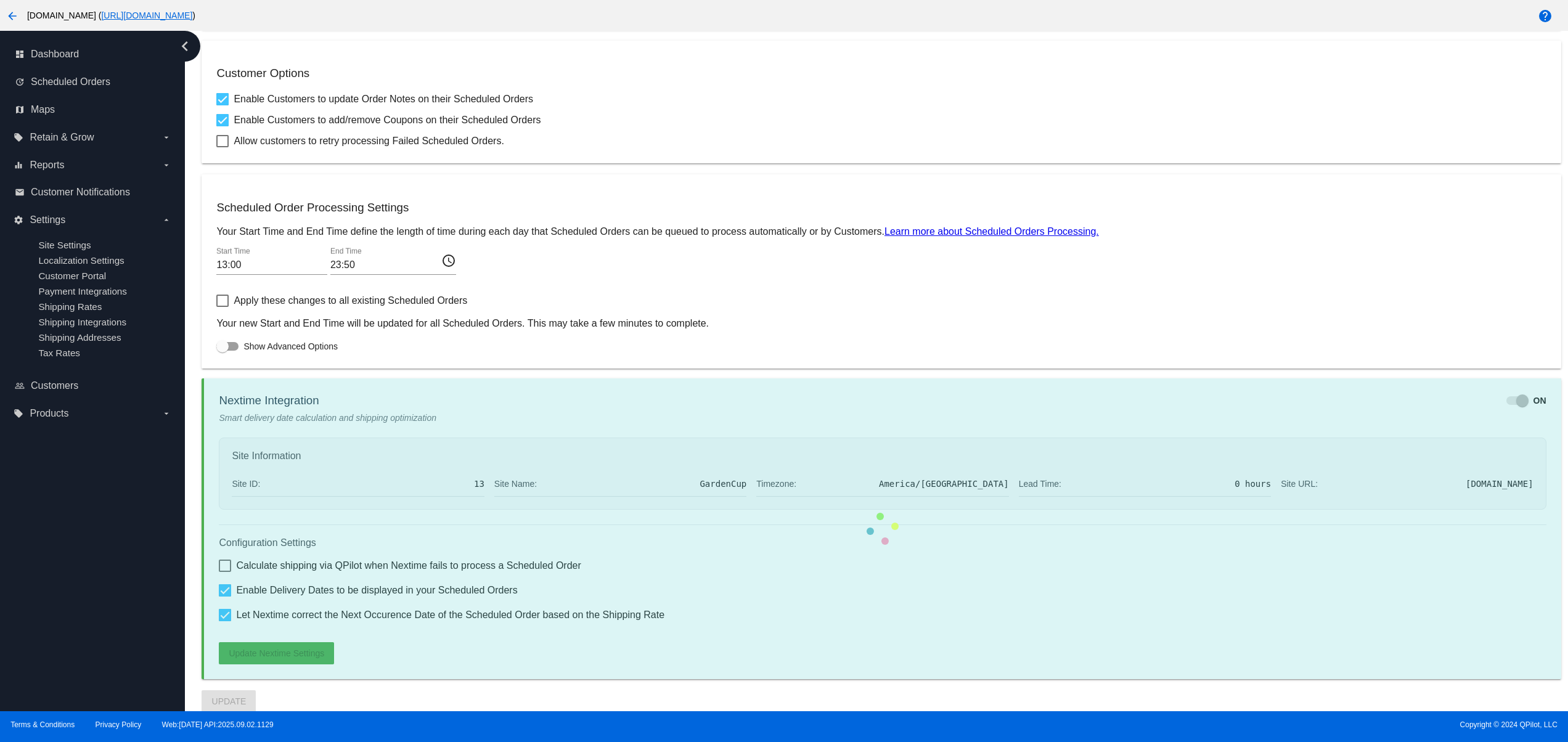
checkbox input "true"
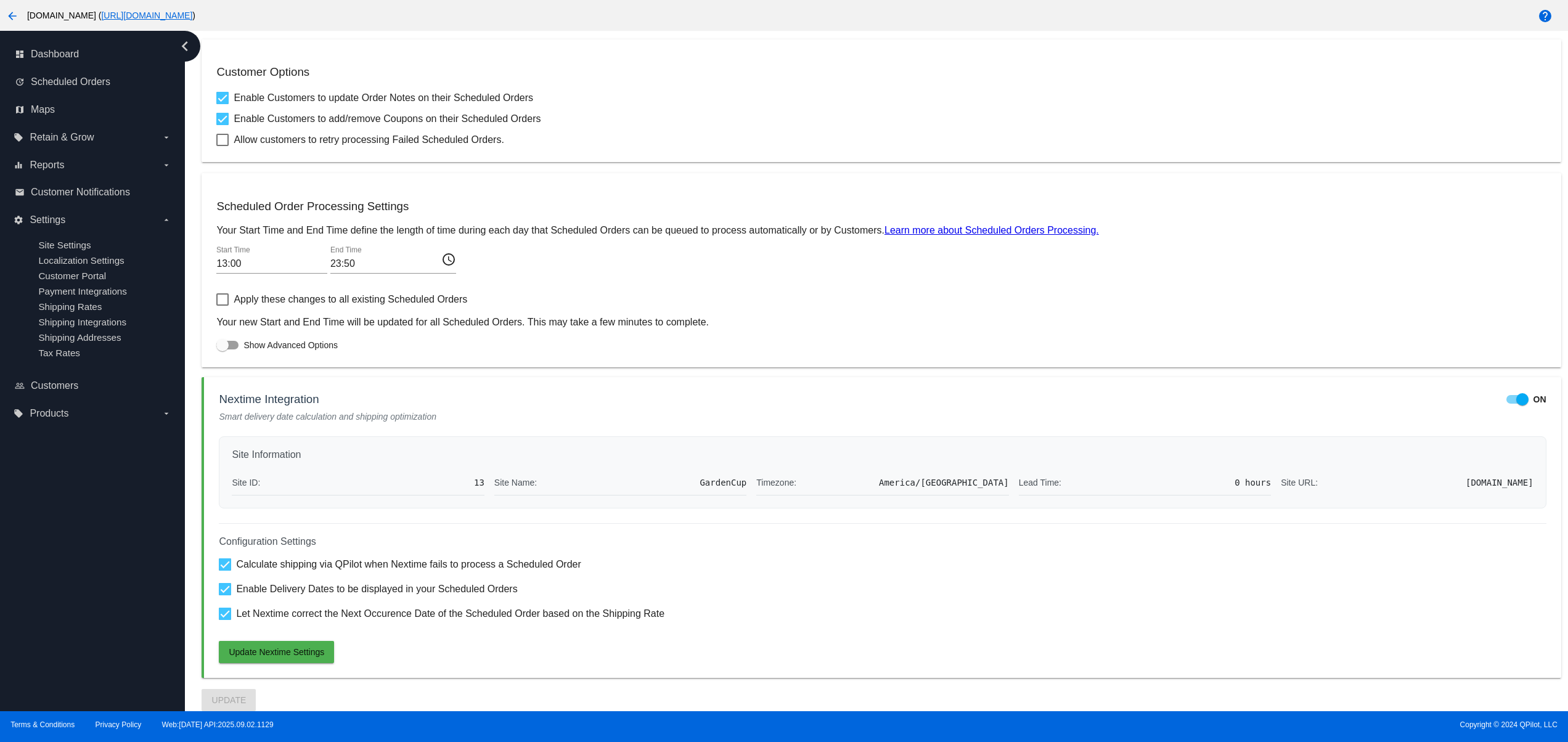
click at [1516, 398] on div at bounding box center [1522, 399] width 13 height 13
click at [1512, 404] on input "ON" at bounding box center [1512, 404] width 1 height 1
checkbox input "false"
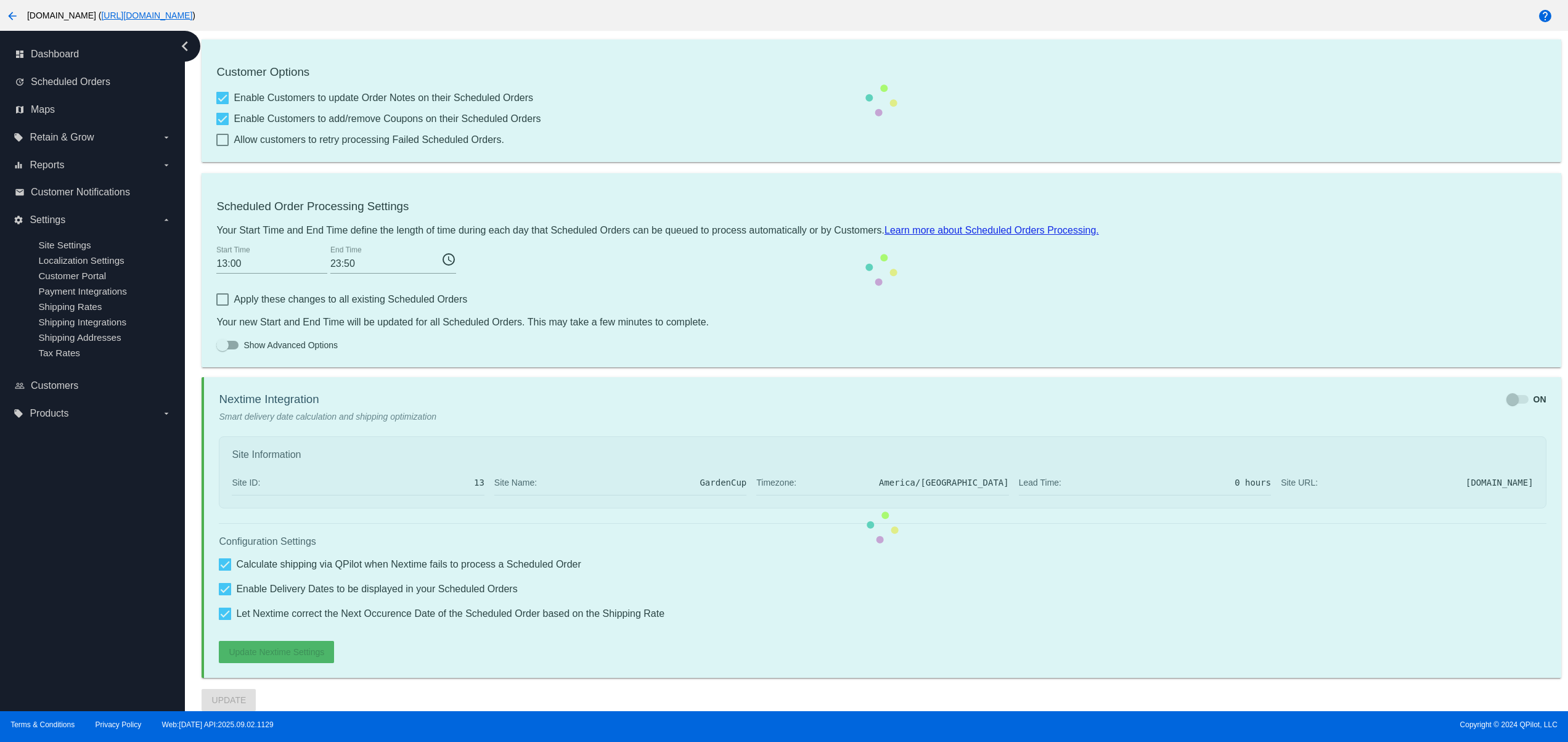
scroll to position [265, 0]
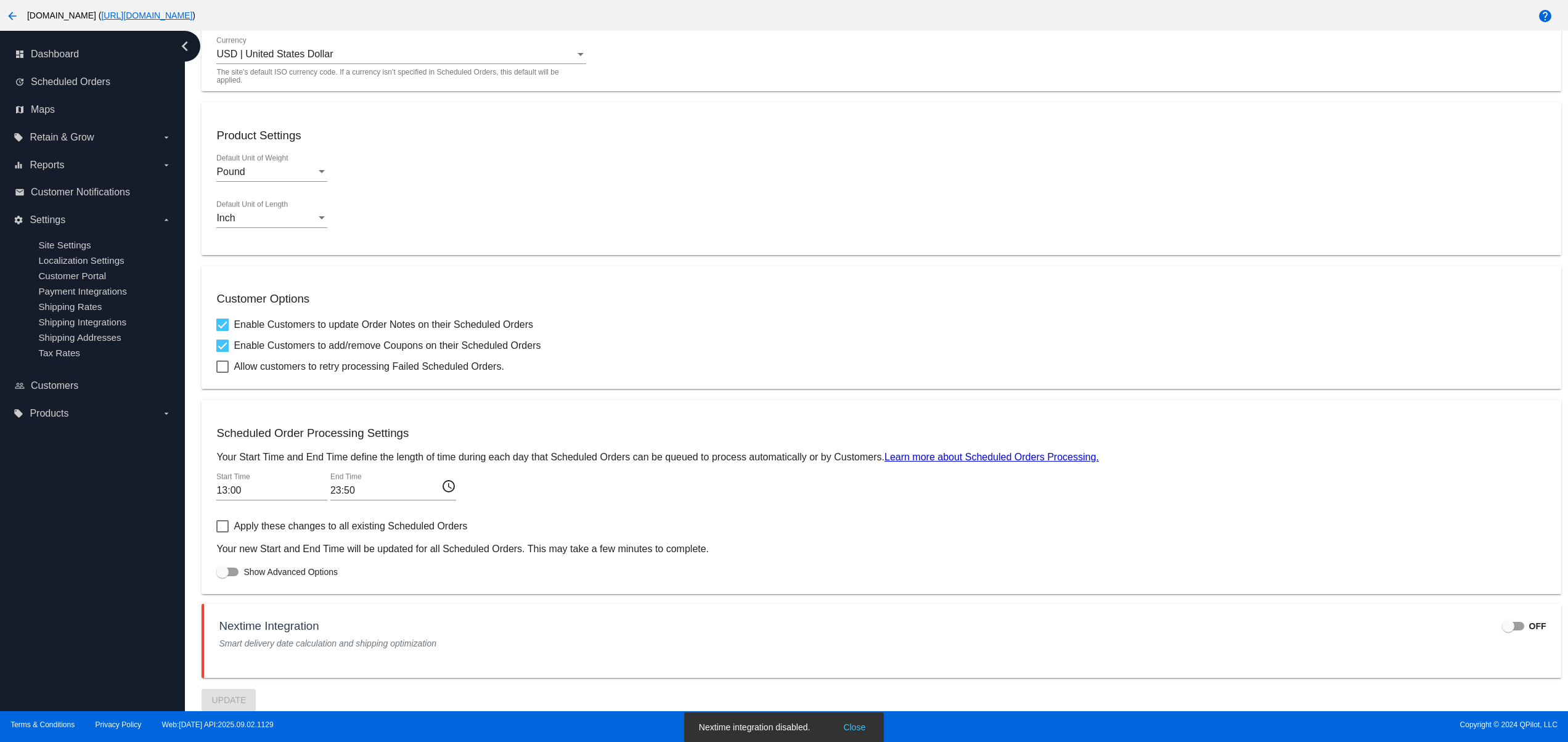
click at [858, 724] on button "Close" at bounding box center [854, 728] width 30 height 13
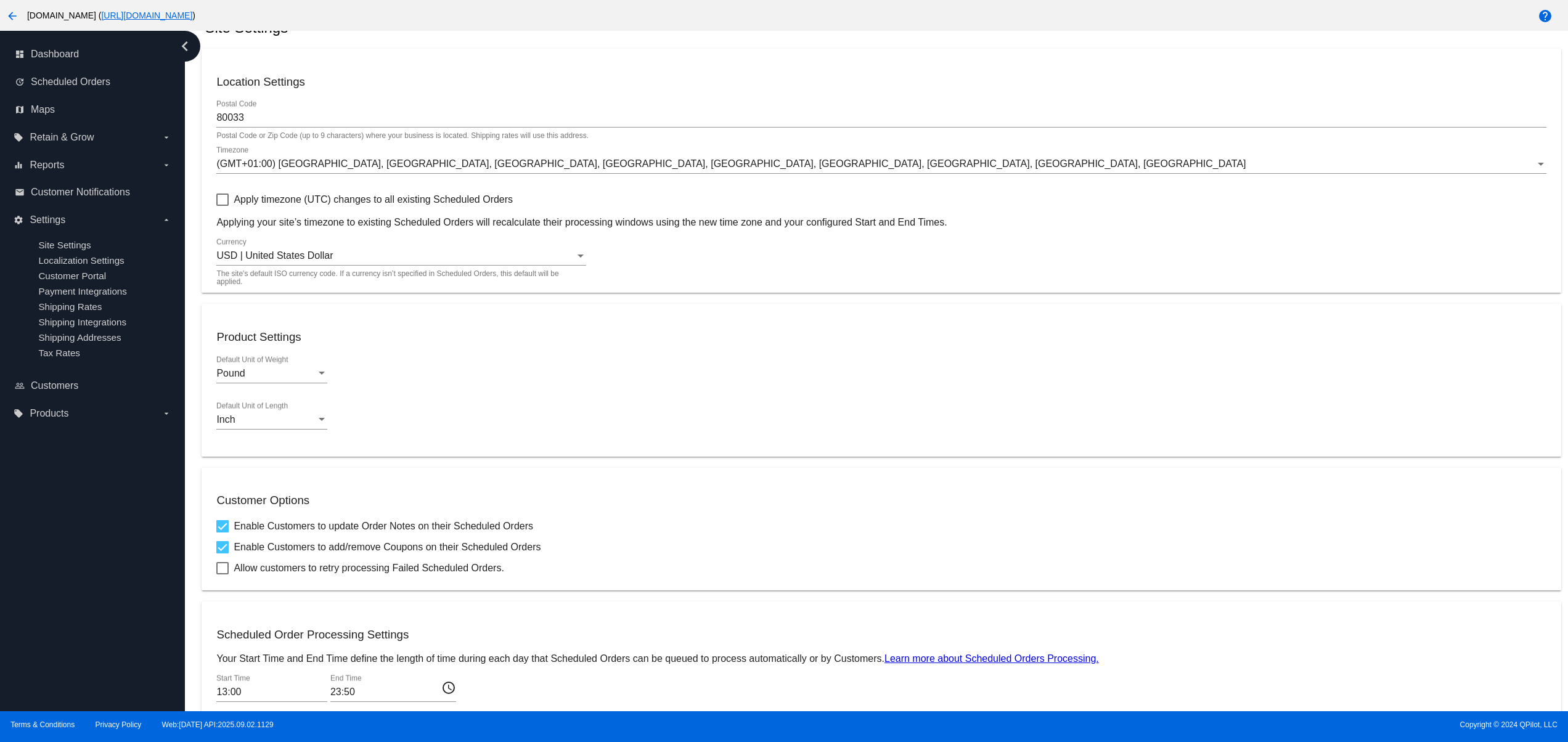
scroll to position [0, 0]
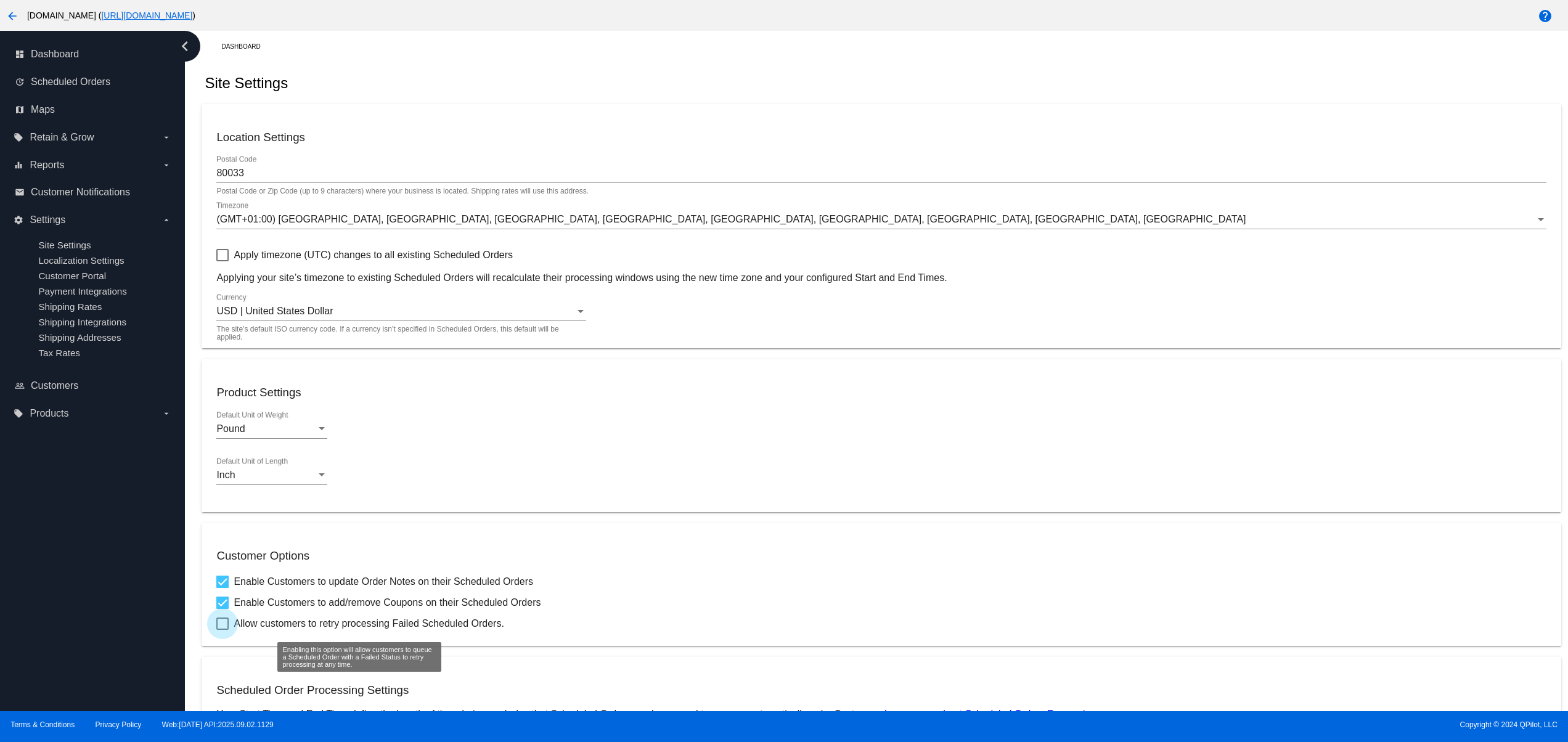
click at [325, 627] on span "Allow customers to retry processing Failed Scheduled Orders." at bounding box center [369, 623] width 270 height 14
click at [222, 630] on input "Allow customers to retry processing Failed Scheduled Orders." at bounding box center [222, 630] width 1 height 1
checkbox input "true"
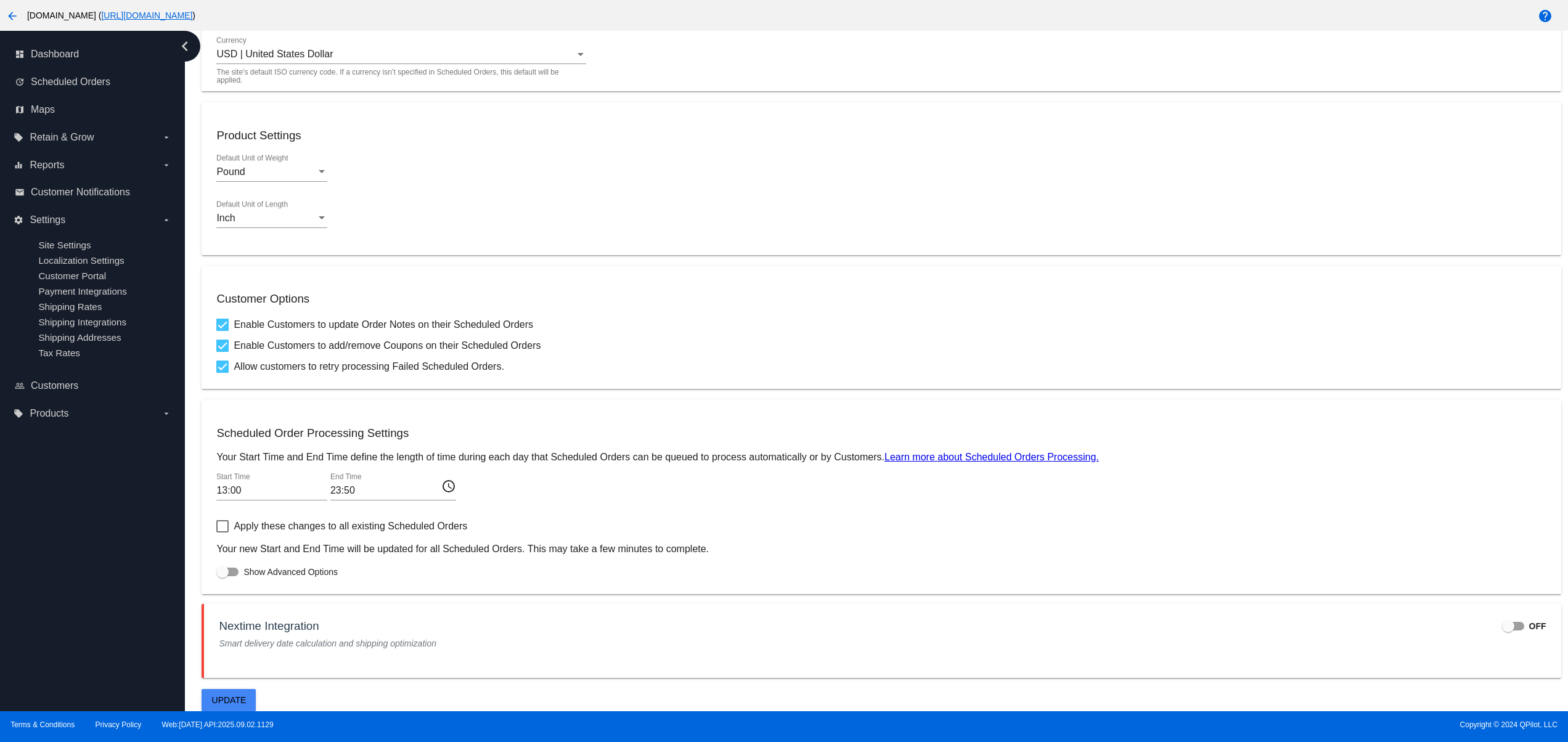
click at [249, 692] on button "Update" at bounding box center [228, 700] width 54 height 22
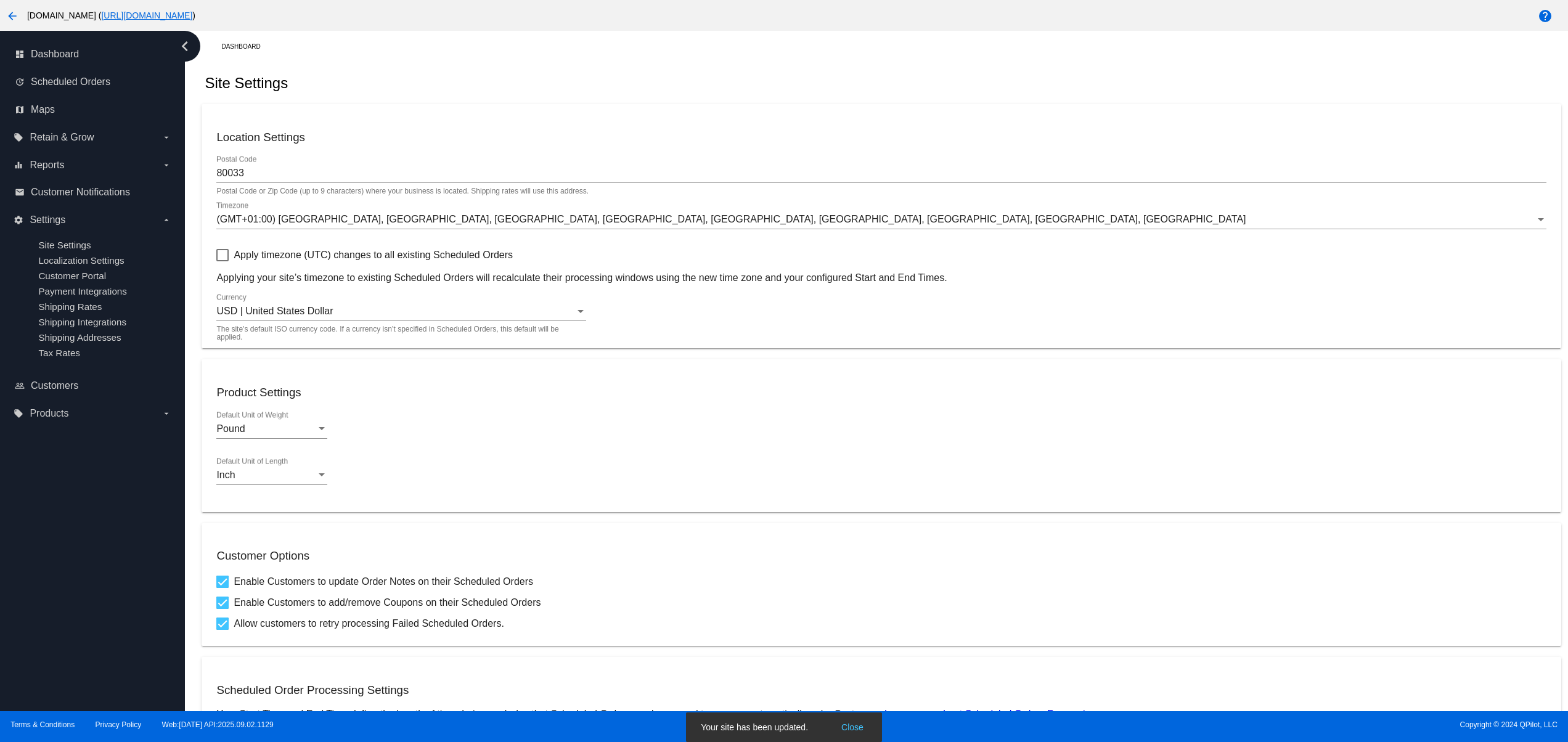
drag, startPoint x: 338, startPoint y: 285, endPoint x: 728, endPoint y: 266, distance: 390.5
click at [571, 278] on p "Applying your site’s timezone to existing Scheduled Orders will recalculate the…" at bounding box center [881, 278] width 1329 height 12
click at [869, 257] on div "Apply timezone (UTC) changes to all existing Scheduled Orders Applying your sit…" at bounding box center [881, 265] width 1329 height 36
drag, startPoint x: 631, startPoint y: 269, endPoint x: 240, endPoint y: 270, distance: 391.0
click at [240, 270] on div "Apply timezone (UTC) changes to all existing Scheduled Orders Applying your sit…" at bounding box center [881, 265] width 1329 height 36
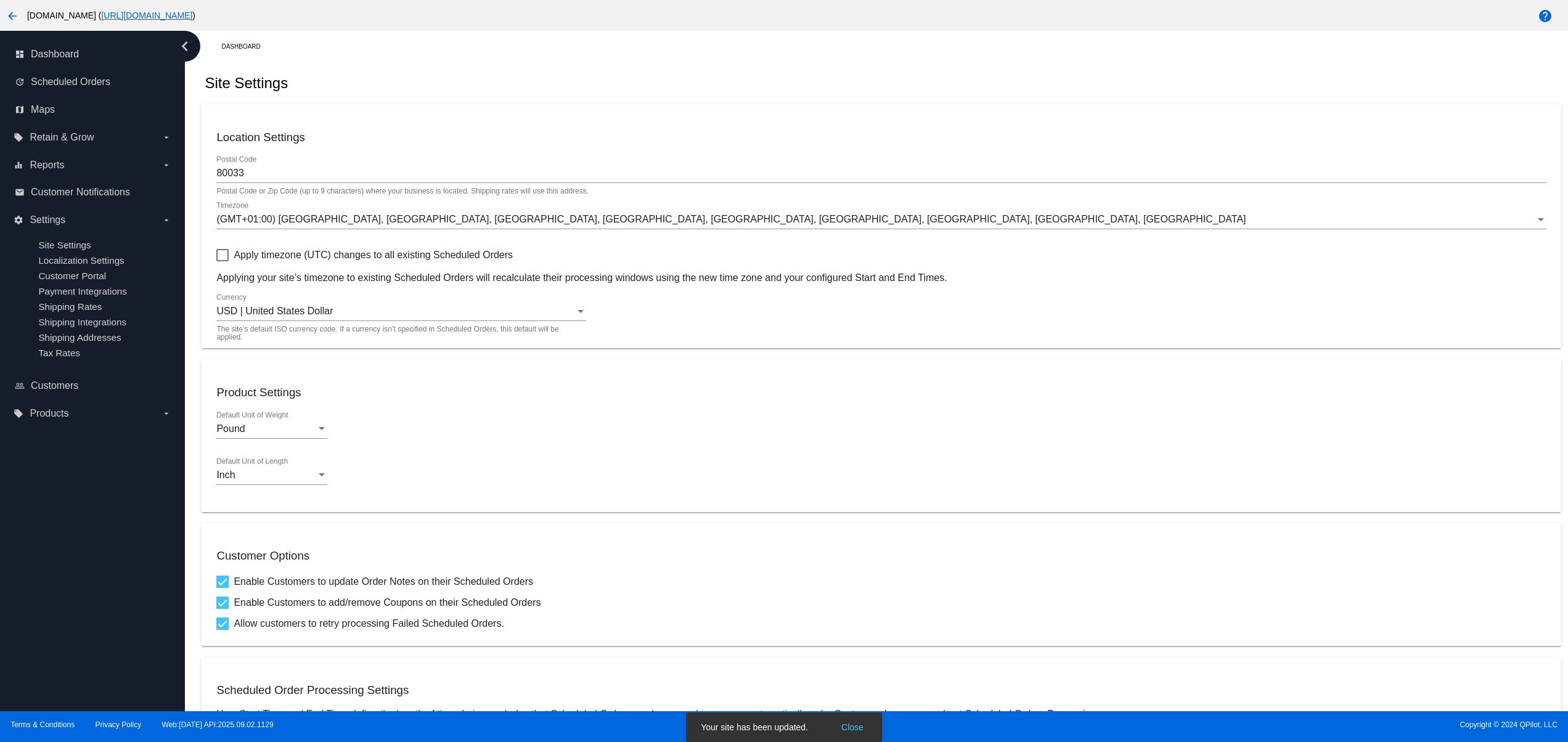
click at [486, 272] on div "Apply timezone (UTC) changes to all existing Scheduled Orders Applying your sit…" at bounding box center [881, 265] width 1329 height 36
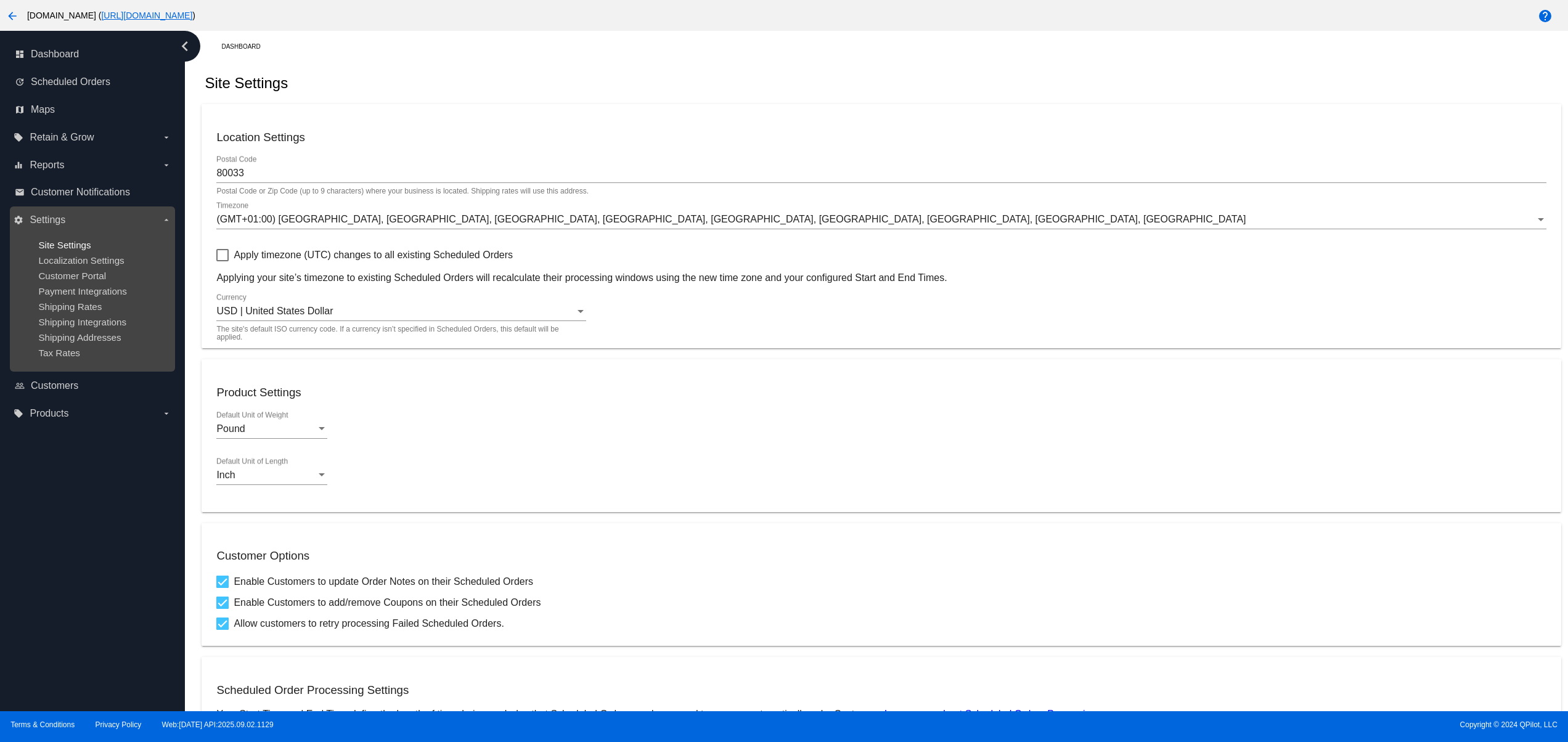
click at [63, 247] on span "Site Settings" at bounding box center [65, 245] width 52 height 11
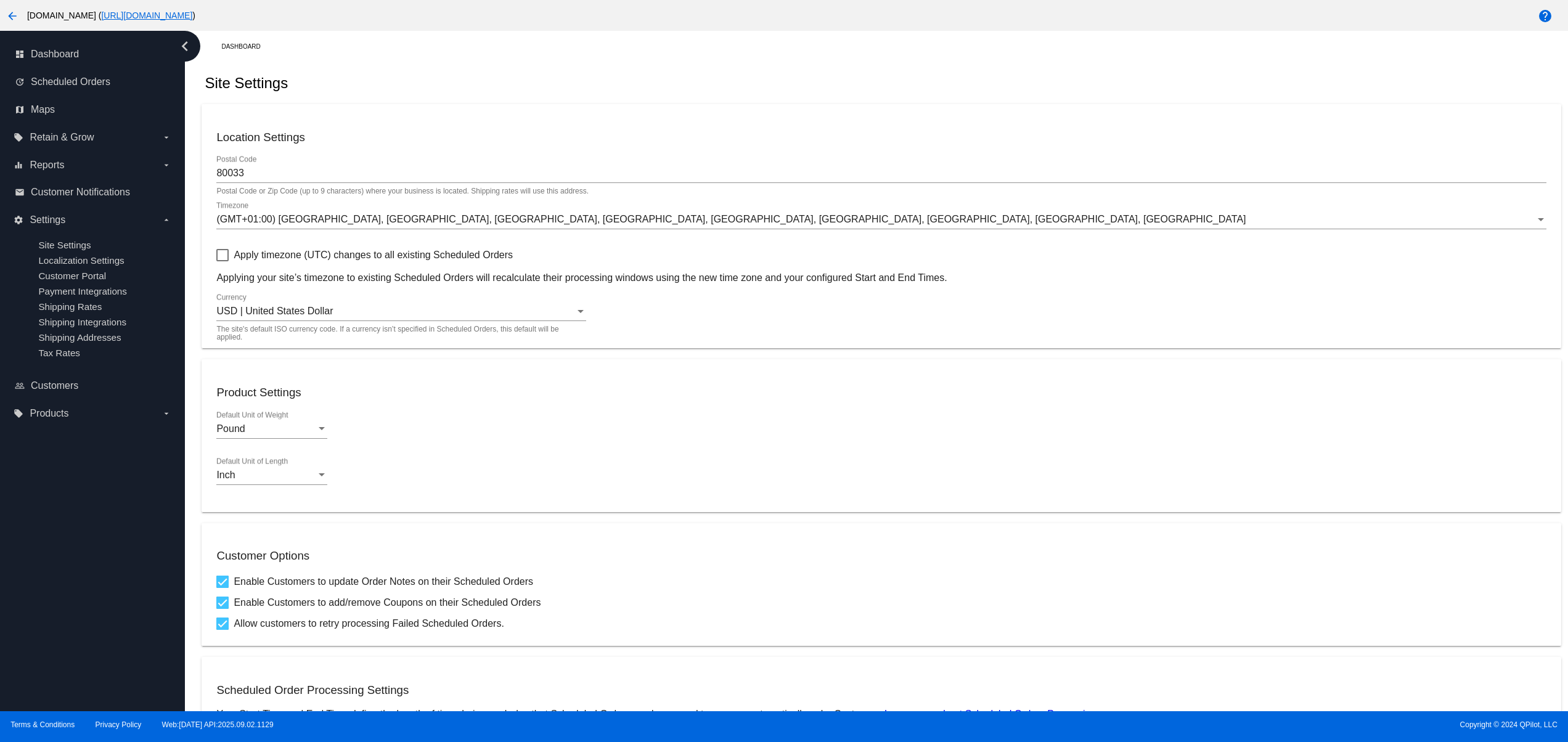
click at [294, 218] on span "(GMT+01:00) [GEOGRAPHIC_DATA], [GEOGRAPHIC_DATA], [GEOGRAPHIC_DATA], [GEOGRAPHI…" at bounding box center [731, 219] width 1030 height 11
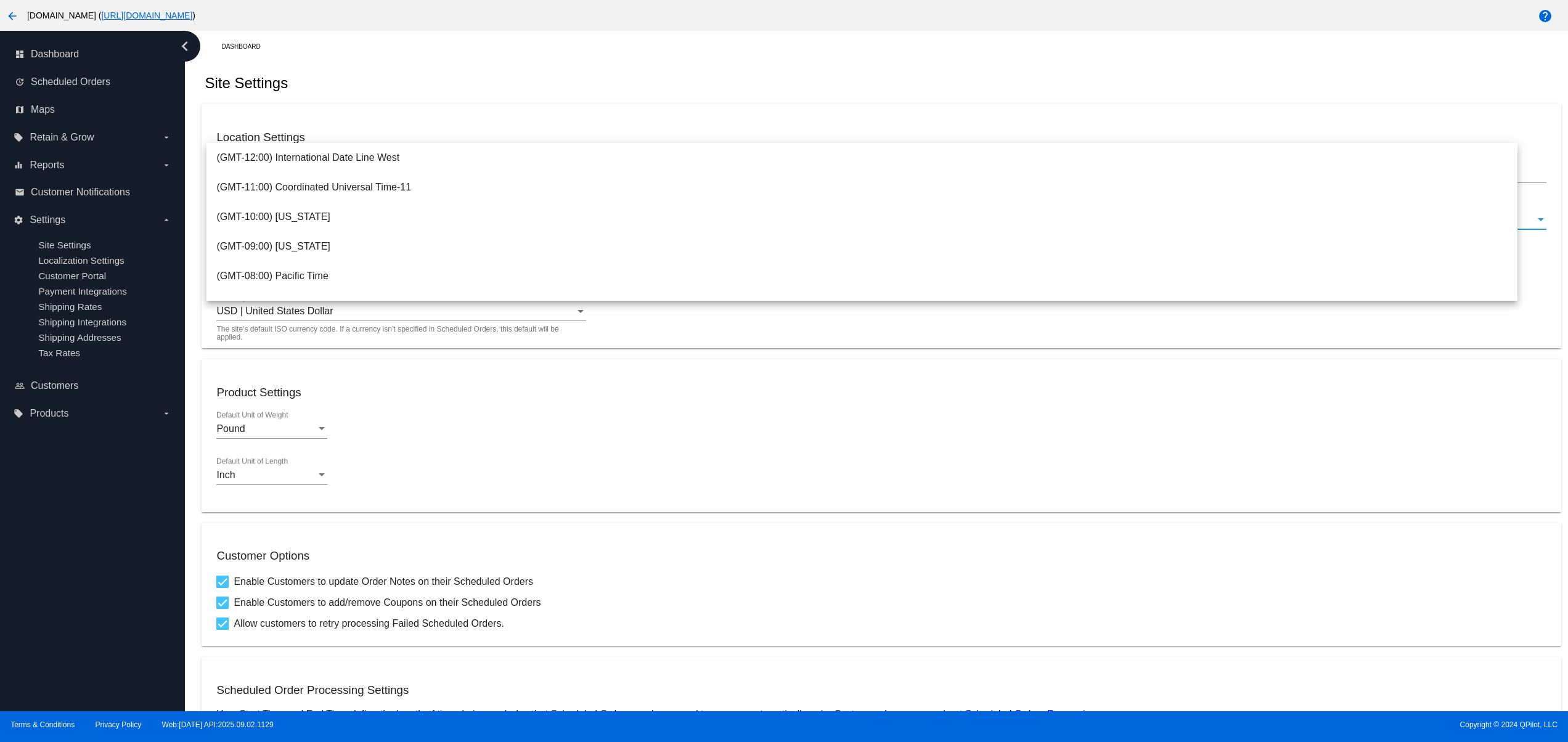
scroll to position [321, 0]
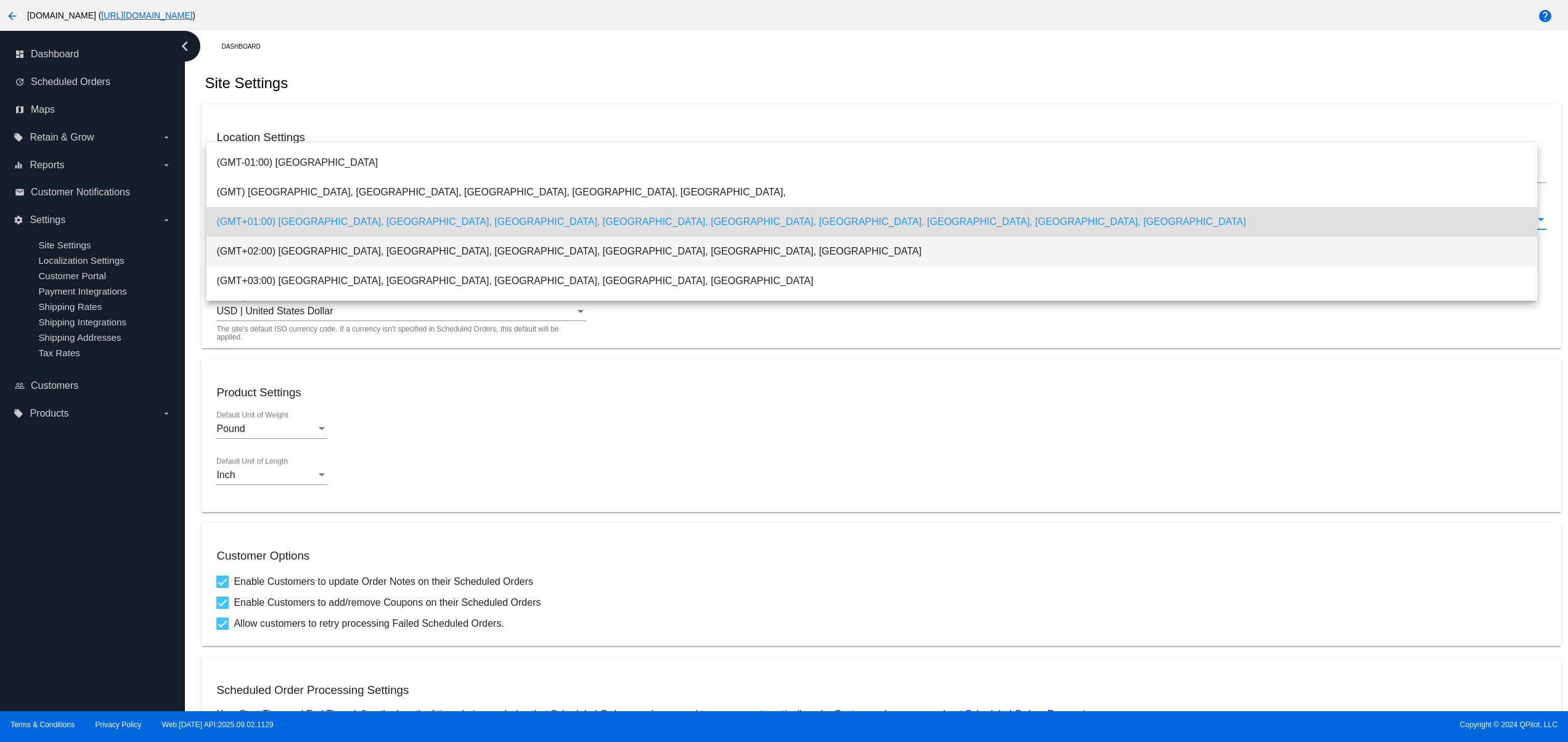
click at [295, 254] on span "(GMT+02:00) [GEOGRAPHIC_DATA], [GEOGRAPHIC_DATA], [GEOGRAPHIC_DATA], [GEOGRAPHI…" at bounding box center [872, 252] width 1311 height 30
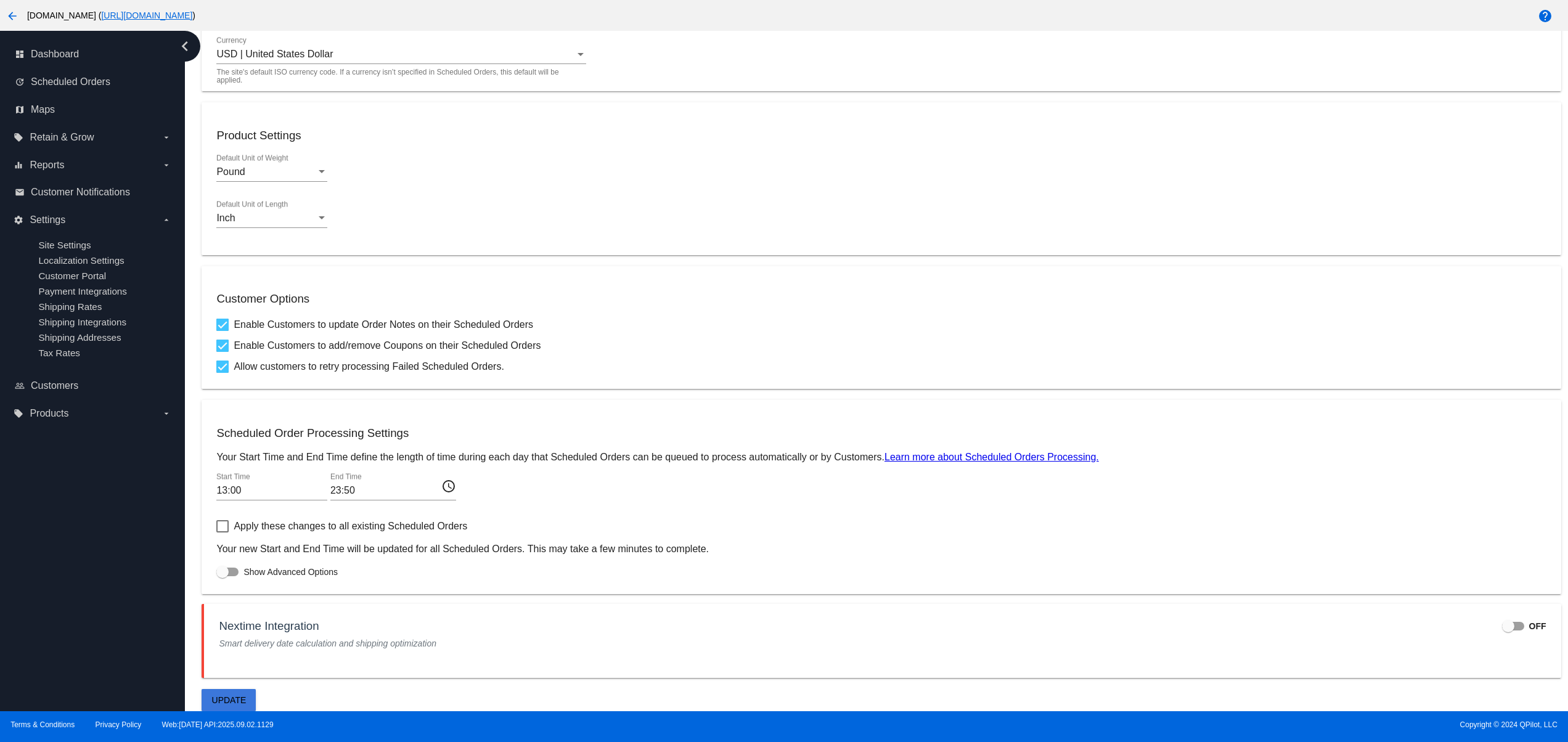
click at [234, 702] on span "Update" at bounding box center [229, 701] width 35 height 10
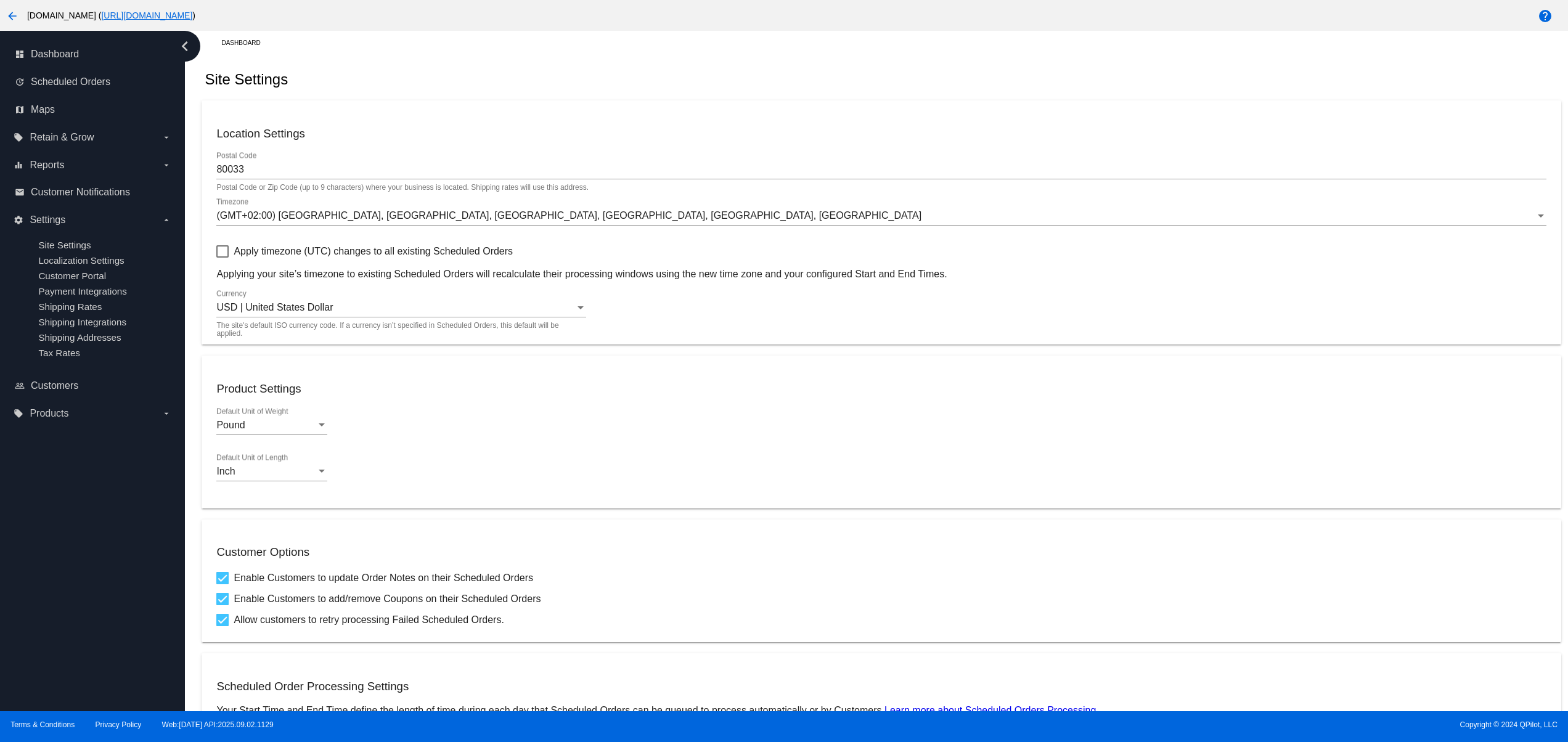
scroll to position [0, 0]
click at [91, 81] on span "Scheduled Orders" at bounding box center [70, 82] width 80 height 12
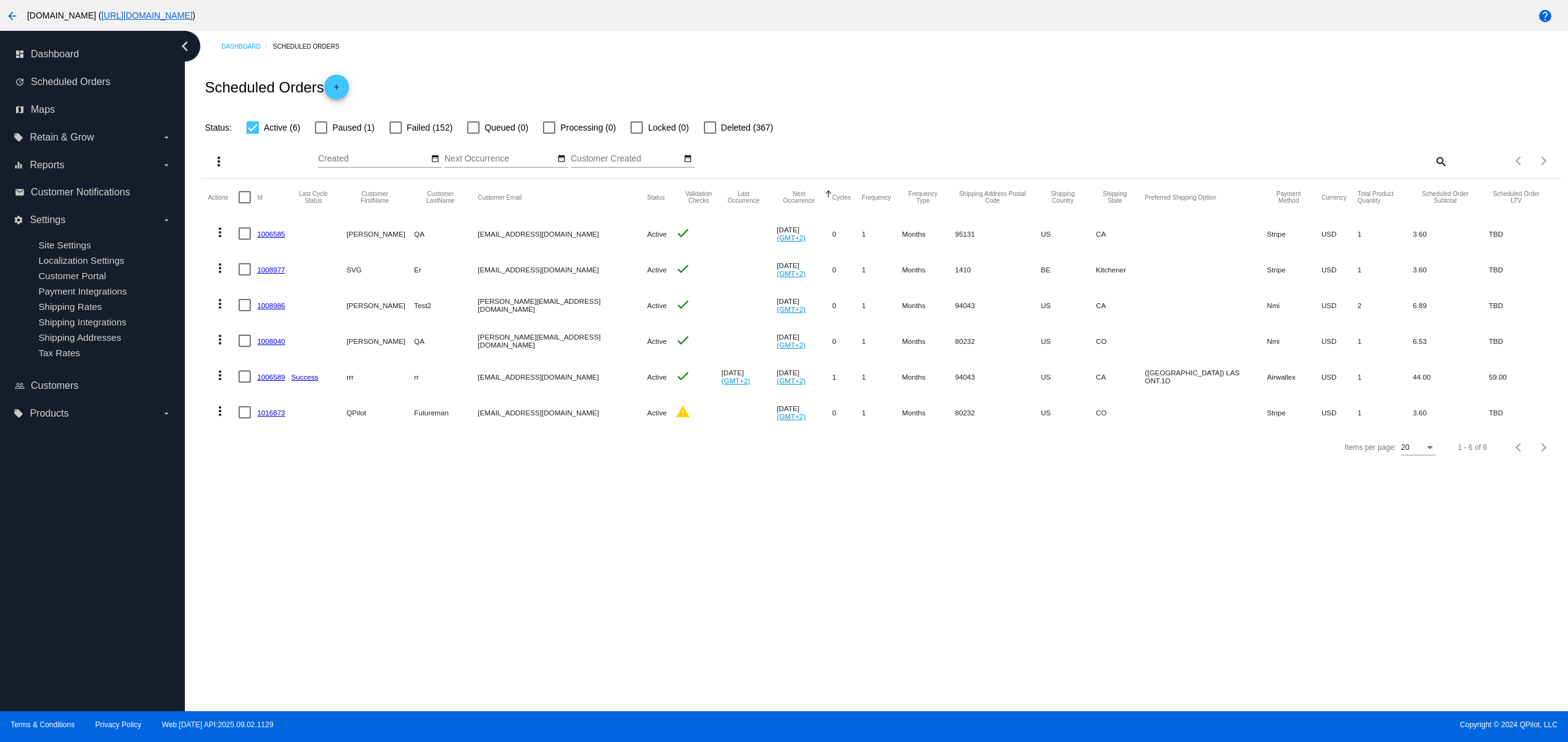
drag, startPoint x: 391, startPoint y: 393, endPoint x: 560, endPoint y: 401, distance: 169.2
click at [537, 398] on mat-table "Actions Id Last Cycle Status Customer FirstName Customer LastName Customer Emai…" at bounding box center [880, 305] width 1359 height 252
click at [608, 504] on div "Dashboard Scheduled Orders Scheduled Orders add Status: Active (6) Paused (1) F…" at bounding box center [876, 371] width 1383 height 680
drag, startPoint x: 501, startPoint y: 398, endPoint x: 608, endPoint y: 433, distance: 112.6
click at [571, 411] on mat-cell "[EMAIL_ADDRESS][DOMAIN_NAME]" at bounding box center [562, 412] width 170 height 36
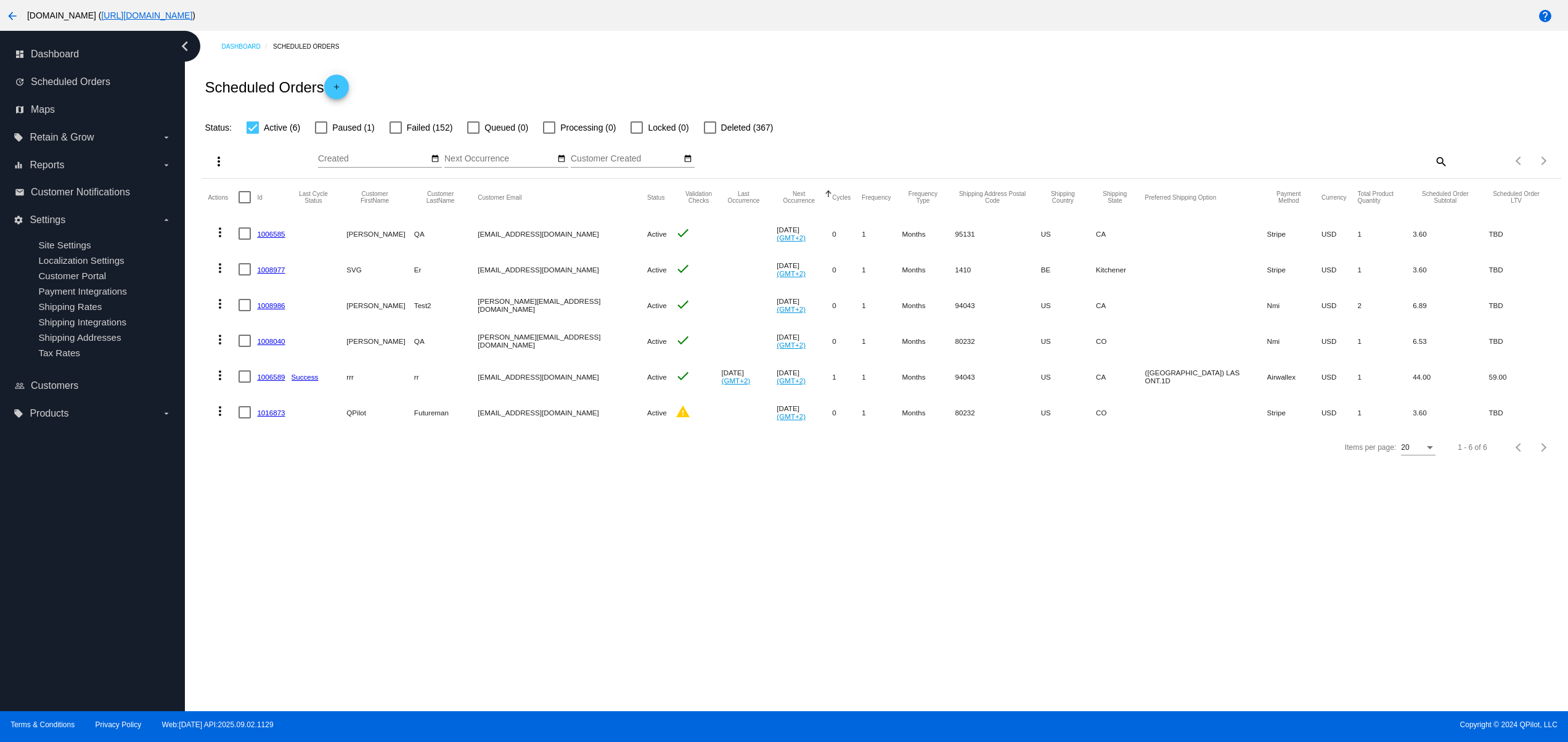
click at [627, 464] on div "Items per page: 20 1 - 6 of 6" at bounding box center [880, 448] width 1359 height 35
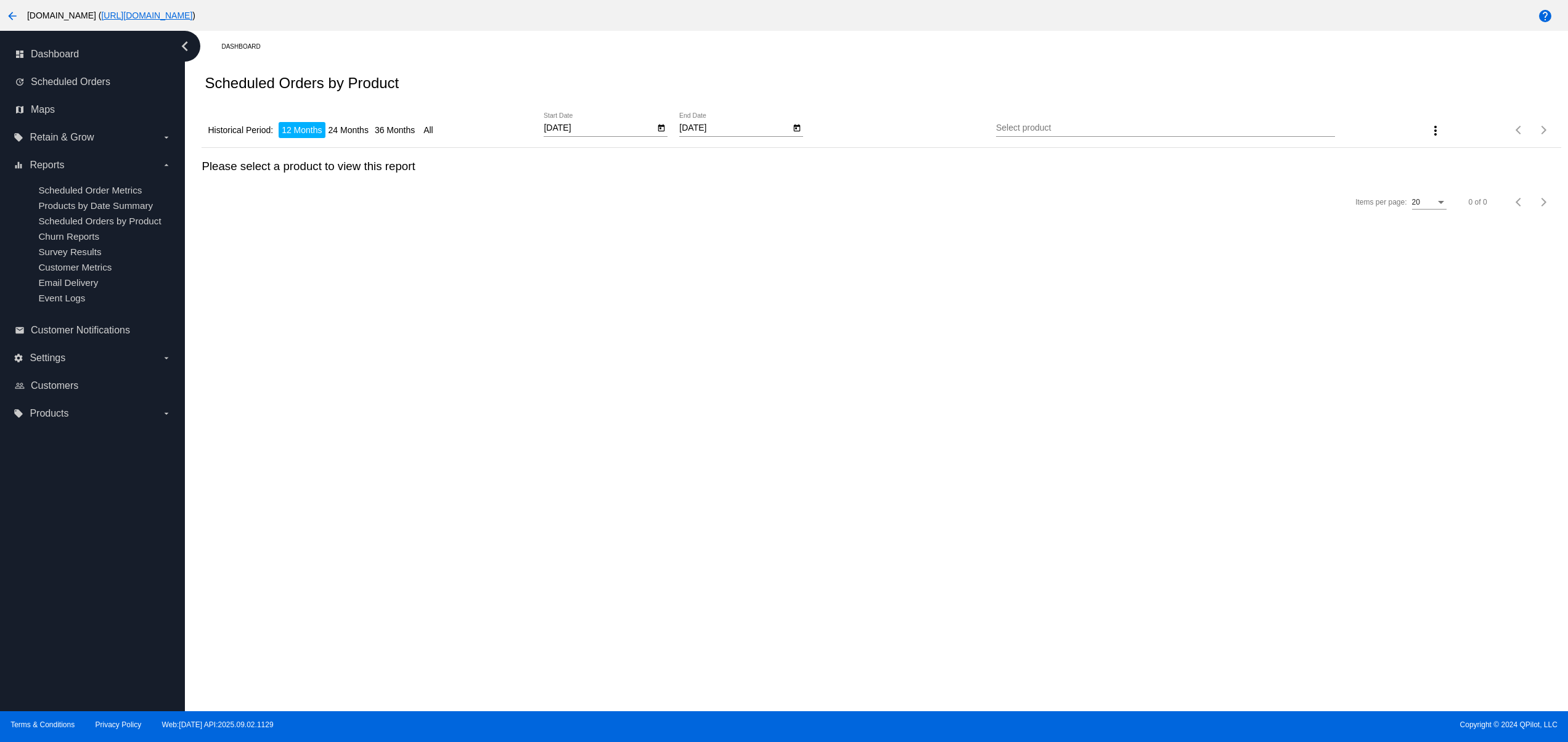
click at [193, 16] on link "[URL][DOMAIN_NAME]" at bounding box center [146, 15] width 91 height 10
click at [76, 136] on span "Retain & Grow" at bounding box center [62, 138] width 65 height 12
click at [0, 0] on input "local_offer Retain & Grow arrow_drop_down" at bounding box center [0, 0] width 0 height 0
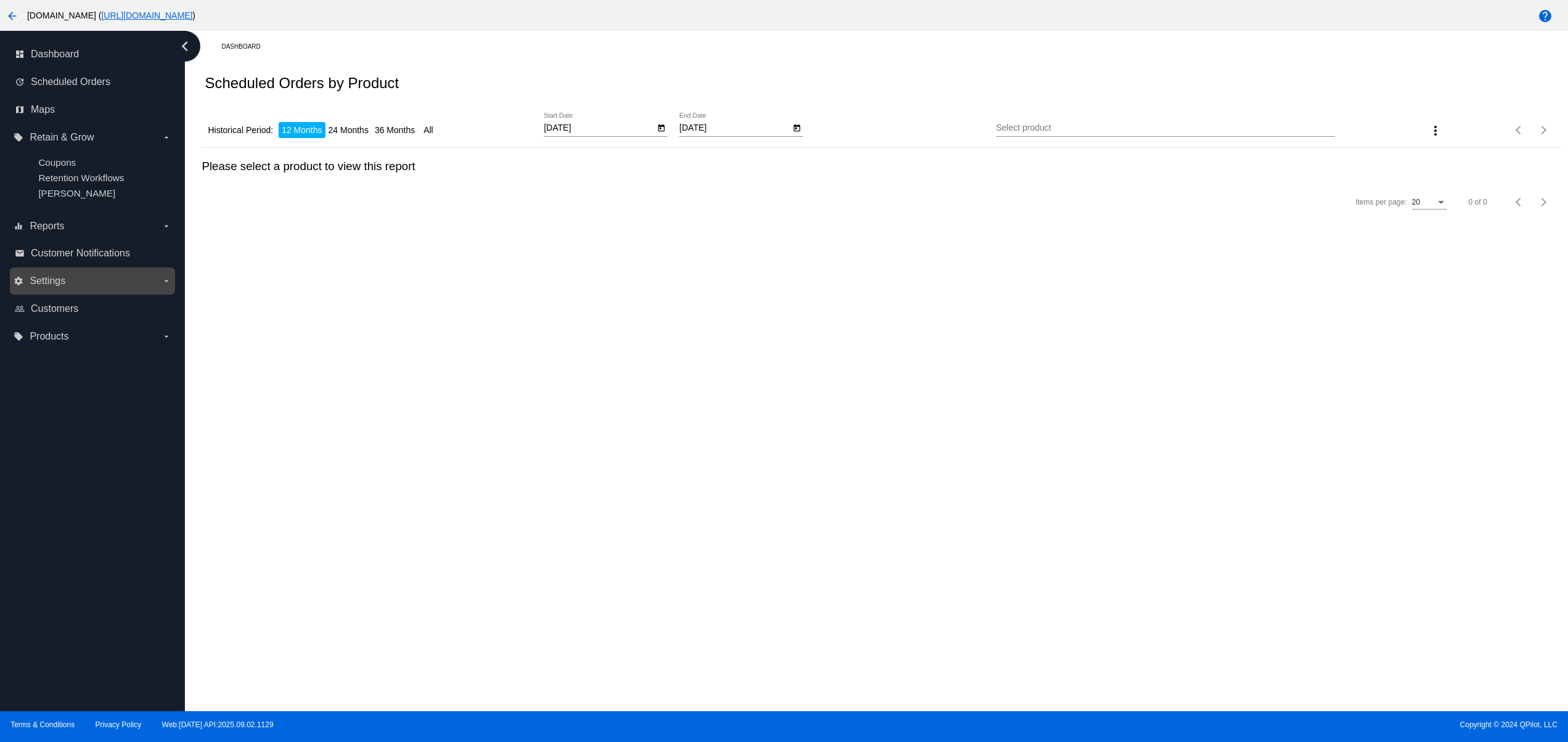
click at [59, 284] on span "Settings" at bounding box center [47, 281] width 36 height 12
click at [0, 0] on input "settings Settings arrow_drop_down" at bounding box center [0, 0] width 0 height 0
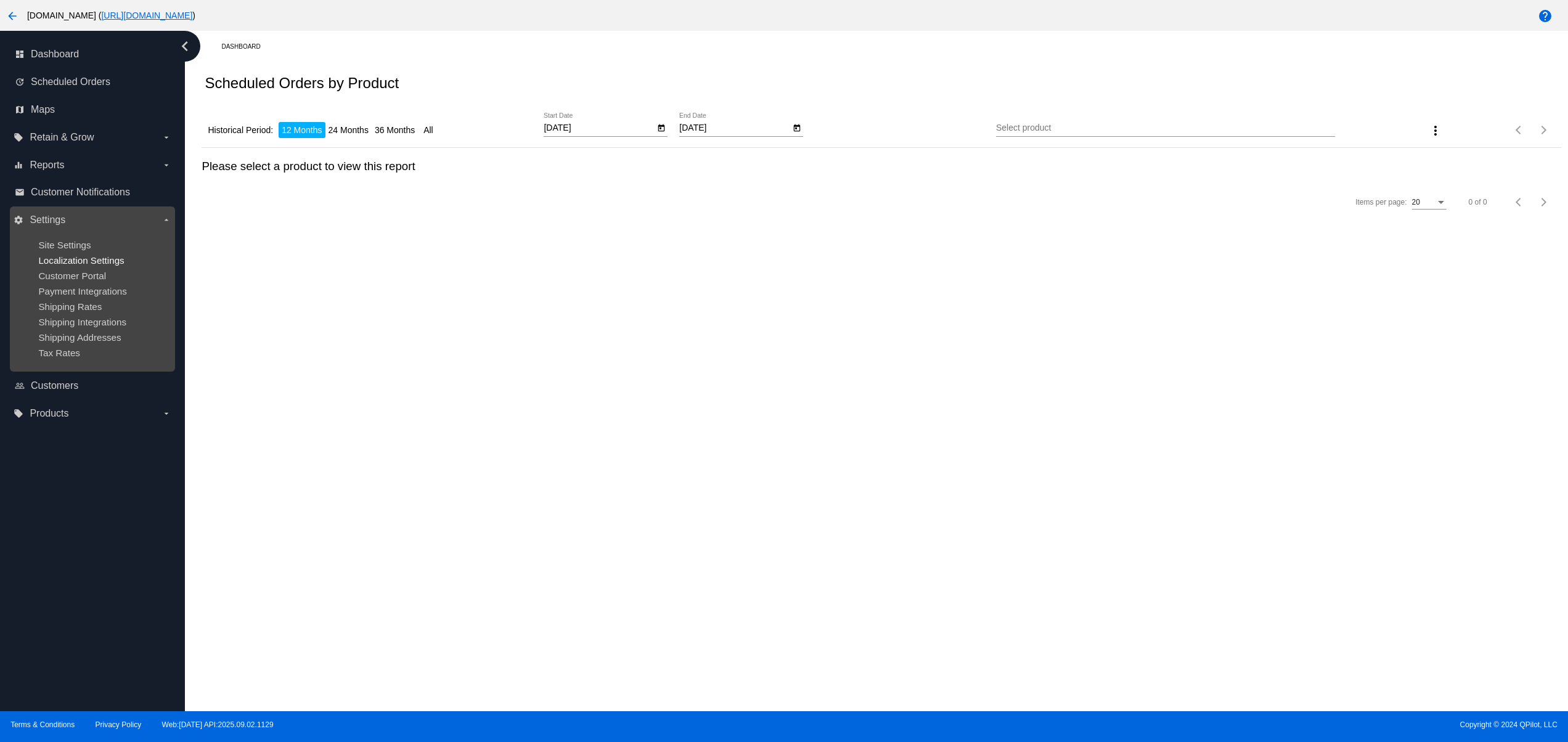
click at [70, 259] on span "Localization Settings" at bounding box center [81, 260] width 86 height 11
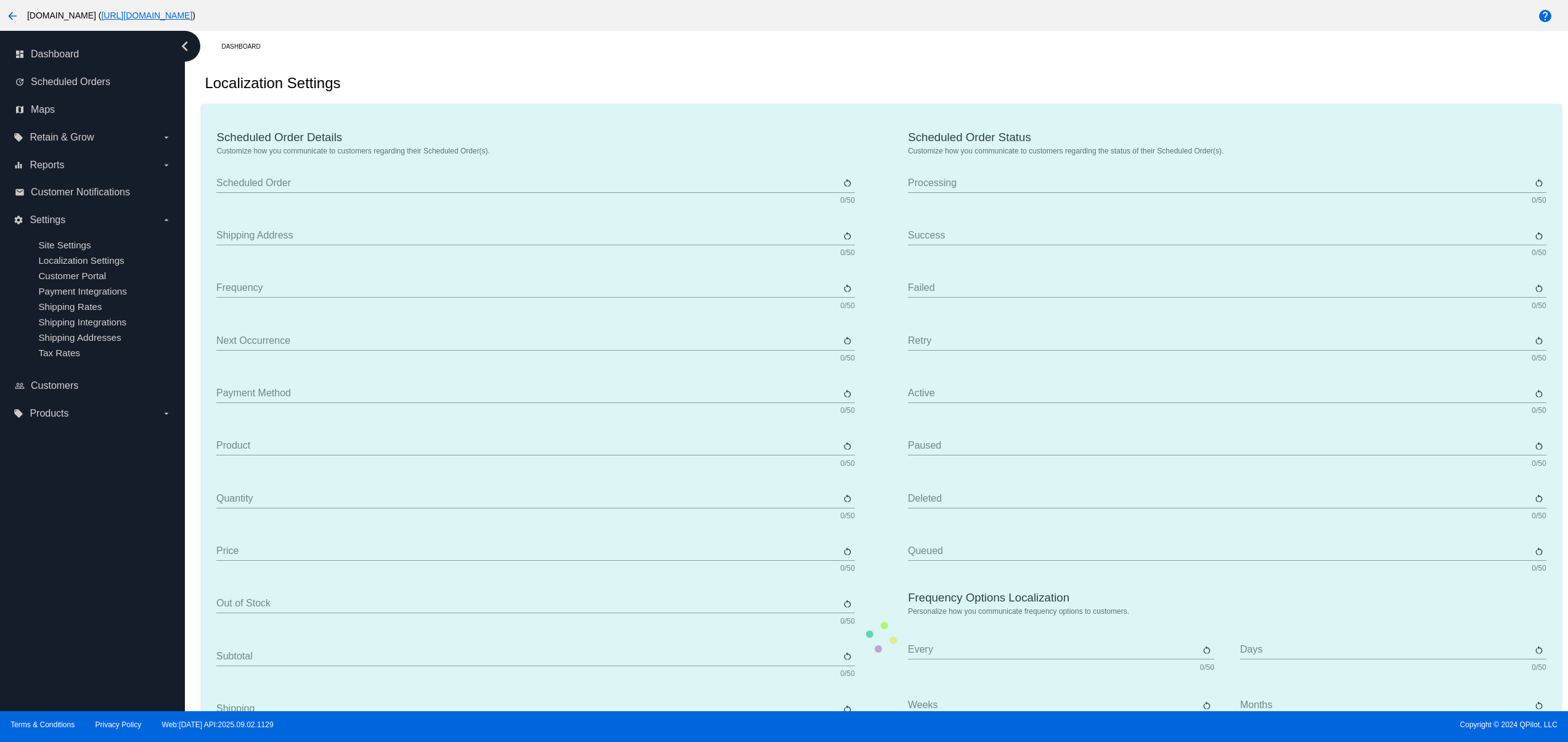
type input "Scheduled Order"
type input "Shipping Address"
type input "Frequency"
type input "Next Occurrence"
type input "Payment Method"
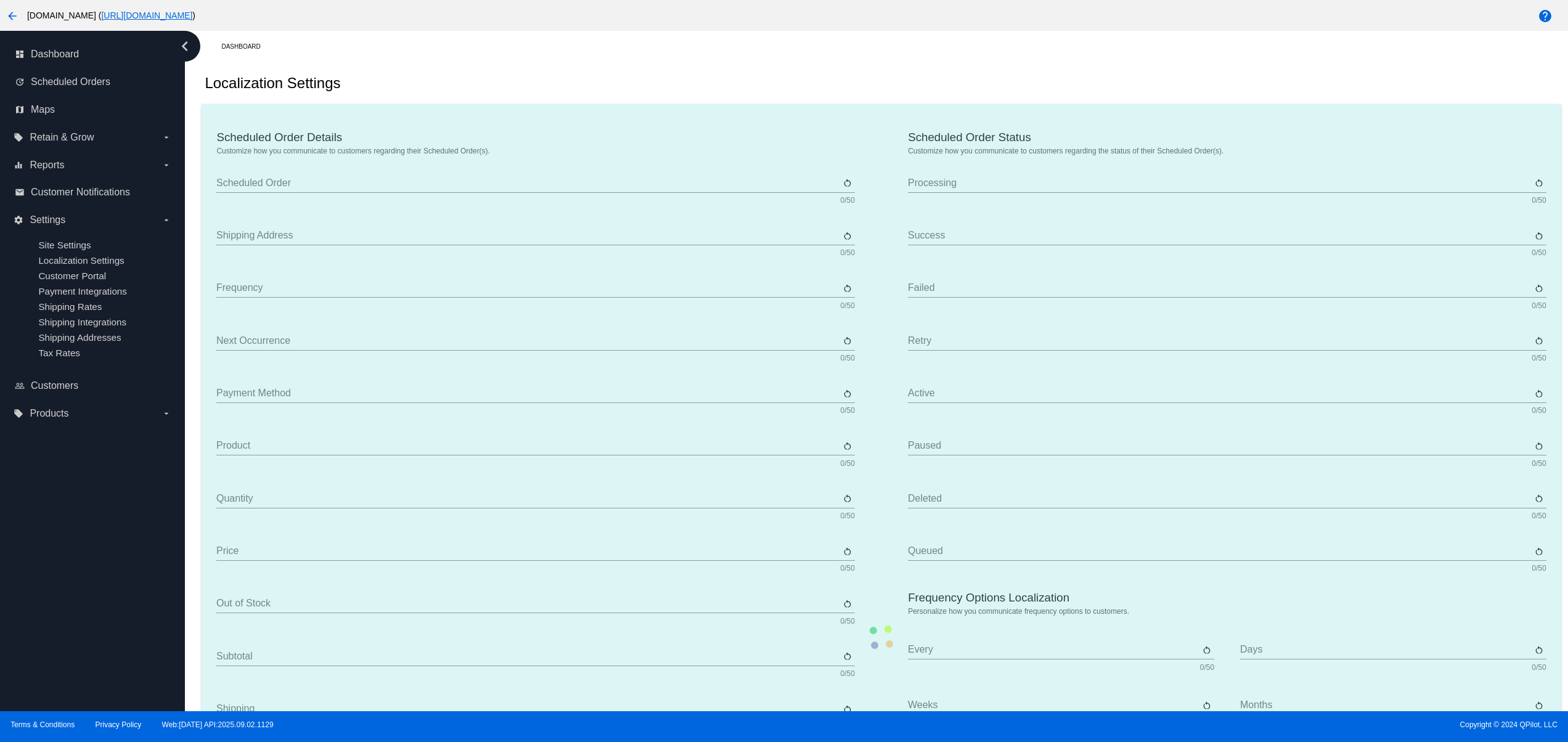
type input "Product"
type input "Quantity"
type input "Price"
type input "Out of stock"
type input "Subtotal"
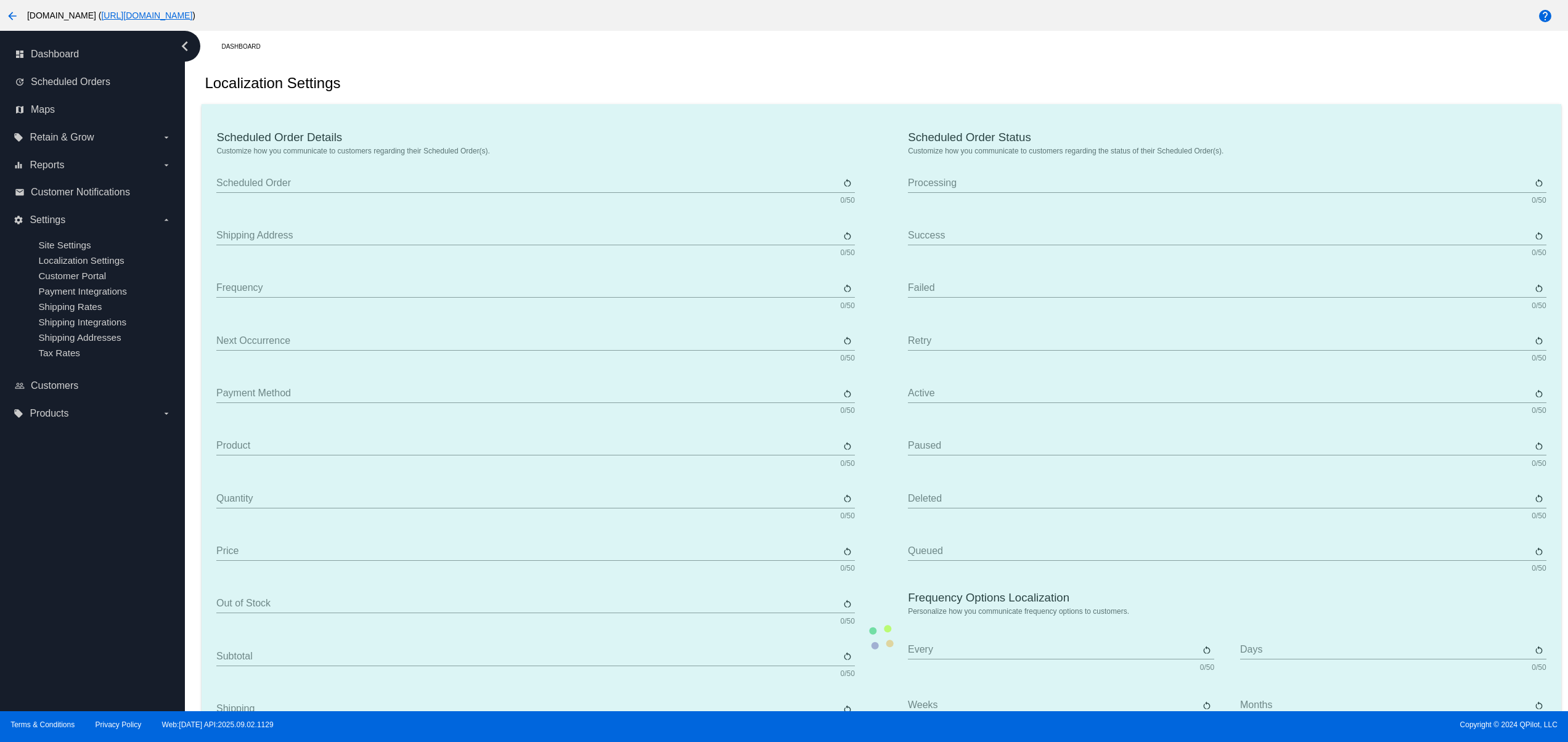
type input "Shipping"
type input "Tax"
type input "TBD"
type input "Total"
type input "No Payment Method"
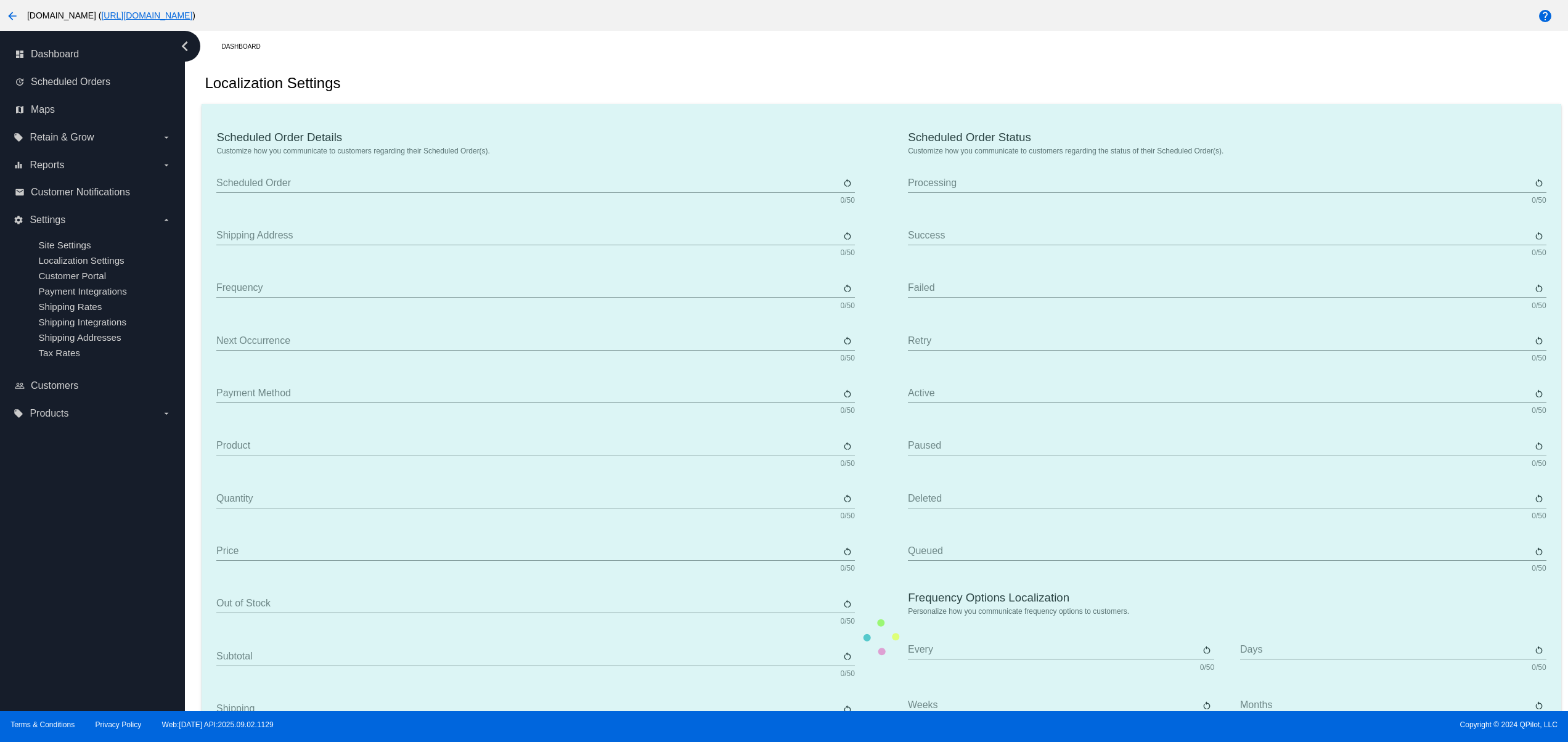
type input "Sabscribe"
type input "Processing"
type input "Success"
type input "Failed"
type input "Retry"
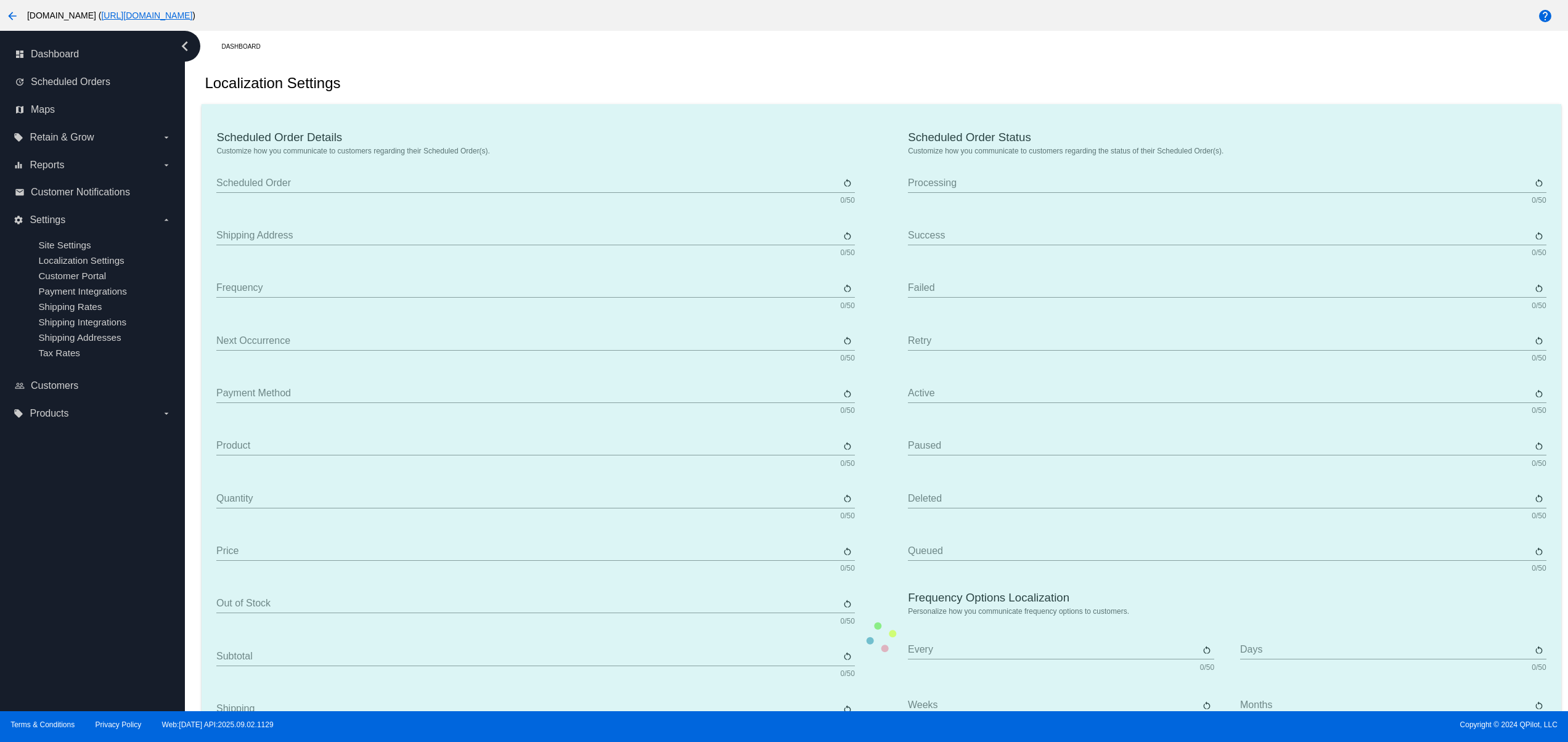
type input "Active"
type input "Paused"
type input "Deleted"
type input "Queued"
type input "Every"
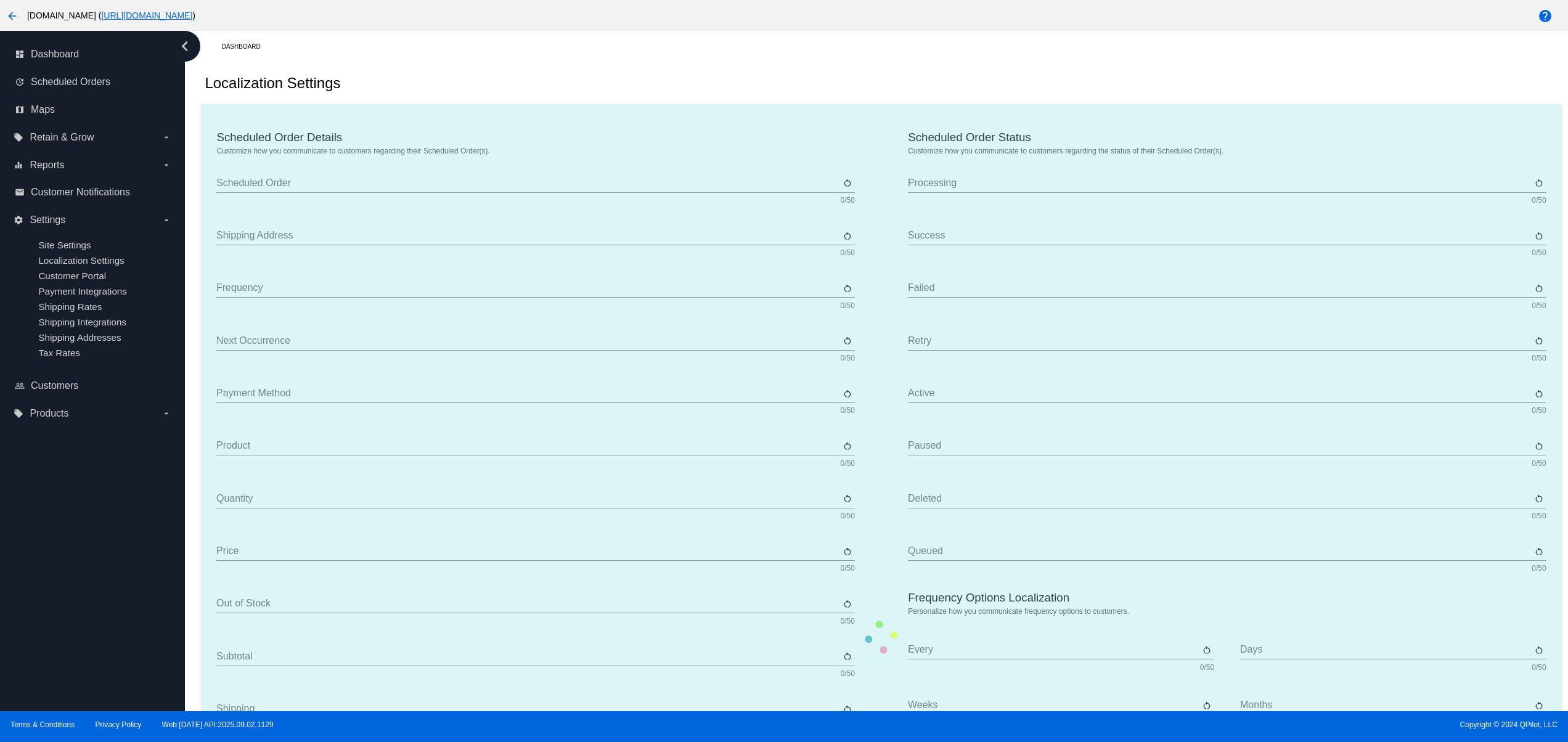
type input "Days"
type input "Weeks"
type input "Months"
type input "[DATE]"
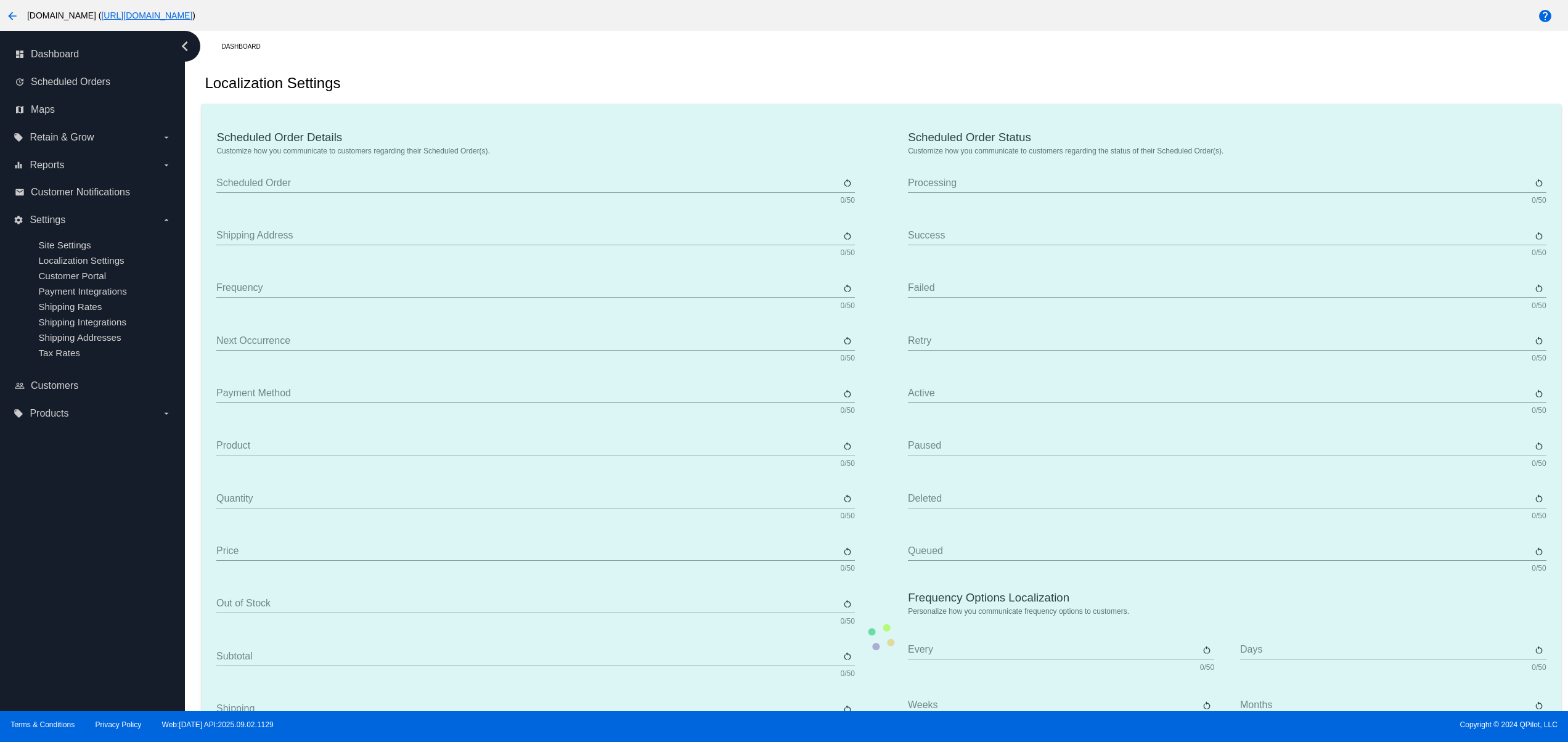
type input "[DATE]"
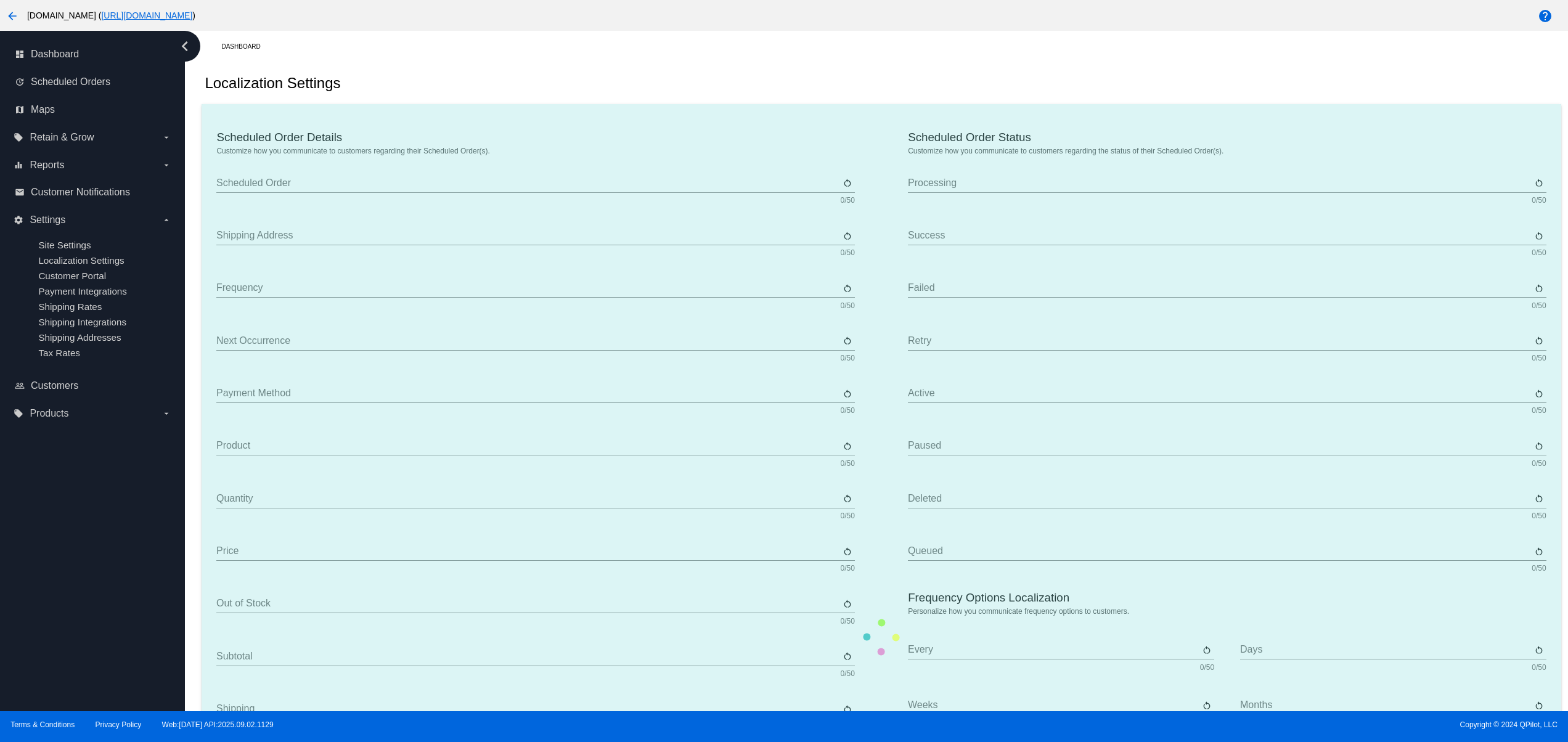
type input "The {frequency_day_number} {frequency_day_suffix} of every month"
type input "st"
type input "nd"
type input "rd"
type input "th"
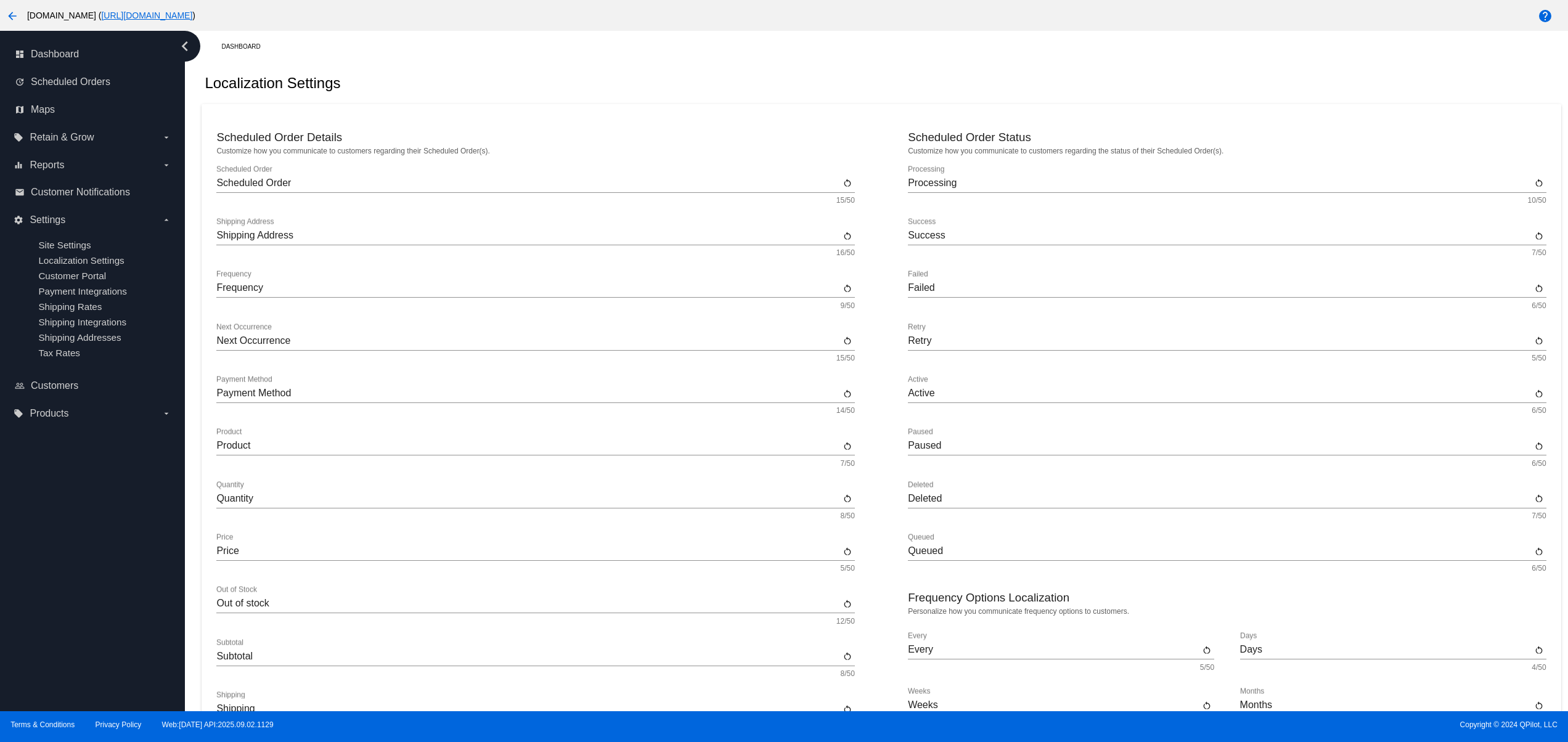
scroll to position [464, 0]
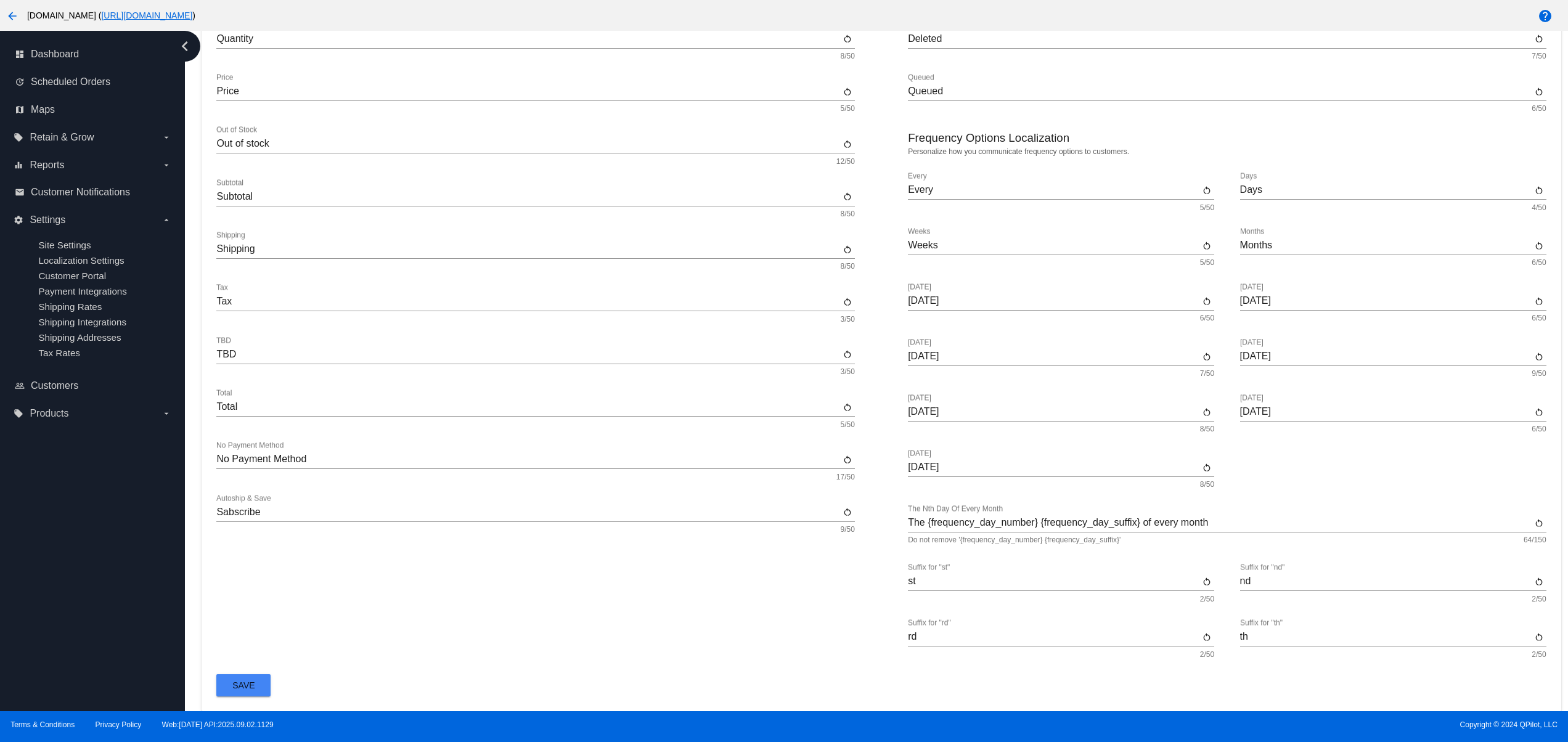
click at [232, 696] on button "Save" at bounding box center [244, 685] width 54 height 22
click at [104, 427] on div "local_offer Products arrow_drop_down" at bounding box center [91, 413] width 165 height 28
click at [385, 8] on div "arrow_back woocommerce-753422-3397359.cloudwaysapps.com ( https://woocommerce-7…" at bounding box center [653, 15] width 1307 height 25
click at [193, 16] on link "[URL][DOMAIN_NAME]" at bounding box center [146, 15] width 91 height 10
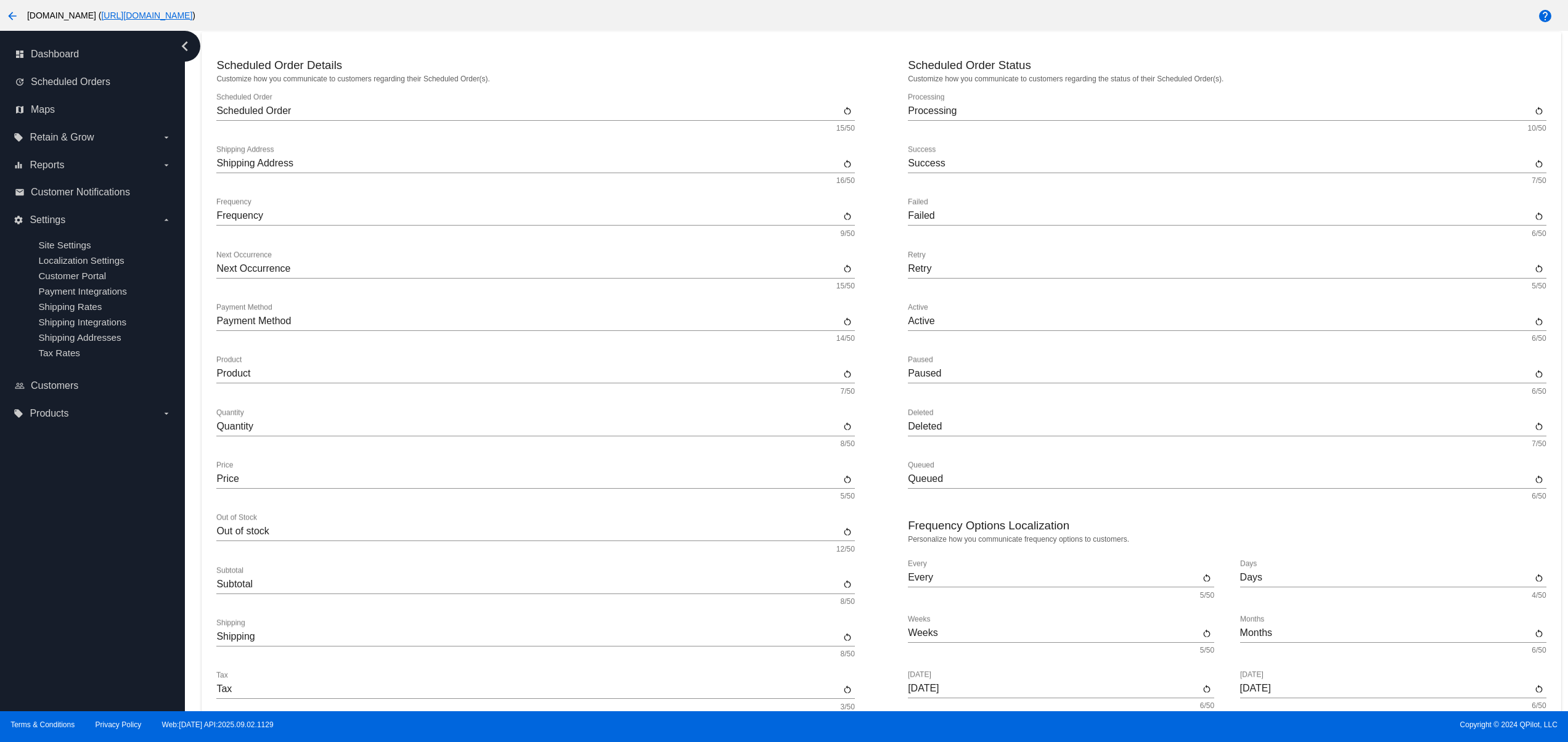
scroll to position [0, 0]
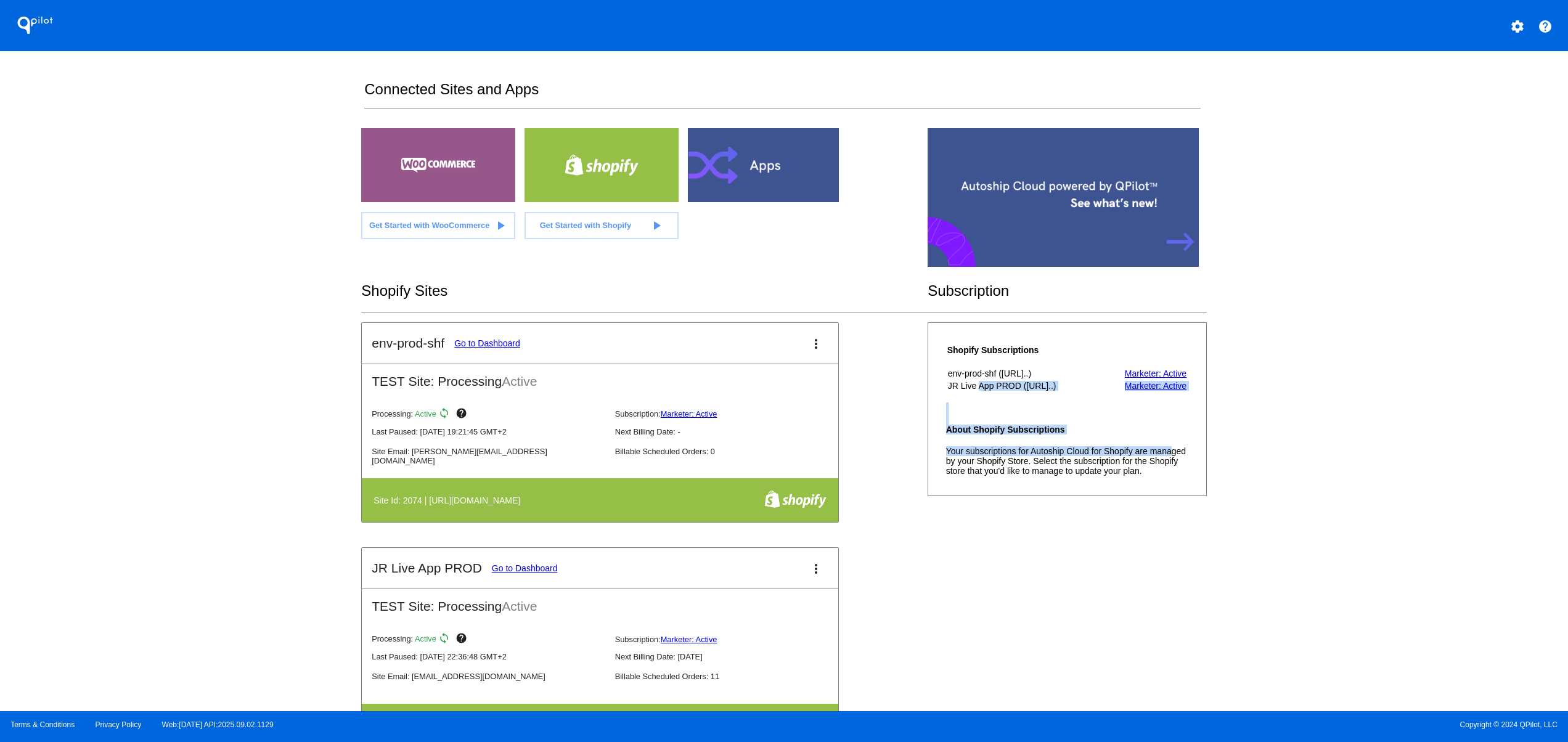
drag, startPoint x: 983, startPoint y: 410, endPoint x: 964, endPoint y: 395, distance: 24.2
click at [964, 395] on div "Shopify Subscriptions env-prod-shf ([URL]..) Marketer: Active JR Live App PROD …" at bounding box center [1067, 410] width 256 height 153
click at [1025, 521] on div "env-prod-shf Go to Dashboard more_vert TEST Site: Processing Active Processing:…" at bounding box center [783, 548] width 845 height 451
drag, startPoint x: 1100, startPoint y: 450, endPoint x: 1196, endPoint y: 528, distance: 123.7
click at [1191, 455] on section "Connected Sites and Apps Get Started with WooCommerce play_arrow Get Started wi…" at bounding box center [783, 381] width 845 height 660
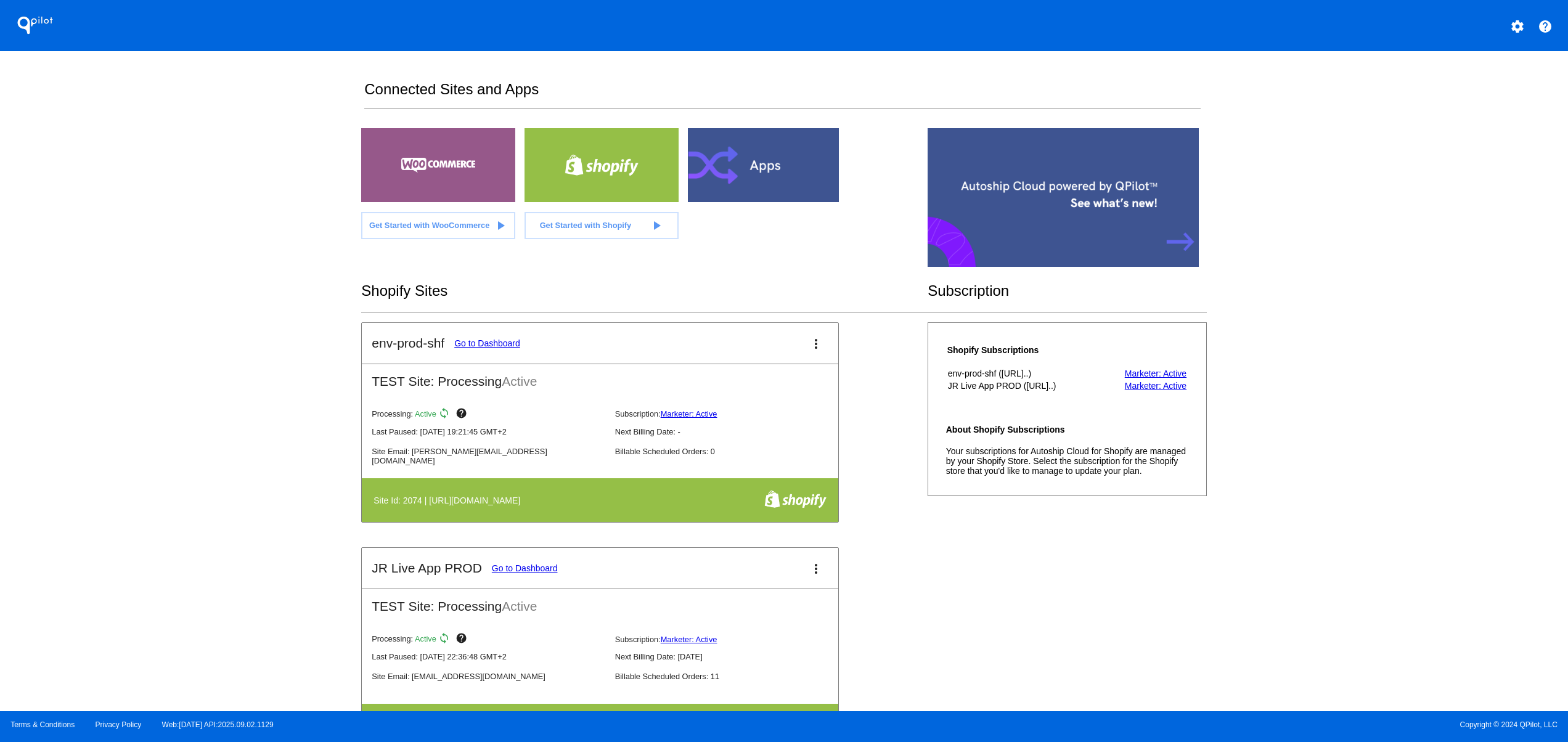
drag, startPoint x: 1130, startPoint y: 585, endPoint x: 1115, endPoint y: 571, distance: 20.5
click at [1120, 576] on div "env-prod-shf Go to Dashboard more_vert TEST Site: Processing Active Processing:…" at bounding box center [783, 548] width 845 height 451
drag, startPoint x: 934, startPoint y: 451, endPoint x: 1113, endPoint y: 484, distance: 182.0
click at [1024, 446] on mat-card-content "About Shopify Subscriptions Your subscriptions for Autoship Cloud for Shopify a…" at bounding box center [1066, 450] width 242 height 51
click at [1167, 553] on div "env-prod-shf Go to Dashboard more_vert TEST Site: Processing Active Processing:…" at bounding box center [783, 548] width 845 height 451
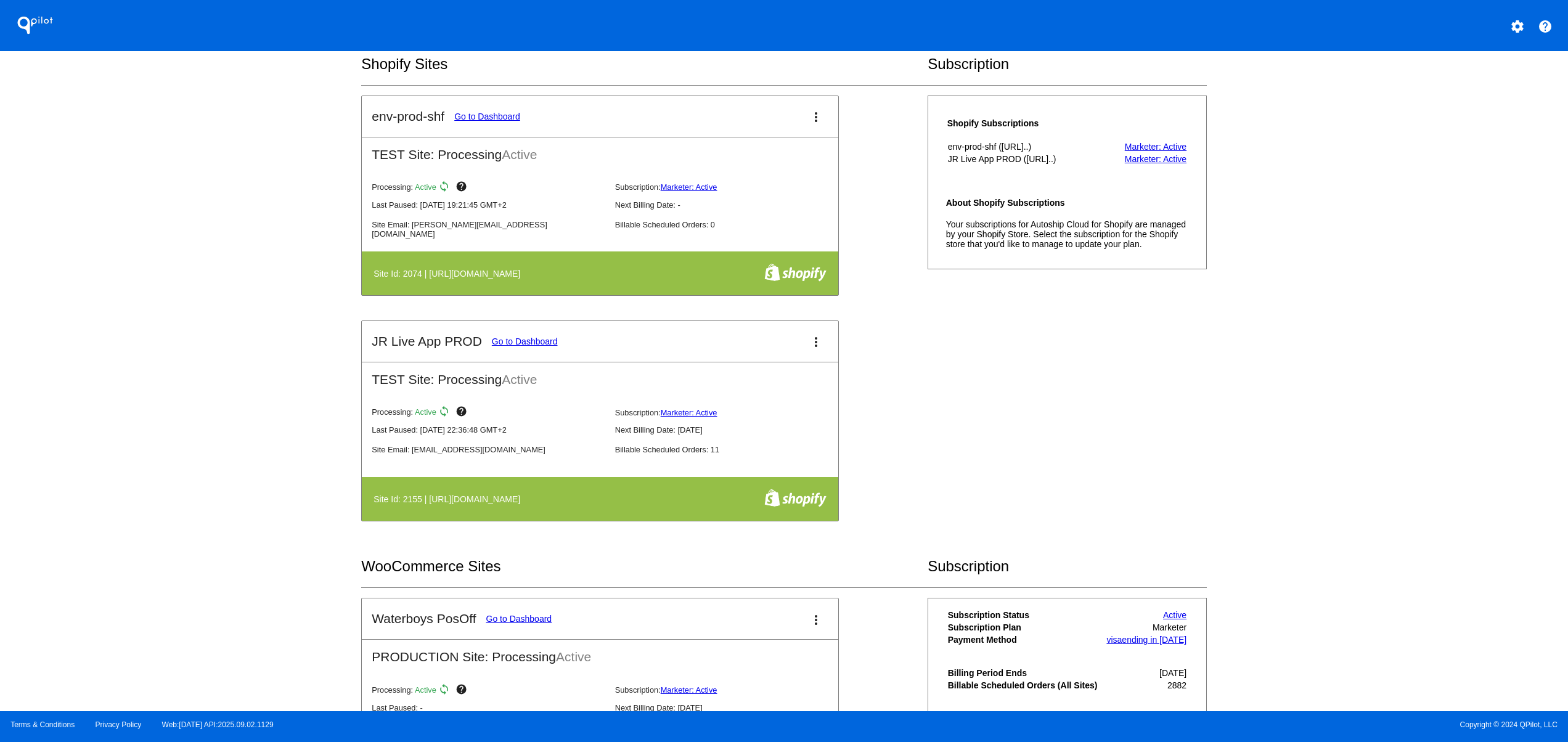
scroll to position [247, 0]
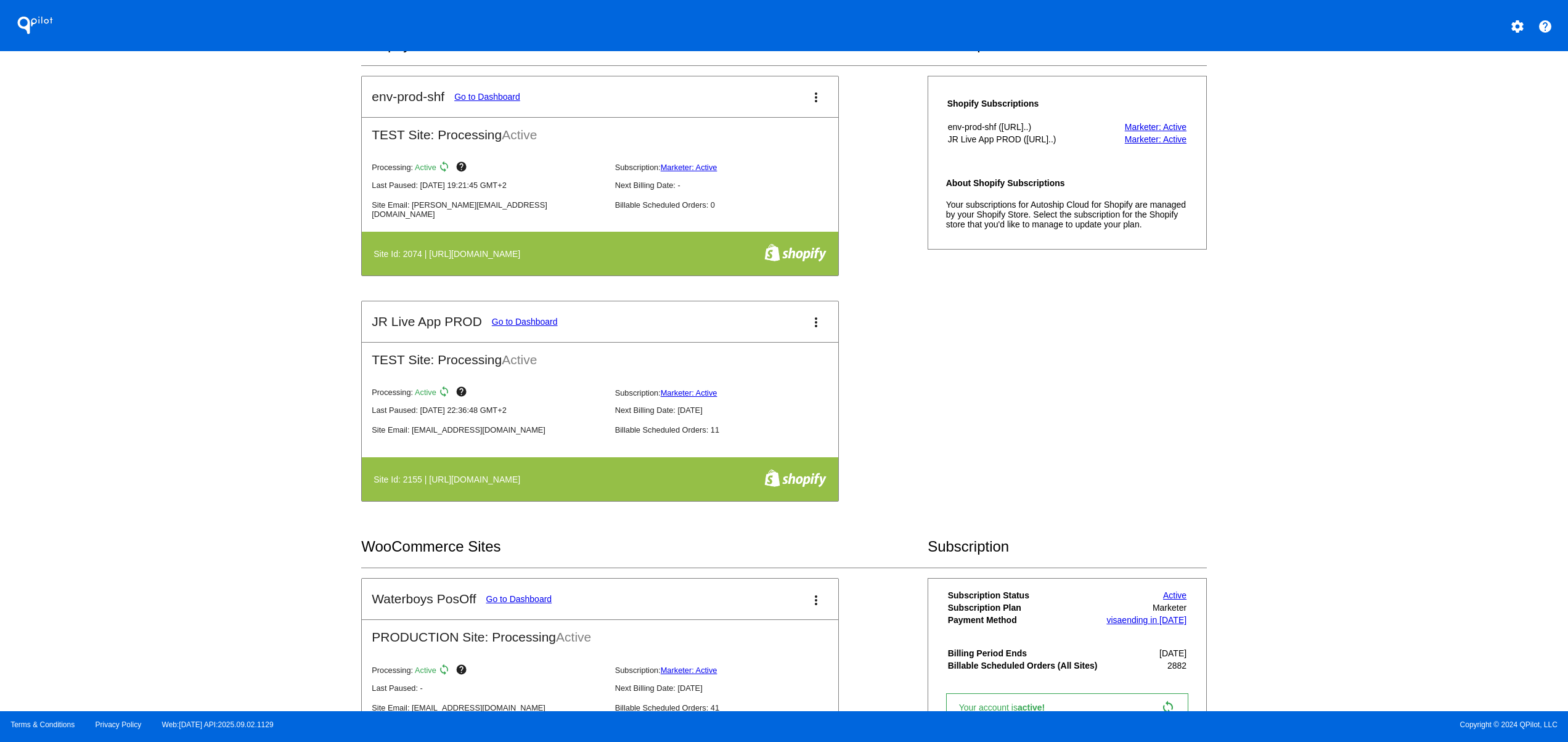
click at [533, 318] on mat-card-title "JR Live App PROD Go to Dashboard" at bounding box center [464, 321] width 186 height 14
click at [528, 327] on link "Go to Dashboard" at bounding box center [525, 322] width 65 height 10
